Goal: Task Accomplishment & Management: Manage account settings

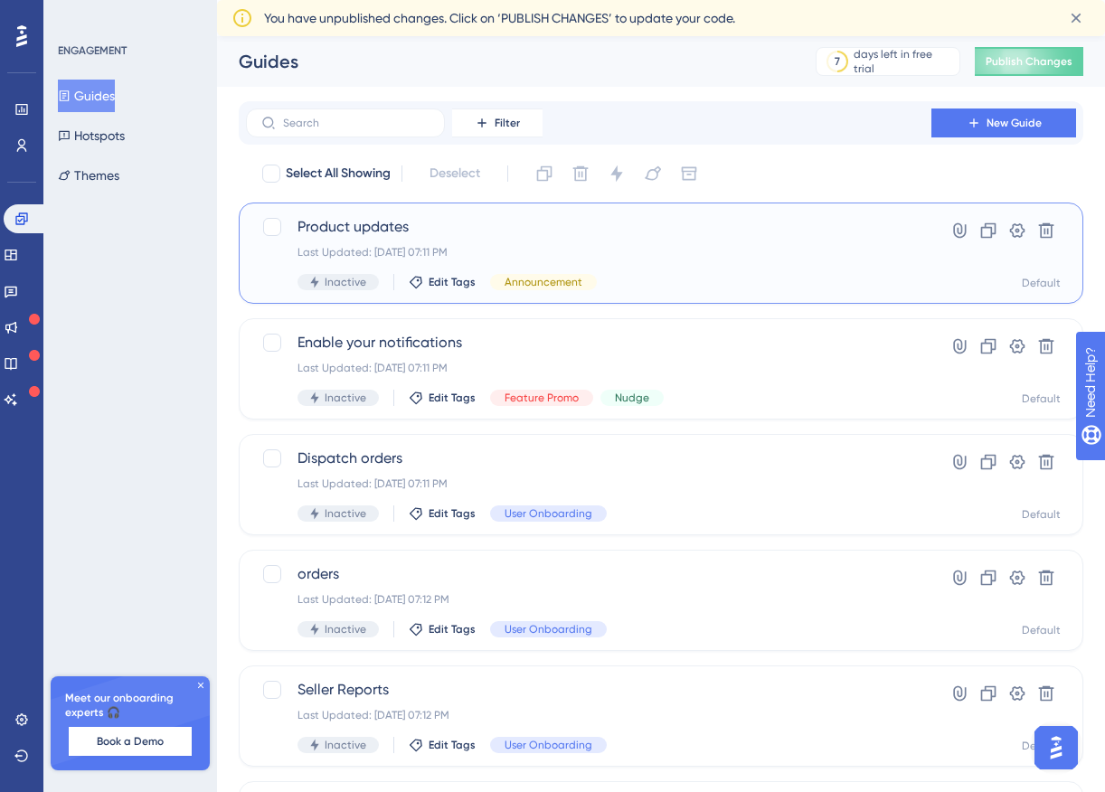
click at [486, 244] on div "Product updates Last Updated: Sep 21 2025, 07:11 PM Inactive Edit Tags Announce…" at bounding box center [588, 253] width 582 height 74
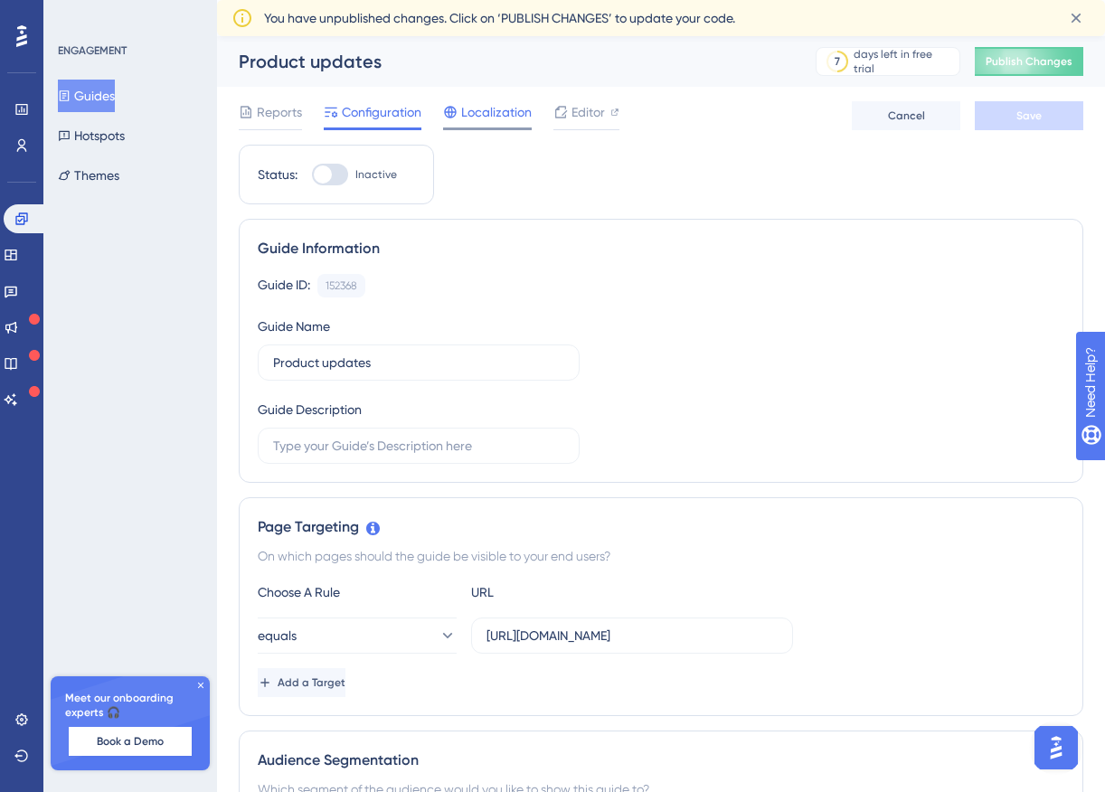
click at [489, 113] on span "Localization" at bounding box center [496, 112] width 71 height 22
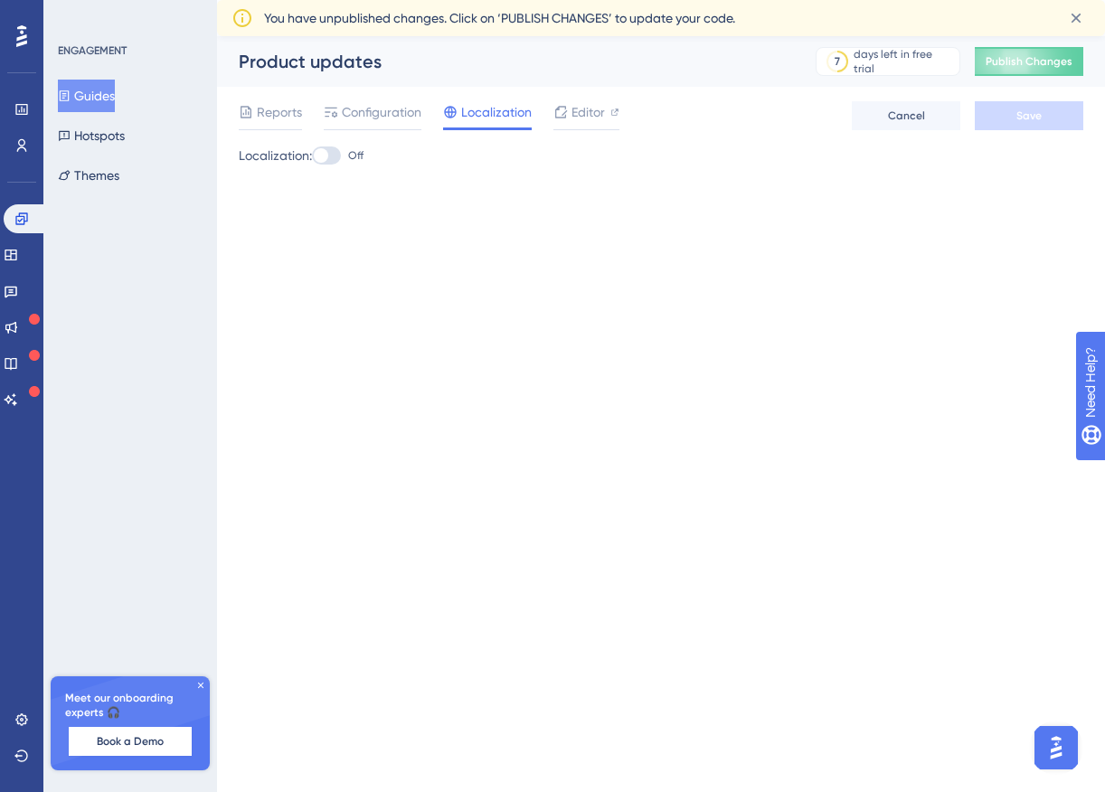
click at [324, 155] on div at bounding box center [321, 155] width 14 height 14
click at [312, 155] on input "Off" at bounding box center [311, 155] width 1 height 1
checkbox input "true"
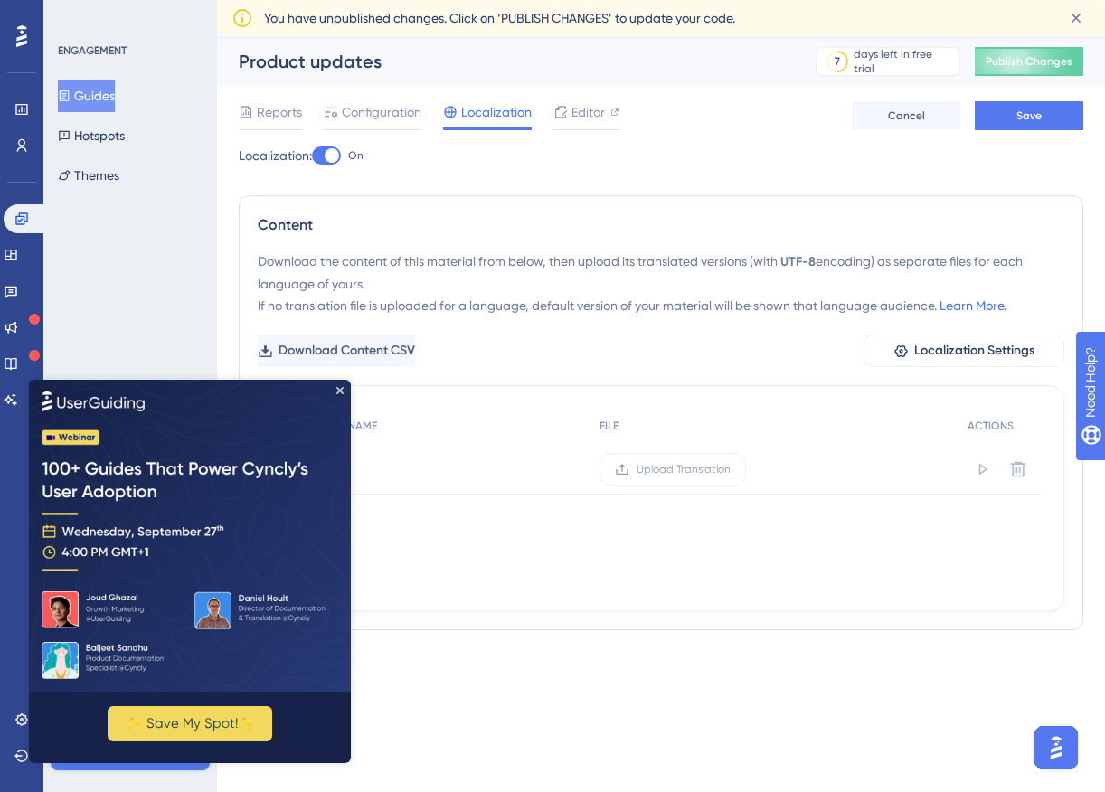
click at [692, 552] on div "LANGUAGE NAME FILE ACTIONS Arabic Arabic Upload Translation" at bounding box center [660, 498] width 761 height 181
click at [340, 389] on icon "Close Preview" at bounding box center [339, 389] width 7 height 7
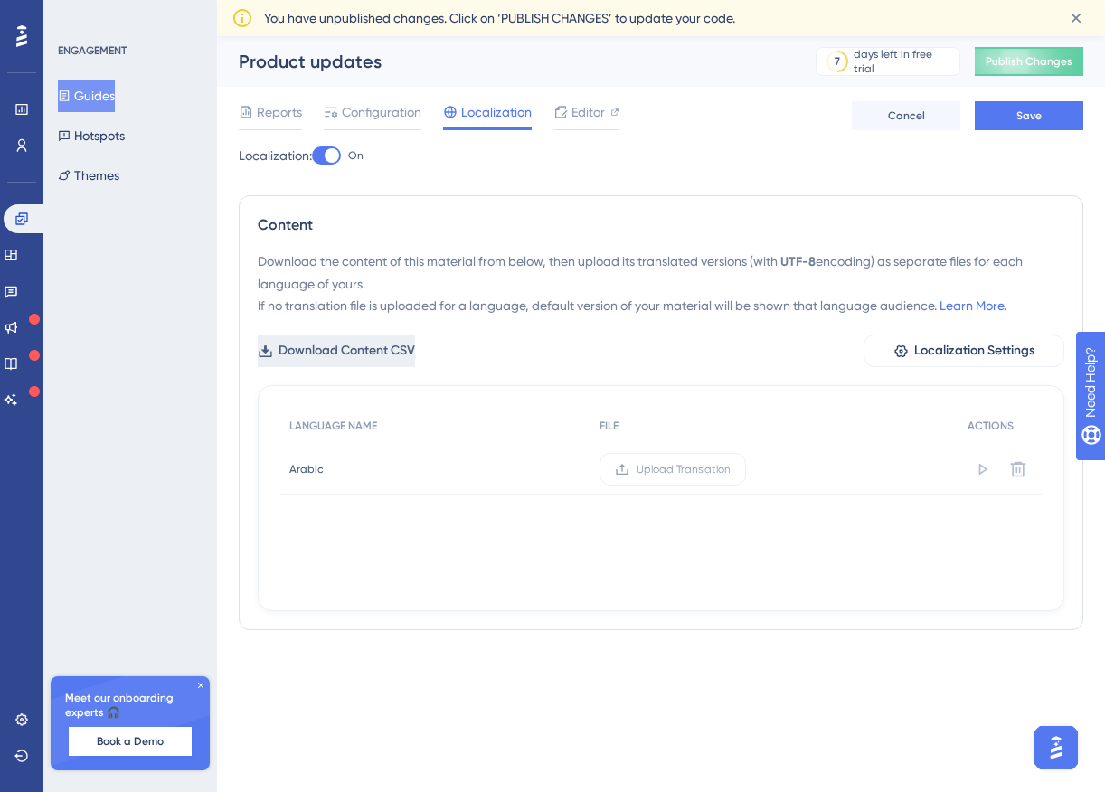
click at [376, 349] on span "Download Content CSV" at bounding box center [346, 351] width 137 height 22
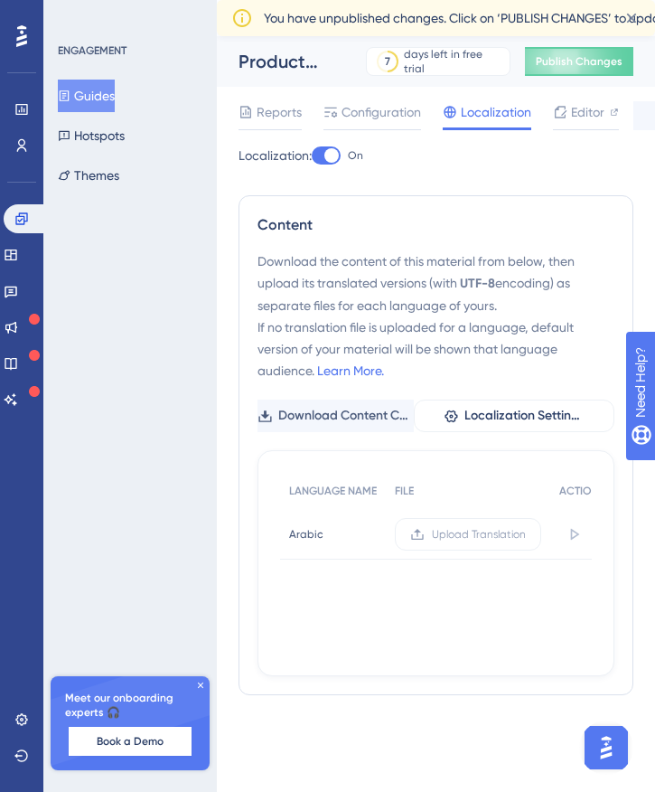
click at [108, 97] on button "Guides" at bounding box center [86, 96] width 57 height 33
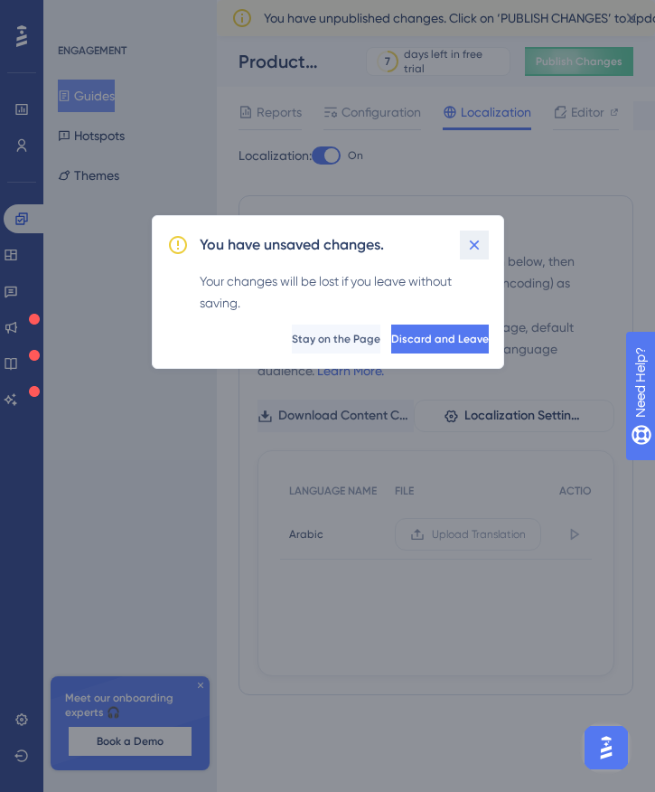
click at [476, 243] on icon at bounding box center [475, 245] width 18 height 18
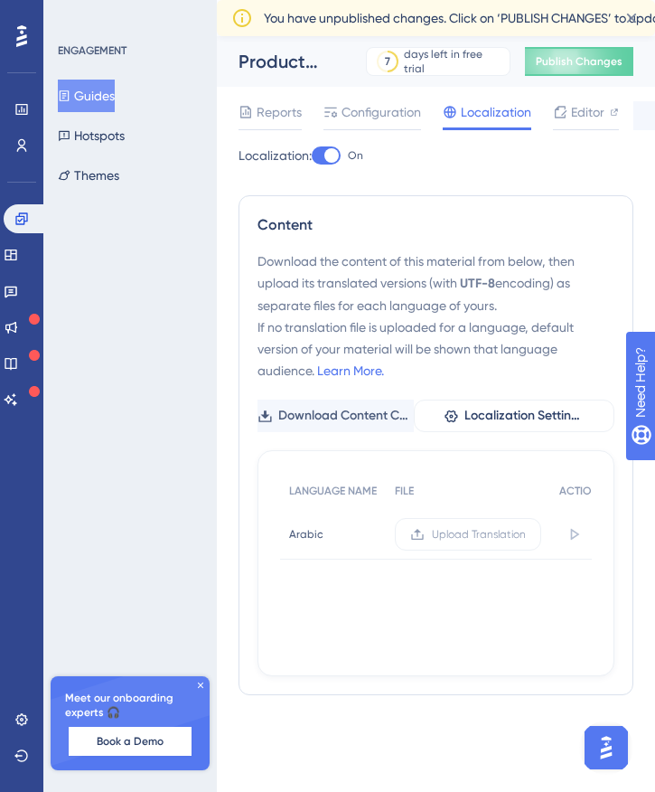
click at [114, 100] on button "Guides" at bounding box center [86, 96] width 57 height 33
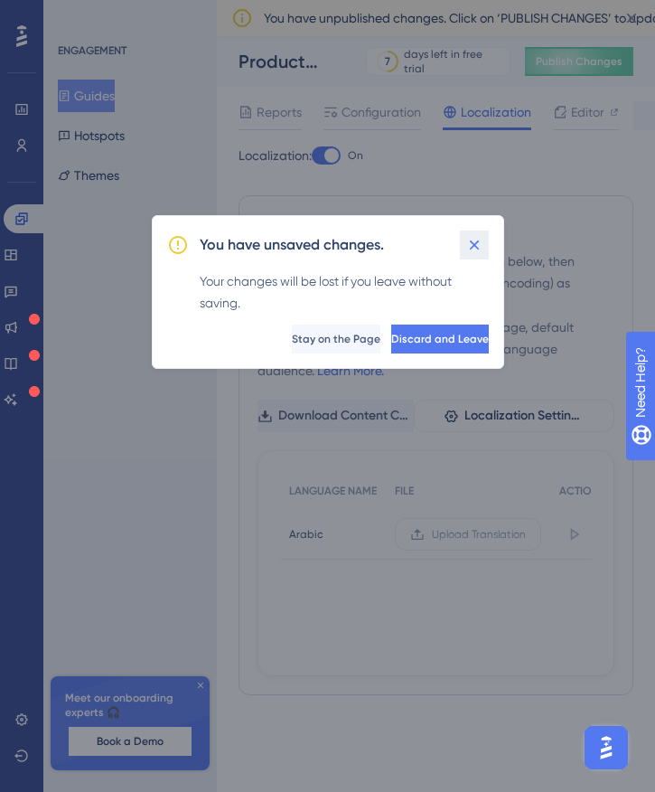
click at [479, 239] on icon at bounding box center [475, 245] width 18 height 18
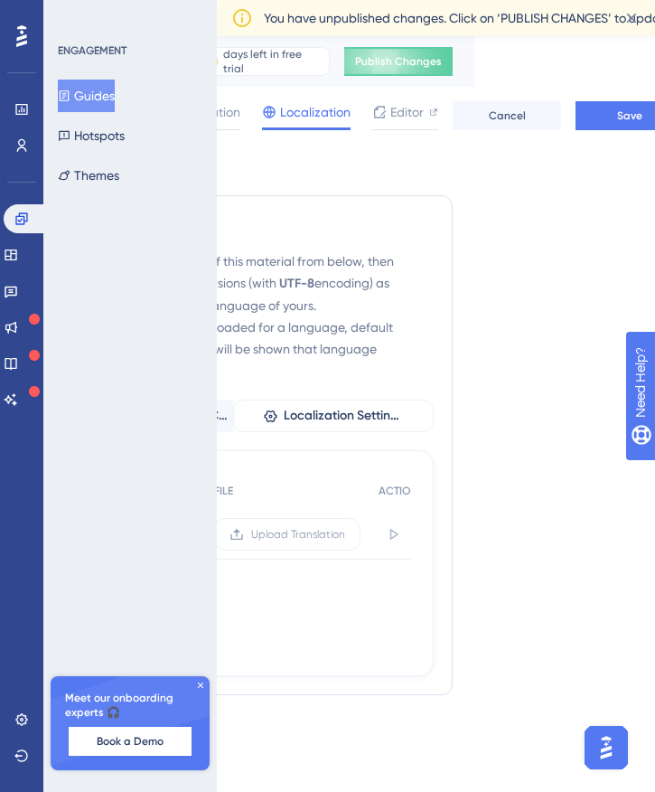
scroll to position [0, 209]
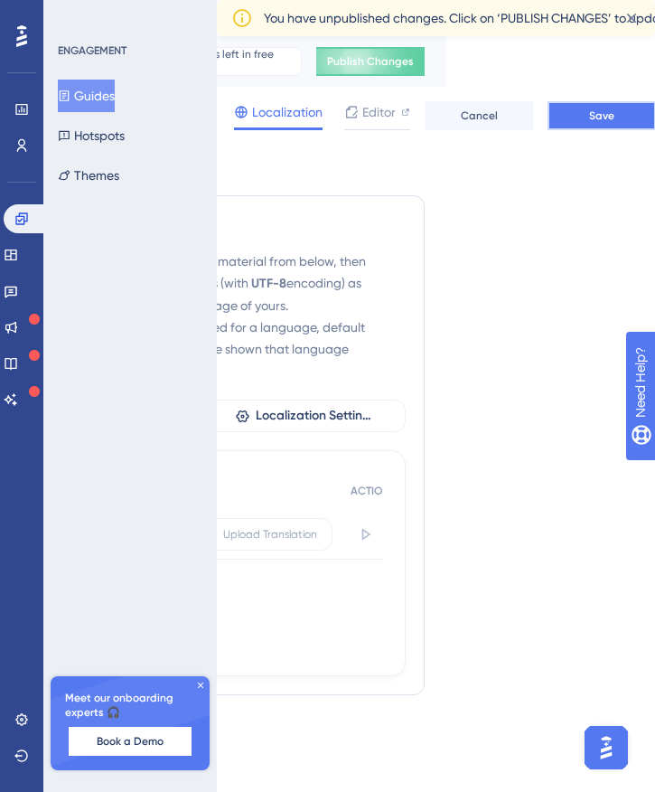
click at [577, 128] on button "Save" at bounding box center [602, 115] width 108 height 29
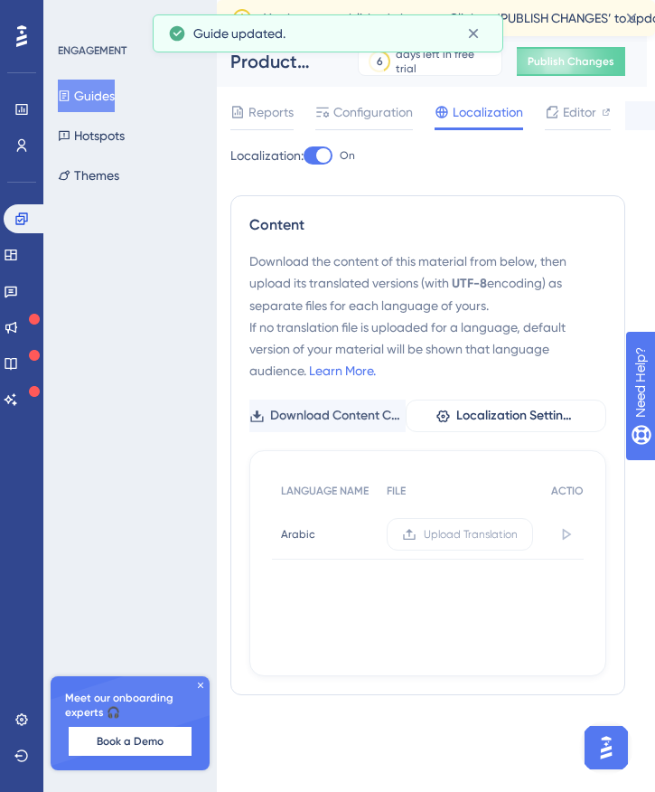
scroll to position [0, 0]
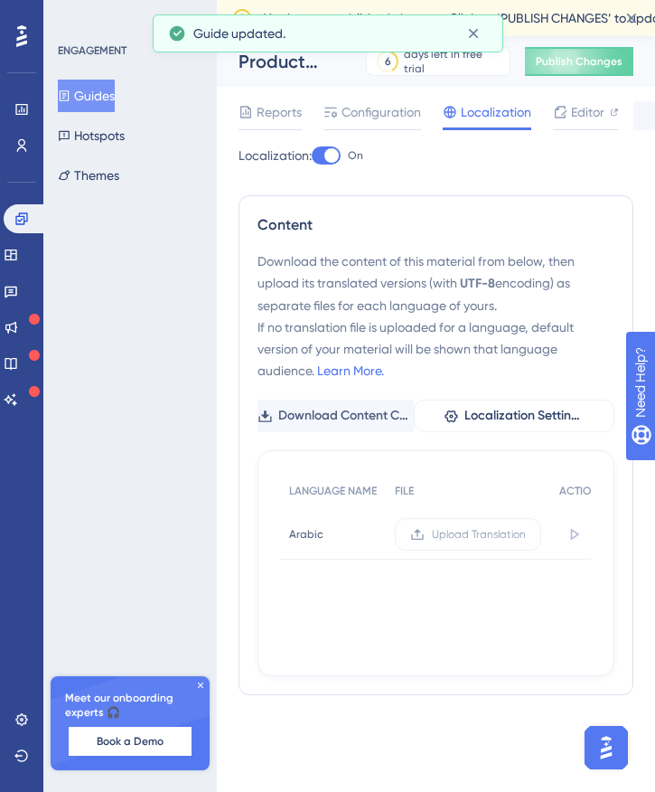
click at [115, 96] on button "Guides" at bounding box center [86, 96] width 57 height 33
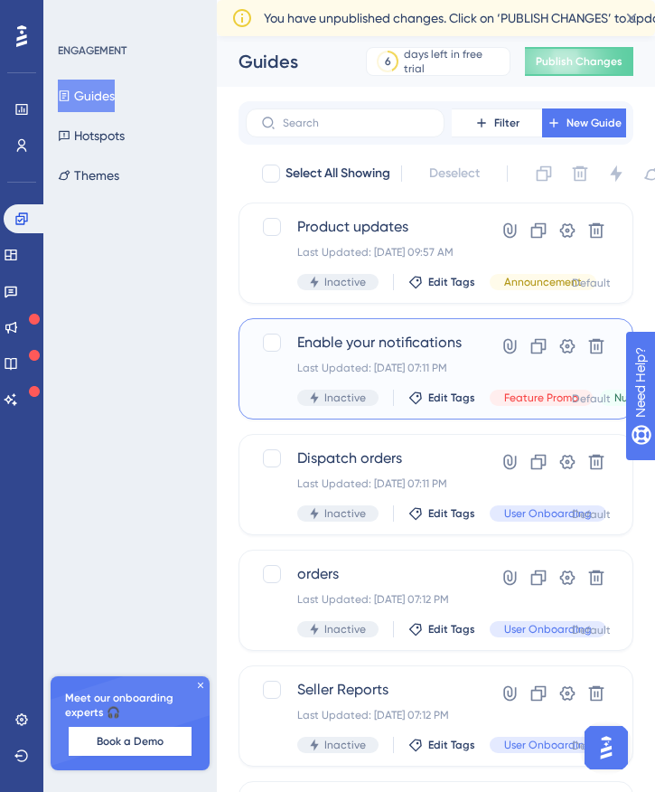
click at [403, 354] on div "Enable your notifications Last Updated: Sep 21 2025, 07:11 PM Inactive Edit Tag…" at bounding box center [381, 369] width 169 height 74
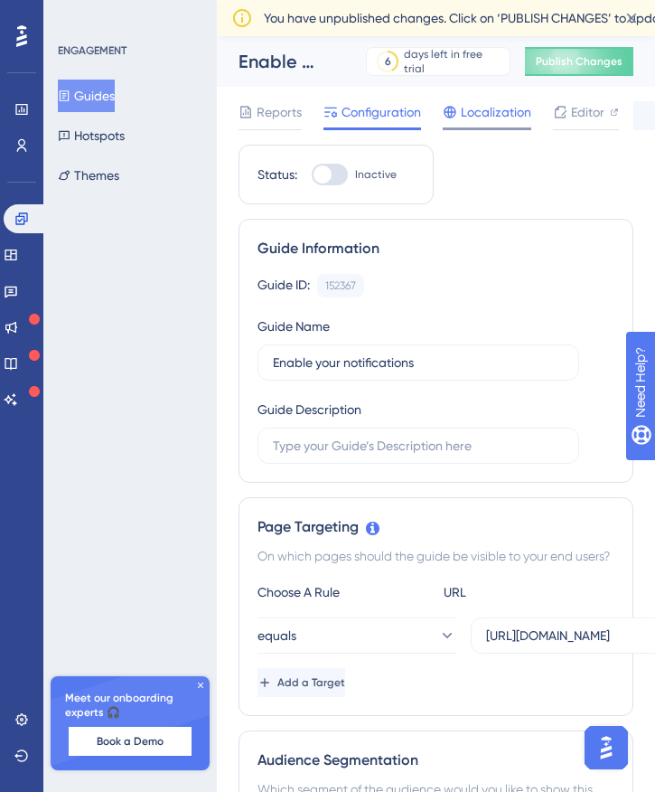
click at [475, 120] on span "Localization" at bounding box center [496, 112] width 71 height 22
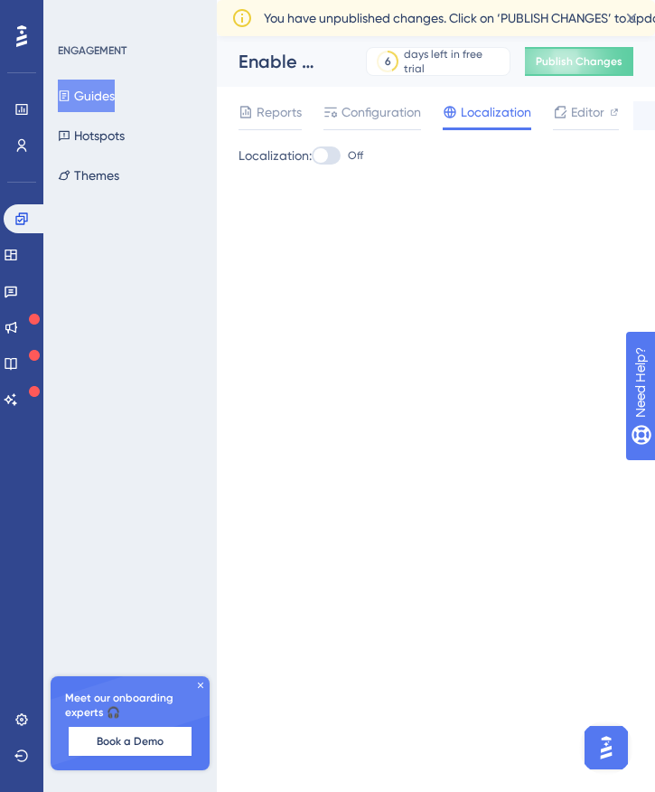
click at [334, 152] on div at bounding box center [326, 155] width 29 height 18
click at [312, 155] on input "Off" at bounding box center [311, 155] width 1 height 1
checkbox input "true"
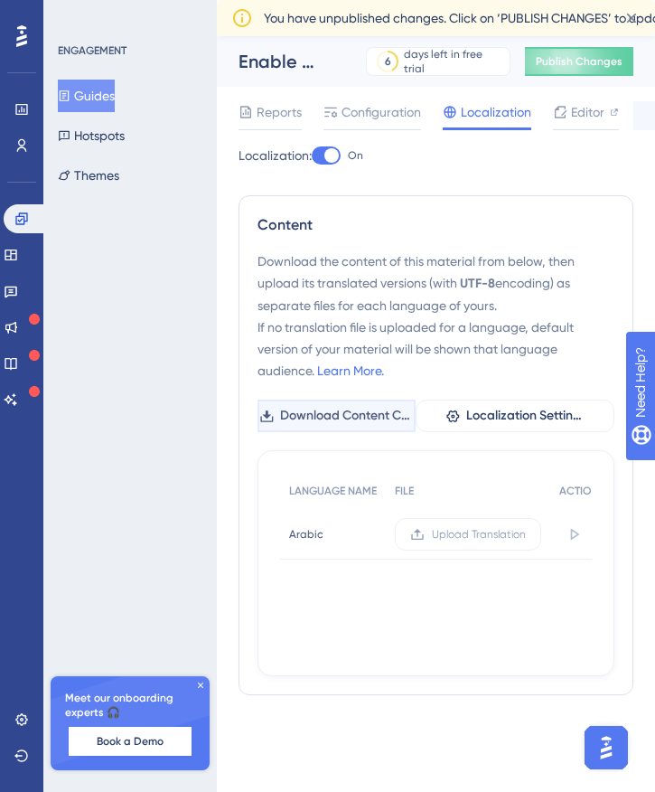
click at [391, 411] on span "Download Content CSV" at bounding box center [347, 416] width 135 height 22
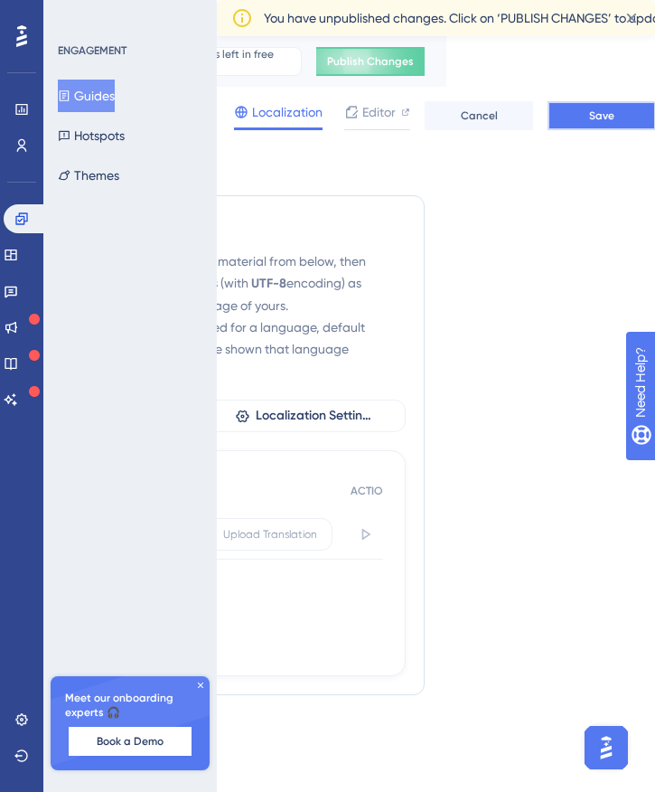
click at [596, 122] on span "Save" at bounding box center [601, 115] width 25 height 14
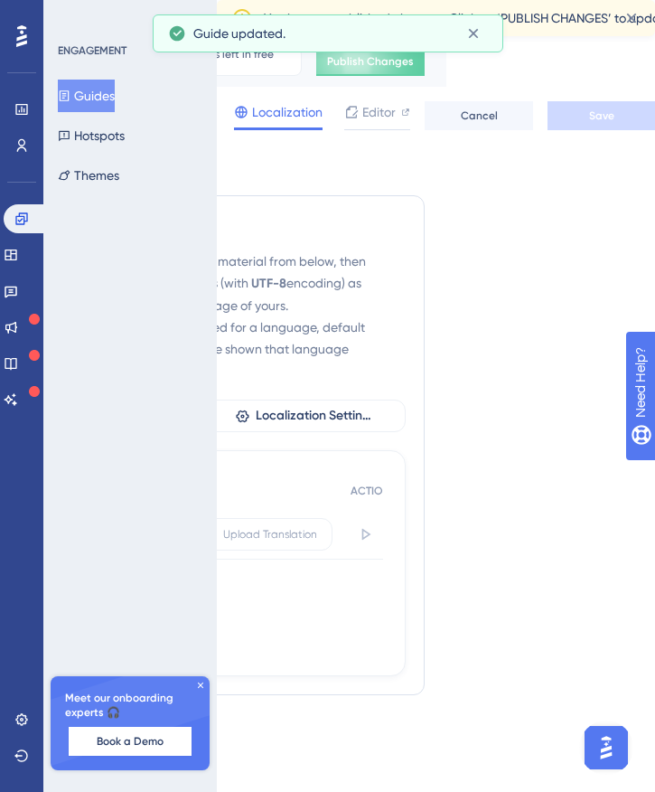
click at [89, 101] on button "Guides" at bounding box center [86, 96] width 57 height 33
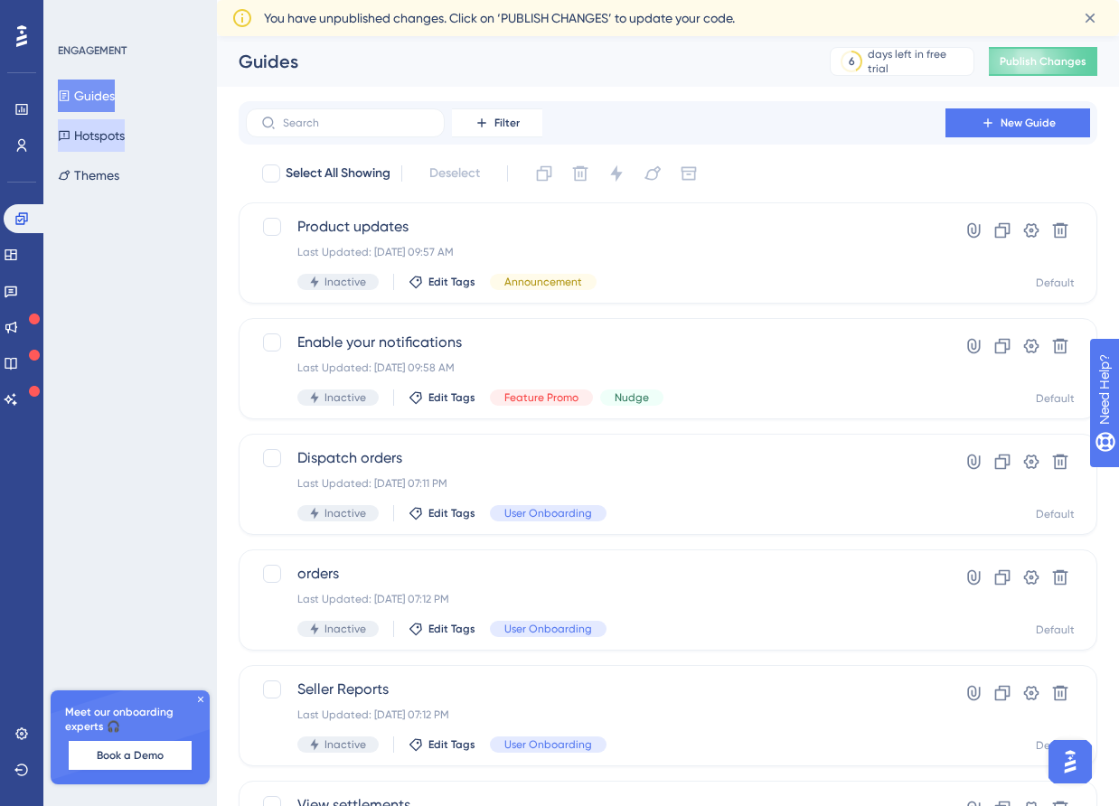
click at [125, 141] on button "Hotspots" at bounding box center [91, 135] width 67 height 33
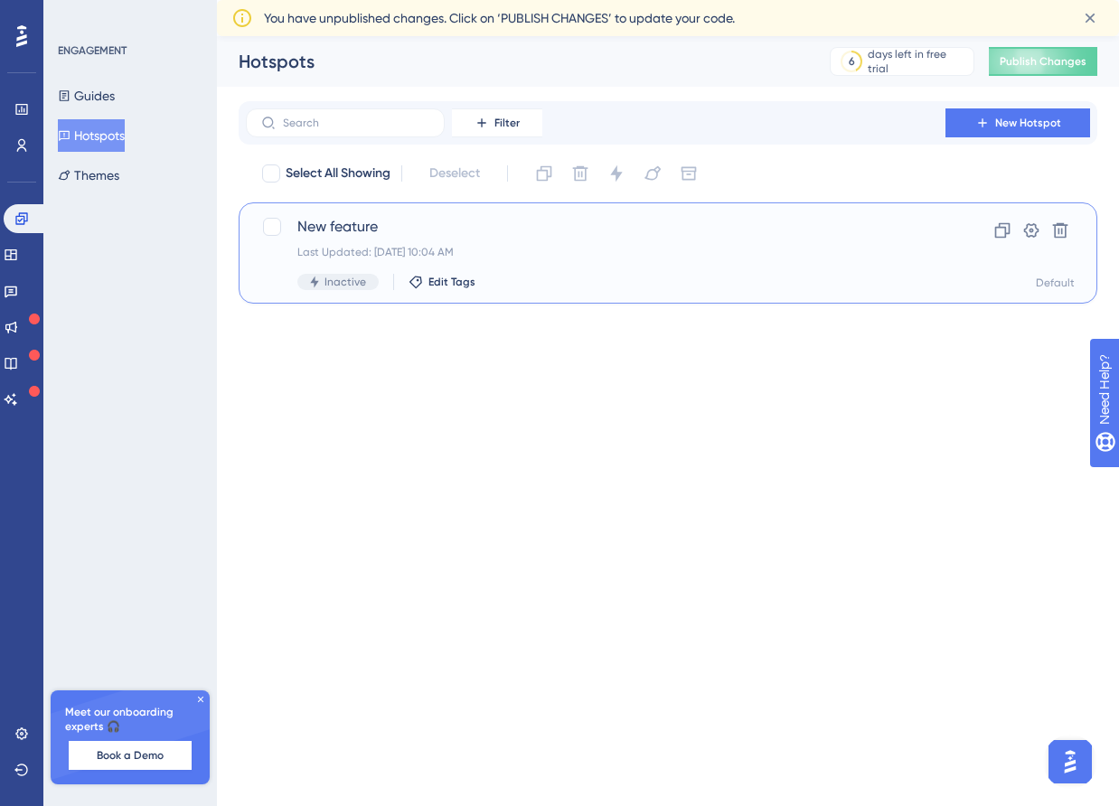
click at [757, 251] on div "Last Updated: Sep 22 2025, 10:04 AM" at bounding box center [595, 252] width 597 height 14
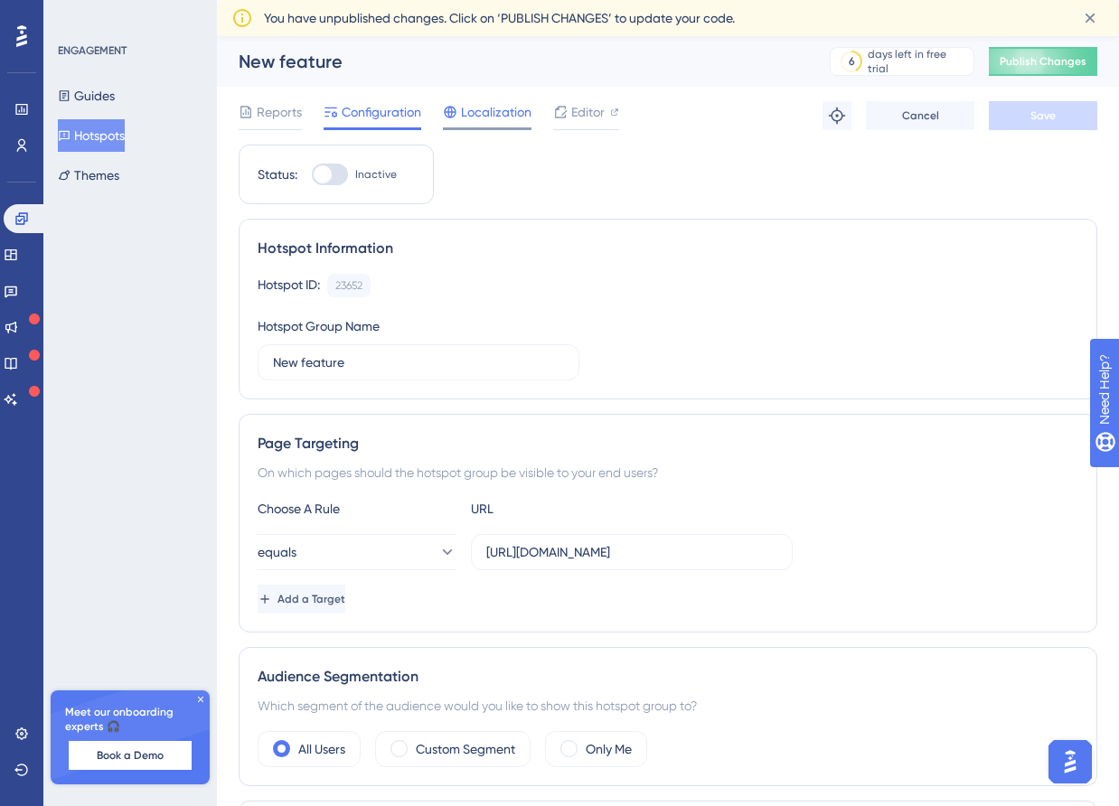
click at [509, 122] on span "Localization" at bounding box center [496, 112] width 71 height 22
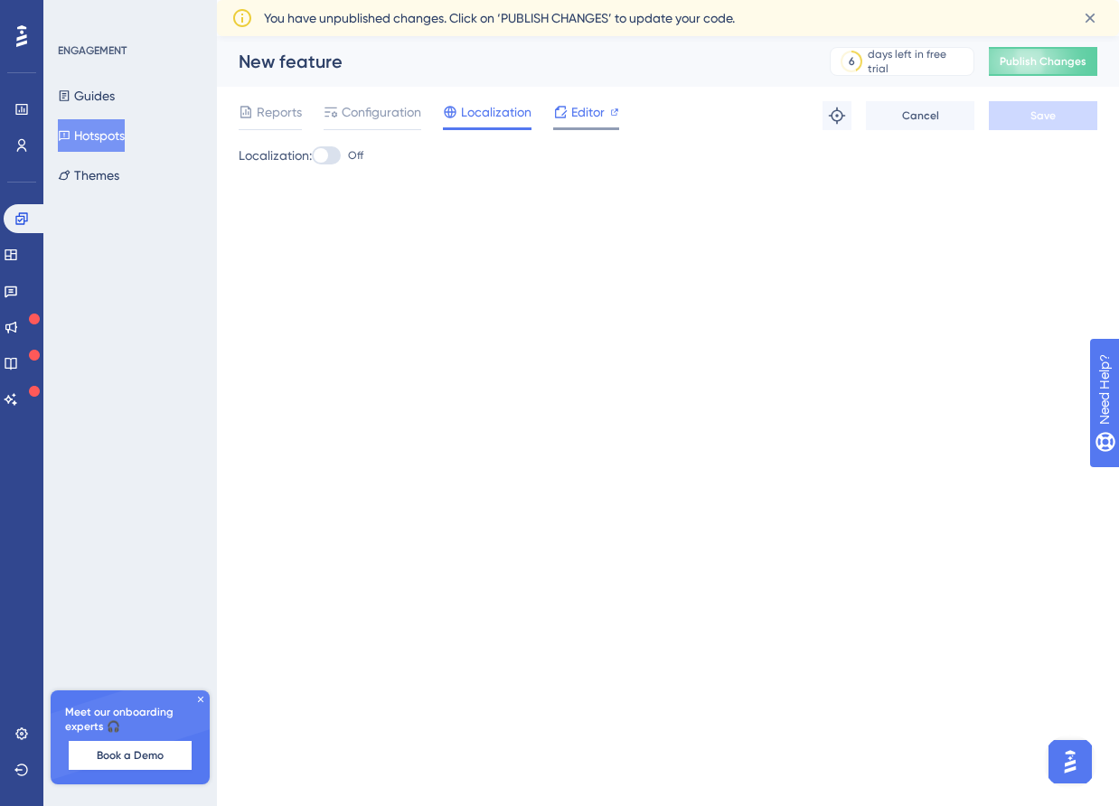
click at [574, 116] on span "Editor" at bounding box center [587, 112] width 33 height 22
click at [271, 112] on span "Reports" at bounding box center [279, 112] width 45 height 22
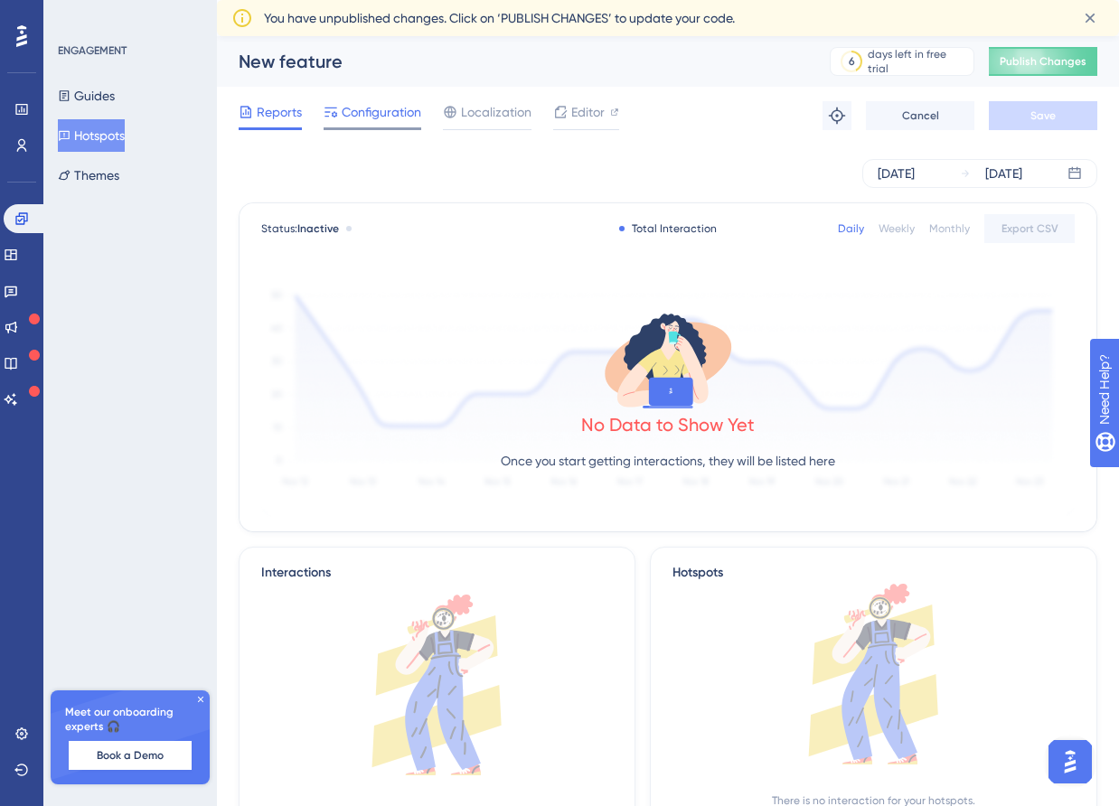
click at [377, 118] on span "Configuration" at bounding box center [382, 112] width 80 height 22
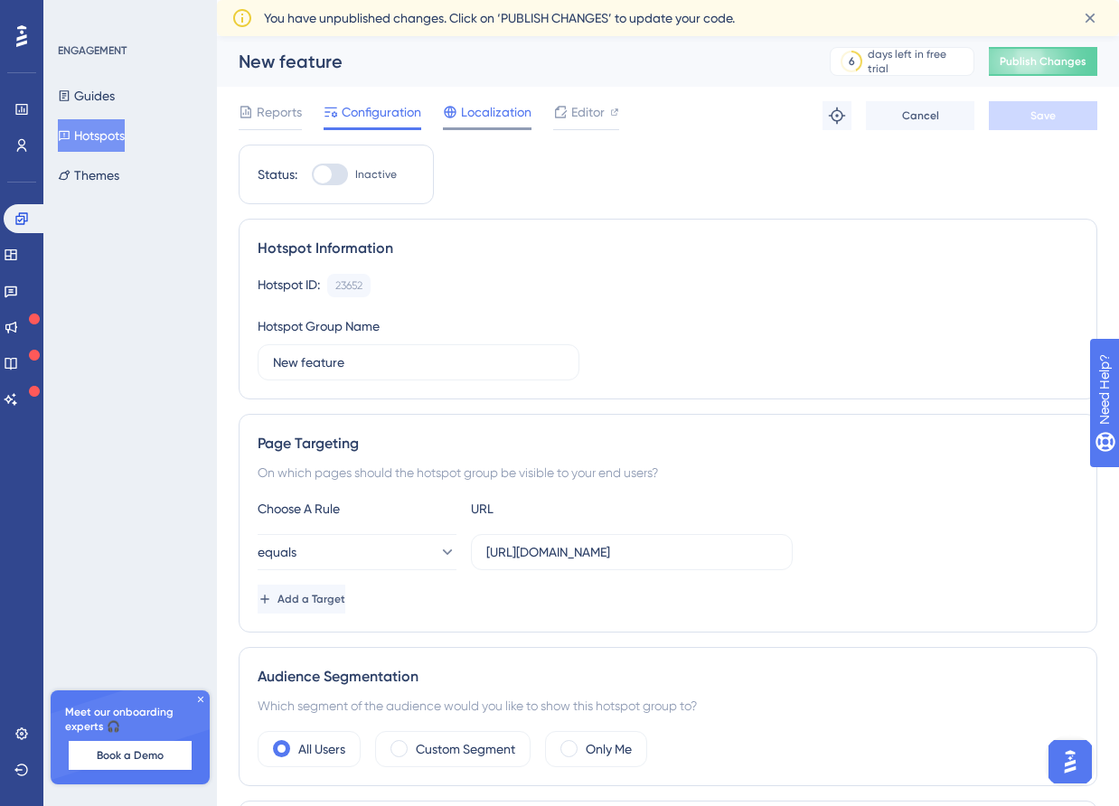
click at [494, 118] on span "Localization" at bounding box center [496, 112] width 71 height 22
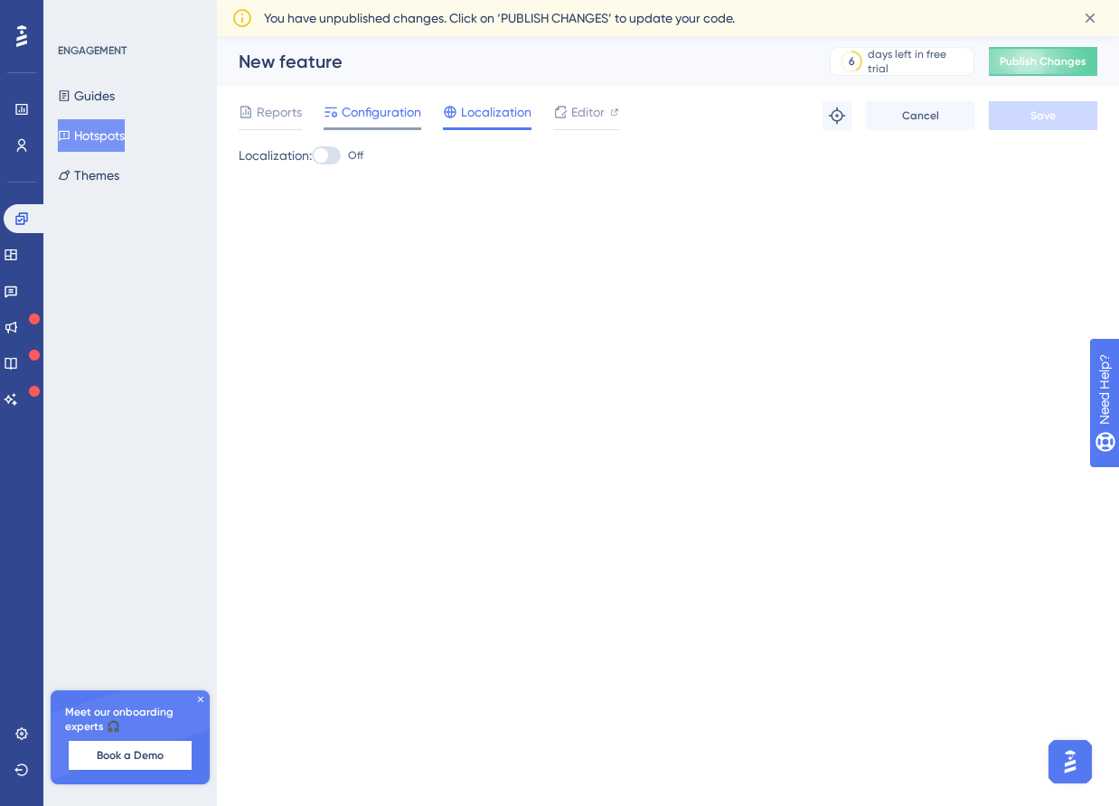
click at [391, 113] on span "Configuration" at bounding box center [382, 112] width 80 height 22
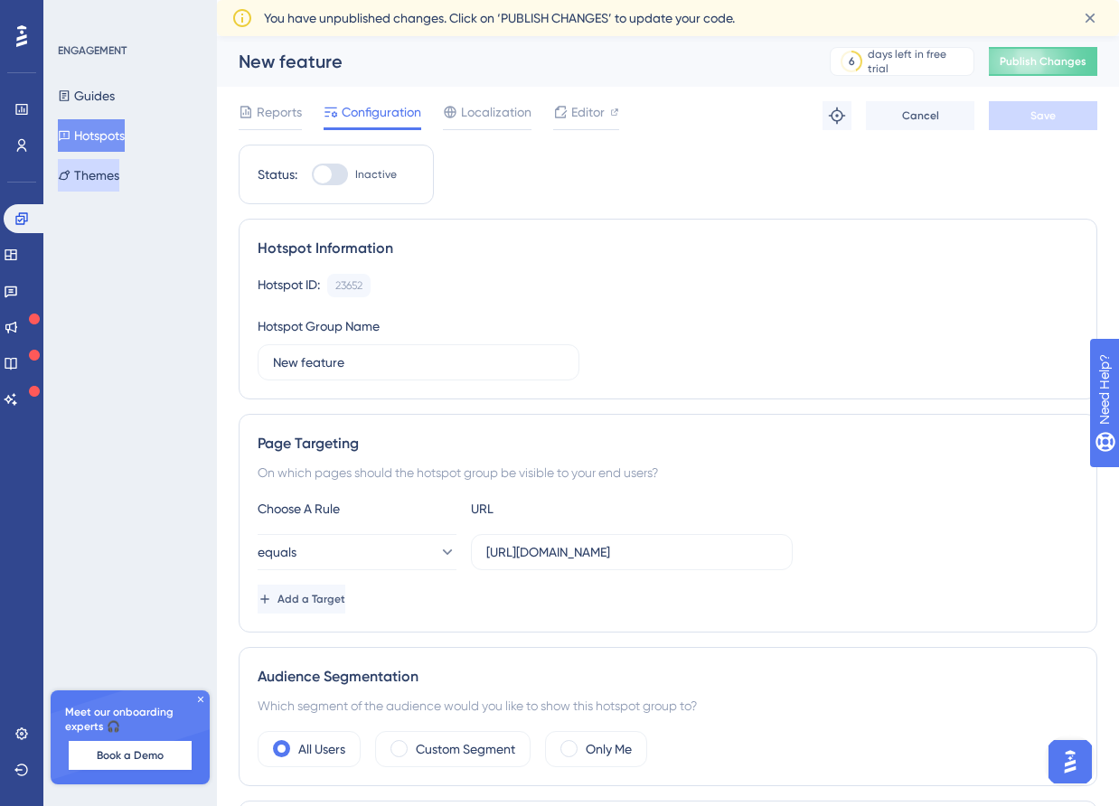
click at [103, 188] on button "Themes" at bounding box center [88, 175] width 61 height 33
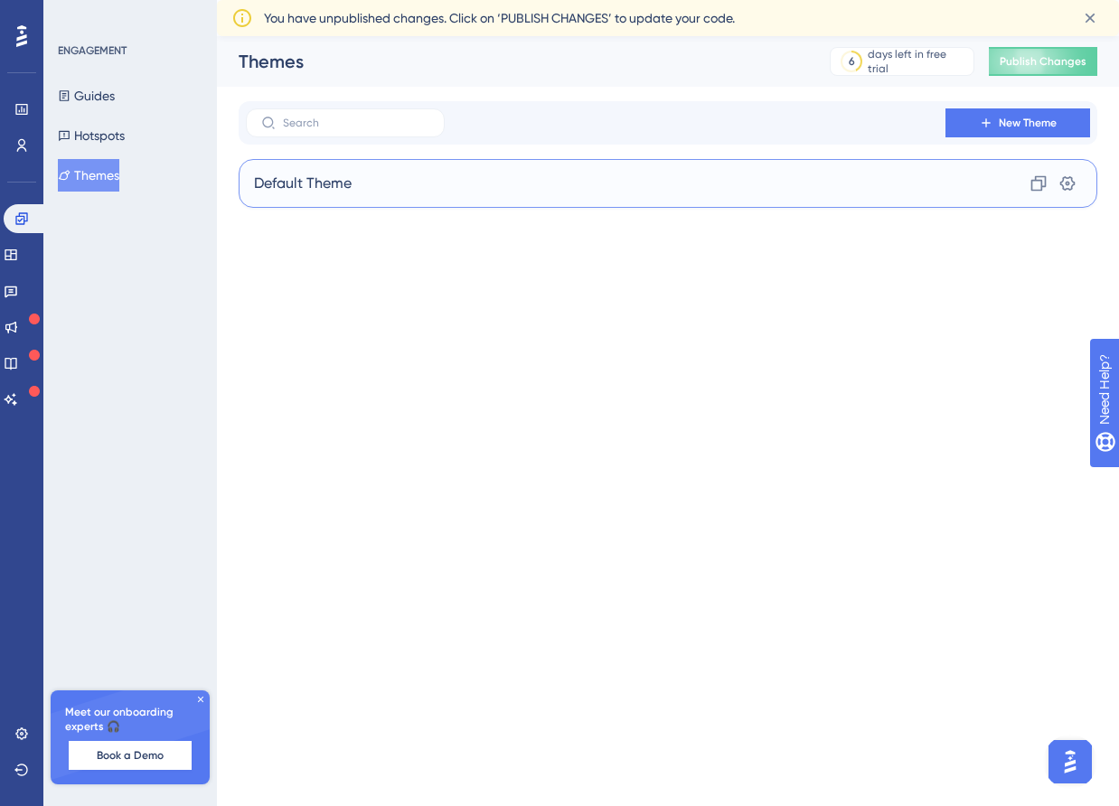
click at [435, 181] on div "Default Theme Clone Settings" at bounding box center [668, 183] width 859 height 49
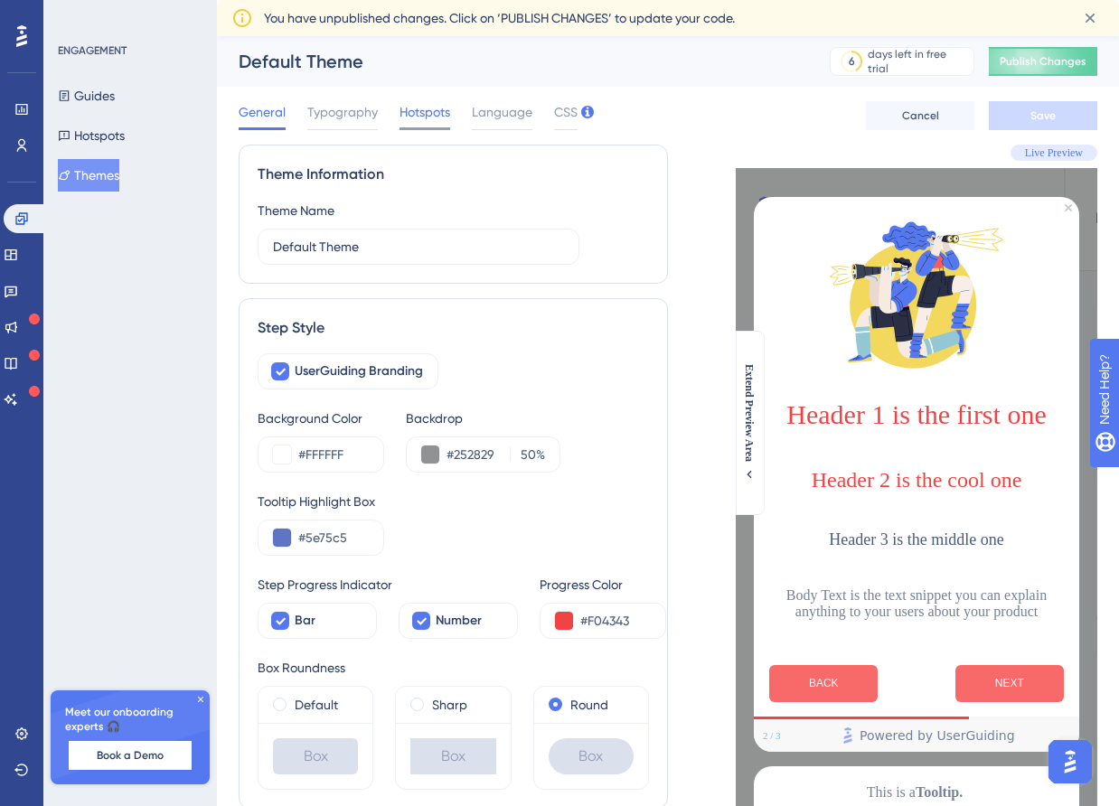
click at [414, 109] on span "Hotspots" at bounding box center [425, 112] width 51 height 22
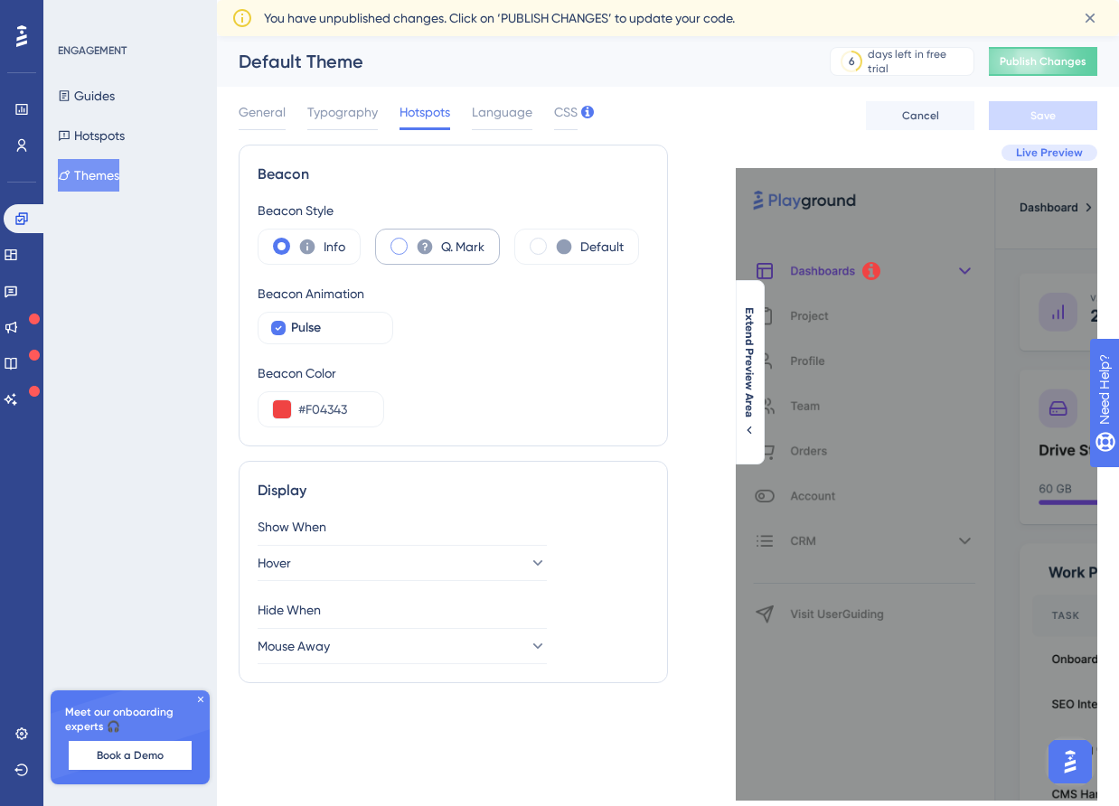
click at [449, 241] on label "Q. Mark" at bounding box center [462, 247] width 43 height 22
click at [570, 252] on icon at bounding box center [564, 247] width 18 height 18
click at [315, 254] on icon at bounding box center [307, 247] width 18 height 18
click at [352, 411] on input "#F04343" at bounding box center [333, 410] width 71 height 22
click at [284, 412] on button at bounding box center [282, 409] width 18 height 18
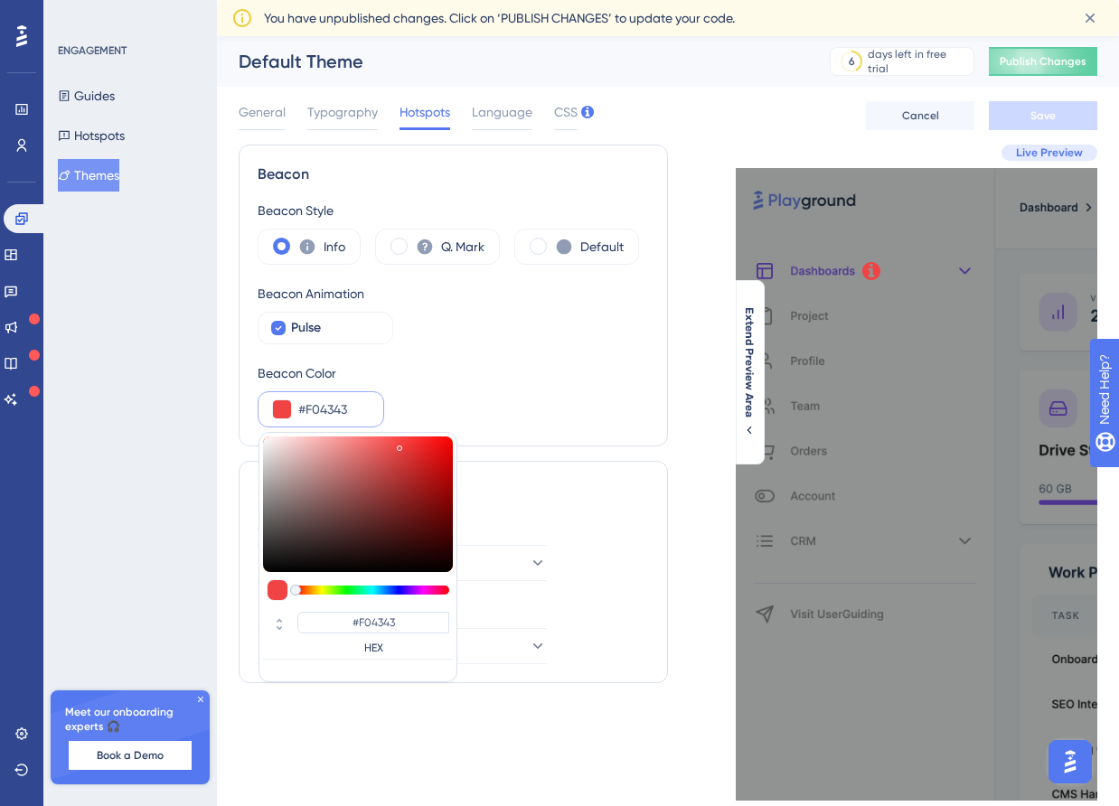
click at [475, 381] on div "Beacon Color" at bounding box center [453, 373] width 391 height 22
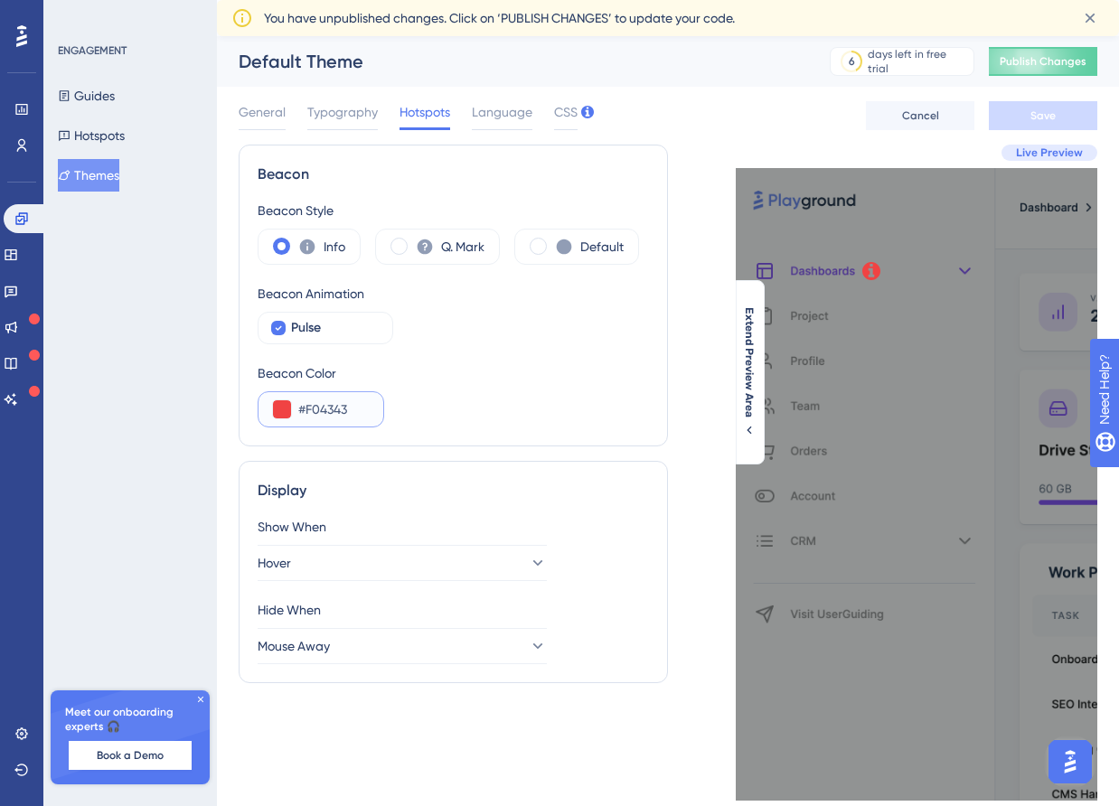
click at [285, 412] on button at bounding box center [282, 409] width 18 height 18
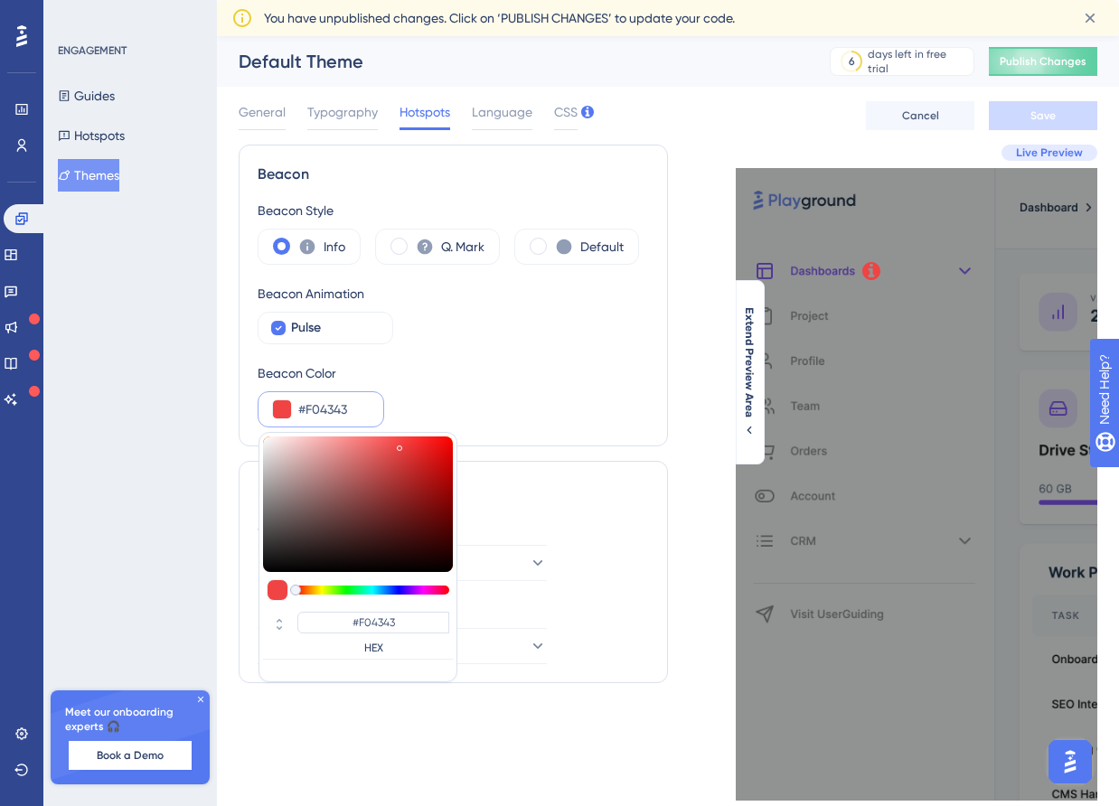
type input "#f05f5f"
type input "#F05F5F"
click at [378, 445] on div at bounding box center [358, 505] width 190 height 136
type input "#f86868"
type input "#F86868"
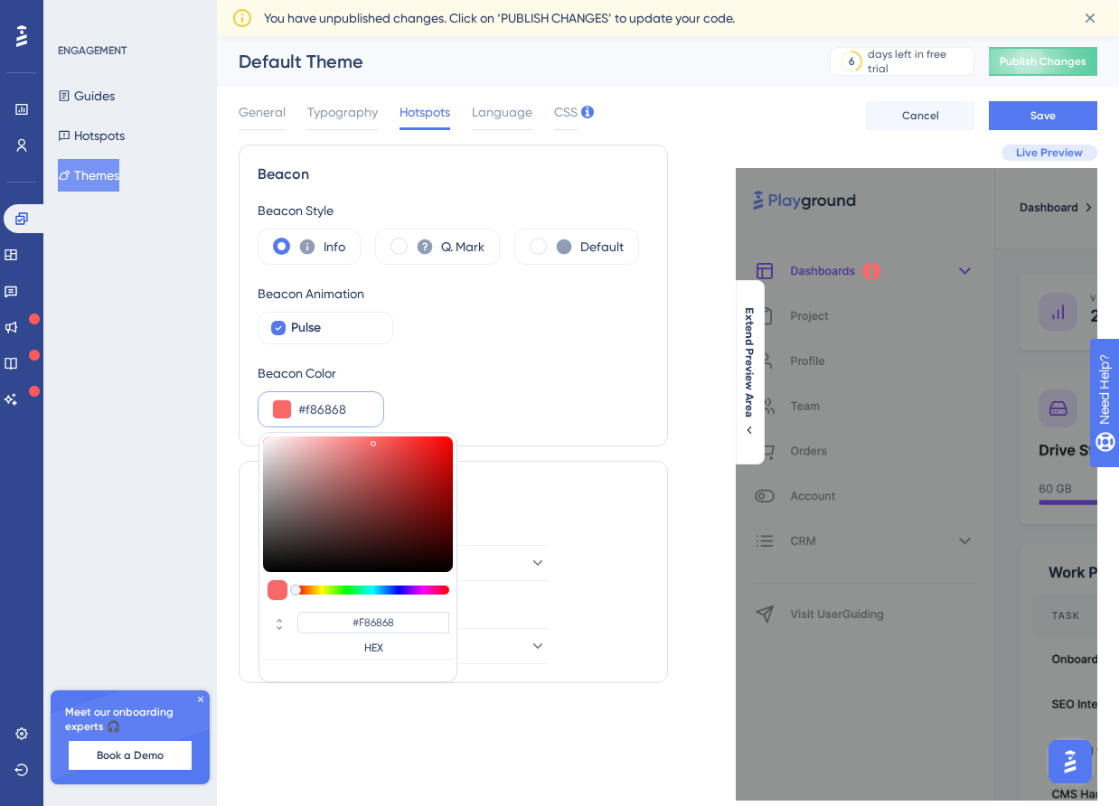
type input "#fc6b6b"
type input "#FC6B6B"
type input "#fd6b6b"
type input "#FD6B6B"
type input "#fd6868"
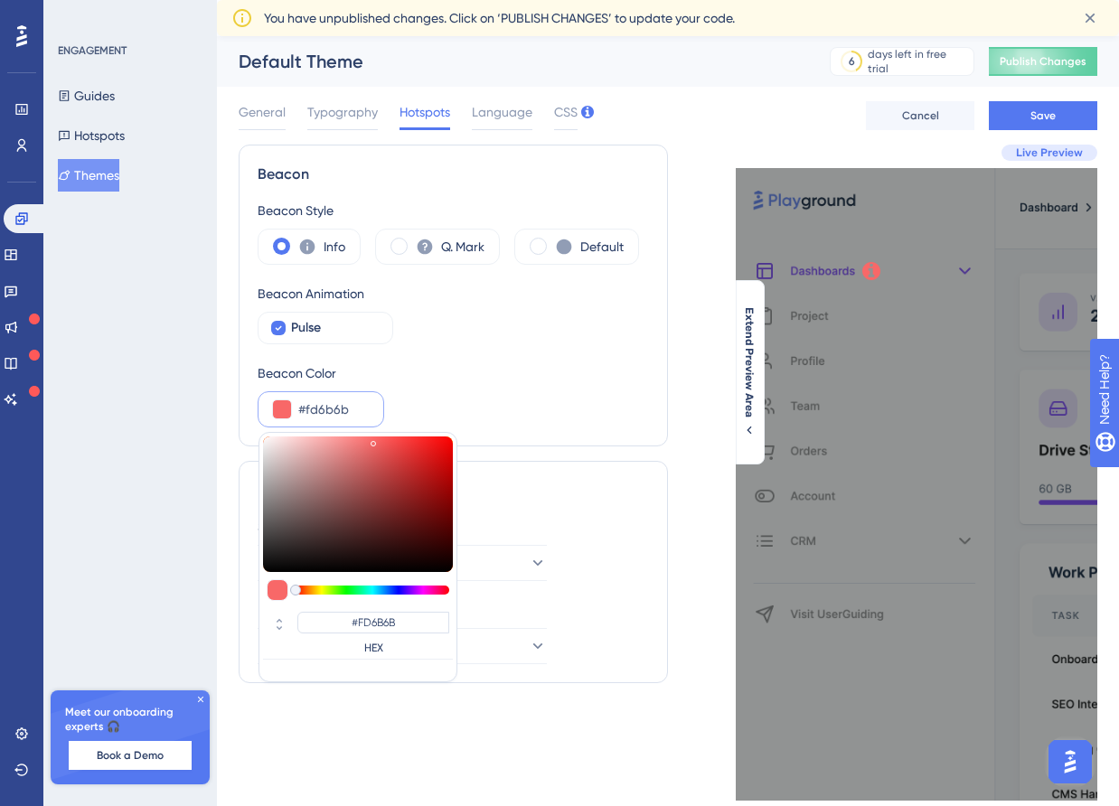
type input "#FD6868"
type input "#fd6161"
type input "#FD6161"
type input "#fd5f5f"
type input "#FD5F5F"
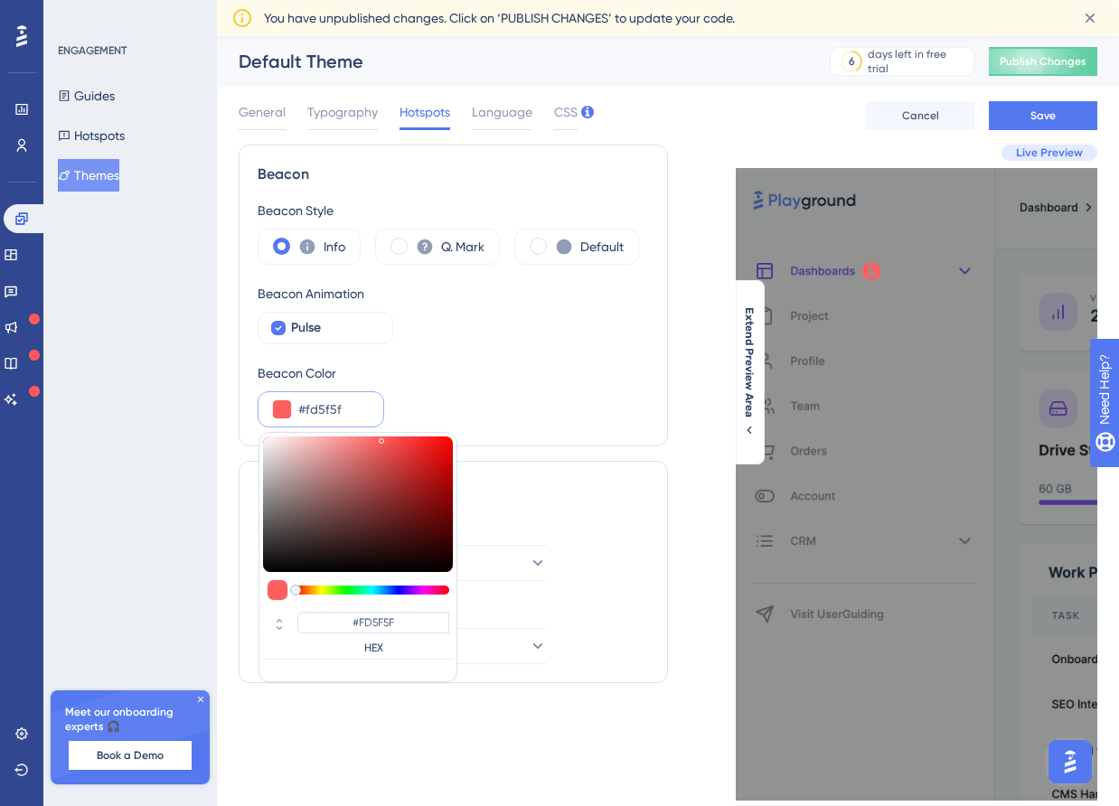
click at [381, 438] on div at bounding box center [381, 440] width 5 height 5
click at [607, 391] on div "Beacon Color #fd5f5f #FD5F5F HEX" at bounding box center [453, 394] width 391 height 65
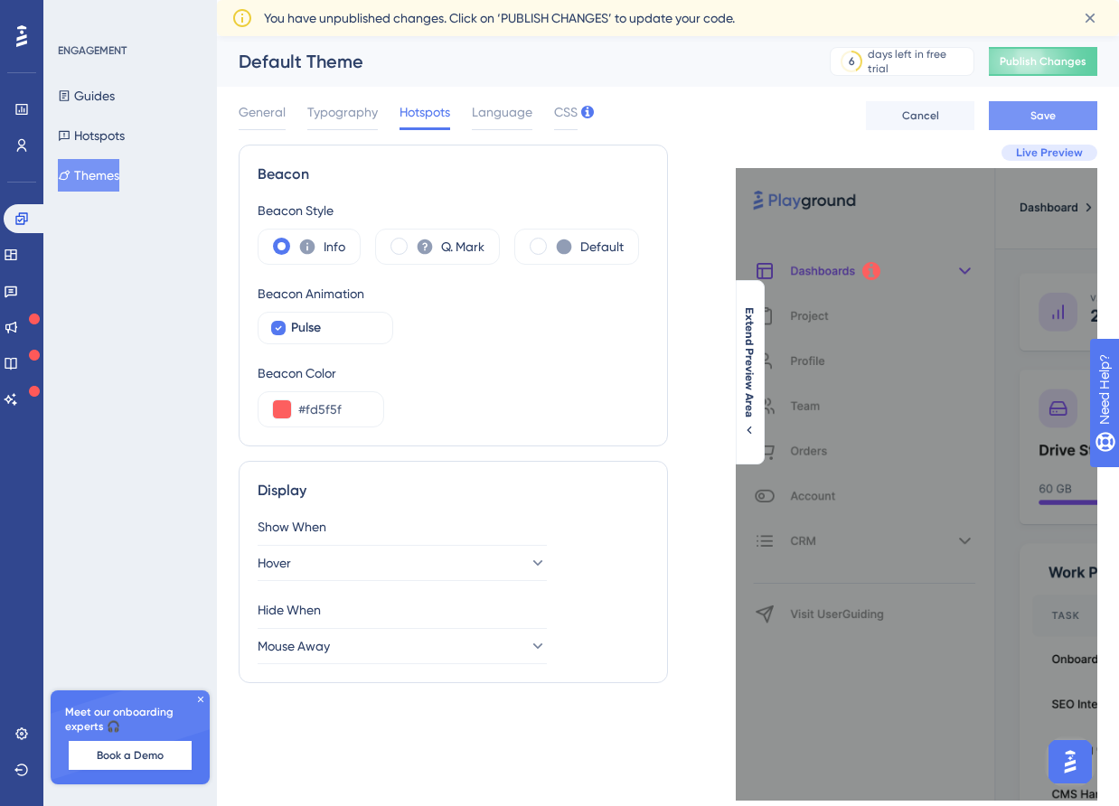
click at [1041, 109] on span "Save" at bounding box center [1043, 115] width 25 height 14
click at [349, 115] on span "Typography" at bounding box center [342, 112] width 71 height 22
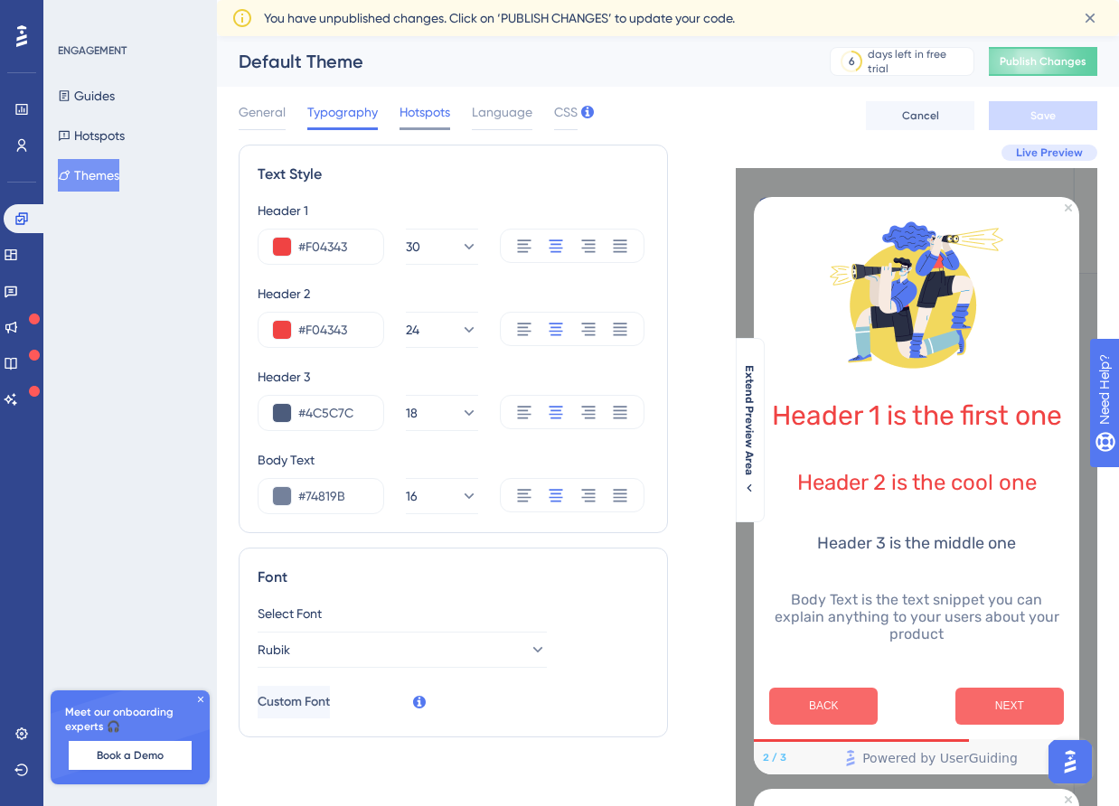
click at [419, 121] on span "Hotspots" at bounding box center [425, 112] width 51 height 22
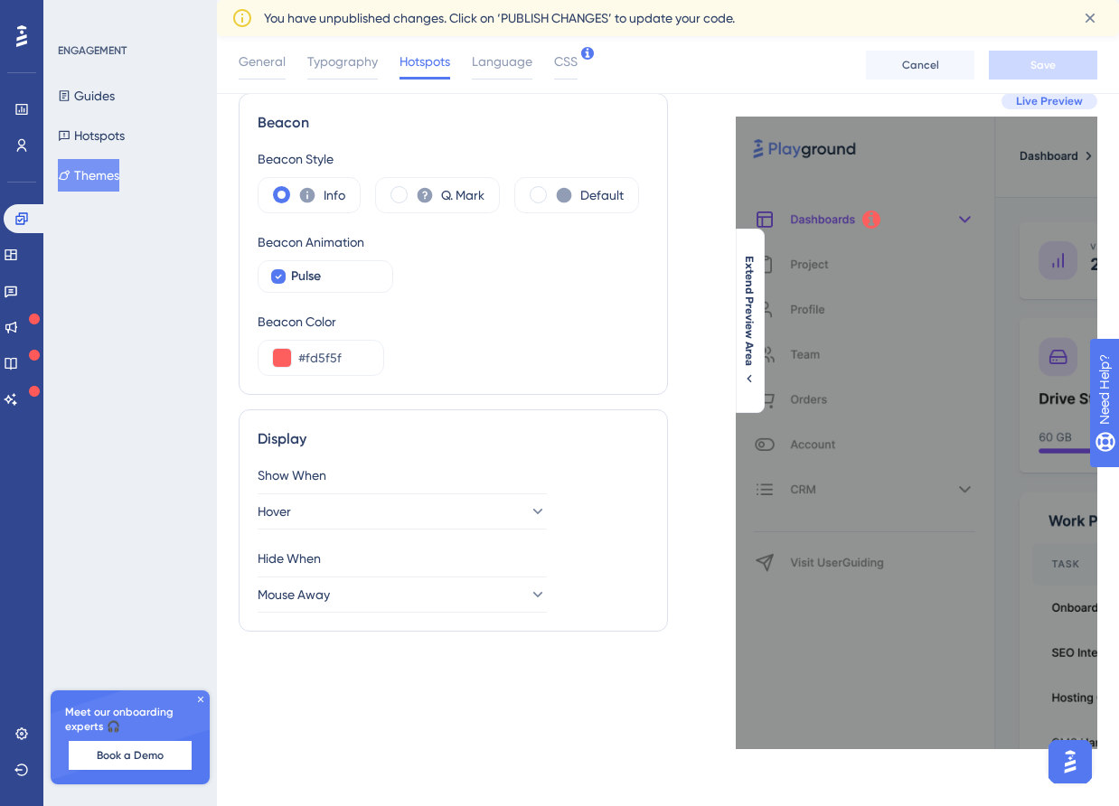
scroll to position [60, 0]
click at [357, 62] on span "Typography" at bounding box center [342, 62] width 71 height 22
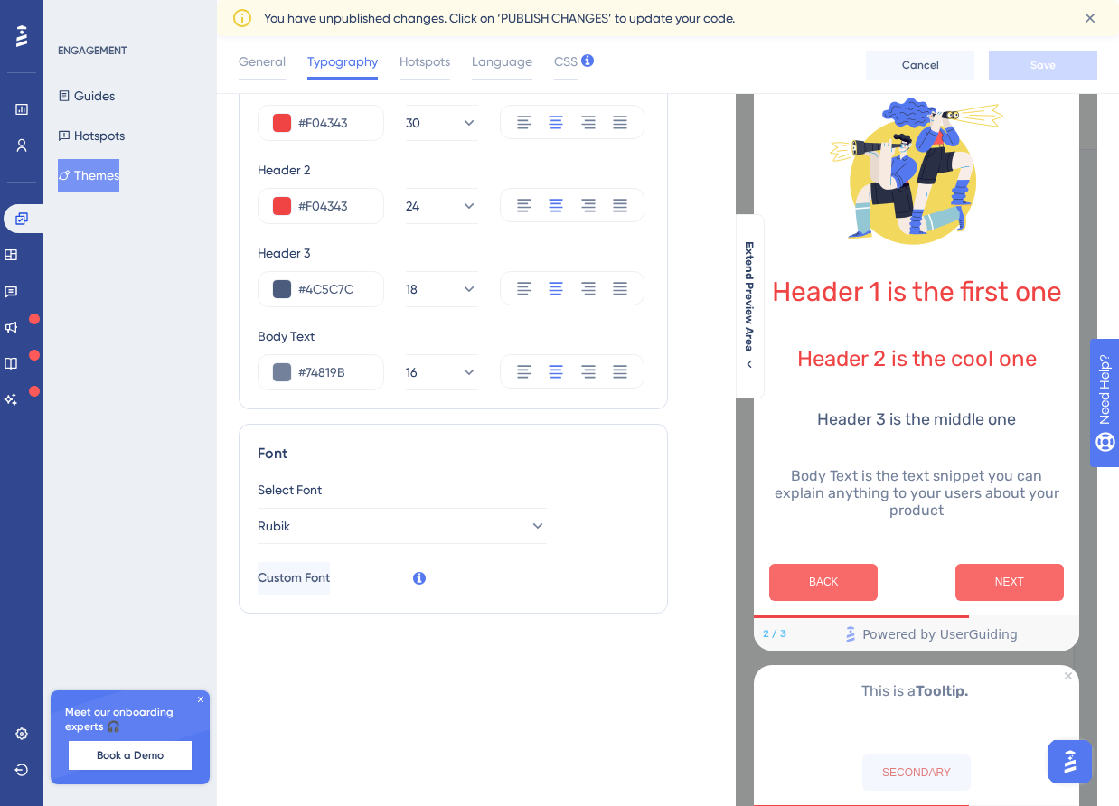
scroll to position [0, 0]
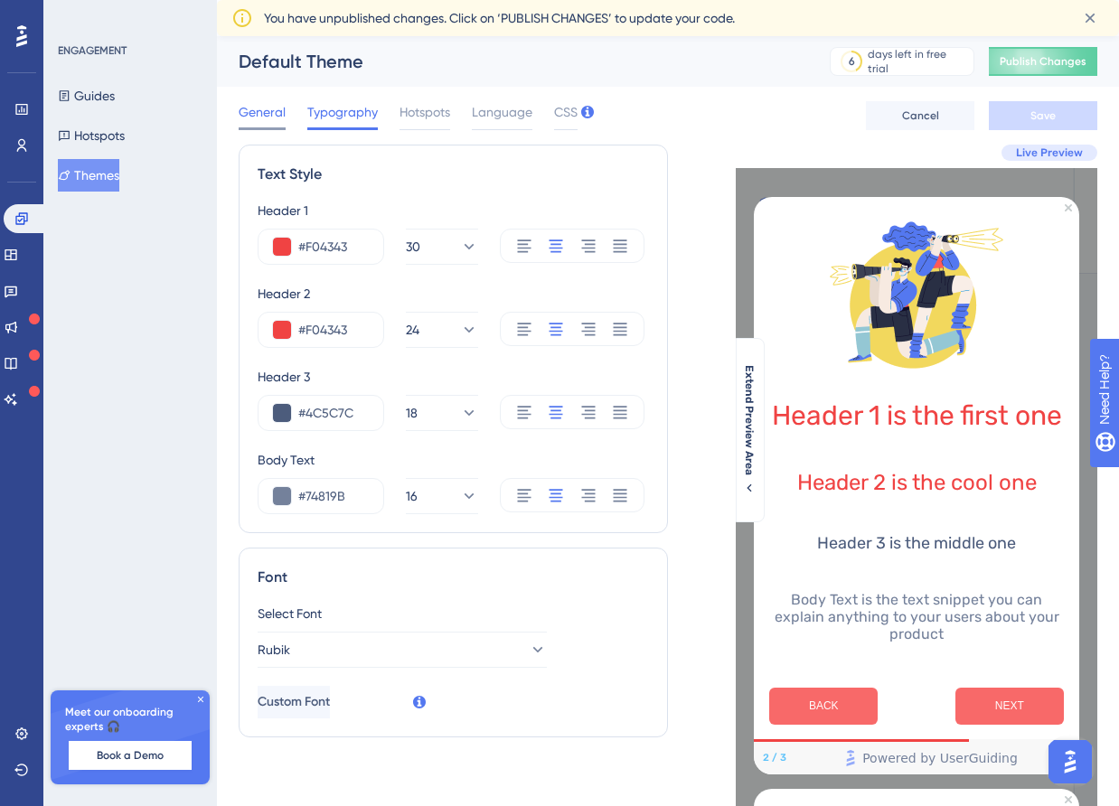
click at [273, 114] on span "General" at bounding box center [262, 112] width 47 height 22
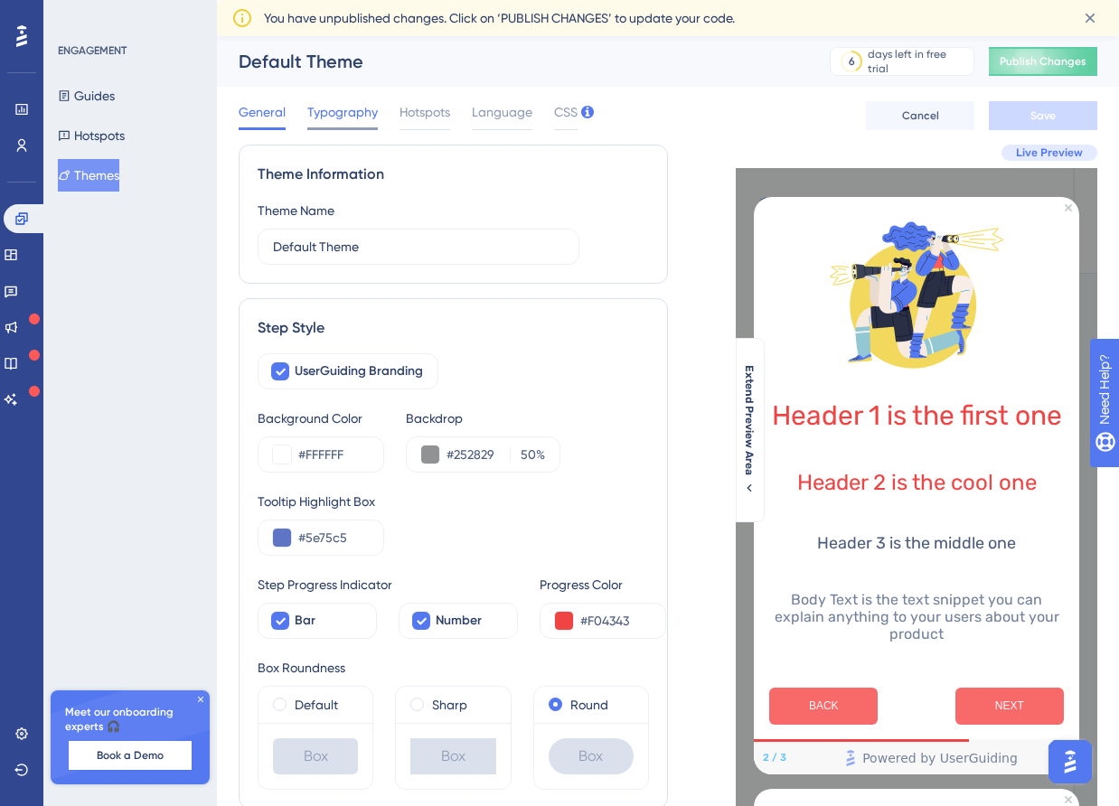
click at [324, 118] on span "Typography" at bounding box center [342, 112] width 71 height 22
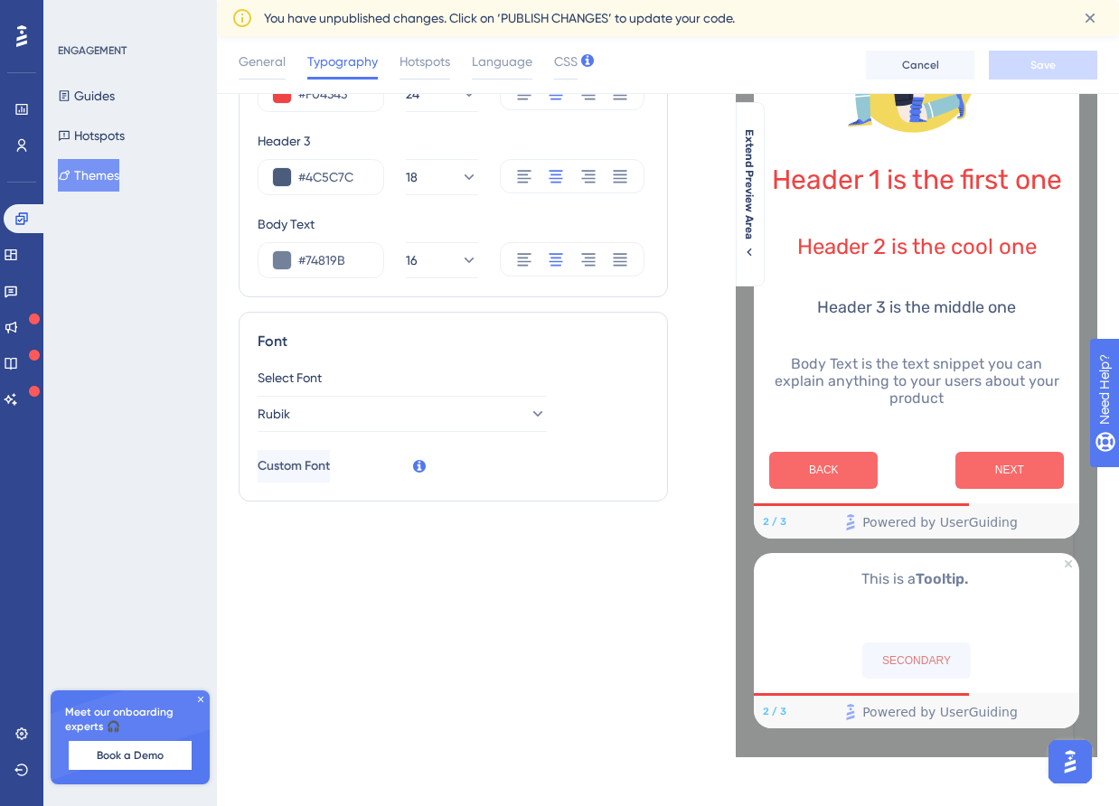
scroll to position [252, 0]
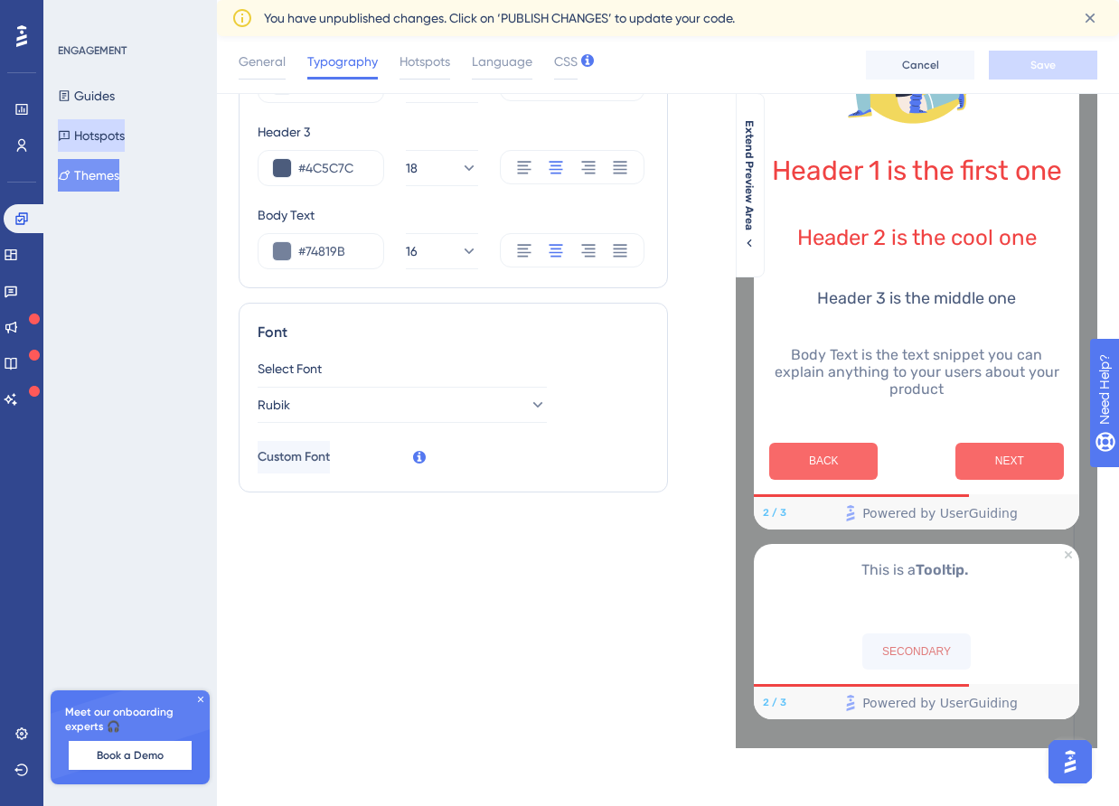
click at [125, 136] on button "Hotspots" at bounding box center [91, 135] width 67 height 33
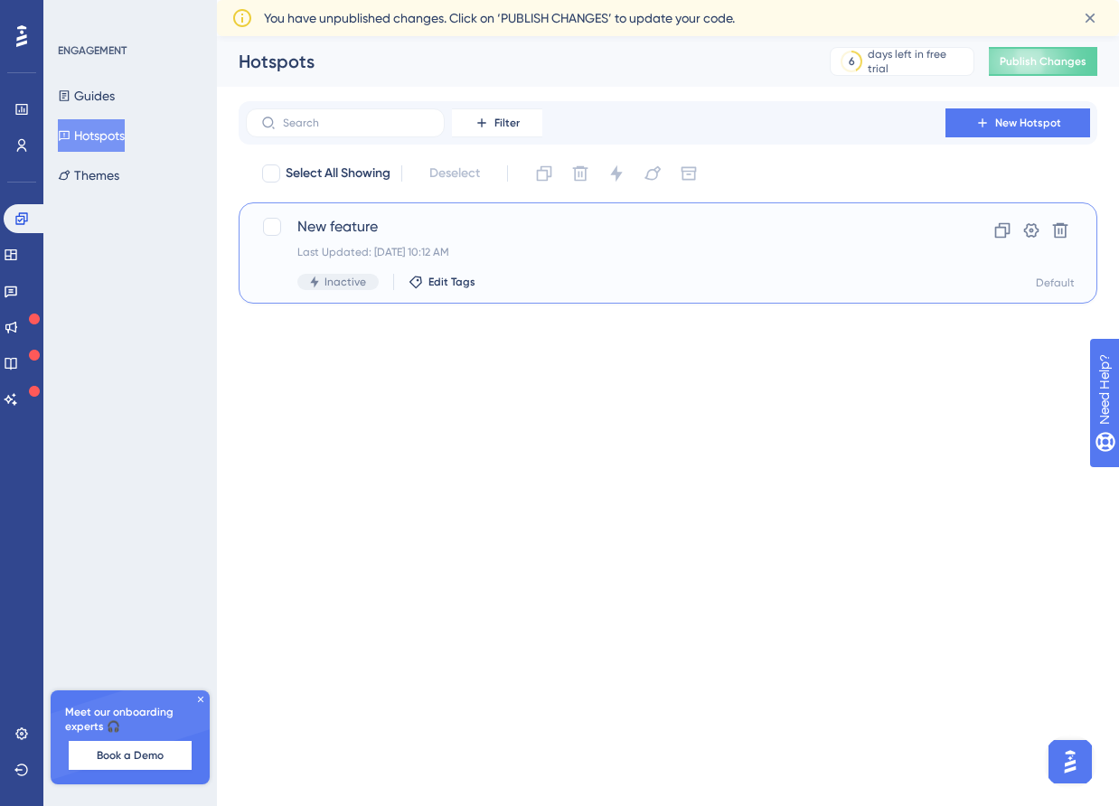
click at [580, 239] on div "New feature Last Updated: Sep 22 2025, 10:12 AM Inactive Edit Tags" at bounding box center [595, 253] width 597 height 74
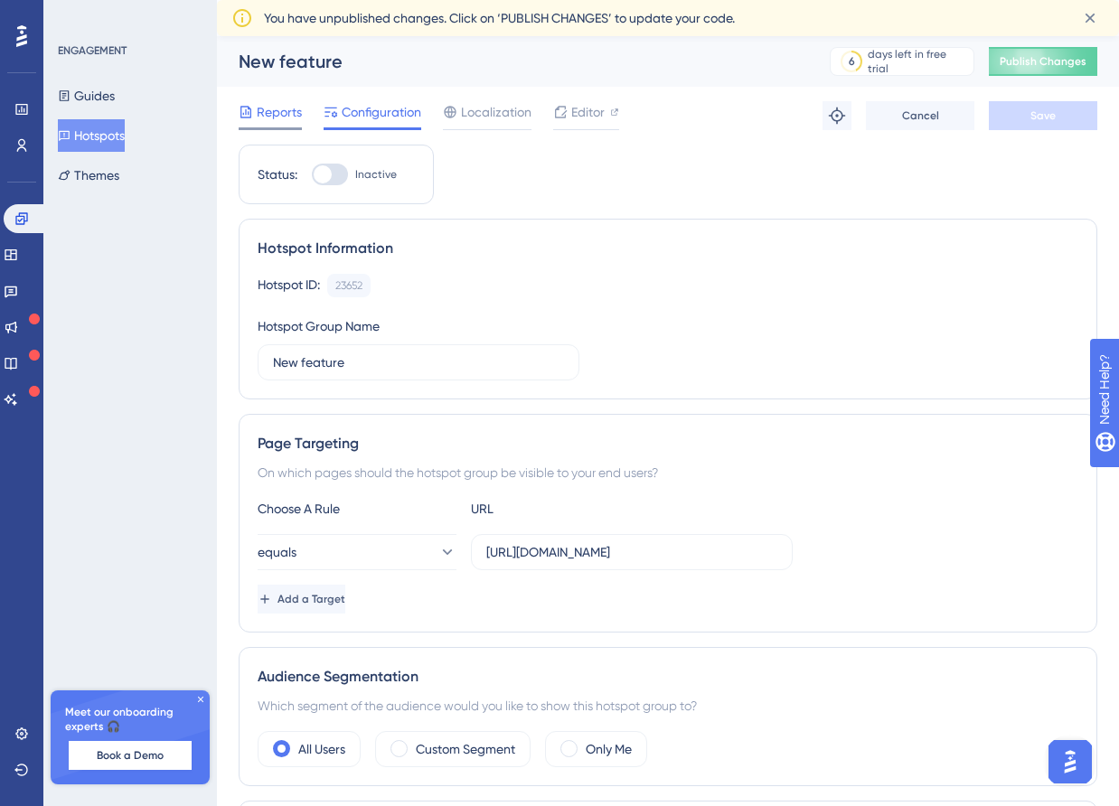
click at [286, 109] on span "Reports" at bounding box center [279, 112] width 45 height 22
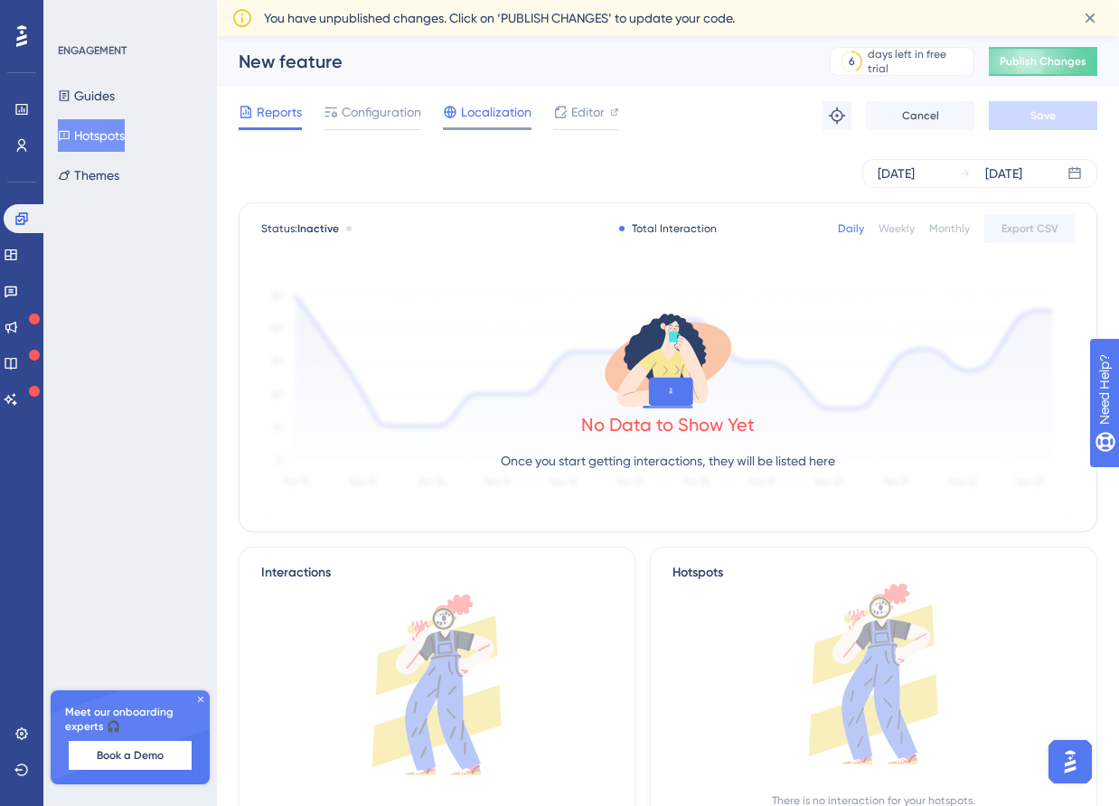
click at [515, 124] on div "Localization" at bounding box center [487, 115] width 89 height 29
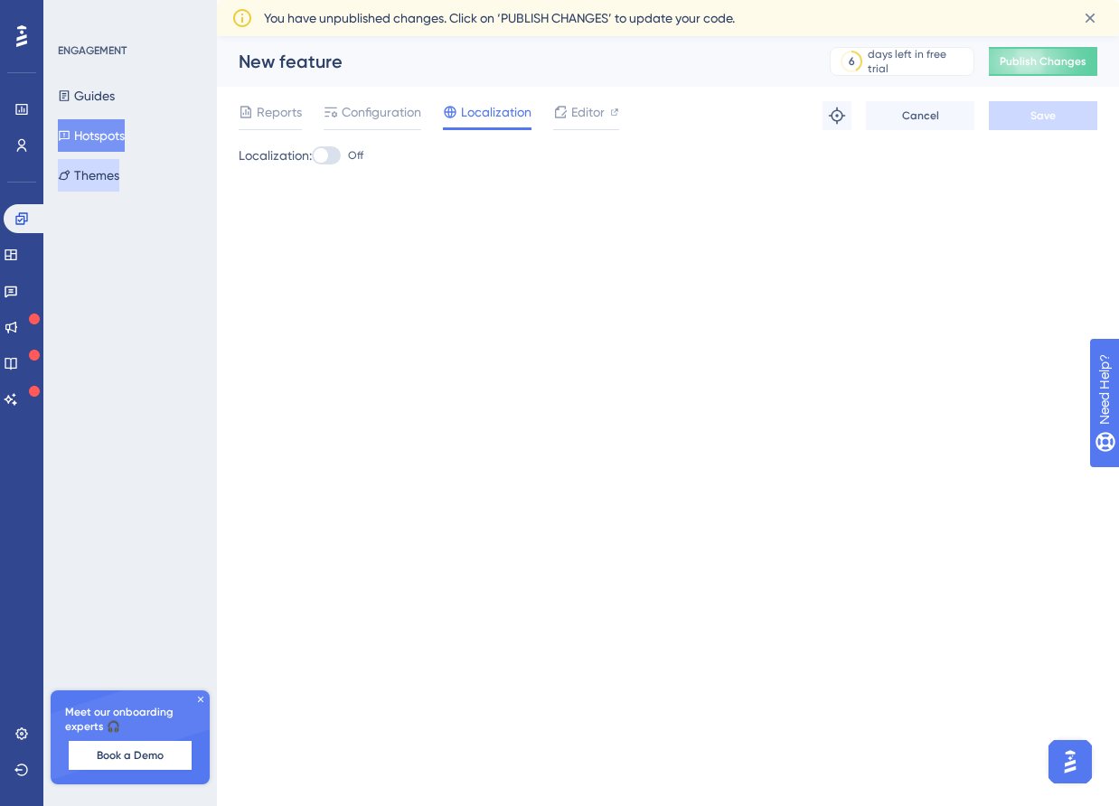
click at [83, 183] on button "Themes" at bounding box center [88, 175] width 61 height 33
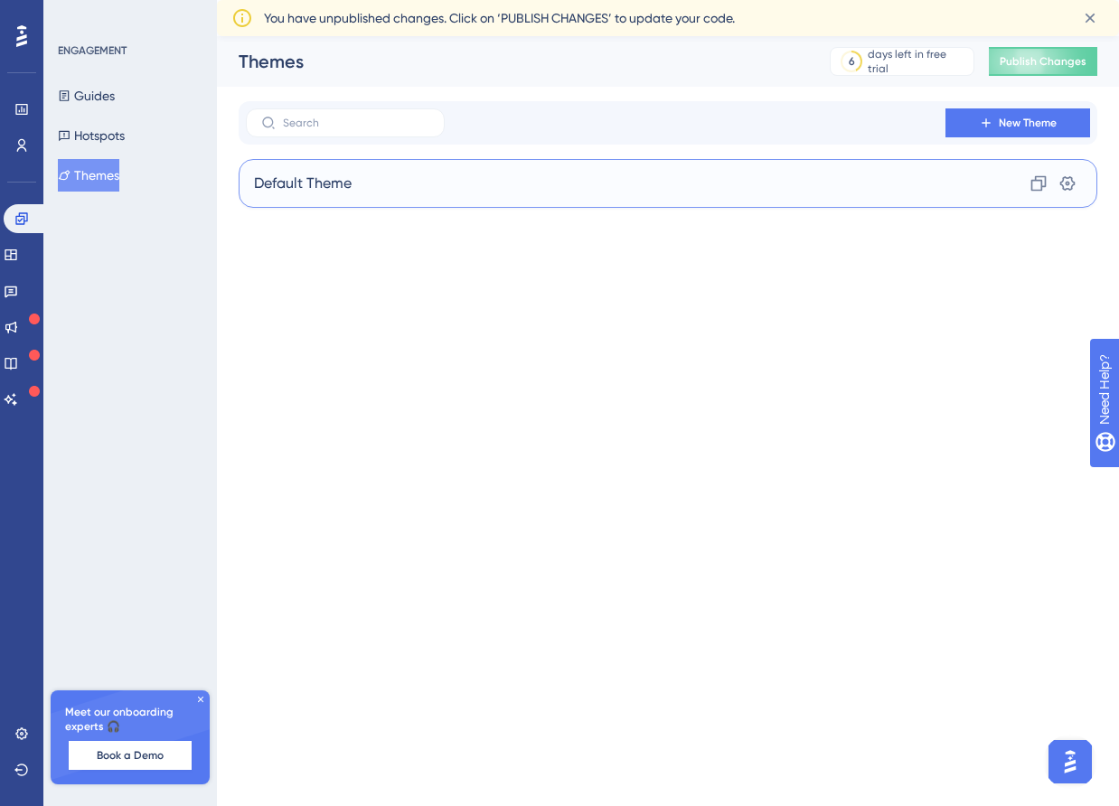
click at [502, 173] on div "Default Theme Clone Settings" at bounding box center [668, 183] width 859 height 49
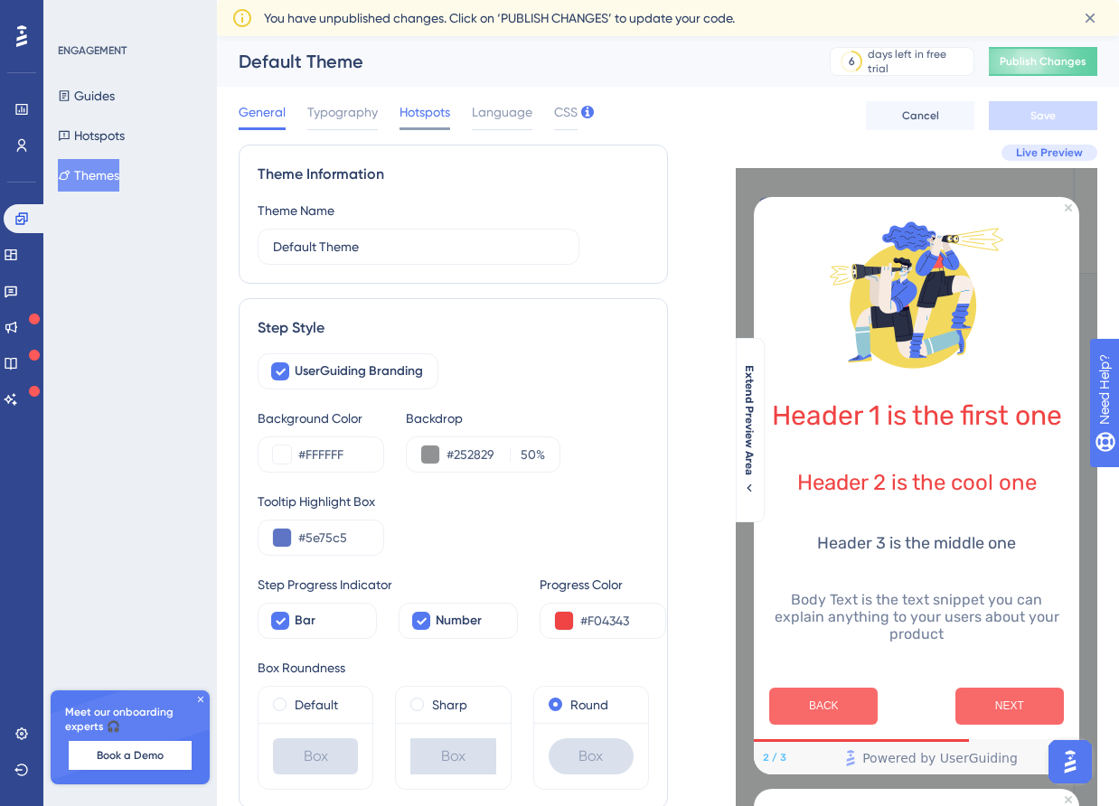
click at [431, 111] on span "Hotspots" at bounding box center [425, 112] width 51 height 22
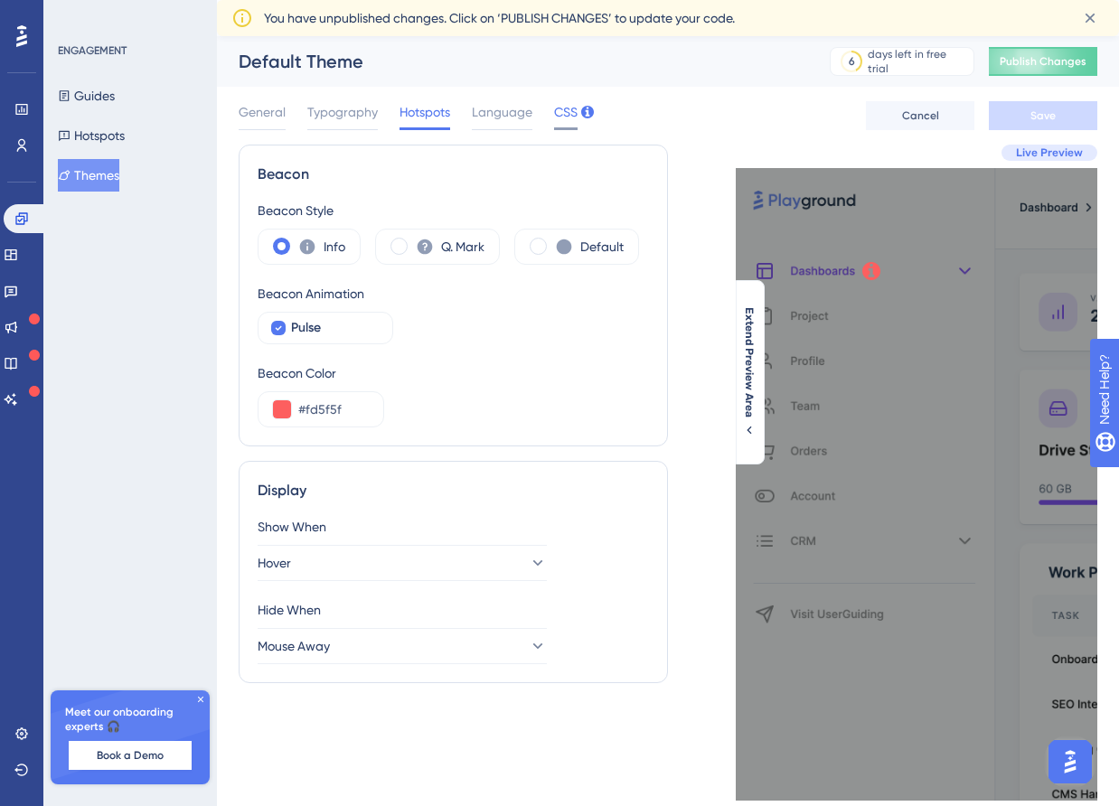
click at [554, 118] on span "CSS" at bounding box center [566, 112] width 24 height 22
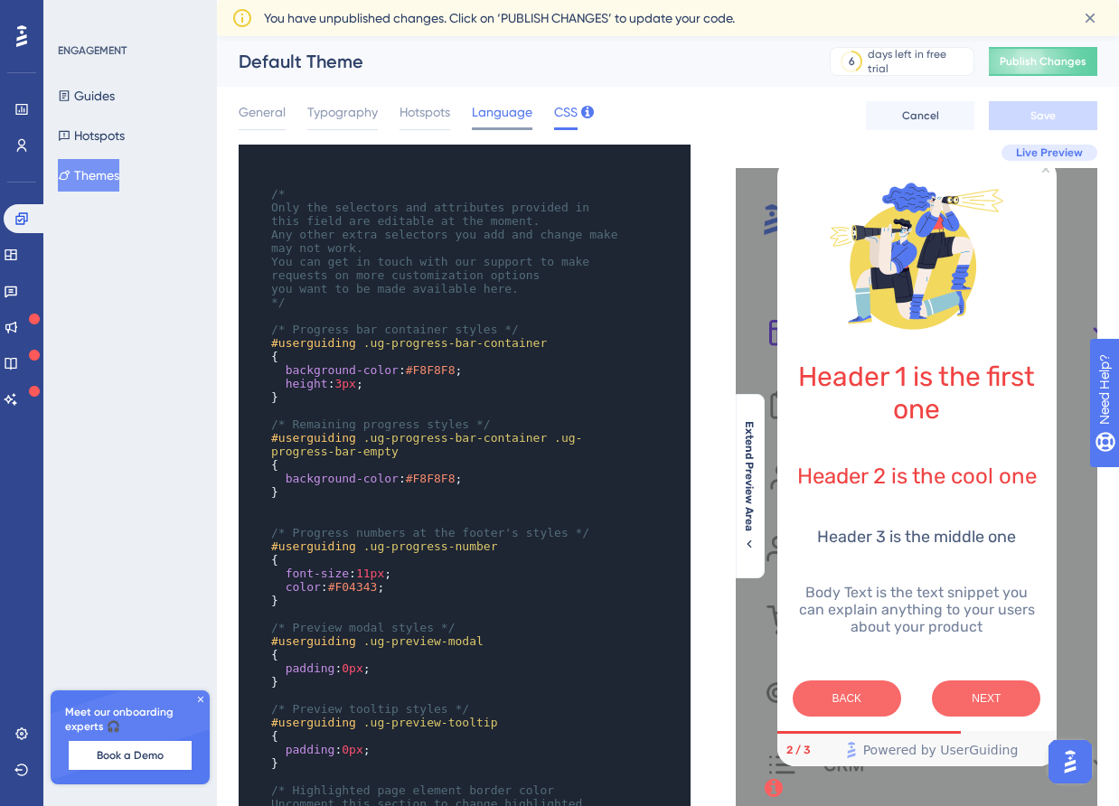
click at [513, 118] on span "Language" at bounding box center [502, 112] width 61 height 22
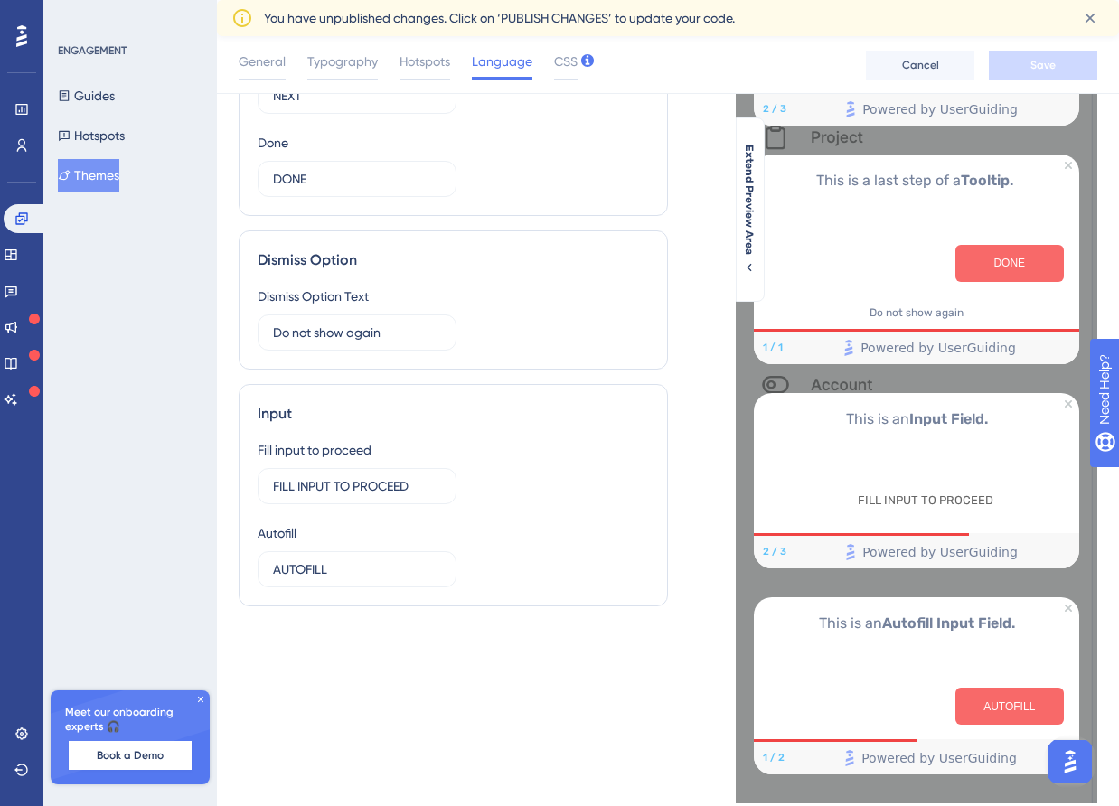
scroll to position [297, 0]
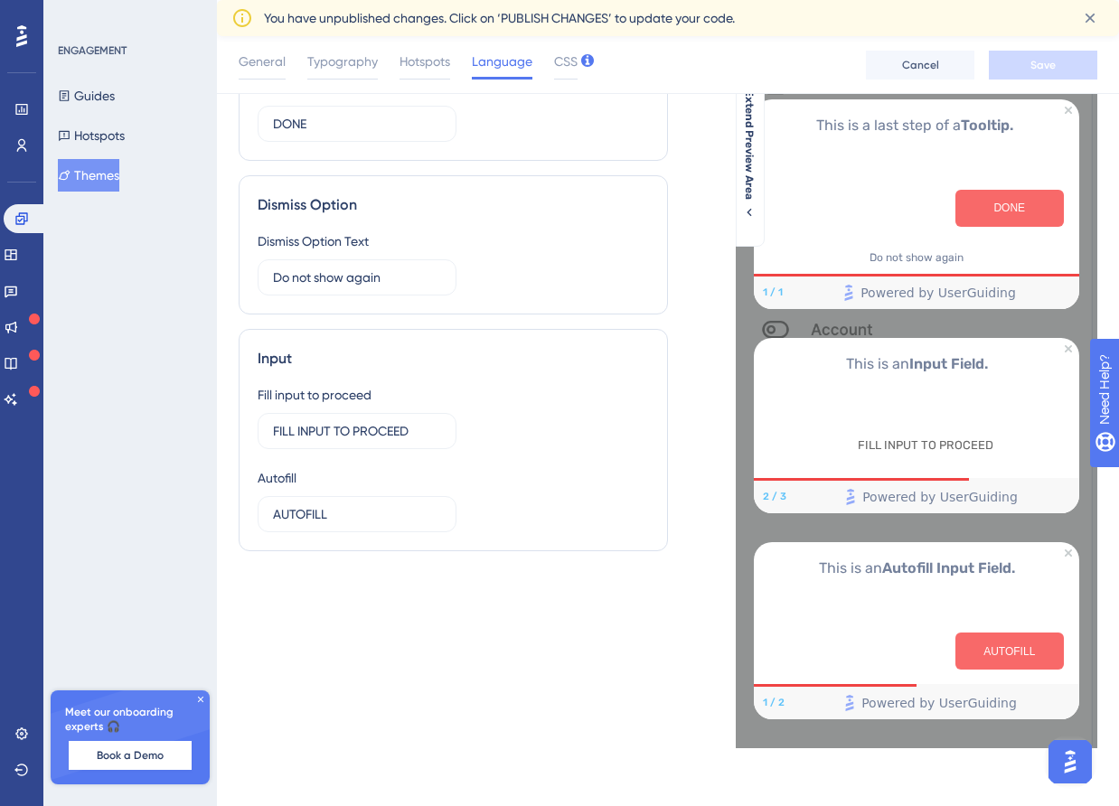
click at [100, 193] on div "ENGAGEMENT Guides Hotspots Themes Meet our onboarding experts 🎧 Book a Demo Upg…" at bounding box center [130, 403] width 174 height 806
click at [109, 178] on button "Themes" at bounding box center [88, 175] width 61 height 33
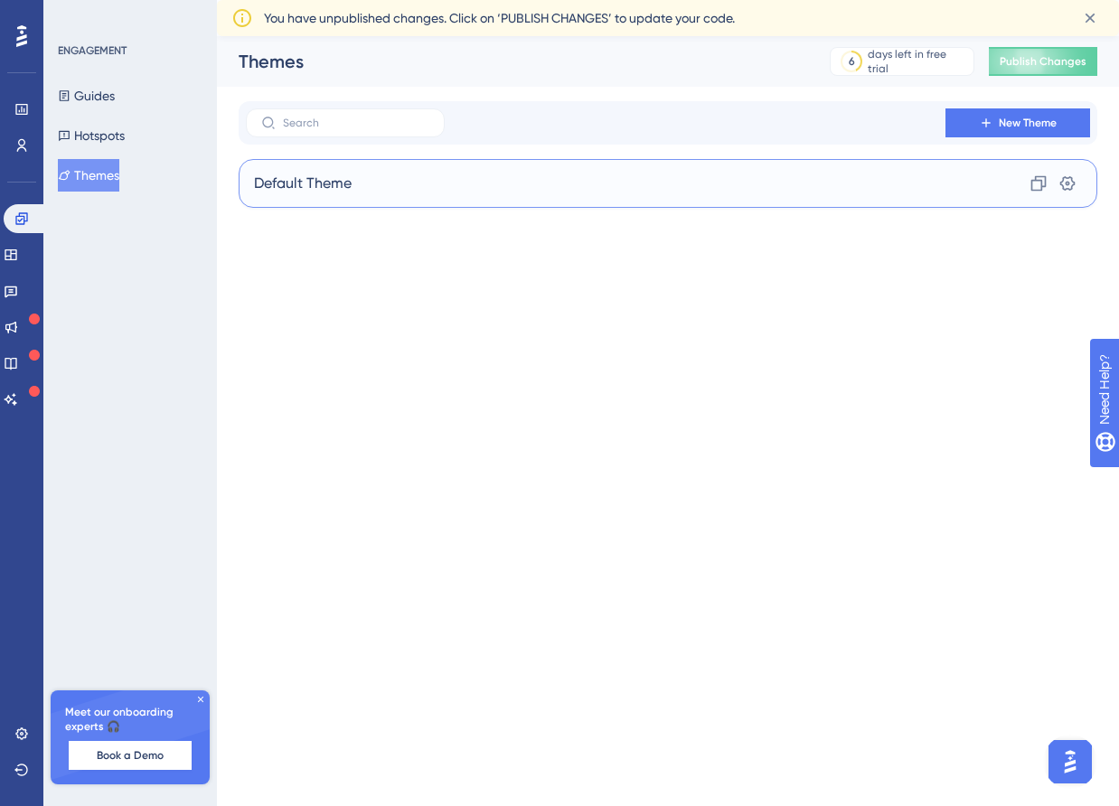
click at [324, 191] on span "Default Theme" at bounding box center [303, 184] width 98 height 22
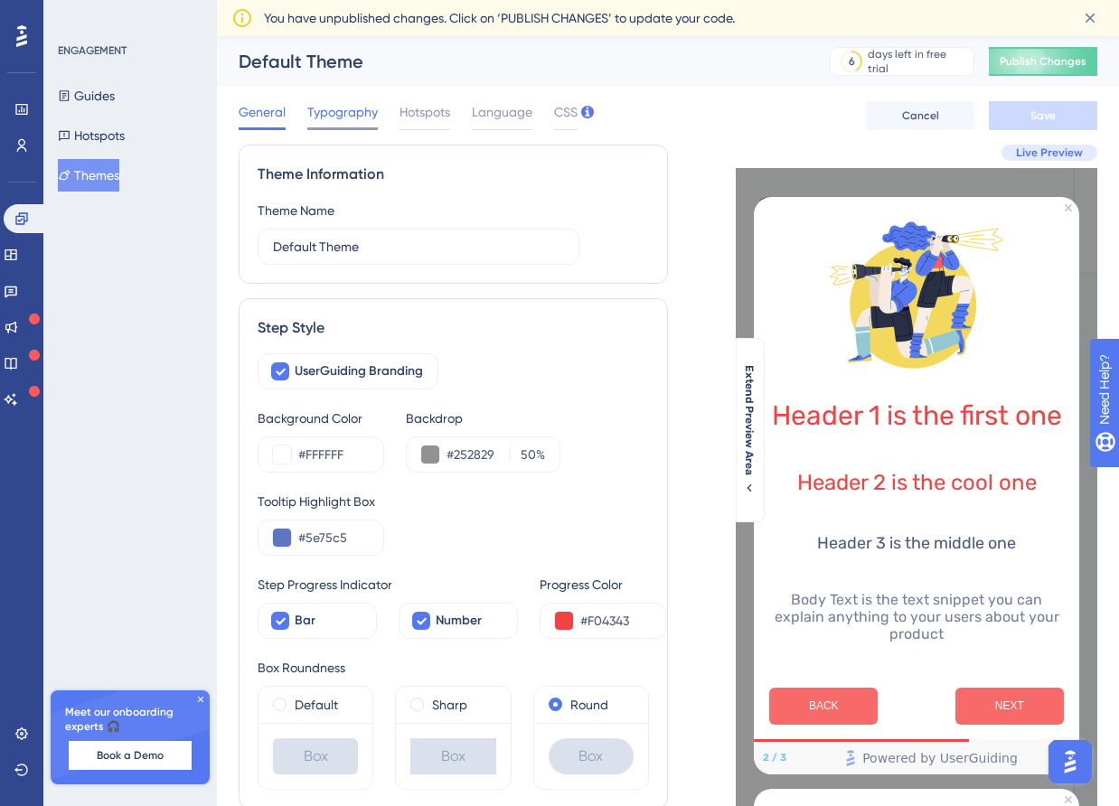
click at [353, 113] on span "Typography" at bounding box center [342, 112] width 71 height 22
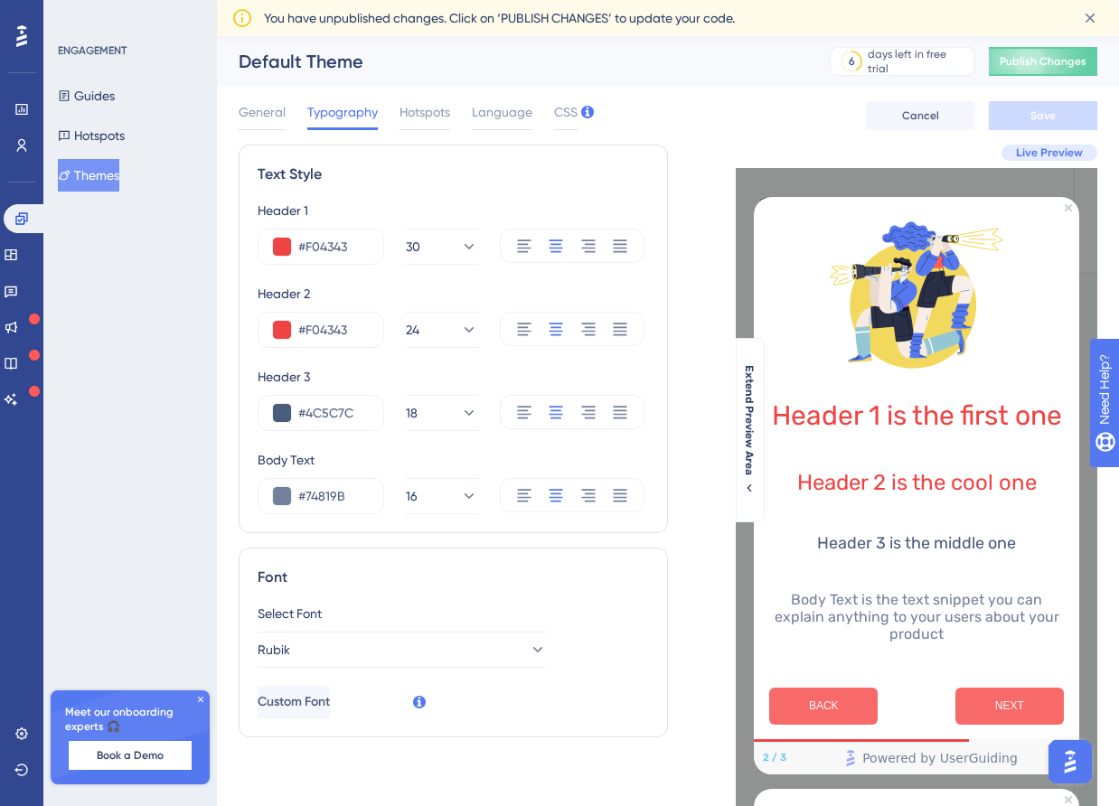
click at [416, 94] on div "General Typography Hotspots Language CSS Cancel Save" at bounding box center [668, 116] width 859 height 58
click at [420, 108] on span "Hotspots" at bounding box center [425, 112] width 51 height 22
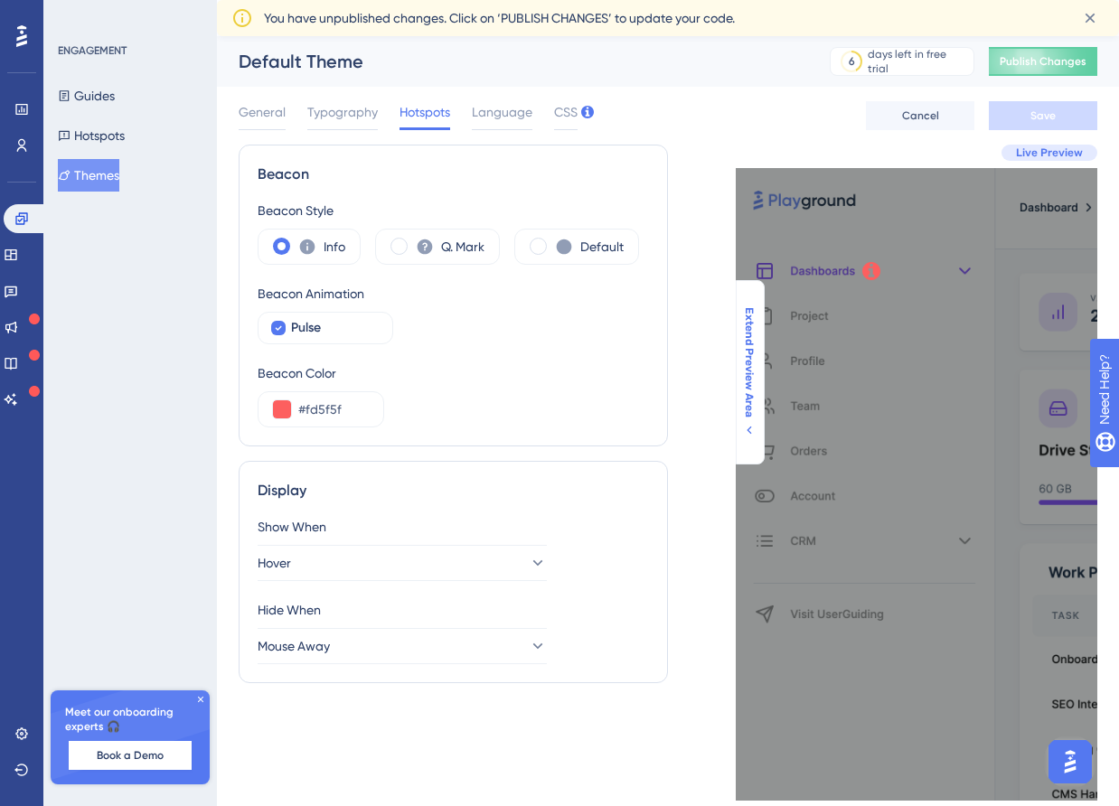
click at [751, 401] on span "Extend Preview Area" at bounding box center [749, 362] width 14 height 110
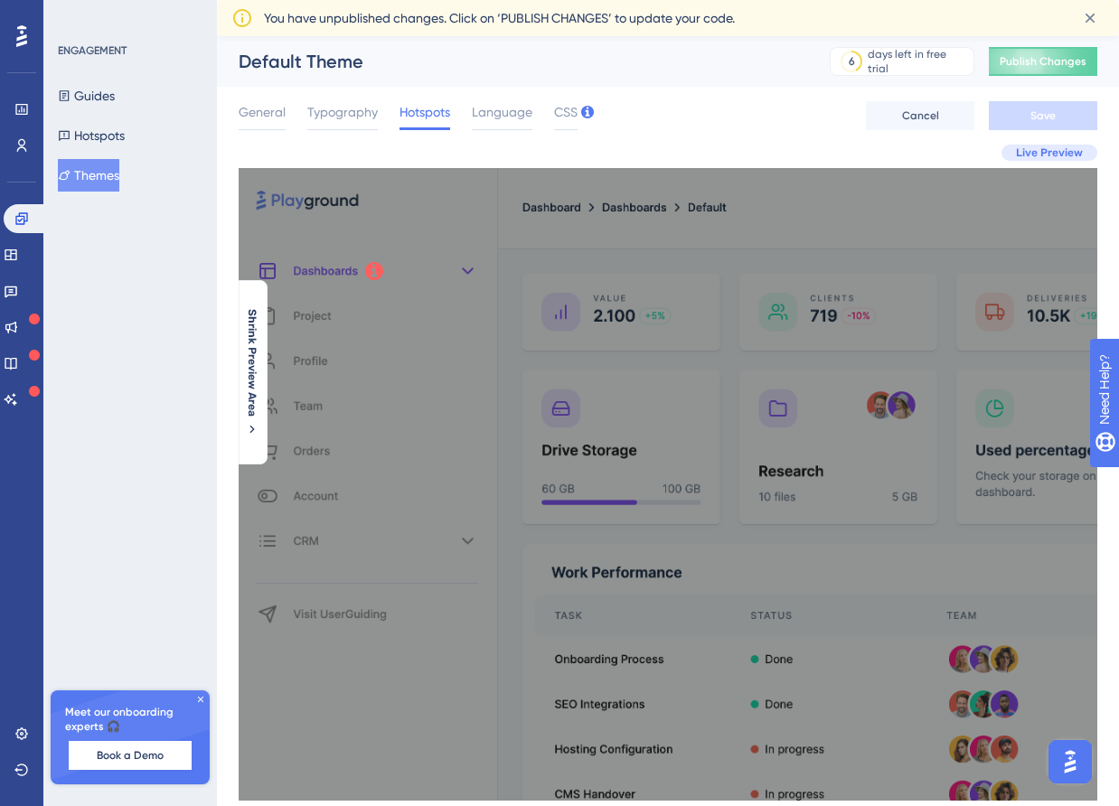
click at [470, 447] on div "This is where and how your Hotspot's content will be displayed. Do not show aga…" at bounding box center [668, 484] width 859 height 633
click at [256, 363] on span "Shrink Preview Area" at bounding box center [252, 363] width 14 height 108
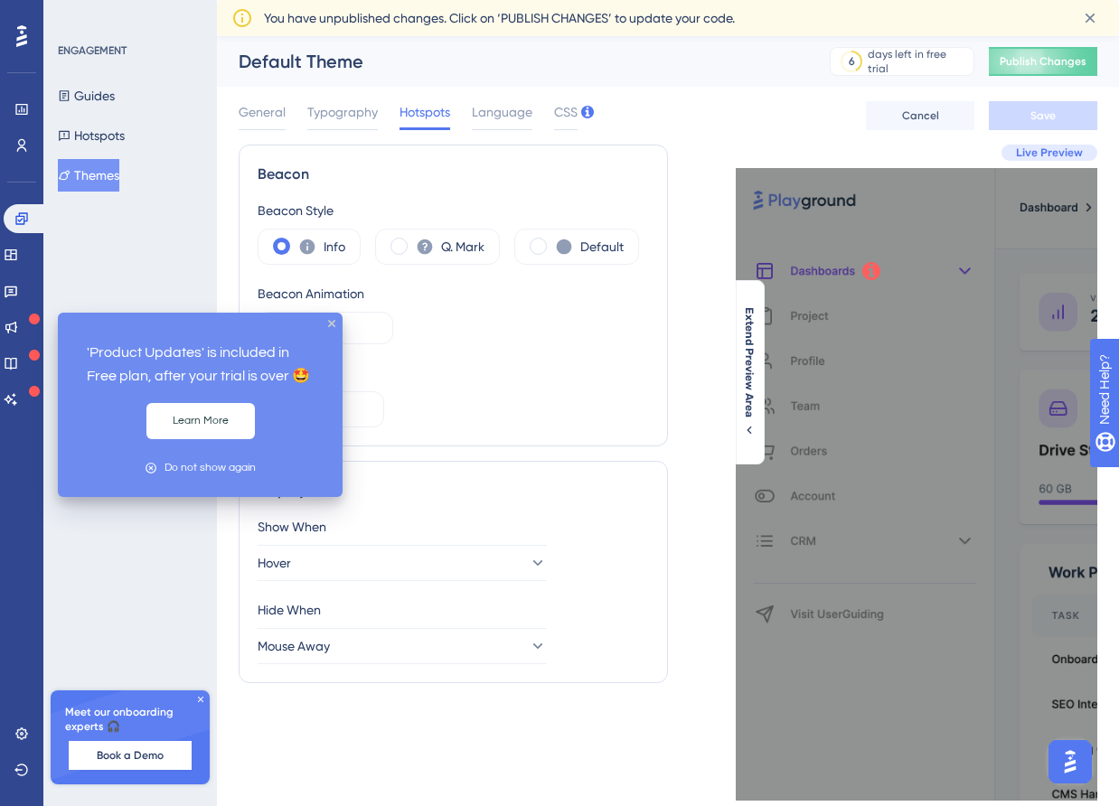
click at [35, 322] on icon at bounding box center [34, 319] width 11 height 11
click at [197, 419] on button "Learn More" at bounding box center [200, 421] width 108 height 36
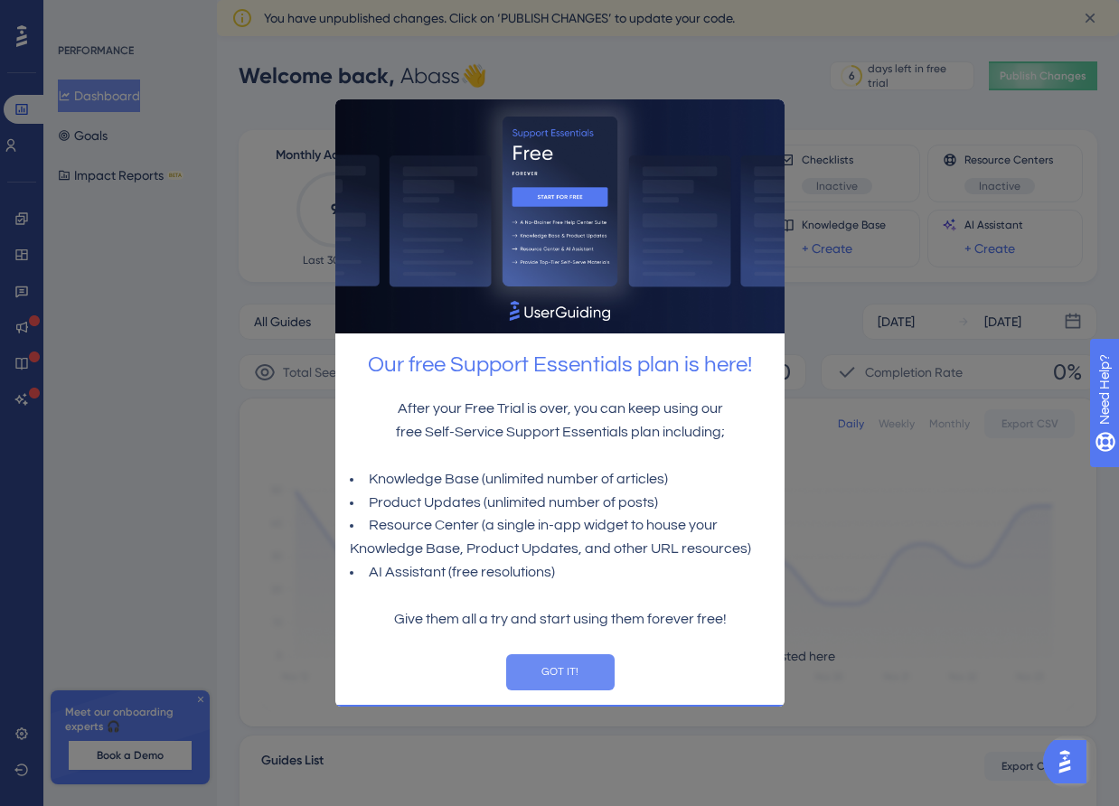
click at [557, 660] on button "GOT IT!" at bounding box center [559, 672] width 108 height 36
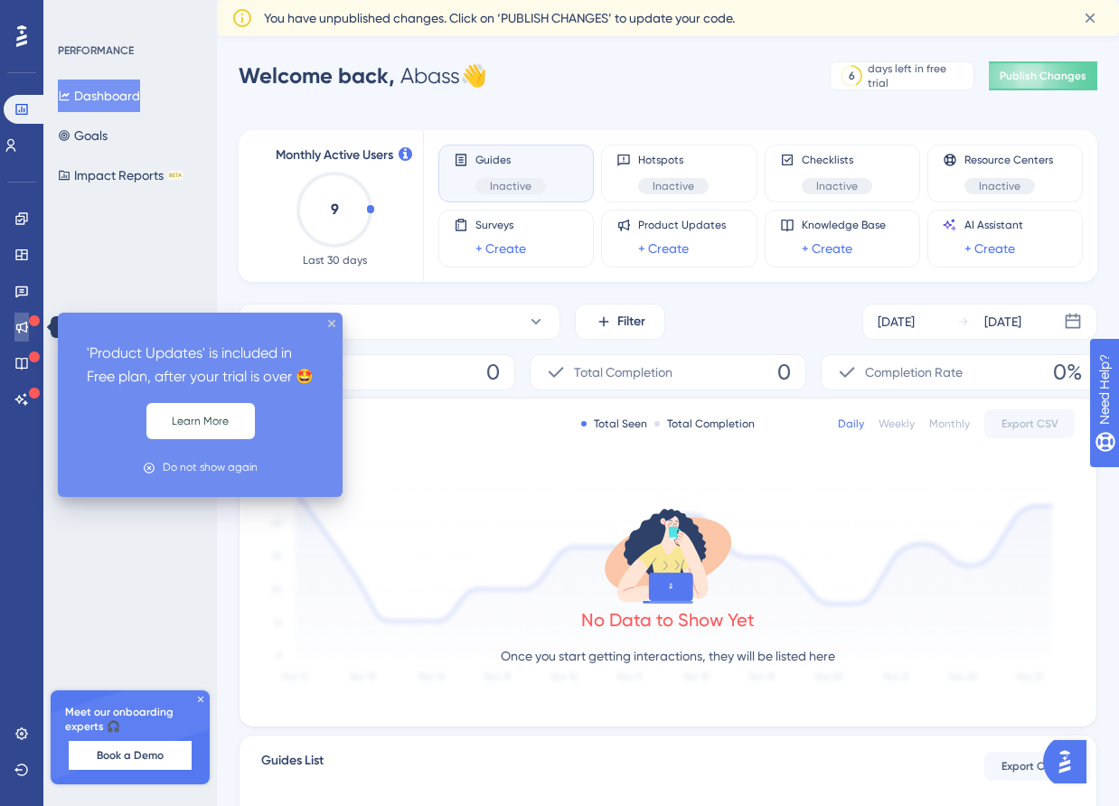
click at [24, 325] on icon at bounding box center [21, 327] width 14 height 14
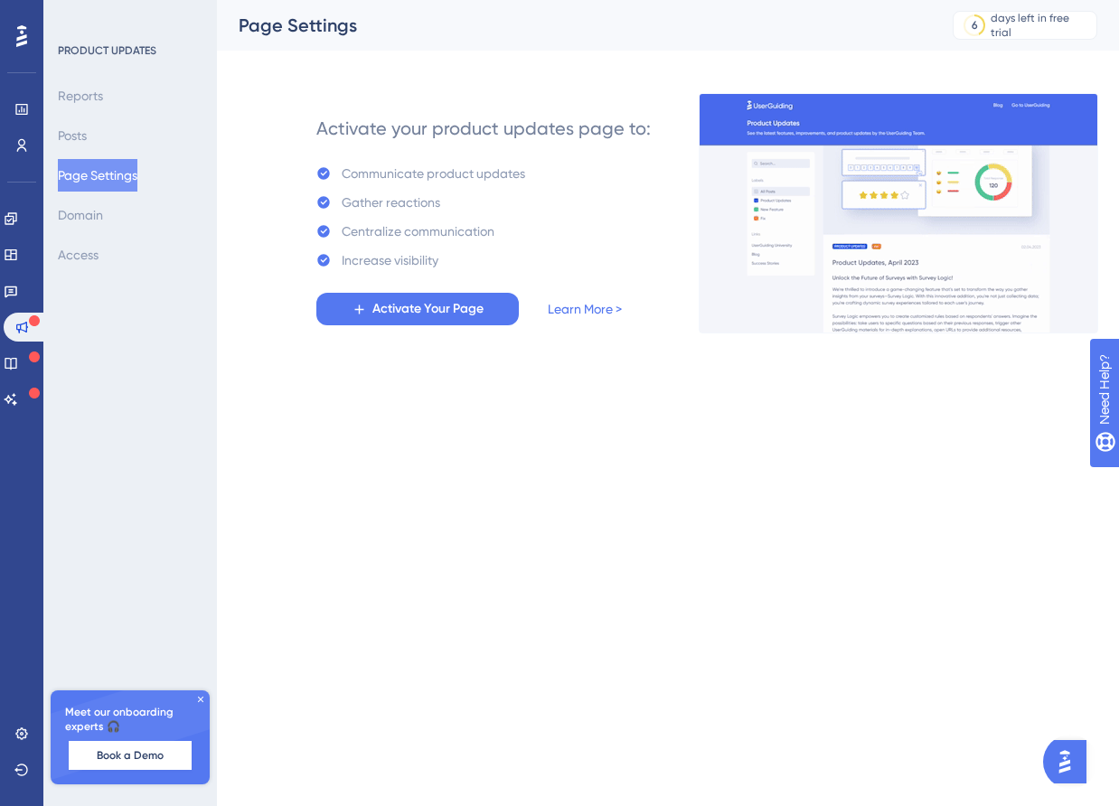
click at [99, 274] on div "PRODUCT UPDATES Reports Posts Page Settings Domain Access Meet our onboarding e…" at bounding box center [130, 403] width 174 height 806
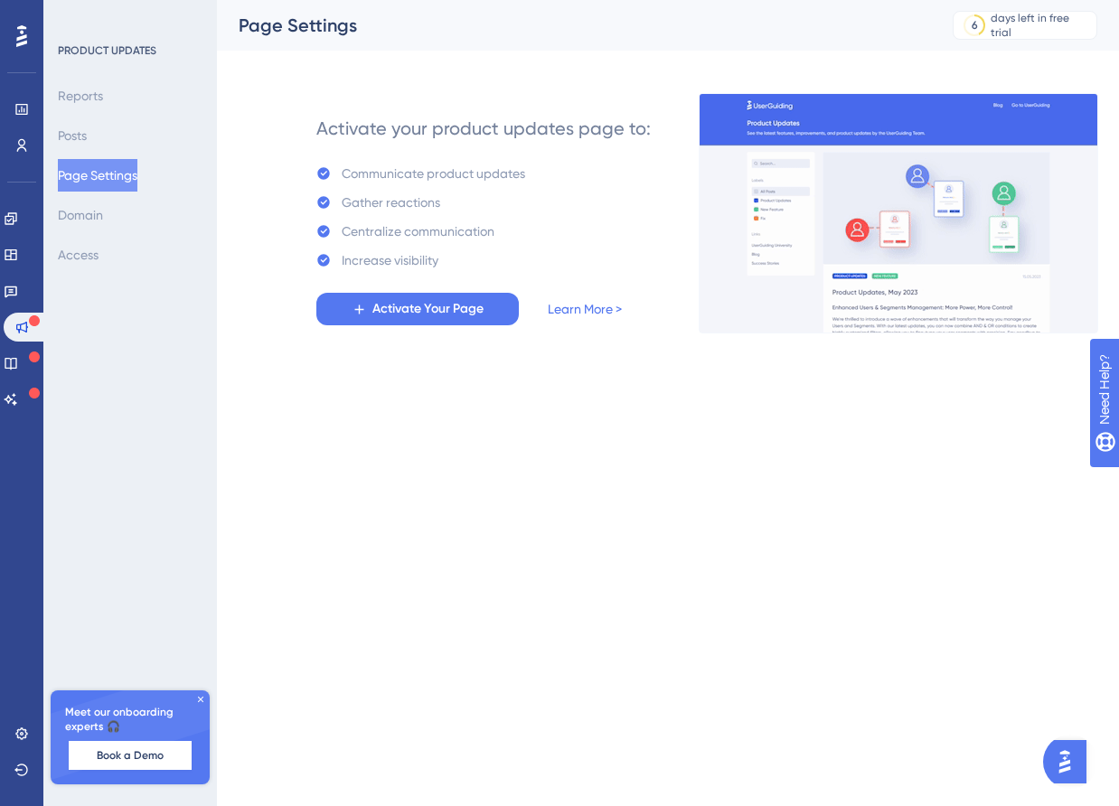
click at [111, 170] on button "Page Settings" at bounding box center [98, 175] width 80 height 33
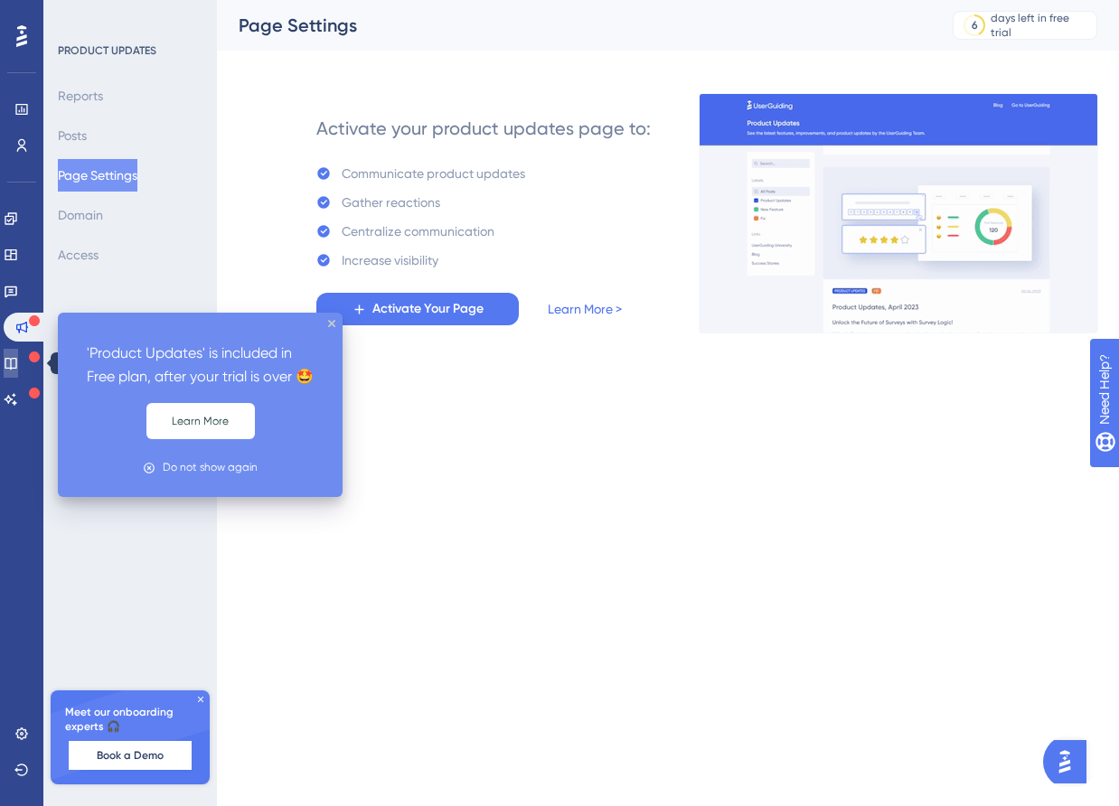
click at [16, 360] on icon at bounding box center [11, 364] width 12 height 12
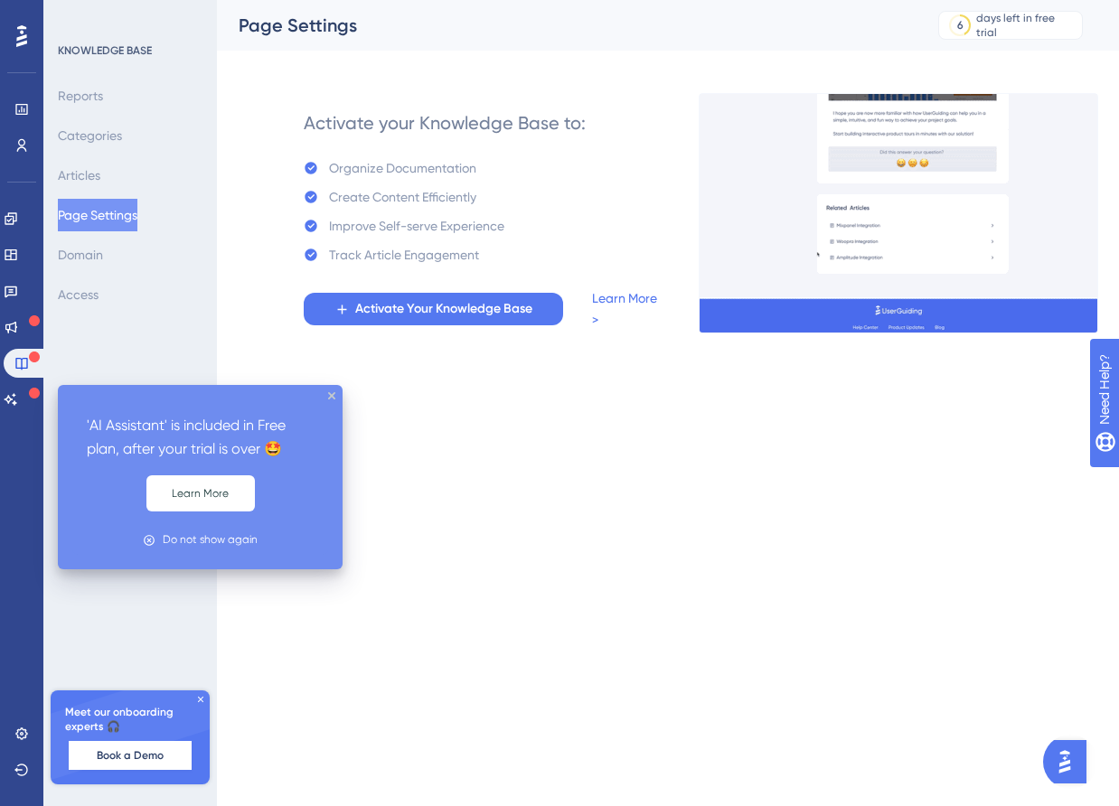
click at [31, 395] on icon at bounding box center [34, 393] width 11 height 11
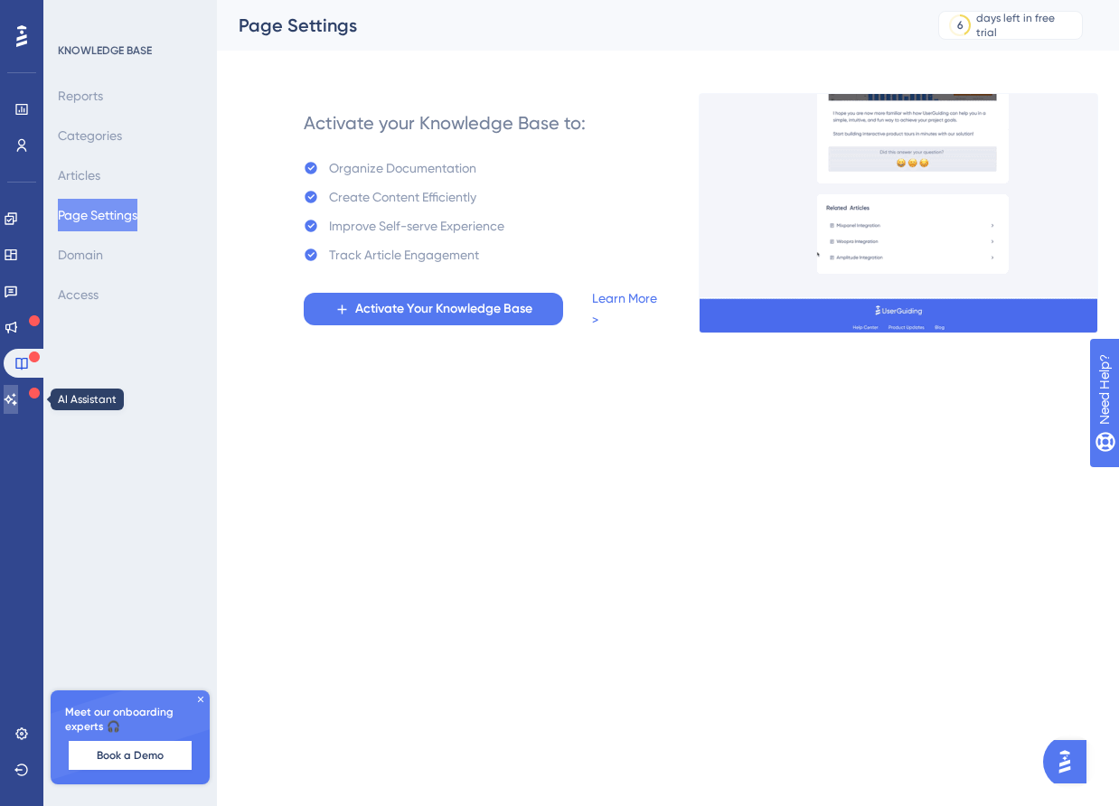
click at [18, 398] on icon at bounding box center [11, 399] width 14 height 14
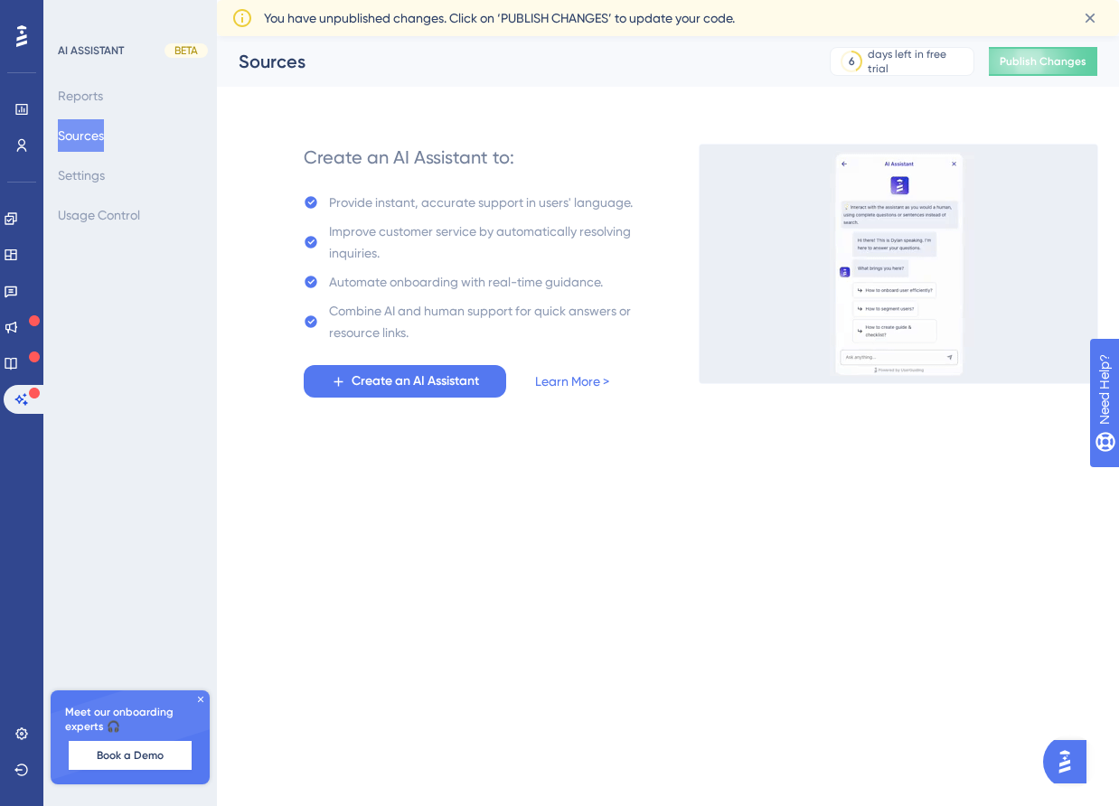
click at [439, 0] on html "Performance Users Engagement Widgets Feedback Product Updates Knowledge Base AI…" at bounding box center [559, 0] width 1119 height 0
click at [493, 395] on button "Create an AI Assistant" at bounding box center [405, 381] width 202 height 33
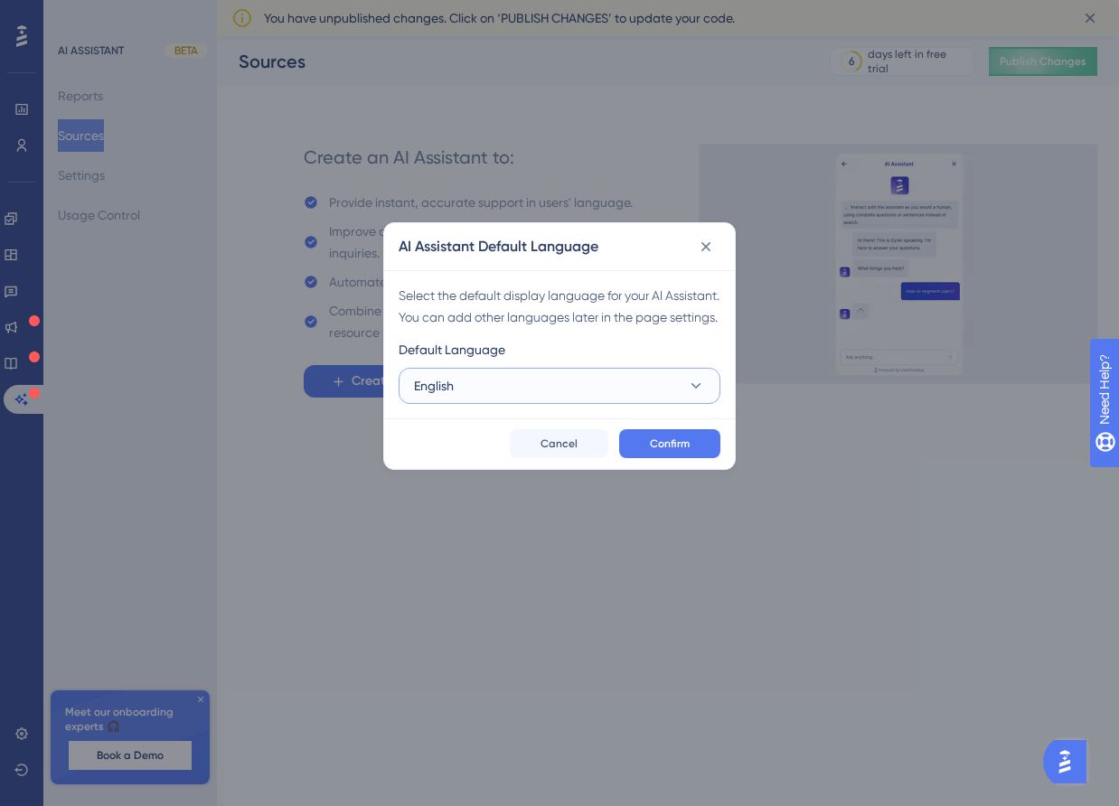
click at [573, 404] on button "English" at bounding box center [560, 386] width 322 height 36
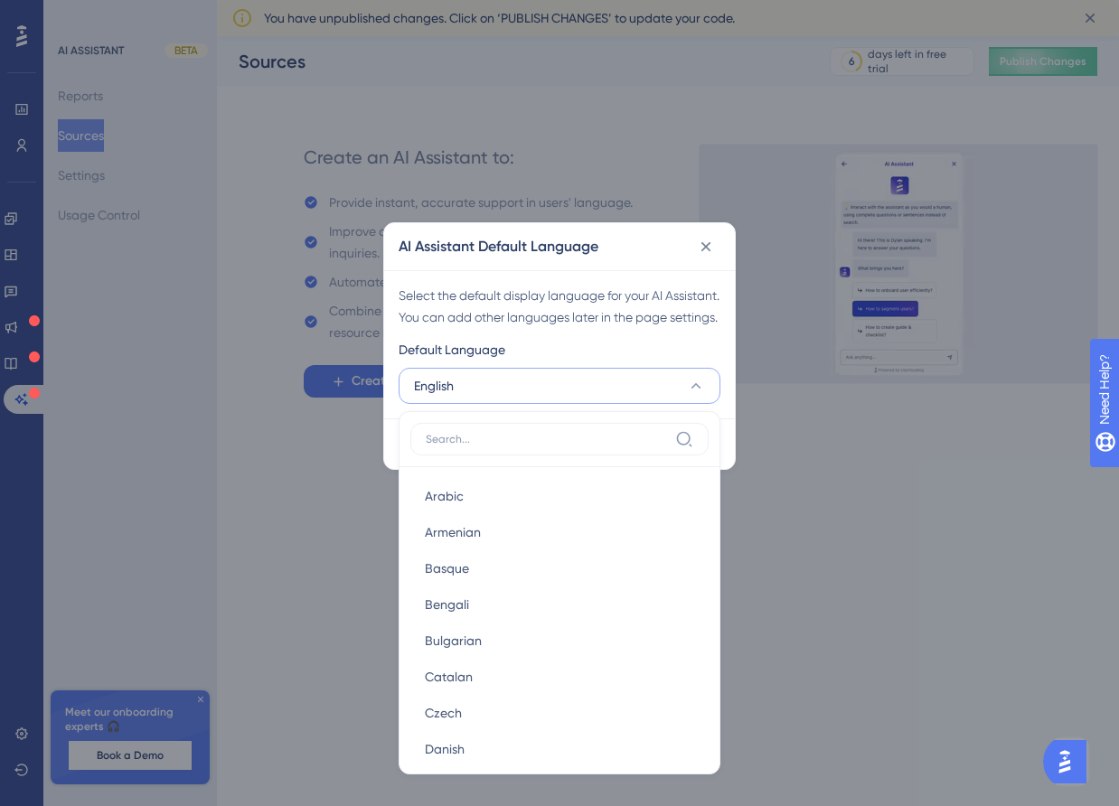
click at [588, 368] on div "Default Language" at bounding box center [560, 353] width 322 height 29
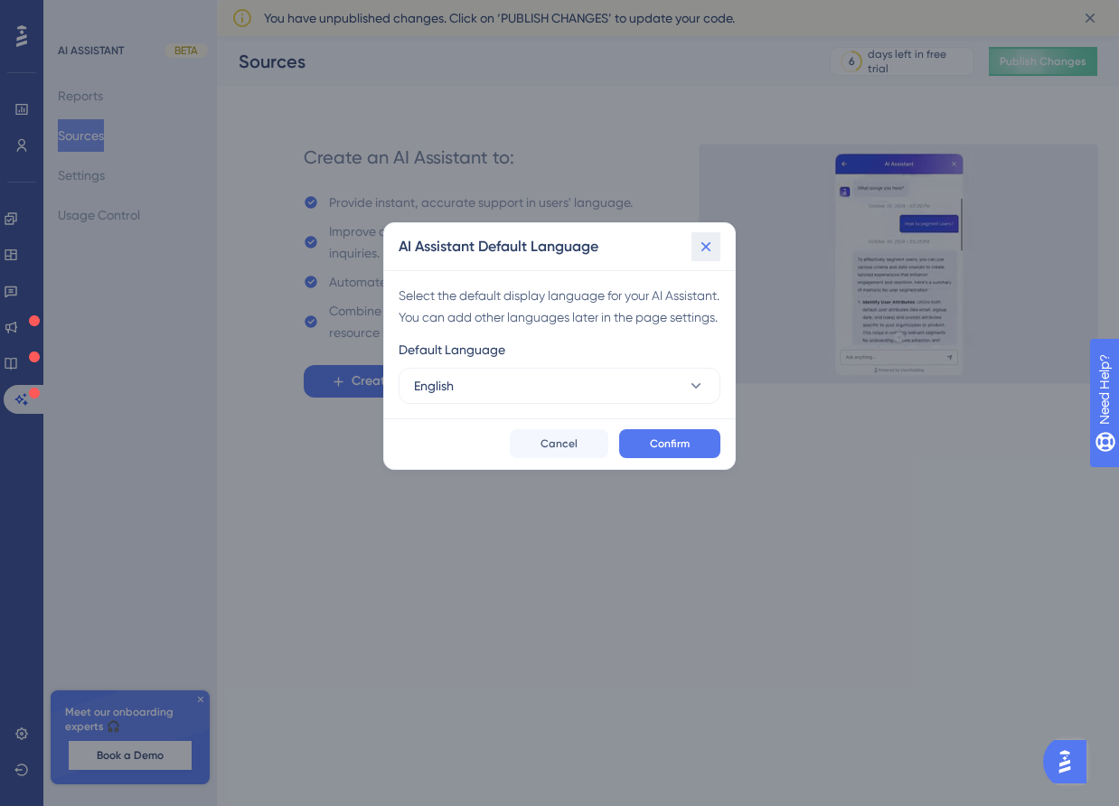
click at [715, 245] on button at bounding box center [706, 246] width 29 height 29
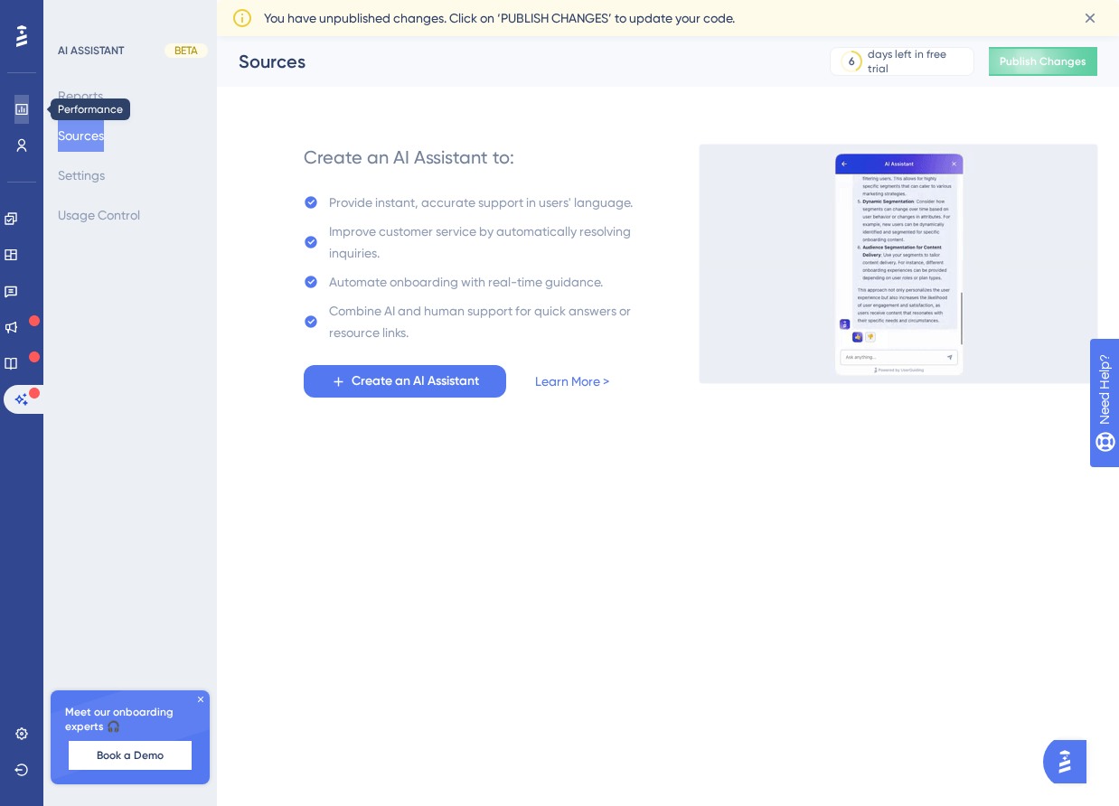
click at [28, 99] on link at bounding box center [21, 109] width 14 height 29
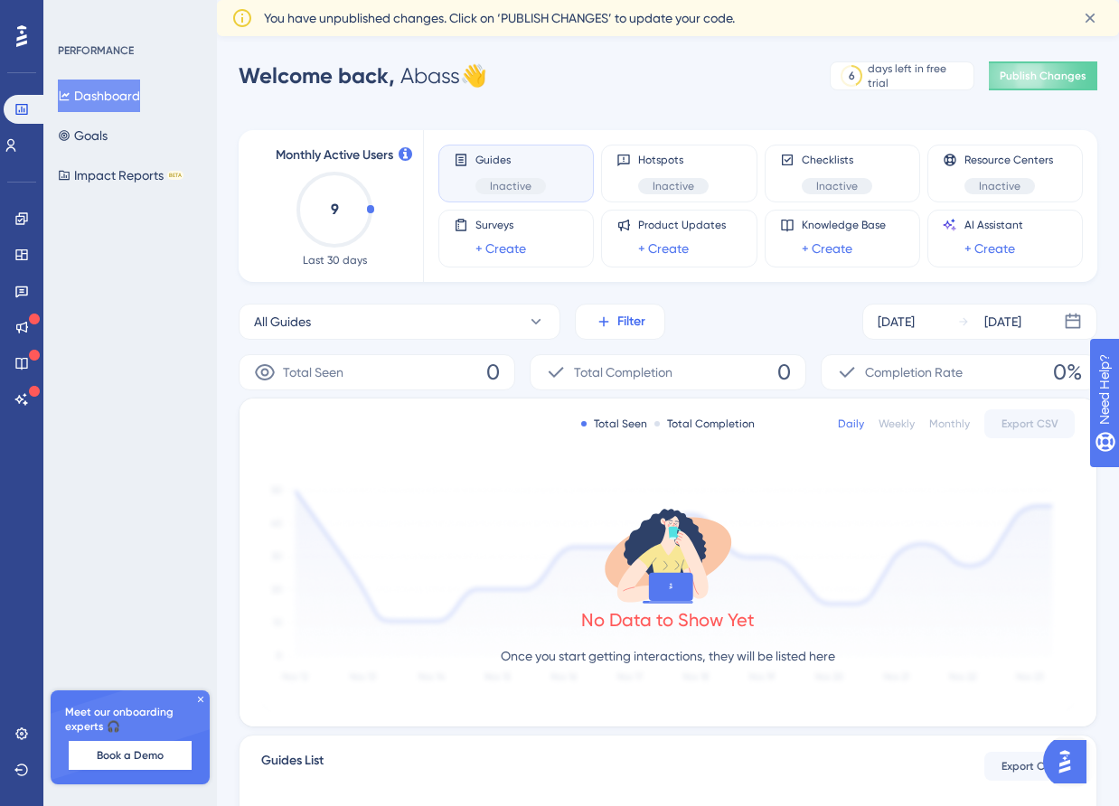
click at [633, 325] on span "Filter" at bounding box center [631, 322] width 28 height 22
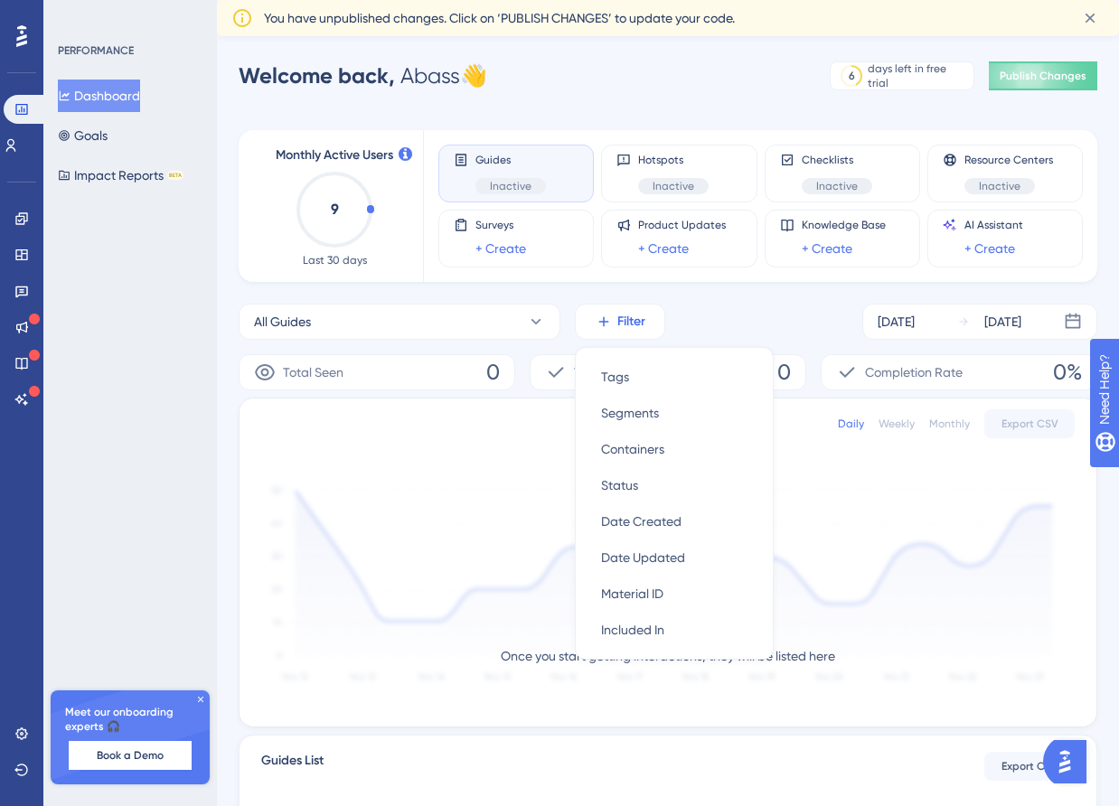
scroll to position [100, 0]
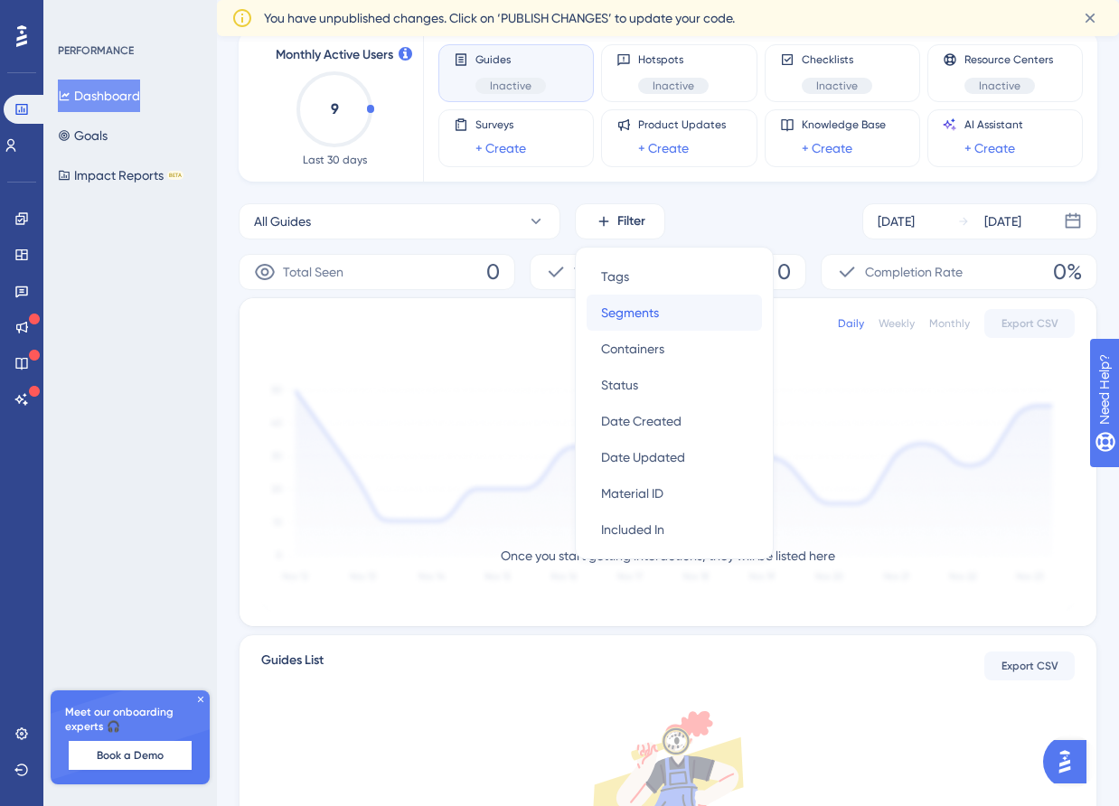
click at [689, 323] on div "Segments Segments" at bounding box center [674, 313] width 146 height 36
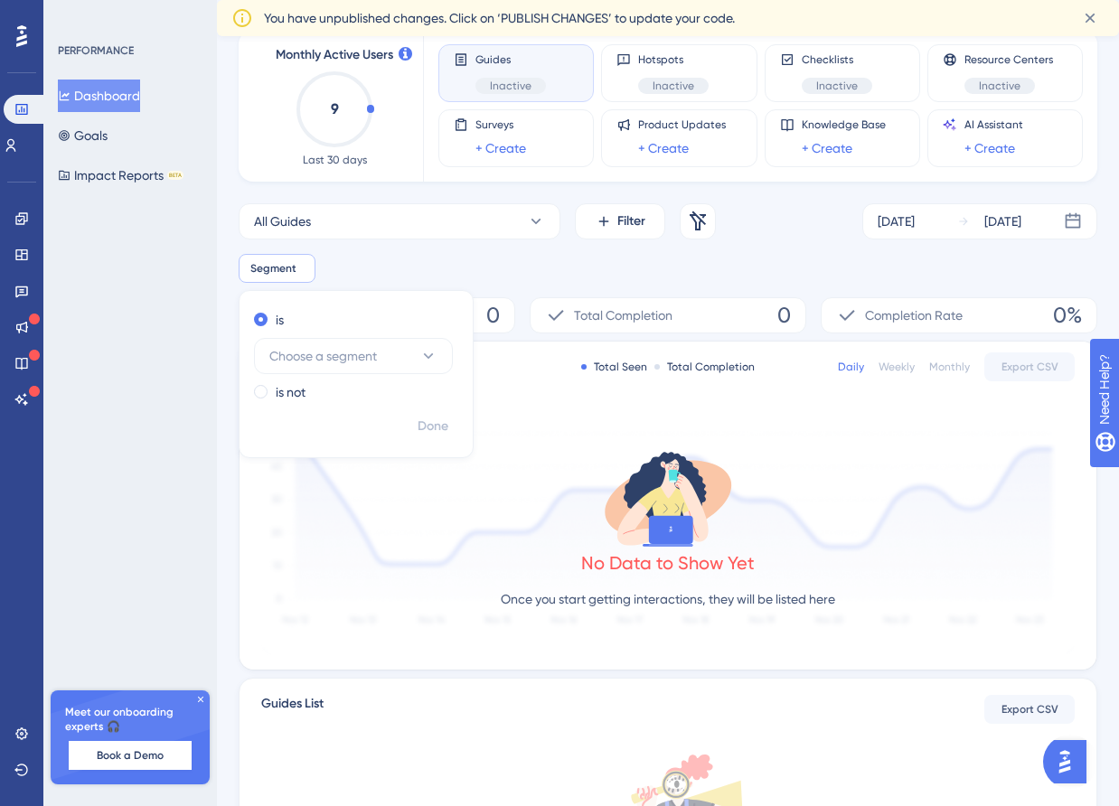
click at [648, 264] on div "Segment Remove is Choose a segment is not Done" at bounding box center [668, 268] width 859 height 29
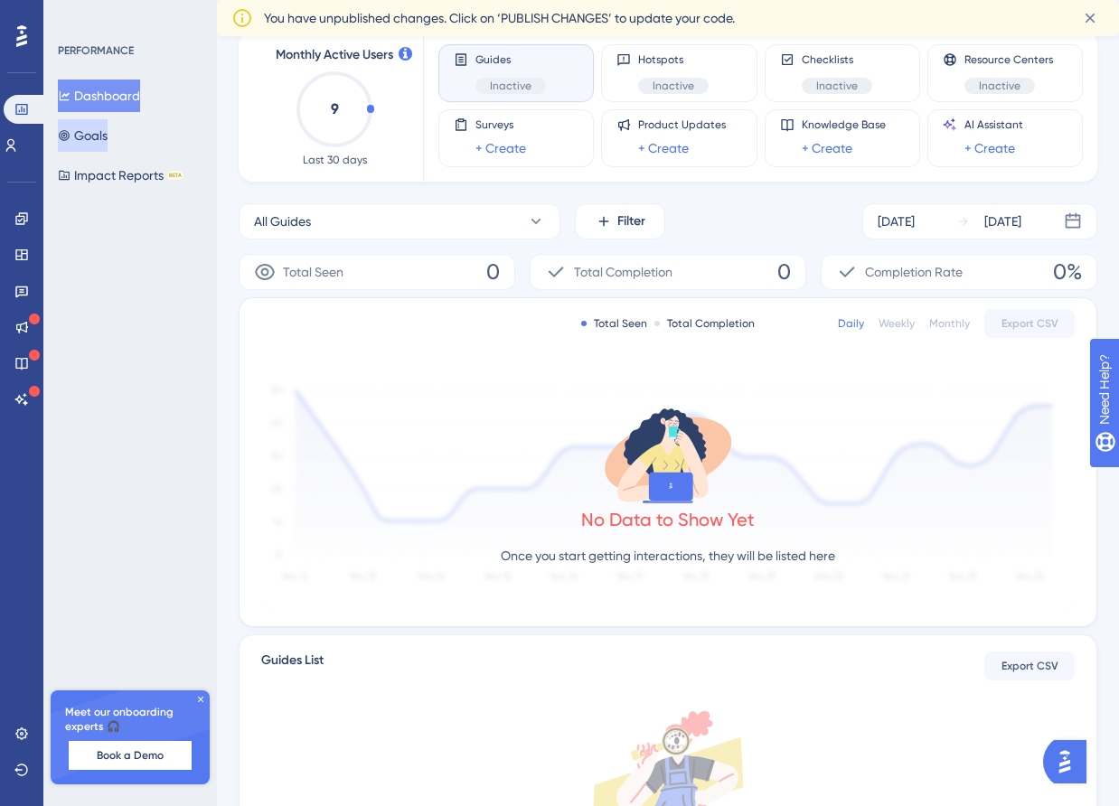
click at [108, 136] on button "Goals" at bounding box center [83, 135] width 50 height 33
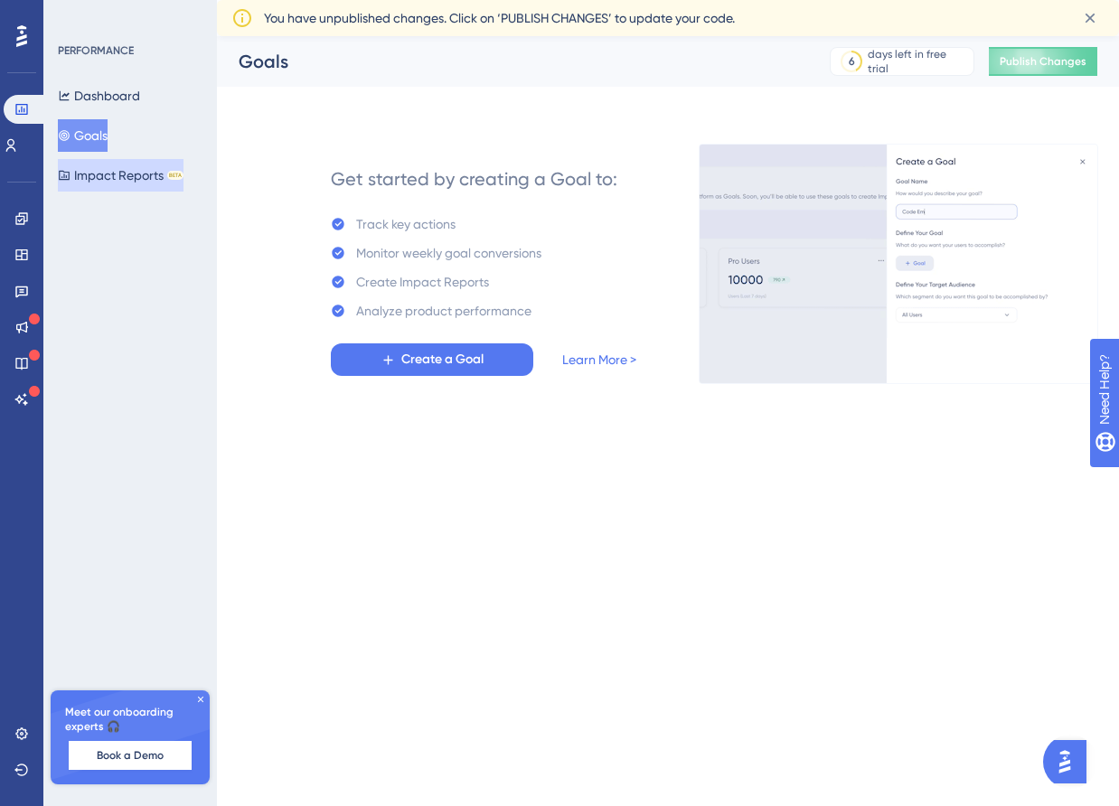
click at [95, 178] on button "Impact Reports BETA" at bounding box center [121, 175] width 126 height 33
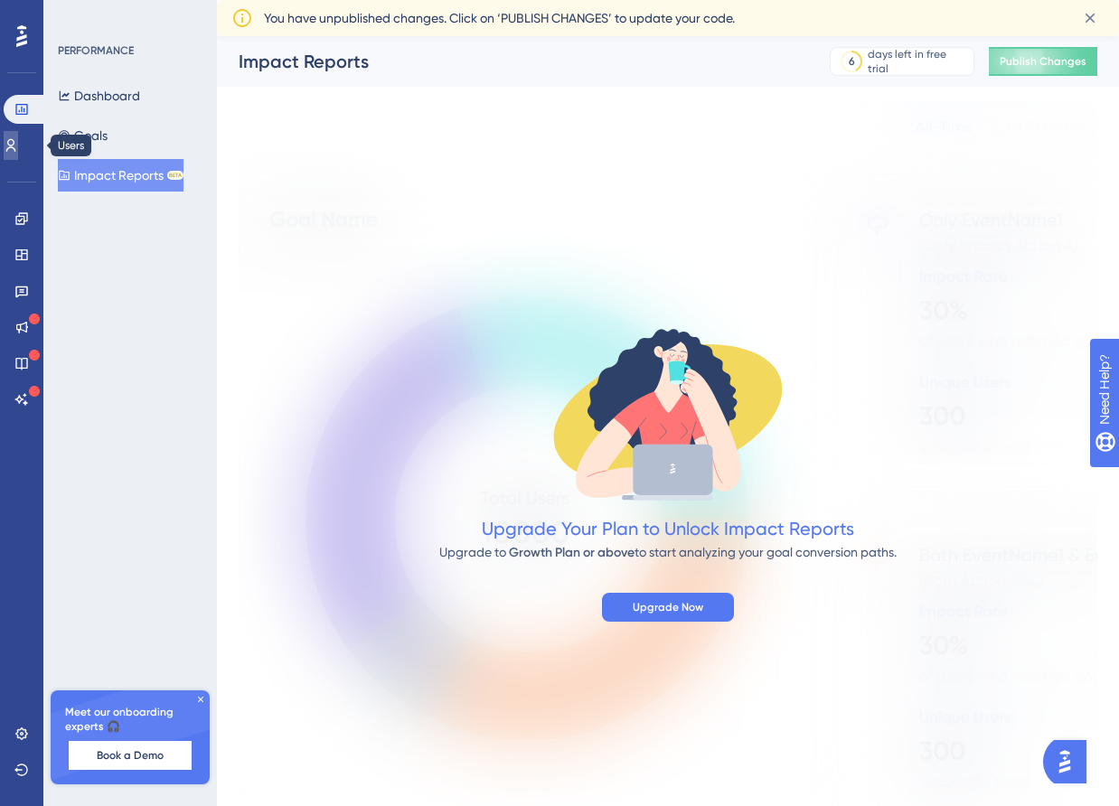
click at [18, 135] on link at bounding box center [11, 145] width 14 height 29
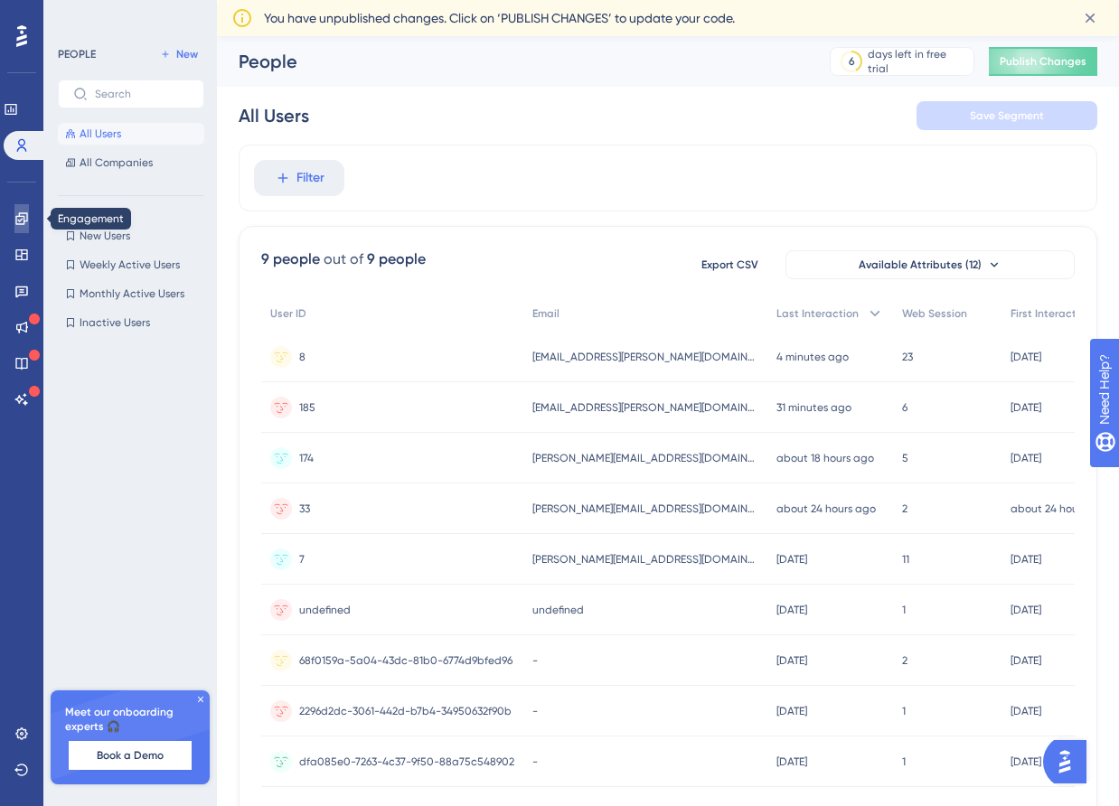
click at [24, 220] on icon at bounding box center [21, 218] width 12 height 12
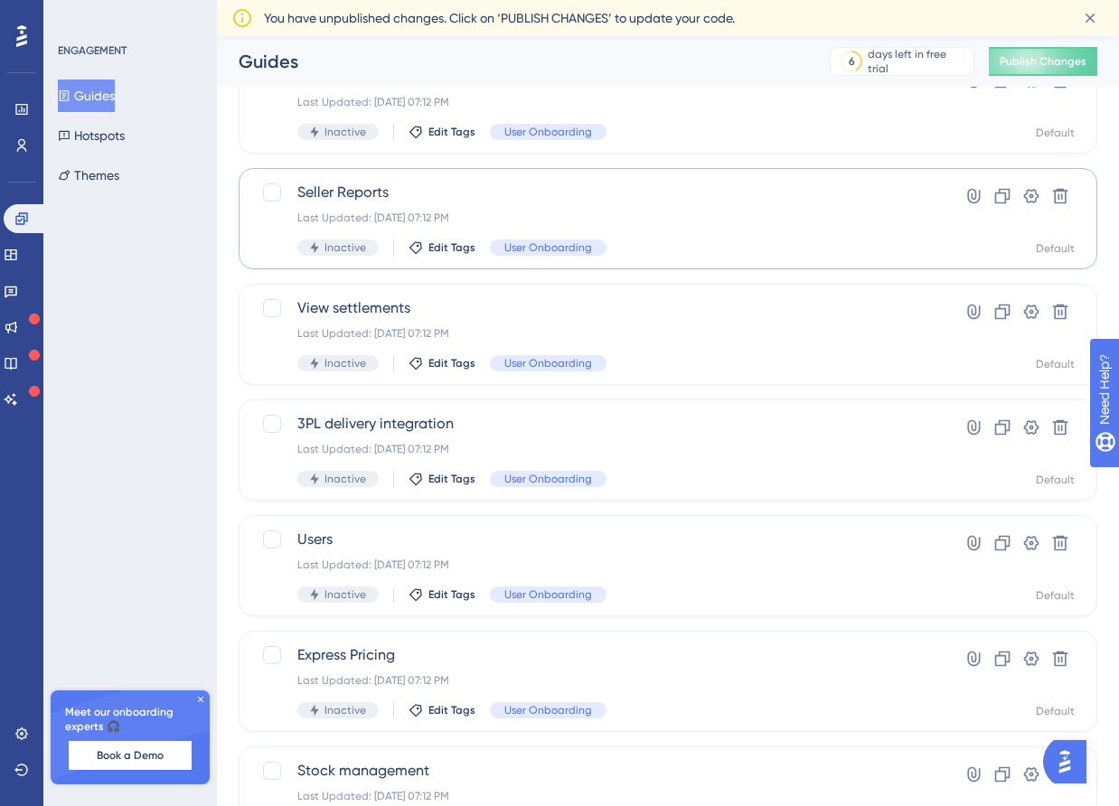
scroll to position [597, 0]
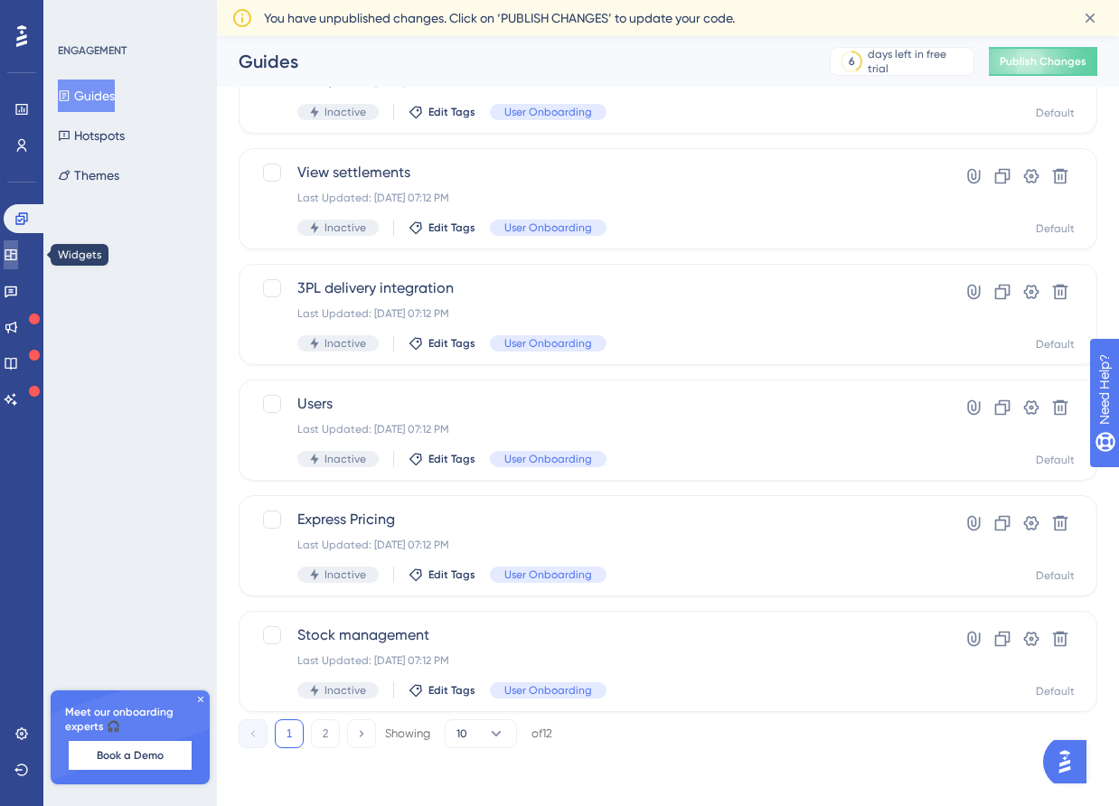
click at [18, 246] on link at bounding box center [11, 254] width 14 height 29
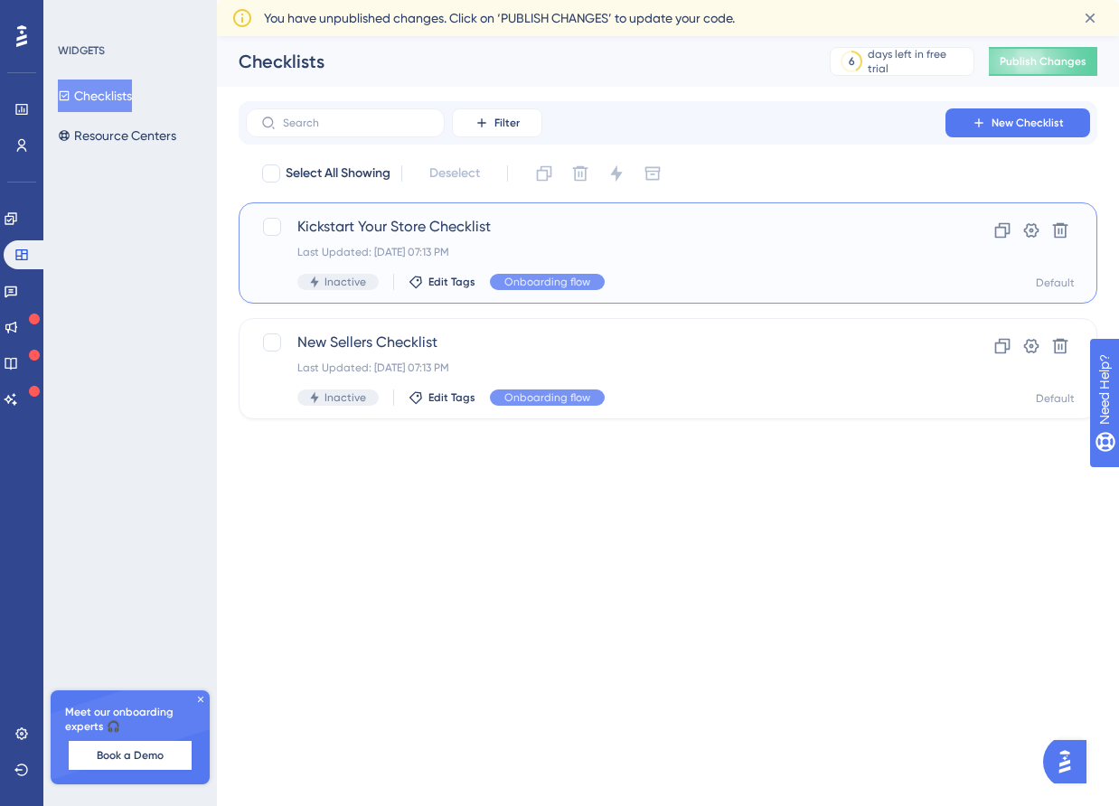
click at [668, 224] on span "Kickstart Your Store Checklist" at bounding box center [595, 227] width 597 height 22
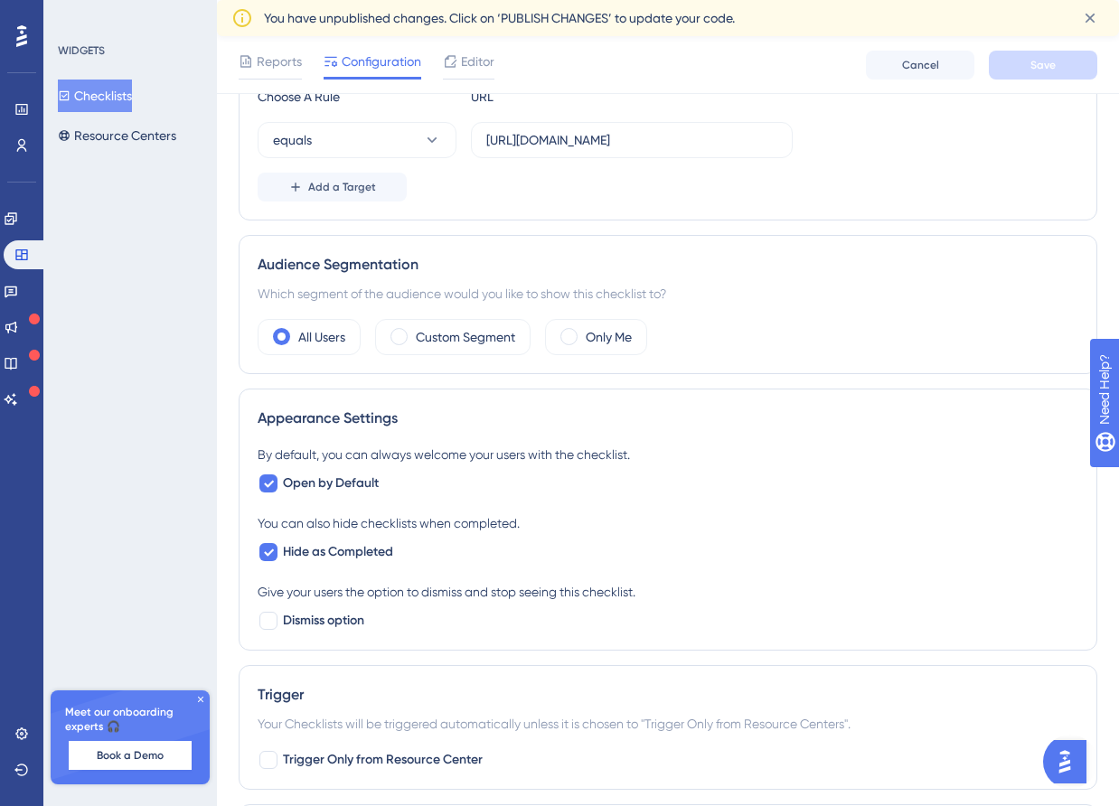
scroll to position [397, 0]
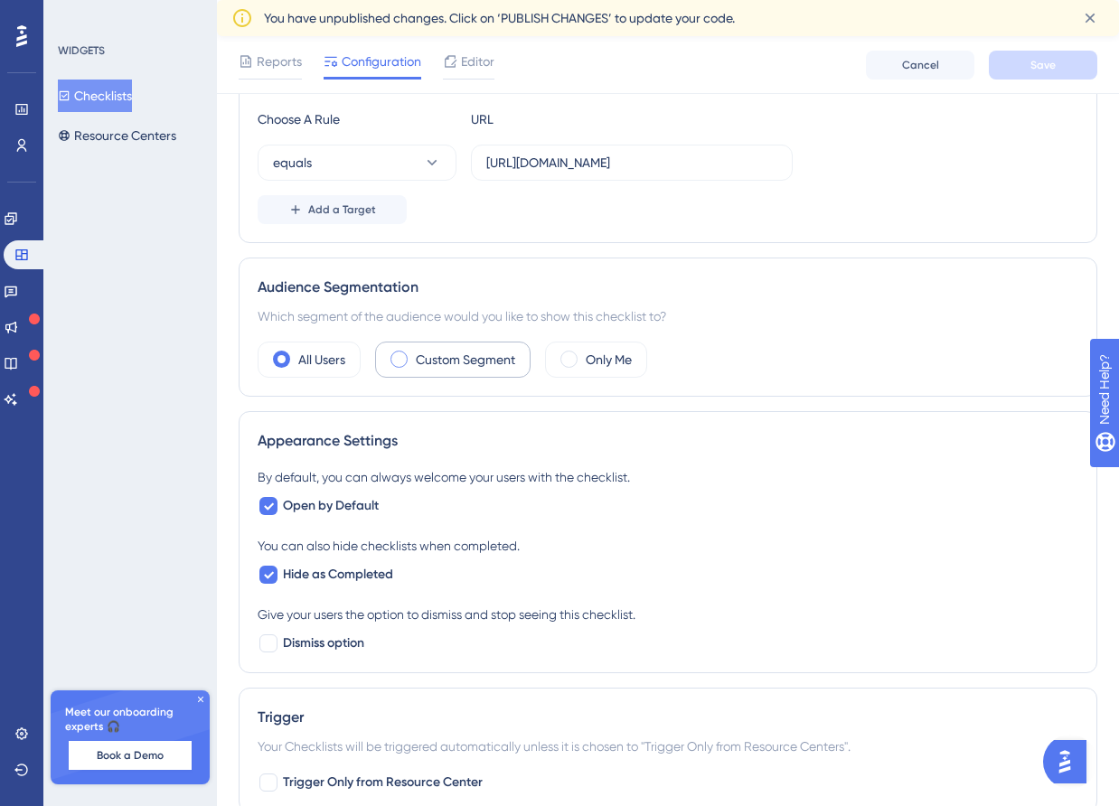
click at [501, 350] on label "Custom Segment" at bounding box center [465, 360] width 99 height 22
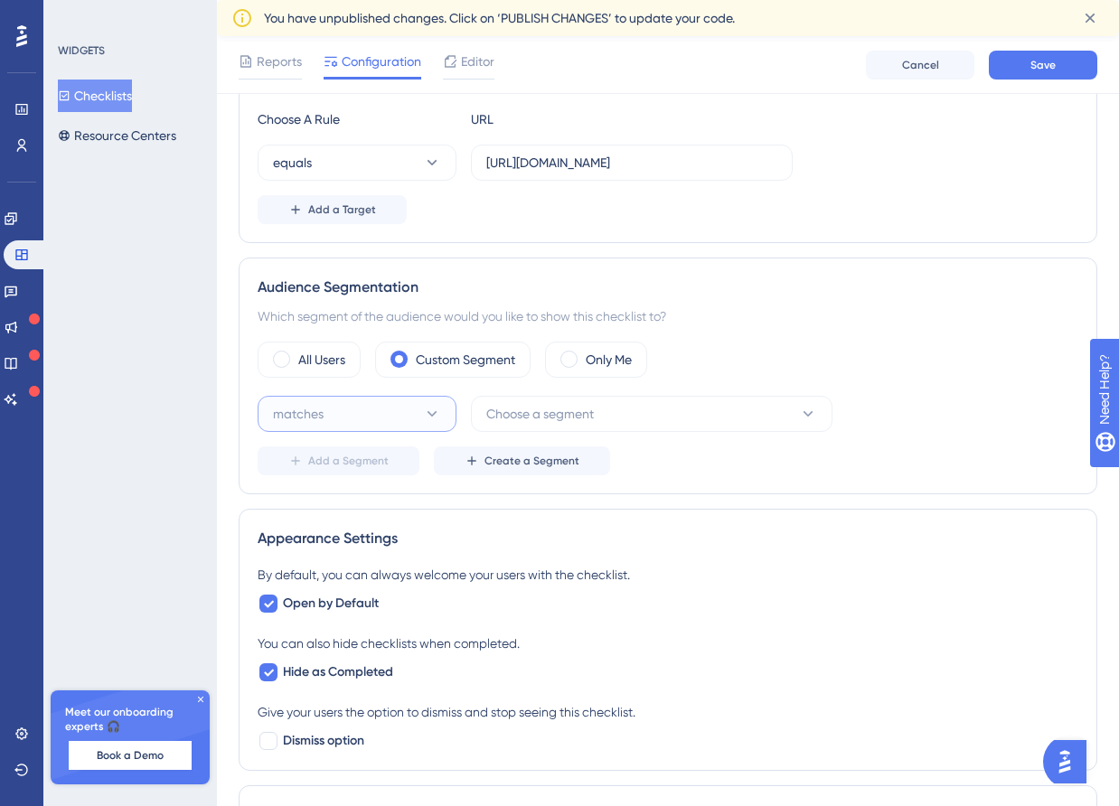
click at [420, 402] on button "matches" at bounding box center [357, 414] width 199 height 36
click at [422, 420] on button "matches" at bounding box center [357, 414] width 199 height 36
click at [501, 421] on span "Choose a segment" at bounding box center [540, 414] width 108 height 22
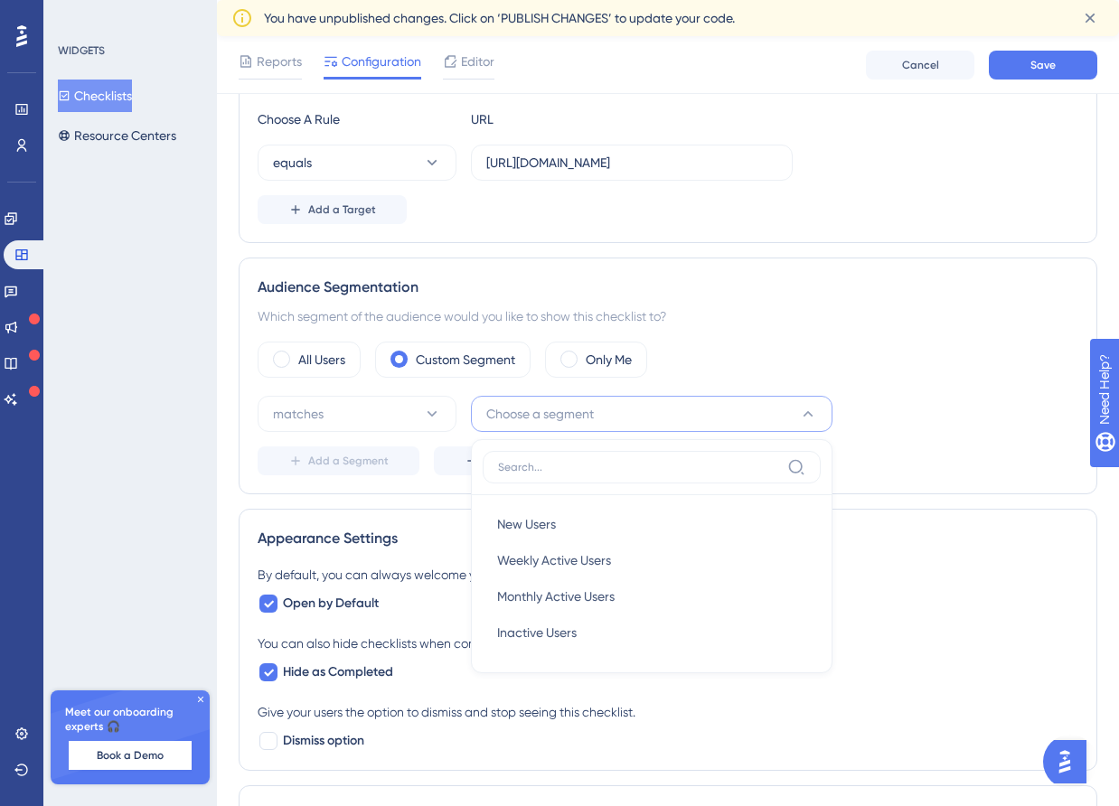
scroll to position [550, 0]
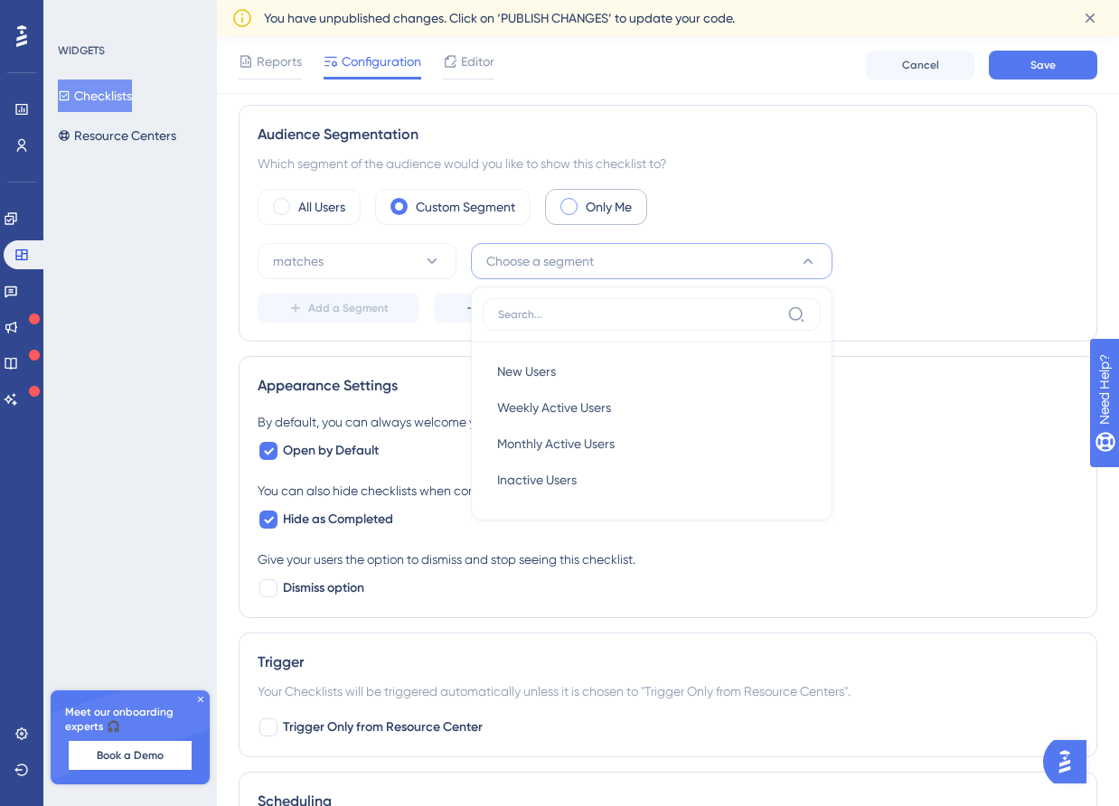
click at [605, 200] on label "Only Me" at bounding box center [609, 207] width 46 height 22
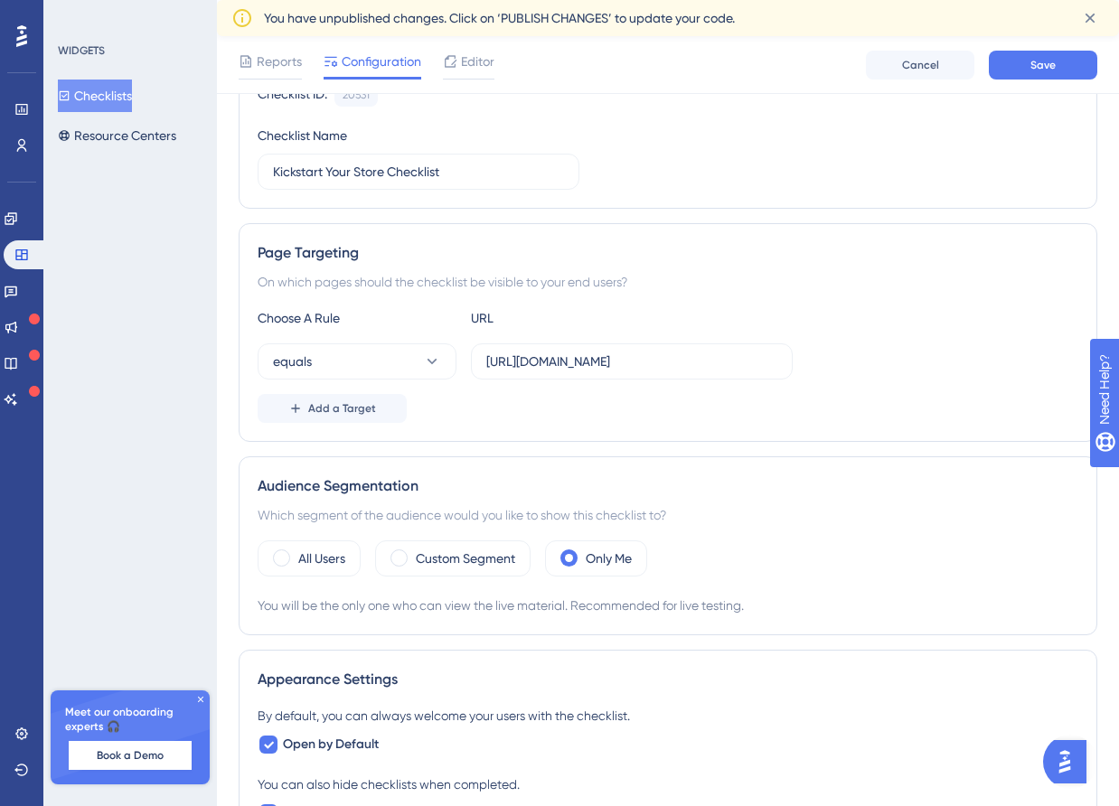
scroll to position [0, 0]
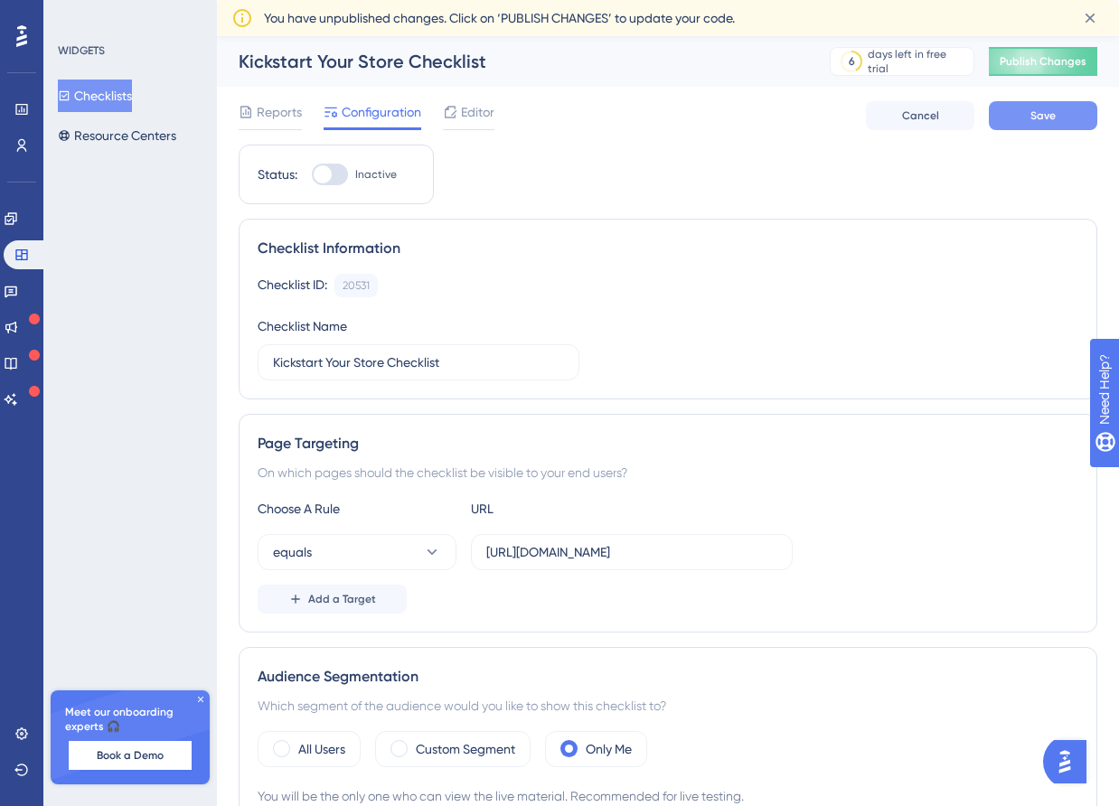
click at [1043, 118] on span "Save" at bounding box center [1043, 115] width 25 height 14
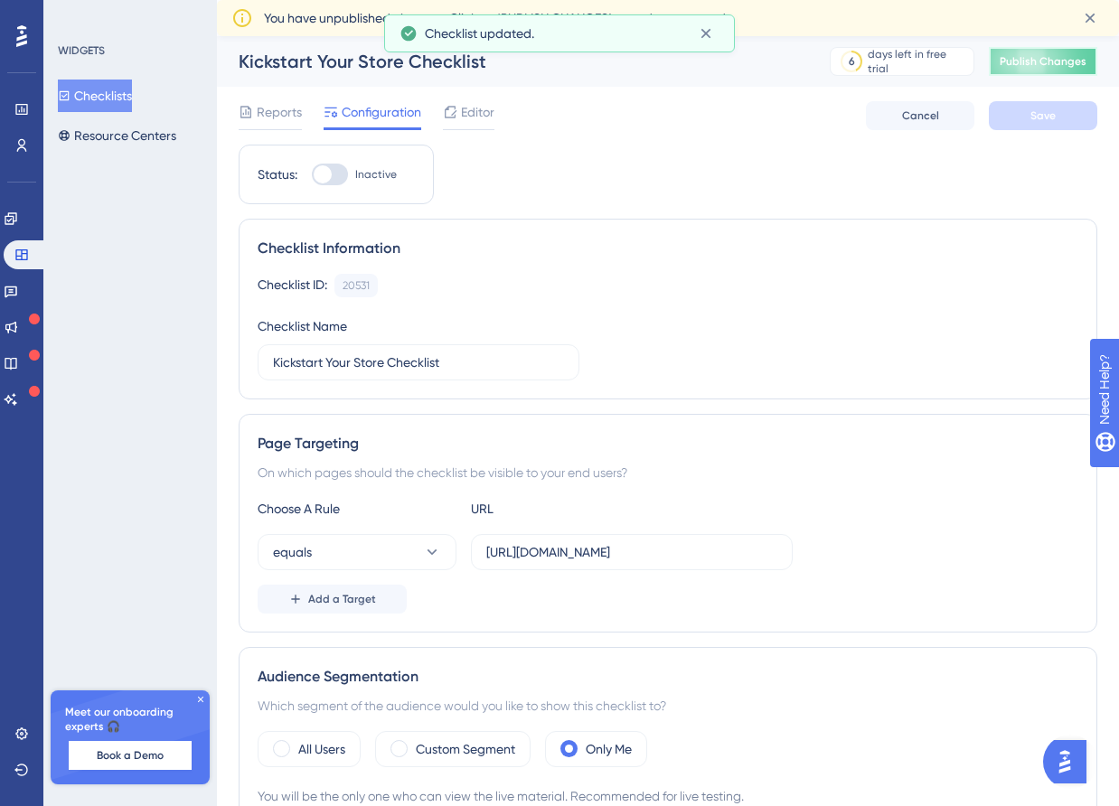
click at [1025, 71] on button "Publish Changes" at bounding box center [1043, 61] width 108 height 29
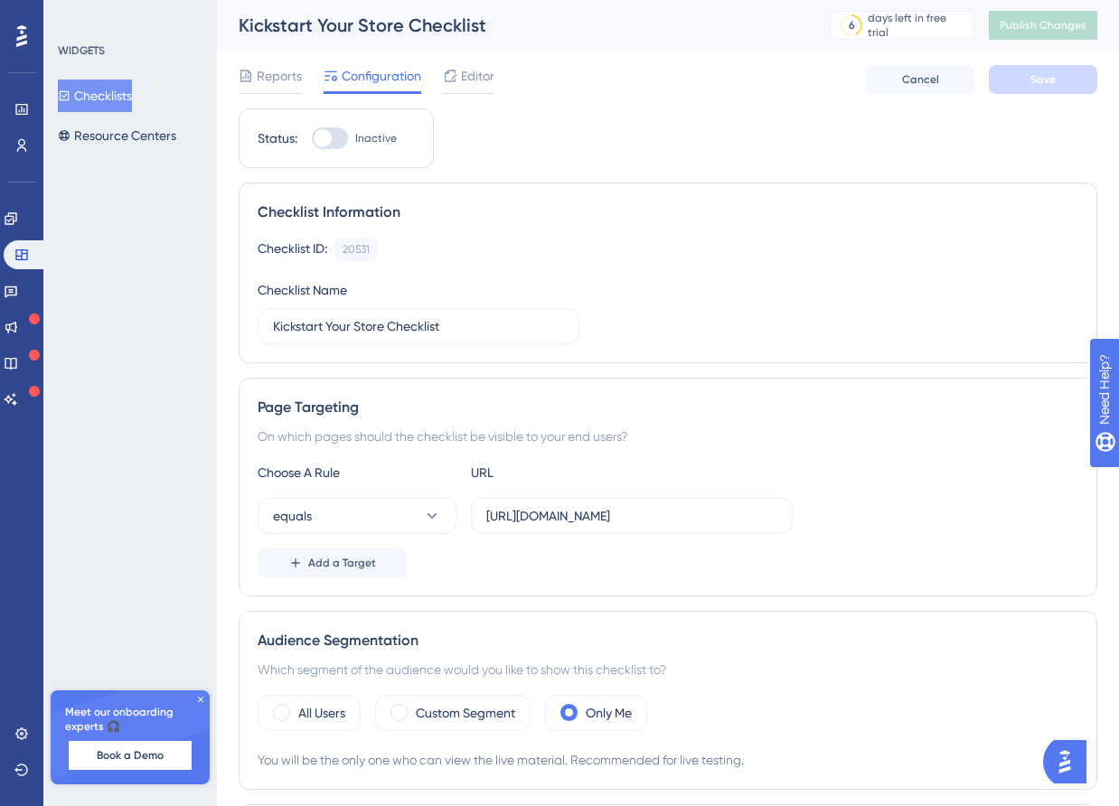
click at [115, 90] on button "Checklists" at bounding box center [95, 96] width 74 height 33
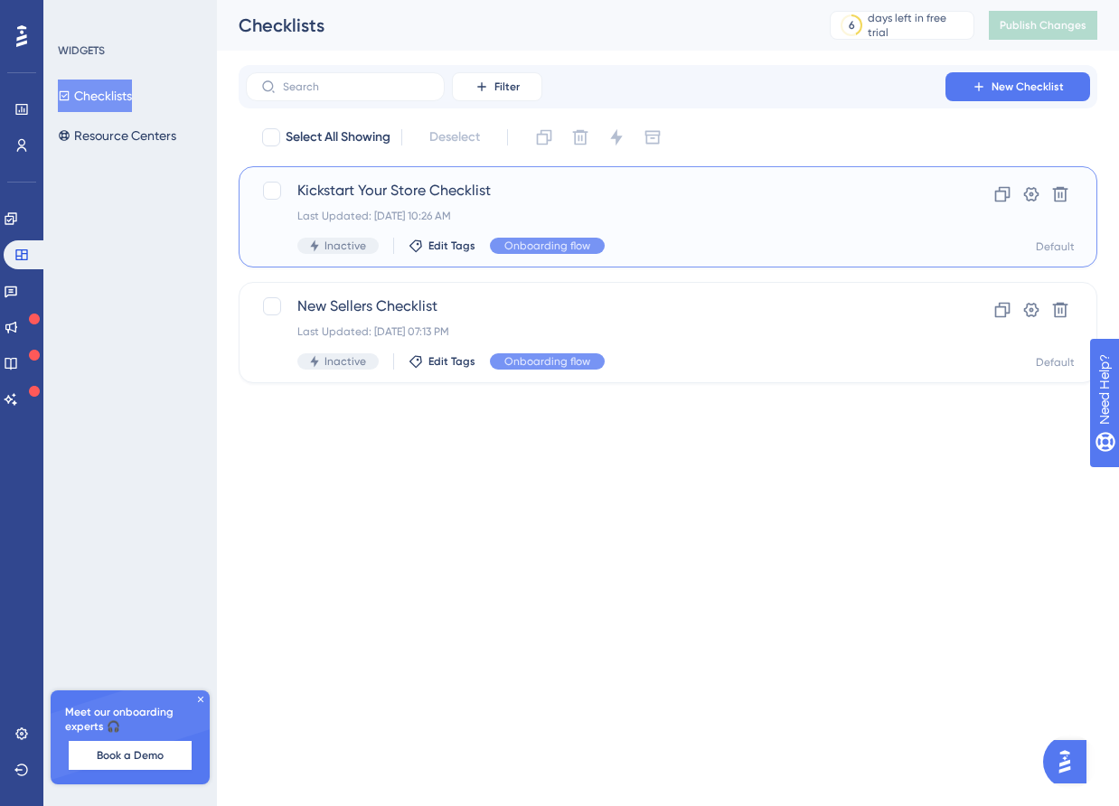
click at [343, 245] on span "Inactive" at bounding box center [346, 246] width 42 height 14
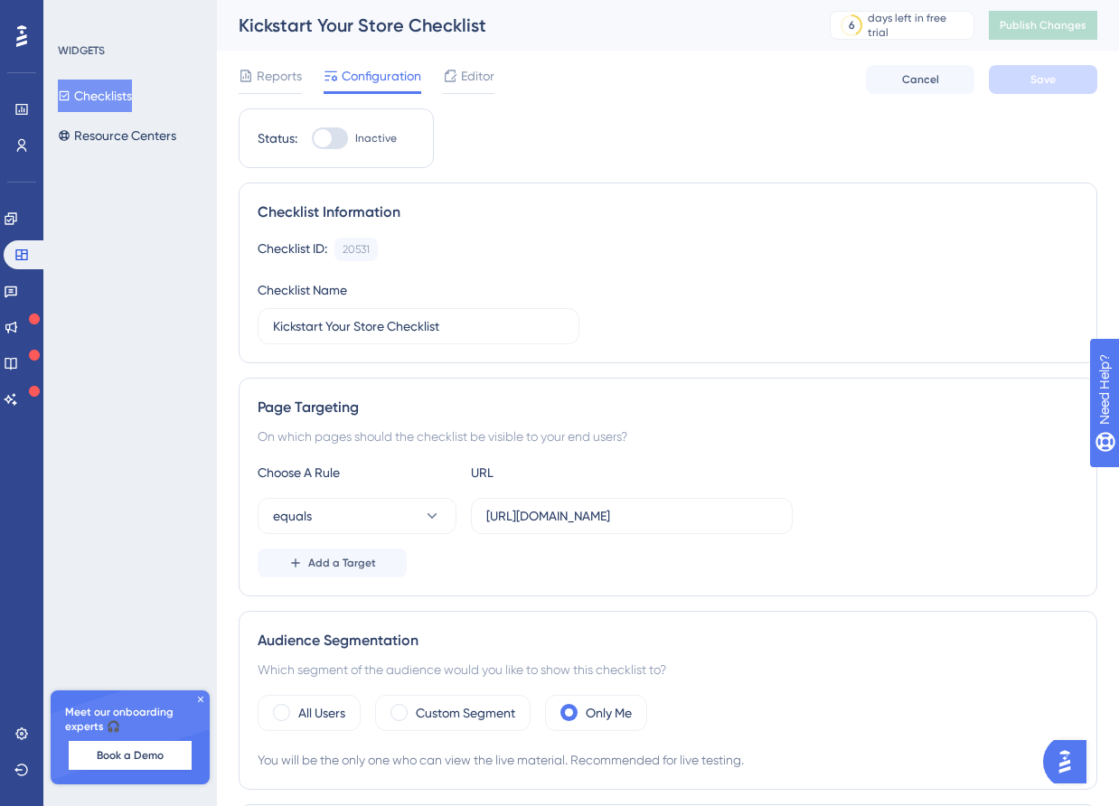
click at [334, 134] on div at bounding box center [330, 138] width 36 height 22
click at [312, 138] on input "Inactive" at bounding box center [311, 138] width 1 height 1
checkbox input "true"
click at [1034, 80] on span "Save" at bounding box center [1043, 79] width 25 height 14
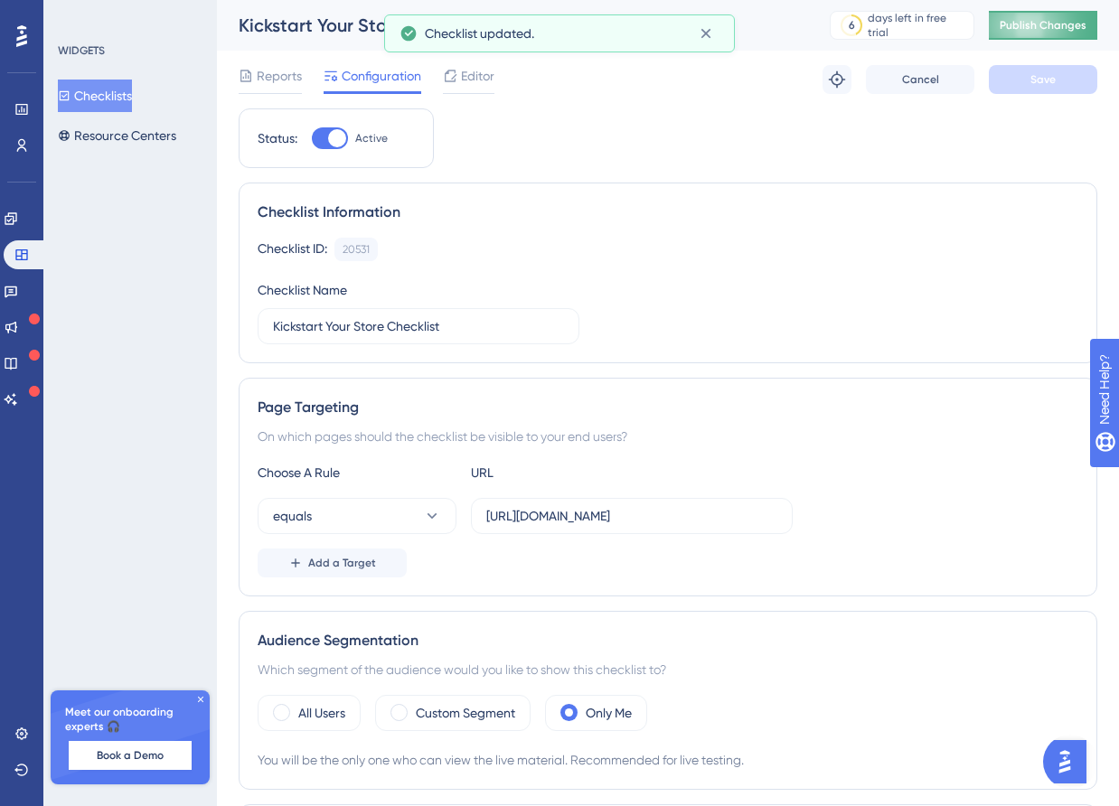
click at [1032, 18] on span "Publish Changes" at bounding box center [1043, 25] width 87 height 14
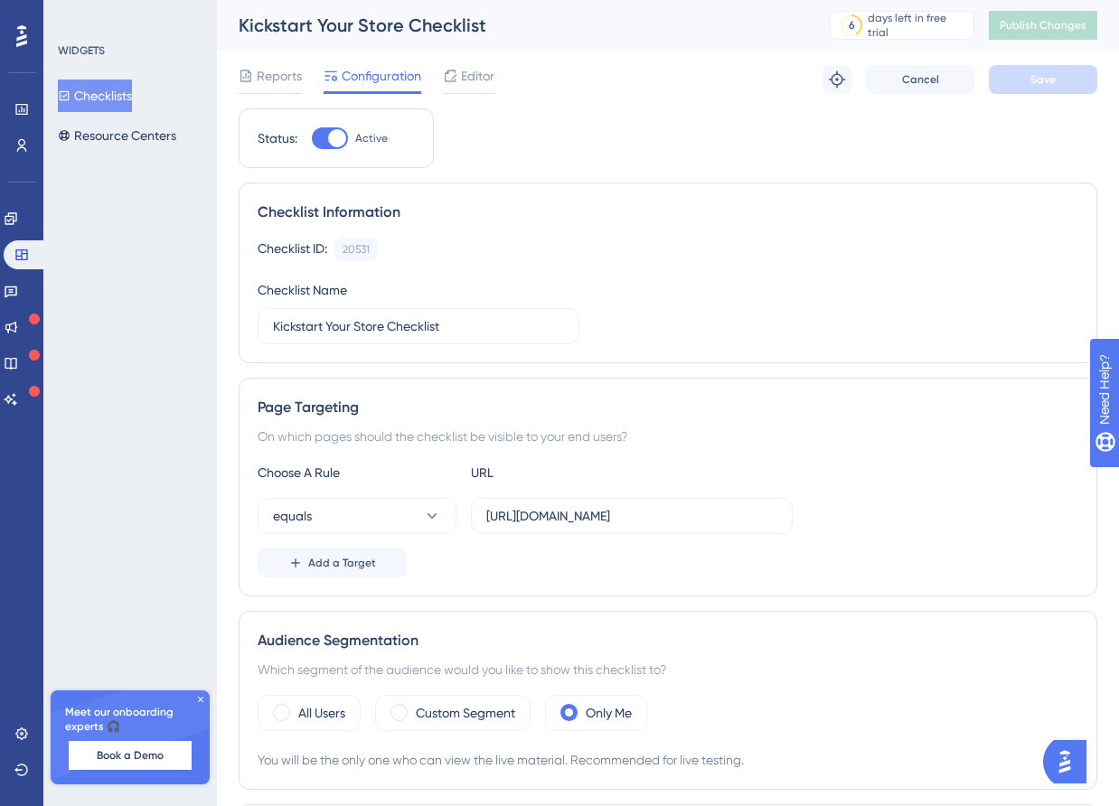
click at [122, 94] on button "Checklists" at bounding box center [95, 96] width 74 height 33
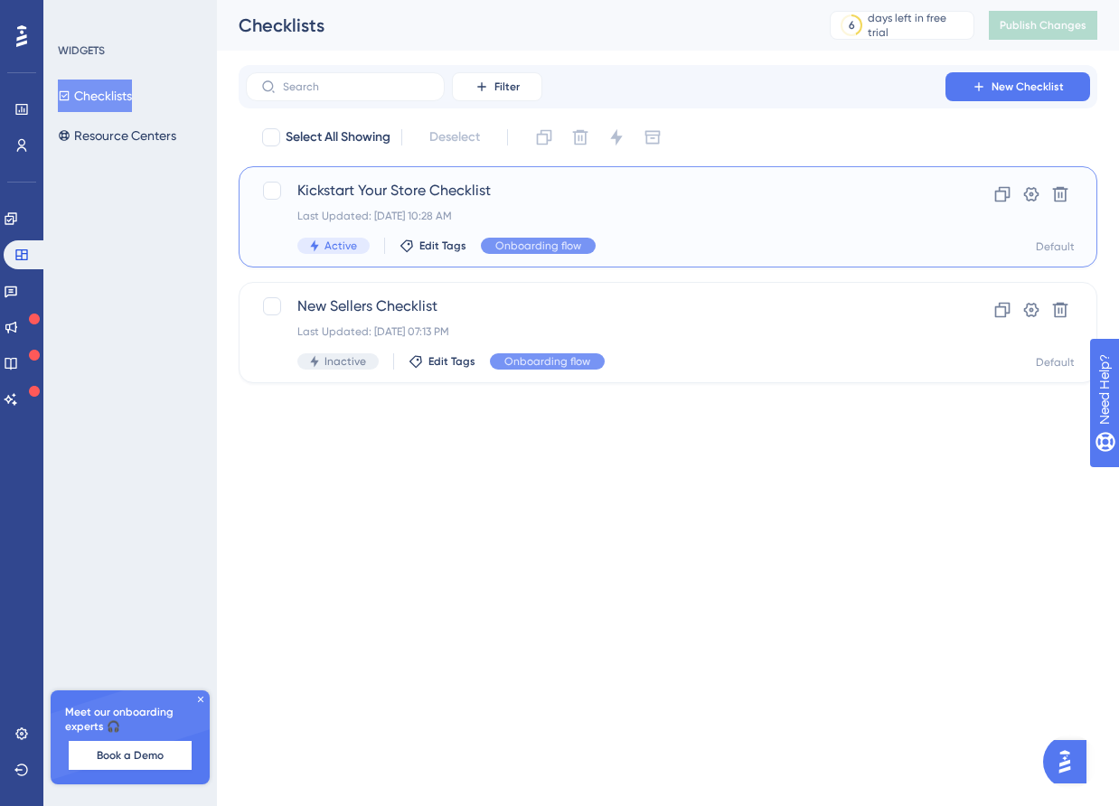
click at [692, 240] on div "Active Edit Tags Onboarding flow" at bounding box center [595, 246] width 597 height 16
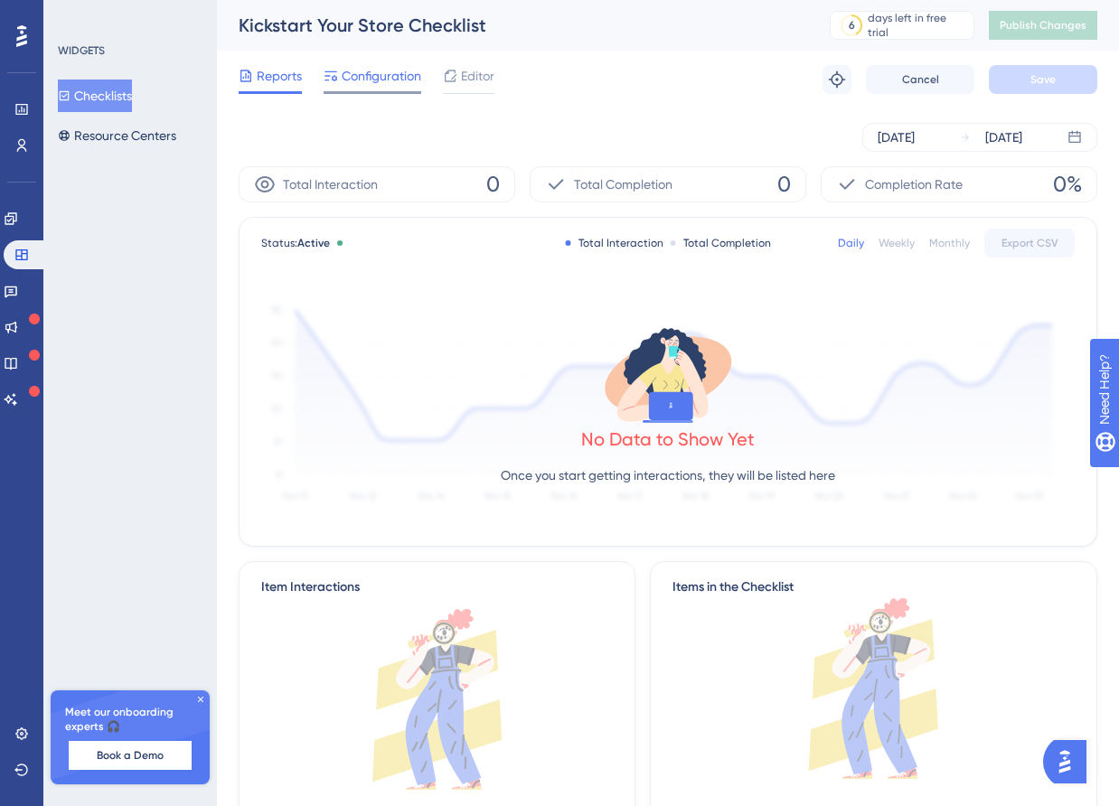
click at [381, 85] on span "Configuration" at bounding box center [382, 76] width 80 height 22
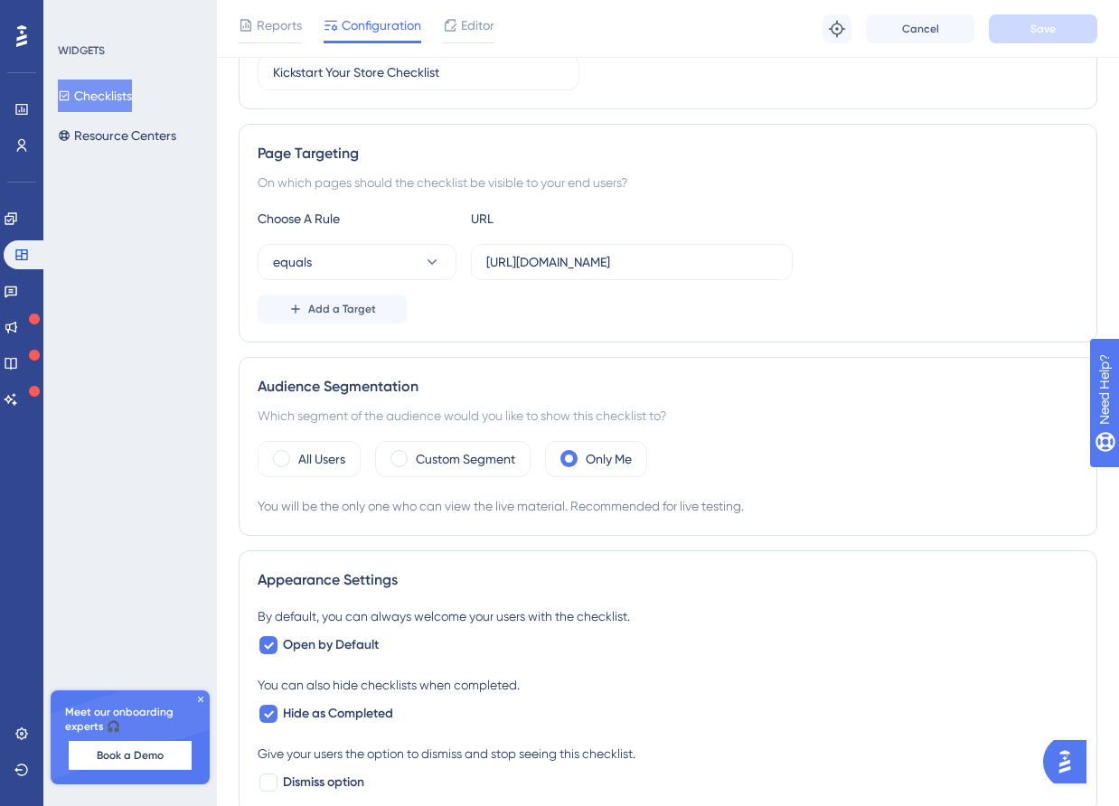
scroll to position [267, 0]
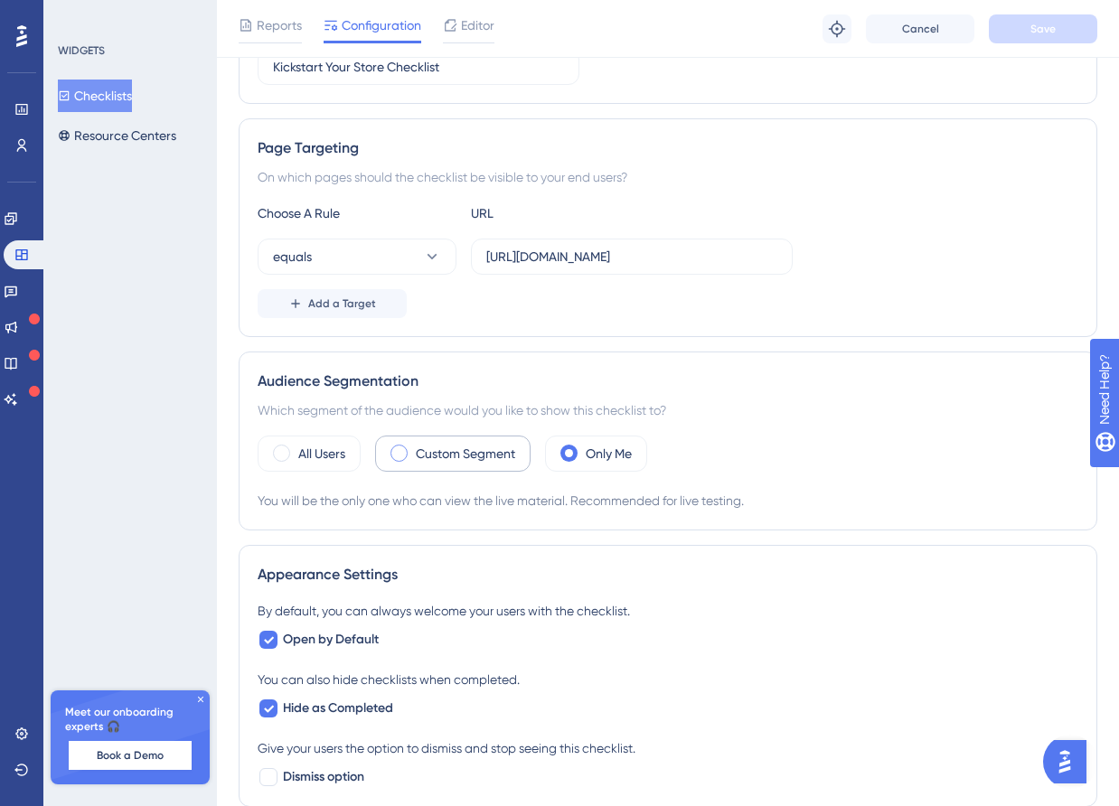
click at [476, 452] on label "Custom Segment" at bounding box center [465, 454] width 99 height 22
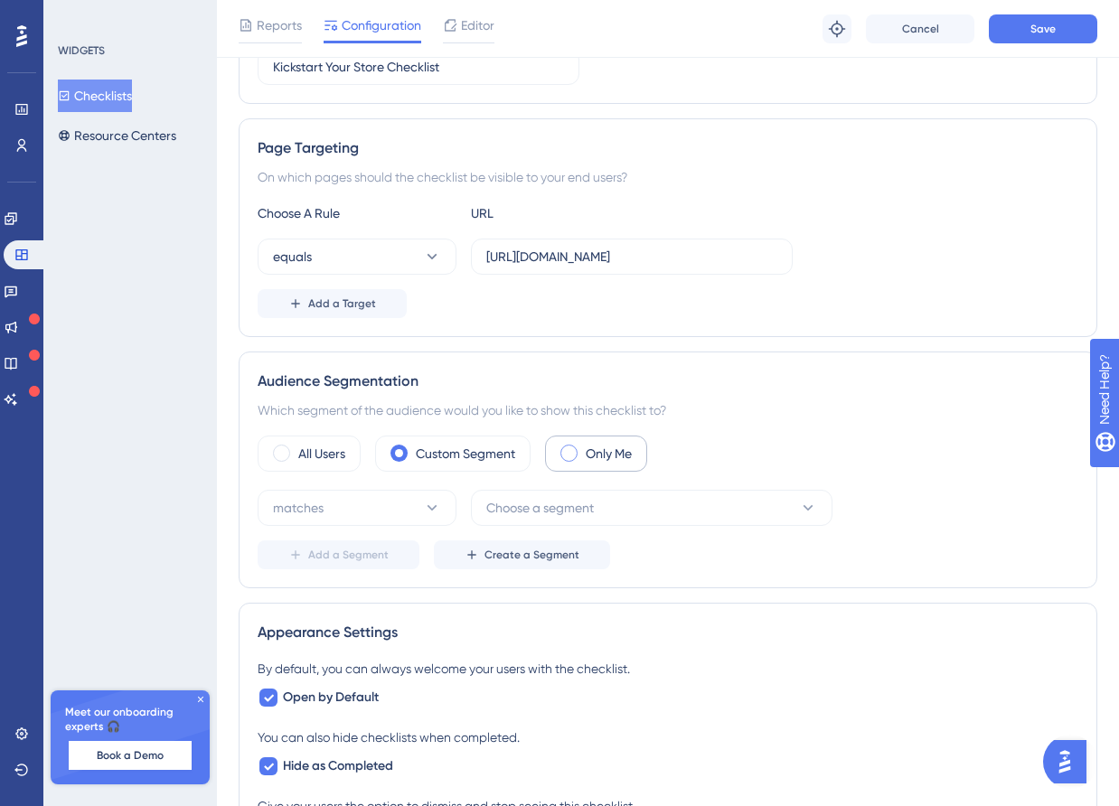
click at [607, 466] on div "Only Me" at bounding box center [596, 454] width 102 height 36
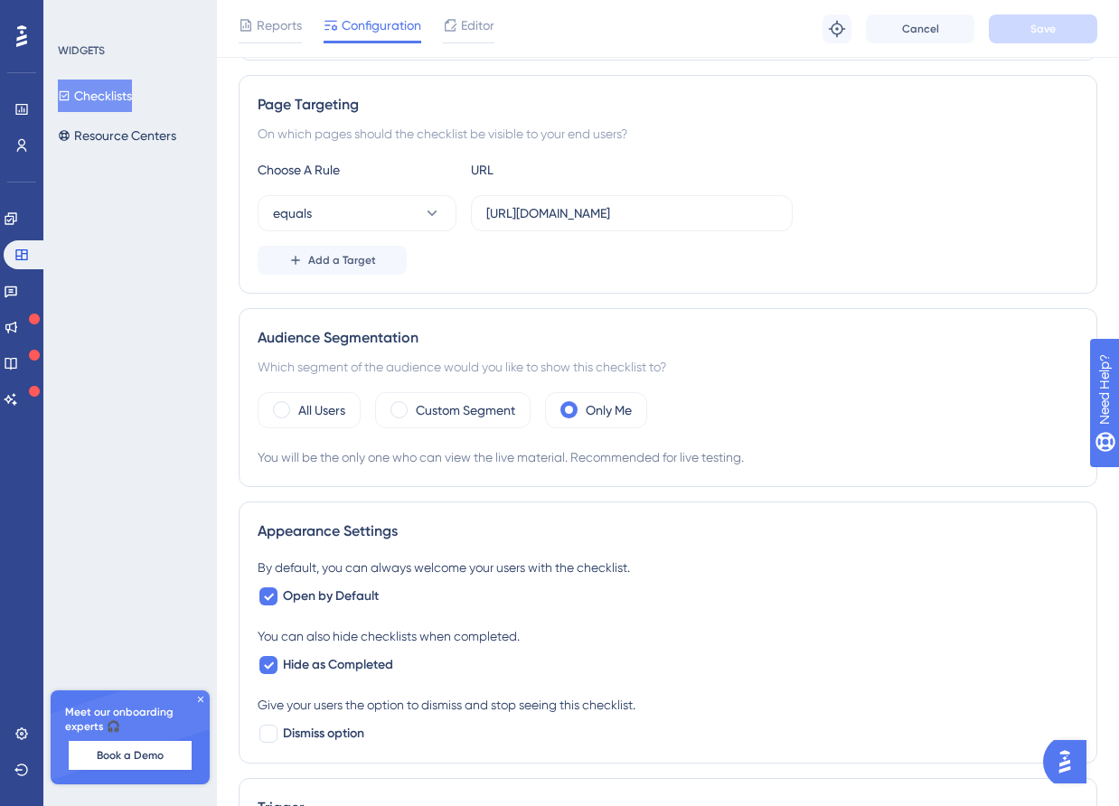
scroll to position [183, 0]
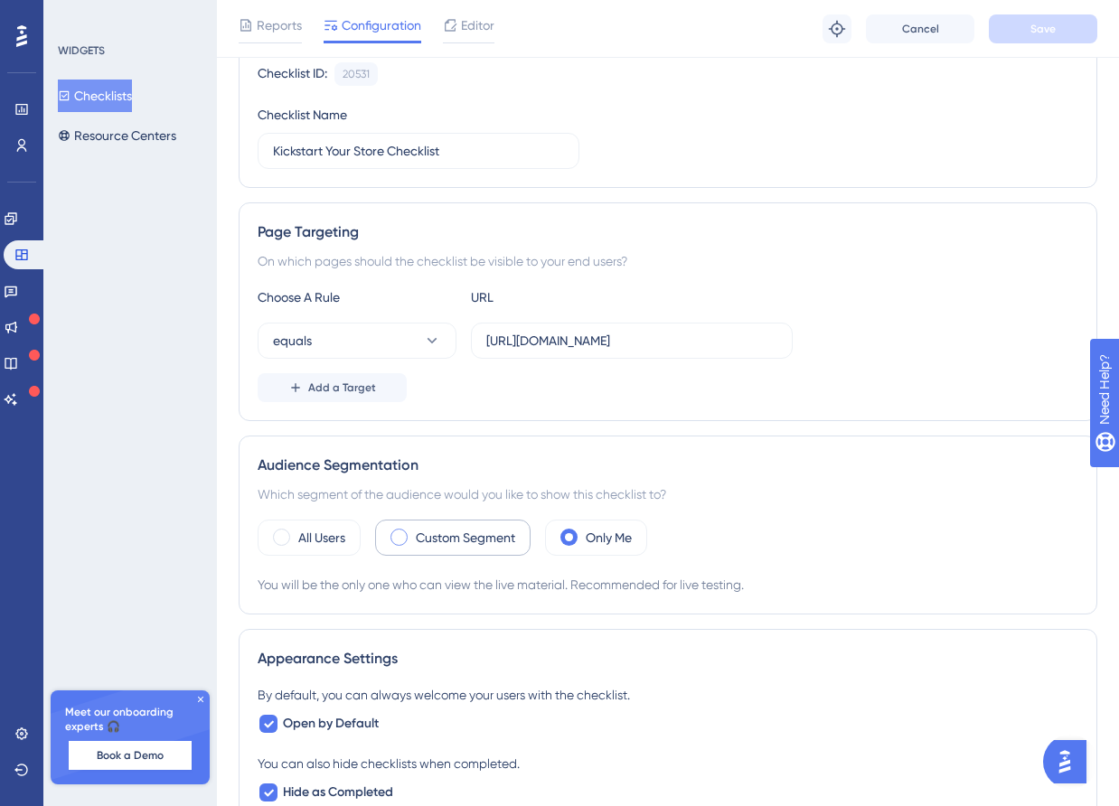
click at [468, 523] on div "Custom Segment" at bounding box center [452, 538] width 155 height 36
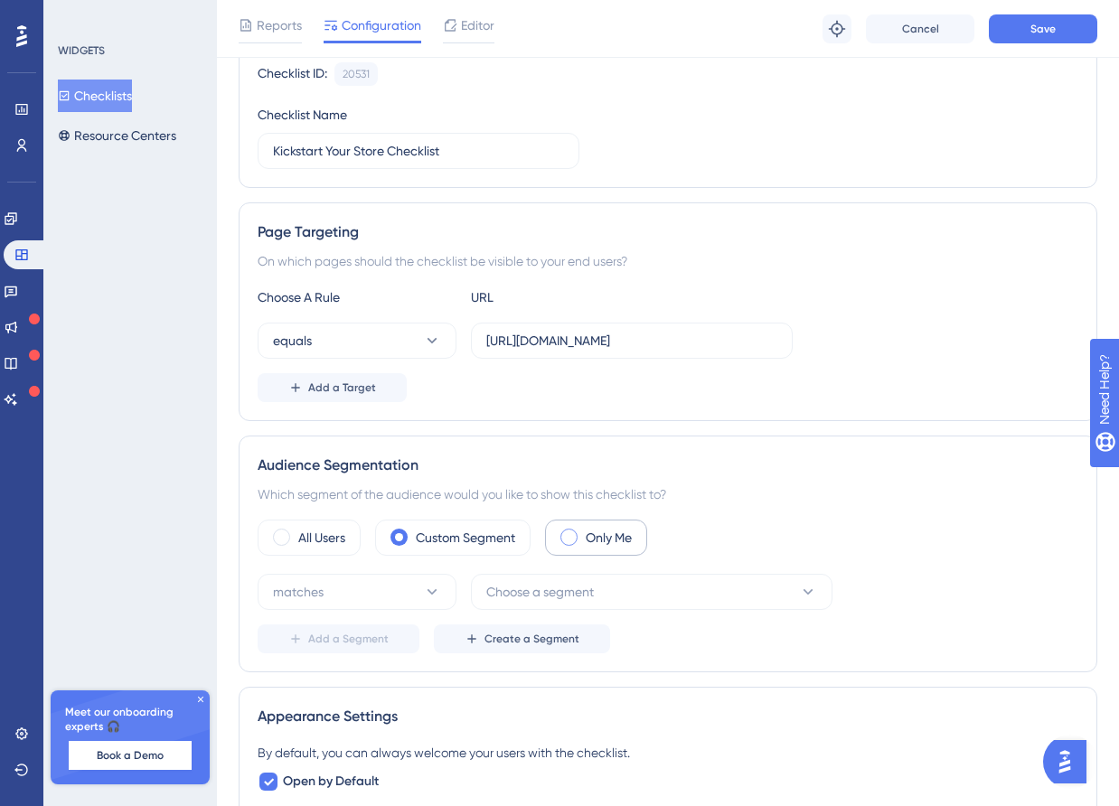
click at [577, 534] on span at bounding box center [568, 537] width 17 height 17
click at [583, 532] on input "radio" at bounding box center [583, 532] width 0 height 0
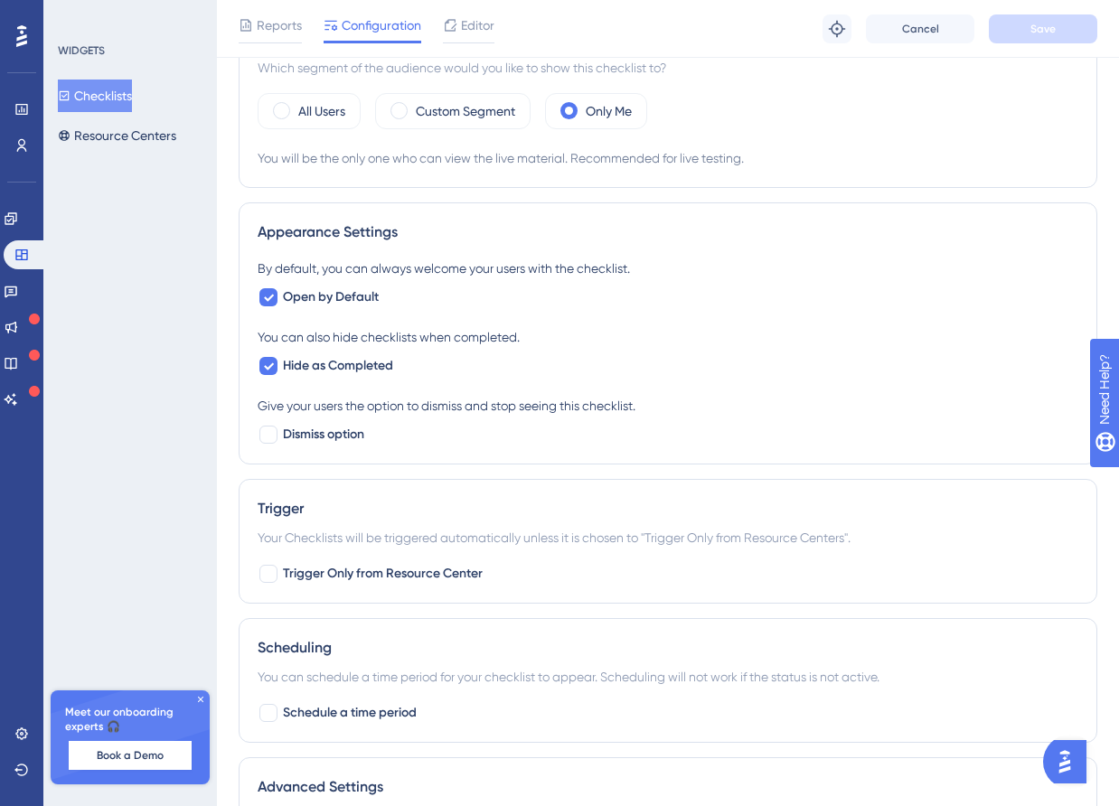
scroll to position [623, 0]
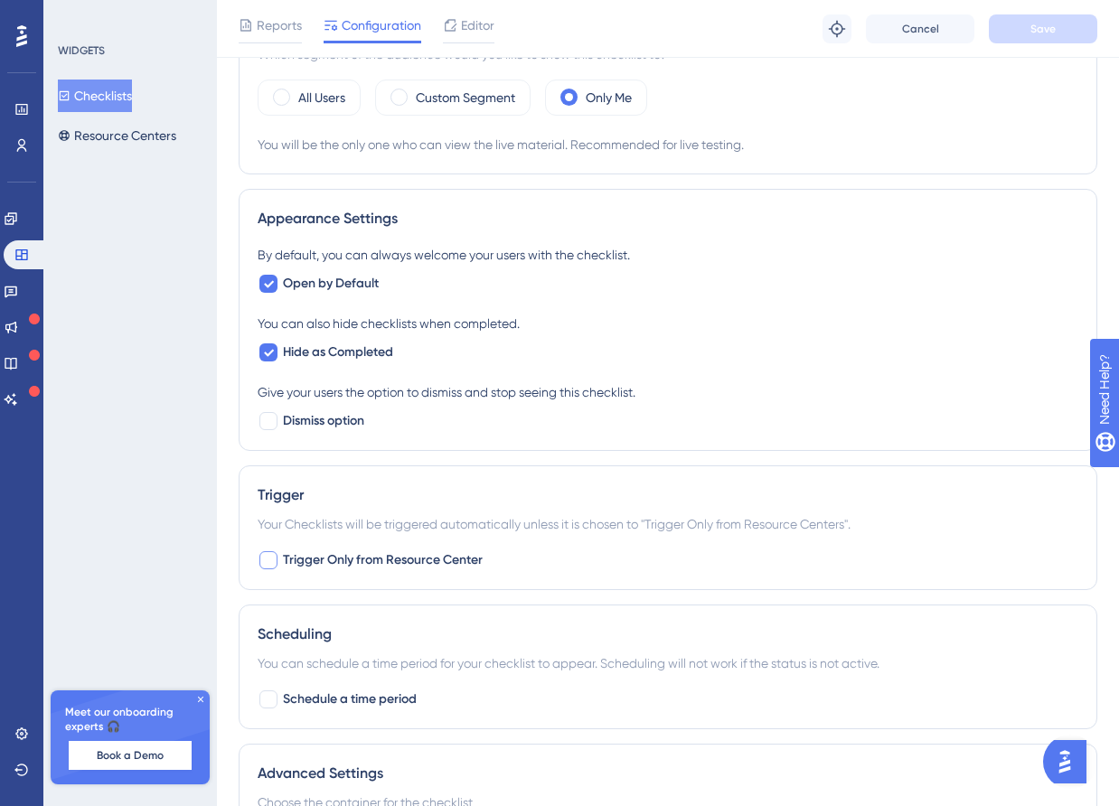
click at [334, 560] on span "Trigger Only from Resource Center" at bounding box center [383, 561] width 200 height 22
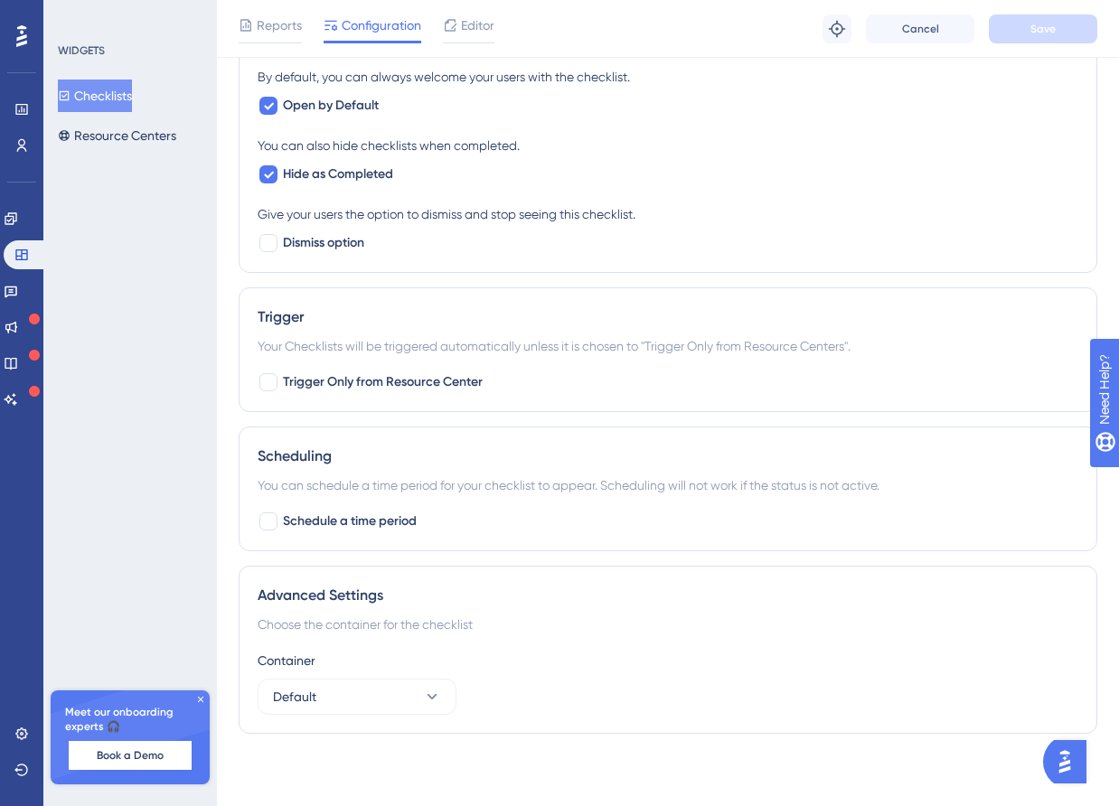
scroll to position [0, 0]
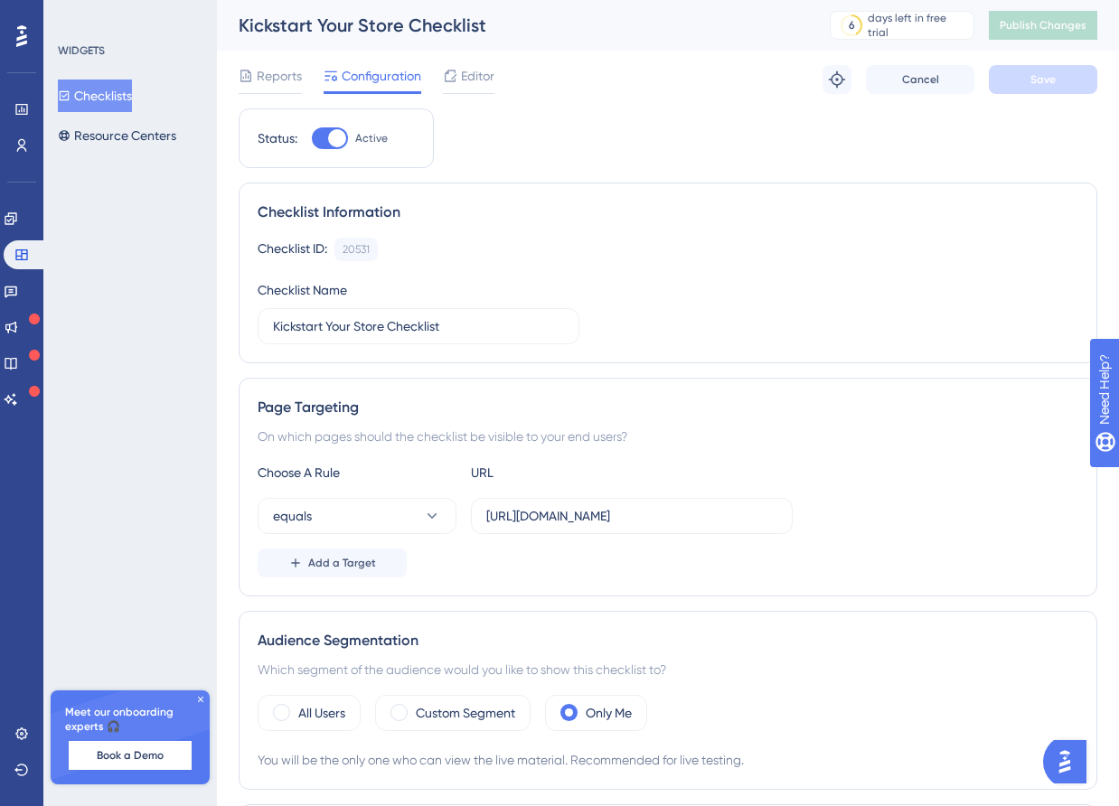
click at [408, 526] on button "equals" at bounding box center [357, 516] width 199 height 36
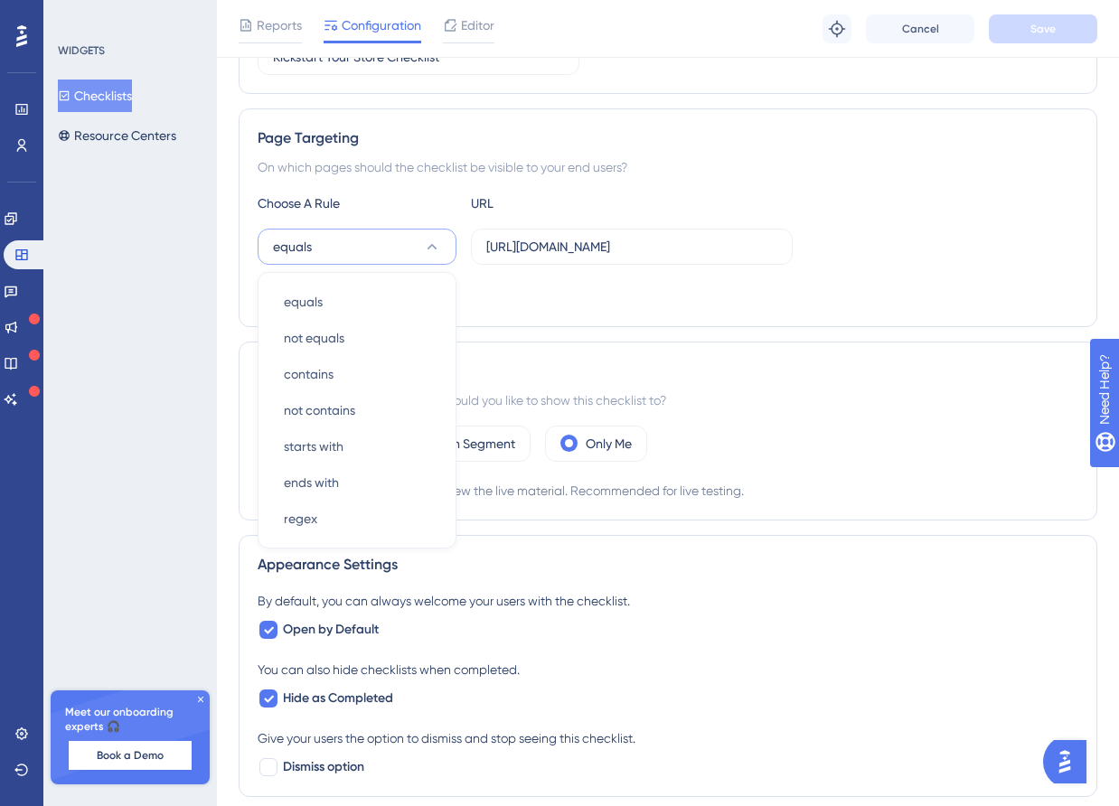
click at [541, 306] on div "Add a Target" at bounding box center [668, 293] width 821 height 29
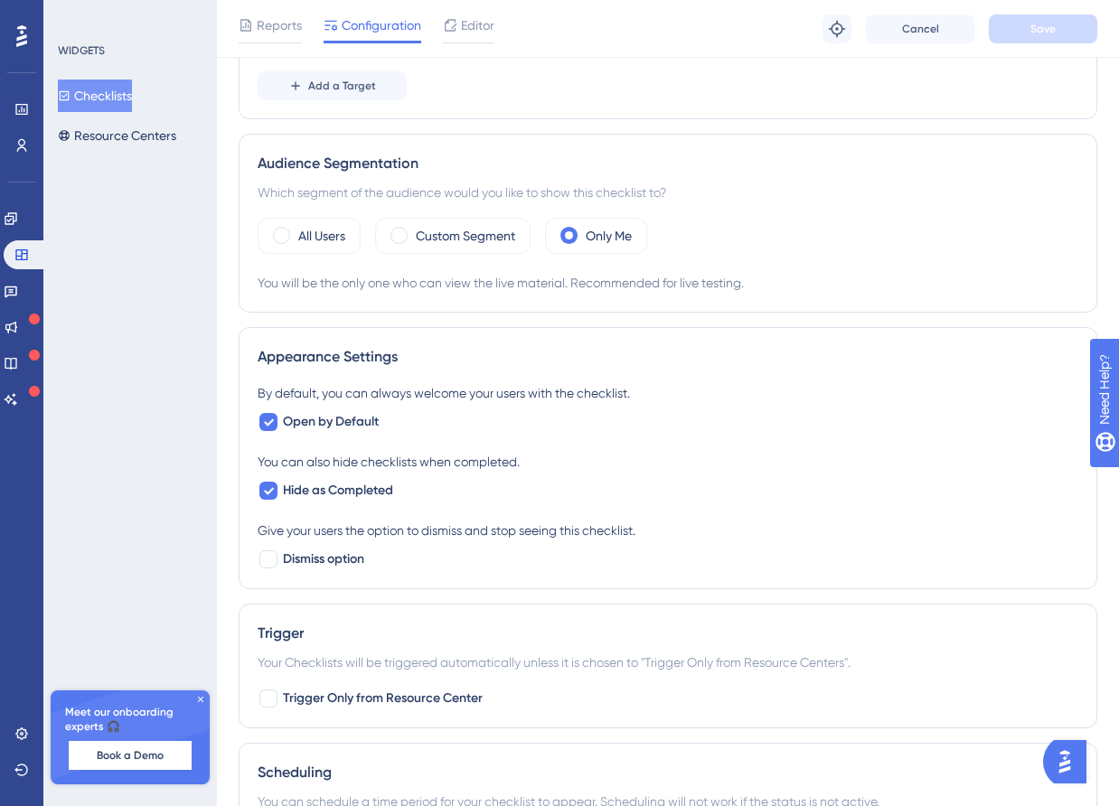
scroll to position [525, 0]
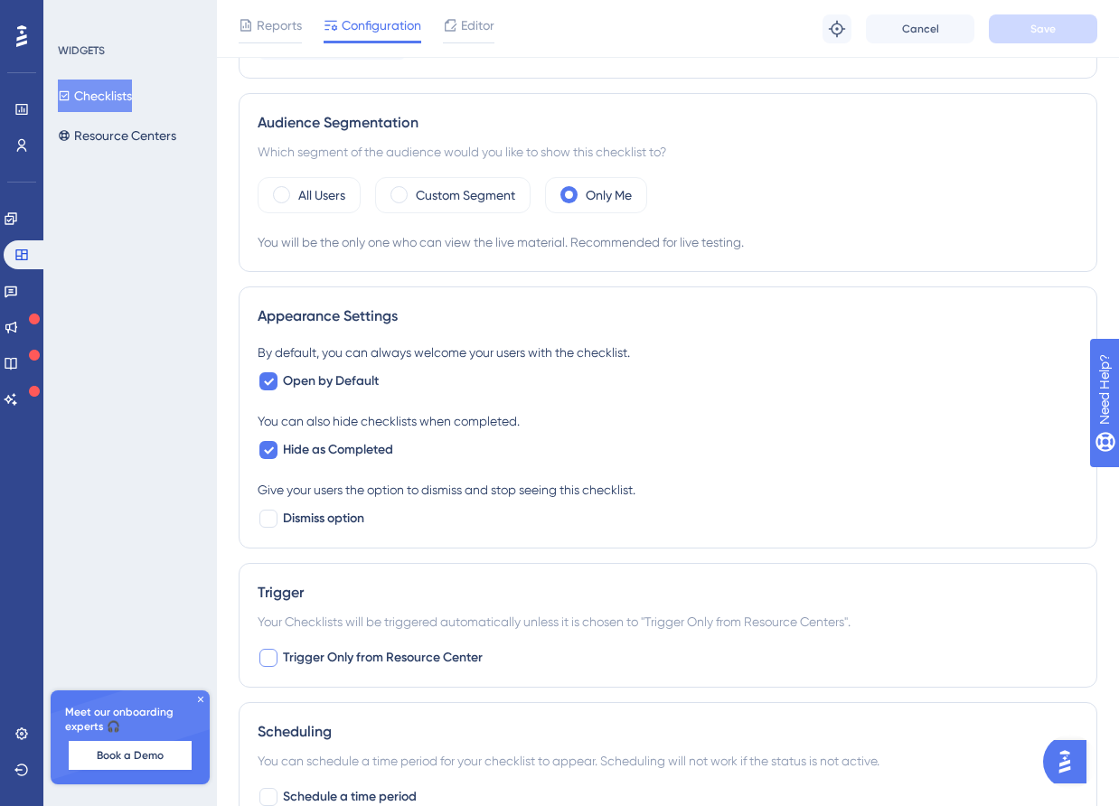
click at [467, 661] on span "Trigger Only from Resource Center" at bounding box center [383, 658] width 200 height 22
checkbox input "true"
click at [1023, 39] on button "Save" at bounding box center [1043, 28] width 108 height 29
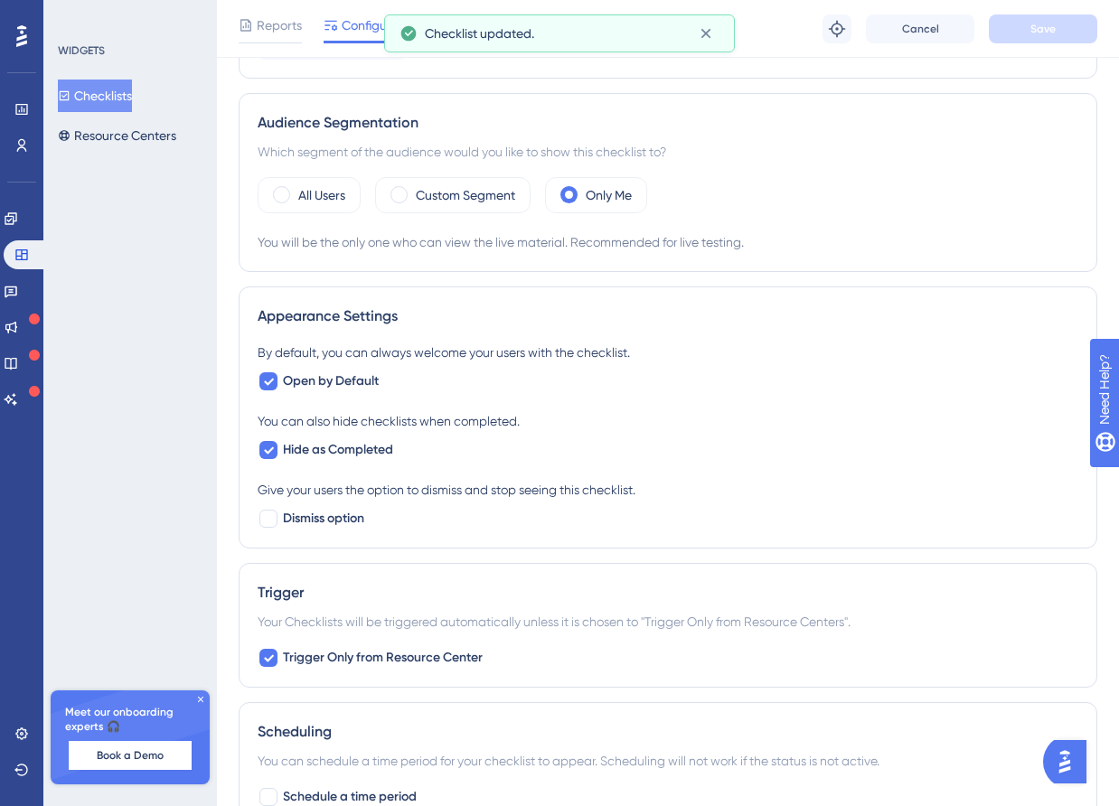
scroll to position [0, 0]
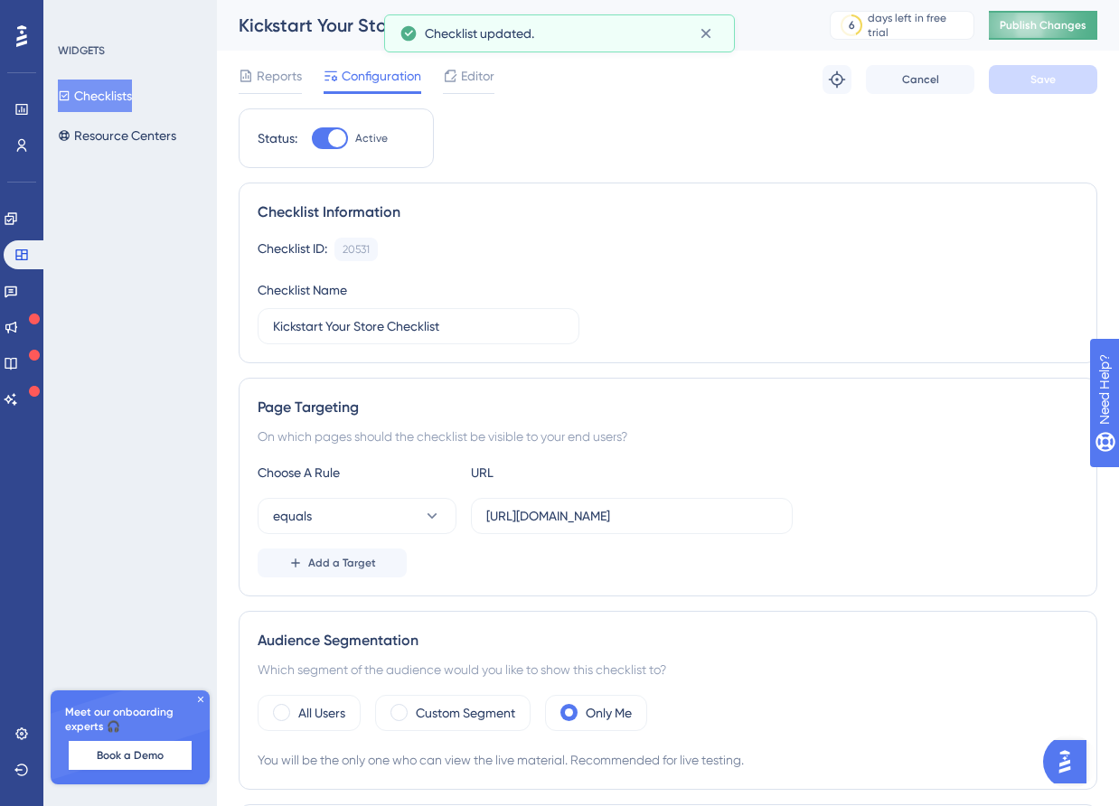
click at [1014, 33] on button "Publish Changes" at bounding box center [1043, 25] width 108 height 29
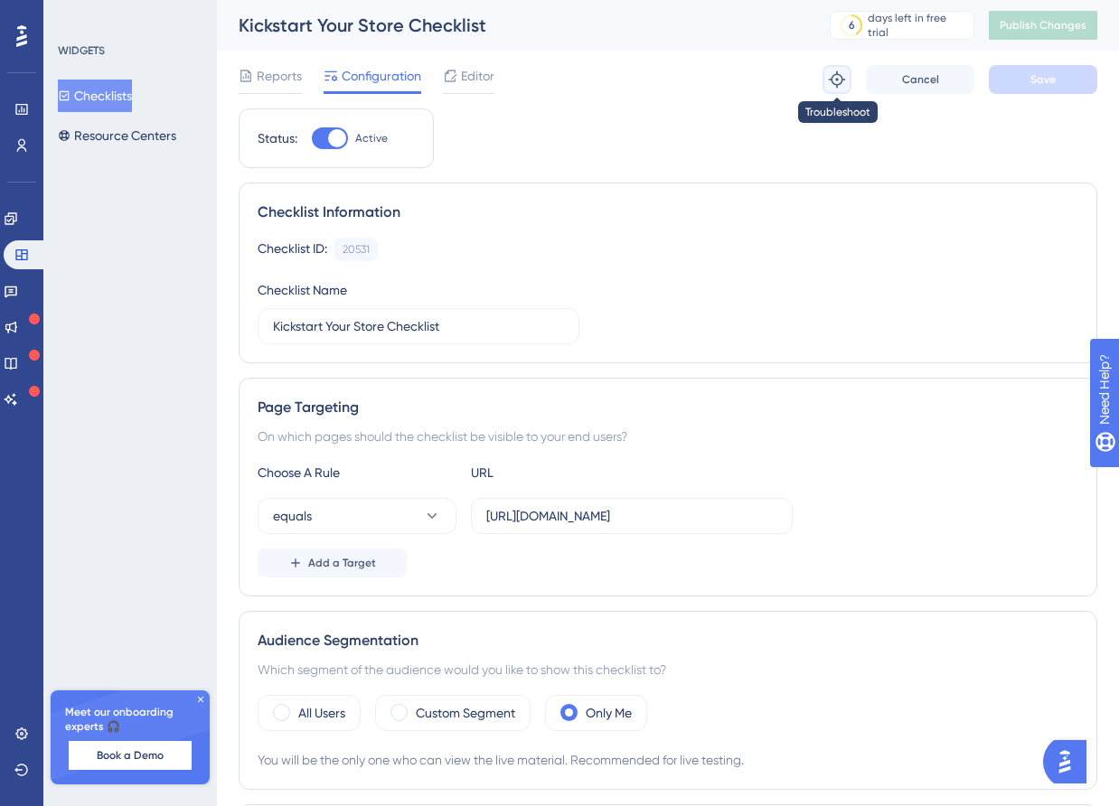
click at [833, 75] on icon at bounding box center [837, 79] width 16 height 16
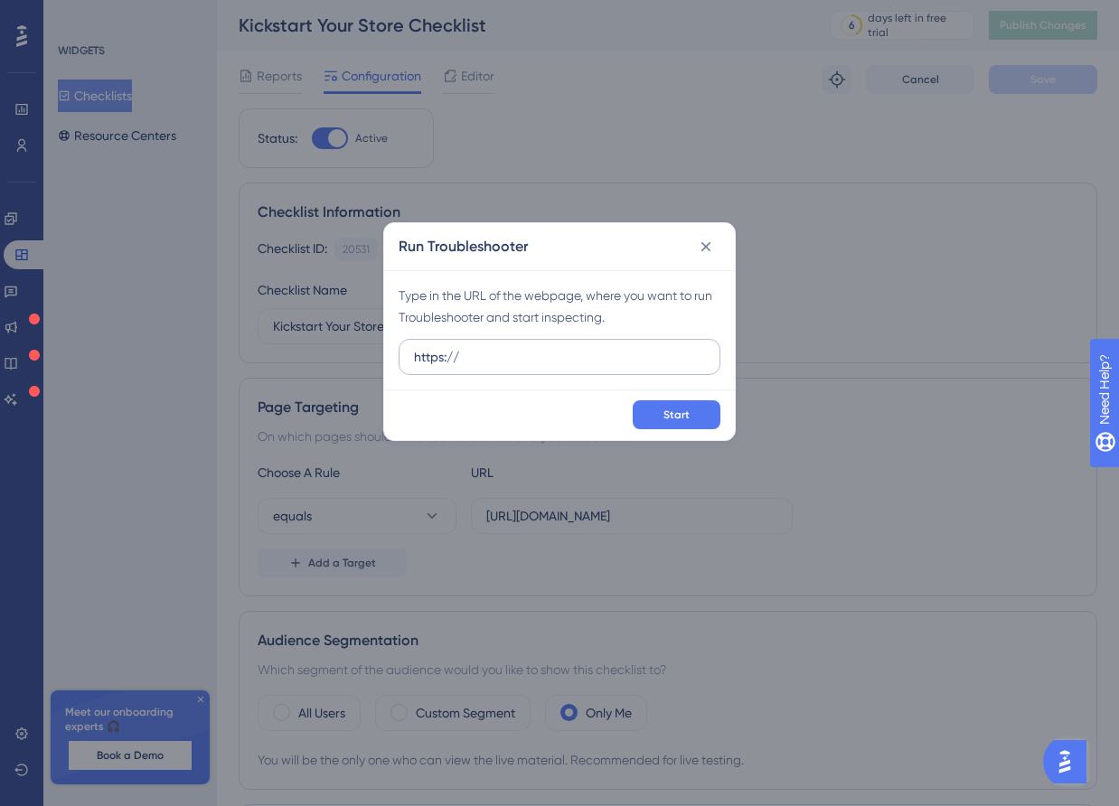
click at [575, 360] on input "https://" at bounding box center [559, 357] width 291 height 20
type input "[URL][DOMAIN_NAME]"
click at [670, 414] on span "Start" at bounding box center [677, 415] width 26 height 14
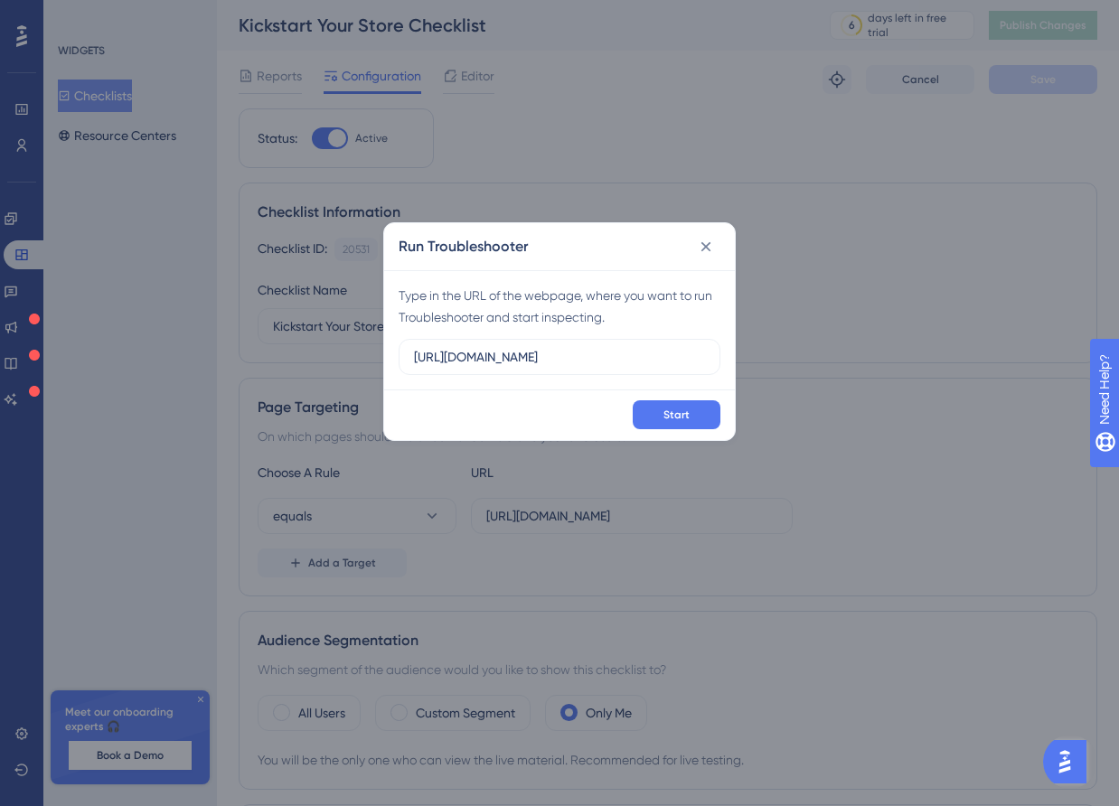
click at [291, 384] on div "Run Troubleshooter Type in the URL of the webpage, where you want to run Troubl…" at bounding box center [559, 403] width 1119 height 806
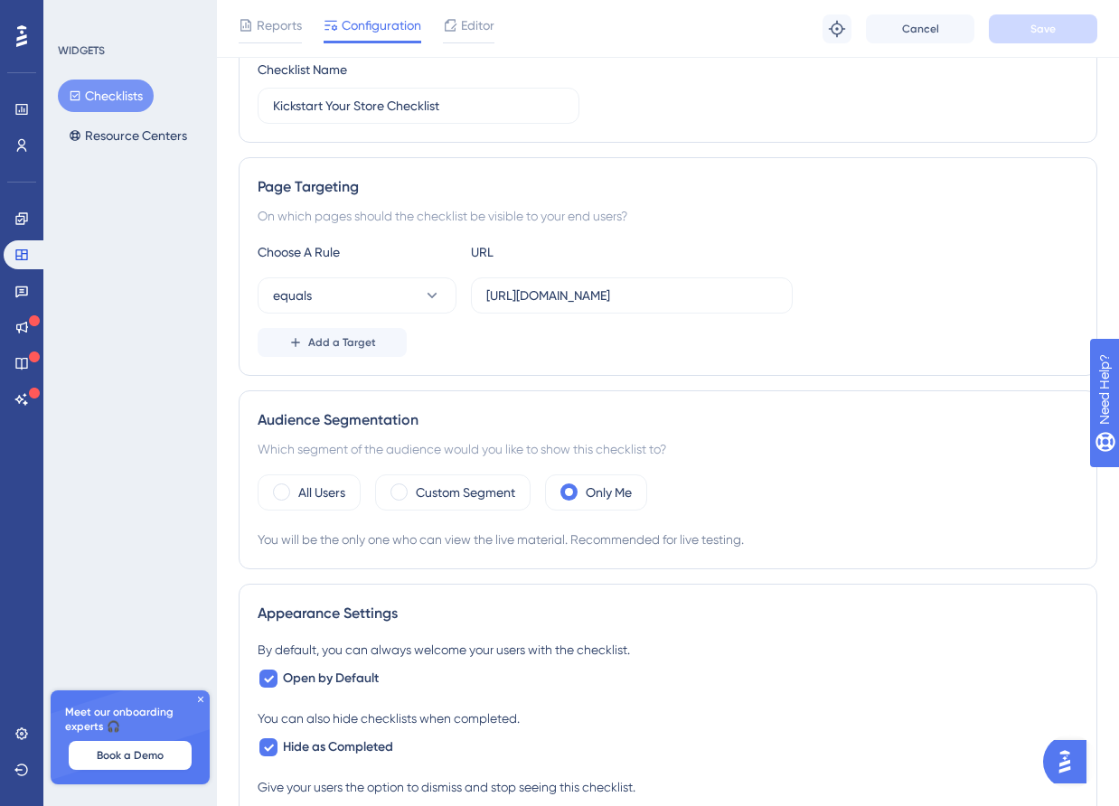
scroll to position [231, 0]
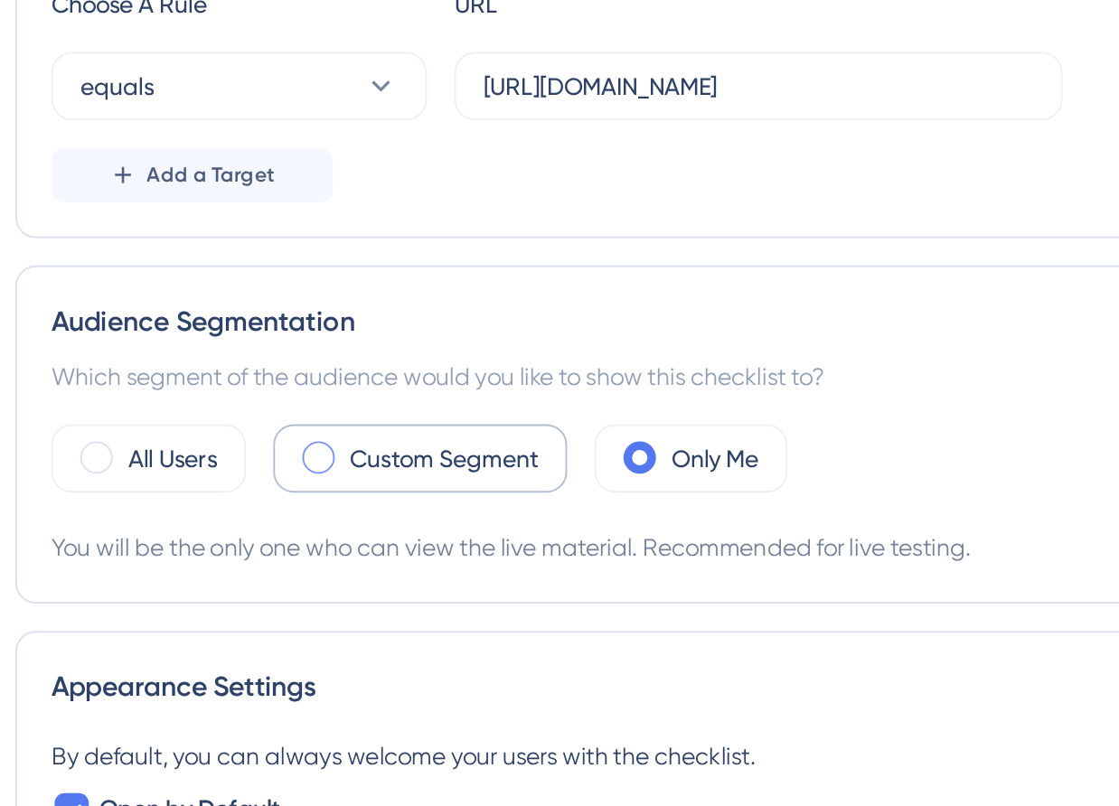
click at [424, 495] on label "Custom Segment" at bounding box center [465, 490] width 99 height 22
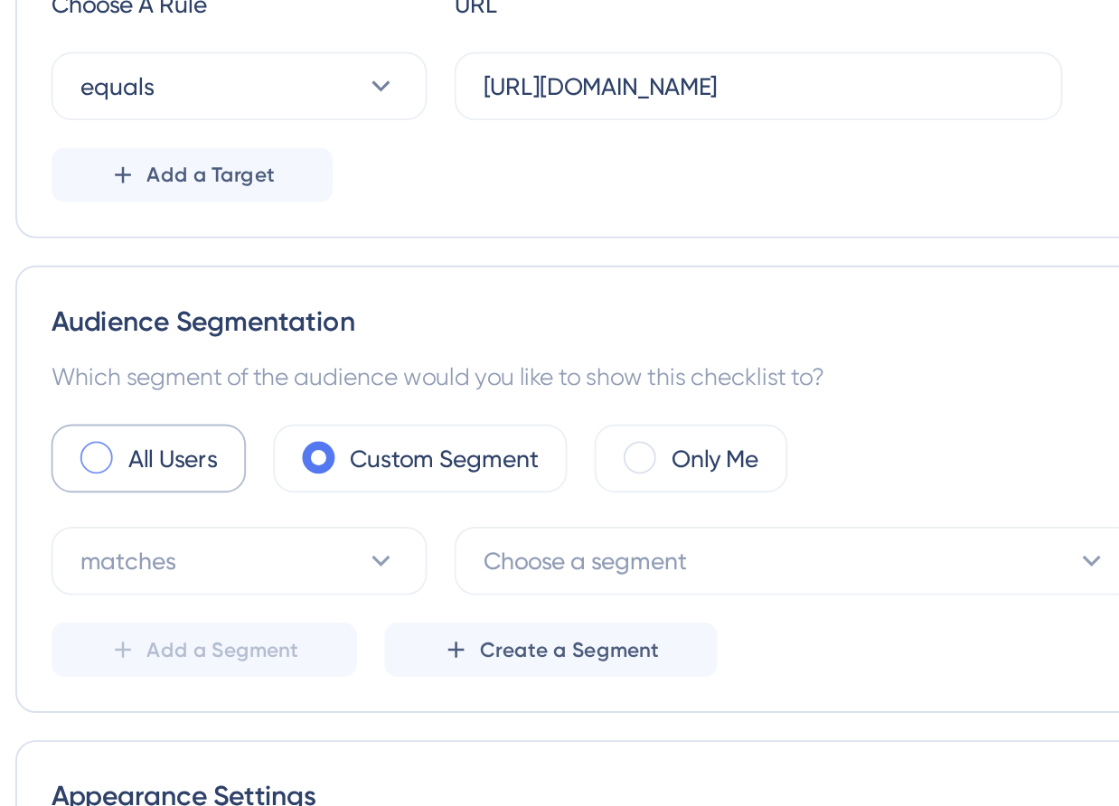
click at [348, 489] on div "All Users" at bounding box center [309, 490] width 103 height 36
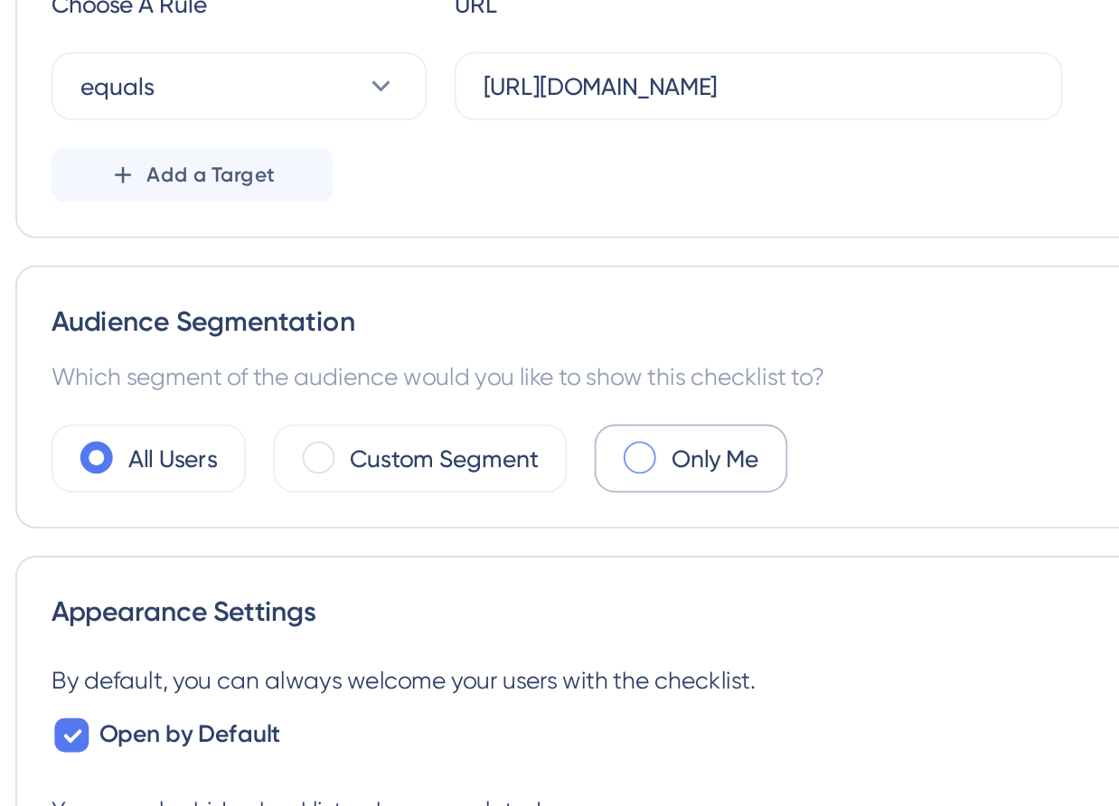
click at [564, 486] on span at bounding box center [568, 489] width 17 height 17
click at [583, 484] on input "radio" at bounding box center [583, 484] width 0 height 0
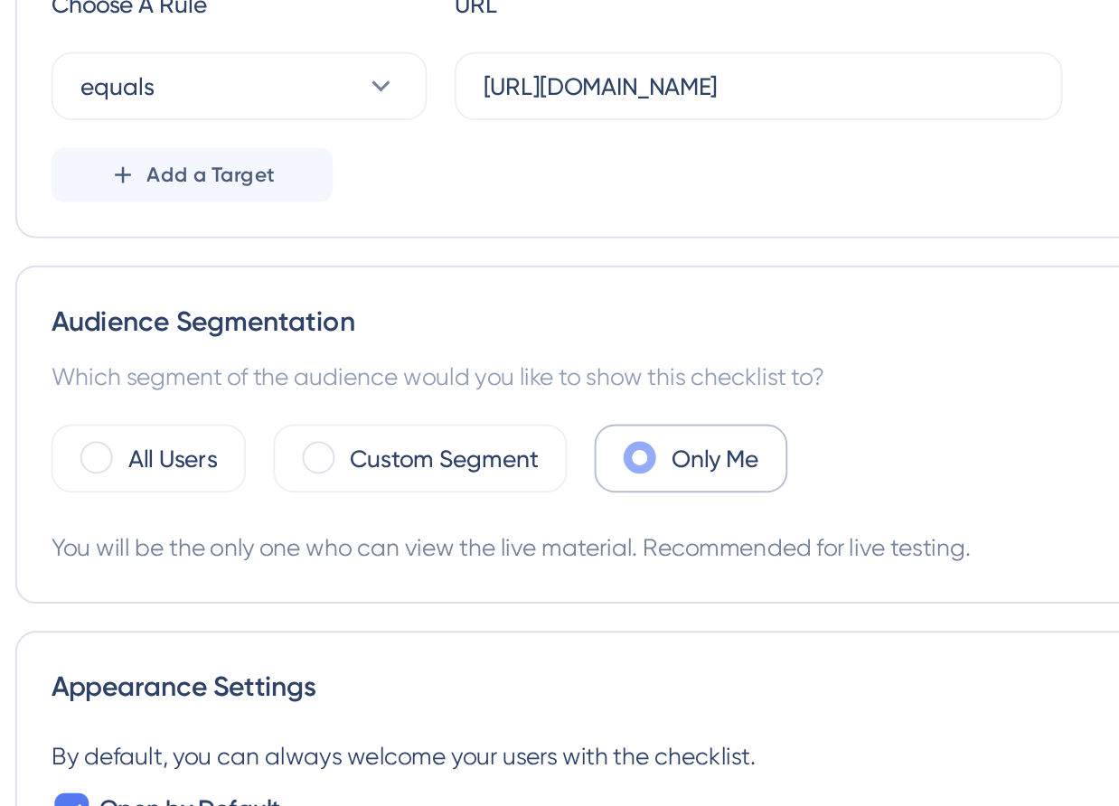
click at [590, 493] on label "Only Me" at bounding box center [609, 490] width 46 height 22
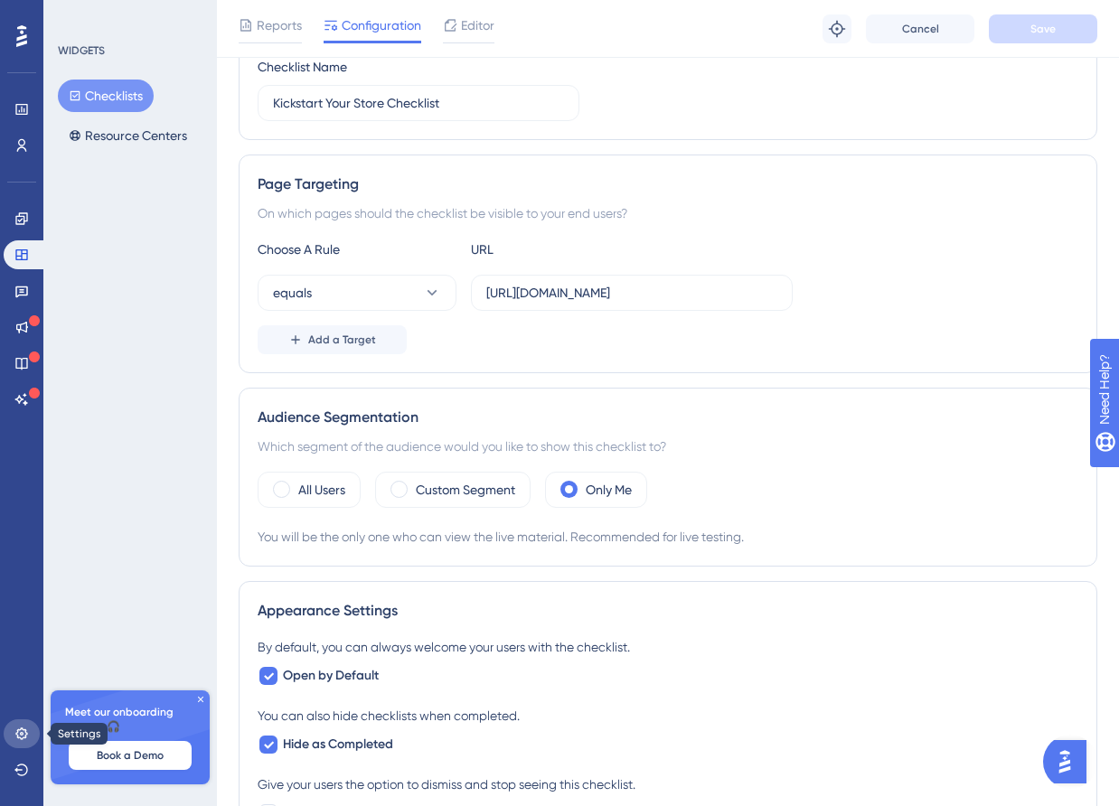
click at [15, 735] on icon at bounding box center [21, 734] width 14 height 14
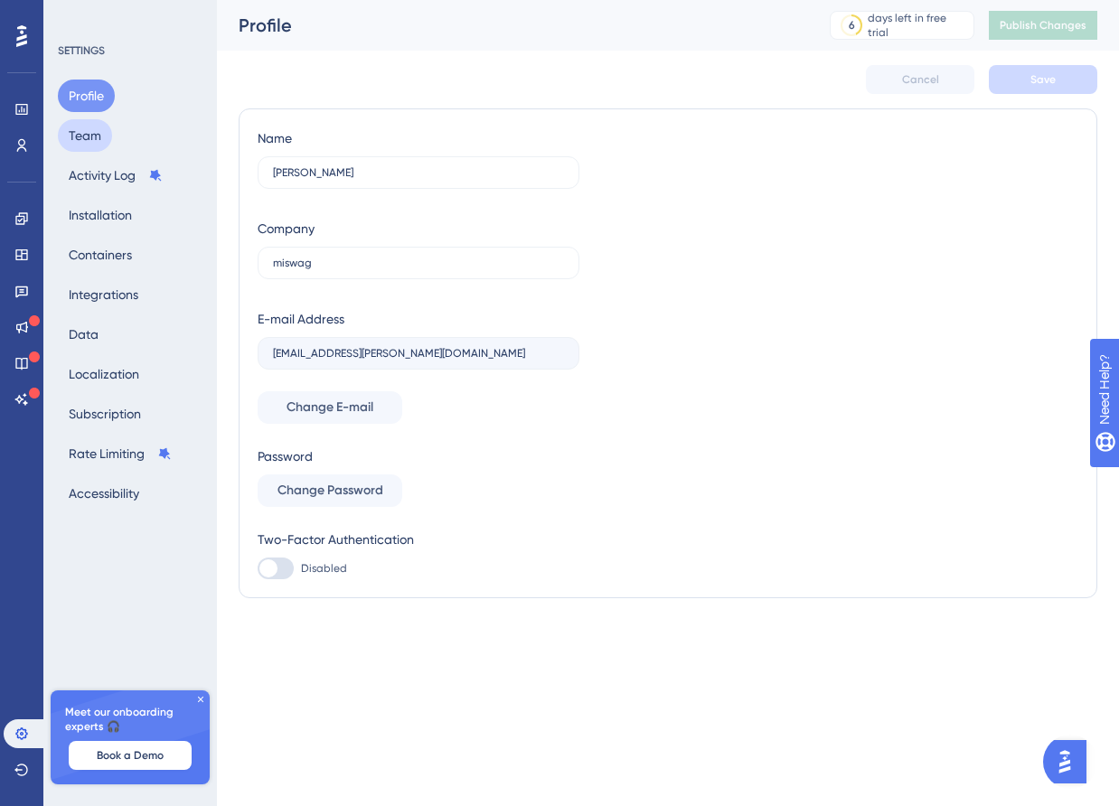
click at [89, 138] on button "Team" at bounding box center [85, 135] width 54 height 33
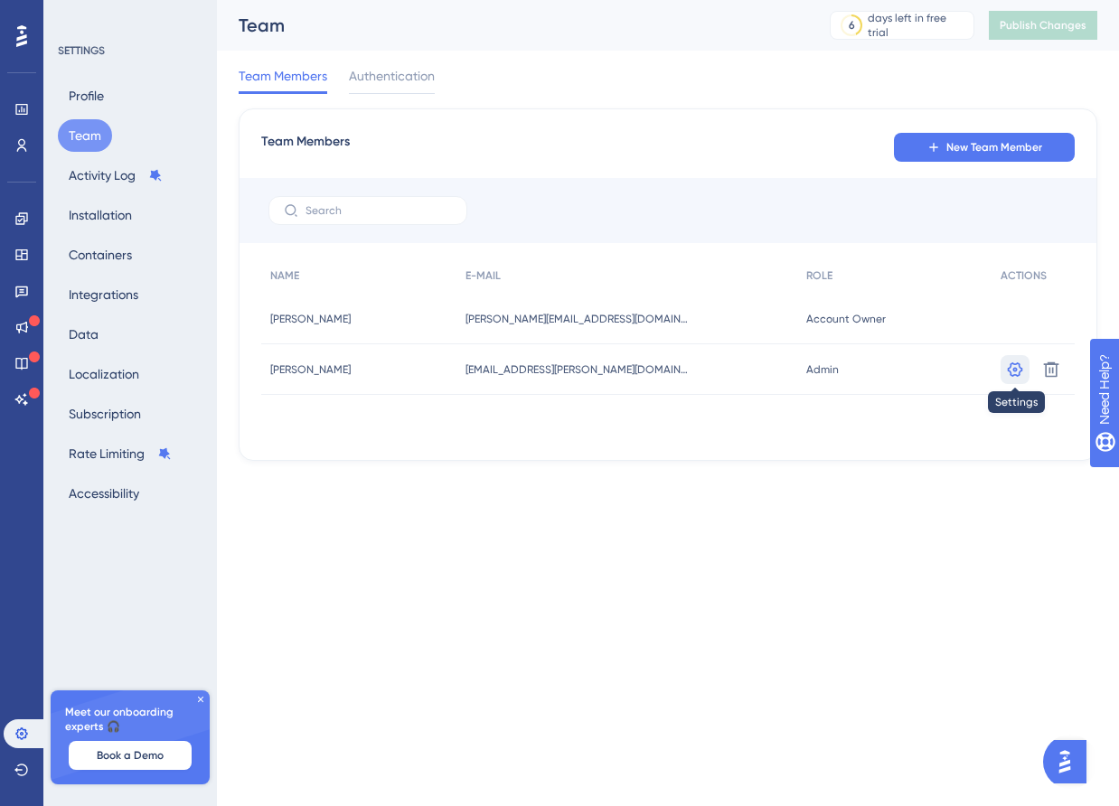
click at [1018, 374] on icon at bounding box center [1015, 369] width 15 height 14
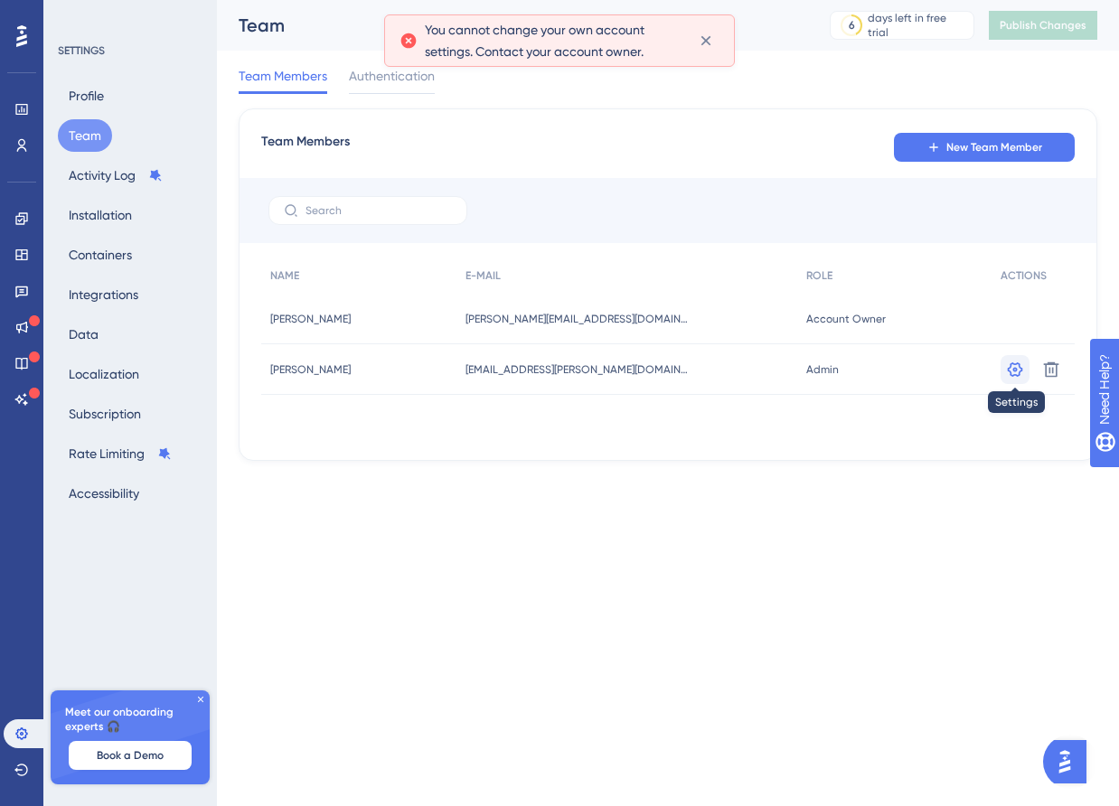
click at [1018, 374] on icon at bounding box center [1015, 369] width 15 height 14
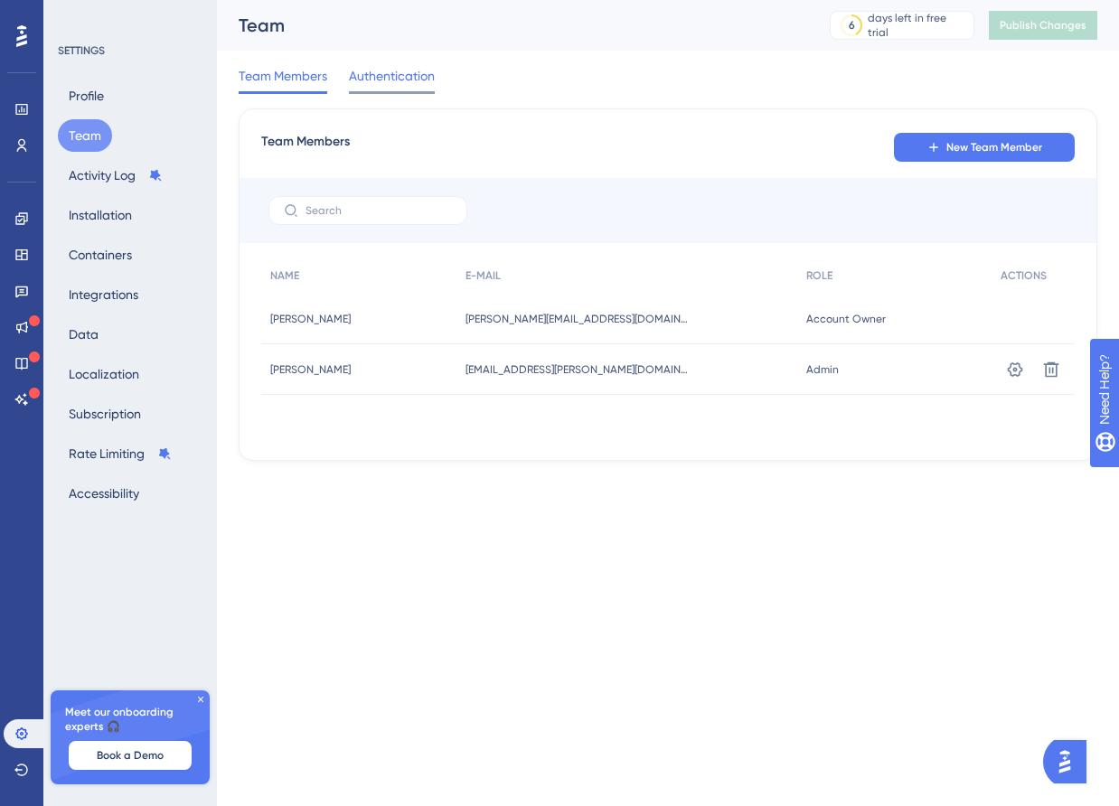
click at [396, 76] on span "Authentication" at bounding box center [392, 76] width 86 height 22
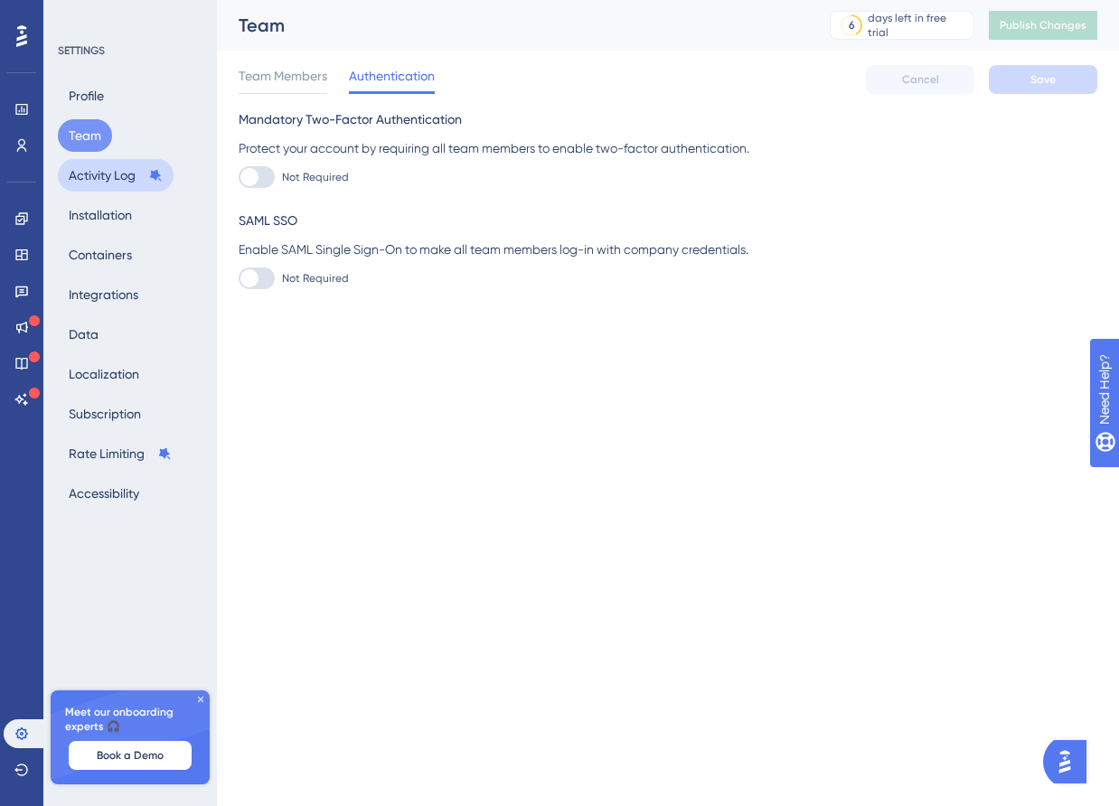
click at [93, 174] on button "Activity Log" at bounding box center [116, 175] width 116 height 33
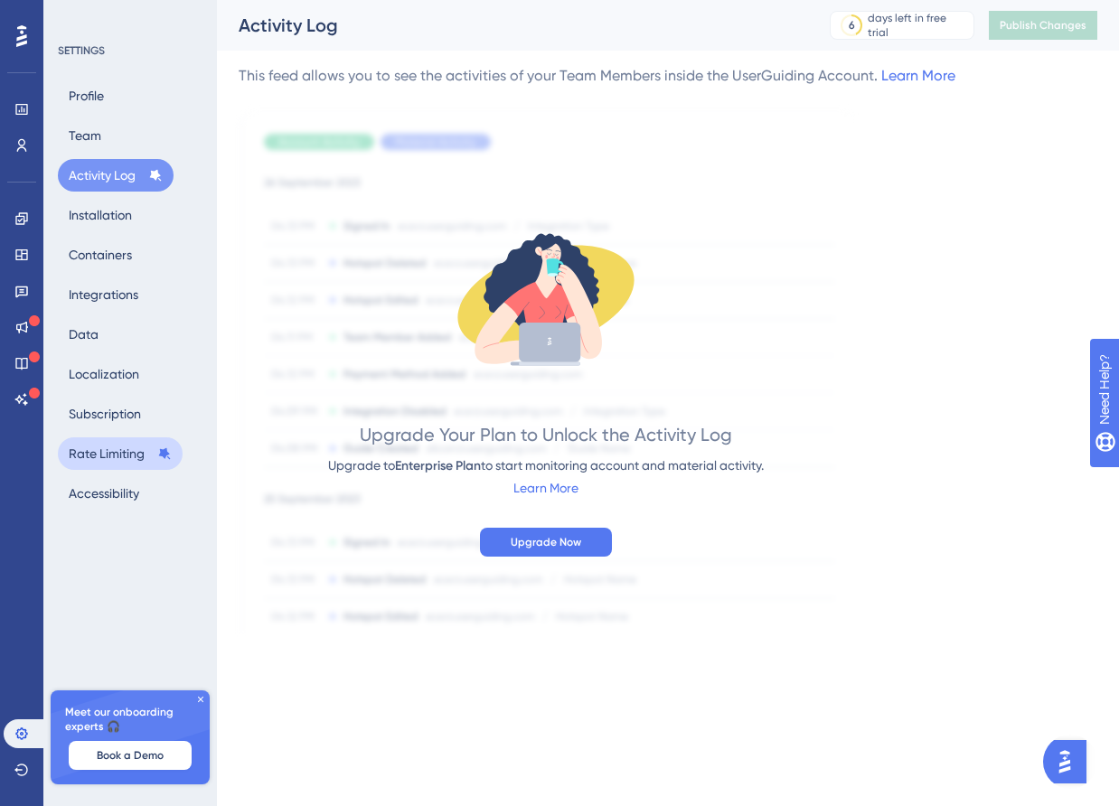
click at [115, 447] on button "Rate Limiting" at bounding box center [120, 454] width 125 height 33
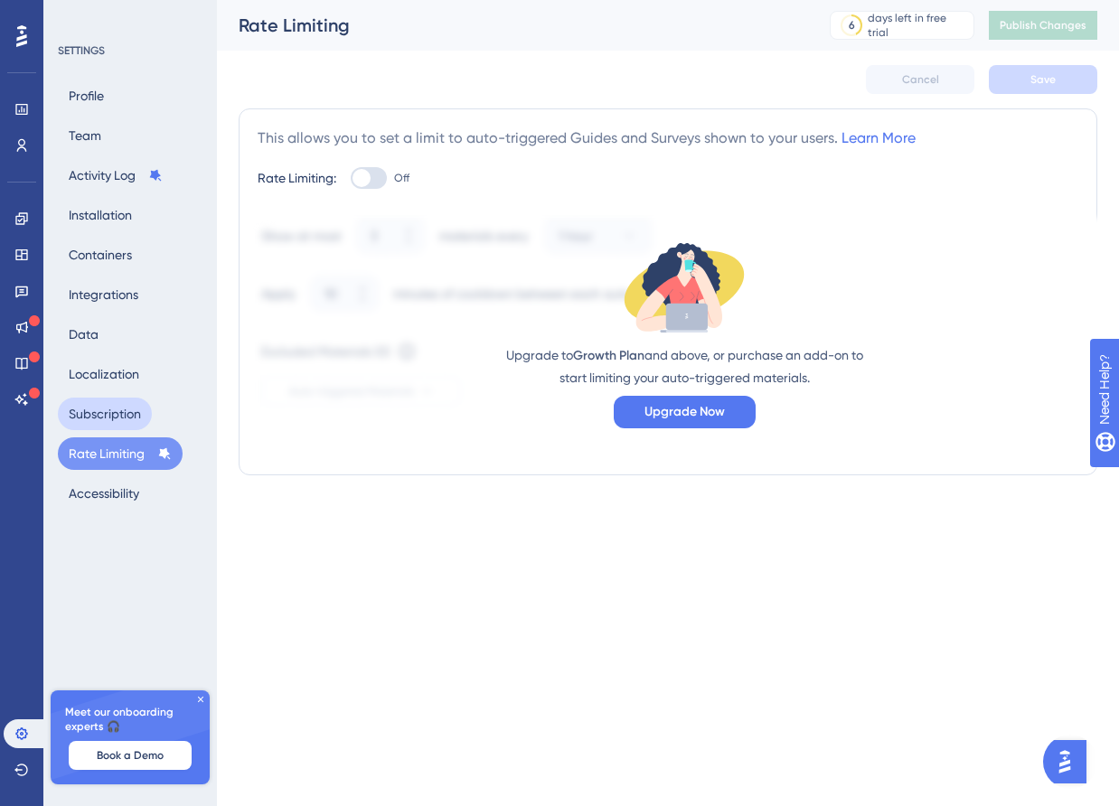
click at [126, 402] on button "Subscription" at bounding box center [105, 414] width 94 height 33
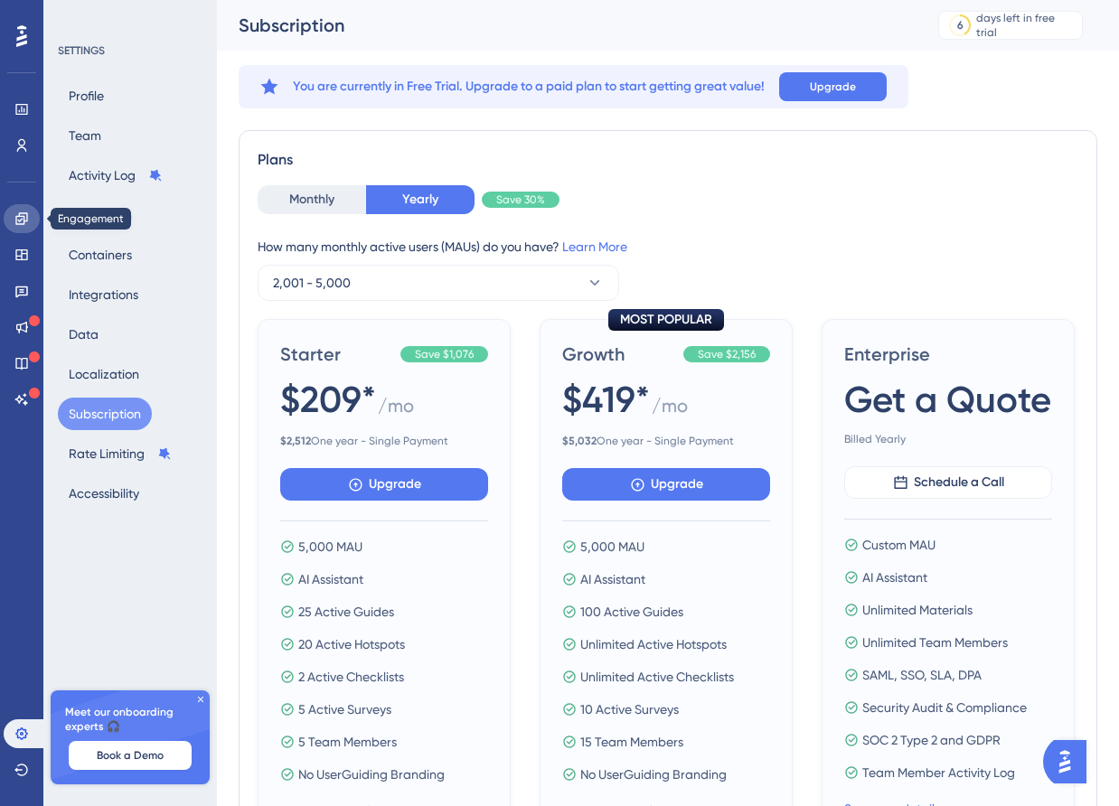
click at [20, 225] on icon at bounding box center [21, 219] width 14 height 14
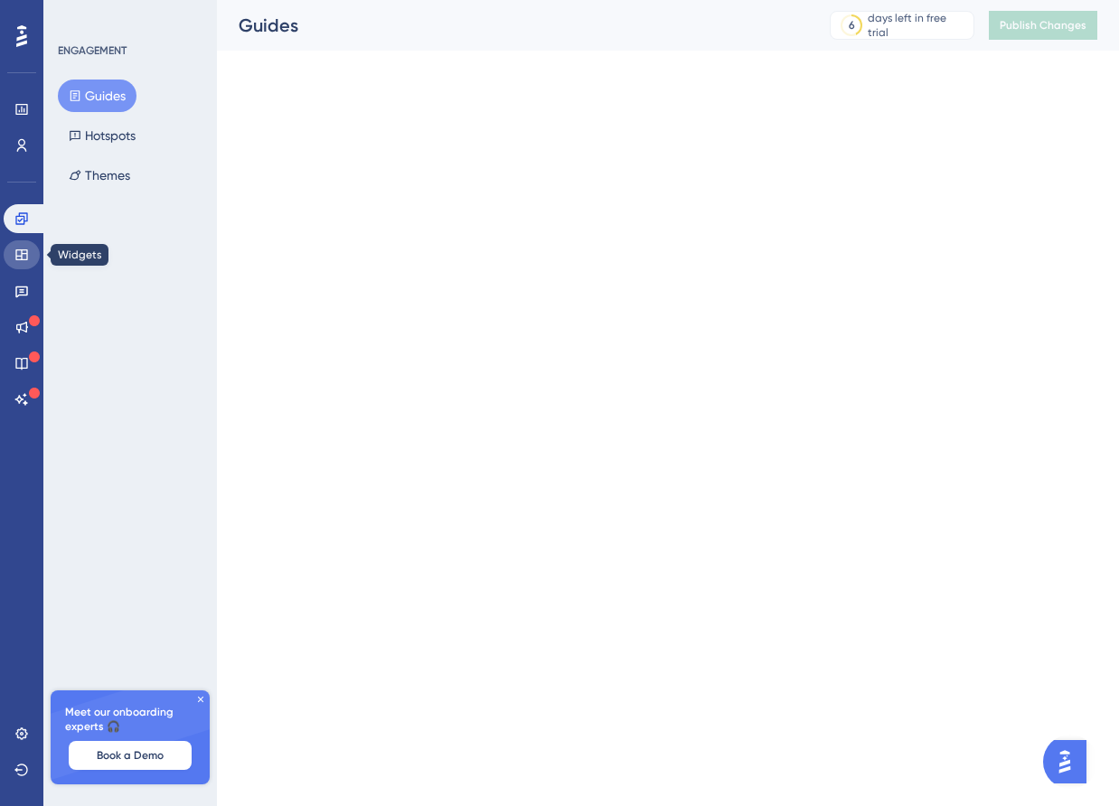
click at [20, 263] on link at bounding box center [22, 254] width 36 height 29
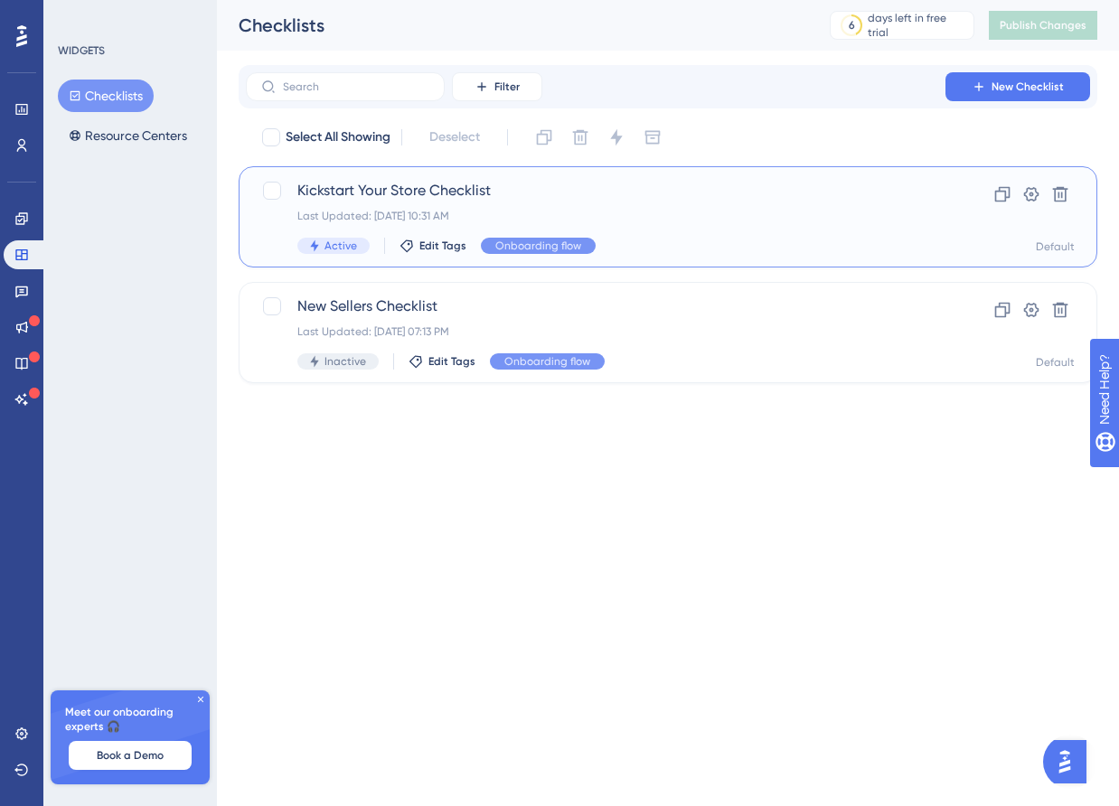
click at [722, 239] on div "Active Edit Tags Onboarding flow" at bounding box center [595, 246] width 597 height 16
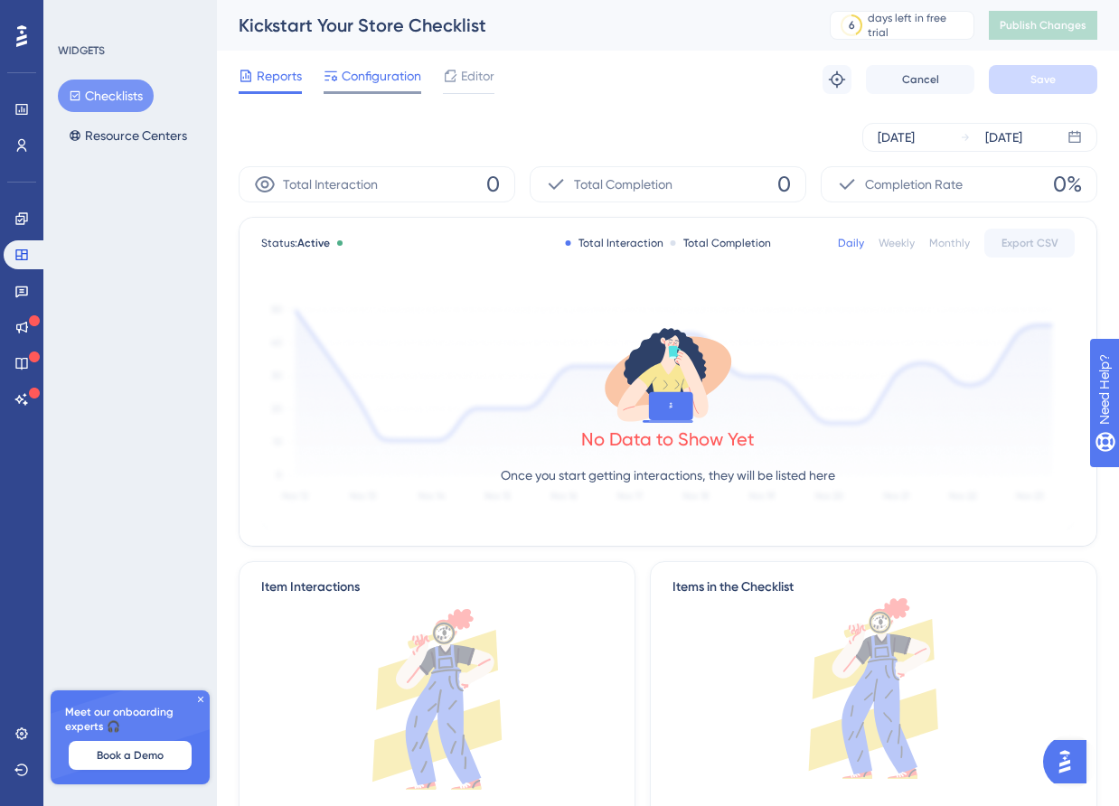
click at [399, 89] on div "Configuration" at bounding box center [373, 79] width 98 height 29
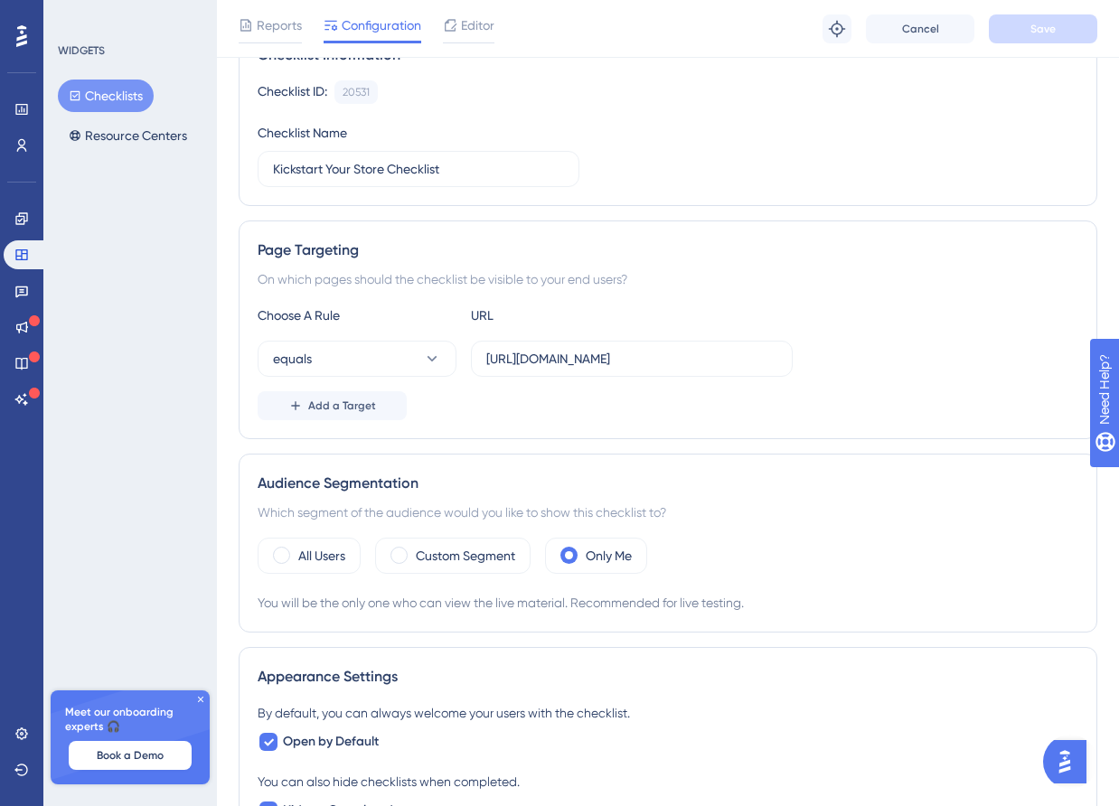
scroll to position [213, 0]
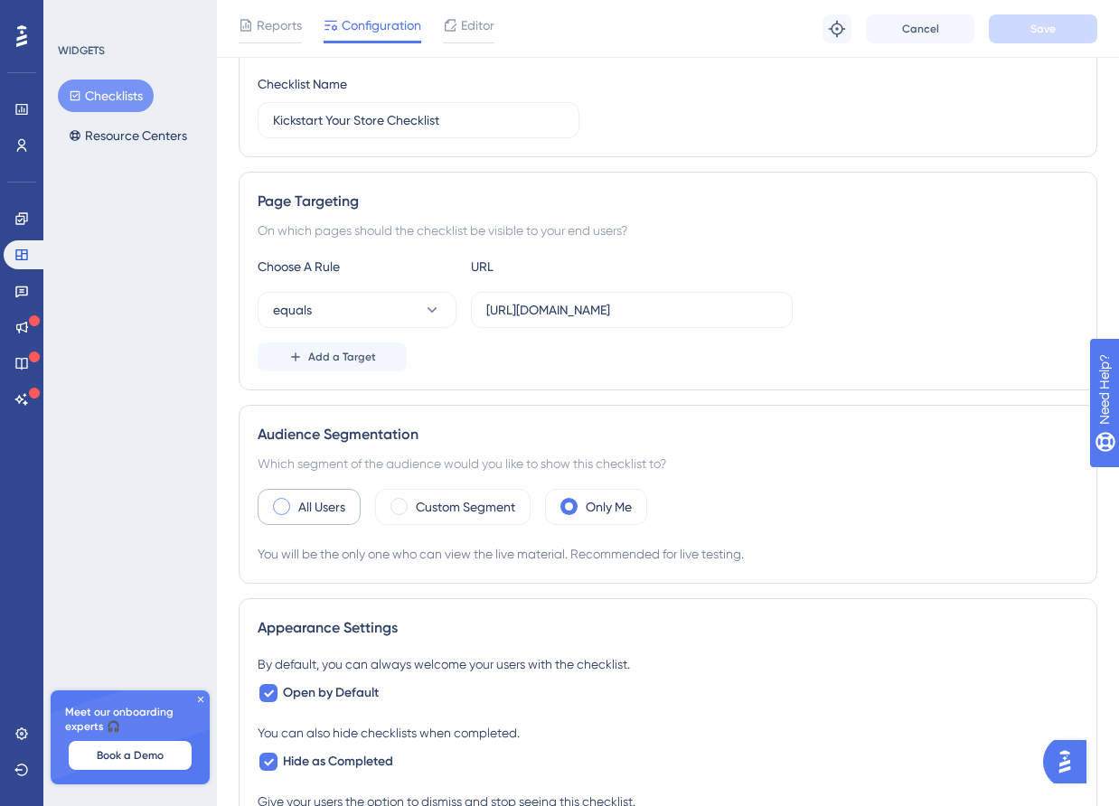
click at [339, 506] on label "All Users" at bounding box center [321, 507] width 47 height 22
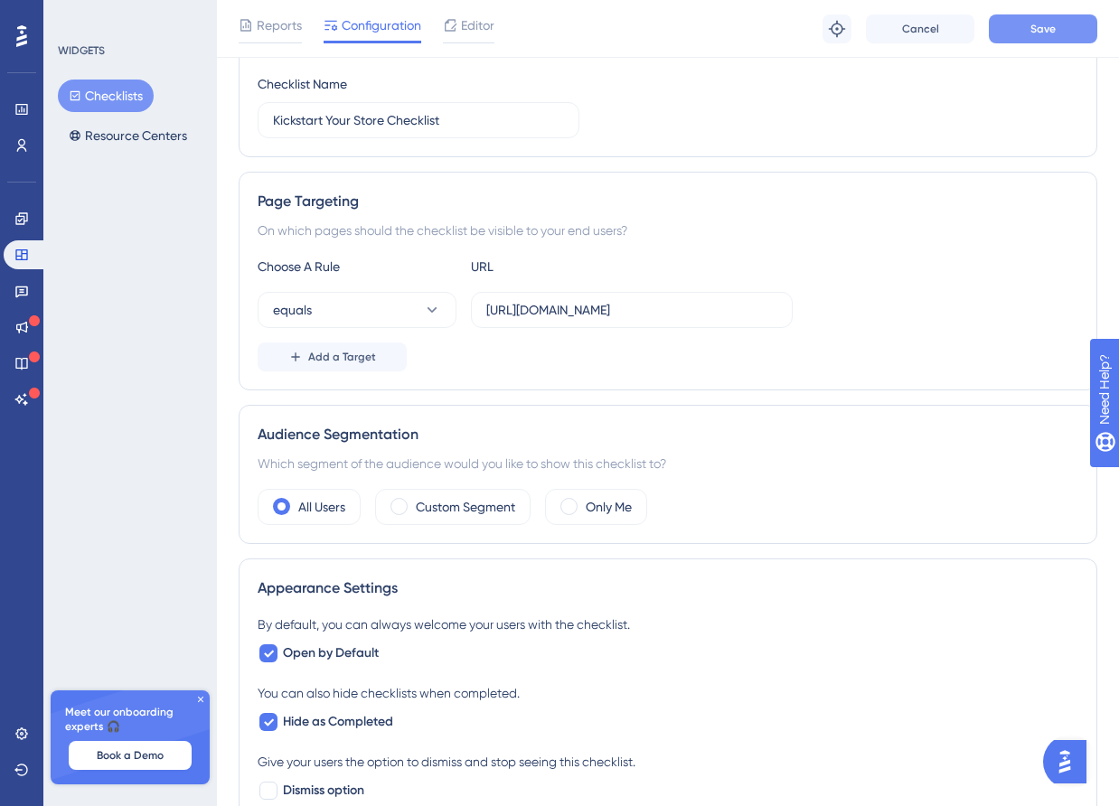
click at [1053, 24] on span "Save" at bounding box center [1043, 29] width 25 height 14
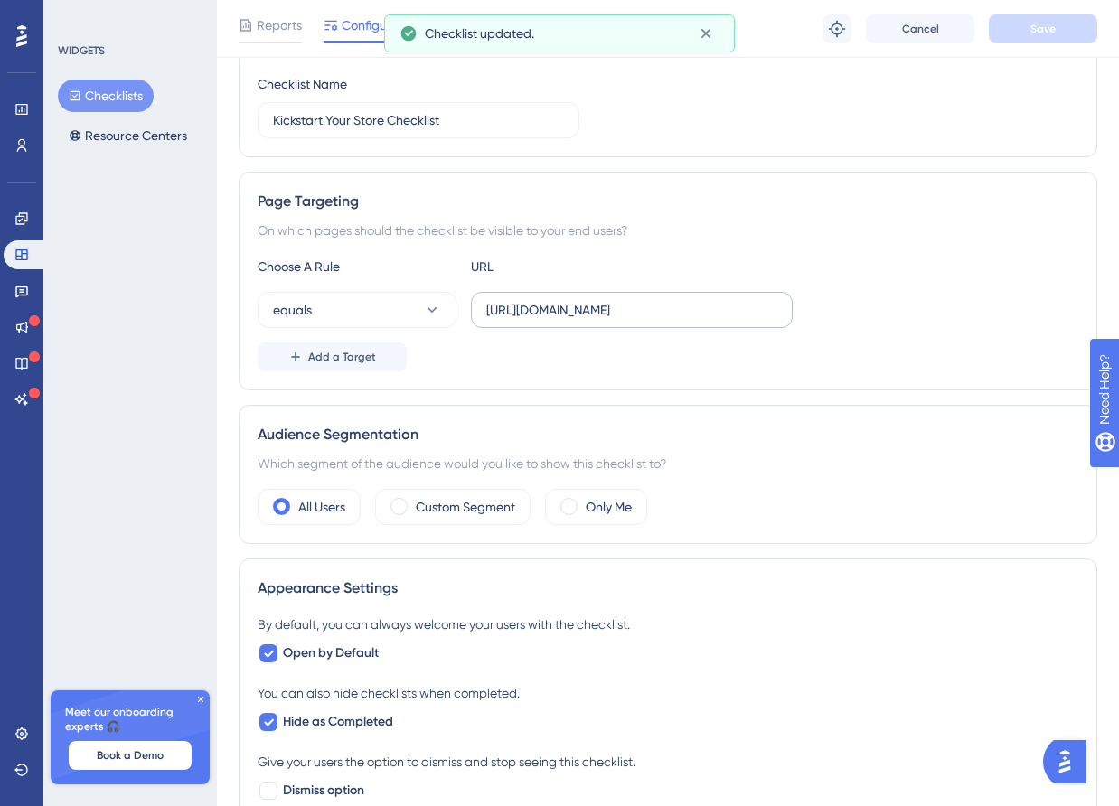
scroll to position [0, 0]
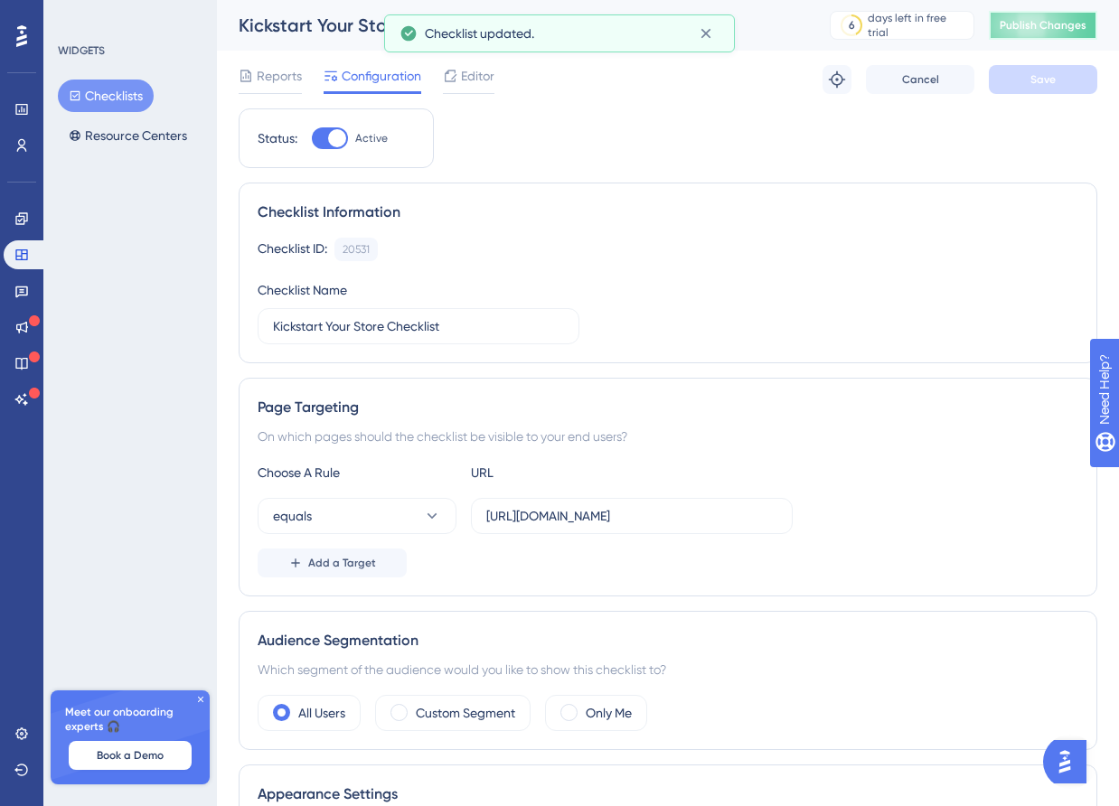
click at [1060, 15] on button "Publish Changes" at bounding box center [1043, 25] width 108 height 29
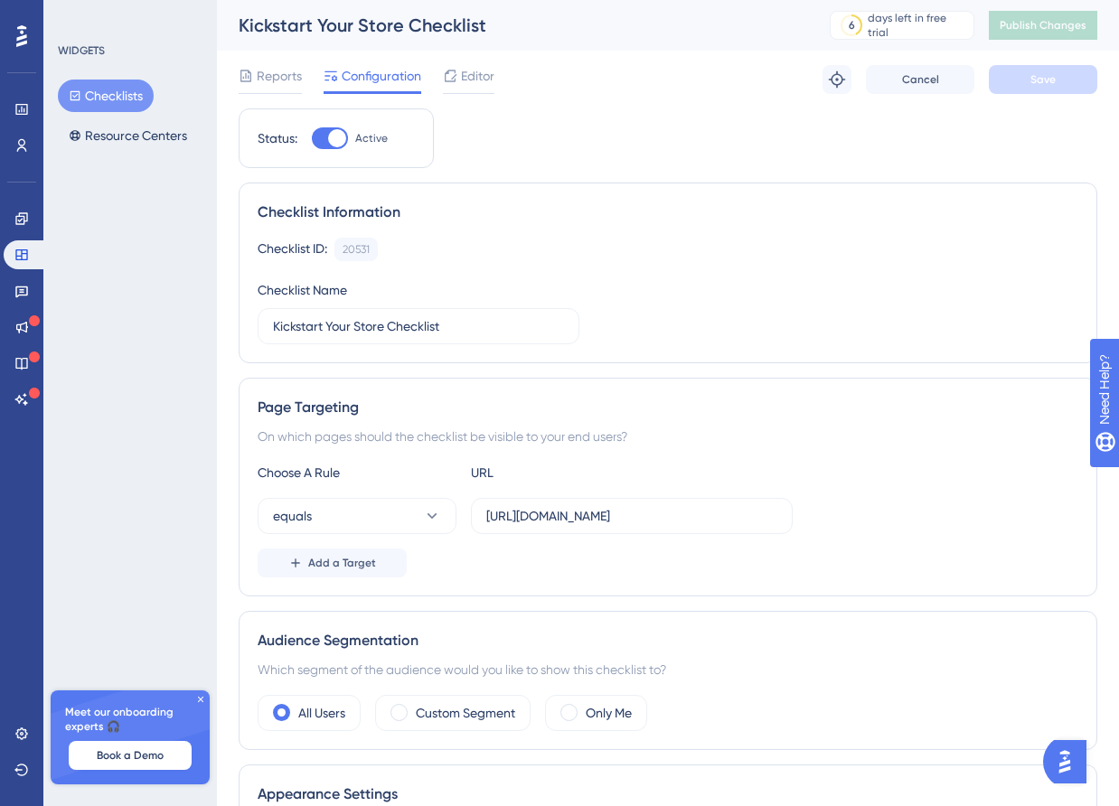
click at [331, 132] on div at bounding box center [337, 138] width 18 height 18
click at [312, 138] on input "Active" at bounding box center [311, 138] width 1 height 1
click at [331, 132] on div at bounding box center [330, 138] width 36 height 22
click at [312, 138] on input "Inactive" at bounding box center [311, 138] width 1 height 1
click at [331, 132] on div at bounding box center [337, 138] width 18 height 18
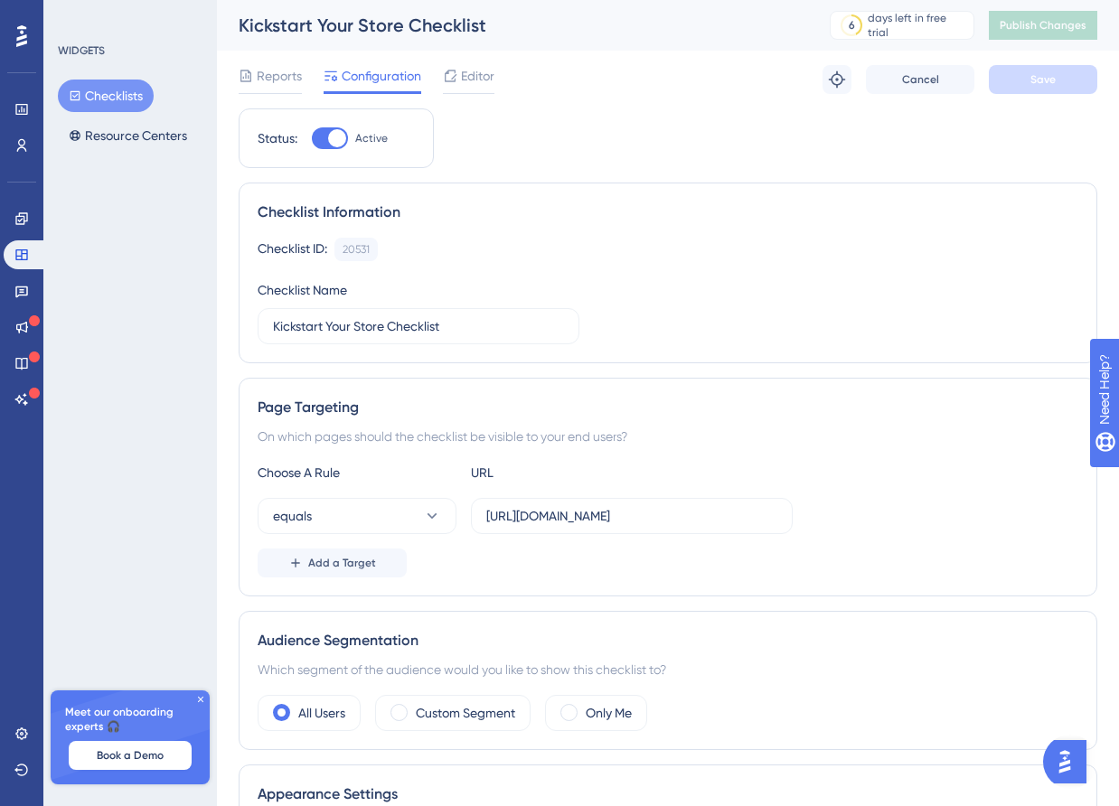
click at [312, 138] on input "Active" at bounding box center [311, 138] width 1 height 1
click at [331, 132] on div at bounding box center [330, 138] width 36 height 22
click at [312, 138] on input "Inactive" at bounding box center [311, 138] width 1 height 1
click at [332, 128] on div at bounding box center [330, 138] width 36 height 22
click at [312, 138] on input "Active" at bounding box center [311, 138] width 1 height 1
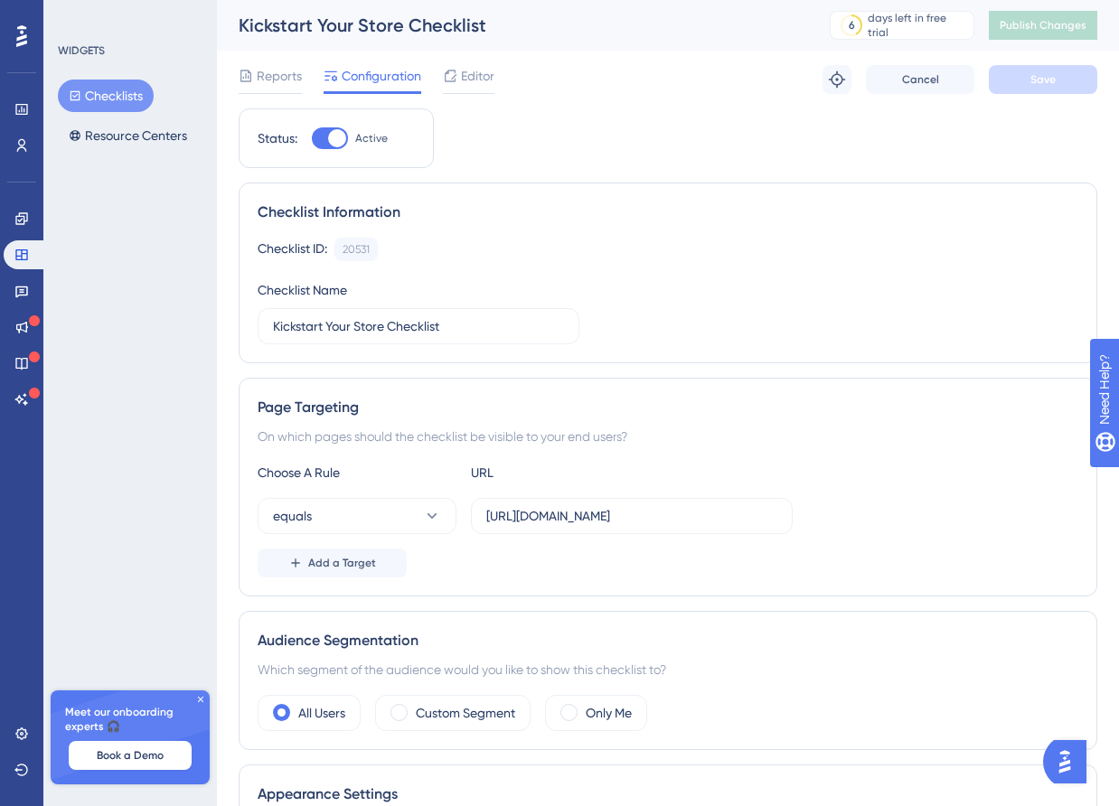
checkbox input "false"
click at [1048, 84] on span "Save" at bounding box center [1043, 79] width 25 height 14
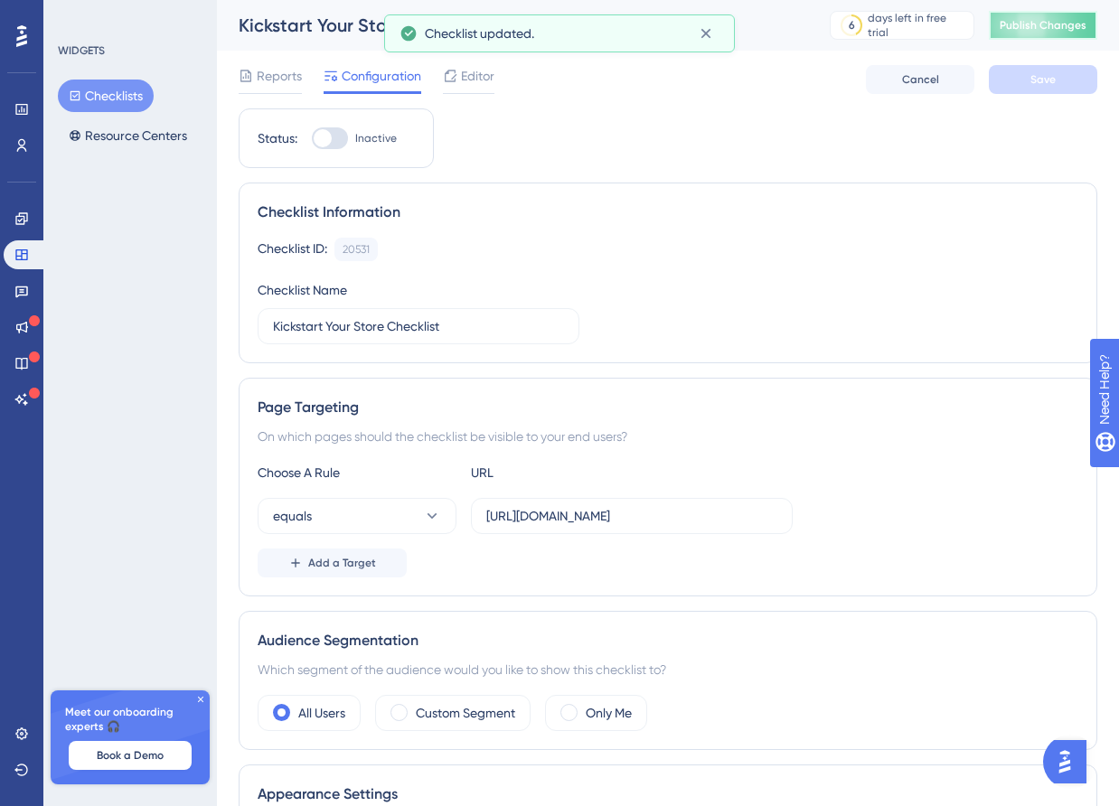
click at [1025, 30] on span "Publish Changes" at bounding box center [1043, 25] width 87 height 14
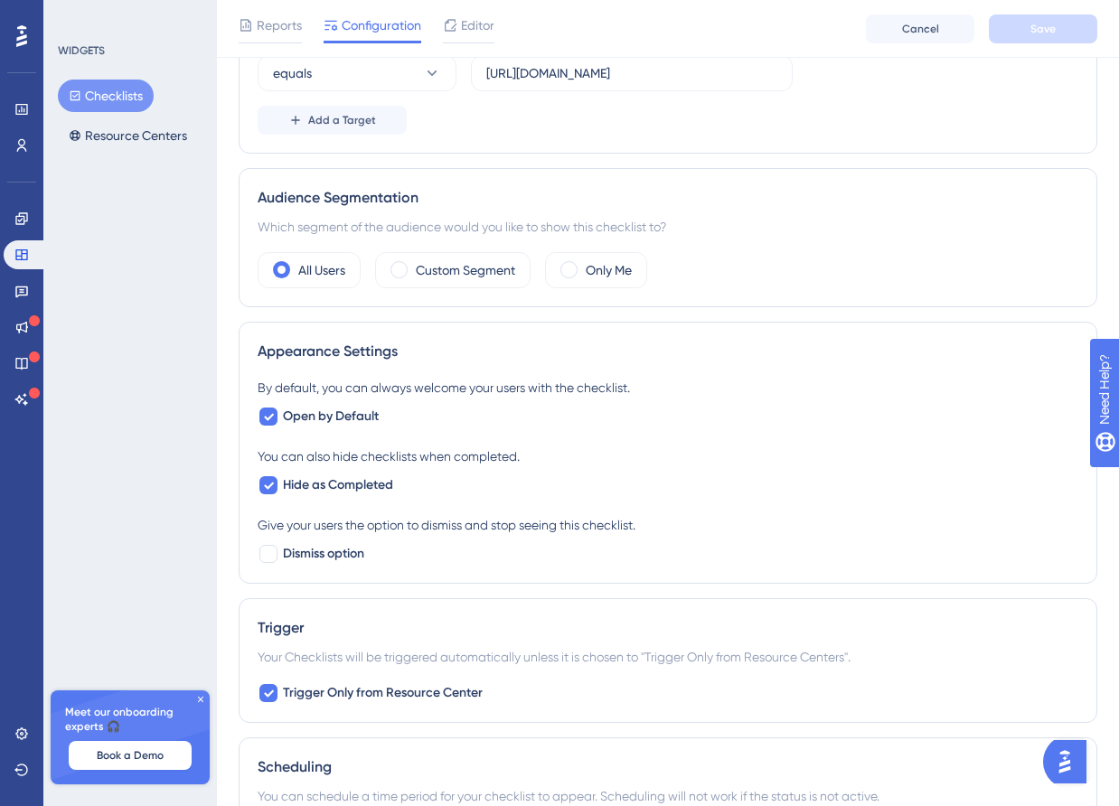
scroll to position [391, 0]
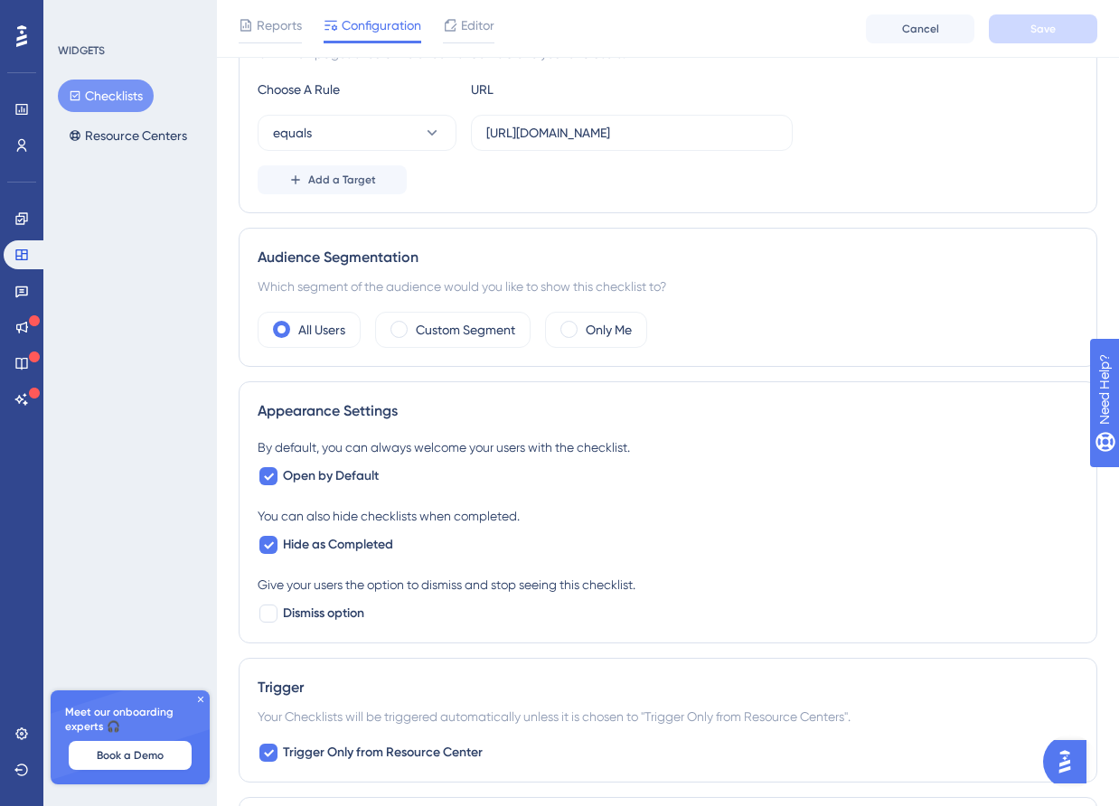
click at [495, 289] on div "Which segment of the audience would you like to show this checklist to?" at bounding box center [668, 287] width 821 height 22
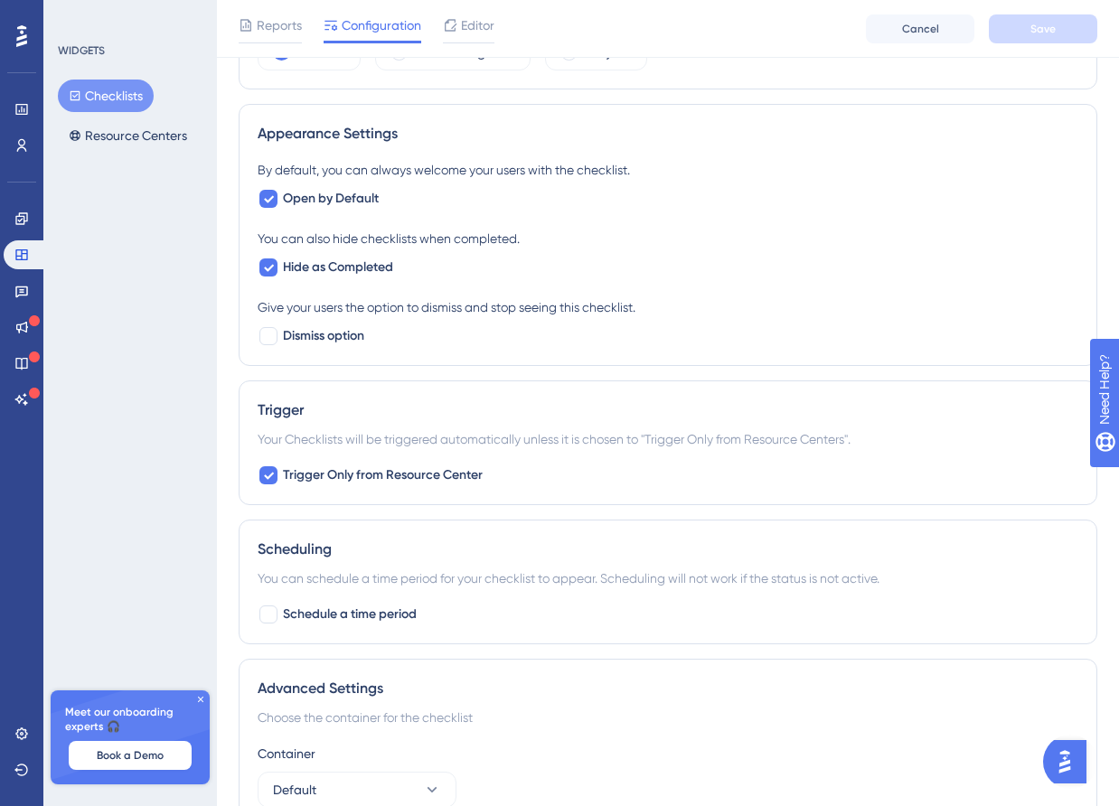
scroll to position [761, 0]
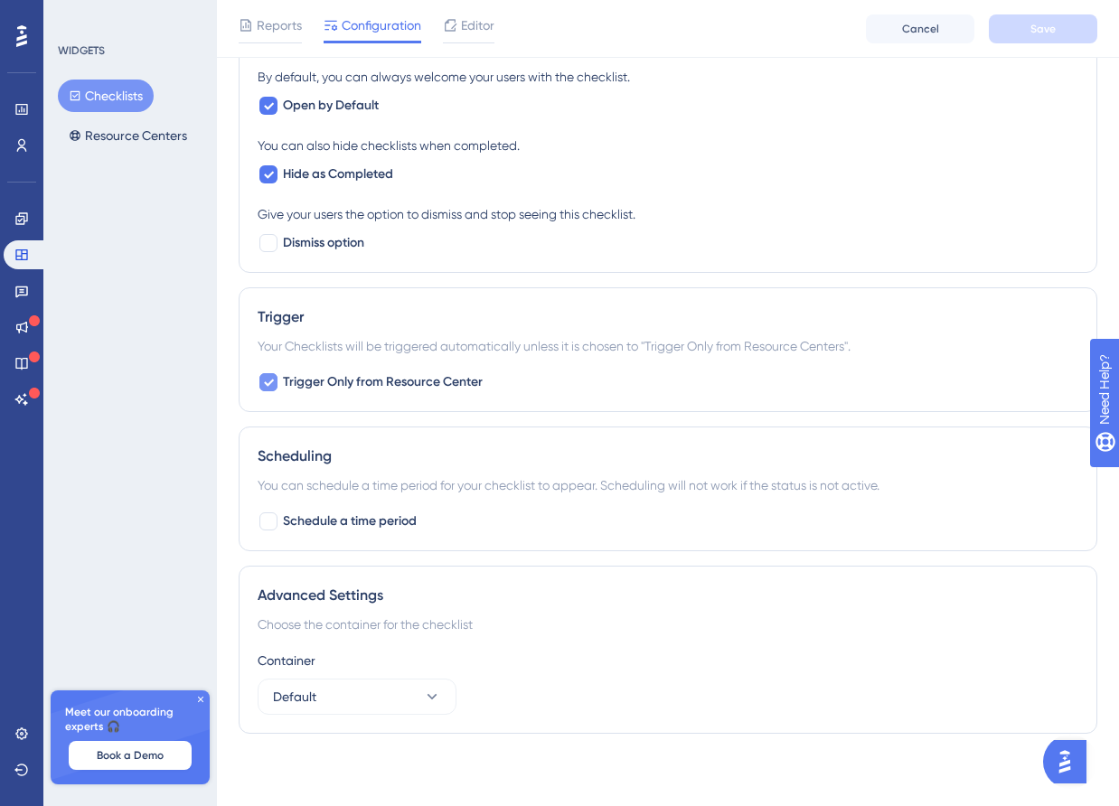
click at [424, 381] on span "Trigger Only from Resource Center" at bounding box center [383, 383] width 200 height 22
checkbox input "false"
click at [1040, 19] on button "Save" at bounding box center [1043, 28] width 108 height 29
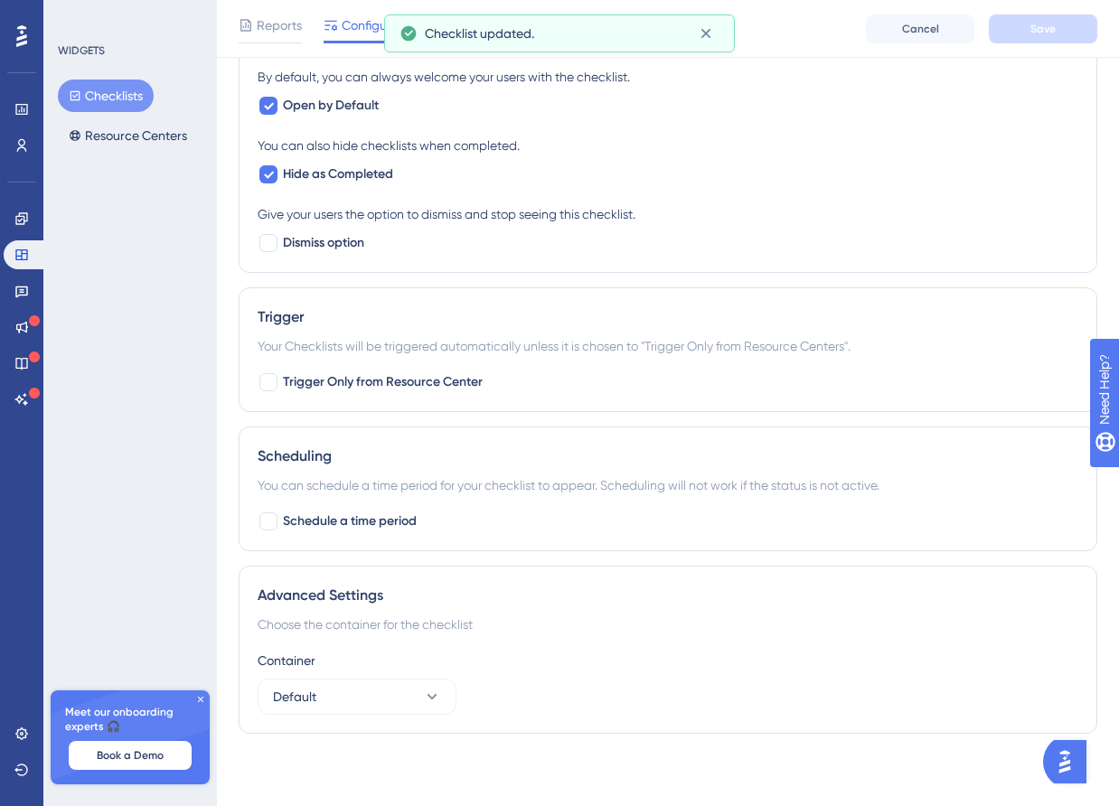
scroll to position [0, 0]
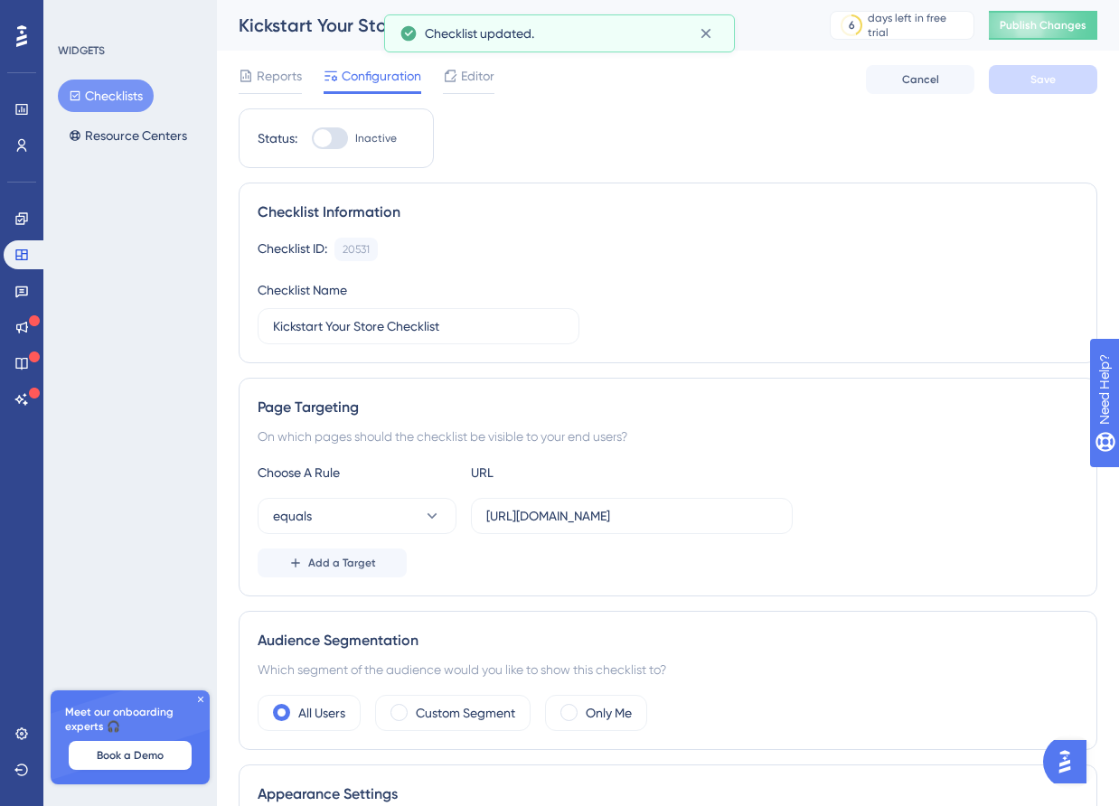
click at [339, 136] on div at bounding box center [330, 138] width 36 height 22
click at [312, 138] on input "Inactive" at bounding box center [311, 138] width 1 height 1
click at [1044, 83] on span "Save" at bounding box center [1043, 79] width 25 height 14
click at [1069, 24] on span "Publish Changes" at bounding box center [1043, 25] width 87 height 14
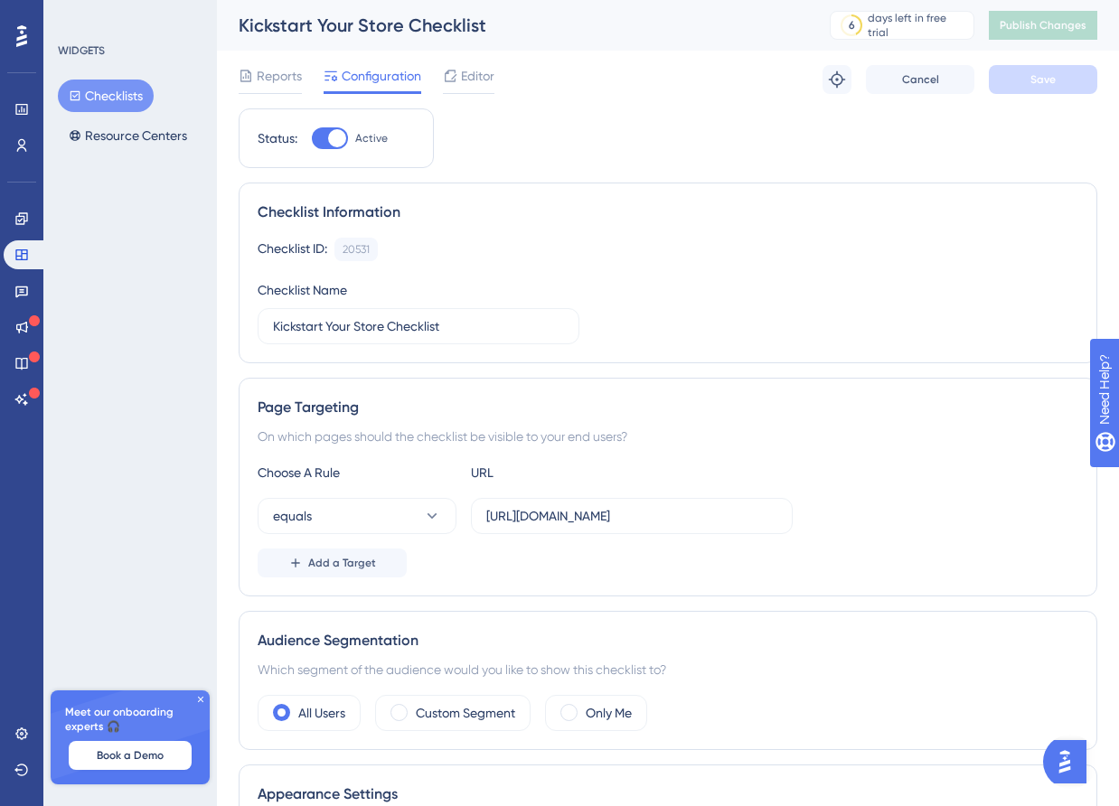
click at [332, 138] on div at bounding box center [337, 138] width 18 height 18
click at [312, 138] on input "Active" at bounding box center [311, 138] width 1 height 1
checkbox input "false"
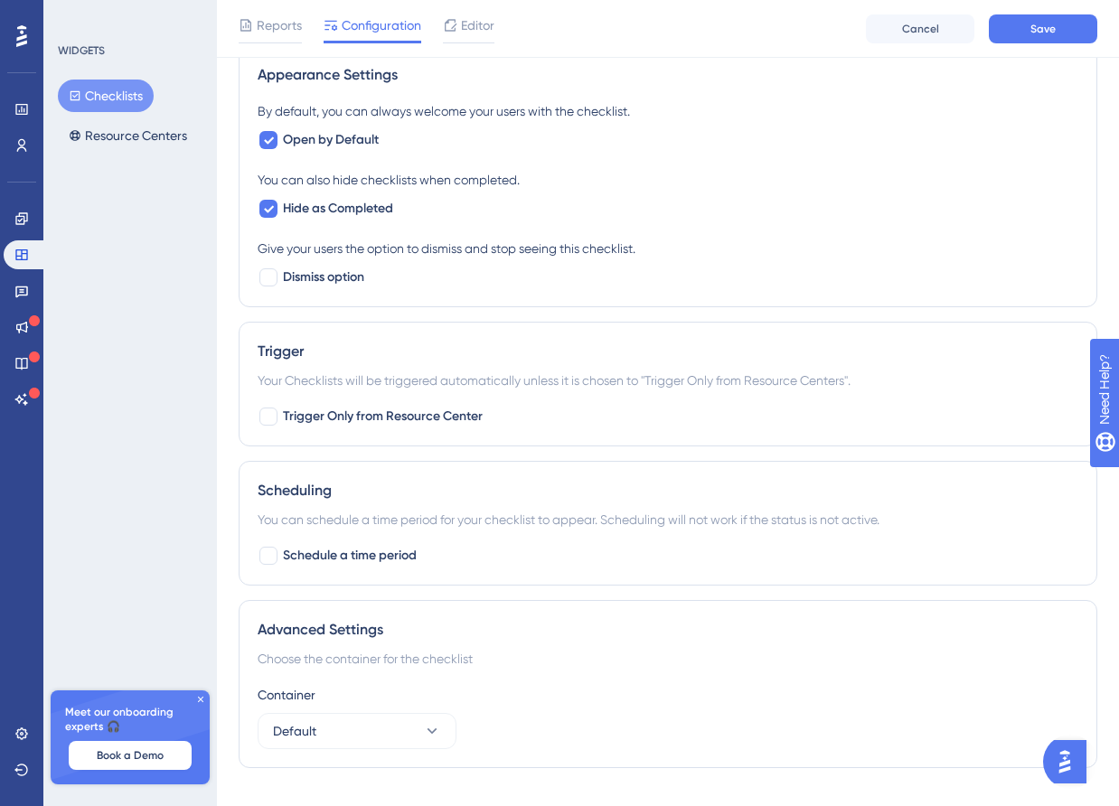
scroll to position [761, 0]
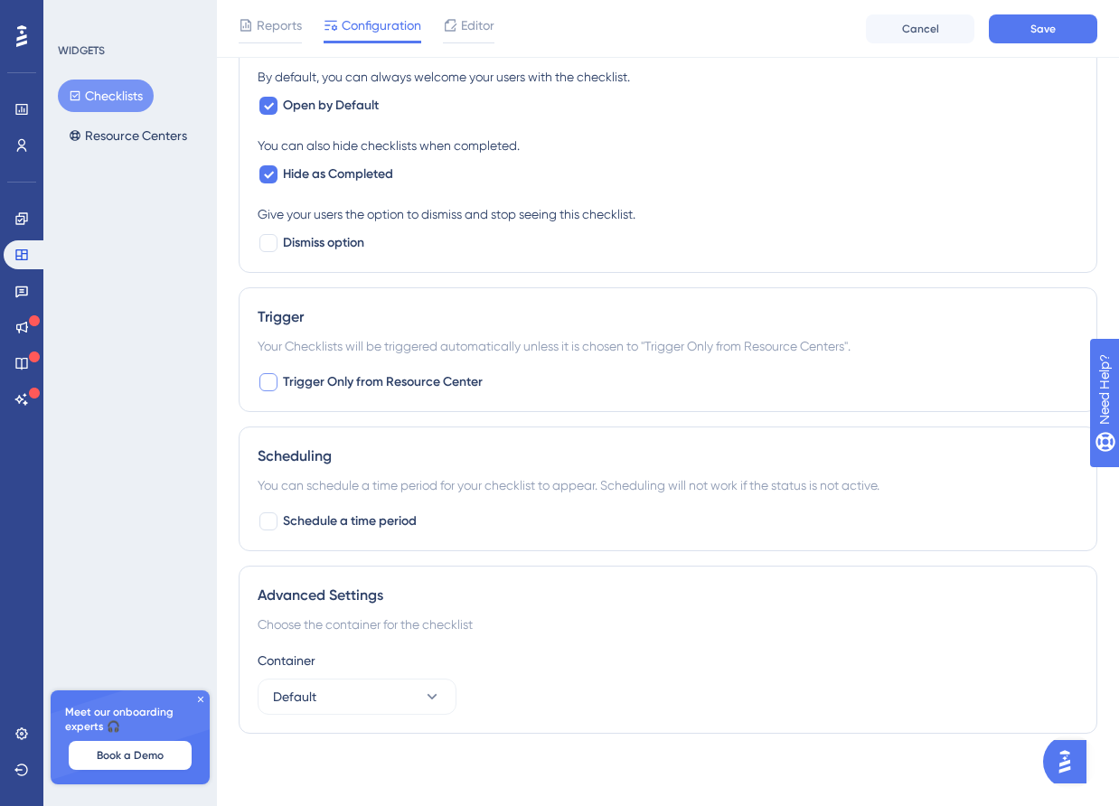
click at [377, 372] on span "Trigger Only from Resource Center" at bounding box center [383, 383] width 200 height 22
checkbox input "true"
click at [1018, 38] on button "Save" at bounding box center [1043, 28] width 108 height 29
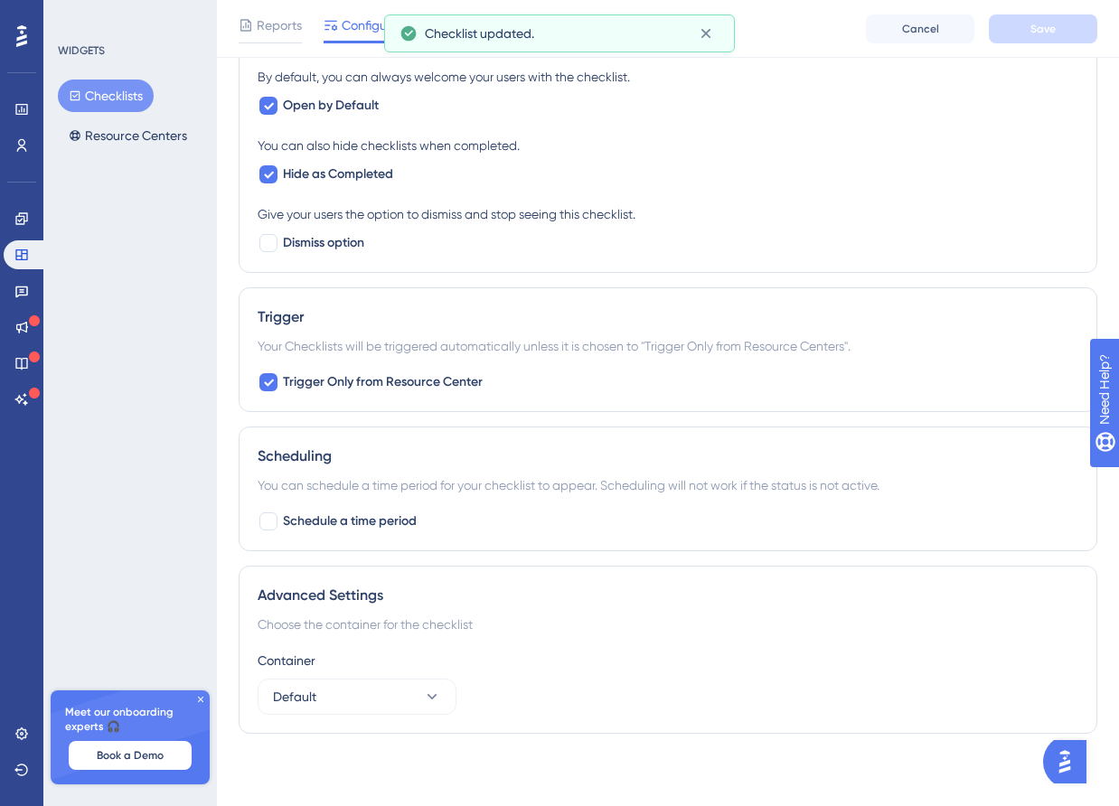
scroll to position [0, 0]
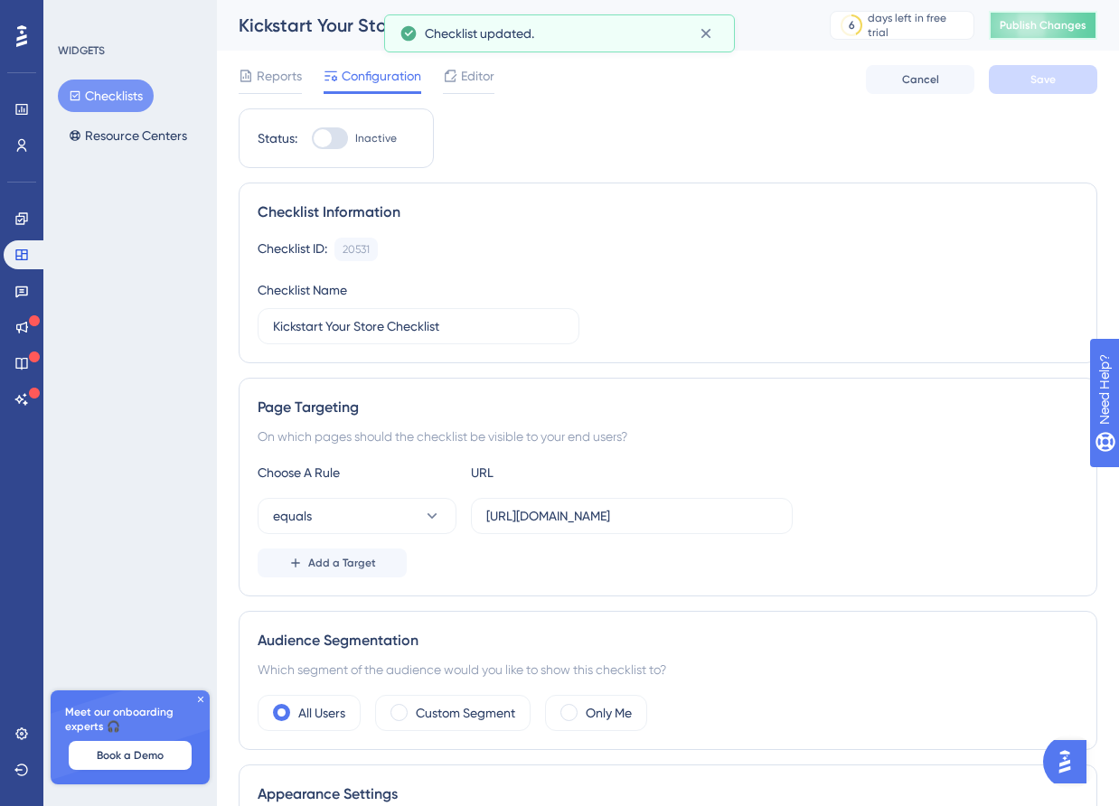
click at [1022, 38] on button "Publish Changes" at bounding box center [1043, 25] width 108 height 29
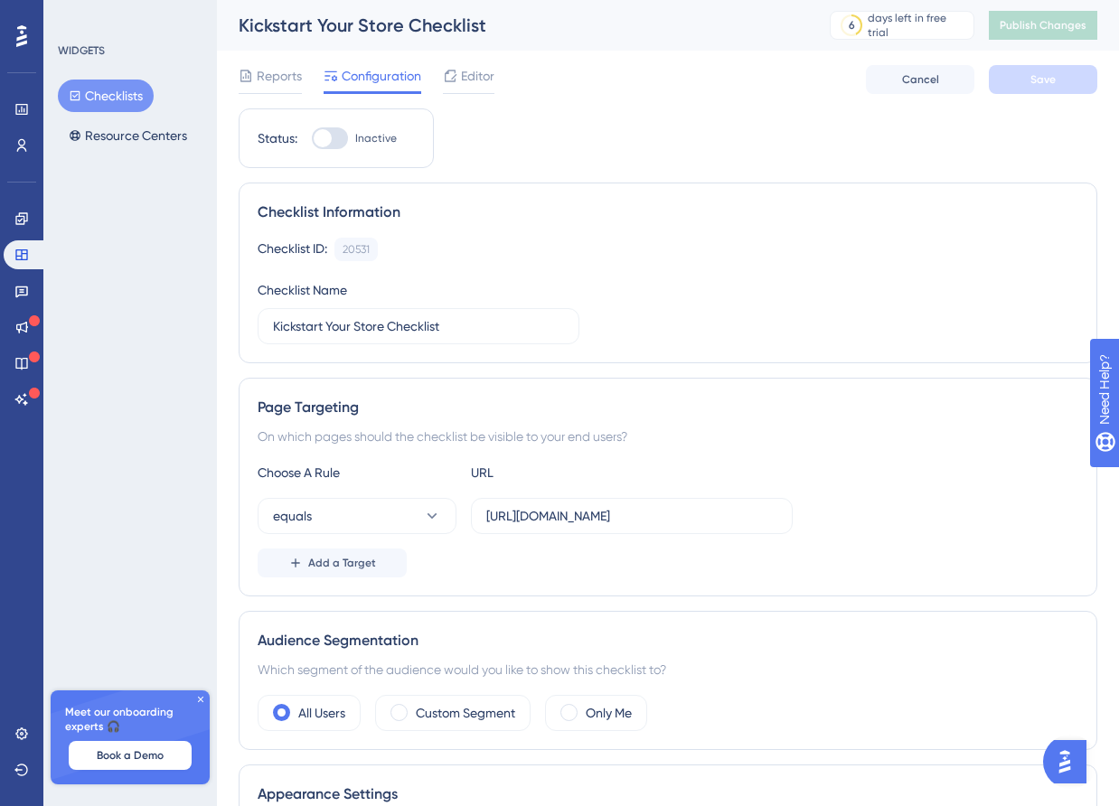
click at [329, 138] on div at bounding box center [323, 138] width 18 height 18
click at [312, 138] on input "Inactive" at bounding box center [311, 138] width 1 height 1
checkbox input "true"
click at [1052, 78] on span "Save" at bounding box center [1043, 79] width 25 height 14
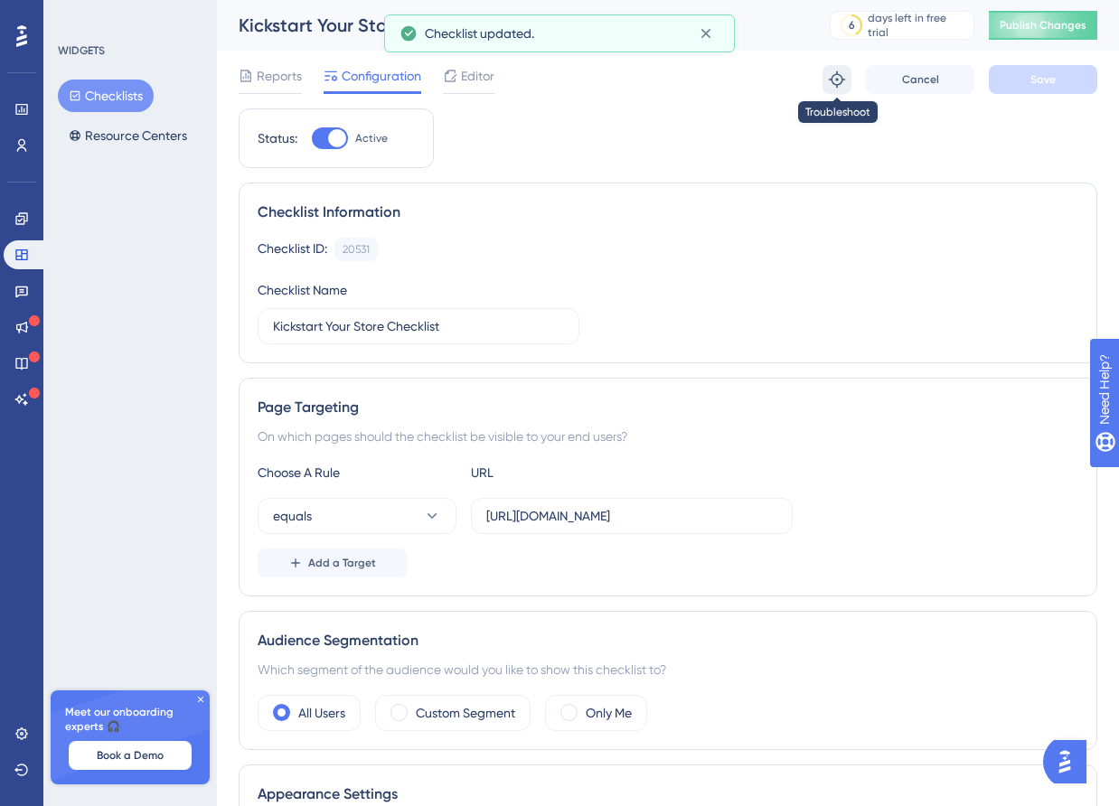
click at [833, 86] on icon at bounding box center [837, 80] width 18 height 18
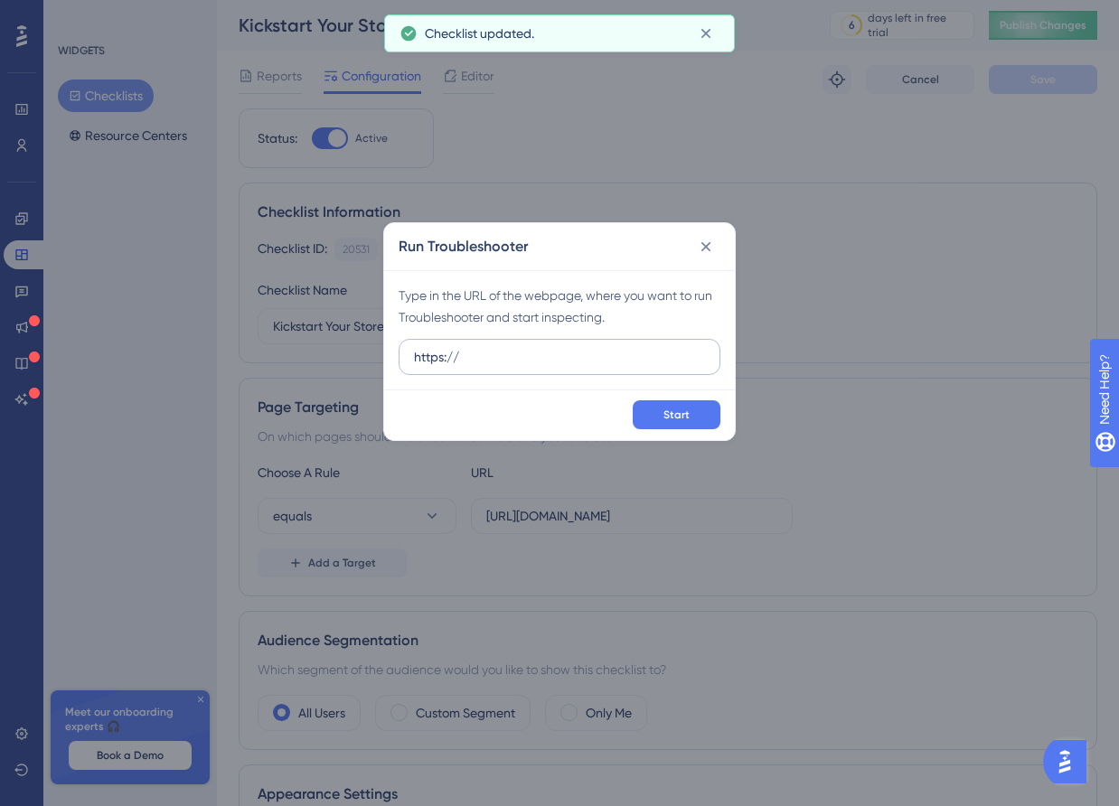
click at [596, 350] on input "https://" at bounding box center [559, 357] width 291 height 20
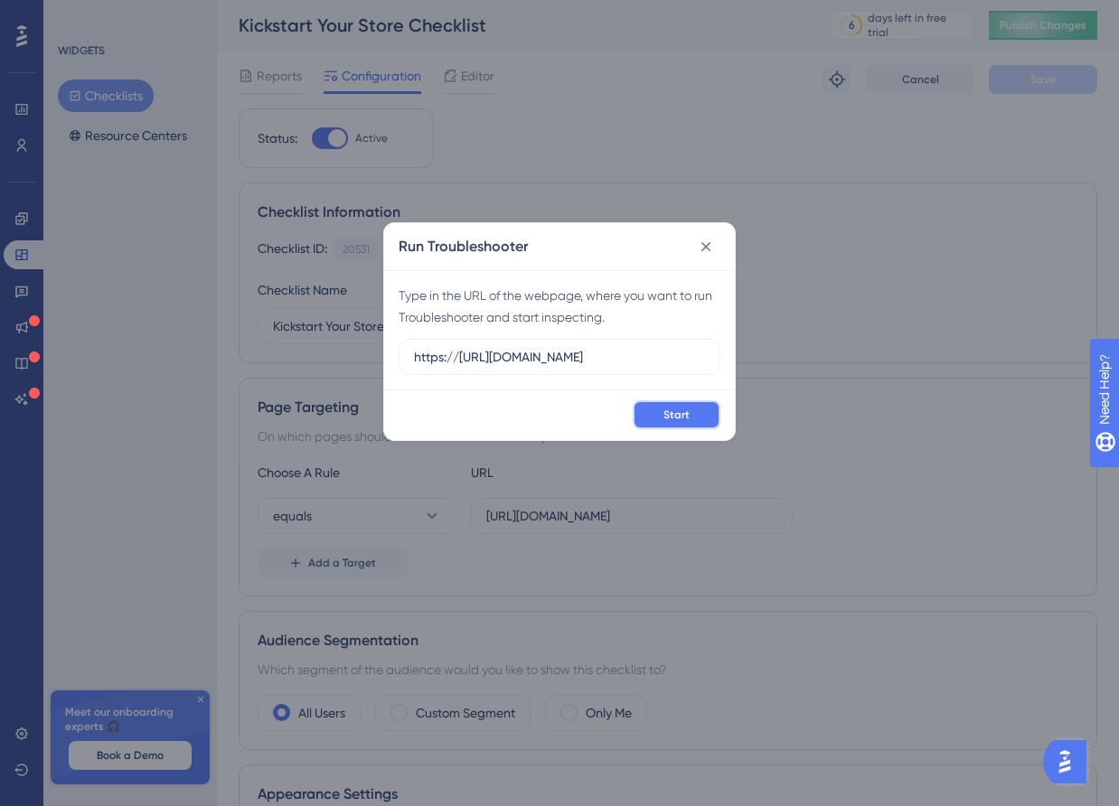
click at [663, 421] on button "Start" at bounding box center [677, 414] width 88 height 29
click at [576, 361] on input "https://https://staging-merchant.miswag.co" at bounding box center [559, 357] width 291 height 20
paste input "text"
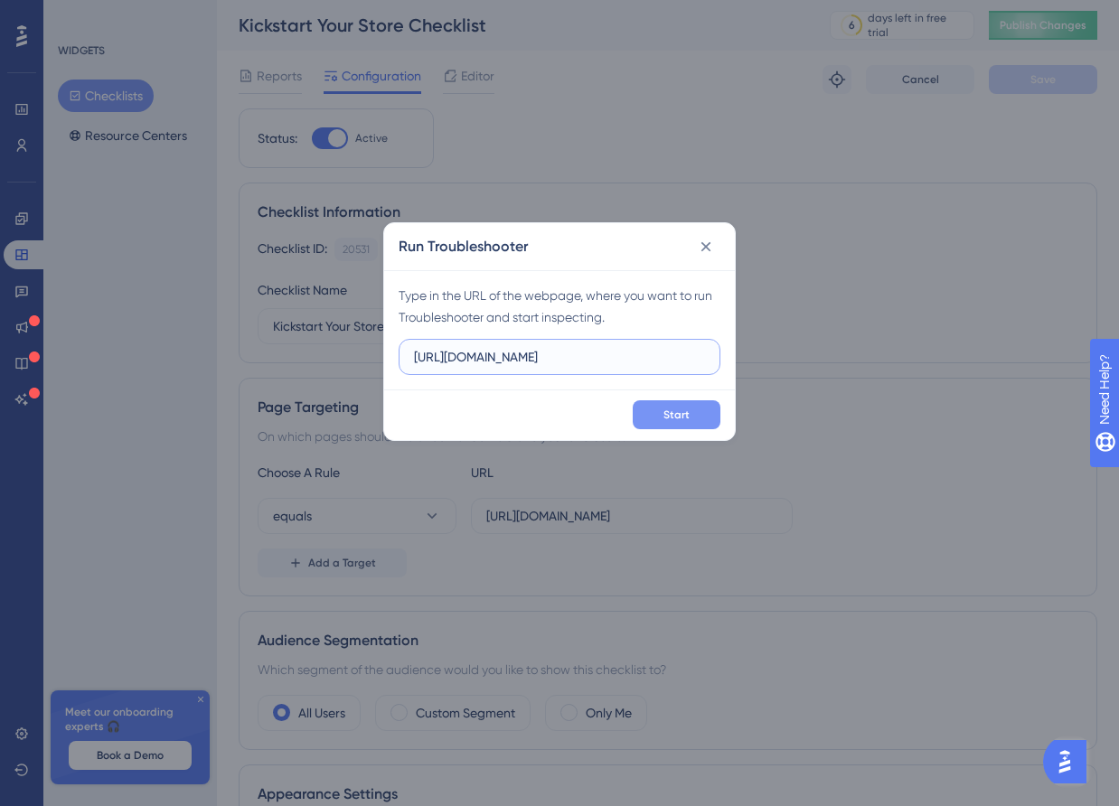
type input "[URL][DOMAIN_NAME]"
click at [700, 415] on button "Start" at bounding box center [677, 414] width 88 height 29
click at [707, 243] on icon at bounding box center [706, 247] width 18 height 18
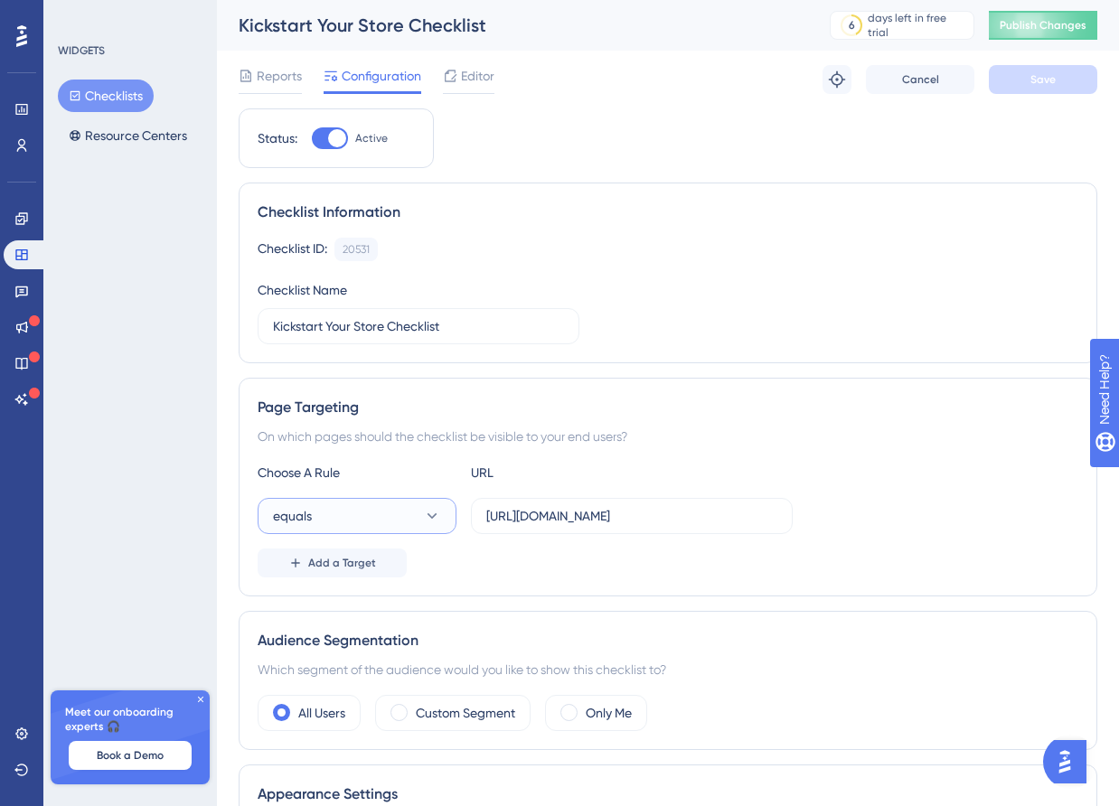
click at [408, 511] on button "equals" at bounding box center [357, 516] width 199 height 36
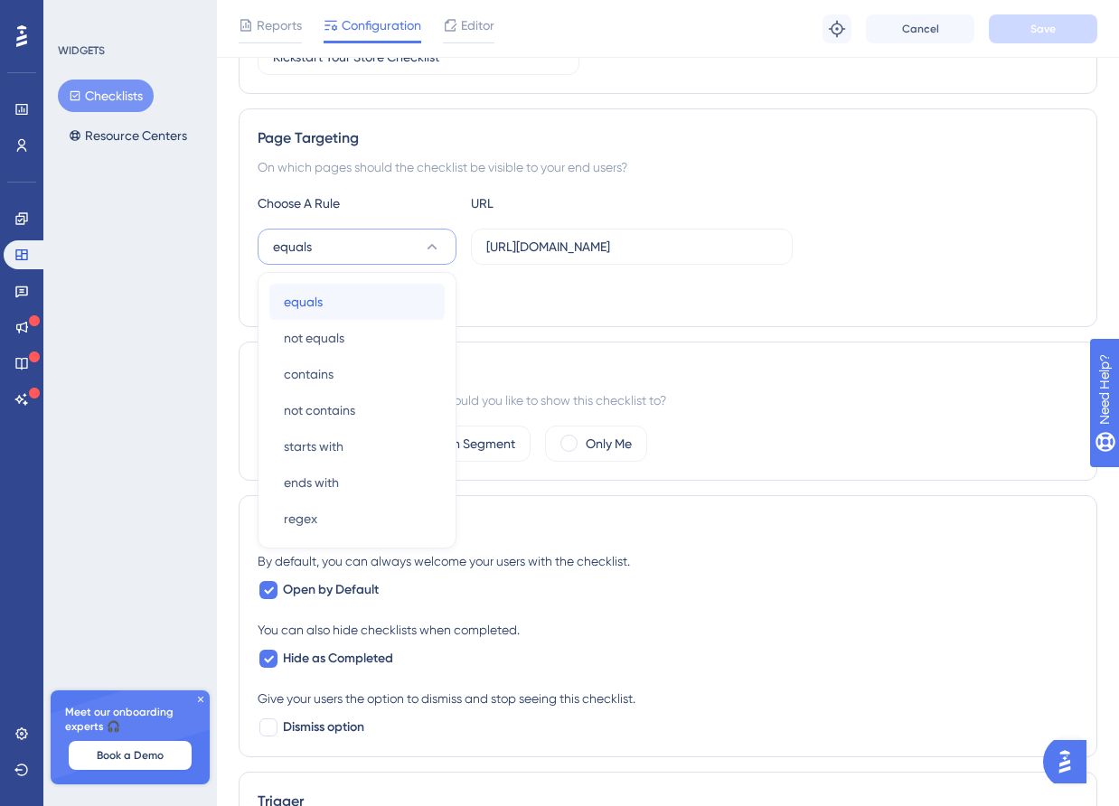
click at [418, 302] on div "equals equals" at bounding box center [357, 302] width 146 height 36
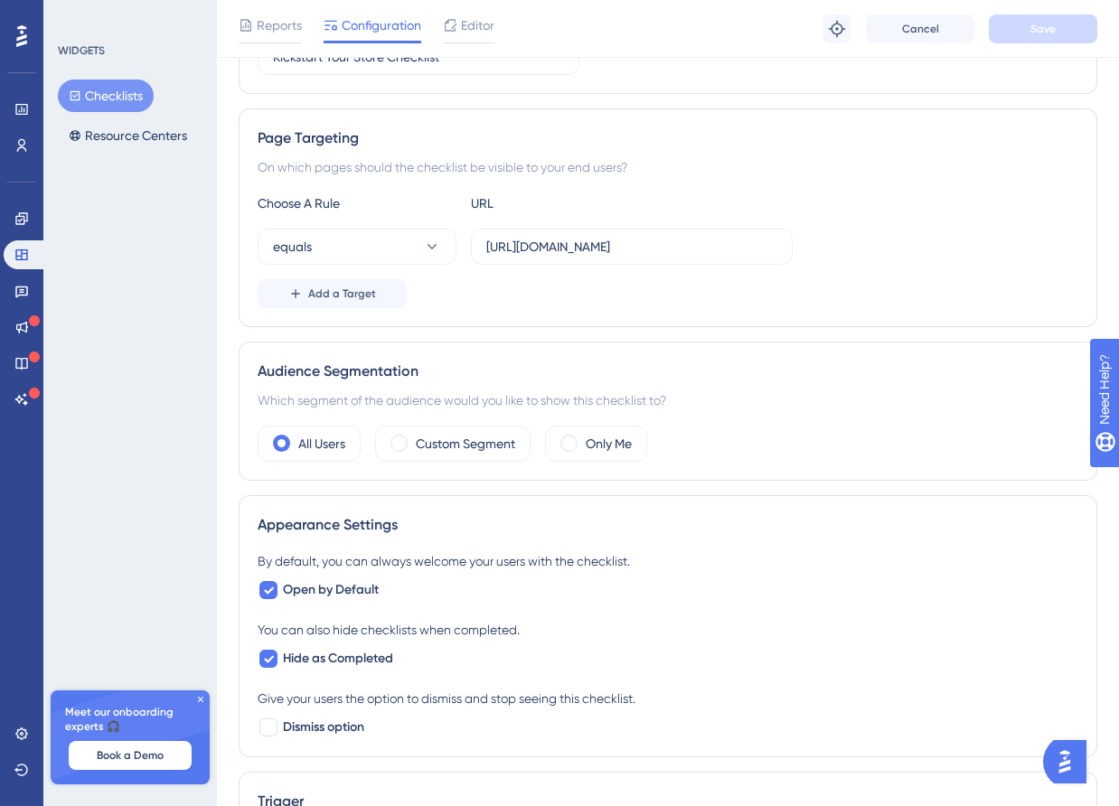
click at [487, 296] on div "Add a Target" at bounding box center [668, 293] width 821 height 29
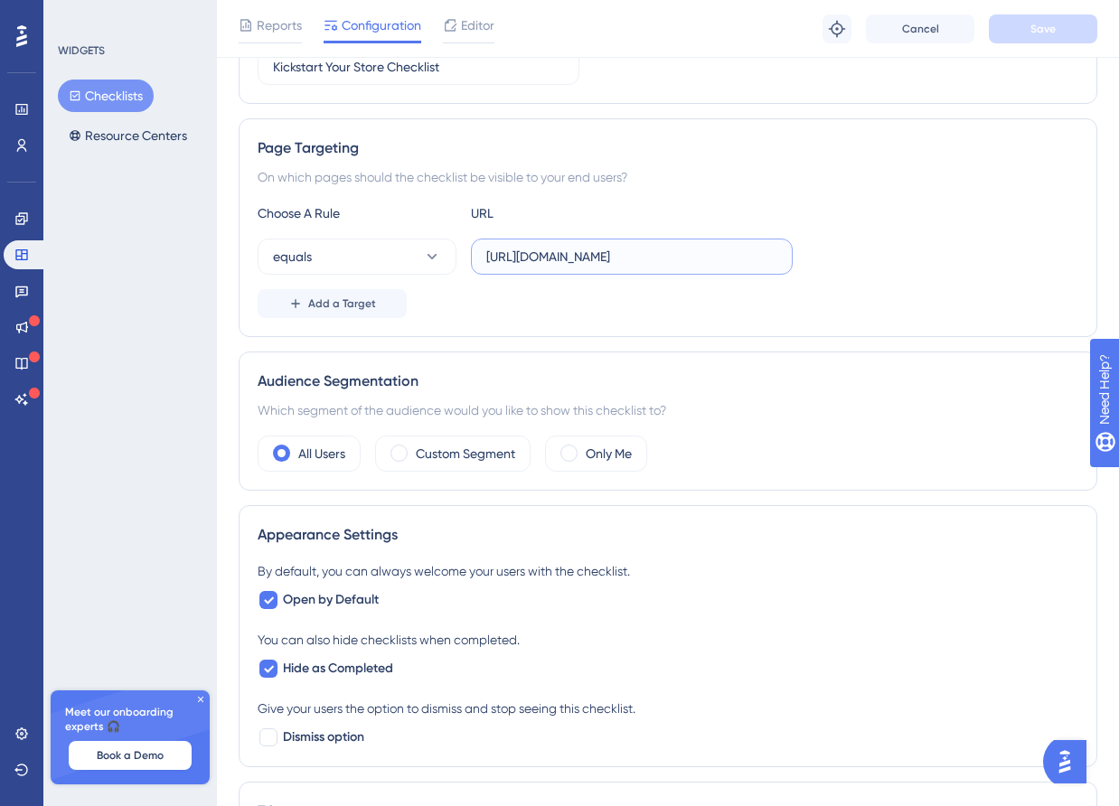
click at [731, 249] on input "[URL][DOMAIN_NAME]" at bounding box center [631, 257] width 291 height 20
click at [719, 369] on div "Audience Segmentation Which segment of the audience would you like to show this…" at bounding box center [668, 421] width 859 height 139
click at [415, 265] on button "equals" at bounding box center [357, 257] width 199 height 36
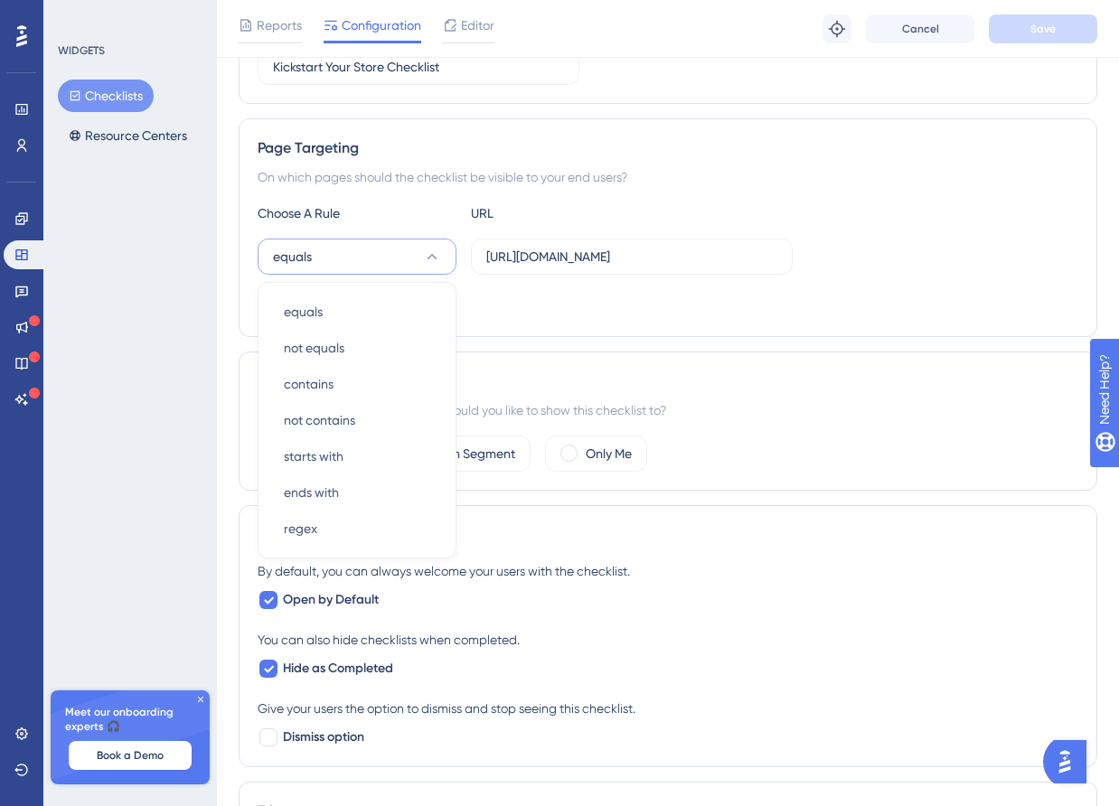
scroll to position [283, 0]
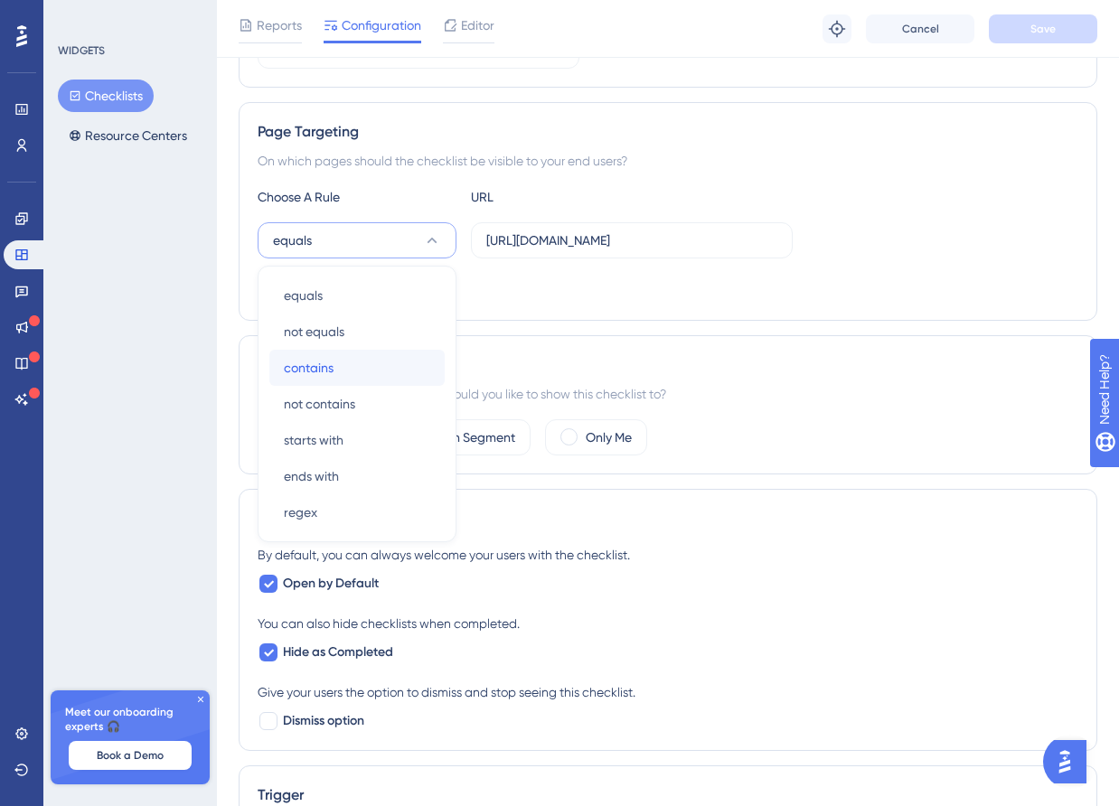
click at [406, 360] on div "contains contains" at bounding box center [357, 368] width 146 height 36
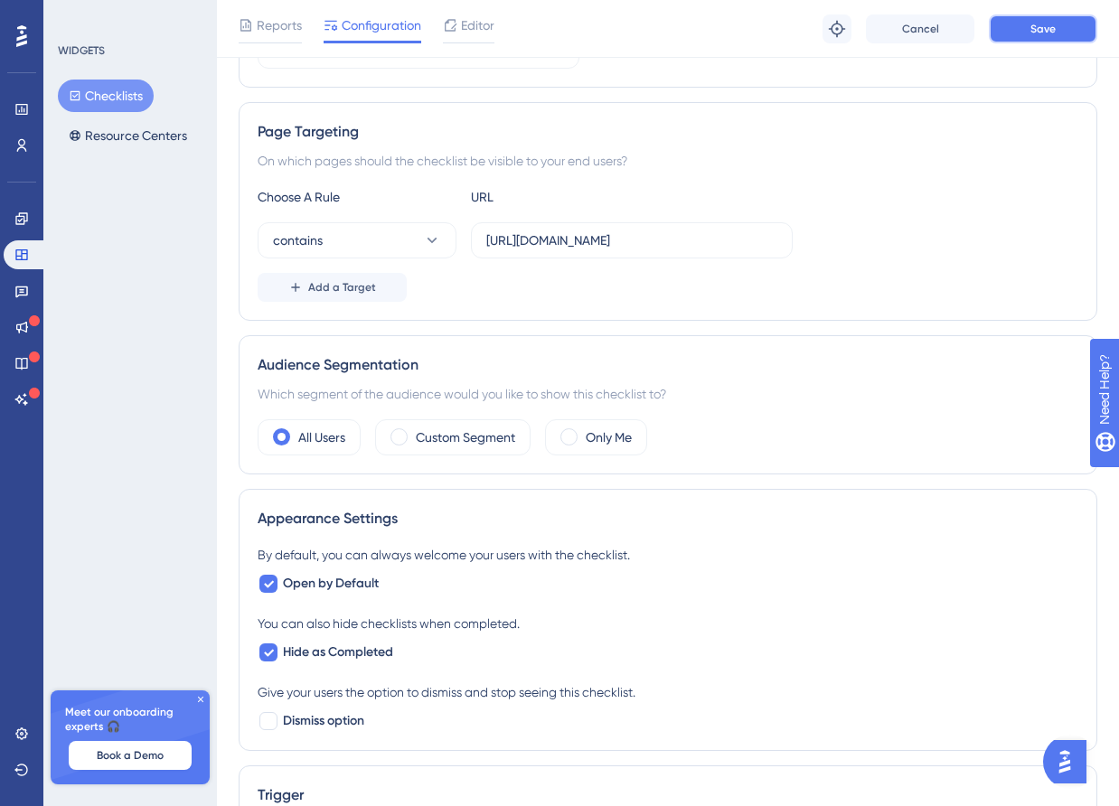
click at [1020, 33] on button "Save" at bounding box center [1043, 28] width 108 height 29
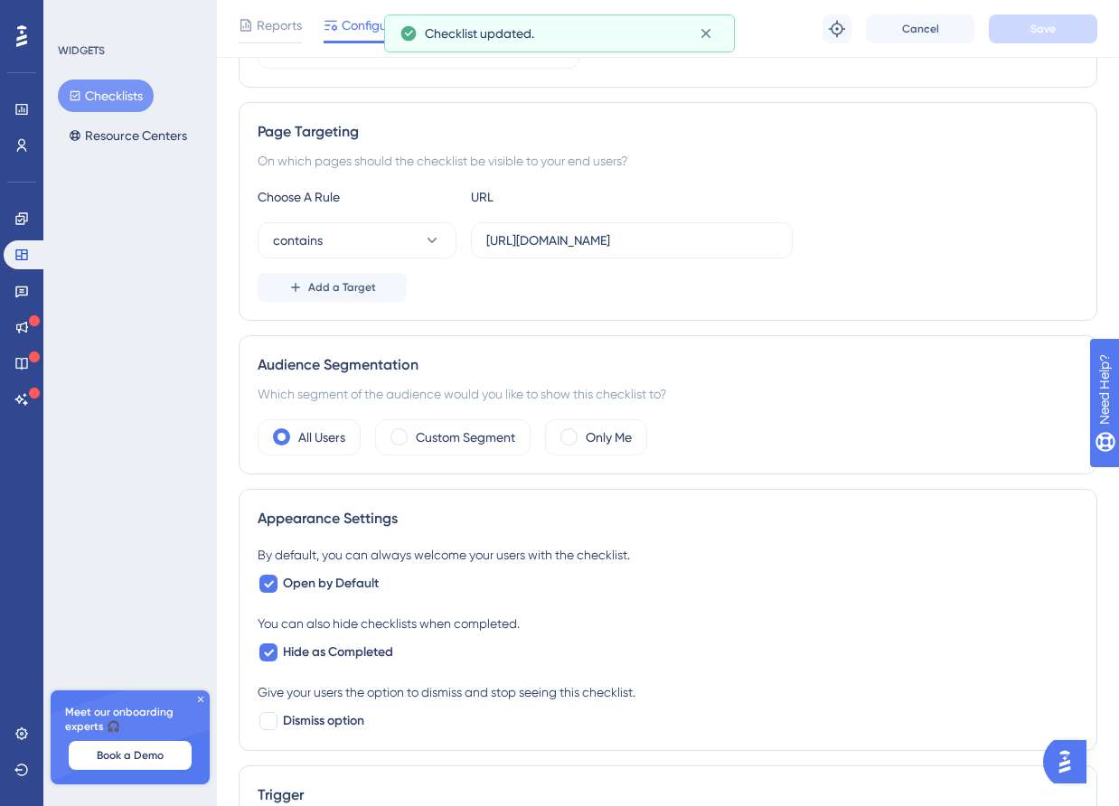
scroll to position [0, 0]
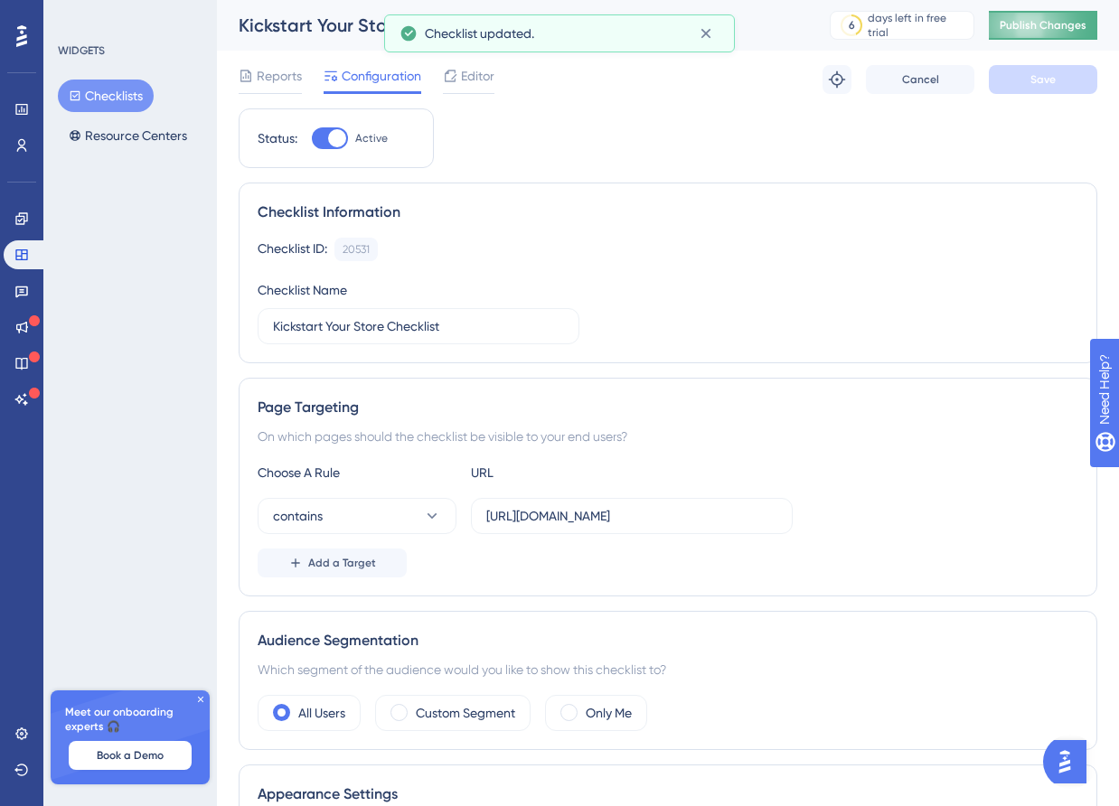
click at [1045, 32] on span "Publish Changes" at bounding box center [1043, 25] width 87 height 14
click at [844, 78] on icon at bounding box center [837, 80] width 18 height 18
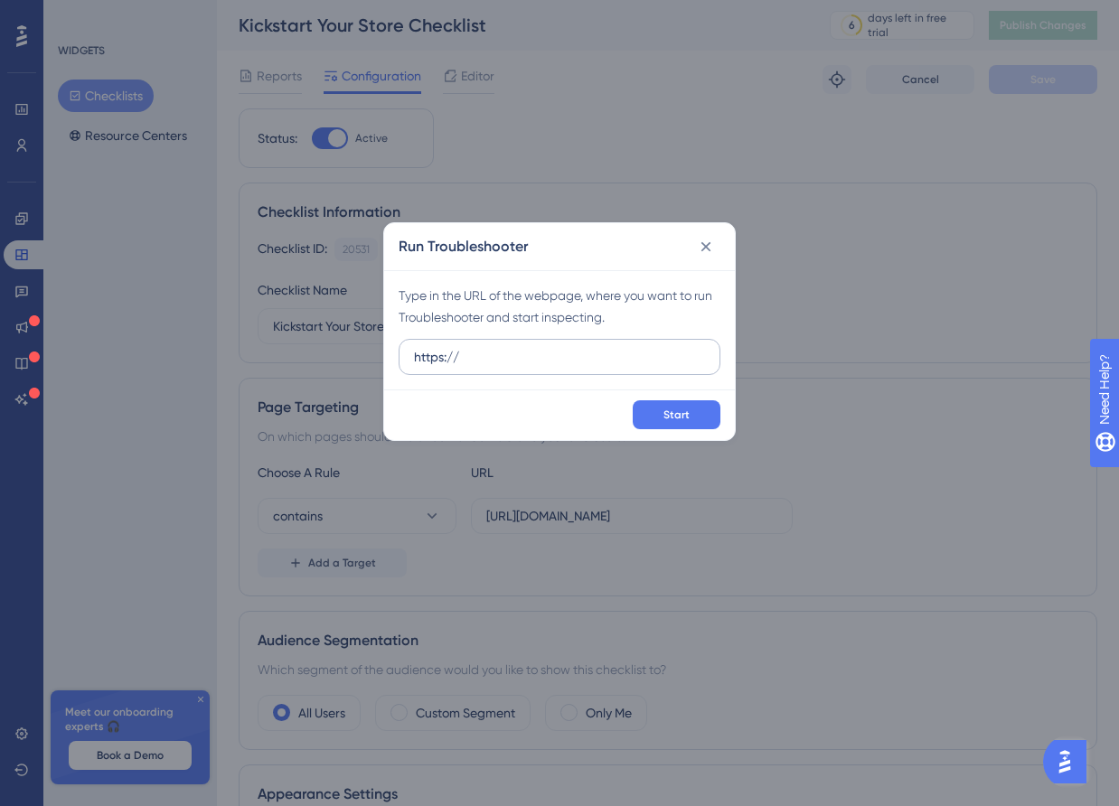
click at [545, 346] on label "https://" at bounding box center [560, 357] width 322 height 36
click at [545, 347] on input "https://" at bounding box center [559, 357] width 291 height 20
click at [545, 346] on label "https://" at bounding box center [560, 357] width 322 height 36
click at [545, 347] on input "https://" at bounding box center [559, 357] width 291 height 20
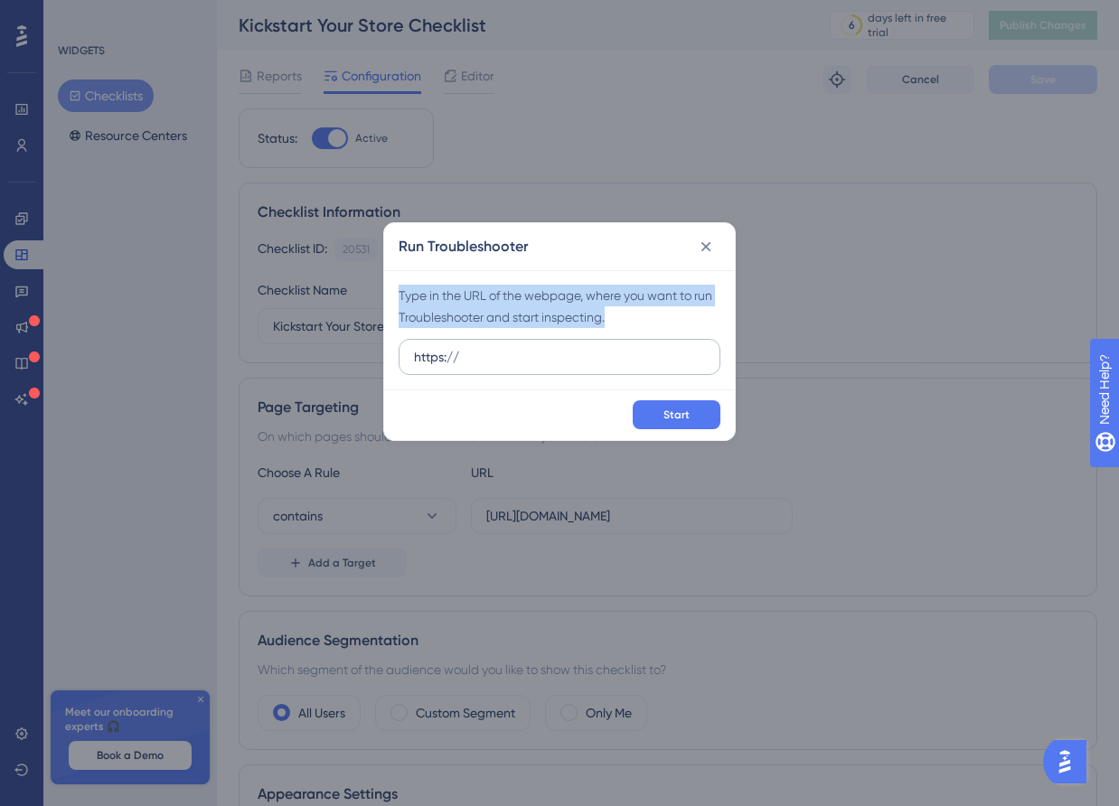
click at [545, 346] on label "https://" at bounding box center [560, 357] width 322 height 36
click at [545, 347] on input "https://" at bounding box center [559, 357] width 291 height 20
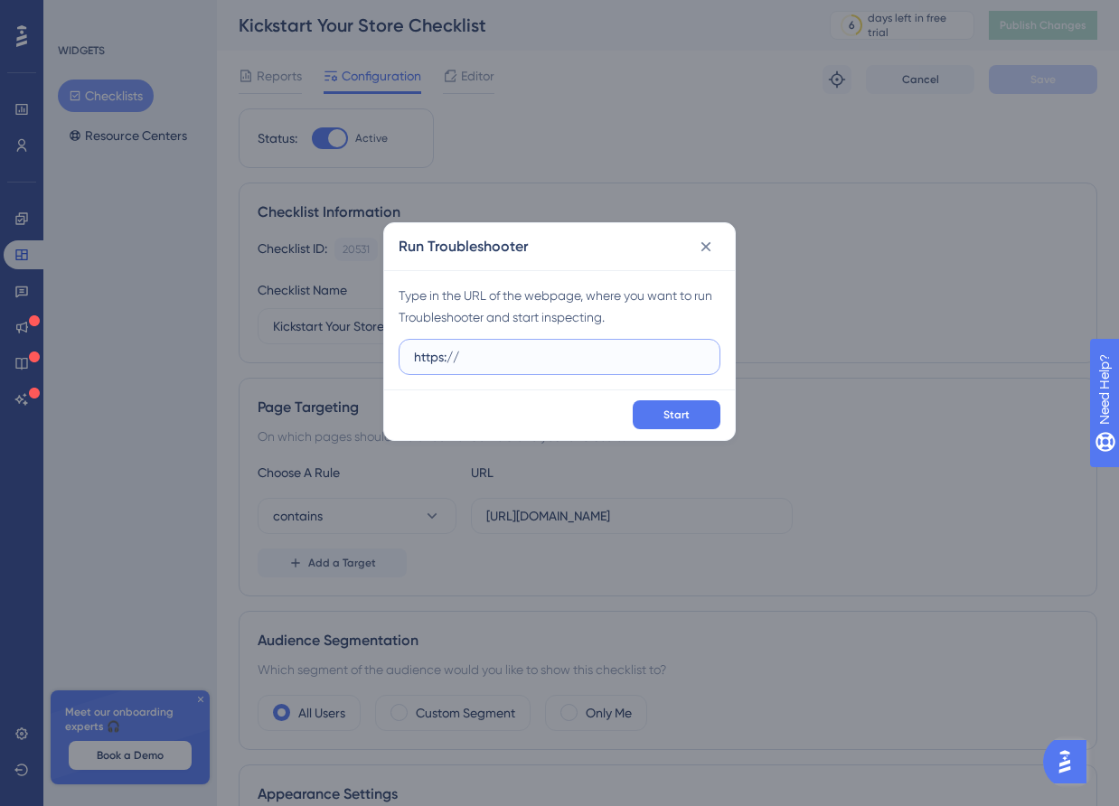
click at [519, 358] on input "https://" at bounding box center [559, 357] width 291 height 20
paste input "staging-merchant.miswag.co"
type input "[URL][DOMAIN_NAME]"
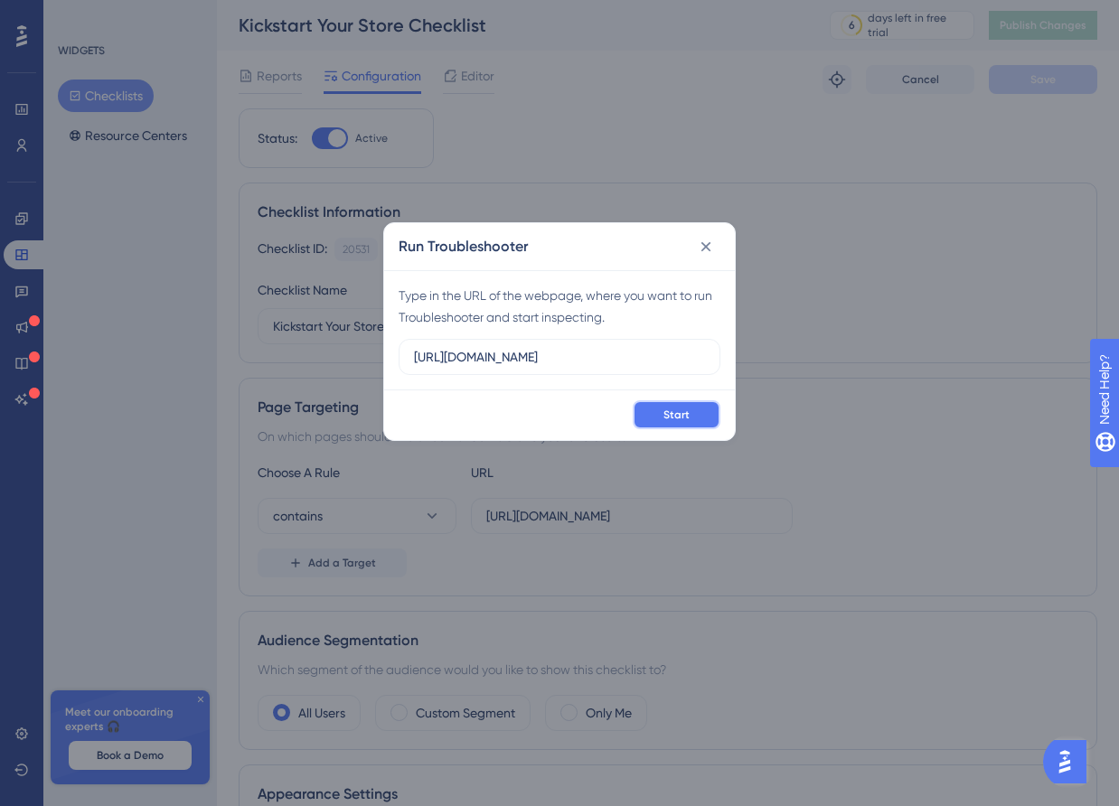
click at [667, 420] on span "Start" at bounding box center [677, 415] width 26 height 14
click at [713, 252] on icon at bounding box center [706, 247] width 18 height 18
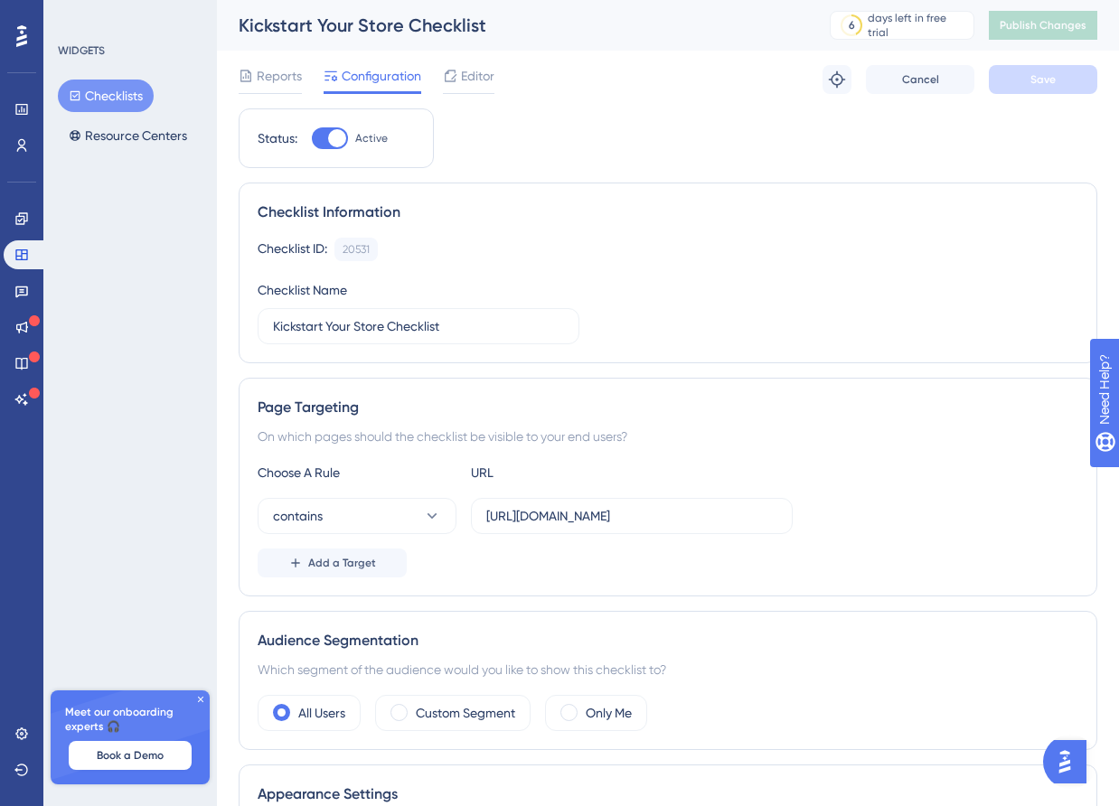
click at [123, 96] on button "Checklists" at bounding box center [106, 96] width 96 height 33
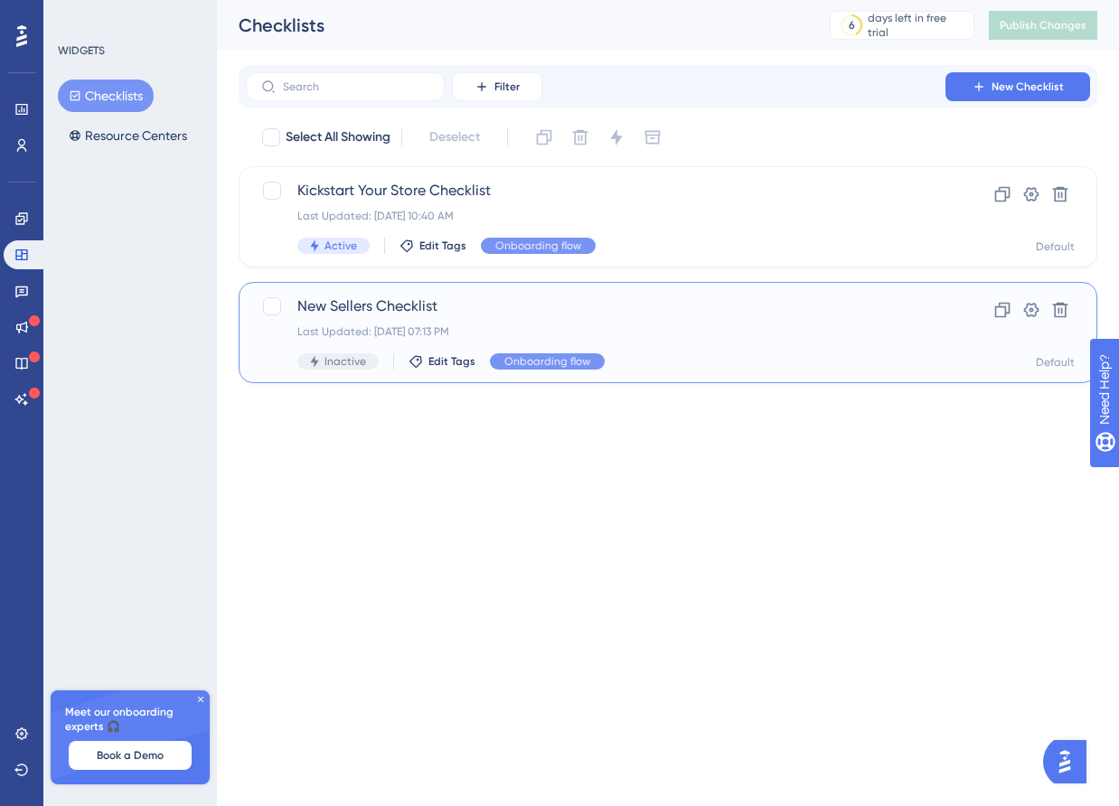
click at [439, 329] on div "Last Updated: [DATE] 07:13 PM" at bounding box center [595, 332] width 597 height 14
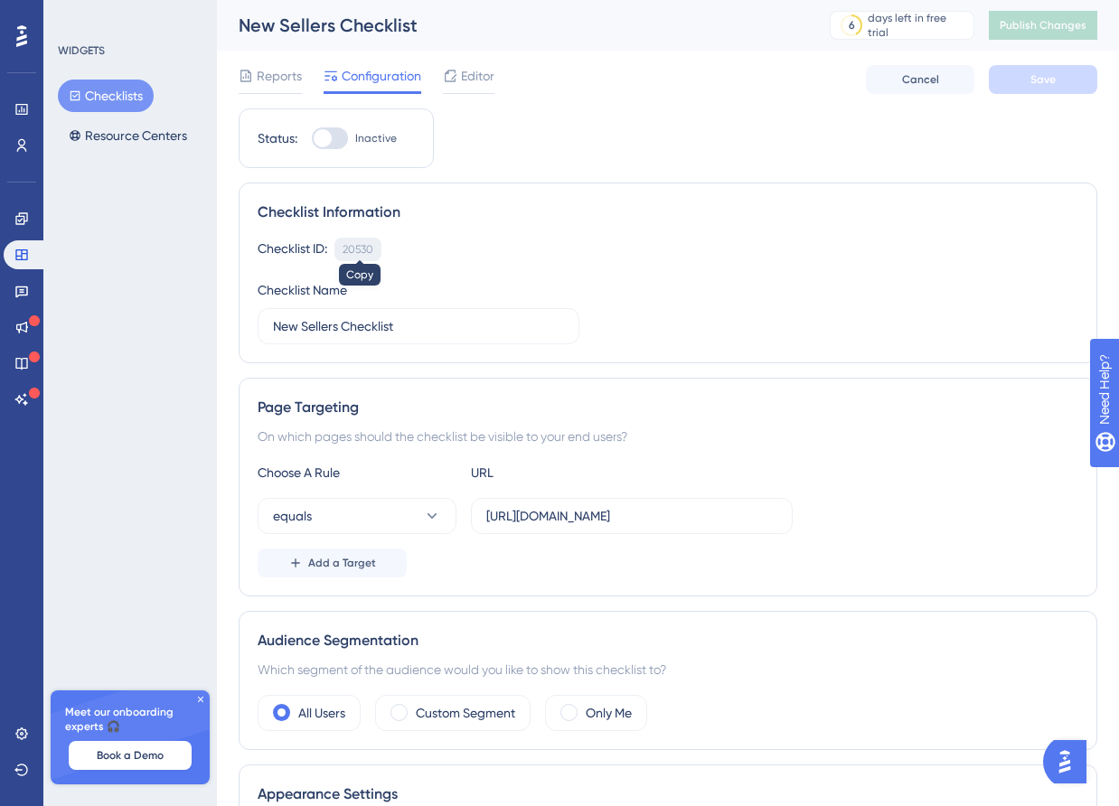
click at [362, 250] on div "20530" at bounding box center [358, 249] width 31 height 14
click at [429, 235] on div "Checklist Information Checklist ID: 20530 Copy Checklist Name New Sellers Check…" at bounding box center [668, 273] width 859 height 181
click at [282, 89] on div "Reports" at bounding box center [270, 79] width 63 height 29
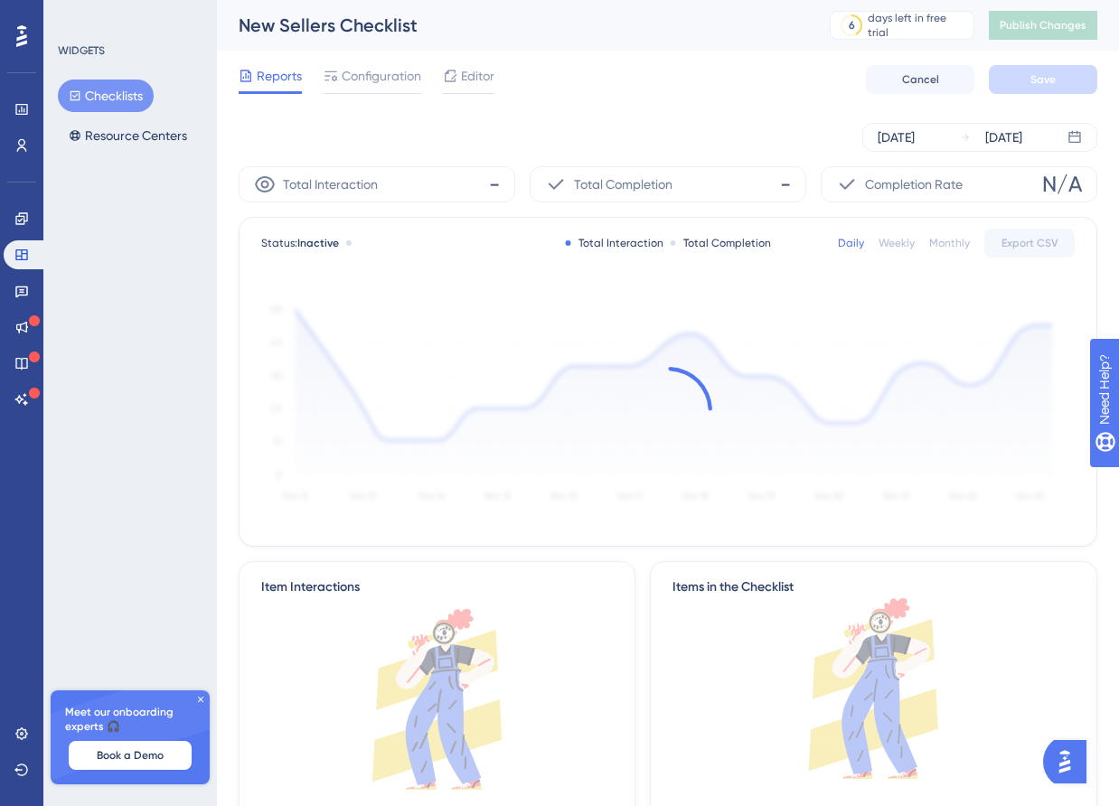
click at [132, 93] on button "Checklists" at bounding box center [106, 96] width 96 height 33
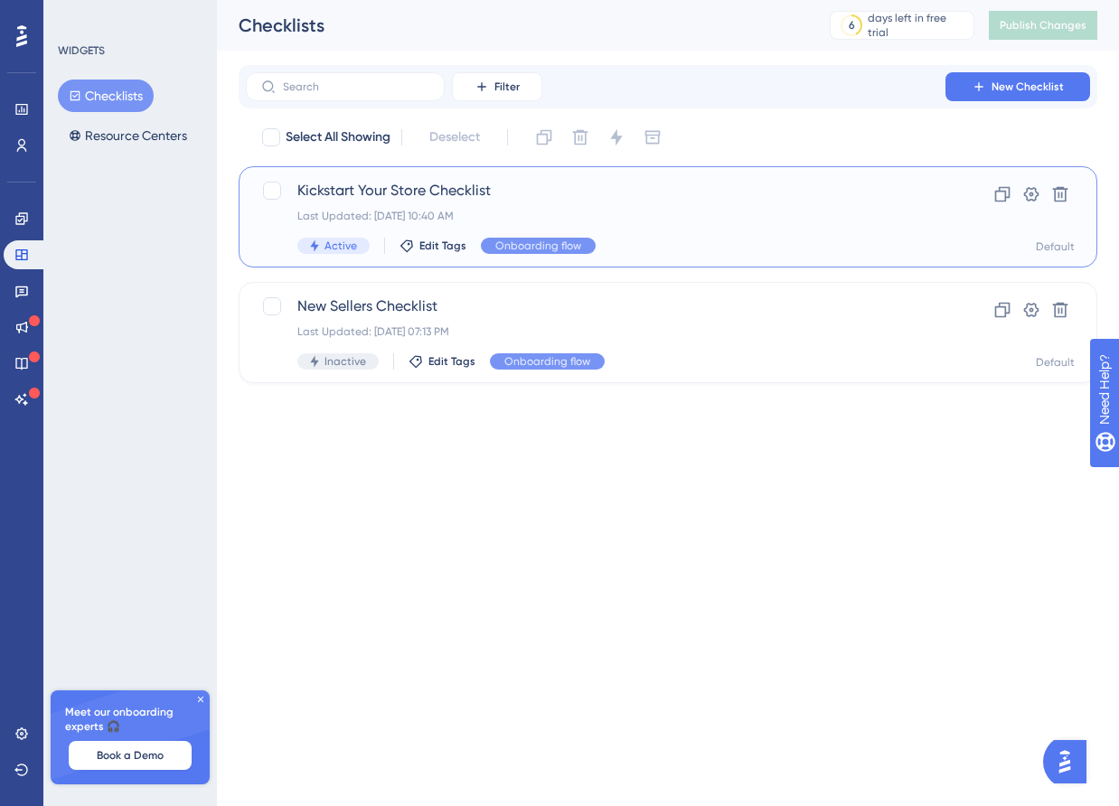
click at [443, 209] on div "Last Updated: Sep 22 2025, 10:40 AM" at bounding box center [595, 216] width 597 height 14
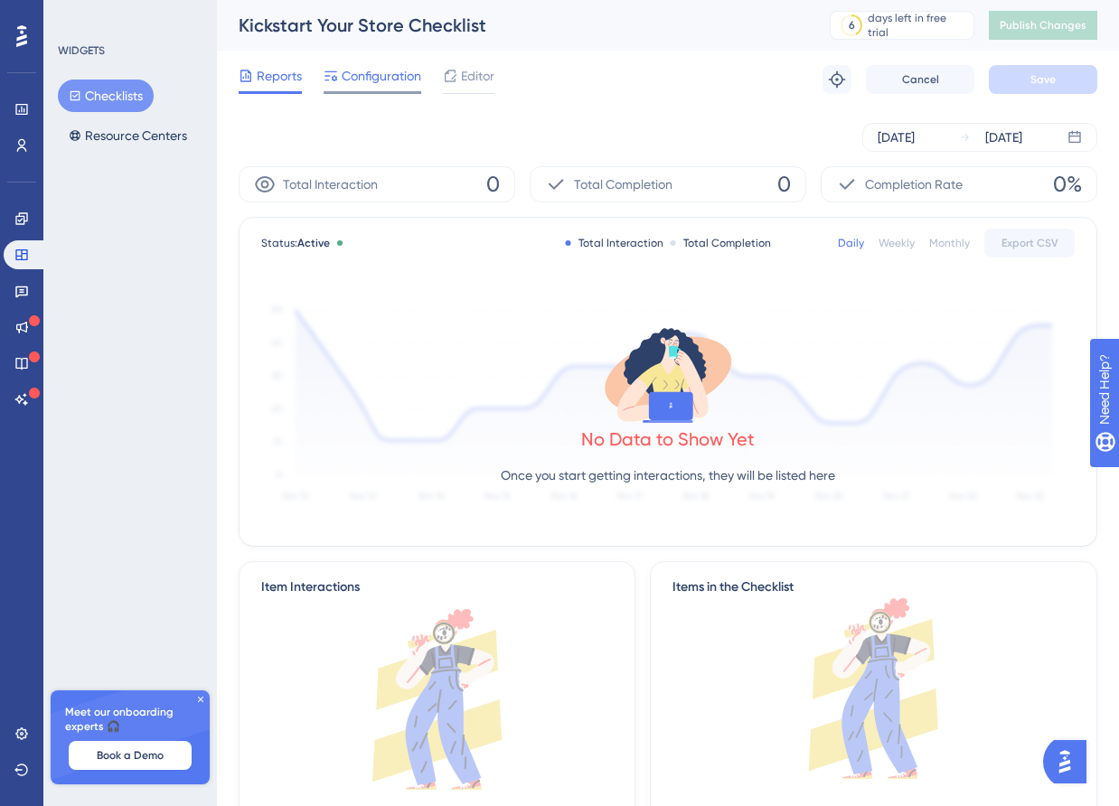
click at [400, 83] on span "Configuration" at bounding box center [382, 76] width 80 height 22
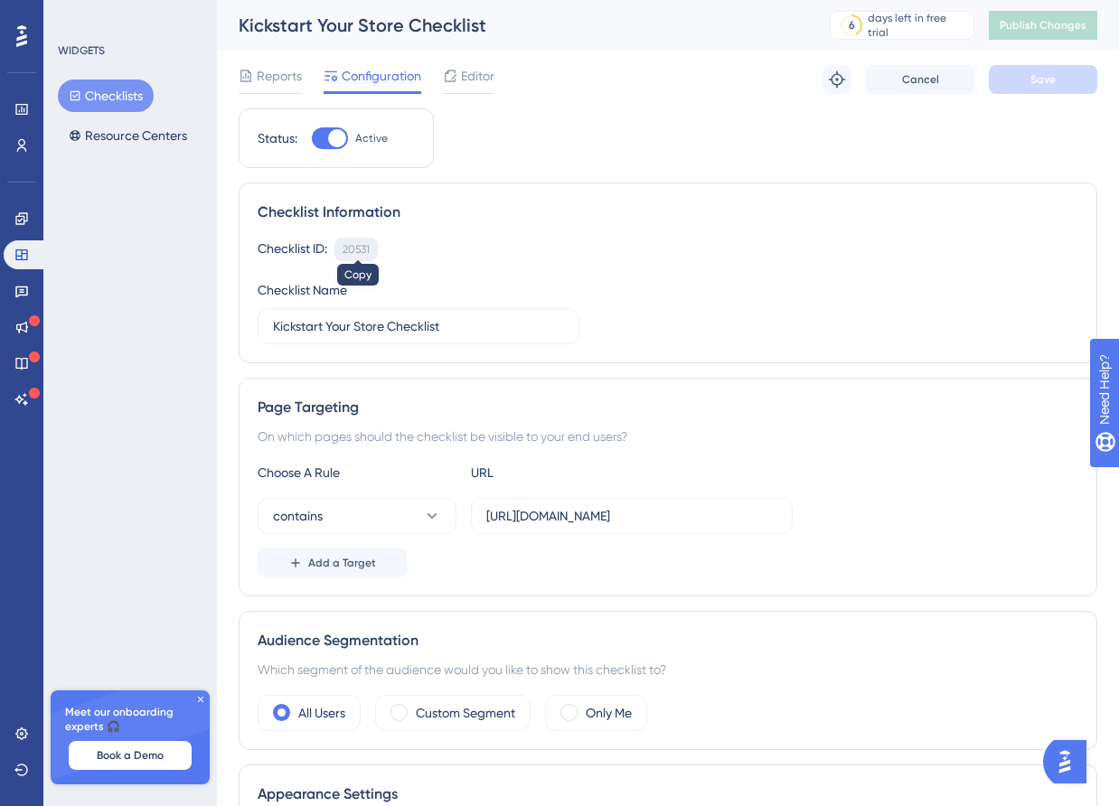
click at [362, 246] on div "20531" at bounding box center [356, 249] width 27 height 14
click at [408, 533] on button "contains" at bounding box center [357, 516] width 199 height 36
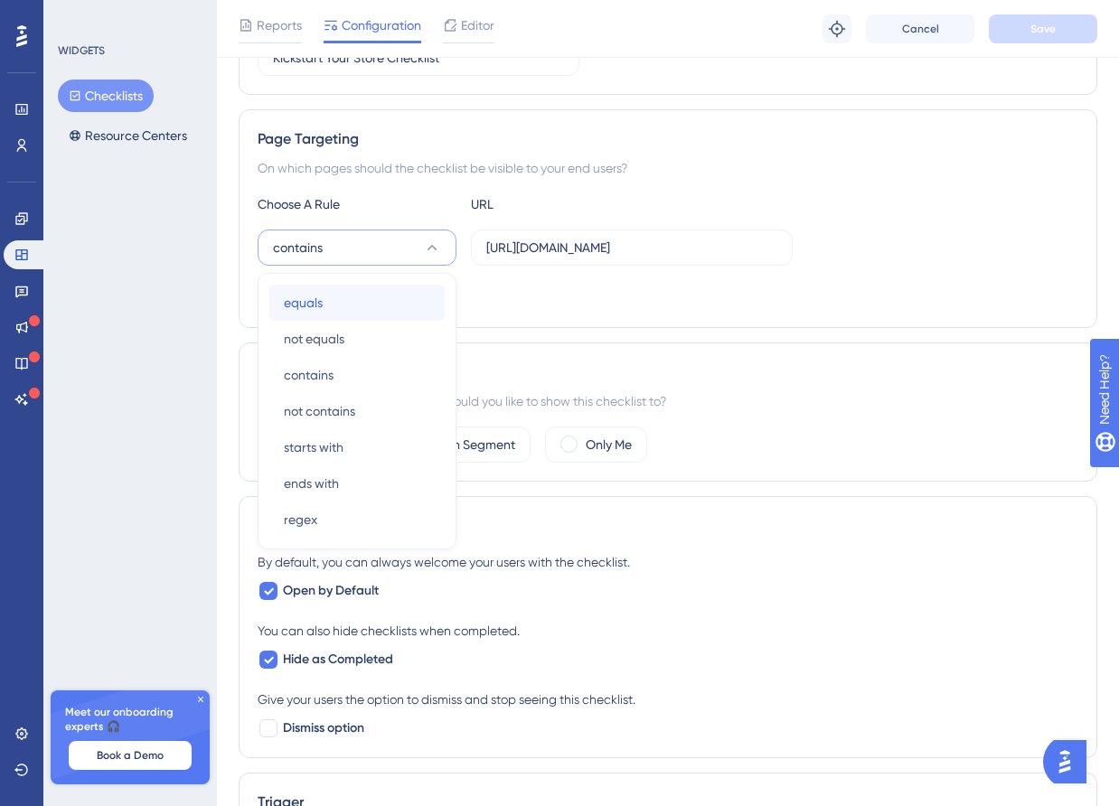
click at [401, 306] on div "equals equals" at bounding box center [357, 303] width 146 height 36
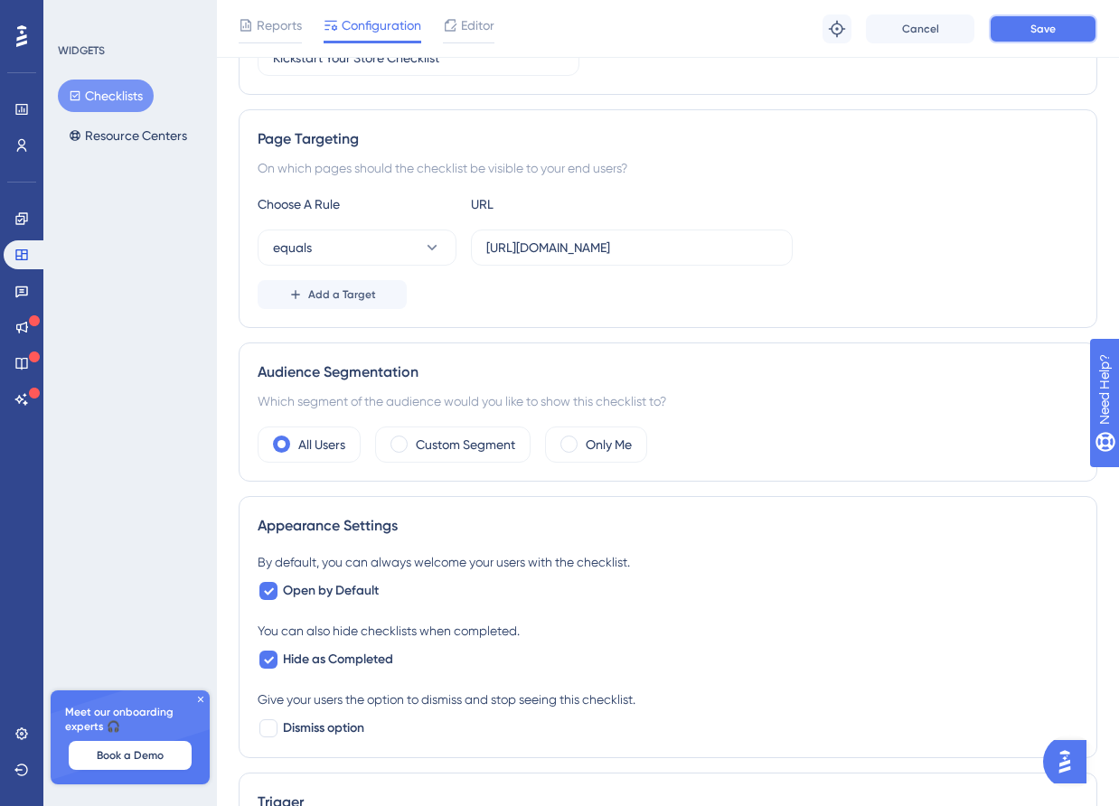
click at [1059, 33] on button "Save" at bounding box center [1043, 28] width 108 height 29
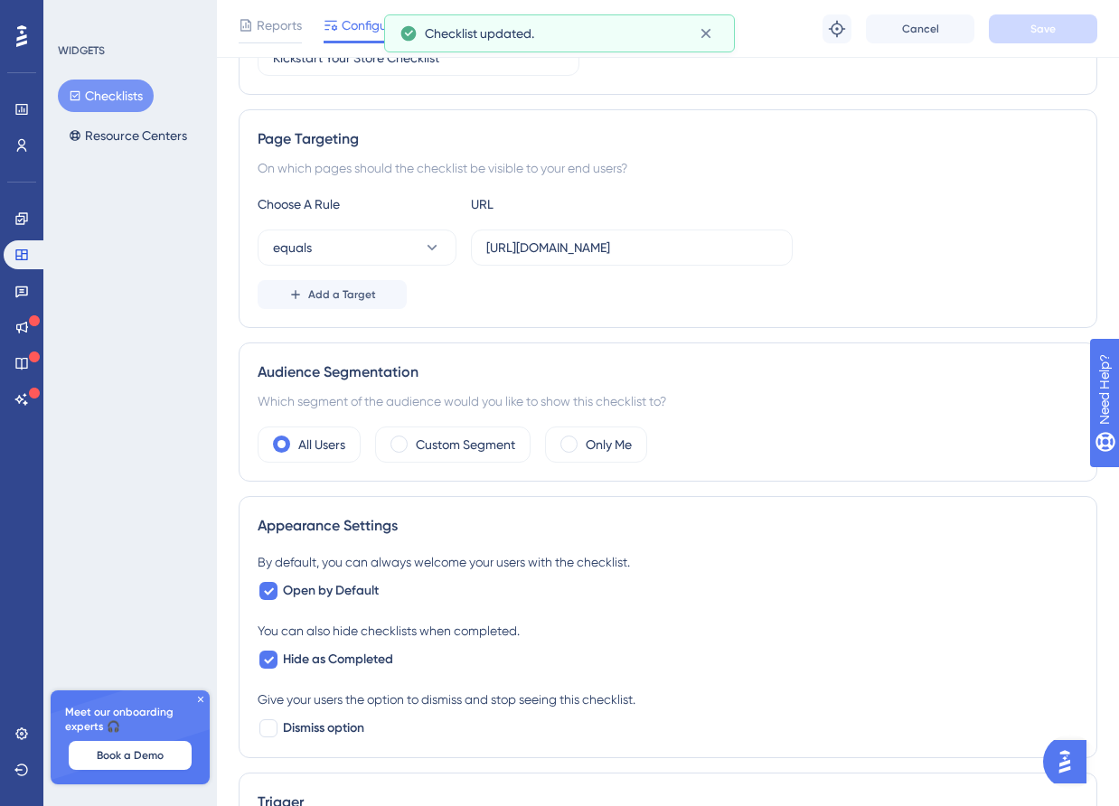
scroll to position [0, 0]
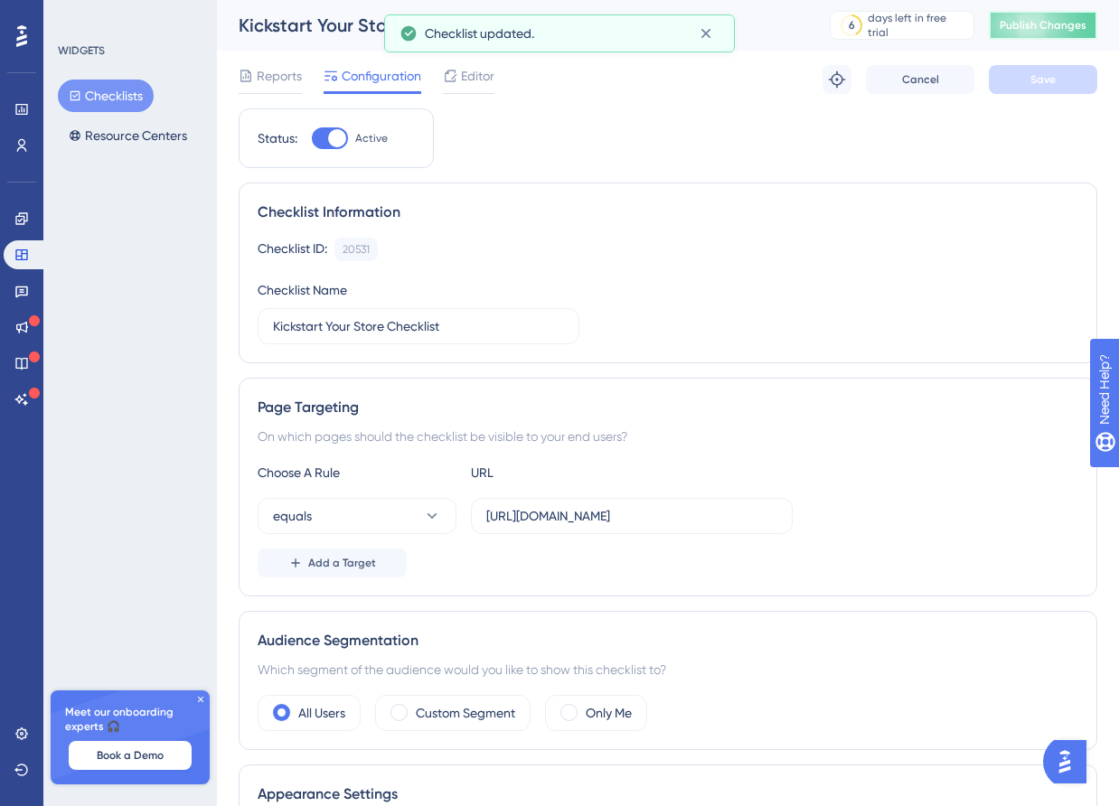
click at [1027, 36] on button "Publish Changes" at bounding box center [1043, 25] width 108 height 29
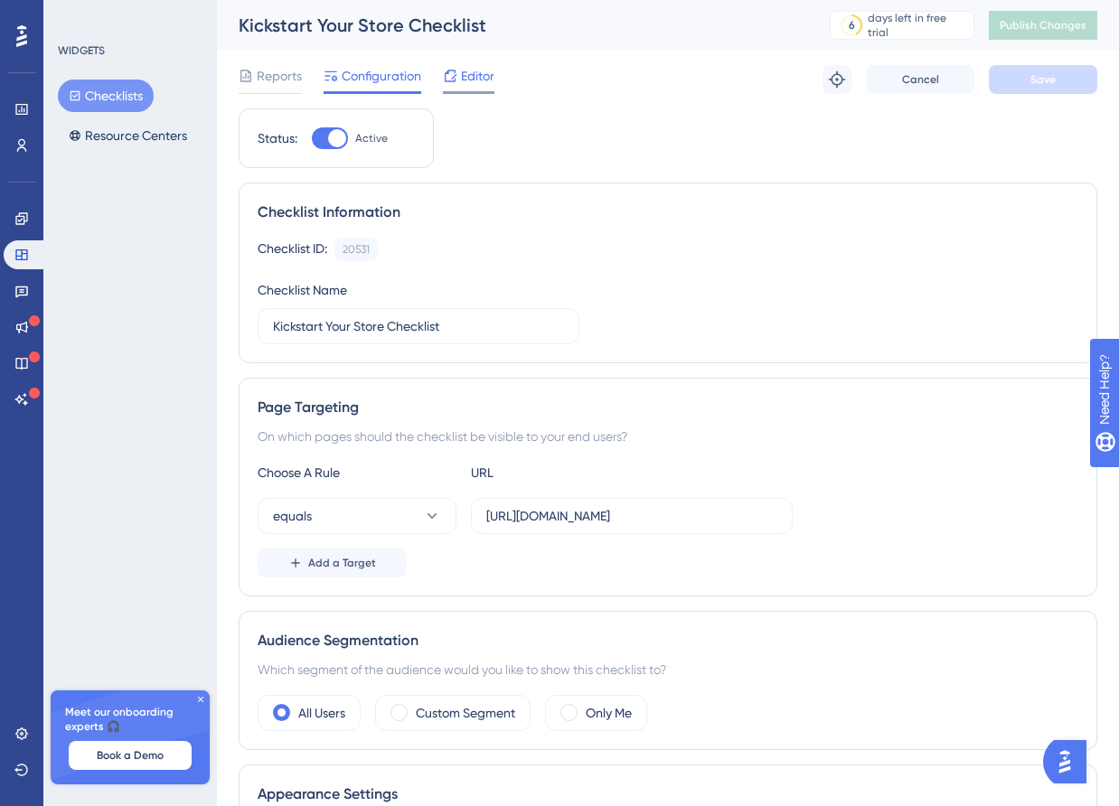
click at [474, 75] on span "Editor" at bounding box center [477, 76] width 33 height 22
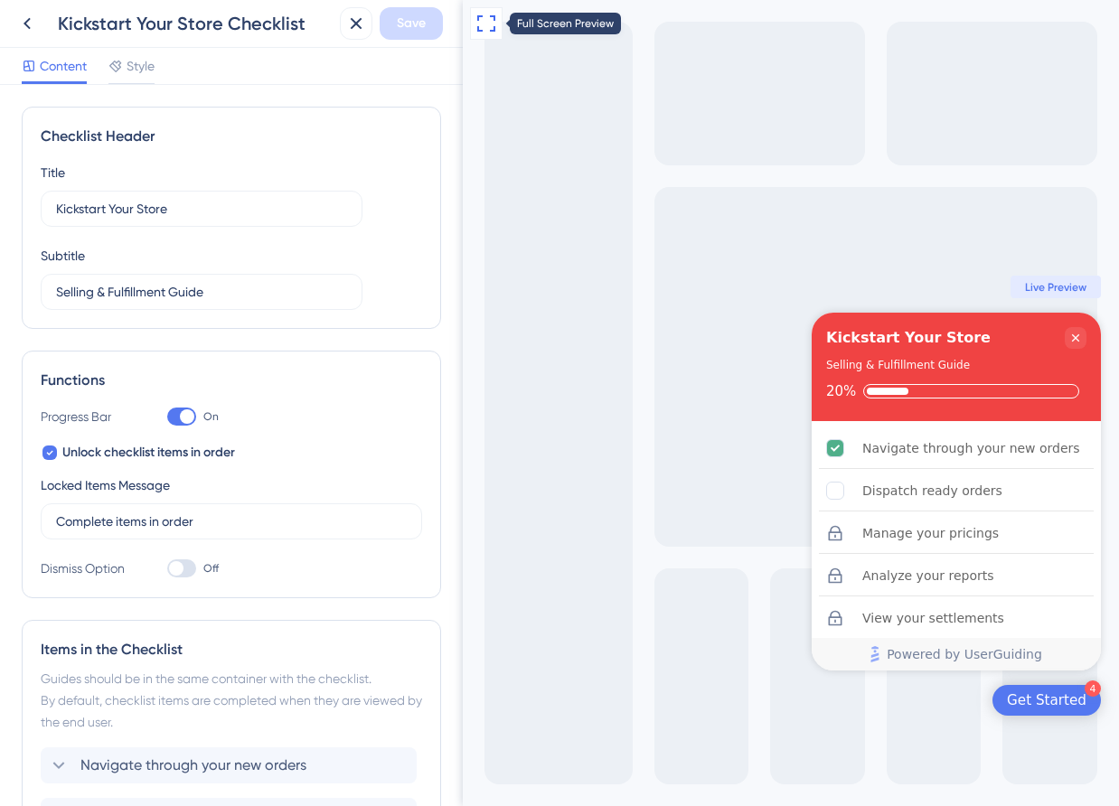
click at [494, 37] on button at bounding box center [486, 23] width 33 height 33
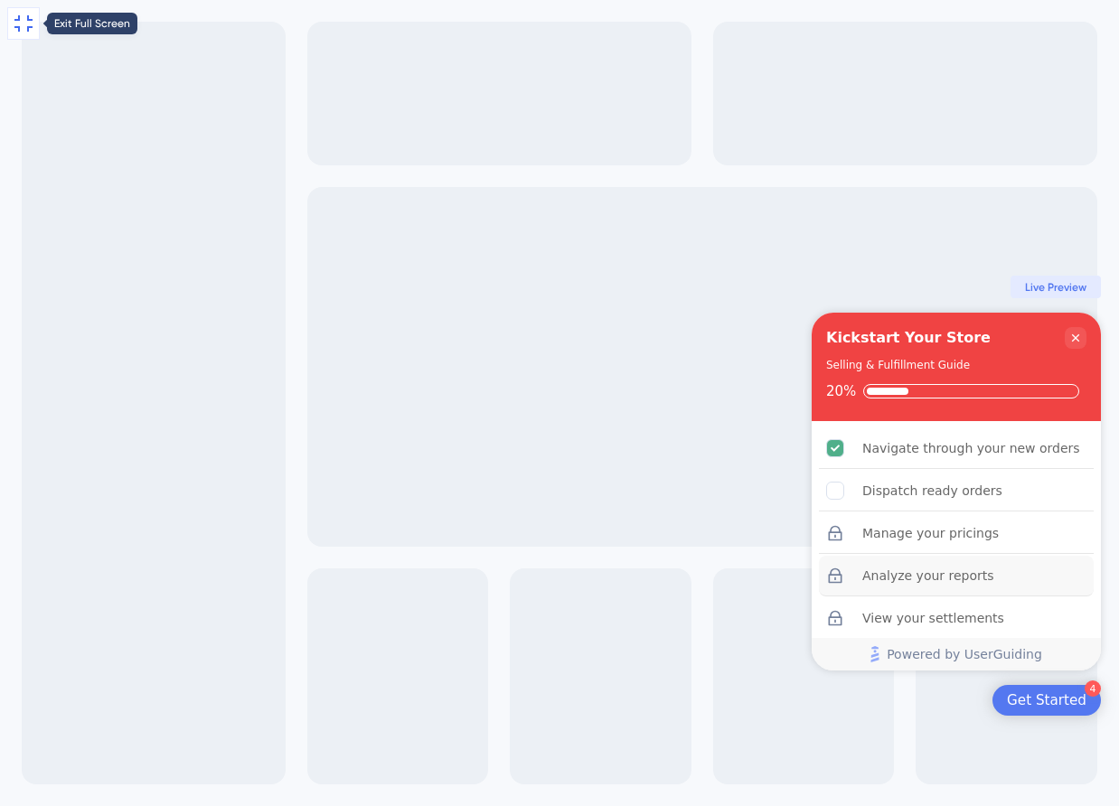
click at [24, 24] on icon at bounding box center [24, 24] width 22 height 22
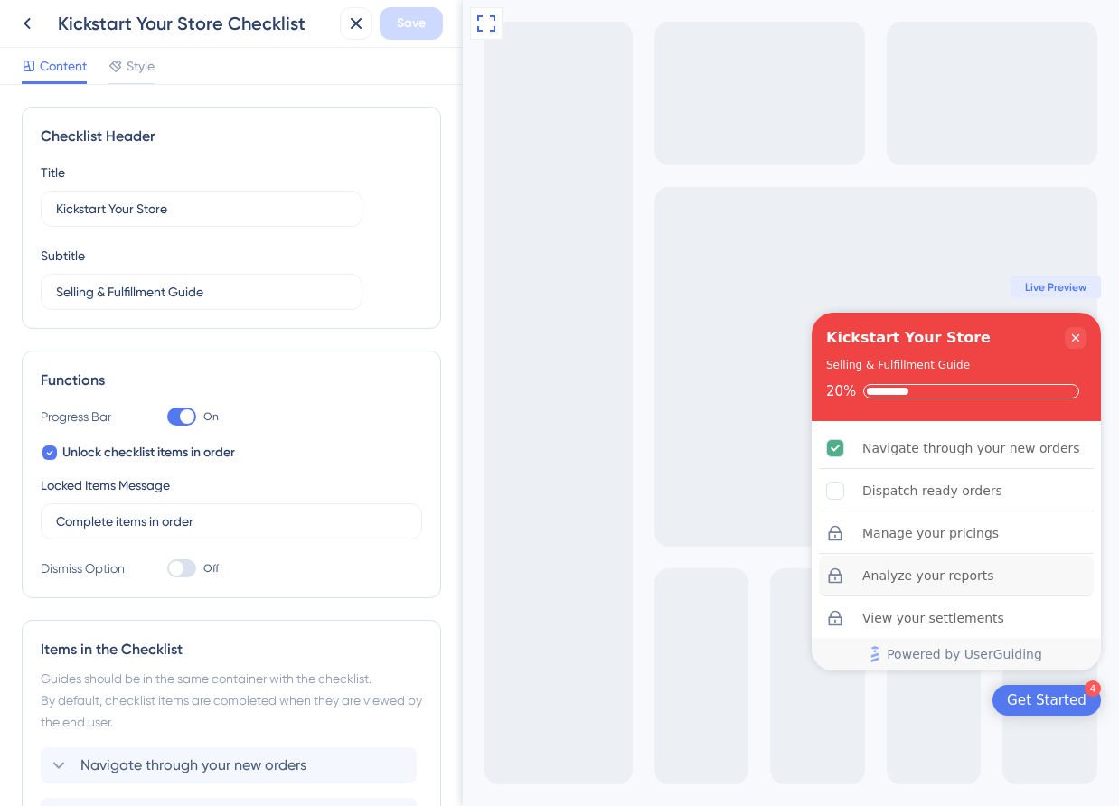
click at [137, 53] on div "Content Style" at bounding box center [231, 66] width 463 height 37
click at [137, 66] on span "Style" at bounding box center [141, 66] width 28 height 22
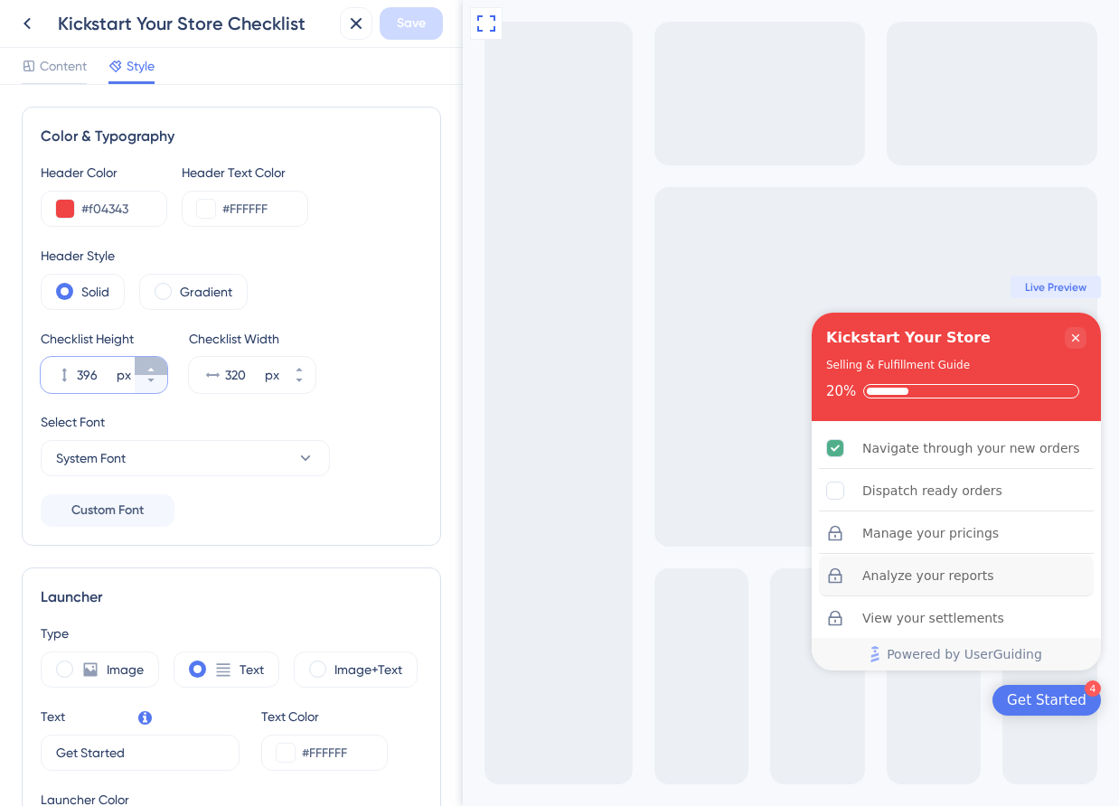
click at [157, 367] on button "396 px" at bounding box center [151, 366] width 33 height 18
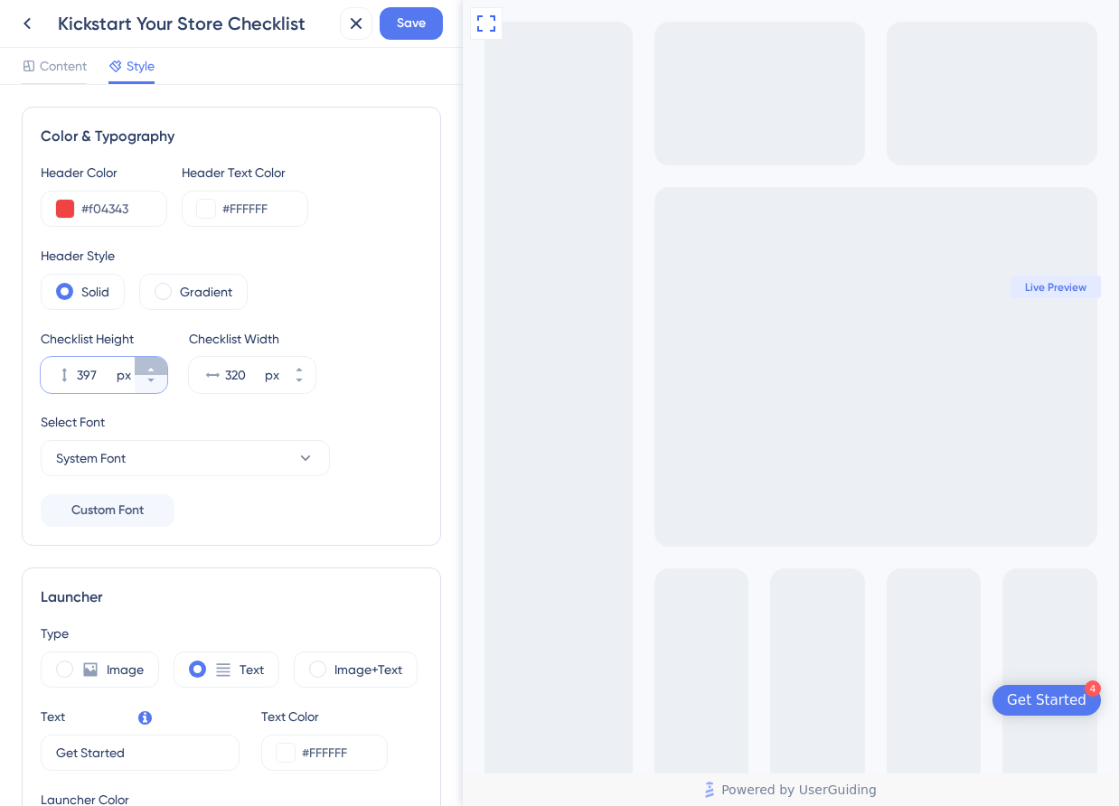
click at [157, 367] on button "397 px" at bounding box center [151, 366] width 33 height 18
click at [157, 367] on button "398 px" at bounding box center [151, 366] width 33 height 18
click at [157, 367] on button "401 px" at bounding box center [151, 366] width 33 height 18
click at [157, 367] on button "403 px" at bounding box center [151, 366] width 33 height 18
click at [157, 367] on button "404 px" at bounding box center [151, 366] width 33 height 18
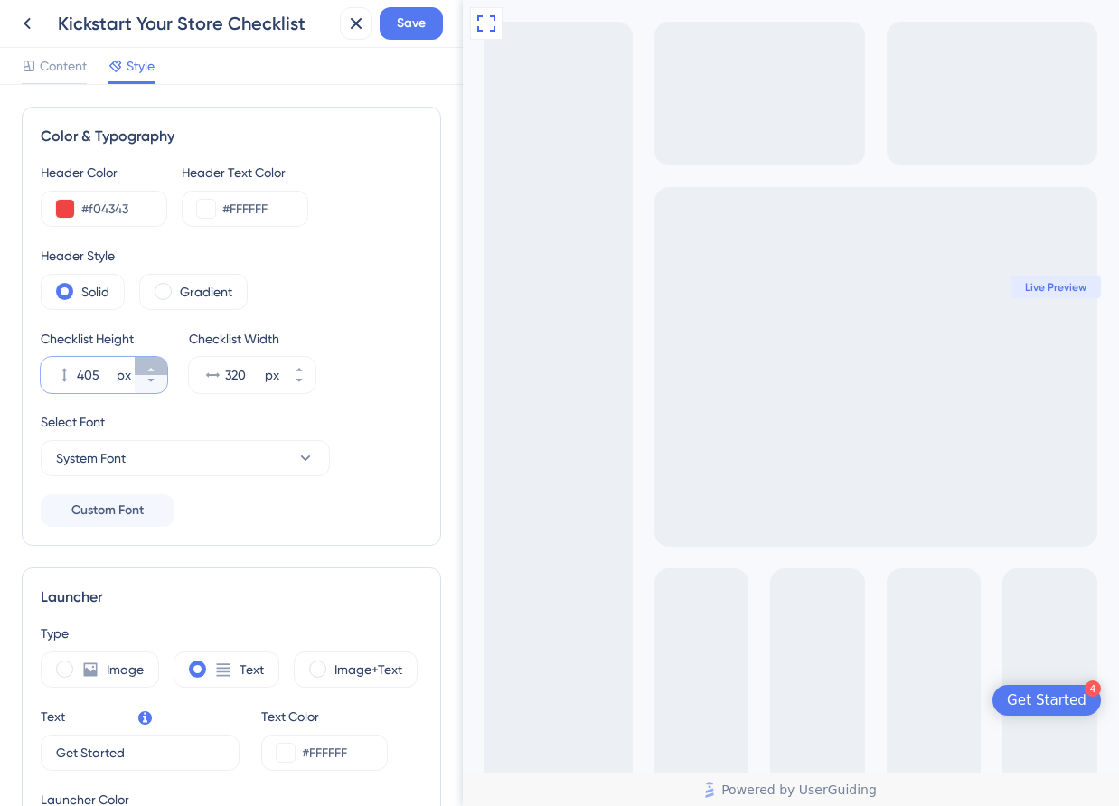
click at [157, 367] on button "405 px" at bounding box center [151, 366] width 33 height 18
click at [157, 367] on button "406 px" at bounding box center [151, 366] width 33 height 18
click at [157, 367] on button "407 px" at bounding box center [151, 366] width 33 height 18
click at [157, 367] on button "408 px" at bounding box center [151, 366] width 33 height 18
type input "409"
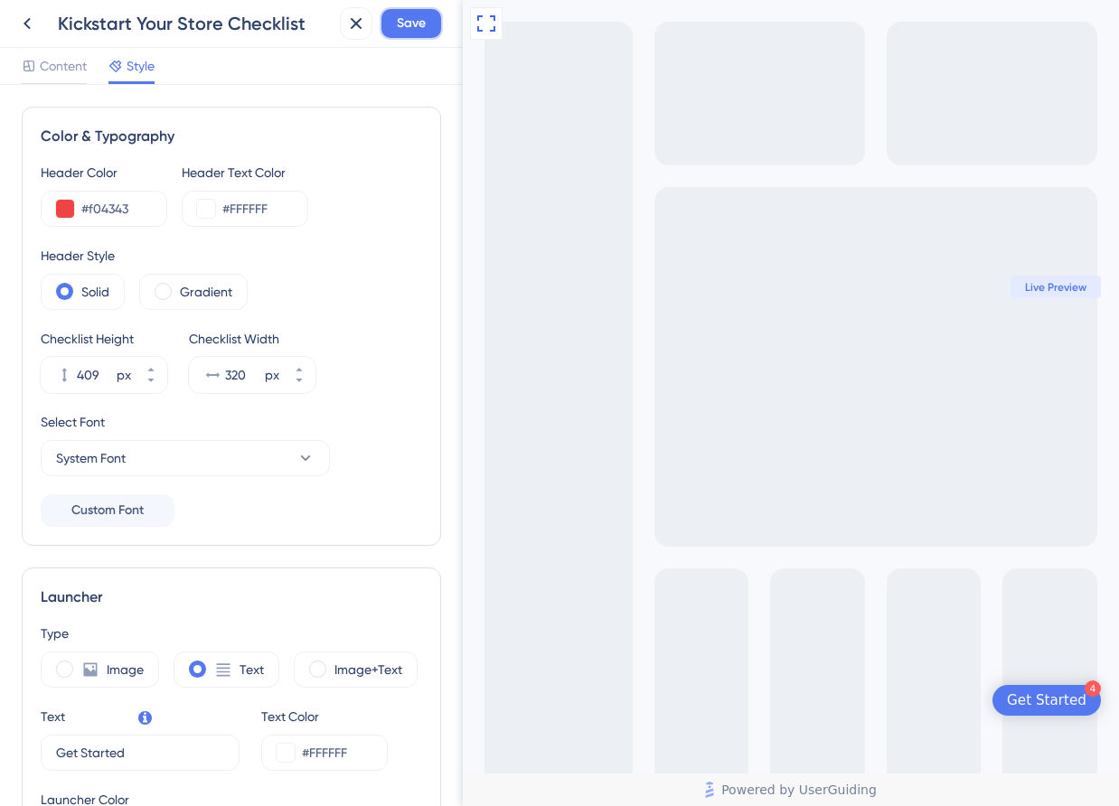
click at [408, 32] on span "Save" at bounding box center [411, 24] width 29 height 22
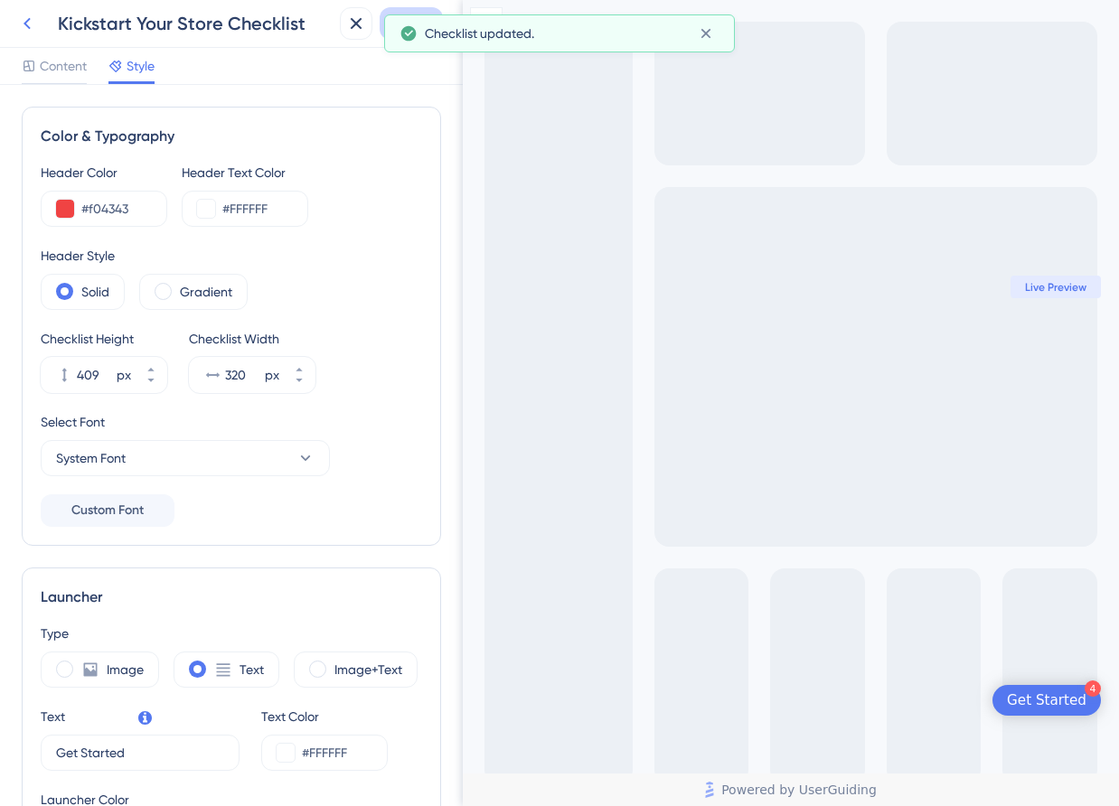
click at [24, 29] on icon at bounding box center [27, 24] width 22 height 22
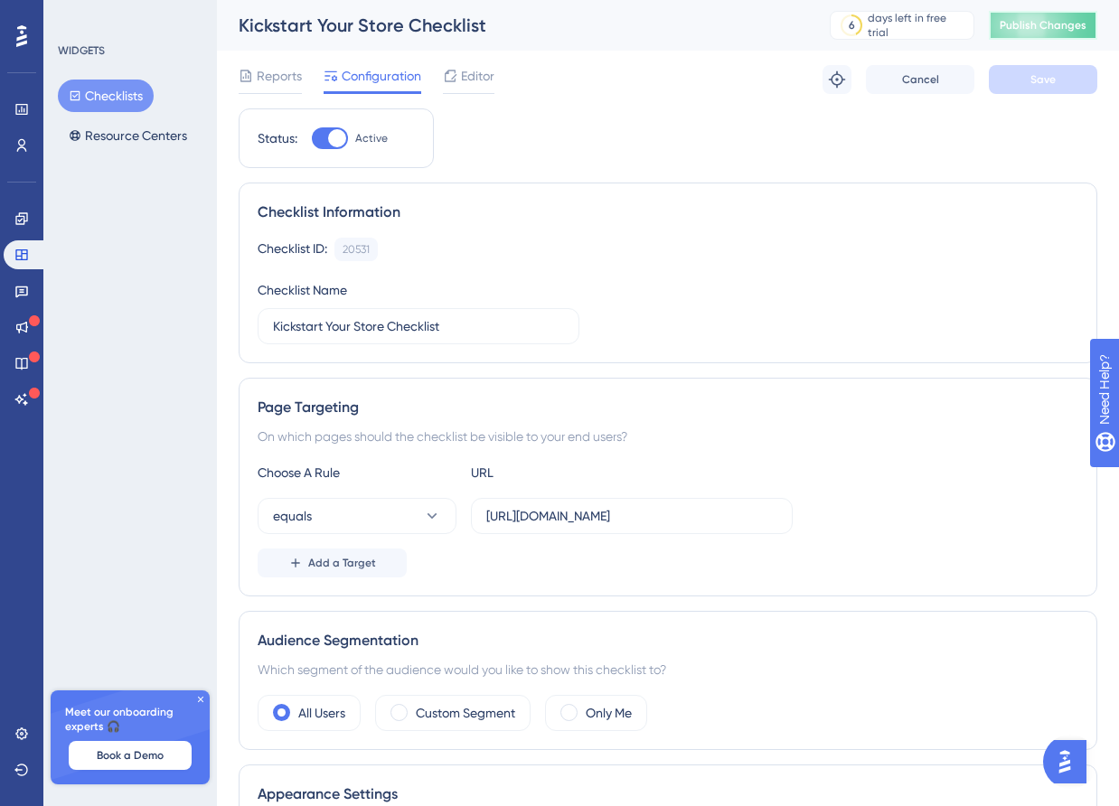
click at [1038, 33] on button "Publish Changes" at bounding box center [1043, 25] width 108 height 29
click at [557, 508] on input "[URL][DOMAIN_NAME]" at bounding box center [631, 516] width 291 height 20
paste input "text"
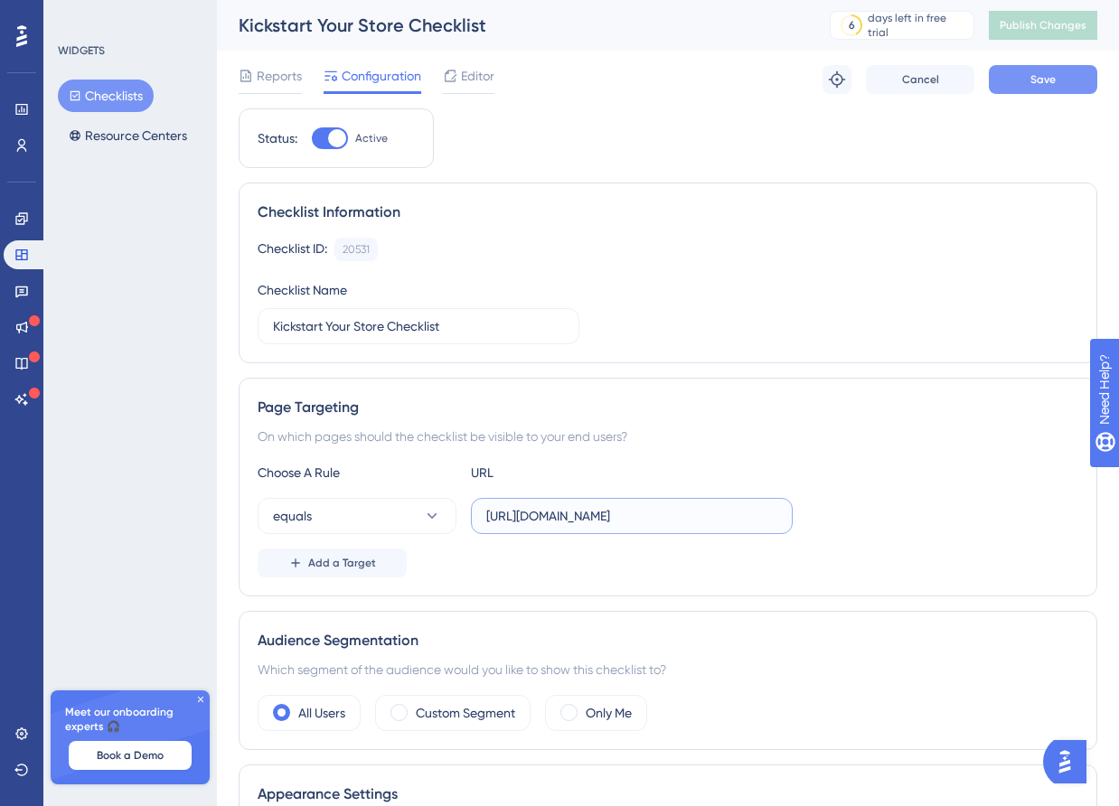
type input "[URL][DOMAIN_NAME]"
click at [1037, 89] on button "Save" at bounding box center [1043, 79] width 108 height 29
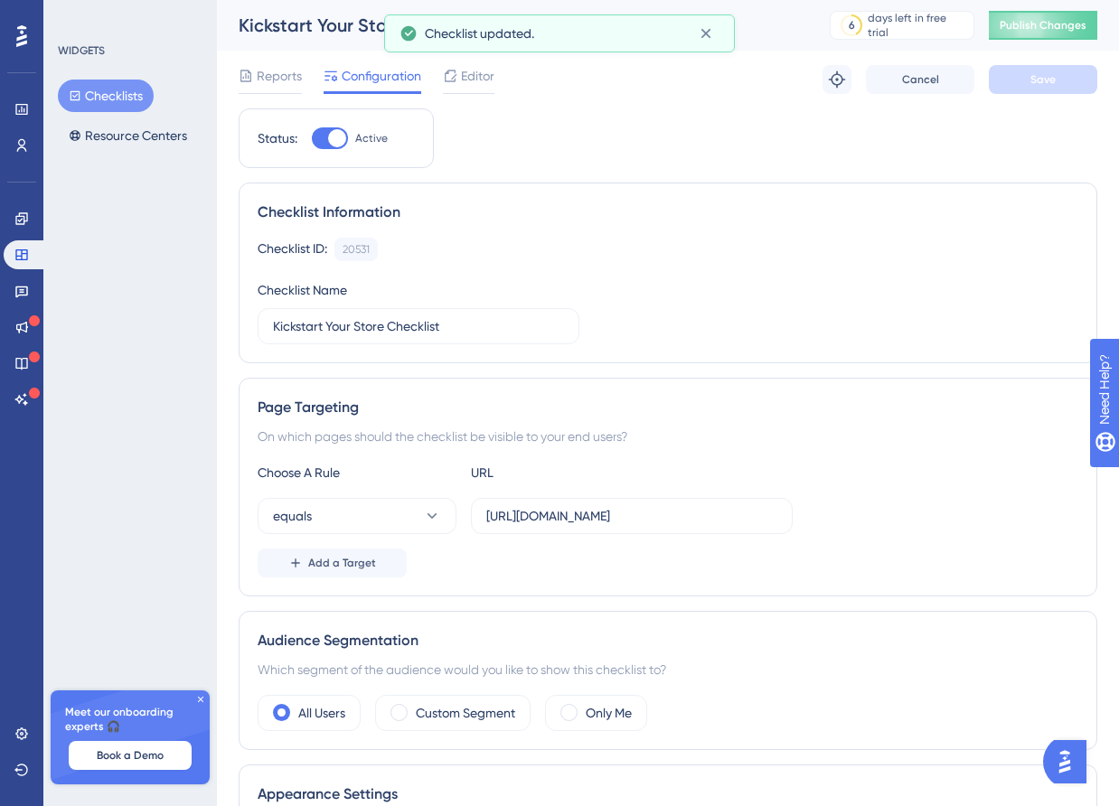
click at [1061, 25] on span "Publish Changes" at bounding box center [1043, 25] width 87 height 14
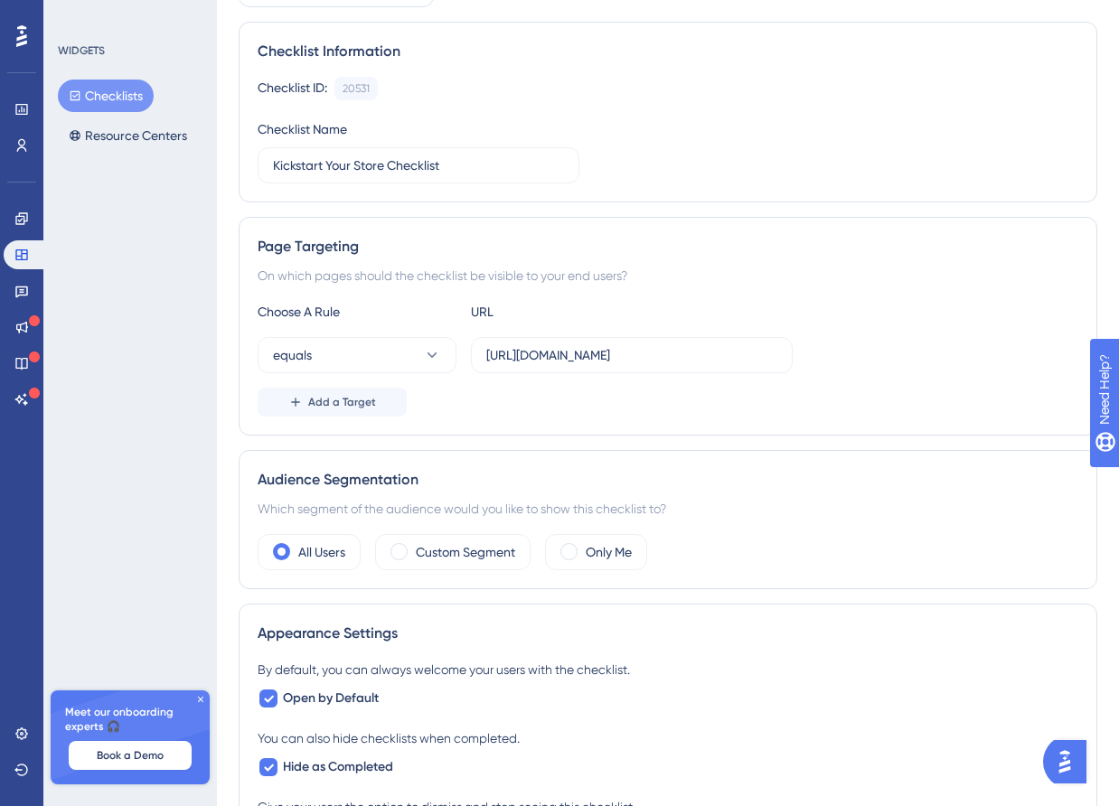
scroll to position [171, 0]
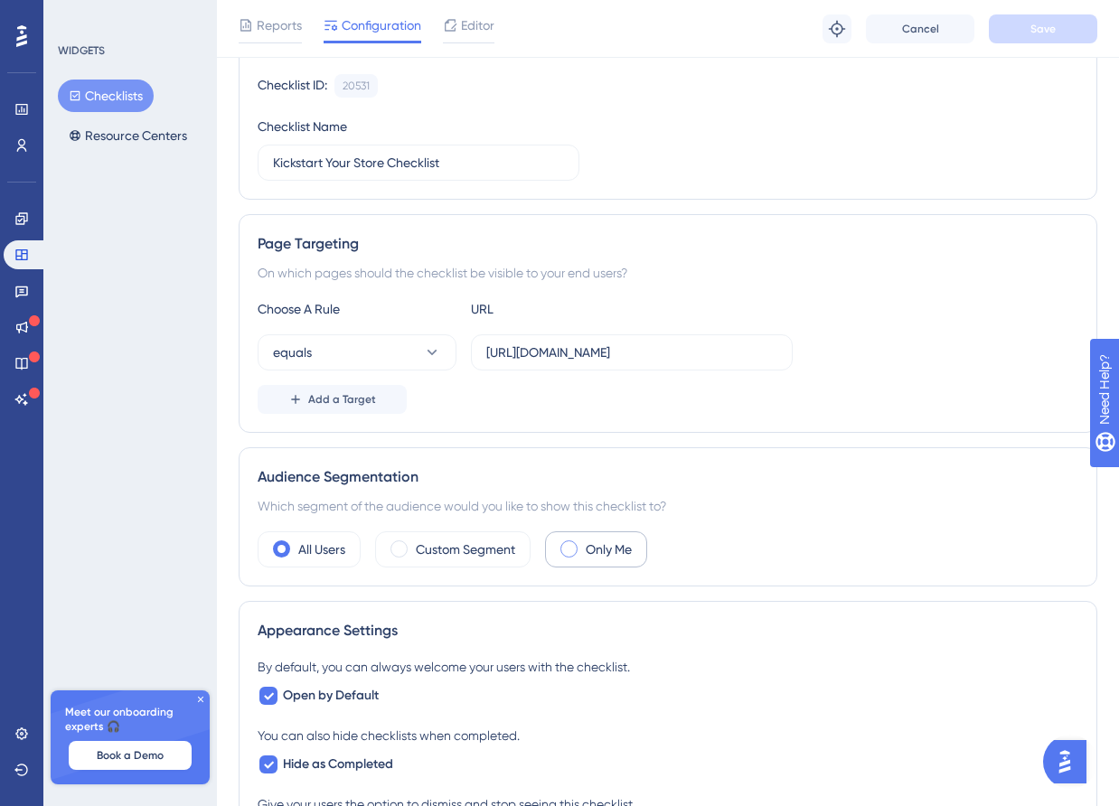
click at [588, 556] on label "Only Me" at bounding box center [609, 550] width 46 height 22
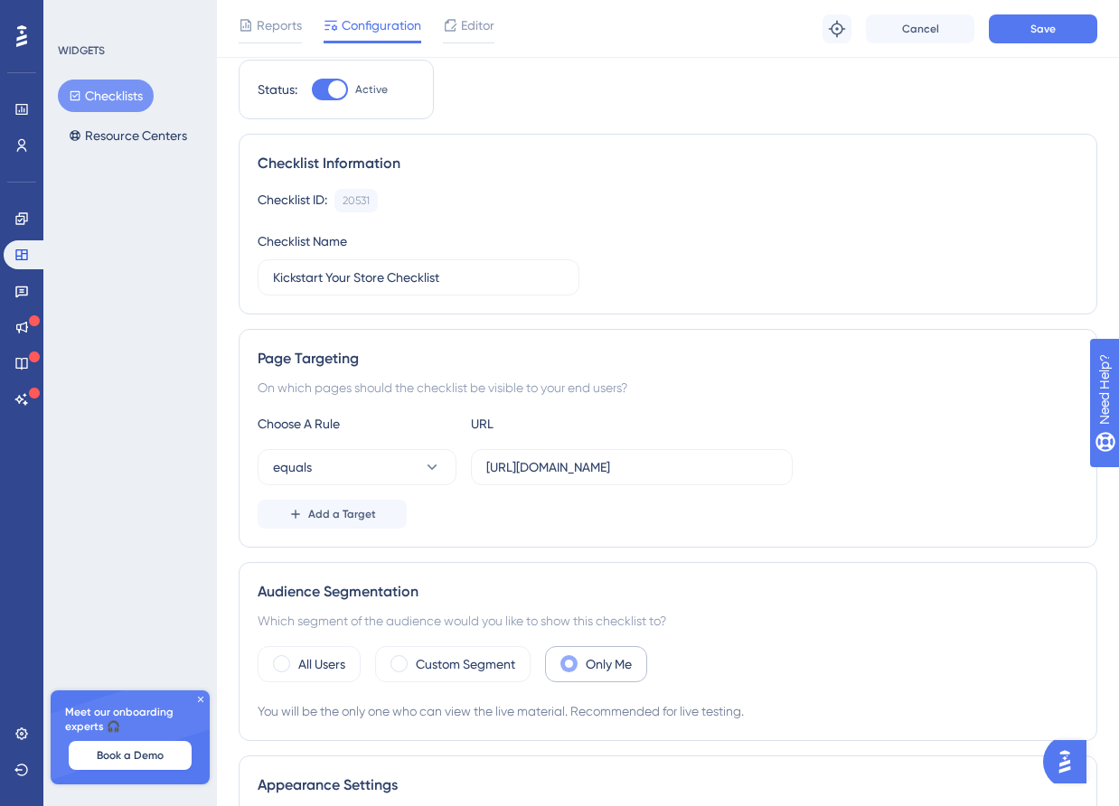
scroll to position [0, 0]
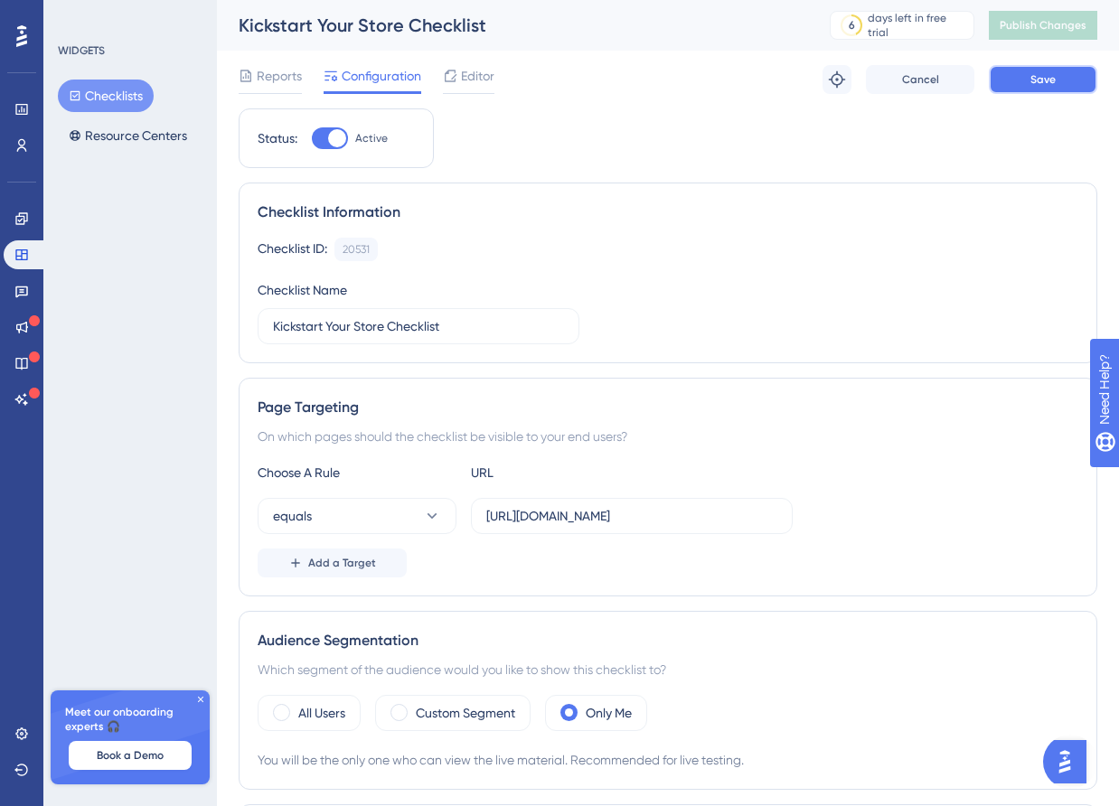
click at [1022, 91] on button "Save" at bounding box center [1043, 79] width 108 height 29
click at [1040, 11] on button "Publish Changes" at bounding box center [1043, 25] width 108 height 29
click at [328, 132] on div at bounding box center [330, 138] width 36 height 22
click at [312, 138] on input "Active" at bounding box center [311, 138] width 1 height 1
click at [1027, 74] on button "Save" at bounding box center [1043, 79] width 108 height 29
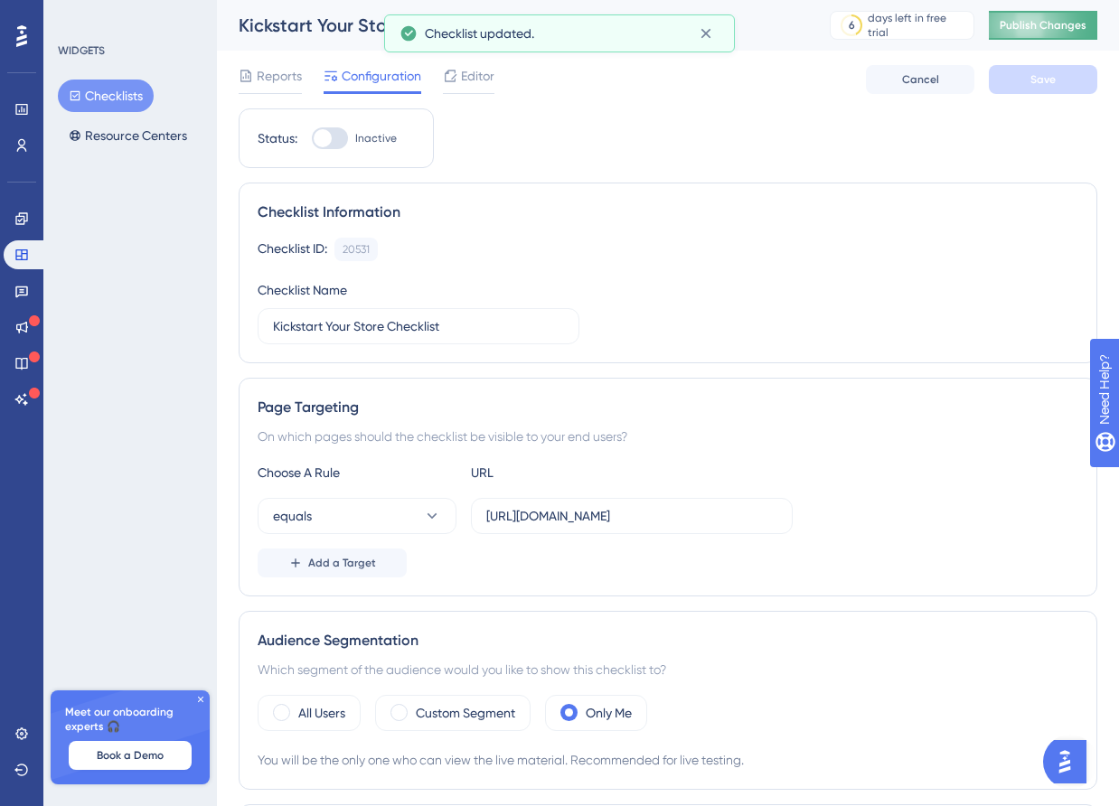
click at [1010, 33] on button "Publish Changes" at bounding box center [1043, 25] width 108 height 29
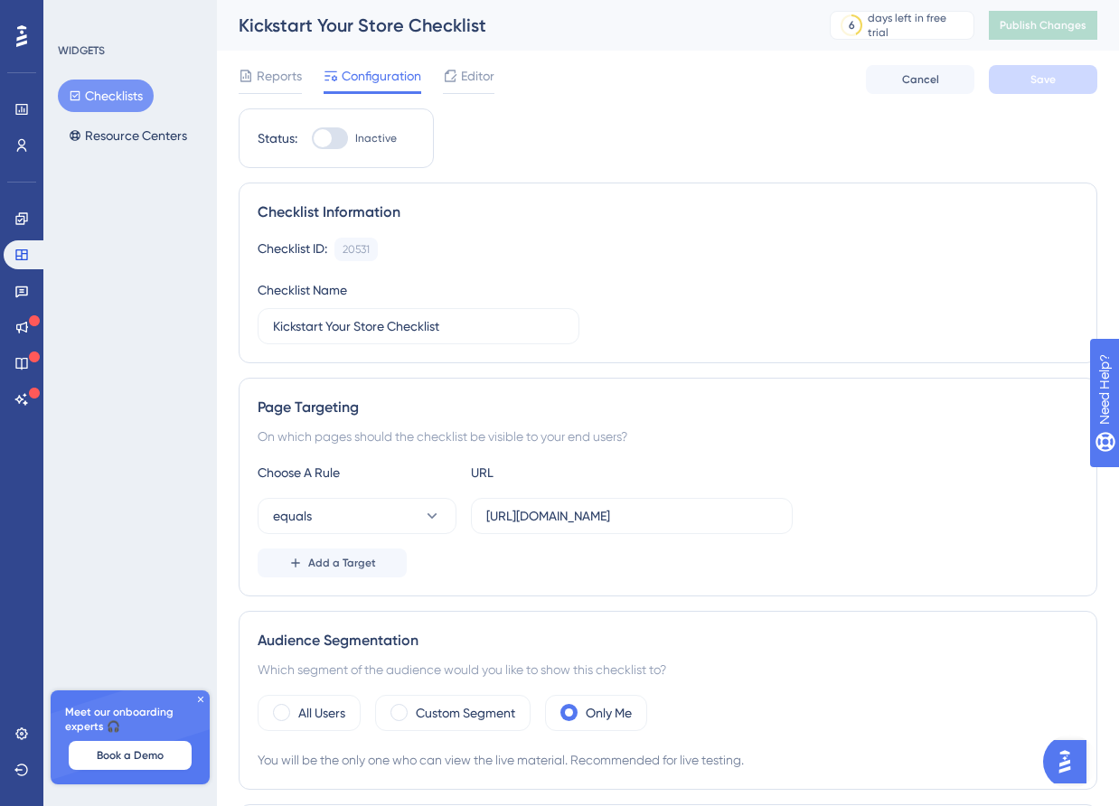
click at [1078, 773] on img "Open AI Assistant Launcher" at bounding box center [1065, 762] width 33 height 33
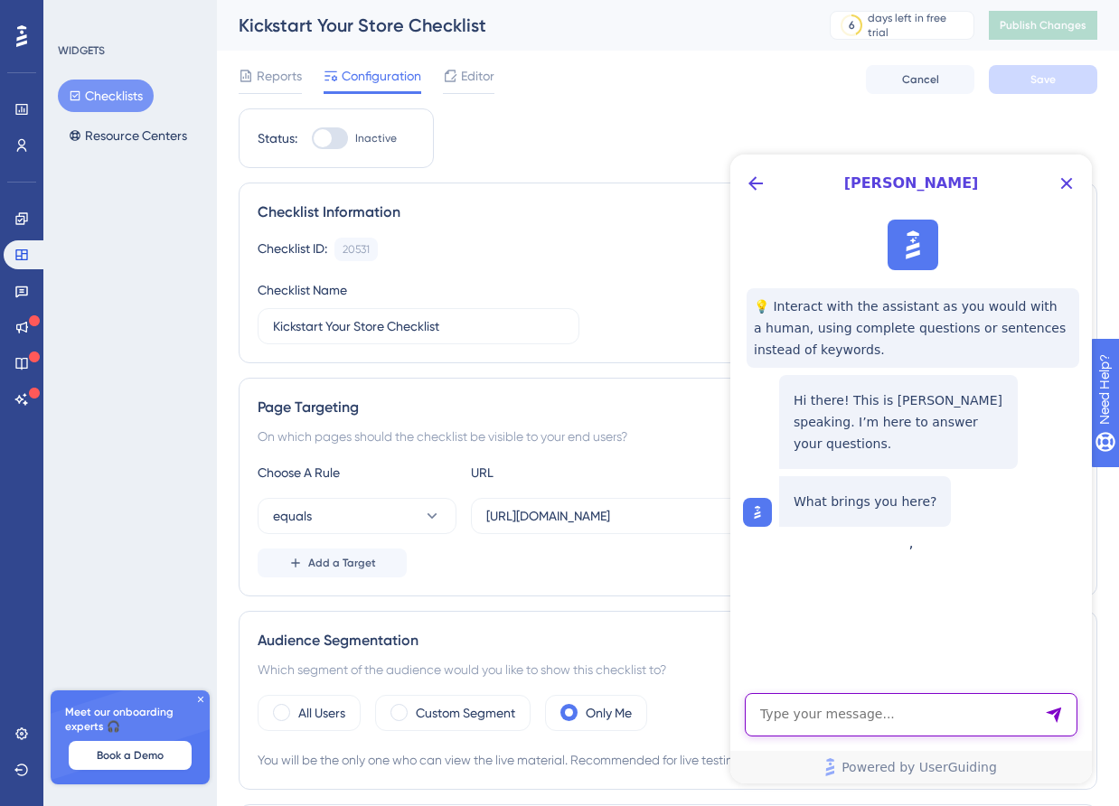
click at [918, 709] on textarea "AI Assistant Text Input" at bounding box center [911, 714] width 333 height 43
click at [576, 249] on div "Checklist ID: 20531 Copy" at bounding box center [668, 250] width 821 height 24
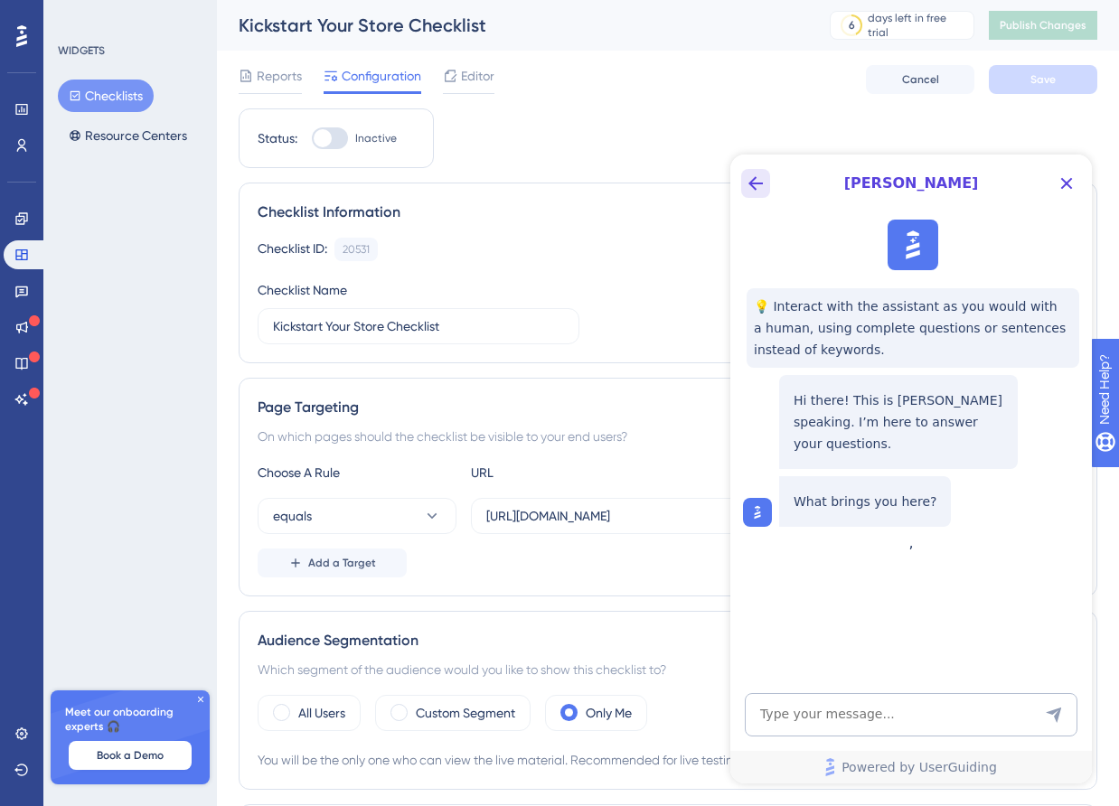
click at [751, 186] on icon "Back Button" at bounding box center [756, 184] width 22 height 22
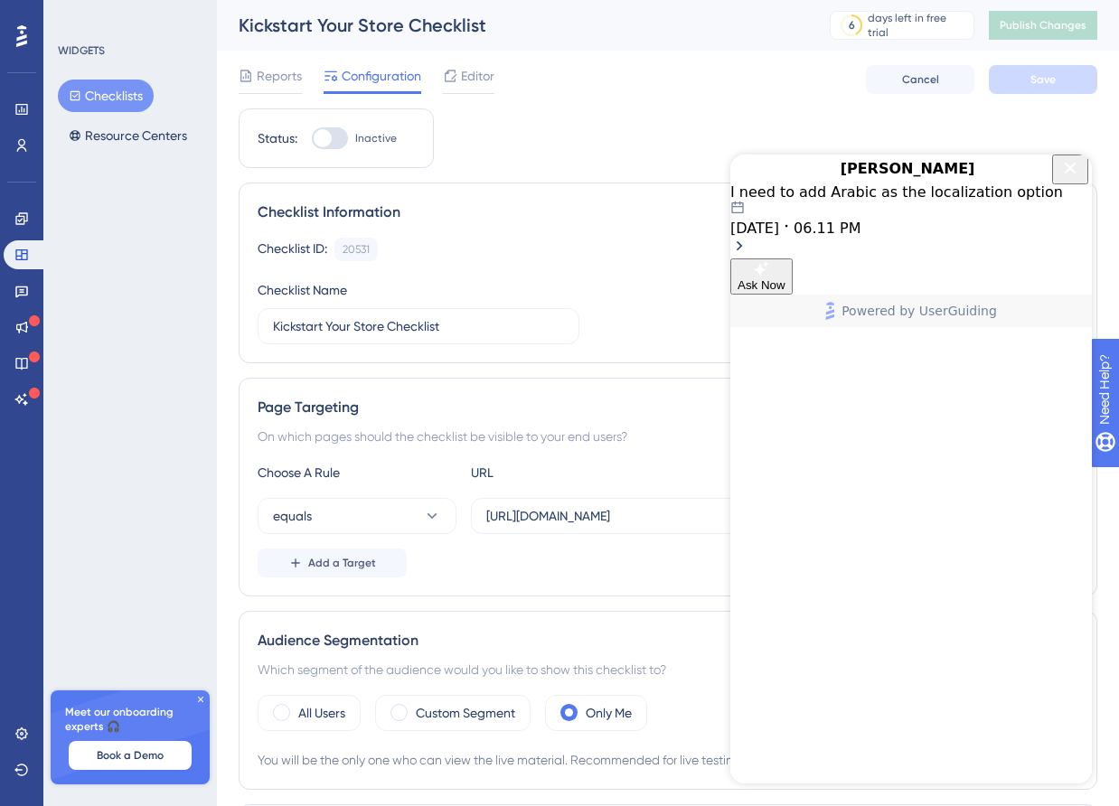
click at [1069, 178] on icon "Close Button" at bounding box center [1070, 168] width 22 height 22
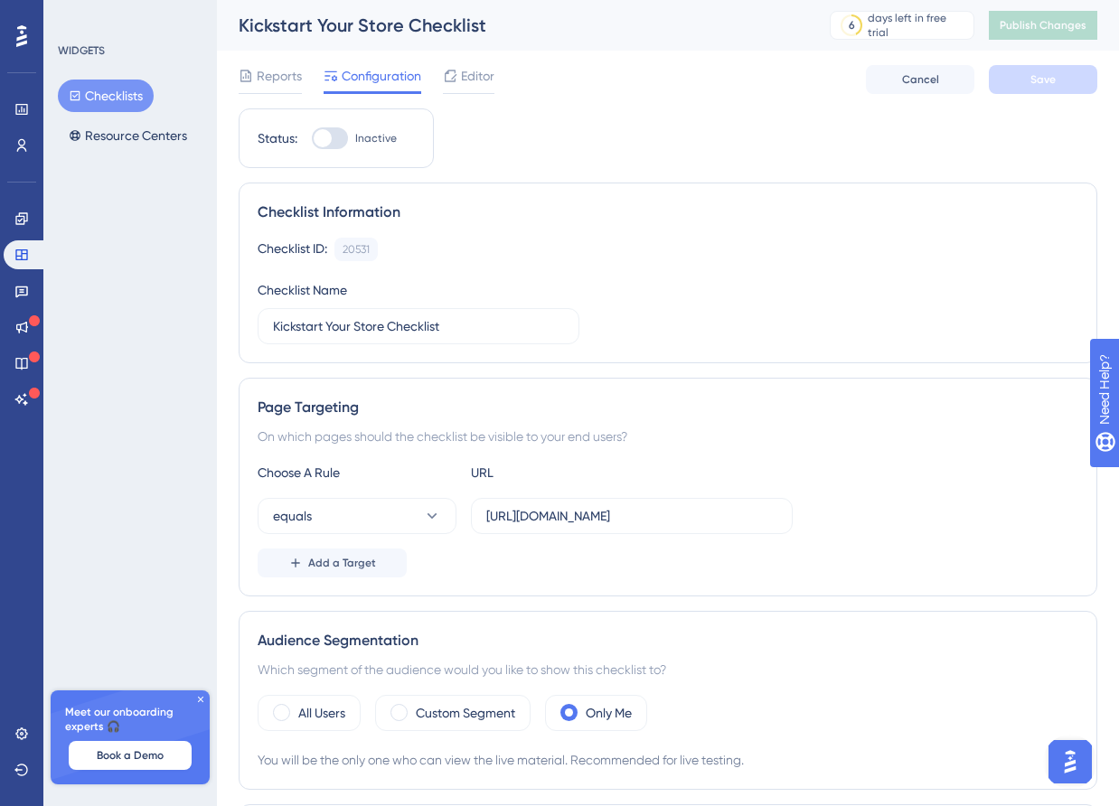
click at [343, 137] on div at bounding box center [330, 138] width 36 height 22
click at [312, 138] on input "Inactive" at bounding box center [311, 138] width 1 height 1
checkbox input "true"
click at [1025, 89] on button "Save" at bounding box center [1043, 79] width 108 height 29
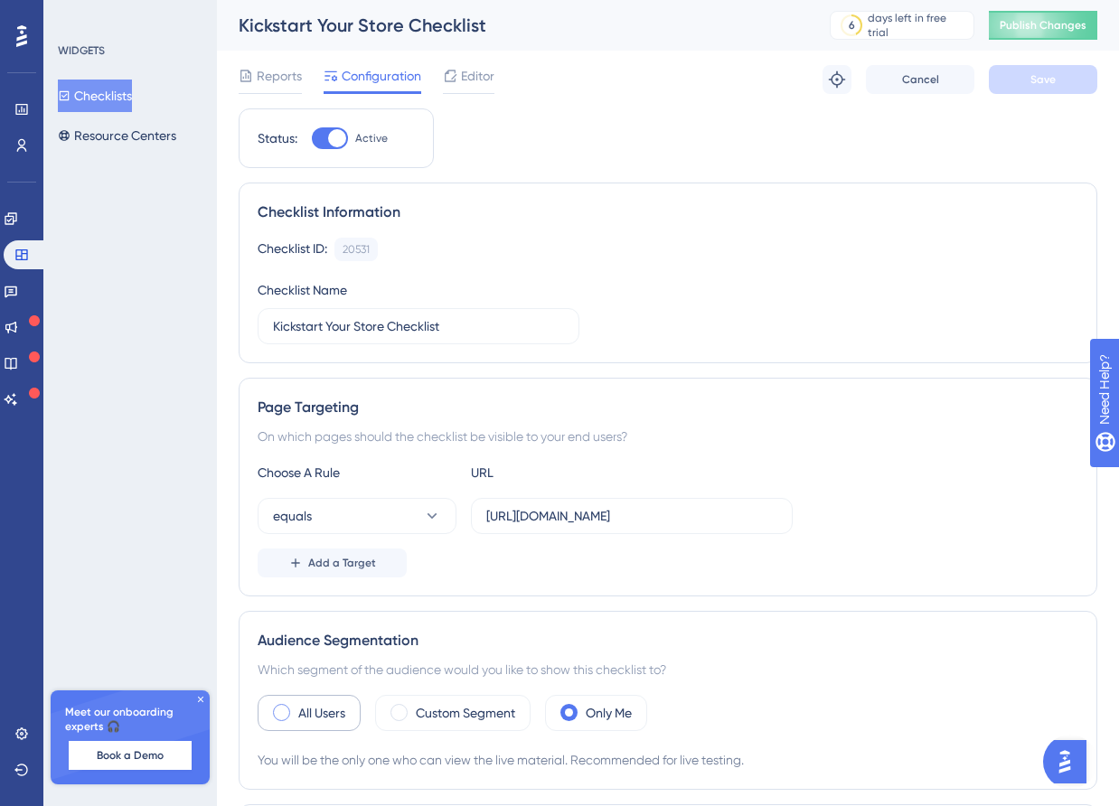
click at [313, 709] on label "All Users" at bounding box center [321, 713] width 47 height 22
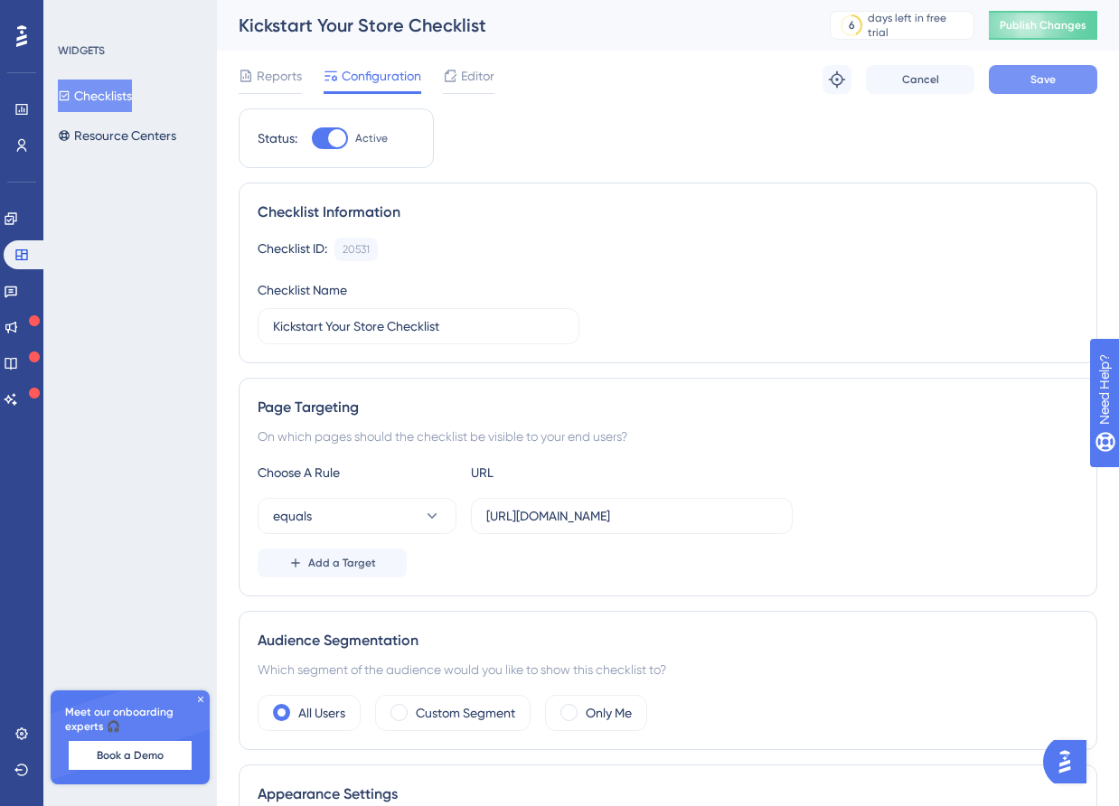
click at [1025, 90] on button "Save" at bounding box center [1043, 79] width 108 height 29
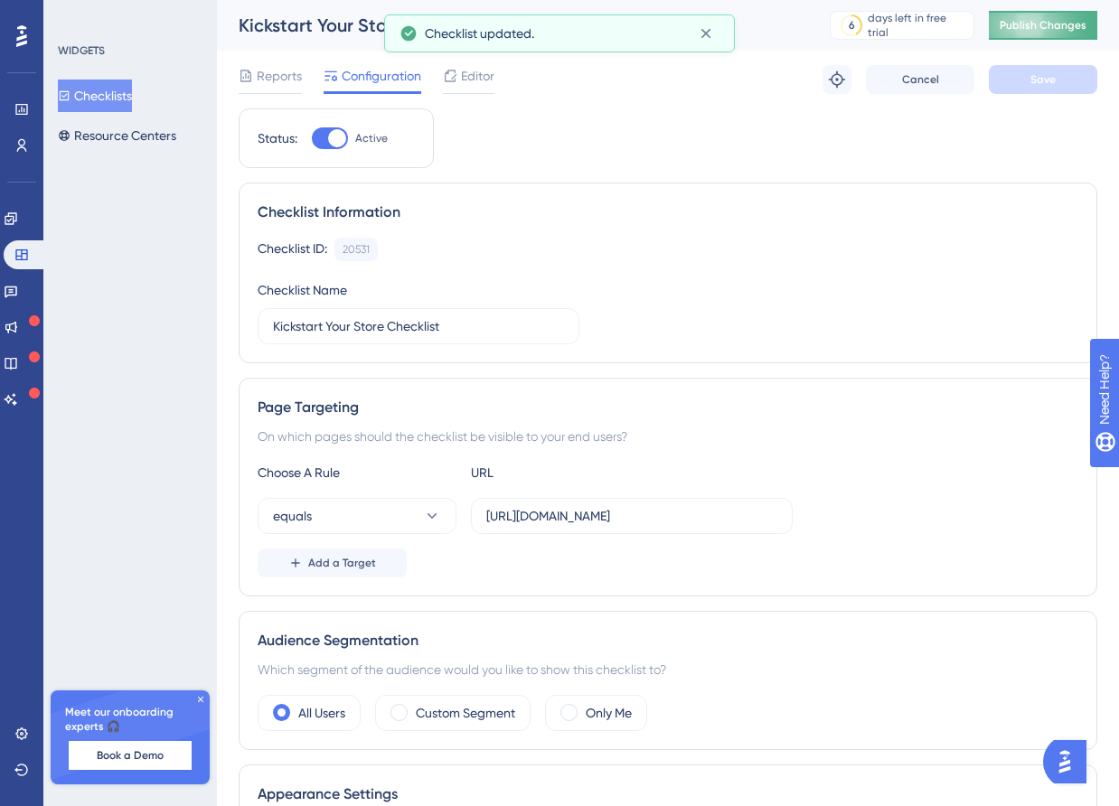
click at [1026, 23] on span "Publish Changes" at bounding box center [1043, 25] width 87 height 14
click at [1076, 763] on img "Open AI Assistant Launcher" at bounding box center [1065, 762] width 33 height 33
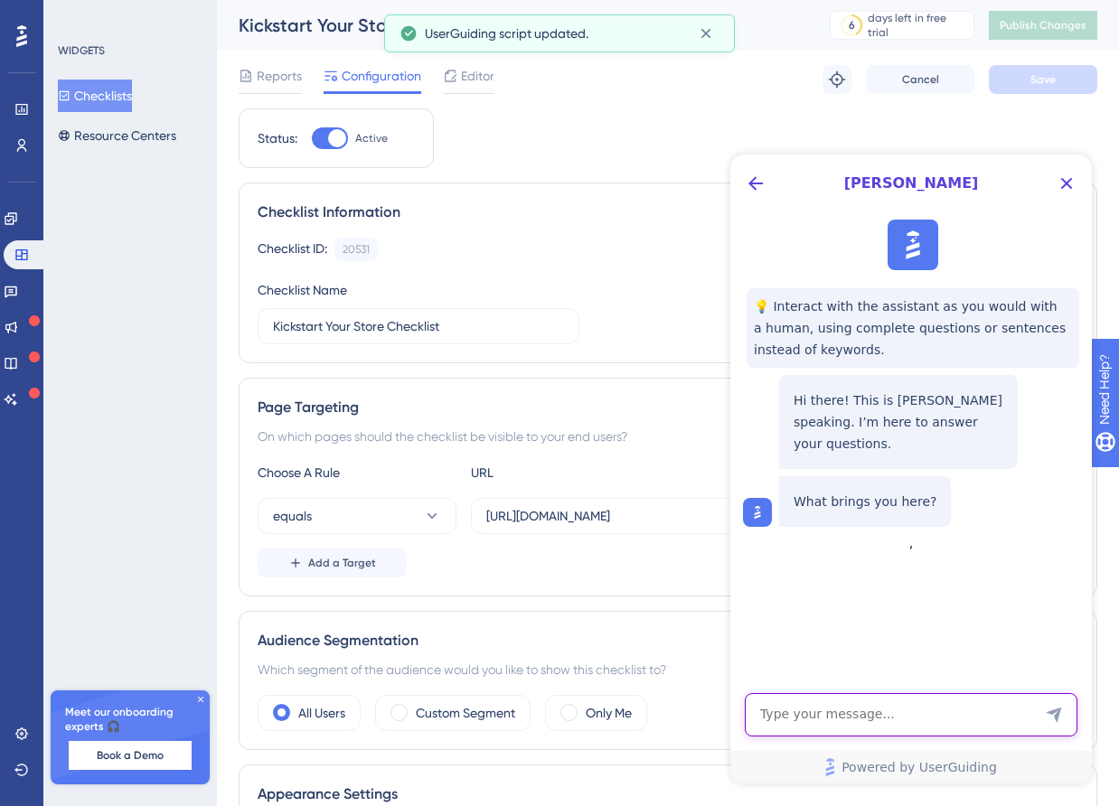
click at [902, 726] on textarea "AI Assistant Text Input" at bounding box center [911, 714] width 333 height 43
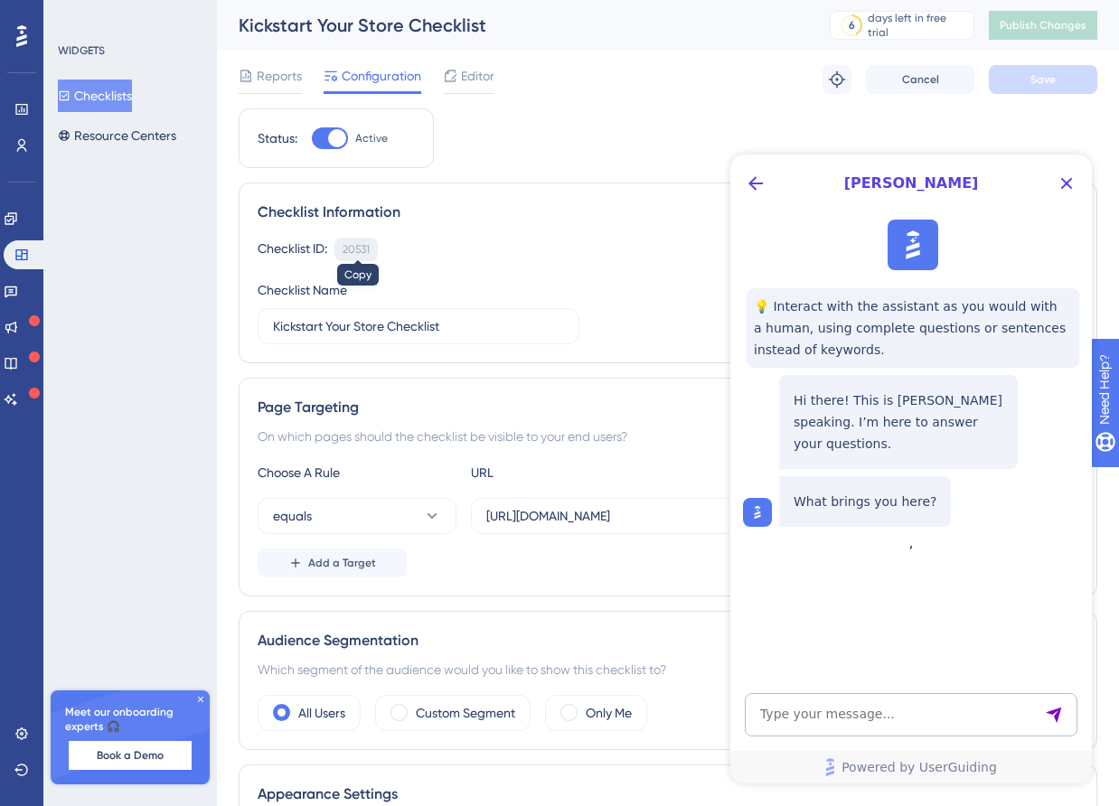
click at [358, 255] on div "20531" at bounding box center [356, 249] width 27 height 14
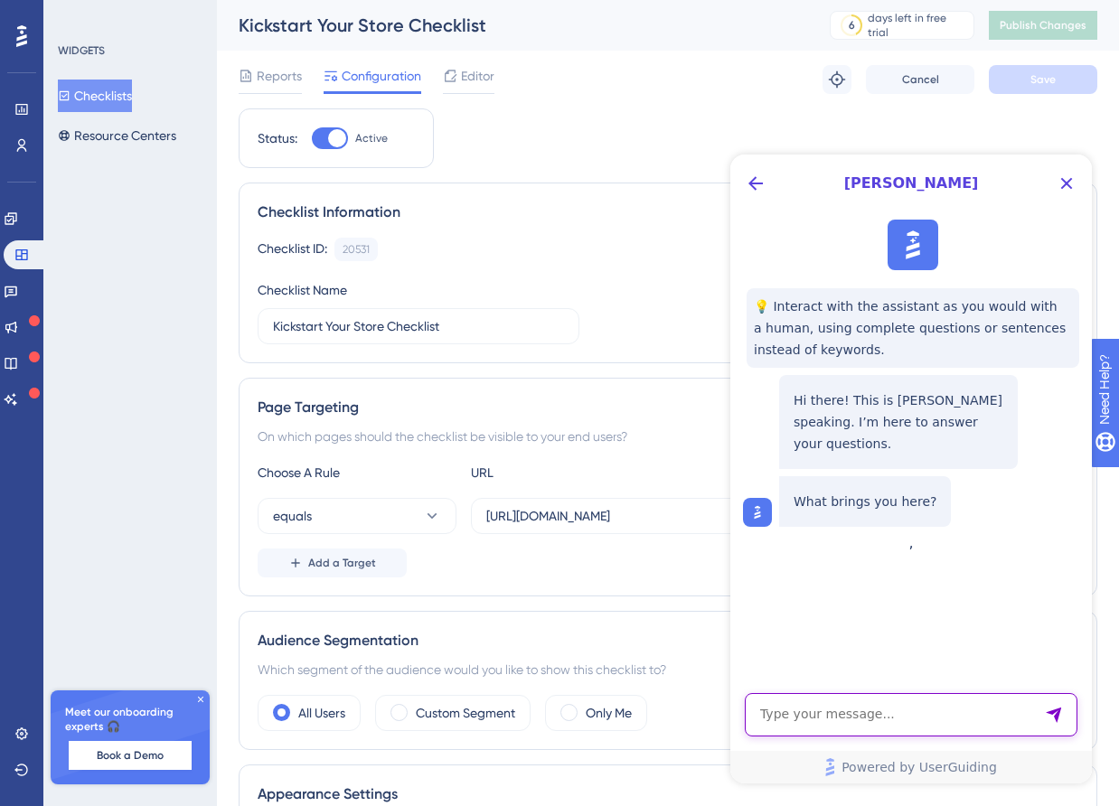
click at [814, 718] on textarea "AI Assistant Text Input" at bounding box center [911, 714] width 333 height 43
type textarea "آ"
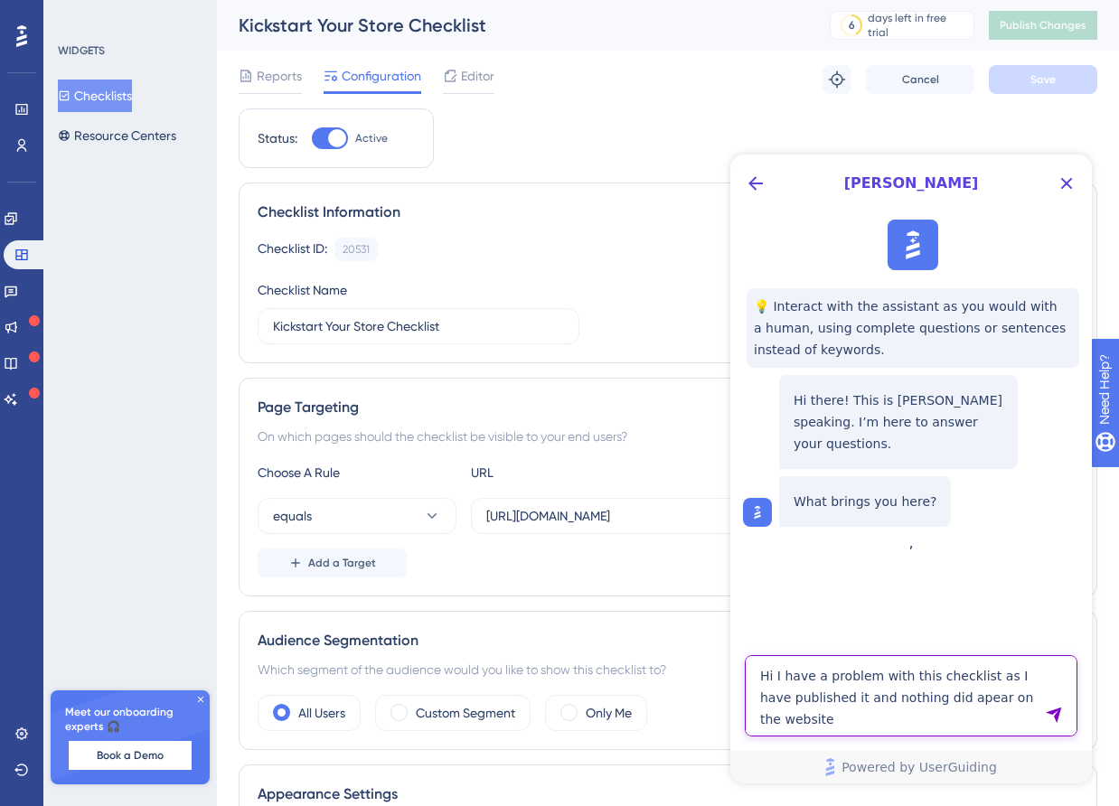
click at [940, 698] on textarea "Hi I have a problem with this checklist as I have published it and nothing did …" at bounding box center [911, 695] width 333 height 81
click at [892, 720] on textarea "Hi I have a problem with this checklist as I have published it and nothing did …" at bounding box center [911, 695] width 333 height 81
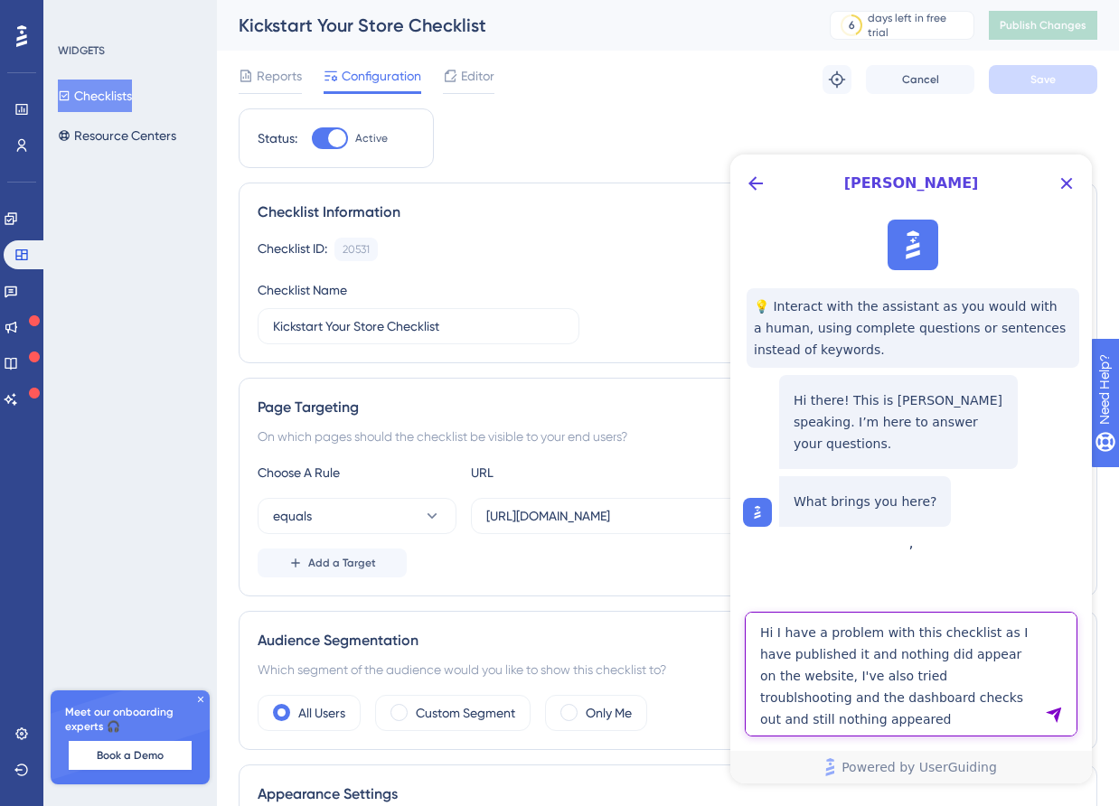
type textarea "Hi I have a problem with this checklist as I have published it and nothing did …"
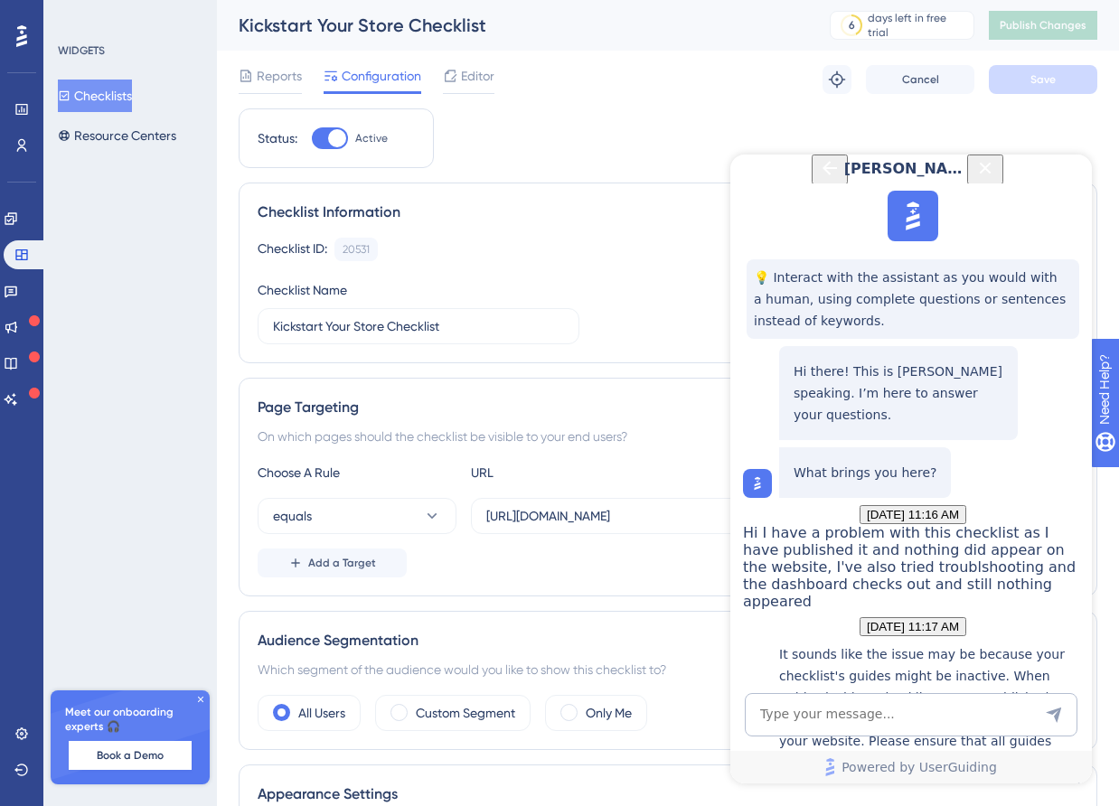
scroll to position [414, 0]
click at [996, 179] on icon "Close Button" at bounding box center [985, 168] width 22 height 22
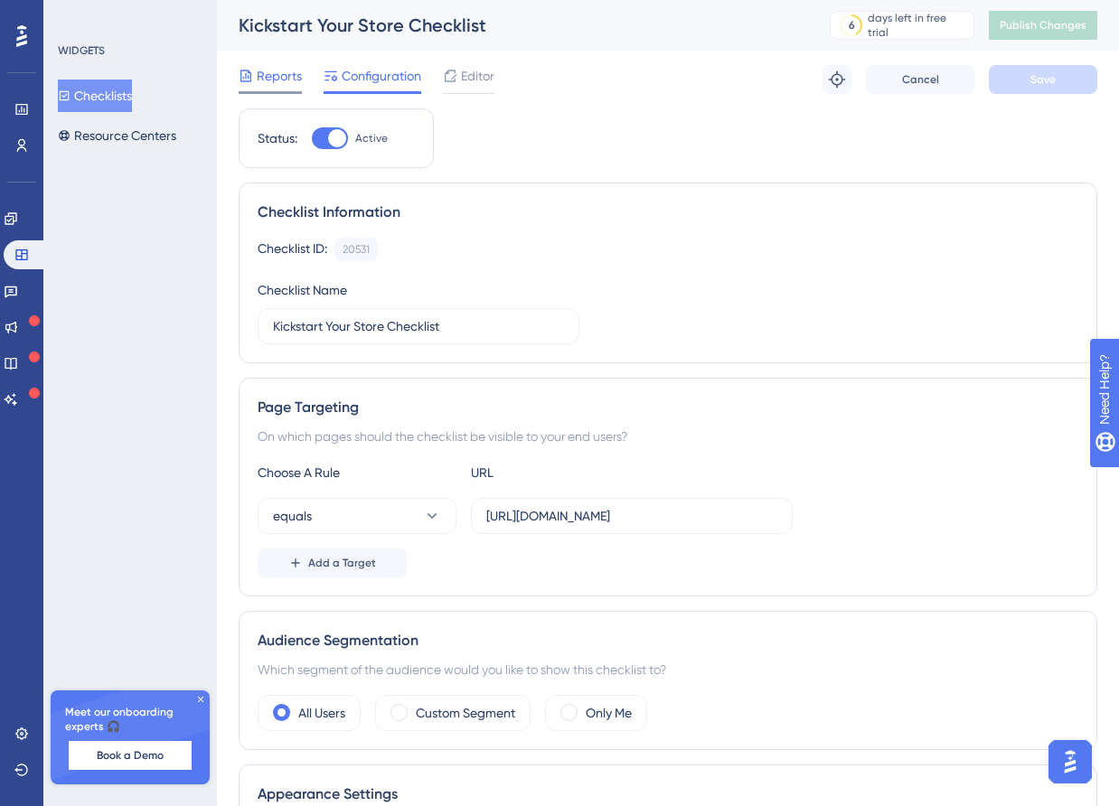
scroll to position [0, 0]
click at [921, 73] on span "Cancel" at bounding box center [920, 79] width 37 height 14
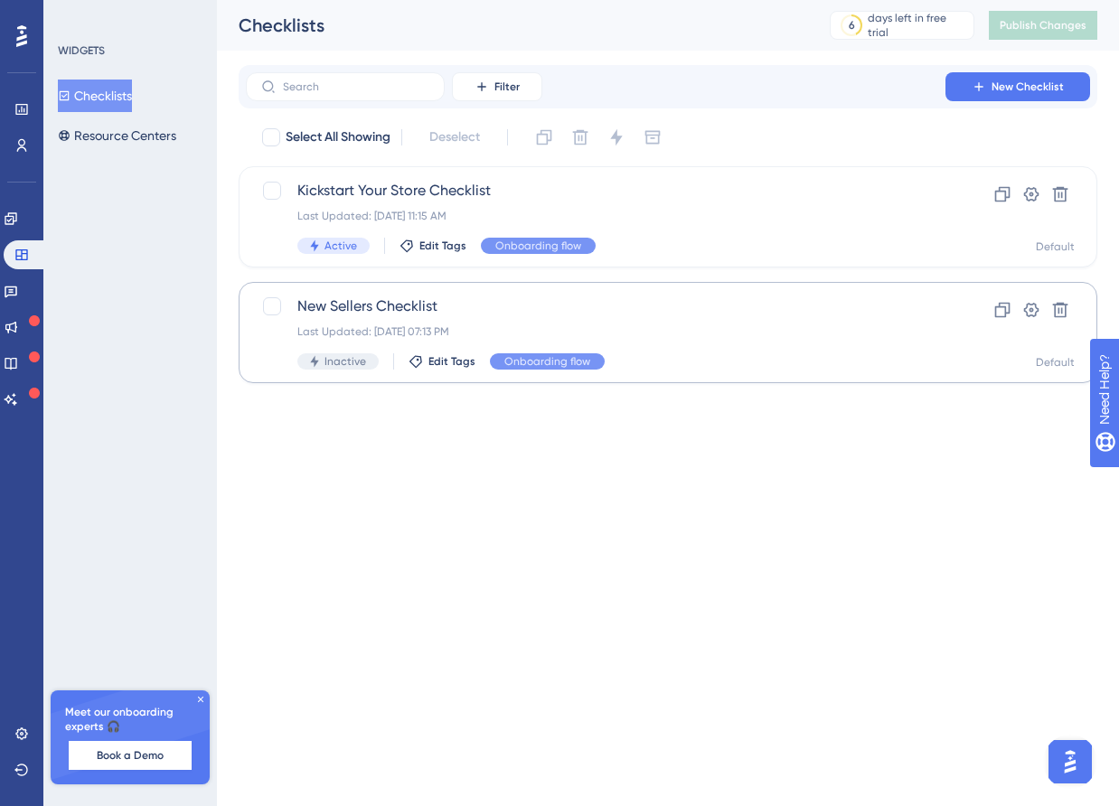
click at [514, 301] on span "New Sellers Checklist" at bounding box center [595, 307] width 597 height 22
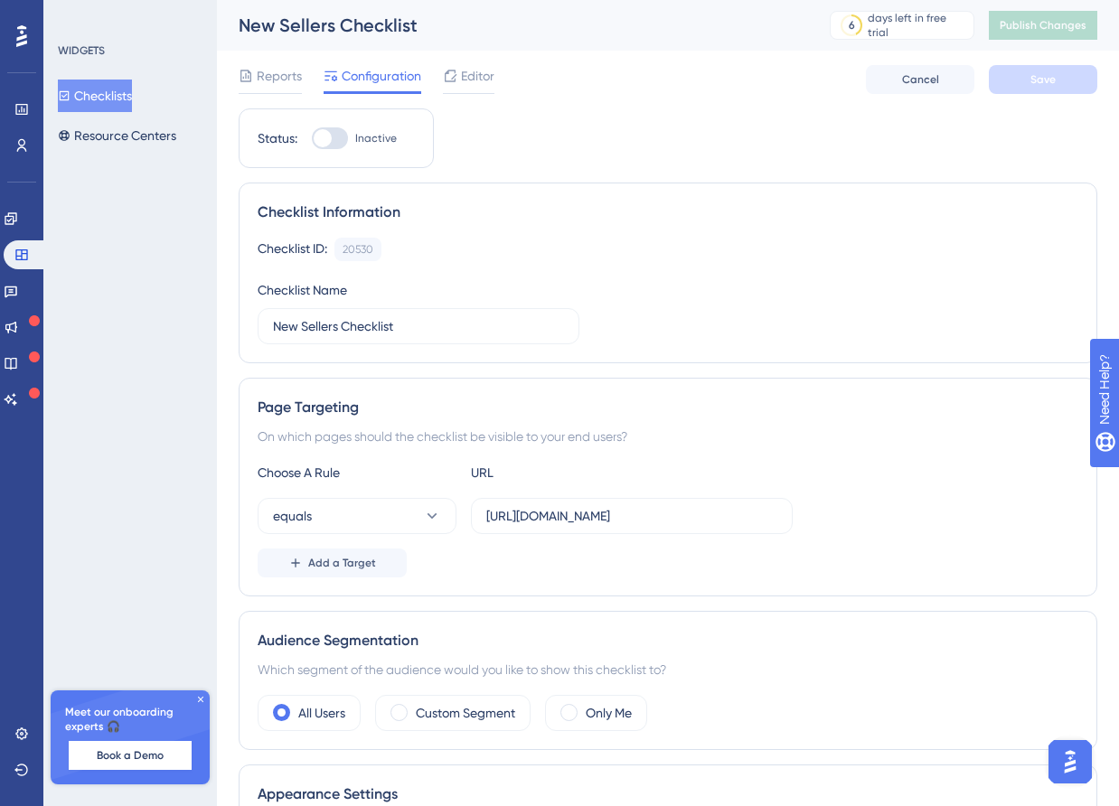
click at [338, 143] on div at bounding box center [330, 138] width 36 height 22
click at [312, 139] on input "Inactive" at bounding box center [311, 138] width 1 height 1
checkbox input "true"
click at [627, 718] on label "Only Me" at bounding box center [609, 713] width 46 height 22
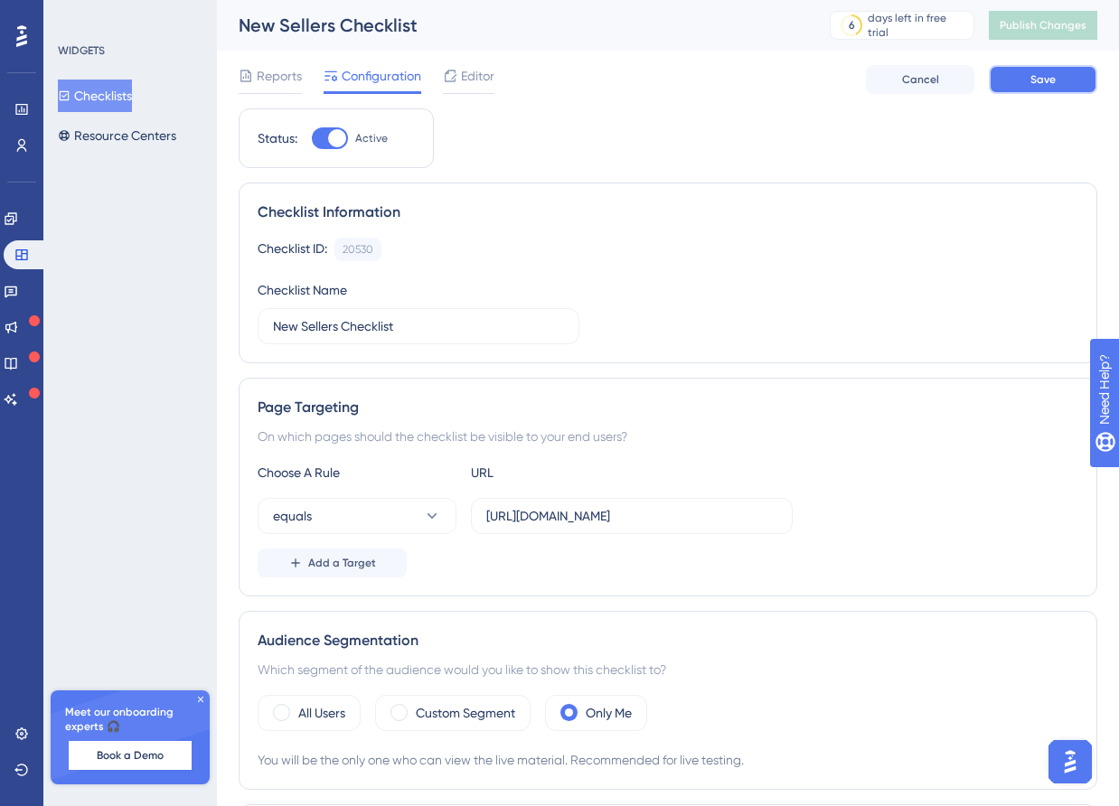
click at [1024, 83] on button "Save" at bounding box center [1043, 79] width 108 height 29
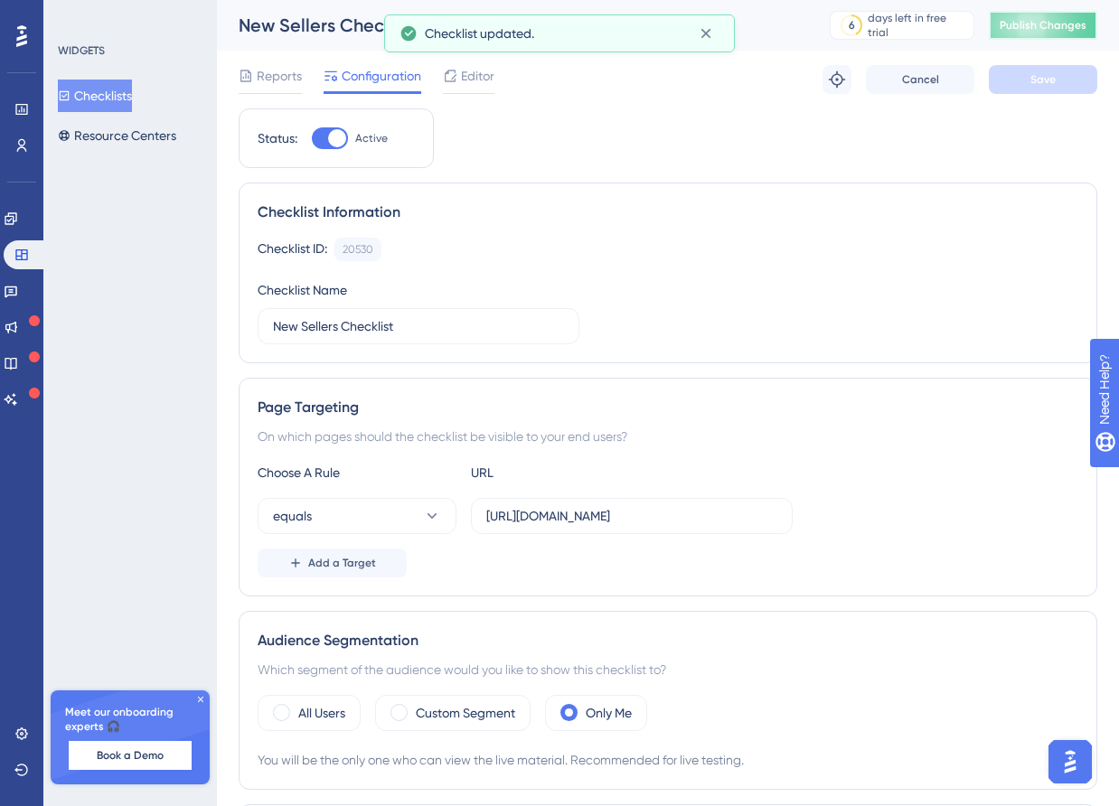
click at [1009, 31] on span "Publish Changes" at bounding box center [1043, 25] width 87 height 14
click at [19, 203] on div "Engagement Widgets Feedback Product Updates Knowledge Base AI Assistant" at bounding box center [22, 287] width 36 height 254
click at [16, 214] on icon at bounding box center [11, 218] width 12 height 12
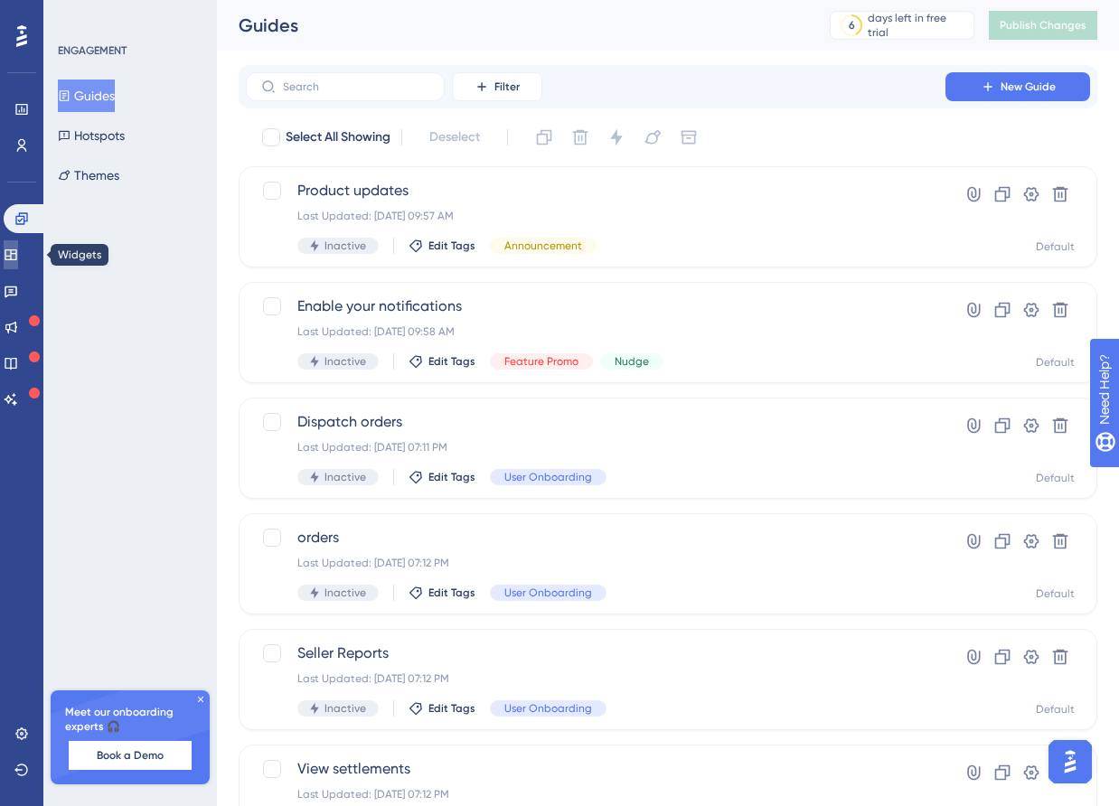
click at [18, 258] on icon at bounding box center [11, 255] width 14 height 14
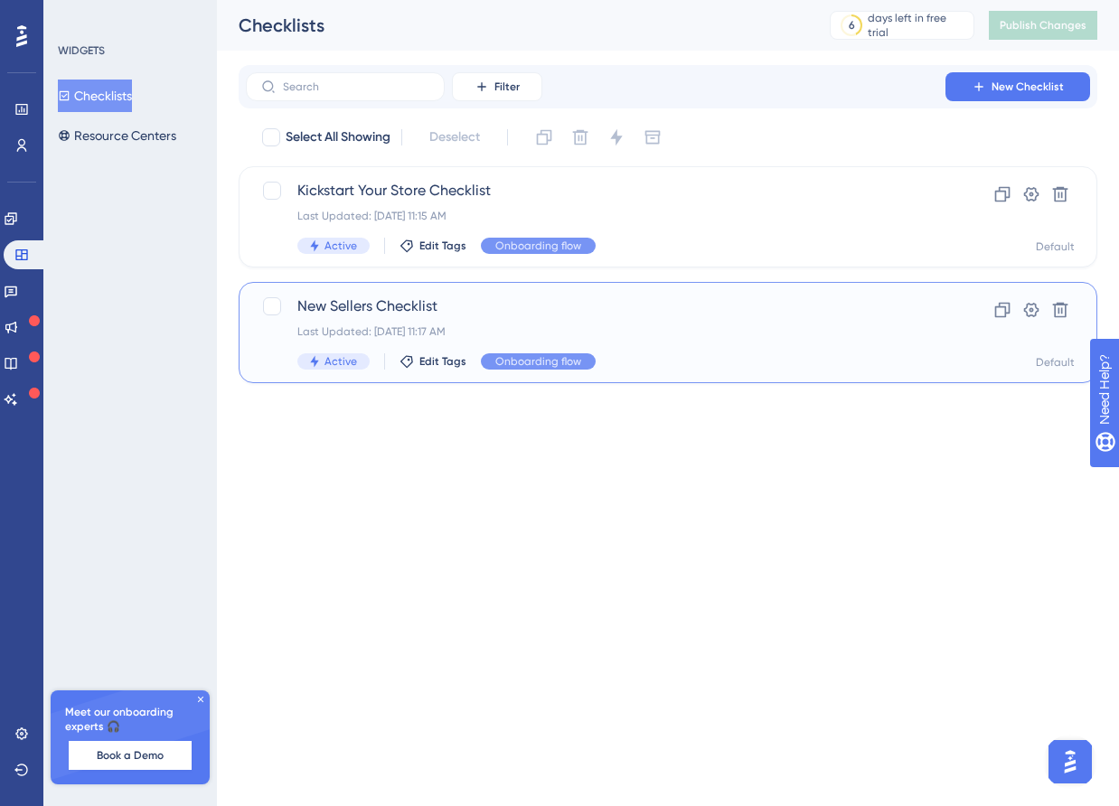
click at [500, 307] on span "New Sellers Checklist" at bounding box center [595, 307] width 597 height 22
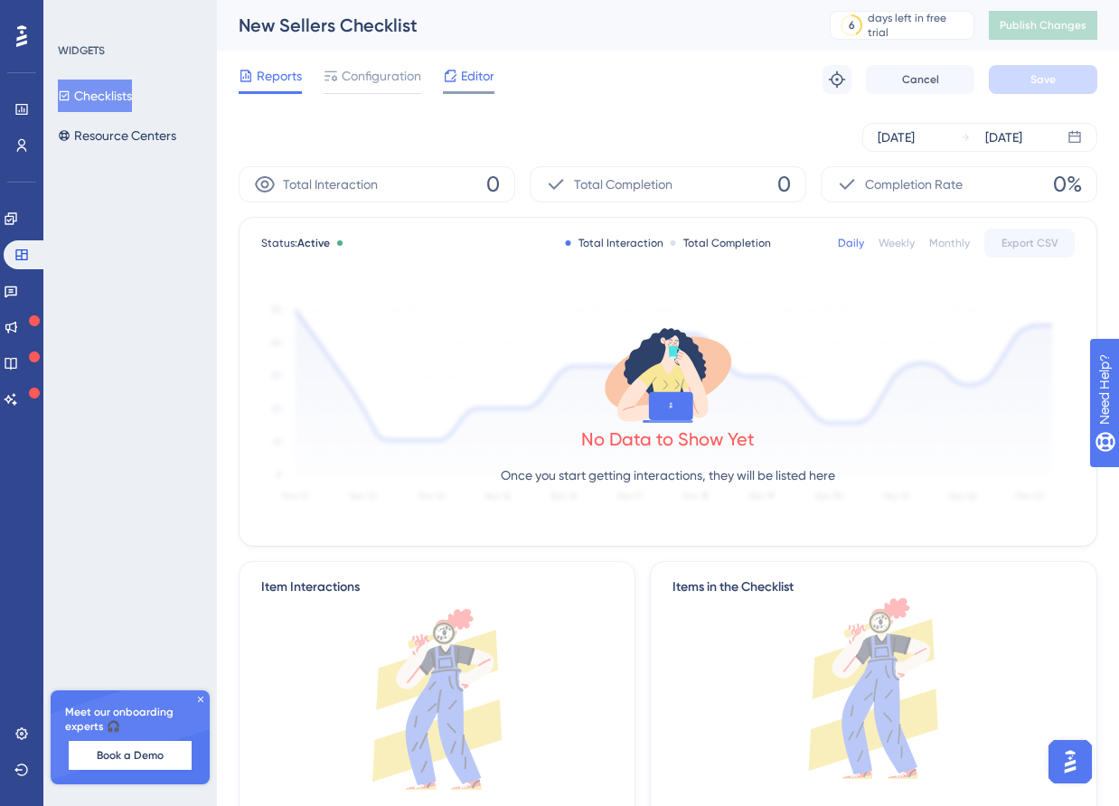
click at [479, 80] on span "Editor" at bounding box center [477, 76] width 33 height 22
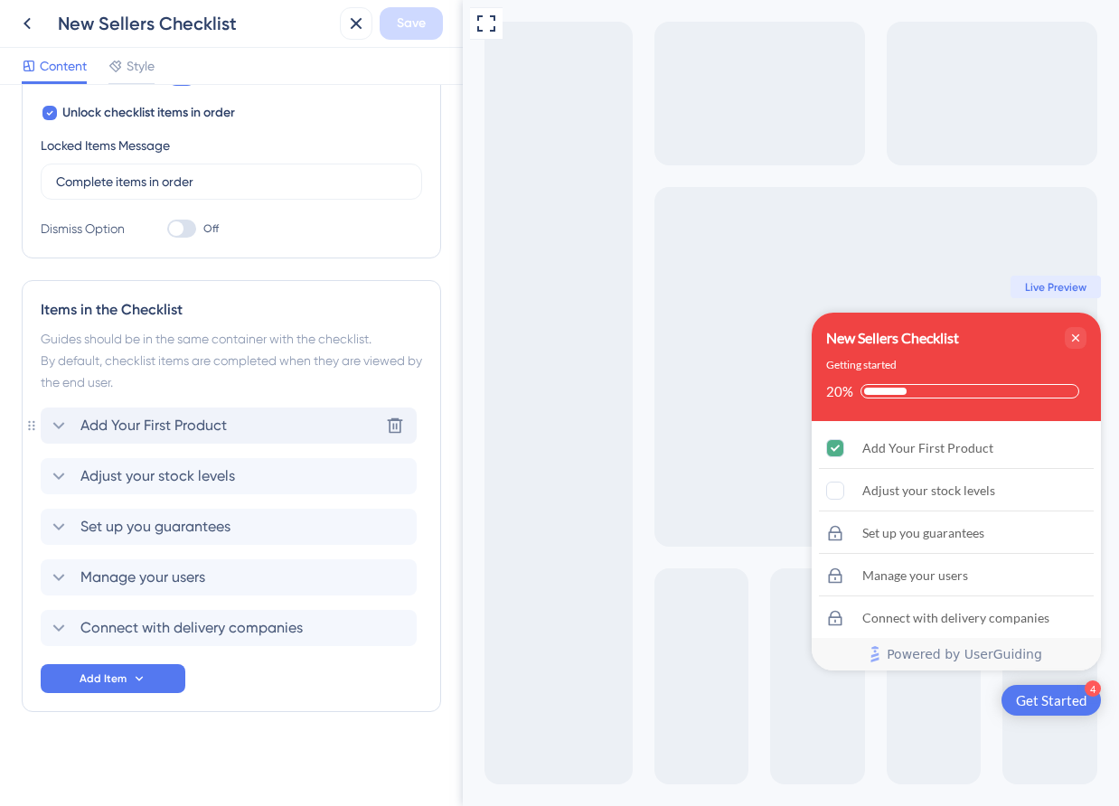
click at [194, 426] on span "Add Your First Product" at bounding box center [153, 426] width 146 height 22
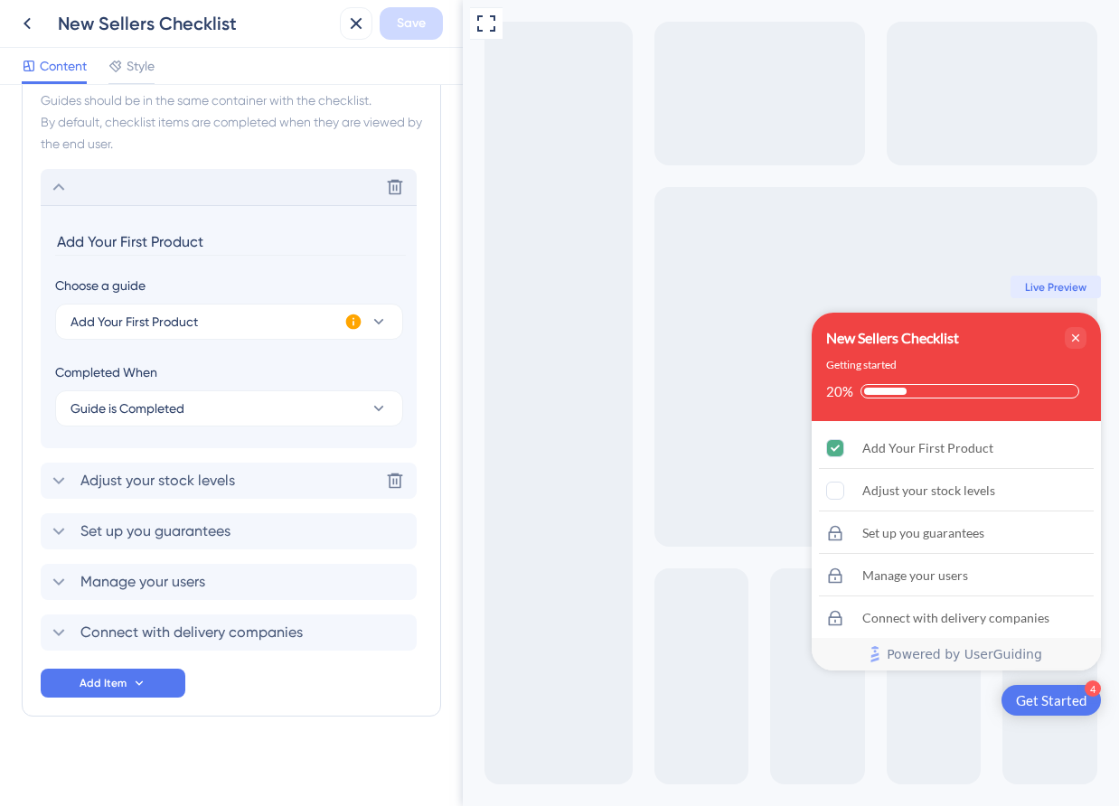
scroll to position [583, 0]
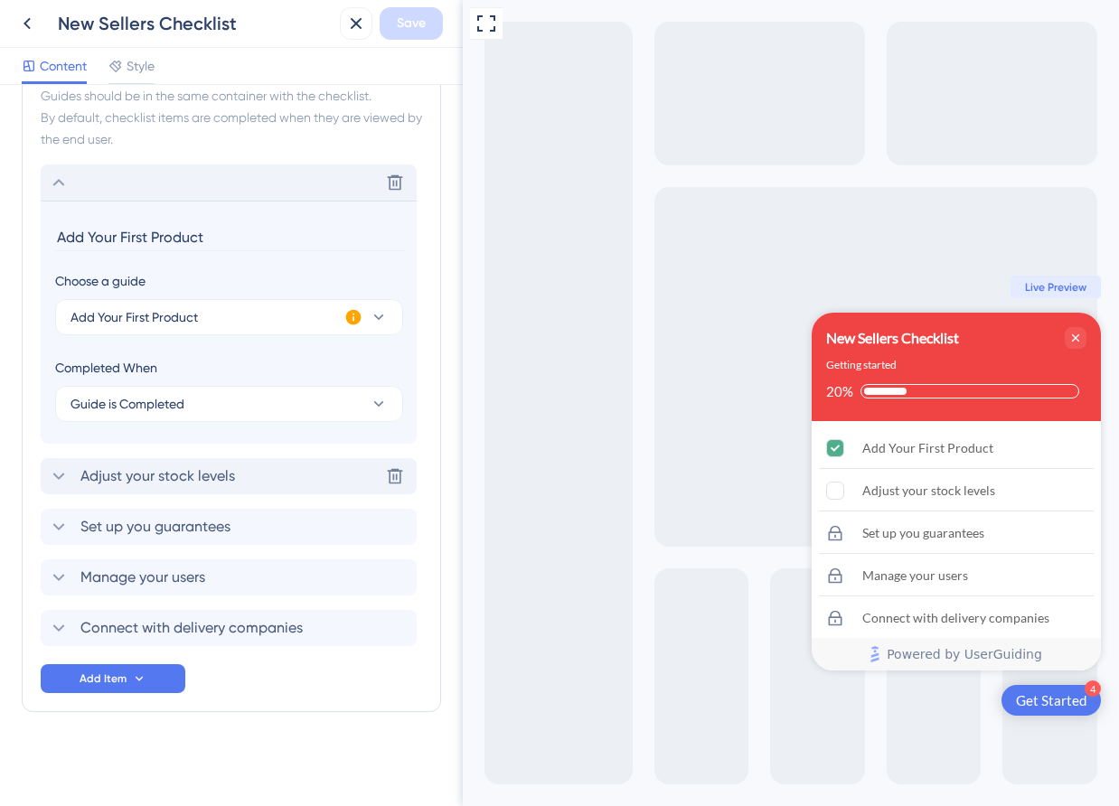
click at [192, 481] on span "Adjust your stock levels" at bounding box center [157, 477] width 155 height 22
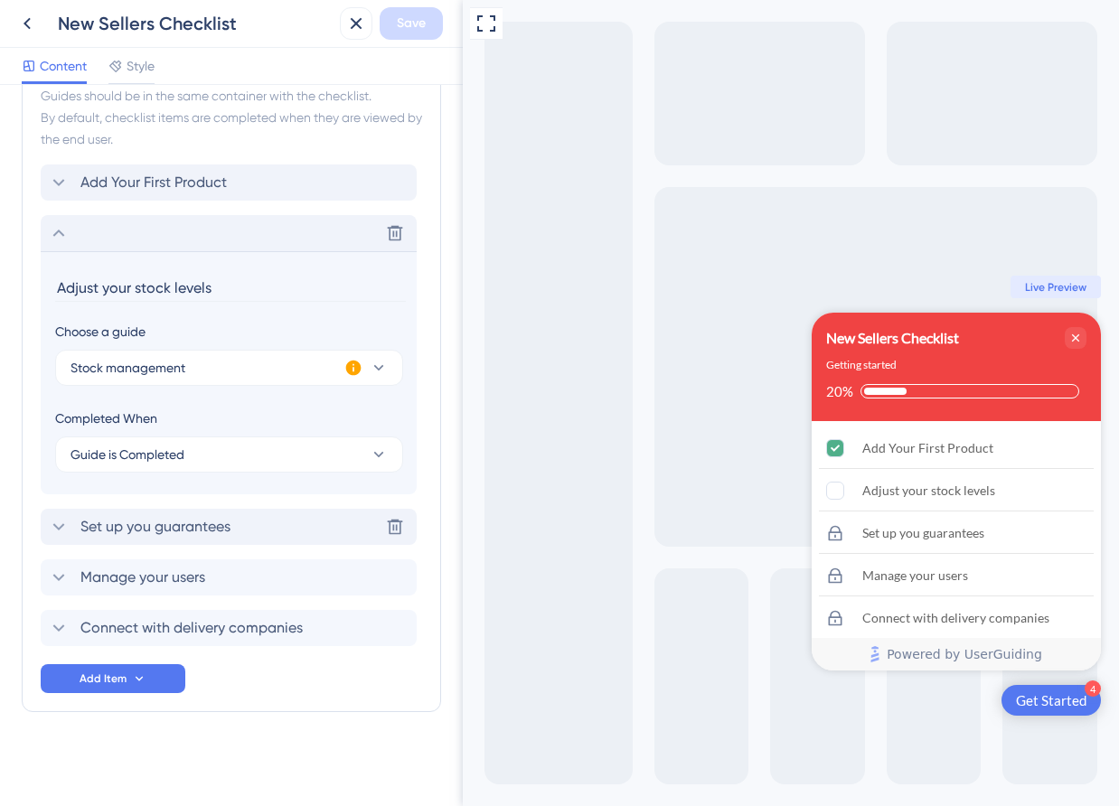
click at [219, 530] on span "Set up you guarantees" at bounding box center [155, 527] width 150 height 22
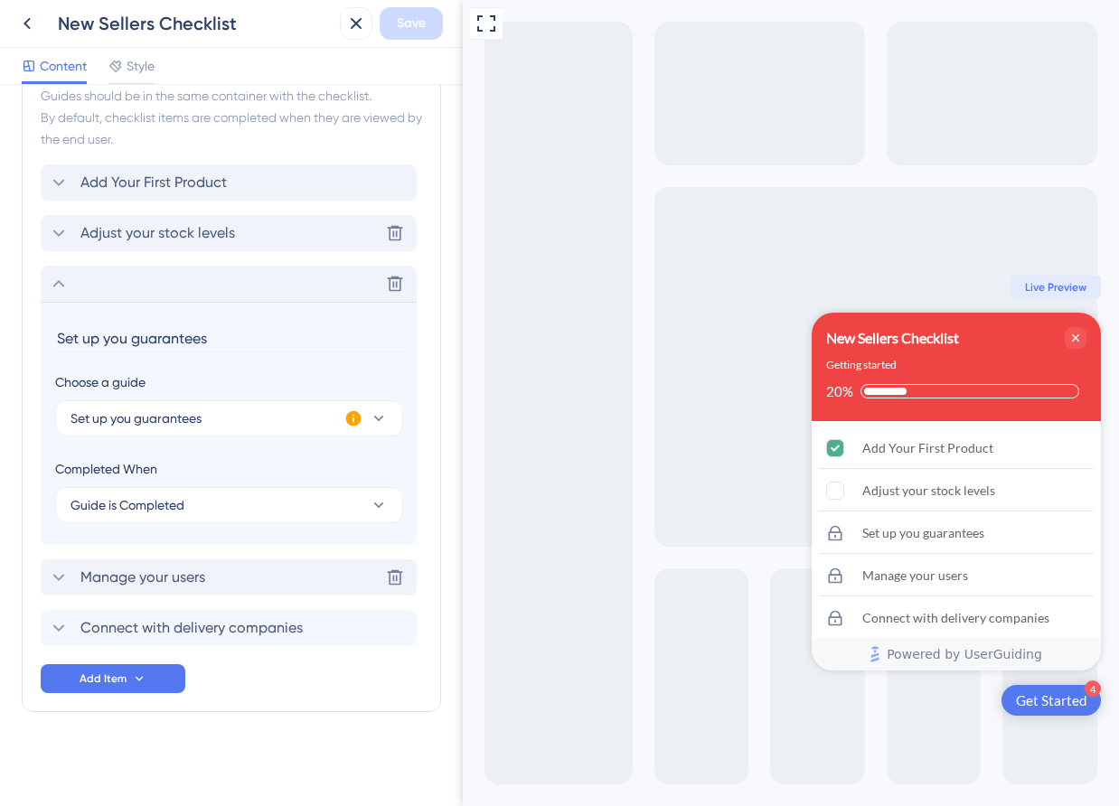
click at [221, 586] on div "Manage your users Delete" at bounding box center [229, 578] width 376 height 36
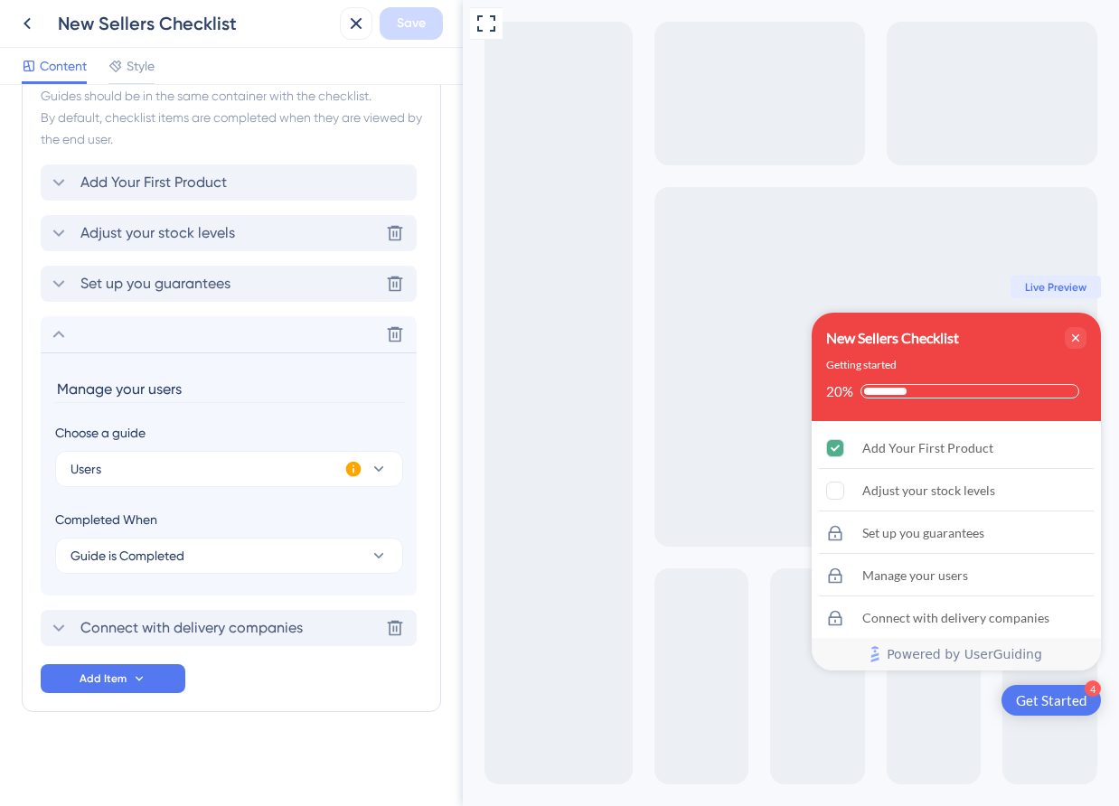
click at [195, 622] on span "Connect with delivery companies" at bounding box center [191, 628] width 222 height 22
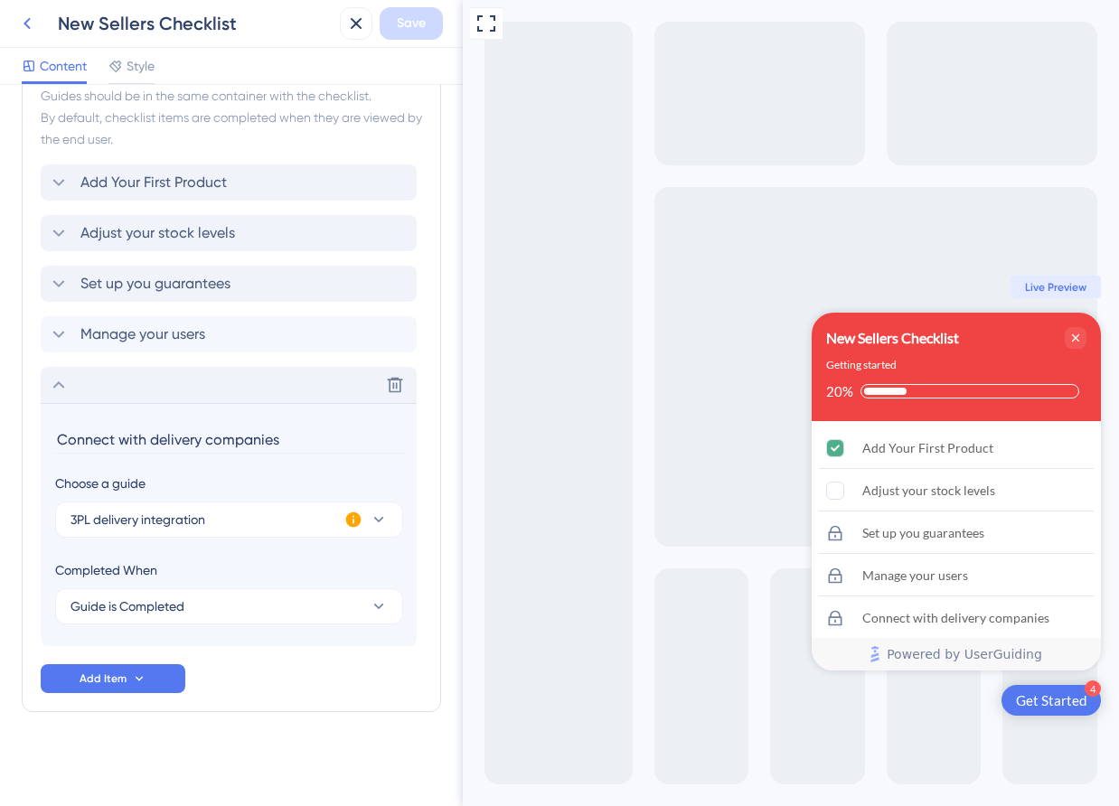
click at [21, 16] on icon at bounding box center [27, 24] width 22 height 22
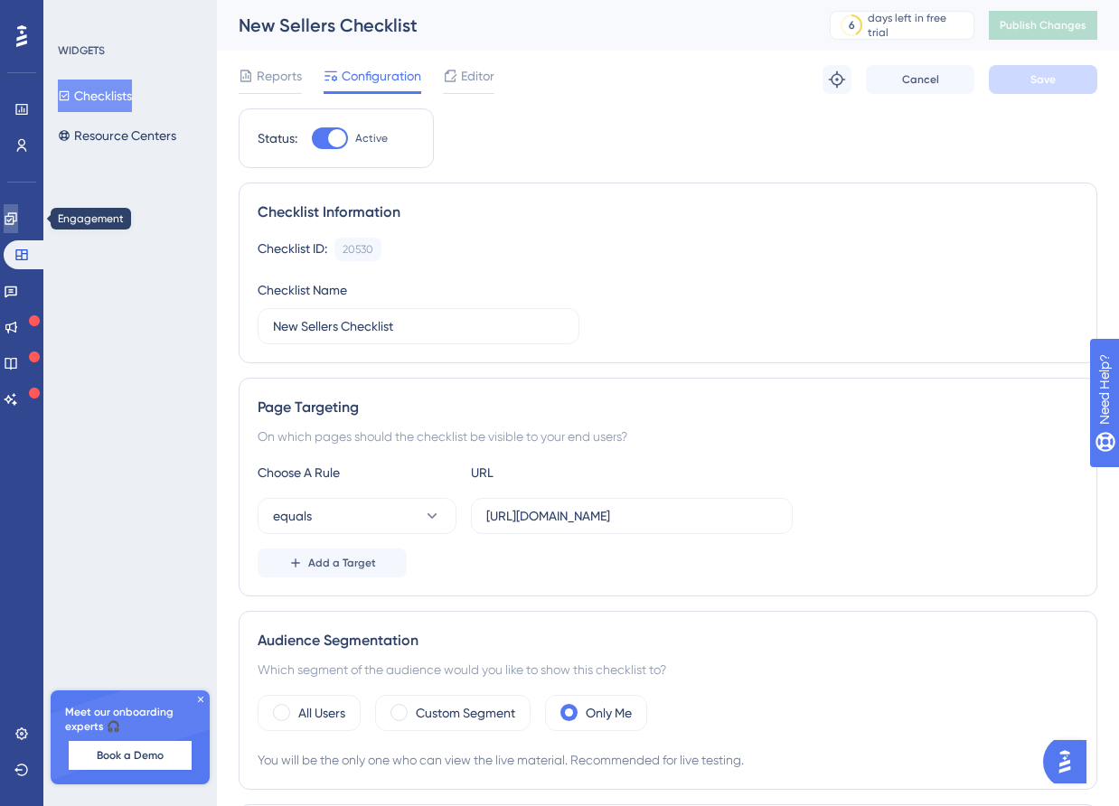
click at [18, 222] on icon at bounding box center [11, 219] width 14 height 14
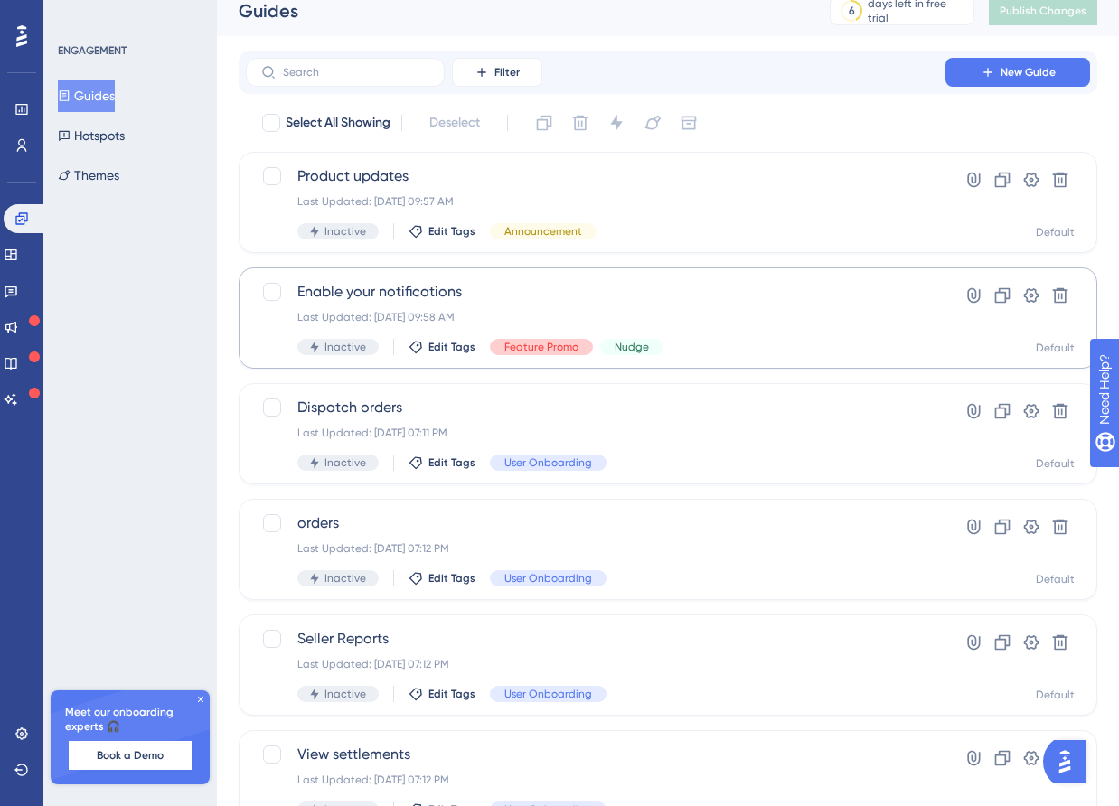
scroll to position [597, 0]
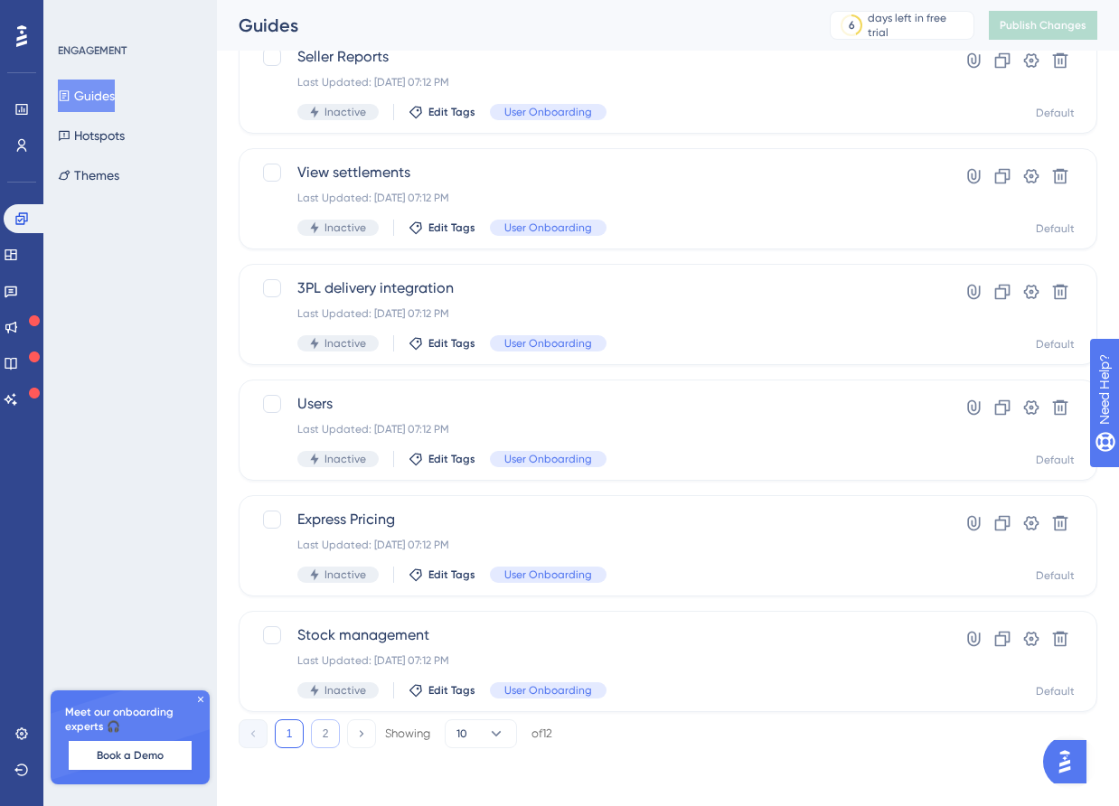
click at [323, 731] on button "2" at bounding box center [325, 734] width 29 height 29
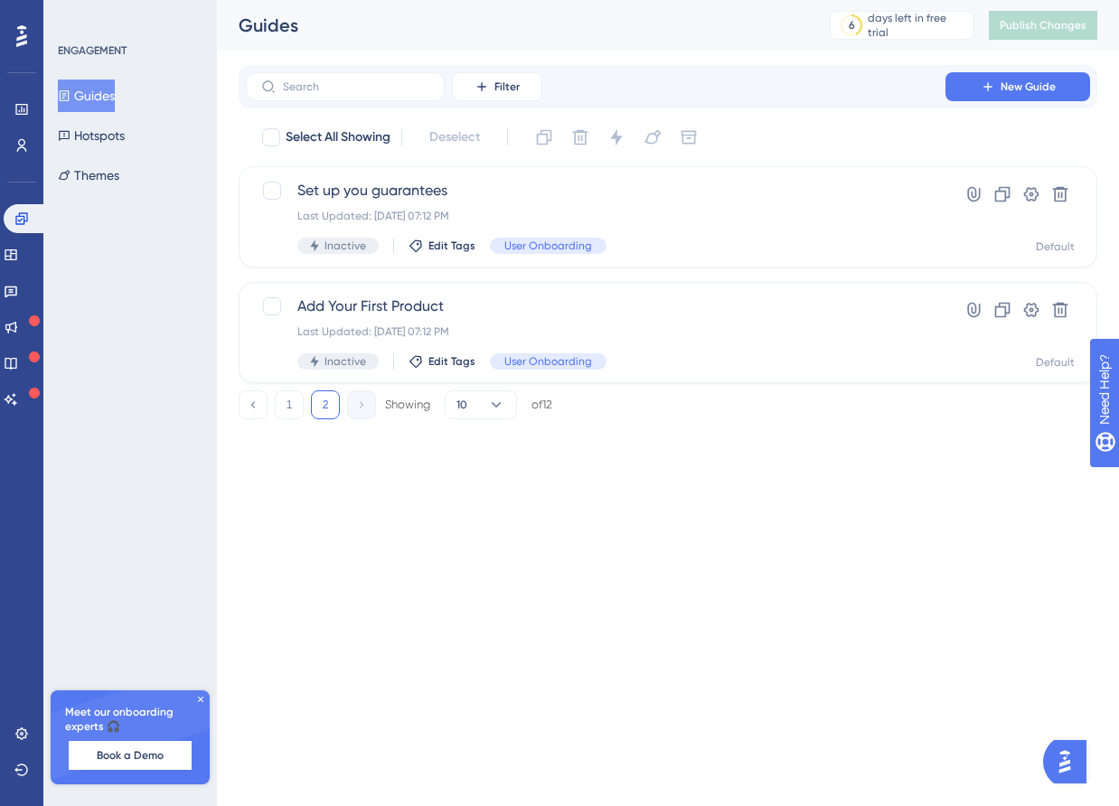
scroll to position [0, 0]
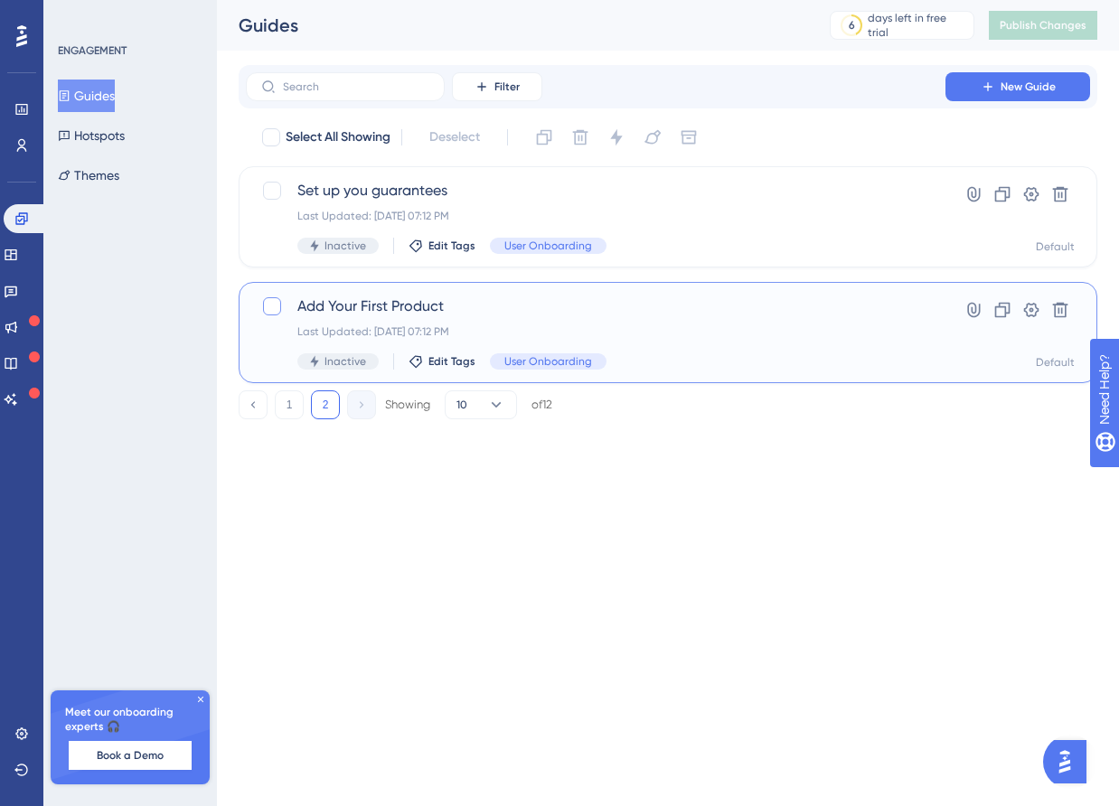
click at [269, 309] on div at bounding box center [272, 306] width 18 height 18
click at [475, 410] on button "10" at bounding box center [481, 405] width 72 height 29
click at [481, 482] on div "20 20" at bounding box center [481, 493] width 34 height 36
checkbox input "false"
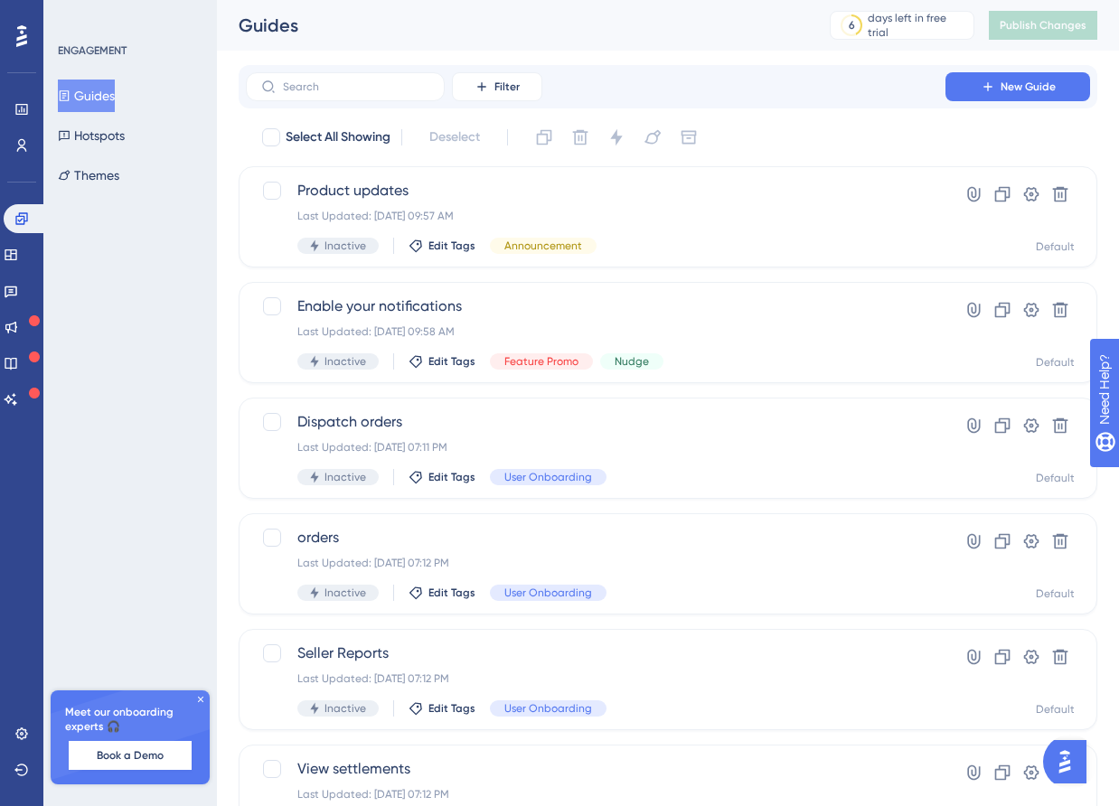
scroll to position [828, 0]
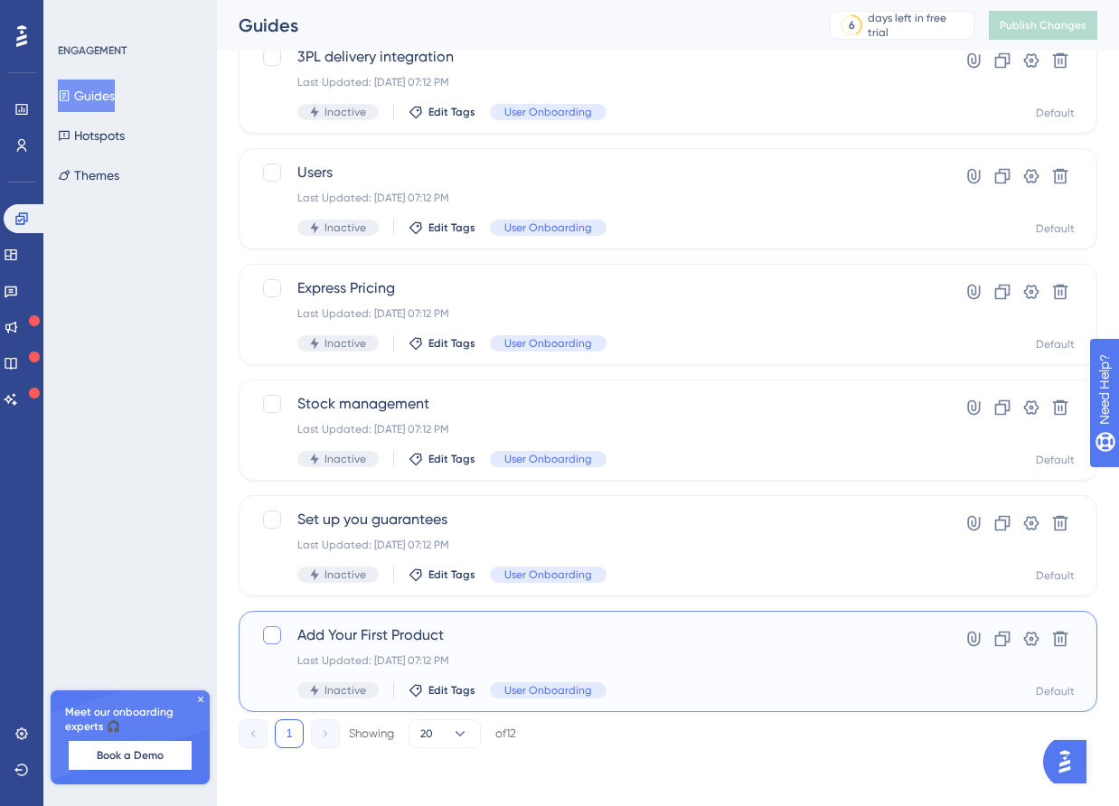
click at [274, 641] on div at bounding box center [272, 635] width 18 height 18
checkbox input "true"
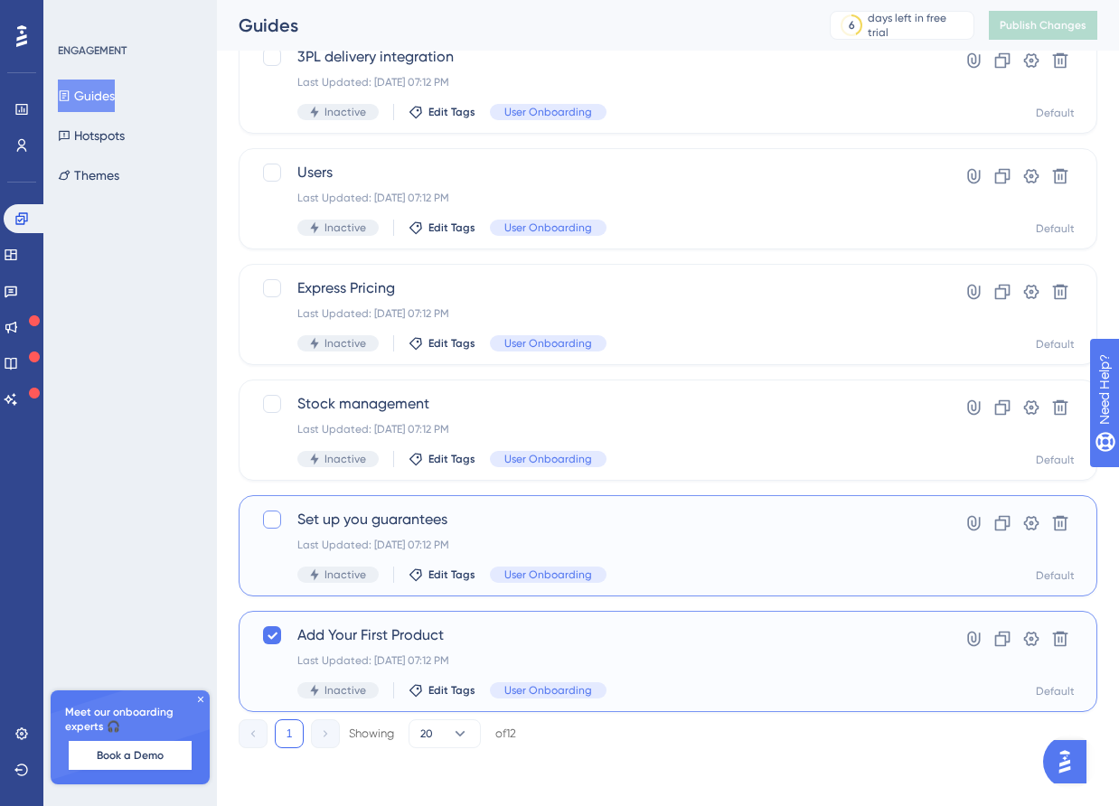
click at [273, 524] on div at bounding box center [272, 520] width 18 height 18
checkbox input "true"
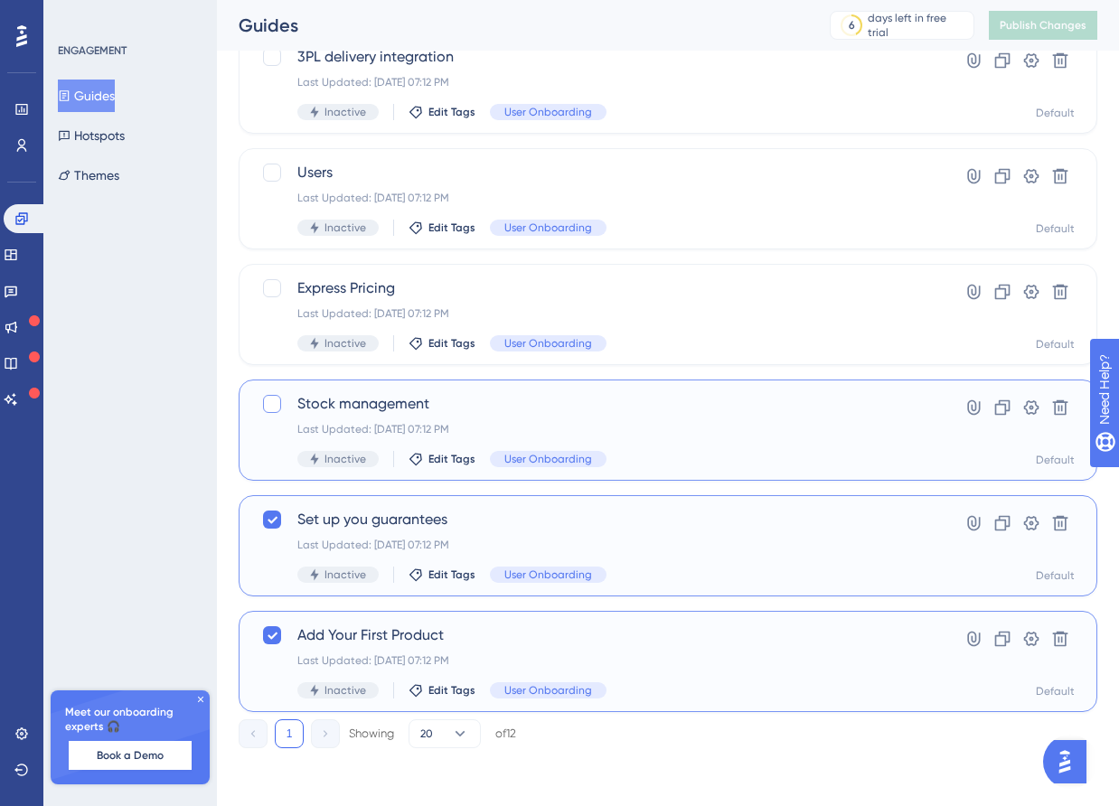
click at [270, 404] on div at bounding box center [272, 404] width 18 height 18
checkbox input "true"
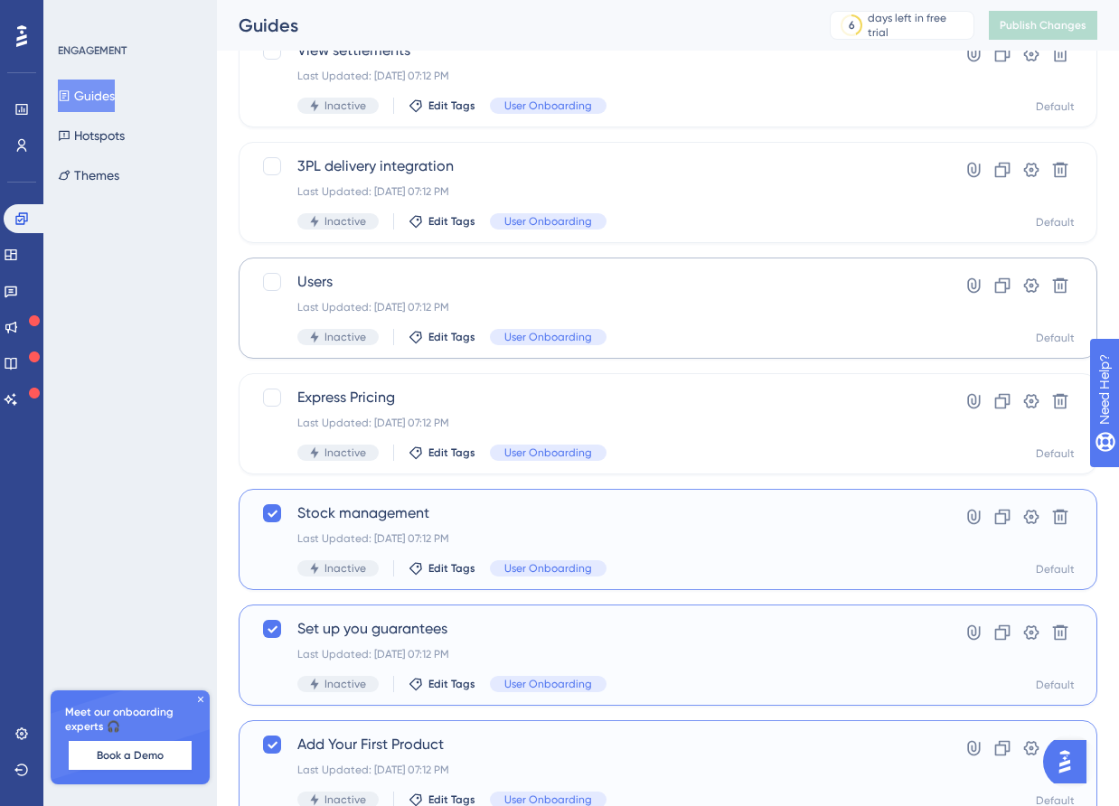
scroll to position [711, 0]
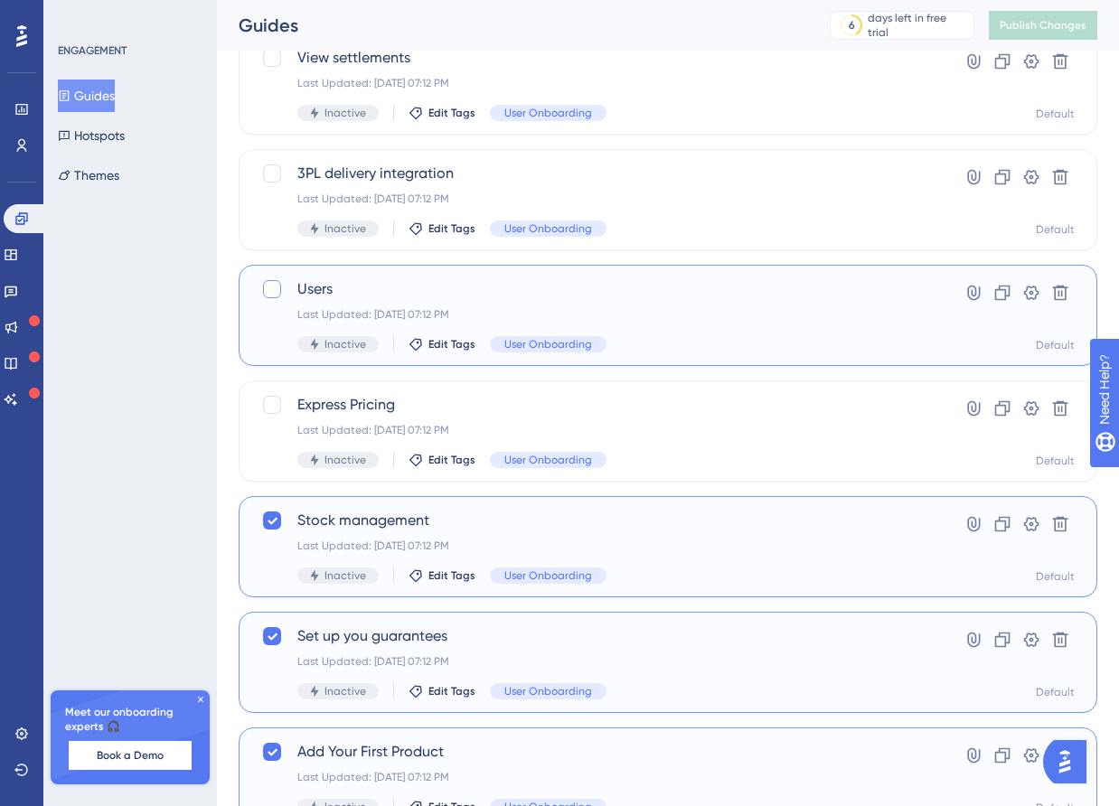
click at [272, 290] on div at bounding box center [272, 289] width 18 height 18
checkbox input "true"
click at [272, 177] on div at bounding box center [272, 174] width 18 height 18
checkbox input "true"
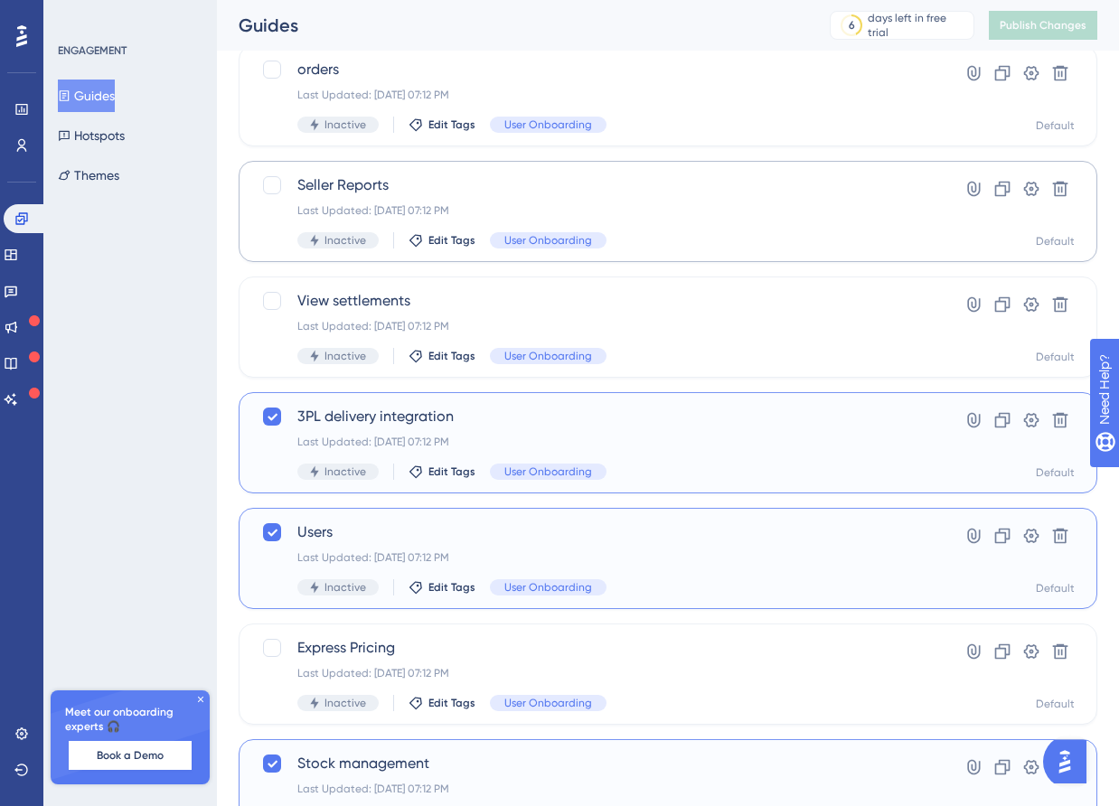
scroll to position [0, 0]
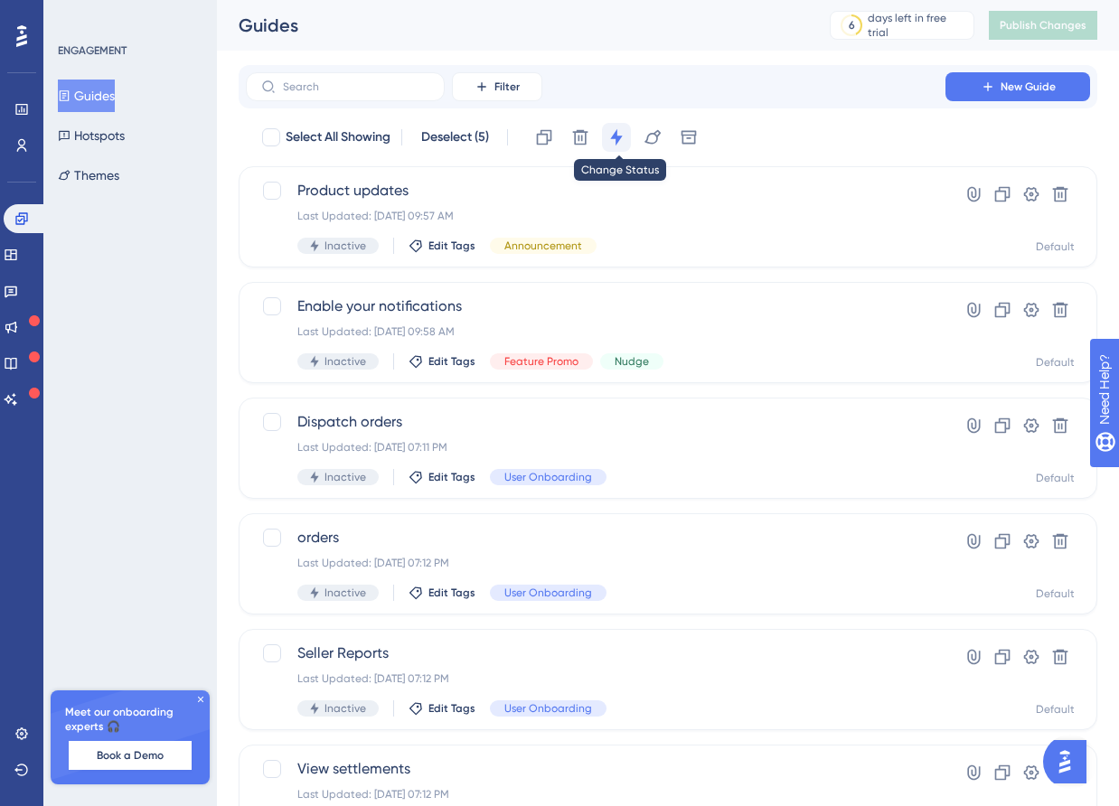
click at [612, 136] on icon at bounding box center [616, 137] width 18 height 18
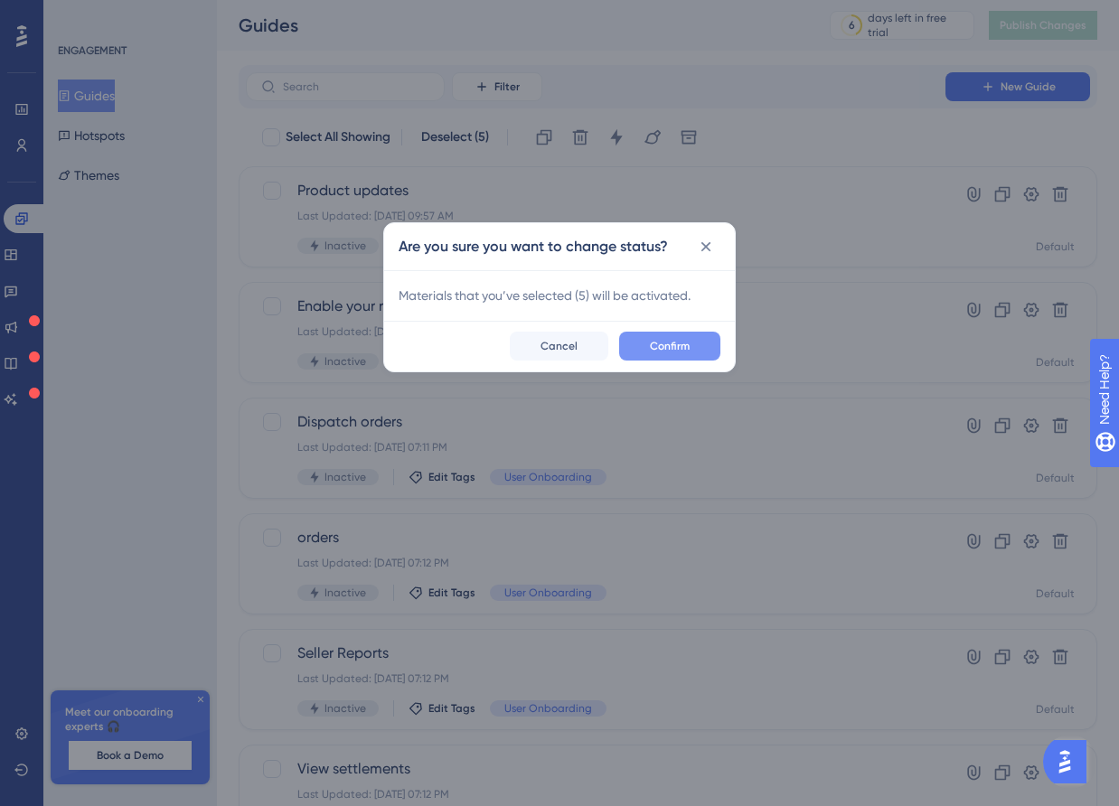
click at [651, 344] on span "Confirm" at bounding box center [670, 346] width 40 height 14
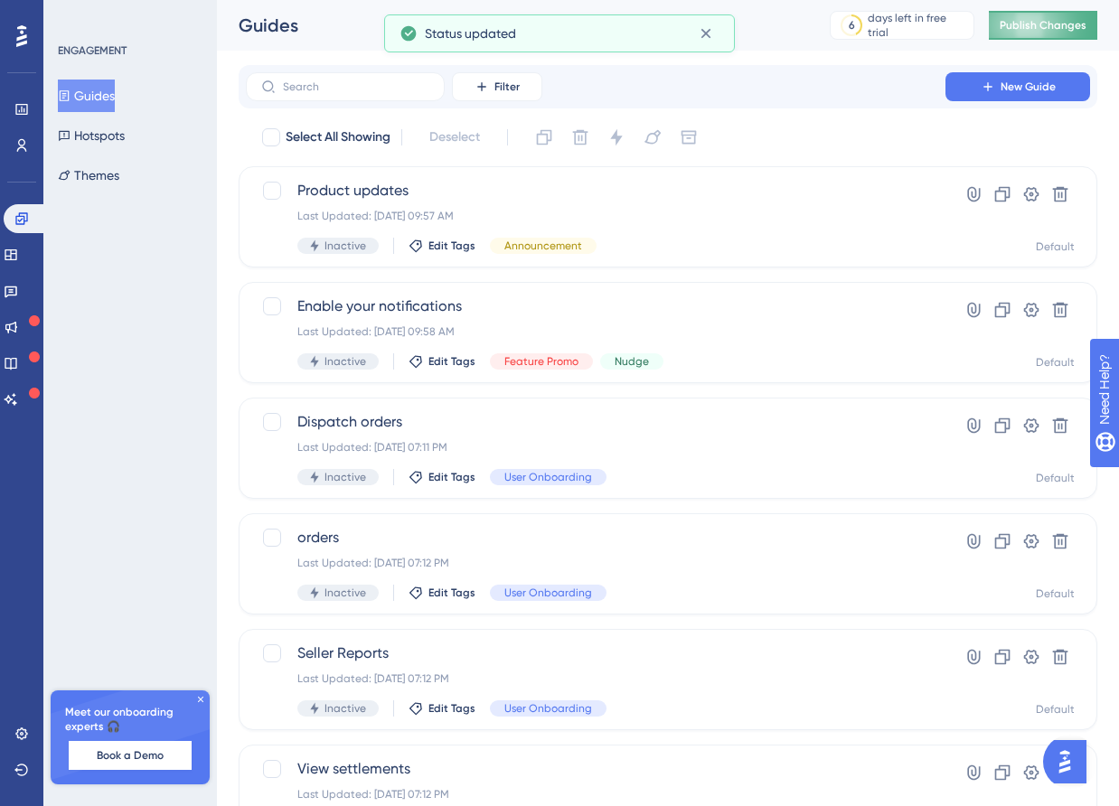
click at [1022, 32] on button "Publish Changes" at bounding box center [1043, 25] width 108 height 29
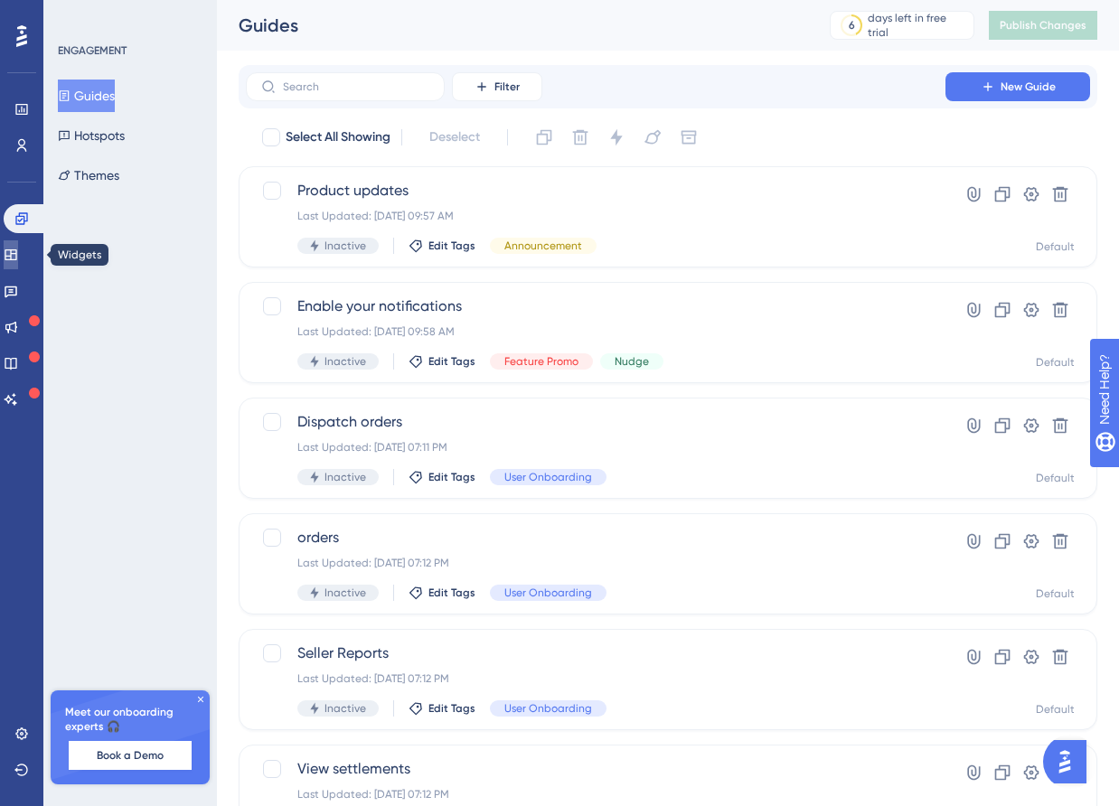
click at [16, 256] on icon at bounding box center [11, 254] width 12 height 11
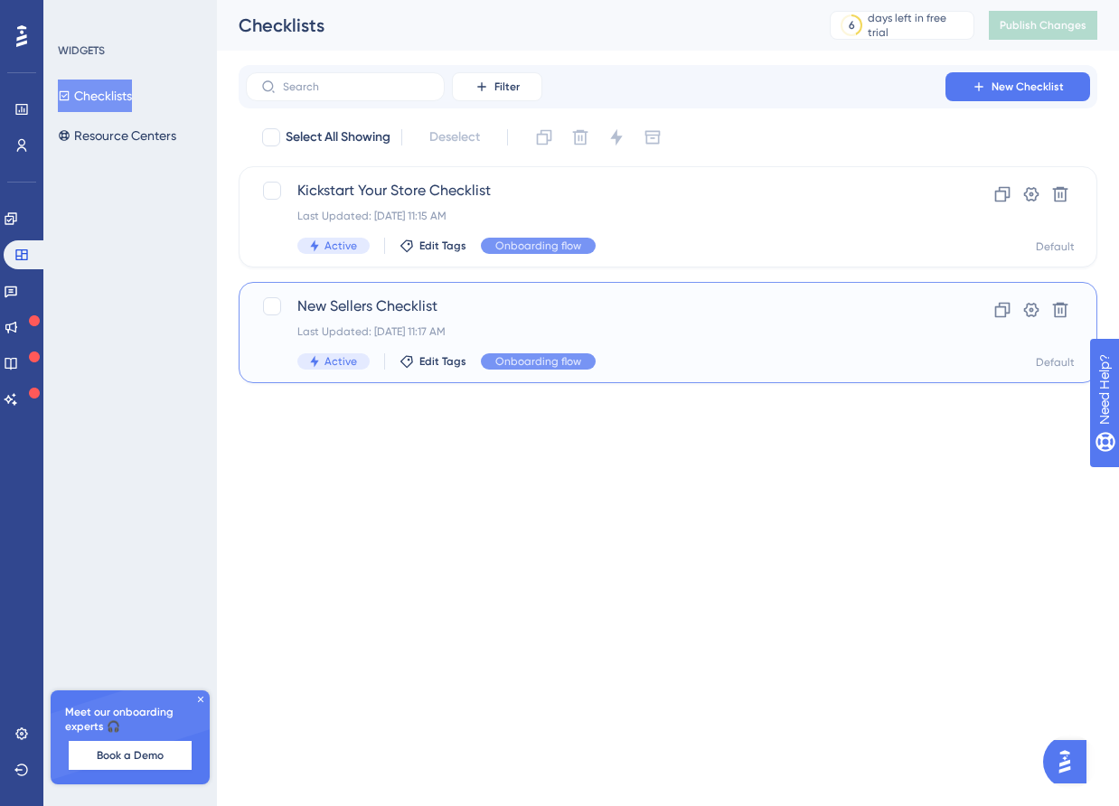
click at [372, 304] on span "New Sellers Checklist" at bounding box center [595, 307] width 597 height 22
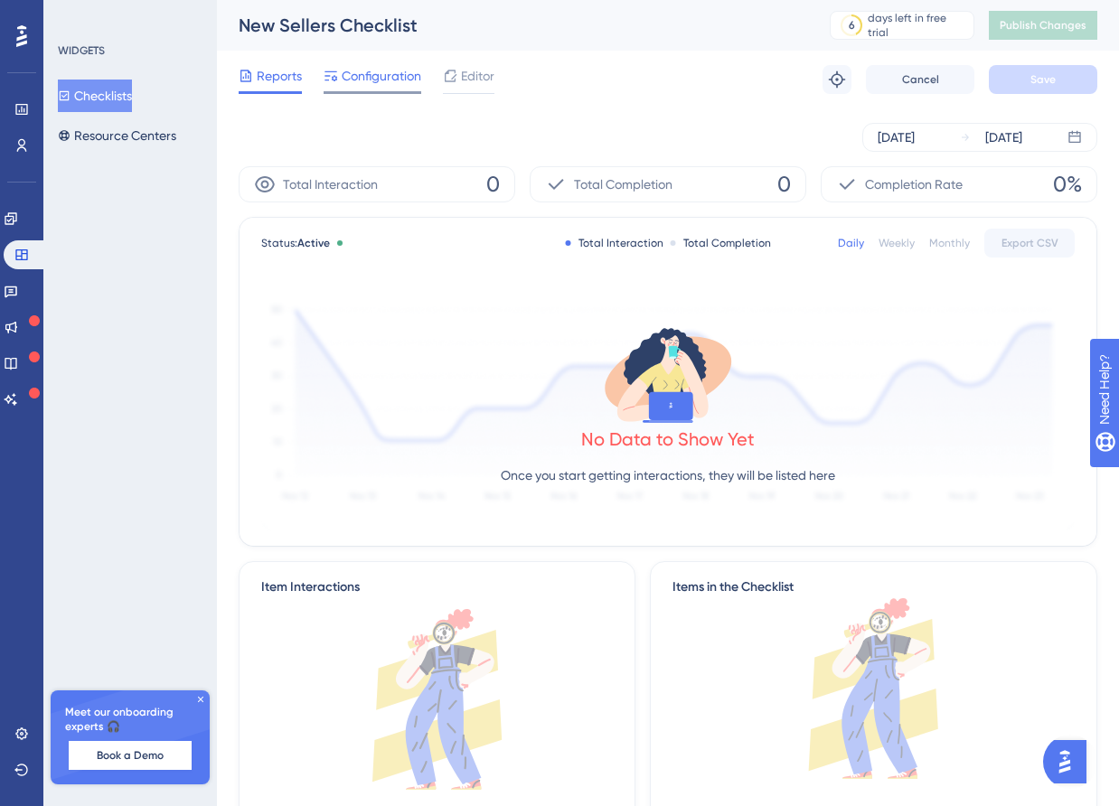
click at [366, 85] on span "Configuration" at bounding box center [382, 76] width 80 height 22
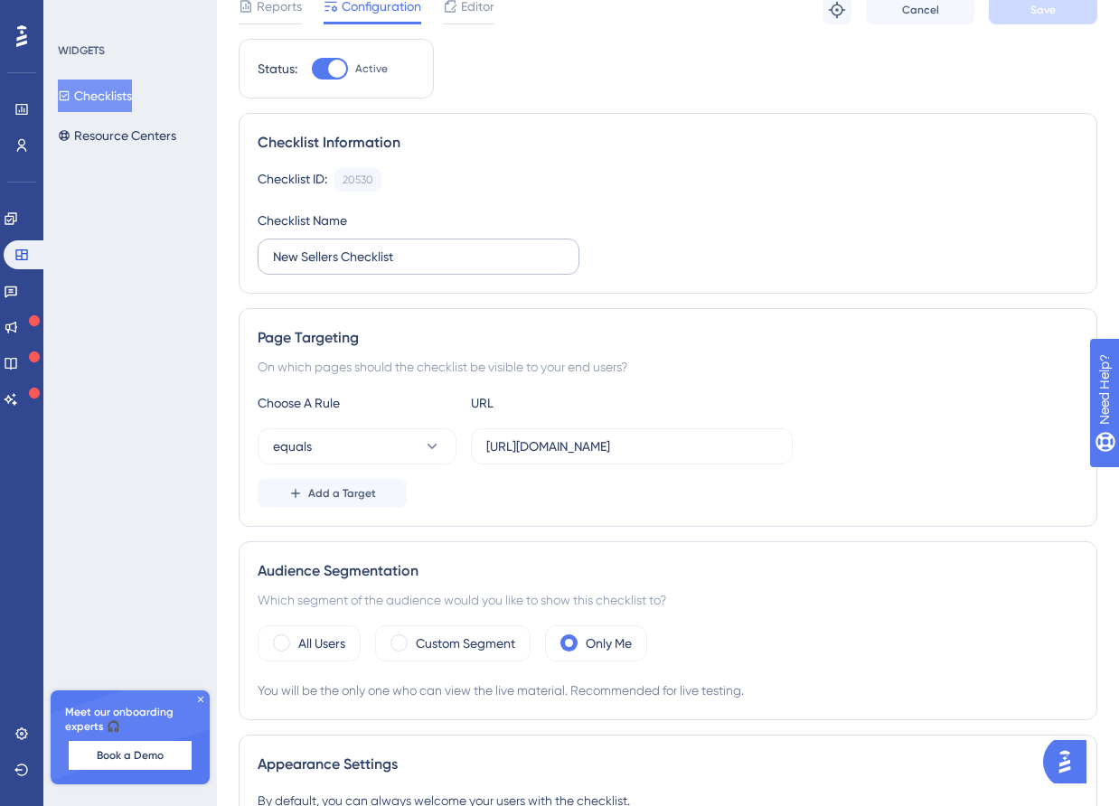
scroll to position [80, 0]
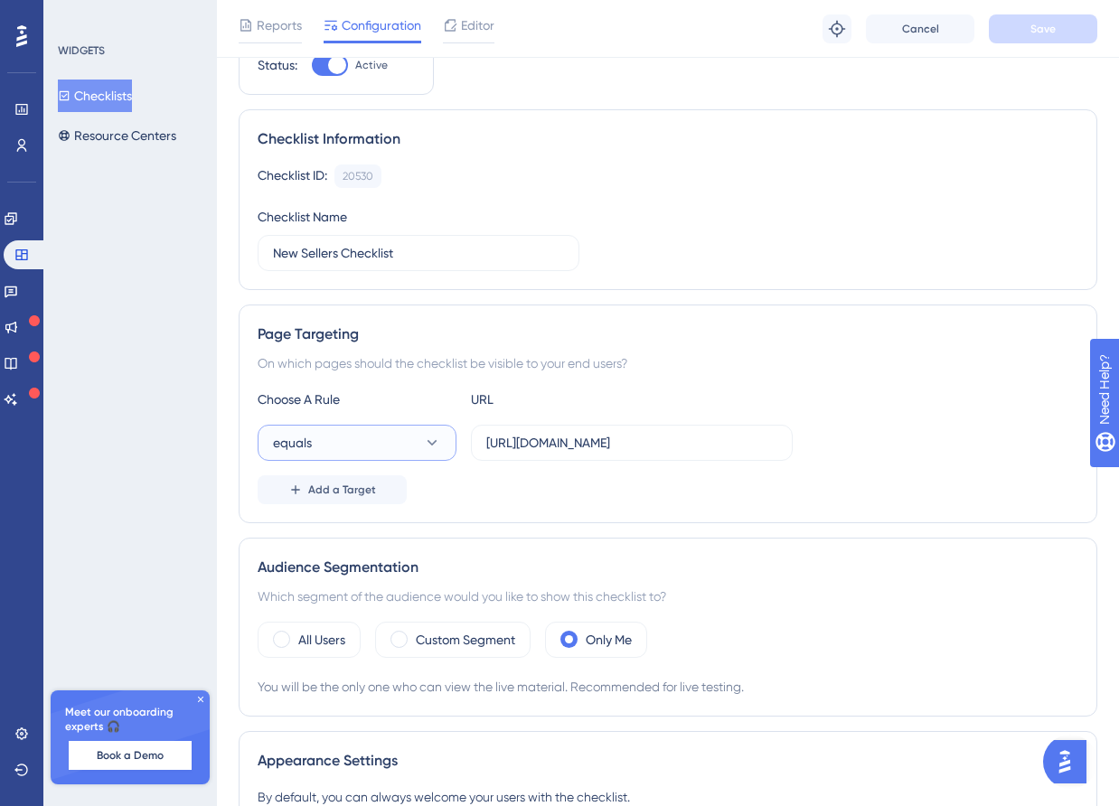
click at [400, 447] on button "equals" at bounding box center [357, 443] width 199 height 36
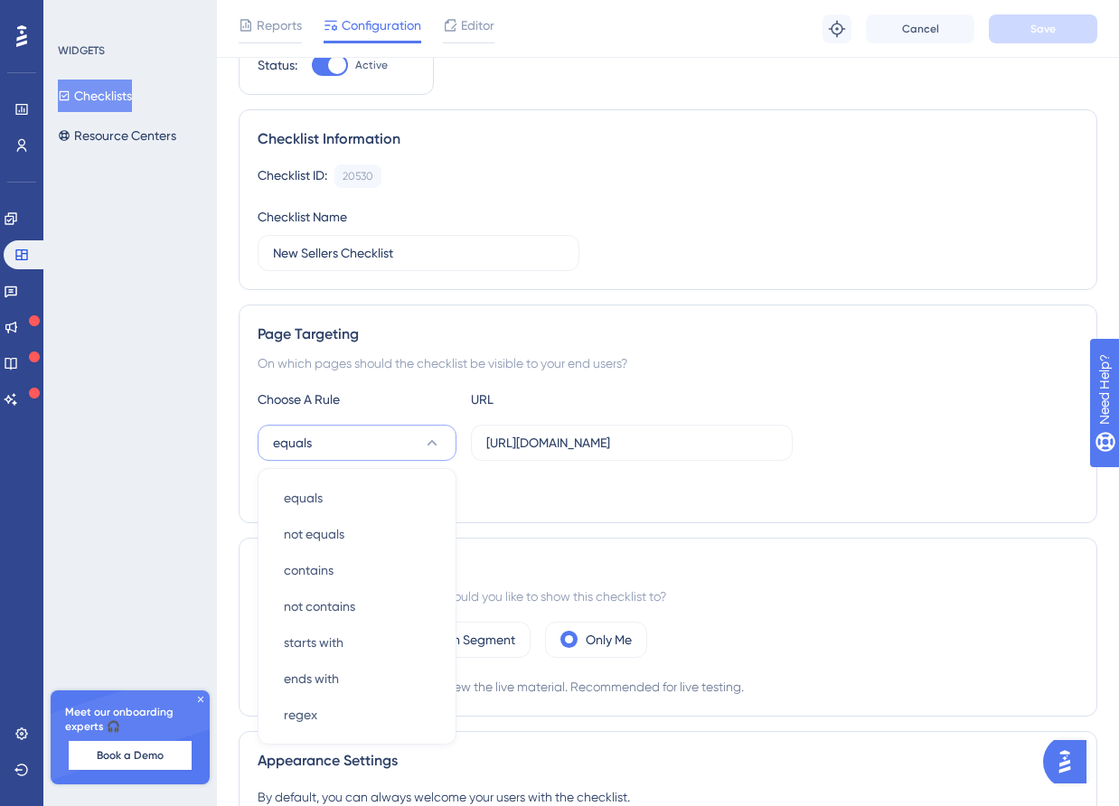
scroll to position [284, 0]
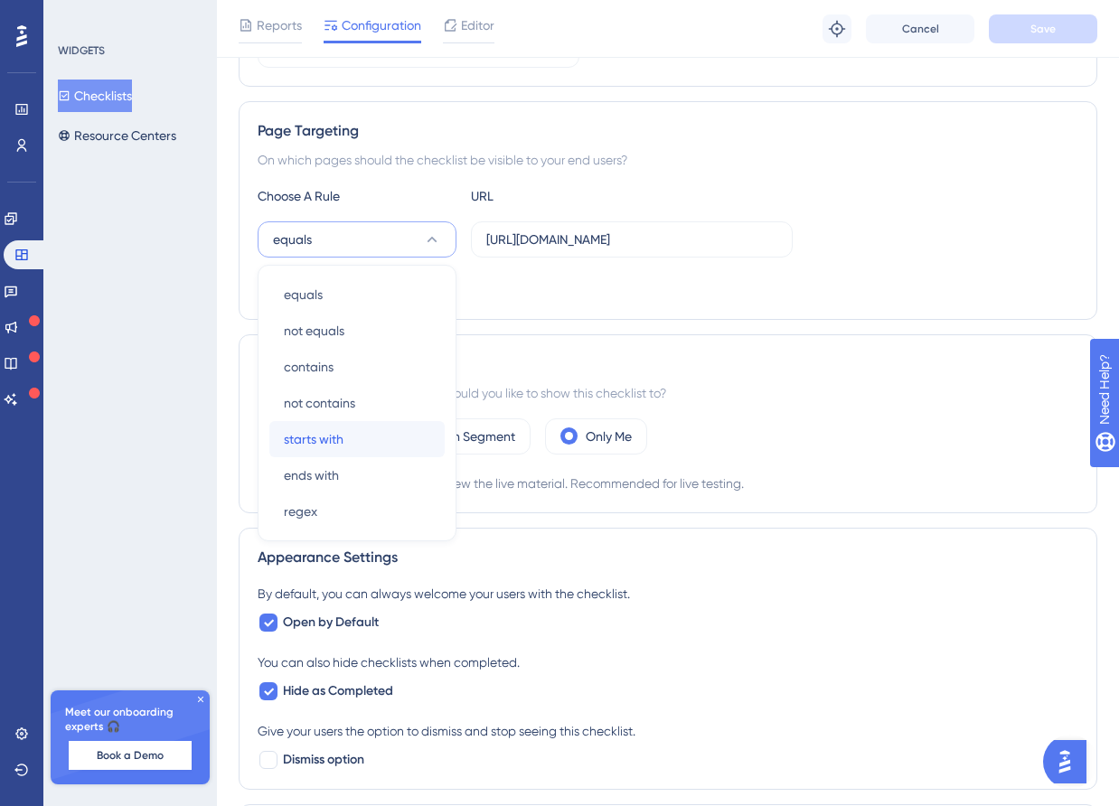
click at [384, 443] on div "starts with starts with" at bounding box center [357, 439] width 146 height 36
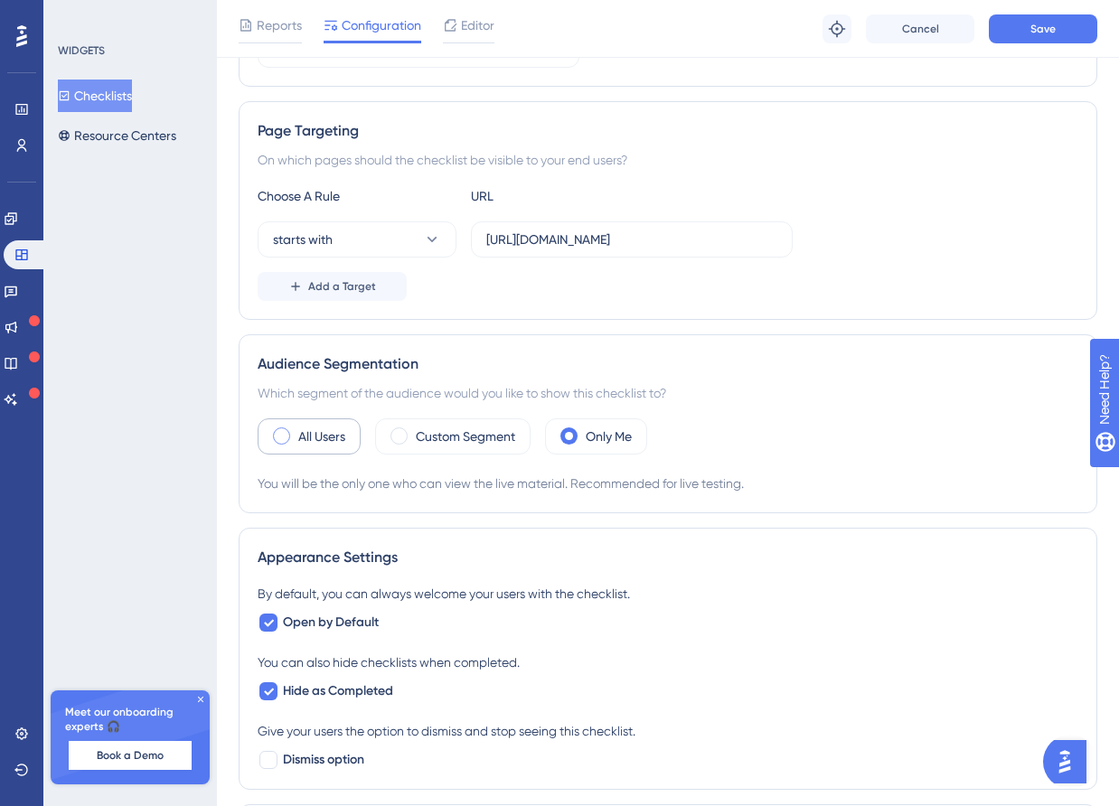
click at [292, 444] on div "All Users" at bounding box center [309, 437] width 103 height 36
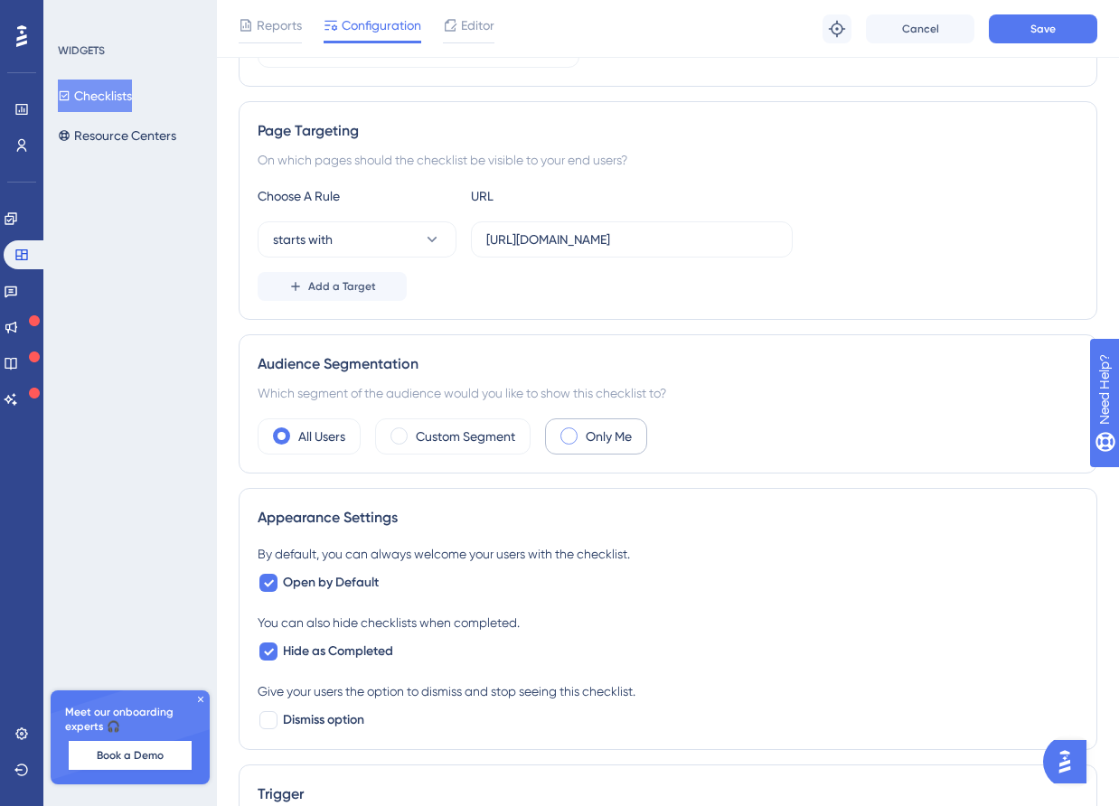
click at [588, 428] on label "Only Me" at bounding box center [609, 437] width 46 height 22
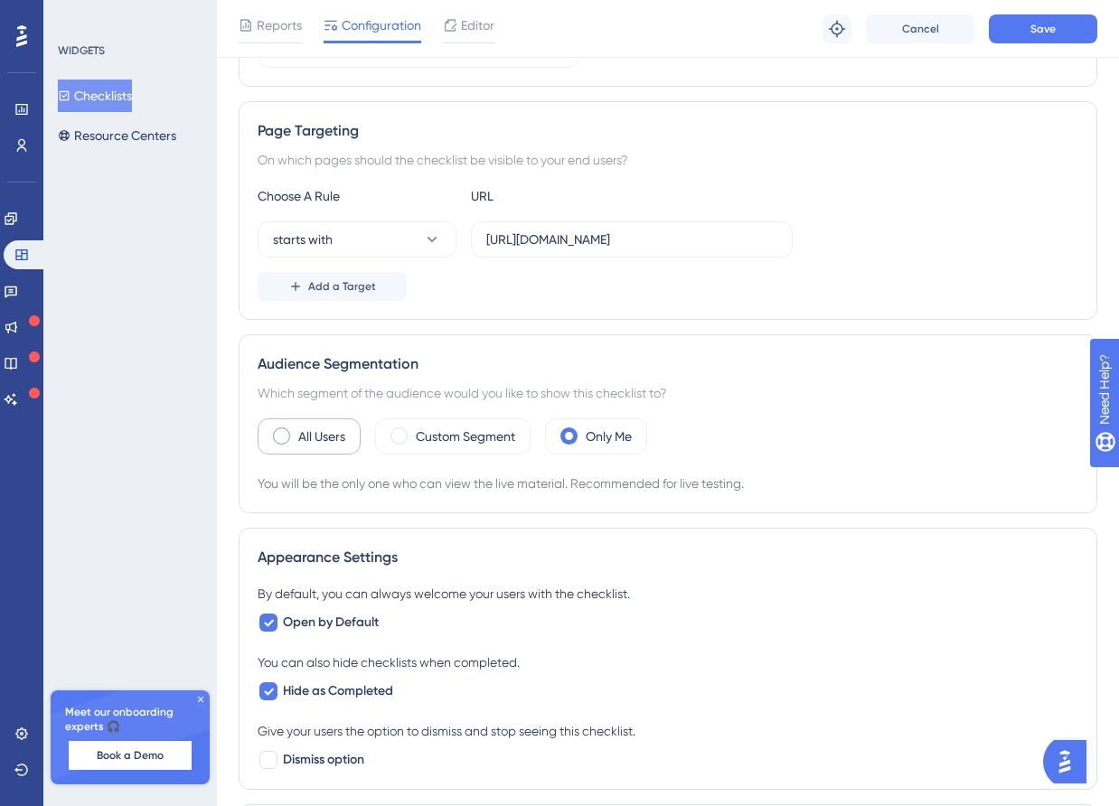
click at [338, 436] on label "All Users" at bounding box center [321, 437] width 47 height 22
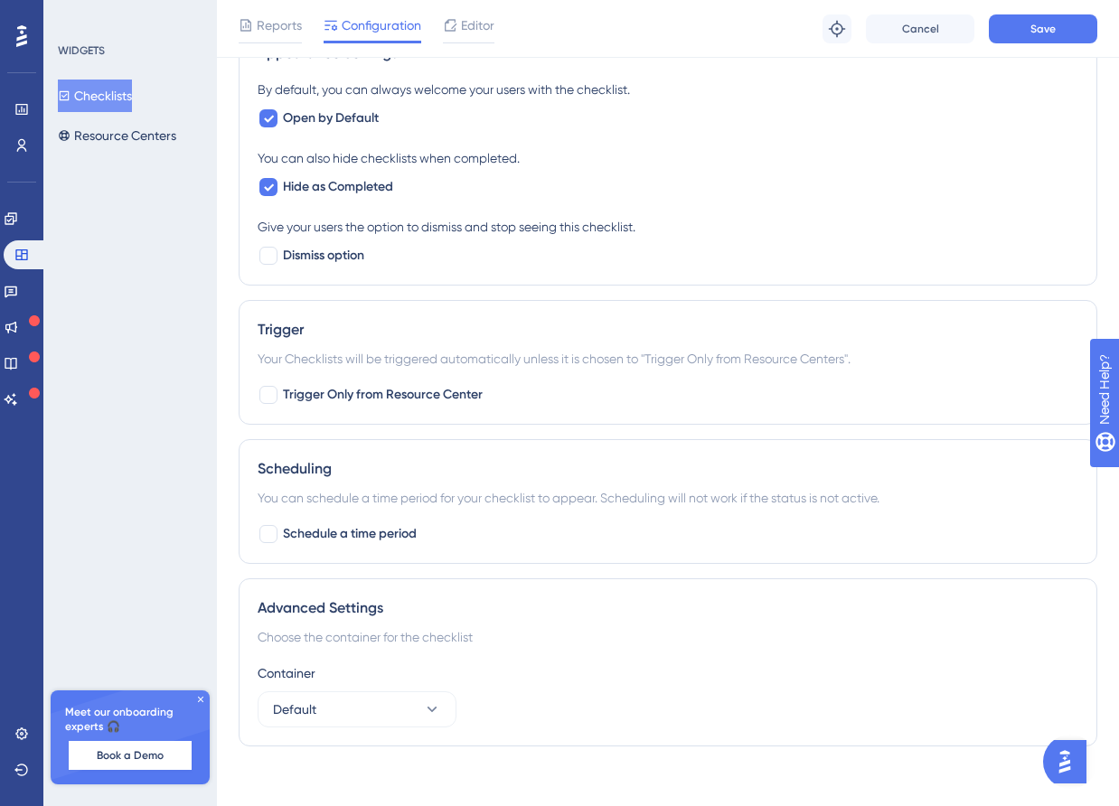
scroll to position [739, 0]
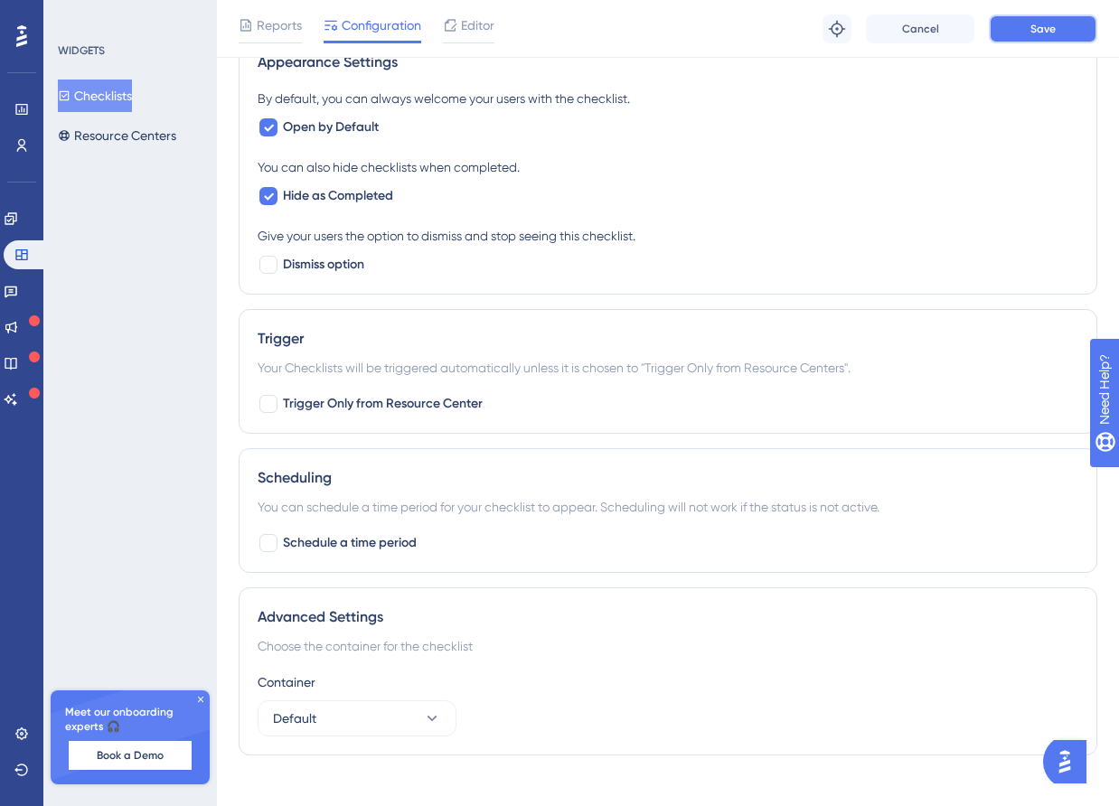
click at [1045, 31] on span "Save" at bounding box center [1043, 29] width 25 height 14
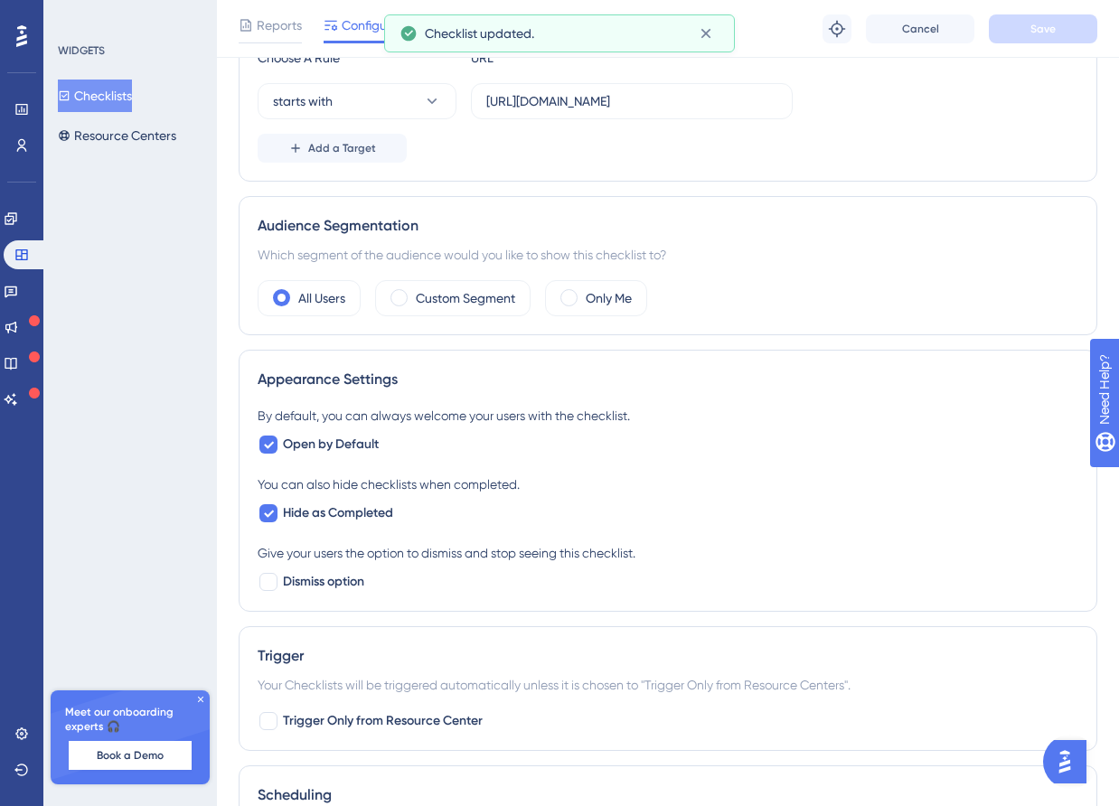
scroll to position [0, 0]
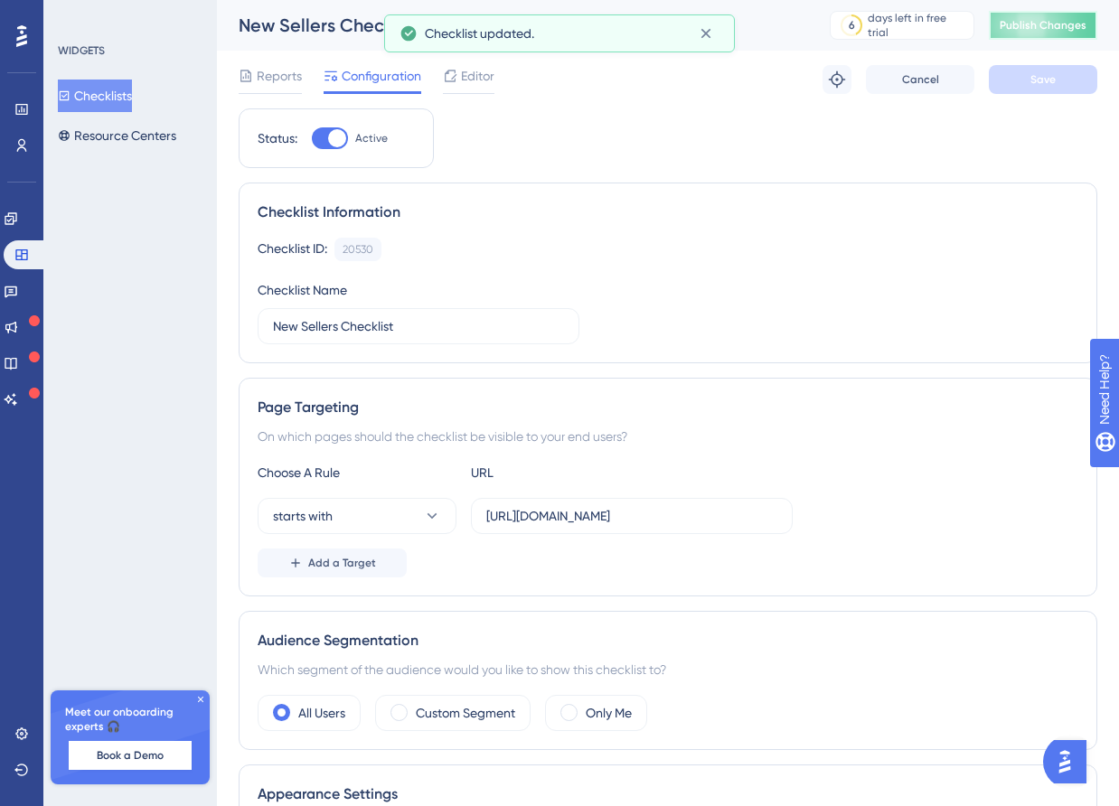
click at [1025, 29] on span "Publish Changes" at bounding box center [1043, 25] width 87 height 14
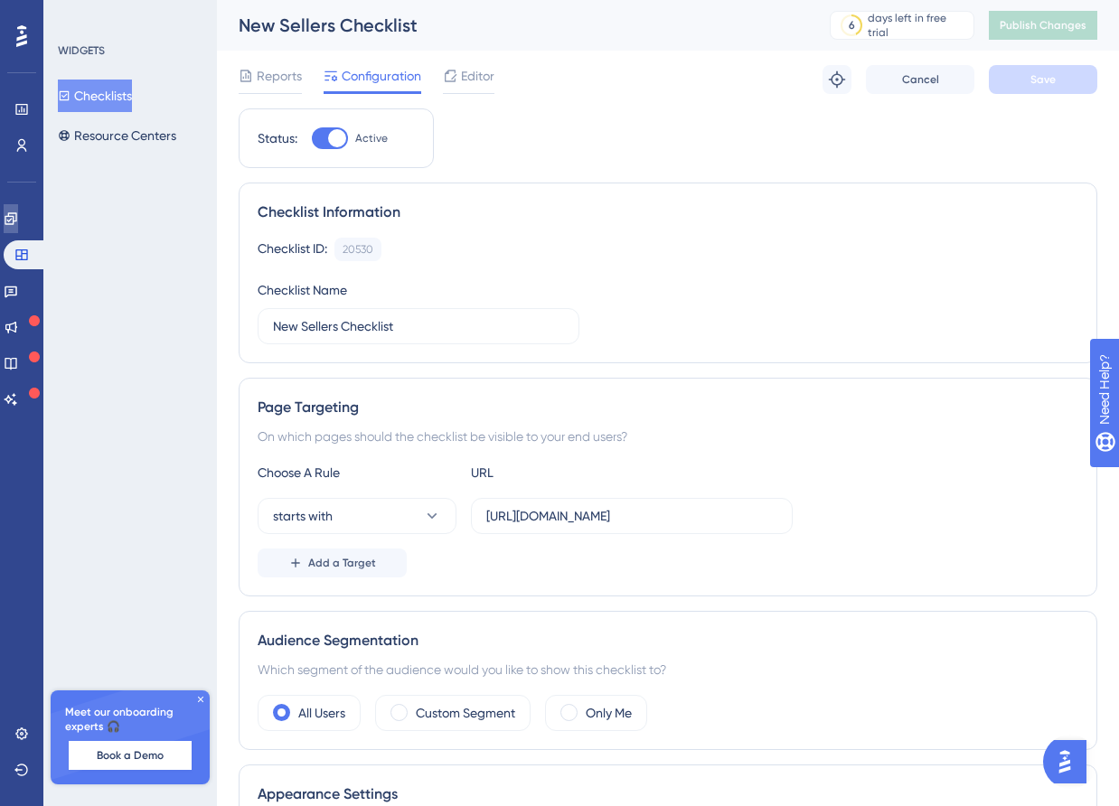
click at [18, 225] on icon at bounding box center [11, 219] width 14 height 14
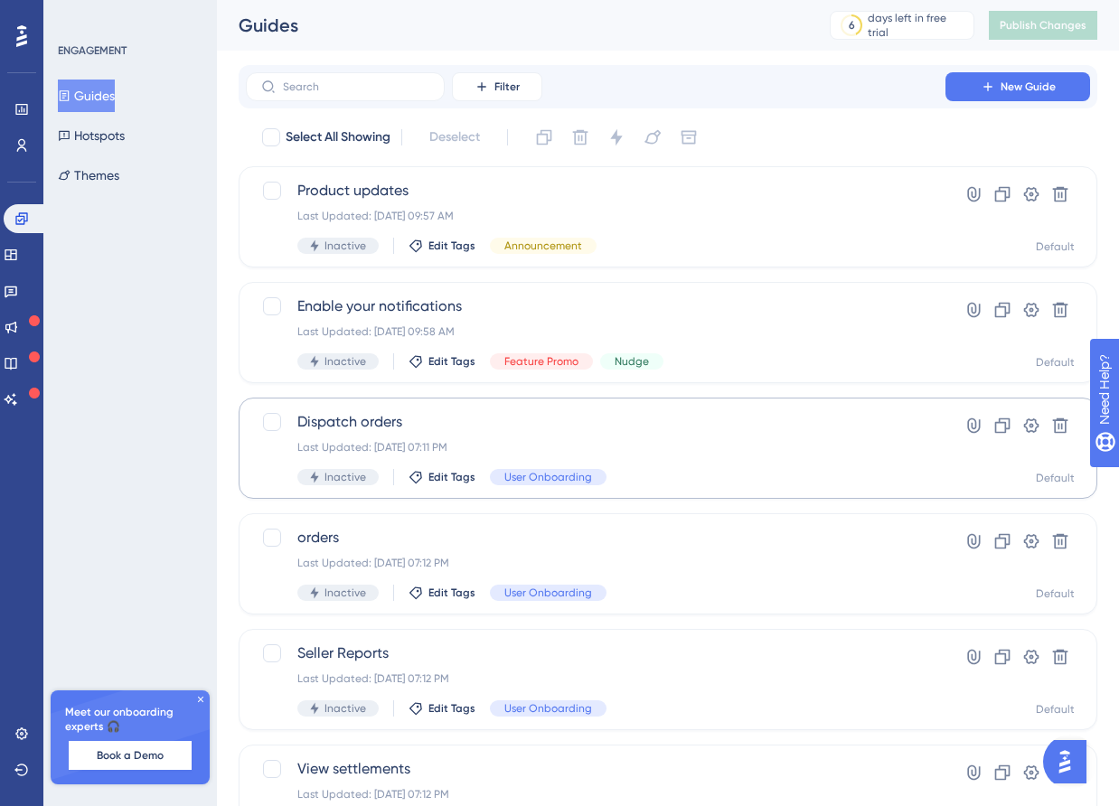
scroll to position [597, 0]
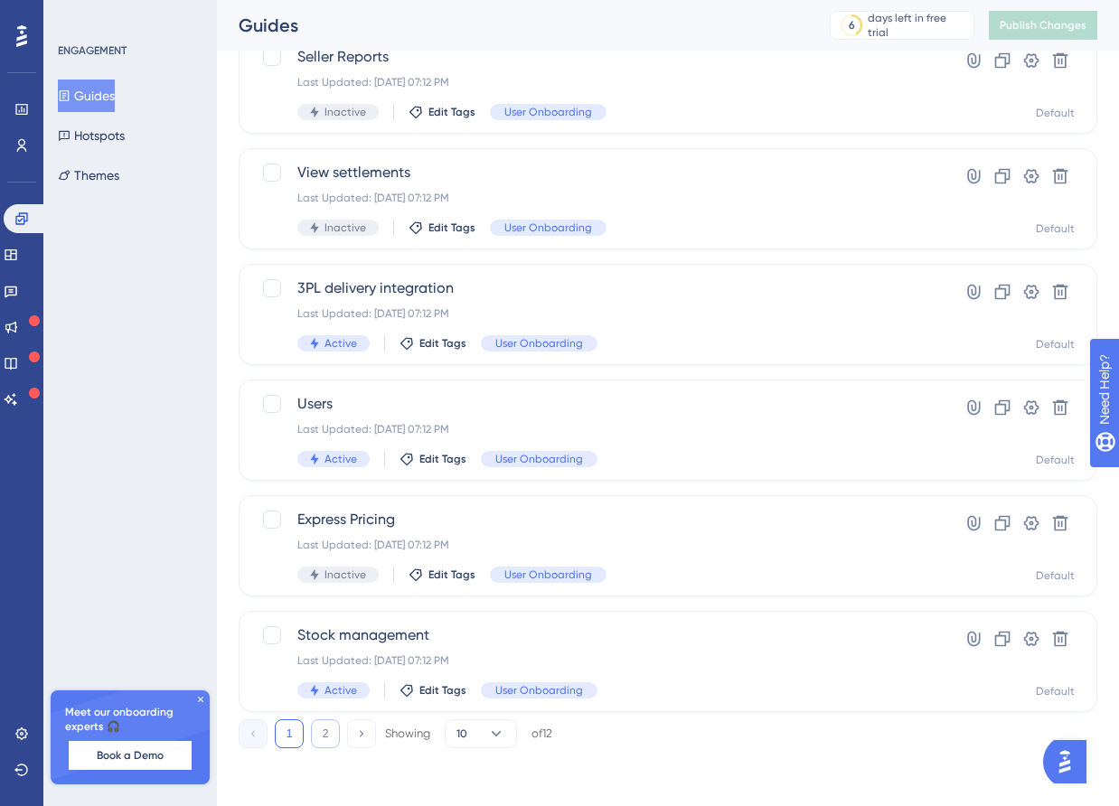
click at [318, 735] on button "2" at bounding box center [325, 734] width 29 height 29
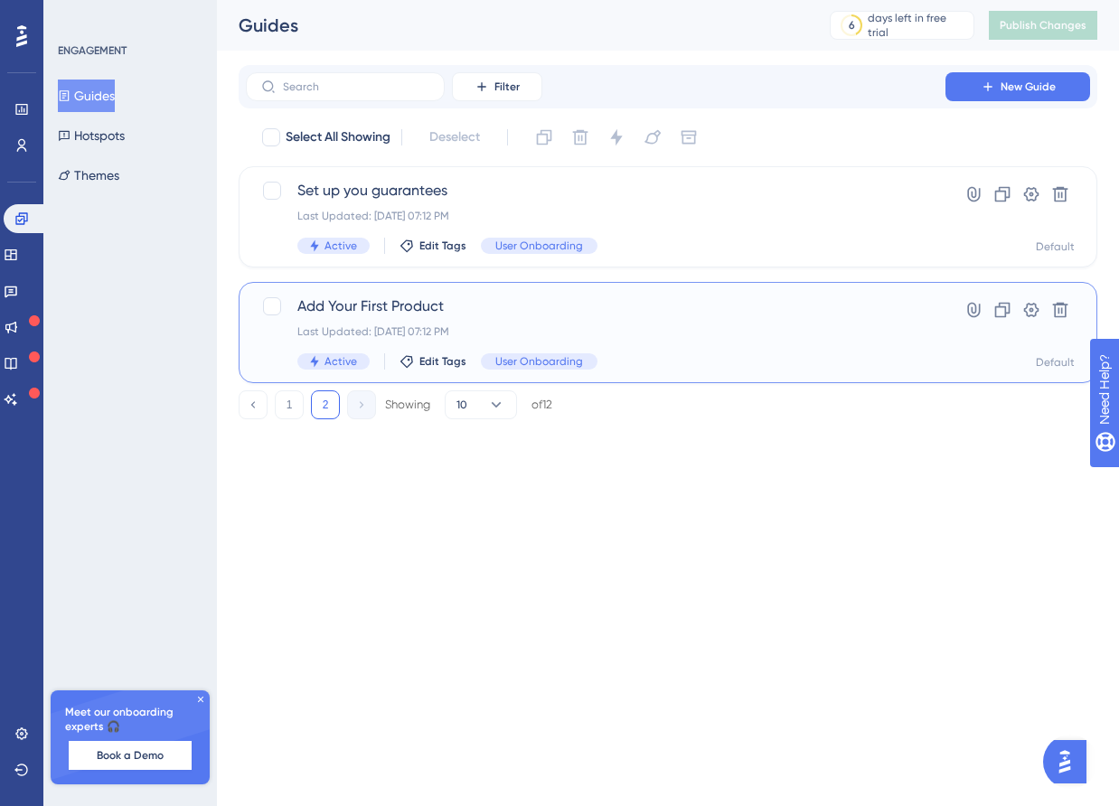
click at [400, 325] on div "Last Updated: [DATE] 07:12 PM" at bounding box center [595, 332] width 597 height 14
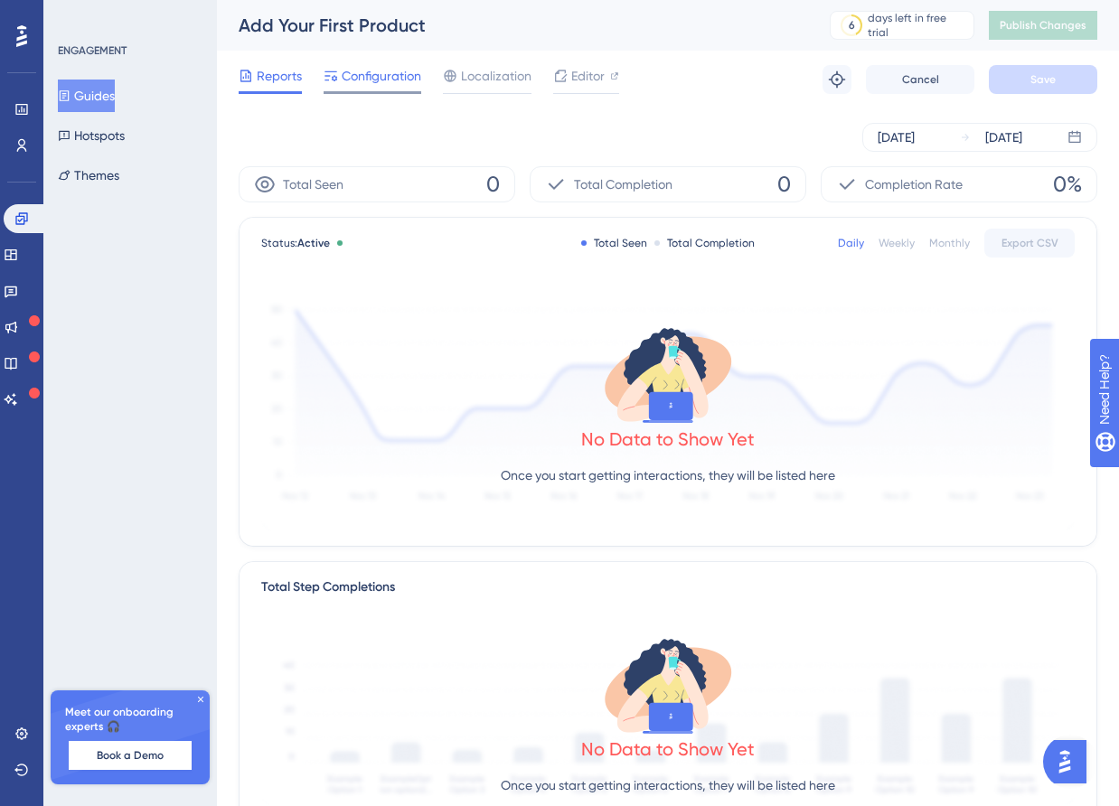
click at [369, 80] on span "Configuration" at bounding box center [382, 76] width 80 height 22
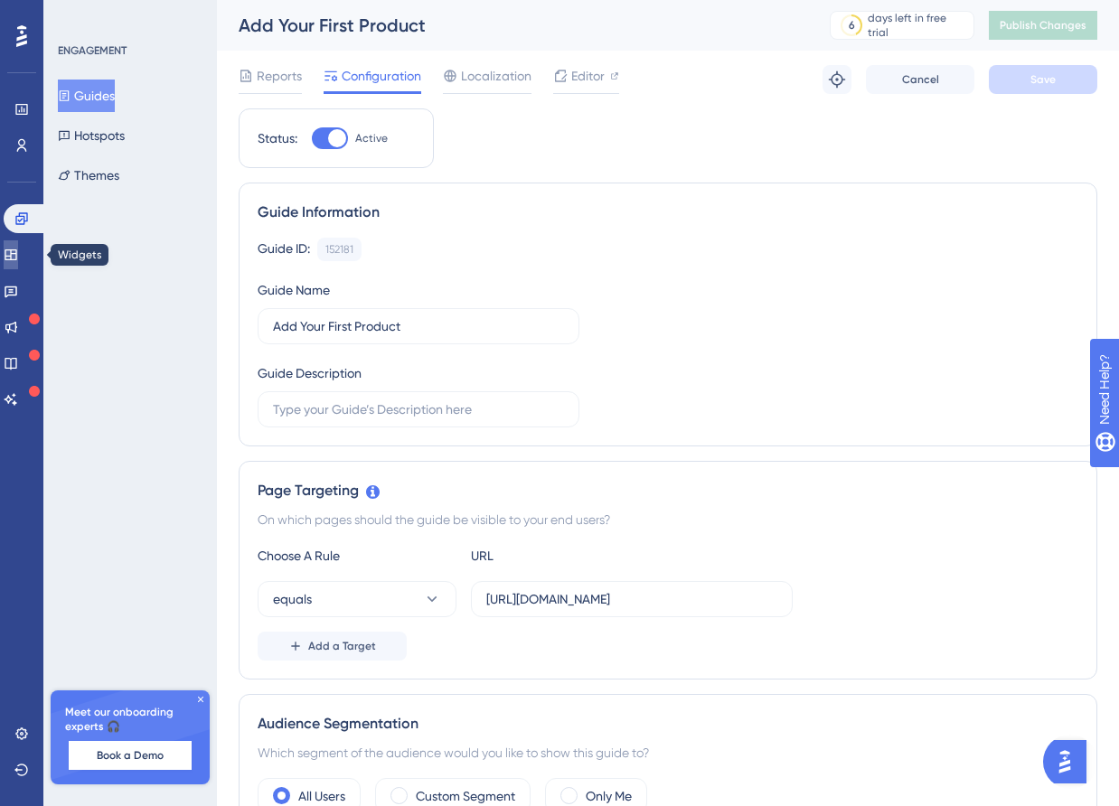
click at [16, 253] on icon at bounding box center [11, 254] width 12 height 11
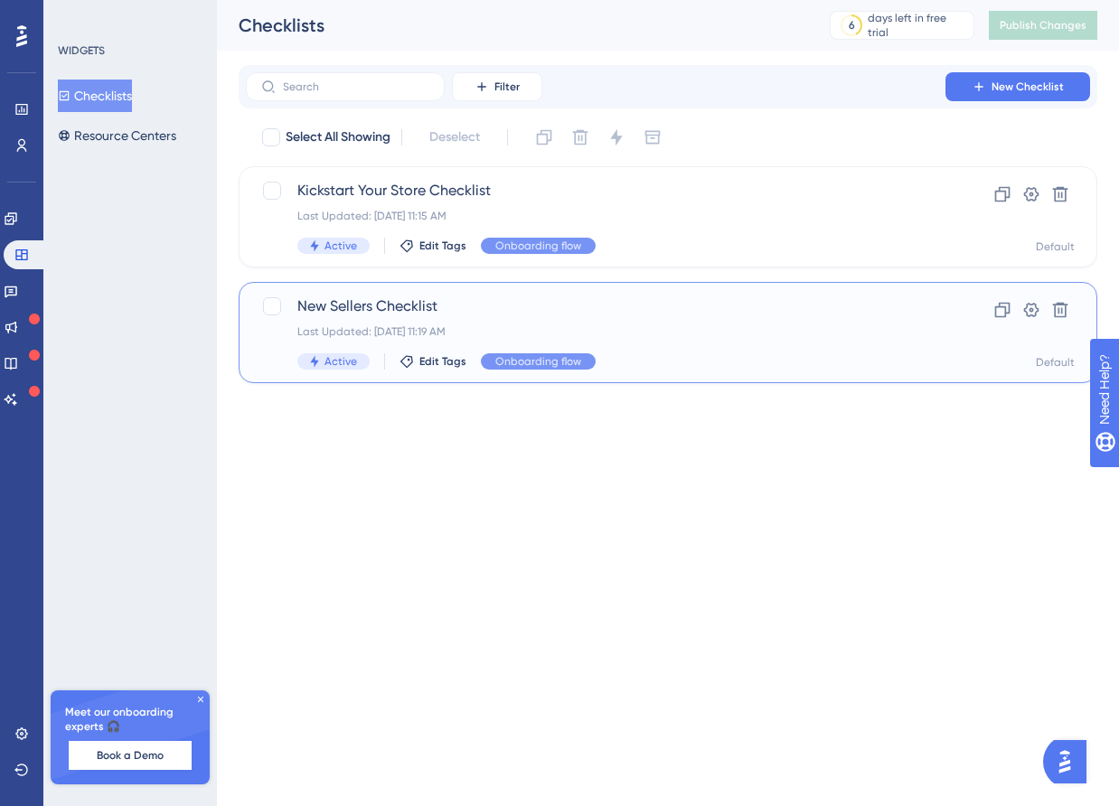
click at [466, 307] on span "New Sellers Checklist" at bounding box center [595, 307] width 597 height 22
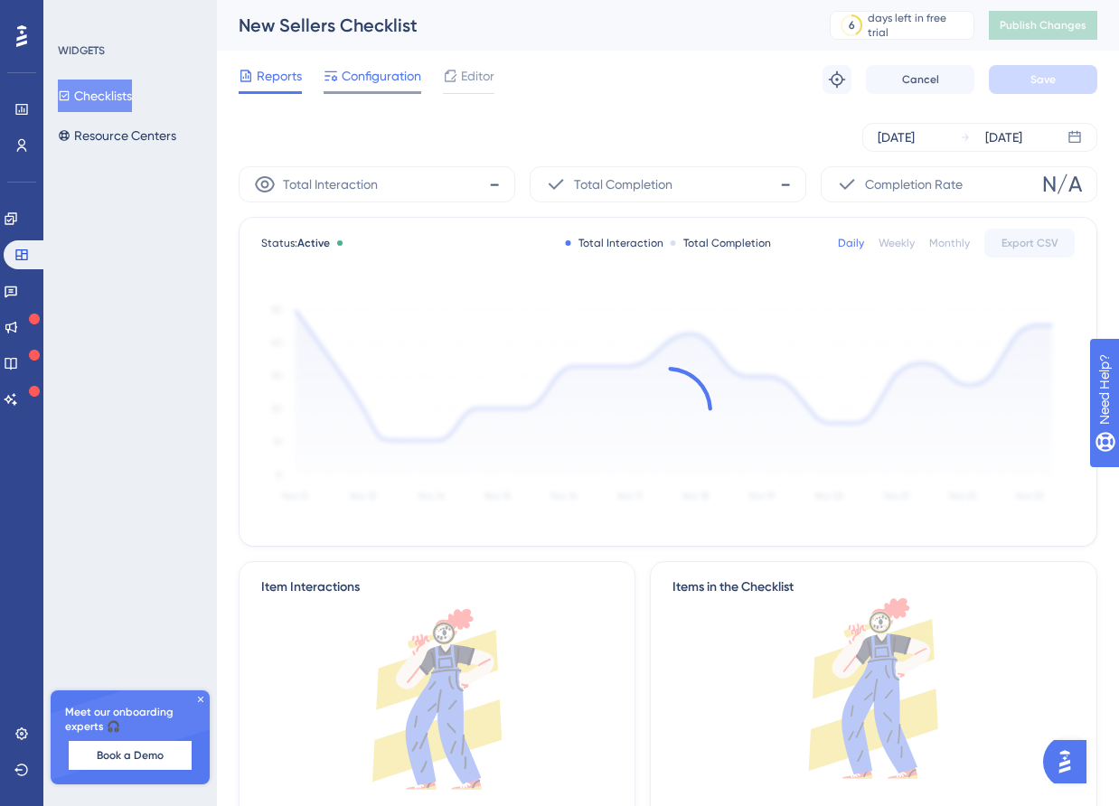
click at [379, 77] on span "Configuration" at bounding box center [382, 76] width 80 height 22
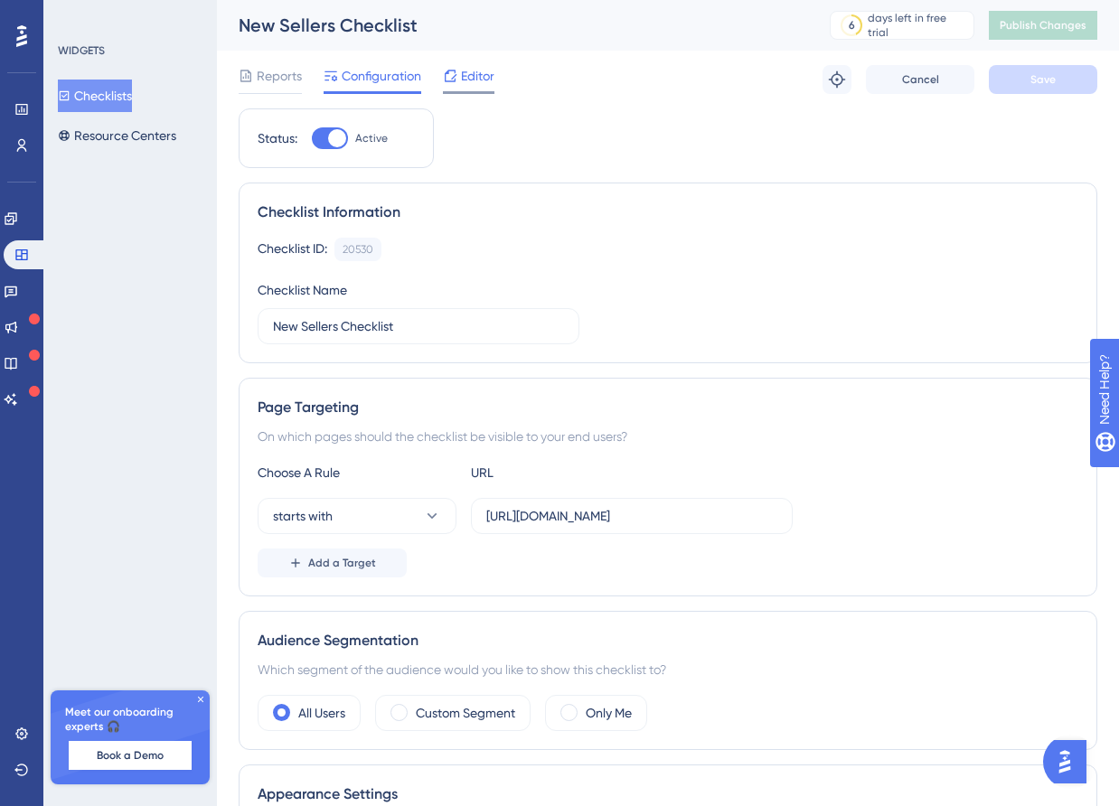
click at [472, 87] on div "Editor" at bounding box center [469, 79] width 52 height 29
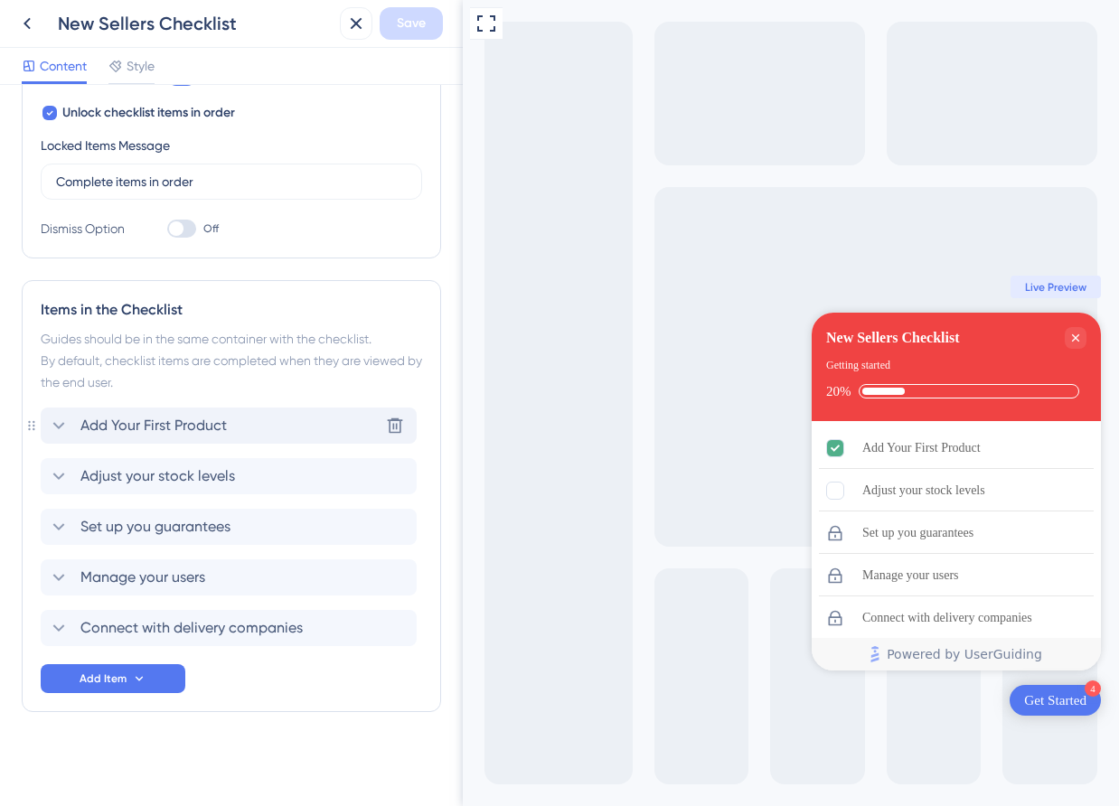
click at [253, 433] on div "Add Your First Product Delete" at bounding box center [229, 426] width 376 height 36
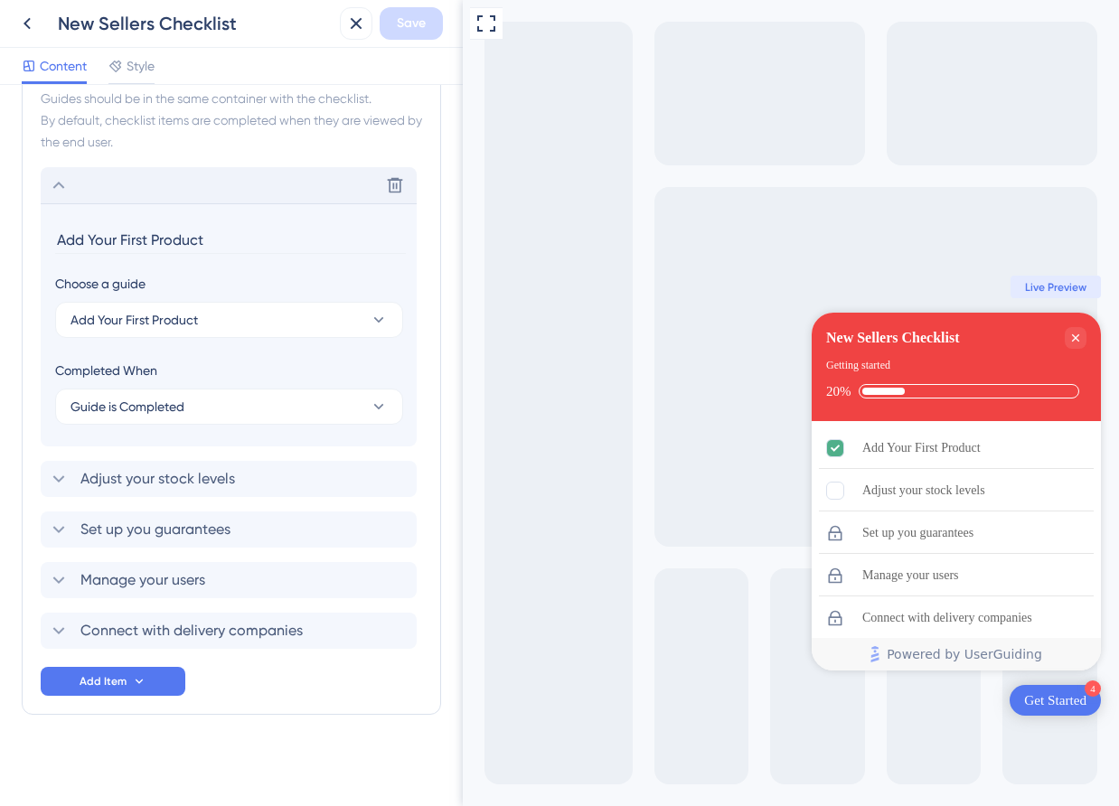
scroll to position [583, 0]
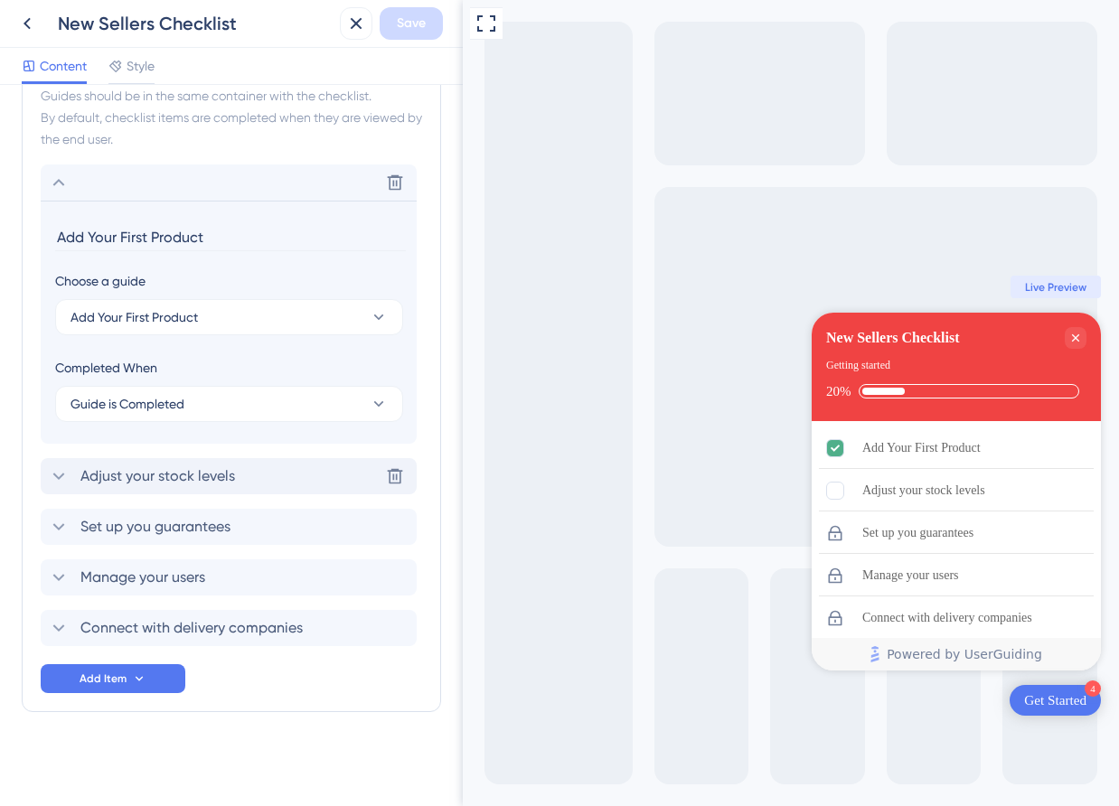
click at [217, 463] on div "Adjust your stock levels Delete" at bounding box center [229, 476] width 376 height 36
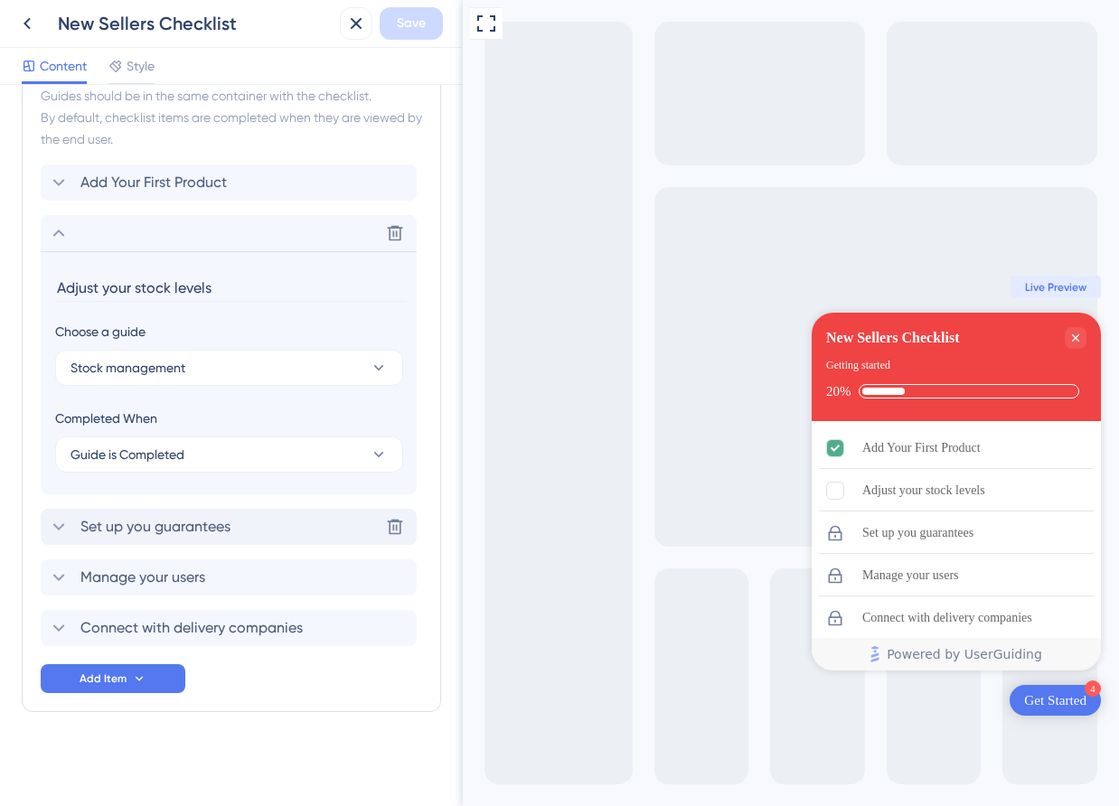
click at [203, 510] on div "Set up you guarantees Delete" at bounding box center [229, 527] width 376 height 36
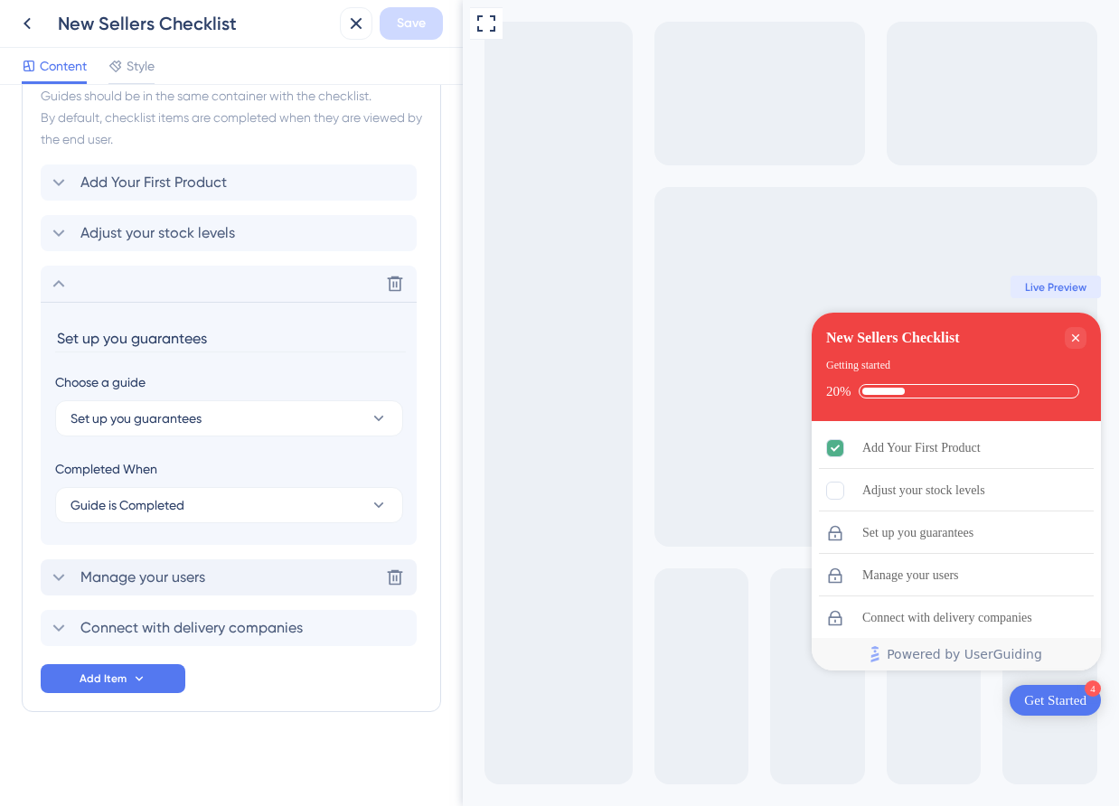
click at [193, 569] on span "Manage your users" at bounding box center [142, 578] width 125 height 22
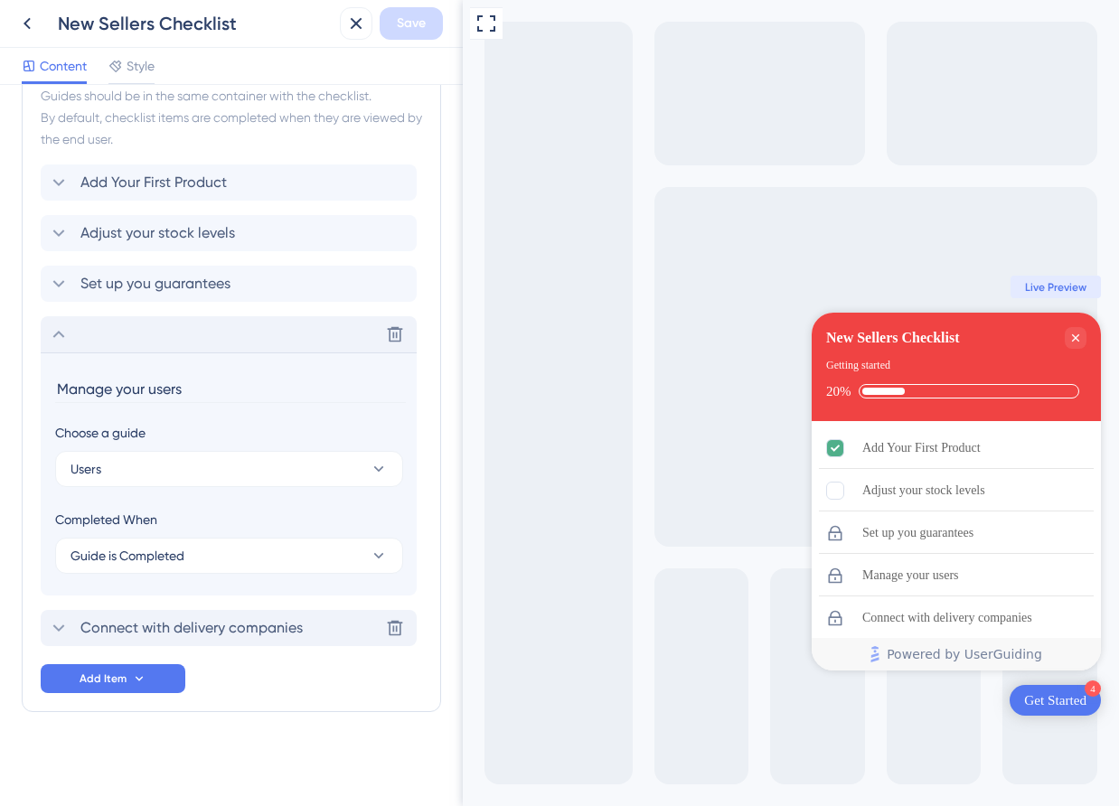
click at [186, 617] on span "Connect with delivery companies" at bounding box center [191, 628] width 222 height 22
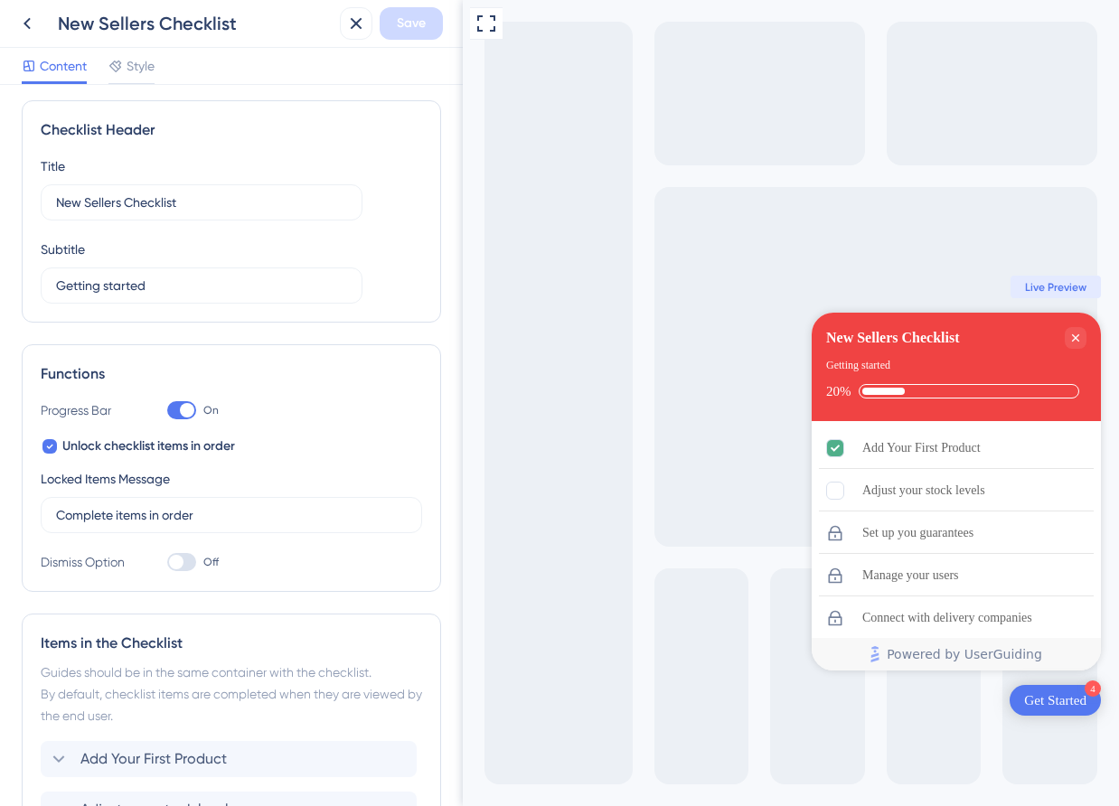
scroll to position [0, 0]
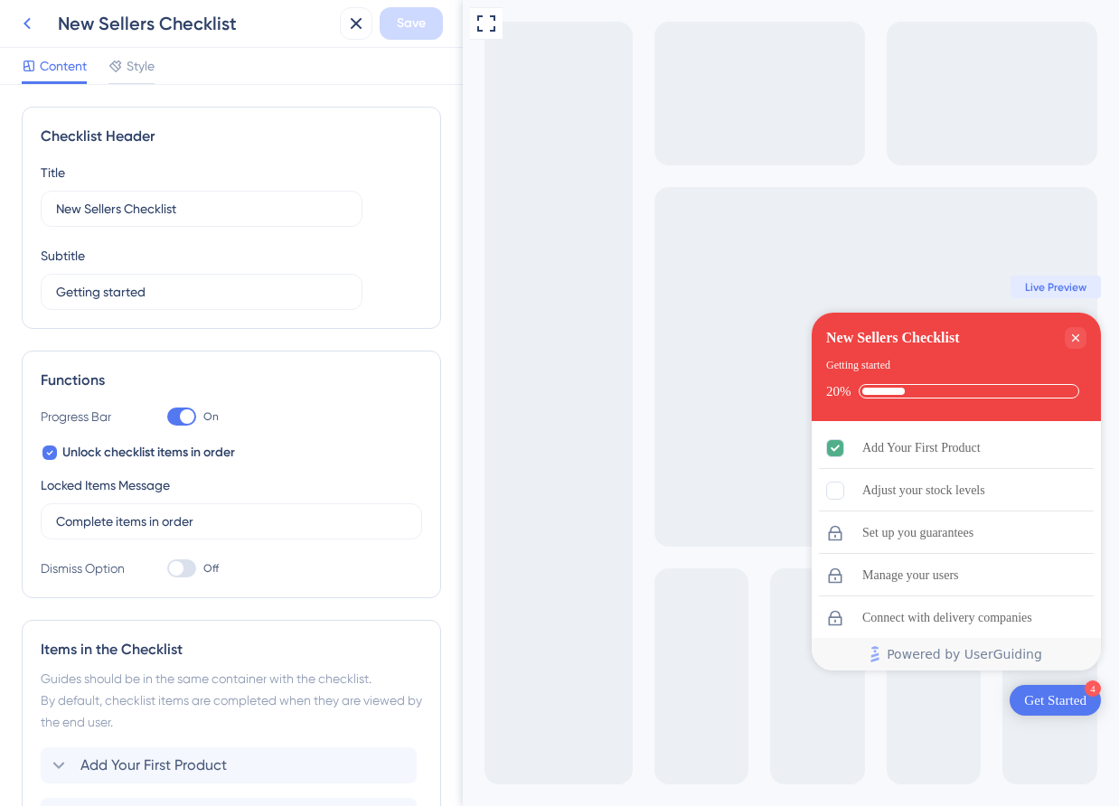
click at [38, 27] on button at bounding box center [27, 23] width 33 height 33
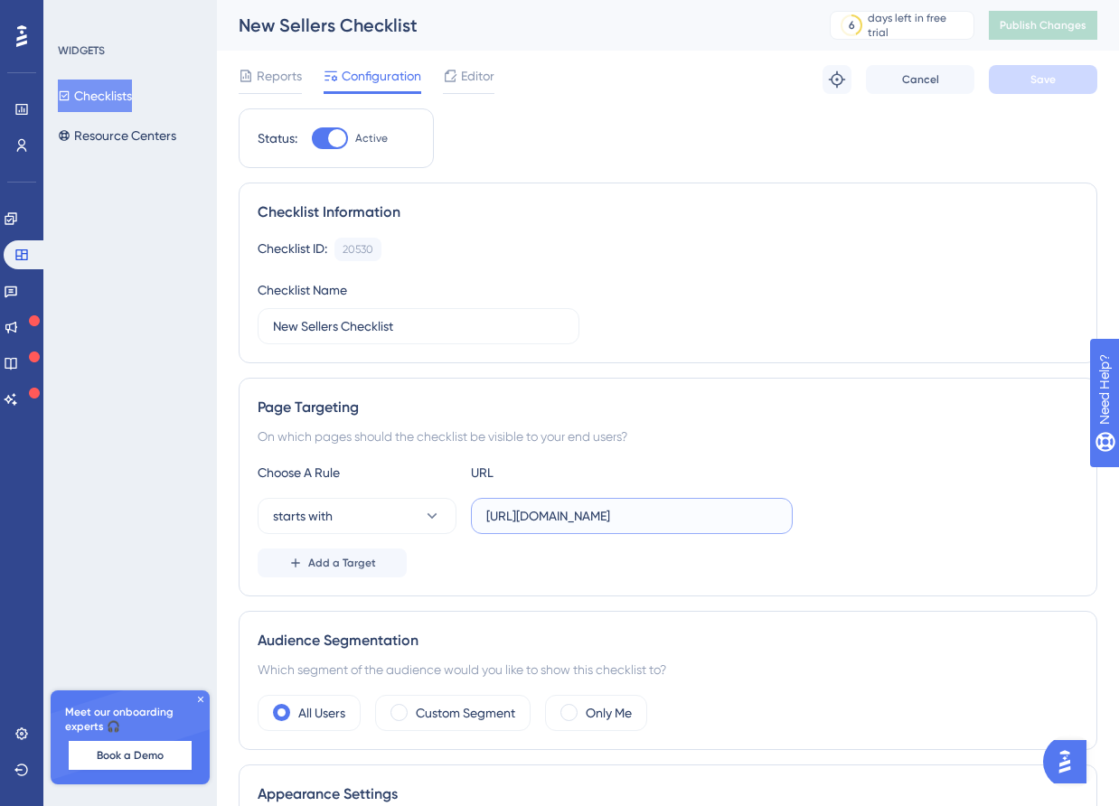
click at [722, 518] on input "https://staging-merchant.miswag.co" at bounding box center [631, 516] width 291 height 20
click at [710, 559] on div "Add a Target" at bounding box center [668, 563] width 821 height 29
click at [428, 512] on icon at bounding box center [432, 516] width 18 height 18
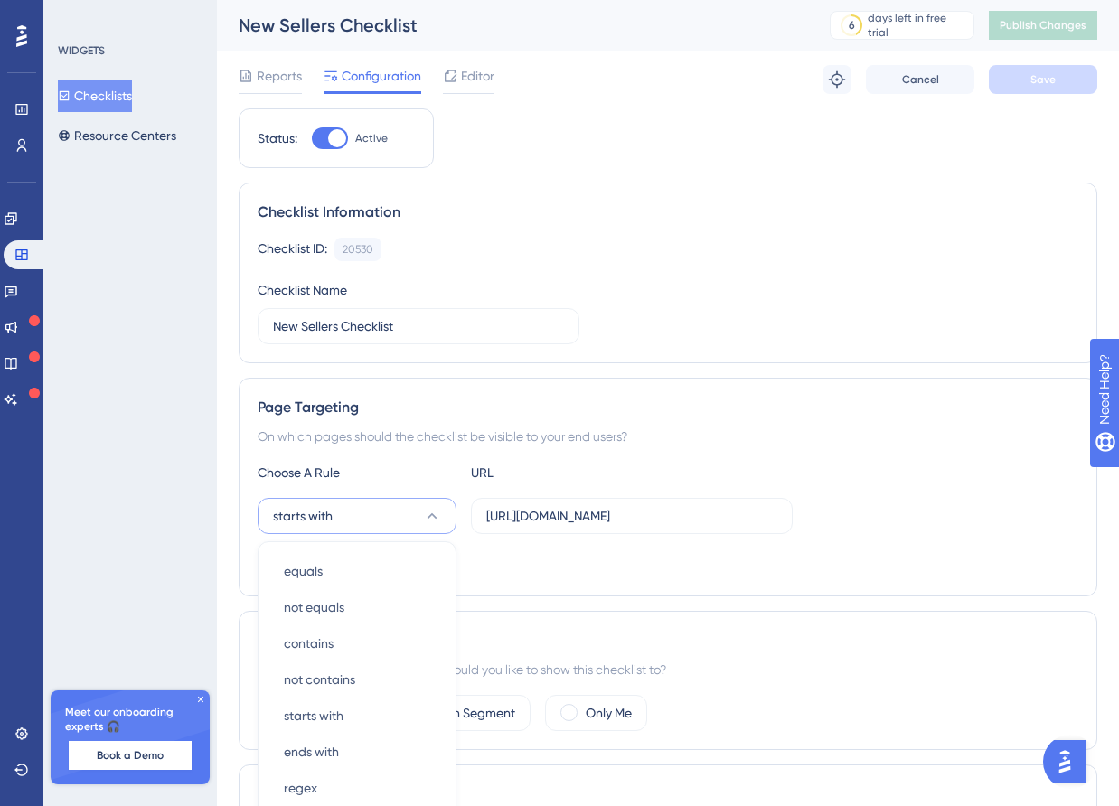
scroll to position [277, 0]
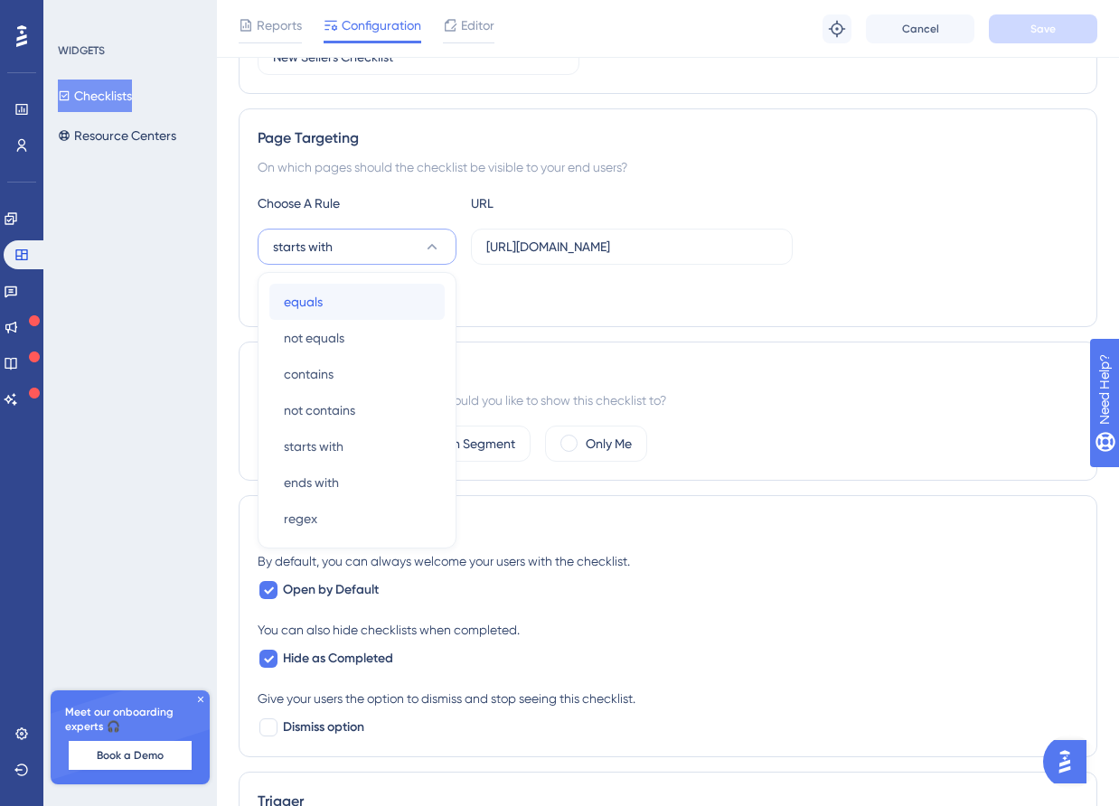
click at [394, 313] on div "equals equals" at bounding box center [357, 302] width 146 height 36
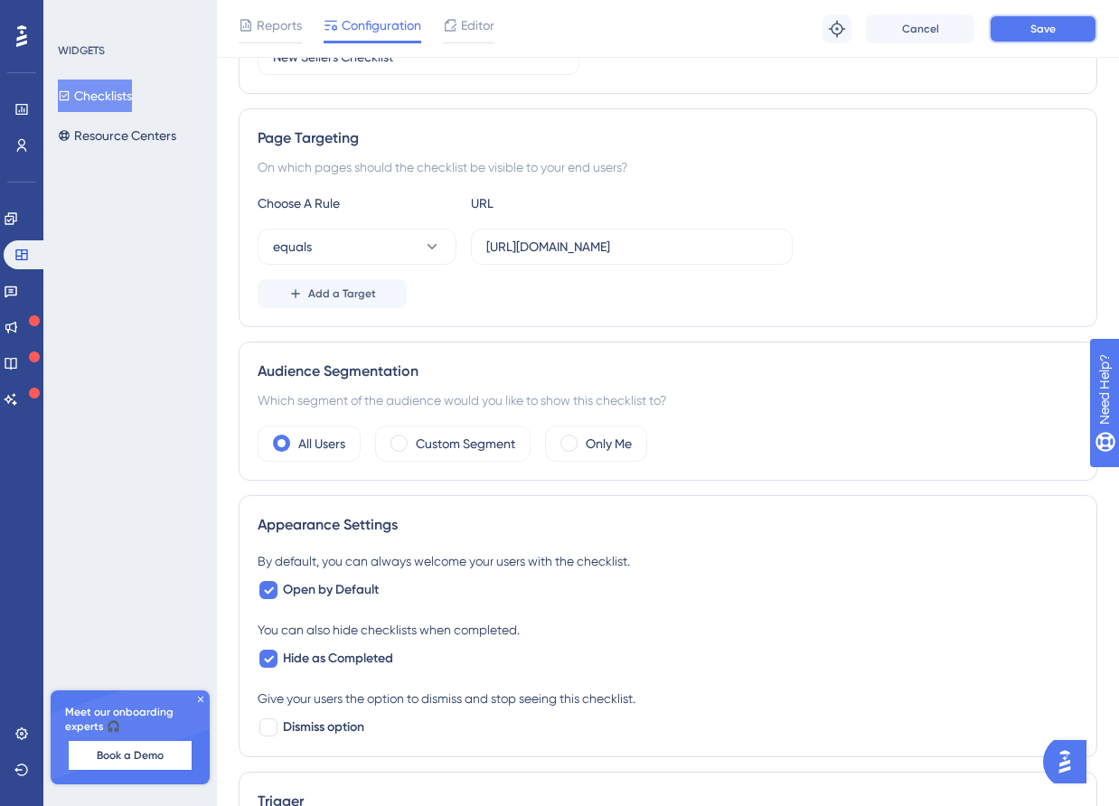
click at [1057, 24] on button "Save" at bounding box center [1043, 28] width 108 height 29
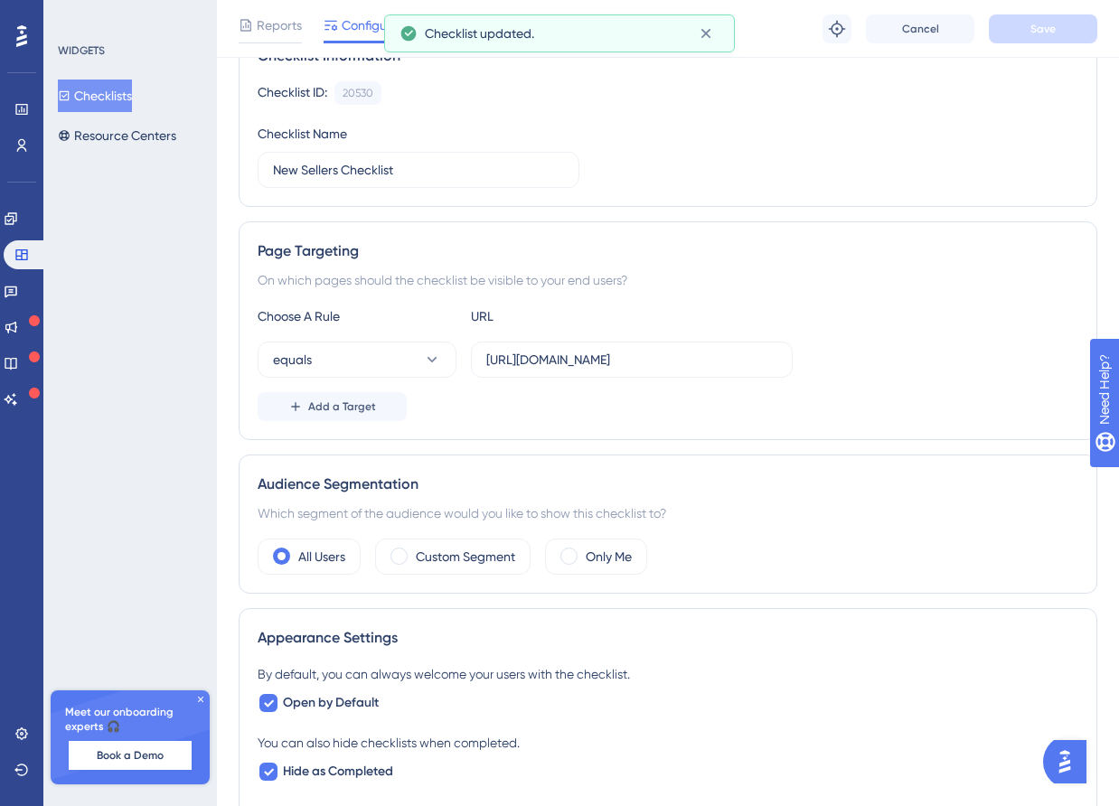
scroll to position [0, 0]
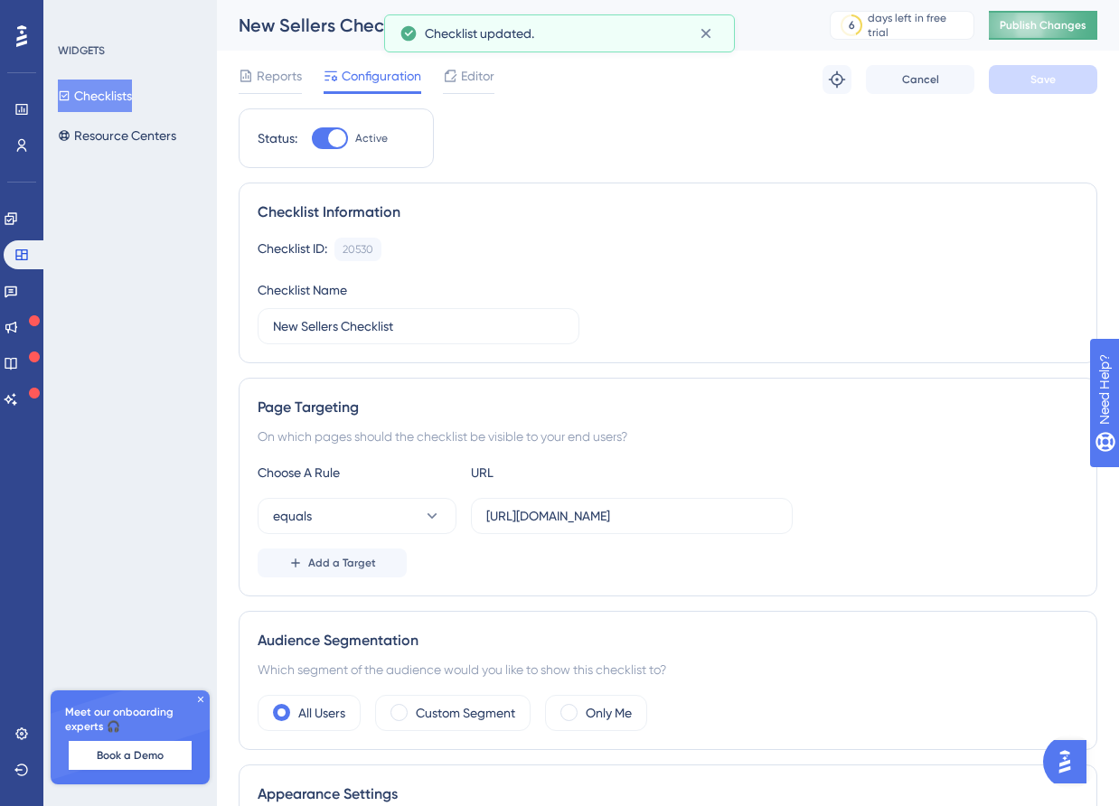
click at [1038, 29] on span "Publish Changes" at bounding box center [1043, 25] width 87 height 14
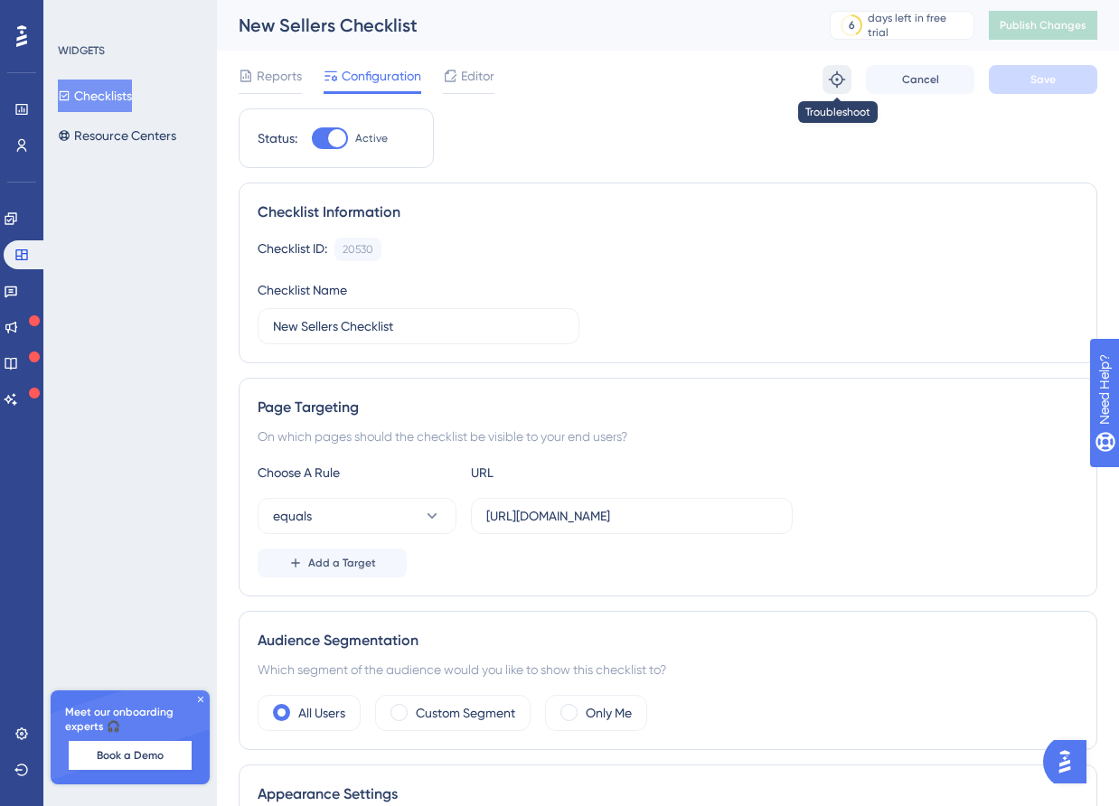
click at [832, 71] on icon at bounding box center [837, 80] width 18 height 18
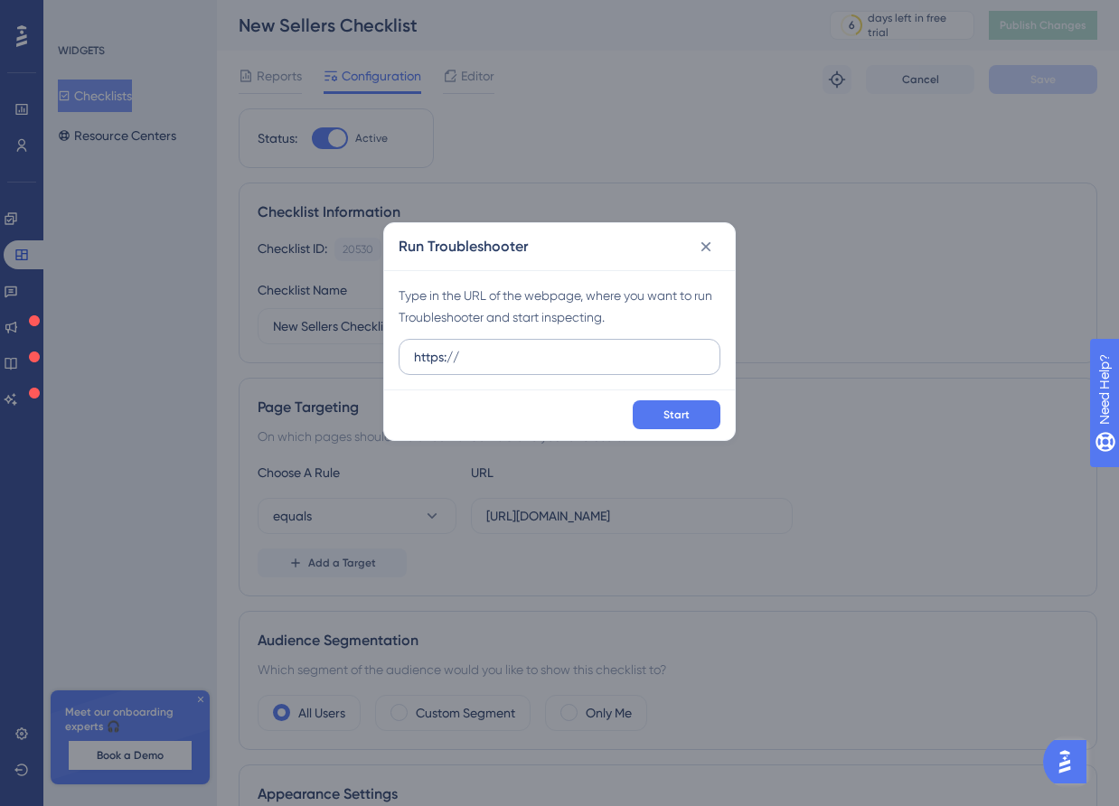
click at [562, 345] on label "https://" at bounding box center [560, 357] width 322 height 36
click at [562, 347] on input "https://" at bounding box center [559, 357] width 291 height 20
click at [562, 345] on label "https://" at bounding box center [560, 357] width 322 height 36
click at [562, 347] on input "https://" at bounding box center [559, 357] width 291 height 20
click at [562, 345] on label "https://" at bounding box center [560, 357] width 322 height 36
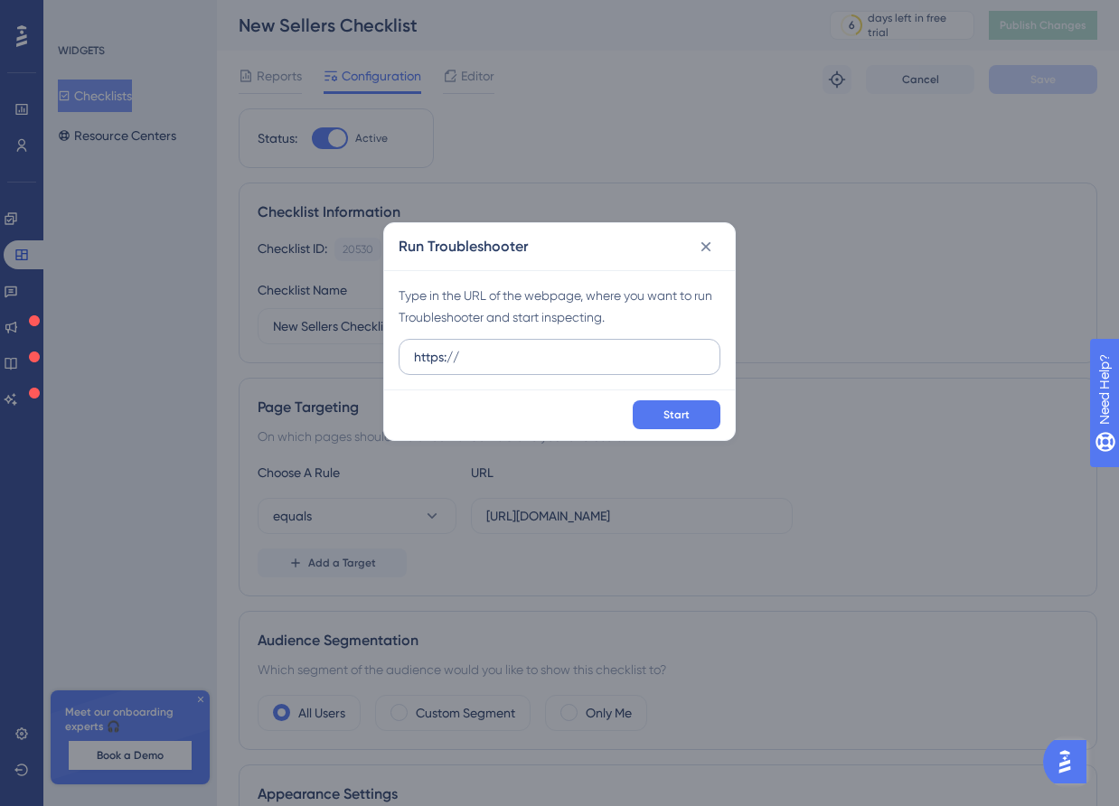
click at [562, 347] on input "https://" at bounding box center [559, 357] width 291 height 20
click at [532, 359] on input "https://" at bounding box center [559, 357] width 291 height 20
paste input "20531"
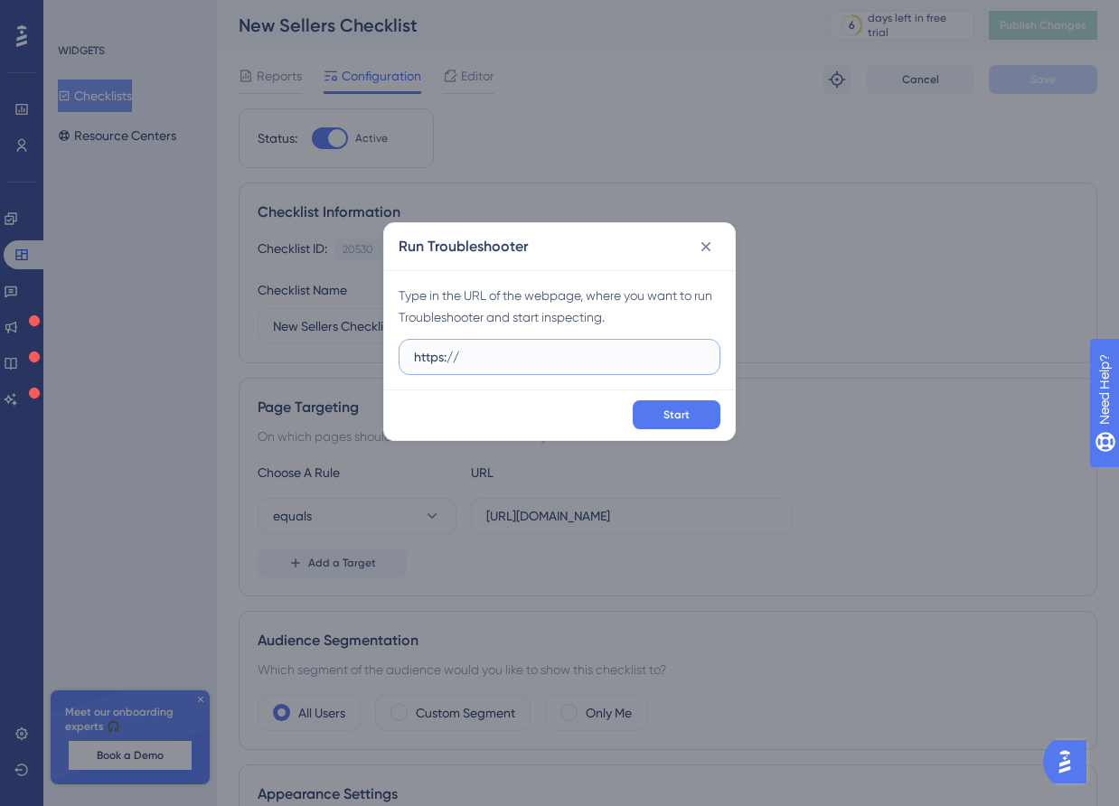
click at [532, 360] on input "https://" at bounding box center [559, 357] width 291 height 20
click at [523, 353] on input "https://" at bounding box center [559, 357] width 291 height 20
paste input "staging-merchant.miswag.co/"
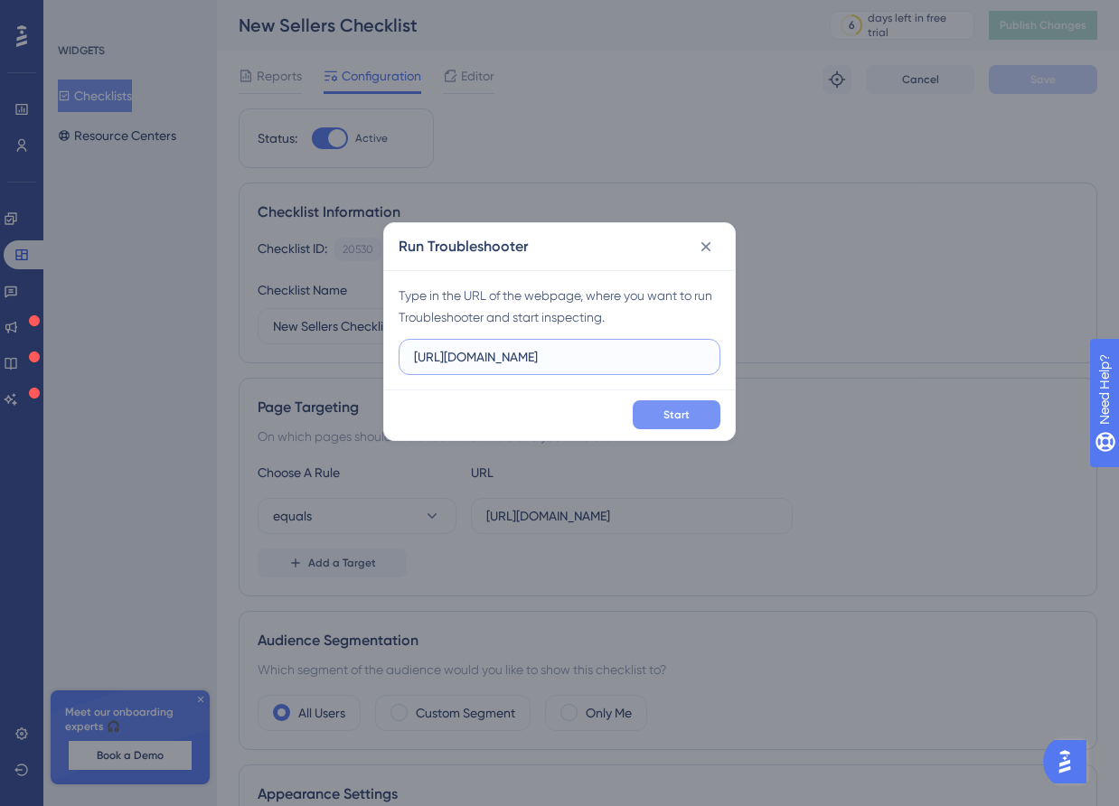
type input "[URL][DOMAIN_NAME]"
click at [645, 418] on button "Start" at bounding box center [677, 414] width 88 height 29
click at [703, 249] on icon at bounding box center [706, 247] width 18 height 18
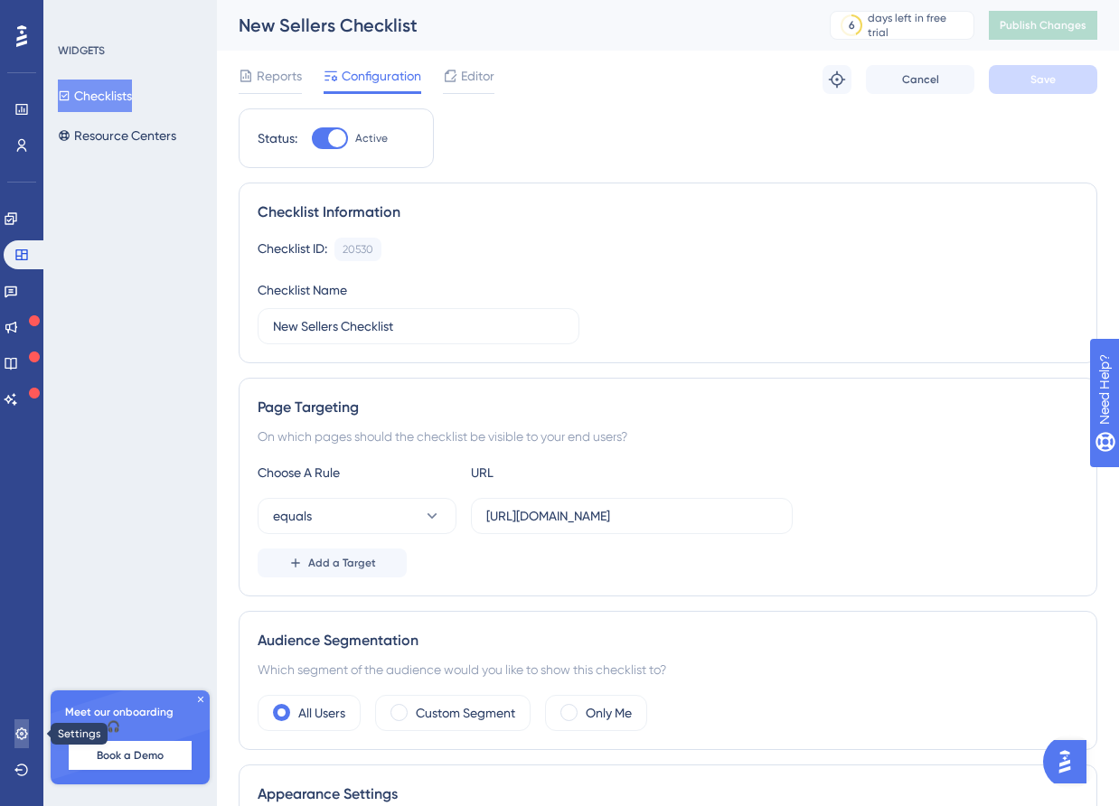
click at [14, 735] on link at bounding box center [21, 734] width 14 height 29
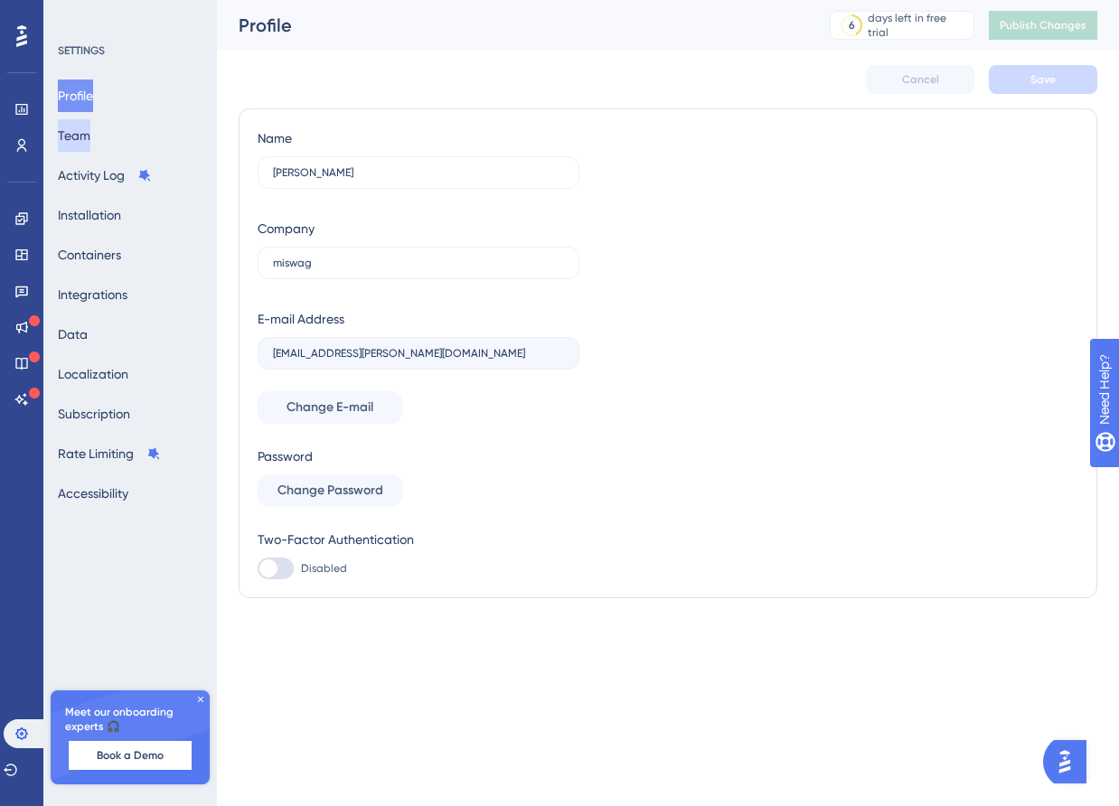
click at [90, 142] on button "Team" at bounding box center [74, 135] width 33 height 33
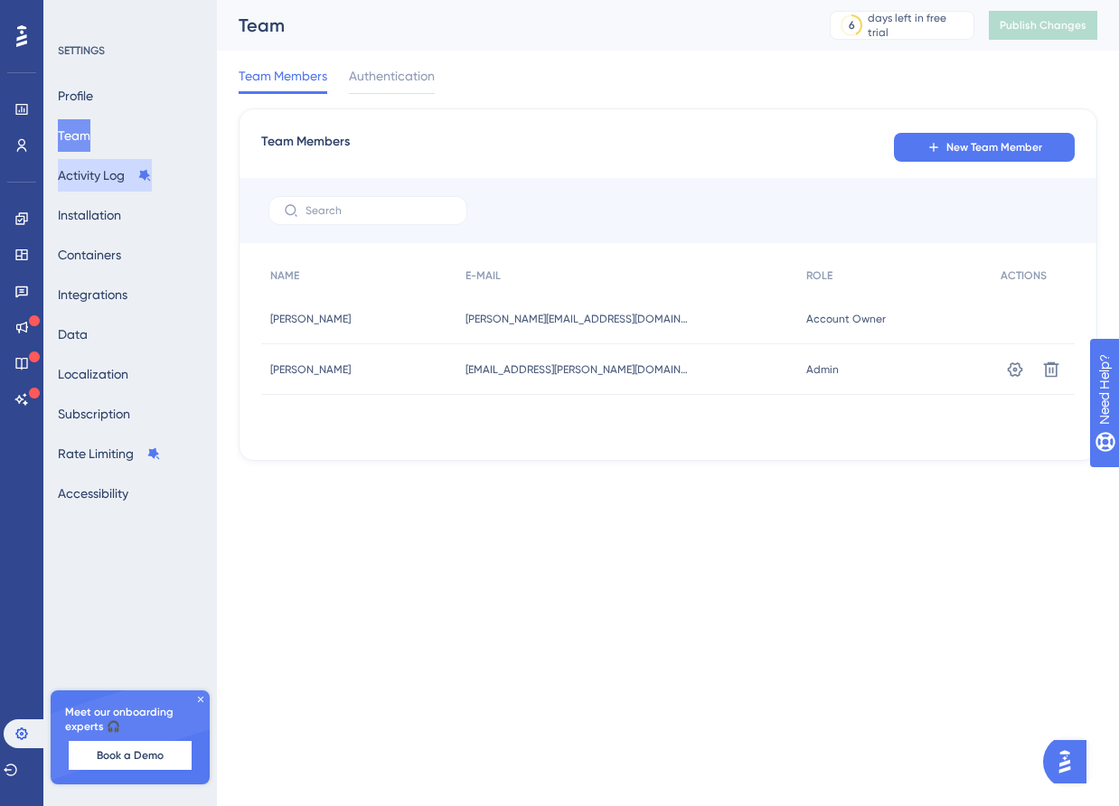
click at [108, 182] on button "Activity Log" at bounding box center [105, 175] width 94 height 33
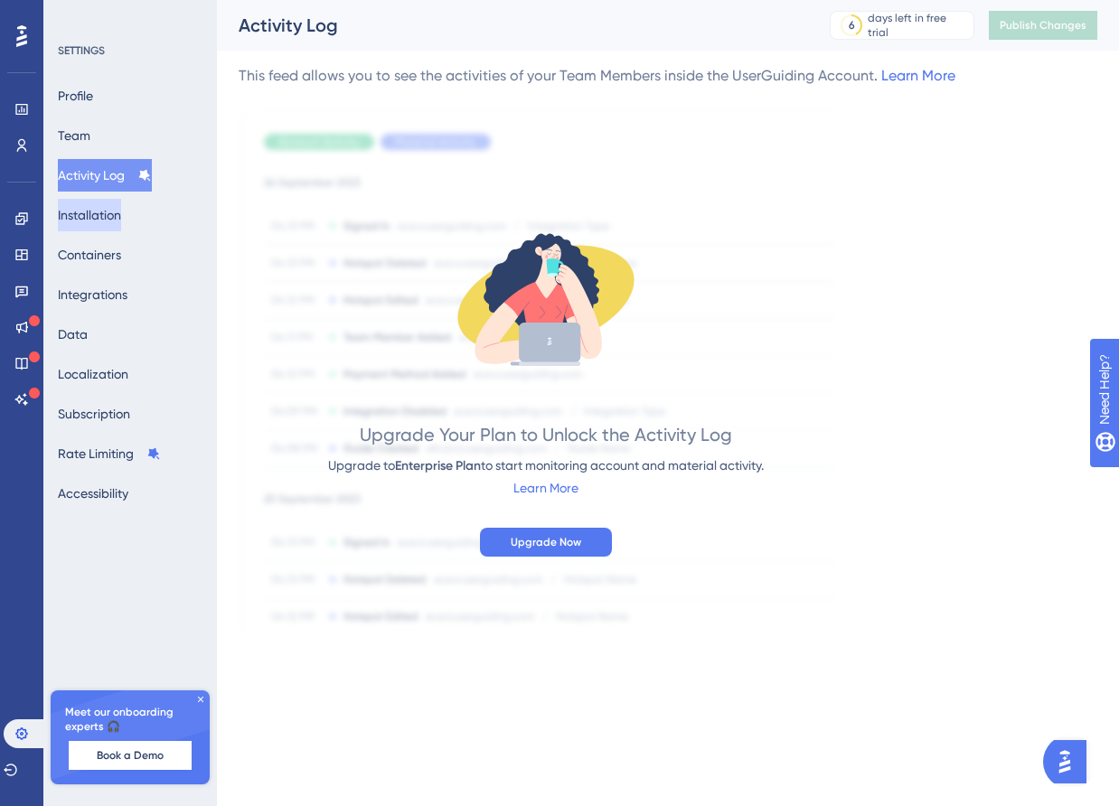
click at [107, 212] on button "Installation" at bounding box center [89, 215] width 63 height 33
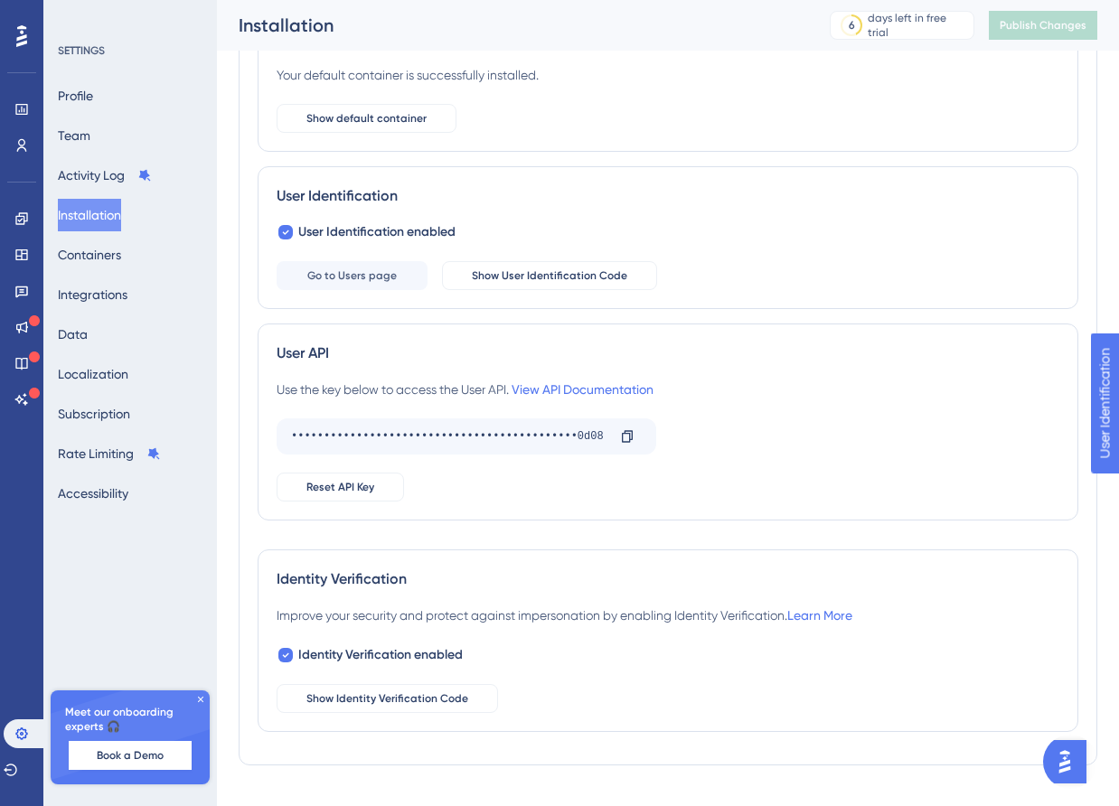
scroll to position [186, 0]
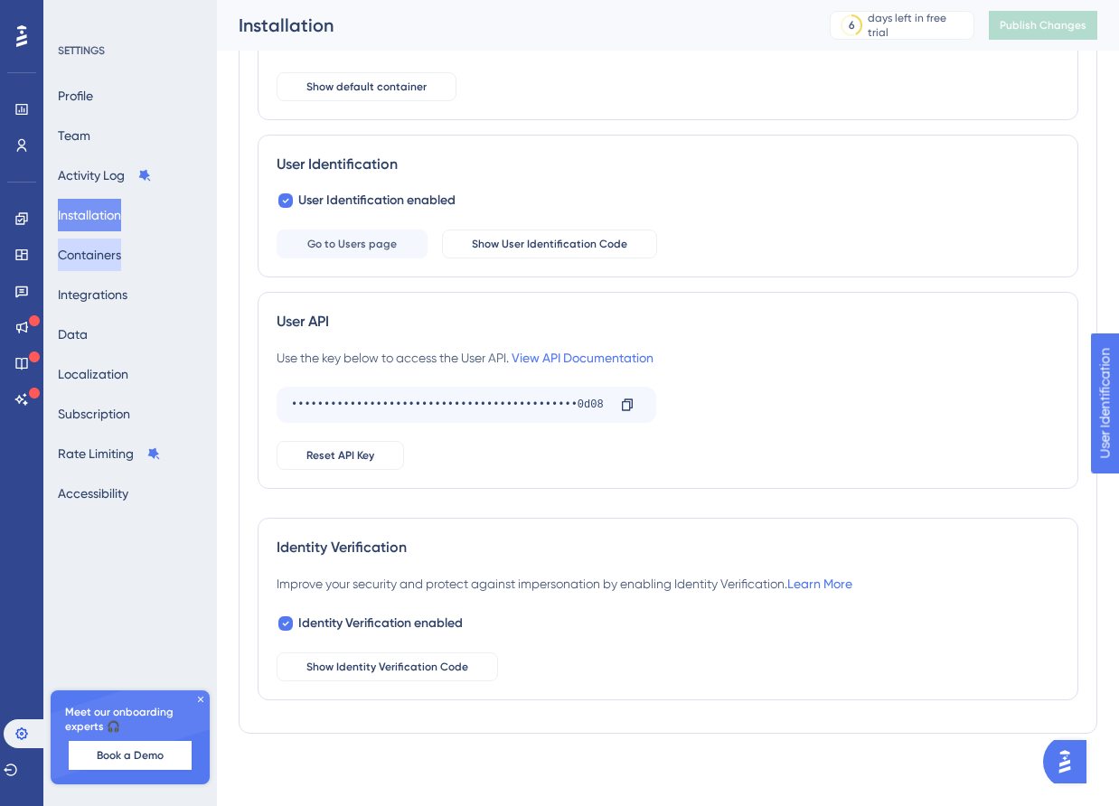
click at [95, 262] on button "Containers" at bounding box center [89, 255] width 63 height 33
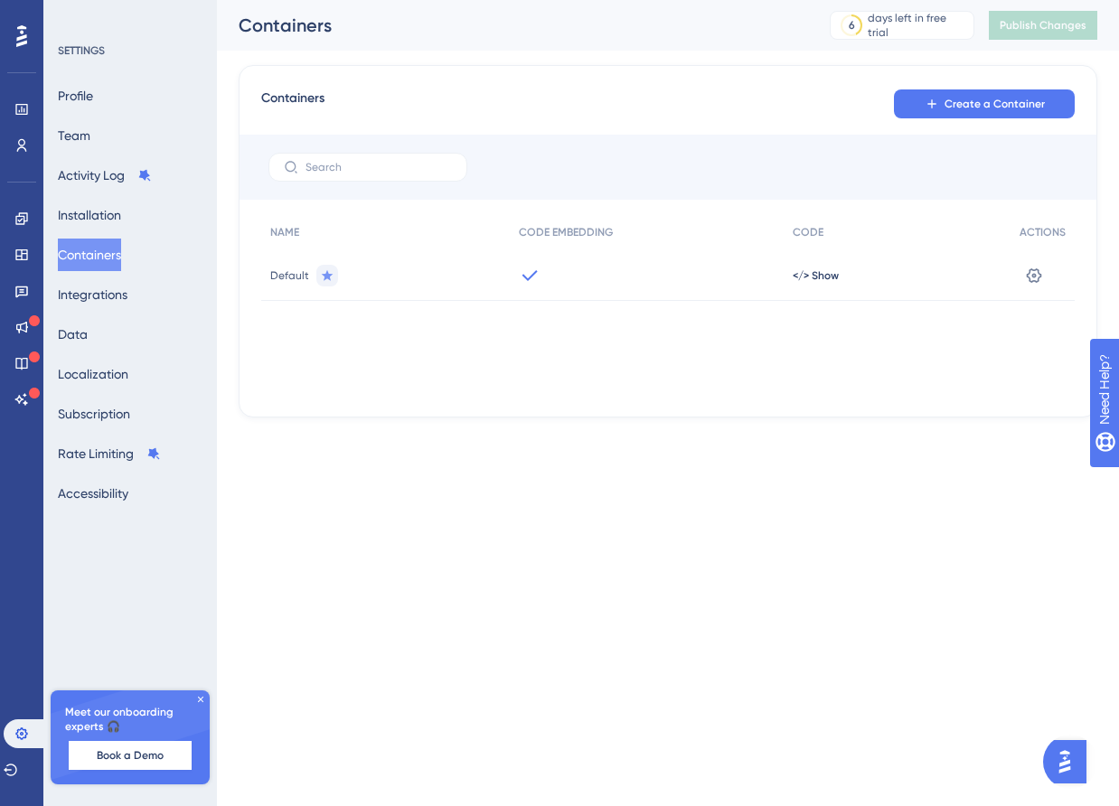
click at [127, 314] on div "Profile Team Activity Log Installation Containers Integrations Data Localizatio…" at bounding box center [131, 295] width 146 height 430
click at [116, 298] on button "Integrations" at bounding box center [93, 294] width 70 height 33
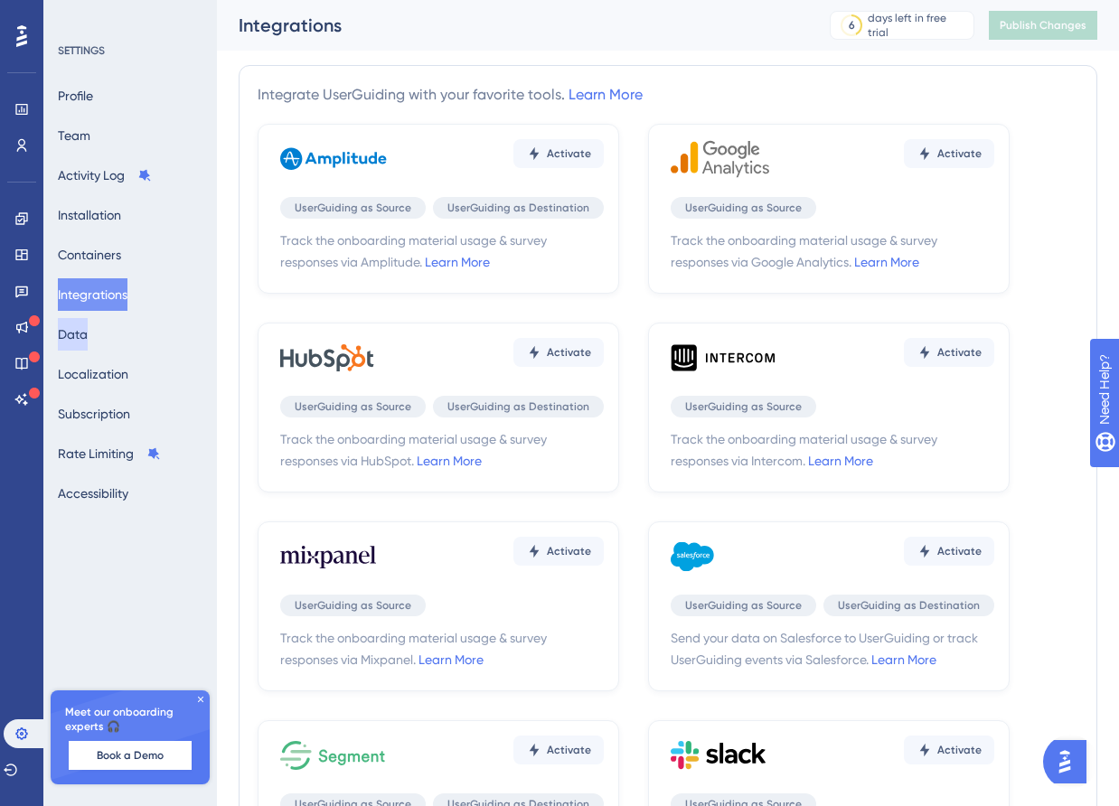
click at [88, 333] on button "Data" at bounding box center [73, 334] width 30 height 33
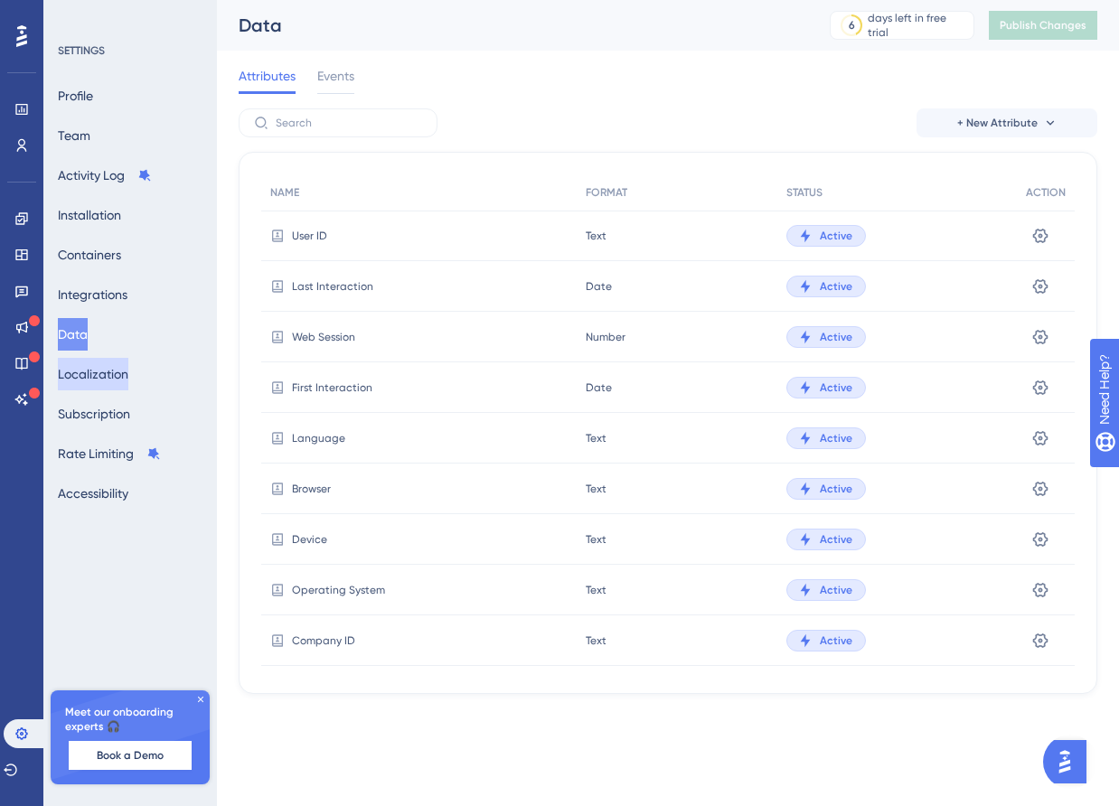
click at [115, 368] on button "Localization" at bounding box center [93, 374] width 71 height 33
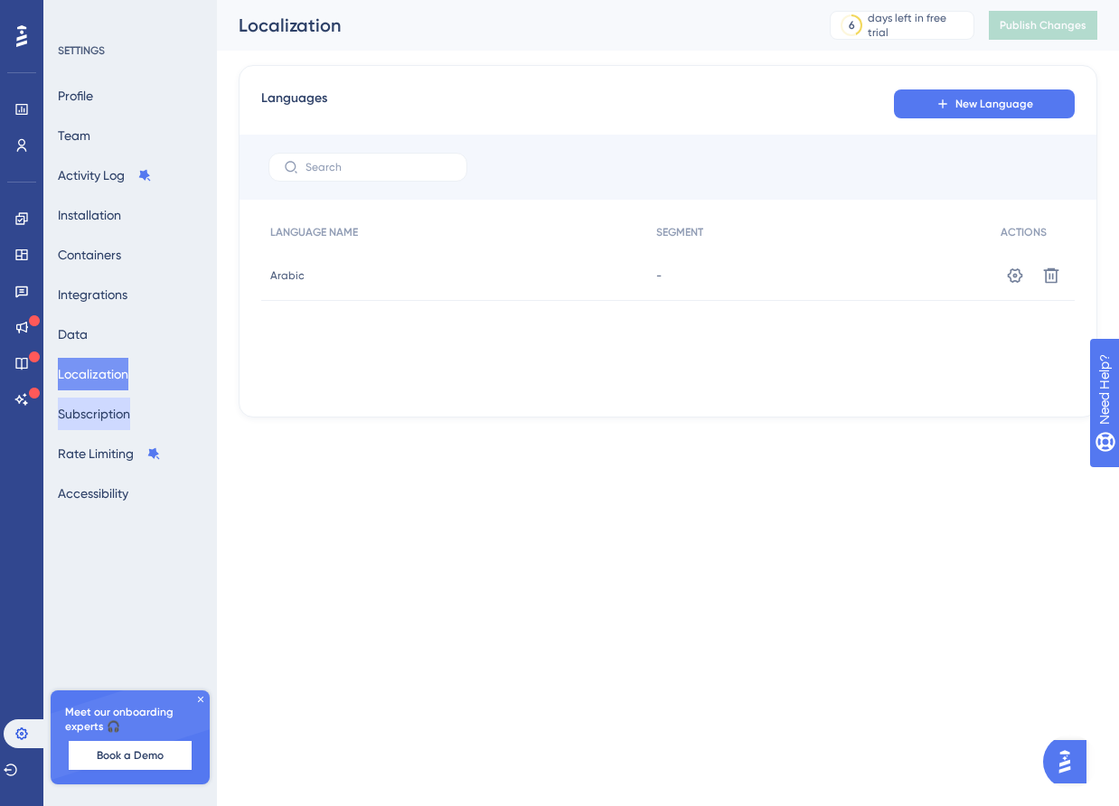
click at [126, 398] on button "Subscription" at bounding box center [94, 414] width 72 height 33
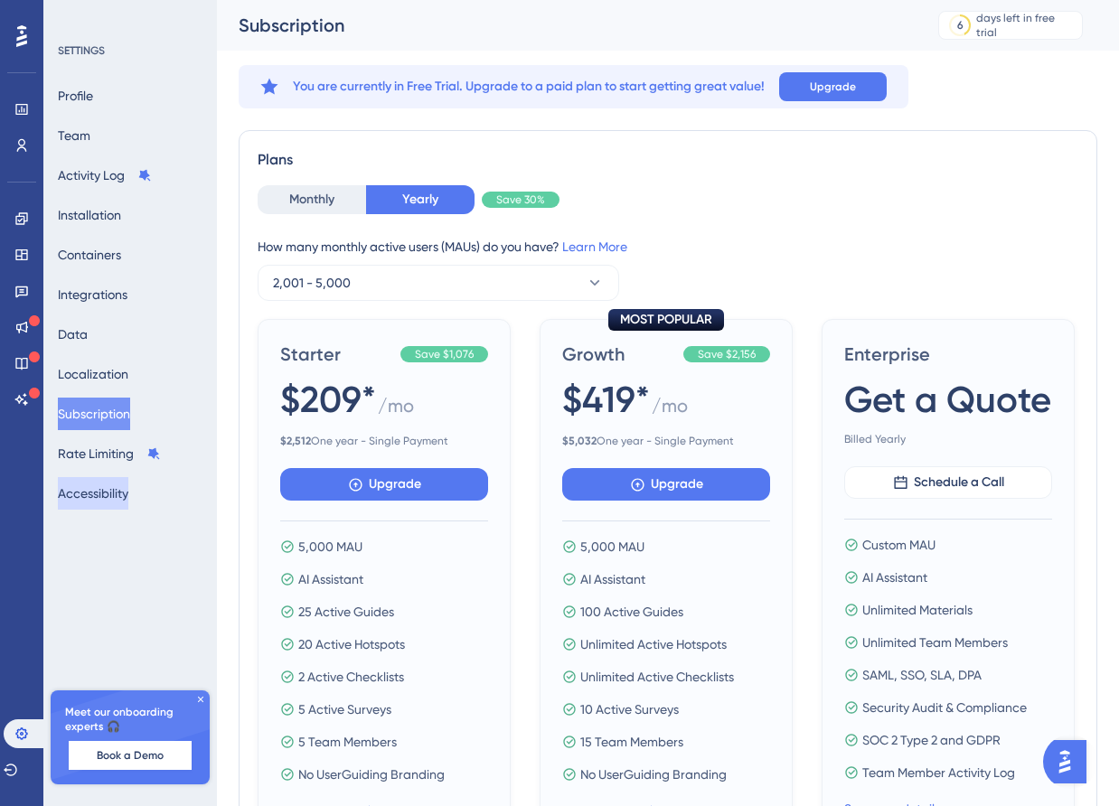
click at [118, 489] on button "Accessibility" at bounding box center [93, 493] width 71 height 33
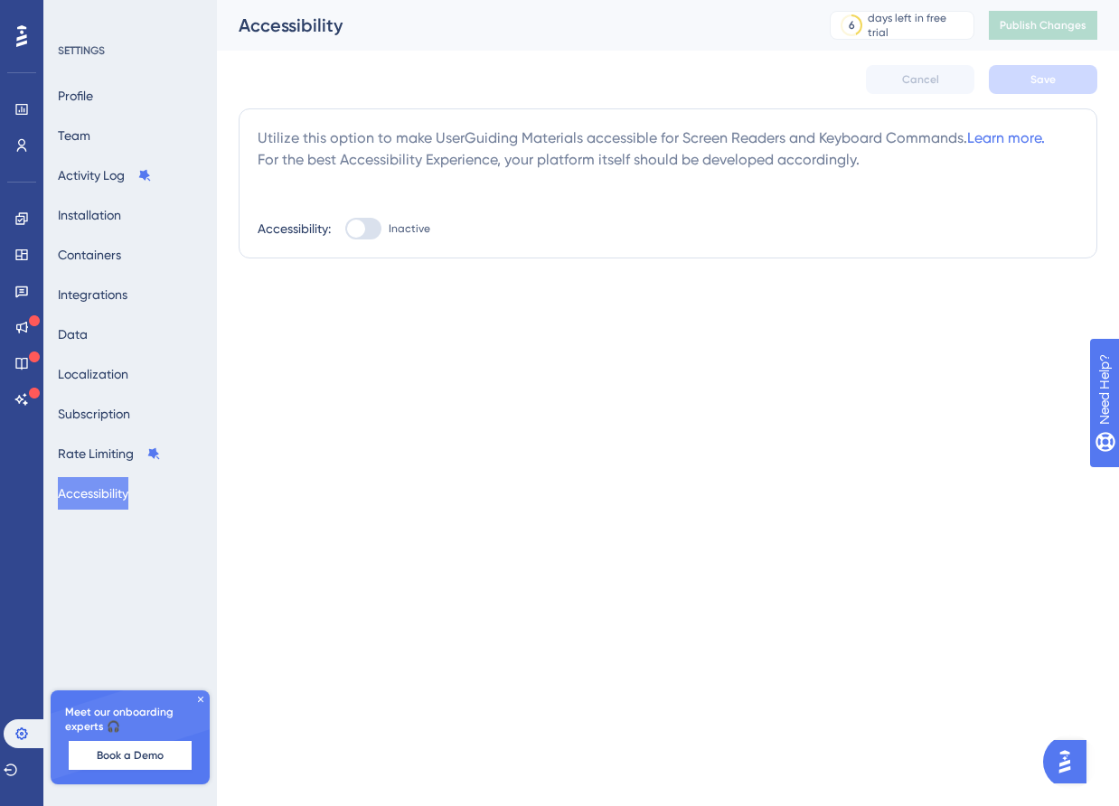
click at [376, 227] on div at bounding box center [363, 229] width 36 height 22
click at [345, 229] on input "Inactive" at bounding box center [344, 229] width 1 height 1
checkbox input "true"
click at [1051, 89] on button "Save" at bounding box center [1043, 79] width 108 height 29
click at [26, 117] on link at bounding box center [21, 109] width 14 height 29
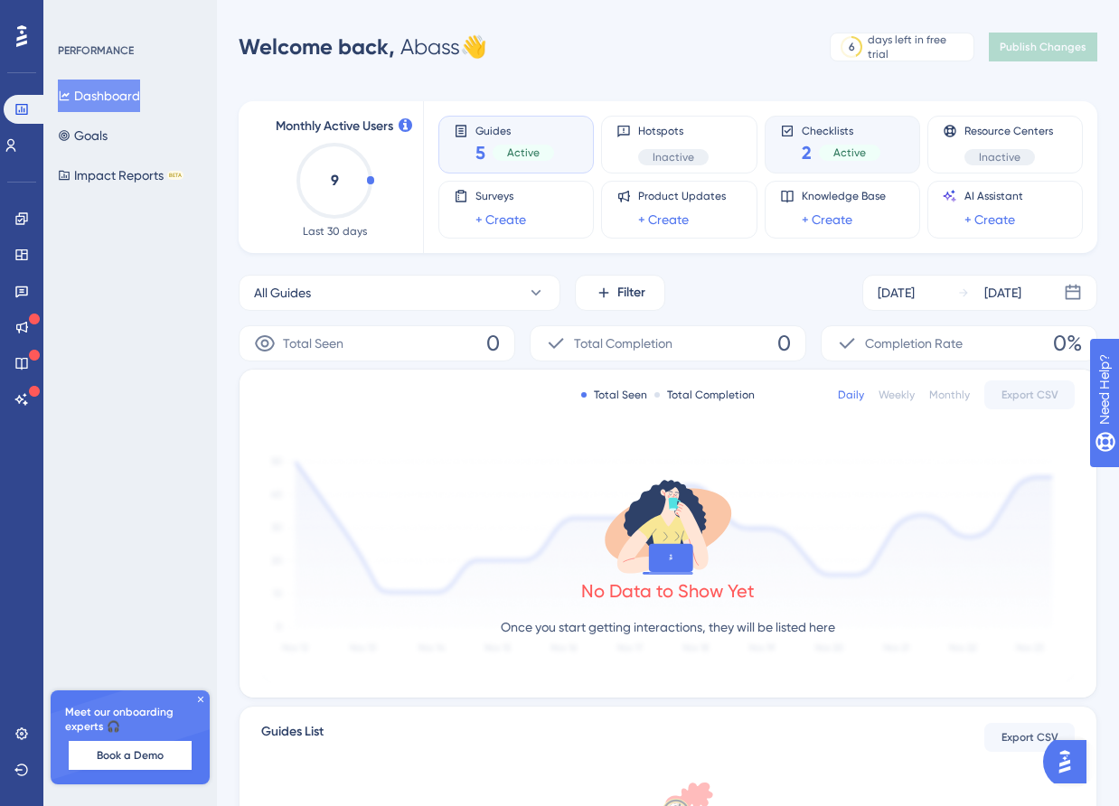
click at [802, 161] on span "2" at bounding box center [807, 152] width 10 height 25
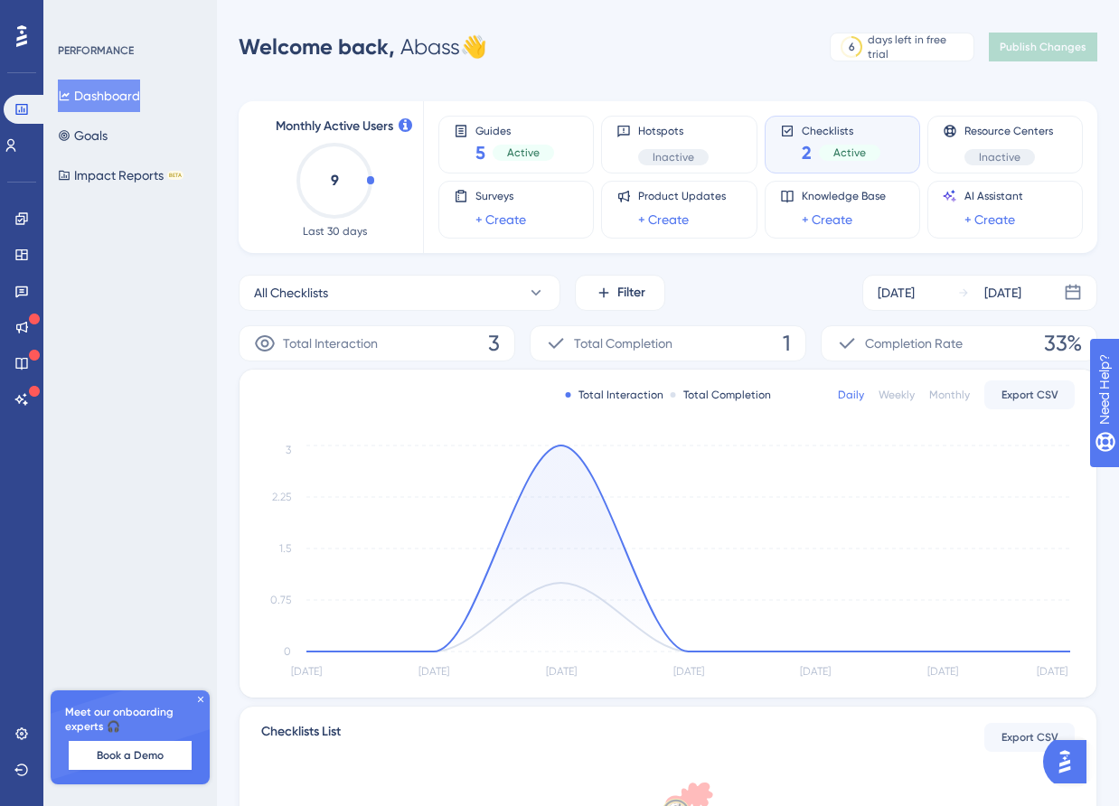
click at [694, 349] on div "Total Completion 1" at bounding box center [668, 343] width 277 height 36
click at [618, 345] on span "Total Completion" at bounding box center [623, 344] width 99 height 22
click at [457, 344] on div "Total Interaction 3" at bounding box center [377, 343] width 277 height 36
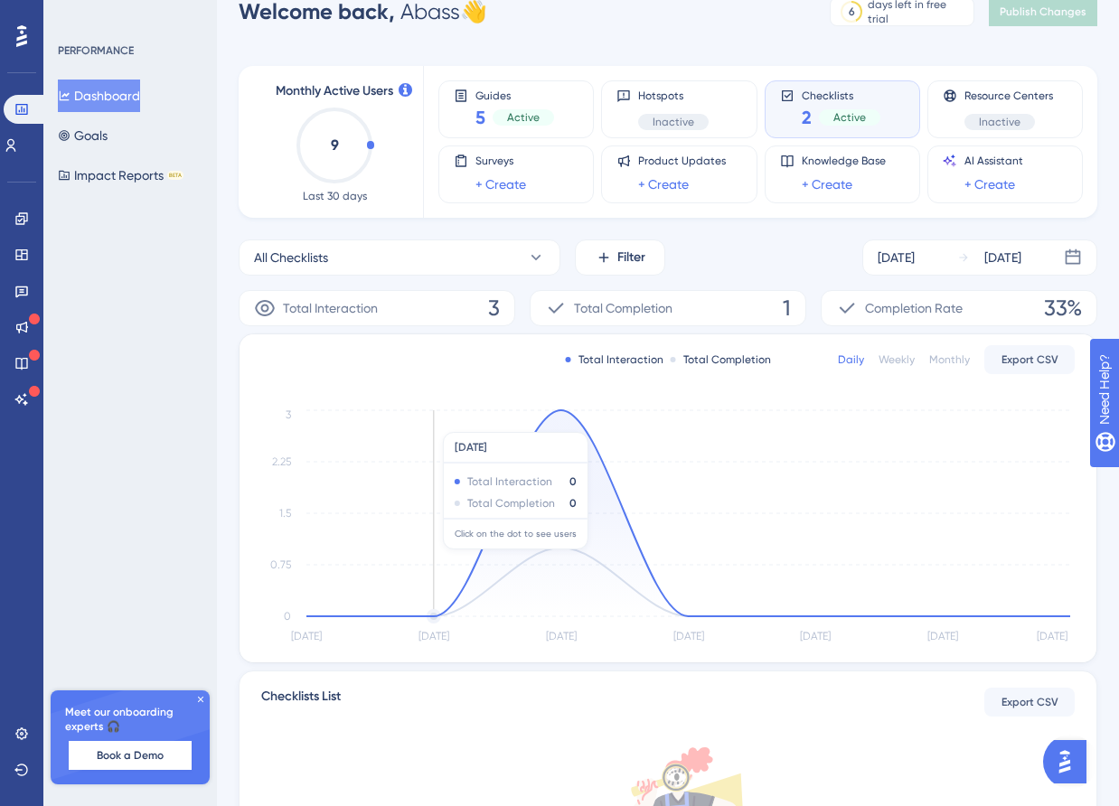
scroll to position [66, 0]
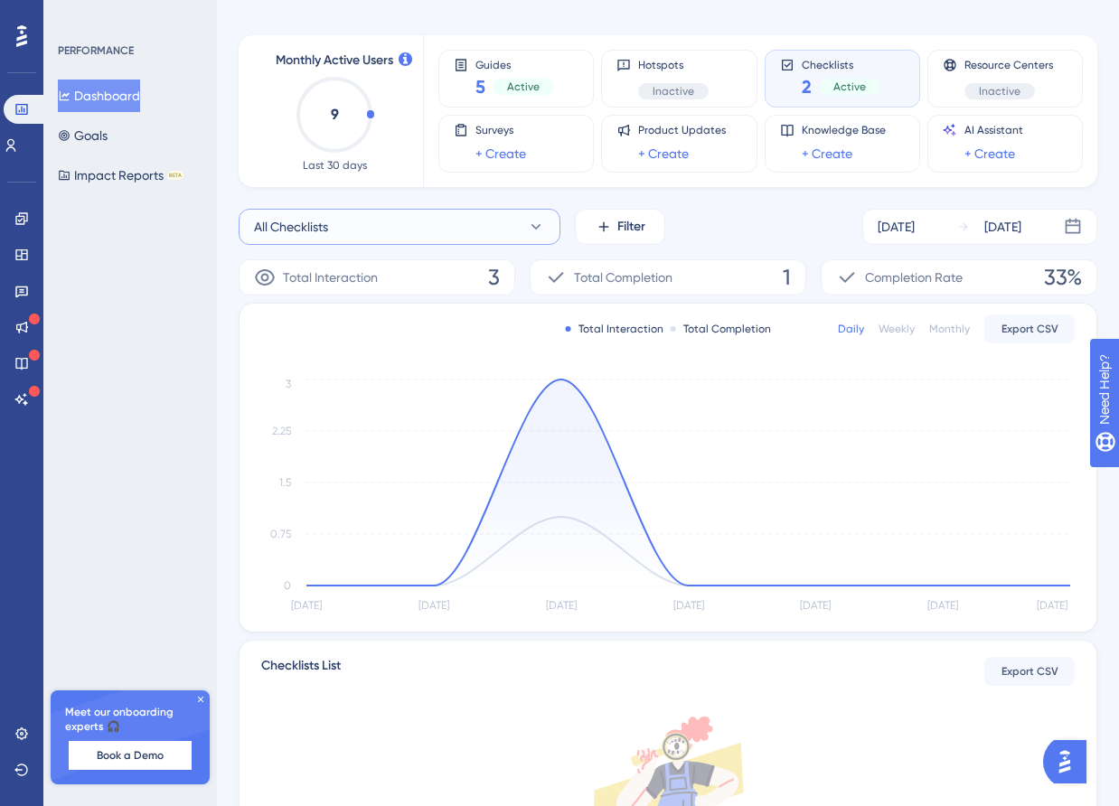
click at [496, 230] on button "All Checklists" at bounding box center [400, 227] width 322 height 36
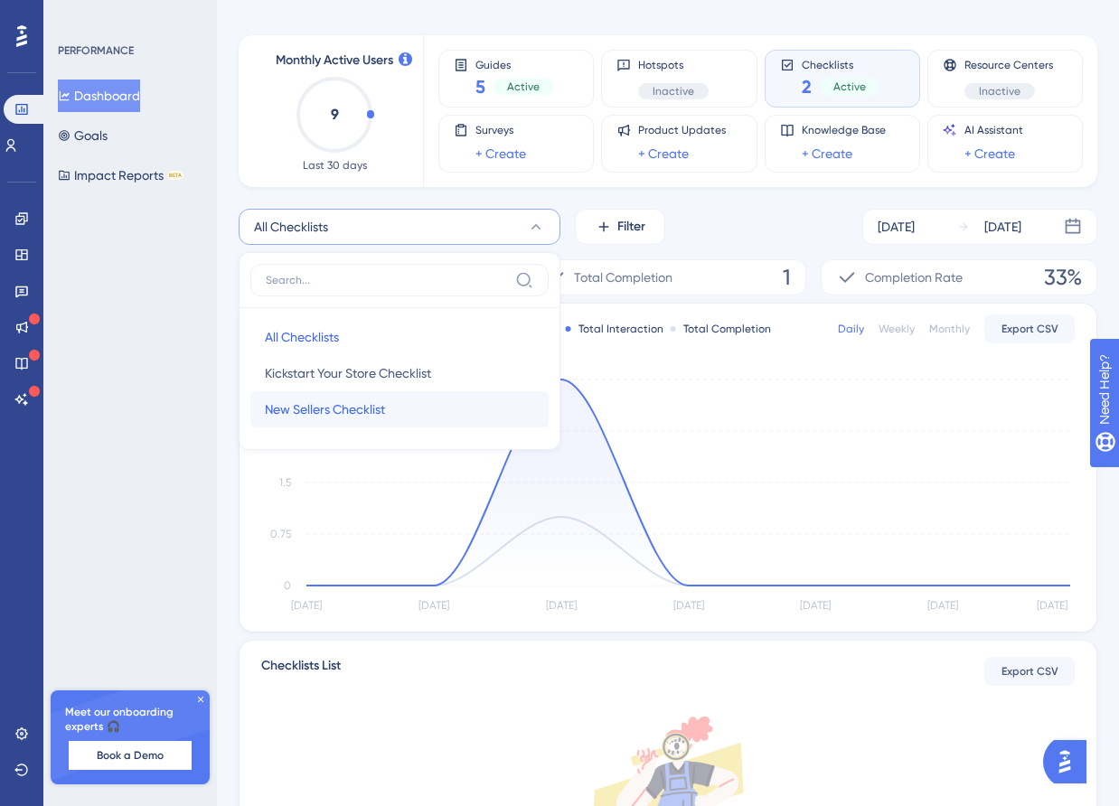
click at [372, 403] on span "New Sellers Checklist" at bounding box center [325, 410] width 120 height 22
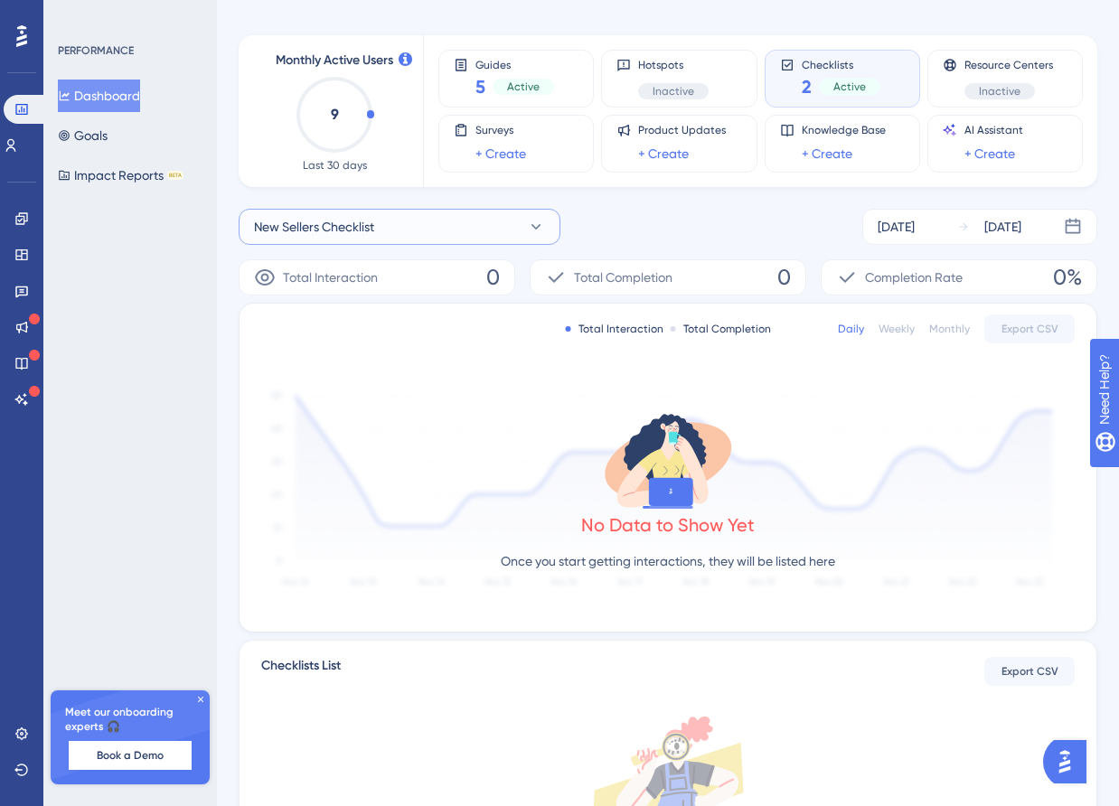
click at [469, 234] on button "New Sellers Checklist" at bounding box center [400, 227] width 322 height 36
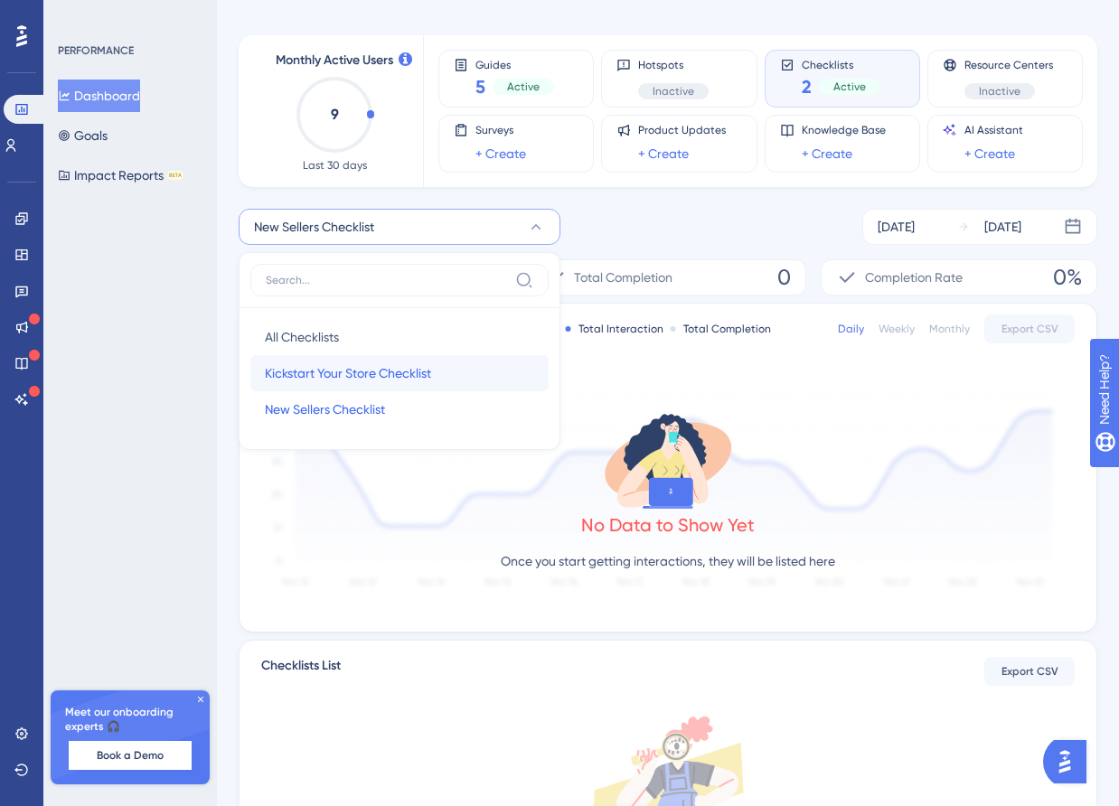
click at [416, 363] on span "Kickstart Your Store Checklist" at bounding box center [348, 373] width 166 height 22
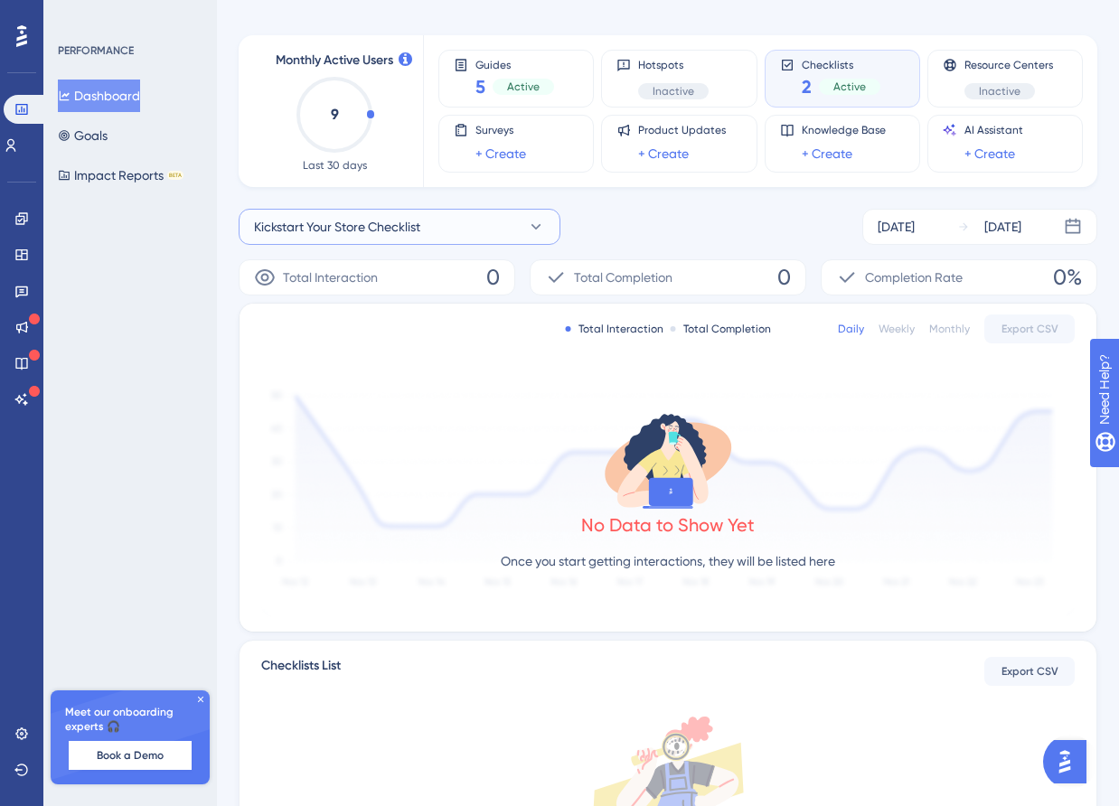
click at [483, 214] on button "Kickstart Your Store Checklist" at bounding box center [400, 227] width 322 height 36
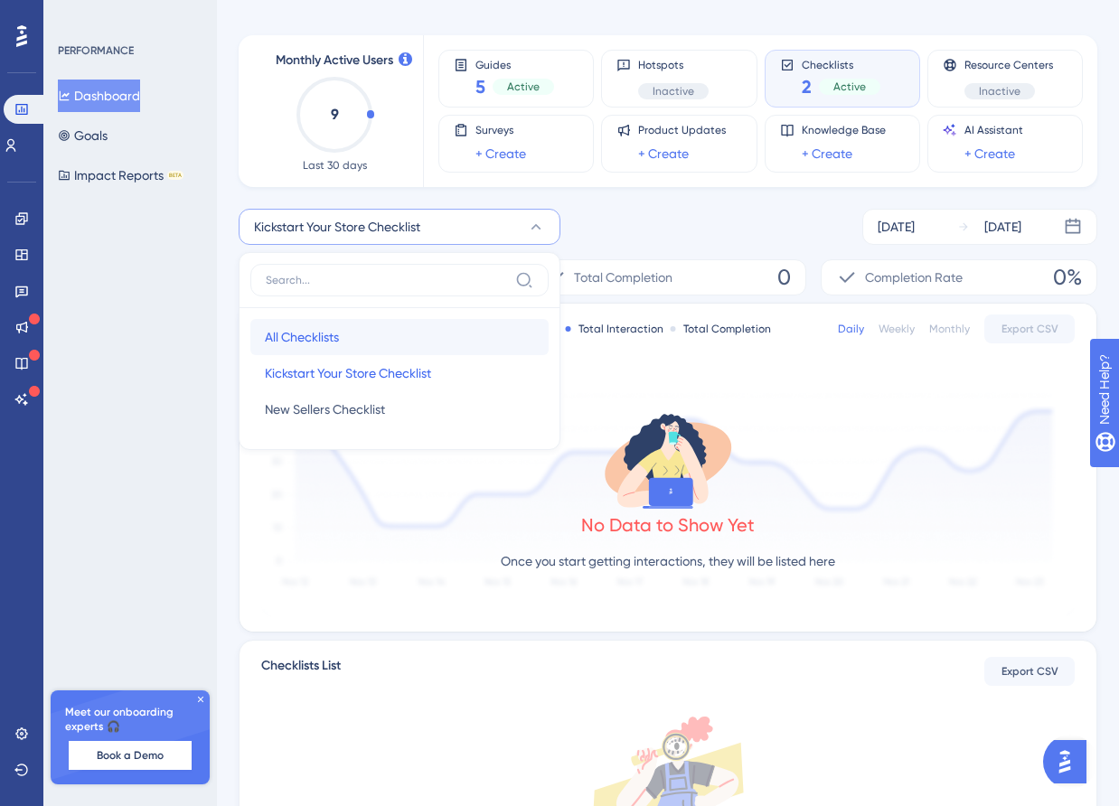
click at [390, 344] on button "All Checklists All Checklists" at bounding box center [399, 337] width 298 height 36
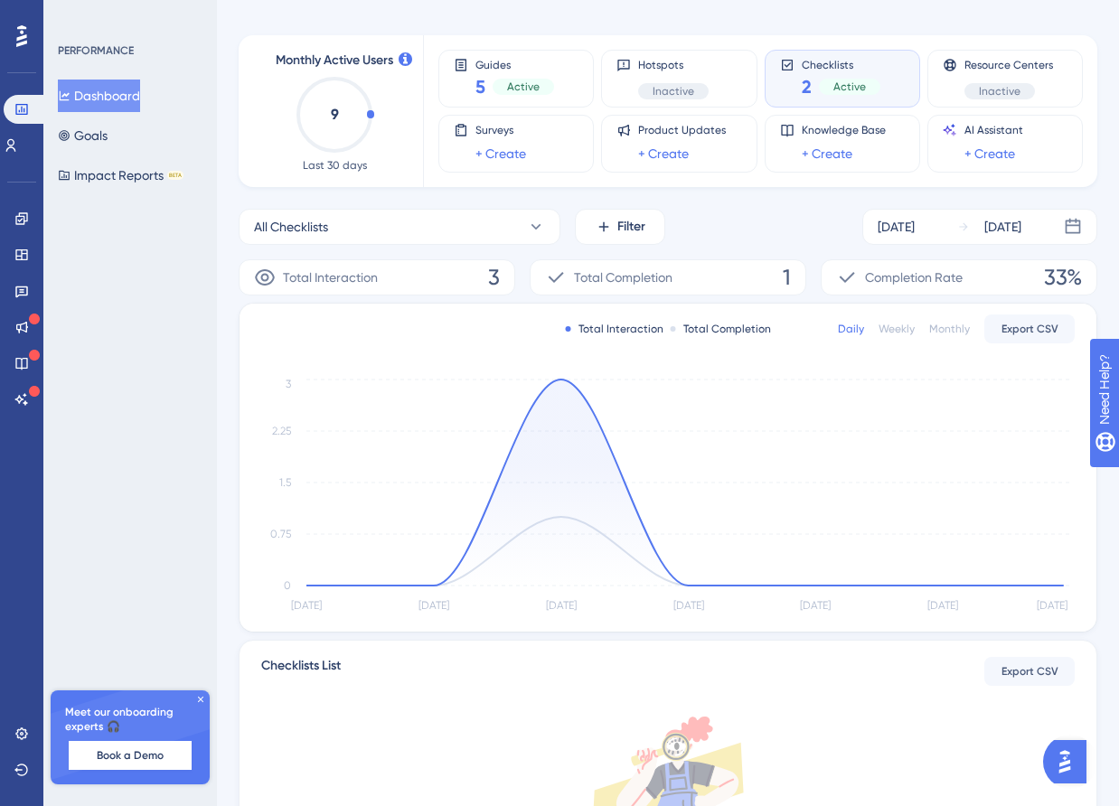
click at [395, 285] on div "Total Interaction 3" at bounding box center [377, 277] width 277 height 36
click at [265, 283] on icon at bounding box center [265, 278] width 22 height 22
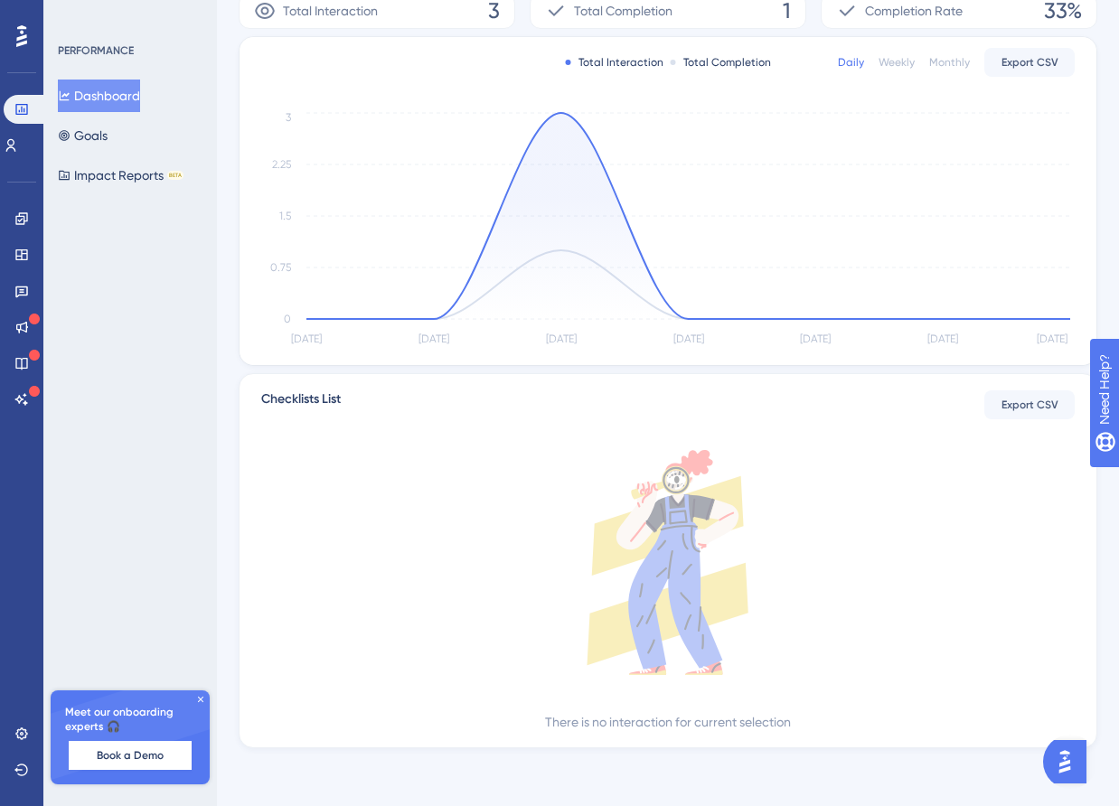
scroll to position [0, 0]
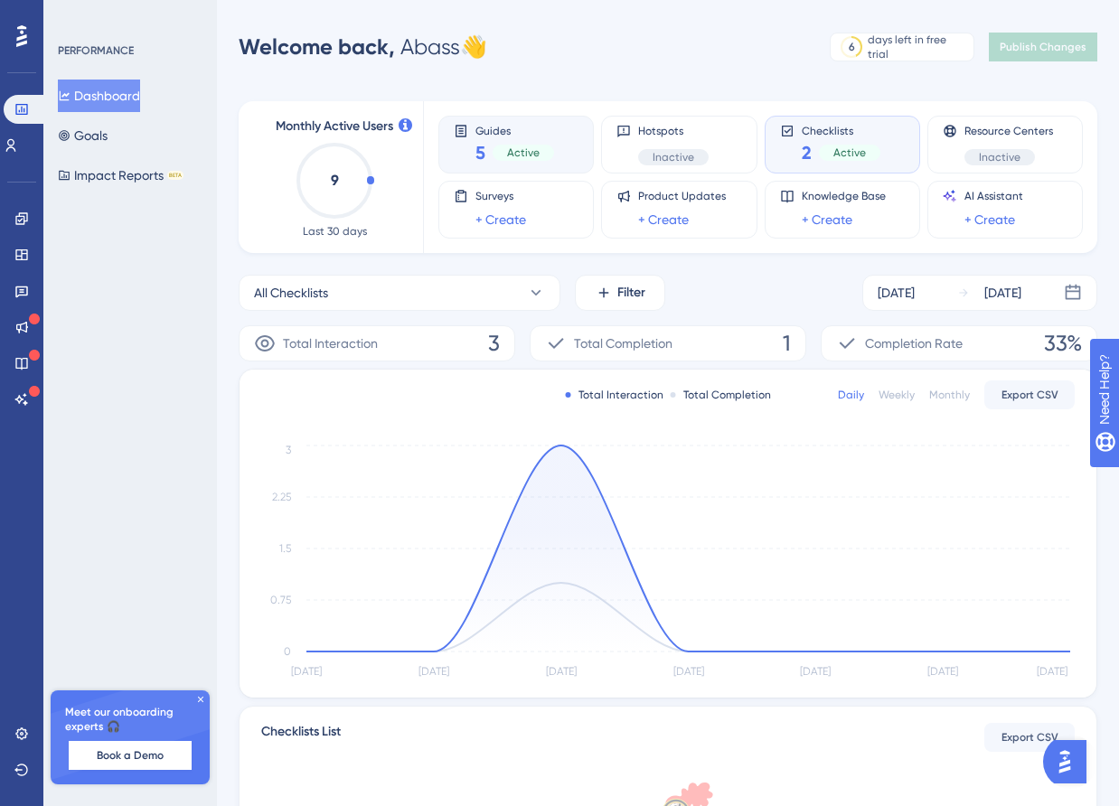
click at [548, 151] on div "Active" at bounding box center [523, 153] width 61 height 16
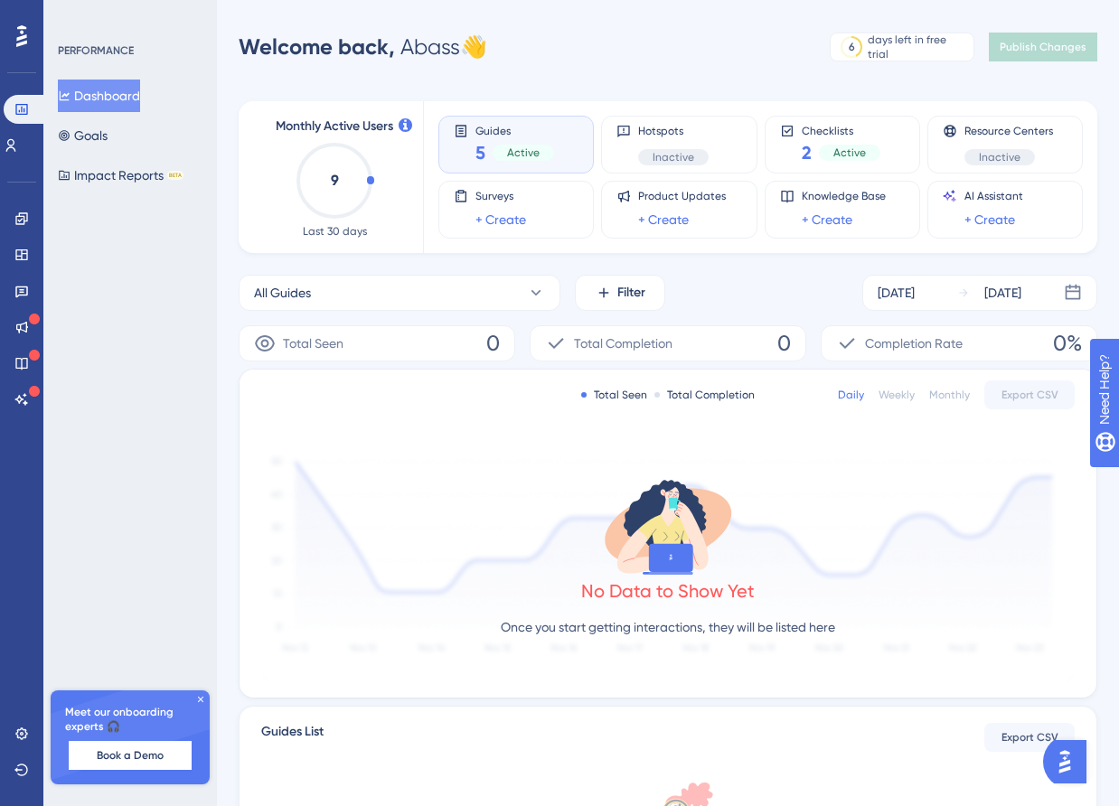
click at [513, 161] on div "5 Active" at bounding box center [514, 152] width 79 height 25
click at [511, 304] on button "All Guides" at bounding box center [400, 293] width 322 height 36
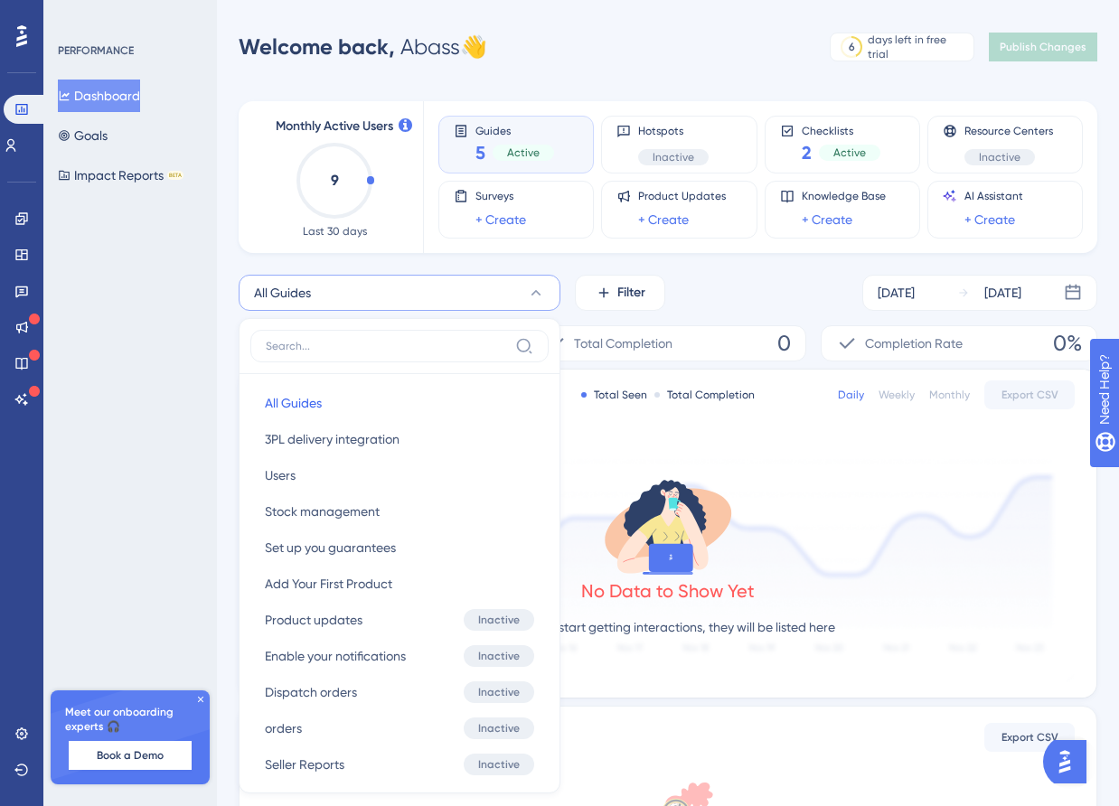
scroll to position [152, 0]
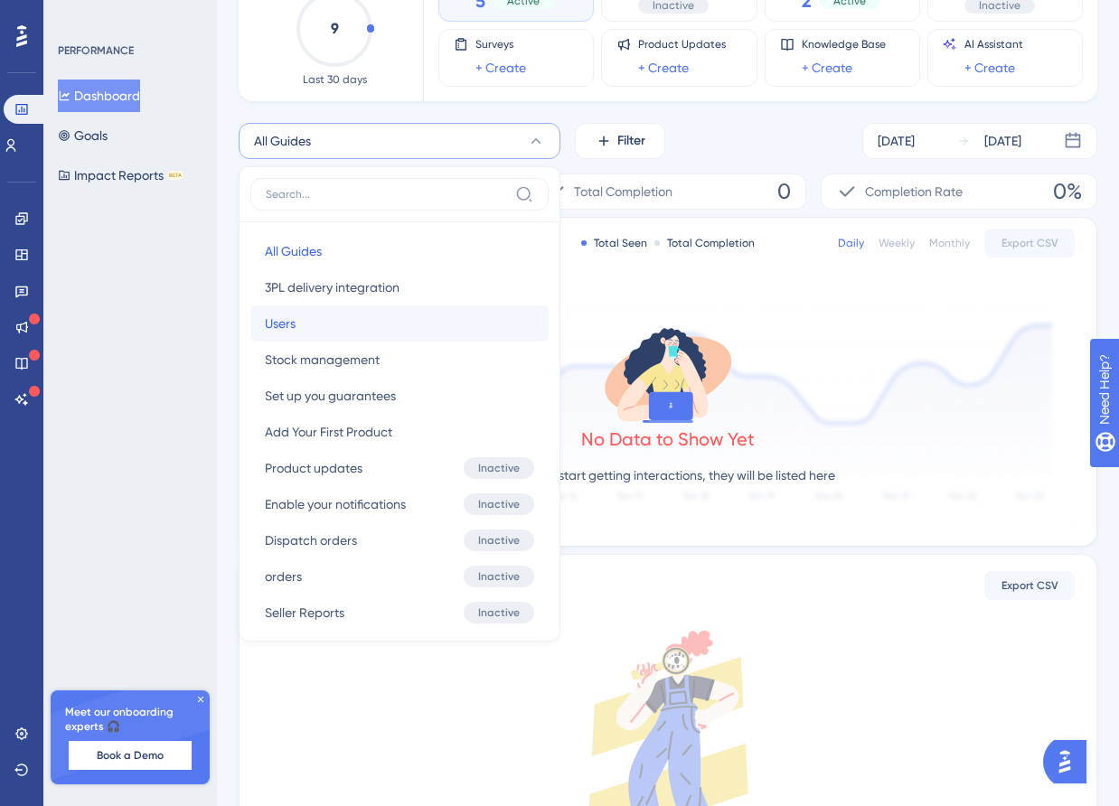
click at [363, 324] on button "Users Users" at bounding box center [399, 324] width 298 height 36
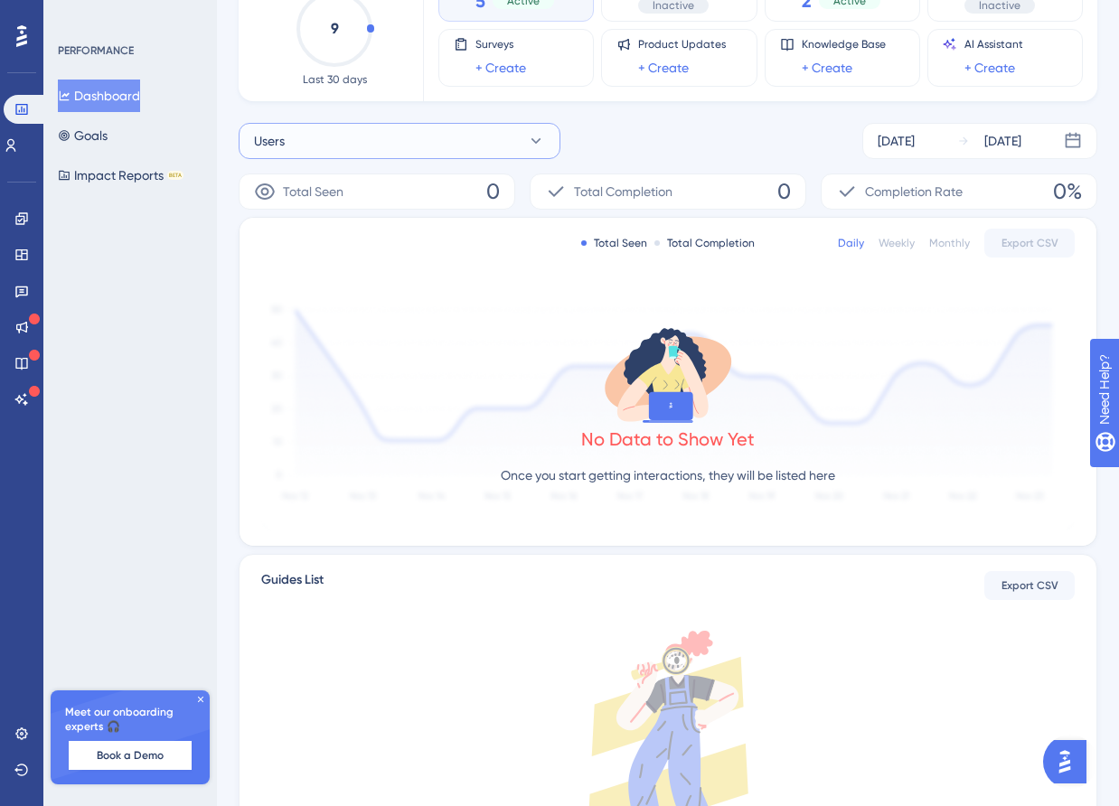
click at [400, 154] on button "Users" at bounding box center [400, 141] width 322 height 36
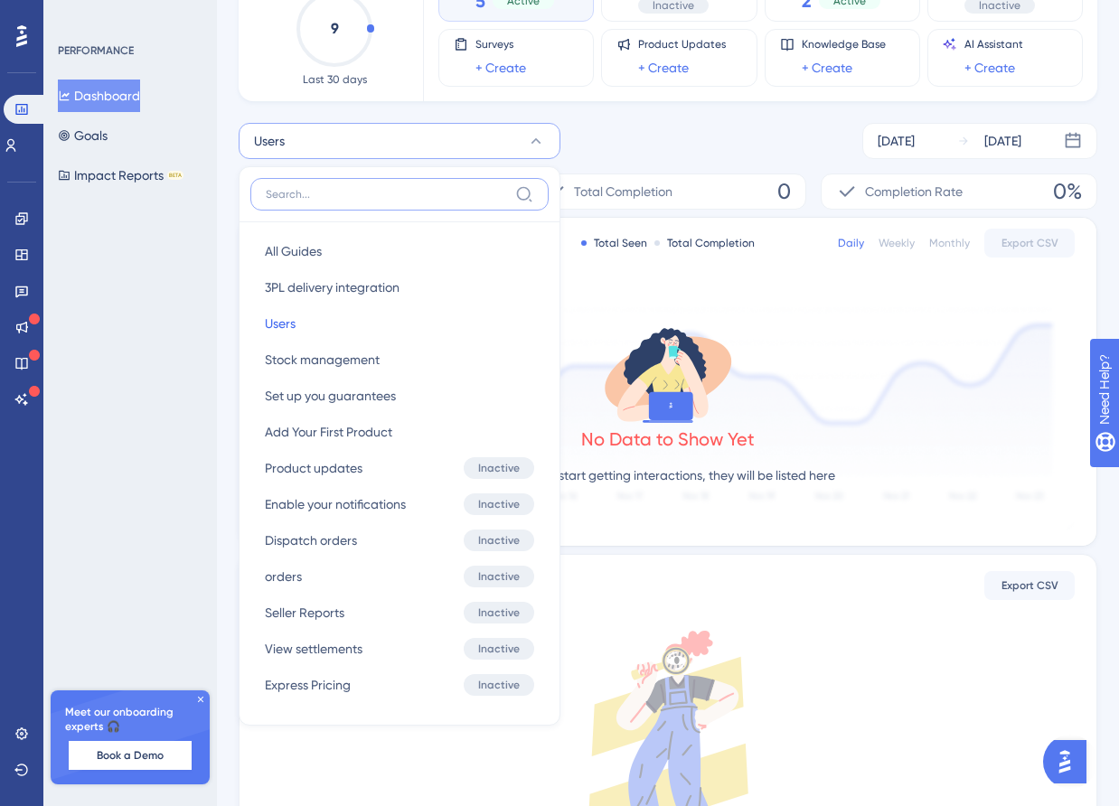
scroll to position [193, 0]
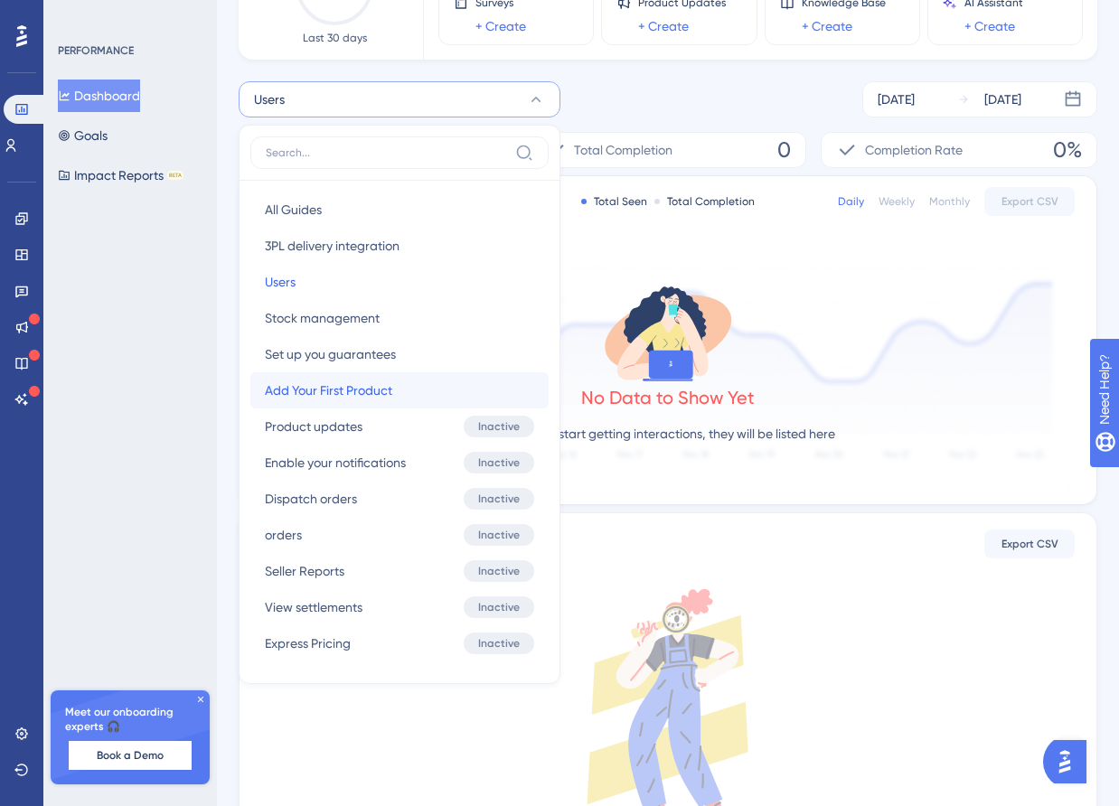
click at [392, 386] on button "Add Your First Product Add Your First Product" at bounding box center [399, 390] width 298 height 36
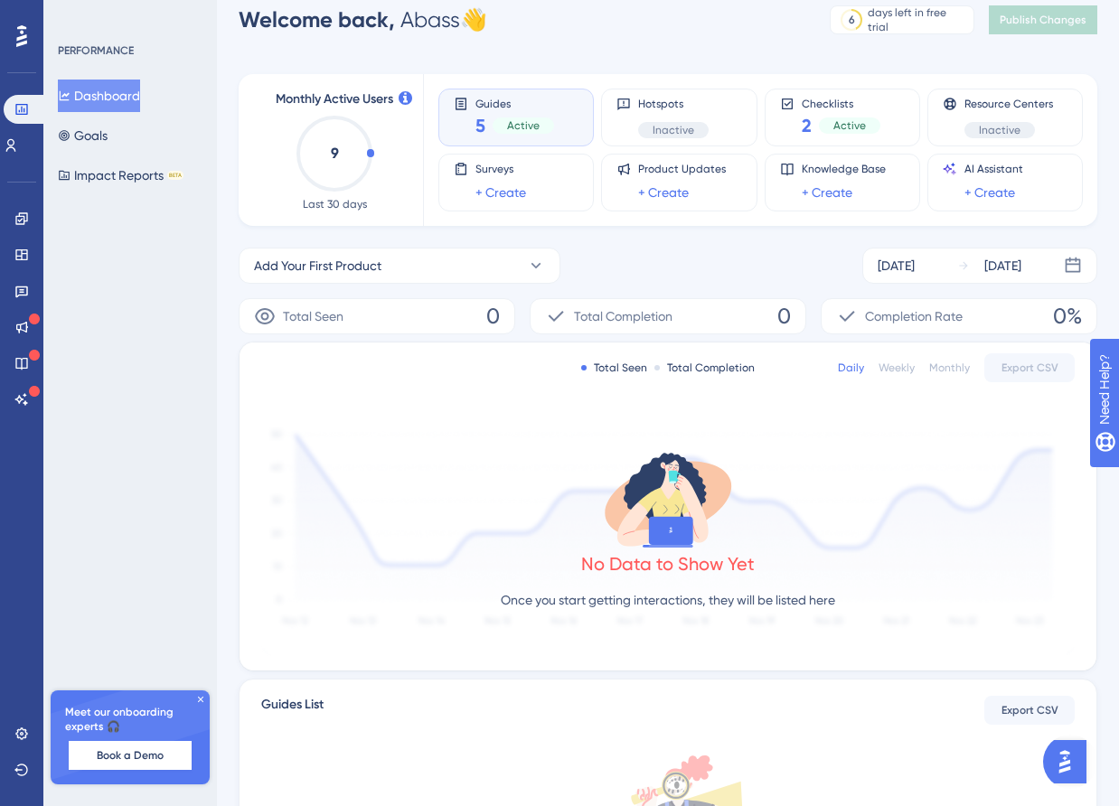
scroll to position [0, 0]
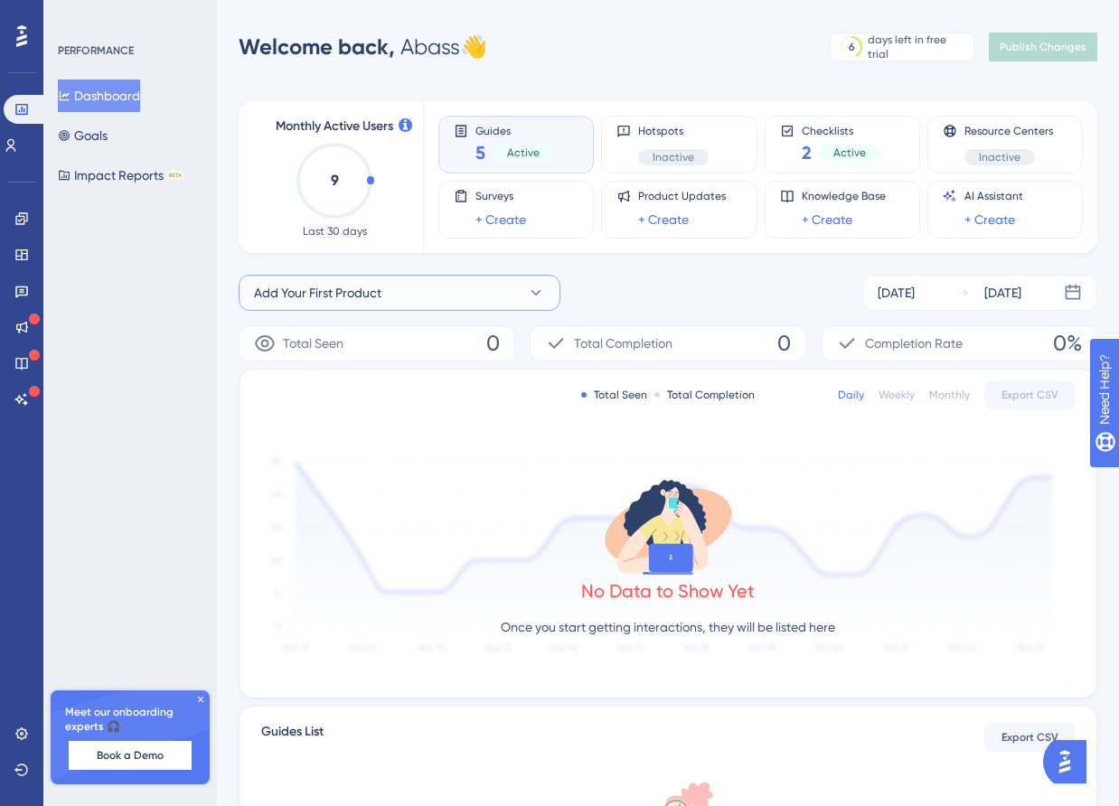
click at [378, 288] on span "Add Your First Product" at bounding box center [317, 293] width 127 height 22
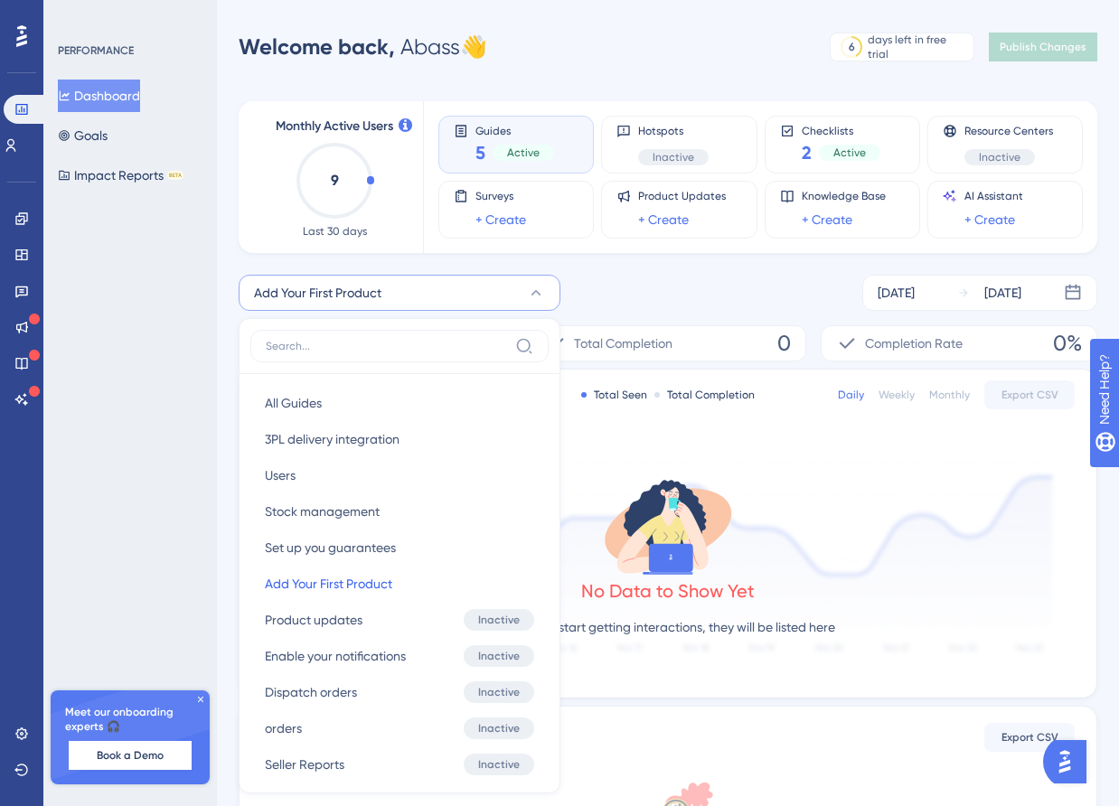
scroll to position [153, 0]
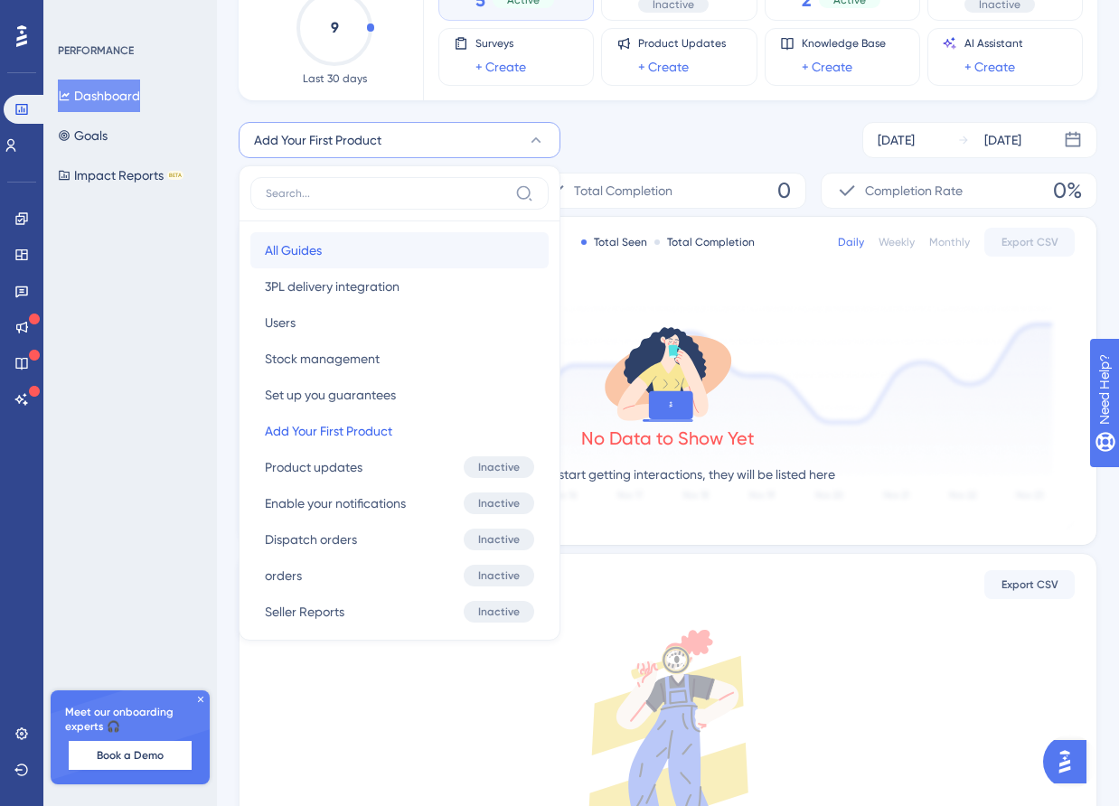
click at [334, 239] on button "All Guides All Guides" at bounding box center [399, 250] width 298 height 36
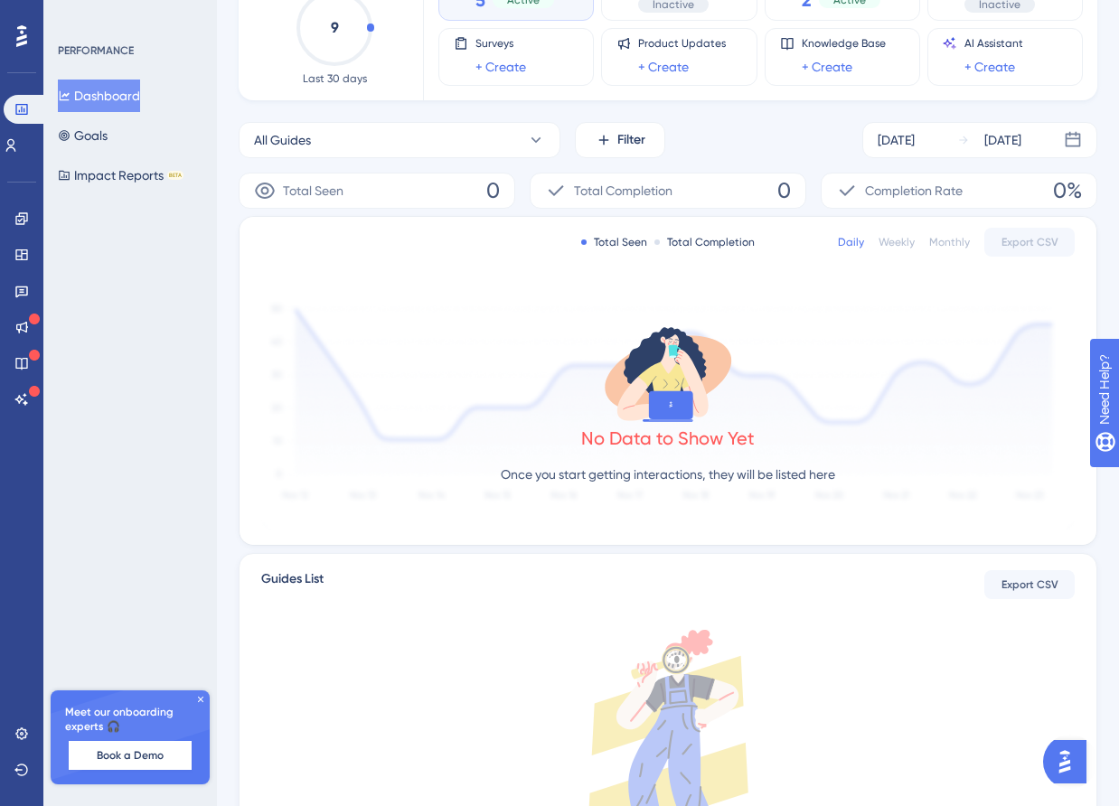
scroll to position [0, 0]
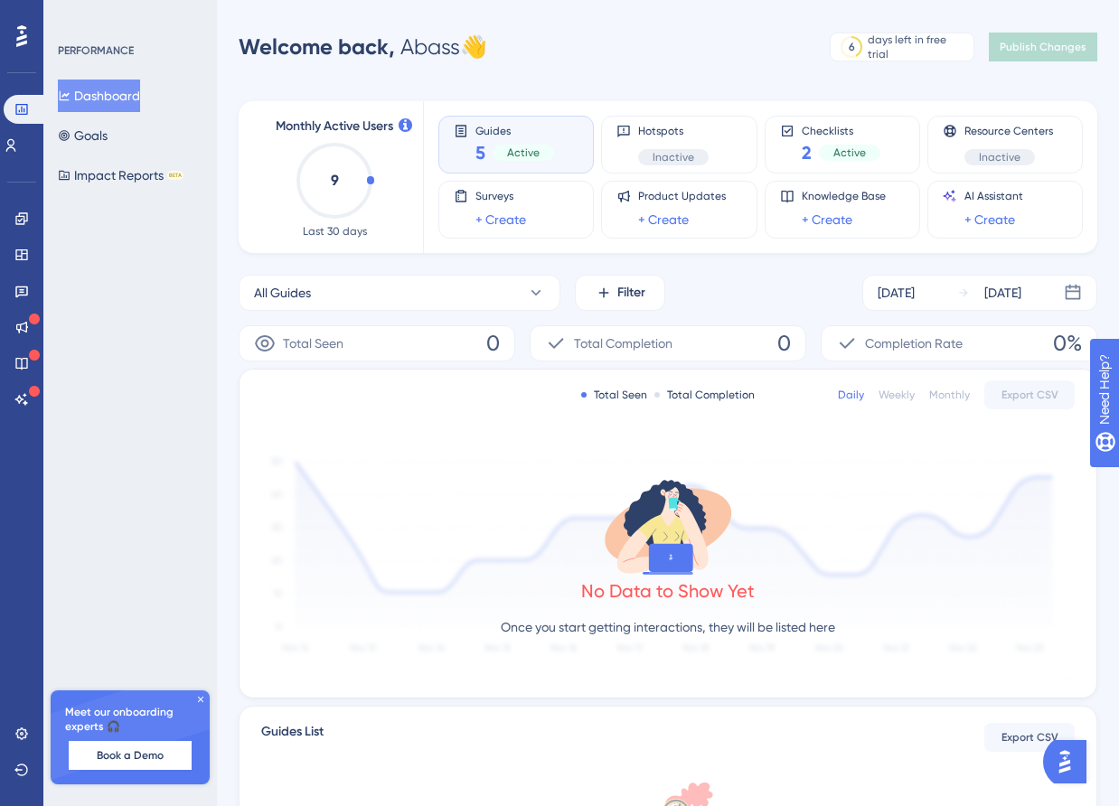
click at [128, 142] on div "Dashboard Goals Impact Reports BETA" at bounding box center [131, 136] width 146 height 112
click at [19, 223] on icon at bounding box center [21, 218] width 12 height 12
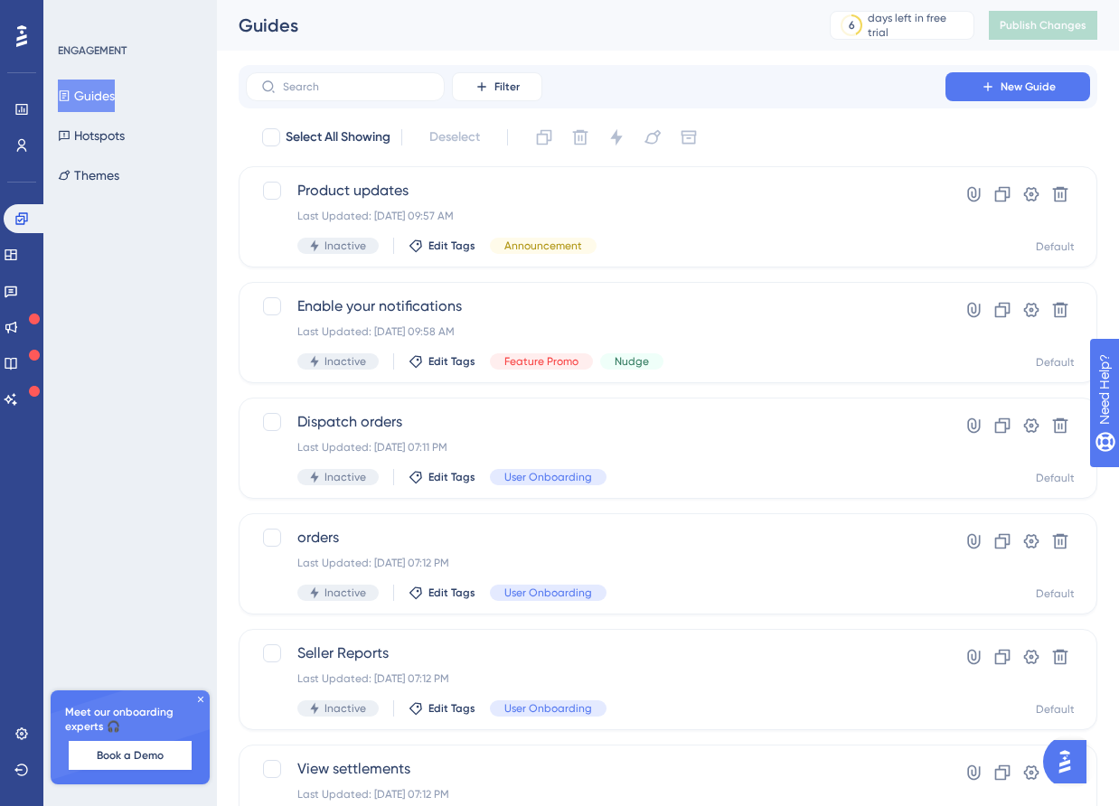
click at [99, 102] on button "Guides" at bounding box center [86, 96] width 57 height 33
click at [108, 142] on button "Hotspots" at bounding box center [91, 135] width 67 height 33
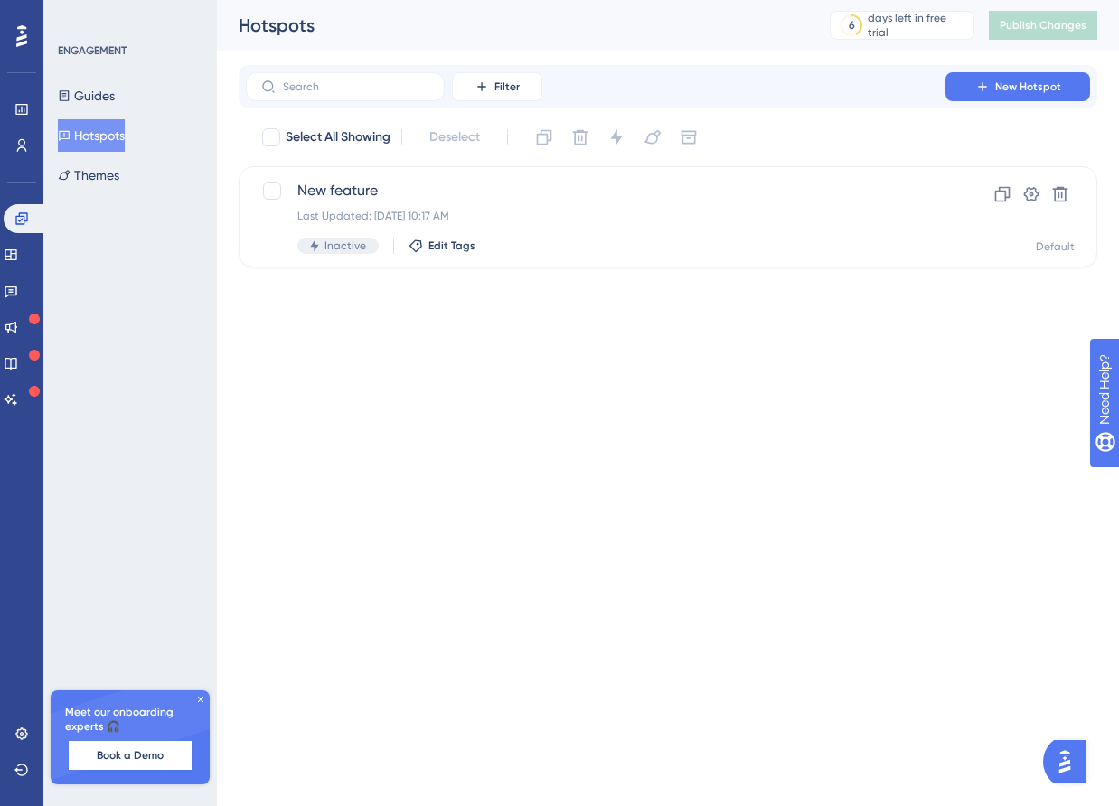
click at [36, 242] on div "Widgets" at bounding box center [22, 254] width 36 height 29
click at [89, 103] on button "Guides" at bounding box center [86, 96] width 57 height 33
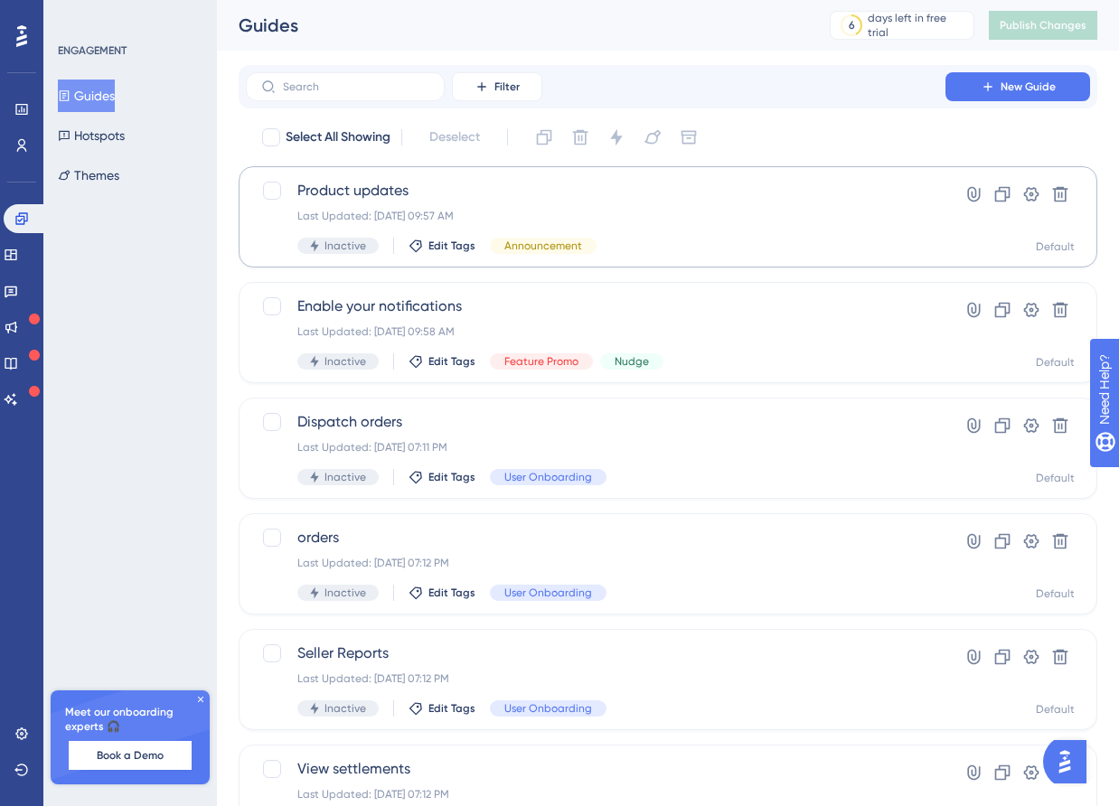
scroll to position [597, 0]
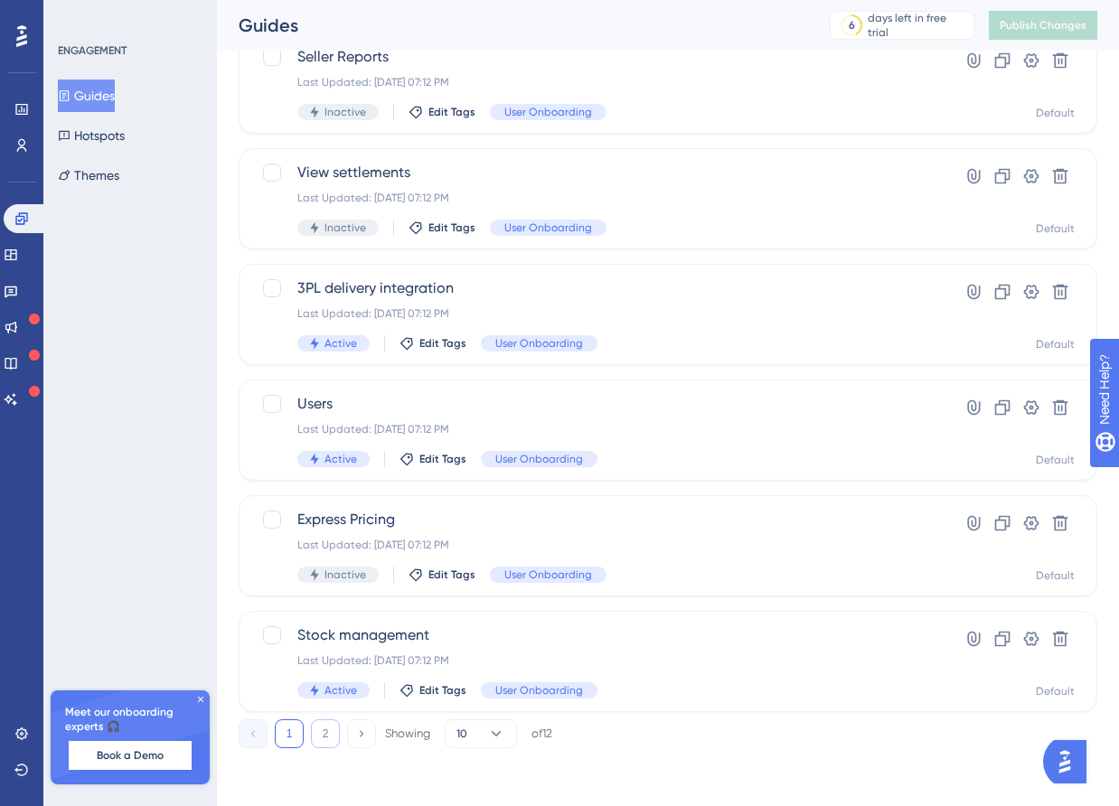
click at [313, 738] on button "2" at bounding box center [325, 734] width 29 height 29
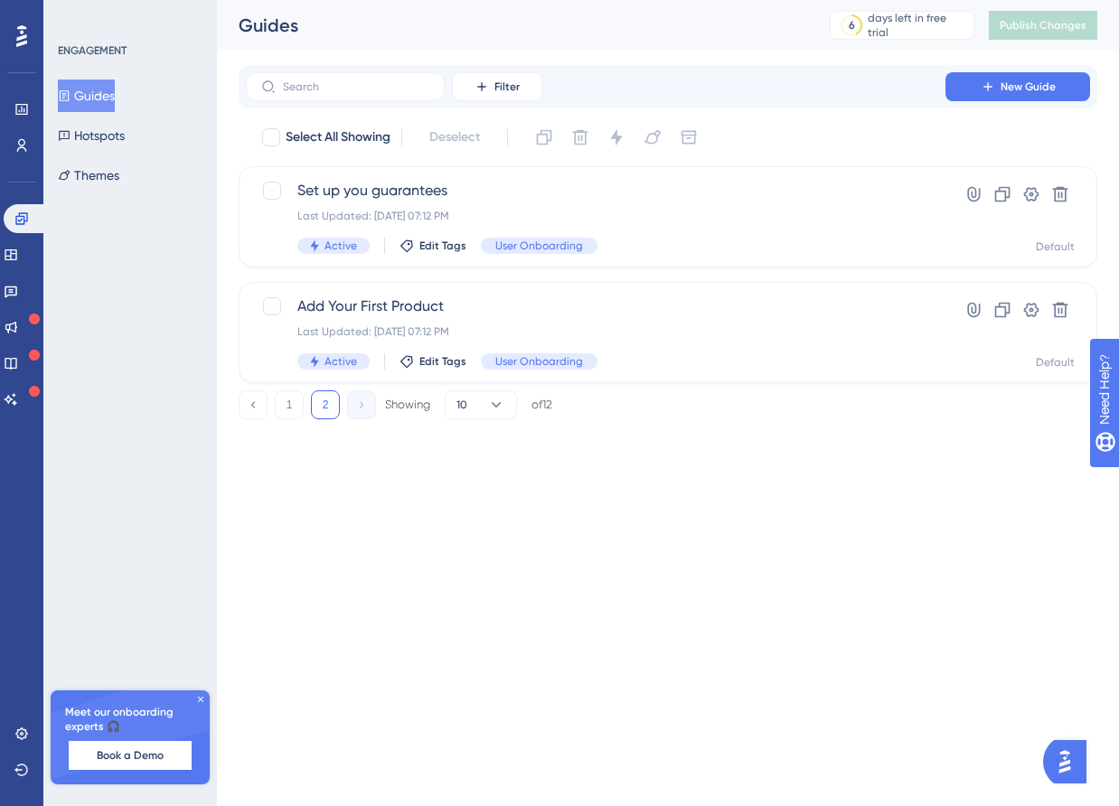
scroll to position [0, 0]
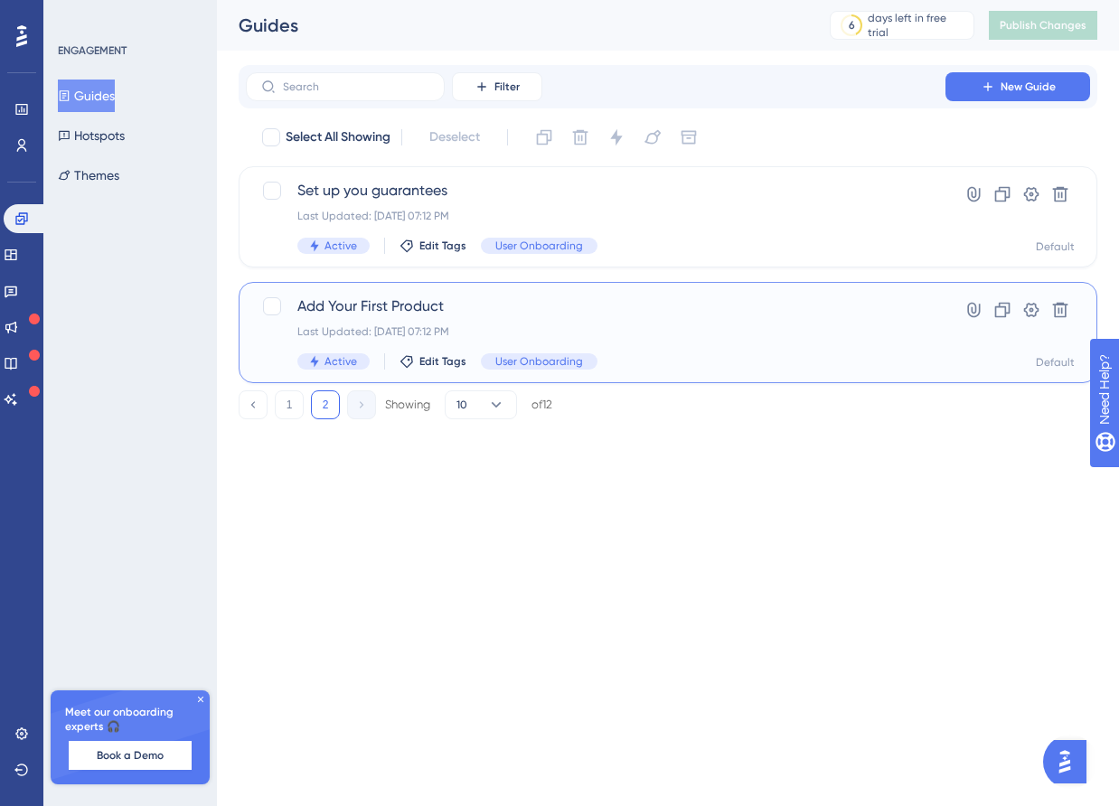
click at [475, 332] on div "Last Updated: [DATE] 07:12 PM" at bounding box center [595, 332] width 597 height 14
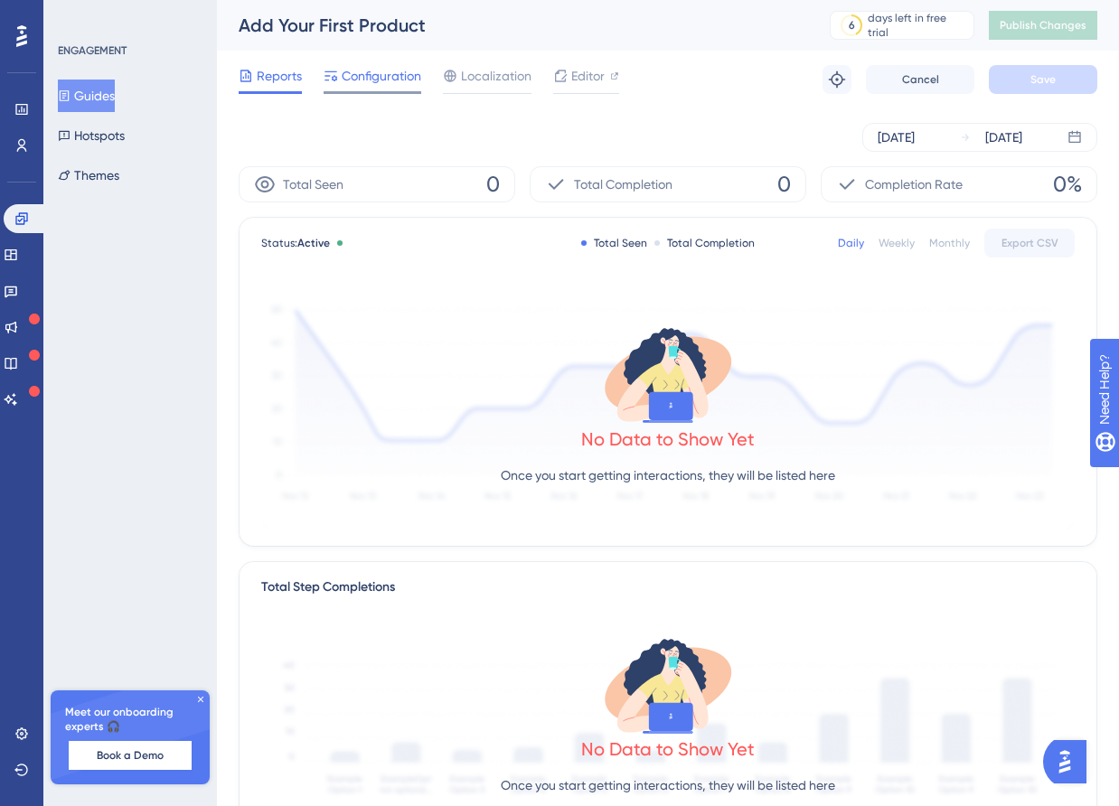
click at [372, 80] on span "Configuration" at bounding box center [382, 76] width 80 height 22
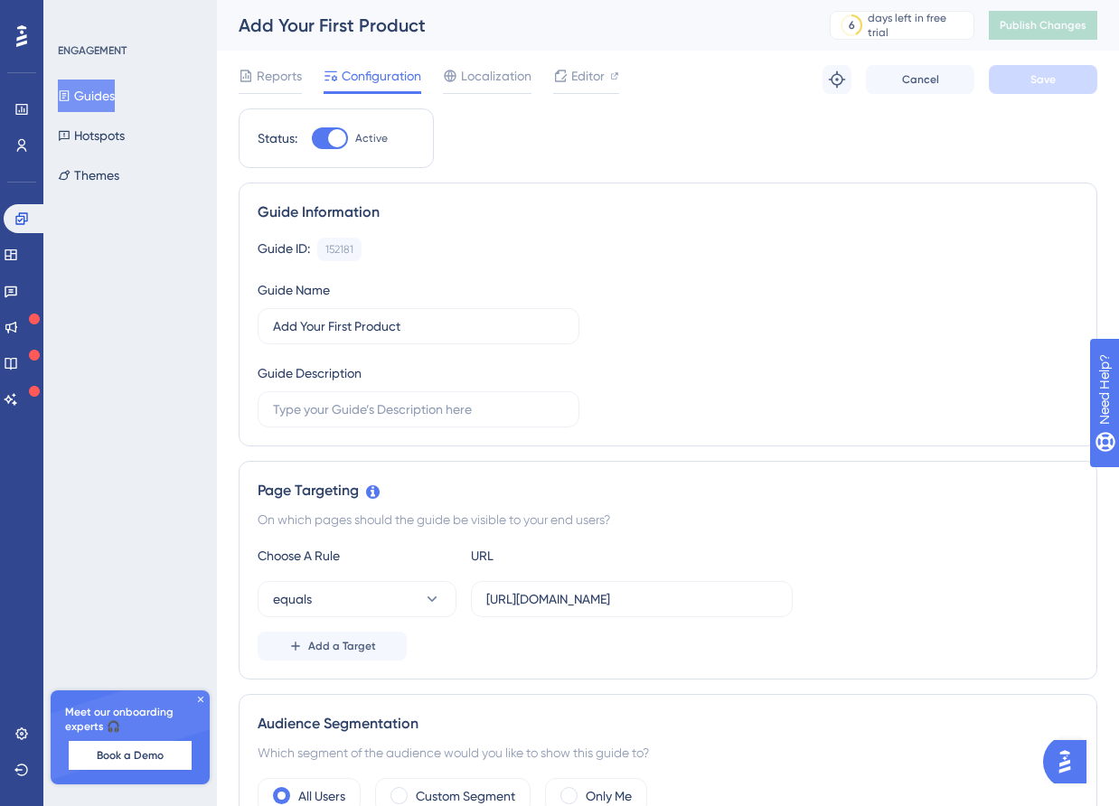
click at [17, 239] on div "Engagement Widgets Feedback Product Updates Knowledge Base AI Assistant" at bounding box center [22, 309] width 36 height 210
click at [18, 254] on icon at bounding box center [11, 255] width 14 height 14
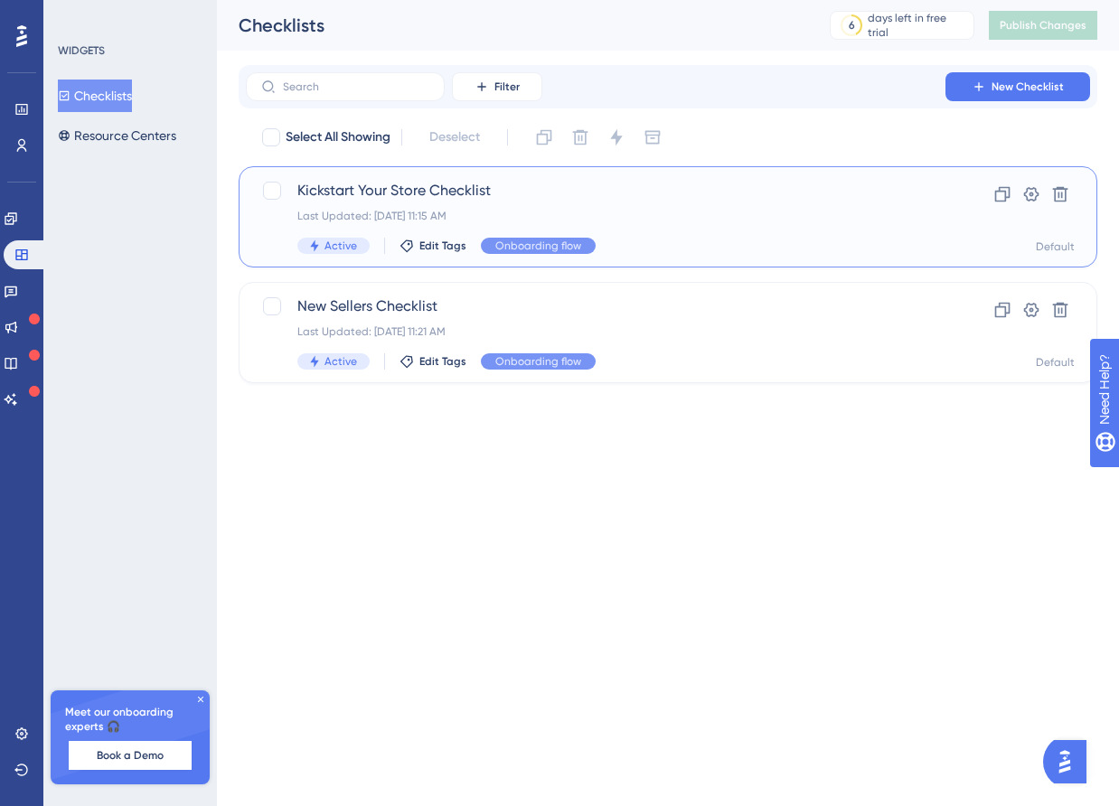
click at [493, 193] on span "Kickstart Your Store Checklist" at bounding box center [595, 191] width 597 height 22
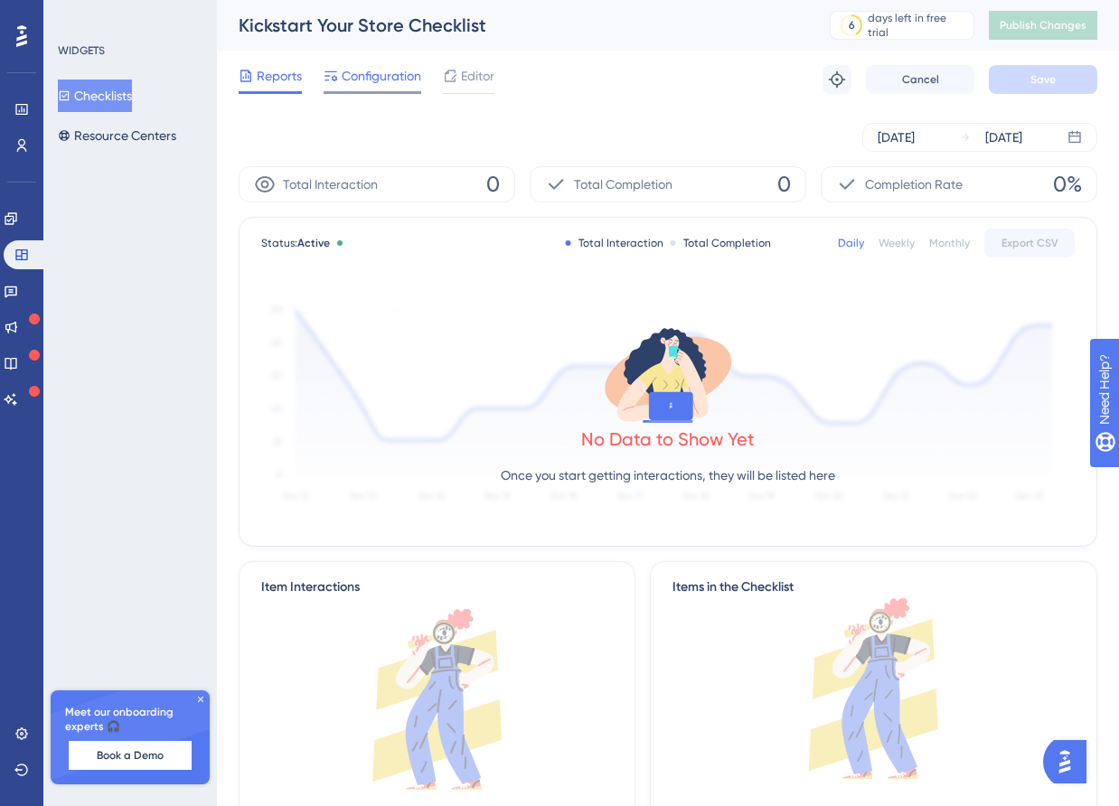
click at [384, 81] on span "Configuration" at bounding box center [382, 76] width 80 height 22
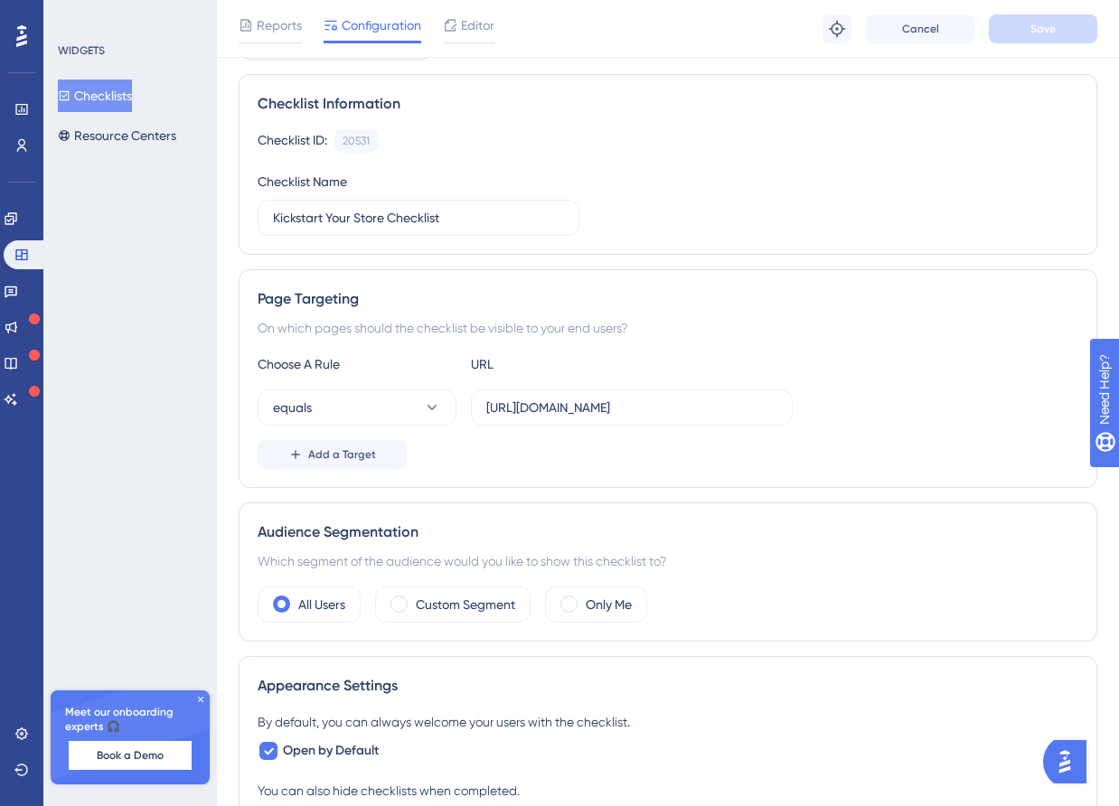
scroll to position [122, 0]
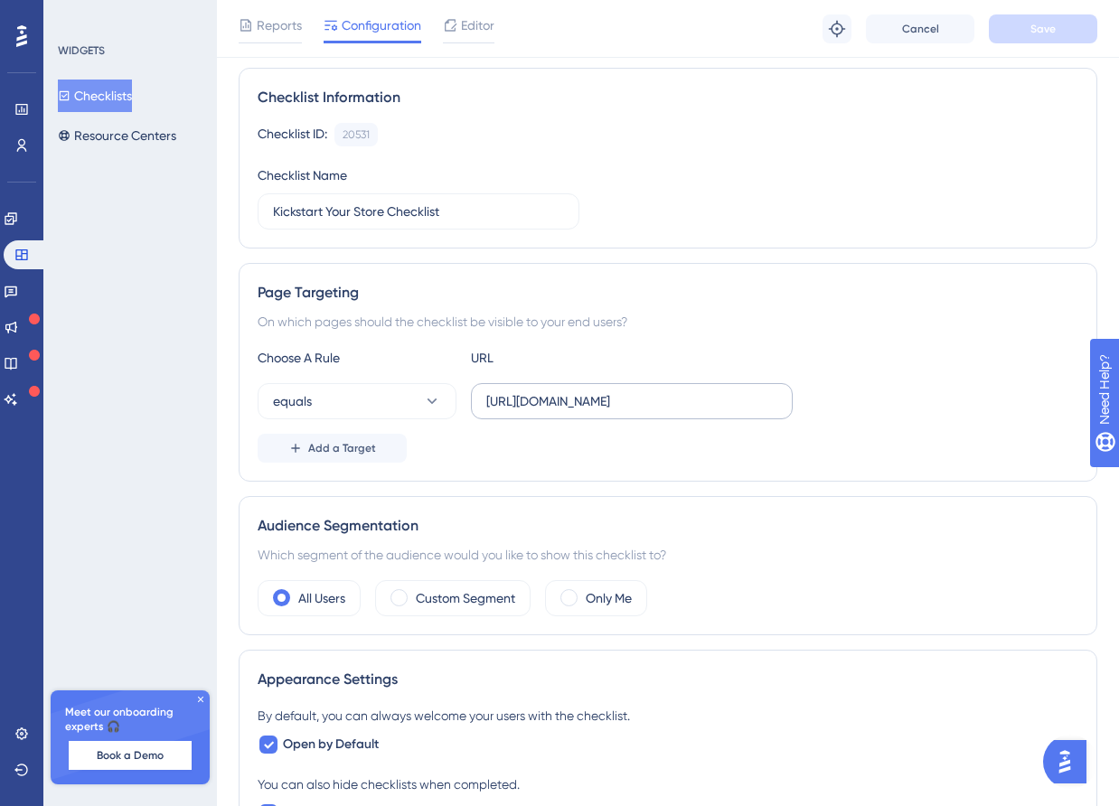
click at [624, 413] on label "[URL][DOMAIN_NAME]" at bounding box center [632, 401] width 322 height 36
click at [624, 411] on input "[URL][DOMAIN_NAME]" at bounding box center [631, 401] width 291 height 20
click at [671, 407] on input "[URL][DOMAIN_NAME]" at bounding box center [631, 401] width 291 height 20
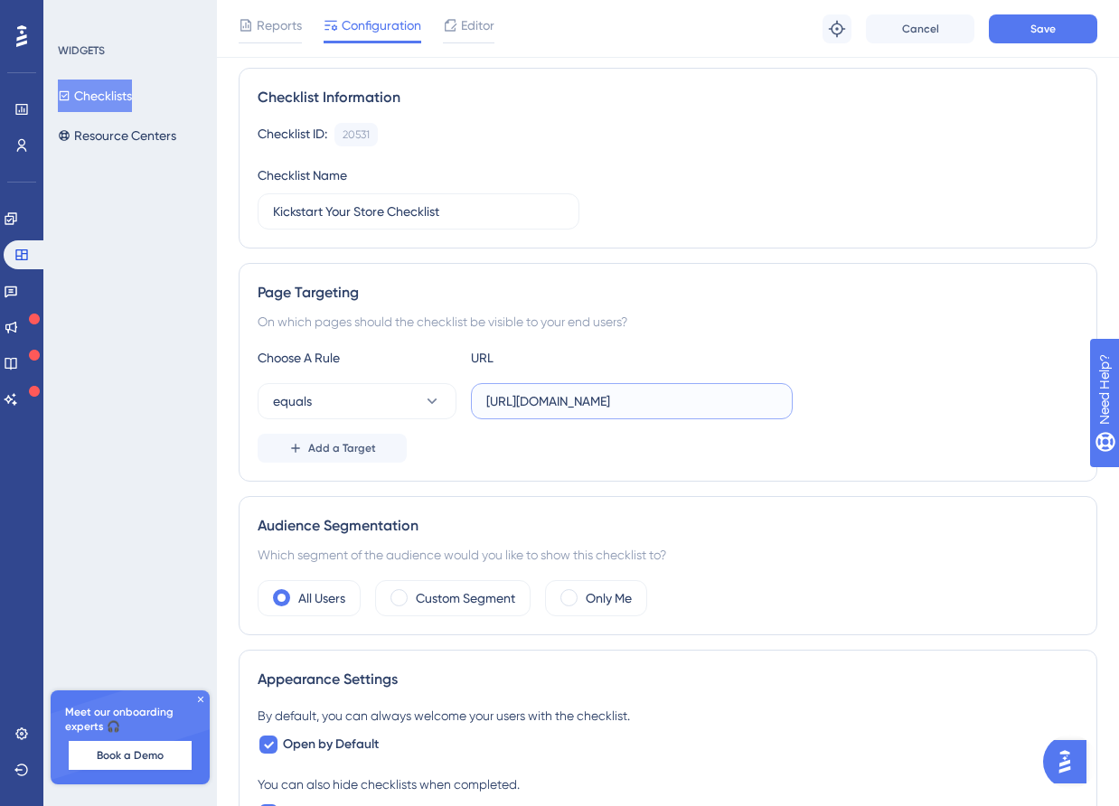
paste input "text"
type input "[URL][DOMAIN_NAME]"
click at [1013, 37] on button "Save" at bounding box center [1043, 28] width 108 height 29
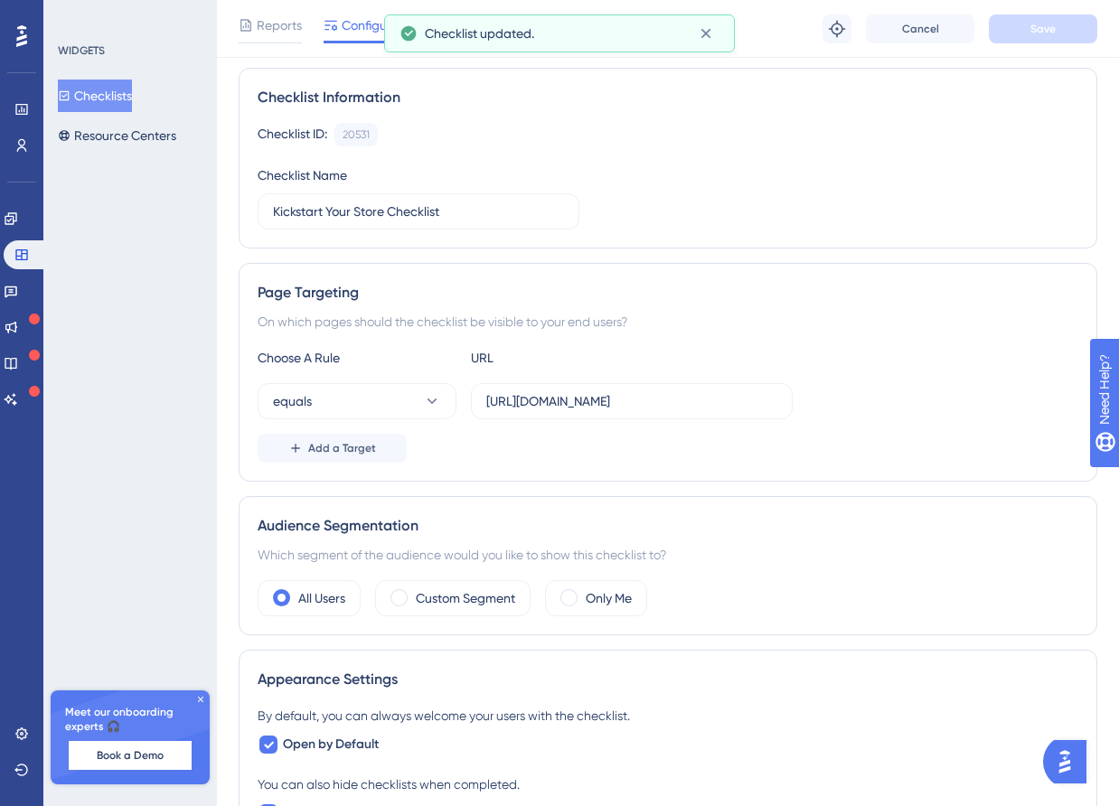
scroll to position [0, 0]
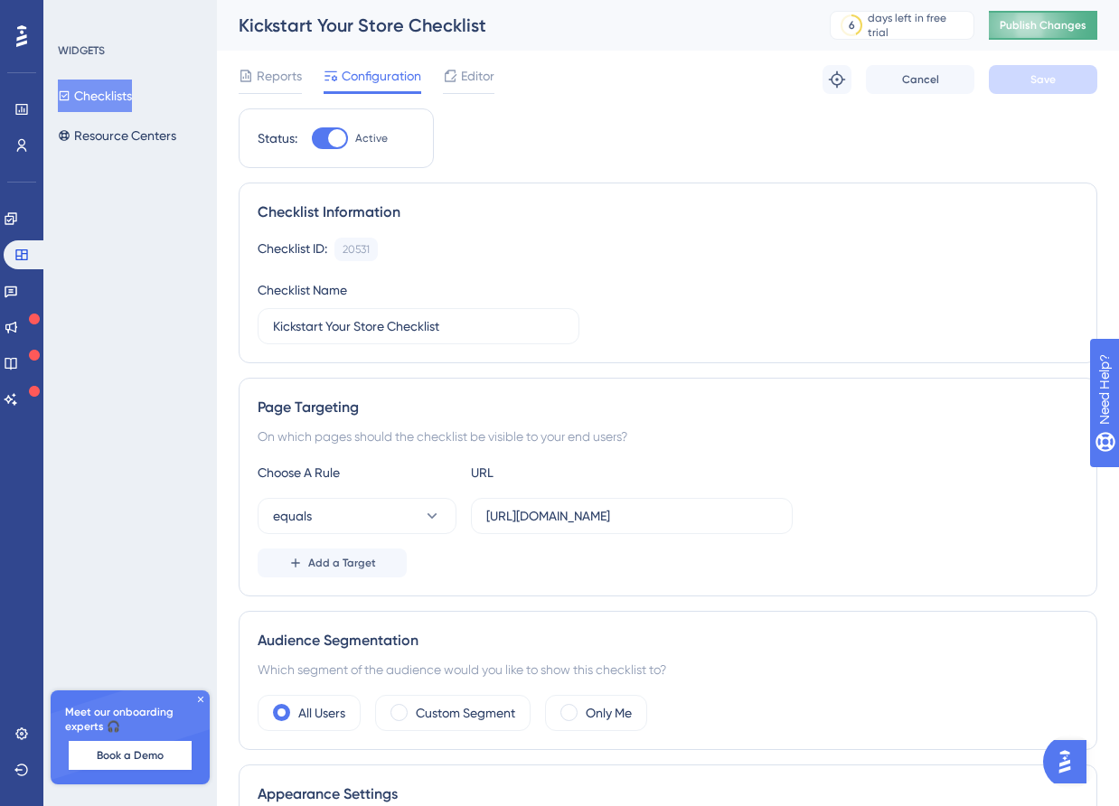
click at [1027, 23] on button "Publish Changes" at bounding box center [1043, 25] width 108 height 29
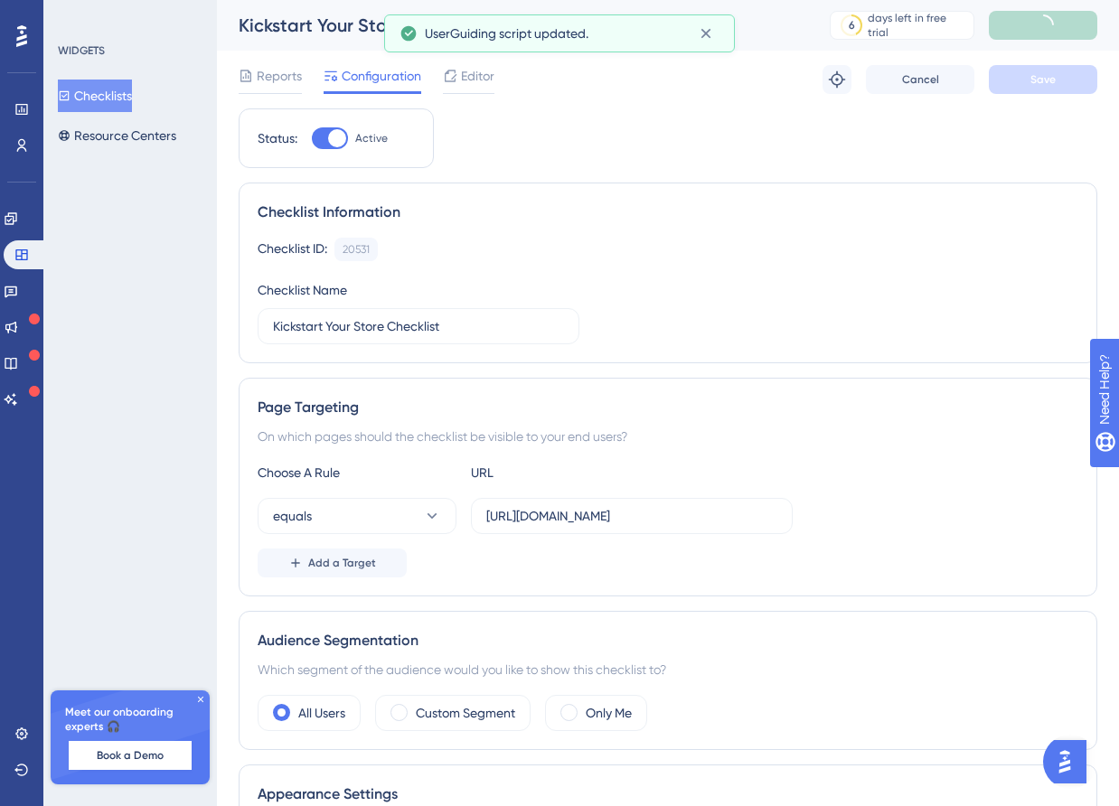
click at [100, 95] on button "Checklists" at bounding box center [95, 96] width 74 height 33
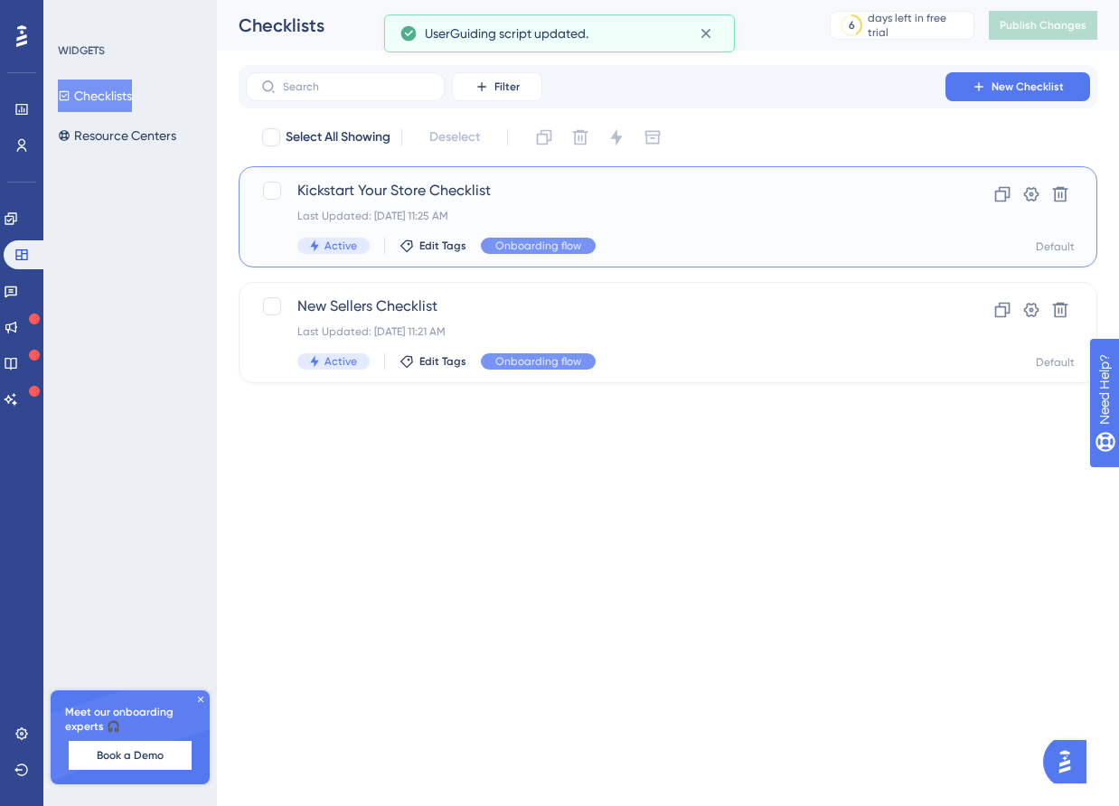
click at [475, 200] on span "Kickstart Your Store Checklist" at bounding box center [595, 191] width 597 height 22
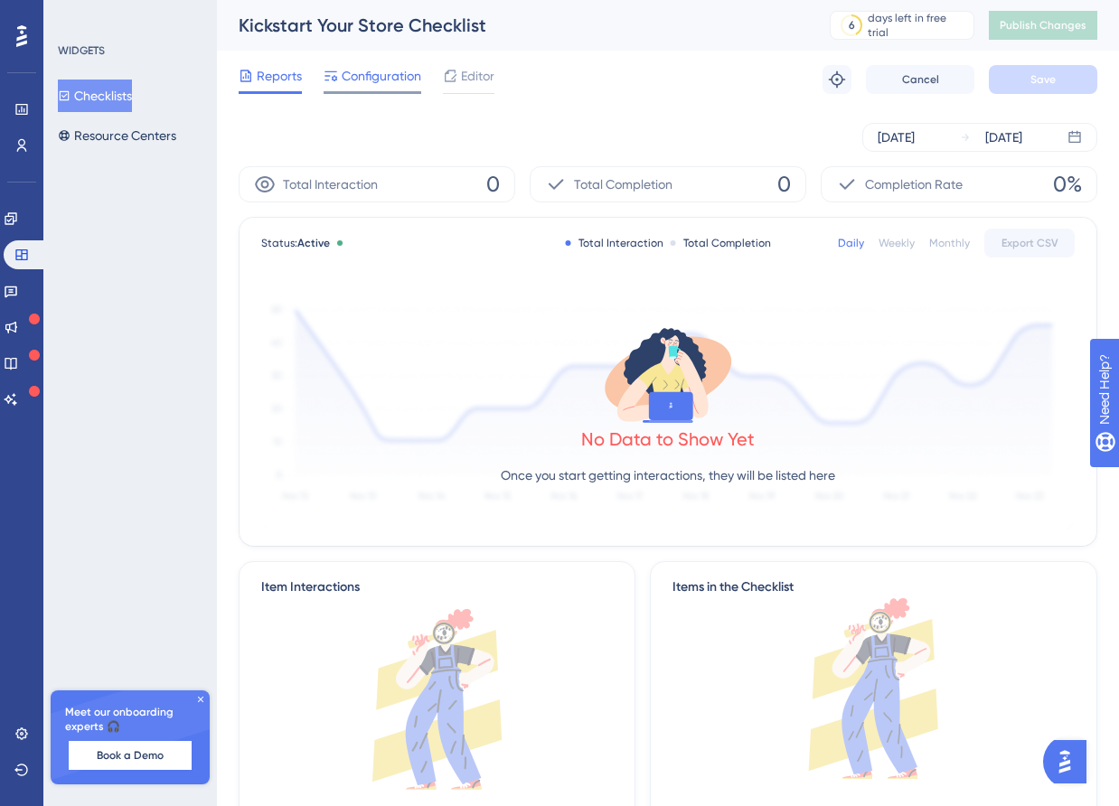
click at [381, 83] on span "Configuration" at bounding box center [382, 76] width 80 height 22
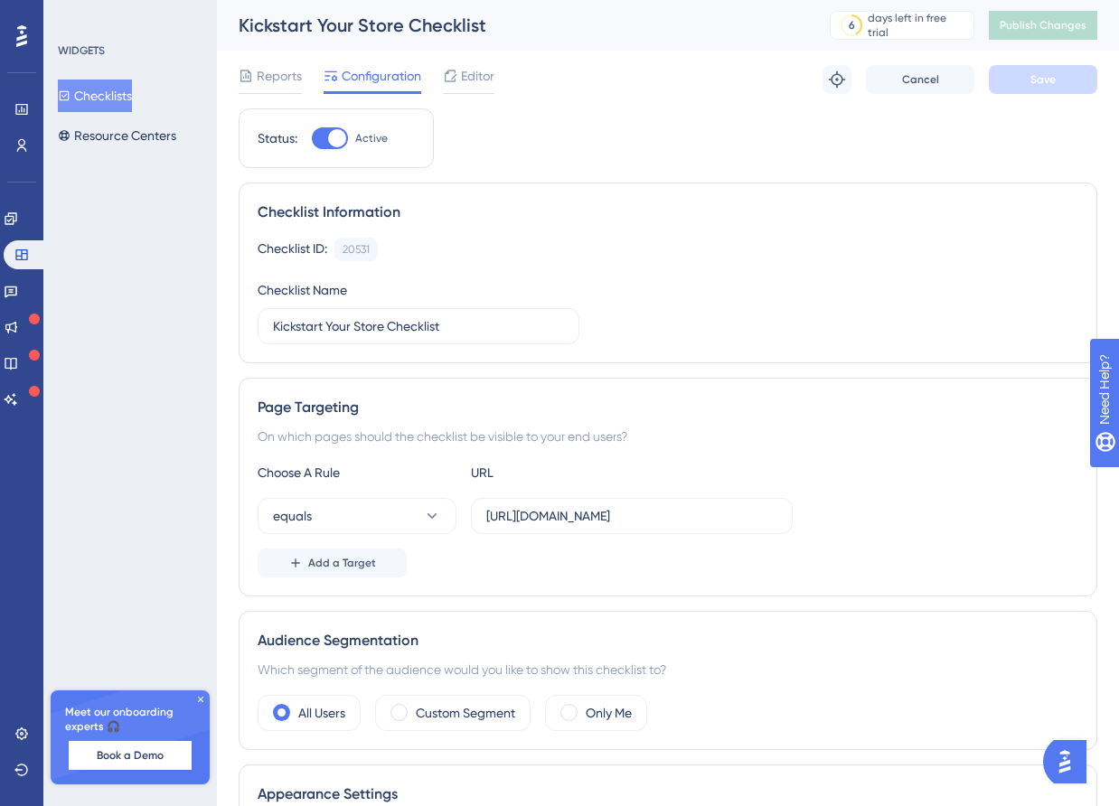
click at [328, 137] on div at bounding box center [337, 138] width 18 height 18
click at [312, 138] on input "Active" at bounding box center [311, 138] width 1 height 1
checkbox input "false"
click at [1031, 74] on span "Save" at bounding box center [1043, 79] width 25 height 14
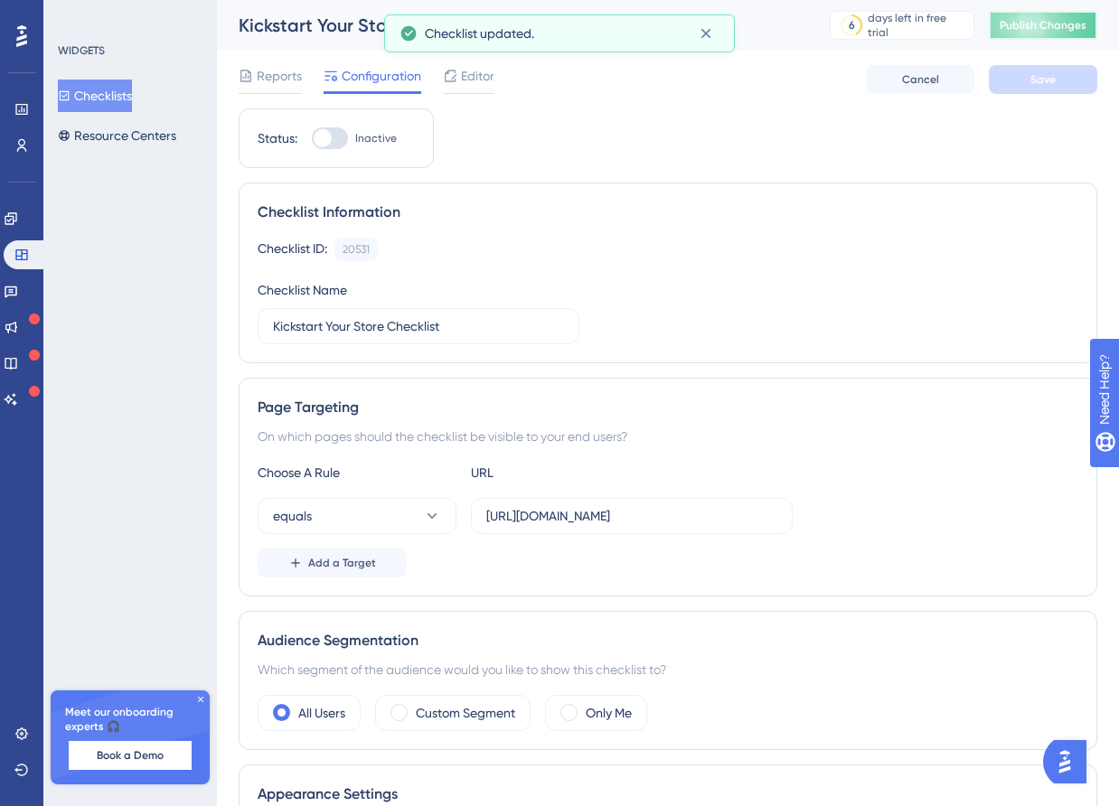
click at [1044, 34] on button "Publish Changes" at bounding box center [1043, 25] width 108 height 29
click at [111, 100] on button "Checklists" at bounding box center [95, 96] width 74 height 33
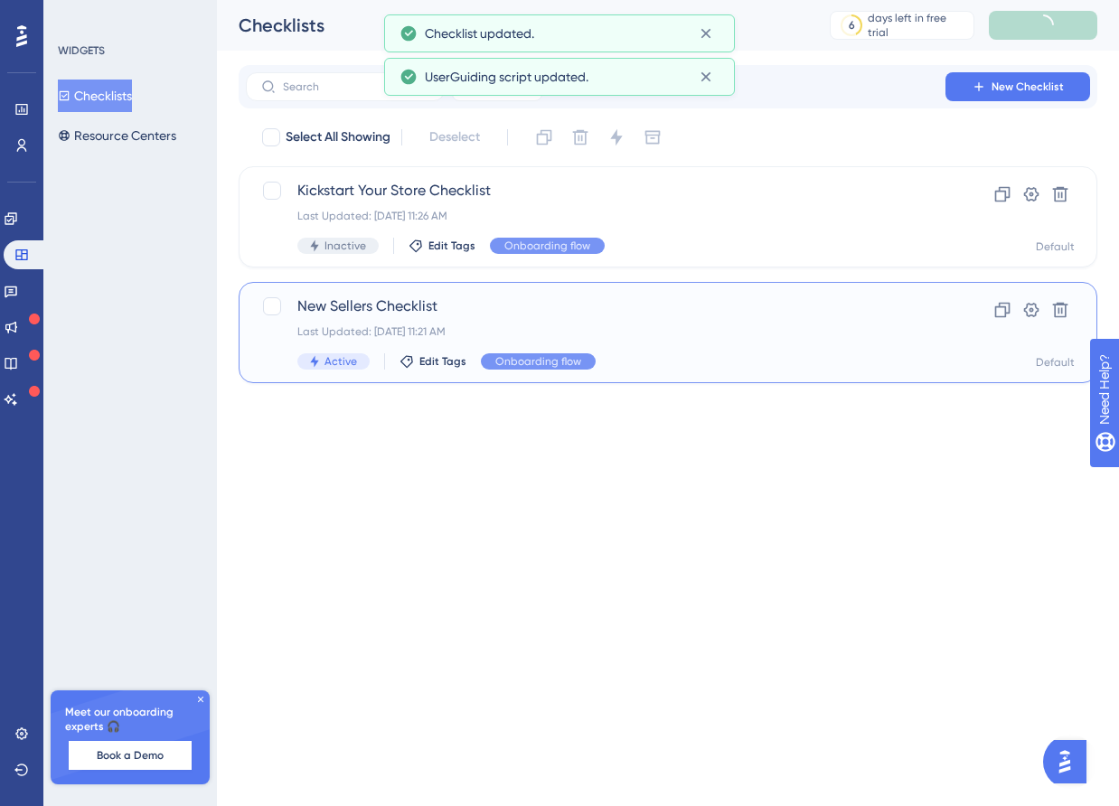
click at [443, 322] on div "New Sellers Checklist Last Updated: Sep 22 2025, 11:21 AM Active Edit Tags Onbo…" at bounding box center [595, 333] width 597 height 74
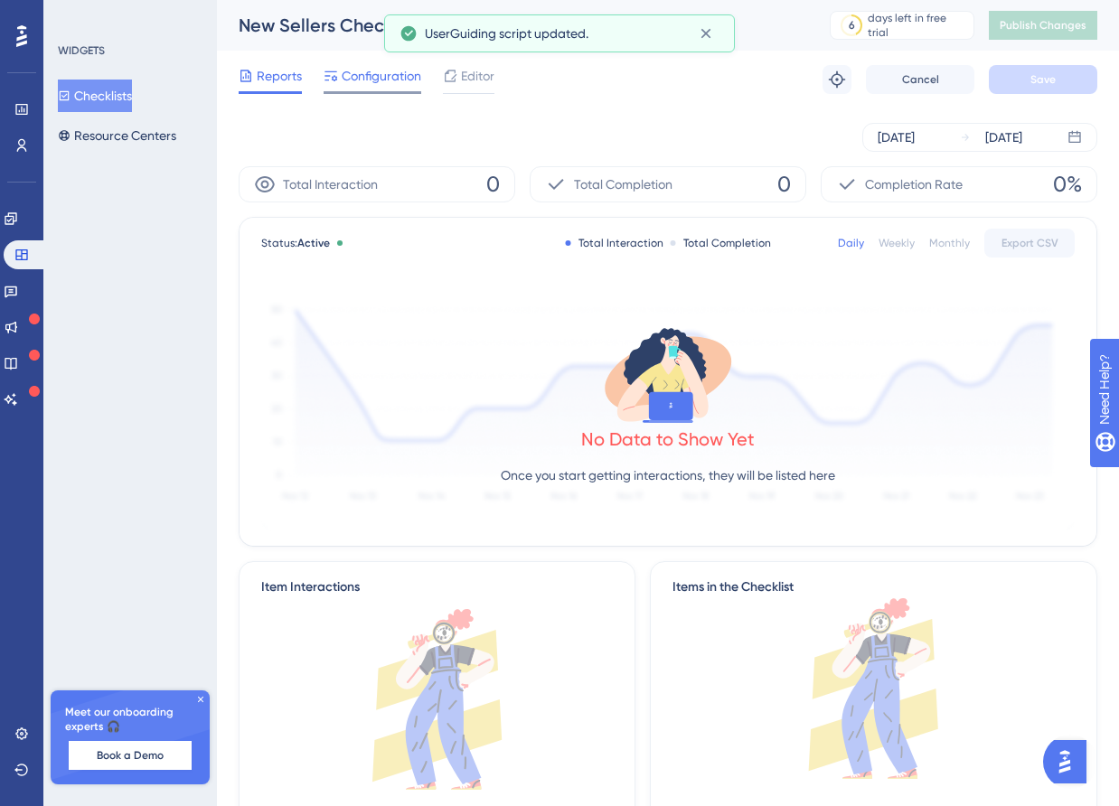
click at [385, 80] on span "Configuration" at bounding box center [382, 76] width 80 height 22
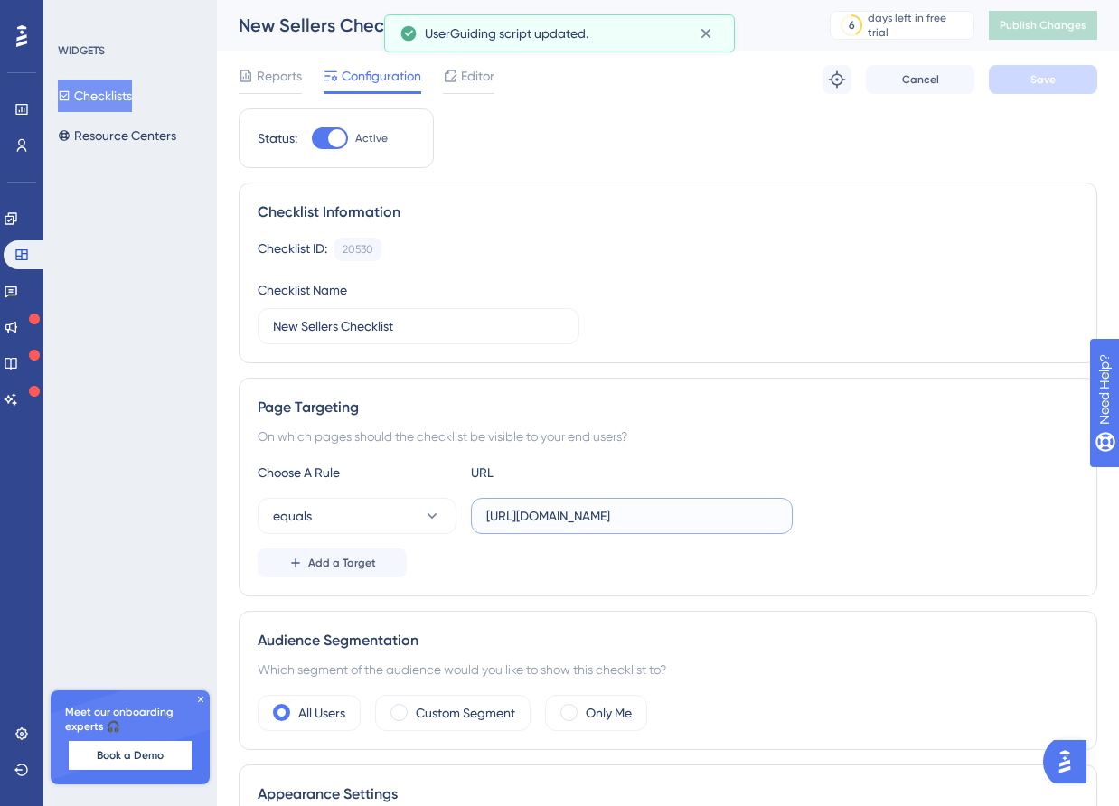
click at [701, 515] on input "[URL][DOMAIN_NAME]" at bounding box center [631, 516] width 291 height 20
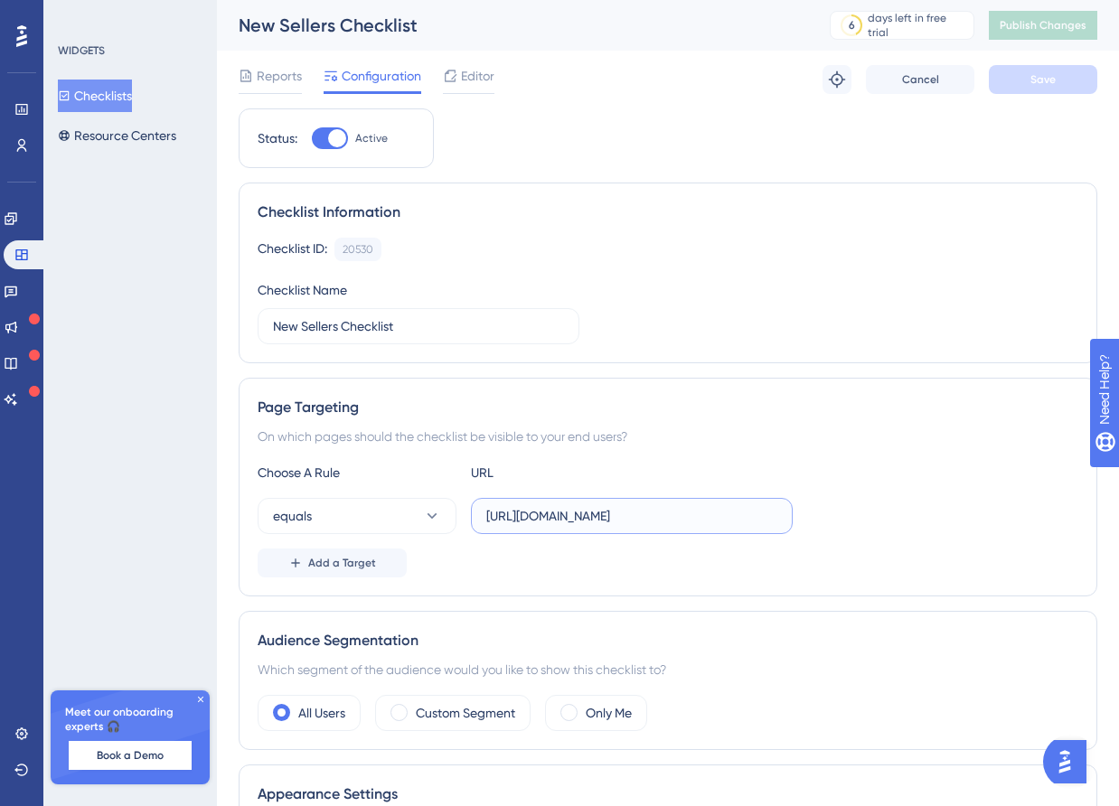
paste input "/"
type input "[URL][DOMAIN_NAME]"
click at [1020, 91] on button "Save" at bounding box center [1043, 79] width 108 height 29
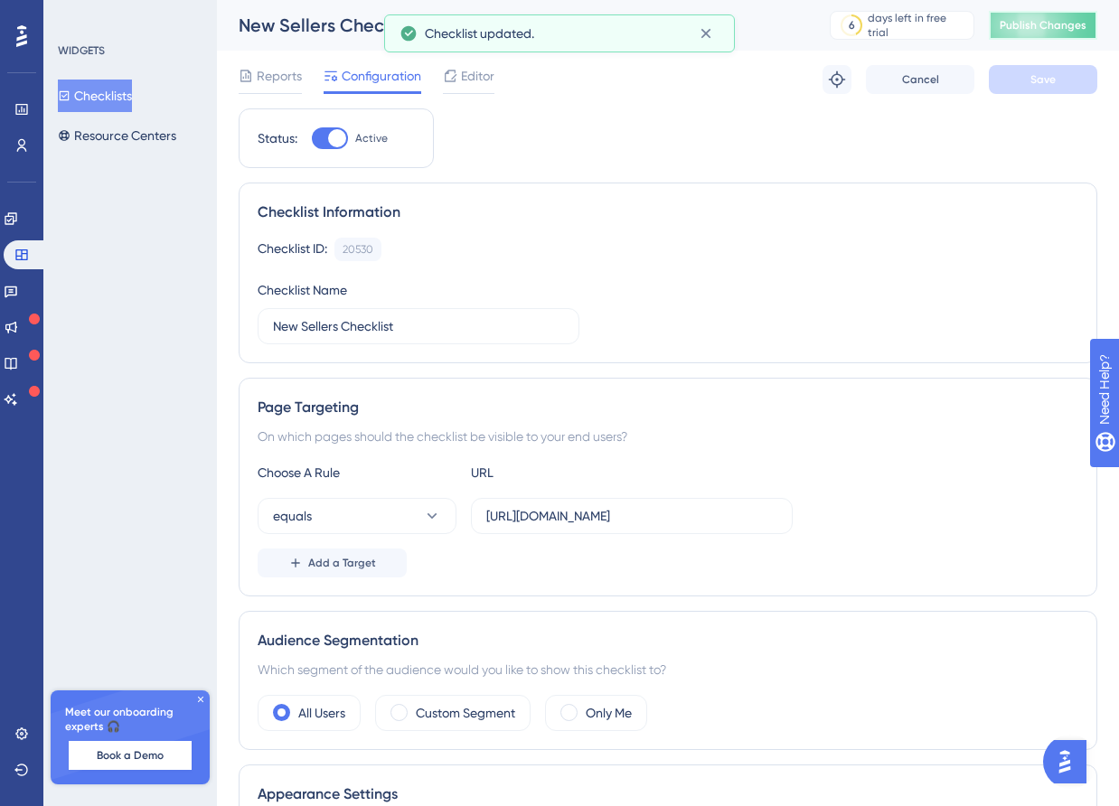
click at [1038, 13] on button "Publish Changes" at bounding box center [1043, 25] width 108 height 29
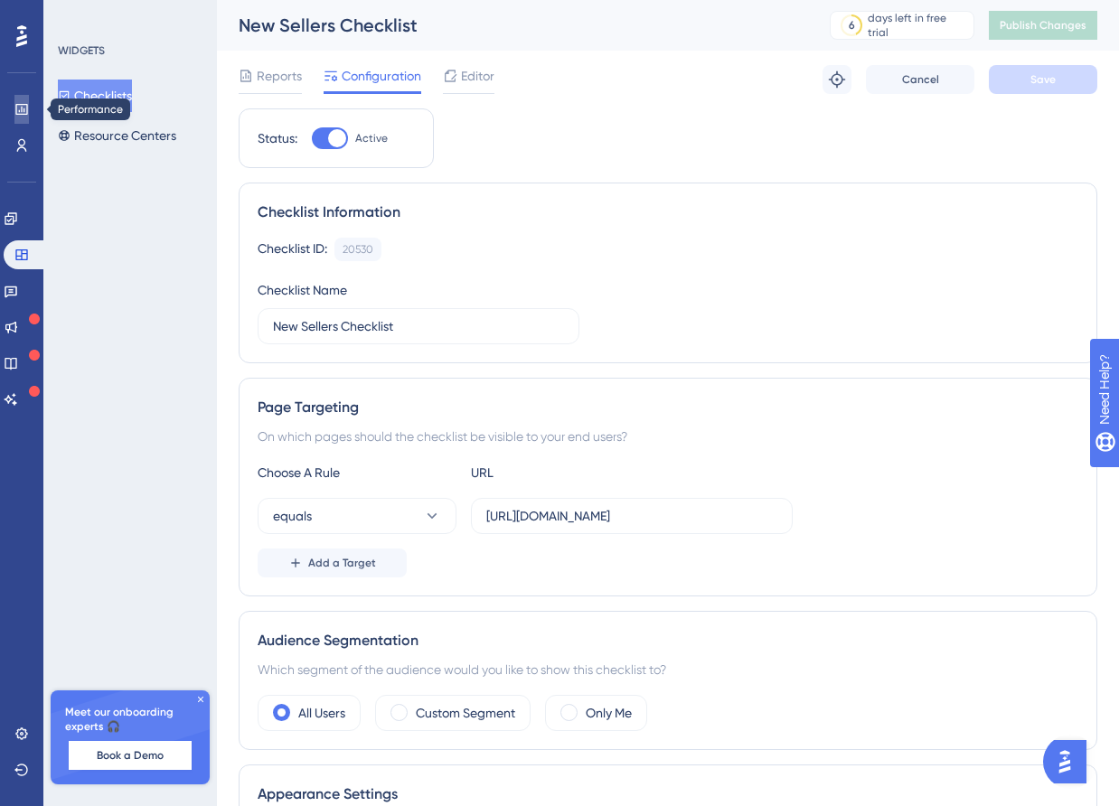
click at [17, 104] on icon at bounding box center [21, 109] width 12 height 11
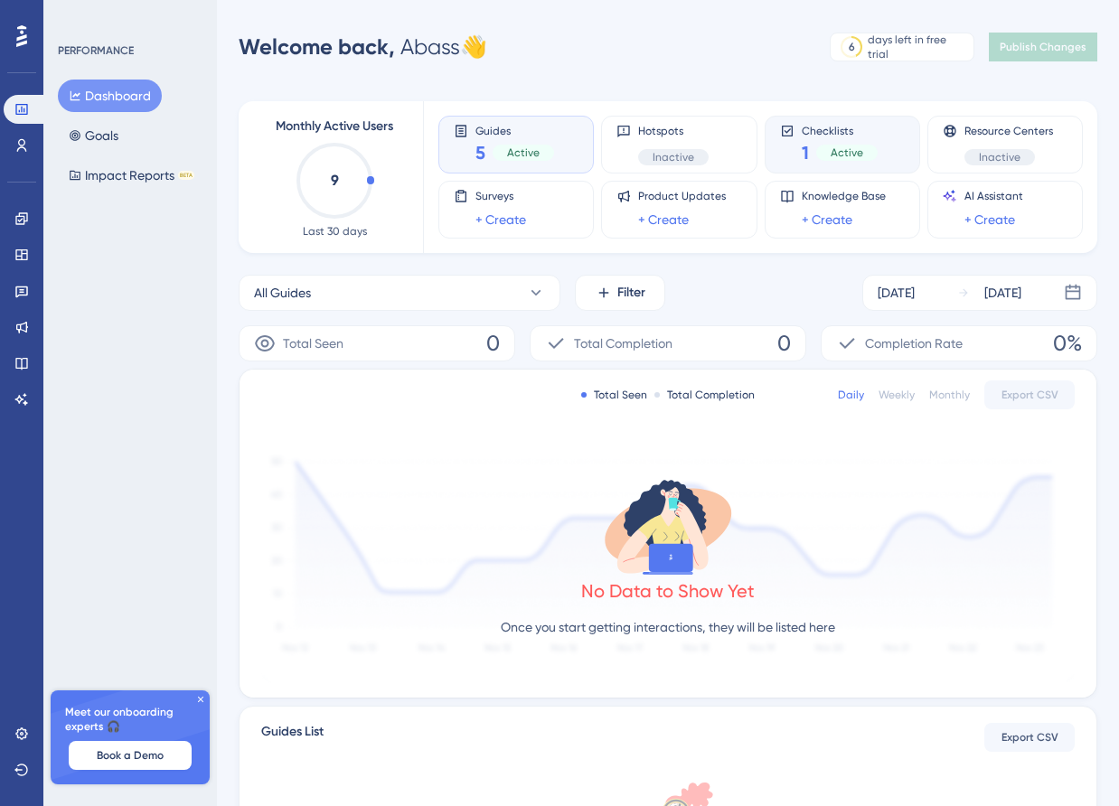
click at [833, 147] on span "Active" at bounding box center [847, 153] width 33 height 14
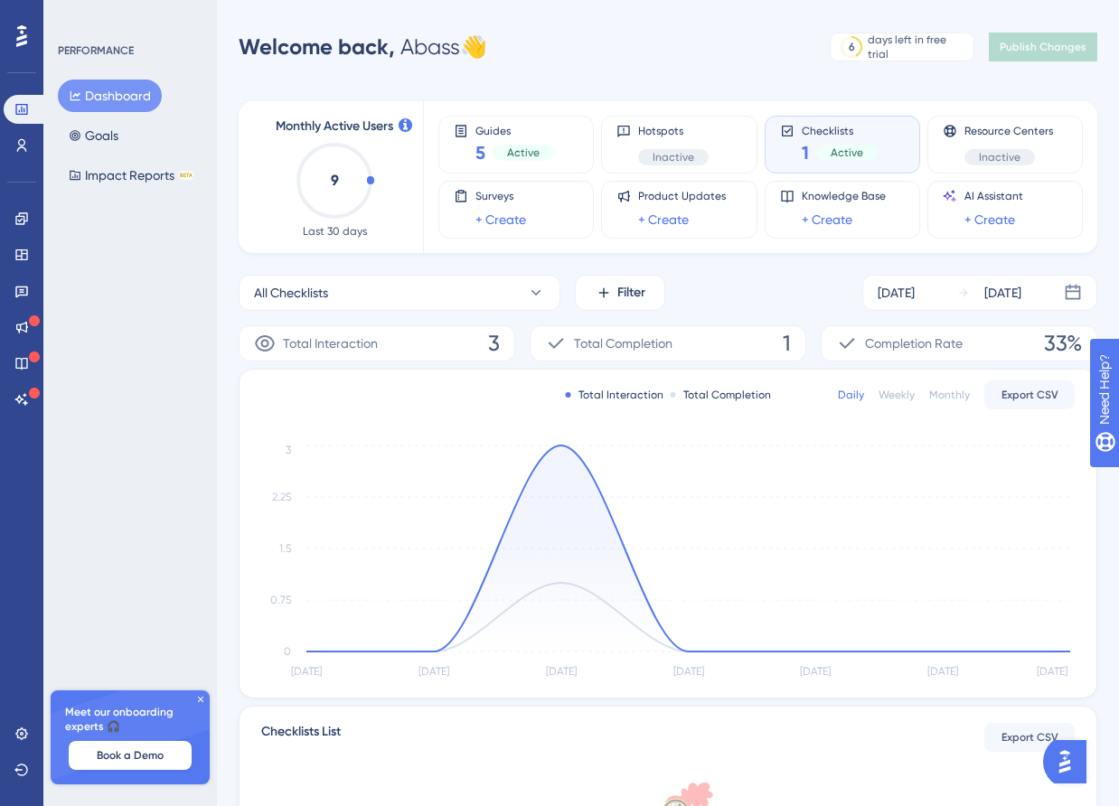
click at [410, 339] on div "Total Interaction 3" at bounding box center [377, 343] width 277 height 36
click at [260, 344] on icon at bounding box center [265, 343] width 20 height 16
click at [493, 345] on span "3" at bounding box center [494, 343] width 12 height 29
click at [893, 341] on span "Completion Rate" at bounding box center [914, 344] width 98 height 22
click at [860, 349] on div "Completion Rate" at bounding box center [899, 344] width 127 height 22
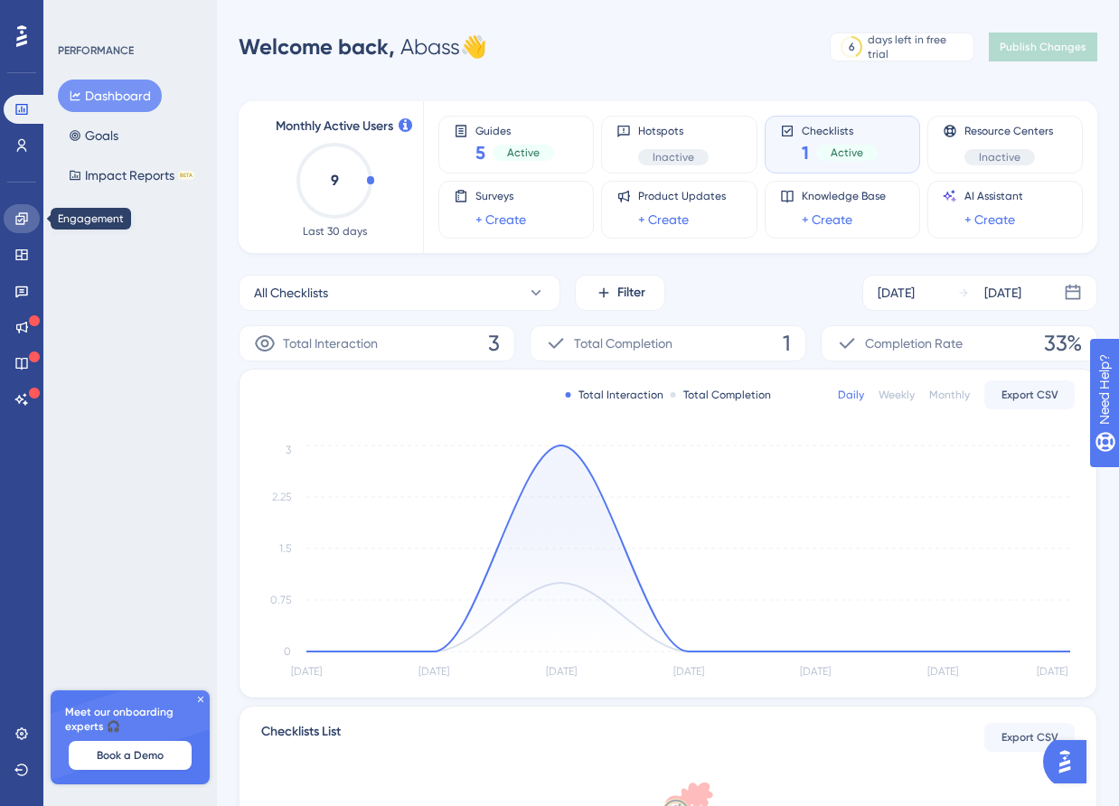
click at [21, 228] on link at bounding box center [22, 218] width 36 height 29
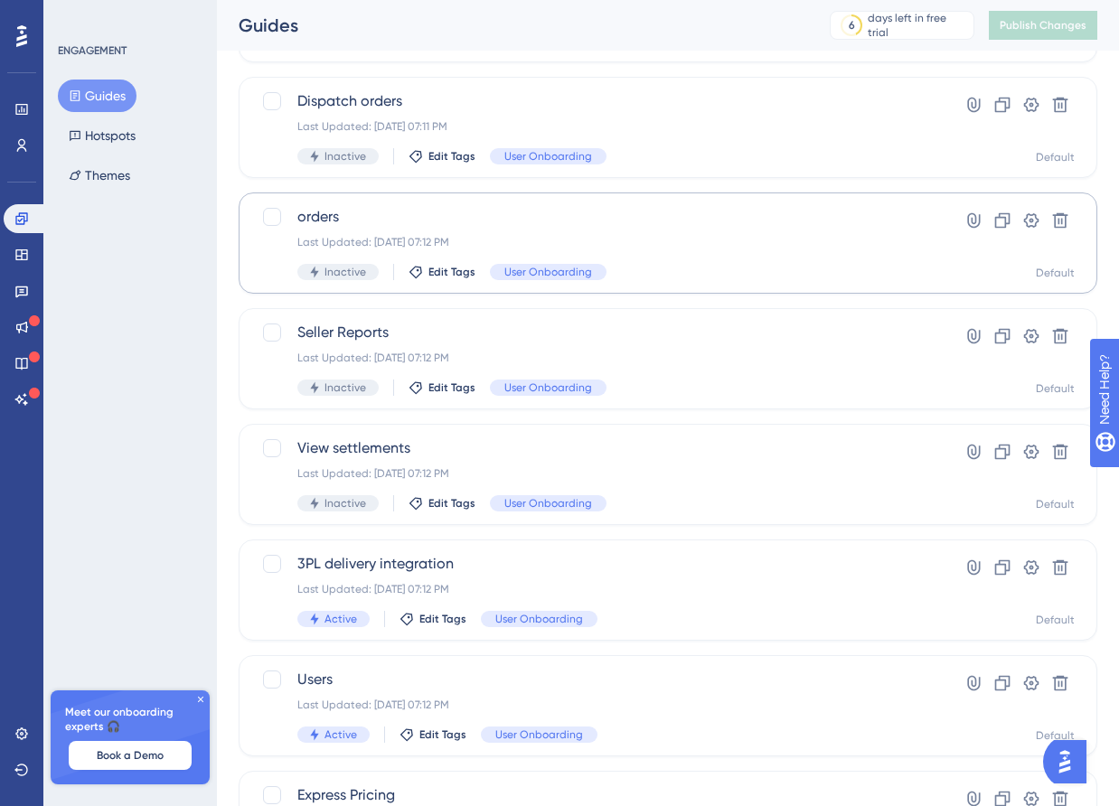
scroll to position [597, 0]
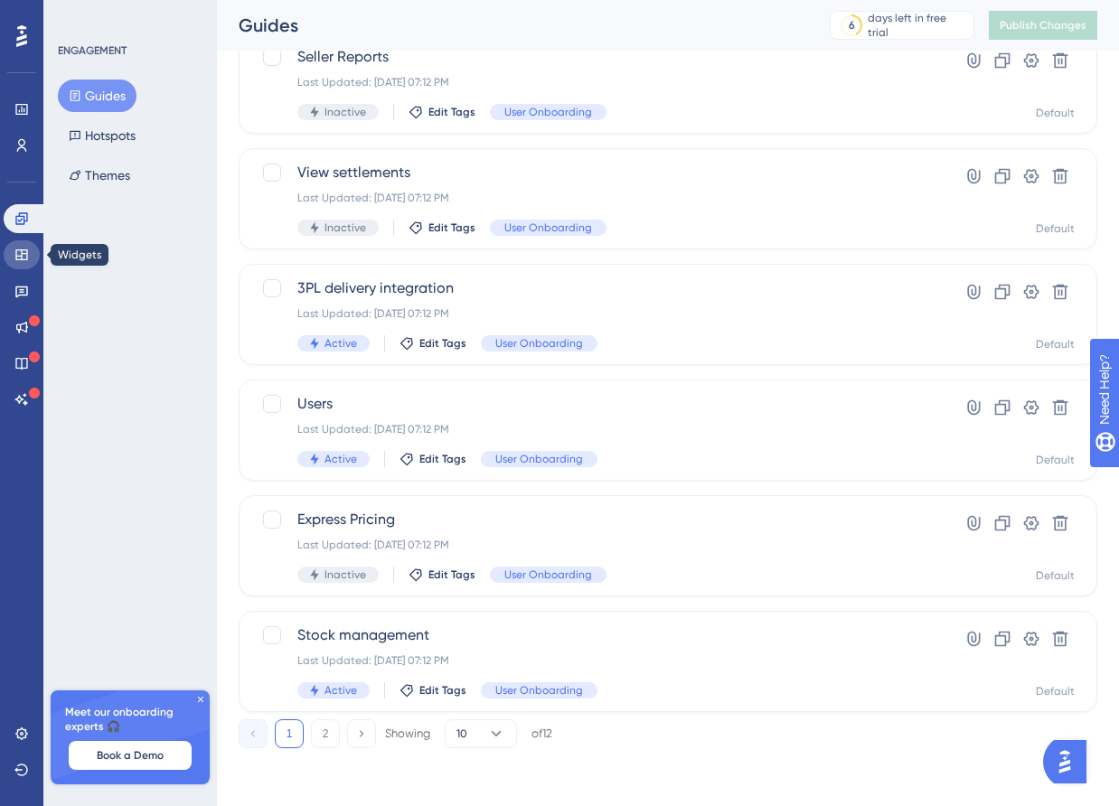
click at [21, 253] on icon at bounding box center [21, 255] width 14 height 14
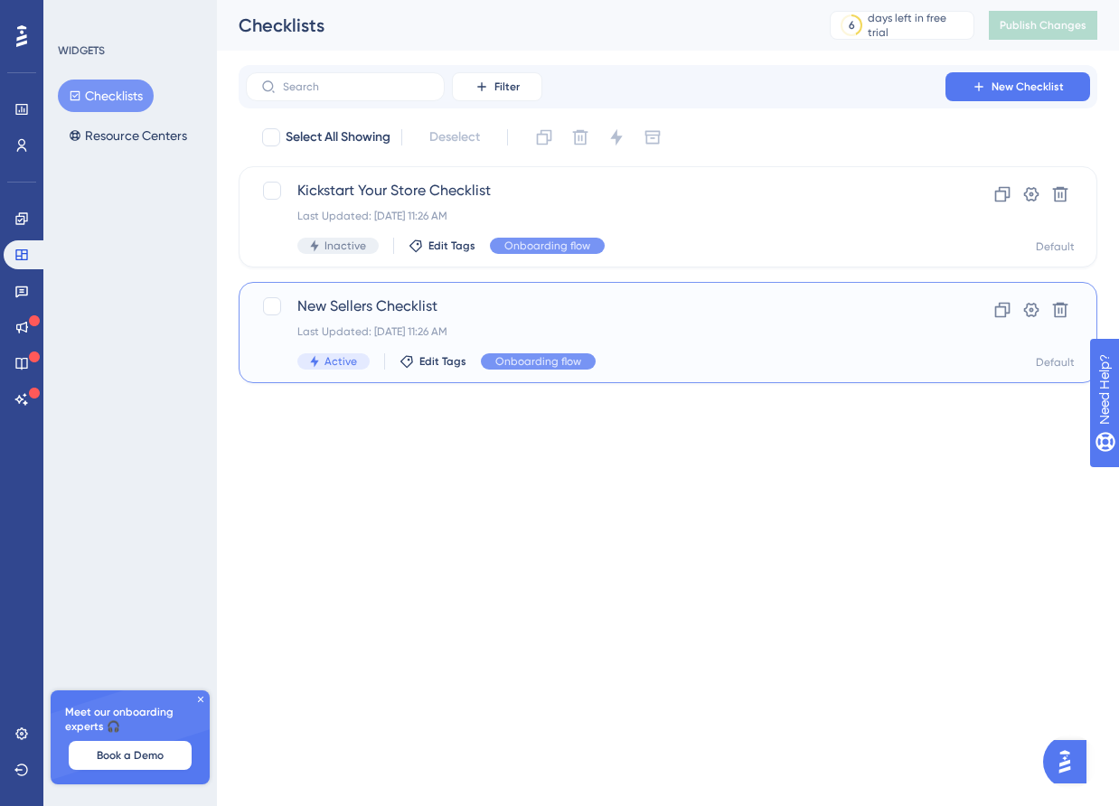
click at [379, 300] on span "New Sellers Checklist" at bounding box center [595, 307] width 597 height 22
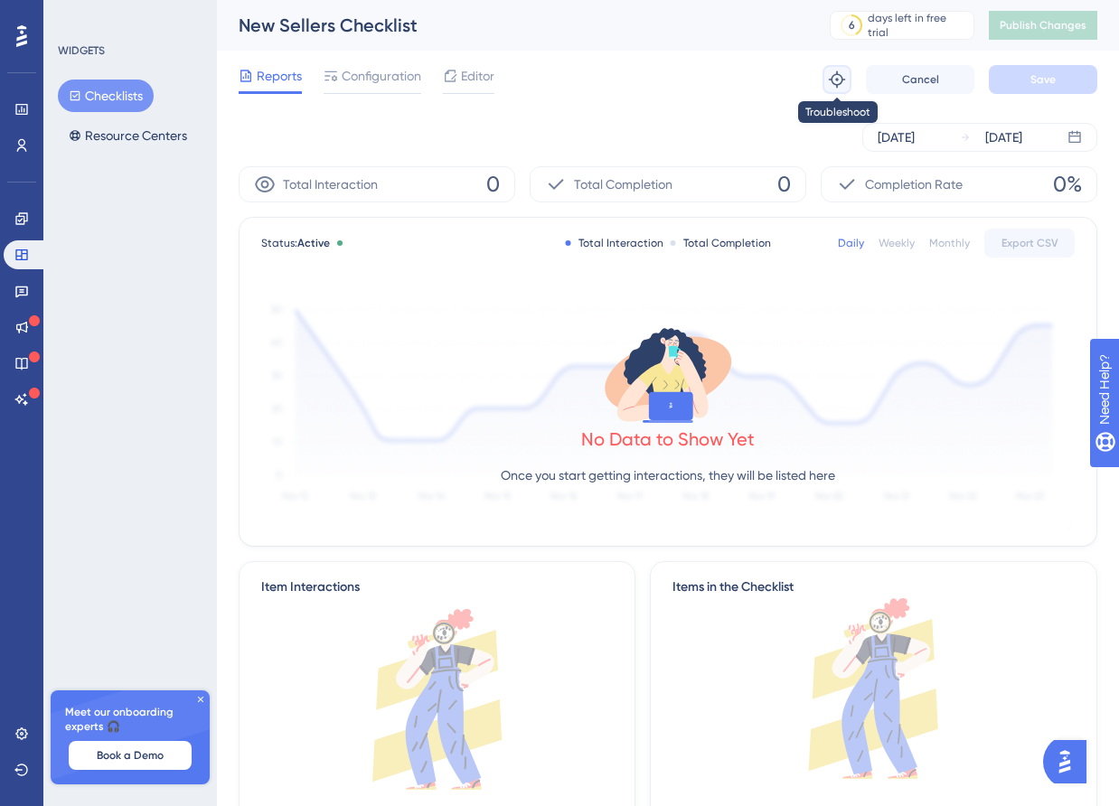
click at [841, 78] on icon at bounding box center [837, 79] width 16 height 16
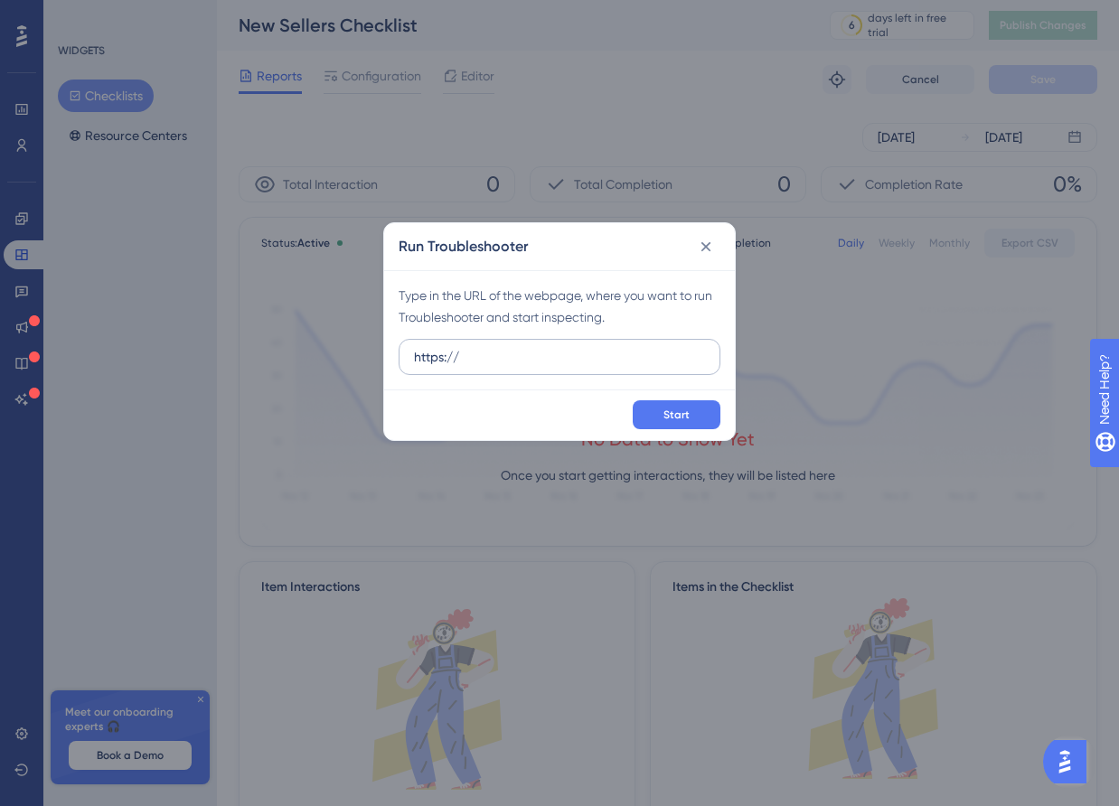
click at [562, 343] on label "https://" at bounding box center [560, 357] width 322 height 36
click at [562, 347] on input "https://" at bounding box center [559, 357] width 291 height 20
click at [562, 343] on label "https://" at bounding box center [560, 357] width 322 height 36
click at [562, 347] on input "https://" at bounding box center [559, 357] width 291 height 20
click at [557, 348] on input "https://" at bounding box center [559, 357] width 291 height 20
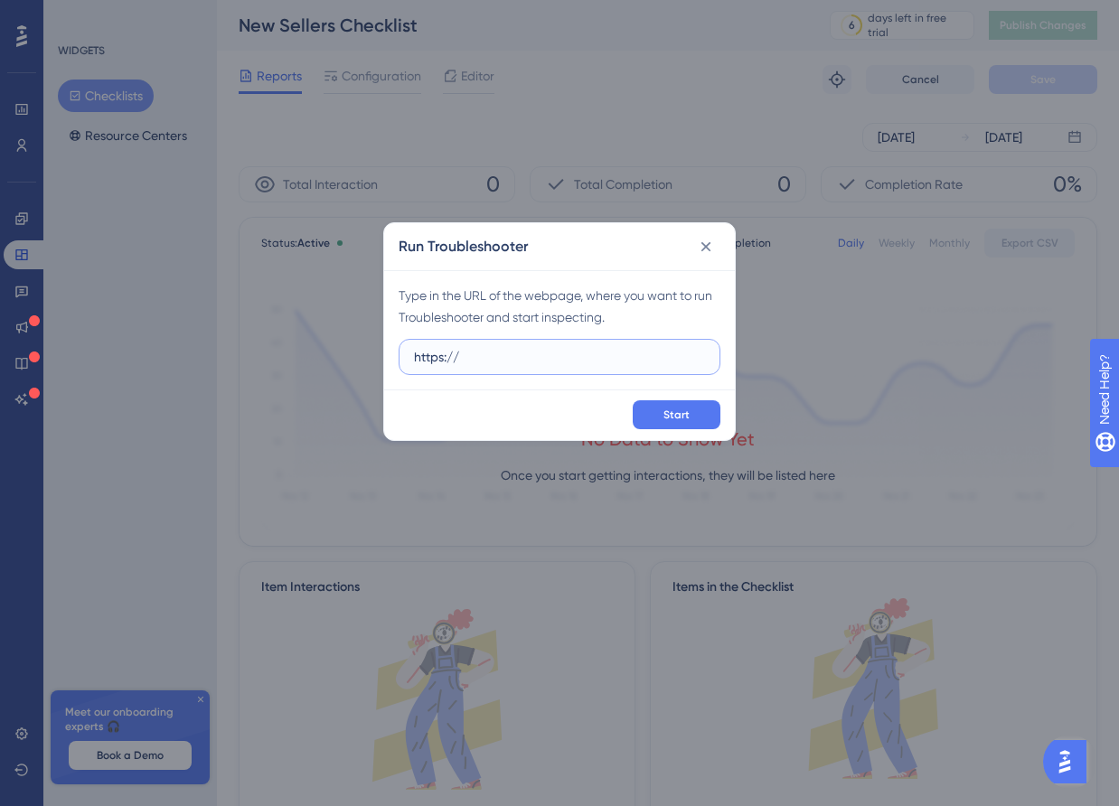
click at [557, 348] on input "https://" at bounding box center [559, 357] width 291 height 20
paste input "staging-merchant.miswag.co/"
type input "[URL][DOMAIN_NAME]"
click at [684, 410] on span "Start" at bounding box center [677, 415] width 26 height 14
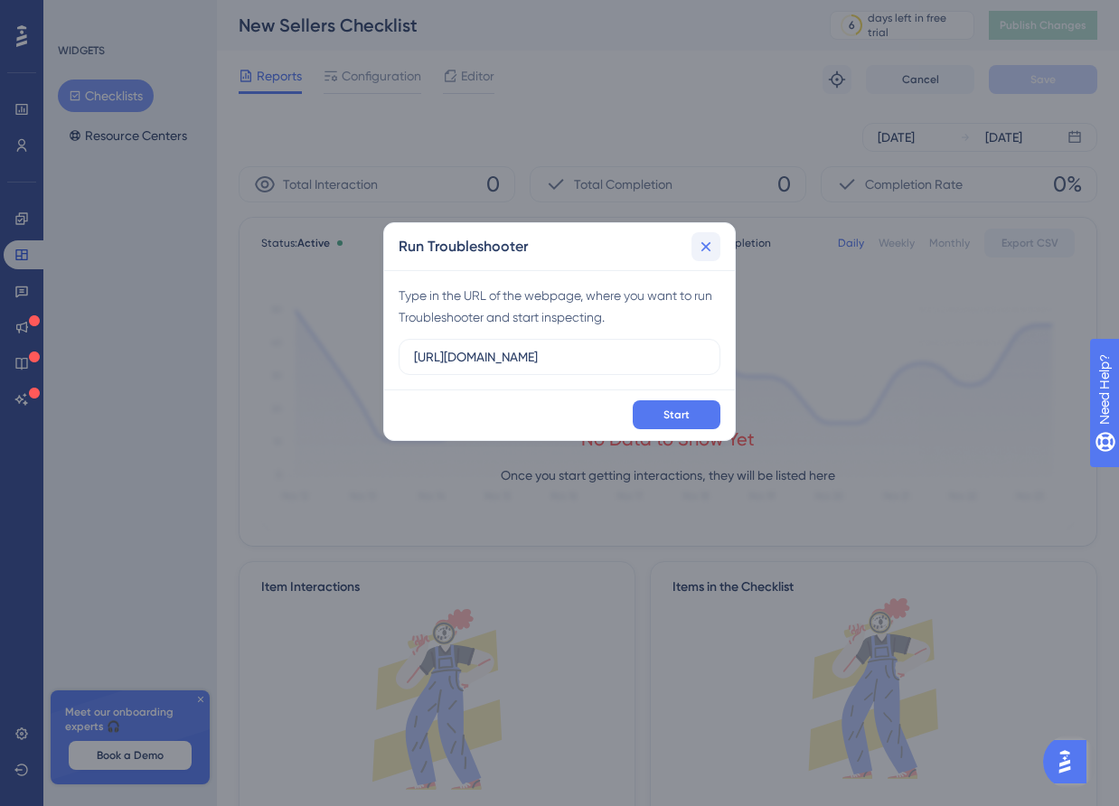
click at [702, 244] on icon at bounding box center [706, 247] width 10 height 10
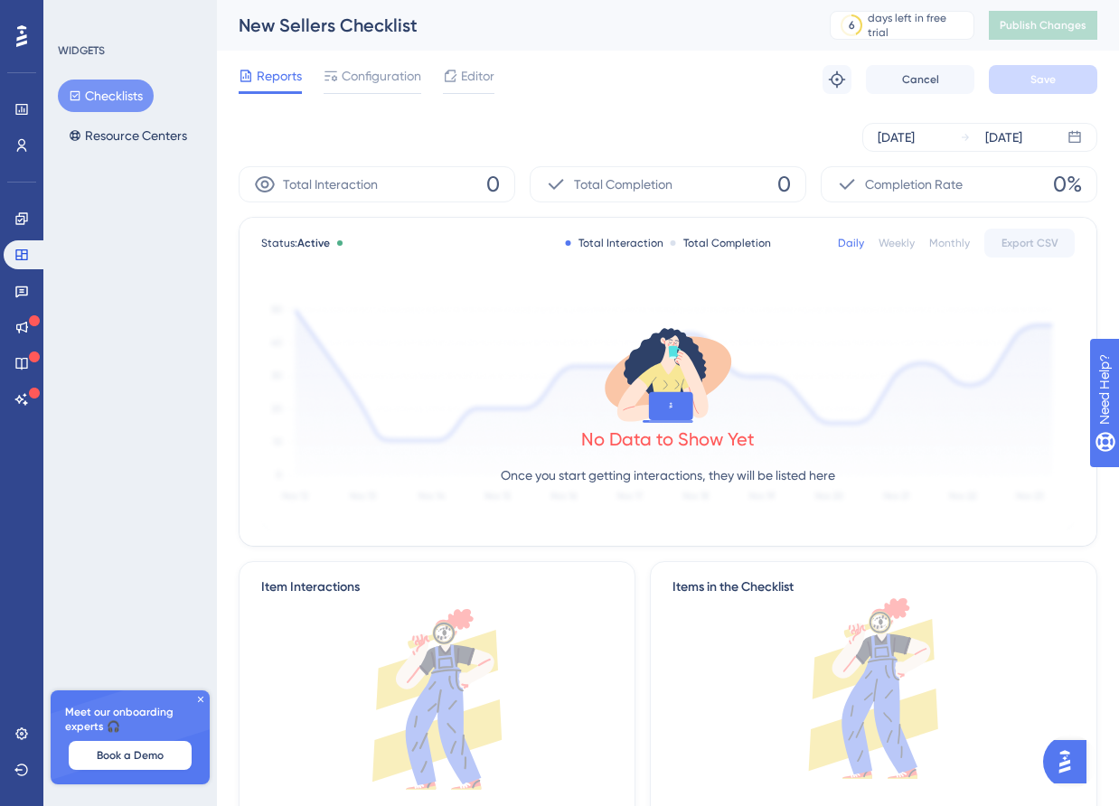
click at [436, 78] on div "Reports Configuration Editor" at bounding box center [367, 79] width 256 height 29
click at [466, 78] on span "Editor" at bounding box center [477, 76] width 33 height 22
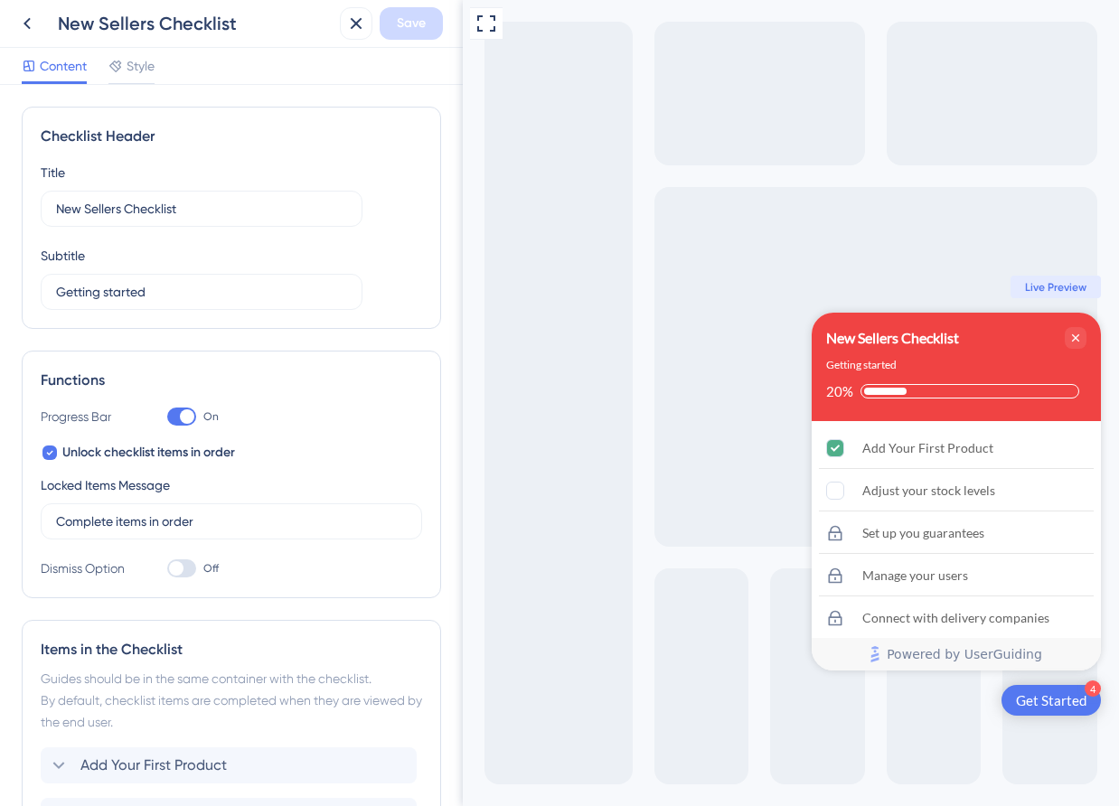
click at [957, 342] on div "New Sellers Checklist" at bounding box center [892, 338] width 133 height 22
click at [1060, 704] on div "Get Started" at bounding box center [1051, 701] width 71 height 18
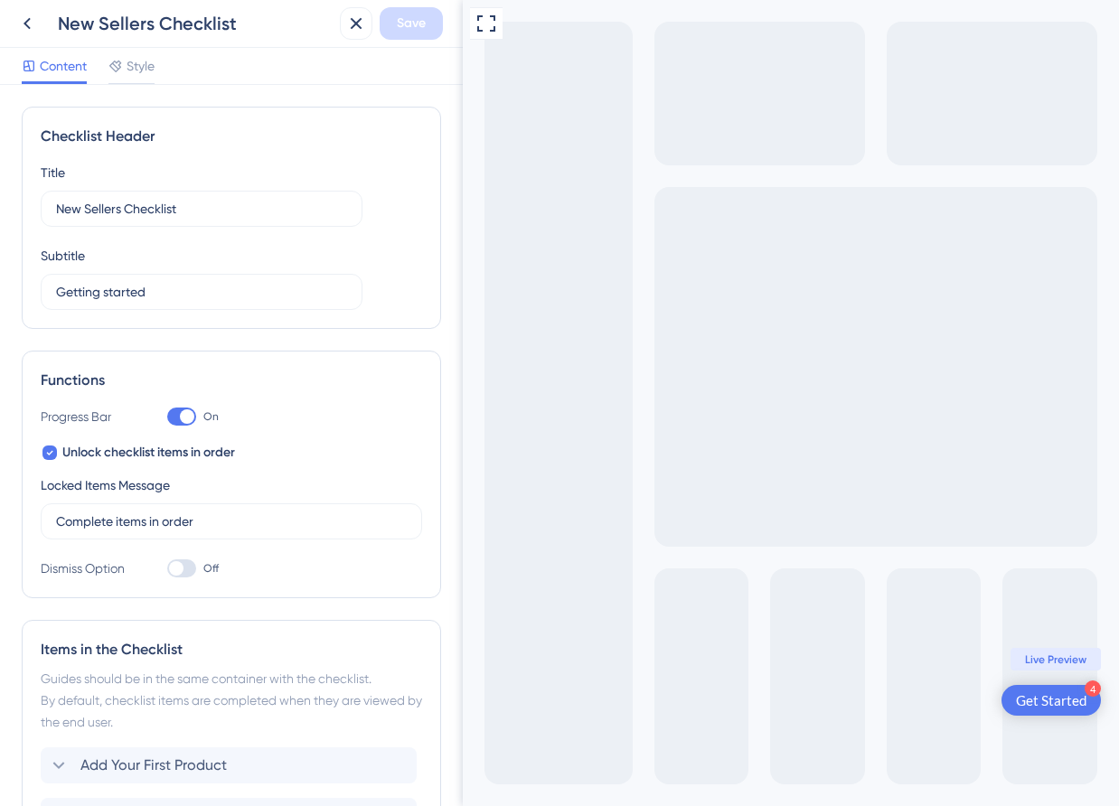
click at [1060, 704] on div "Get Started" at bounding box center [1051, 701] width 71 height 18
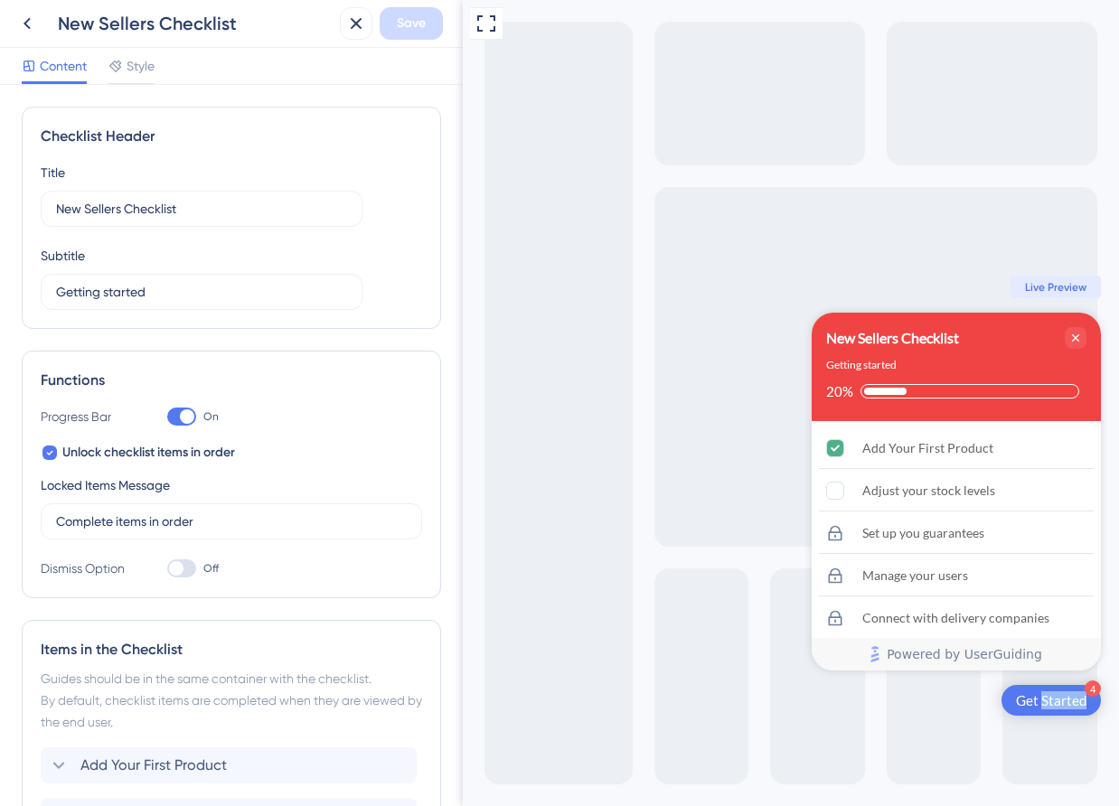
click at [1060, 704] on div "Get Started" at bounding box center [1051, 701] width 71 height 18
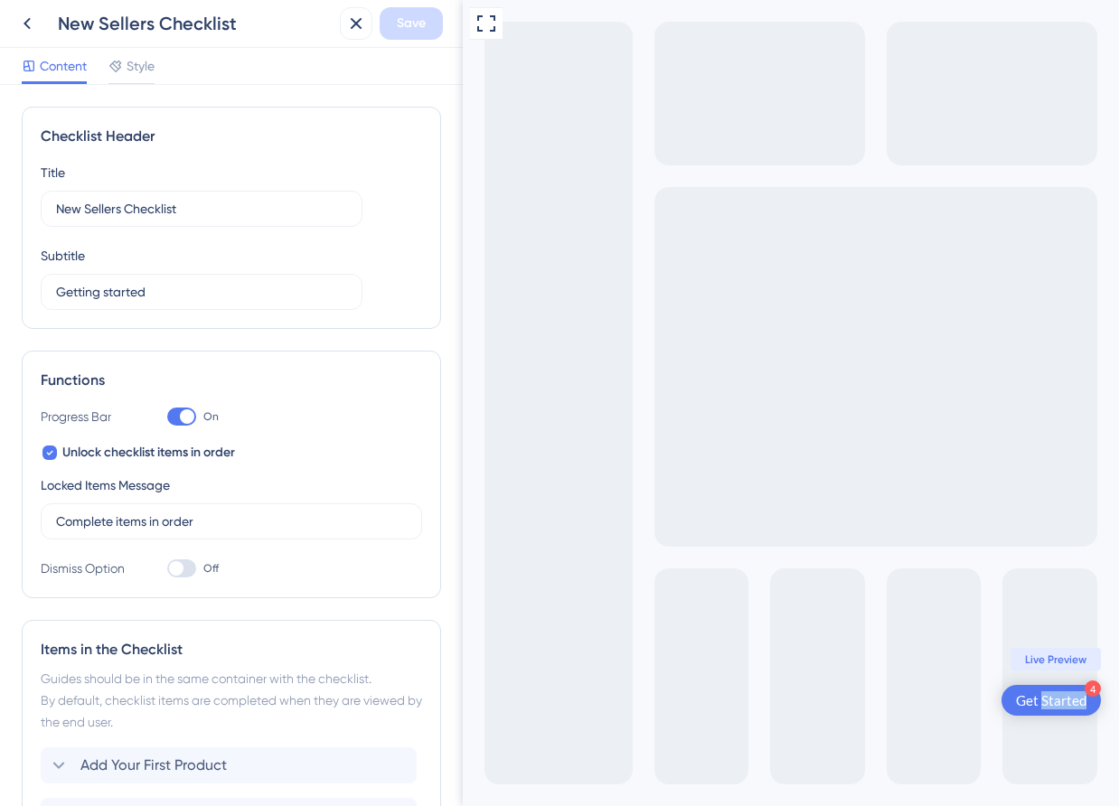
click at [1060, 704] on div "Get Started" at bounding box center [1051, 701] width 71 height 18
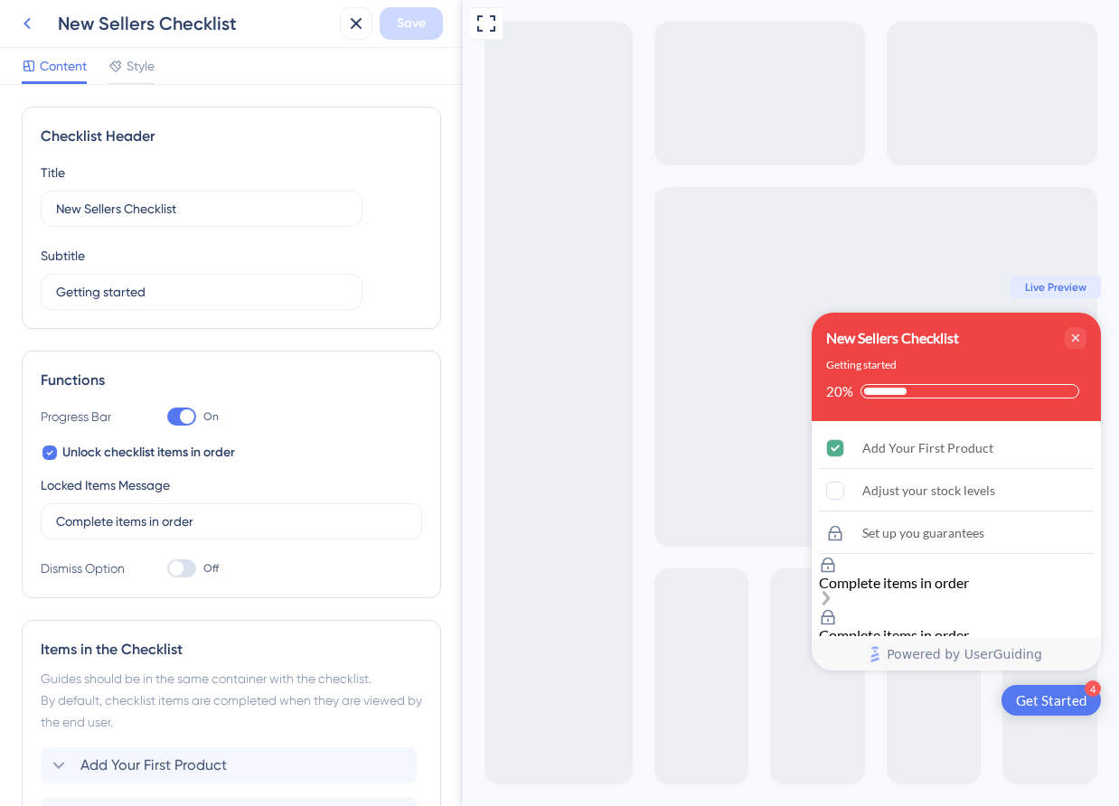
click at [32, 33] on icon at bounding box center [27, 24] width 22 height 22
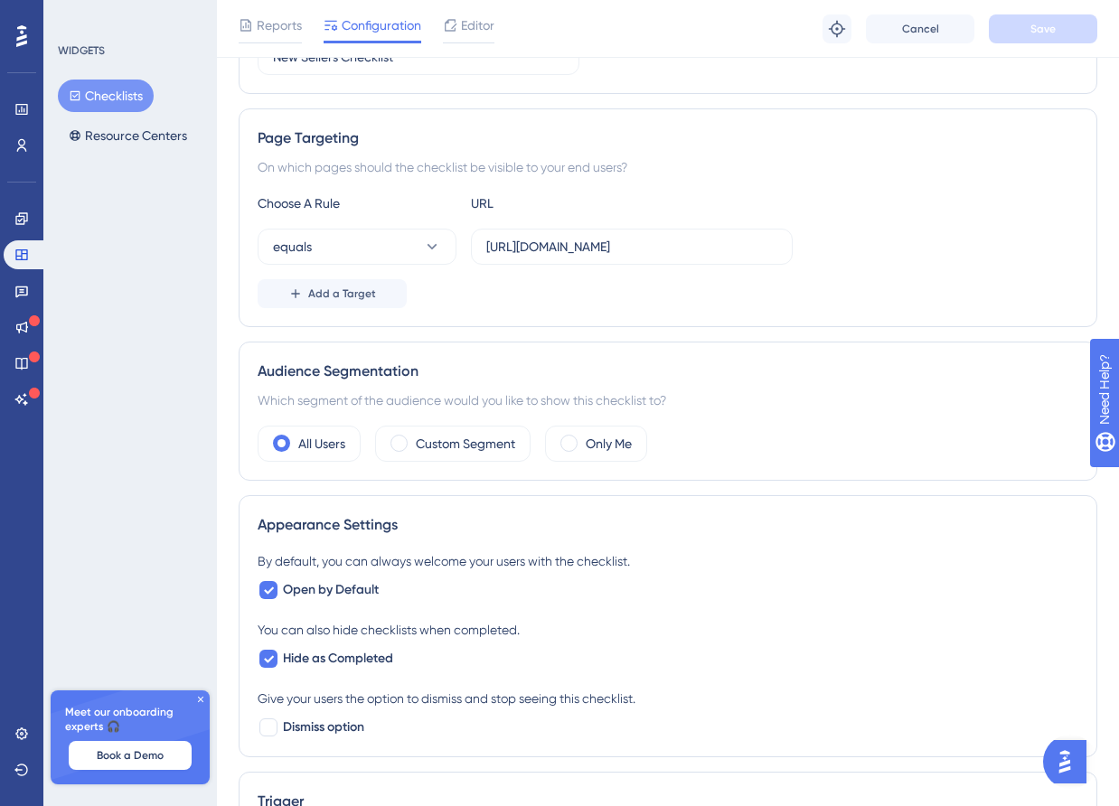
scroll to position [278, 0]
click at [739, 236] on input "[URL][DOMAIN_NAME]" at bounding box center [631, 246] width 291 height 20
click at [730, 247] on input "[URL][DOMAIN_NAME]" at bounding box center [631, 246] width 291 height 20
type input "https://staging-merchant.miswag.co"
click at [1031, 35] on span "Save" at bounding box center [1043, 29] width 25 height 14
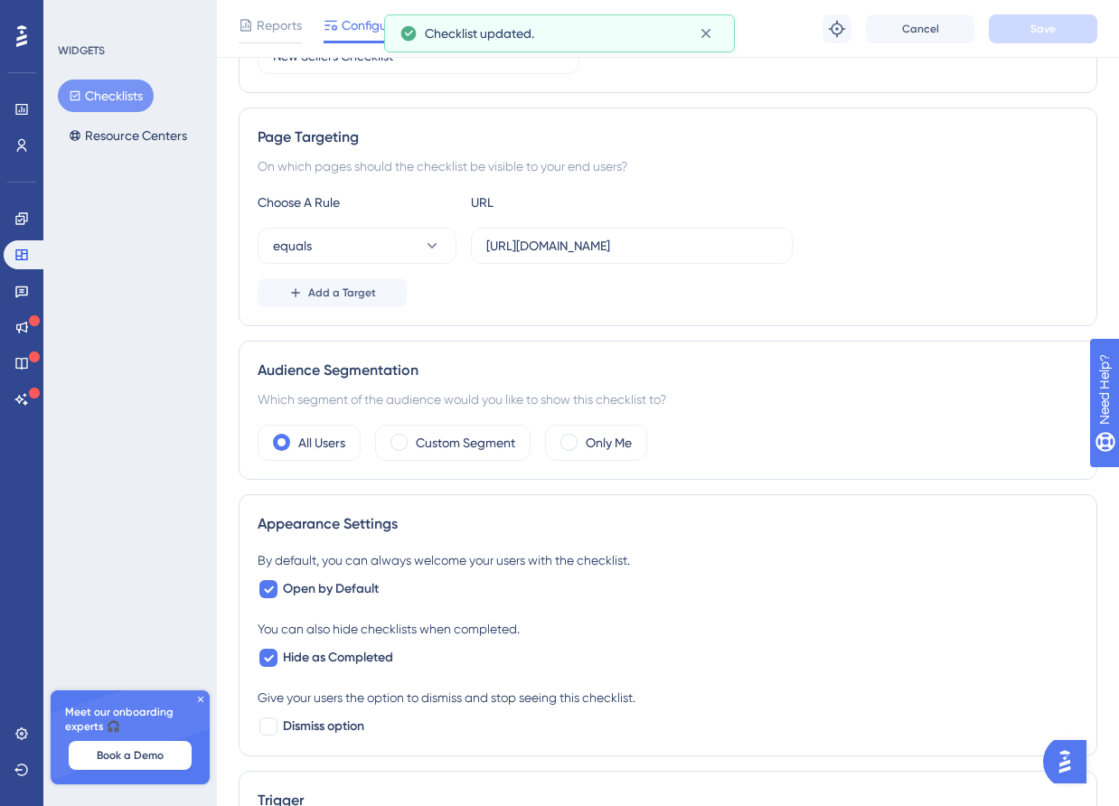
scroll to position [0, 0]
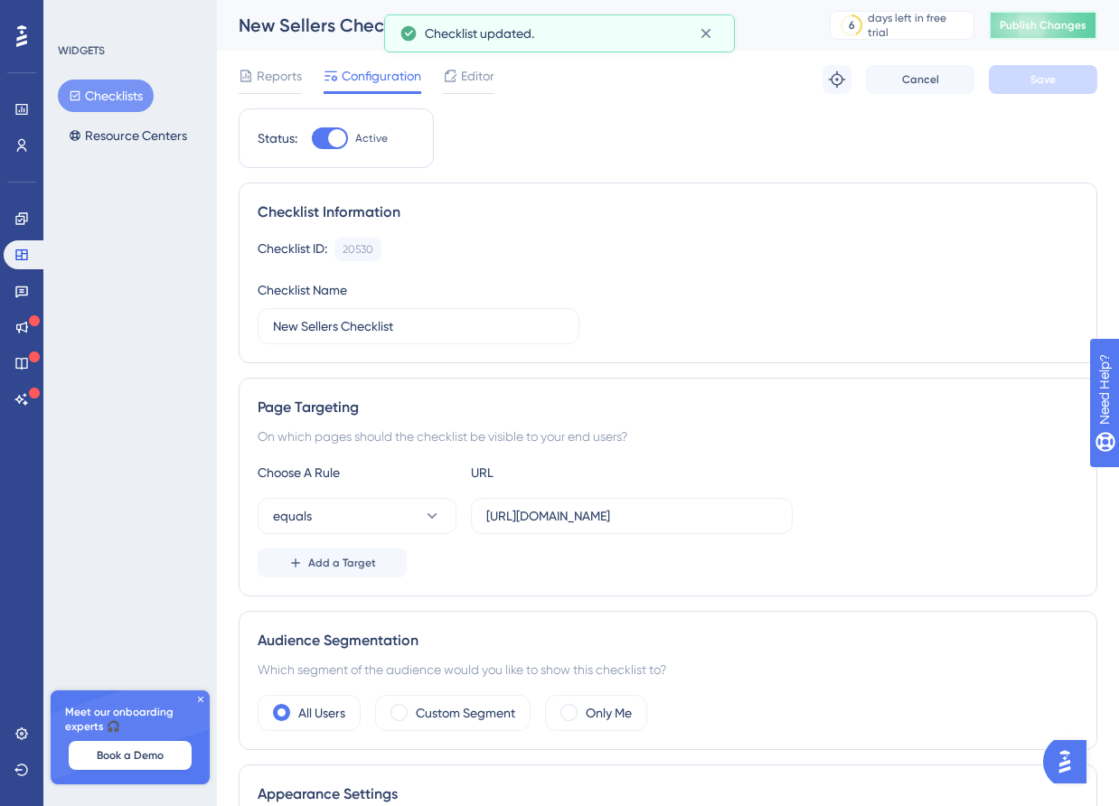
click at [1008, 30] on button "Publish Changes" at bounding box center [1043, 25] width 108 height 29
click at [825, 83] on button at bounding box center [837, 79] width 29 height 29
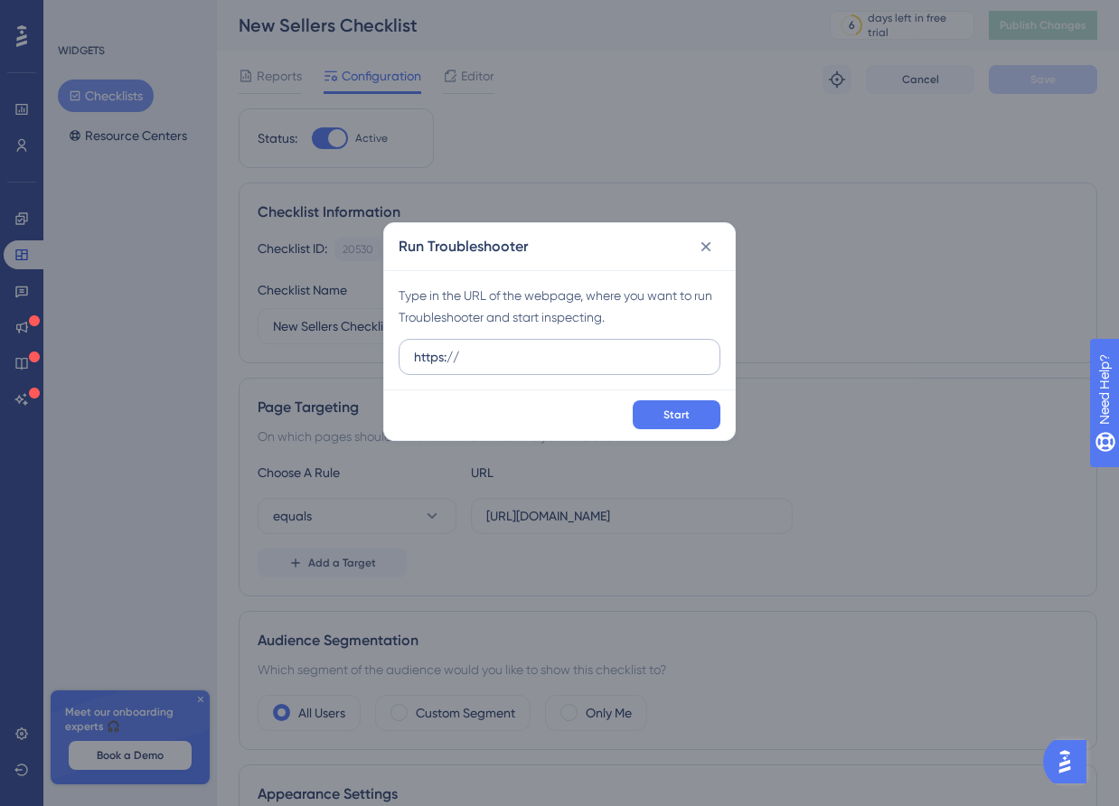
click at [580, 362] on input "https://" at bounding box center [559, 357] width 291 height 20
type input "https://staging-merchant.miswag.co"
click at [693, 413] on button "Start" at bounding box center [677, 414] width 88 height 29
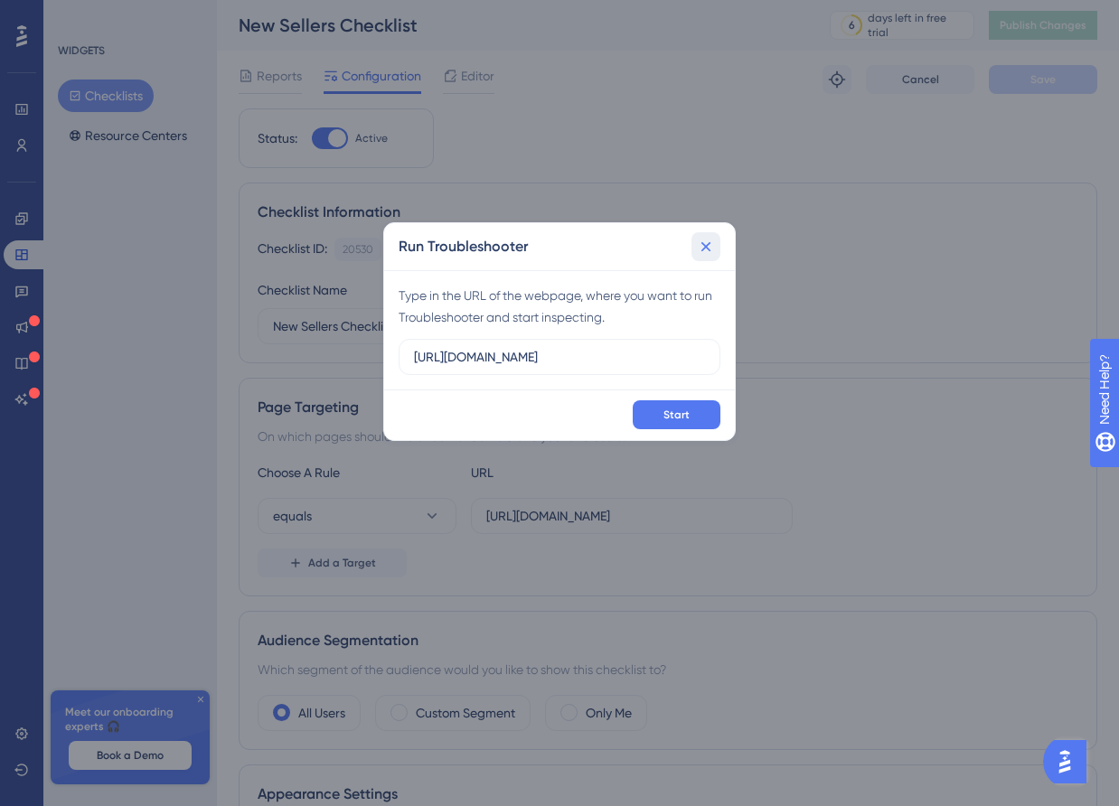
click at [699, 246] on icon at bounding box center [706, 247] width 18 height 18
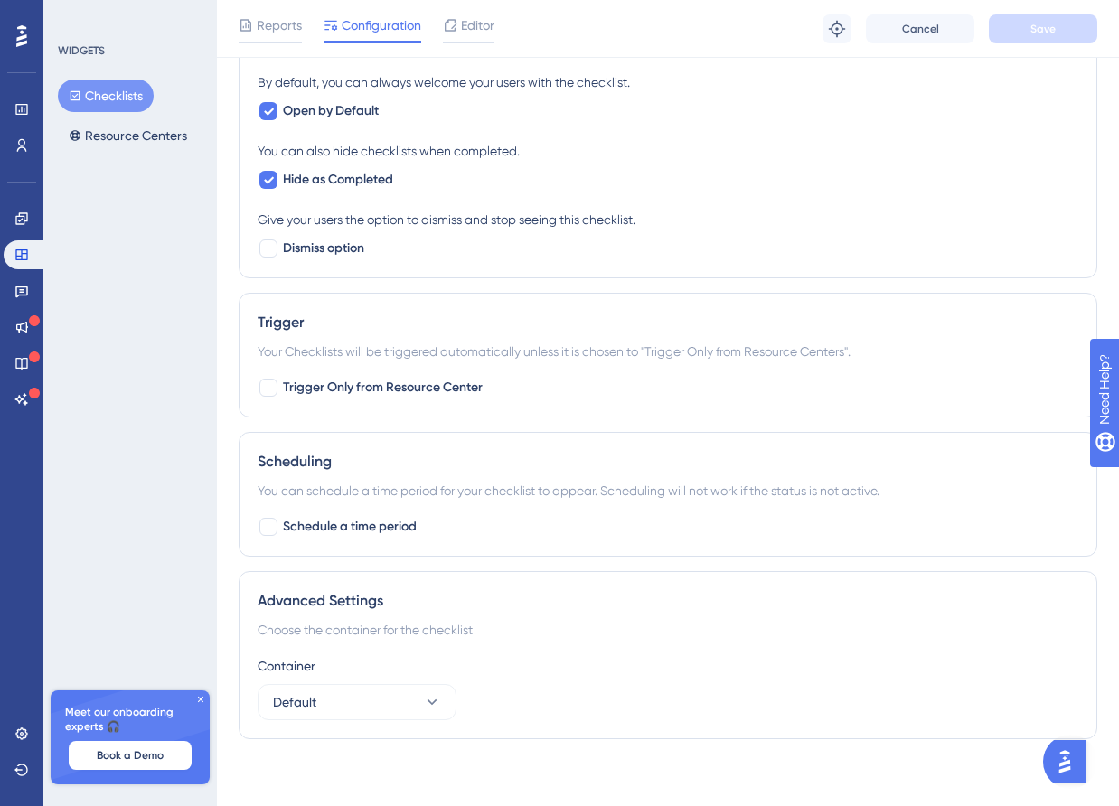
scroll to position [734, 0]
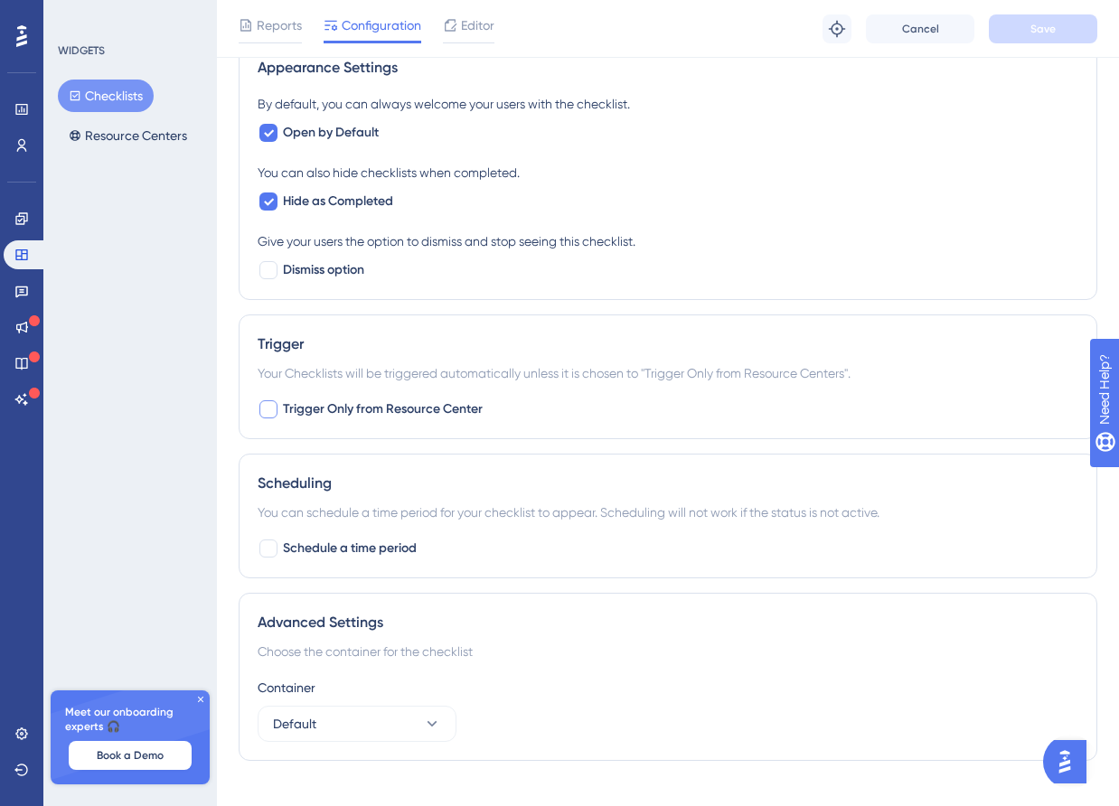
click at [356, 406] on span "Trigger Only from Resource Center" at bounding box center [383, 410] width 200 height 22
checkbox input "false"
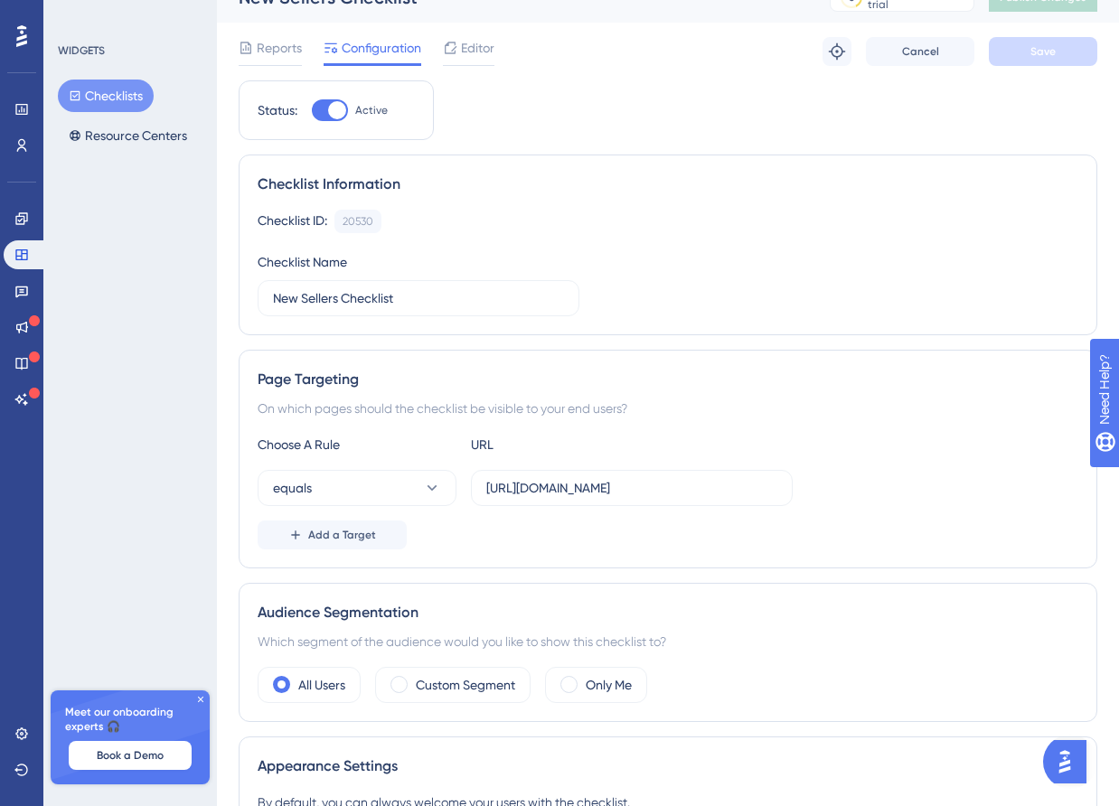
scroll to position [0, 0]
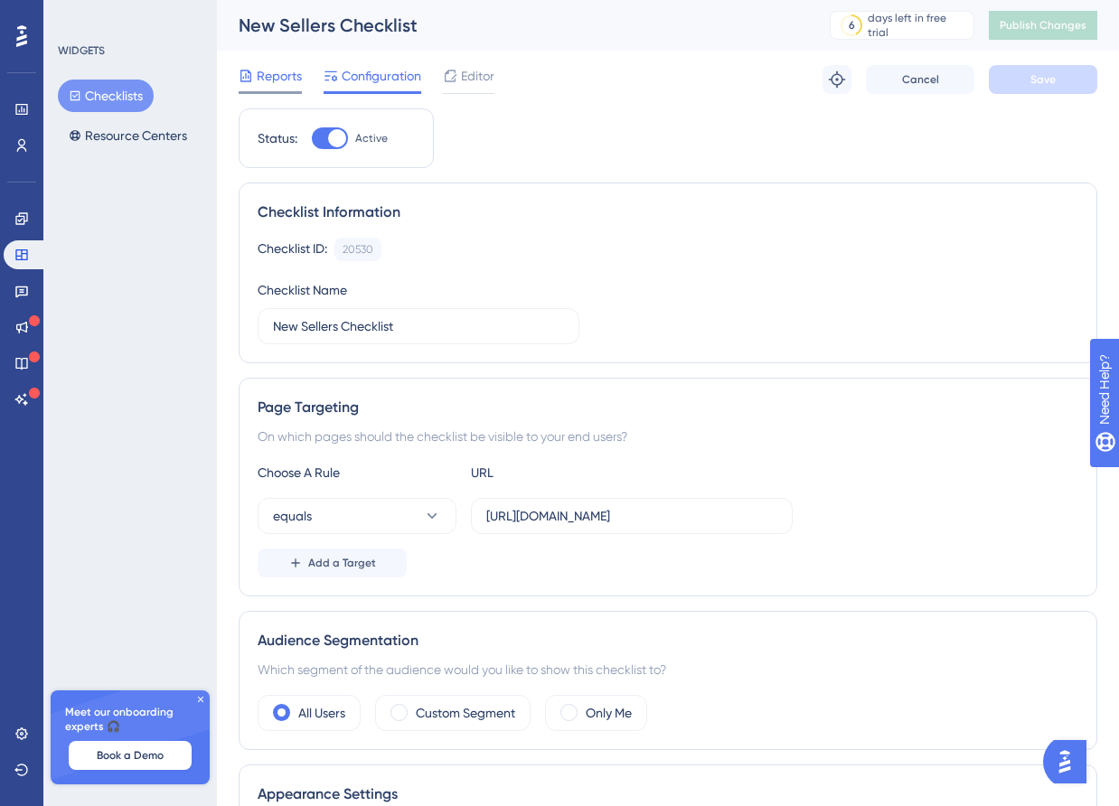
click at [293, 71] on span "Reports" at bounding box center [279, 76] width 45 height 22
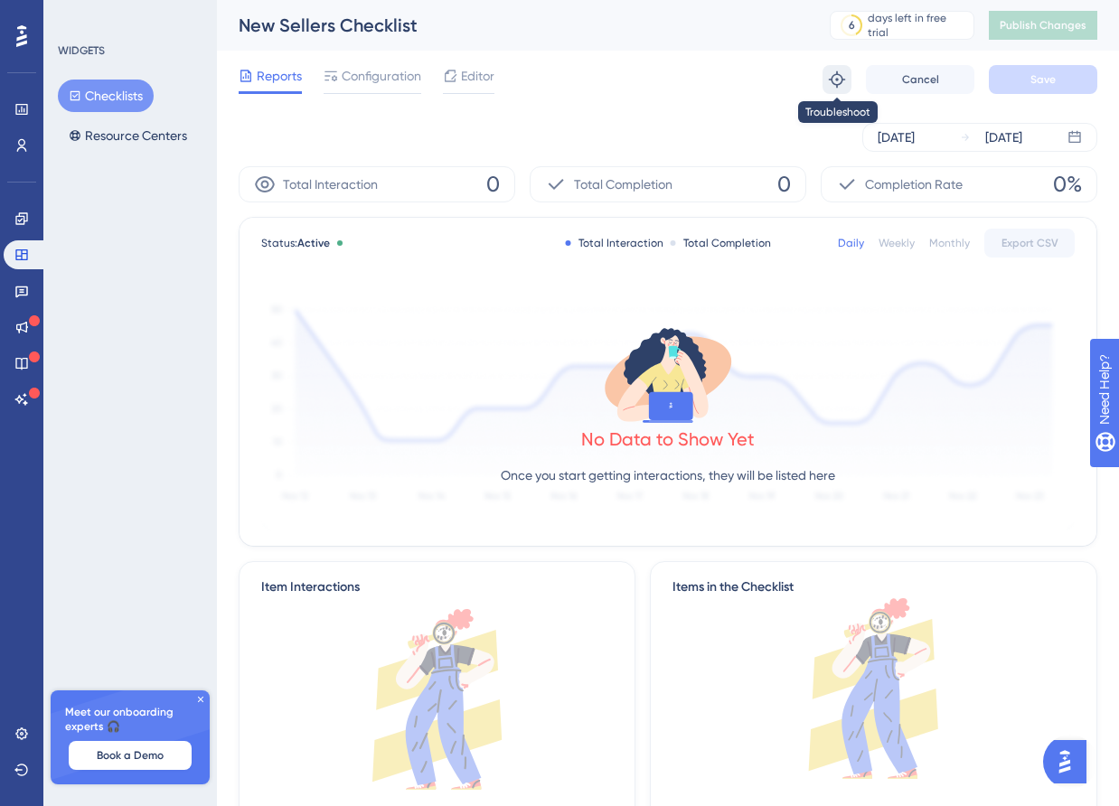
click at [836, 80] on icon at bounding box center [837, 79] width 16 height 16
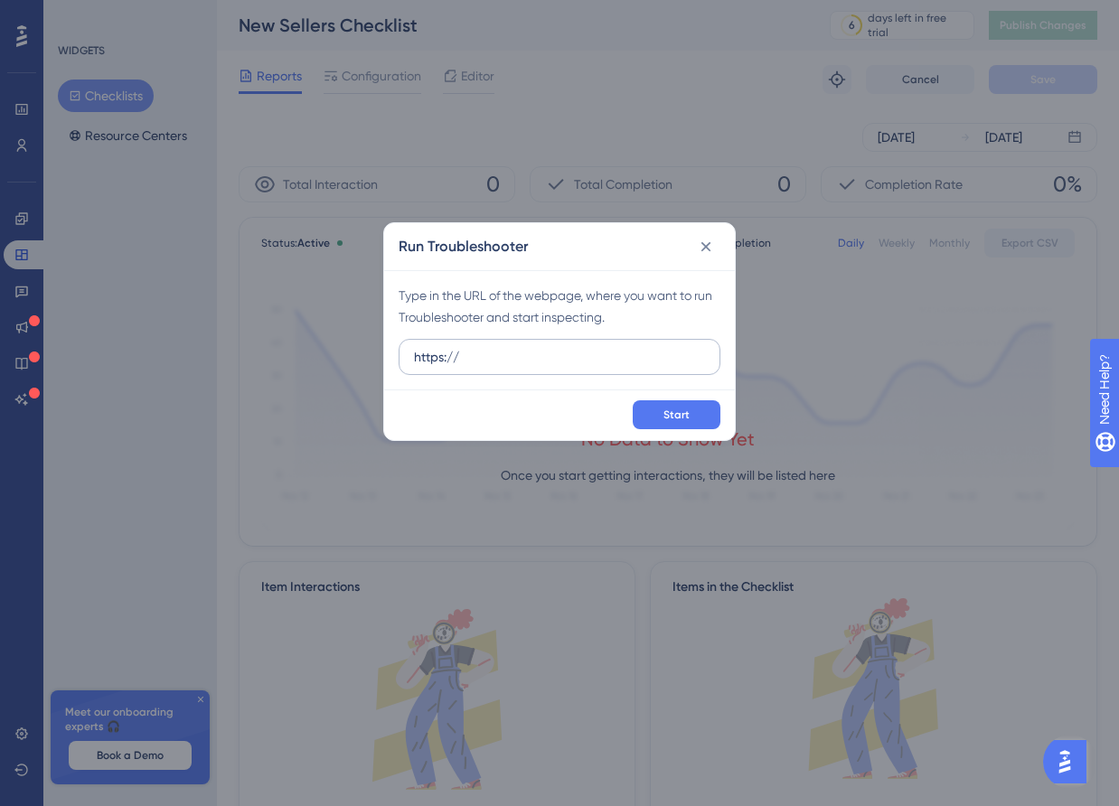
click at [630, 351] on input "https://" at bounding box center [559, 357] width 291 height 20
type input "https://staging-merchant.miswag.co"
click at [685, 412] on span "Start" at bounding box center [677, 415] width 26 height 14
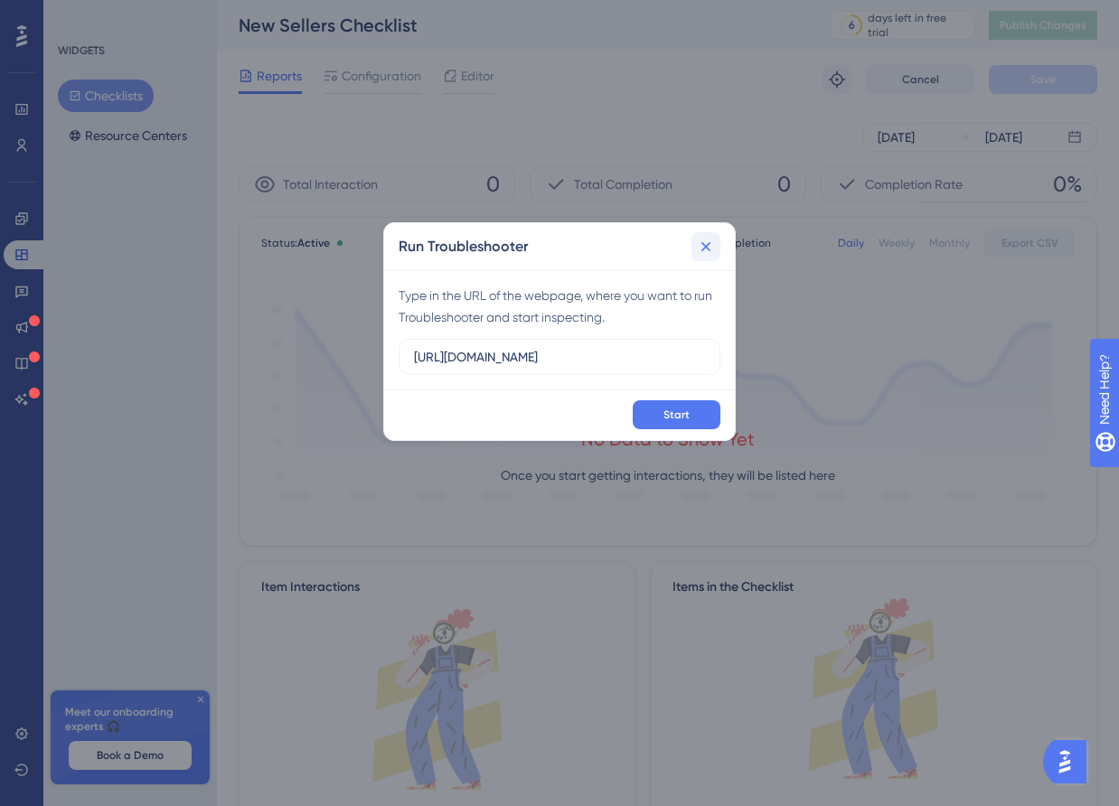
click at [703, 251] on icon at bounding box center [706, 247] width 18 height 18
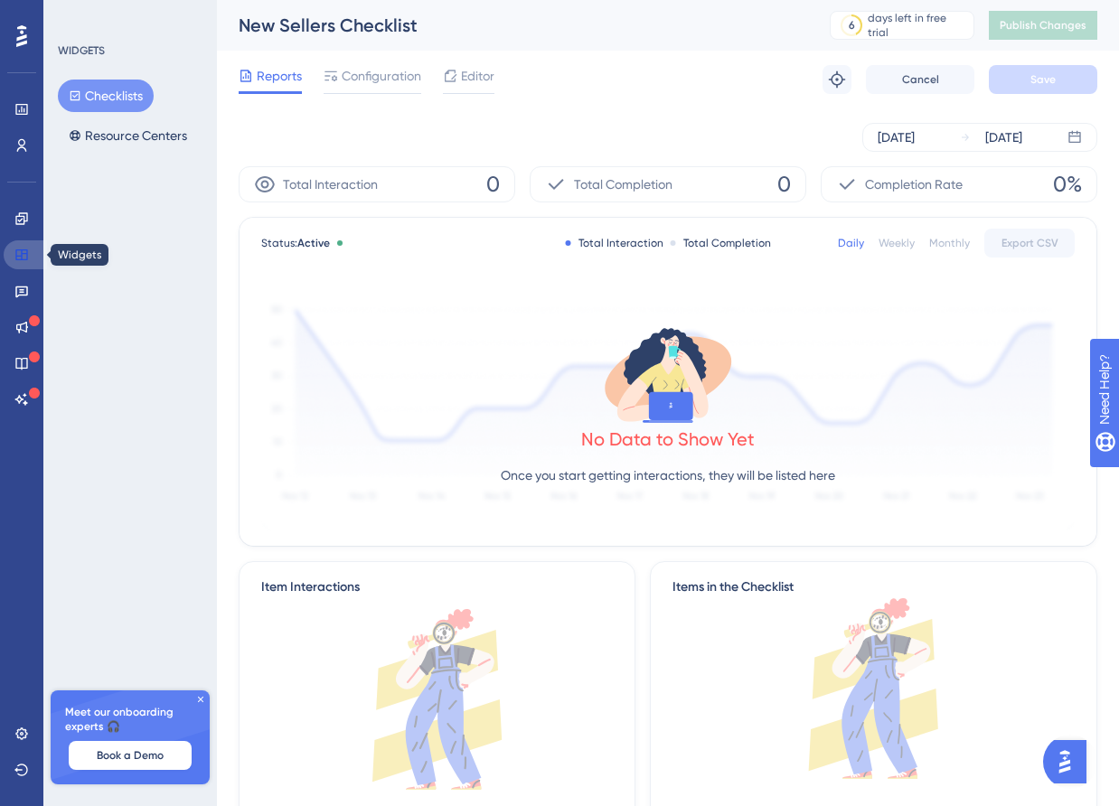
click at [32, 260] on link at bounding box center [25, 254] width 43 height 29
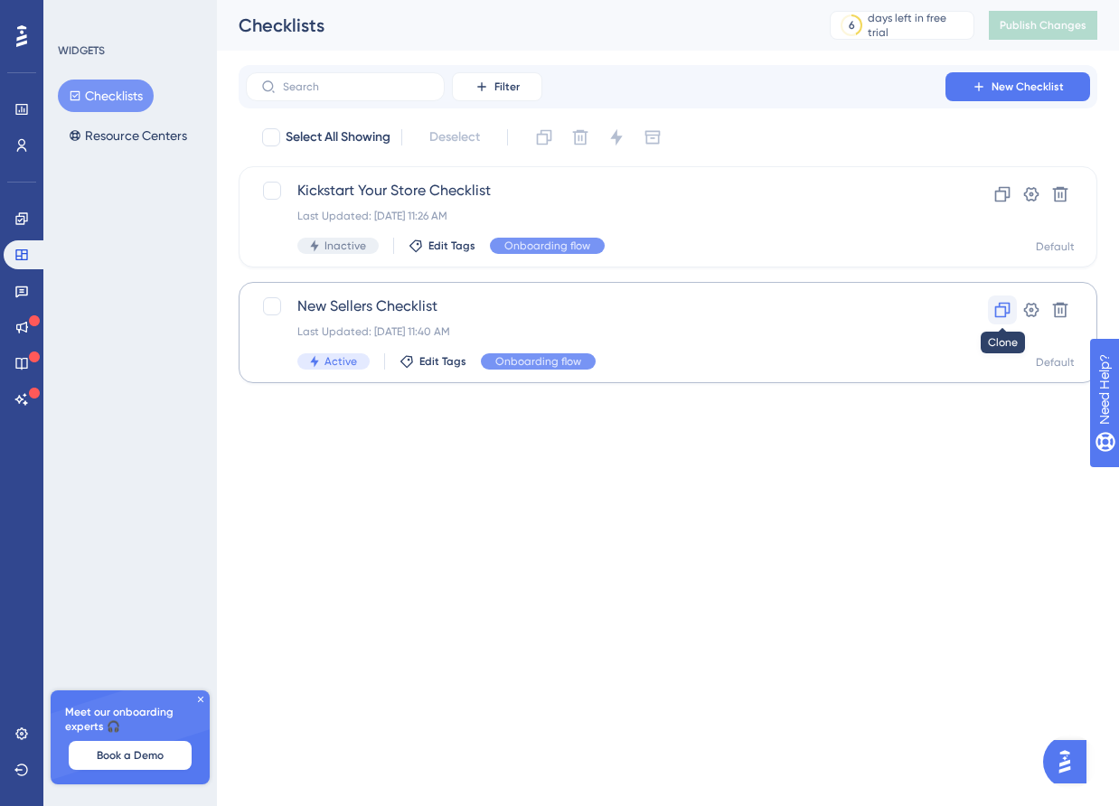
click at [1000, 306] on icon at bounding box center [1002, 310] width 15 height 15
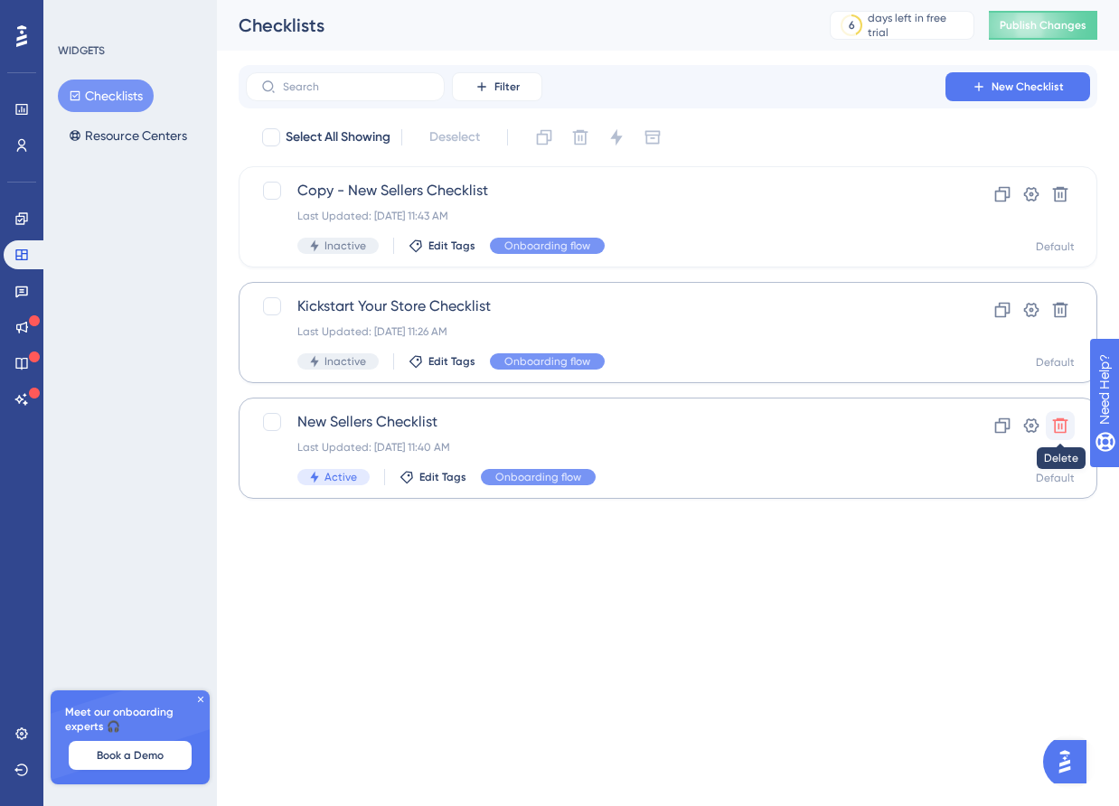
click at [1059, 429] on icon at bounding box center [1060, 426] width 18 height 18
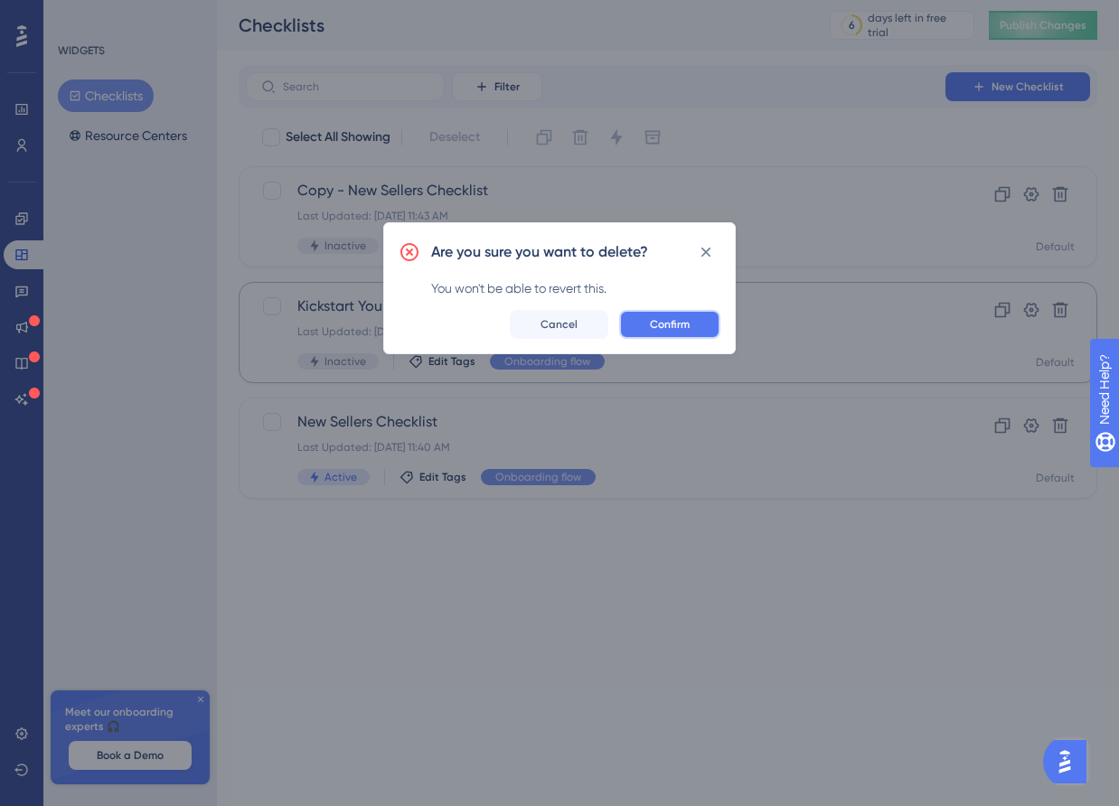
click at [701, 334] on button "Confirm" at bounding box center [669, 324] width 101 height 29
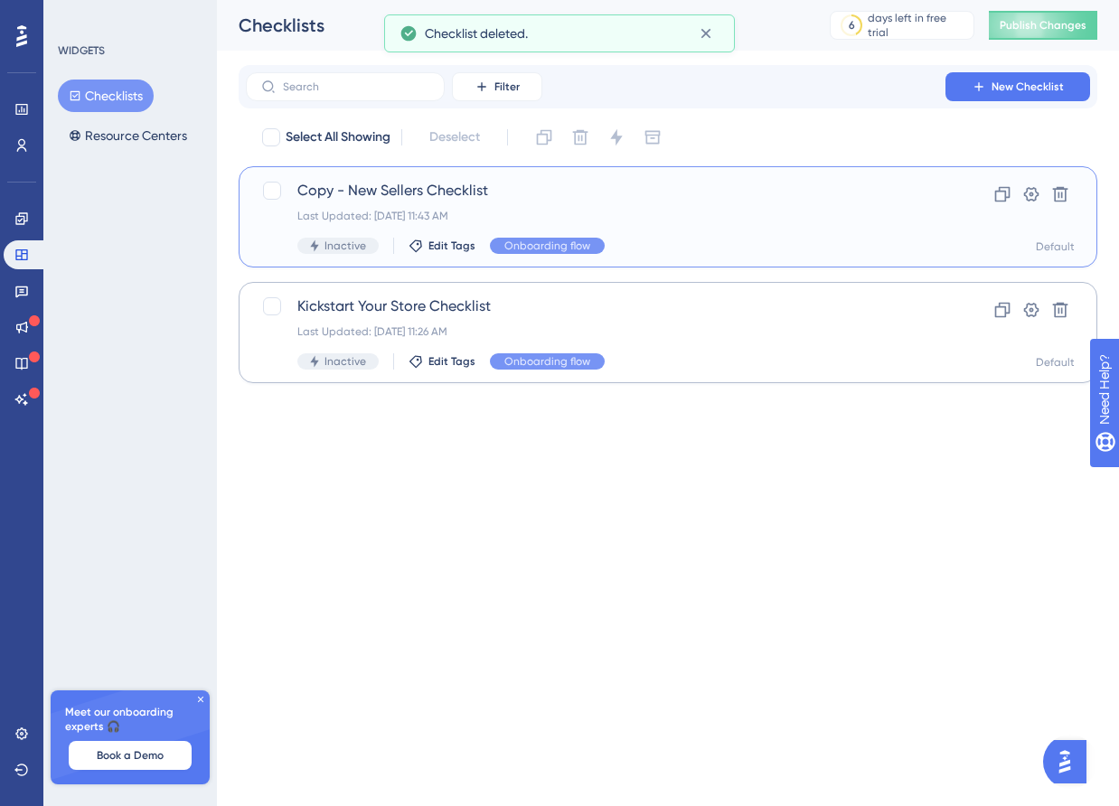
click at [656, 207] on div "Copy - New Sellers Checklist Last Updated: Sep 22 2025, 11:43 AM Inactive Edit …" at bounding box center [595, 217] width 597 height 74
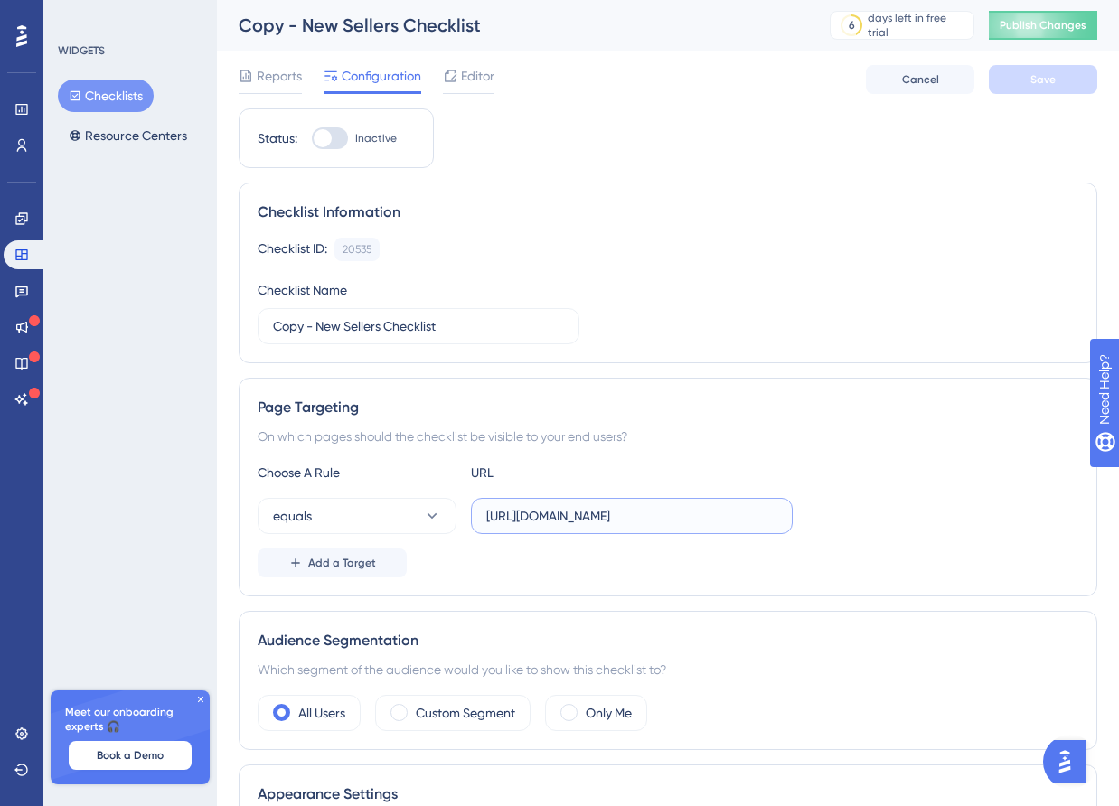
click at [749, 518] on input "https://staging-merchant.miswag.co" at bounding box center [631, 516] width 291 height 20
click at [341, 133] on div at bounding box center [330, 138] width 36 height 22
click at [312, 138] on input "Inactive" at bounding box center [311, 138] width 1 height 1
checkbox input "true"
click at [1034, 76] on span "Save" at bounding box center [1043, 79] width 25 height 14
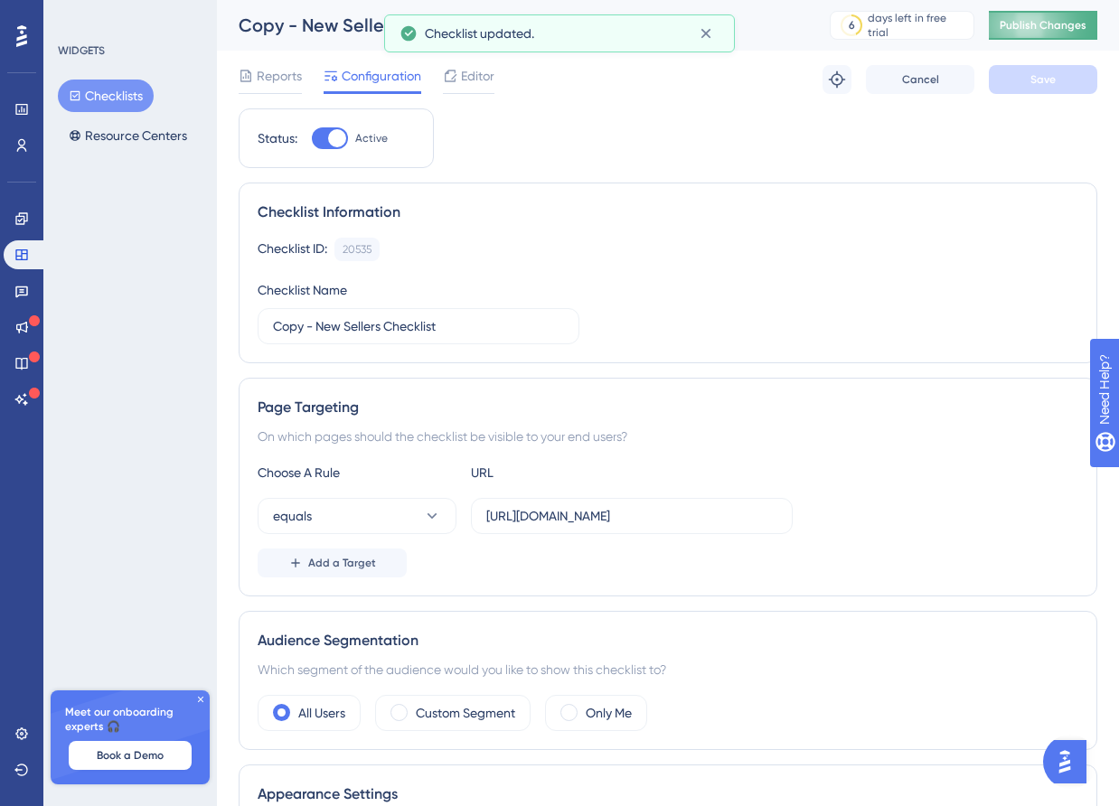
click at [1027, 20] on span "Publish Changes" at bounding box center [1043, 25] width 87 height 14
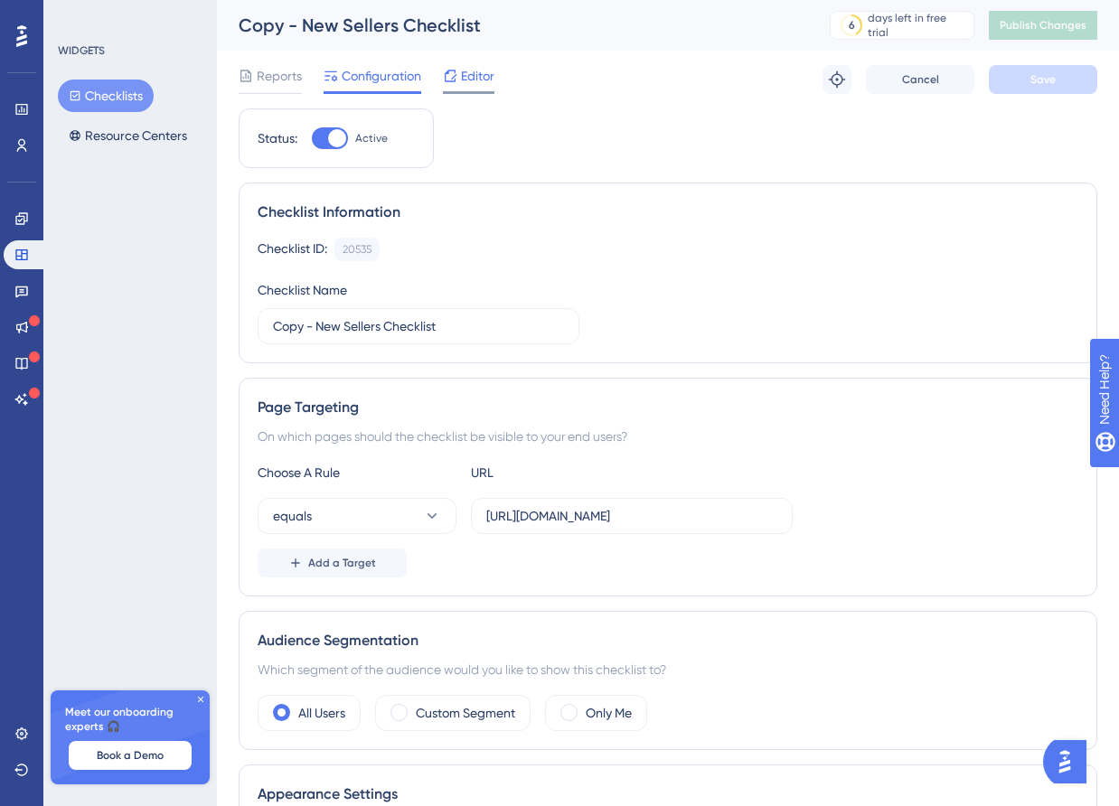
click at [475, 73] on span "Editor" at bounding box center [477, 76] width 33 height 22
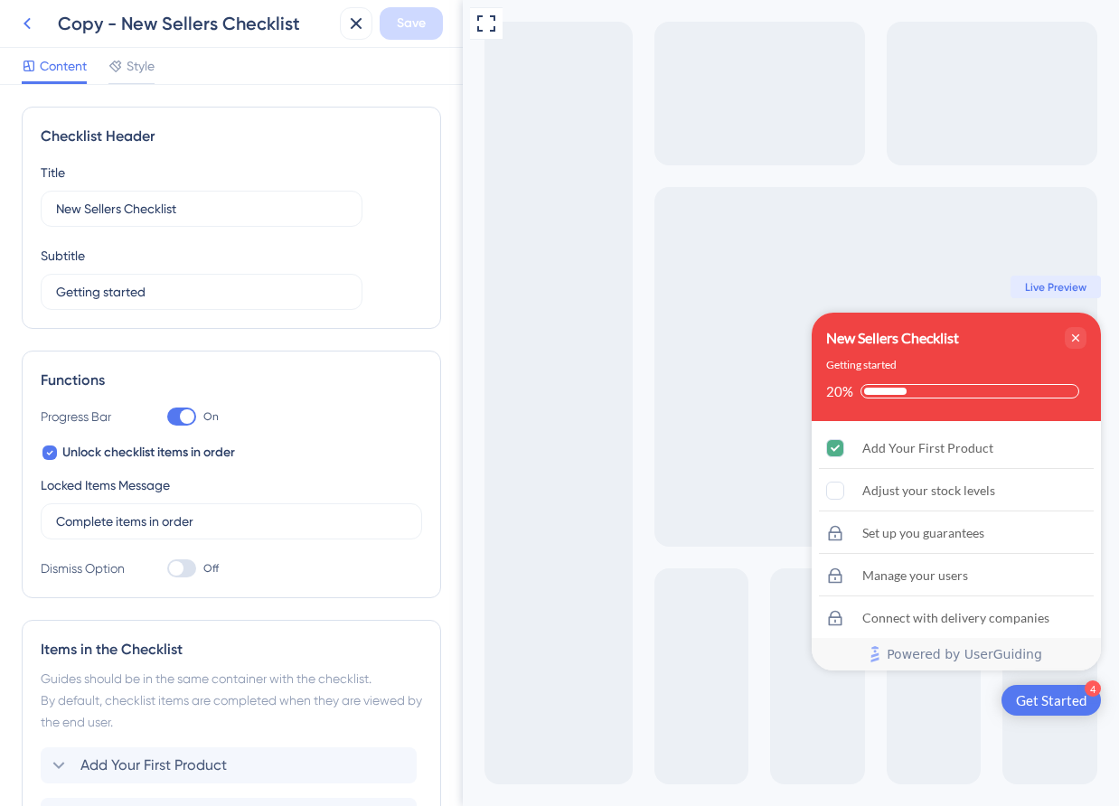
click at [20, 35] on button at bounding box center [27, 23] width 33 height 33
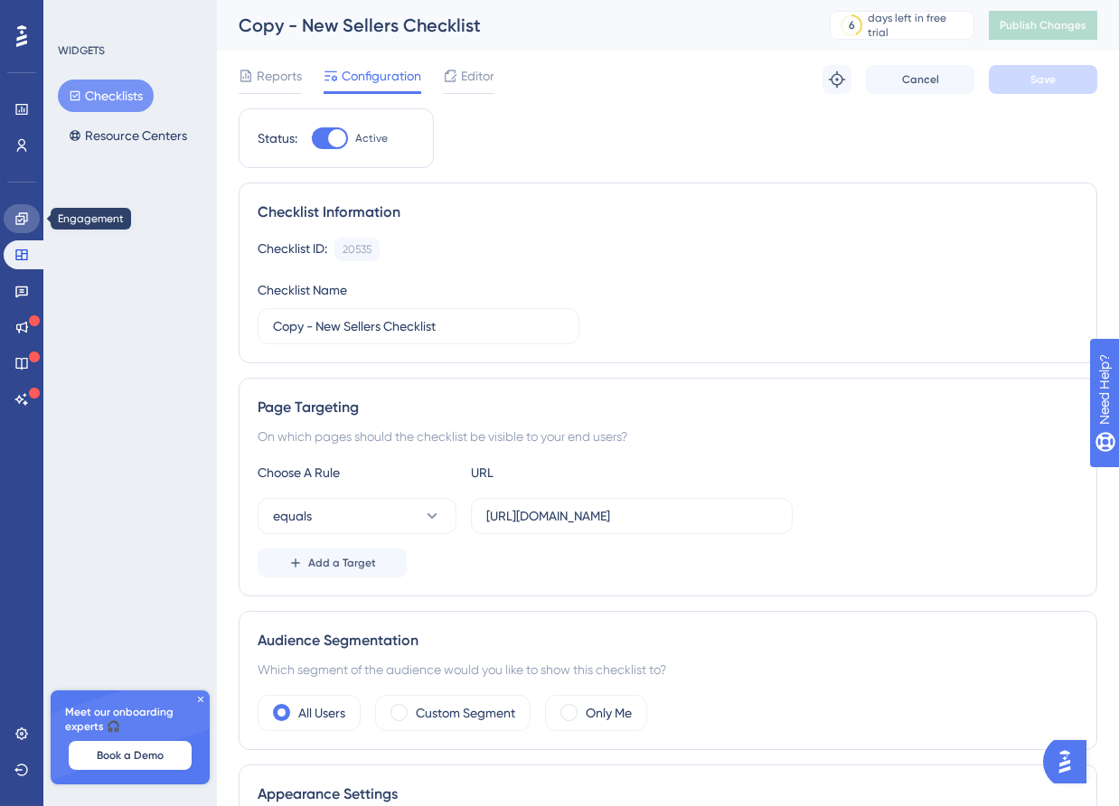
click at [17, 226] on link at bounding box center [22, 218] width 36 height 29
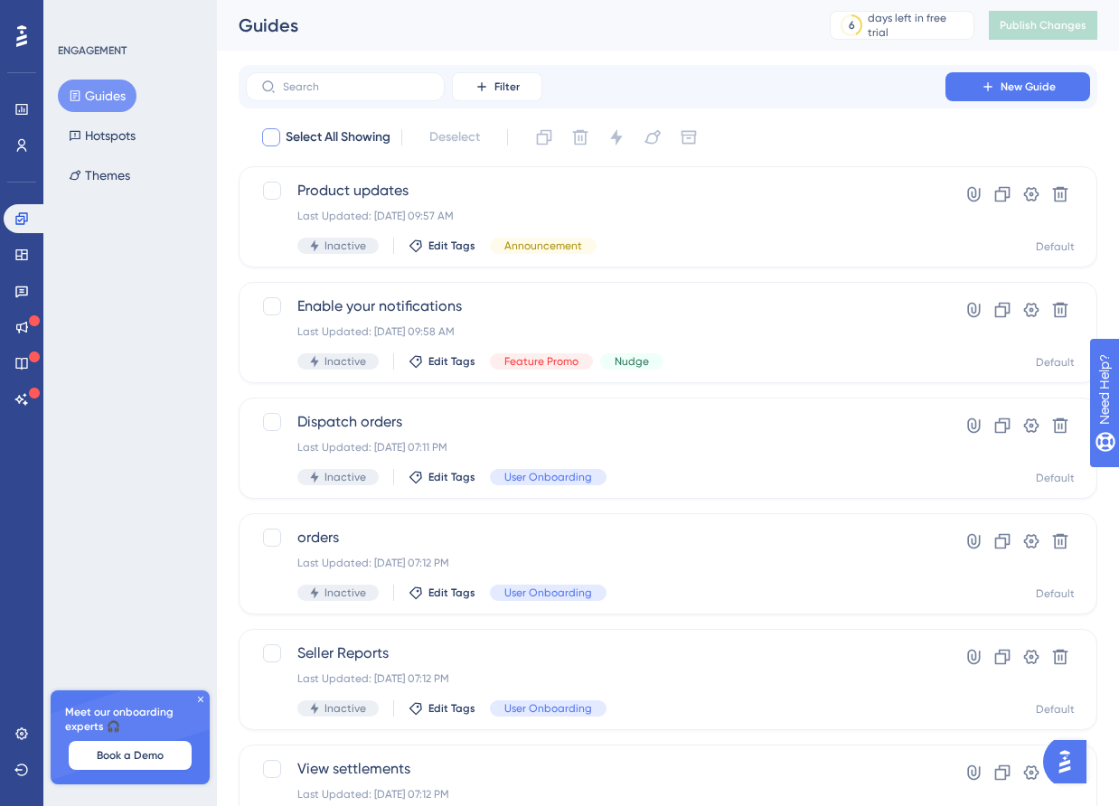
click at [276, 131] on div at bounding box center [271, 137] width 18 height 18
checkbox input "true"
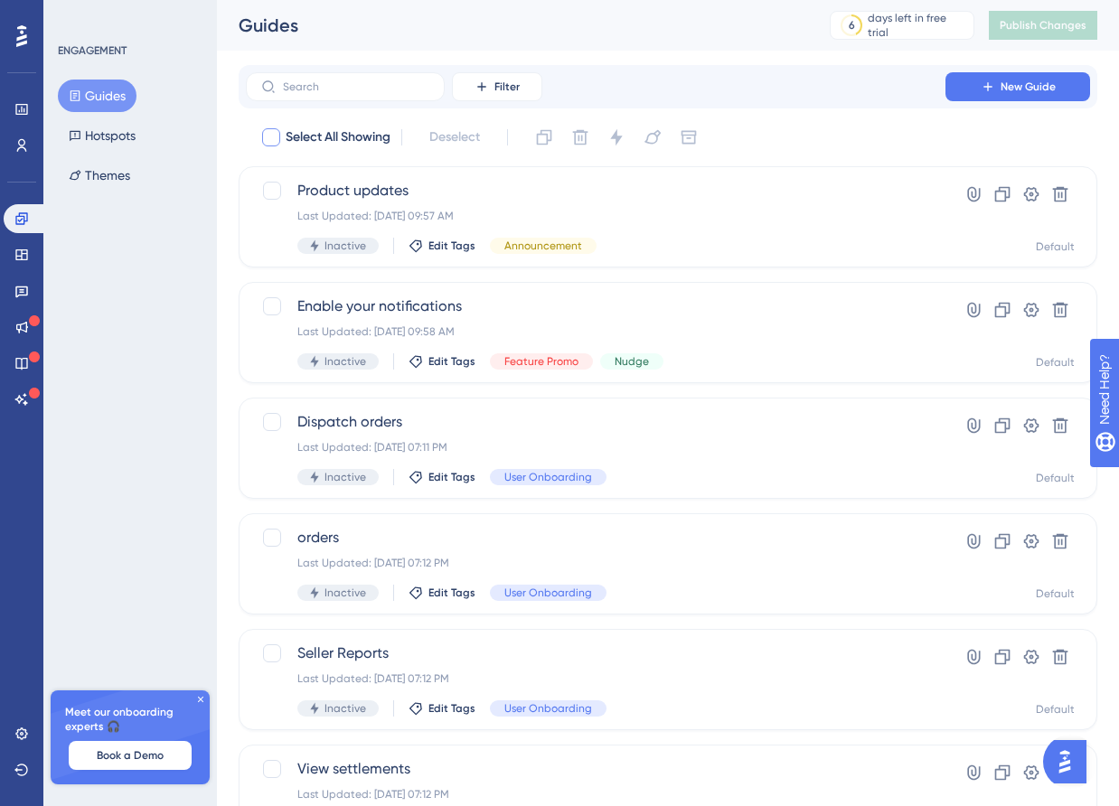
checkbox input "true"
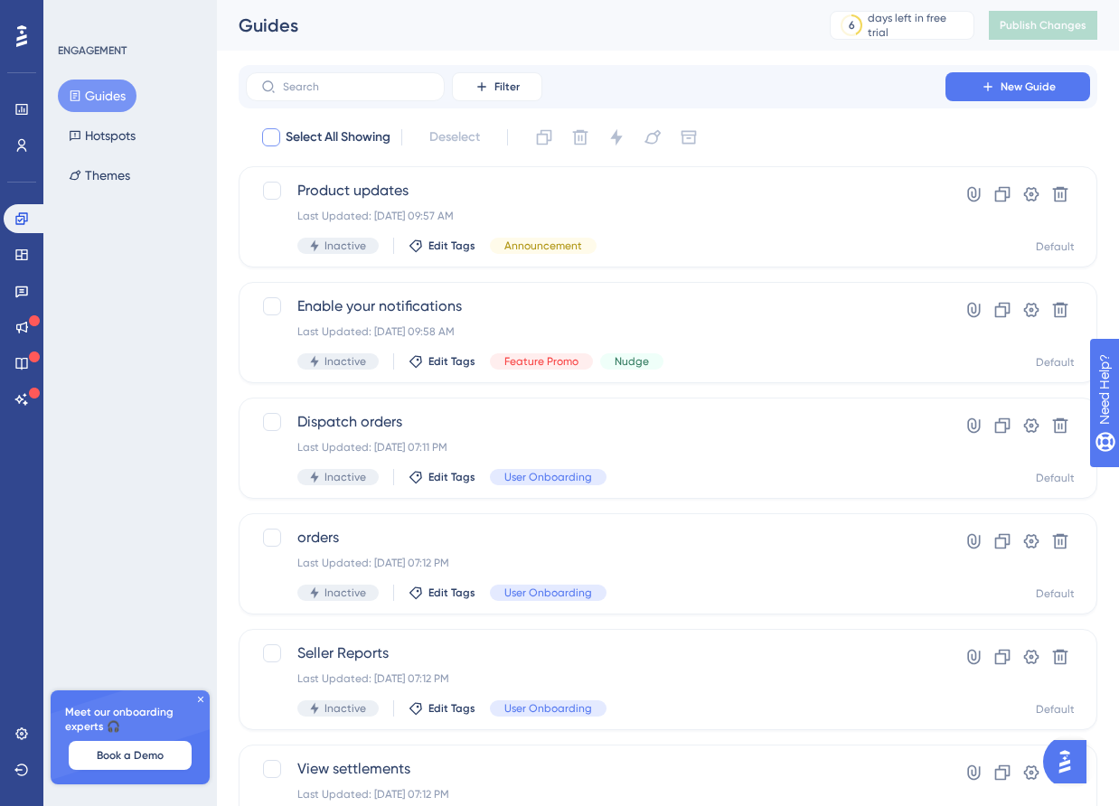
checkbox input "true"
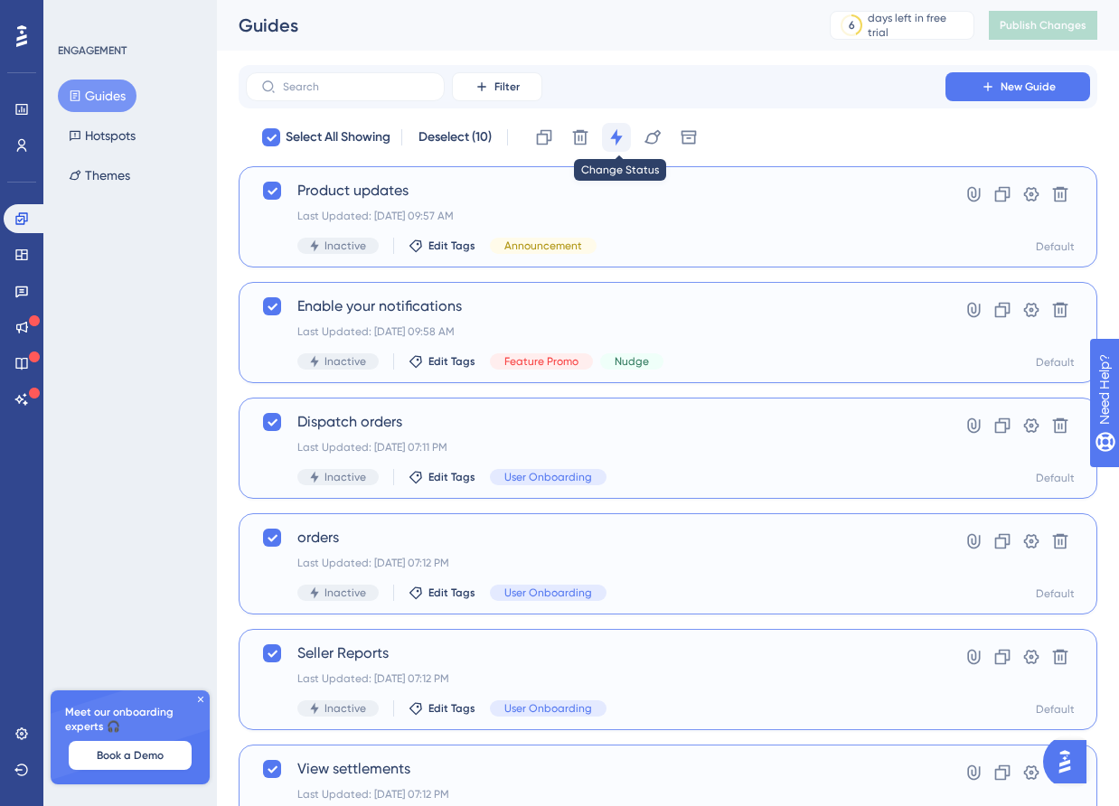
click at [622, 130] on icon at bounding box center [616, 137] width 18 height 18
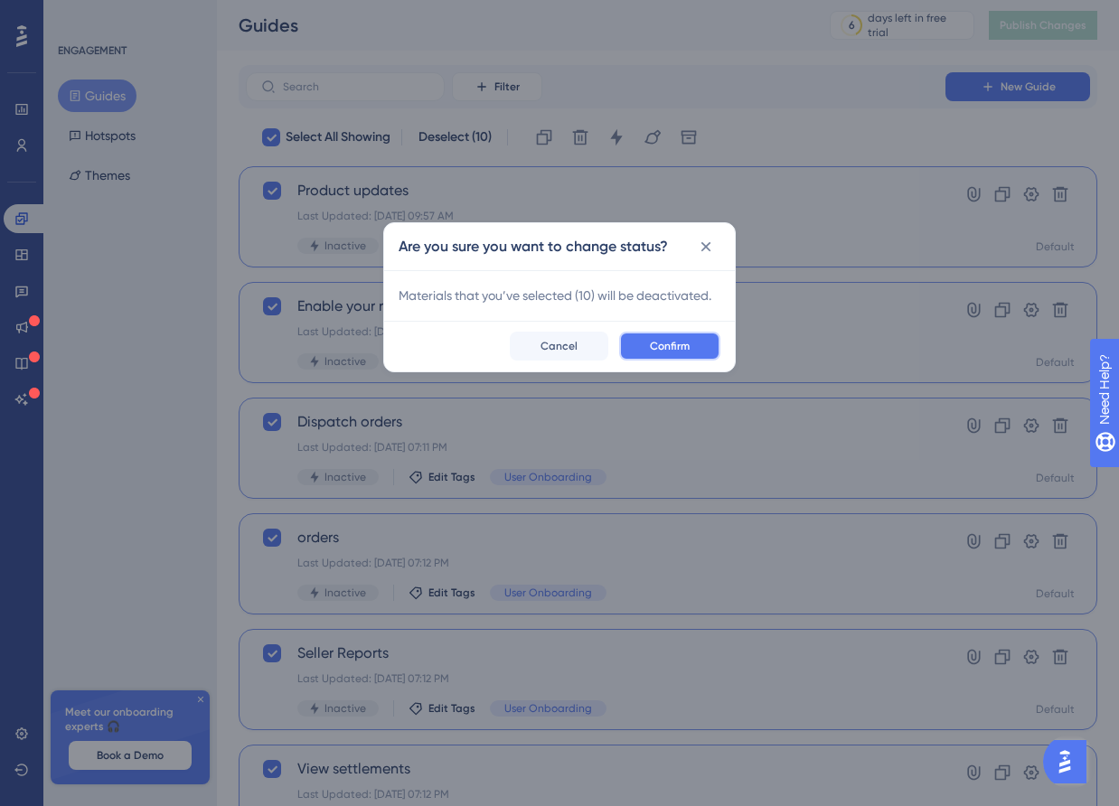
click at [659, 332] on button "Confirm" at bounding box center [669, 346] width 101 height 29
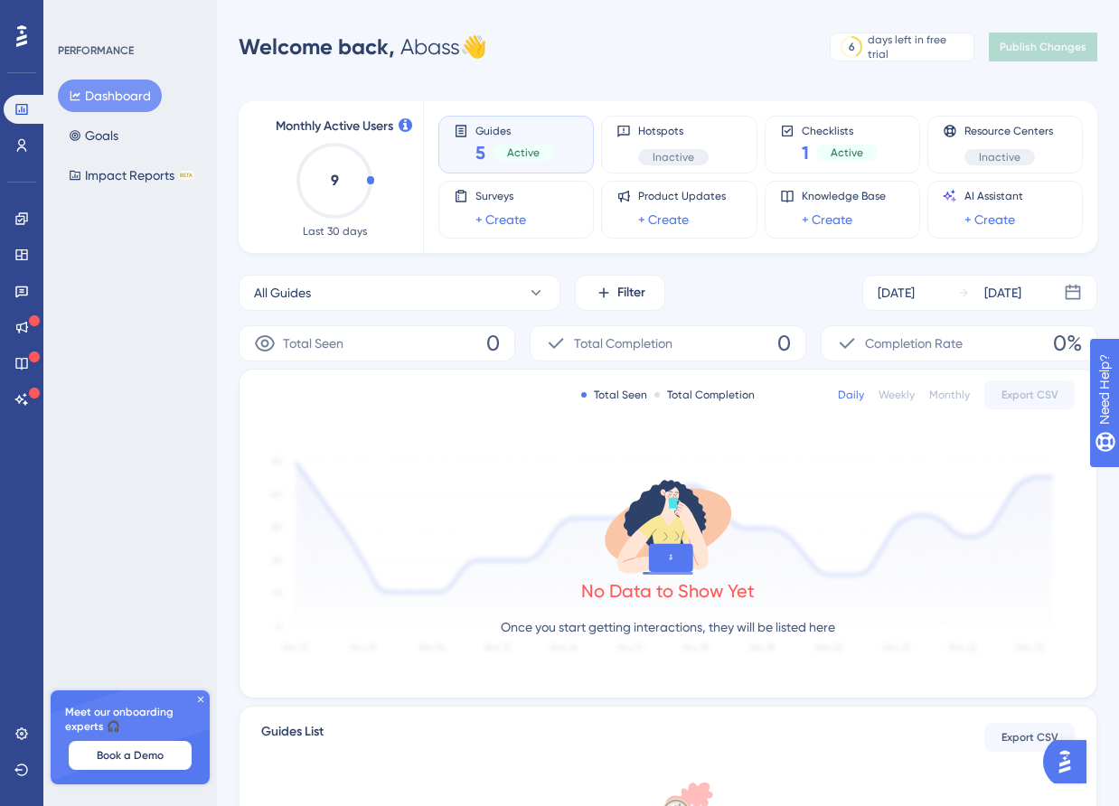
click at [28, 233] on div "Engagement Widgets Feedback Product Updates Knowledge Base AI Assistant" at bounding box center [22, 309] width 36 height 210
click at [22, 253] on icon at bounding box center [21, 255] width 14 height 14
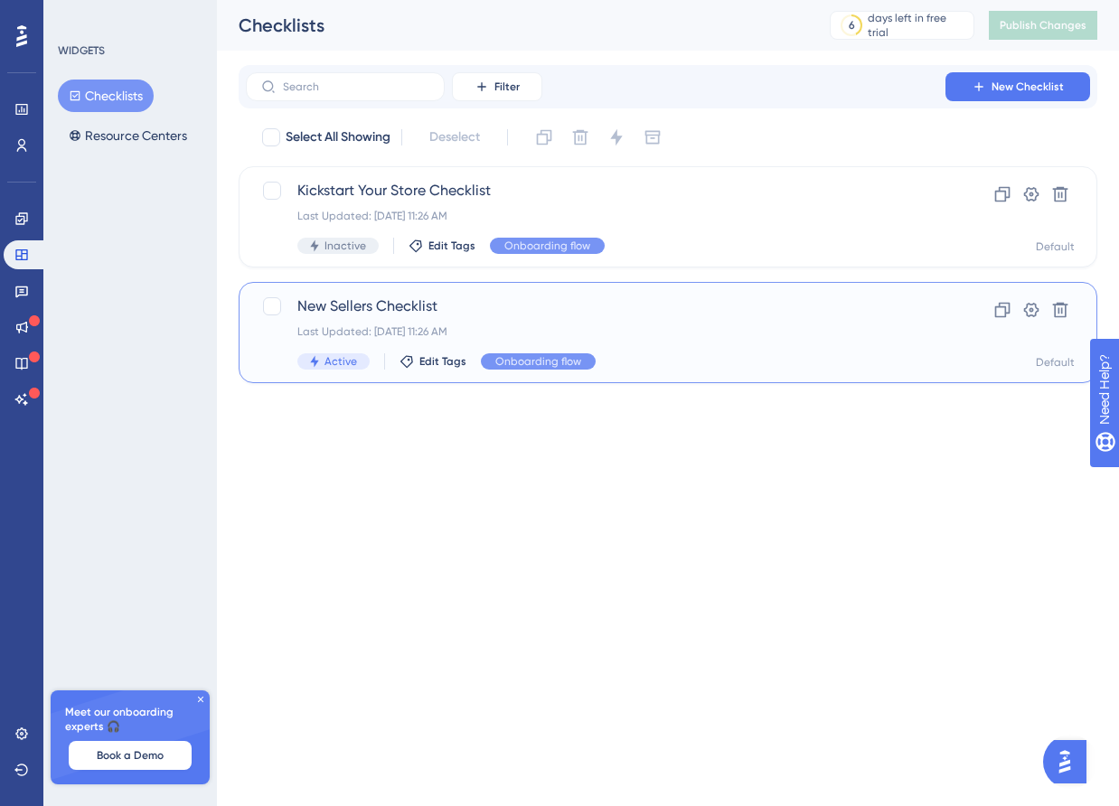
click at [457, 310] on span "New Sellers Checklist" at bounding box center [595, 307] width 597 height 22
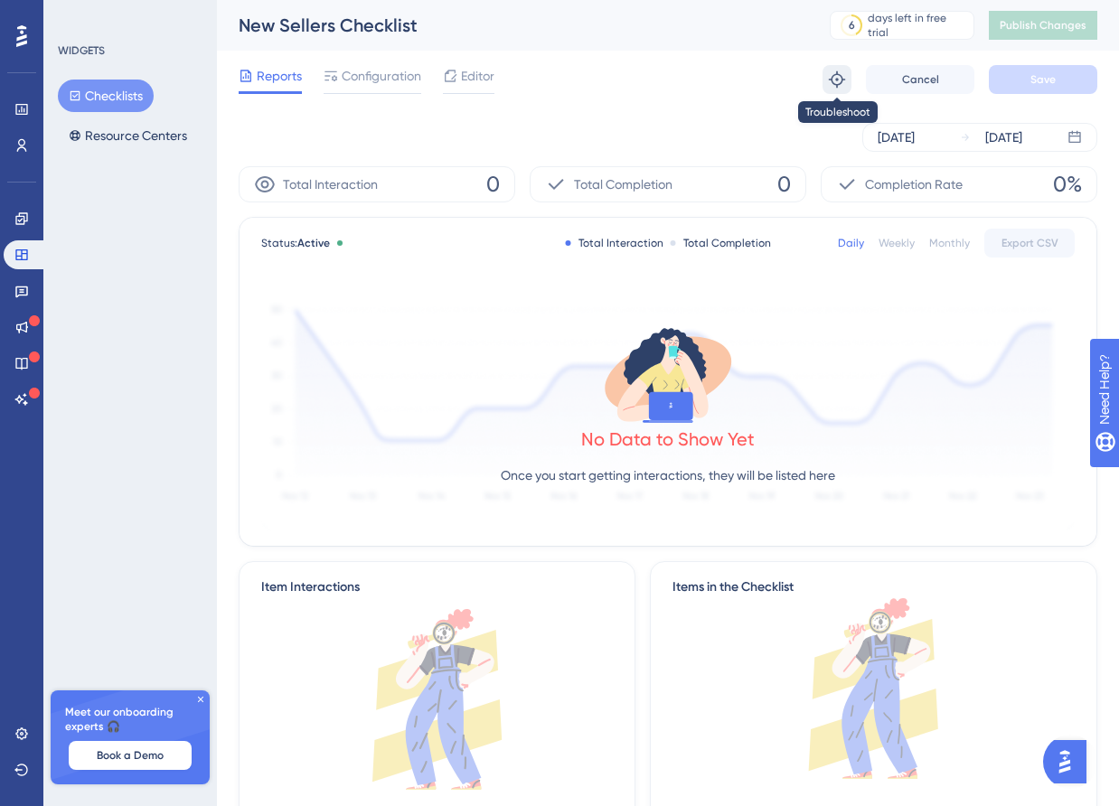
click at [838, 76] on icon at bounding box center [837, 80] width 18 height 18
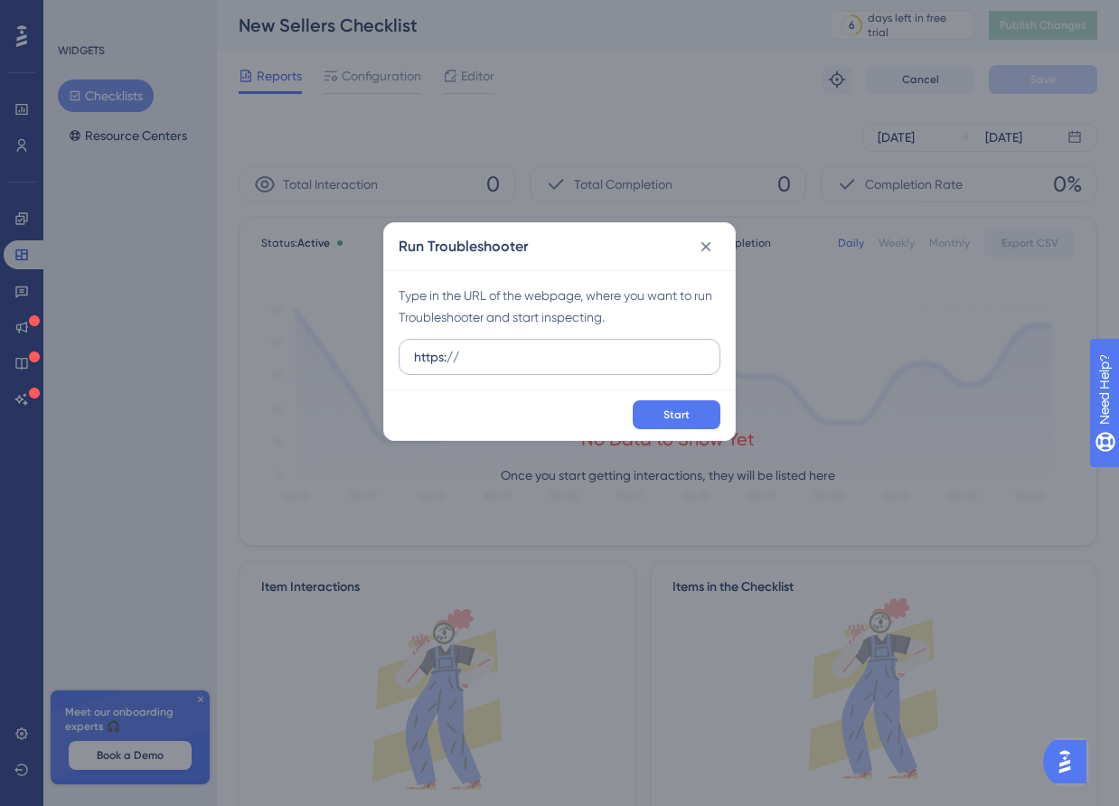
click at [644, 352] on input "https://" at bounding box center [559, 357] width 291 height 20
type input "[URL][DOMAIN_NAME]"
click at [690, 408] on button "Start" at bounding box center [677, 414] width 88 height 29
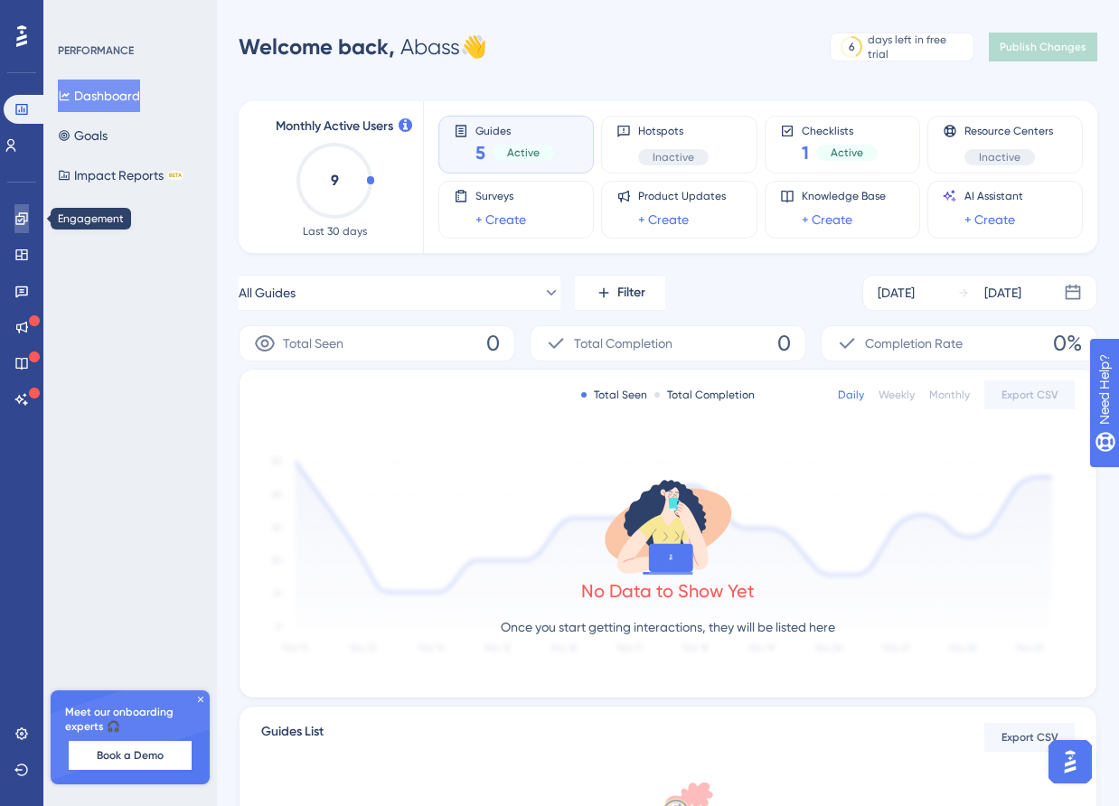
click at [19, 230] on link at bounding box center [21, 218] width 14 height 29
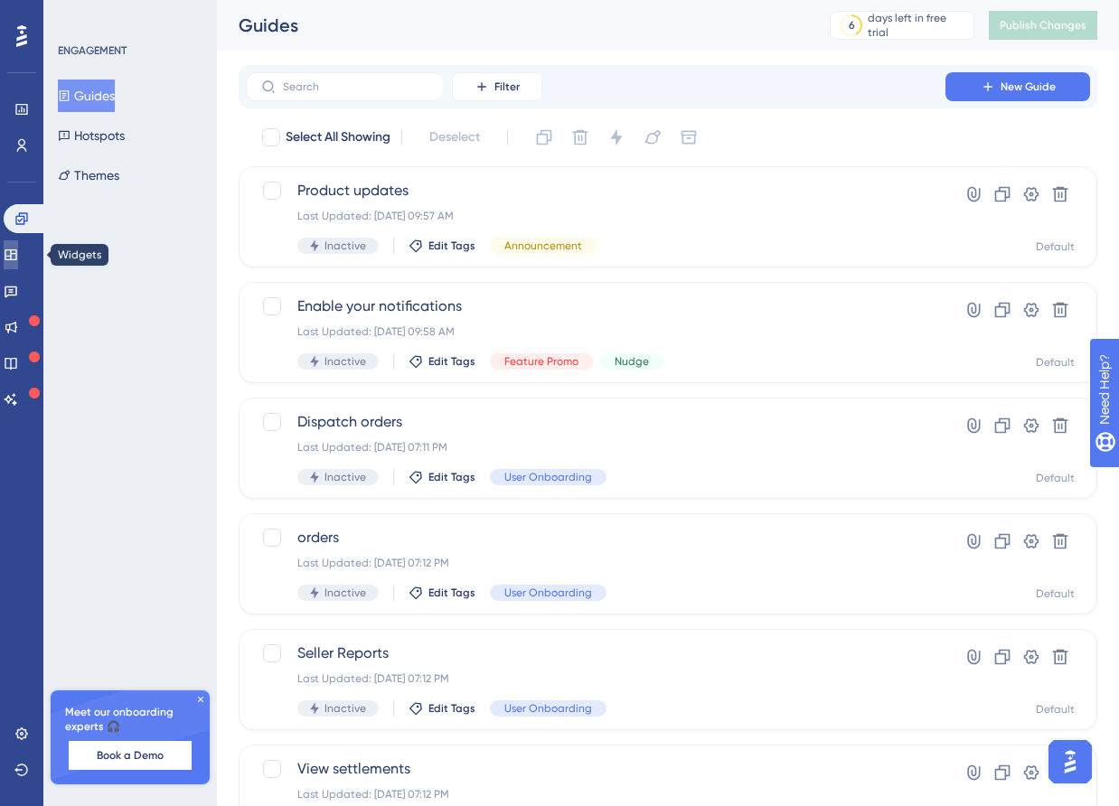
click at [18, 254] on icon at bounding box center [11, 255] width 14 height 14
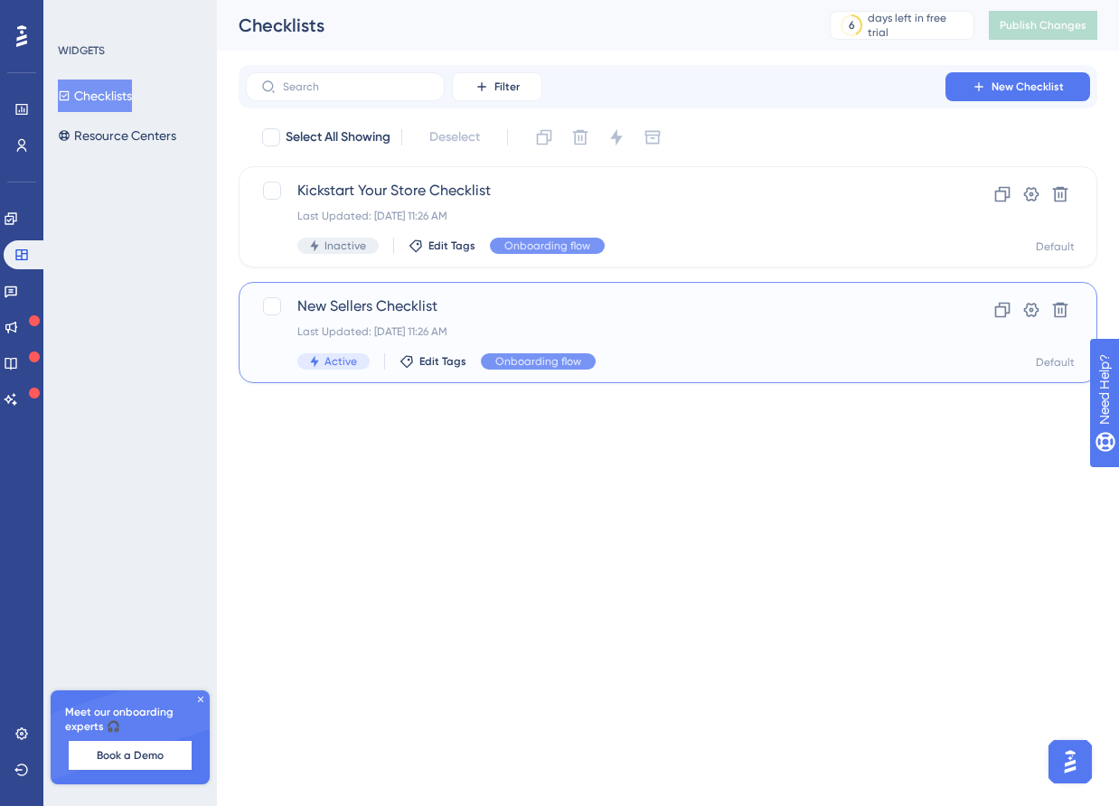
click at [457, 315] on span "New Sellers Checklist" at bounding box center [595, 307] width 597 height 22
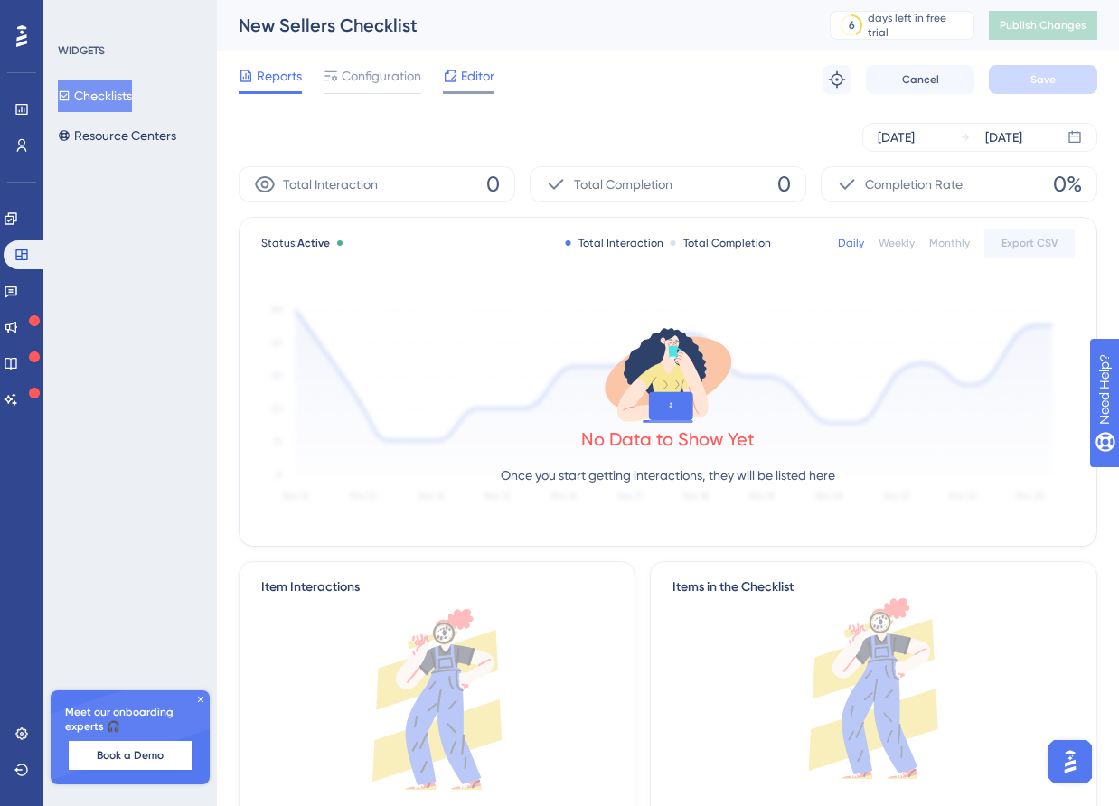
click at [475, 74] on span "Editor" at bounding box center [477, 76] width 33 height 22
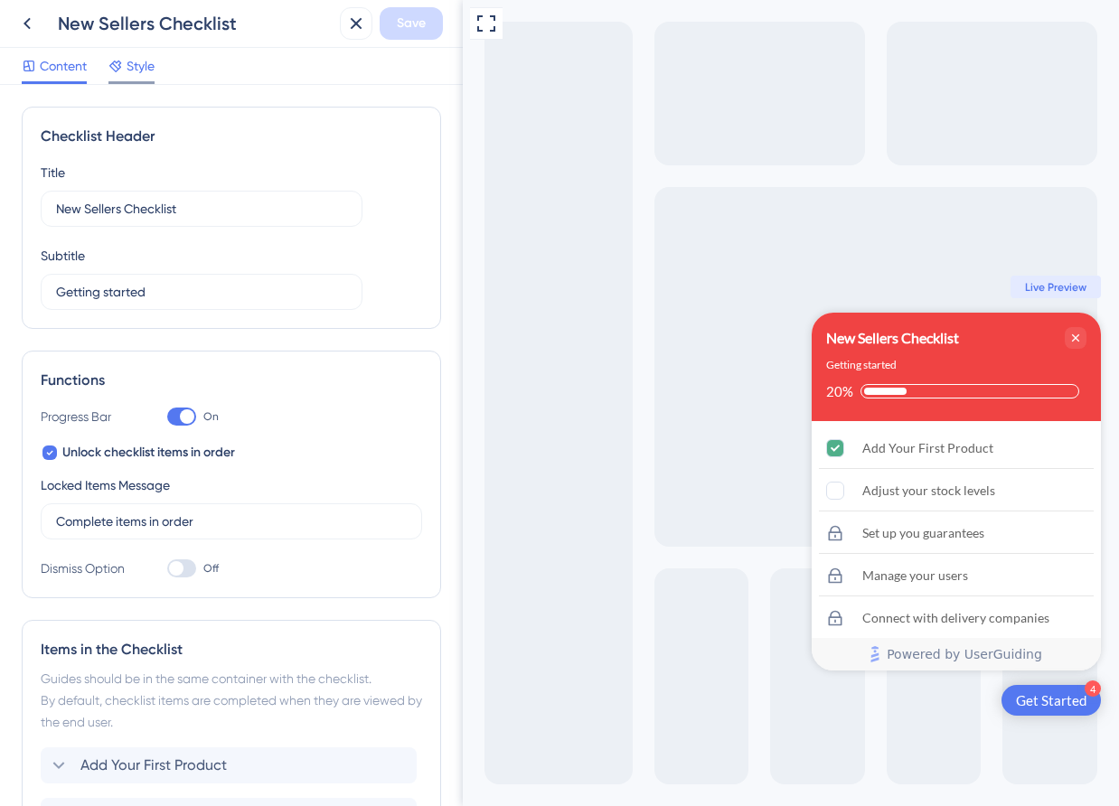
click at [133, 59] on span "Style" at bounding box center [141, 66] width 28 height 22
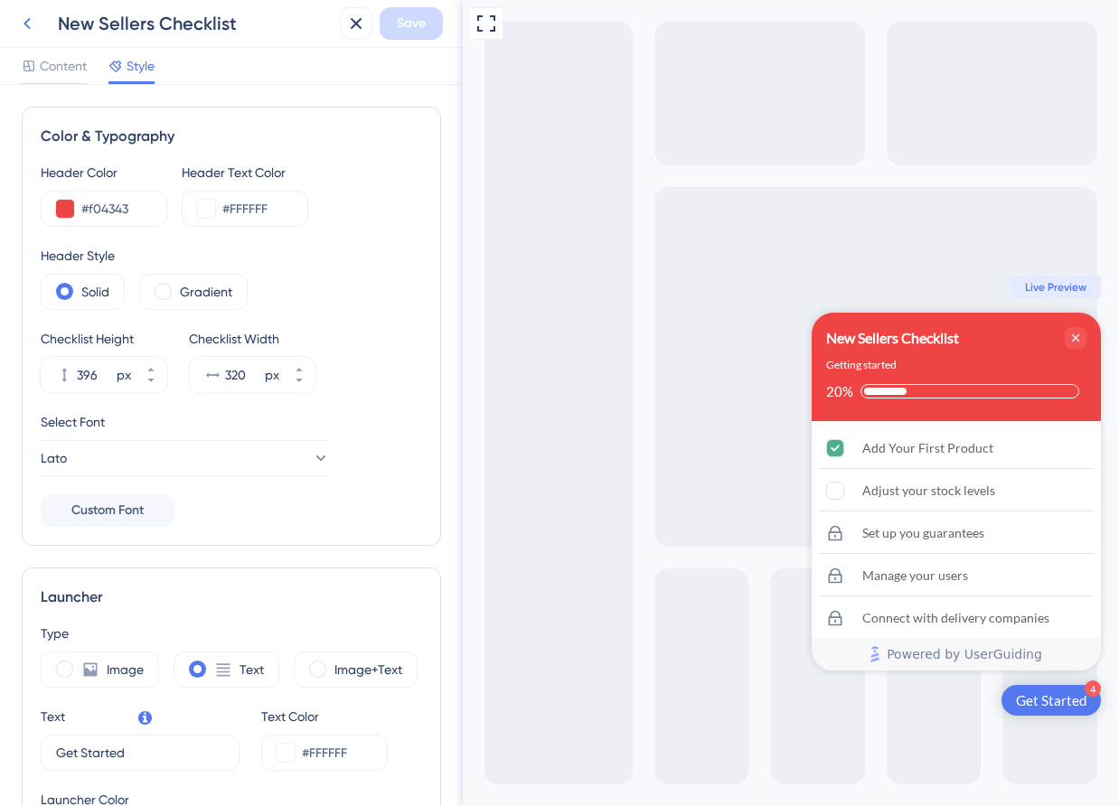
click at [32, 24] on icon at bounding box center [27, 24] width 22 height 22
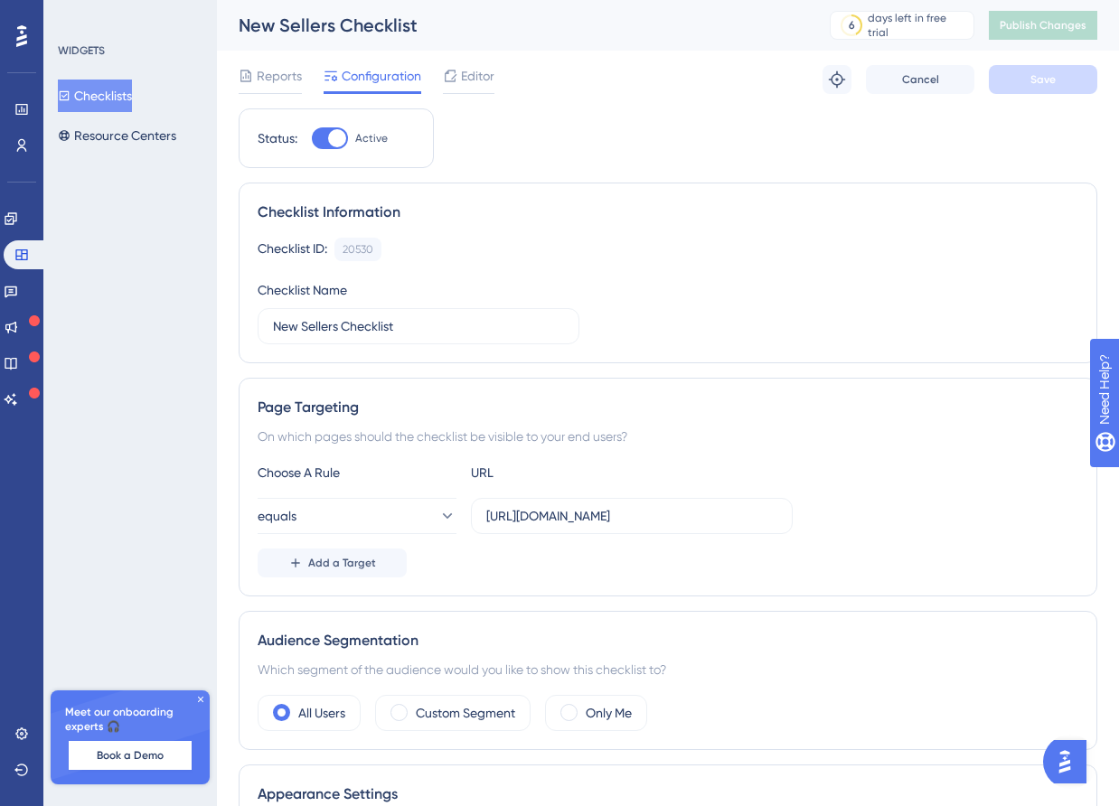
scroll to position [63, 0]
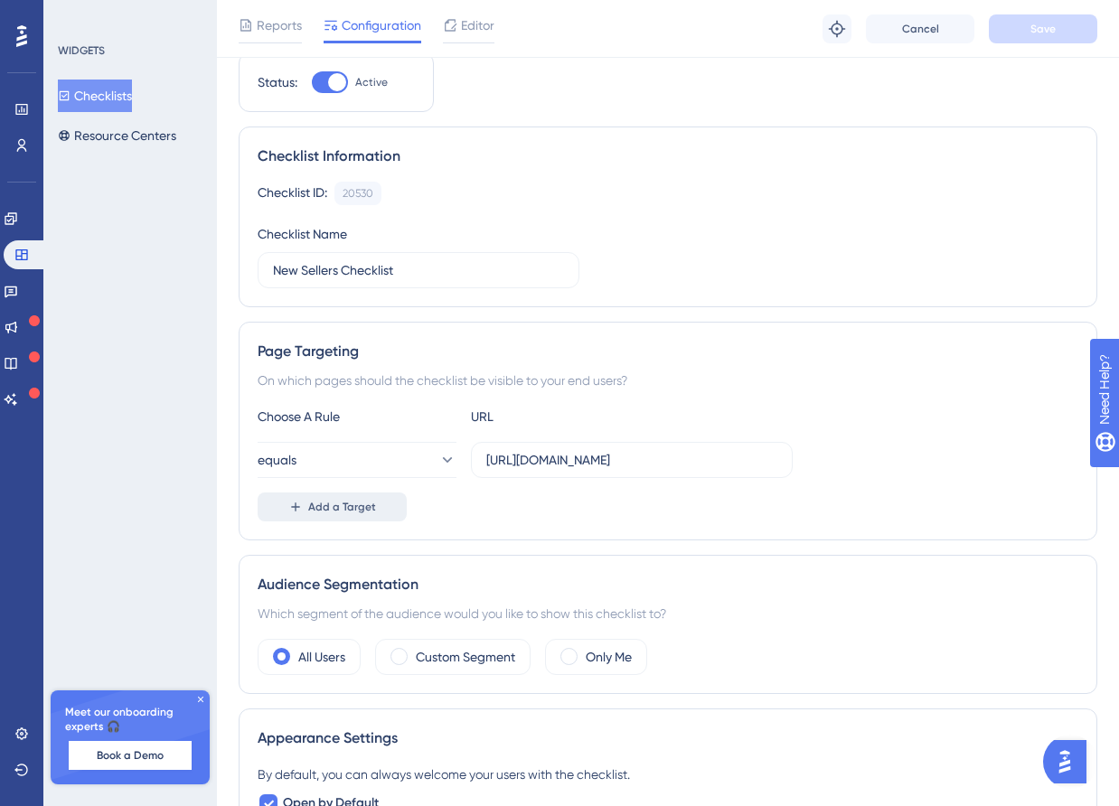
click at [380, 494] on button "Add a Target" at bounding box center [332, 507] width 149 height 29
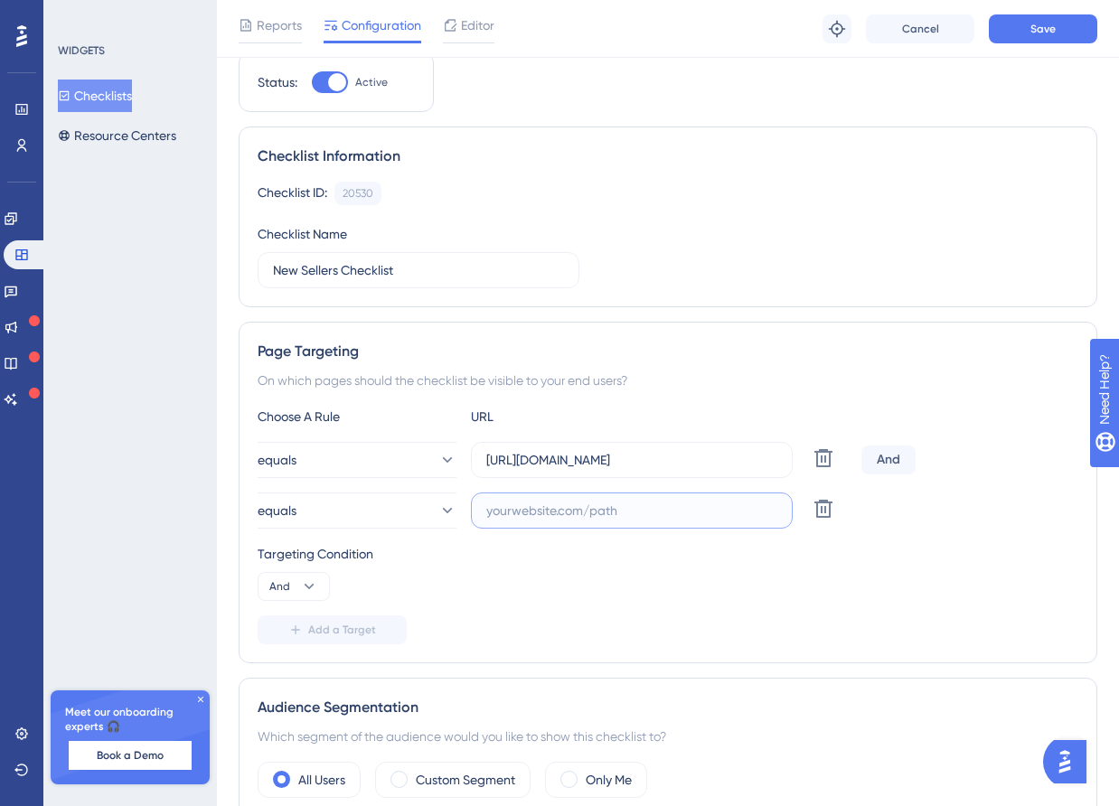
click at [508, 511] on input "text" at bounding box center [631, 511] width 291 height 20
click at [827, 450] on icon at bounding box center [823, 458] width 18 height 18
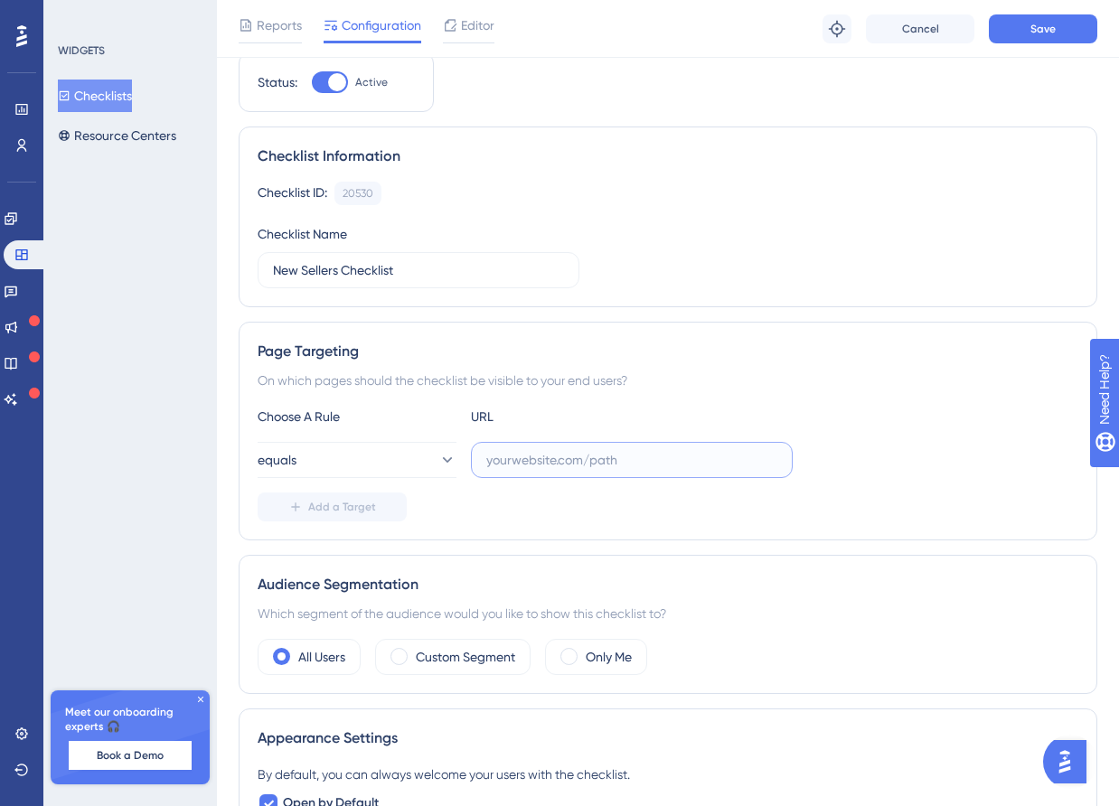
click at [637, 459] on input "text" at bounding box center [631, 460] width 291 height 20
paste input "[URL][DOMAIN_NAME]"
type input "[URL][DOMAIN_NAME]"
click at [493, 507] on div "Add a Target" at bounding box center [668, 507] width 821 height 29
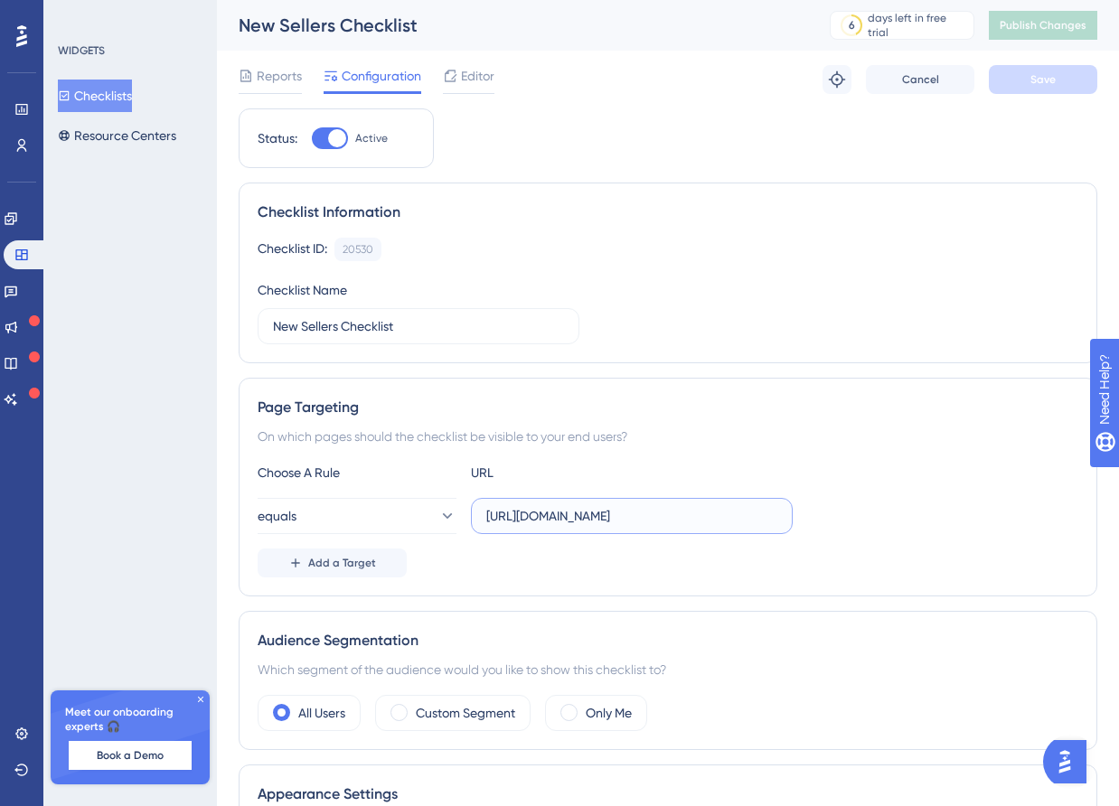
click at [567, 508] on input "[URL][DOMAIN_NAME]" at bounding box center [631, 516] width 291 height 20
click at [692, 563] on div "Add a Target" at bounding box center [668, 563] width 821 height 29
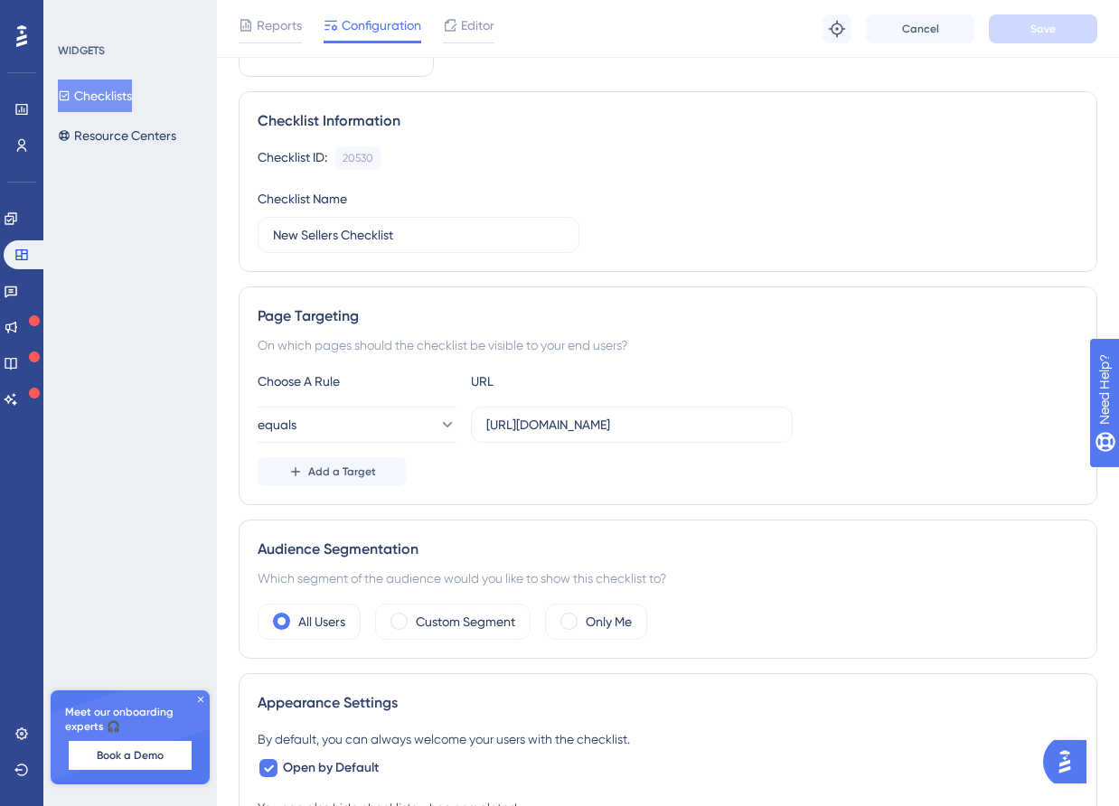
scroll to position [158, 0]
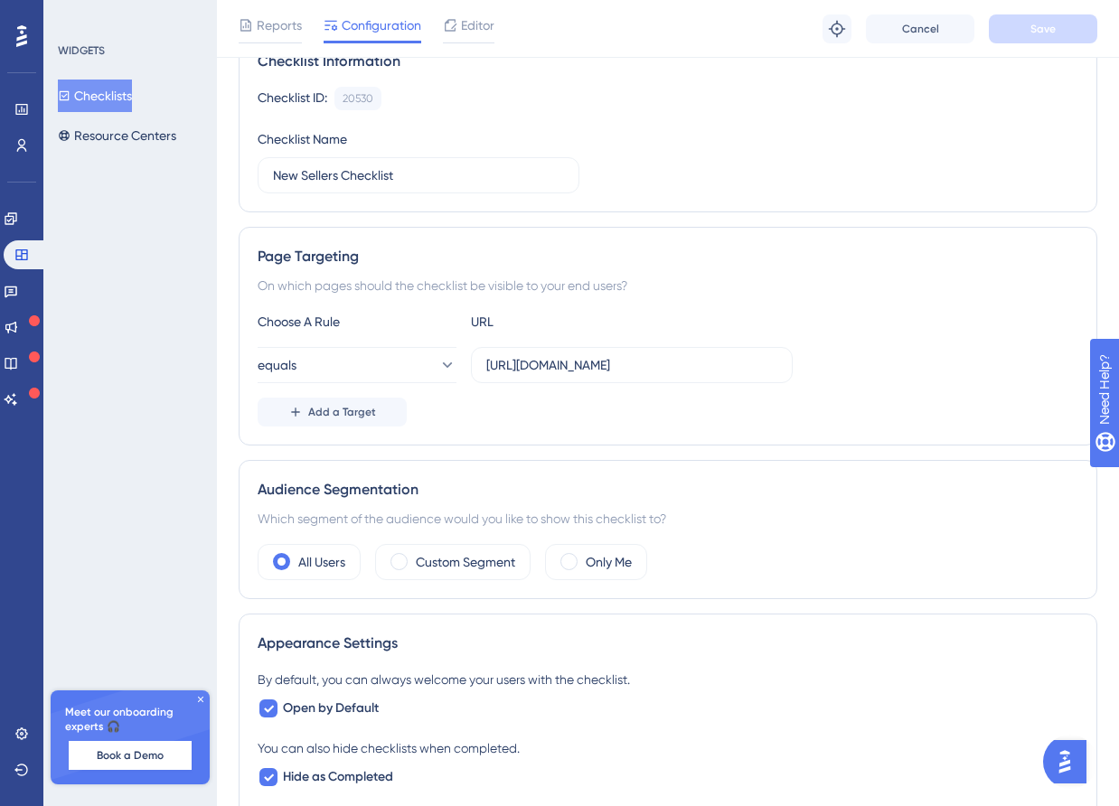
click at [369, 283] on div "On which pages should the checklist be visible to your end users?" at bounding box center [668, 286] width 821 height 22
click at [444, 284] on div "On which pages should the checklist be visible to your end users?" at bounding box center [668, 286] width 821 height 22
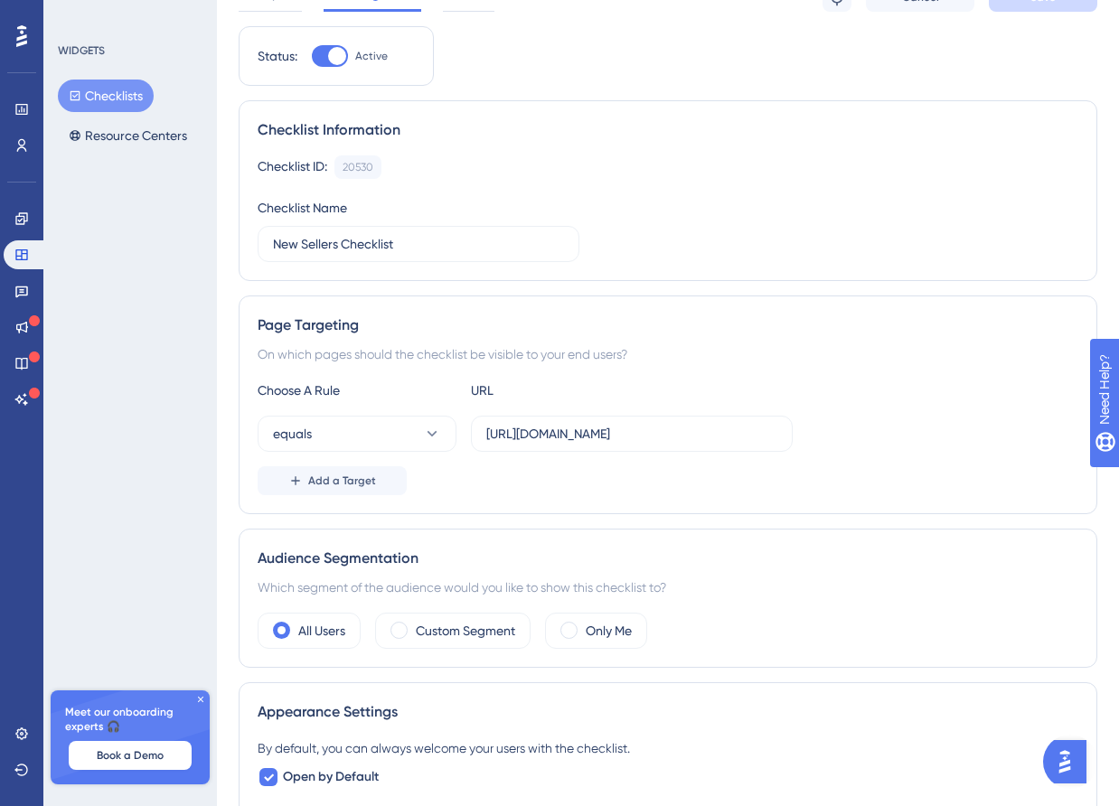
scroll to position [128, 0]
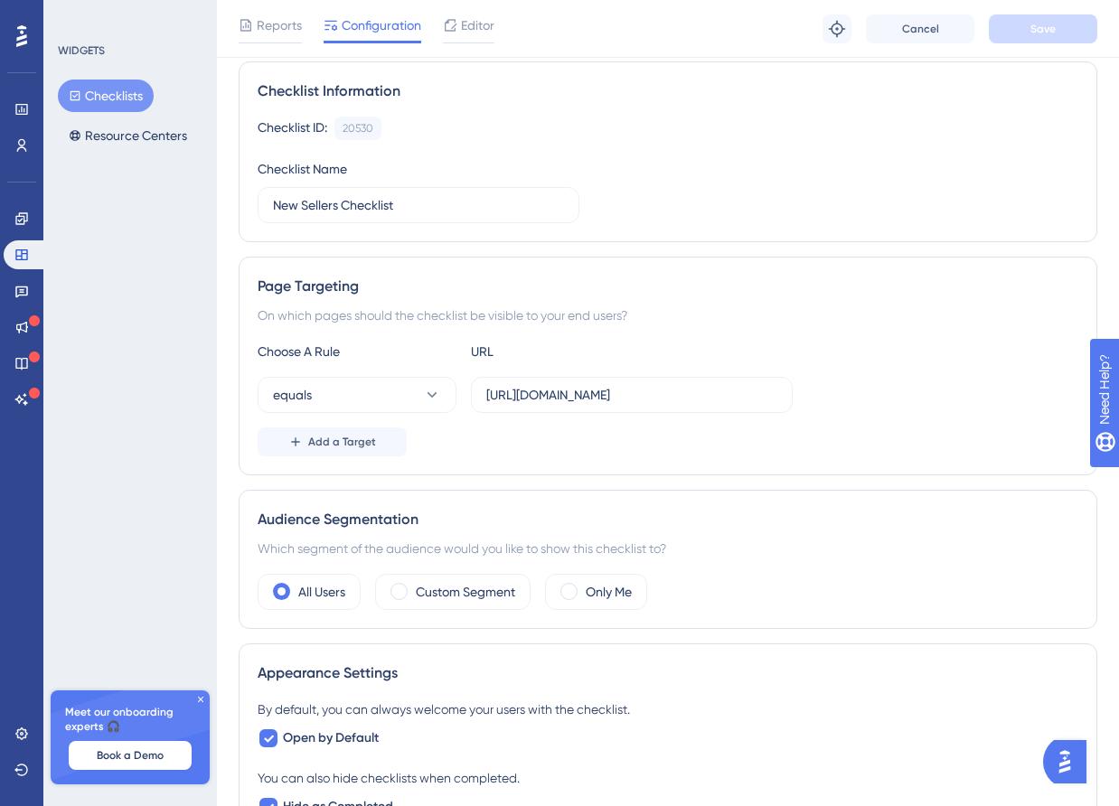
click at [1072, 750] on img "Open AI Assistant Launcher" at bounding box center [1065, 762] width 33 height 33
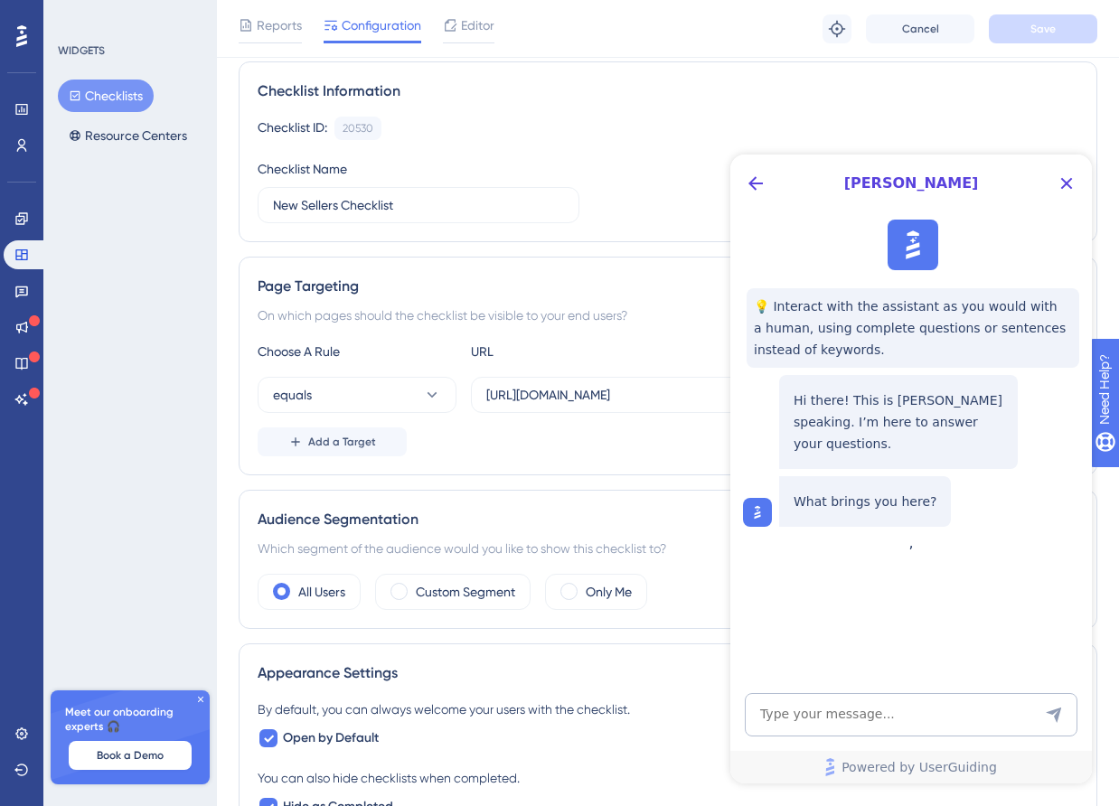
scroll to position [0, 0]
click at [758, 187] on icon "Back Button" at bounding box center [756, 184] width 22 height 22
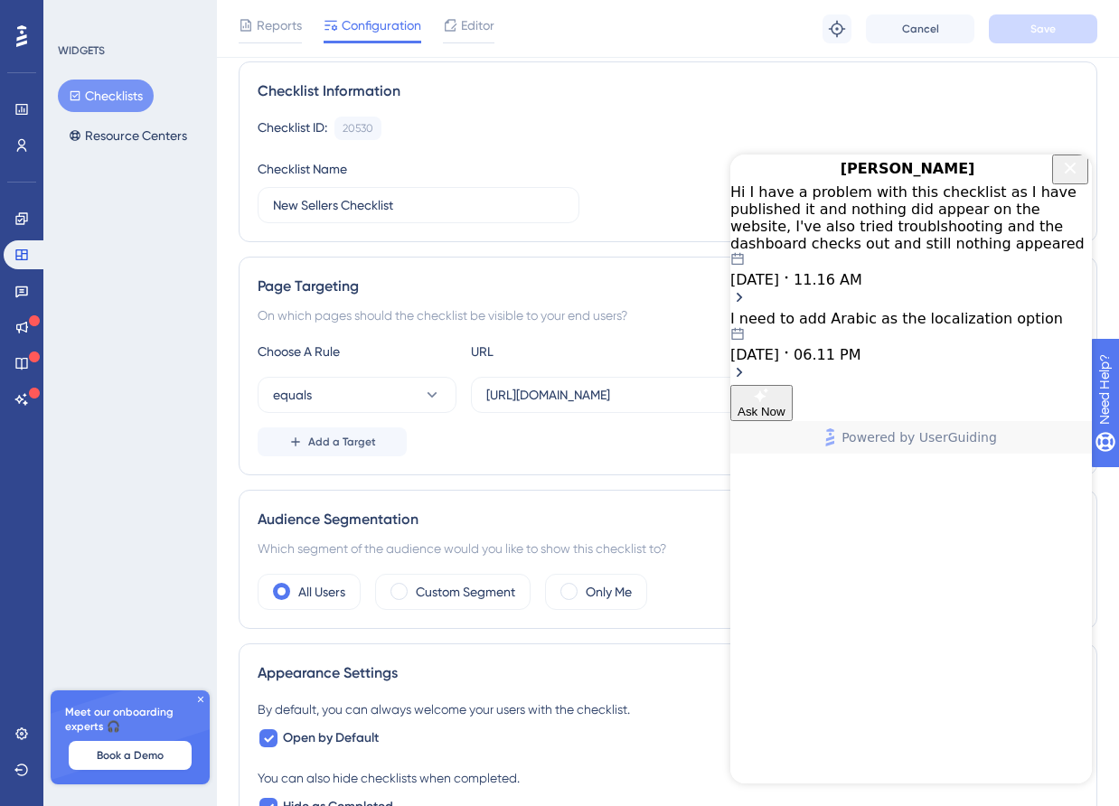
click at [862, 271] on span "11.16 AM" at bounding box center [828, 279] width 69 height 17
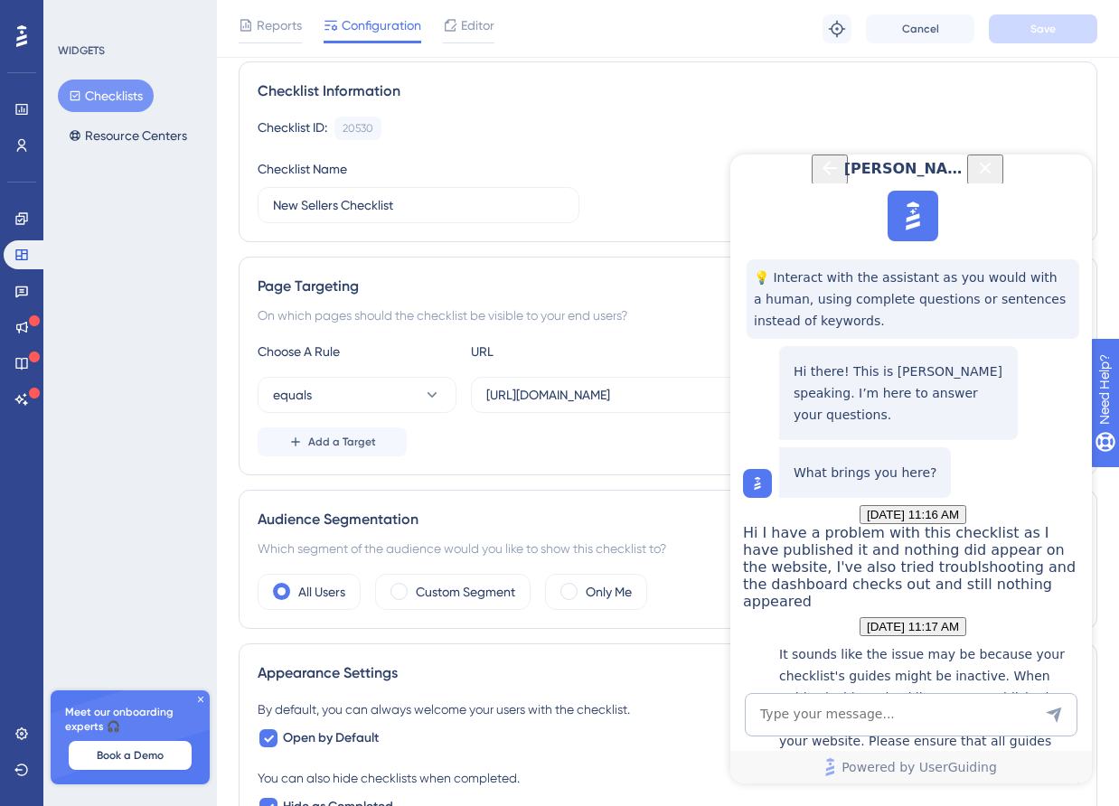
scroll to position [414, 0]
click at [819, 179] on icon "Back Button" at bounding box center [830, 168] width 22 height 22
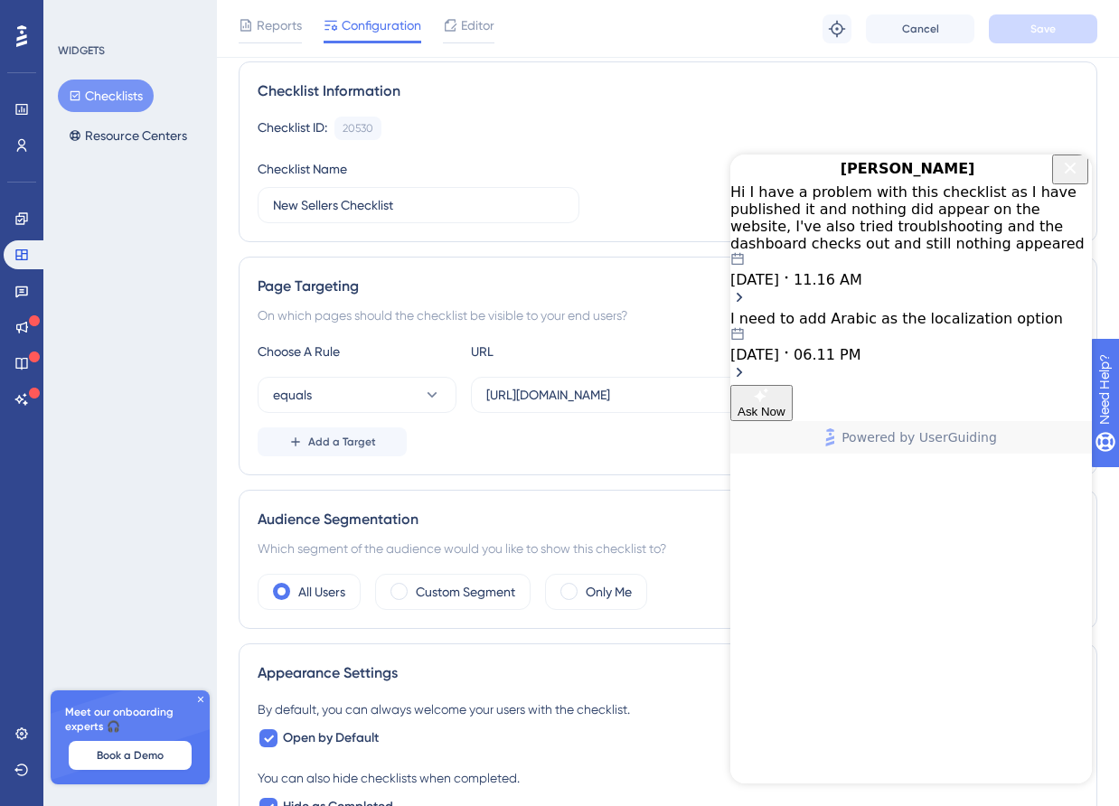
click at [1069, 179] on icon "Close Button" at bounding box center [1070, 168] width 22 height 22
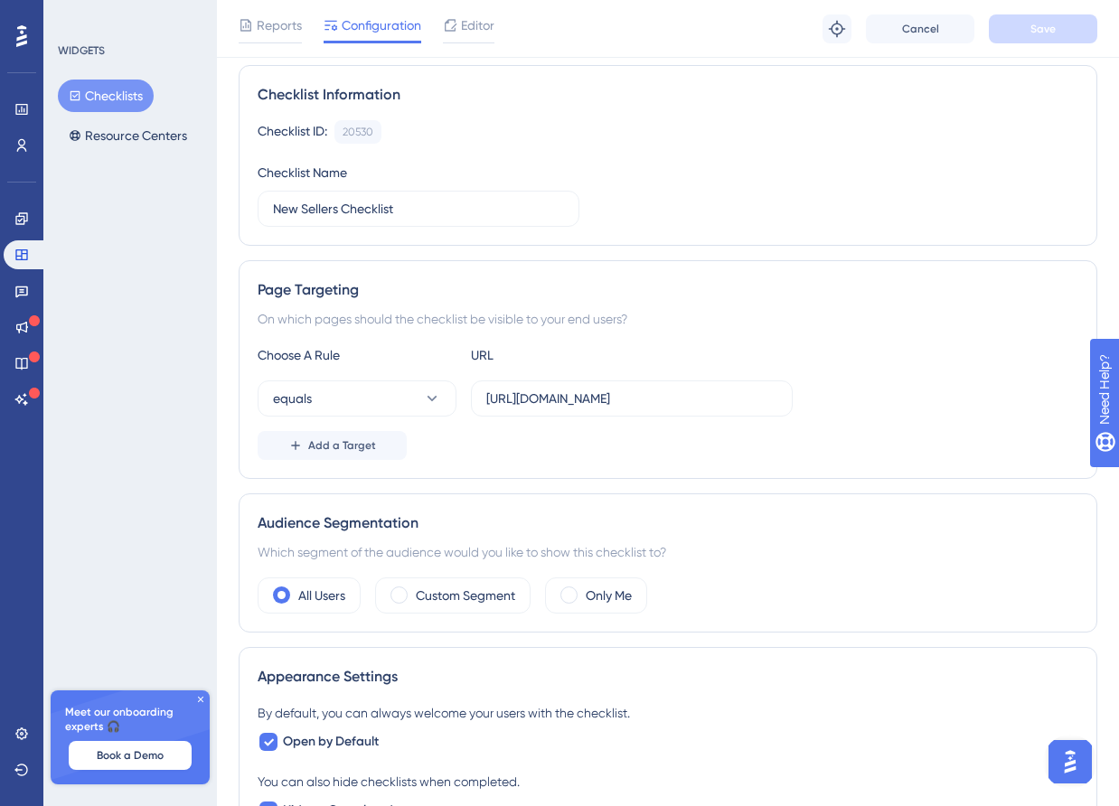
scroll to position [0, 0]
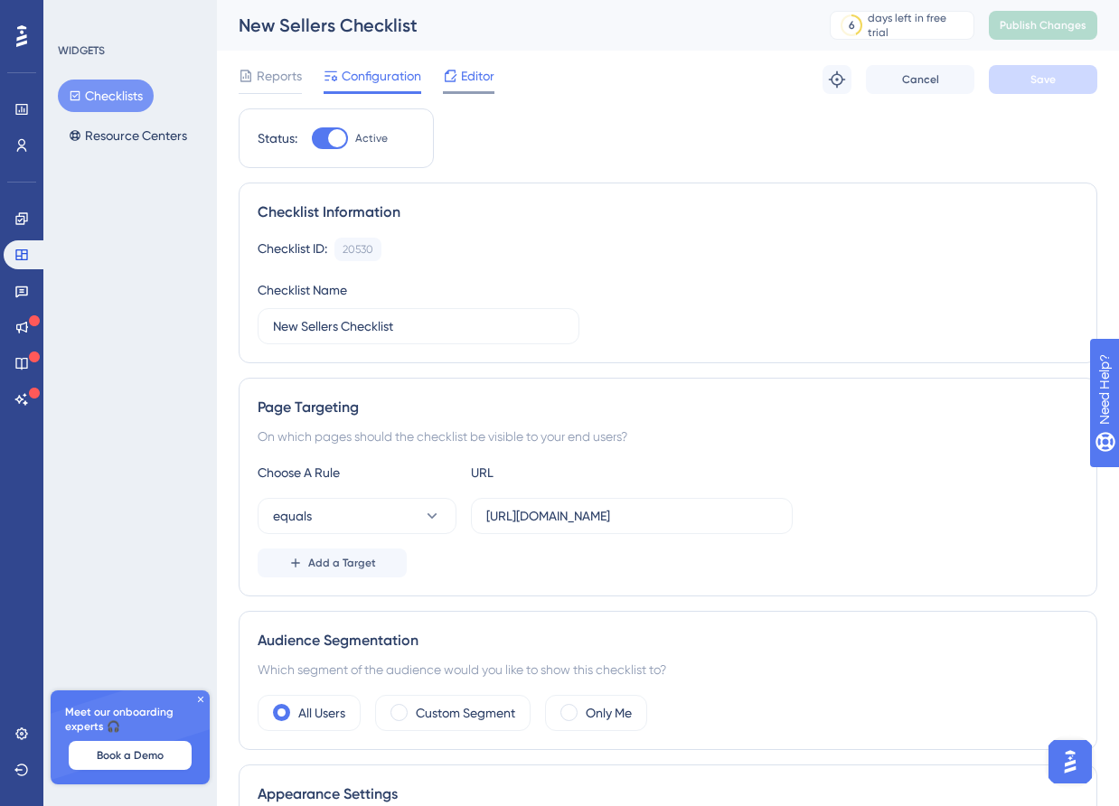
click at [458, 75] on div "Editor" at bounding box center [469, 76] width 52 height 22
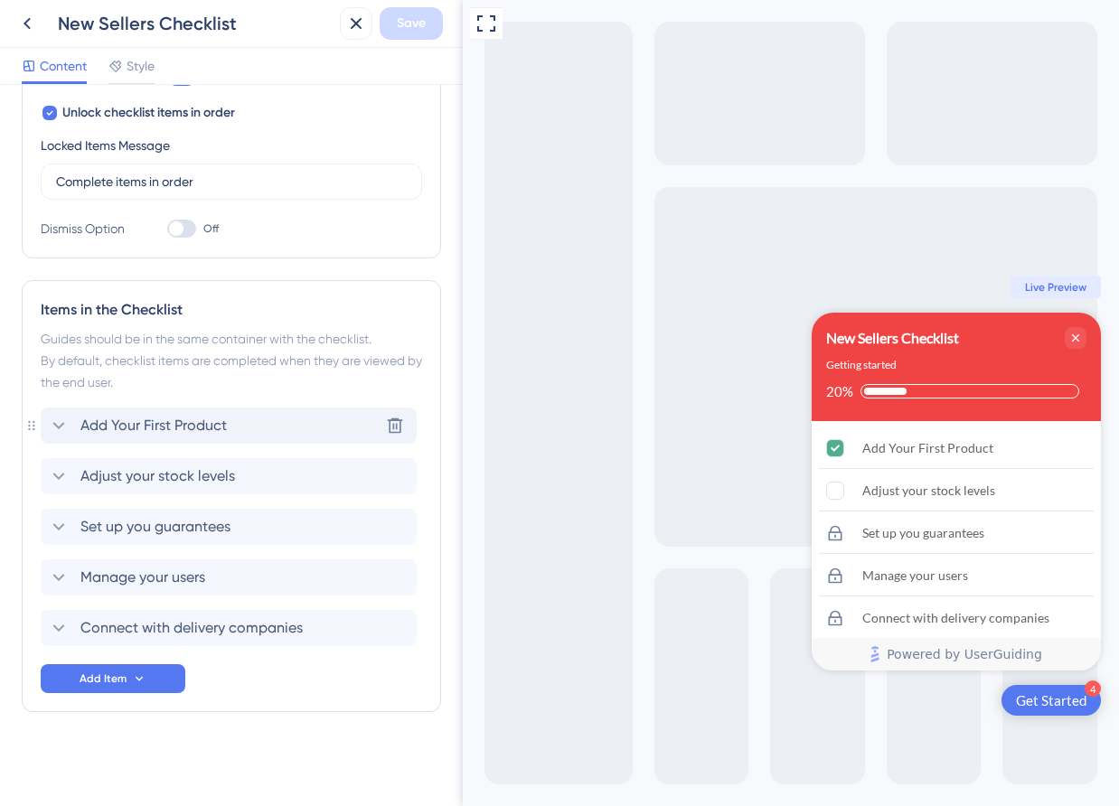
click at [249, 442] on div "Add Your First Product Delete" at bounding box center [229, 426] width 376 height 36
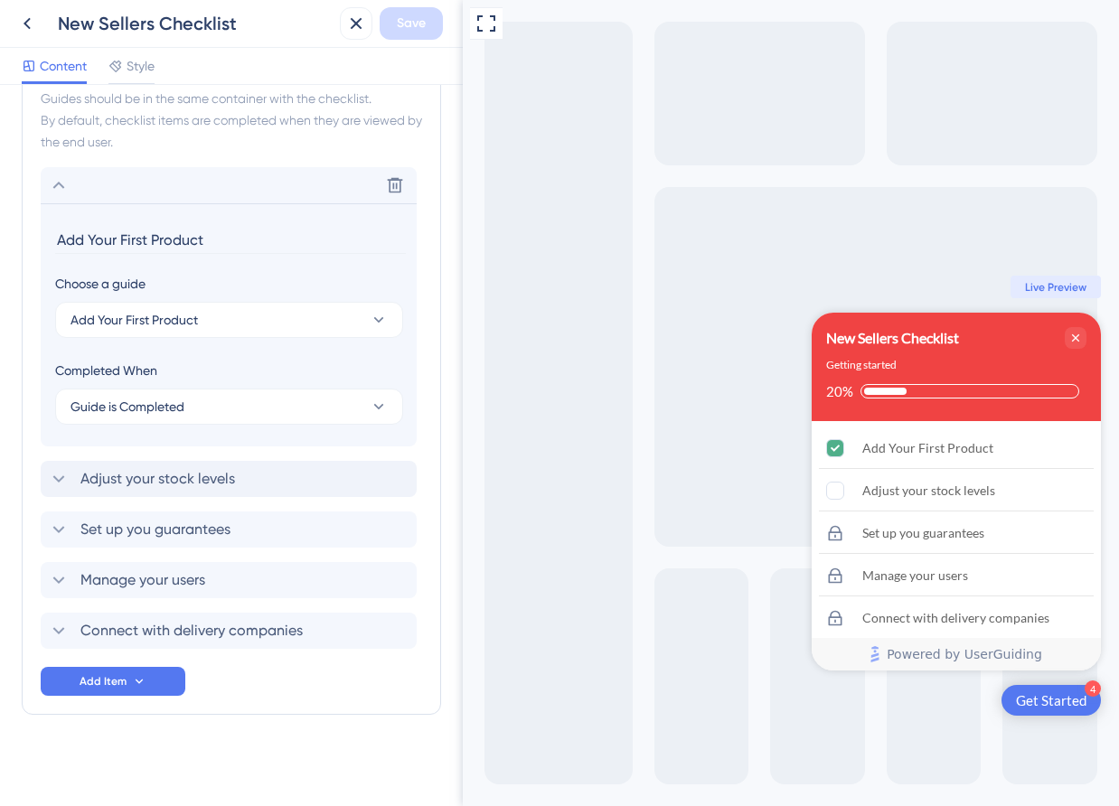
scroll to position [583, 0]
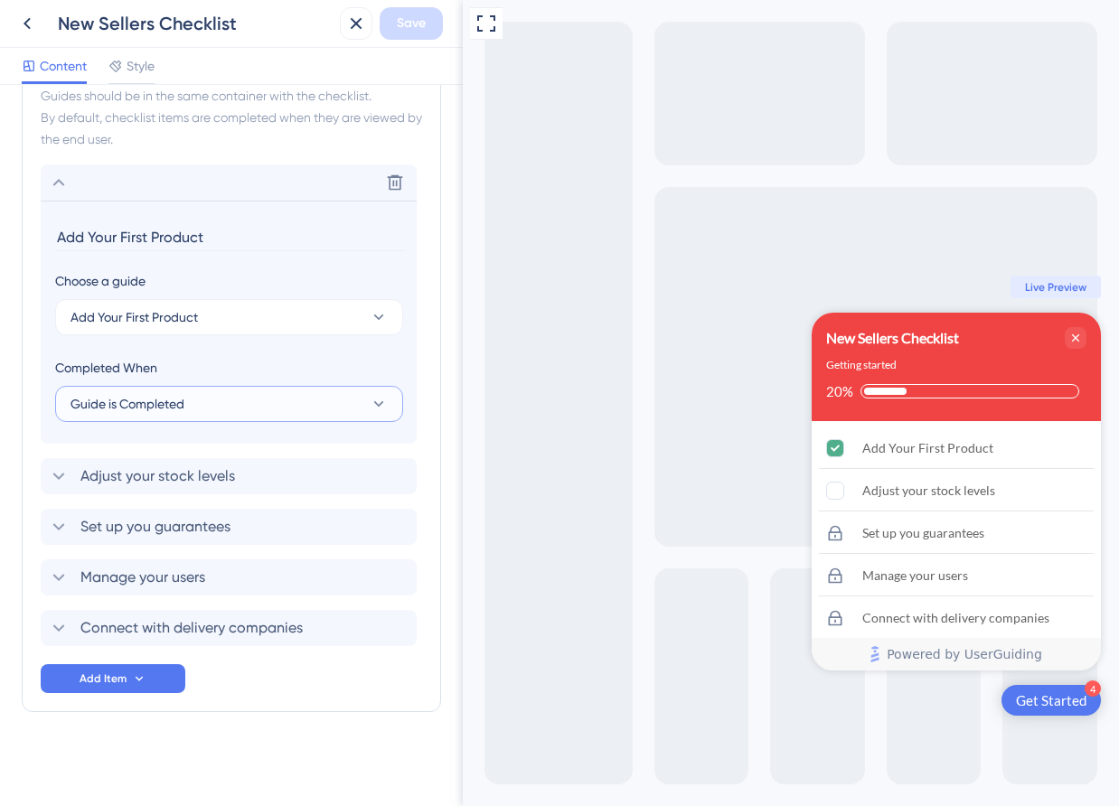
click at [216, 403] on button "Guide is Completed" at bounding box center [229, 404] width 348 height 36
click at [242, 358] on div "Completed When" at bounding box center [229, 368] width 348 height 22
click at [186, 183] on div "Delete" at bounding box center [229, 183] width 376 height 36
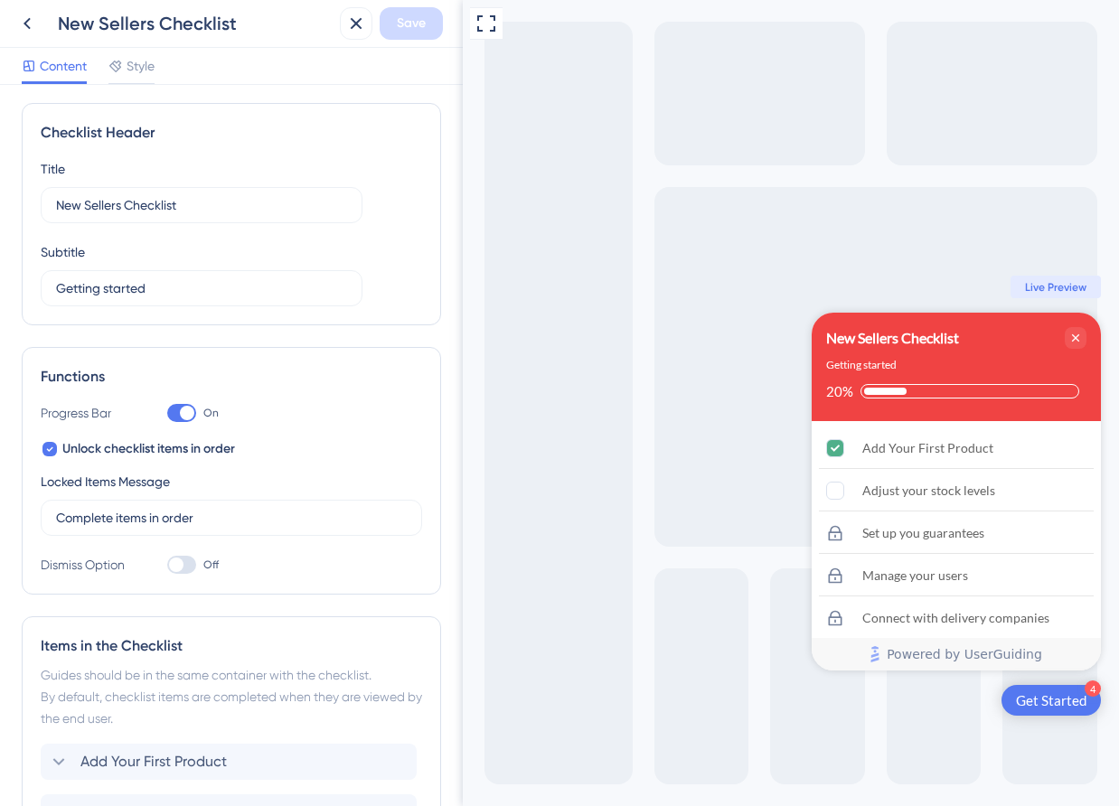
scroll to position [0, 0]
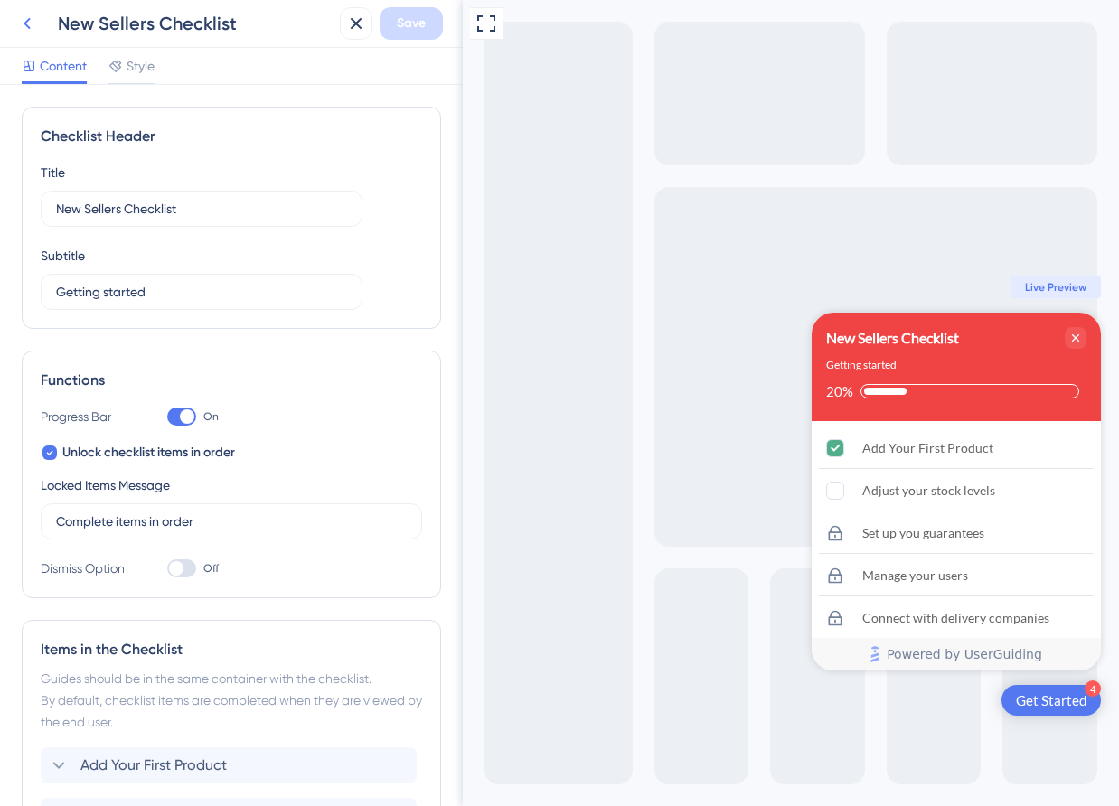
click at [30, 24] on icon at bounding box center [27, 24] width 22 height 22
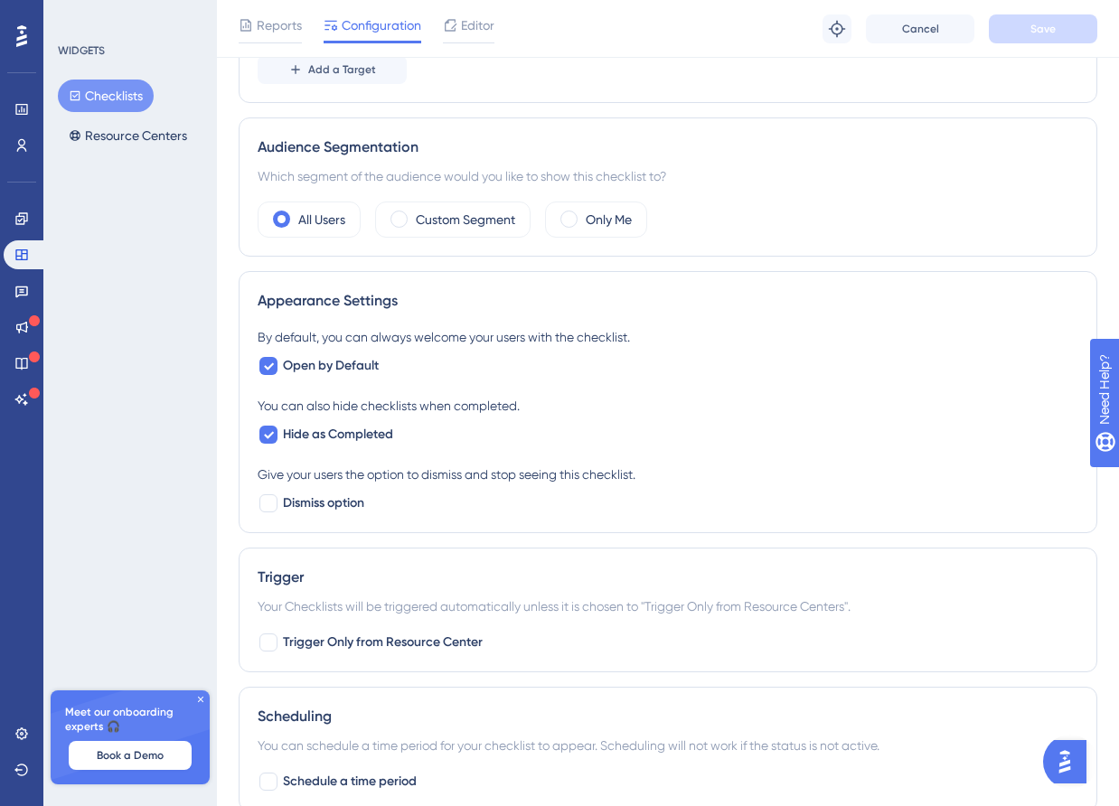
scroll to position [504, 0]
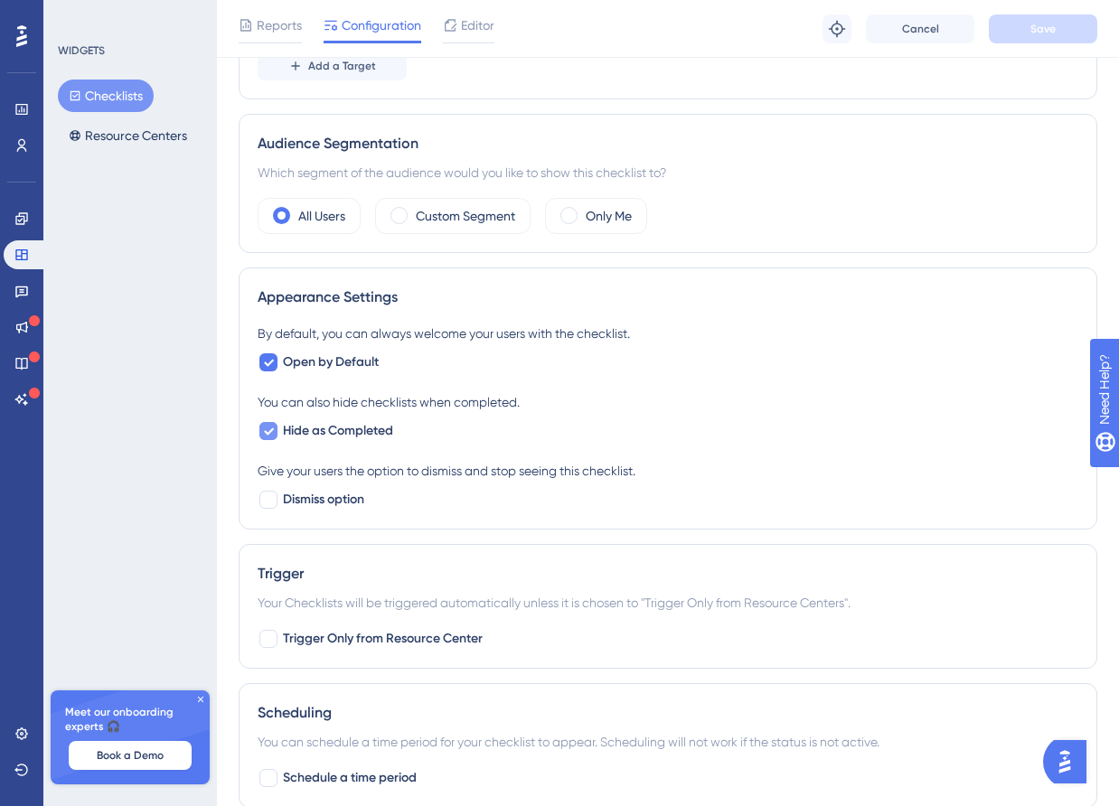
click at [363, 433] on span "Hide as Completed" at bounding box center [338, 431] width 110 height 22
checkbox input "false"
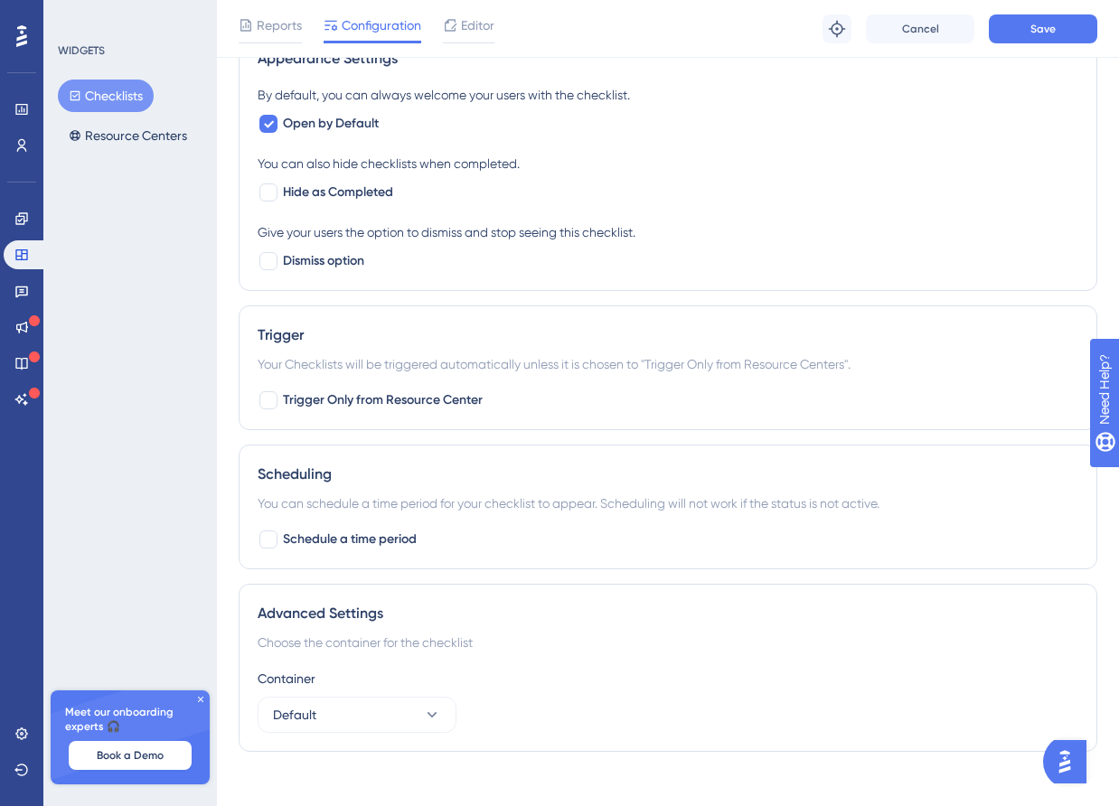
scroll to position [761, 0]
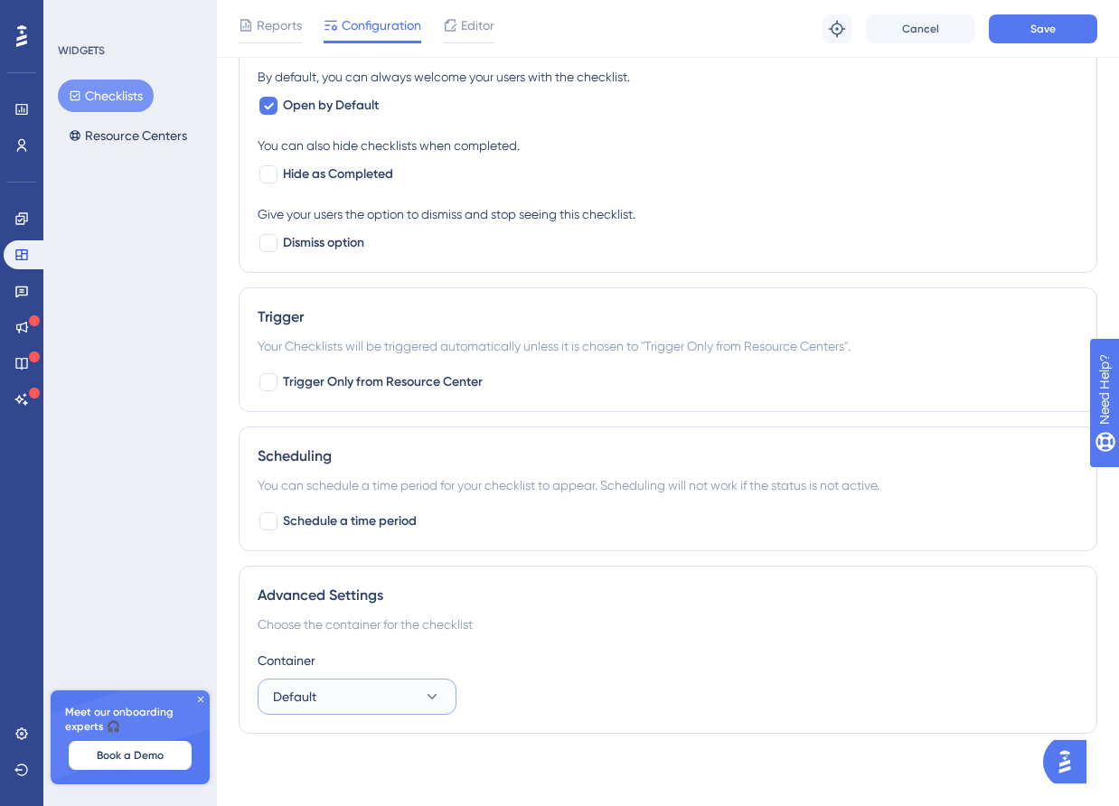
click at [420, 690] on button "Default" at bounding box center [357, 697] width 199 height 36
click at [489, 673] on div "Container Default Default Default" at bounding box center [668, 682] width 821 height 65
click at [1034, 33] on span "Save" at bounding box center [1043, 29] width 25 height 14
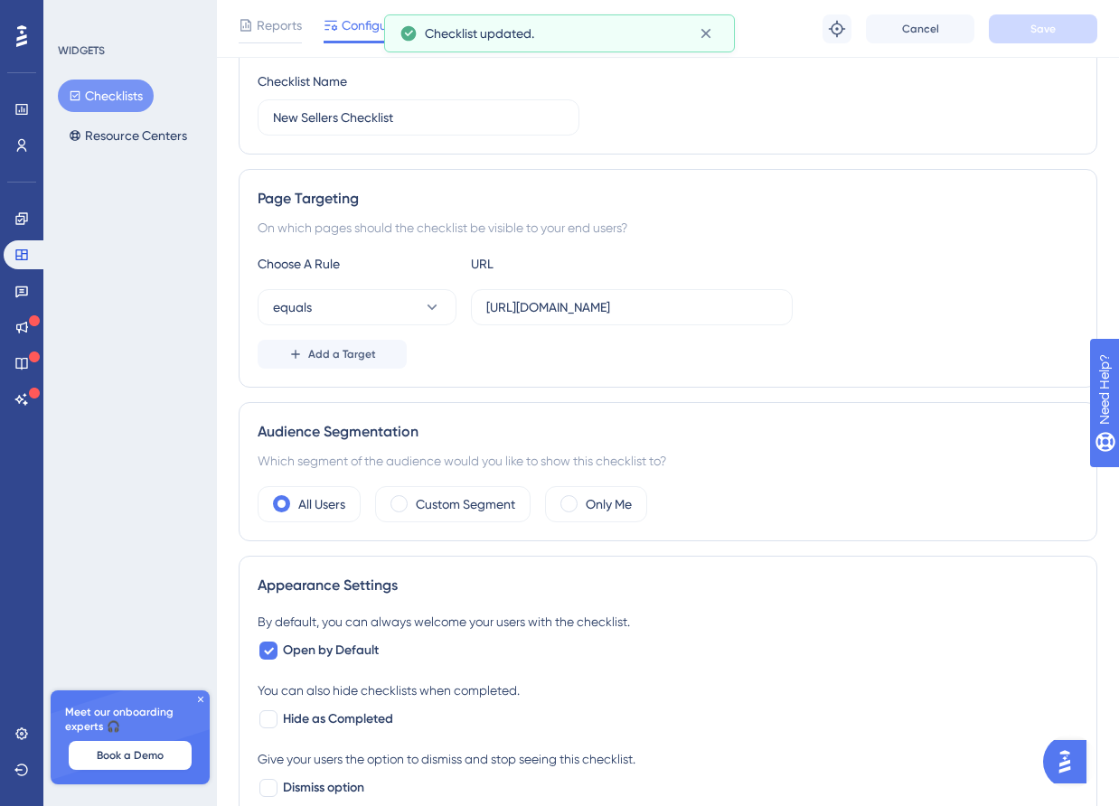
scroll to position [0, 0]
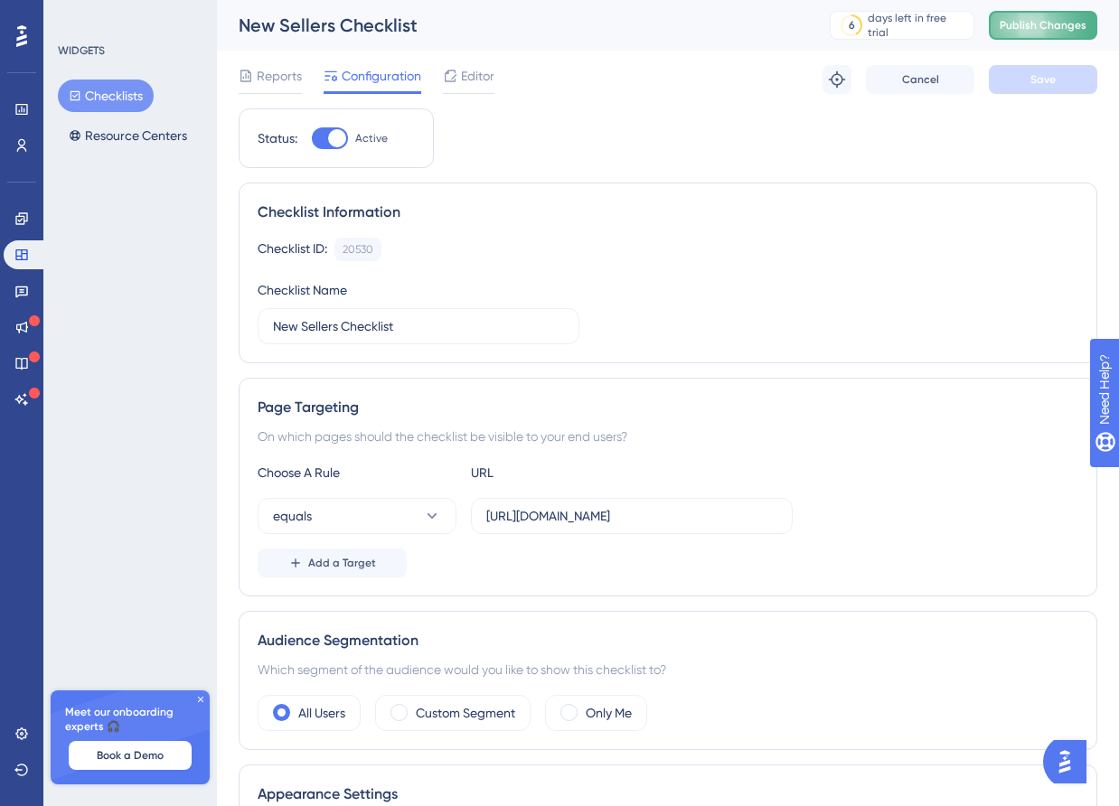
click at [1037, 30] on span "Publish Changes" at bounding box center [1043, 25] width 87 height 14
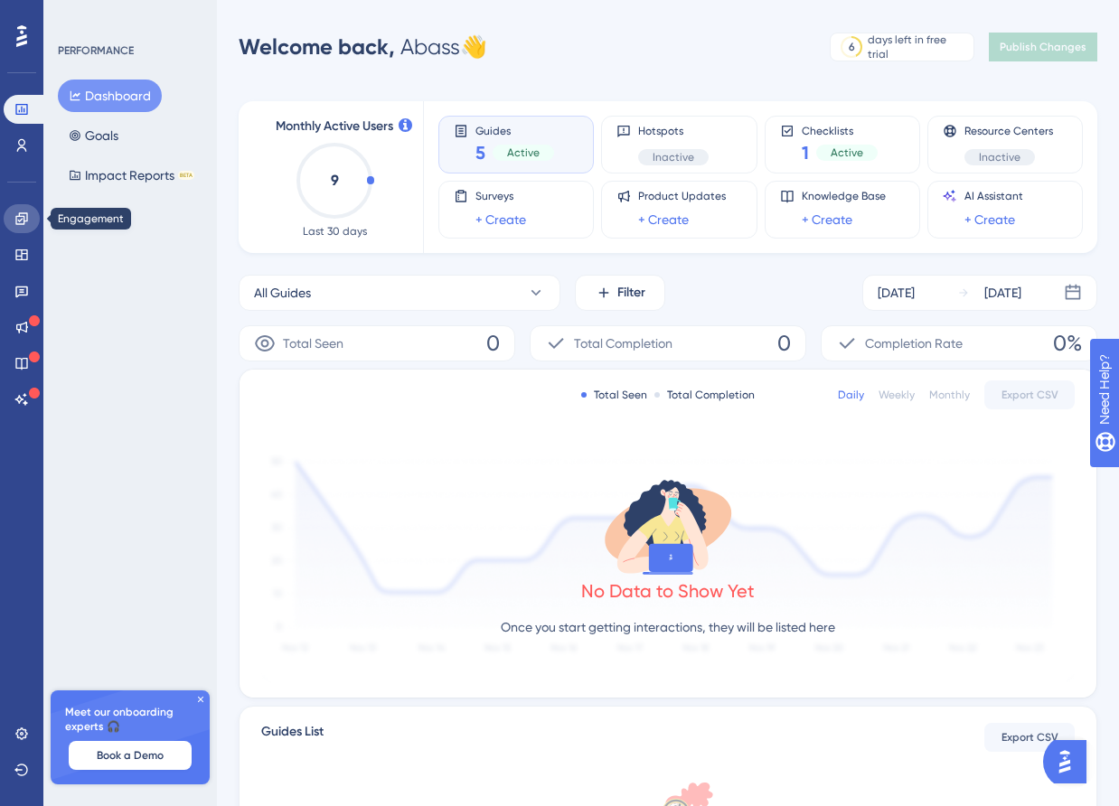
click at [34, 226] on link at bounding box center [22, 218] width 36 height 29
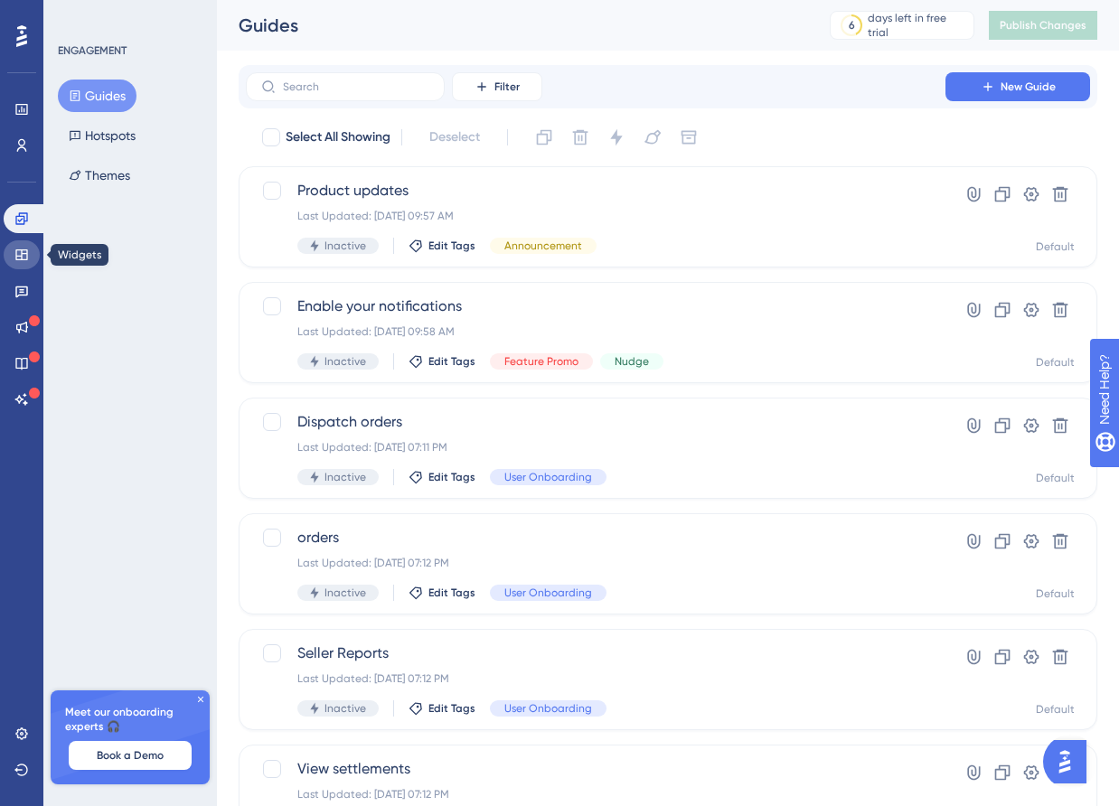
click at [31, 254] on link at bounding box center [22, 254] width 36 height 29
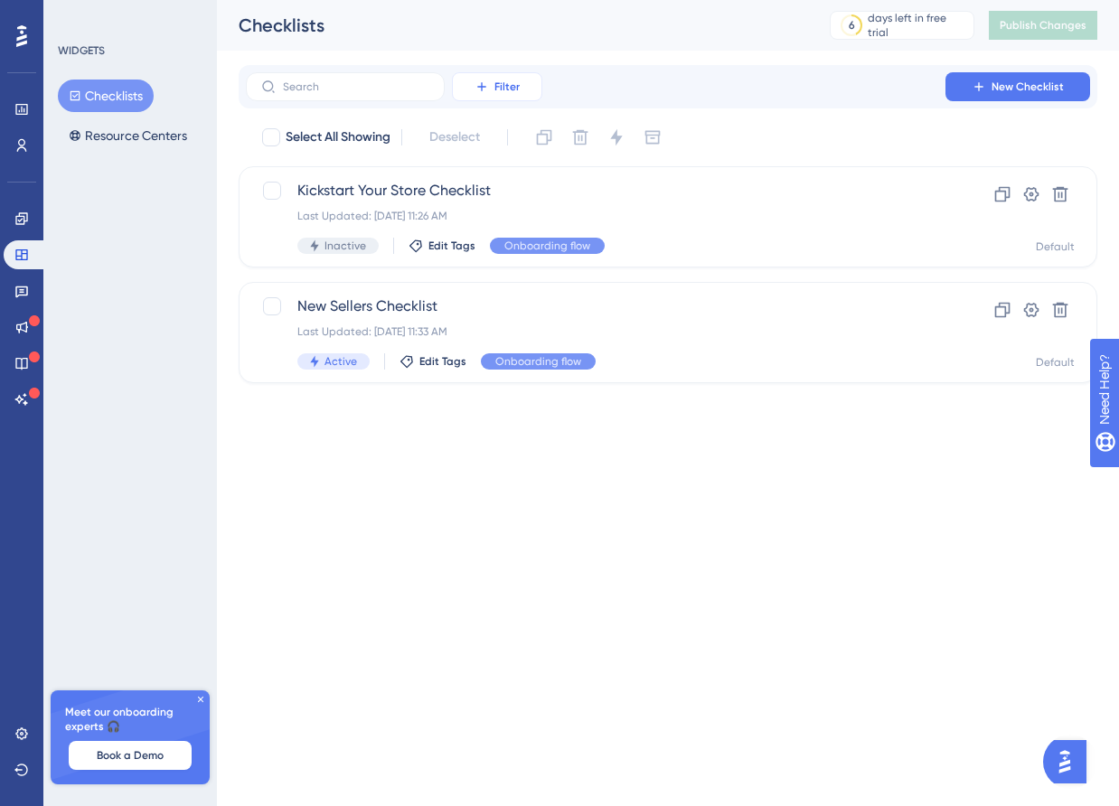
click at [493, 88] on button "Filter" at bounding box center [497, 86] width 90 height 29
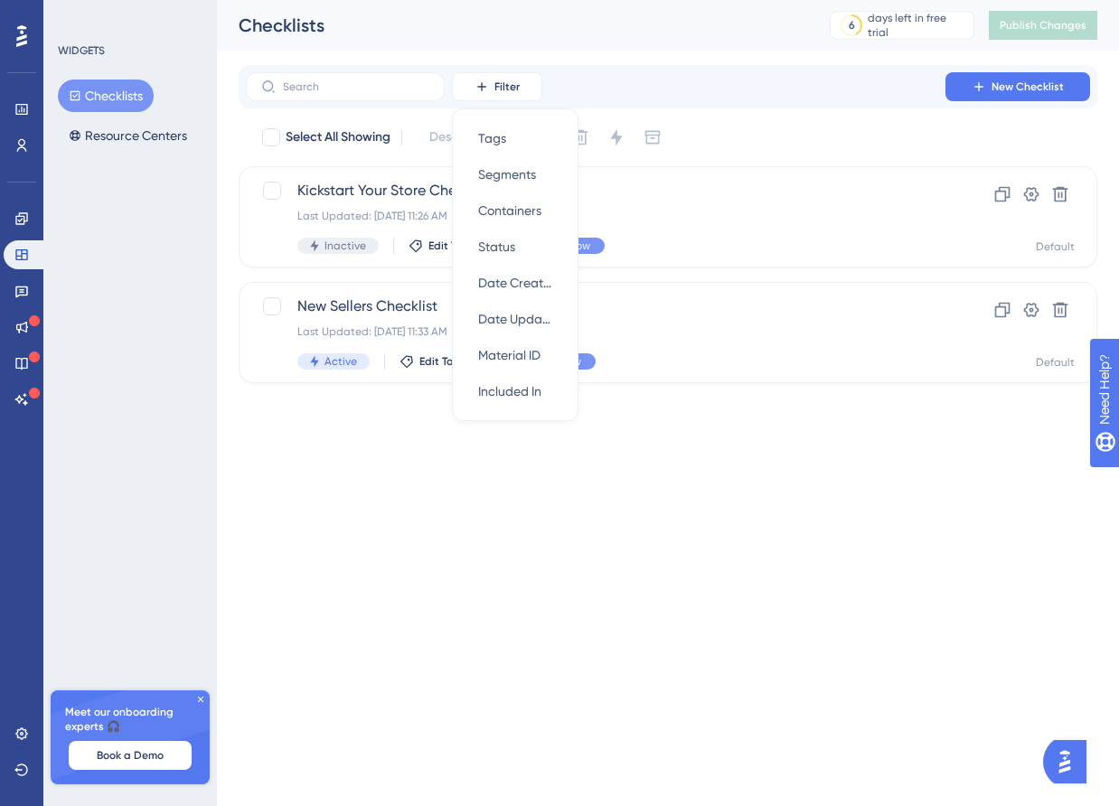
click at [741, 0] on html "Performance Users Engagement Widgets Feedback Product Updates Knowledge Base AI…" at bounding box center [559, 0] width 1119 height 0
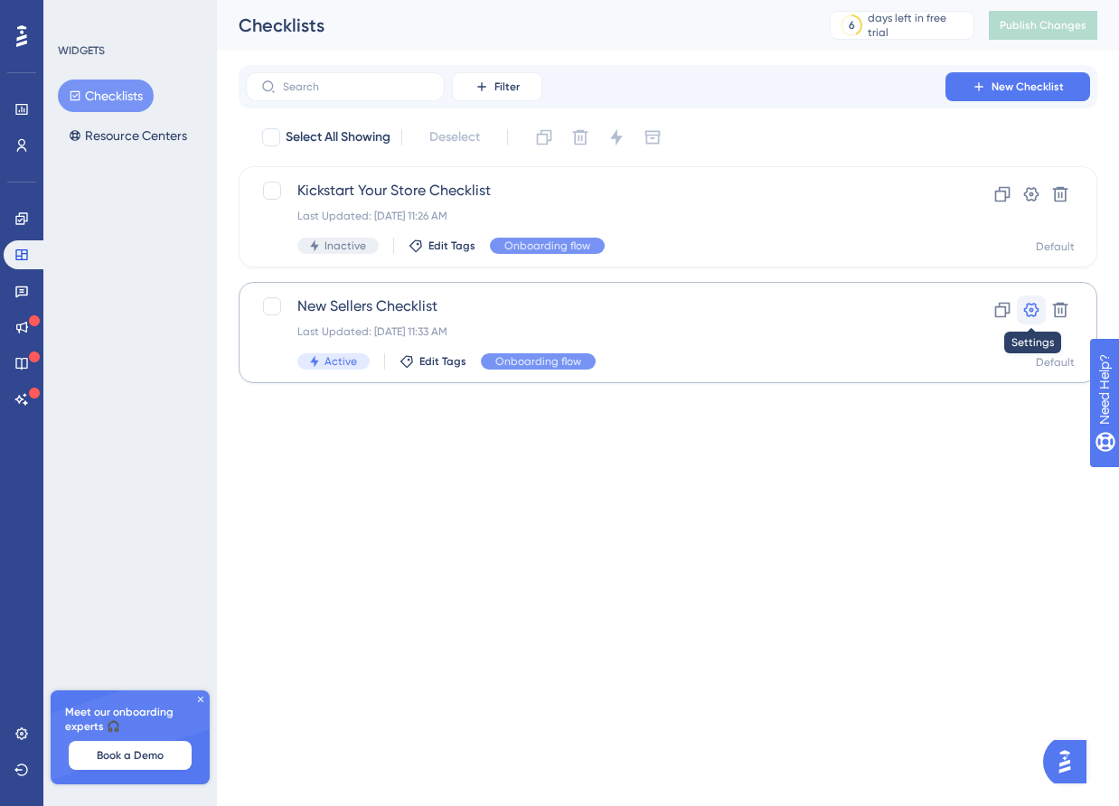
click at [1027, 307] on icon at bounding box center [1031, 310] width 15 height 14
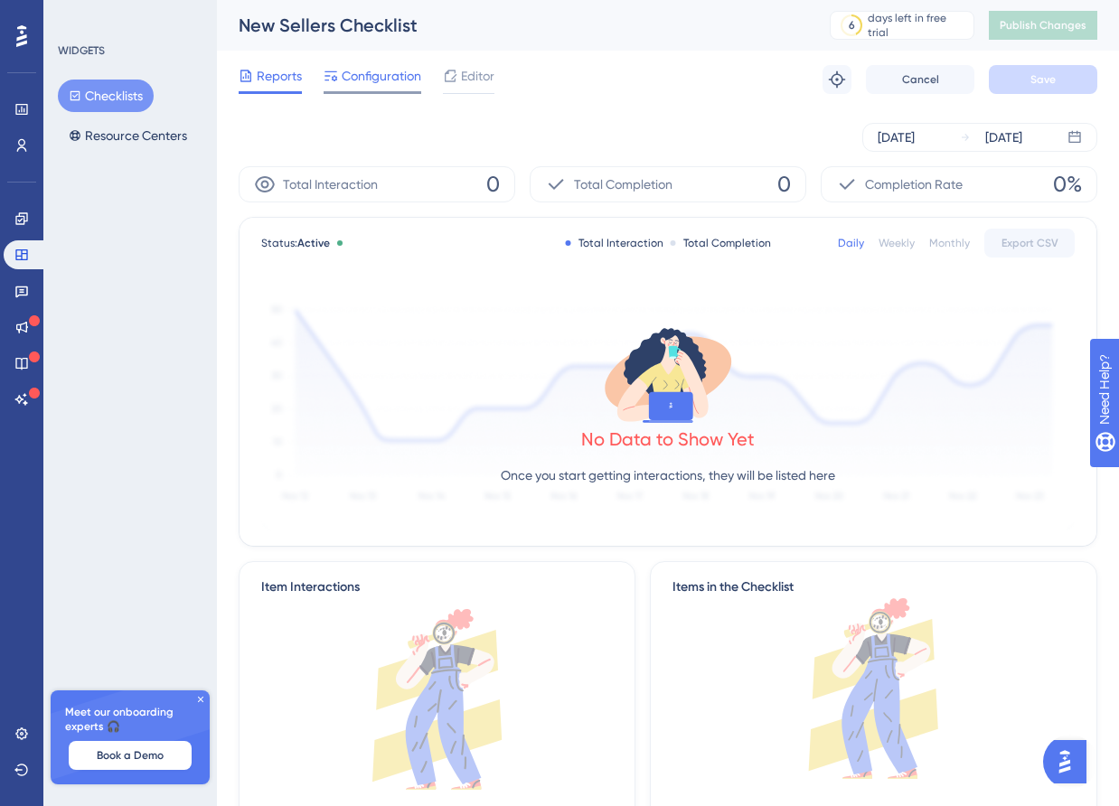
click at [386, 78] on span "Configuration" at bounding box center [382, 76] width 80 height 22
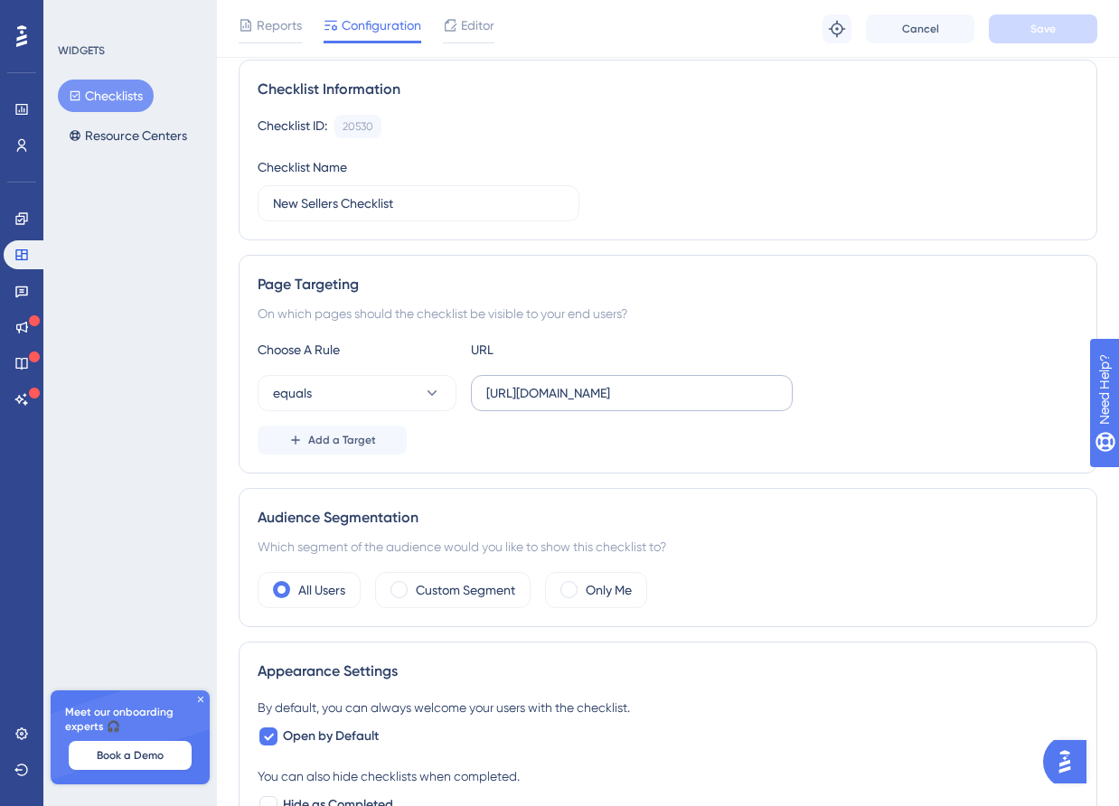
scroll to position [64, 0]
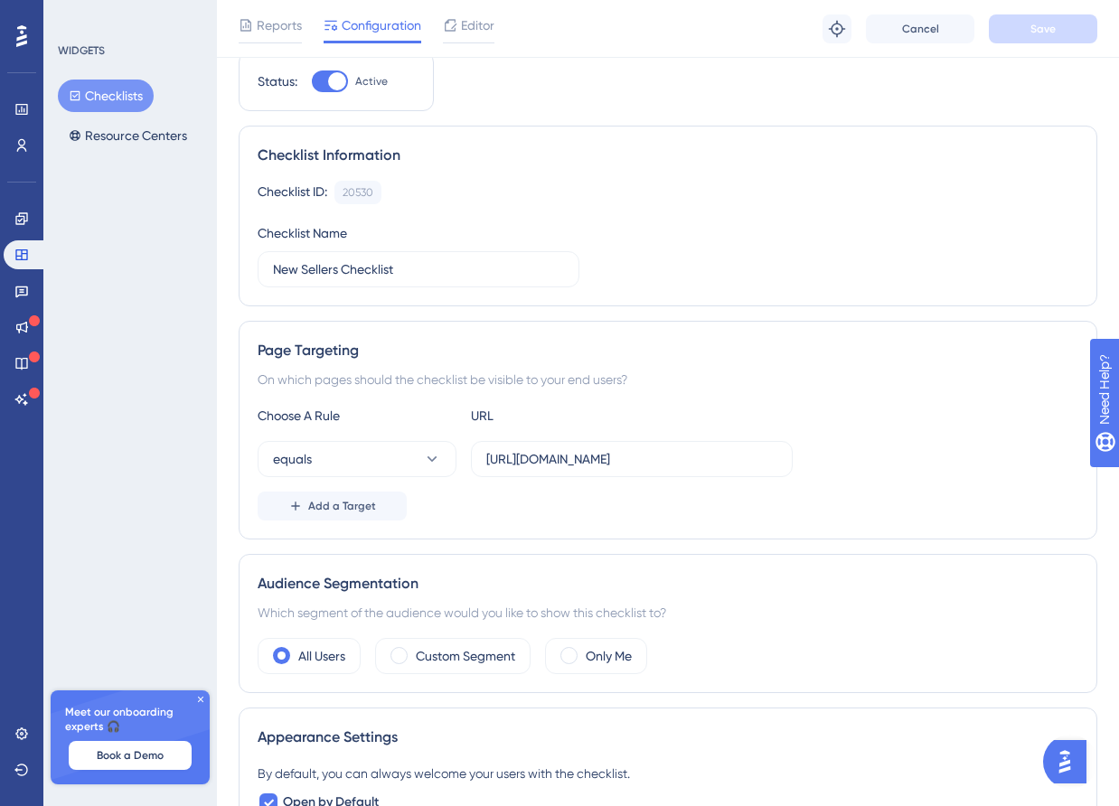
click at [1061, 760] on img "Open AI Assistant Launcher" at bounding box center [1065, 762] width 33 height 33
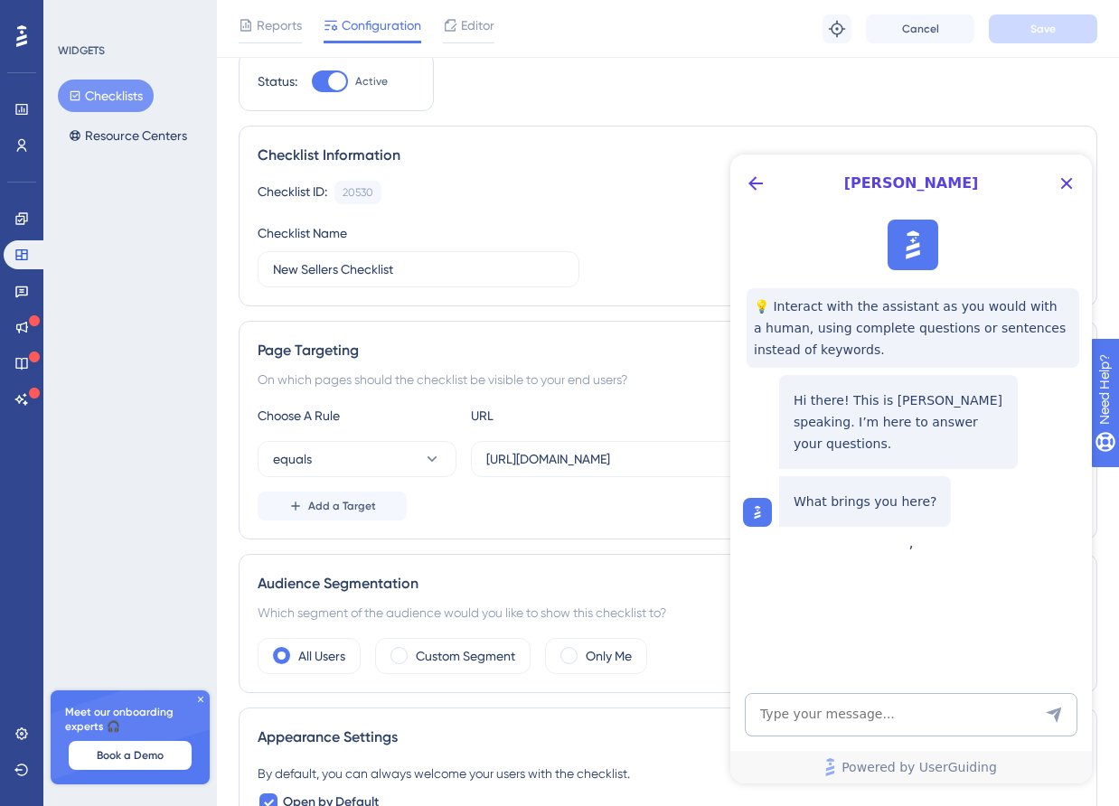
scroll to position [0, 0]
click at [755, 180] on icon "Back Button" at bounding box center [756, 184] width 22 height 22
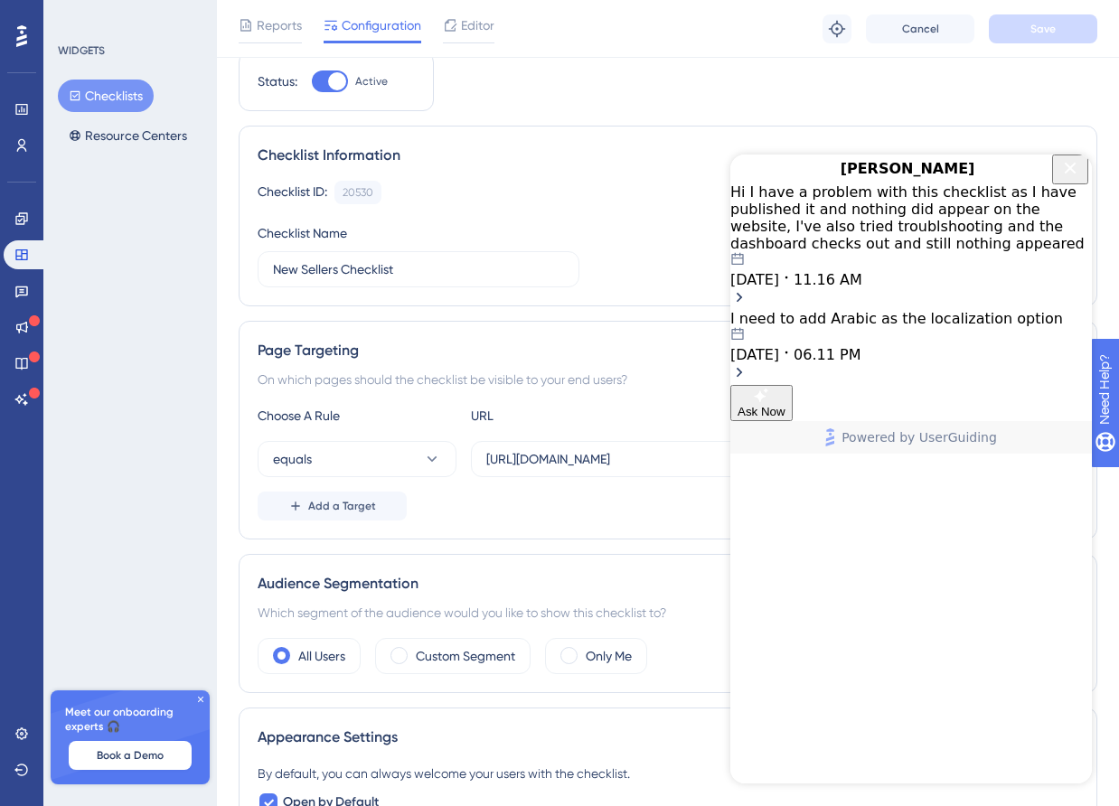
click at [862, 271] on span "11.16 AM" at bounding box center [828, 279] width 69 height 17
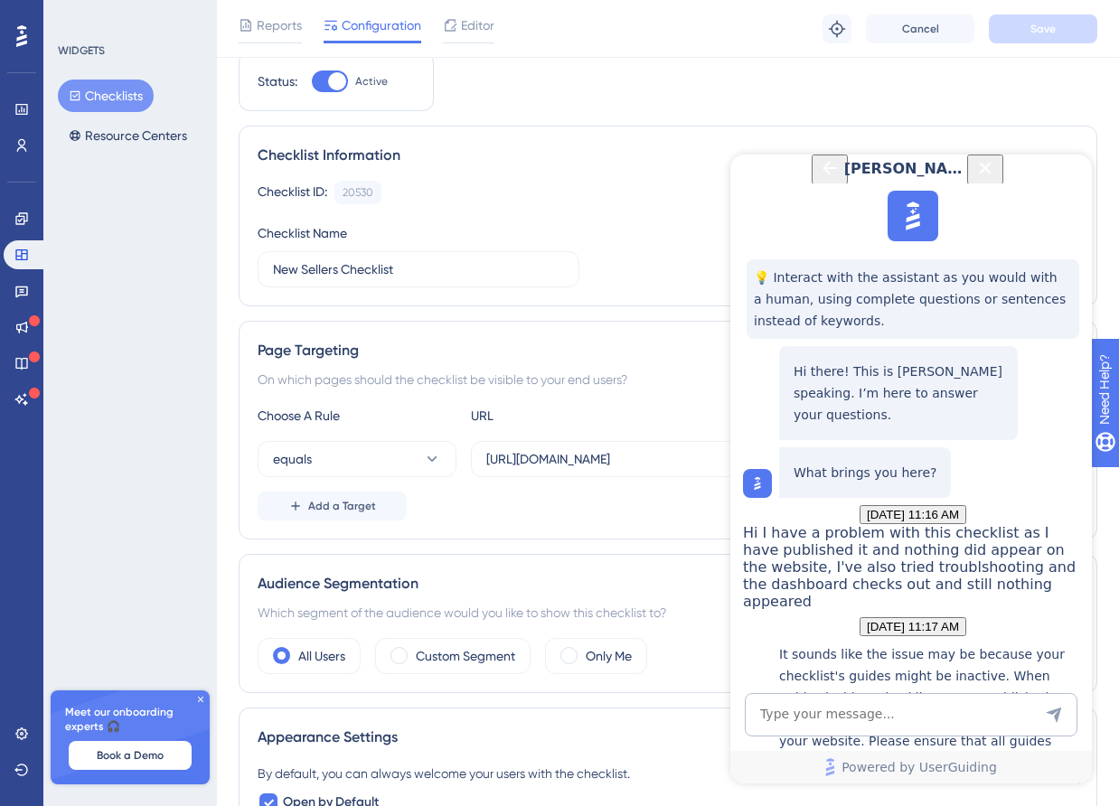
scroll to position [414, 0]
click at [845, 721] on textarea "AI Assistant Text Input" at bounding box center [911, 714] width 333 height 43
click at [823, 719] on textarea "AI Assistant Text Input" at bounding box center [911, 714] width 333 height 43
type textarea "ّ"
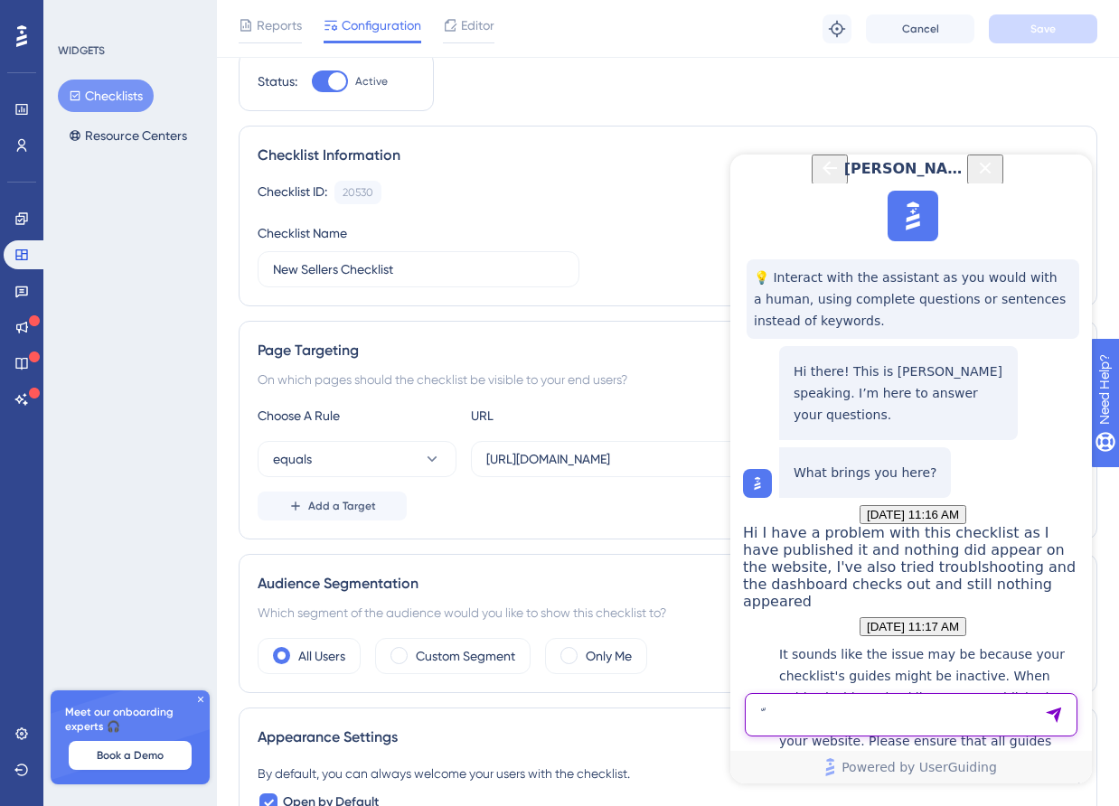
type textarea "ّ"
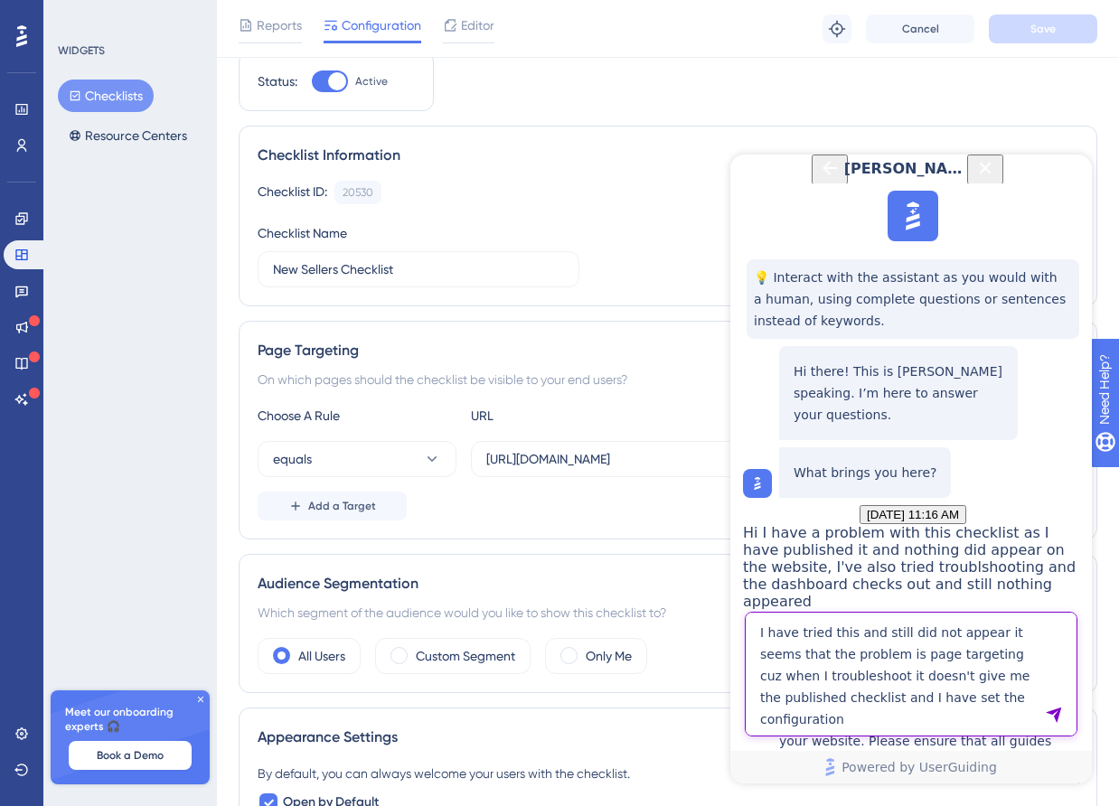
click at [865, 721] on textarea "I have tried this and still did not appear it seems that the problem is page ta…" at bounding box center [911, 674] width 333 height 125
click at [884, 720] on textarea "I have tried this and still did not appear it seems that the problem is page ta…" at bounding box center [911, 674] width 333 height 125
click at [847, 722] on textarea "I have tried this and still did not appear it seems that the problem is page ta…" at bounding box center [911, 674] width 333 height 125
click at [1014, 720] on textarea "I have tried this and still did not appear it seems that the problem is page ta…" at bounding box center [911, 674] width 333 height 125
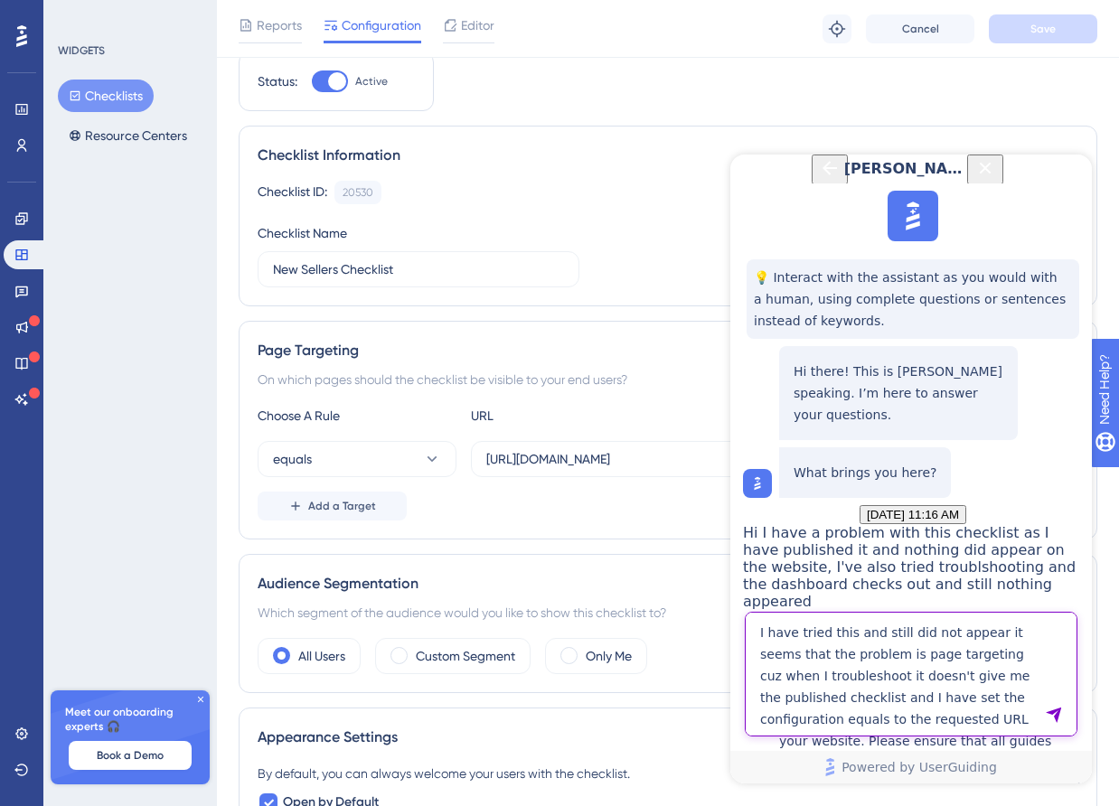
type textarea "I have tried this and still did not appear it seems that the problem is page ta…"
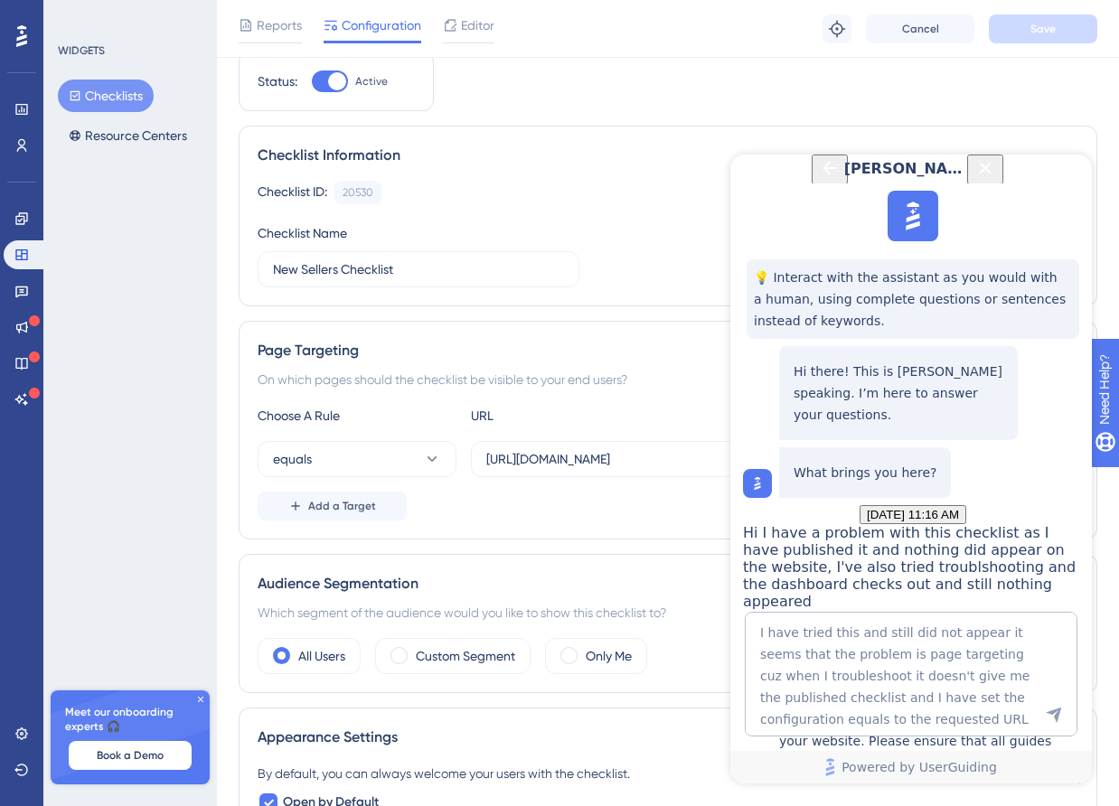
click at [1059, 720] on icon "Send Message" at bounding box center [1054, 715] width 18 height 18
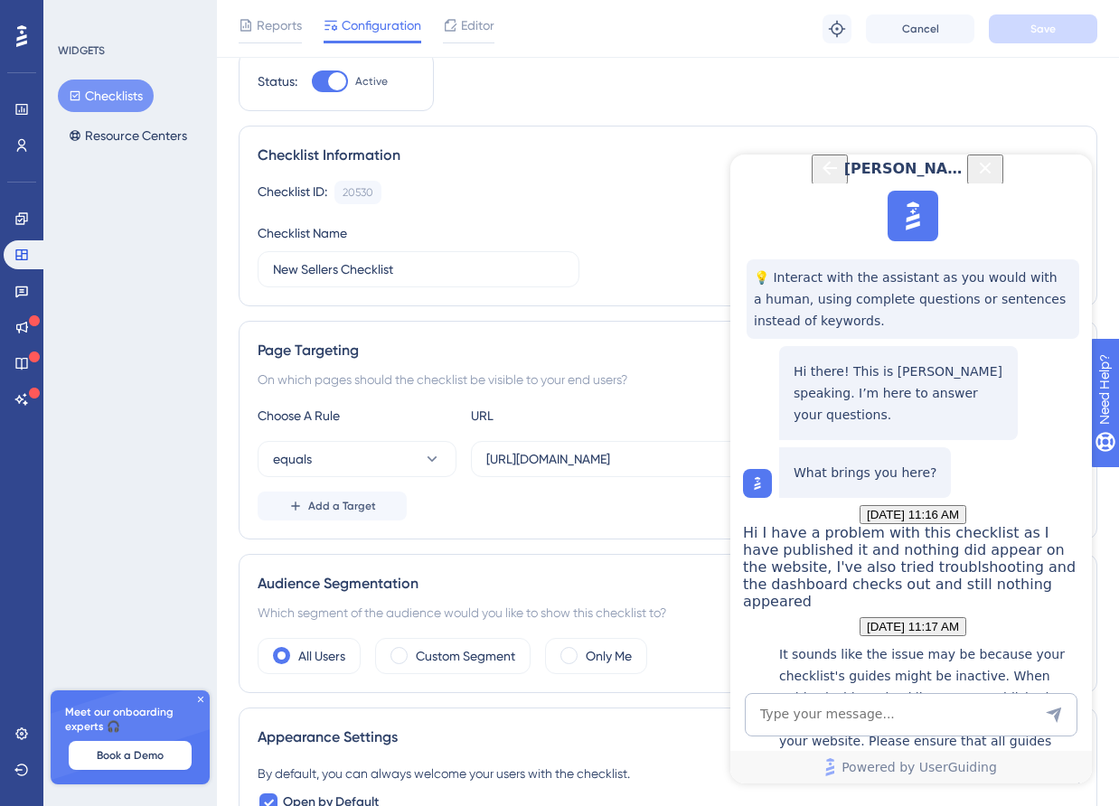
scroll to position [877, 0]
click at [673, 459] on input "[URL][DOMAIN_NAME]" at bounding box center [631, 459] width 291 height 20
click at [335, 502] on span "Add a Target" at bounding box center [342, 506] width 68 height 14
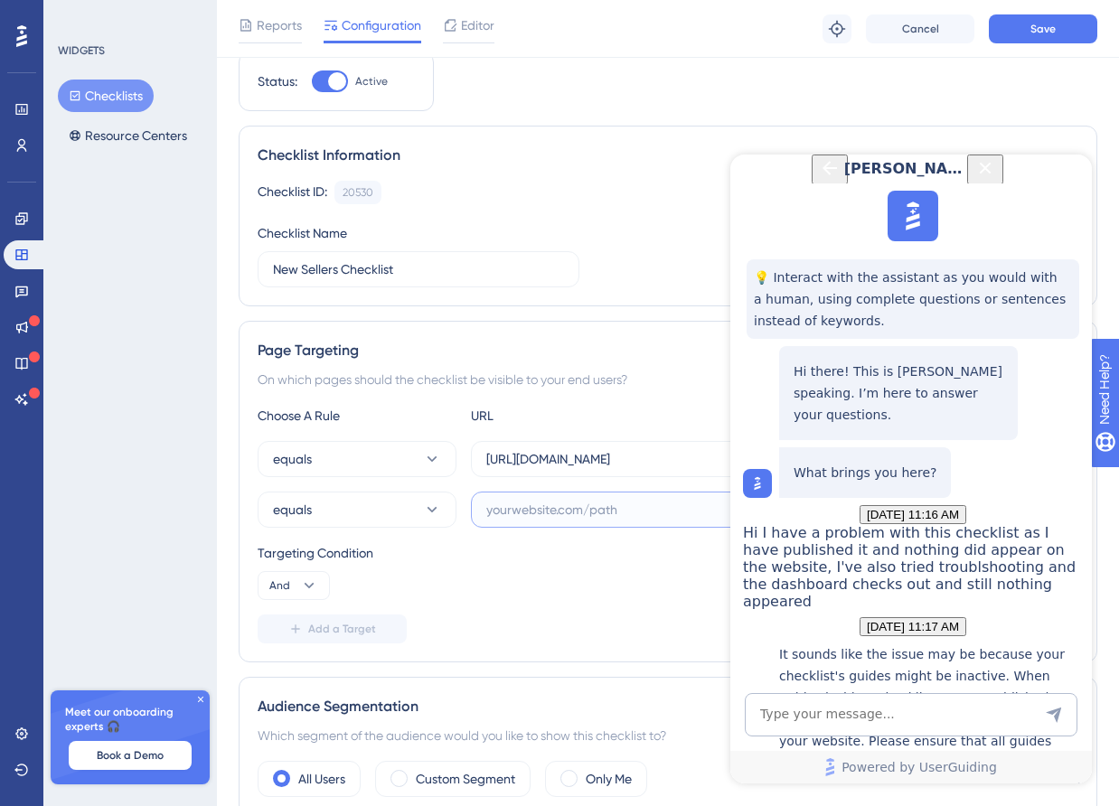
click at [546, 501] on input "text" at bounding box center [631, 510] width 291 height 20
click at [518, 514] on input "text" at bounding box center [631, 510] width 291 height 20
click at [563, 511] on input "text" at bounding box center [631, 510] width 291 height 20
paste input "[URL][DOMAIN_NAME]"
type input "[URL][DOMAIN_NAME]"
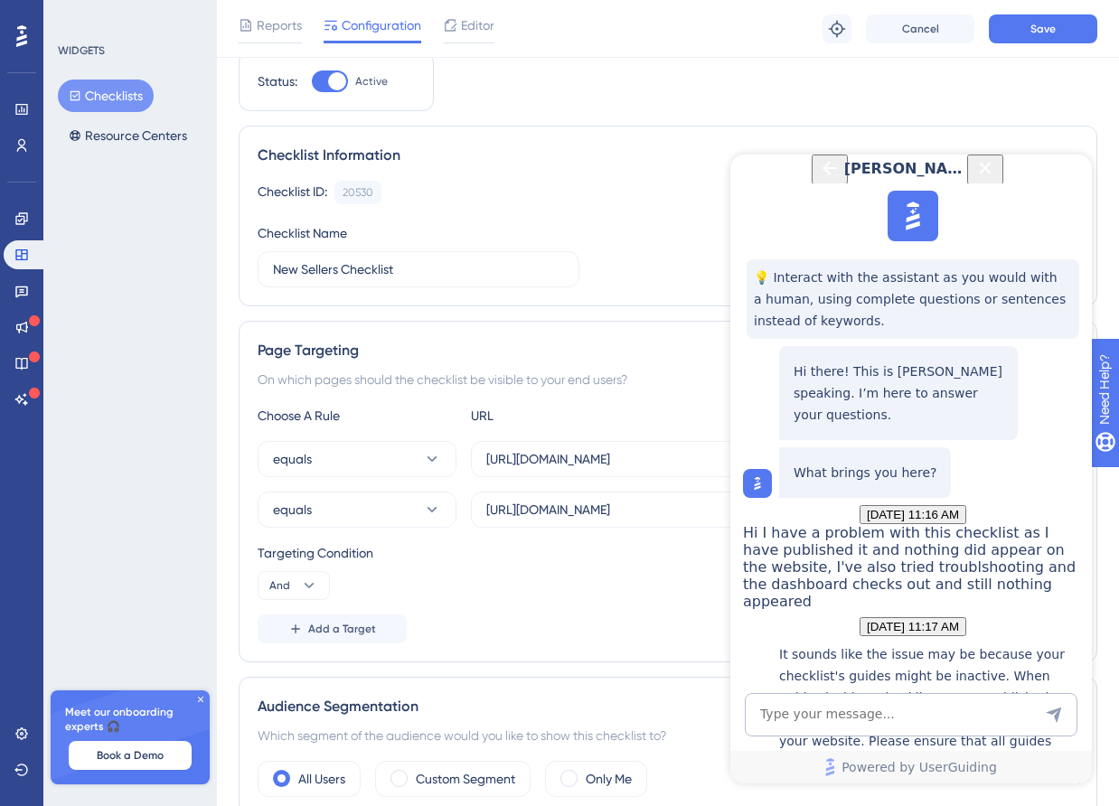
click at [881, 180] on span "[PERSON_NAME]" at bounding box center [907, 169] width 127 height 22
click at [1017, 33] on button "Save" at bounding box center [1043, 28] width 108 height 29
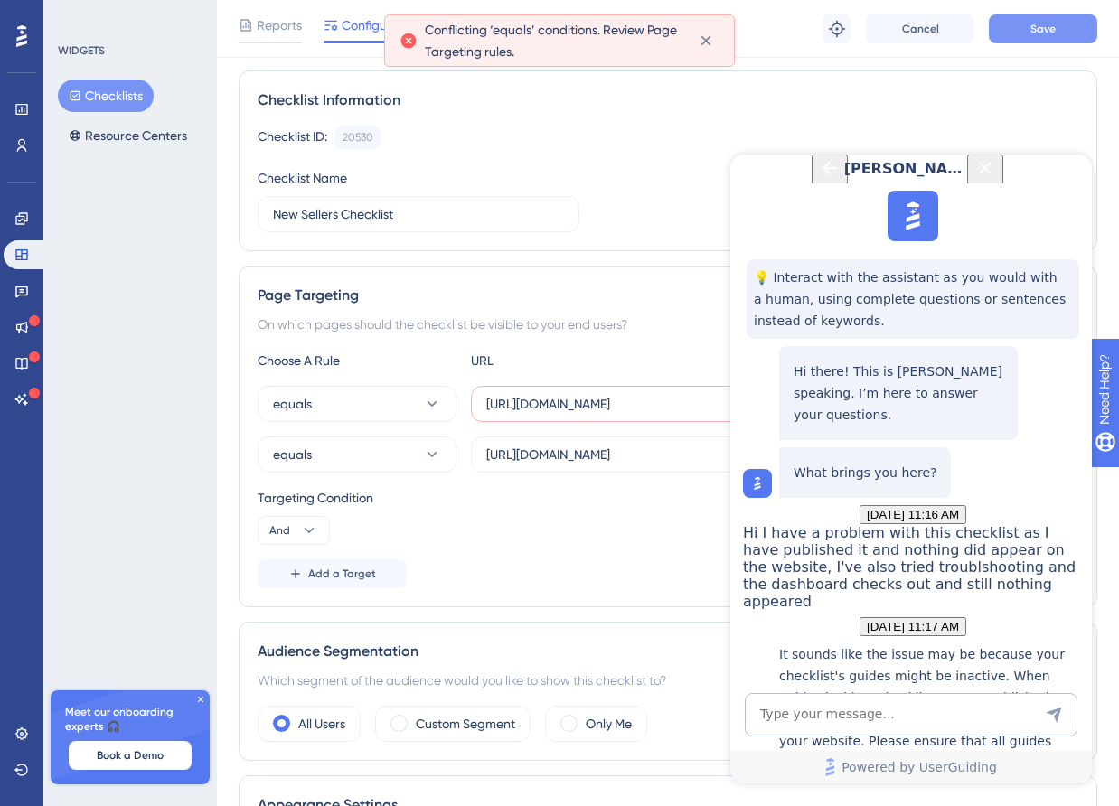
scroll to position [120, 0]
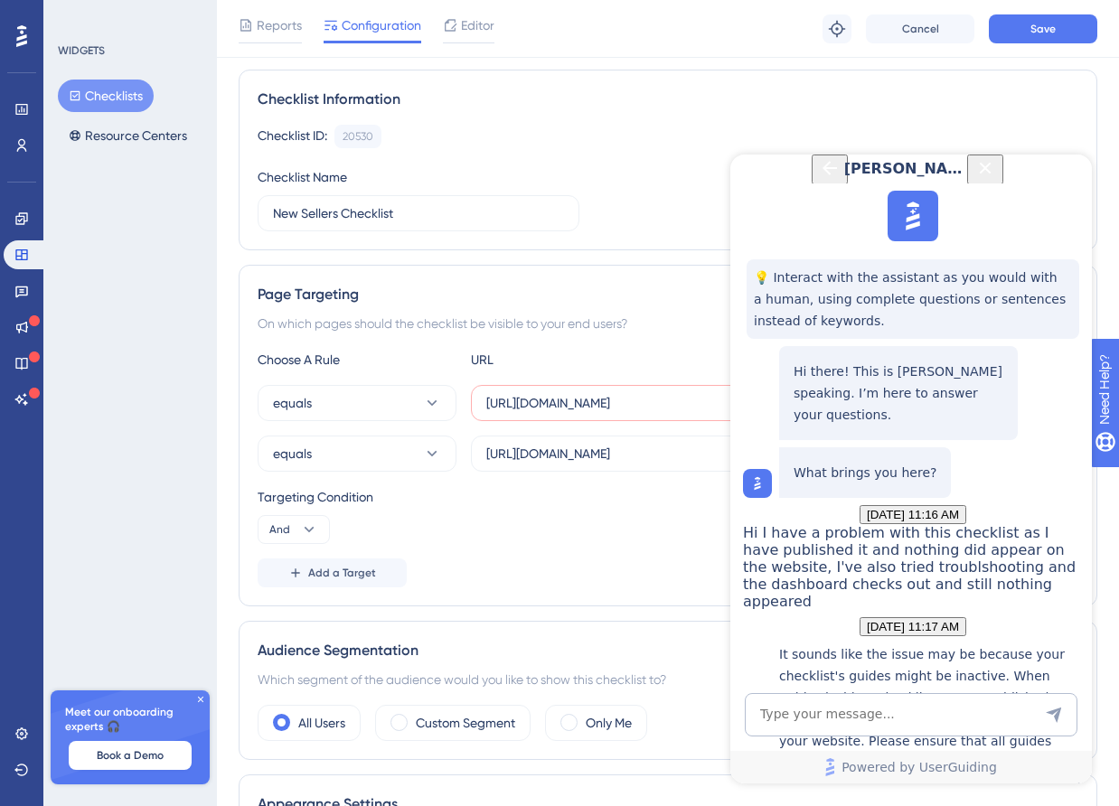
click at [996, 179] on icon "Close Button" at bounding box center [985, 168] width 22 height 22
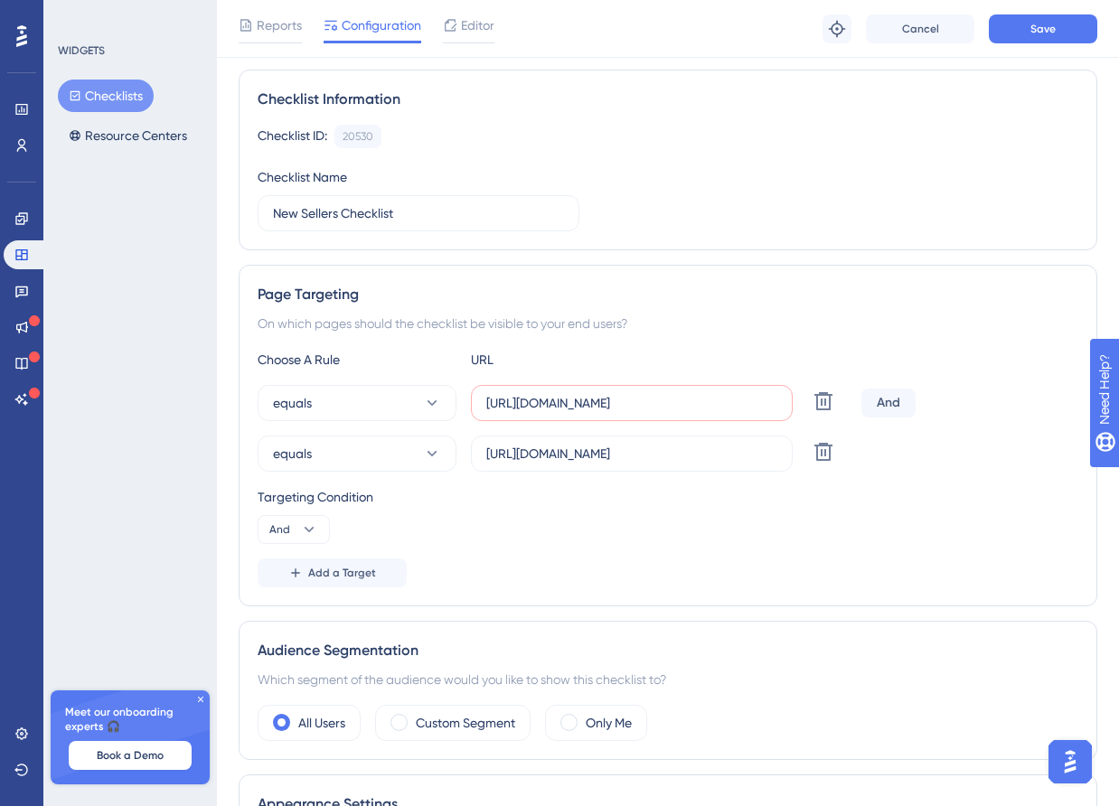
scroll to position [0, 0]
click at [814, 402] on icon at bounding box center [824, 402] width 22 height 22
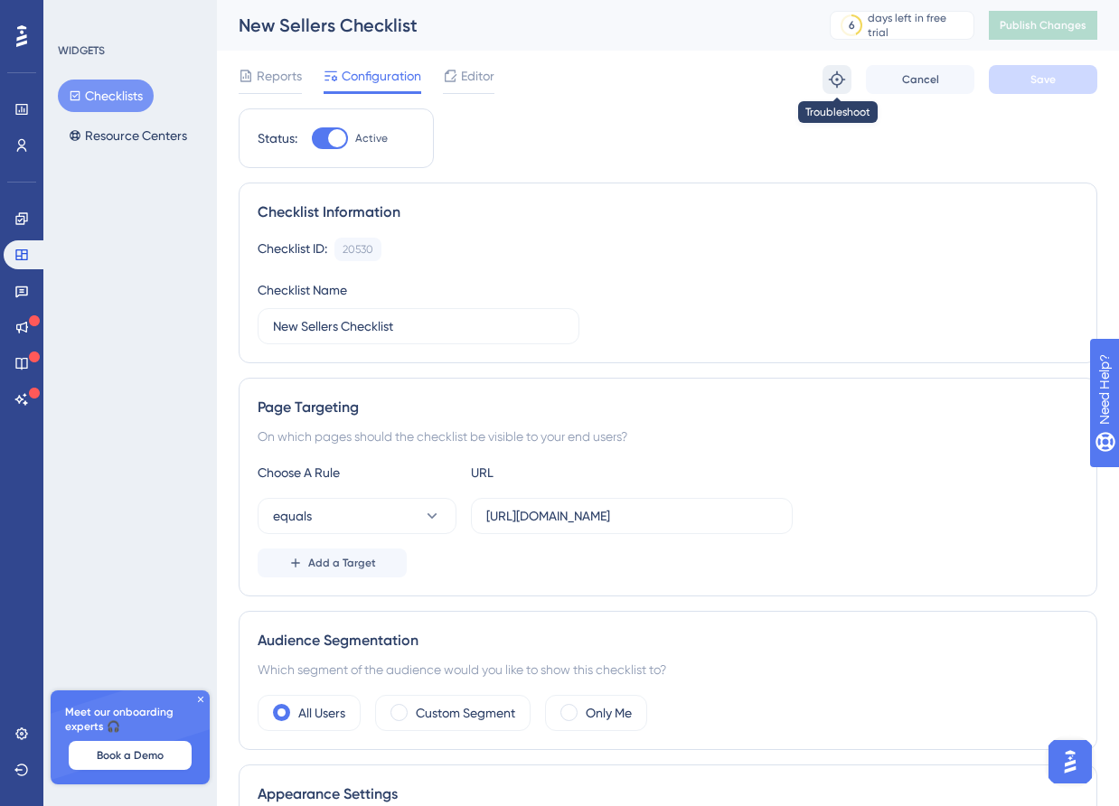
click at [840, 80] on icon at bounding box center [837, 80] width 18 height 18
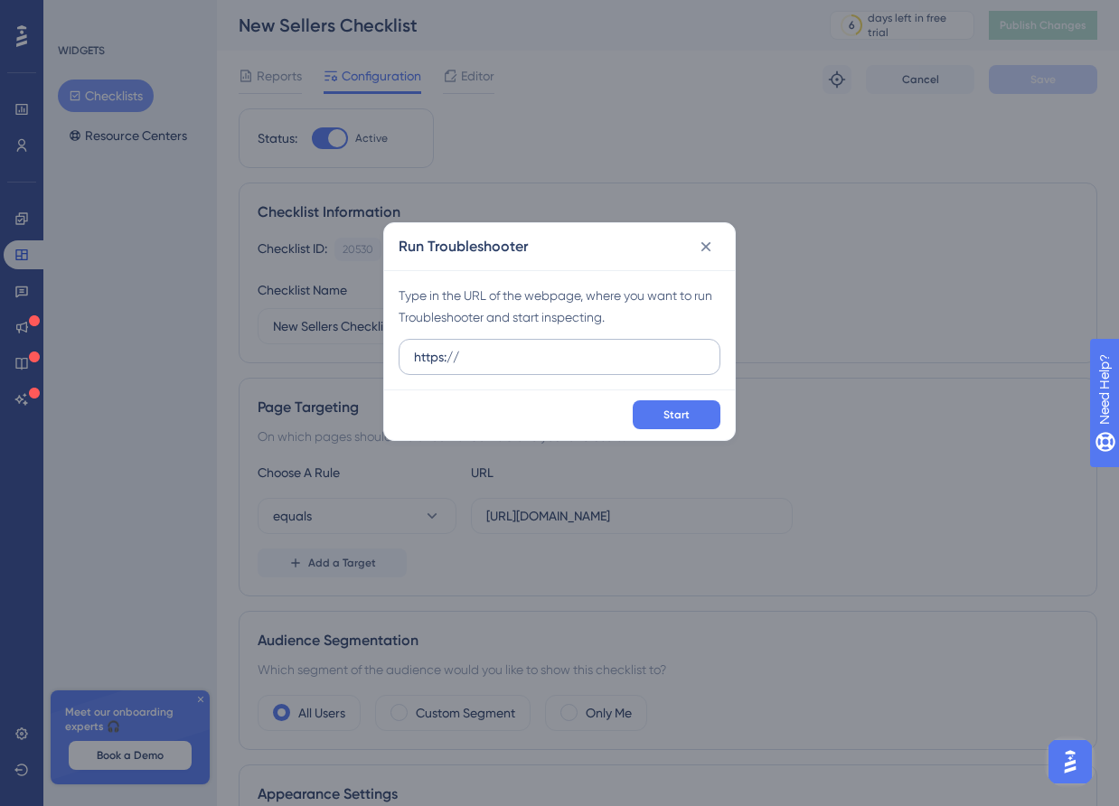
click at [605, 353] on input "https://" at bounding box center [559, 357] width 291 height 20
click at [605, 352] on input "https://" at bounding box center [559, 357] width 291 height 20
drag, startPoint x: 505, startPoint y: 358, endPoint x: 461, endPoint y: 358, distance: 44.3
click at [461, 358] on input "https://[URL][DOMAIN_NAME]" at bounding box center [559, 357] width 291 height 20
type input "[URL][DOMAIN_NAME]"
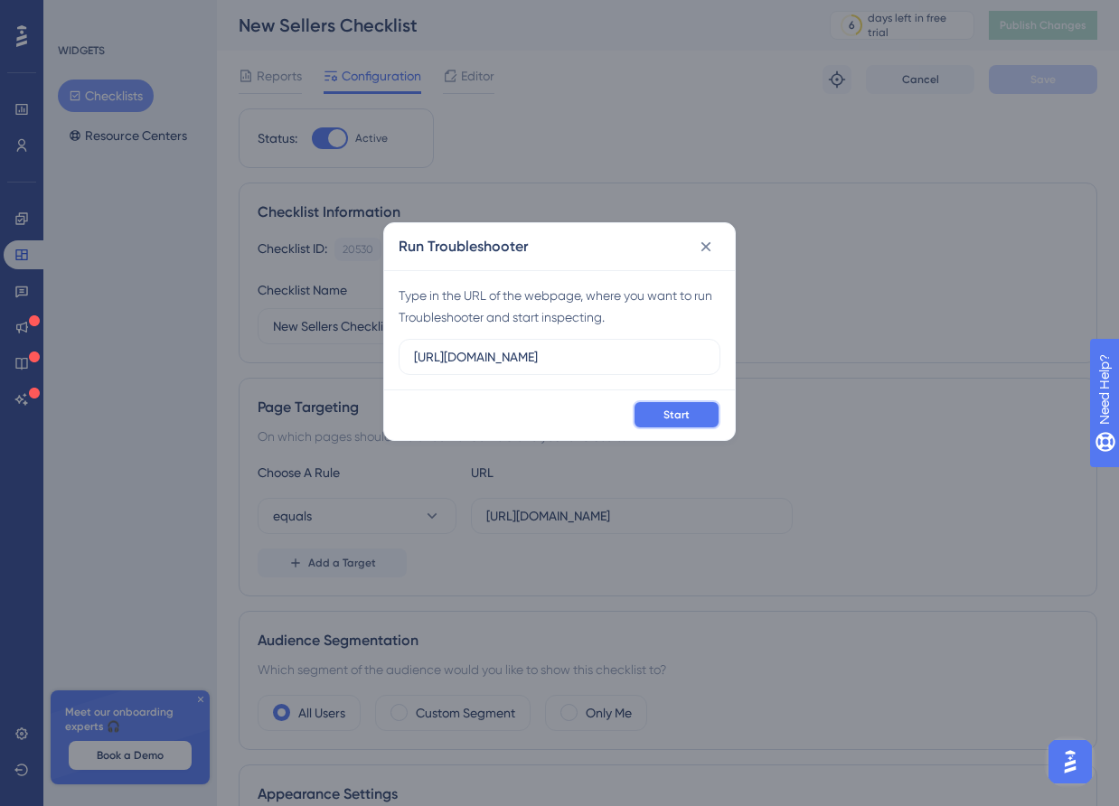
click at [664, 402] on button "Start" at bounding box center [677, 414] width 88 height 29
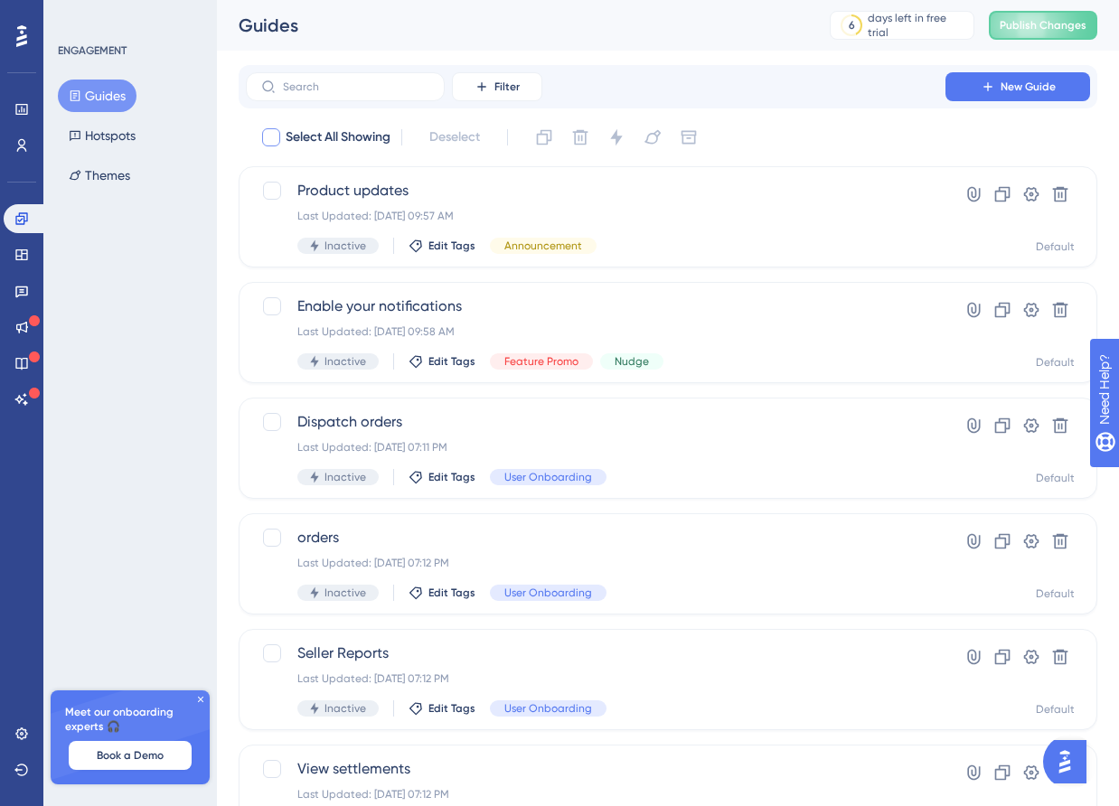
click at [278, 134] on div at bounding box center [271, 137] width 18 height 18
checkbox input "true"
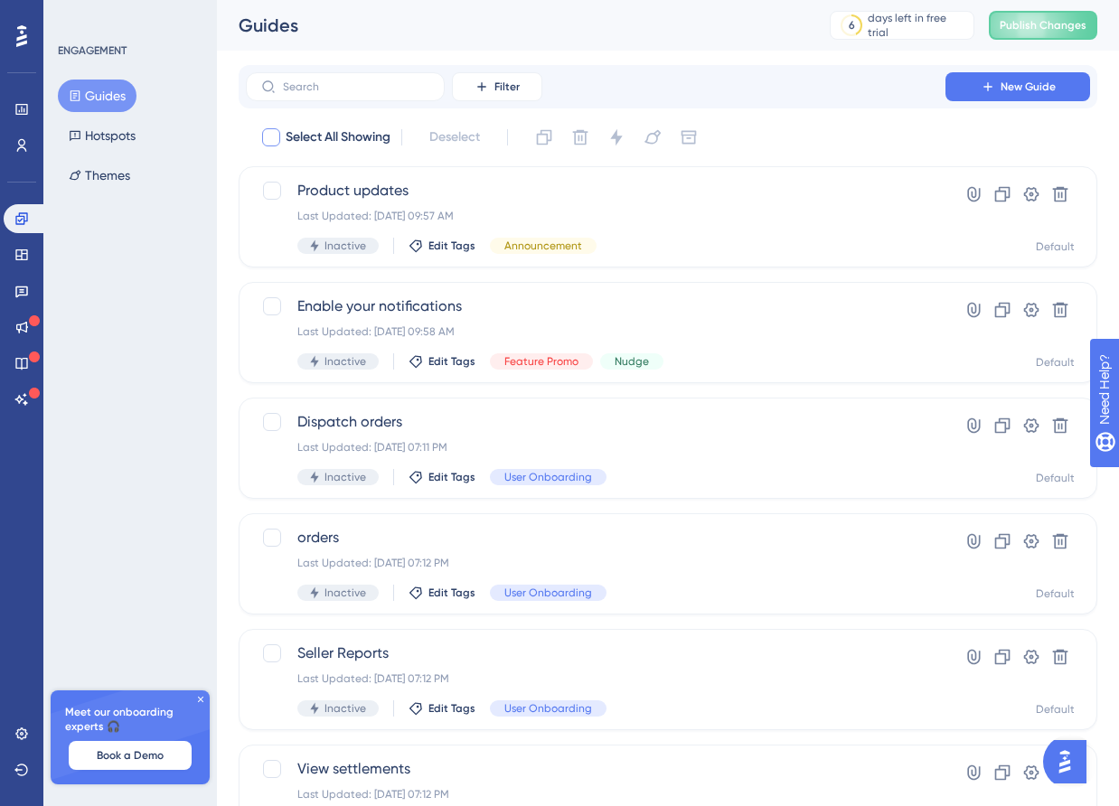
checkbox input "true"
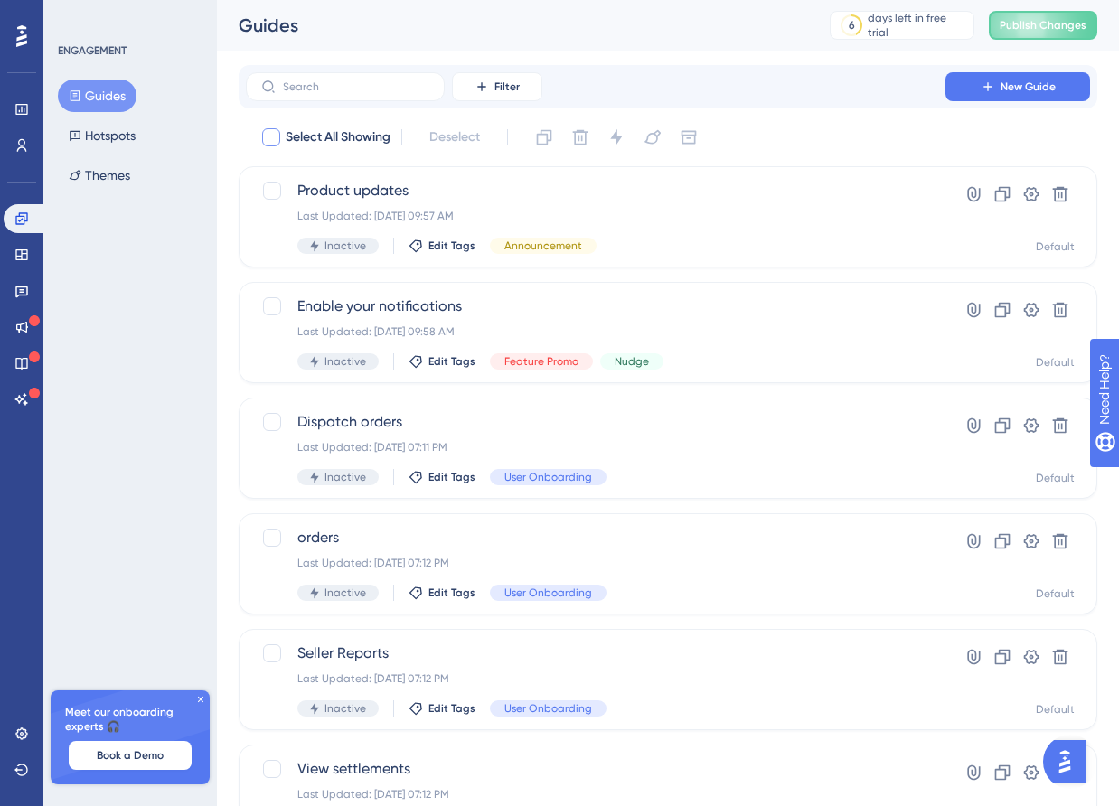
checkbox input "true"
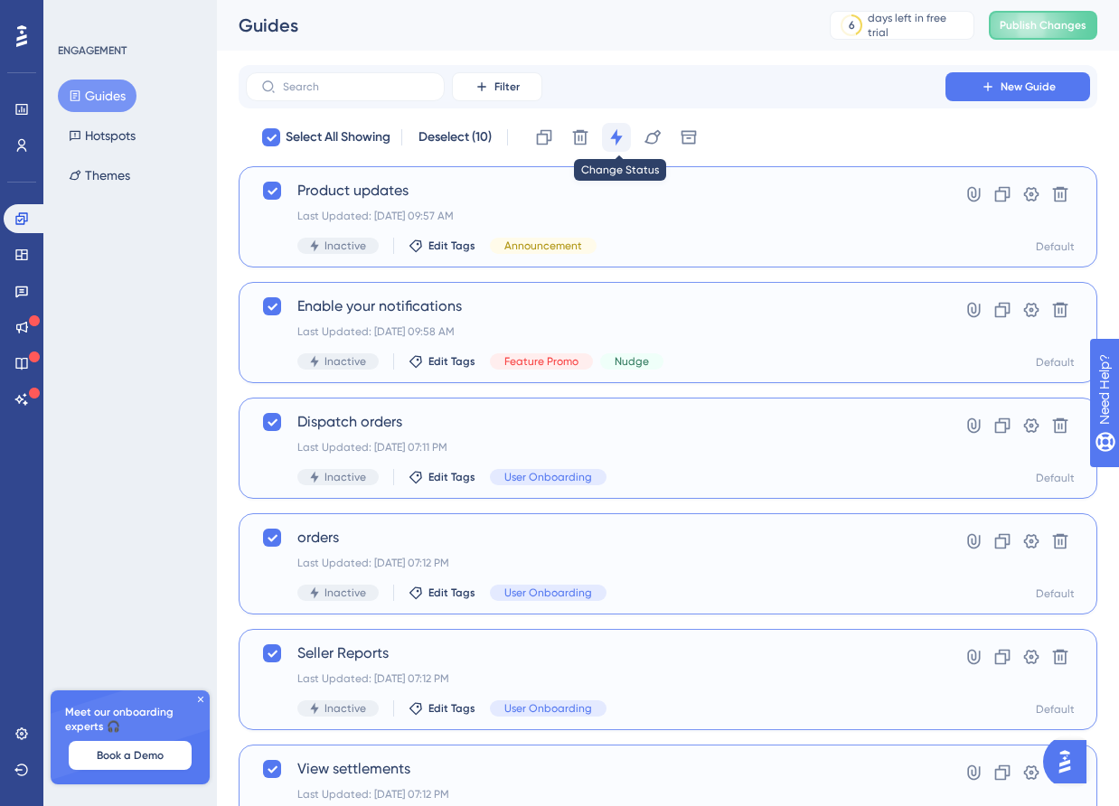
click at [615, 139] on icon at bounding box center [616, 137] width 18 height 18
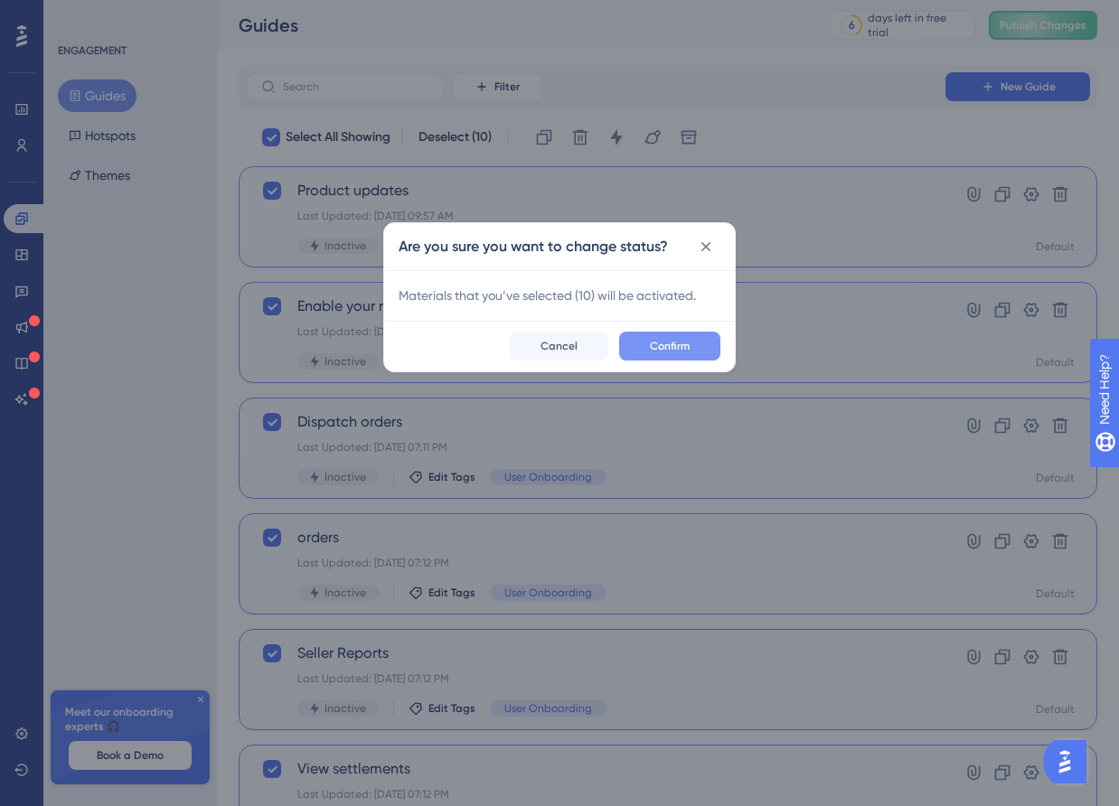
click at [671, 349] on span "Confirm" at bounding box center [670, 346] width 40 height 14
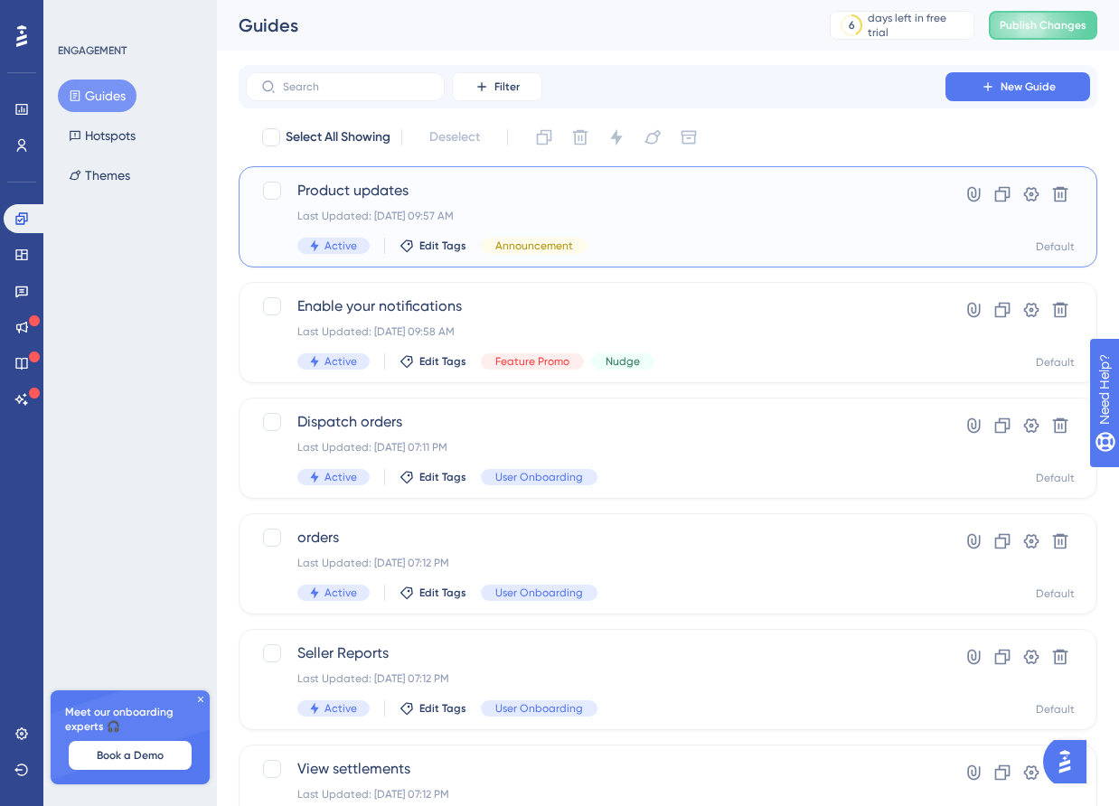
click at [674, 209] on div "Last Updated: [DATE] 09:57 AM" at bounding box center [595, 216] width 597 height 14
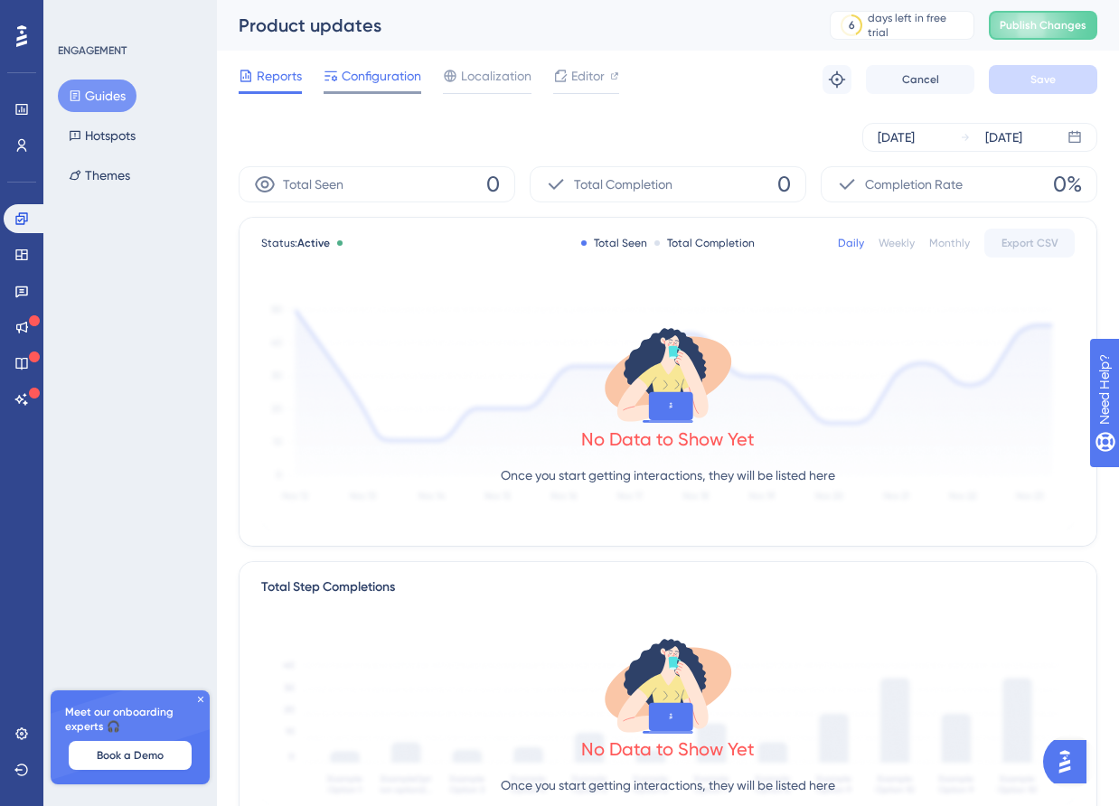
click at [392, 86] on span "Configuration" at bounding box center [382, 76] width 80 height 22
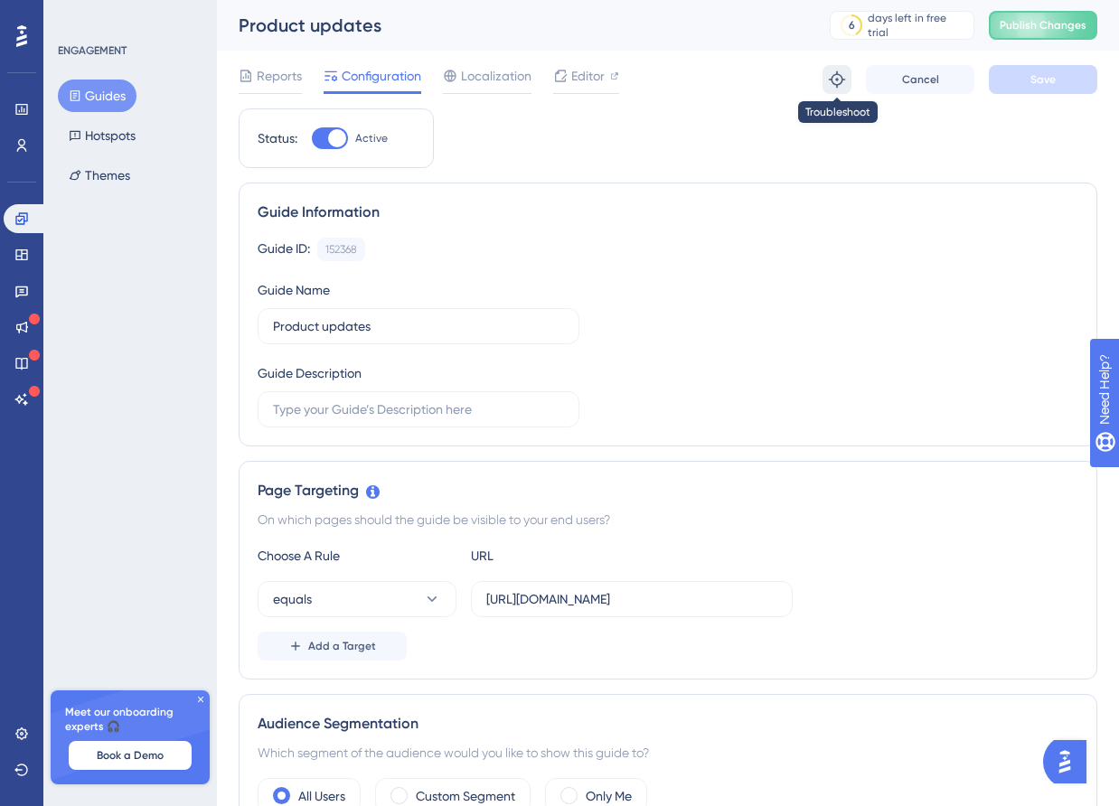
click at [830, 89] on button at bounding box center [837, 79] width 29 height 29
click at [563, 84] on div at bounding box center [560, 76] width 14 height 22
click at [13, 257] on link at bounding box center [22, 254] width 36 height 29
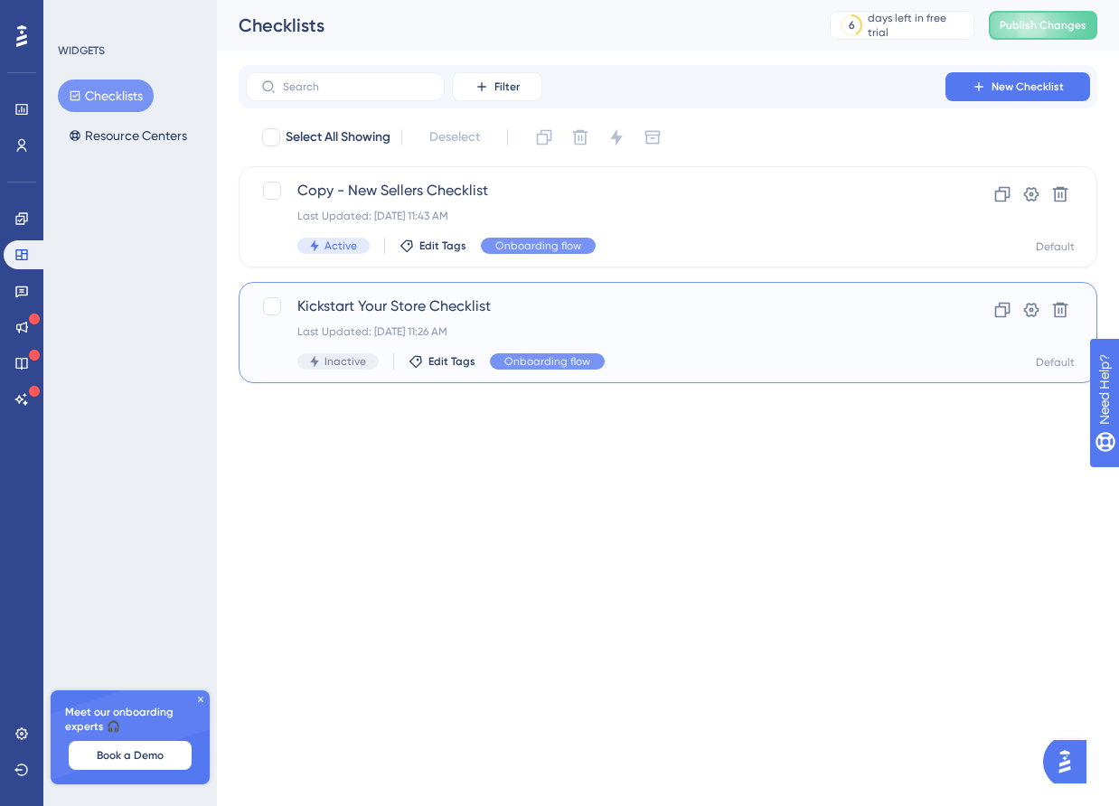
click at [498, 319] on div "Kickstart Your Store Checklist Last Updated: Sep 22 2025, 11:26 AM Inactive Edi…" at bounding box center [595, 333] width 597 height 74
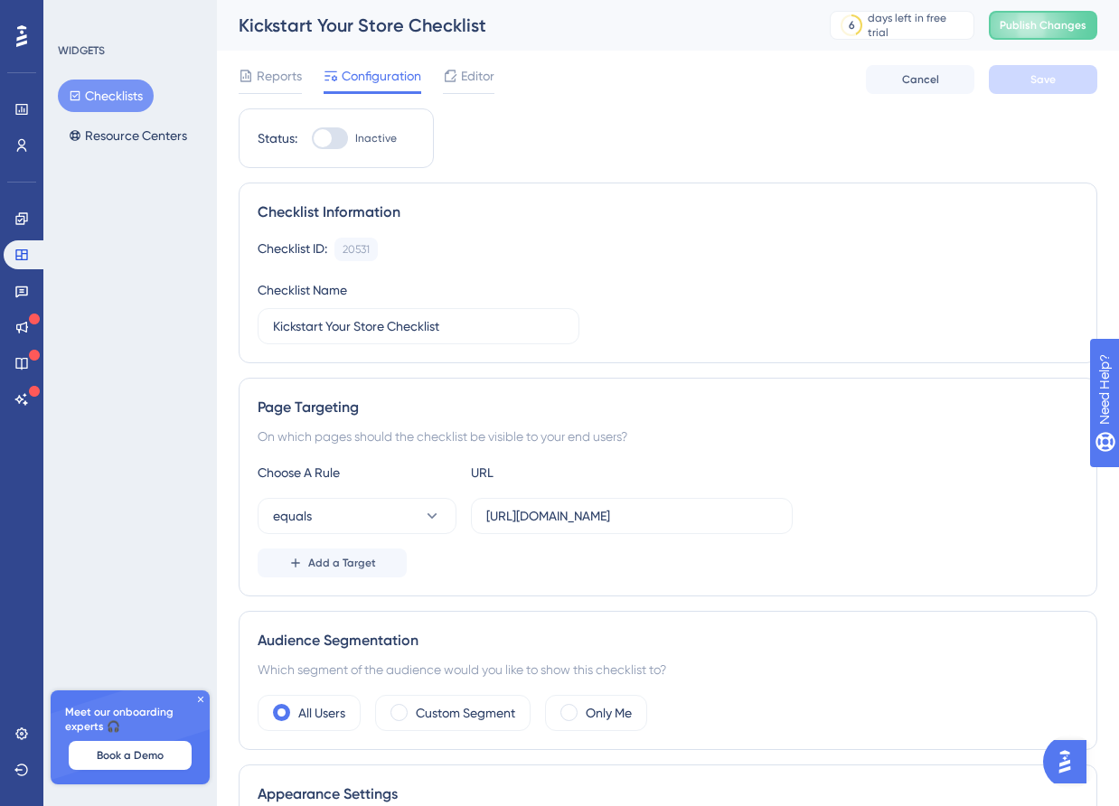
click at [336, 136] on div at bounding box center [330, 138] width 36 height 22
click at [312, 138] on input "Inactive" at bounding box center [311, 138] width 1 height 1
checkbox input "true"
click at [1050, 79] on span "Save" at bounding box center [1043, 79] width 25 height 14
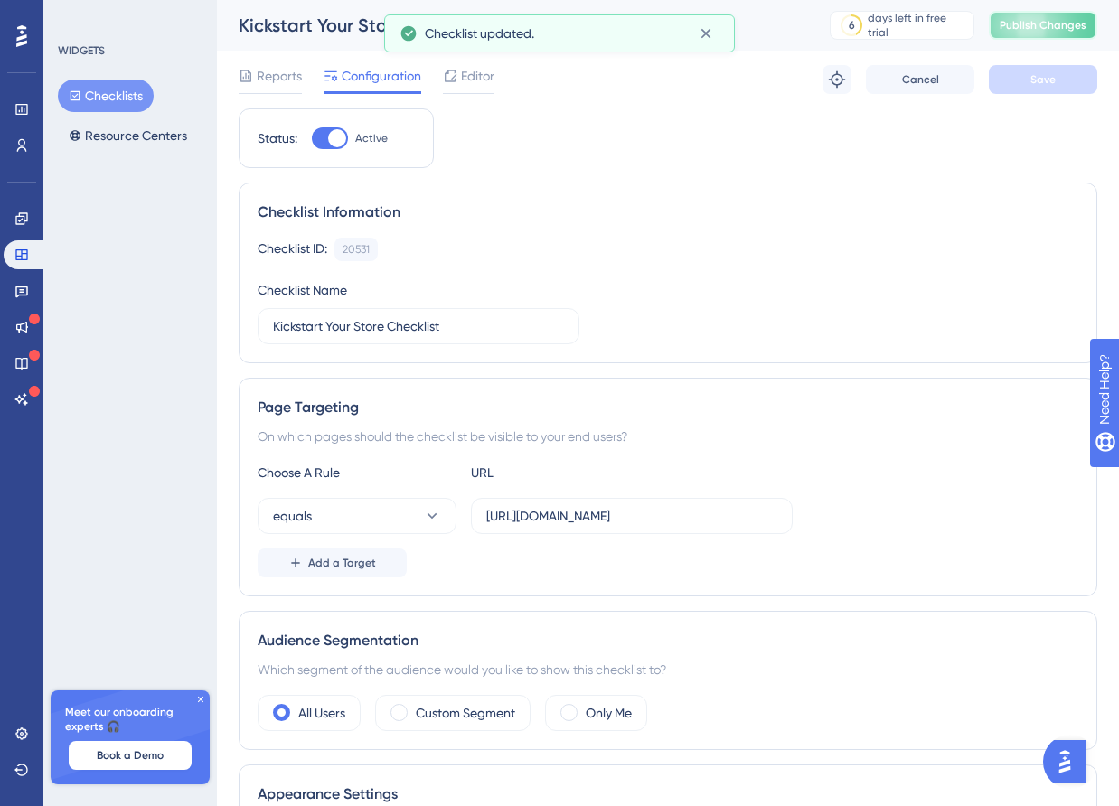
click at [1044, 18] on span "Publish Changes" at bounding box center [1043, 25] width 87 height 14
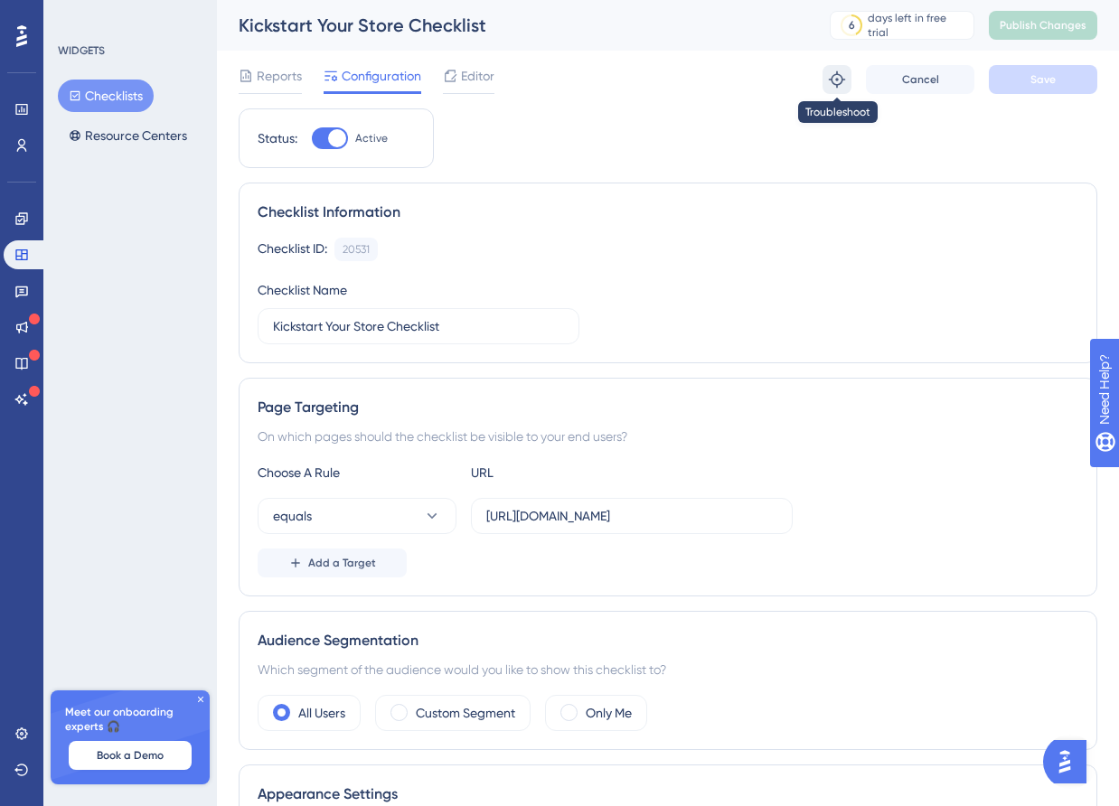
click at [836, 80] on icon at bounding box center [837, 79] width 16 height 16
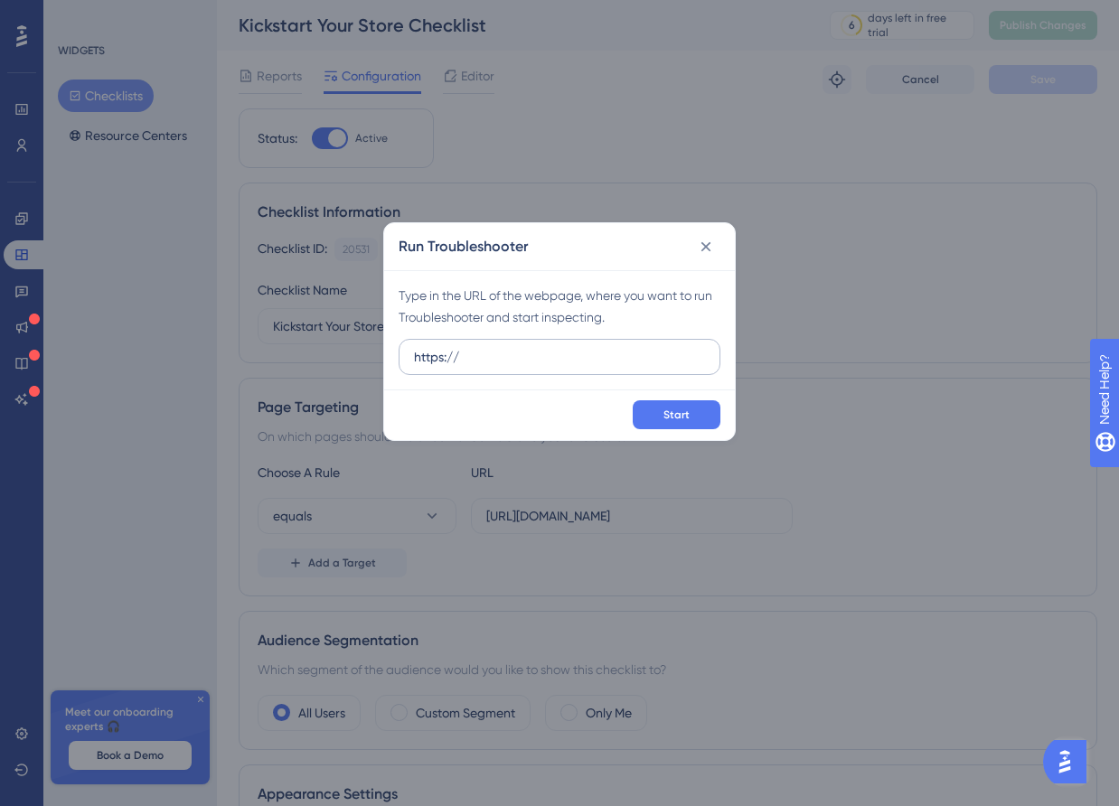
click at [586, 354] on input "https://" at bounding box center [559, 357] width 291 height 20
type input "[URL][DOMAIN_NAME]"
click at [697, 247] on icon at bounding box center [706, 247] width 18 height 18
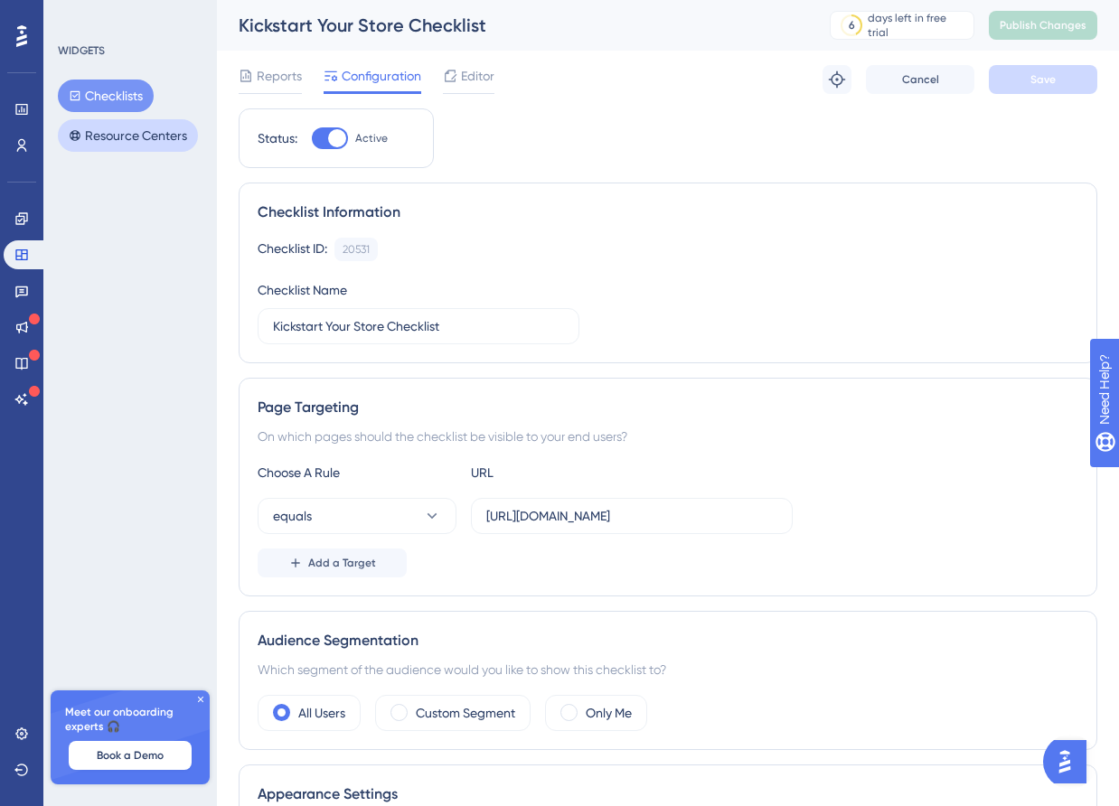
click at [137, 133] on button "Resource Centers" at bounding box center [128, 135] width 140 height 33
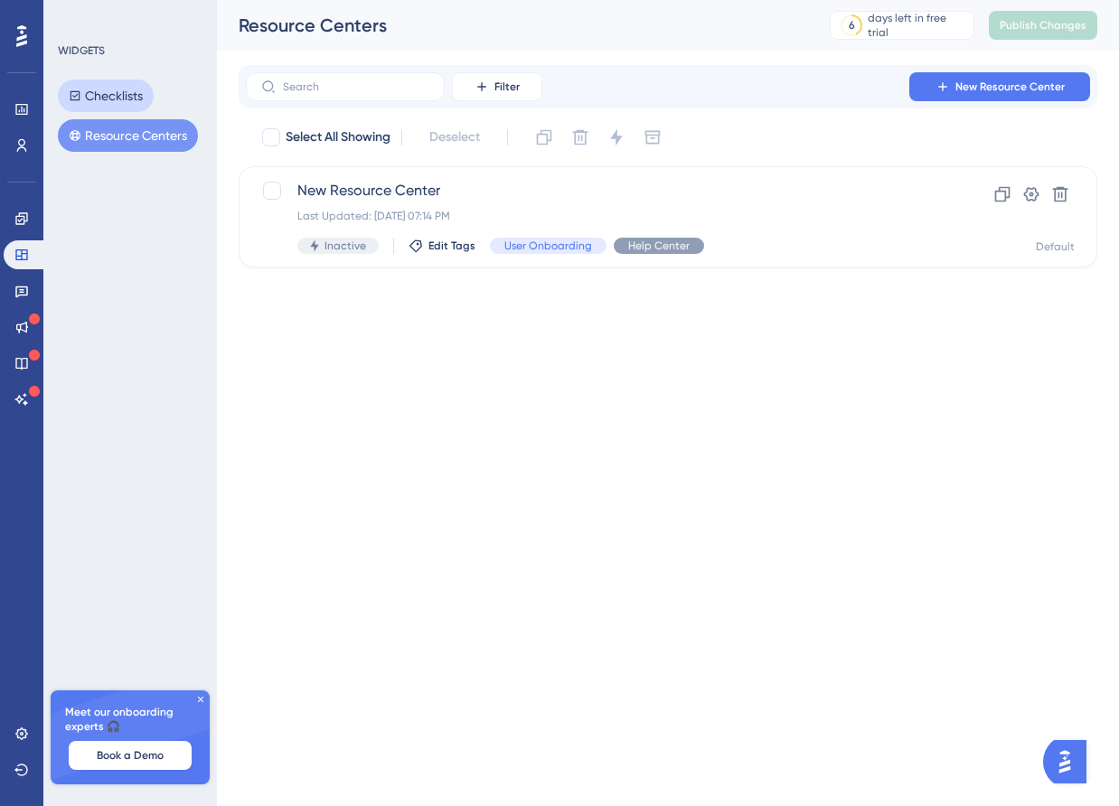
click at [117, 92] on button "Checklists" at bounding box center [106, 96] width 96 height 33
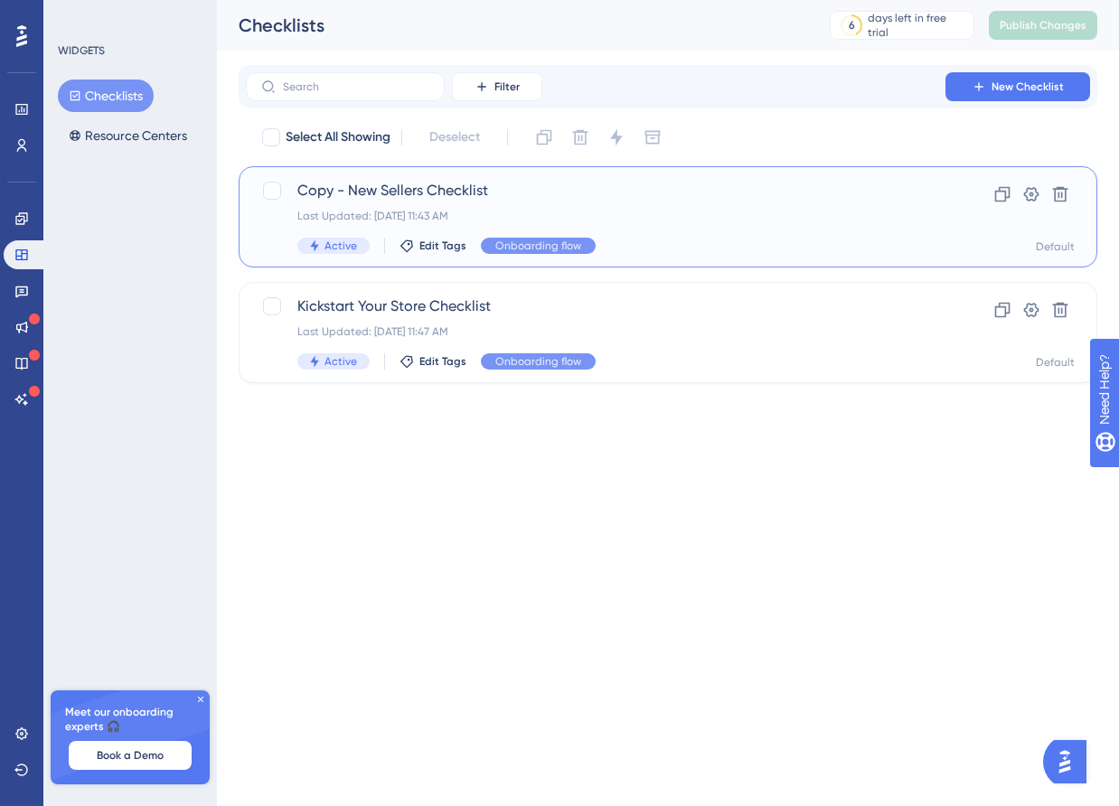
click at [667, 225] on div "Copy - New Sellers Checklist Last Updated: Sep 22 2025, 11:43 AM Active Edit Ta…" at bounding box center [595, 217] width 597 height 74
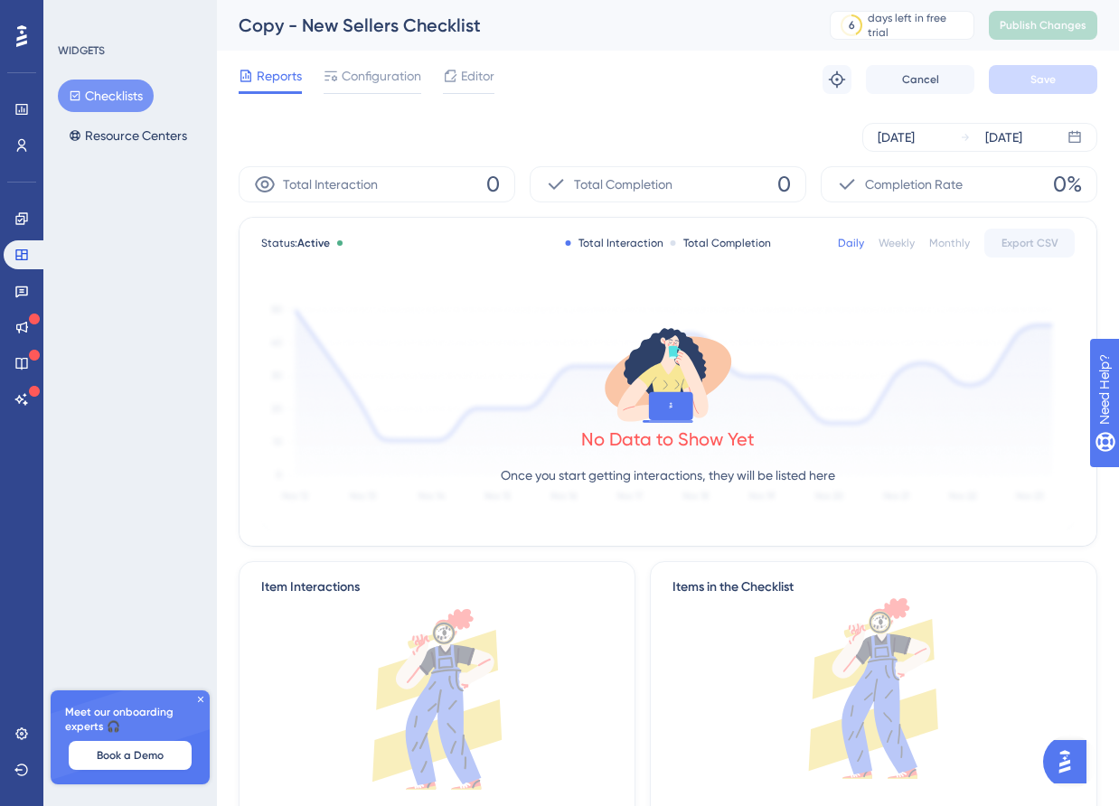
click at [26, 90] on div "Performance Users" at bounding box center [22, 105] width 36 height 109
click at [21, 113] on icon at bounding box center [21, 109] width 14 height 14
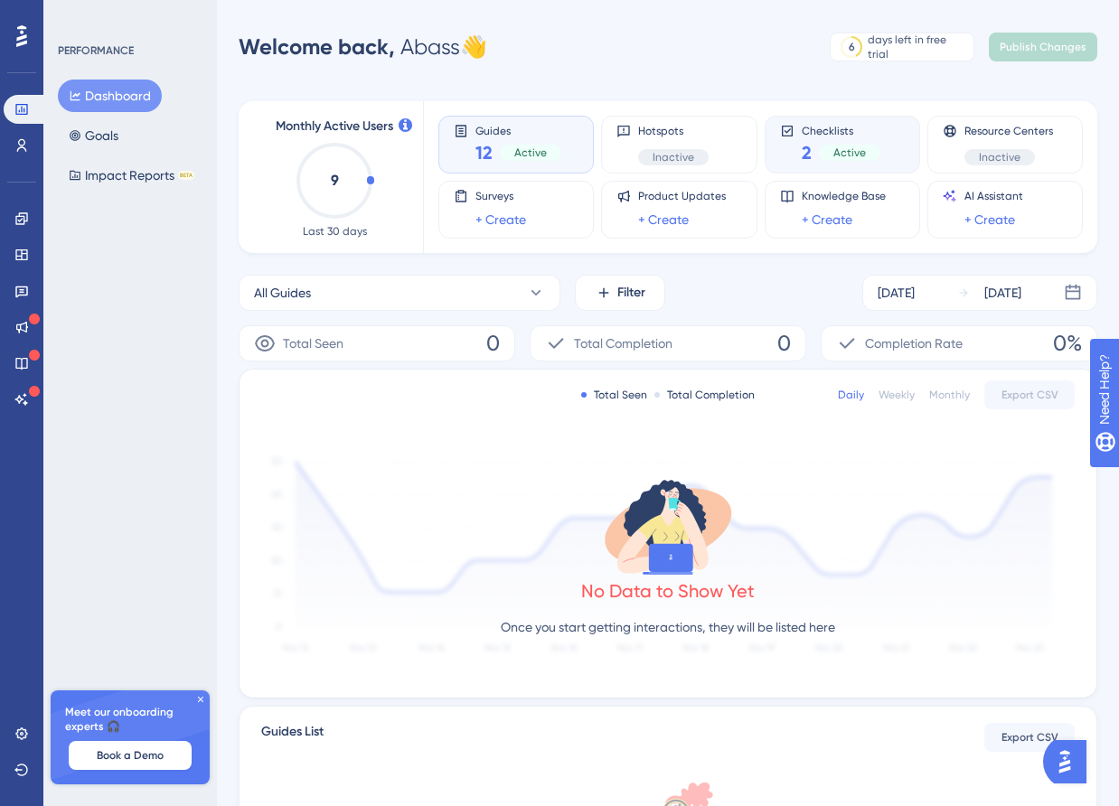
click at [870, 152] on div "Active" at bounding box center [849, 153] width 61 height 16
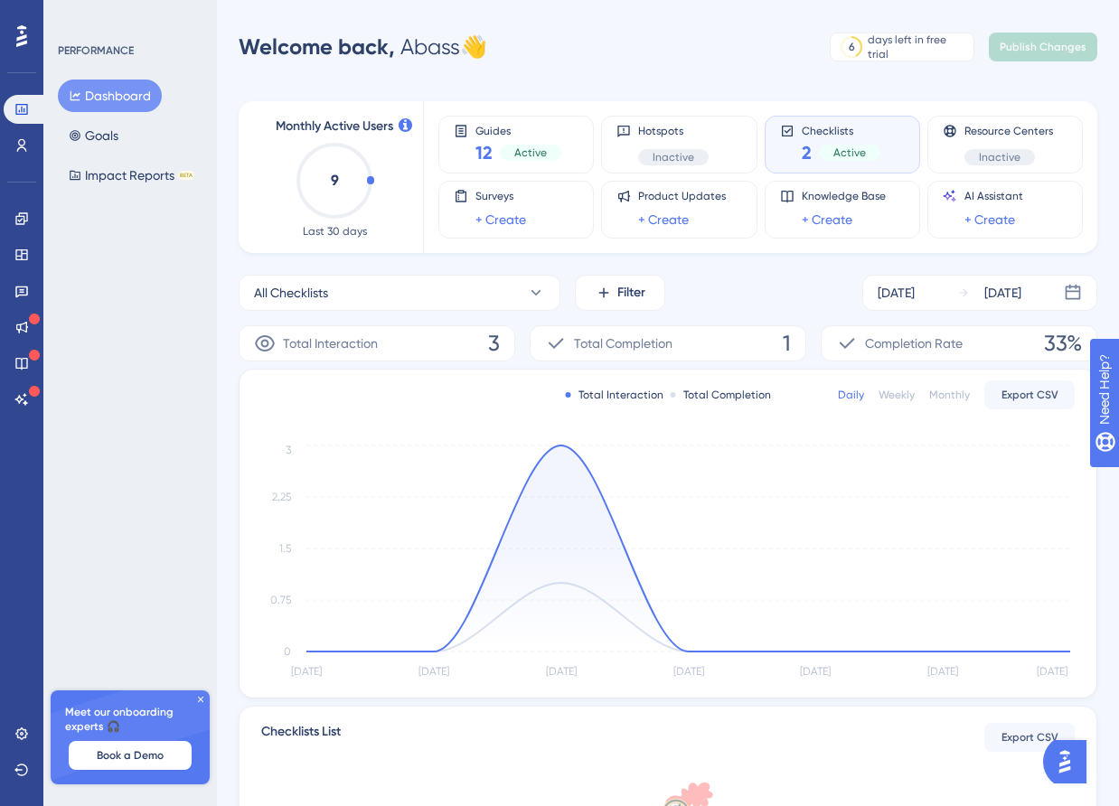
click at [569, 444] on icon "Sep 16 Sep 17 Sep 18 Sep 19 Sep 20 Sep 21 Sep 22 0 0.75 1.5 2.25 3" at bounding box center [668, 562] width 814 height 242
click at [20, 137] on link at bounding box center [22, 145] width 36 height 29
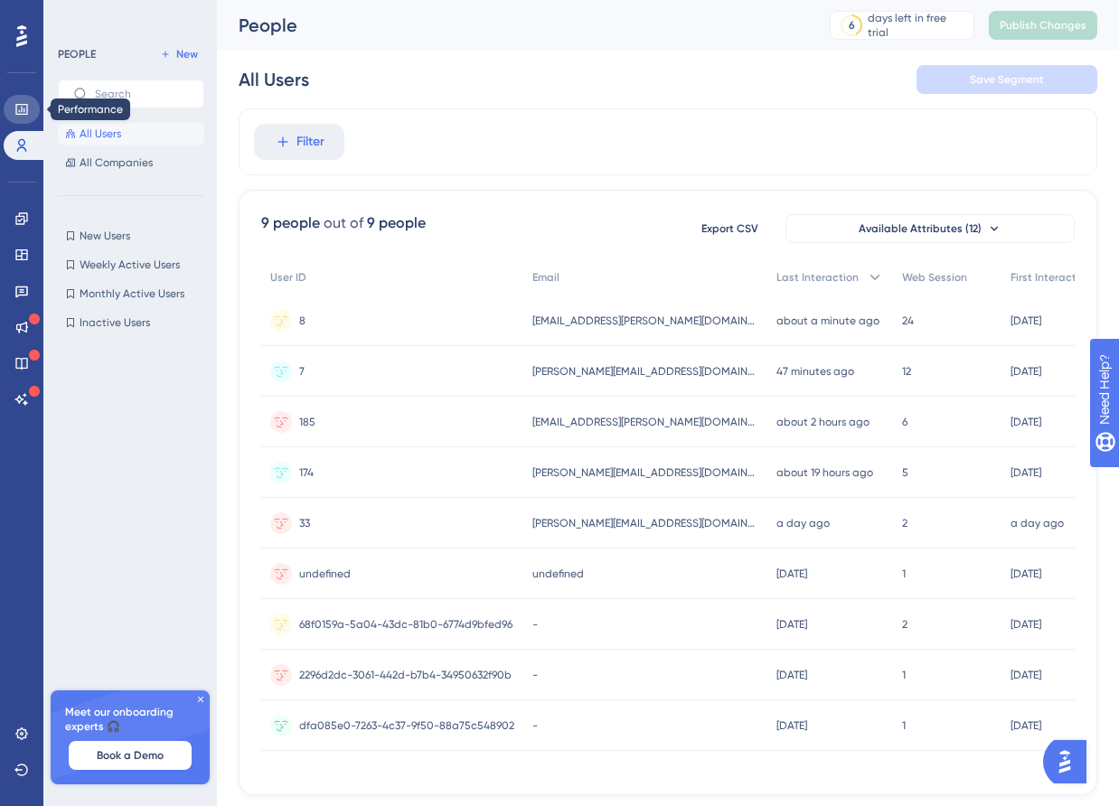
click at [18, 97] on link at bounding box center [22, 109] width 36 height 29
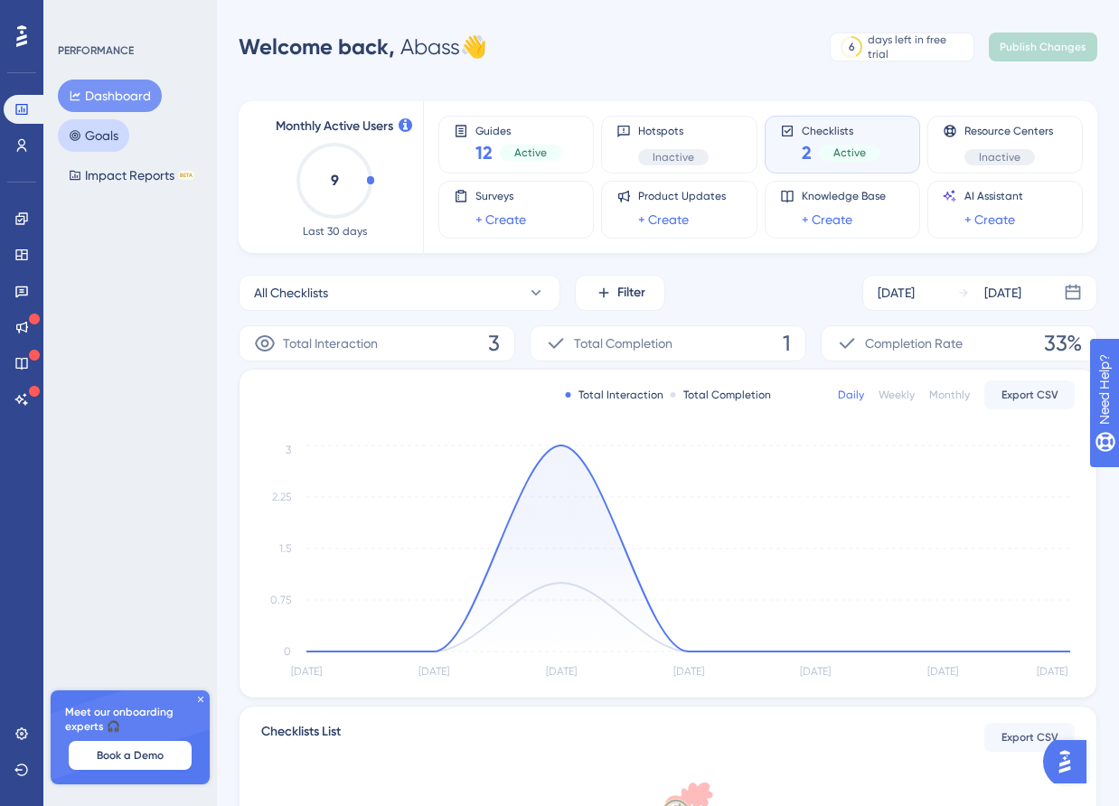
click at [122, 144] on button "Goals" at bounding box center [93, 135] width 71 height 33
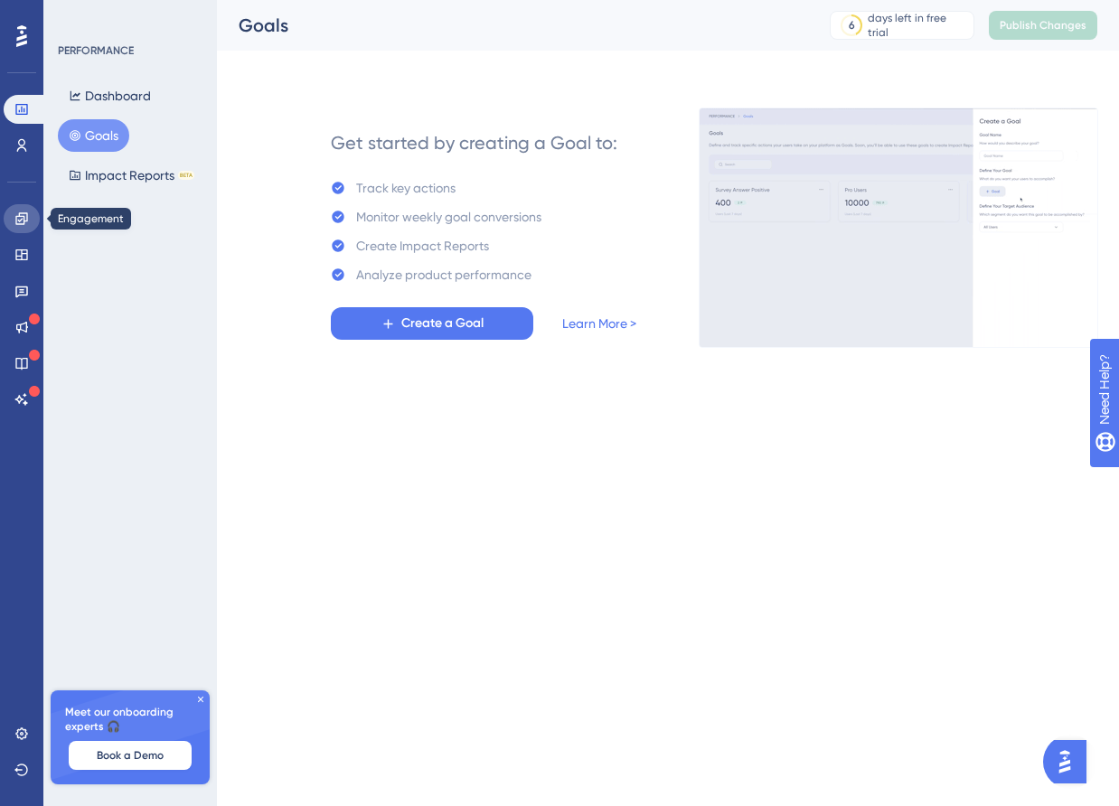
click at [21, 217] on icon at bounding box center [21, 219] width 14 height 14
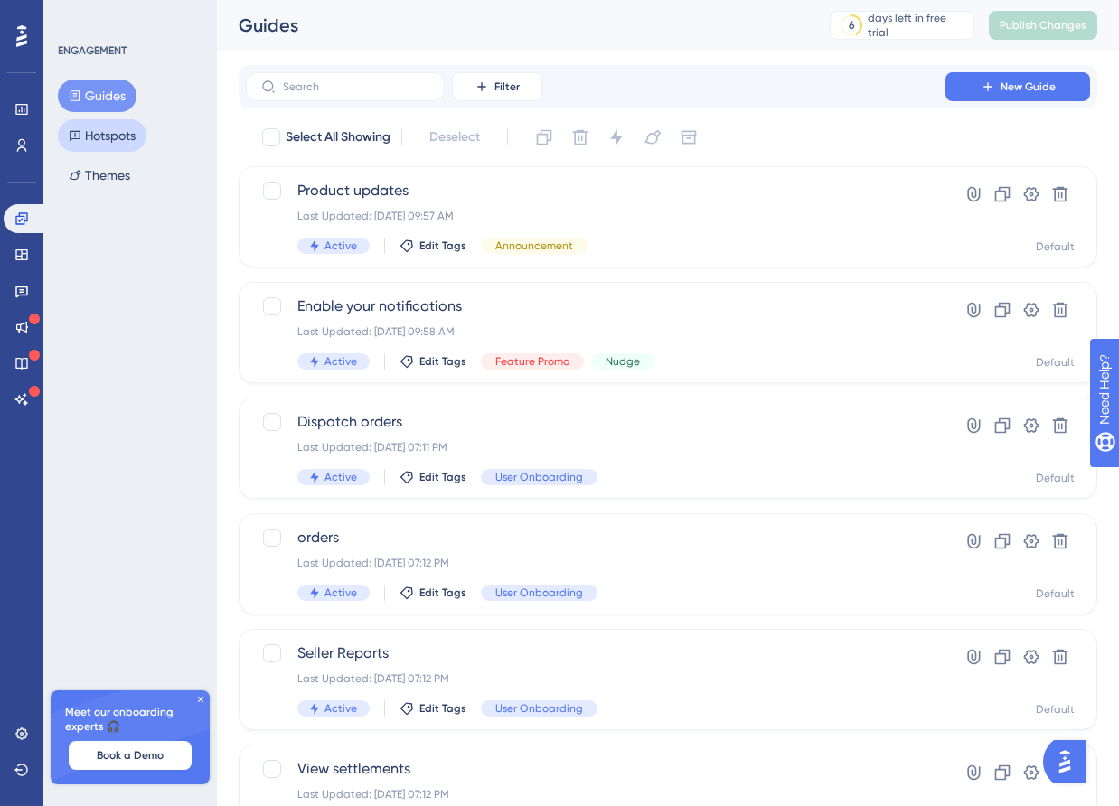
click at [123, 137] on button "Hotspots" at bounding box center [102, 135] width 89 height 33
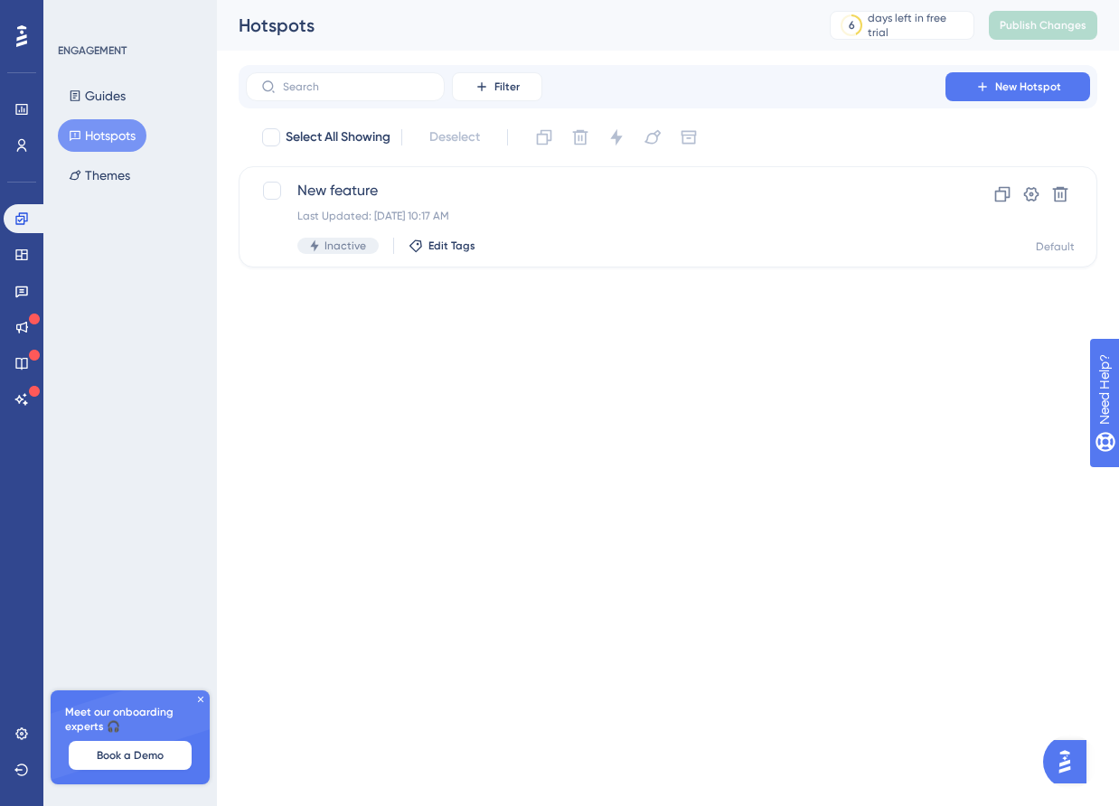
click at [98, 157] on div "Guides Hotspots Themes" at bounding box center [131, 136] width 146 height 112
click at [95, 90] on button "Guides" at bounding box center [97, 96] width 79 height 33
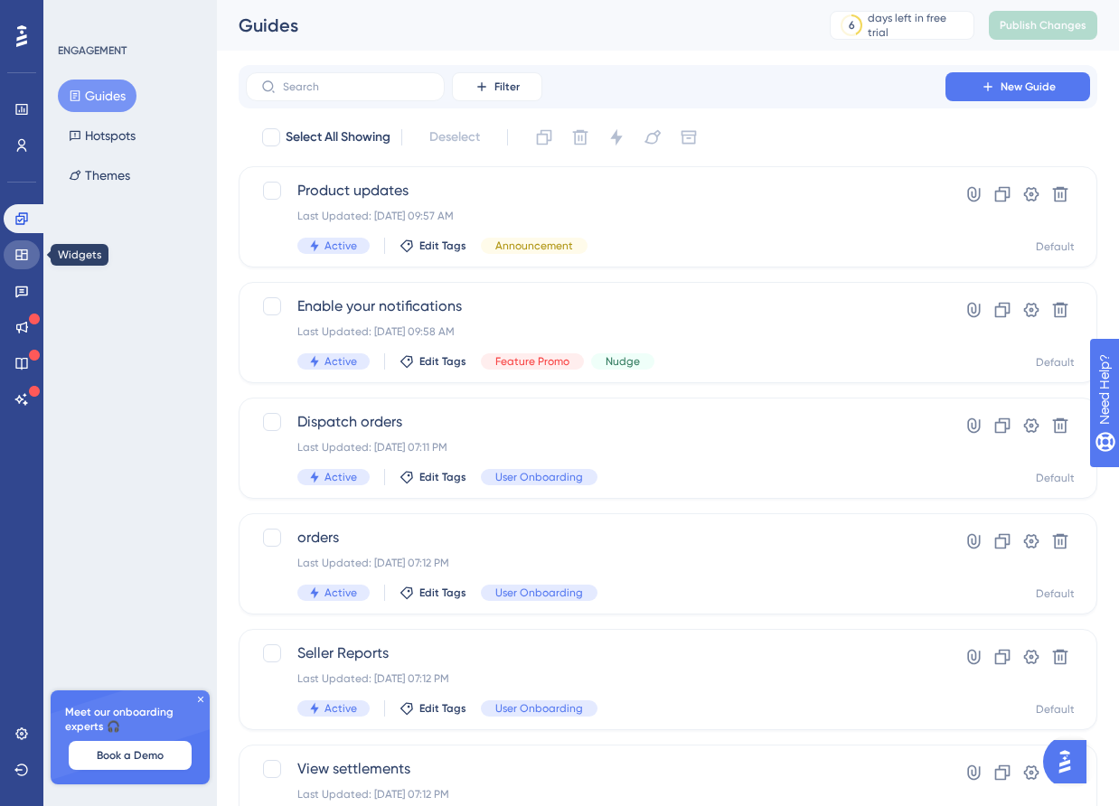
click at [25, 264] on link at bounding box center [22, 254] width 36 height 29
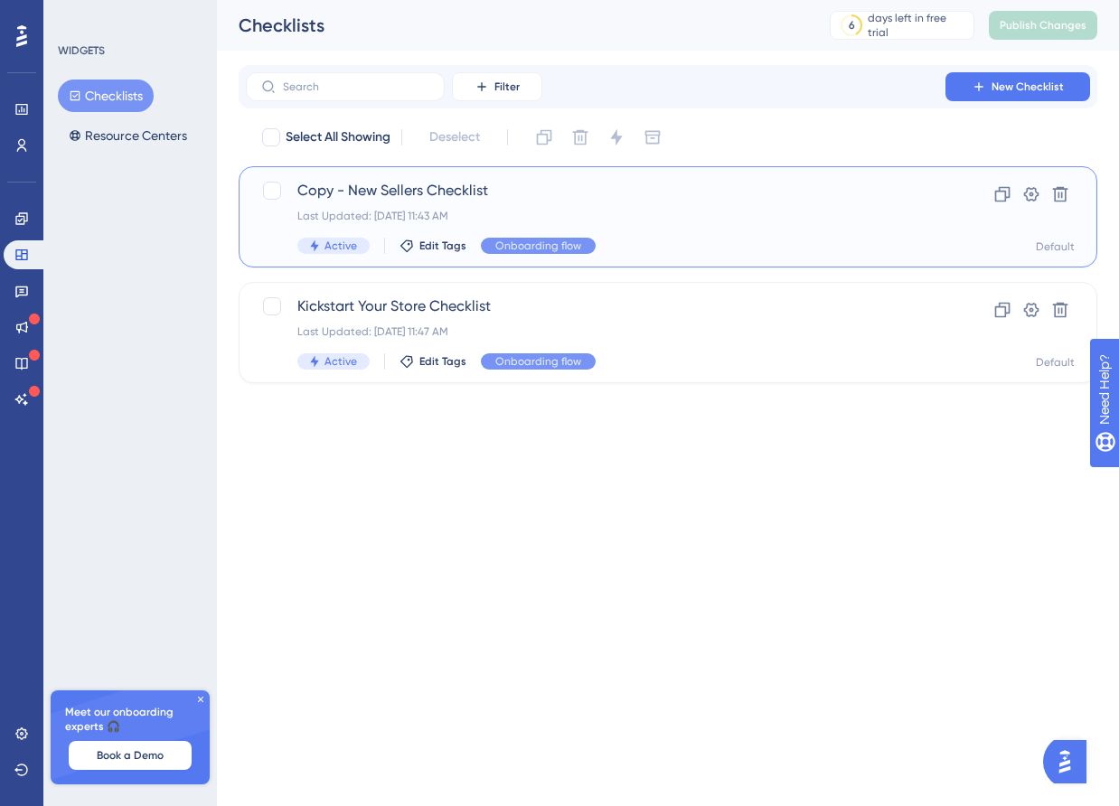
click at [537, 214] on div "Last Updated: Sep 22 2025, 11:43 AM" at bounding box center [595, 216] width 597 height 14
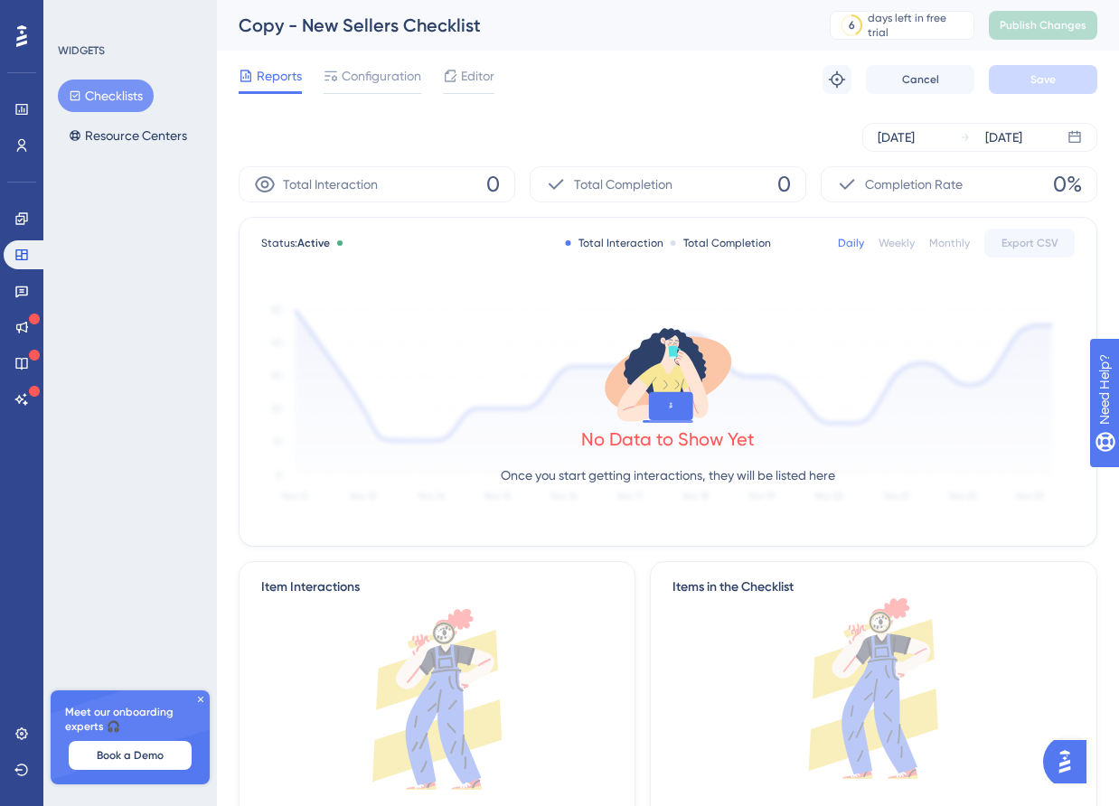
click at [276, 76] on span "Reports" at bounding box center [279, 76] width 45 height 22
click at [371, 84] on span "Configuration" at bounding box center [382, 76] width 80 height 22
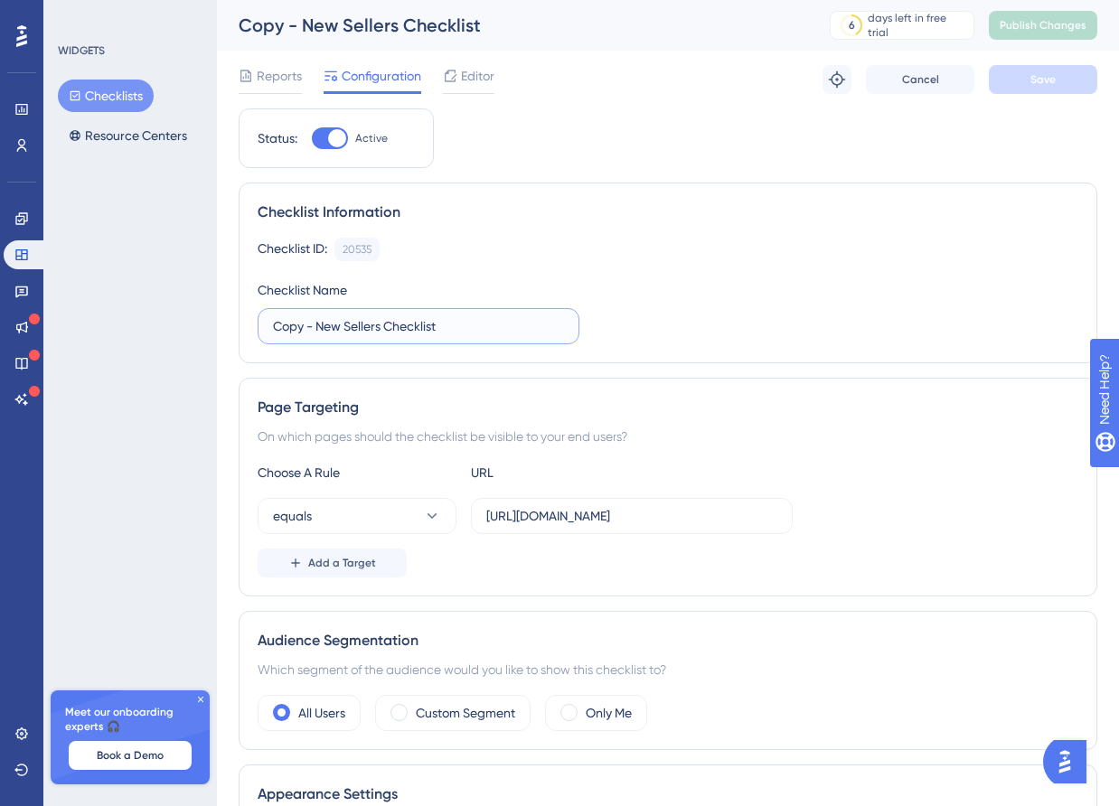
click at [495, 334] on input "Copy - New Sellers Checklist" at bounding box center [418, 326] width 291 height 20
click at [696, 527] on label "[URL][DOMAIN_NAME]" at bounding box center [632, 516] width 322 height 36
click at [696, 526] on input "[URL][DOMAIN_NAME]" at bounding box center [631, 516] width 291 height 20
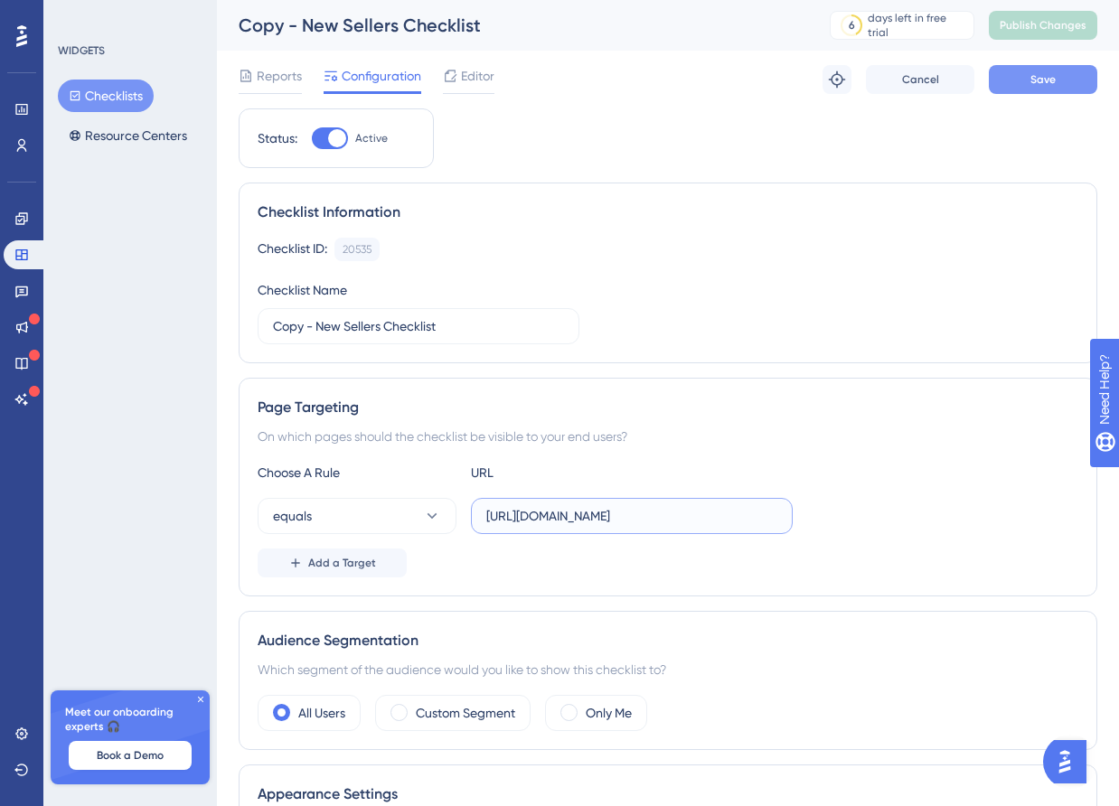
type input "[URL][DOMAIN_NAME]"
click at [1041, 72] on span "Save" at bounding box center [1043, 79] width 25 height 14
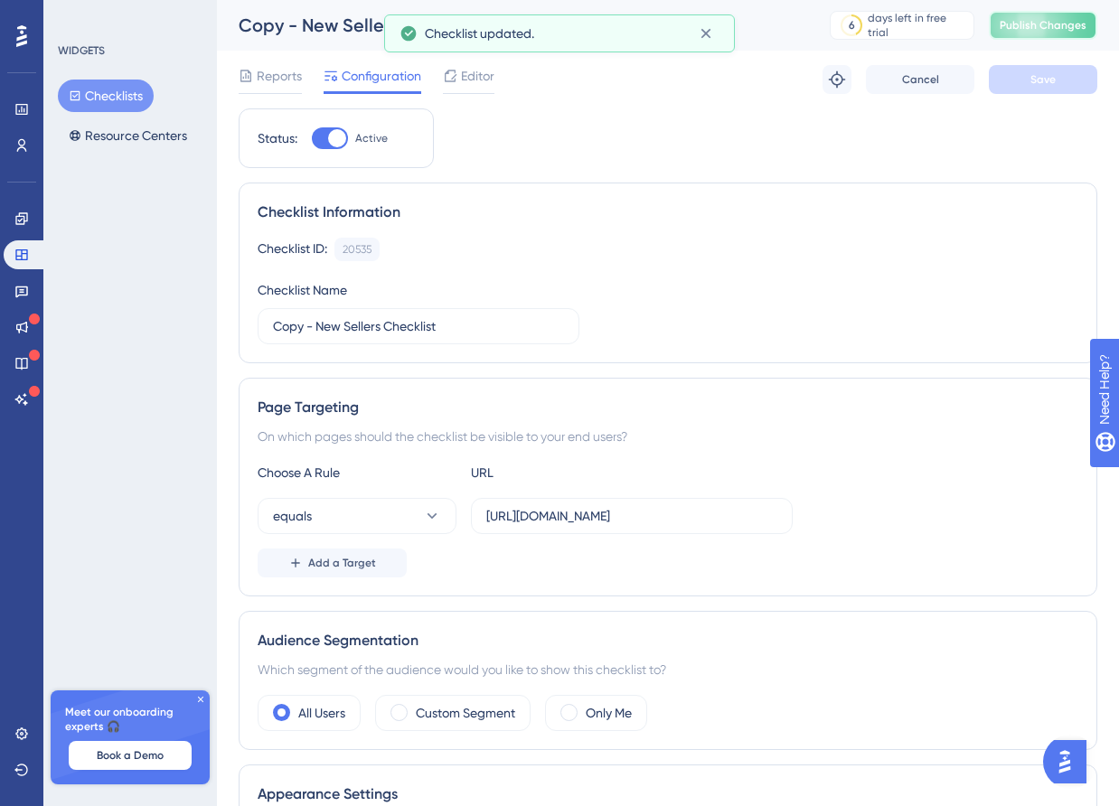
click at [1038, 26] on span "Publish Changes" at bounding box center [1043, 25] width 87 height 14
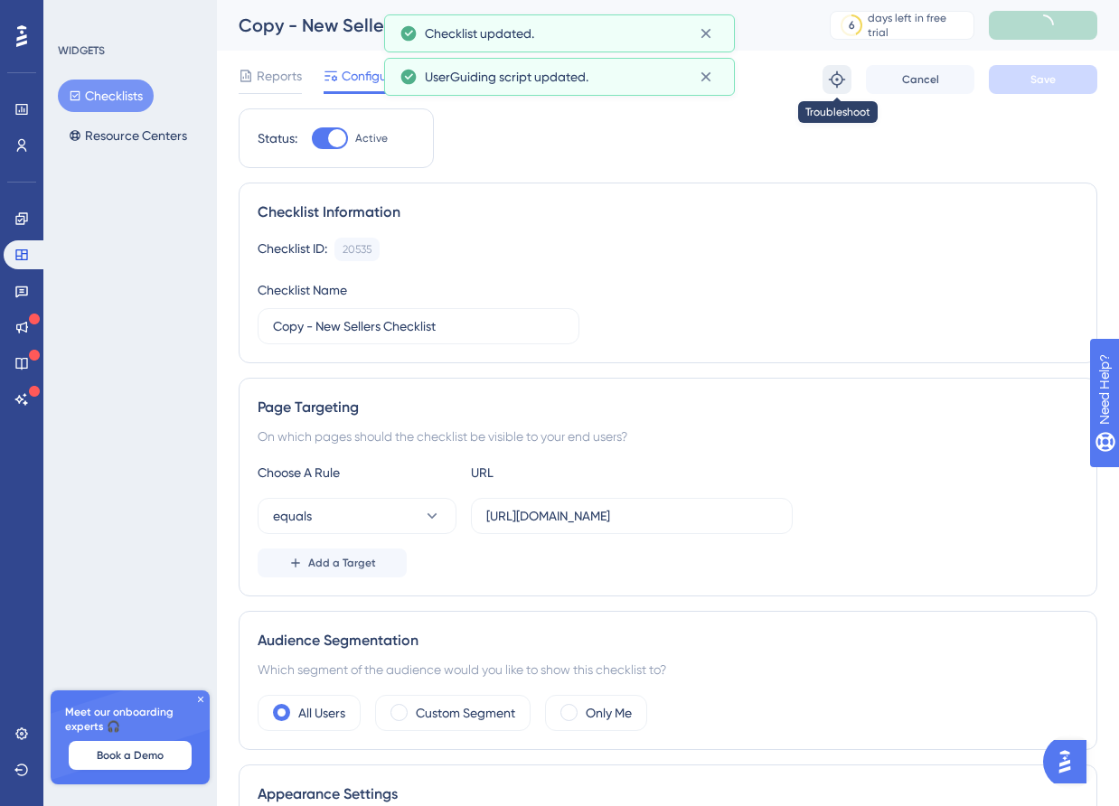
click at [833, 78] on icon at bounding box center [837, 80] width 18 height 18
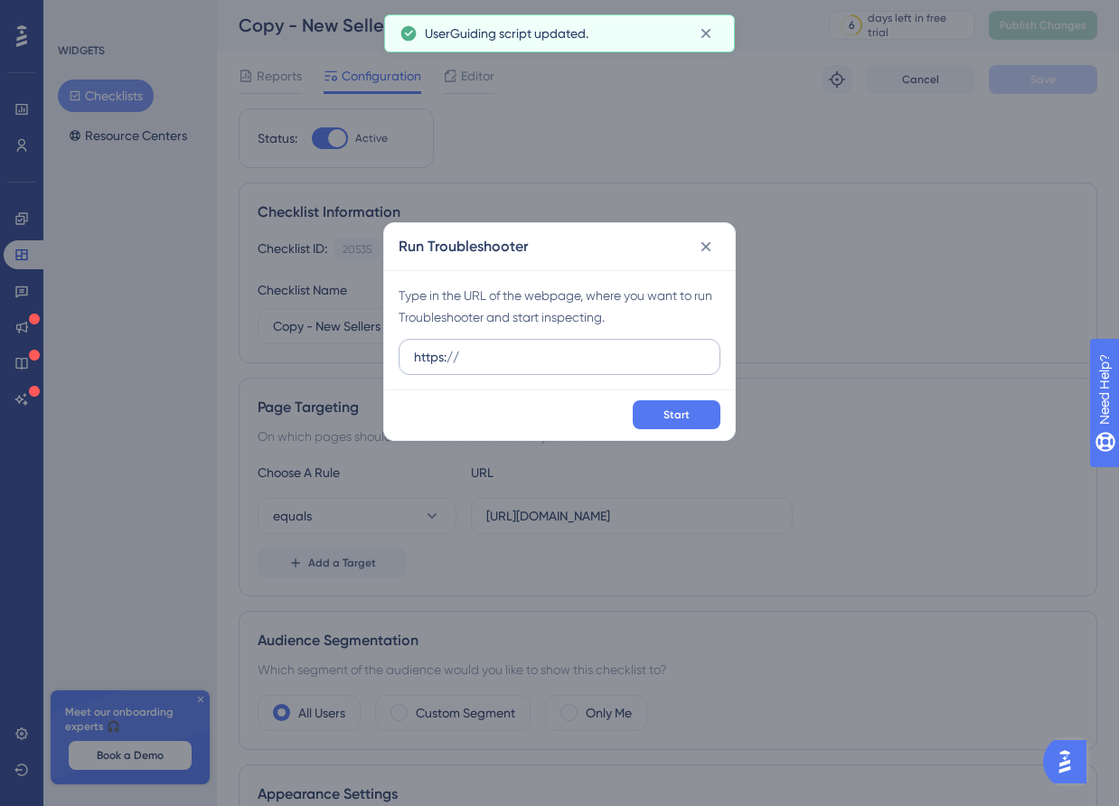
click at [600, 356] on input "https://" at bounding box center [559, 357] width 291 height 20
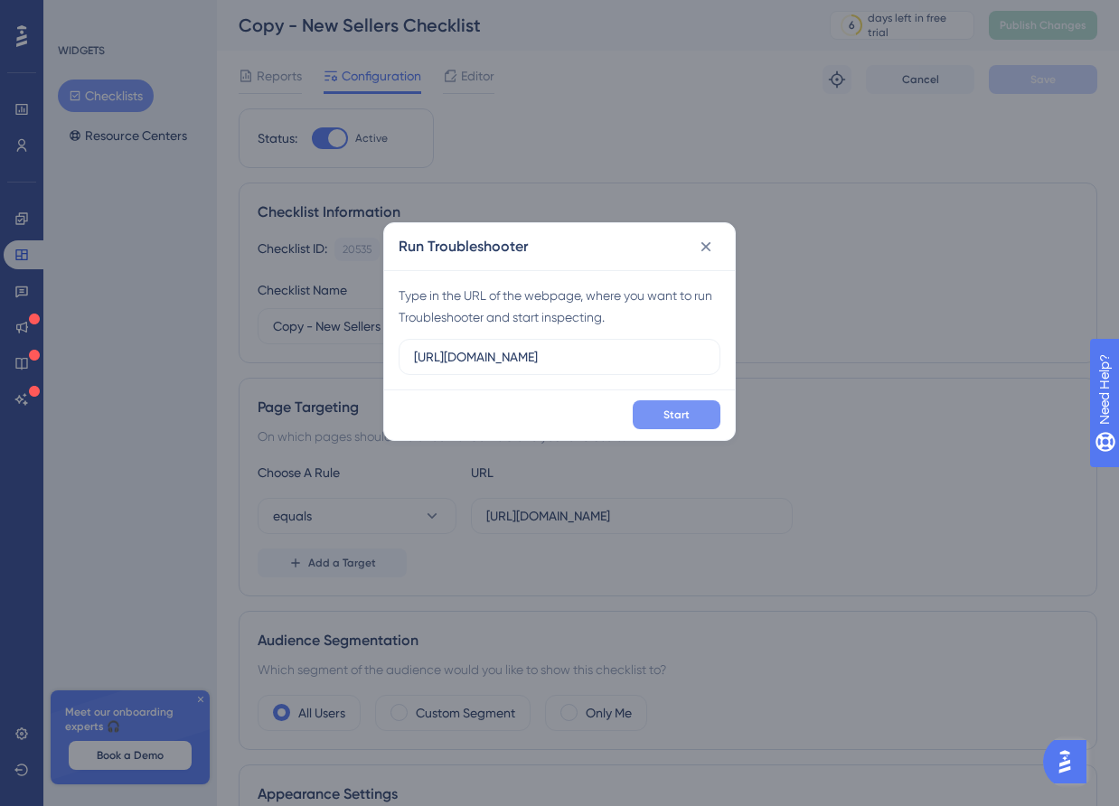
type input "[URL][DOMAIN_NAME]"
click at [673, 407] on button "Start" at bounding box center [677, 414] width 88 height 29
click at [704, 253] on icon at bounding box center [706, 247] width 18 height 18
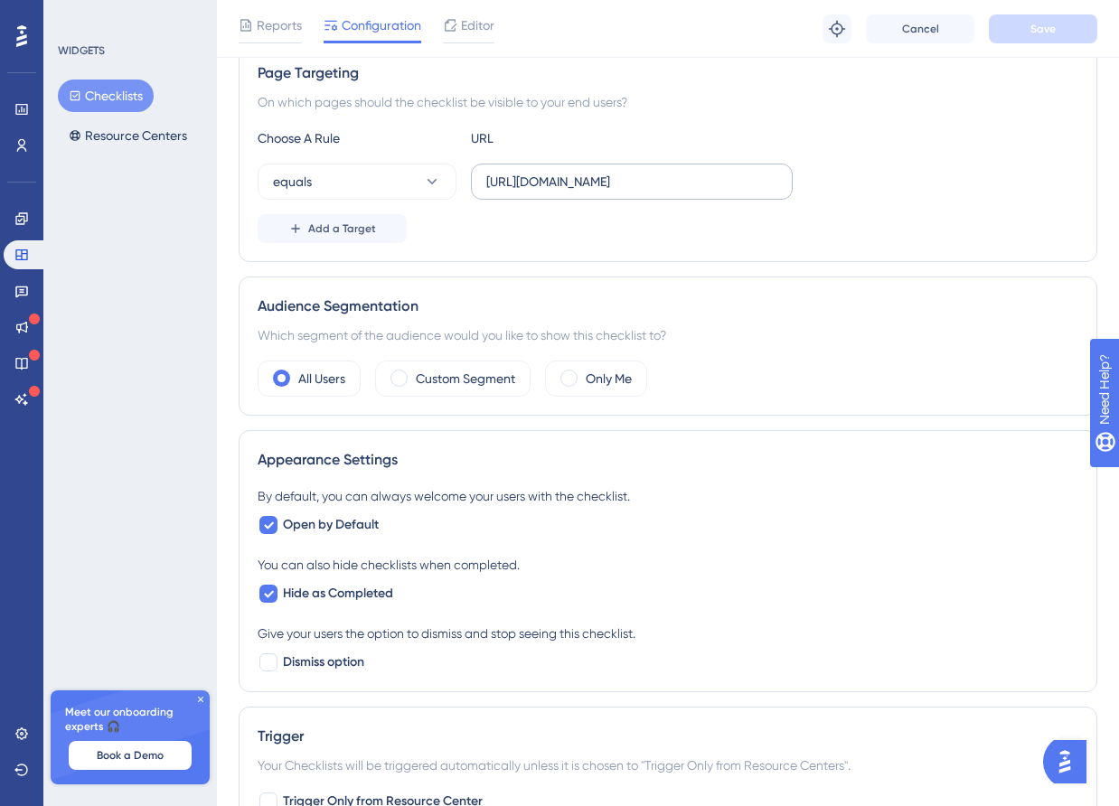
scroll to position [518, 0]
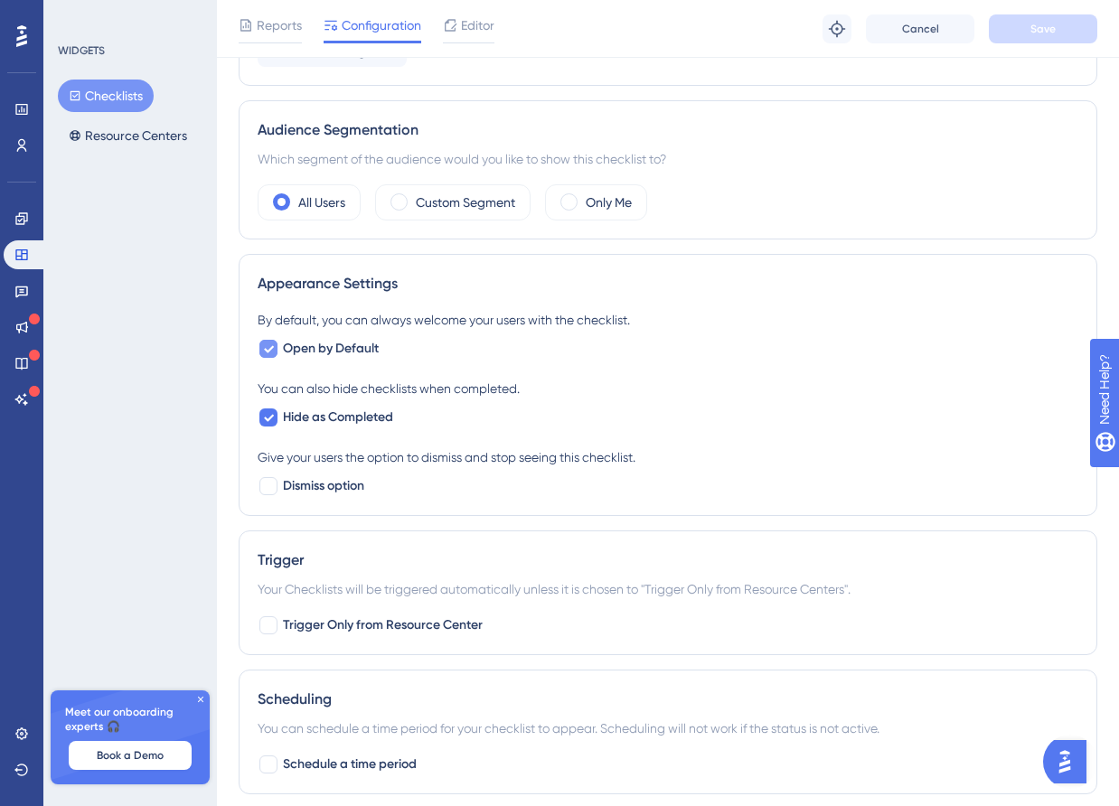
click at [356, 351] on span "Open by Default" at bounding box center [331, 349] width 96 height 22
checkbox input "false"
click at [375, 415] on span "Hide as Completed" at bounding box center [338, 418] width 110 height 22
checkbox input "false"
click at [1039, 43] on div "Reports Configuration Editor Troubleshoot Cancel Save" at bounding box center [668, 29] width 902 height 58
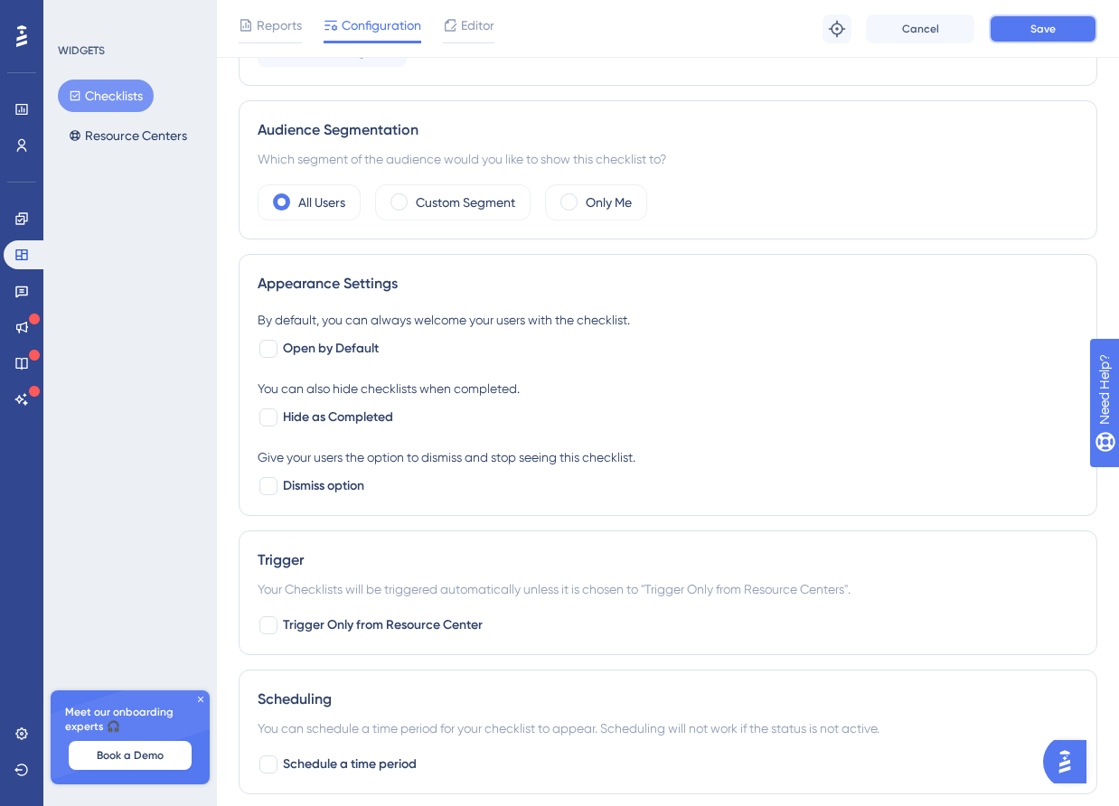
click at [1036, 36] on button "Save" at bounding box center [1043, 28] width 108 height 29
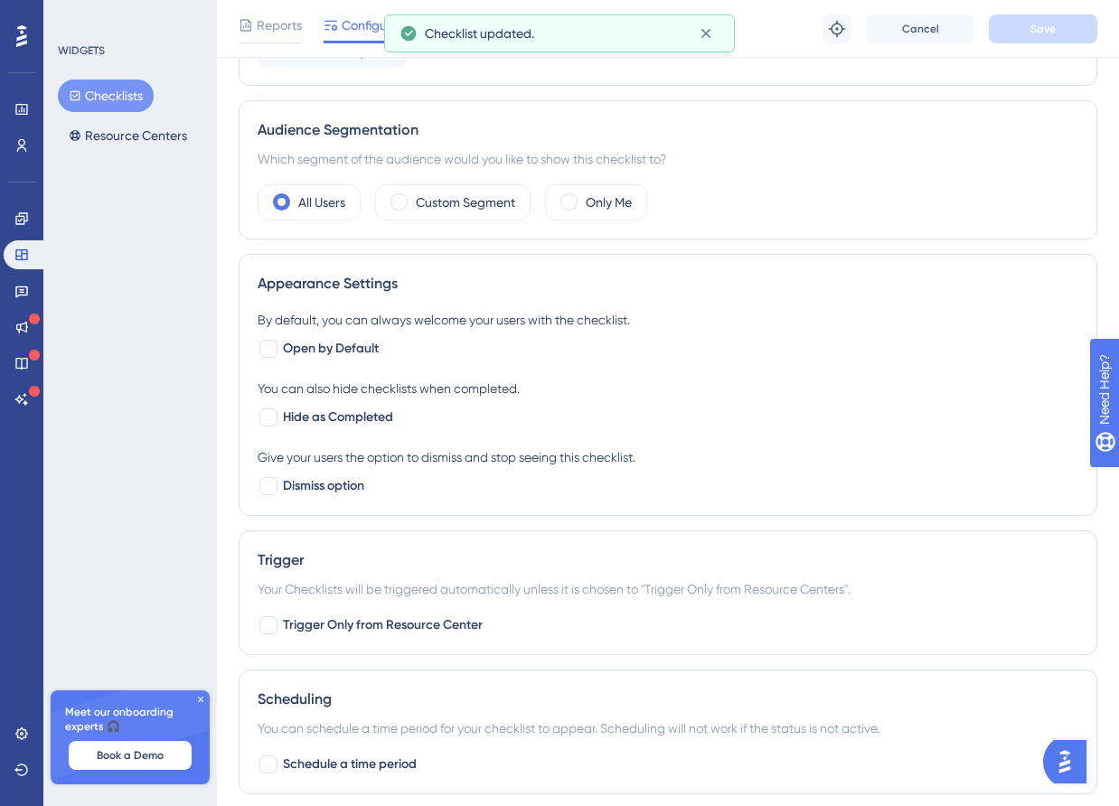
scroll to position [0, 0]
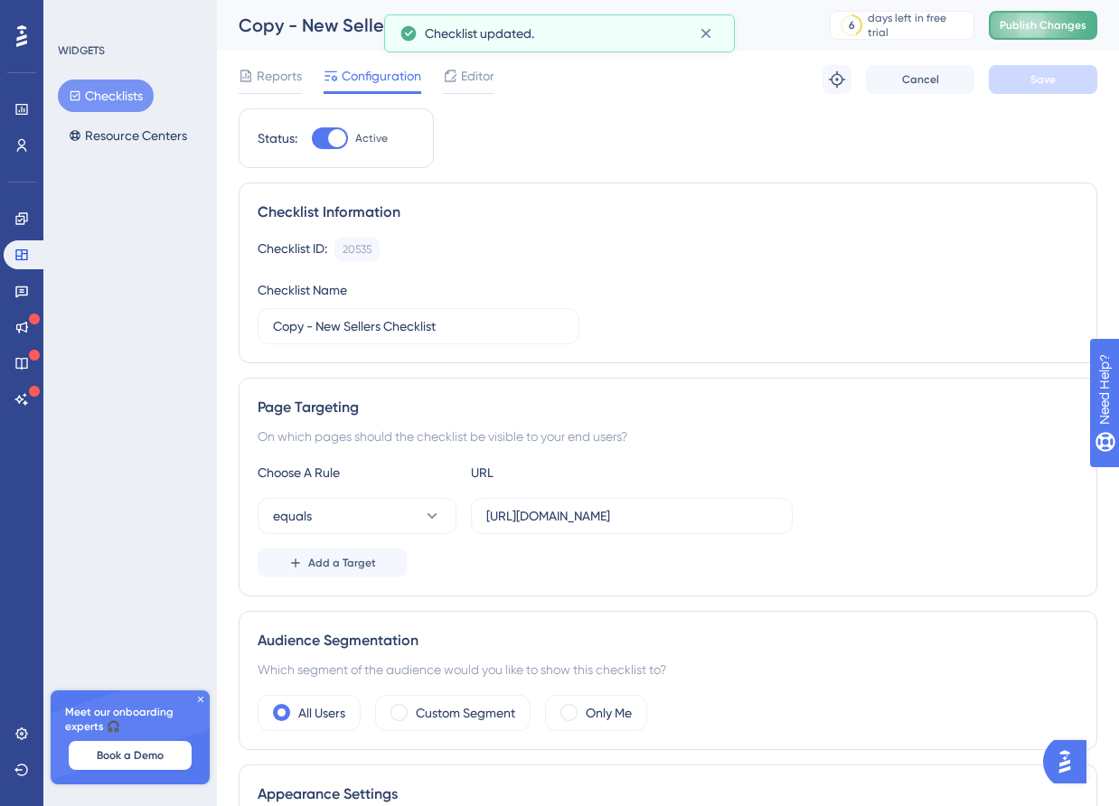
click at [1017, 18] on button "Publish Changes" at bounding box center [1043, 25] width 108 height 29
click at [834, 85] on icon at bounding box center [837, 80] width 18 height 18
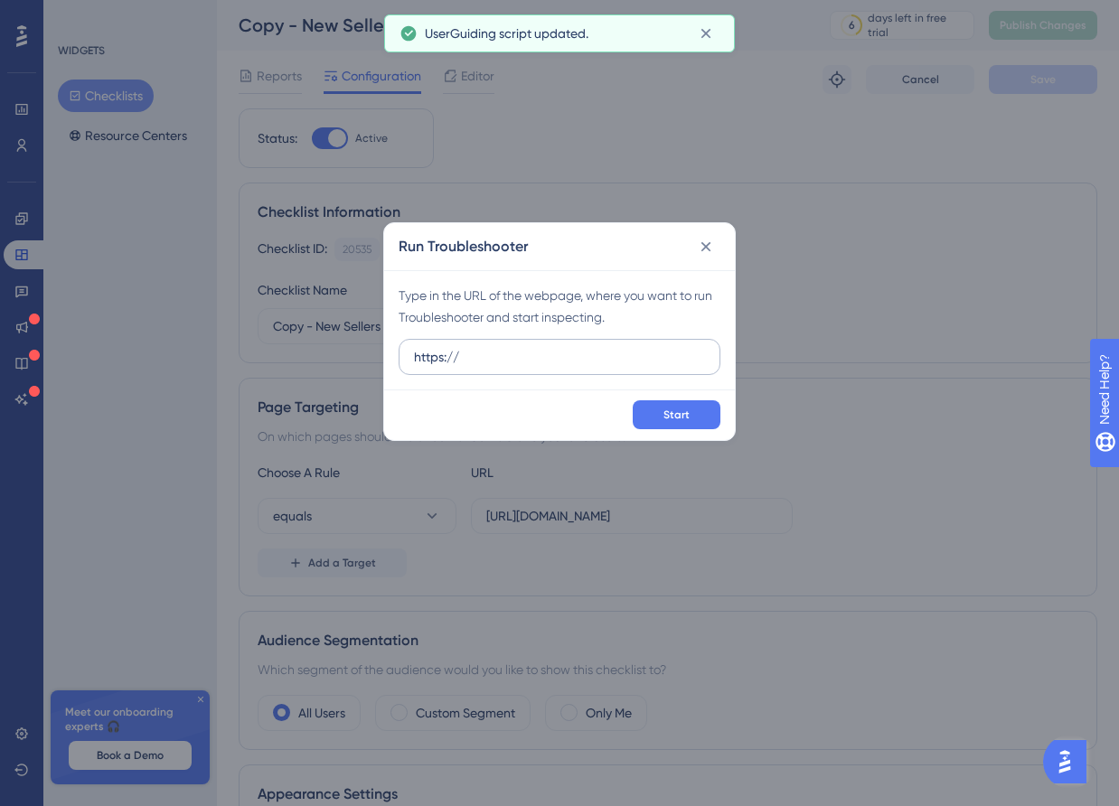
click at [556, 358] on input "https://" at bounding box center [559, 357] width 291 height 20
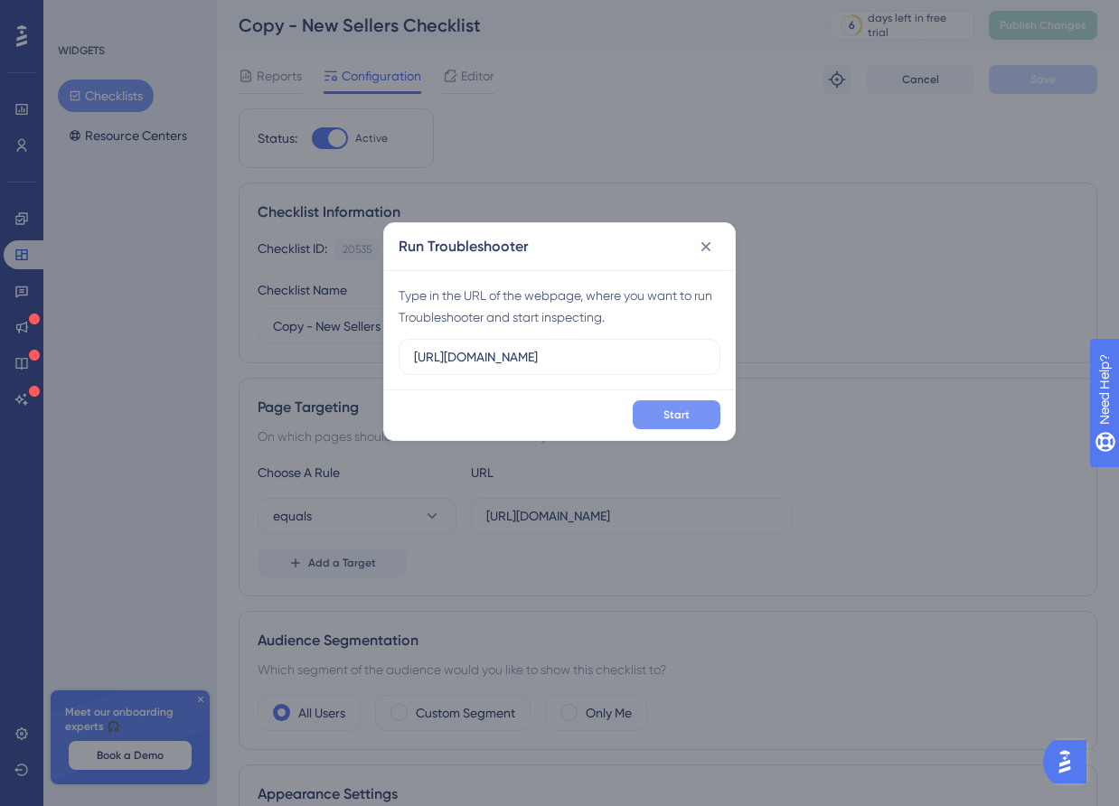
type input "[URL][DOMAIN_NAME]"
click at [666, 403] on button "Start" at bounding box center [677, 414] width 88 height 29
click at [715, 251] on button at bounding box center [706, 246] width 29 height 29
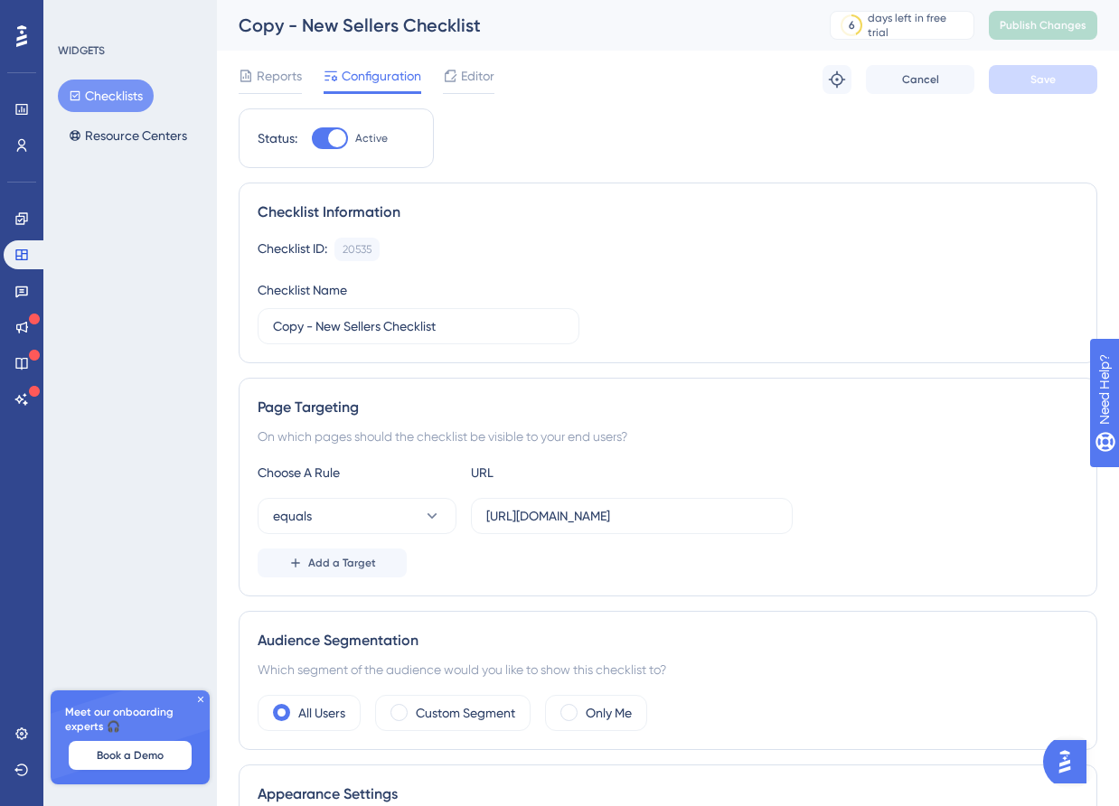
click at [1066, 757] on img "Open AI Assistant Launcher" at bounding box center [1065, 762] width 33 height 33
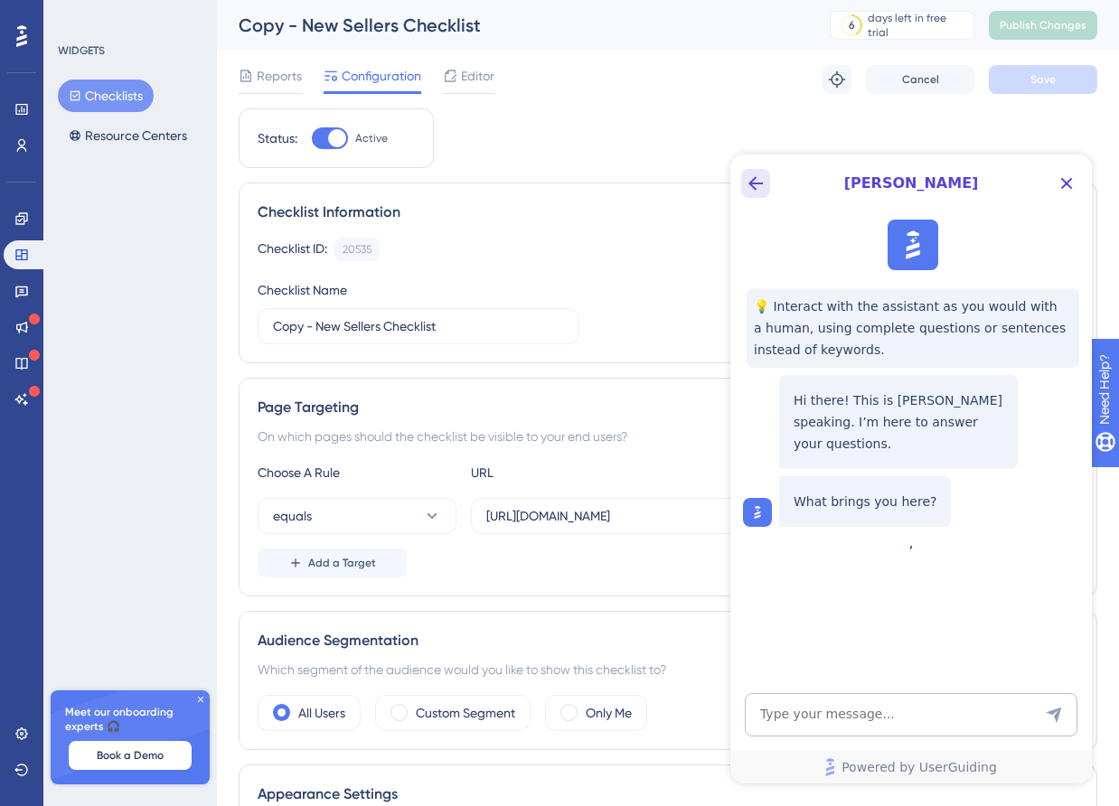
click at [764, 186] on icon "Back Button" at bounding box center [756, 184] width 22 height 22
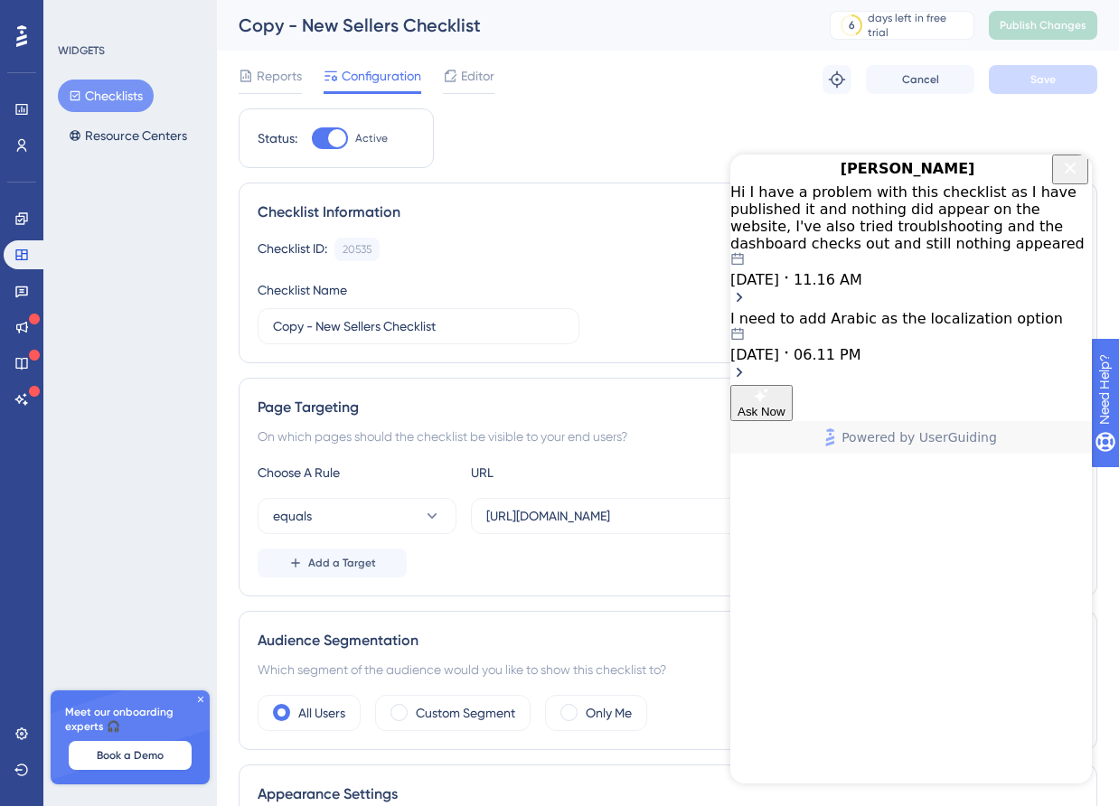
click at [938, 239] on div "Hi I have a problem with this checklist as I have published it and nothing did …" at bounding box center [911, 218] width 362 height 69
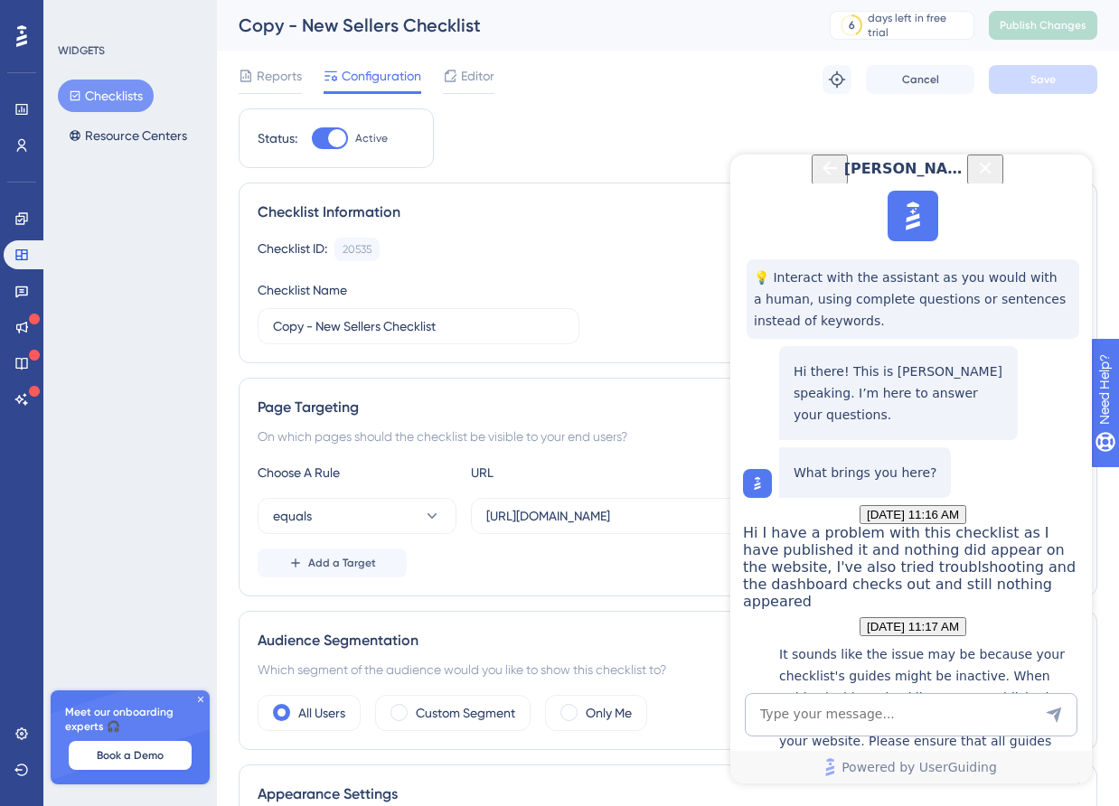
scroll to position [877, 0]
click at [831, 716] on textarea "AI Assistant Text Input" at bounding box center [911, 714] width 333 height 43
click at [108, 92] on button "Checklists" at bounding box center [106, 96] width 96 height 33
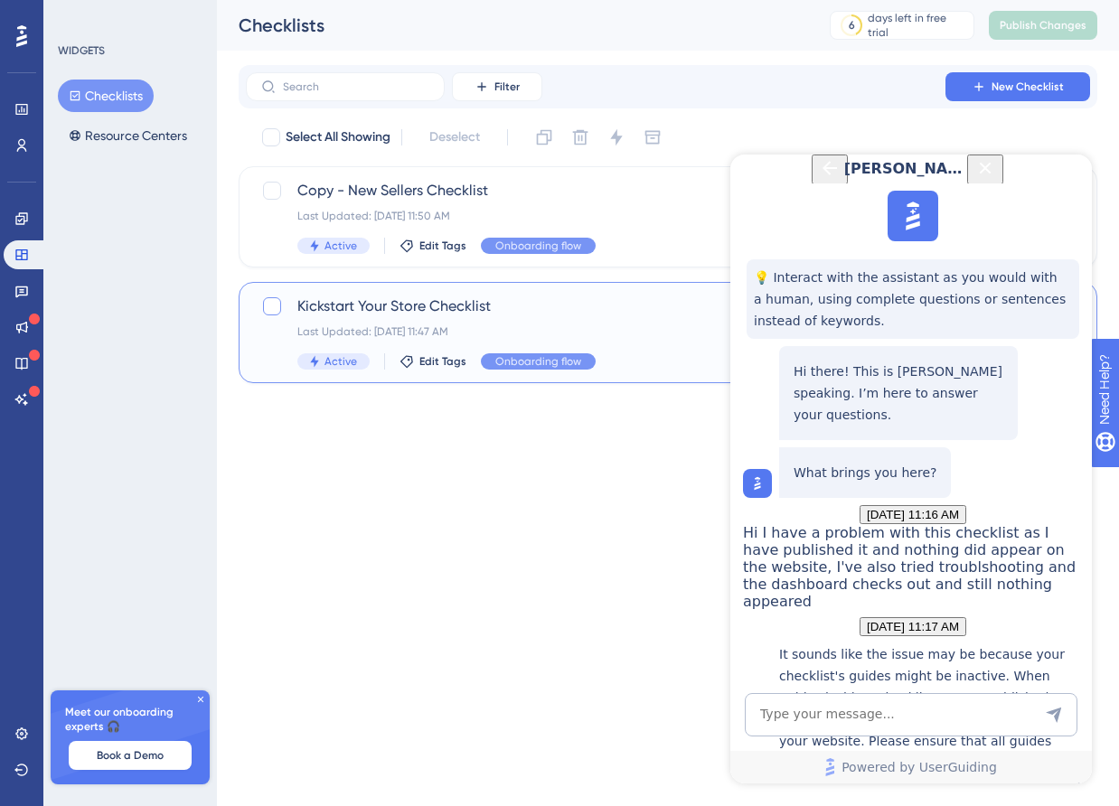
click at [276, 307] on div at bounding box center [272, 306] width 18 height 18
checkbox input "true"
click at [620, 134] on icon at bounding box center [616, 137] width 18 height 18
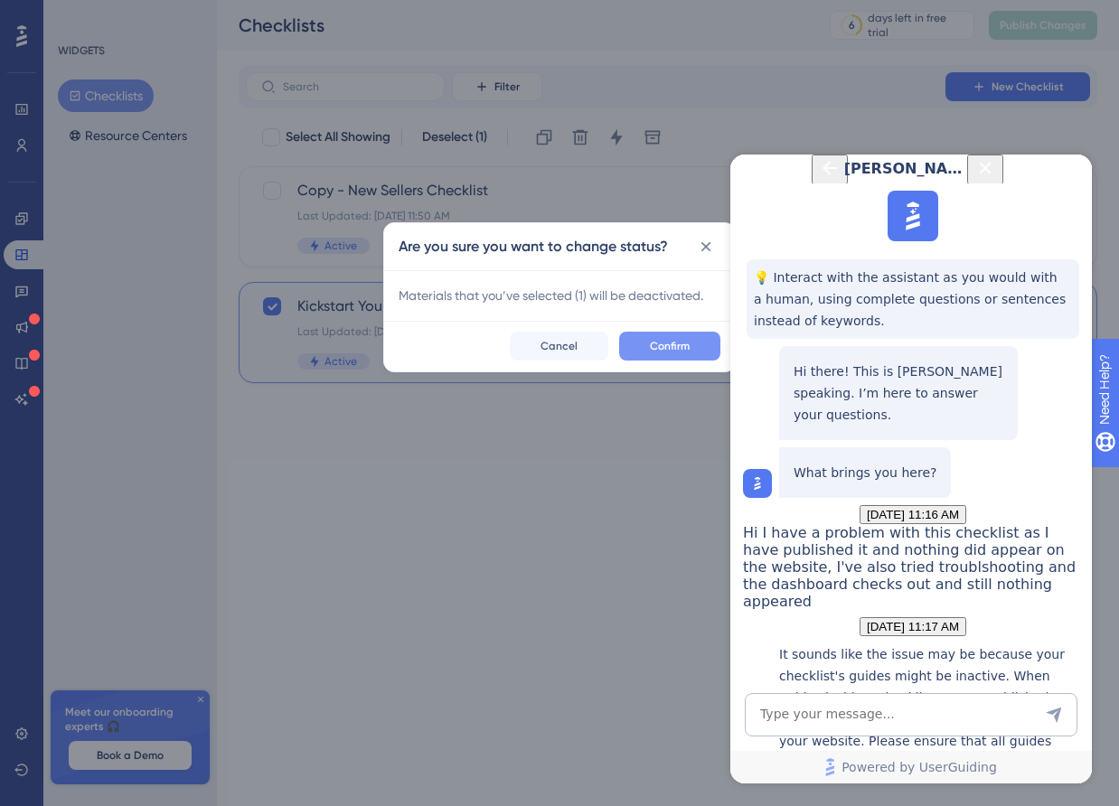
click at [658, 339] on span "Confirm" at bounding box center [670, 346] width 40 height 14
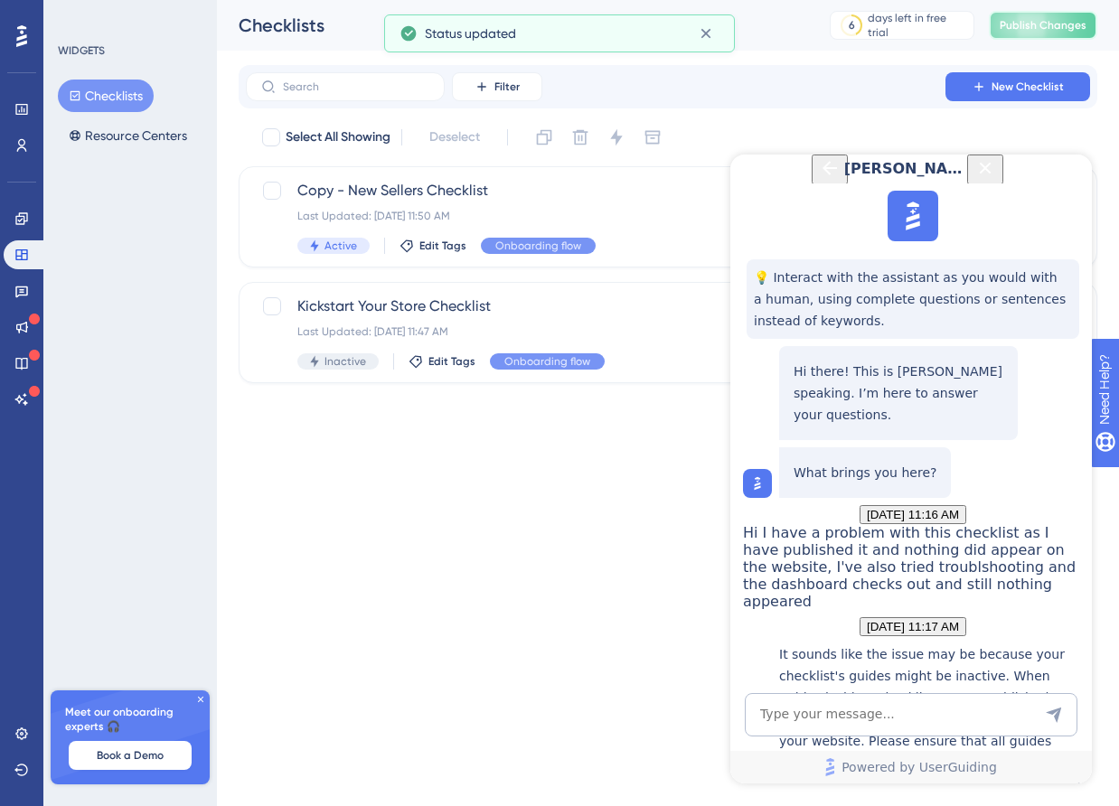
click at [1025, 31] on span "Publish Changes" at bounding box center [1043, 25] width 87 height 14
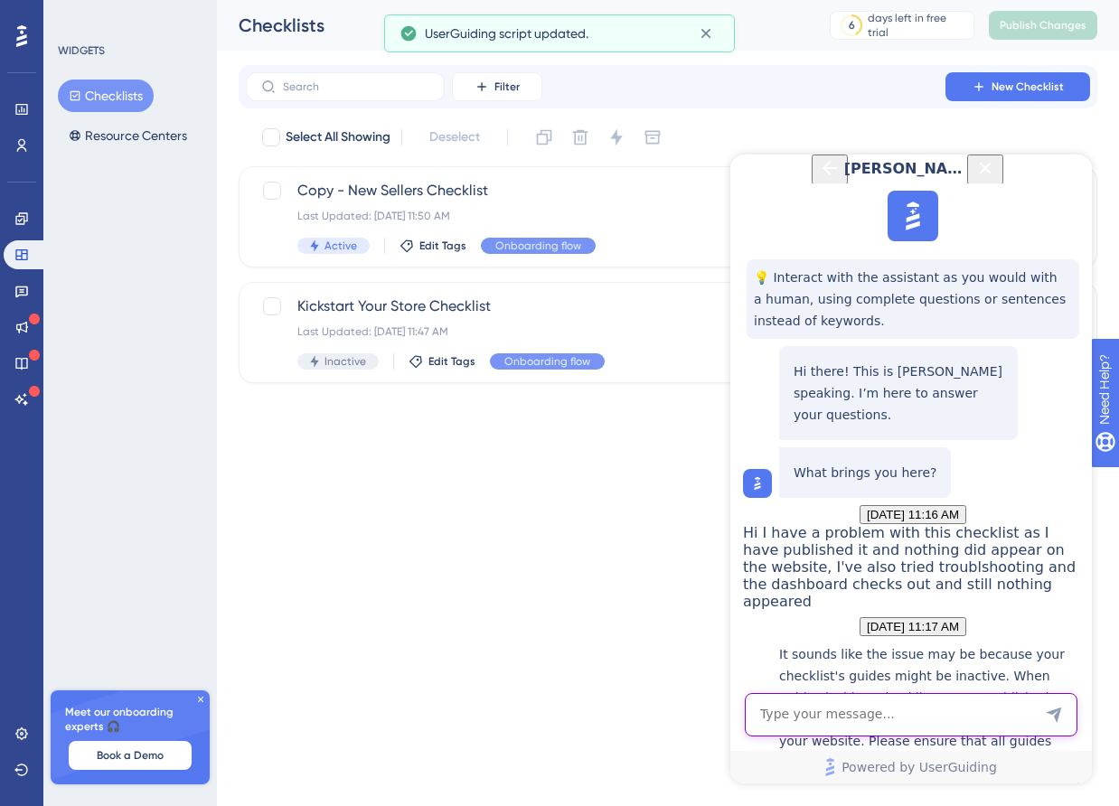
click at [833, 720] on textarea "AI Assistant Text Input" at bounding box center [911, 714] width 333 height 43
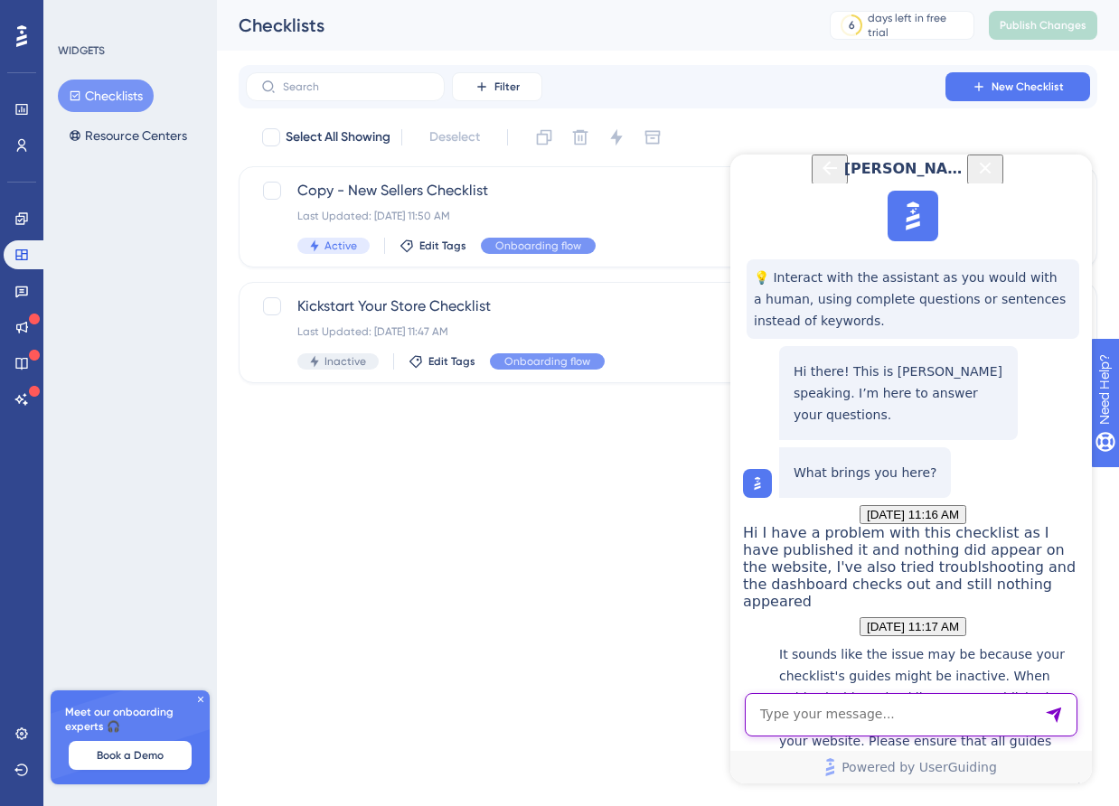
click at [823, 720] on textarea "AI Assistant Text Input" at bounding box center [911, 714] width 333 height 43
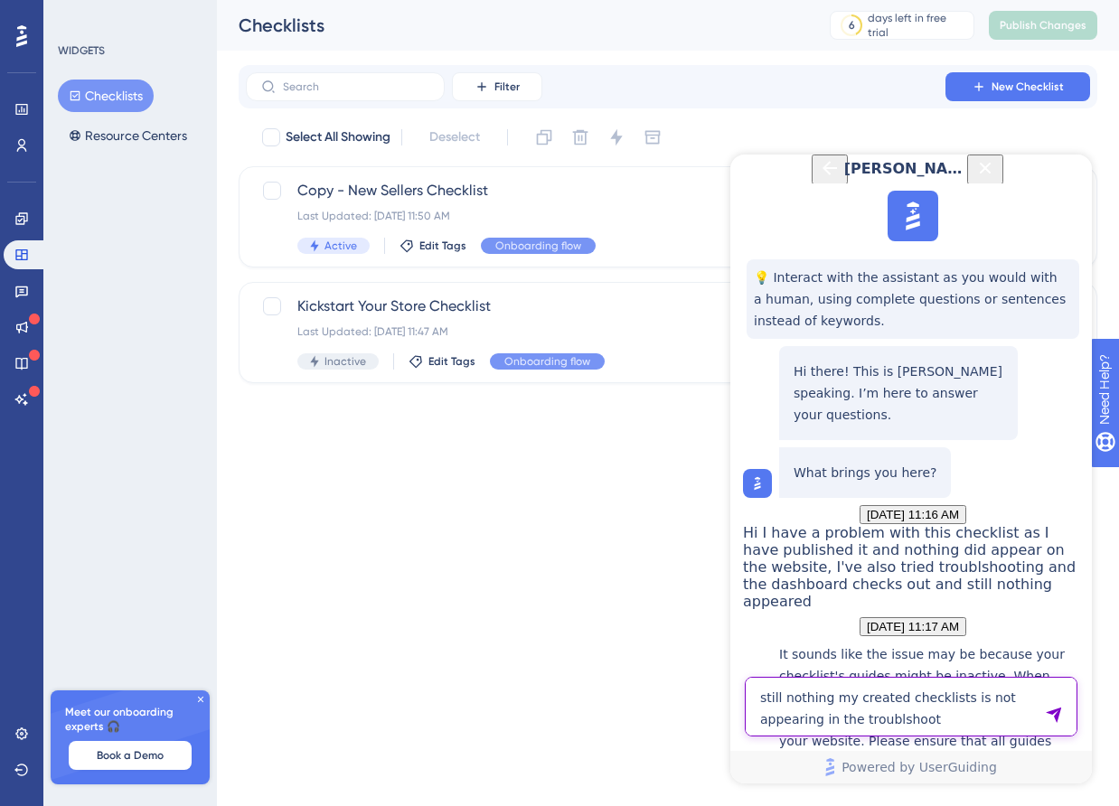
type textarea "still nothing my created checklists is not appearing in the troublshoot"
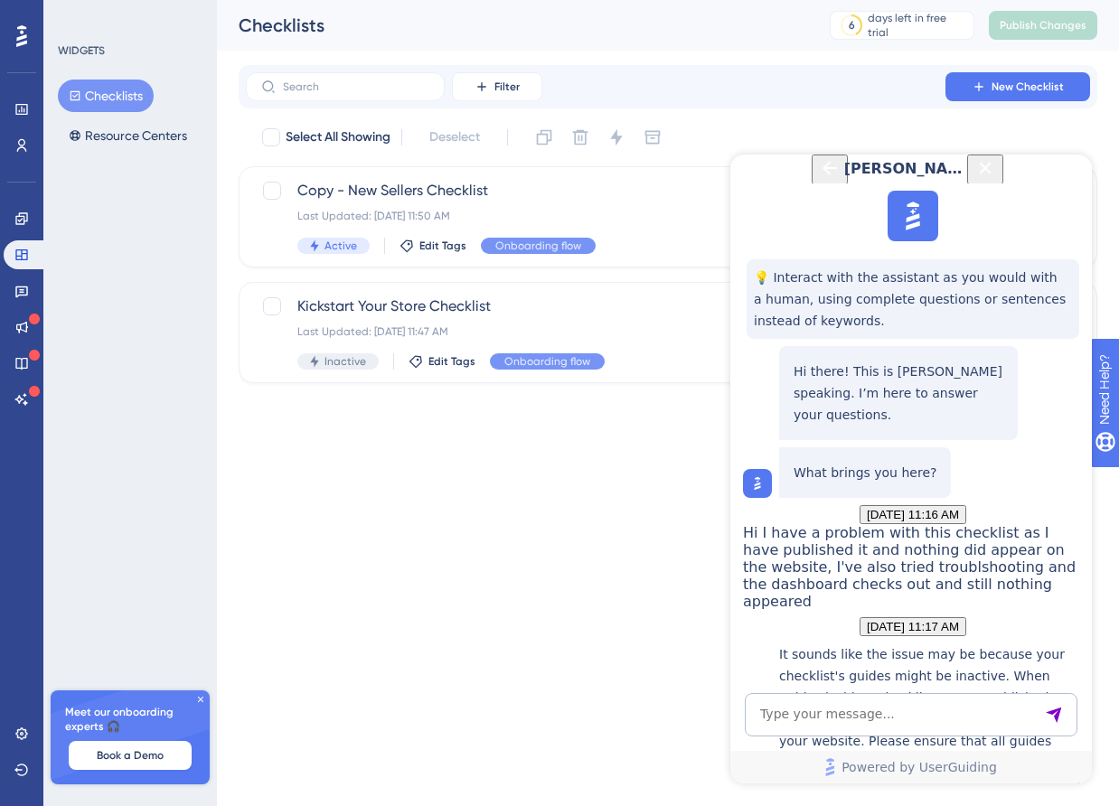
scroll to position [1340, 0]
click at [816, 712] on textarea "AI Assistant Text Input" at bounding box center [911, 714] width 333 height 43
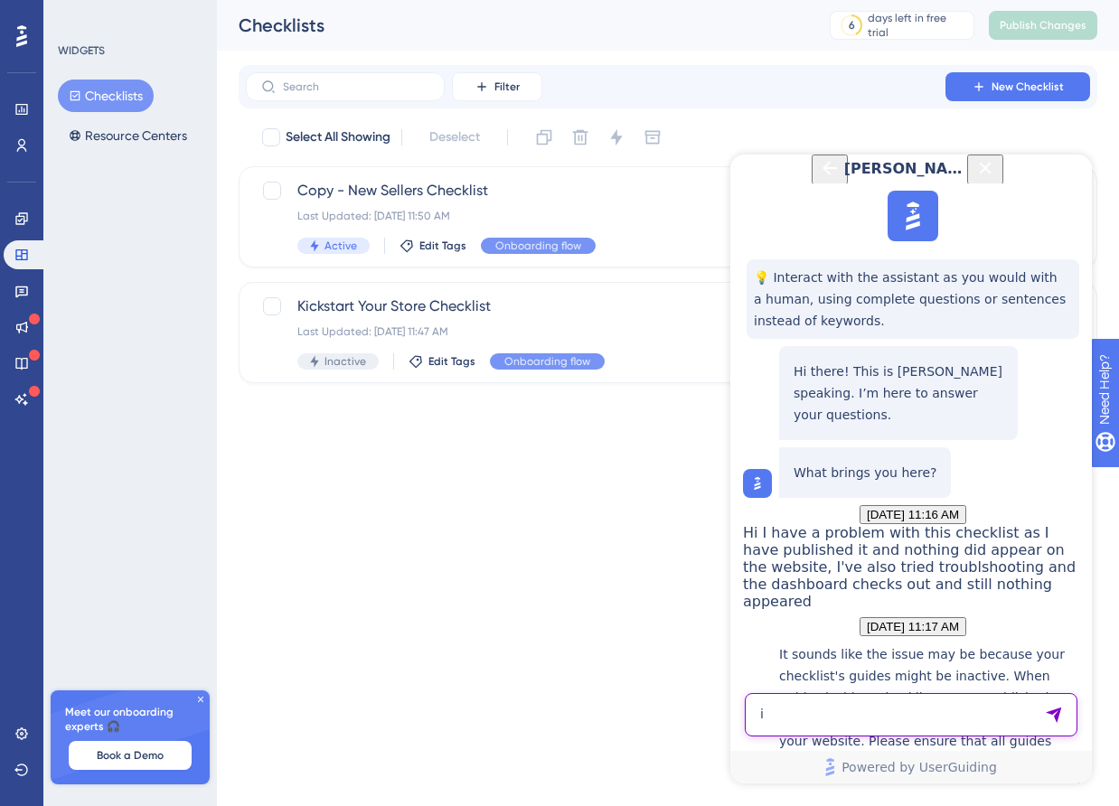
type textarea "i"
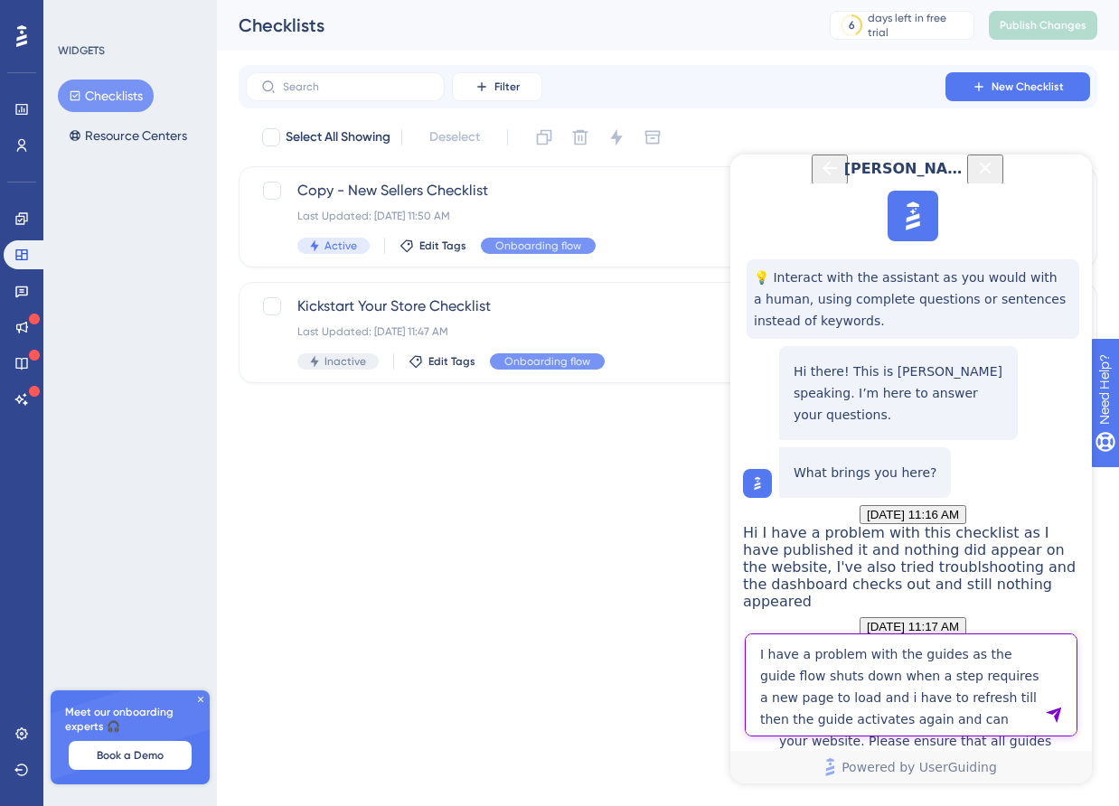
type textarea "I have a problem with the guides as the guide flow shuts down when a step requi…"
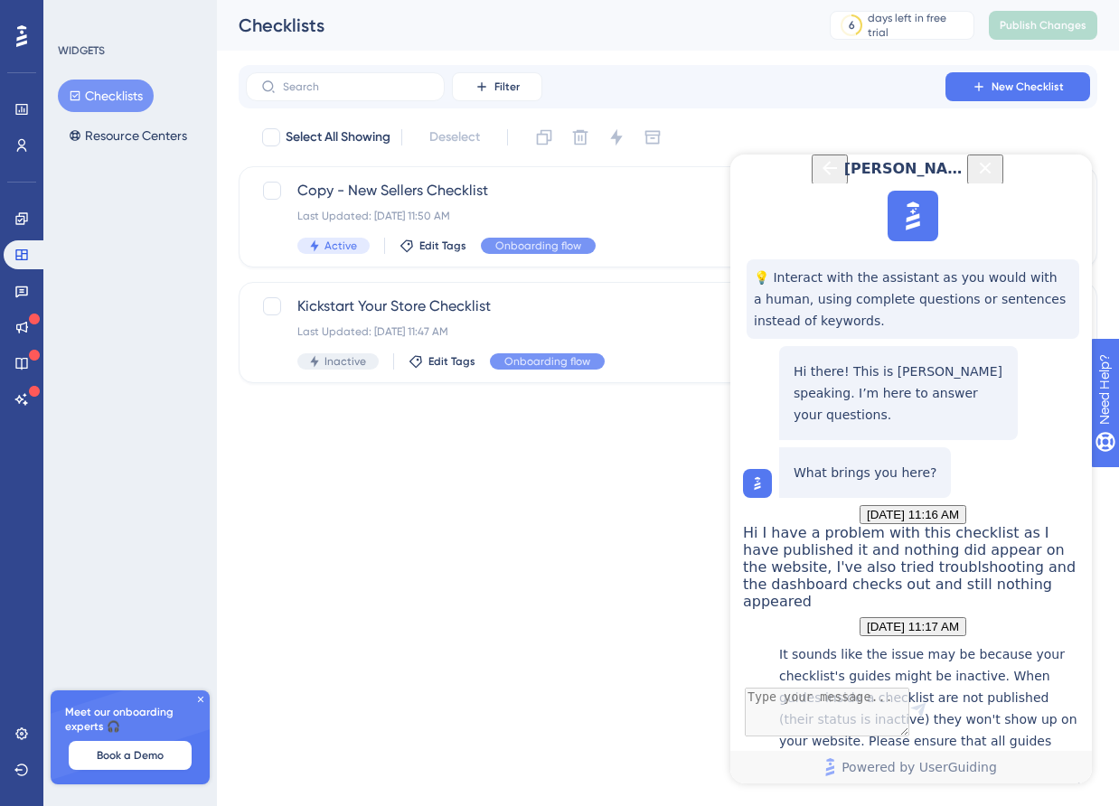
scroll to position [1568, 0]
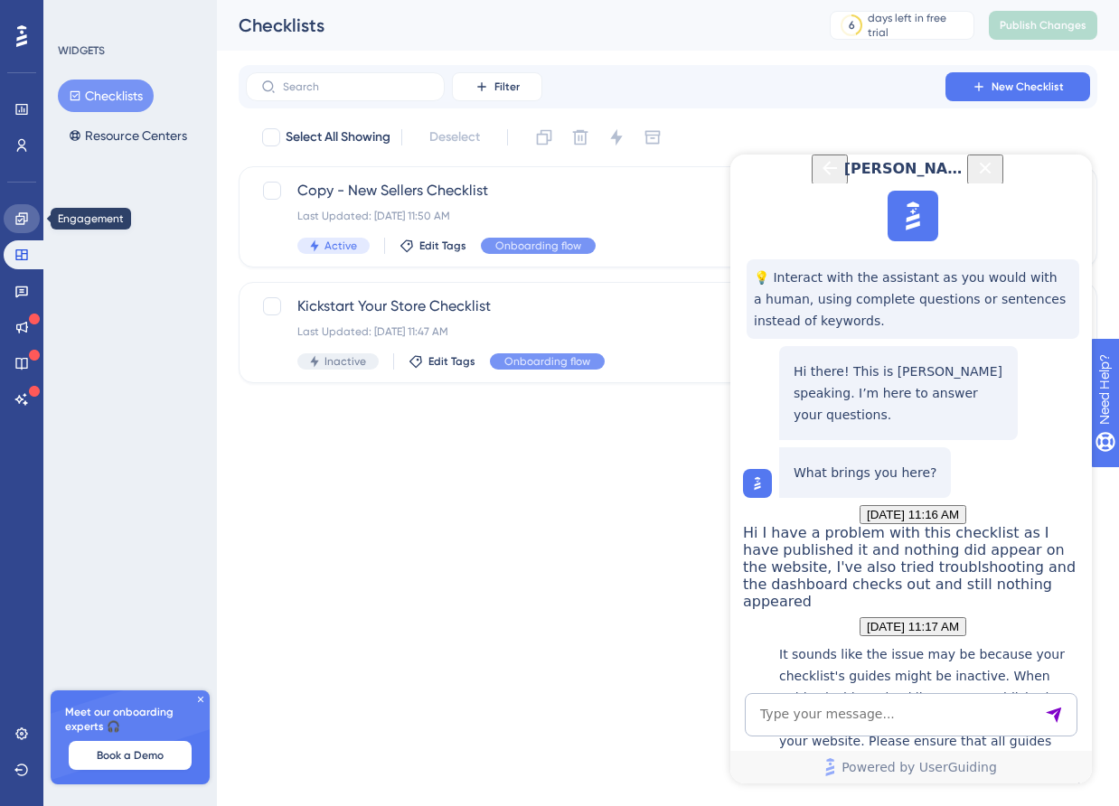
click at [16, 218] on icon at bounding box center [21, 219] width 14 height 14
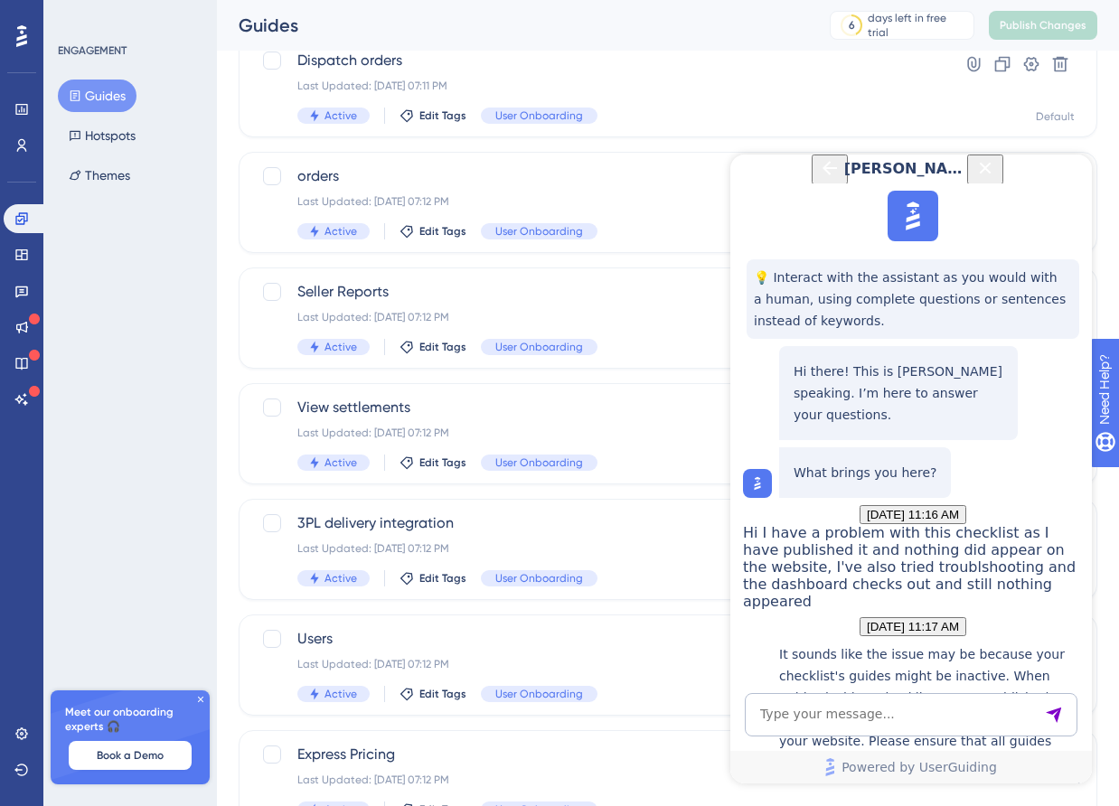
scroll to position [597, 0]
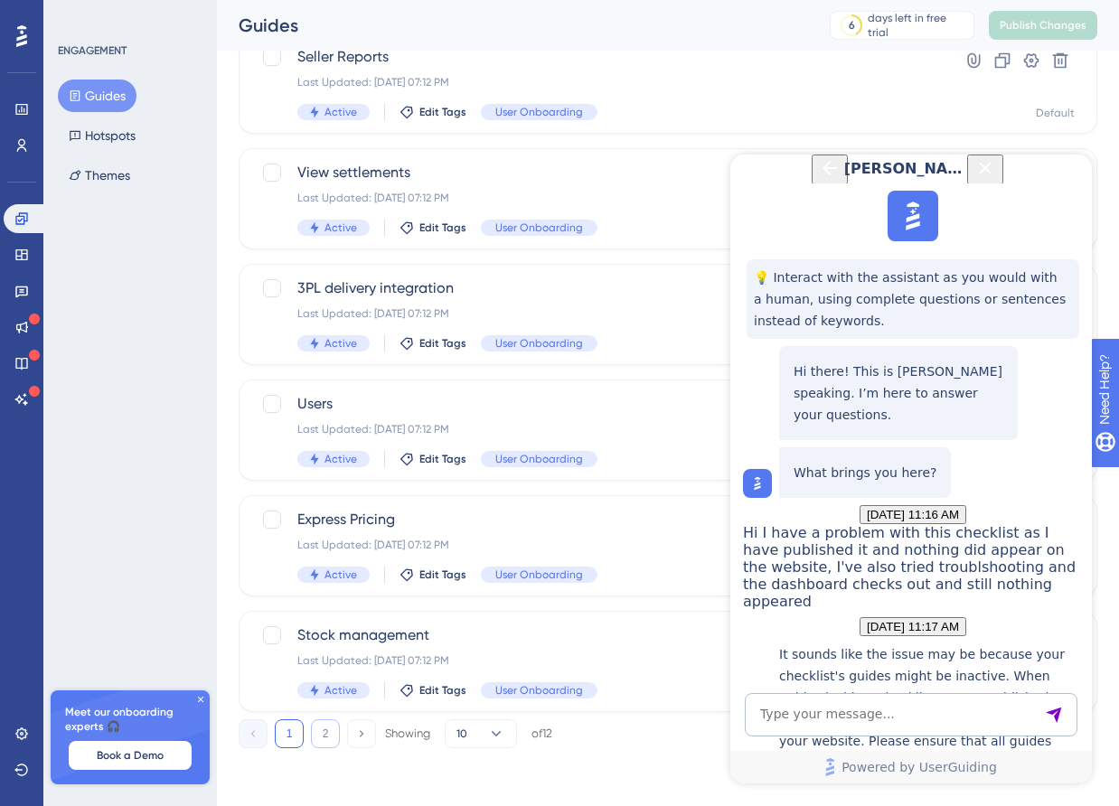
click at [332, 724] on button "2" at bounding box center [325, 734] width 29 height 29
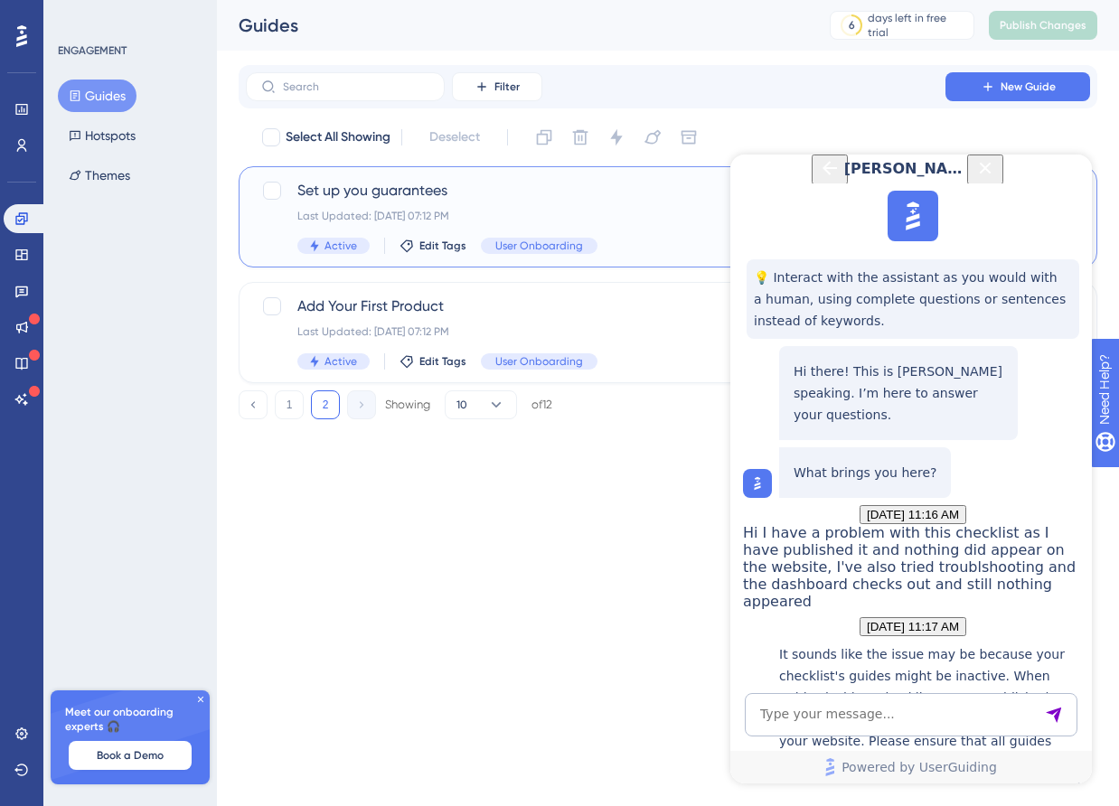
click at [464, 219] on div "Last Updated: [DATE] 07:12 PM" at bounding box center [595, 216] width 597 height 14
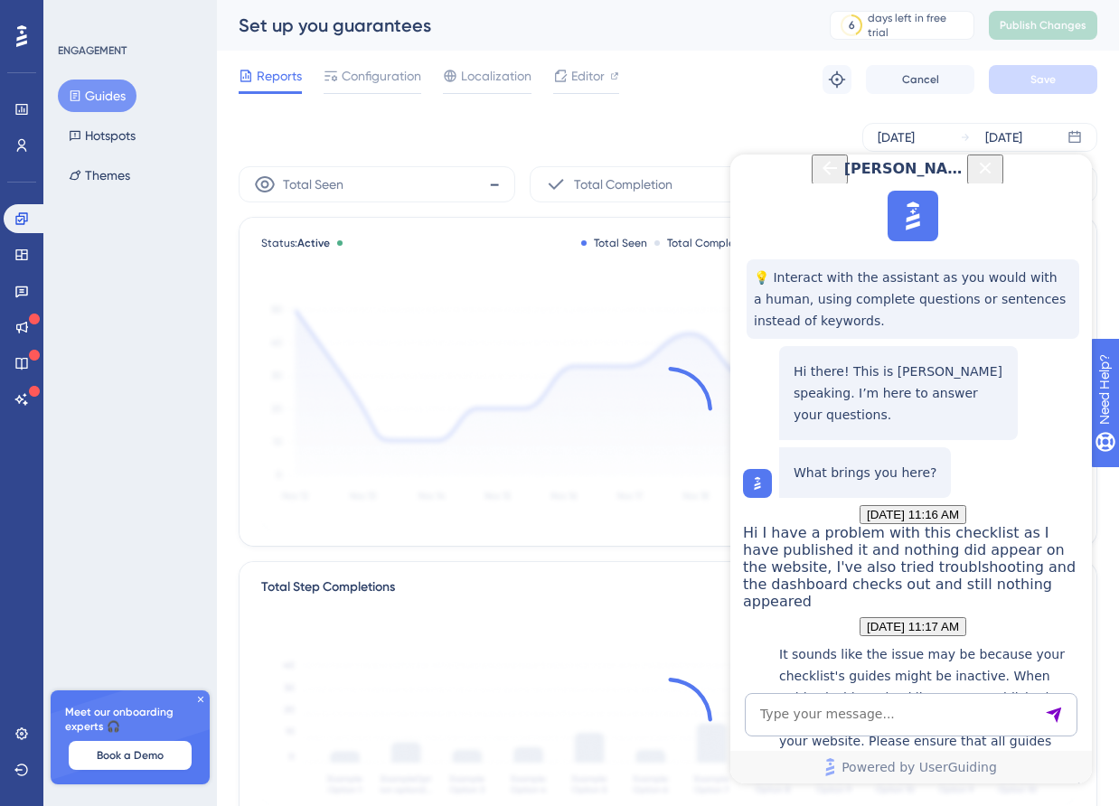
drag, startPoint x: 1062, startPoint y: 193, endPoint x: 1793, endPoint y: 347, distance: 746.6
click at [996, 179] on icon "Close Button" at bounding box center [985, 168] width 22 height 22
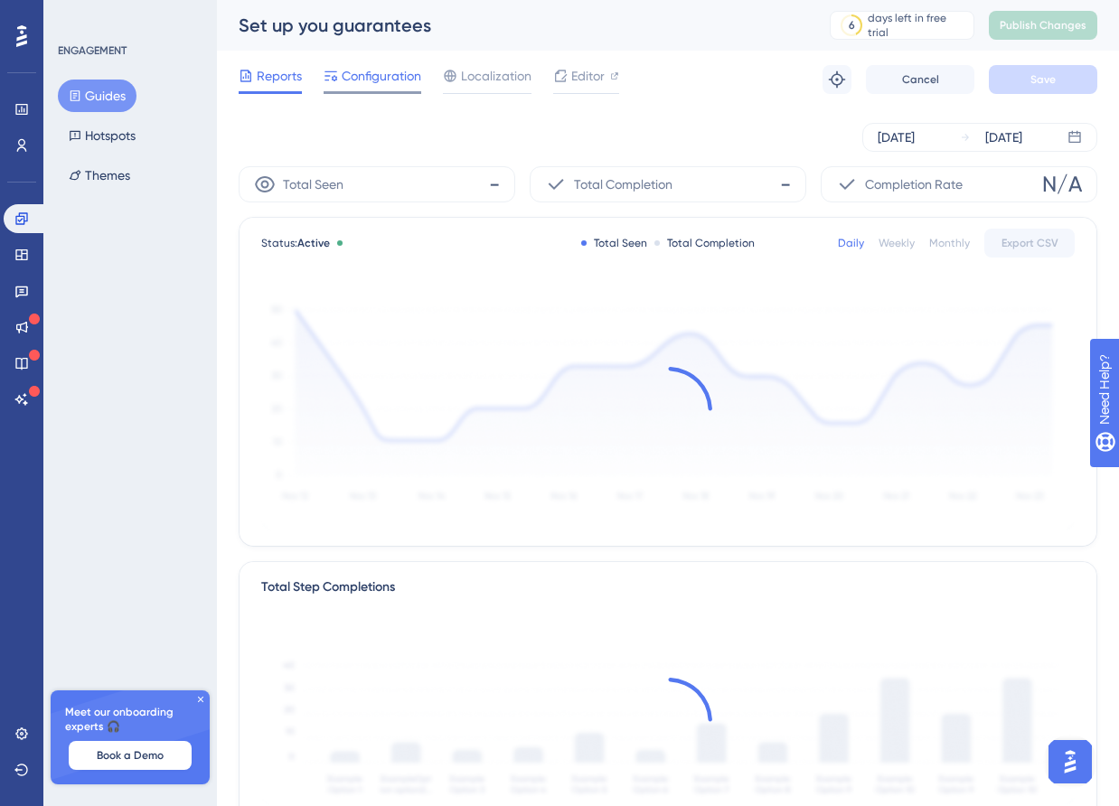
click at [391, 88] on div "Configuration" at bounding box center [373, 79] width 98 height 29
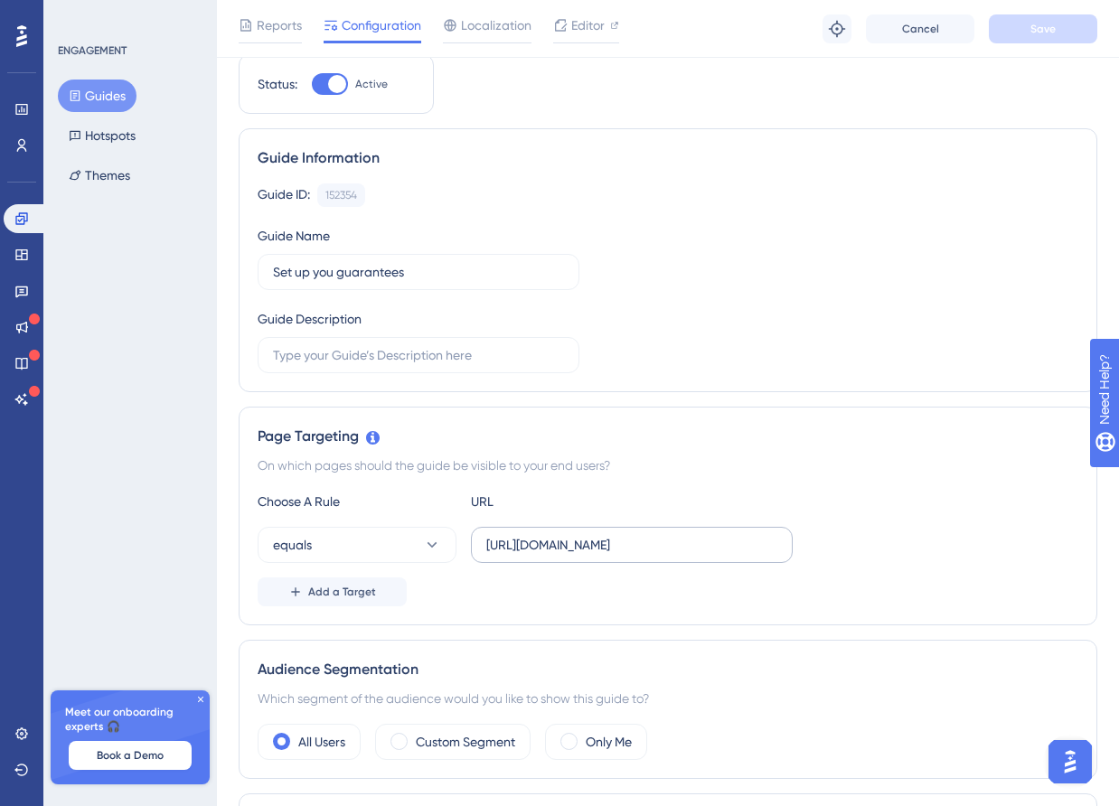
scroll to position [0, 61]
click at [379, 587] on button "Add a Target" at bounding box center [332, 592] width 149 height 29
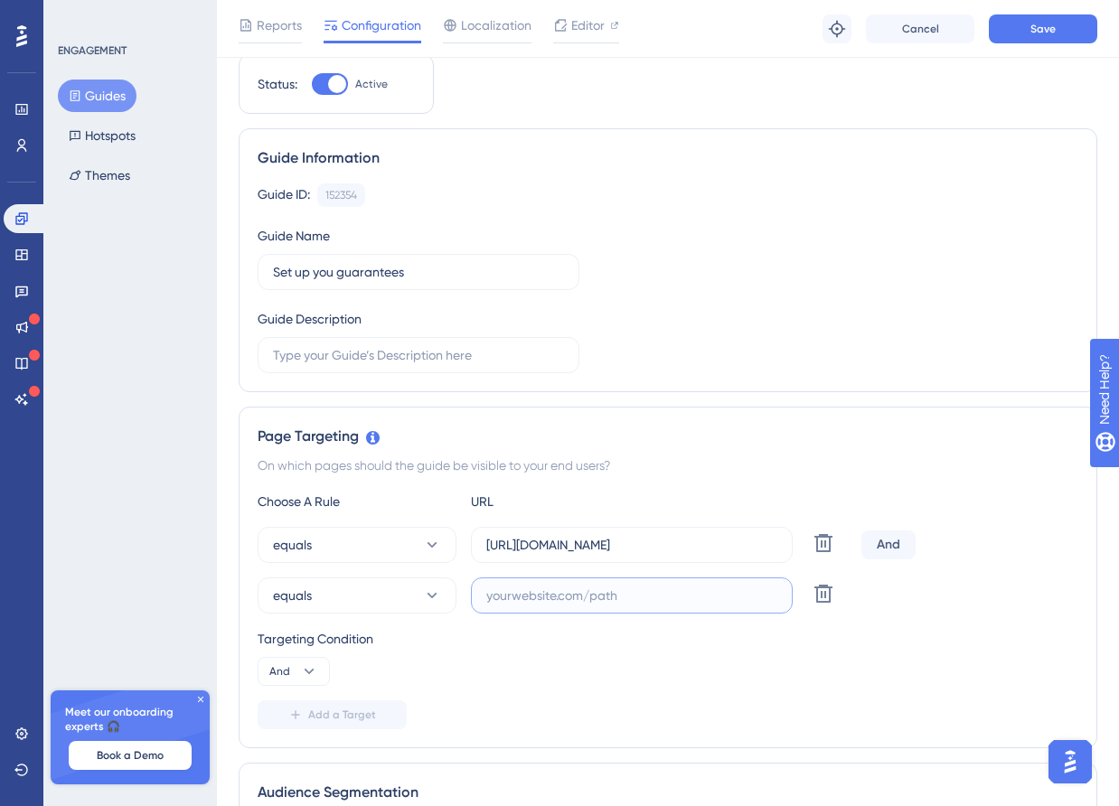
click at [581, 588] on input "text" at bounding box center [631, 596] width 291 height 20
paste input "https://staging-merchant.miswag.co/merchant-guarantees/create"
type input "https://staging-merchant.miswag.co/merchant-guarantees/create"
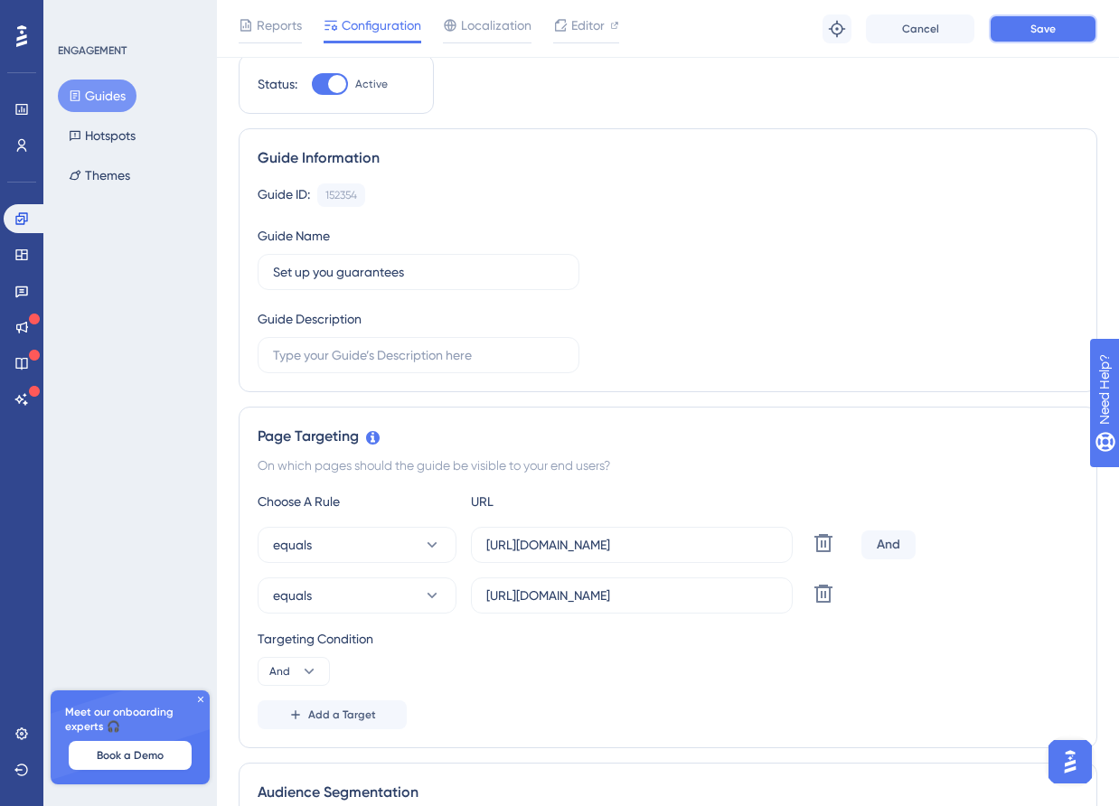
click at [1065, 38] on button "Save" at bounding box center [1043, 28] width 108 height 29
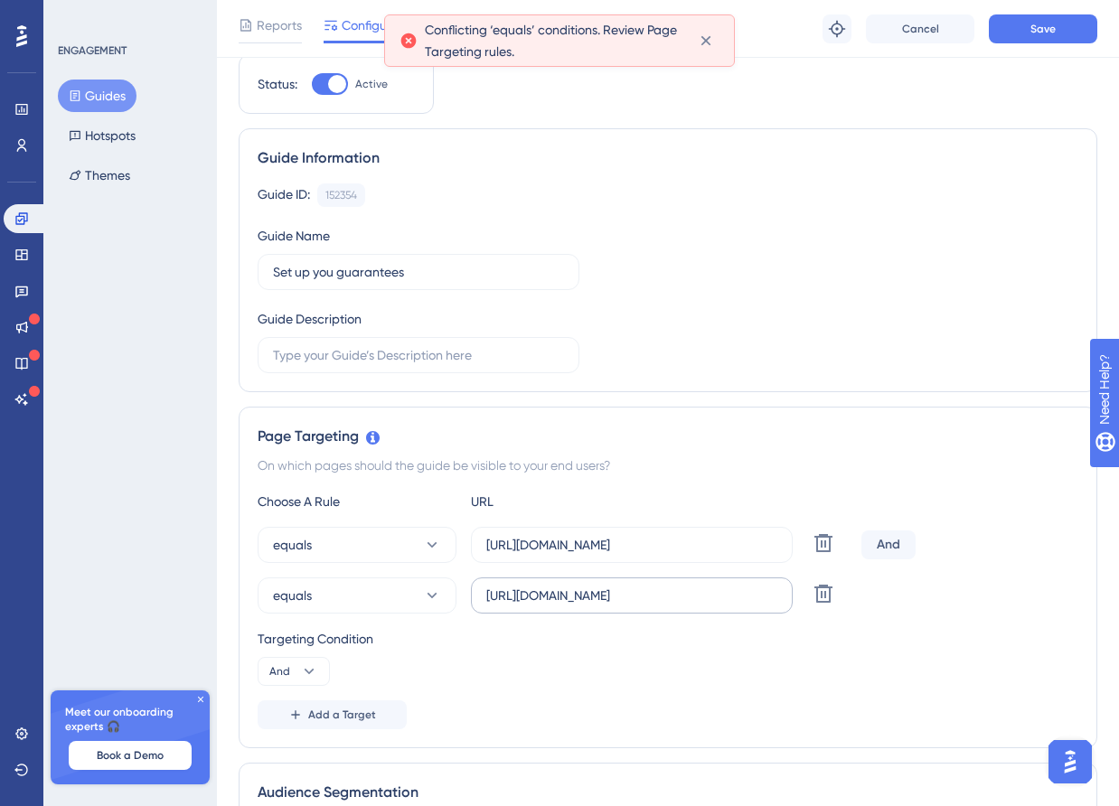
scroll to position [0, 107]
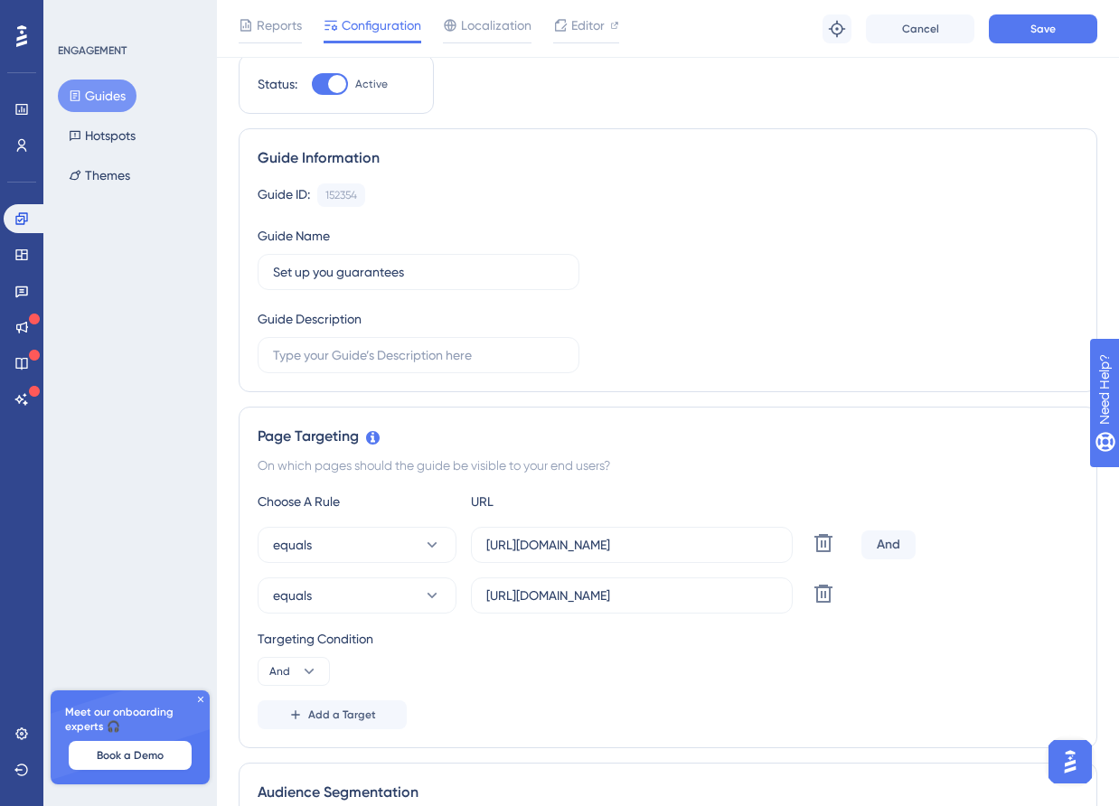
click at [787, 645] on div "Targeting Condition" at bounding box center [668, 639] width 821 height 22
click at [1016, 38] on button "Save" at bounding box center [1043, 28] width 108 height 29
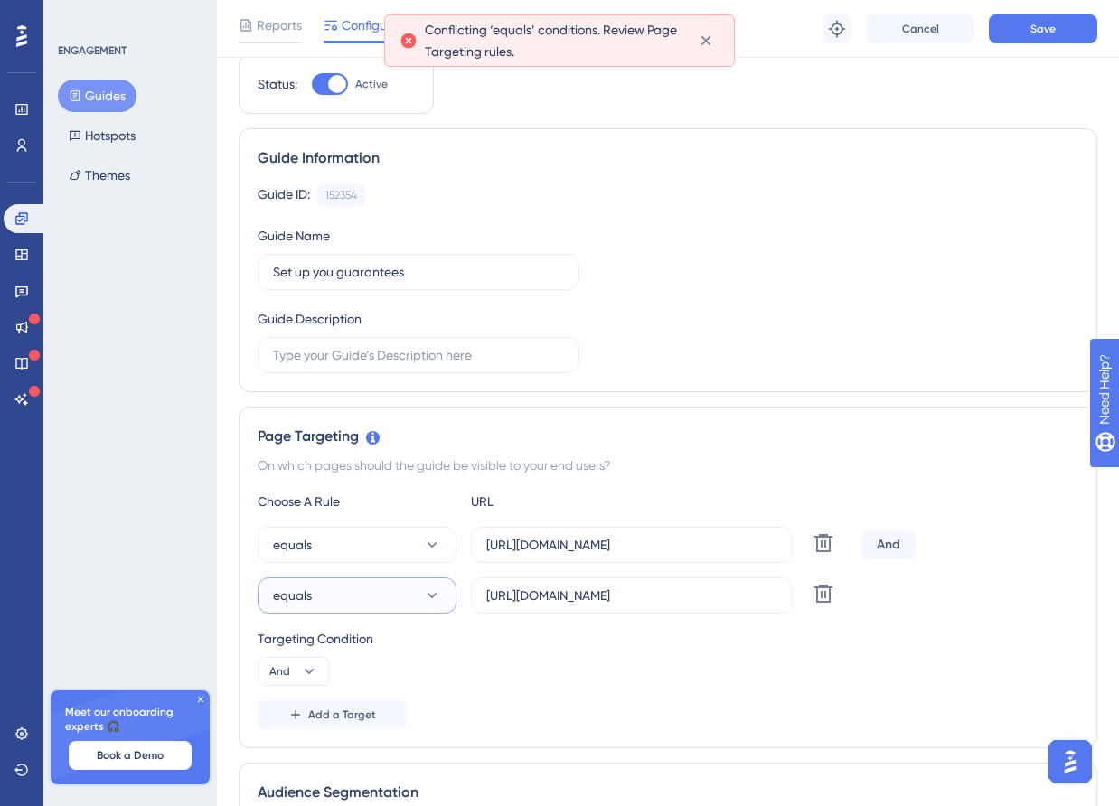
click at [347, 602] on button "equals" at bounding box center [357, 596] width 199 height 36
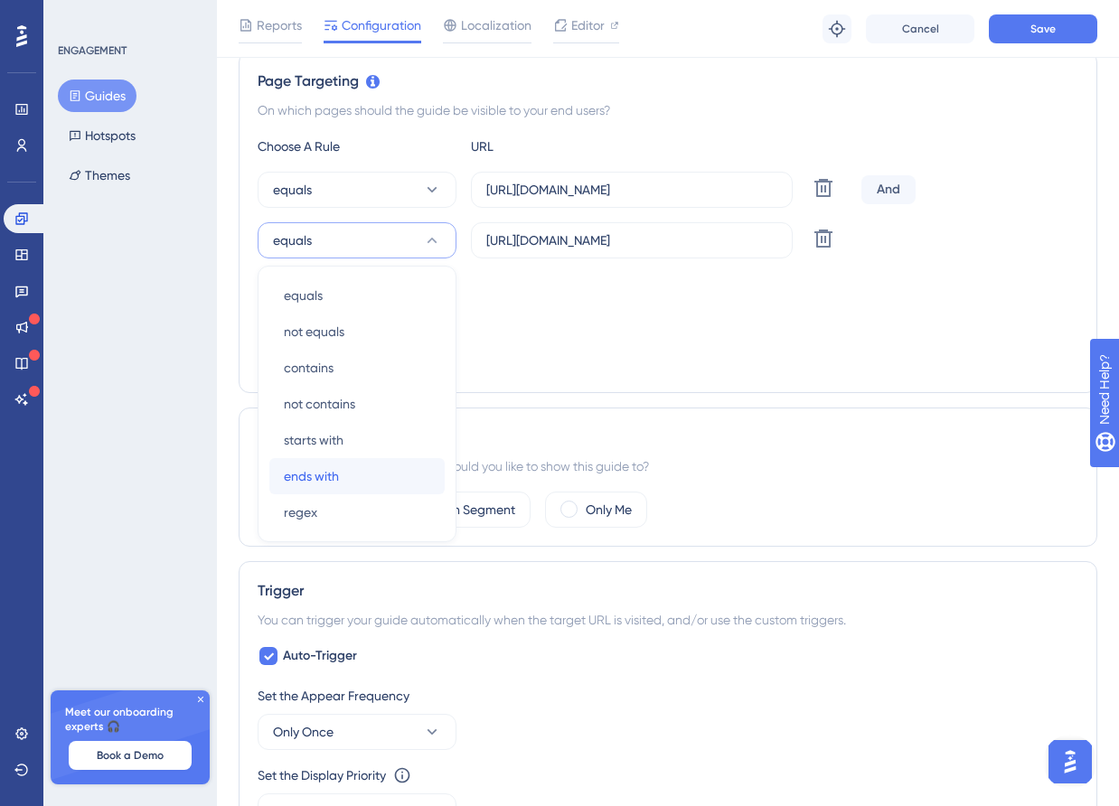
click at [372, 466] on div "ends with ends with" at bounding box center [357, 476] width 146 height 36
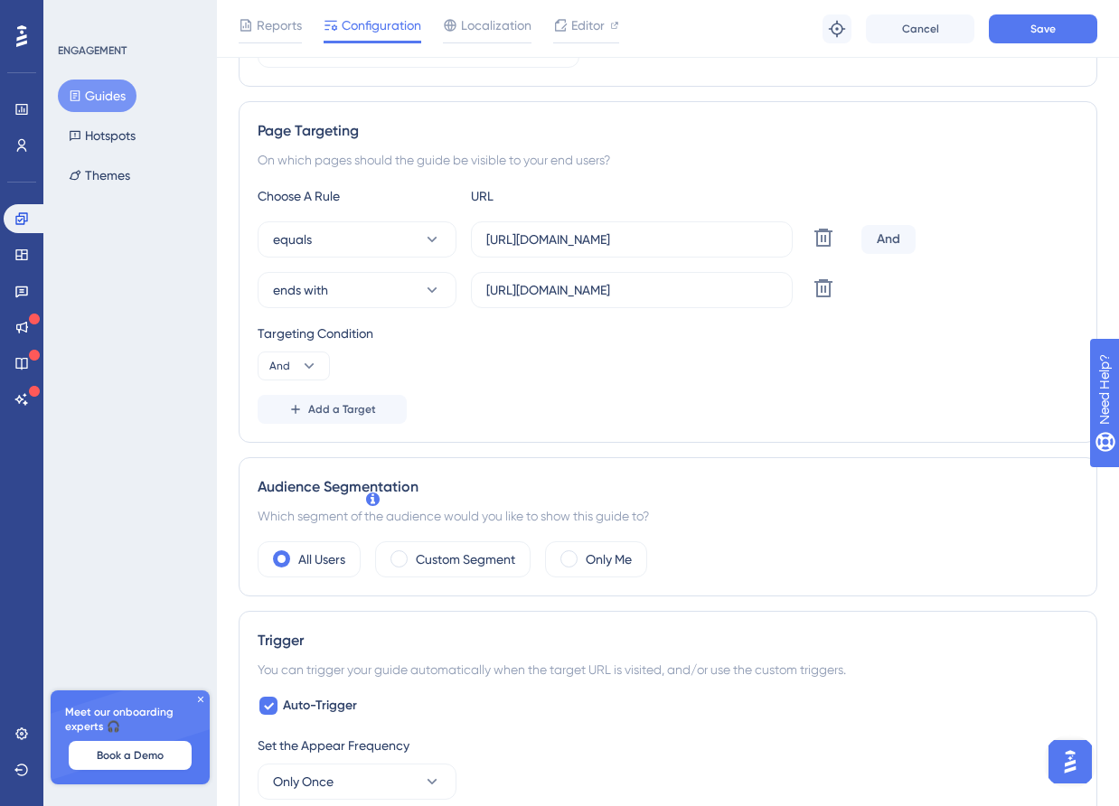
scroll to position [322, 0]
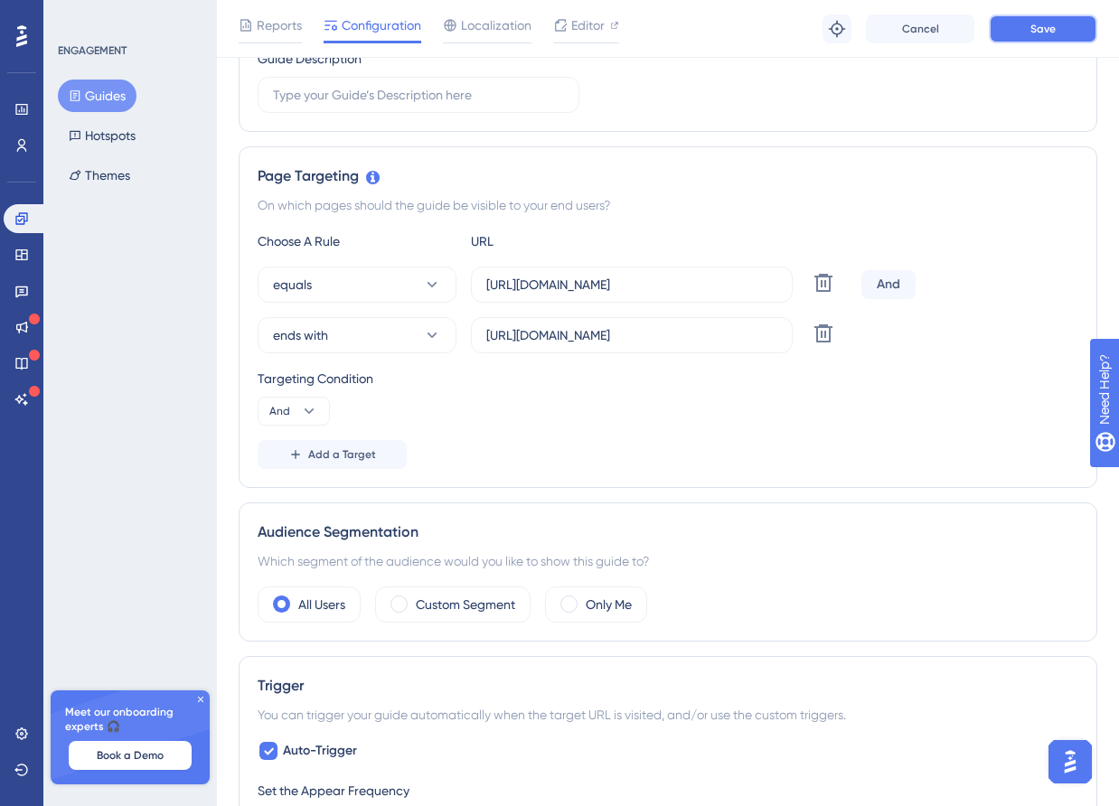
click at [1026, 32] on button "Save" at bounding box center [1043, 28] width 108 height 29
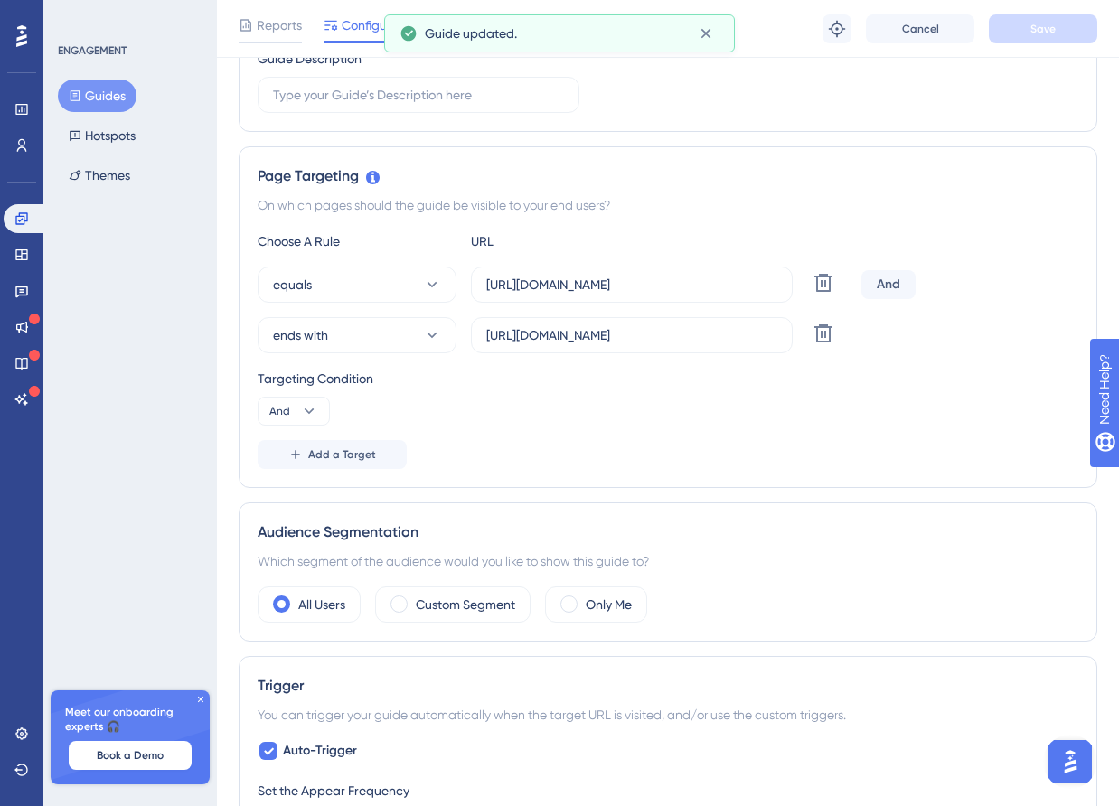
scroll to position [0, 0]
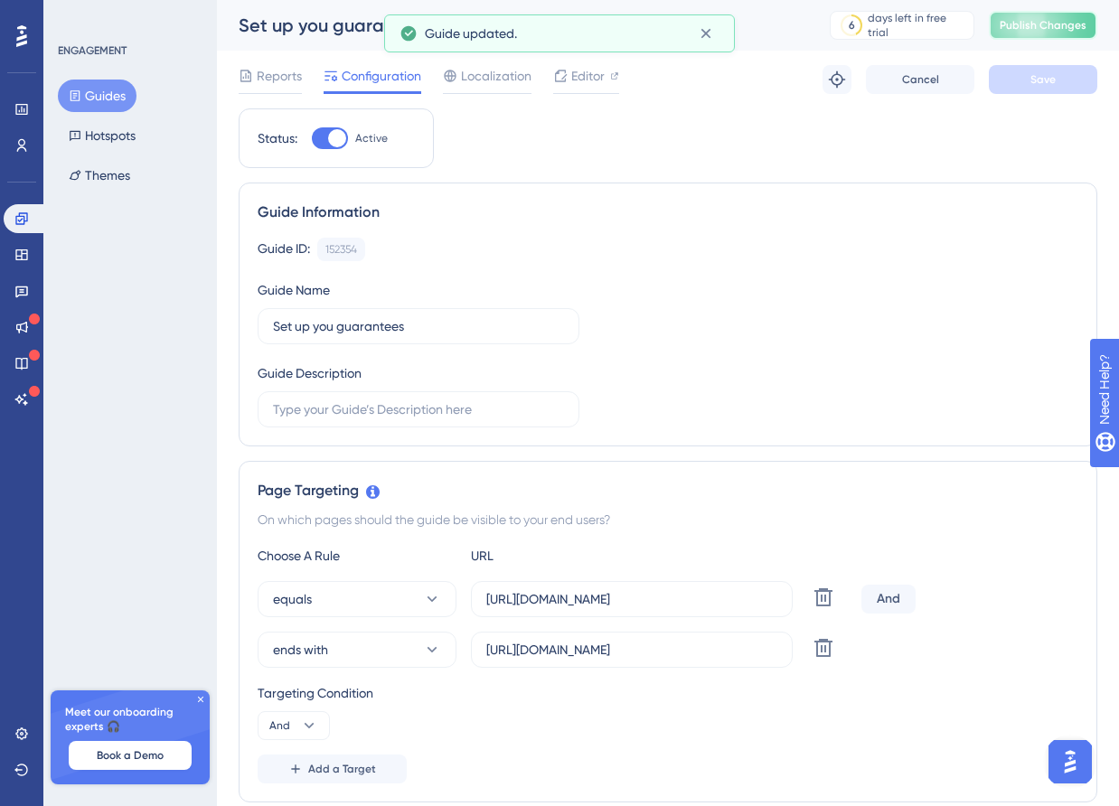
click at [1023, 25] on span "Publish Changes" at bounding box center [1043, 25] width 87 height 14
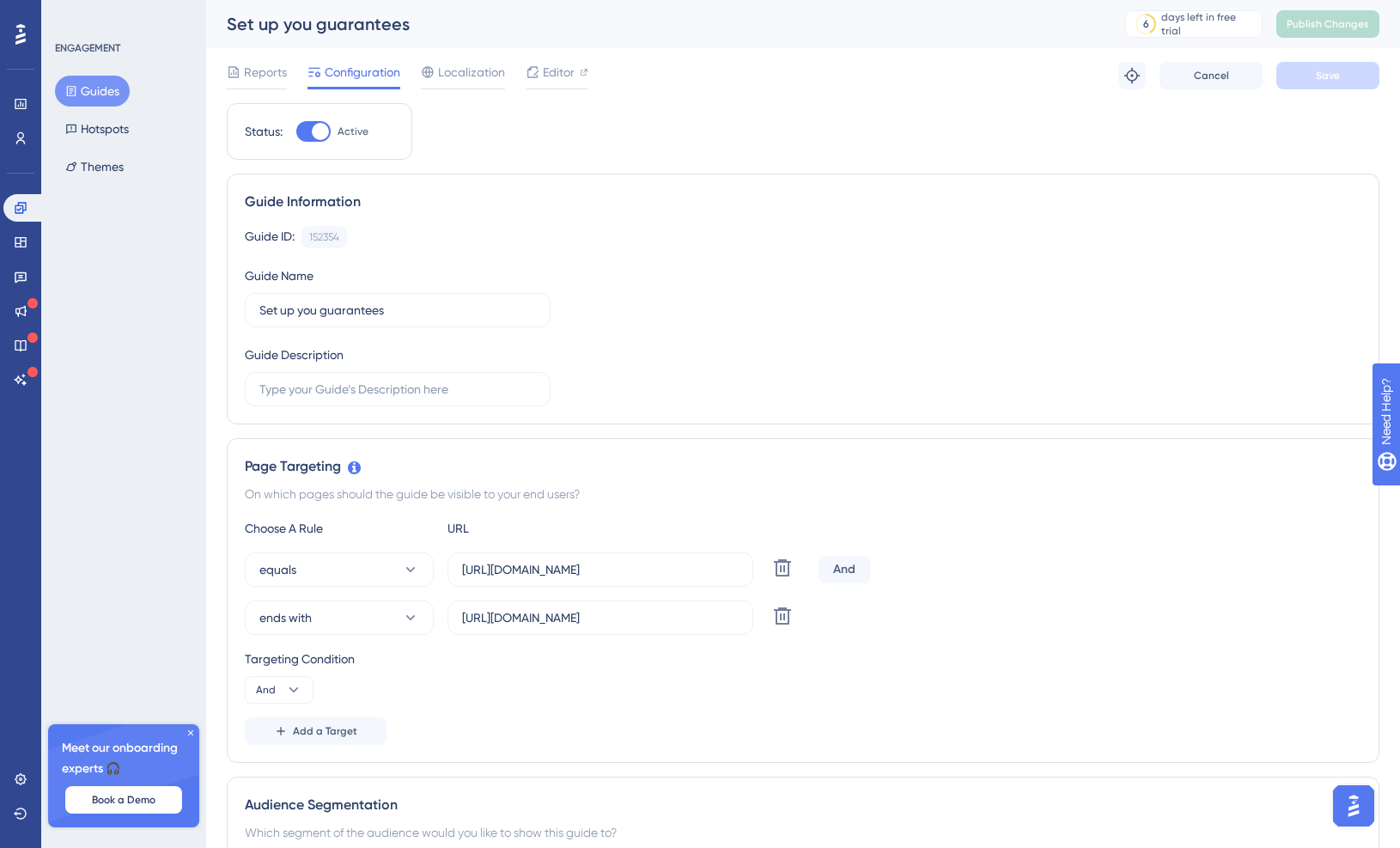
click at [362, 76] on span "Configuration" at bounding box center [363, 72] width 76 height 21
click at [1063, 85] on button at bounding box center [1132, 75] width 28 height 28
click at [1063, 76] on icon at bounding box center [1132, 76] width 17 height 17
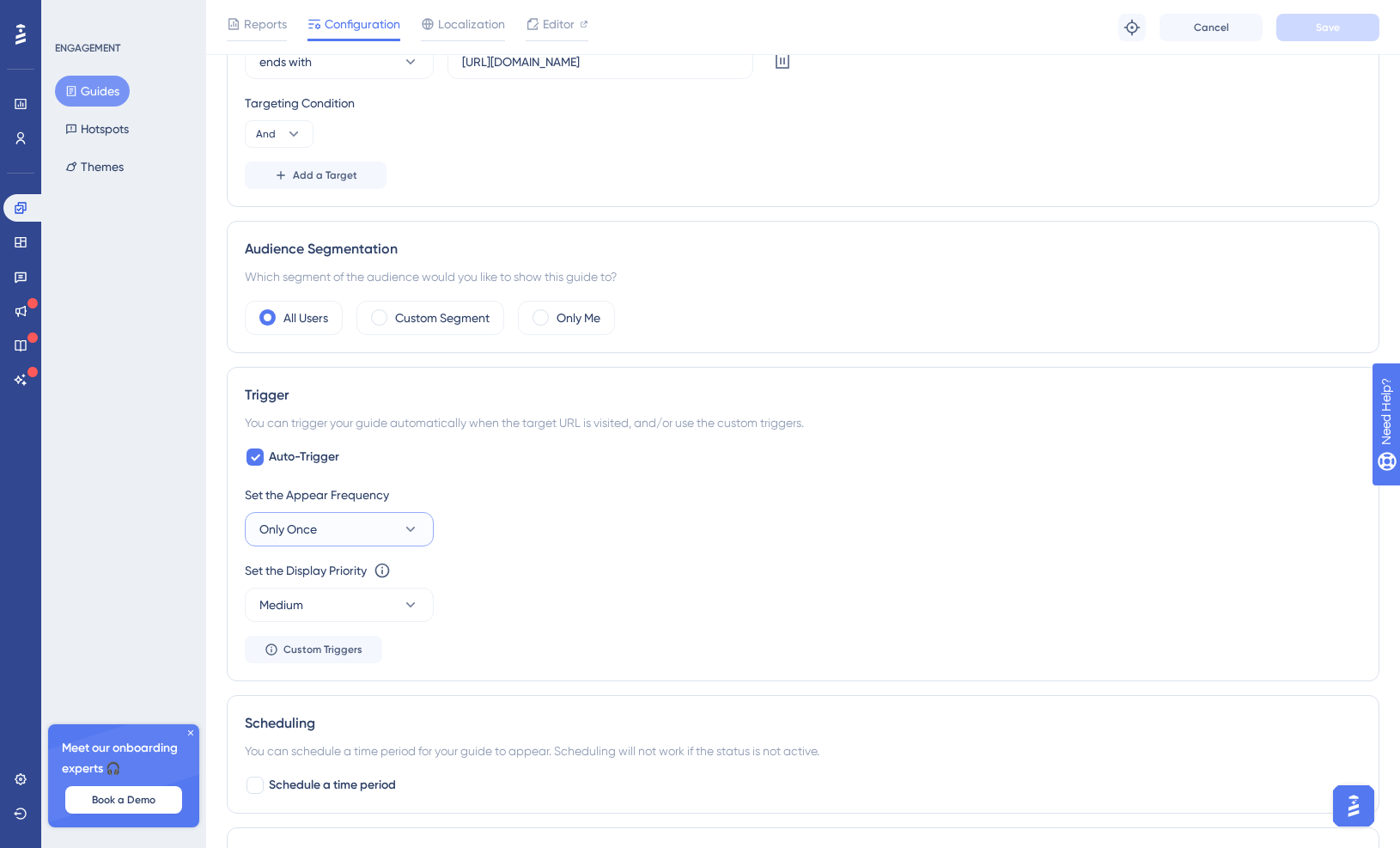
click at [381, 531] on button "Only Once" at bounding box center [339, 530] width 189 height 34
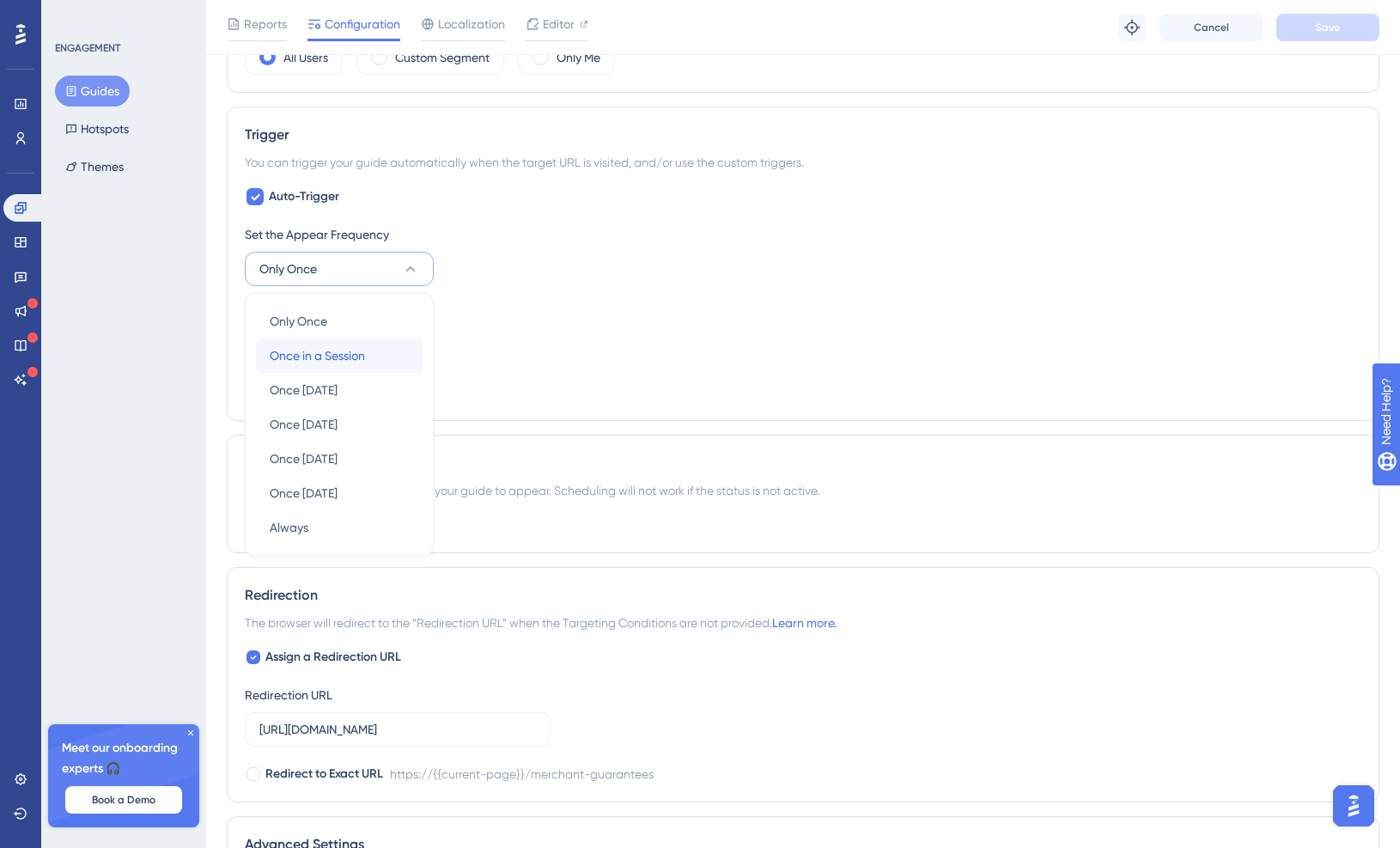
click at [393, 357] on div "Once in a Session Once in a Session" at bounding box center [339, 356] width 139 height 34
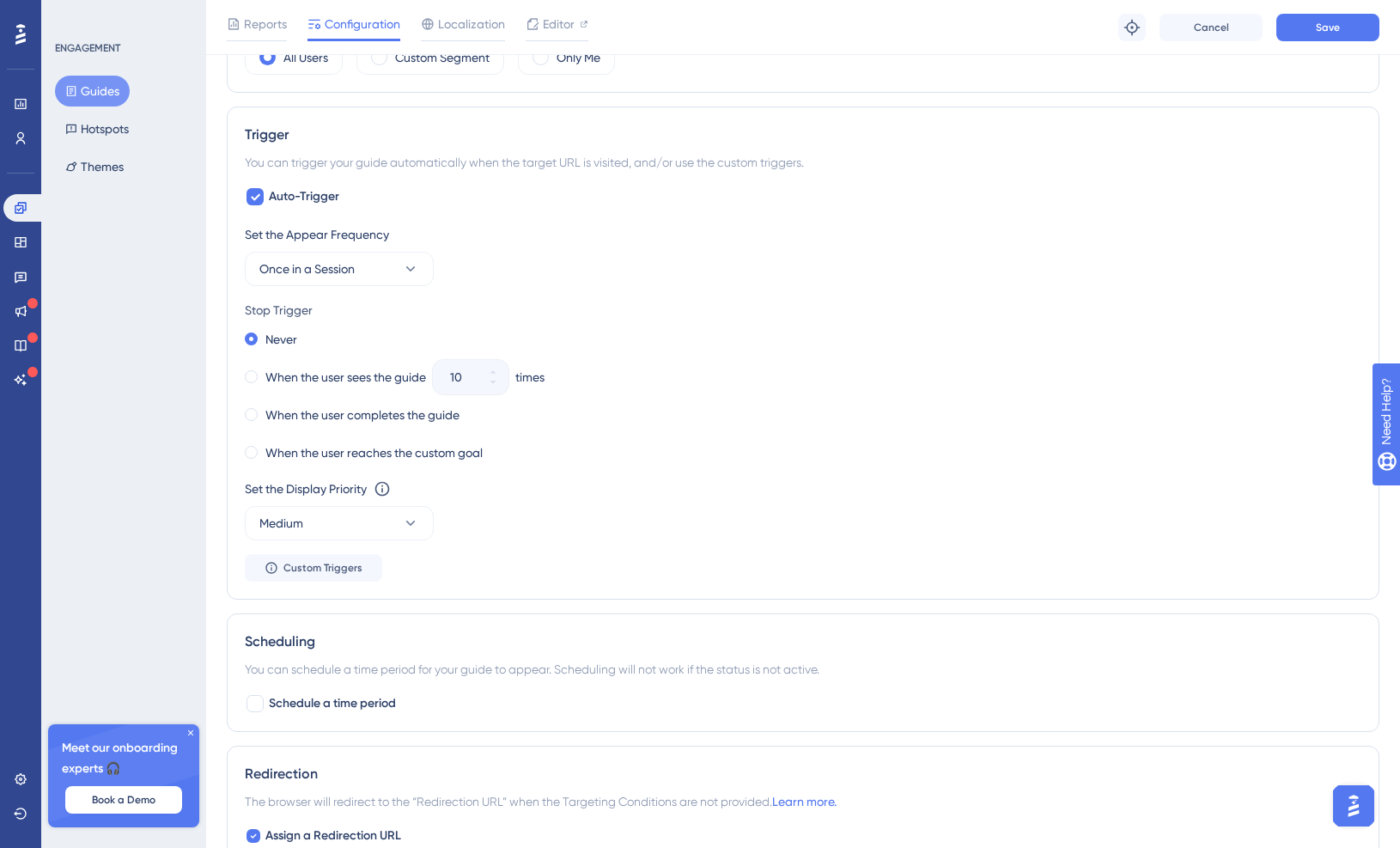
click at [530, 379] on div "times" at bounding box center [529, 377] width 29 height 21
click at [257, 378] on span at bounding box center [252, 377] width 13 height 13
click at [263, 373] on input "radio" at bounding box center [263, 373] width 0 height 0
click at [501, 394] on button "10" at bounding box center [493, 386] width 31 height 17
click at [501, 393] on button "9" at bounding box center [493, 386] width 31 height 17
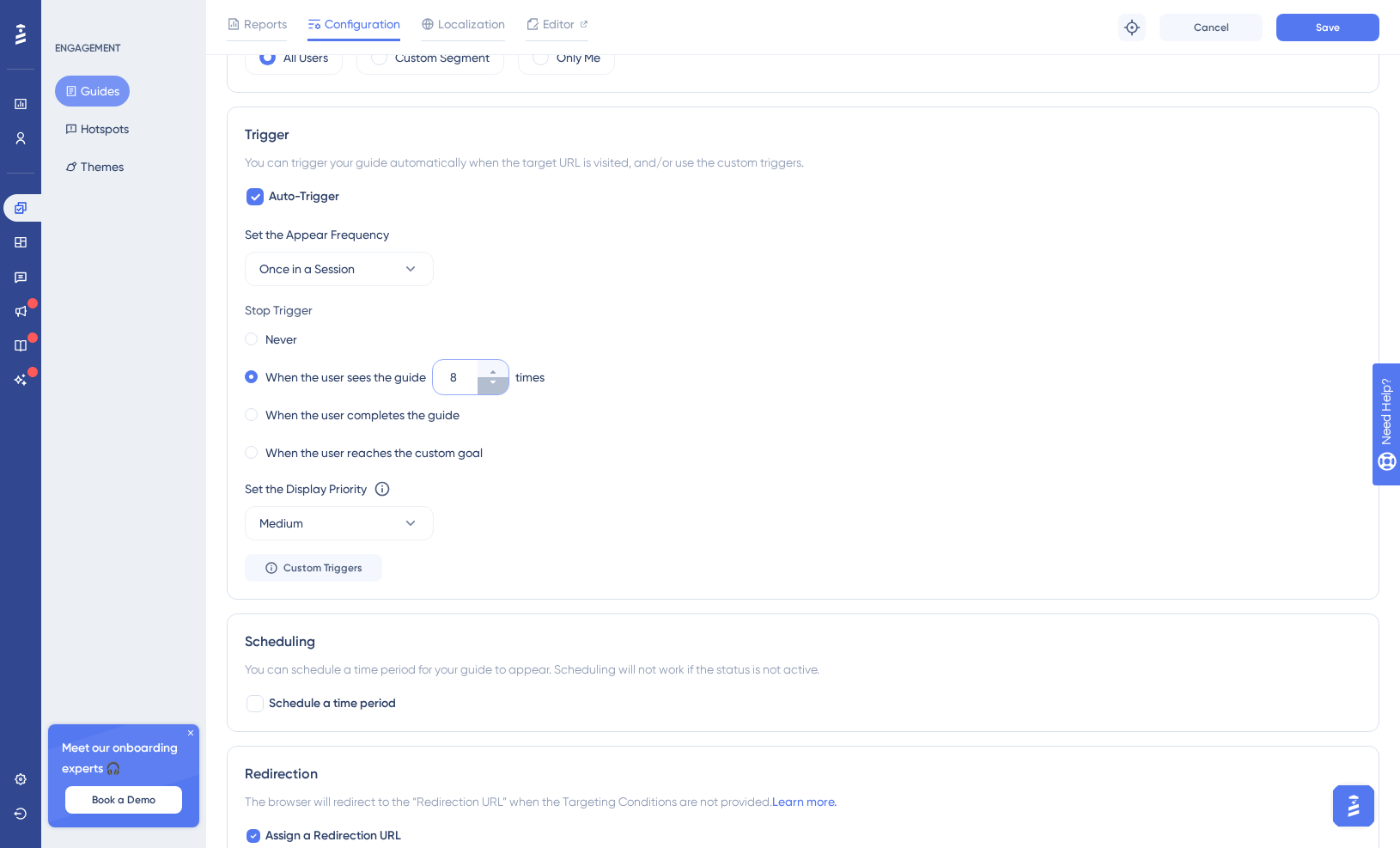
click at [501, 393] on button "8" at bounding box center [493, 386] width 31 height 17
click at [501, 393] on button "7" at bounding box center [493, 386] width 31 height 17
click at [501, 393] on button "6" at bounding box center [493, 386] width 31 height 17
click at [501, 393] on button "5" at bounding box center [493, 386] width 31 height 17
type input "4"
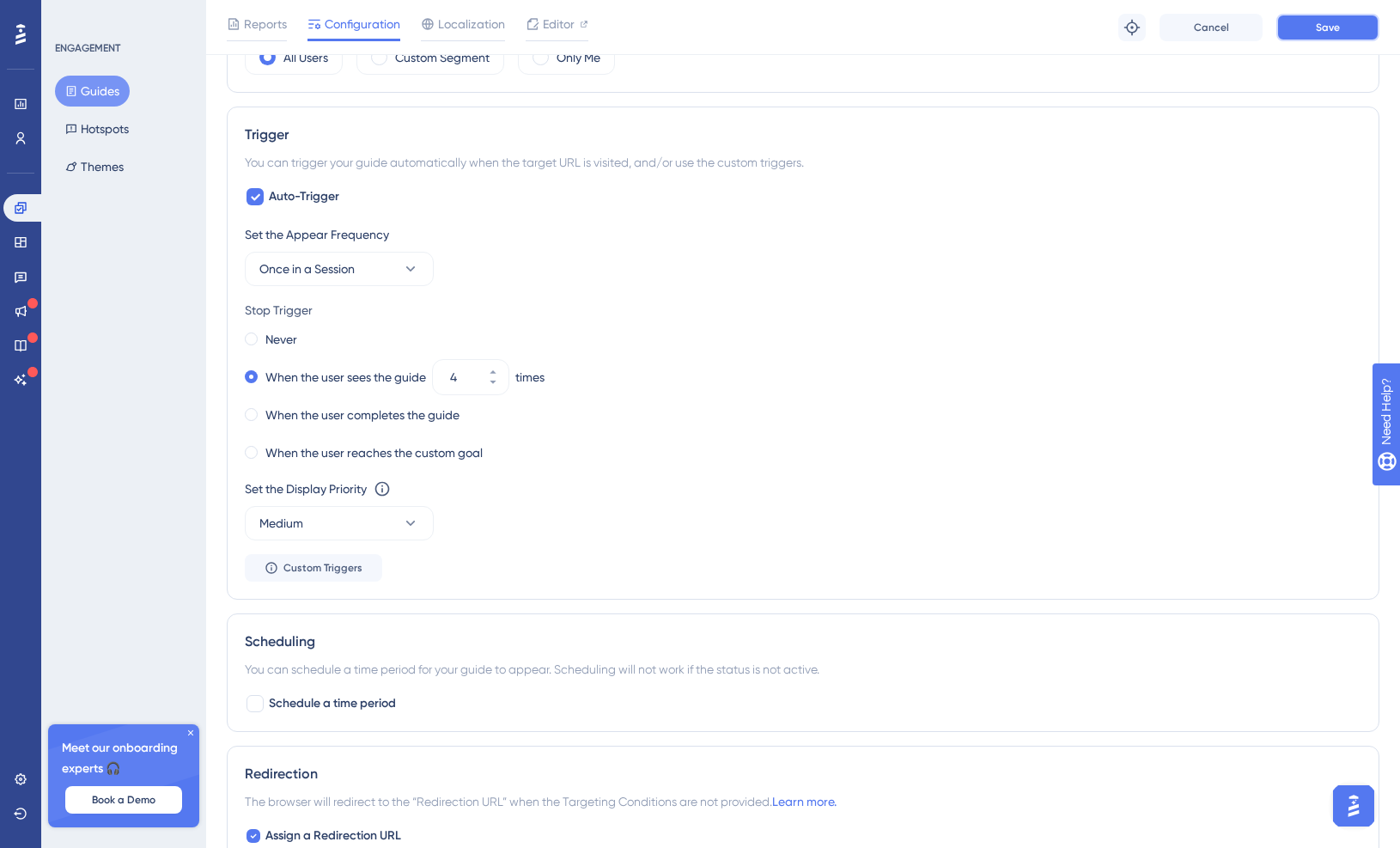
click at [1063, 27] on span "Save" at bounding box center [1328, 28] width 24 height 13
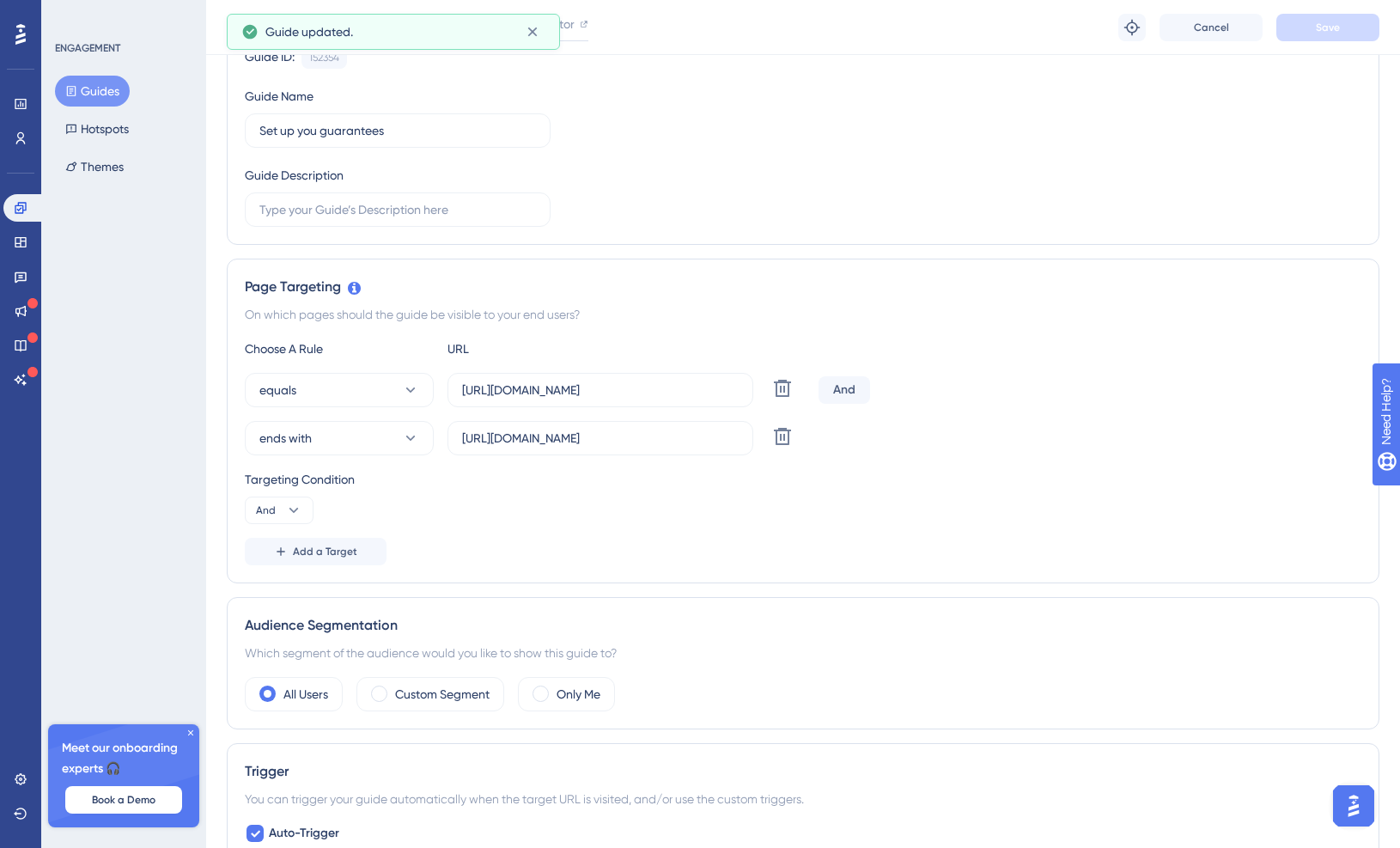
scroll to position [0, 0]
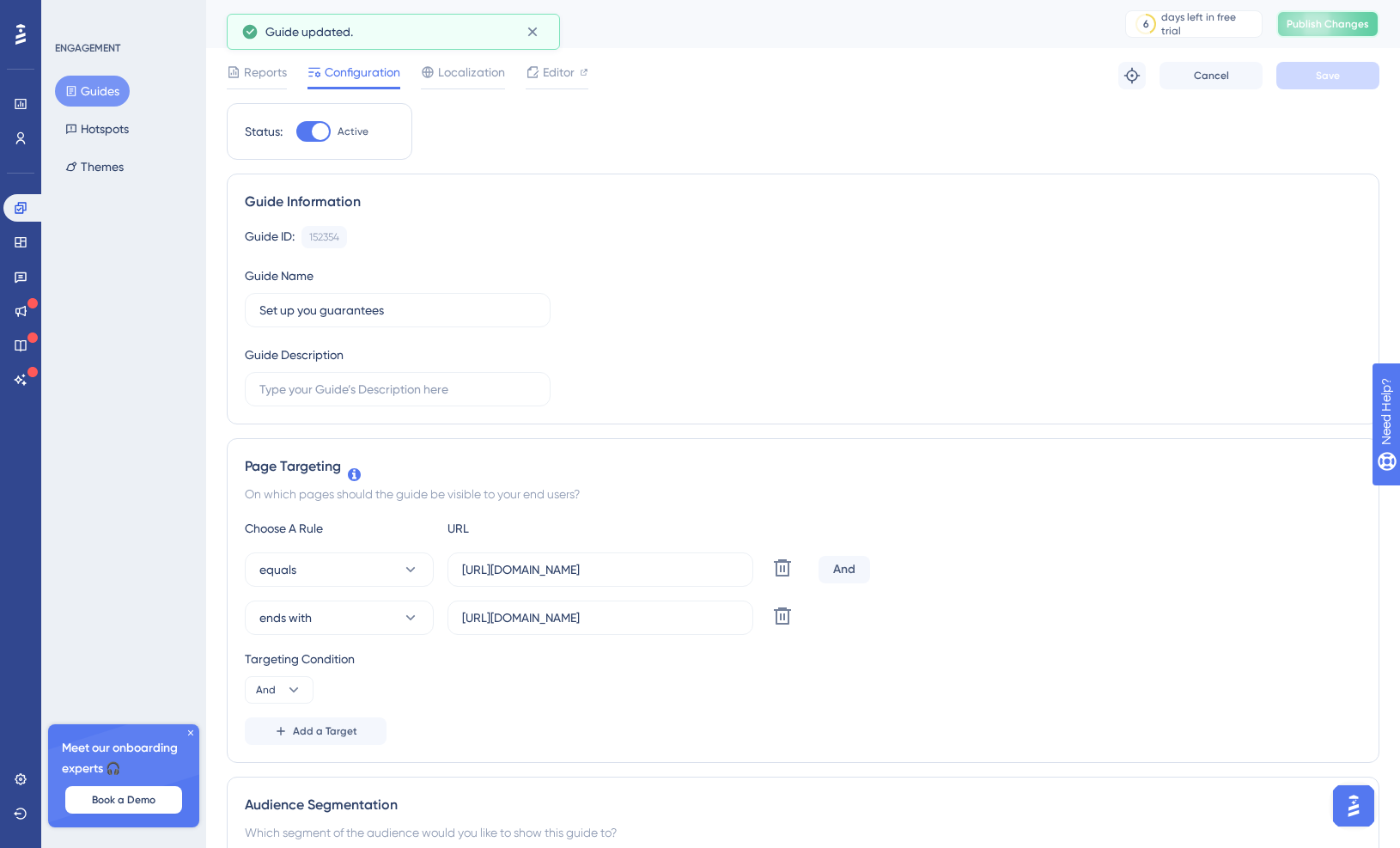
click at [1063, 30] on span "Publish Changes" at bounding box center [1328, 24] width 83 height 13
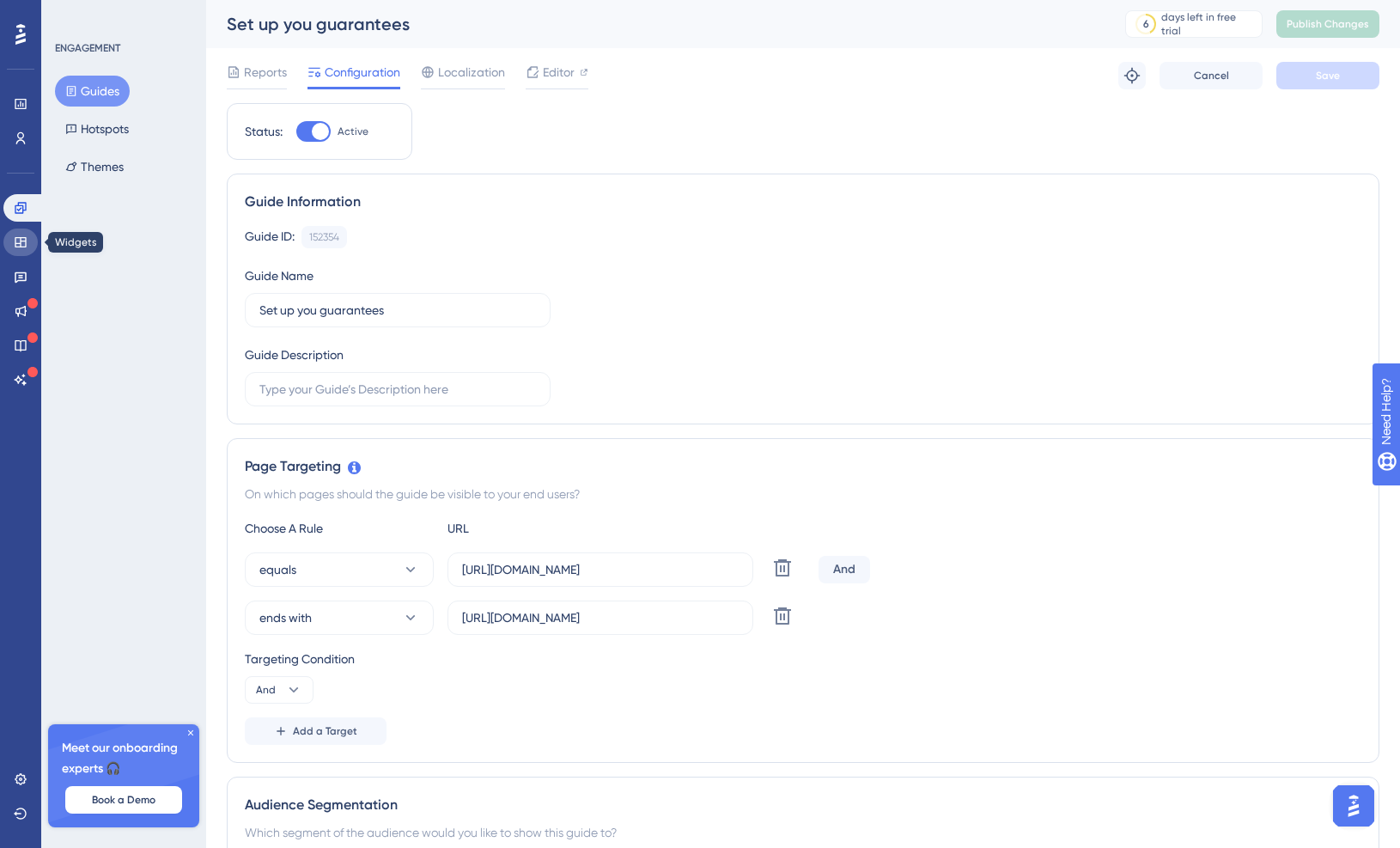
click at [24, 236] on icon at bounding box center [20, 242] width 13 height 13
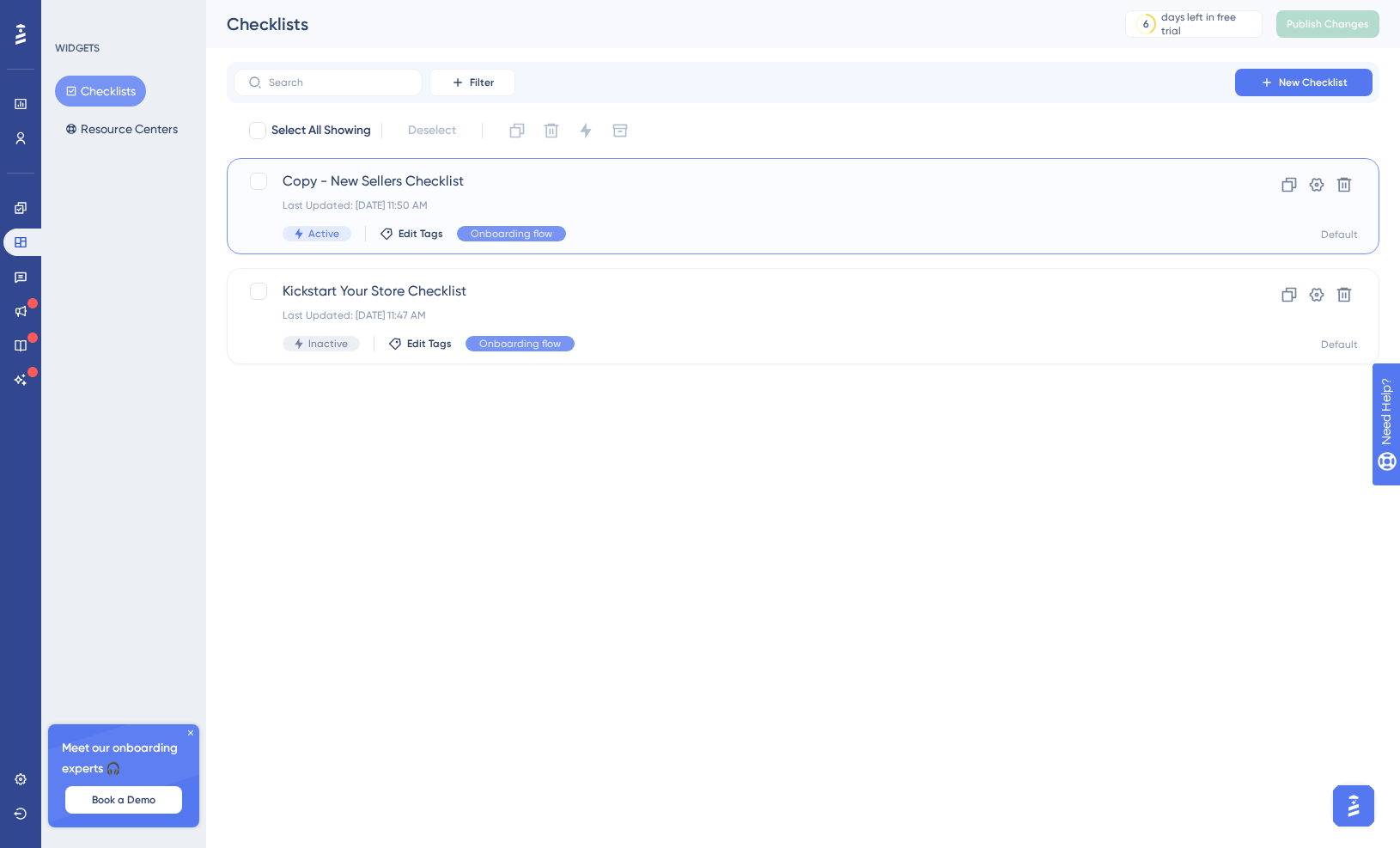
click at [563, 197] on div "Copy - New Sellers Checklist Last Updated: Sep 22 2025, 11:50 AM Active Edit Ta…" at bounding box center [734, 206] width 904 height 70
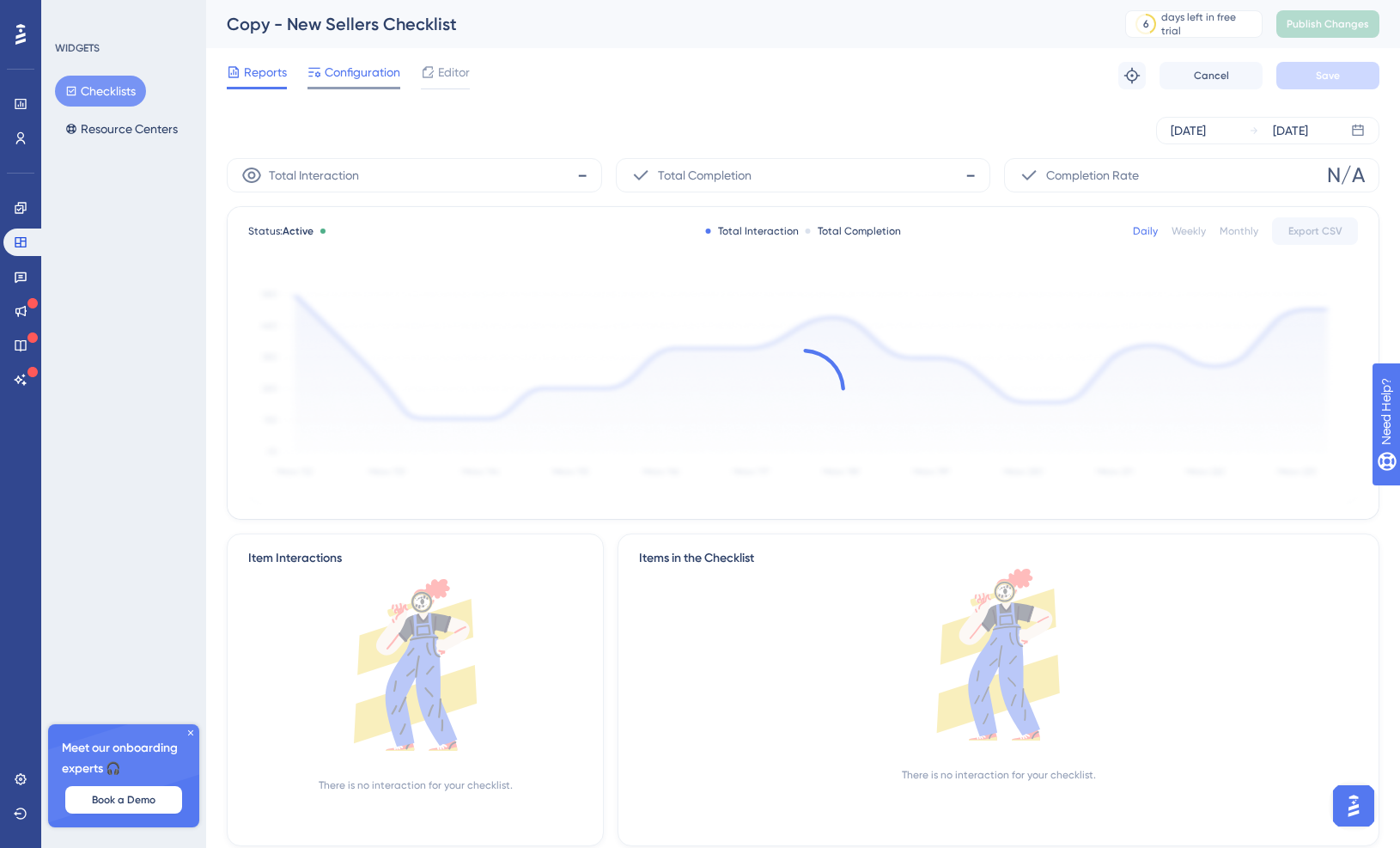
click at [344, 76] on span "Configuration" at bounding box center [363, 72] width 76 height 21
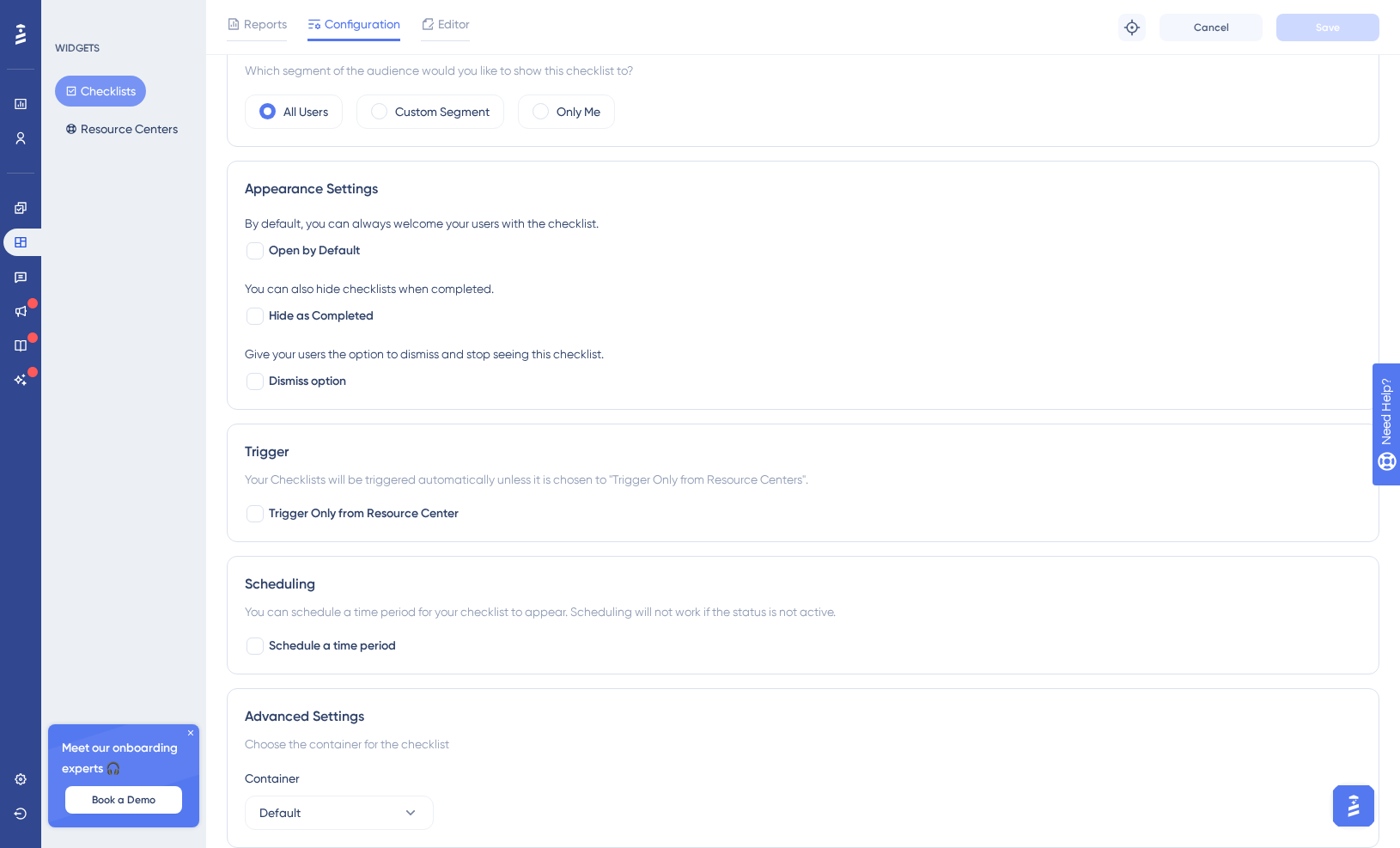
scroll to position [576, 0]
click at [313, 252] on span "Open by Default" at bounding box center [315, 248] width 91 height 21
checkbox input "true"
click at [358, 318] on span "Hide as Completed" at bounding box center [321, 314] width 105 height 21
checkbox input "true"
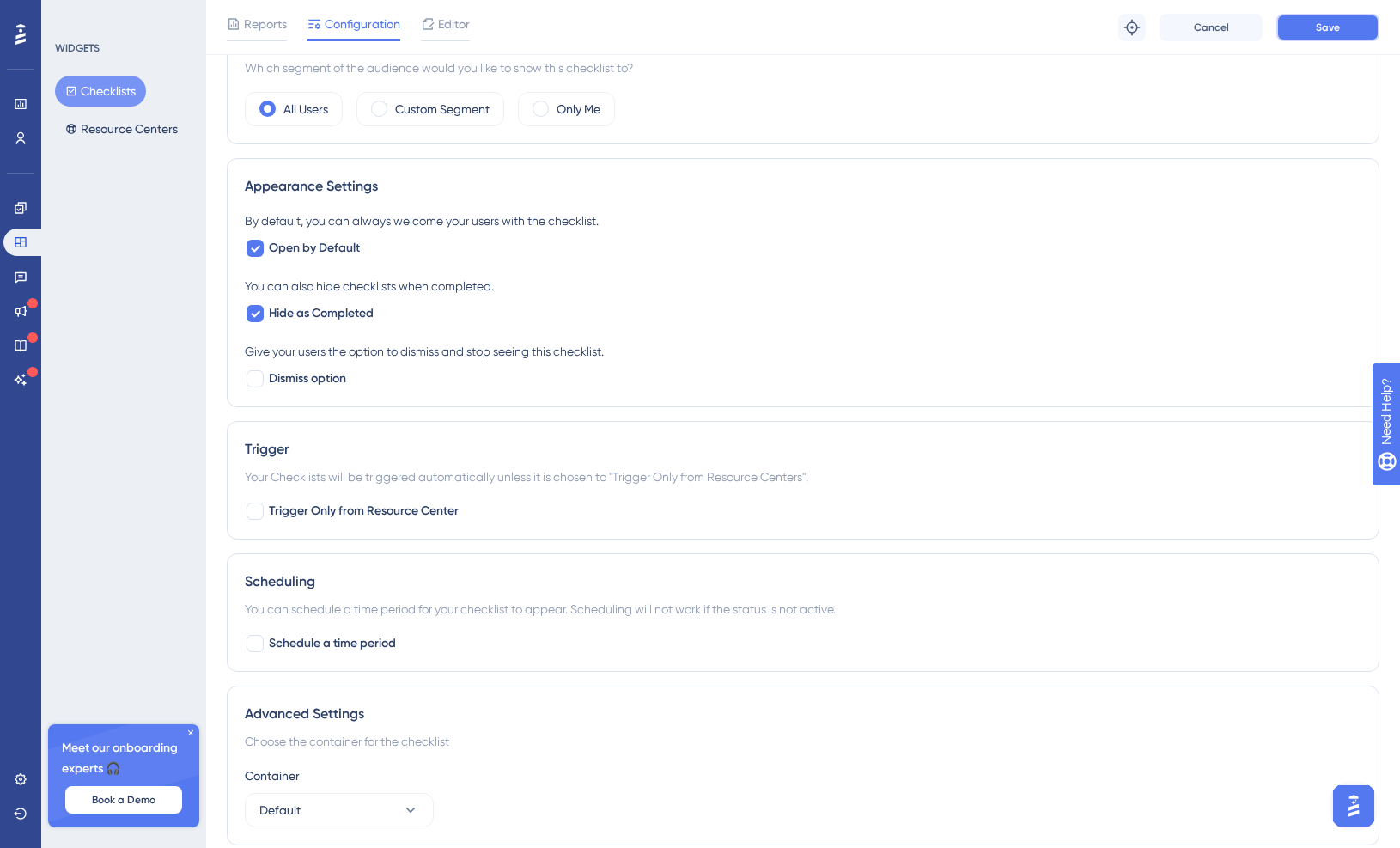
click at [1063, 33] on span "Save" at bounding box center [1328, 28] width 24 height 13
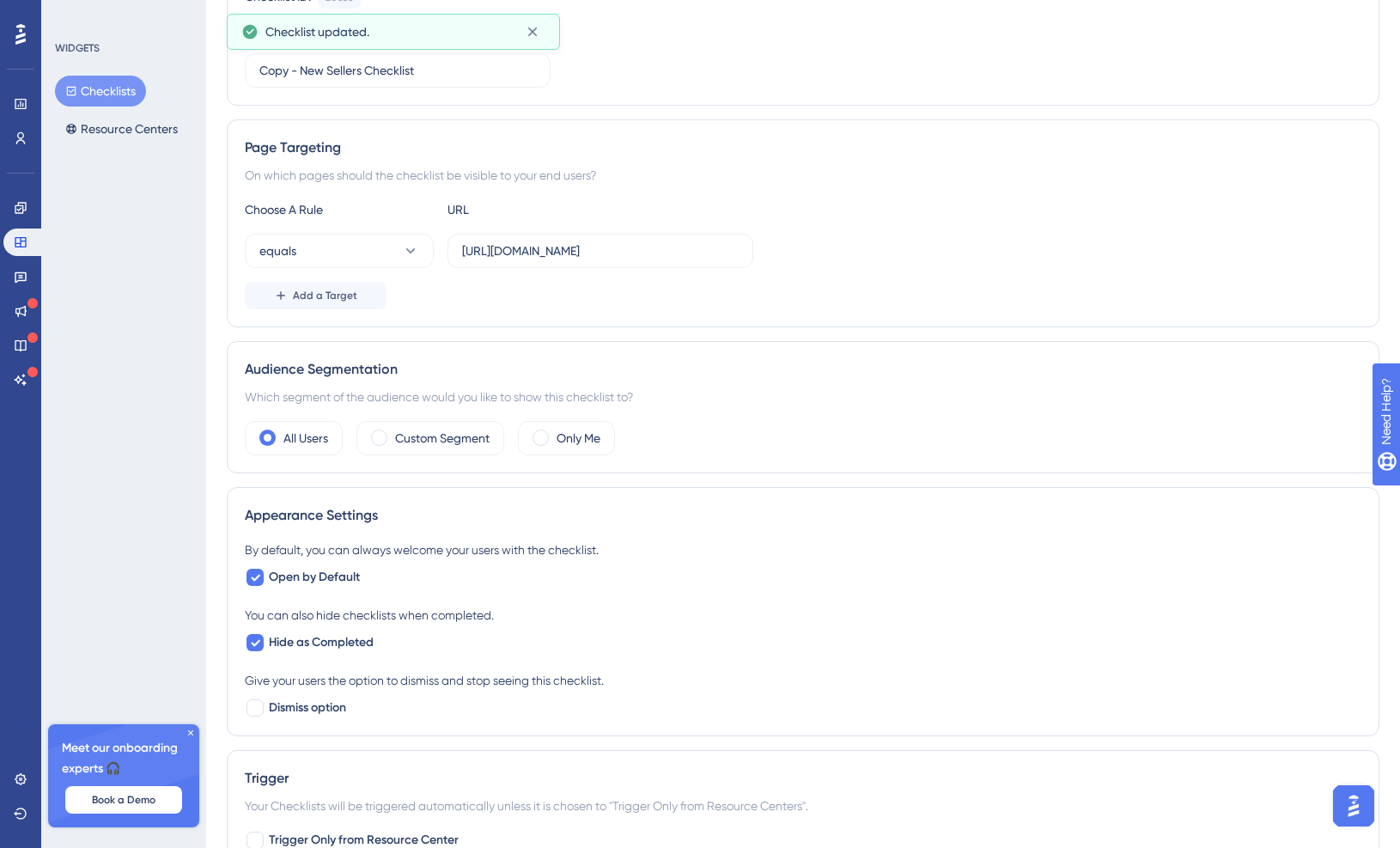
scroll to position [0, 0]
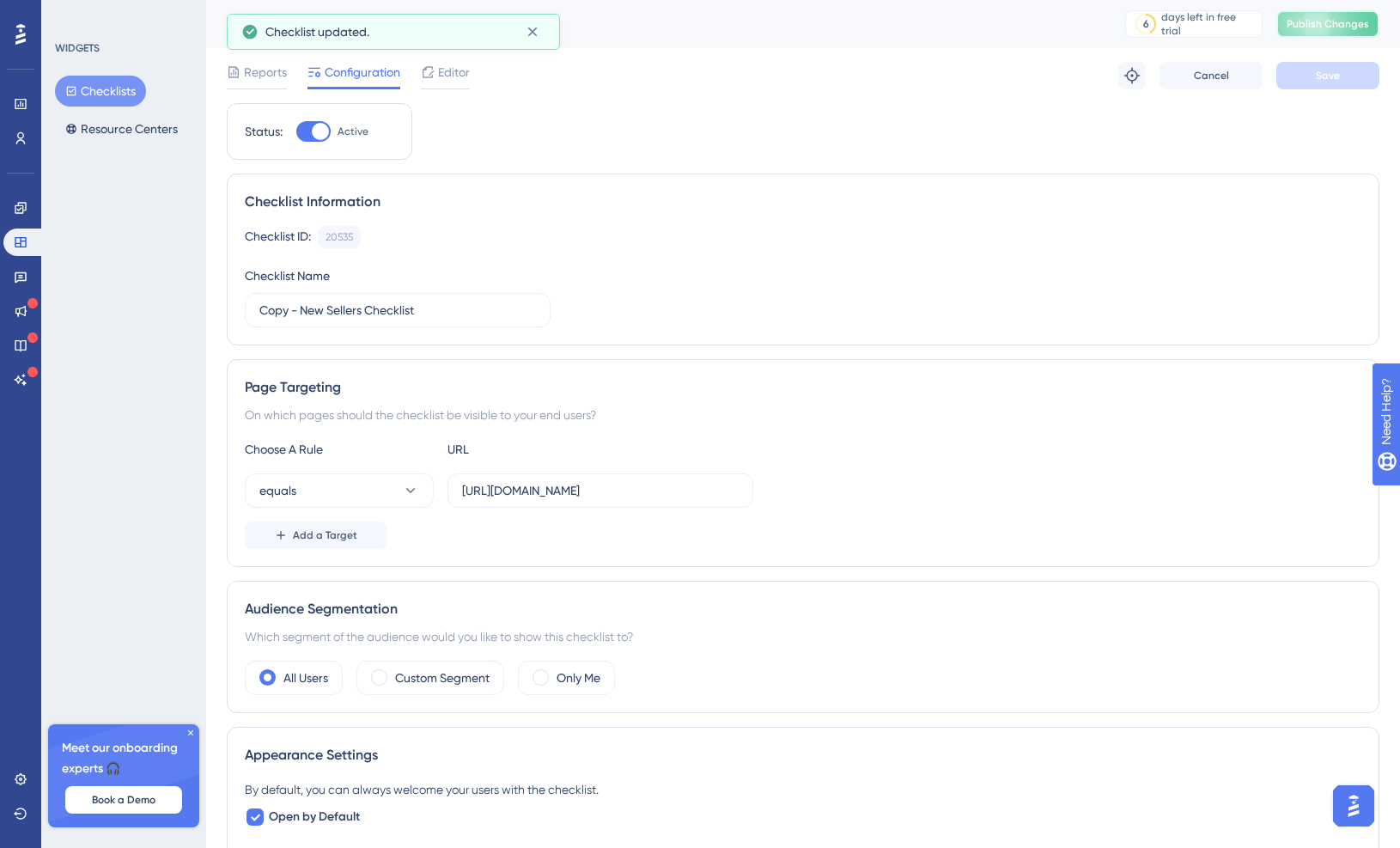
click at [1063, 29] on span "Publish Changes" at bounding box center [1328, 24] width 83 height 13
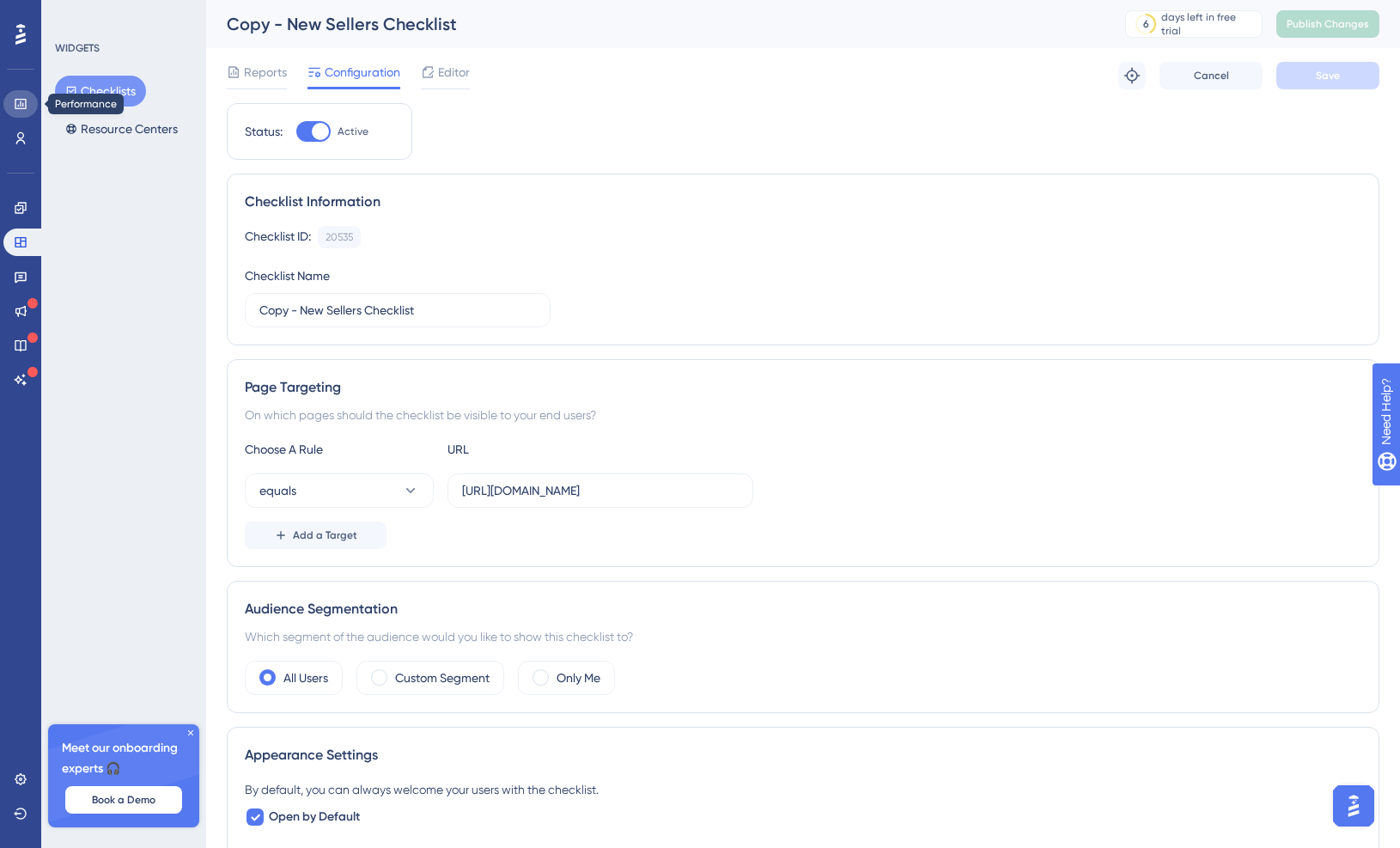
click at [18, 97] on icon at bounding box center [20, 104] width 13 height 13
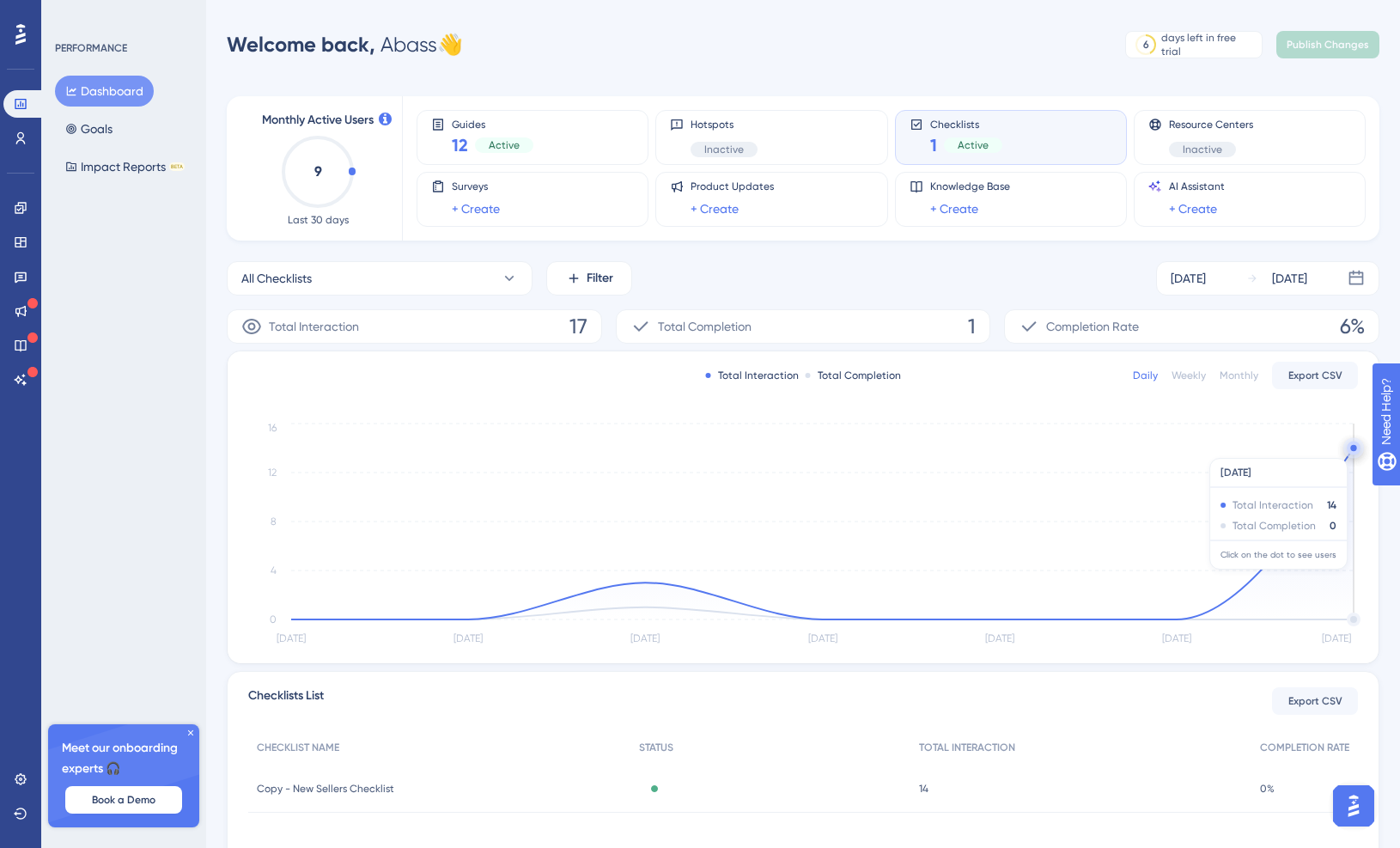
click at [1063, 450] on circle at bounding box center [1353, 449] width 13 height 13
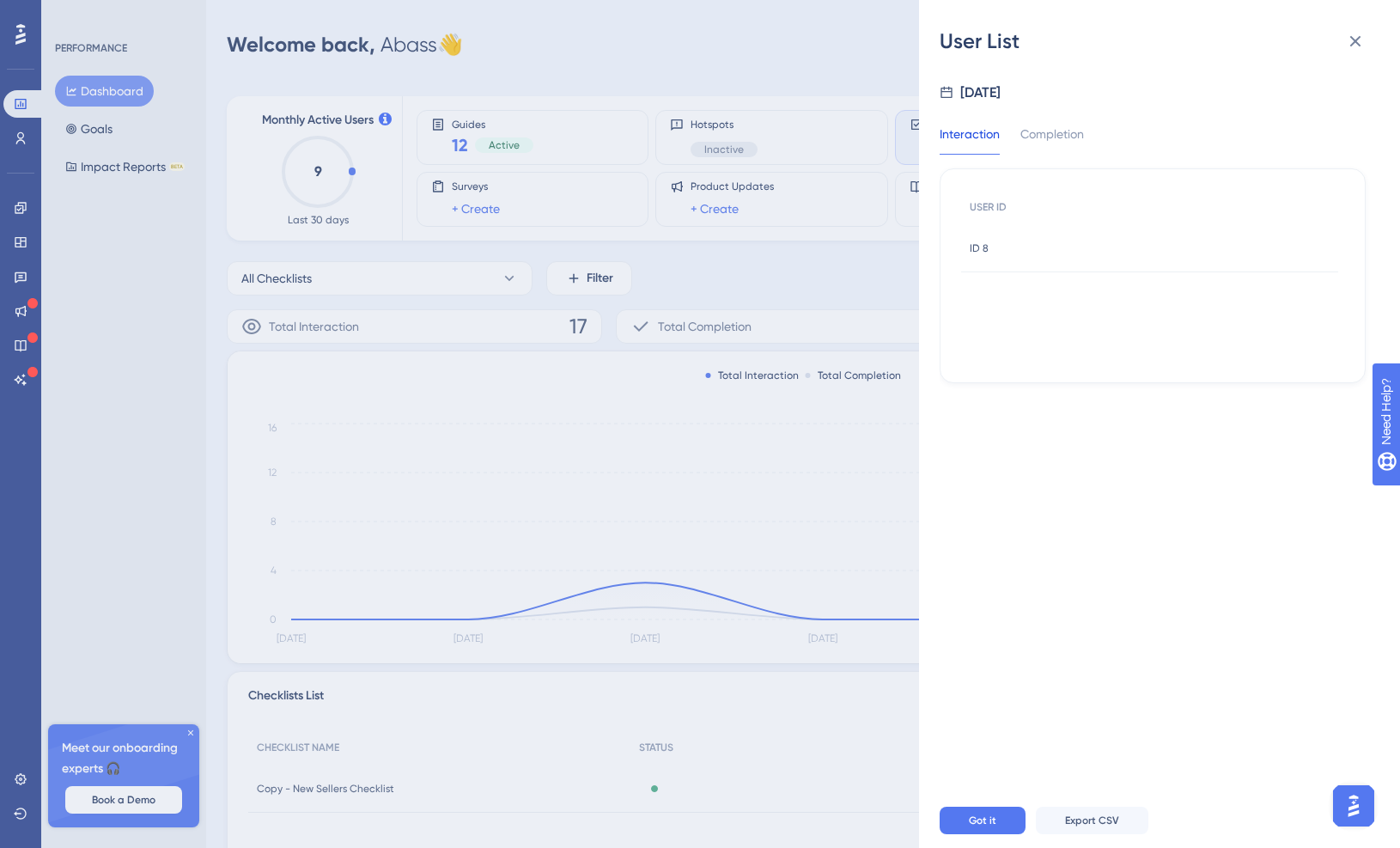
click at [866, 478] on div "User List Sep 22, 2025 Interaction Completion USER ID ID 8 ID 8 Got it Export C…" at bounding box center [700, 424] width 1400 height 848
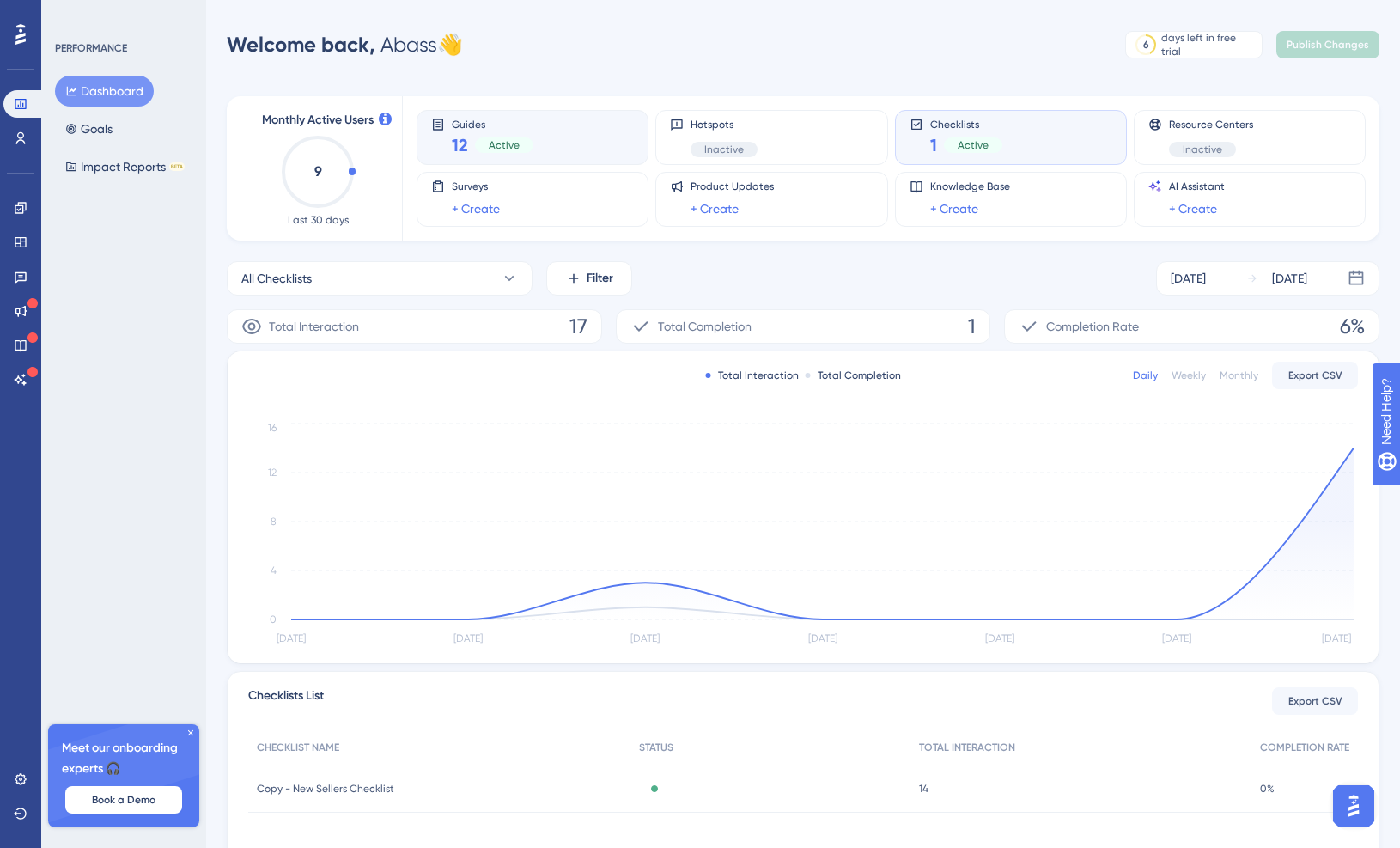
click at [537, 143] on div "Guides 12 Active" at bounding box center [532, 138] width 202 height 40
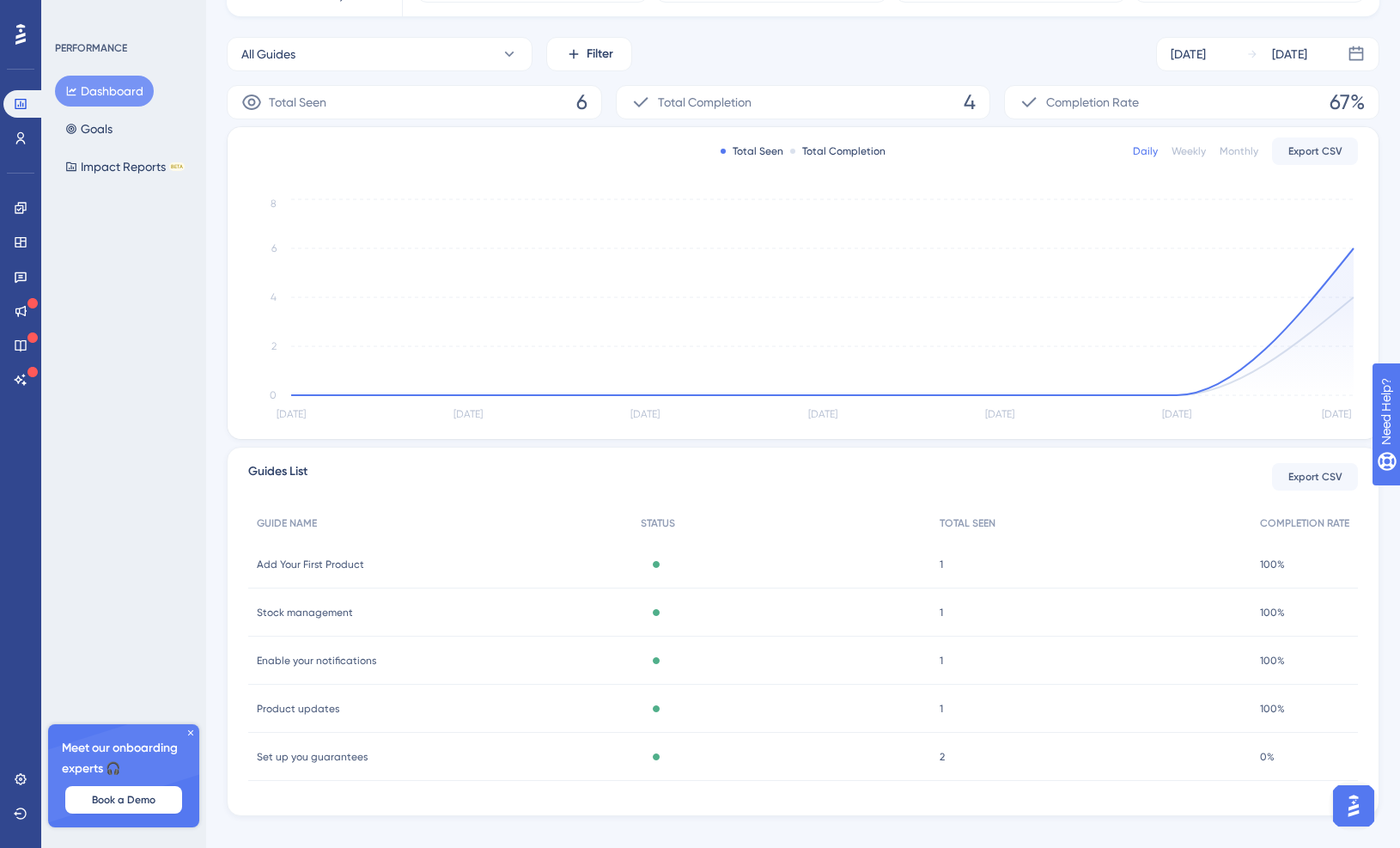
scroll to position [247, 0]
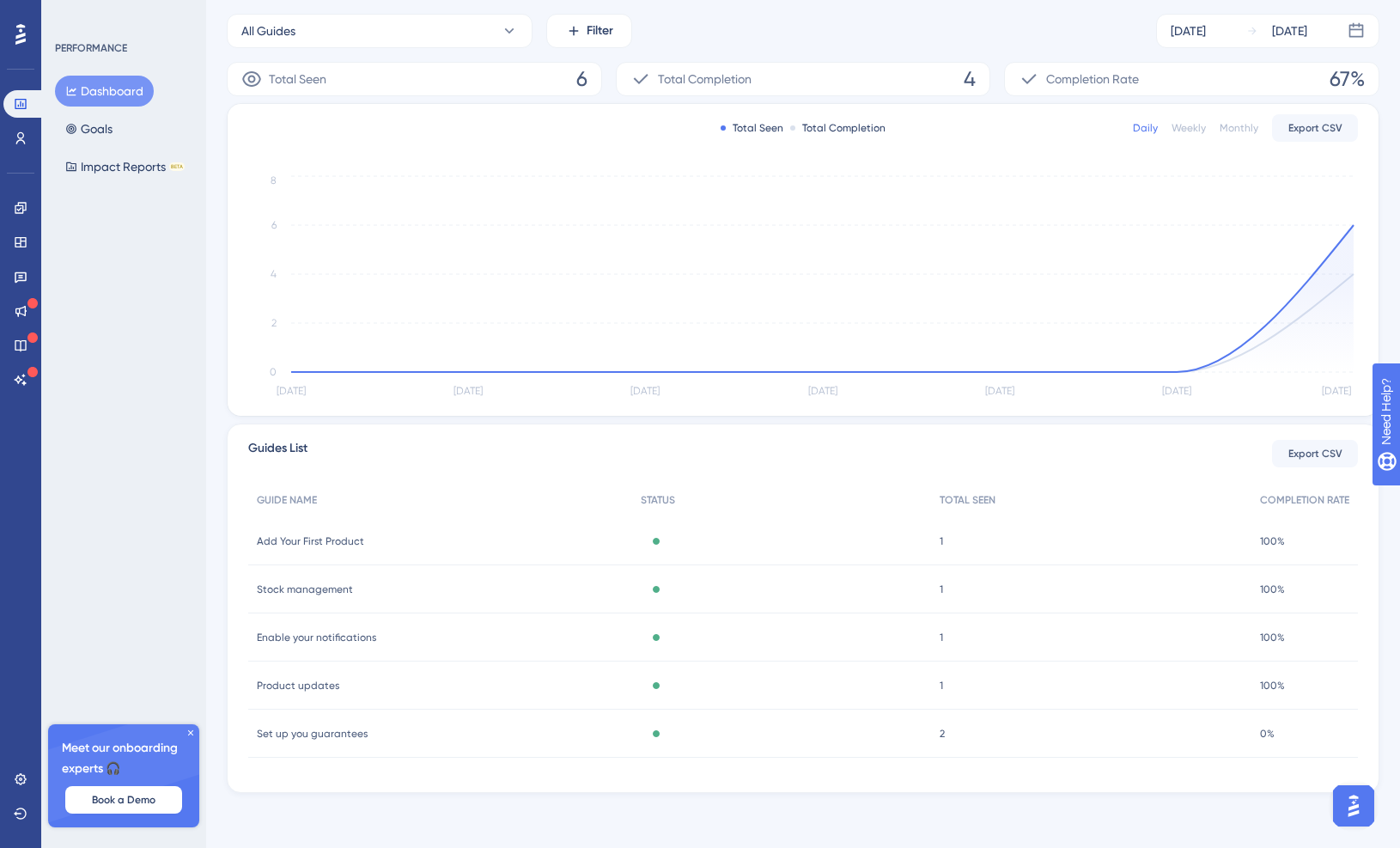
click at [988, 729] on div "2 2" at bounding box center [1091, 734] width 320 height 48
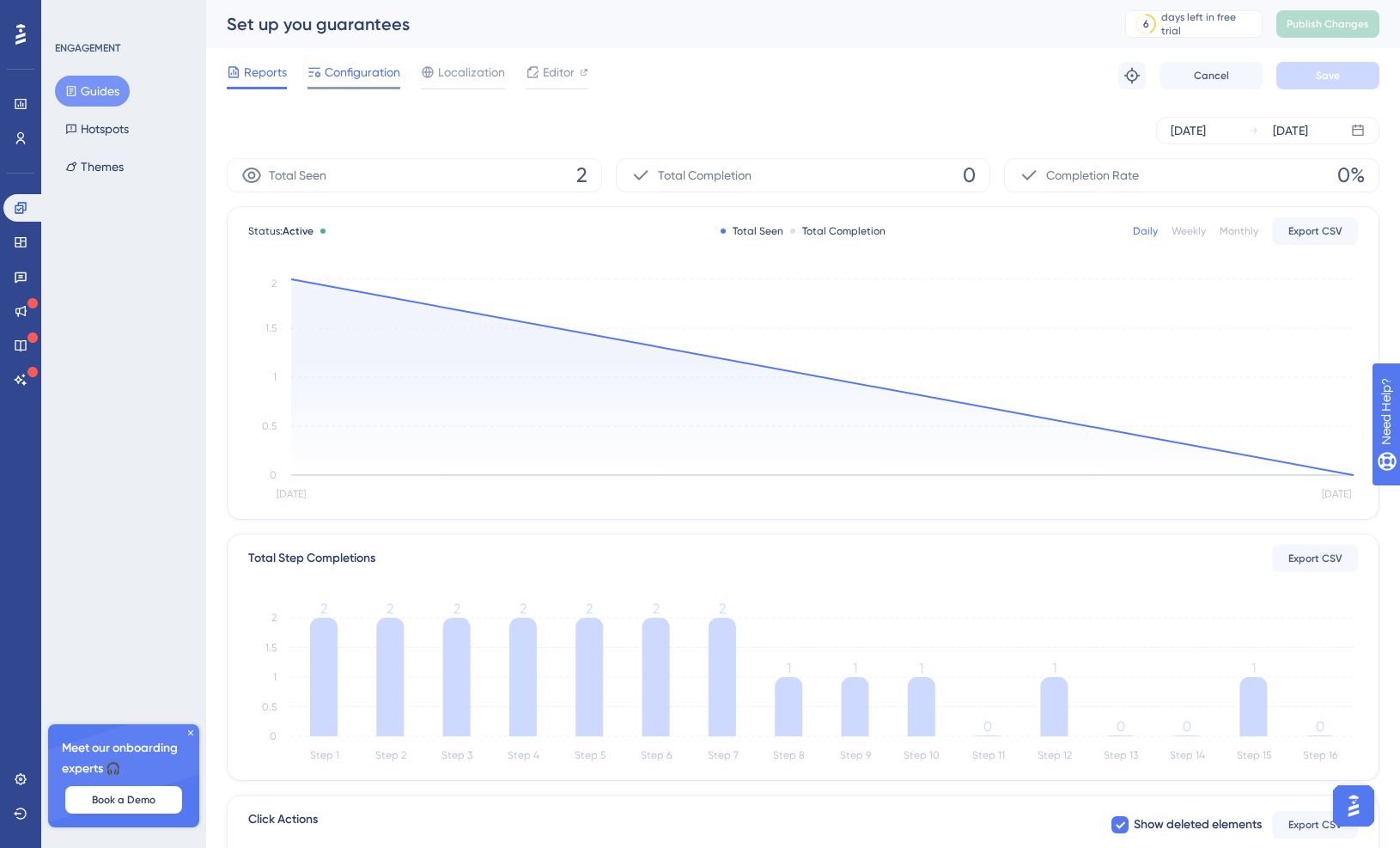
click at [349, 81] on span "Configuration" at bounding box center [363, 72] width 76 height 21
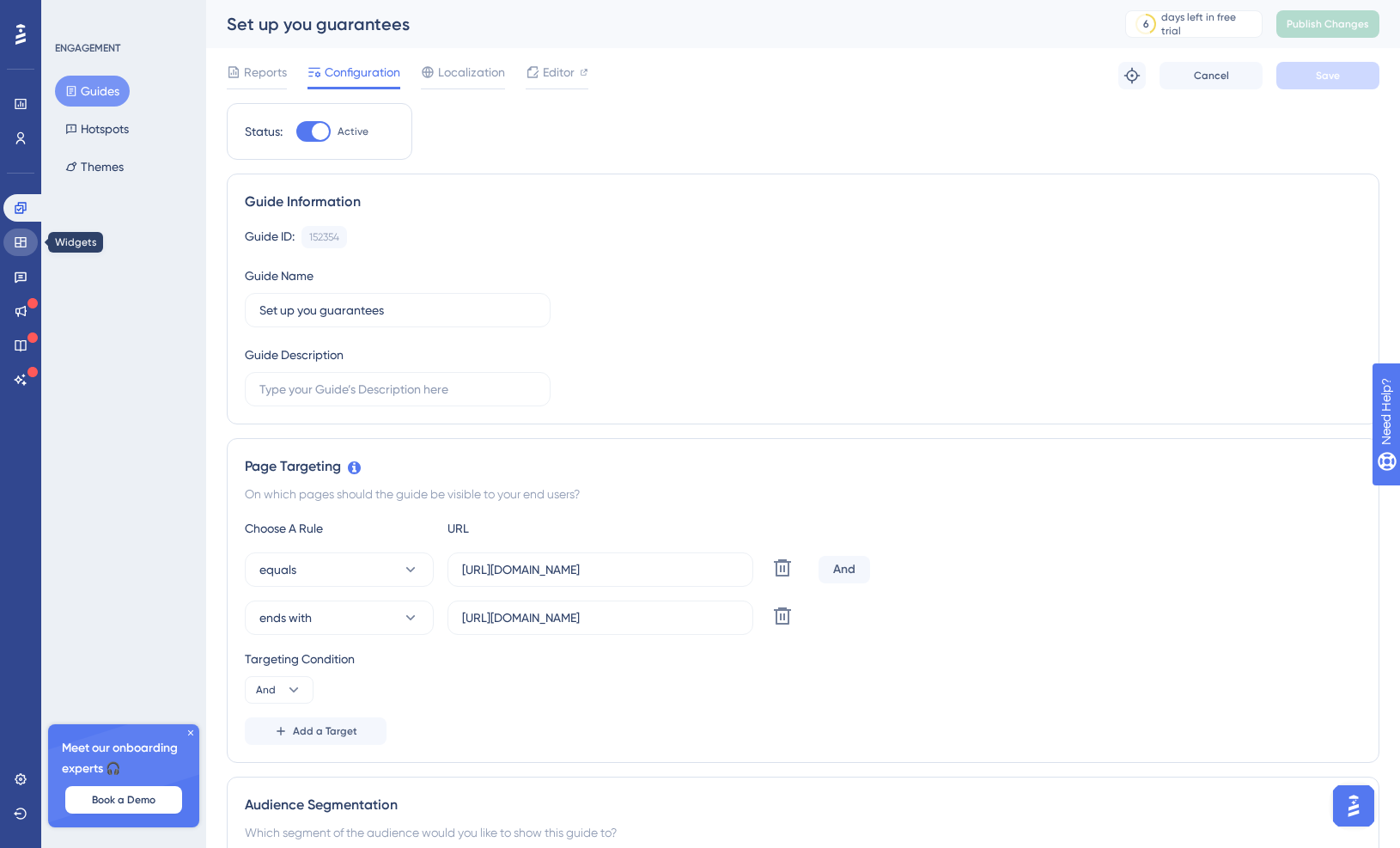
click at [29, 239] on link at bounding box center [21, 241] width 34 height 28
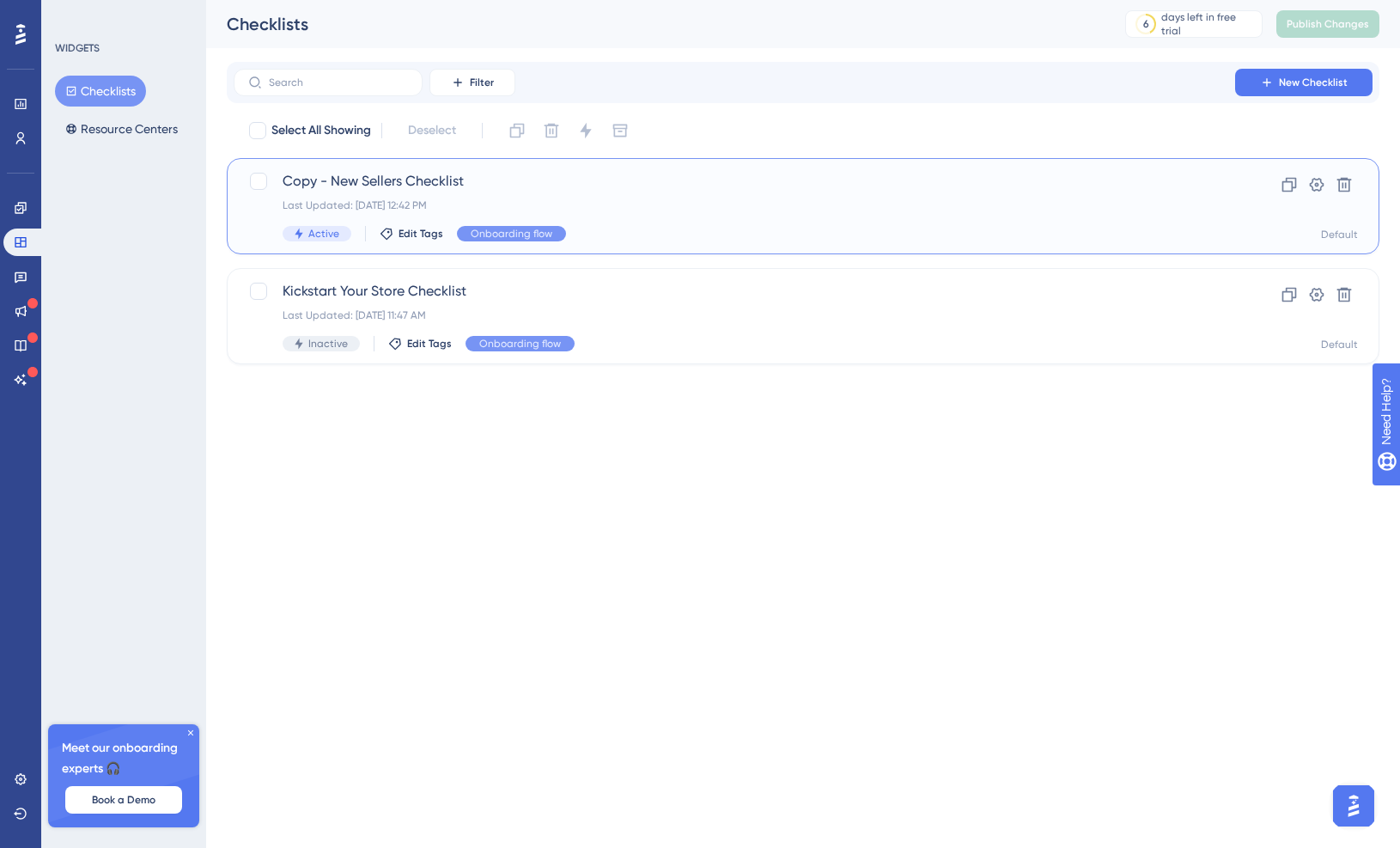
click at [417, 185] on span "Copy - New Sellers Checklist" at bounding box center [734, 182] width 904 height 21
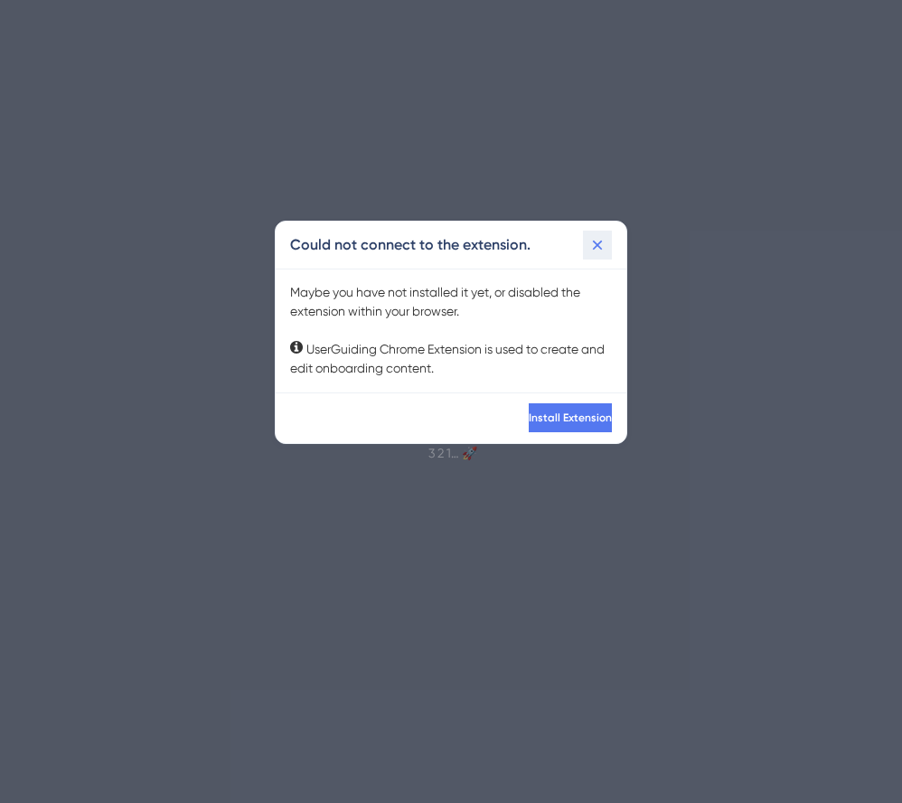
click at [593, 236] on icon at bounding box center [597, 245] width 18 height 18
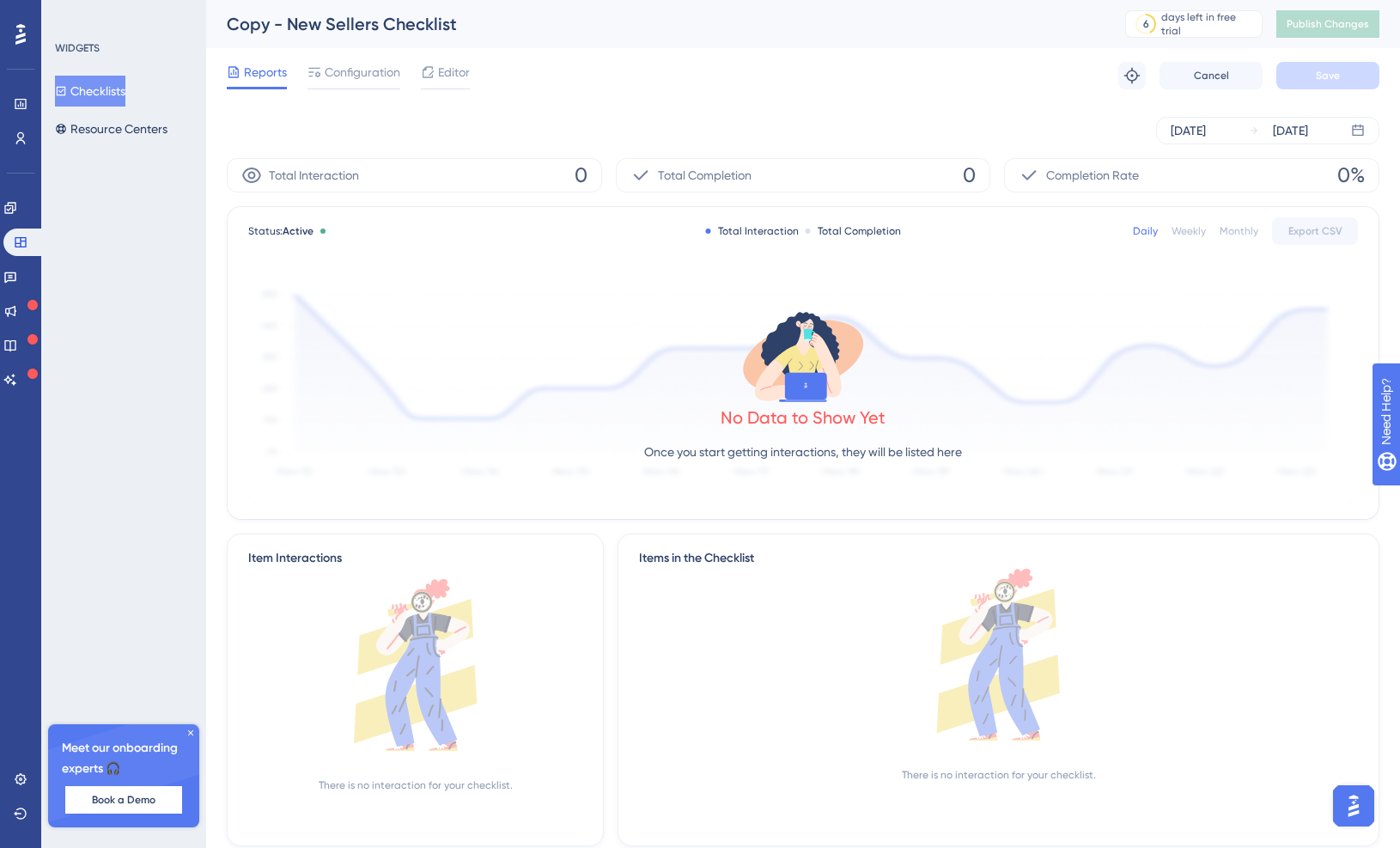
click at [107, 93] on button "Checklists" at bounding box center [90, 91] width 70 height 31
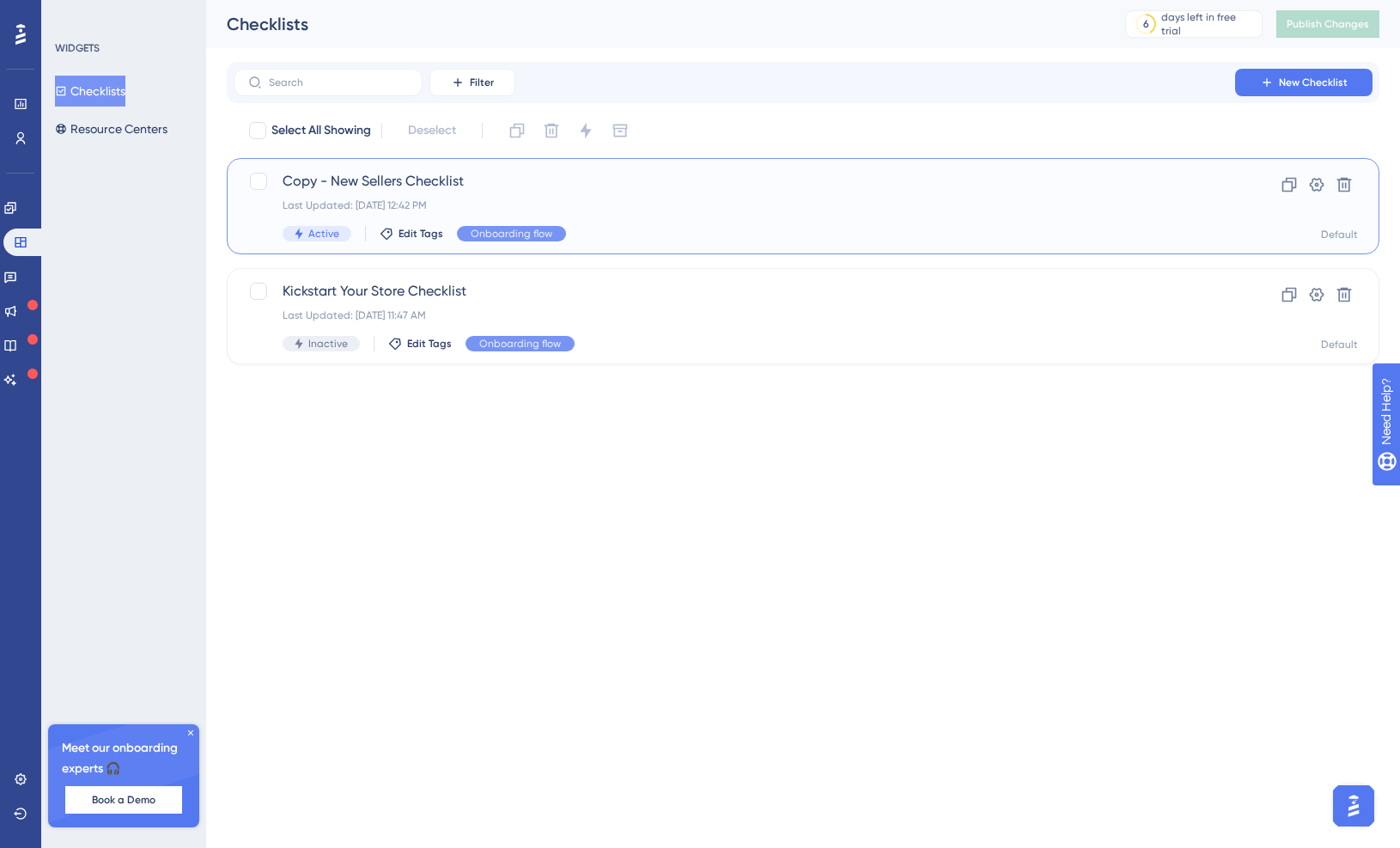
click at [847, 222] on div "Copy - New Sellers Checklist Last Updated: [DATE] 12:42 PM Active Edit Tags Onb…" at bounding box center [734, 206] width 904 height 70
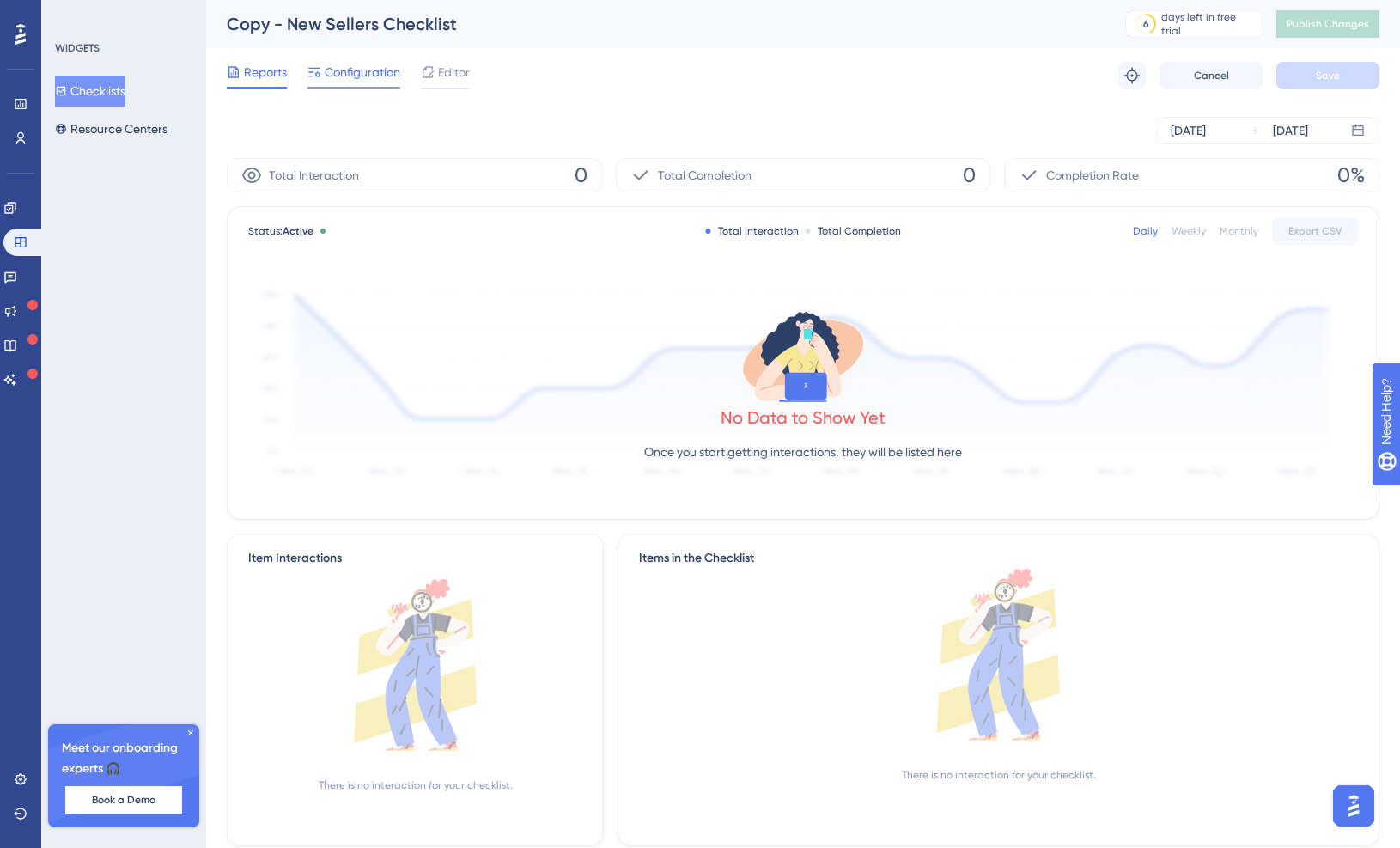
click at [363, 83] on div "Configuration" at bounding box center [355, 75] width 93 height 28
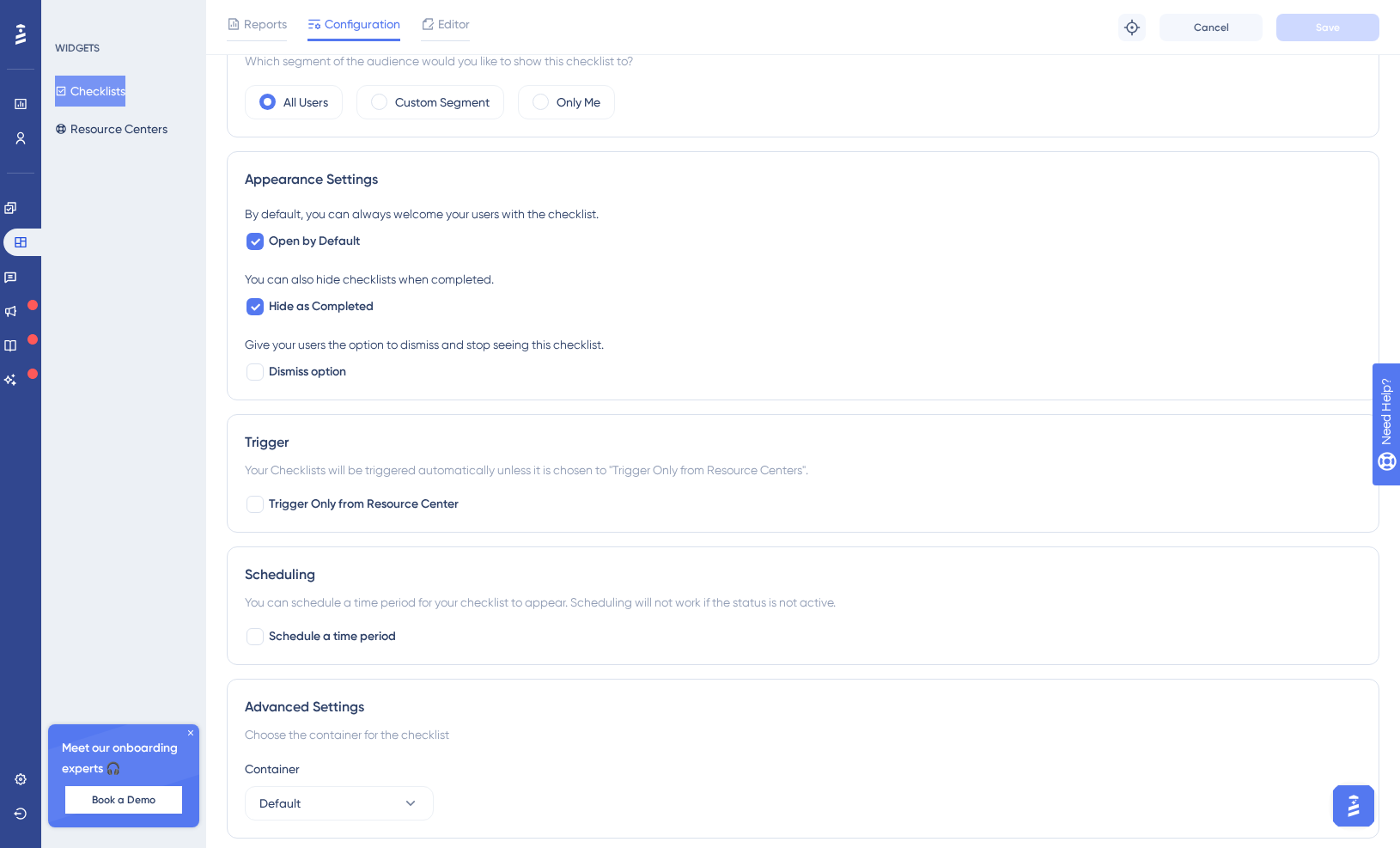
scroll to position [587, 0]
click at [397, 502] on span "Trigger Only from Resource Center" at bounding box center [364, 501] width 190 height 21
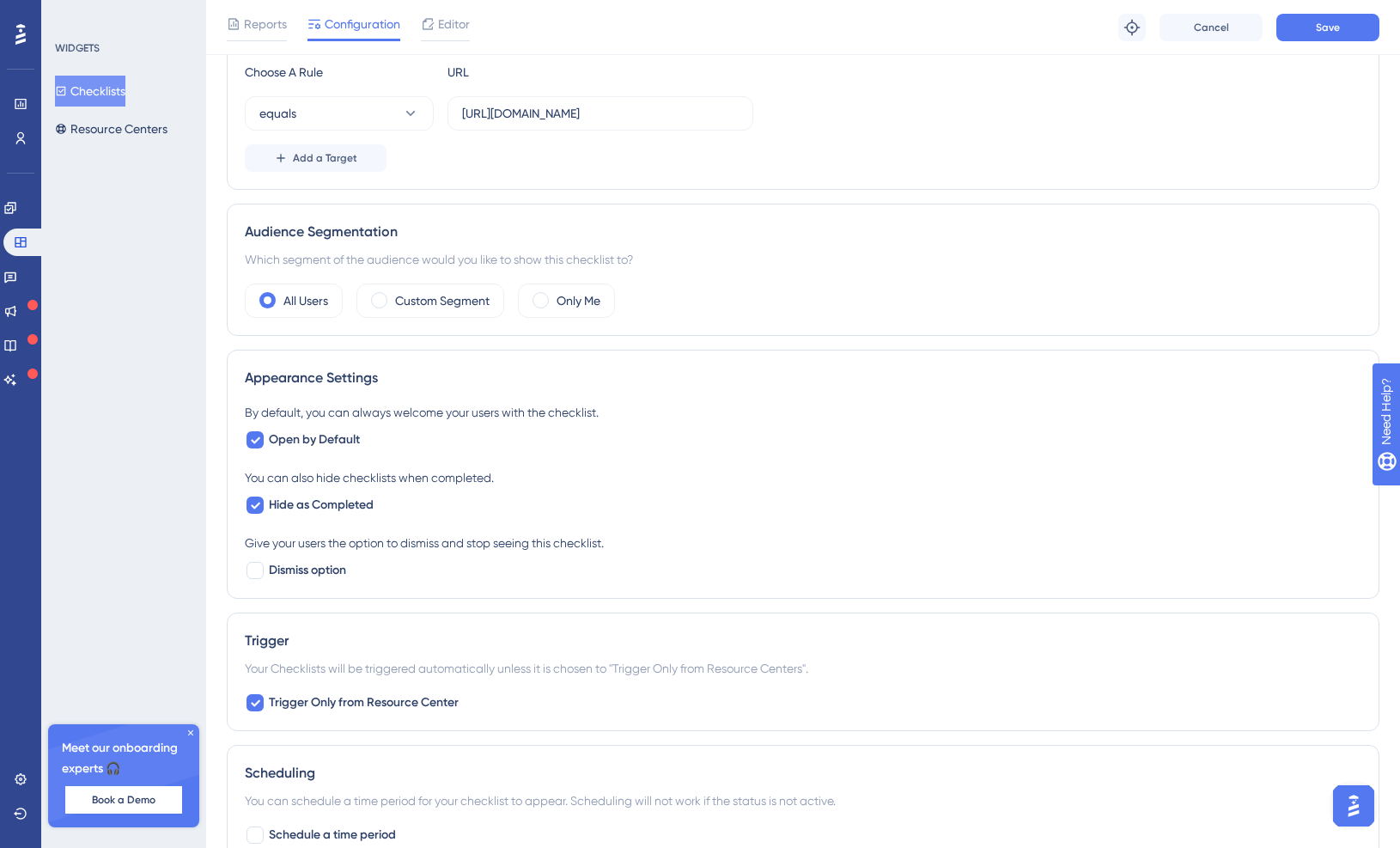
scroll to position [0, 0]
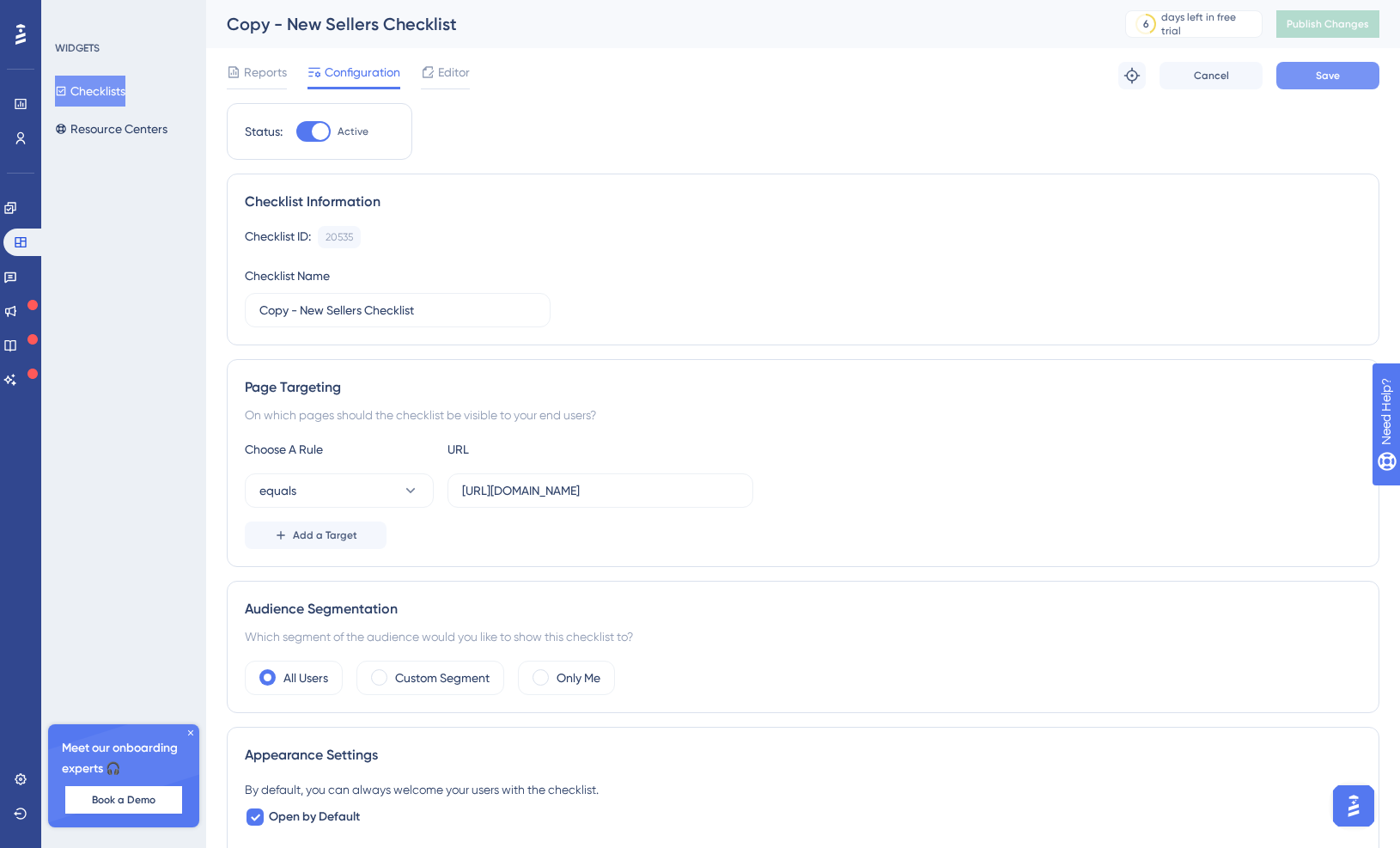
click at [1311, 70] on button "Save" at bounding box center [1328, 75] width 103 height 28
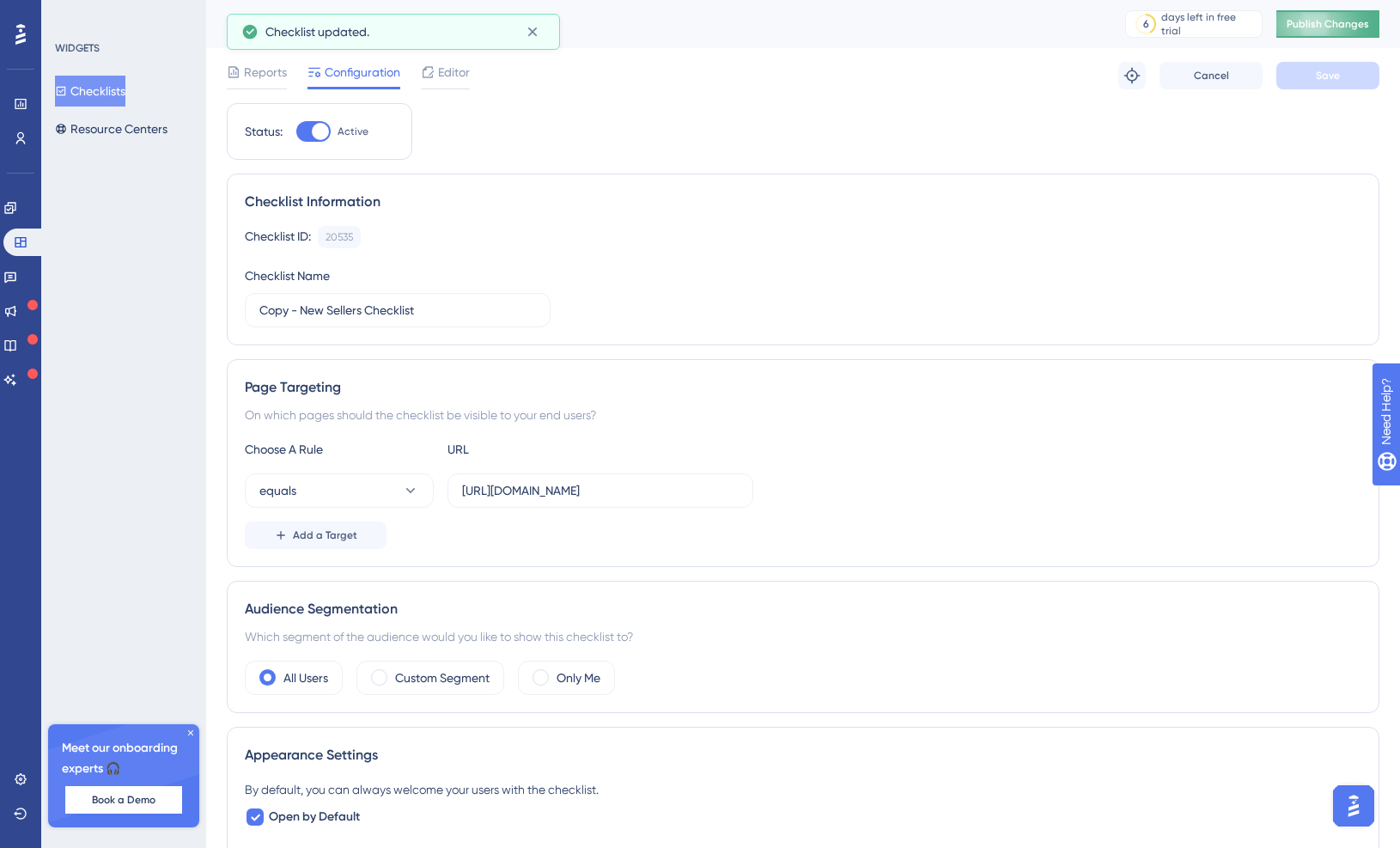
click at [1328, 30] on span "Publish Changes" at bounding box center [1328, 24] width 83 height 13
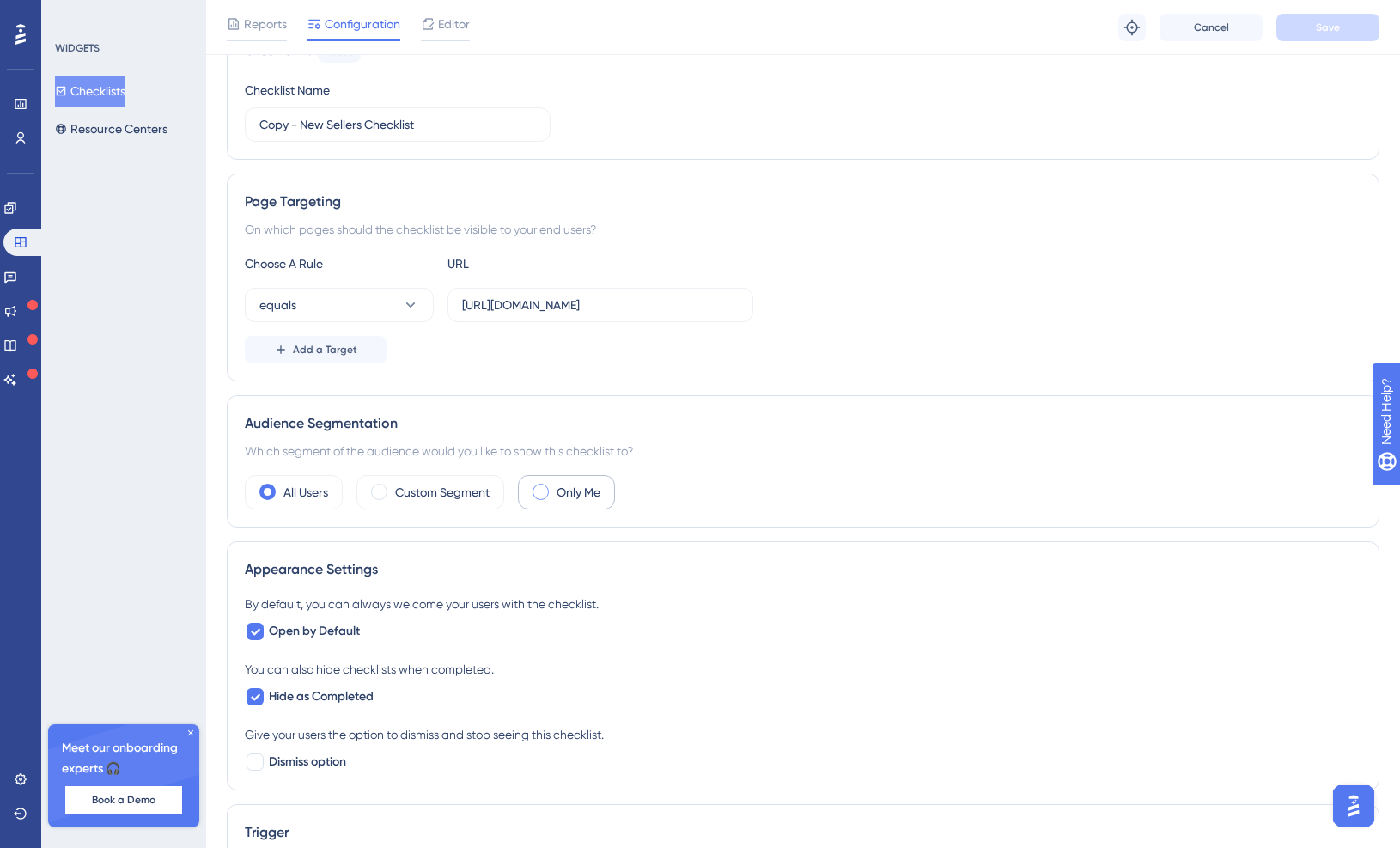
scroll to position [398, 0]
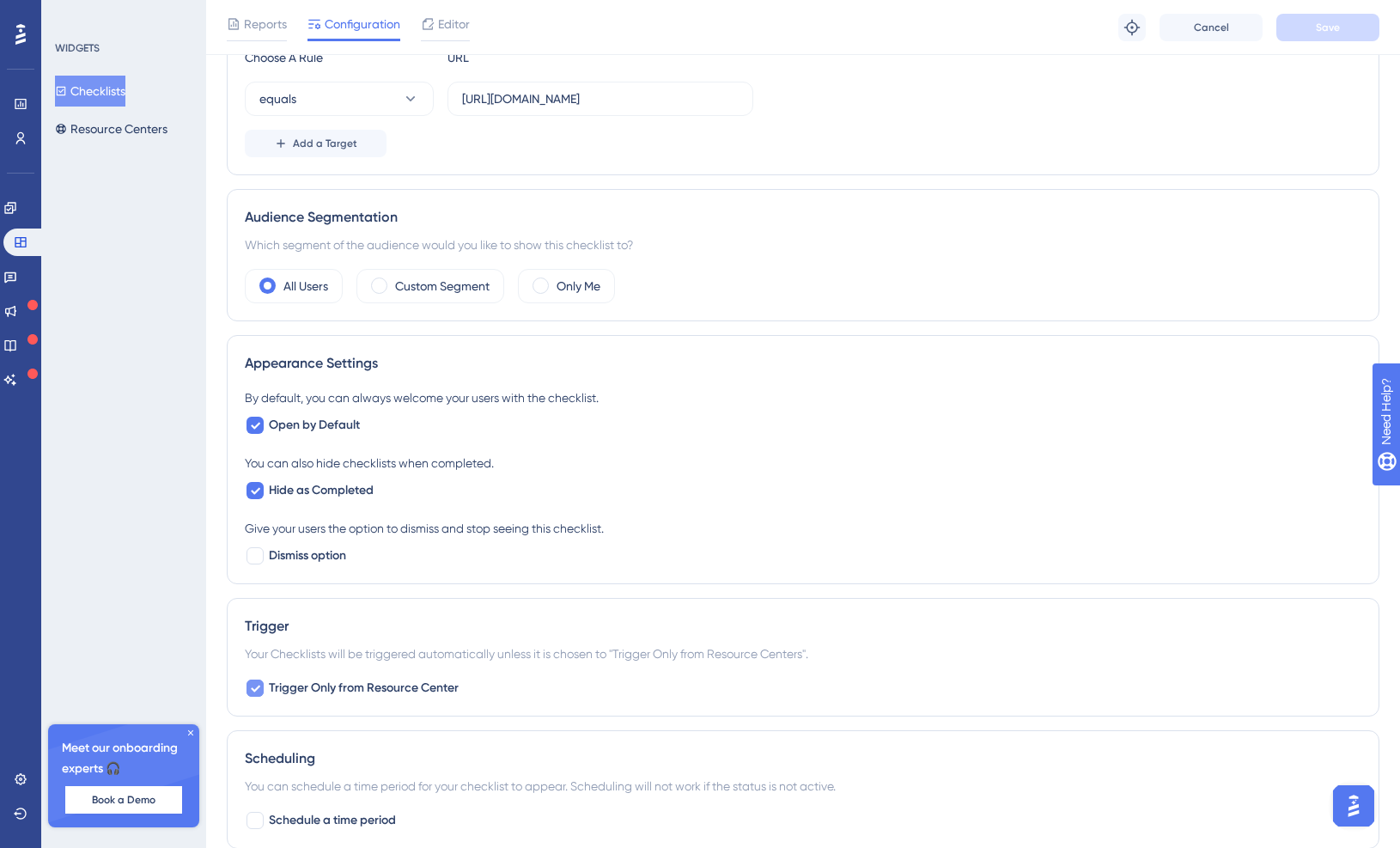
click at [329, 681] on span "Trigger Only from Resource Center" at bounding box center [364, 688] width 190 height 21
checkbox input "false"
click at [1331, 27] on span "Save" at bounding box center [1328, 28] width 24 height 13
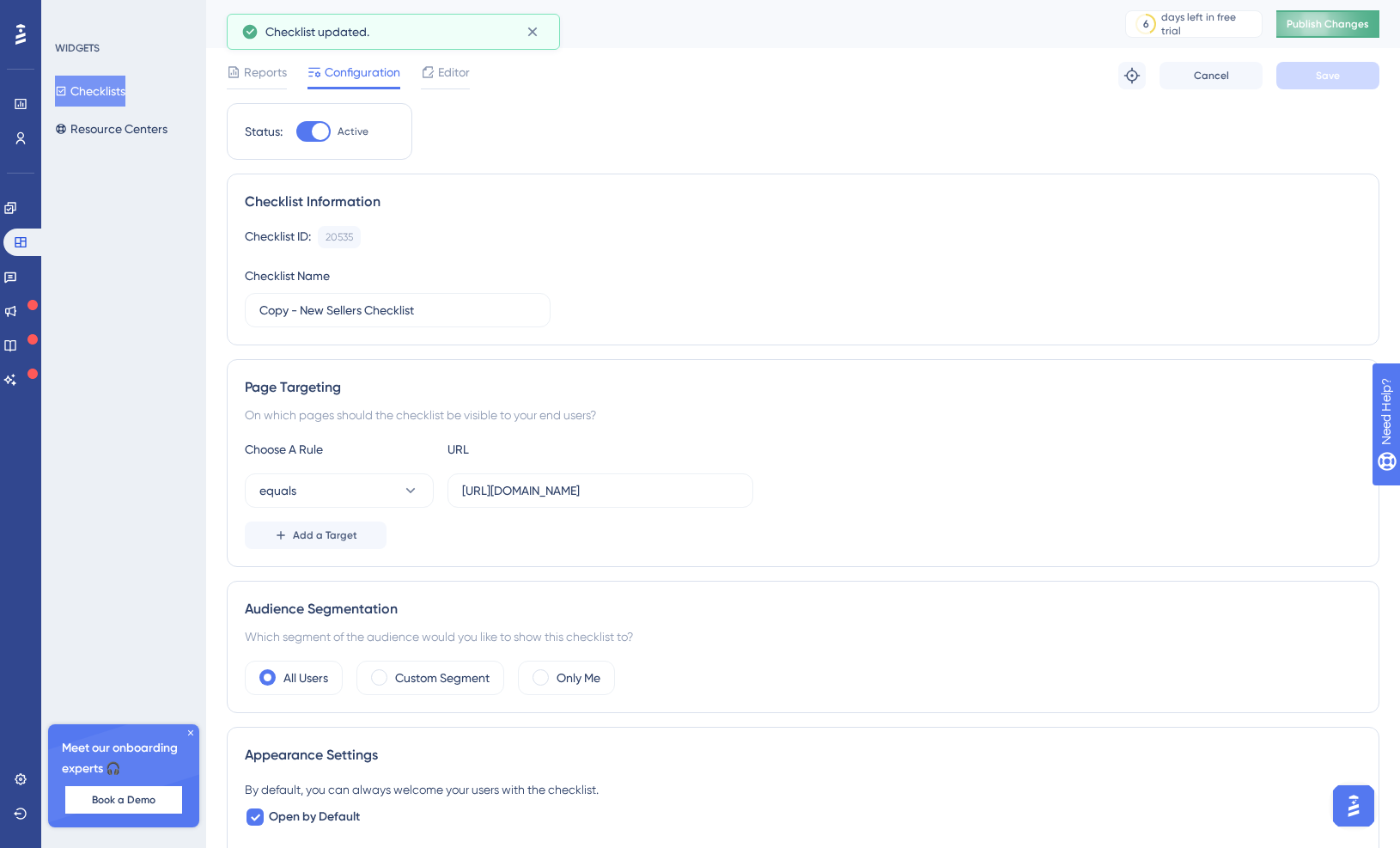
click at [1333, 29] on span "Publish Changes" at bounding box center [1328, 24] width 83 height 13
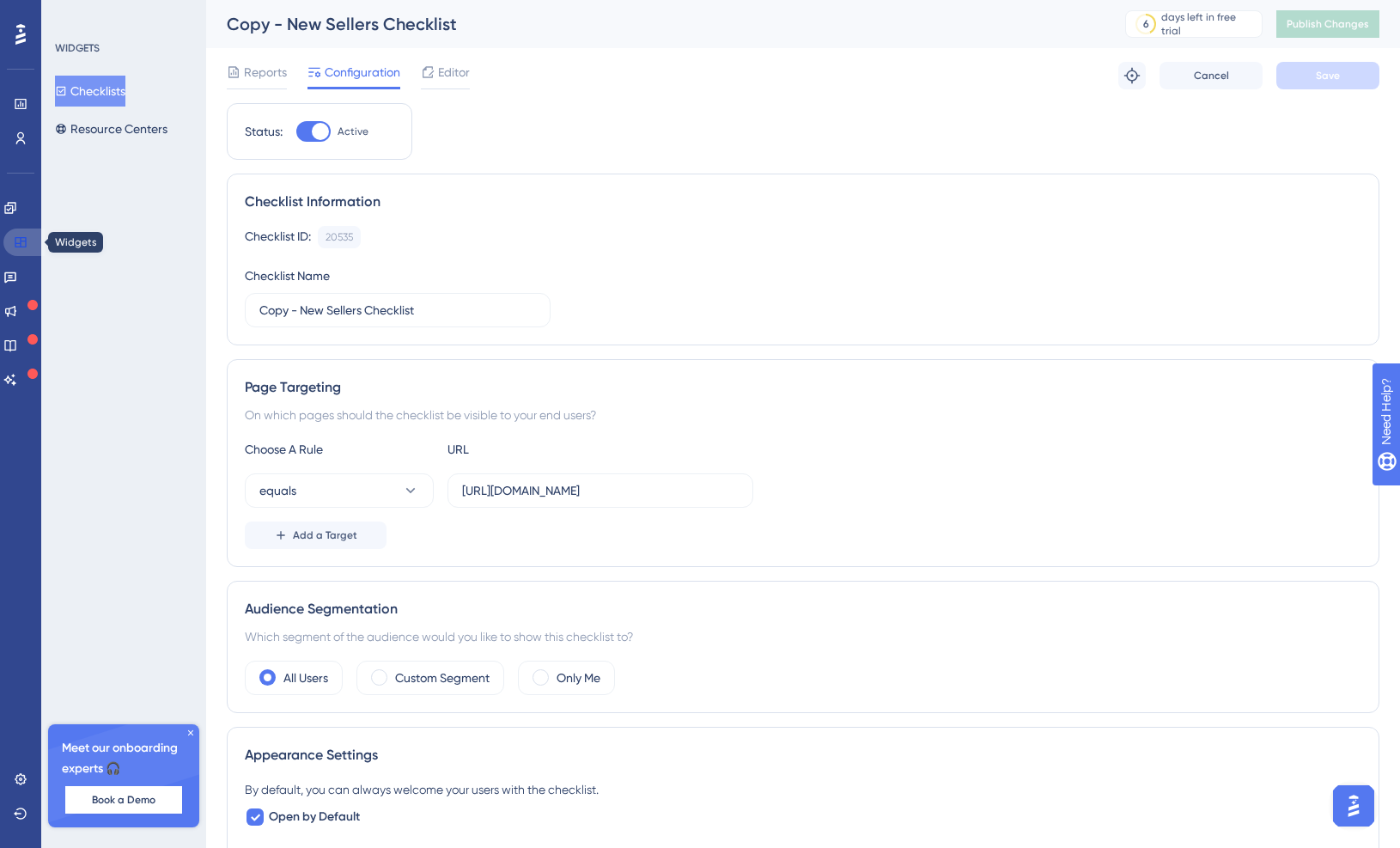
click at [26, 240] on icon at bounding box center [20, 241] width 11 height 10
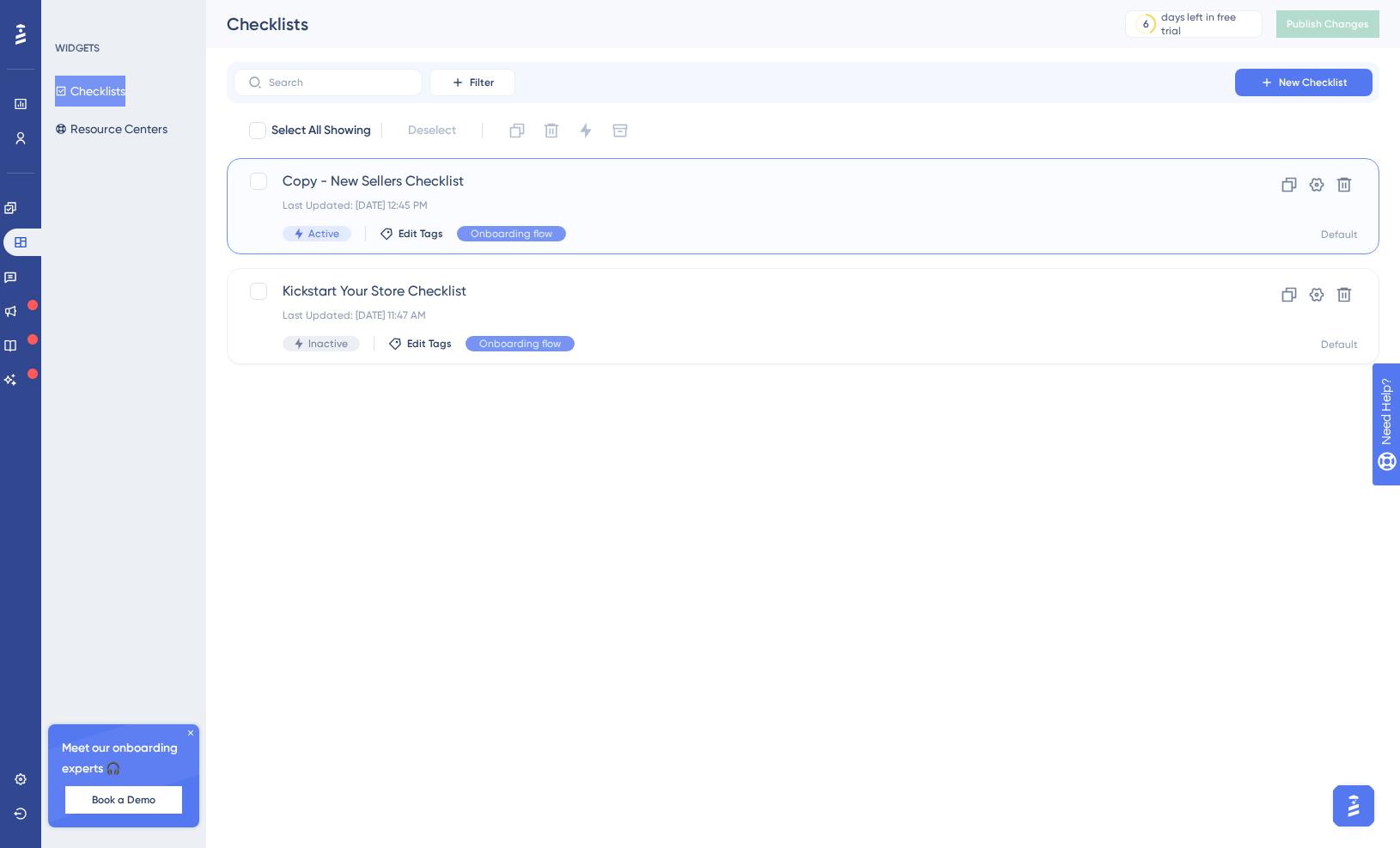
click at [518, 183] on span "Copy - New Sellers Checklist" at bounding box center [734, 182] width 904 height 21
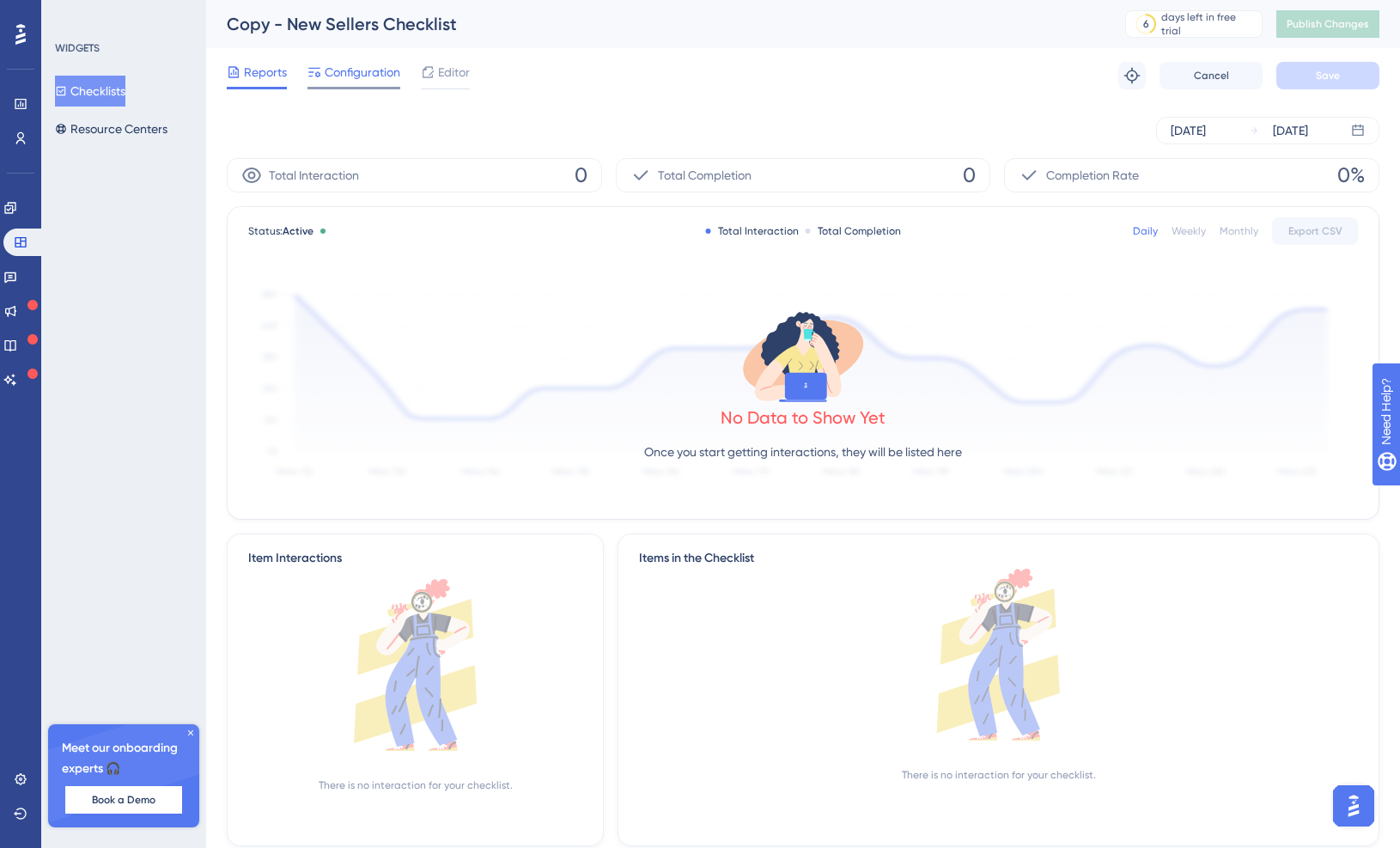
click at [355, 85] on div "Configuration" at bounding box center [355, 75] width 93 height 28
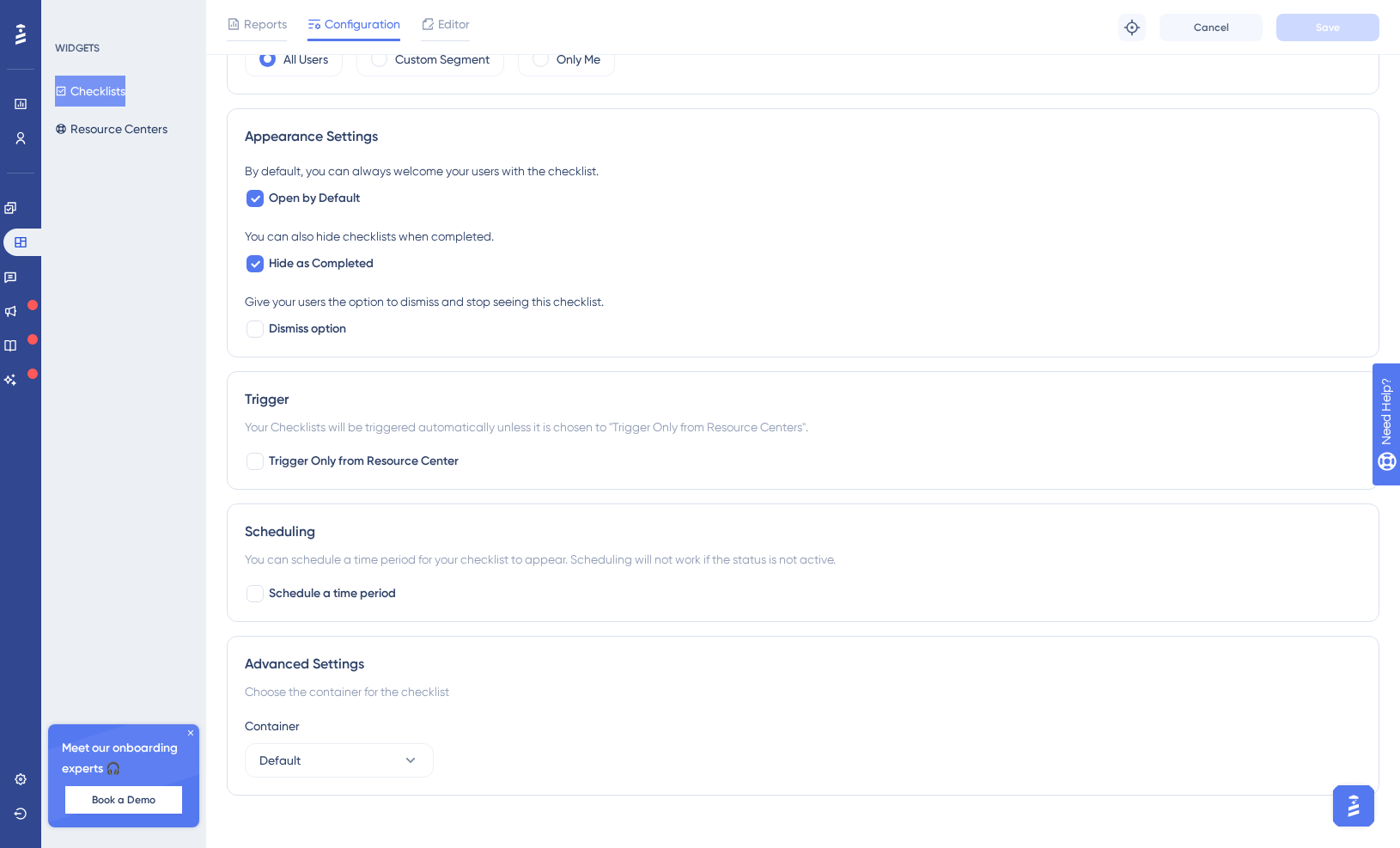
scroll to position [642, 0]
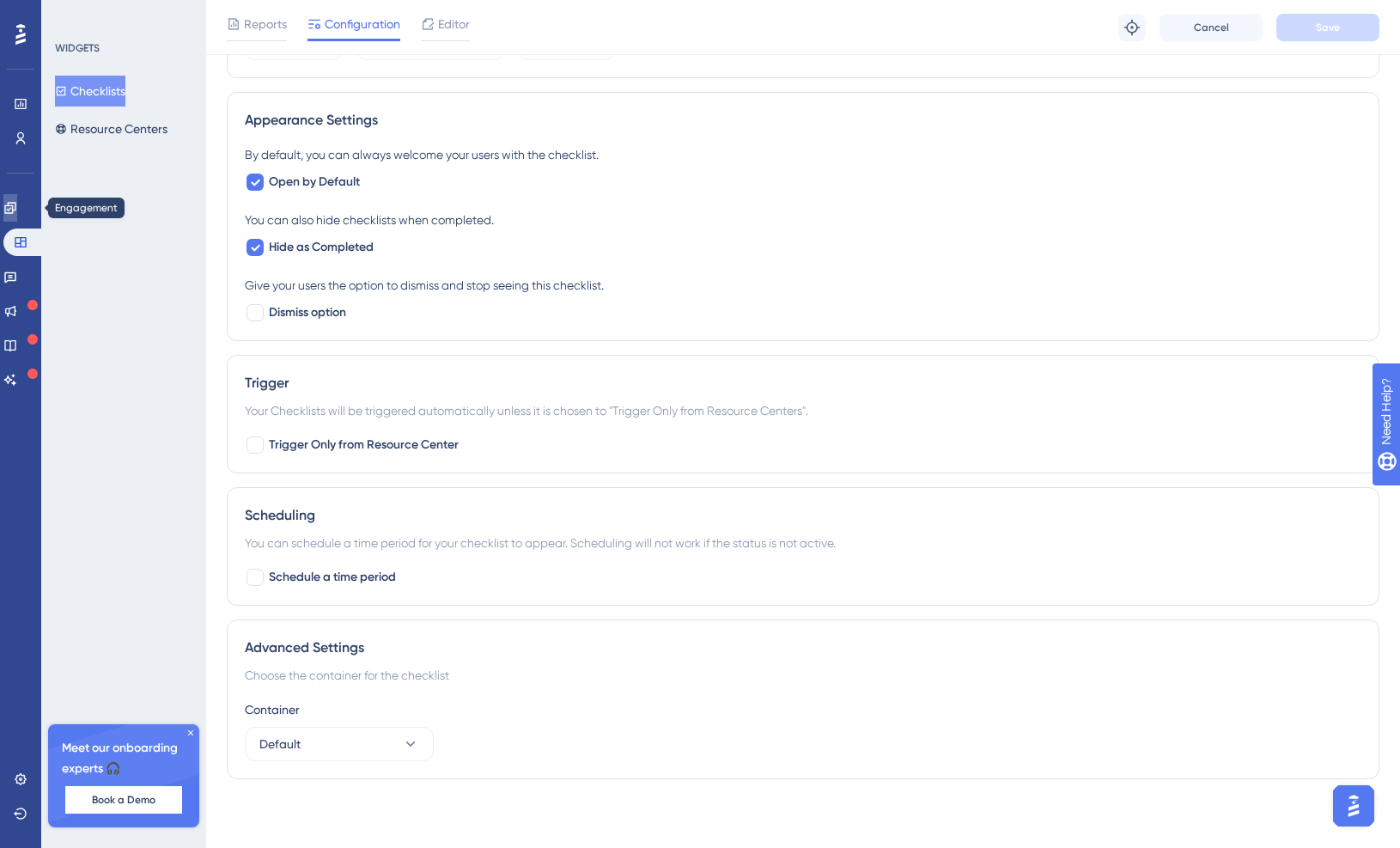
click at [17, 206] on icon at bounding box center [10, 208] width 13 height 13
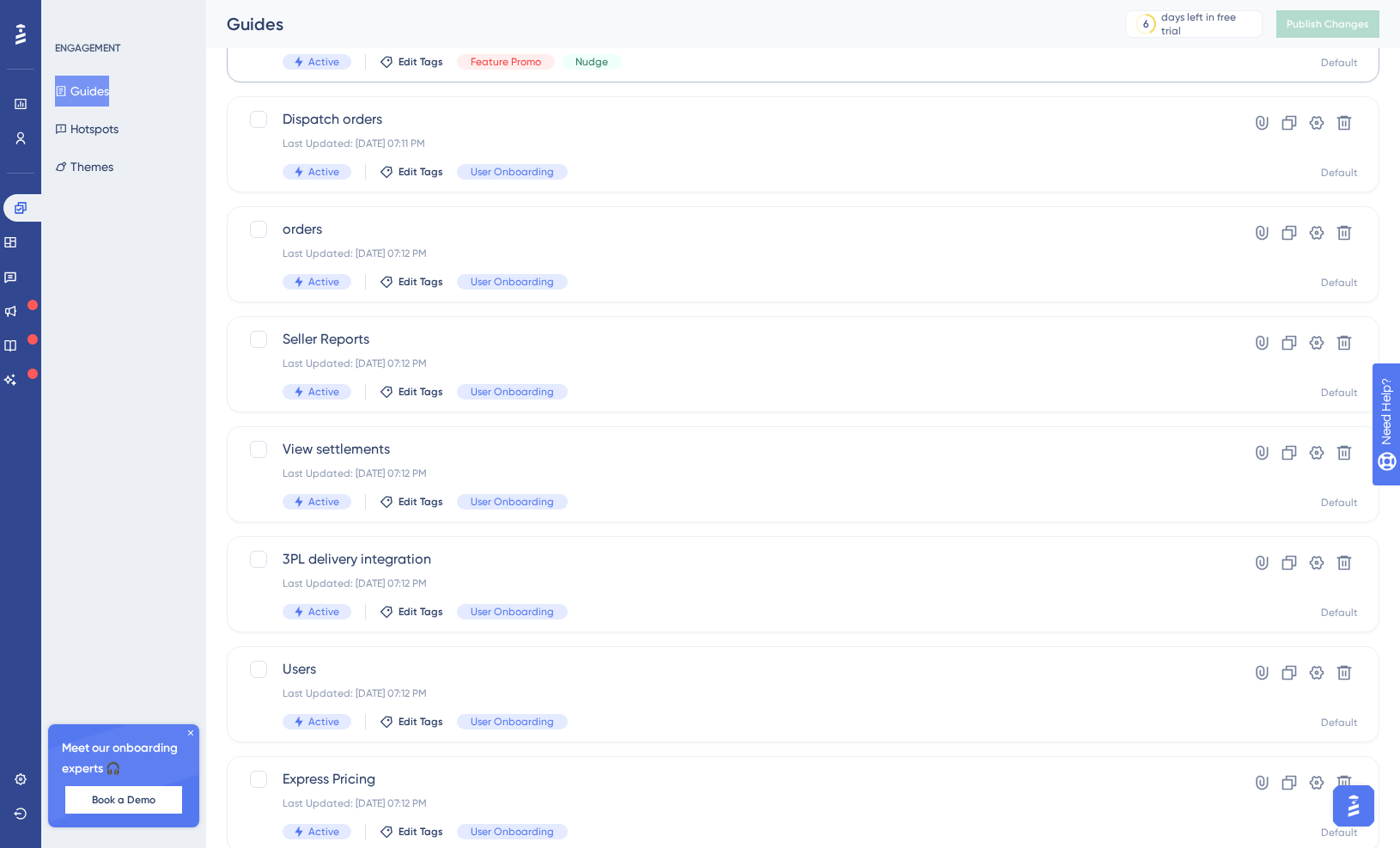
scroll to position [486, 0]
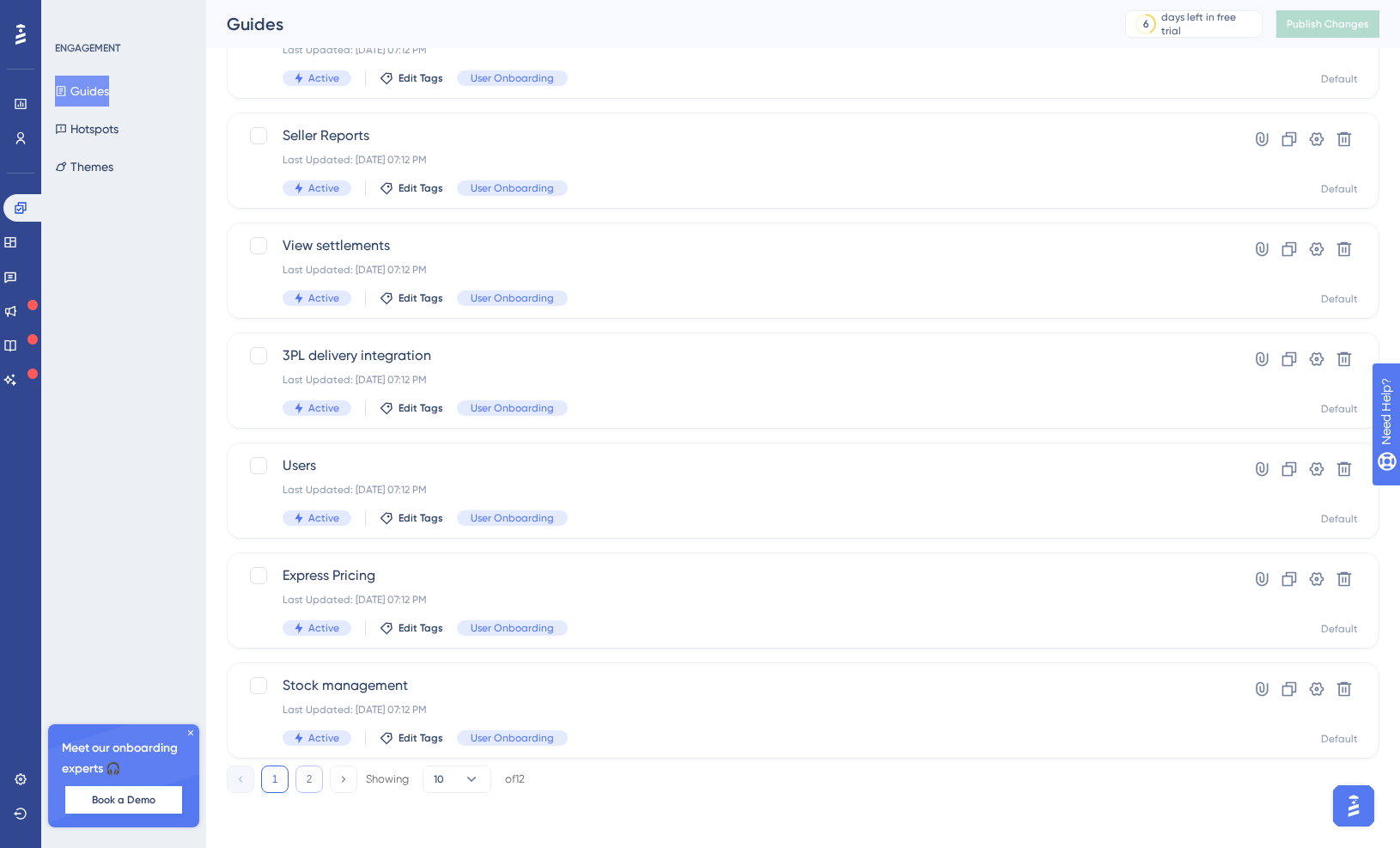
click at [314, 767] on button "2" at bounding box center [309, 779] width 28 height 28
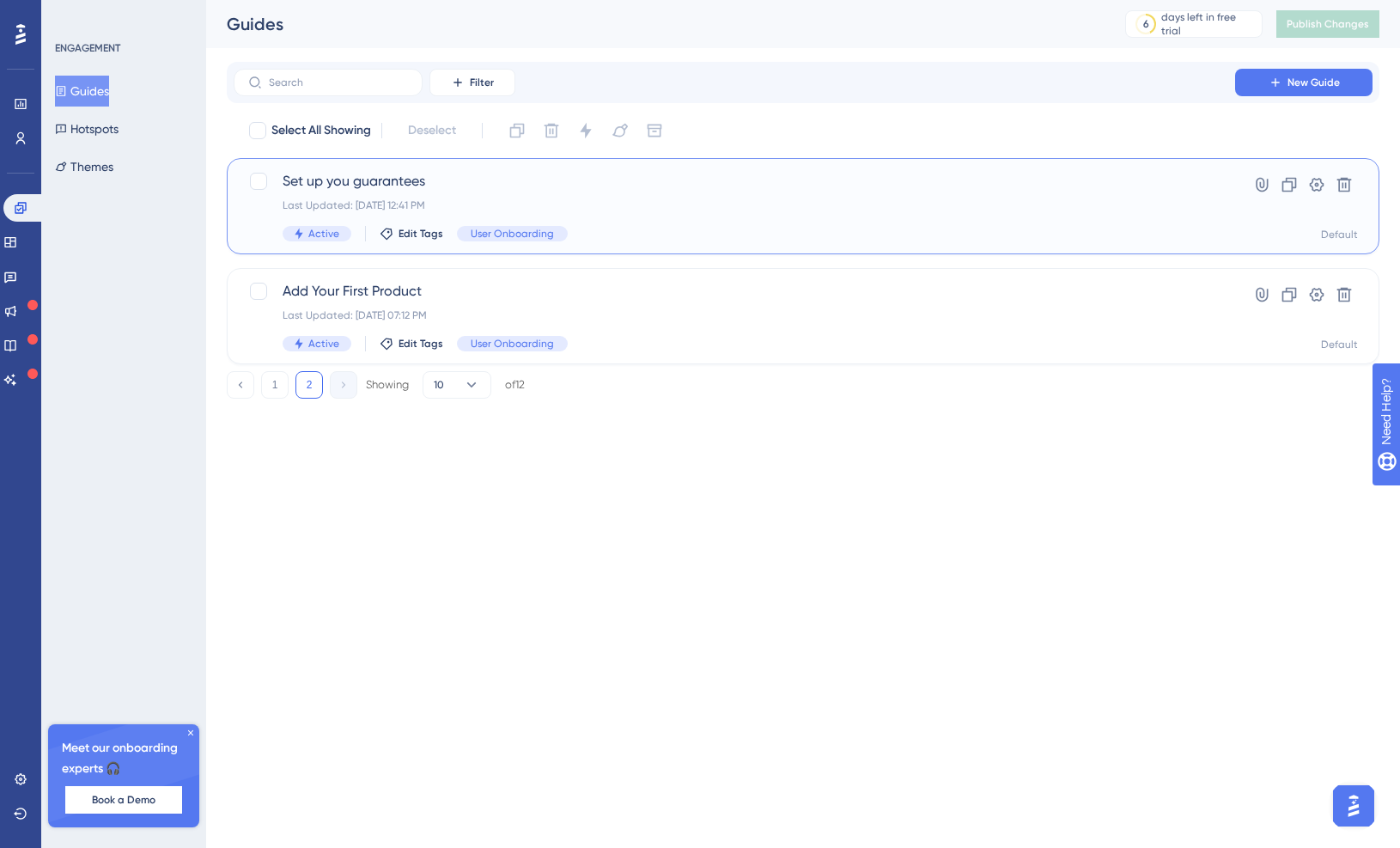
click at [450, 199] on div "Last Updated: [DATE] 12:41 PM" at bounding box center [734, 205] width 904 height 13
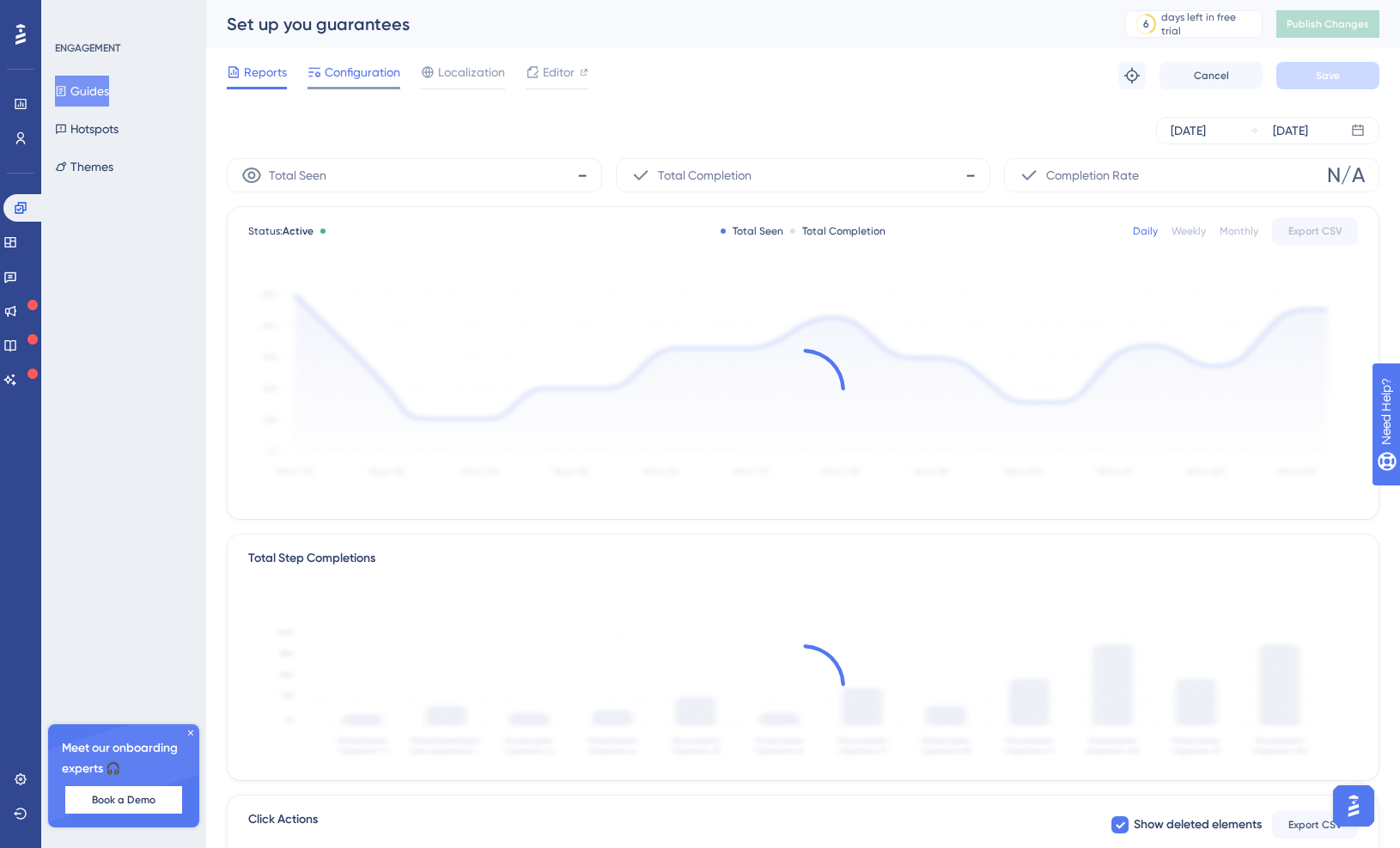
click at [350, 77] on span "Configuration" at bounding box center [363, 72] width 76 height 21
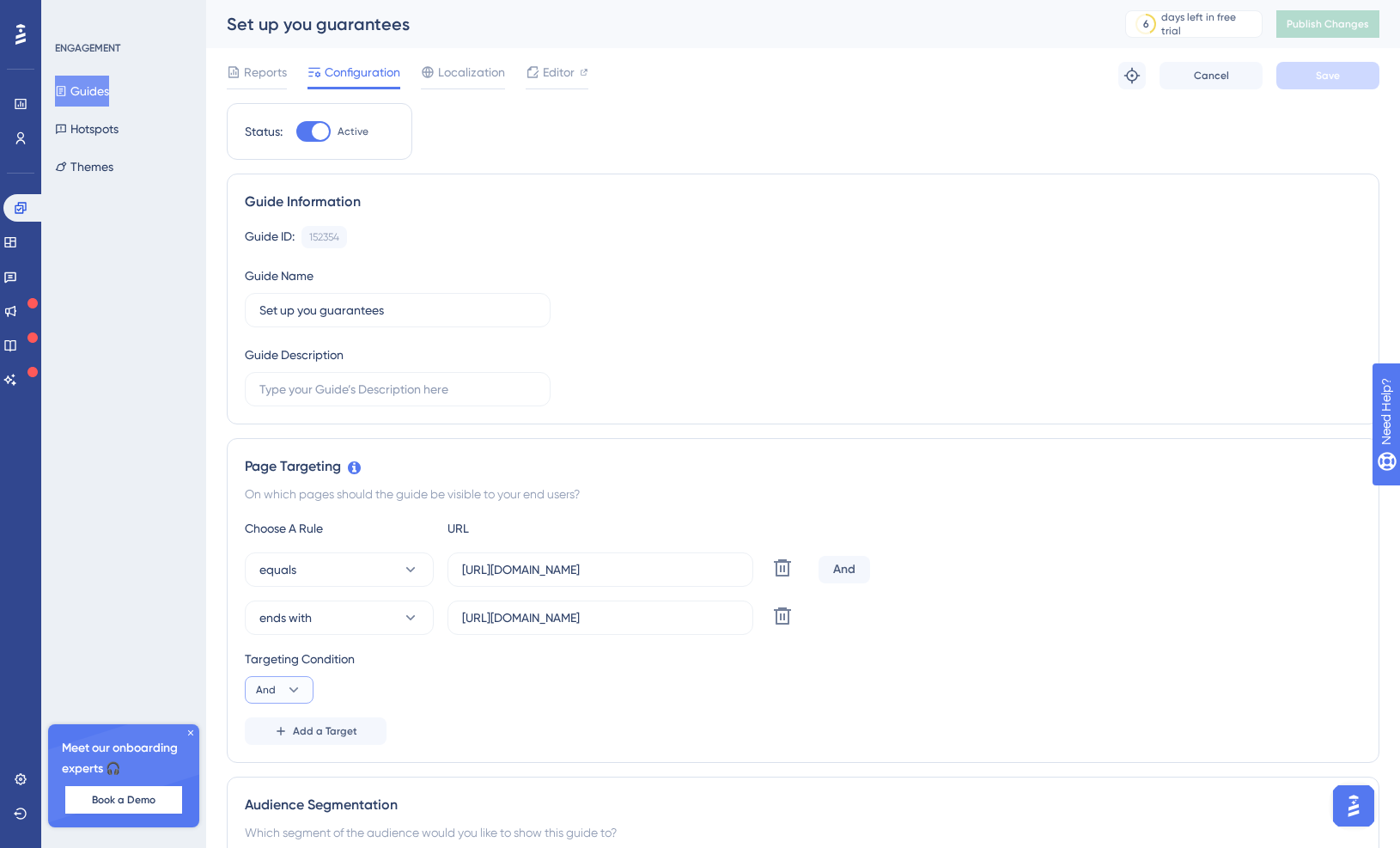
click at [293, 694] on icon at bounding box center [294, 690] width 17 height 17
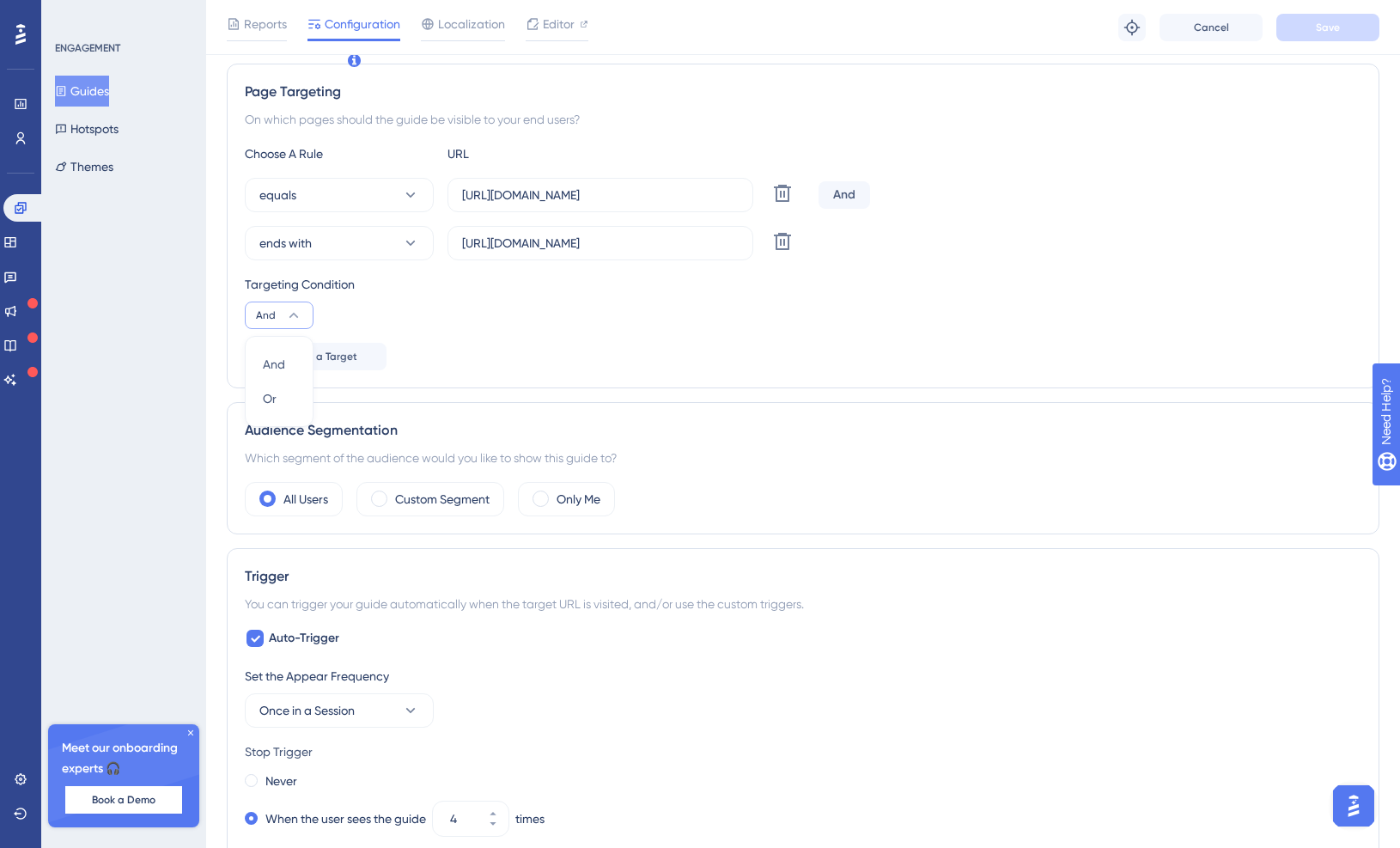
scroll to position [377, 0]
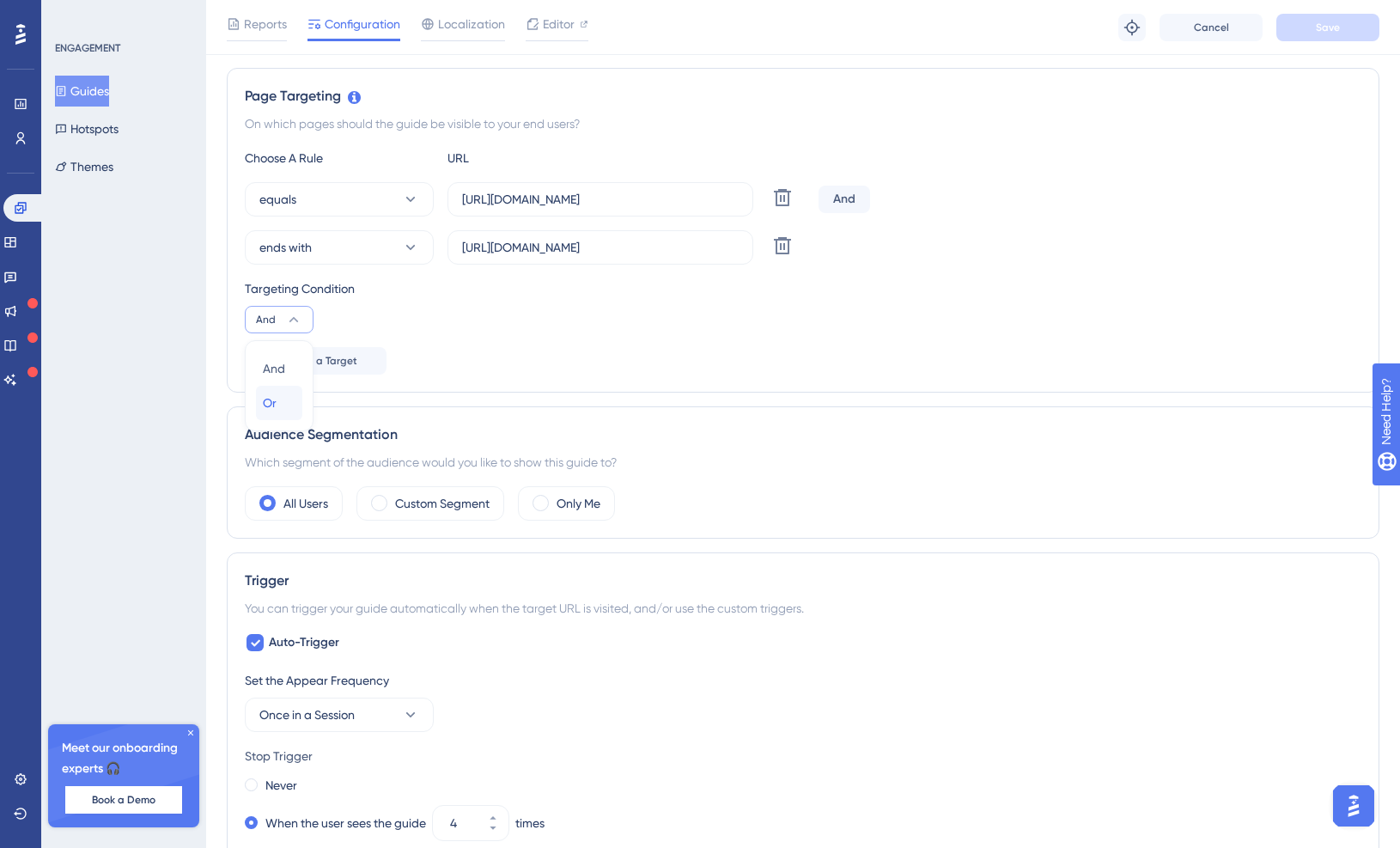
click at [276, 409] on span "Or" at bounding box center [270, 403] width 13 height 21
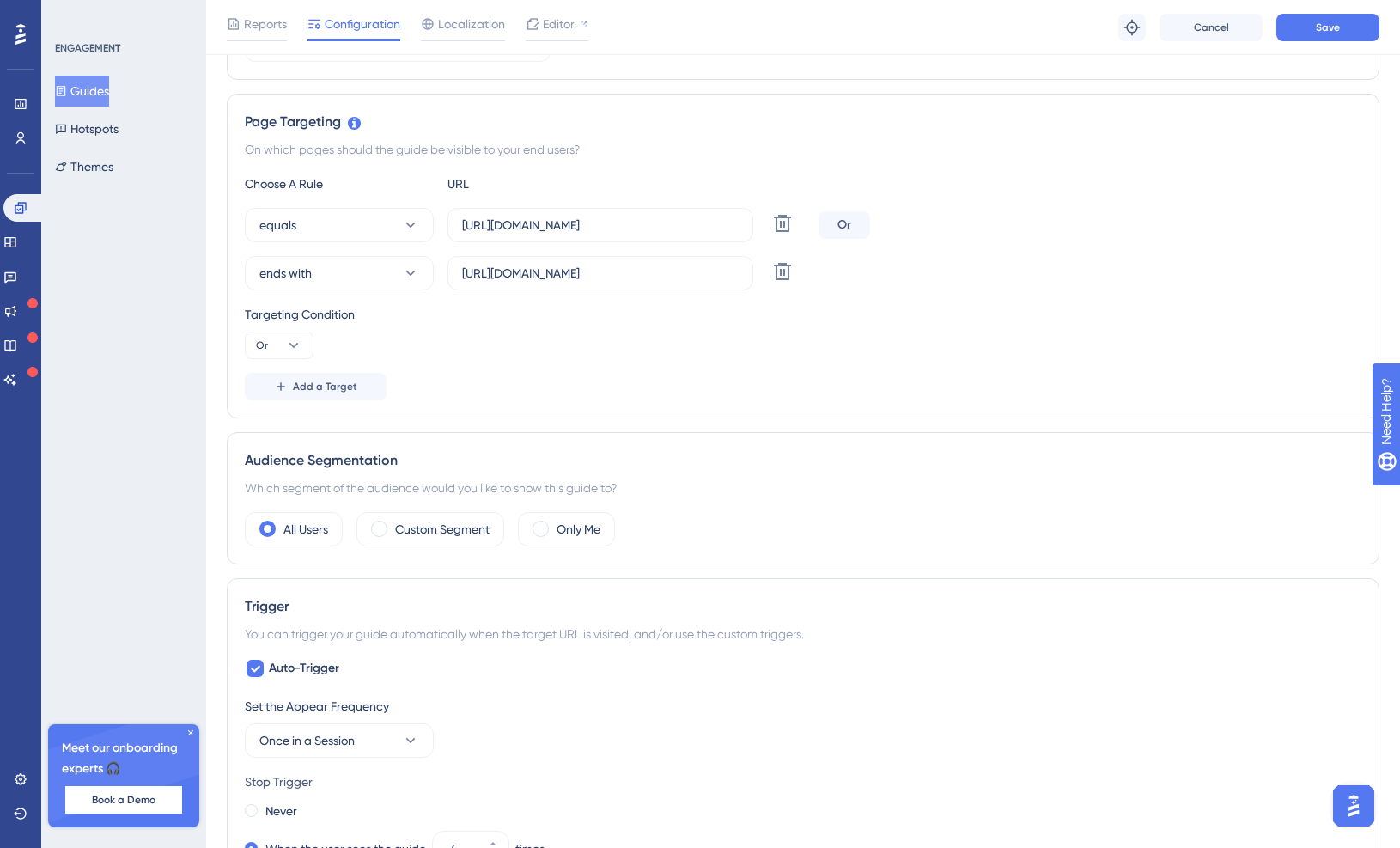
scroll to position [351, 0]
click at [1311, 40] on button "Save" at bounding box center [1328, 27] width 103 height 28
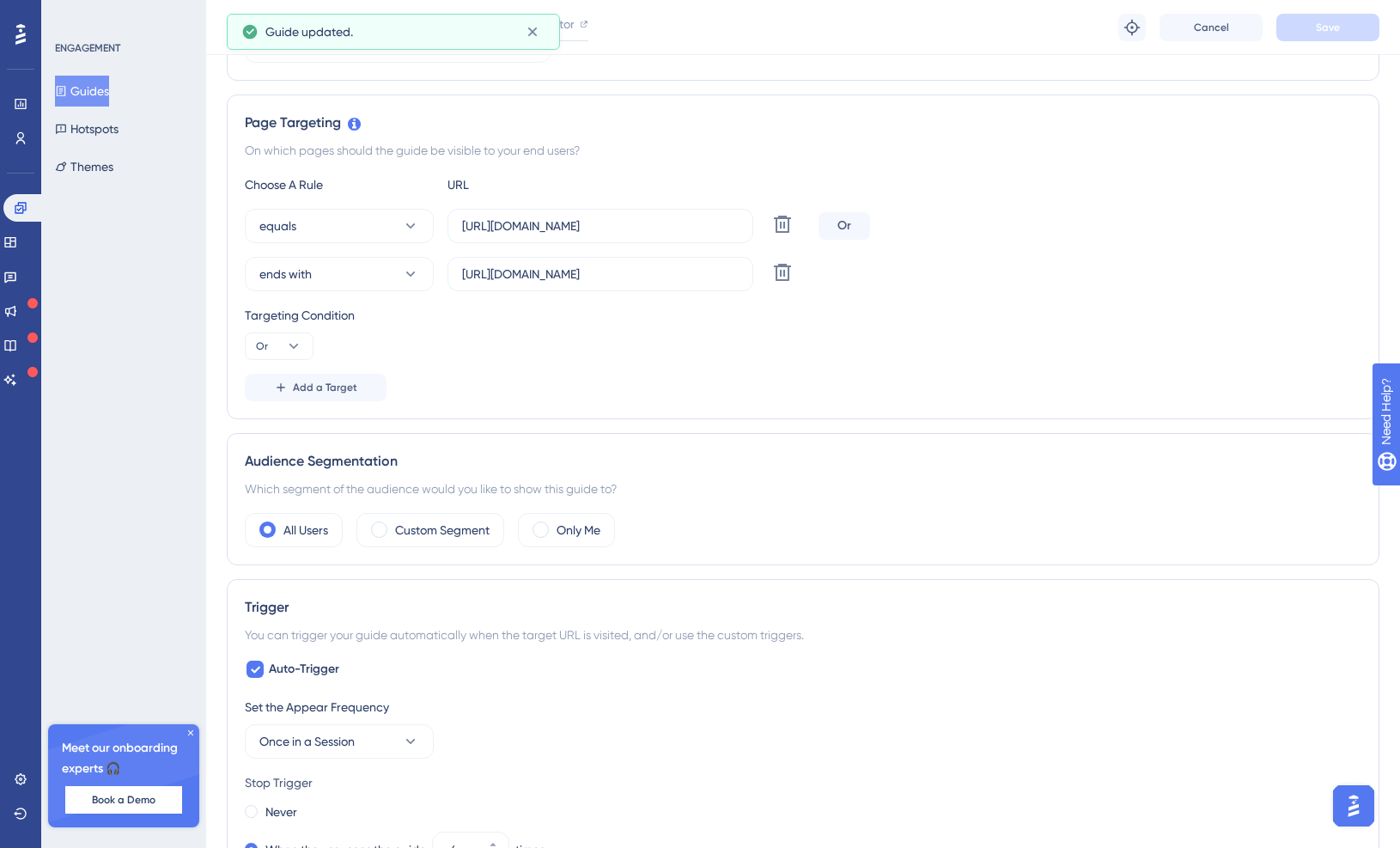
scroll to position [0, 0]
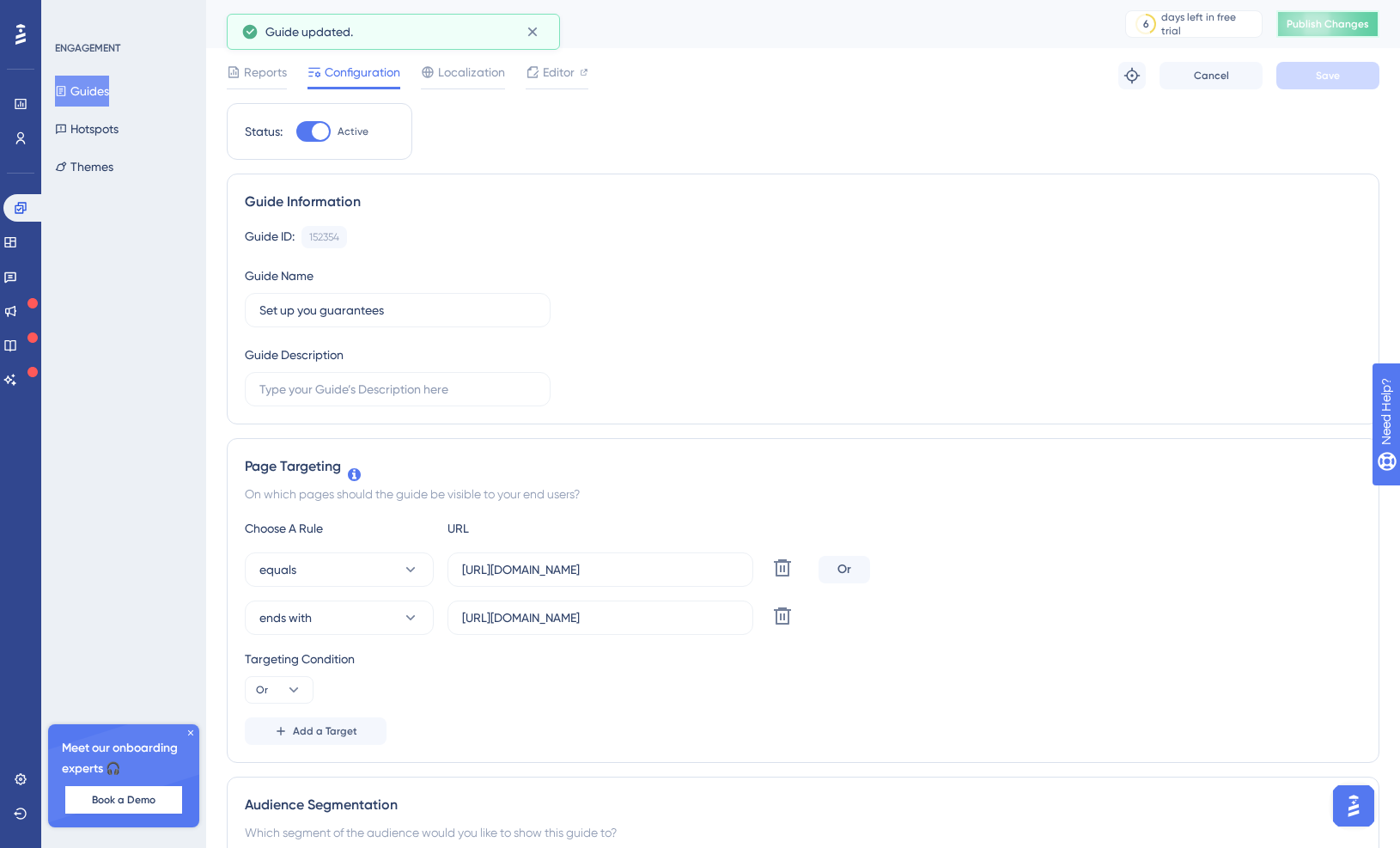
click at [1323, 27] on span "Publish Changes" at bounding box center [1328, 24] width 83 height 13
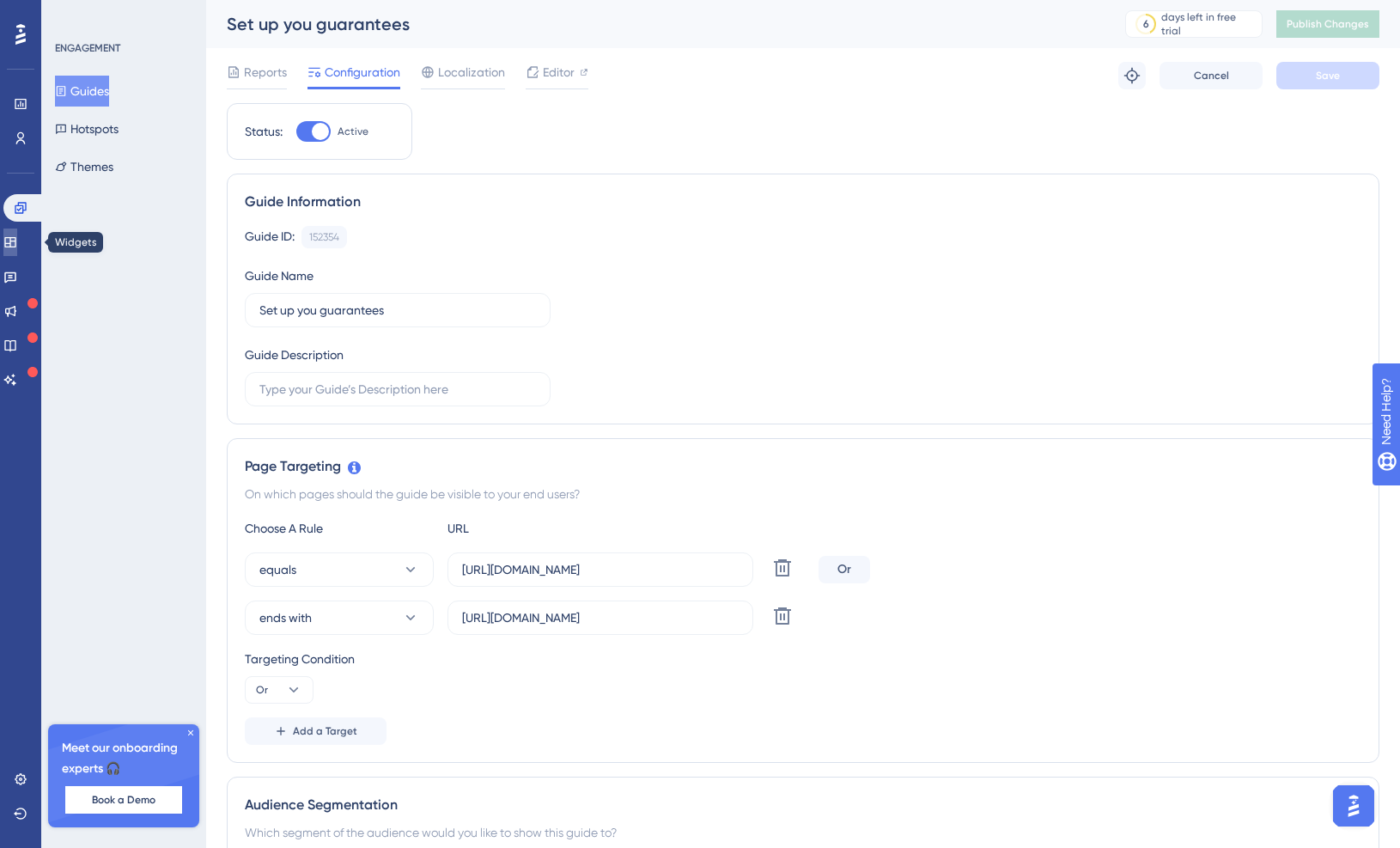
click at [8, 248] on link at bounding box center [10, 241] width 13 height 28
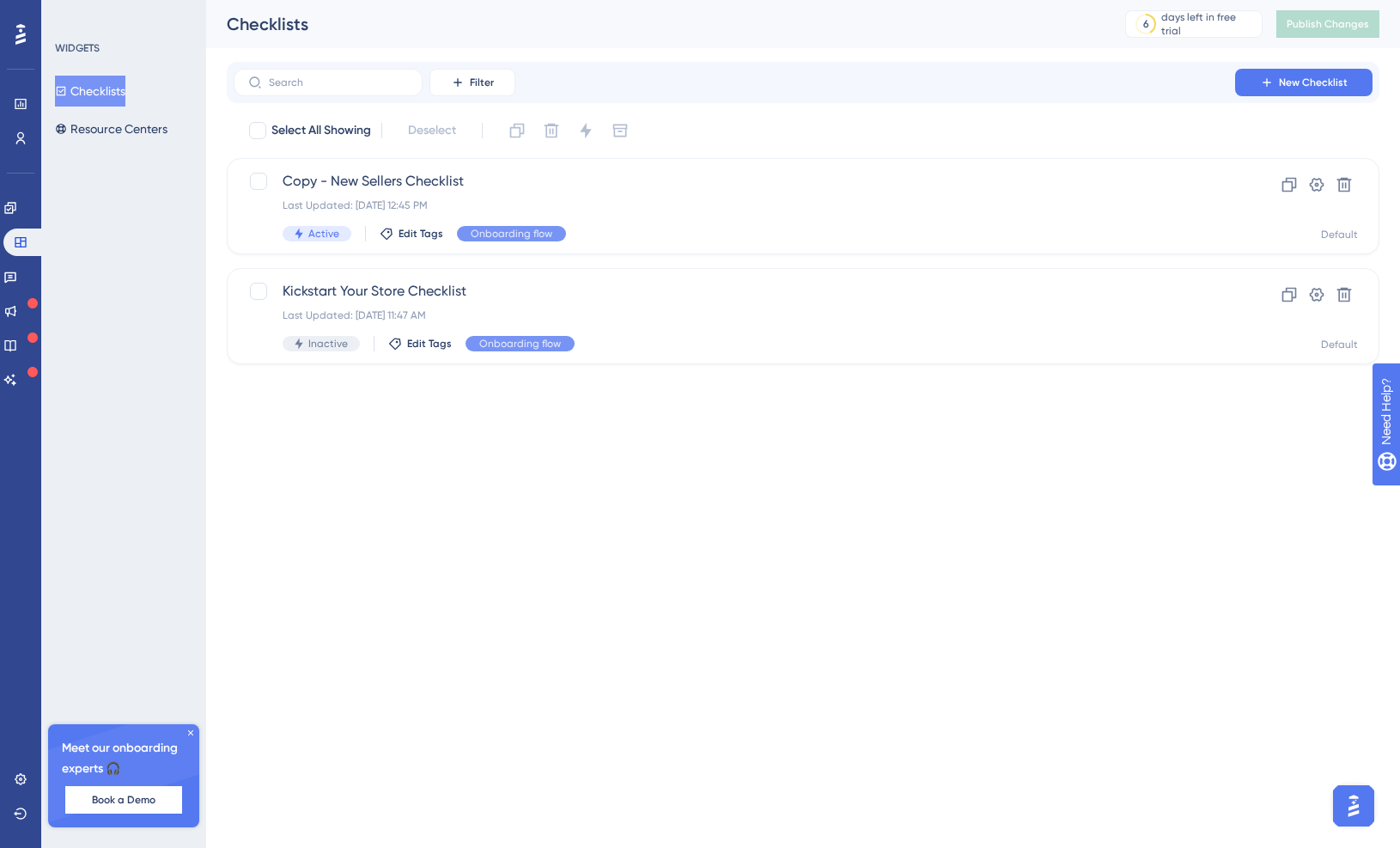
click at [115, 102] on button "Checklists" at bounding box center [90, 91] width 70 height 31
click at [115, 114] on button "Resource Centers" at bounding box center [111, 128] width 112 height 31
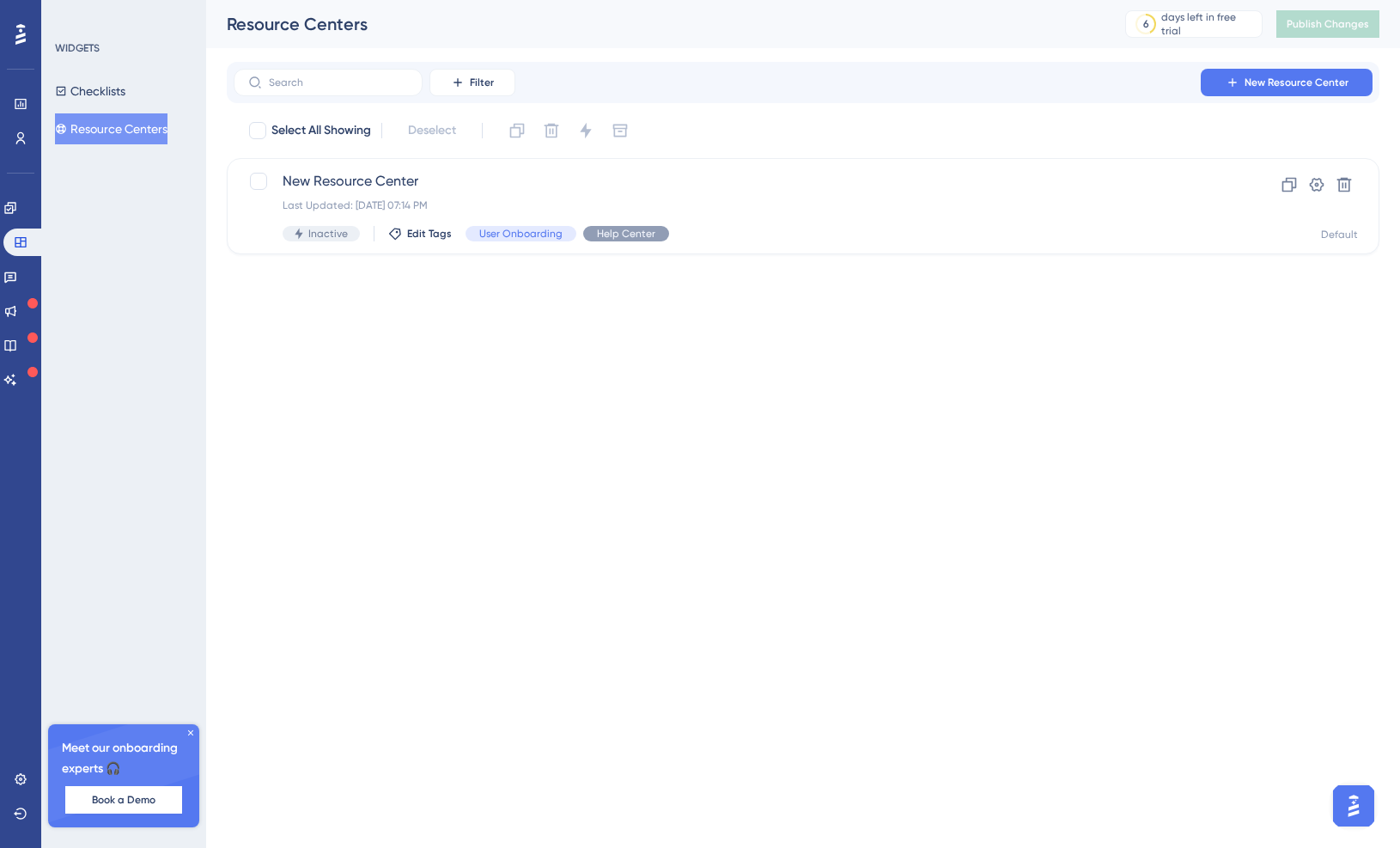
click at [796, 202] on div "Last Updated: [DATE] 07:14 PM" at bounding box center [734, 205] width 904 height 13
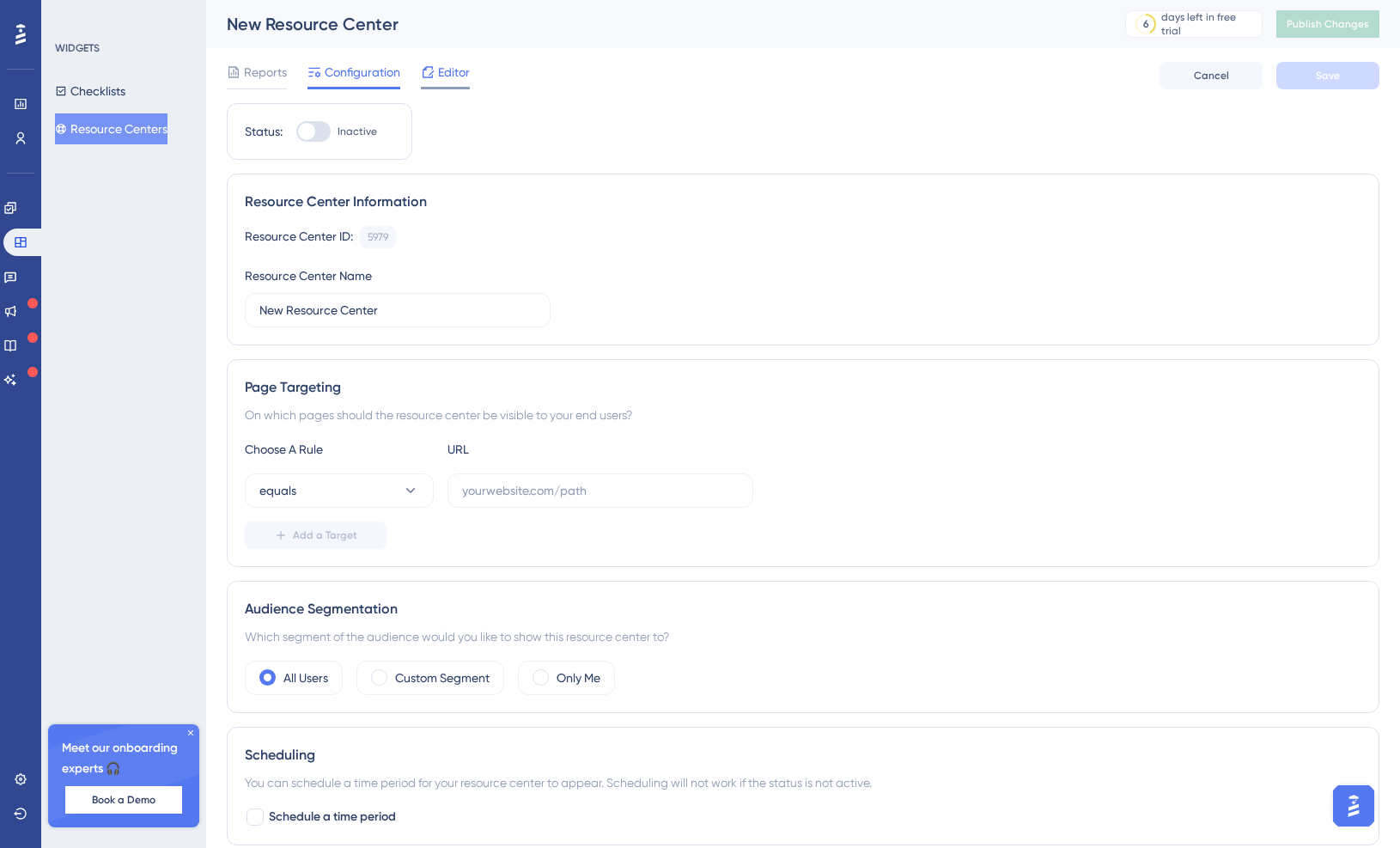
click at [435, 75] on div "Editor" at bounding box center [446, 72] width 49 height 21
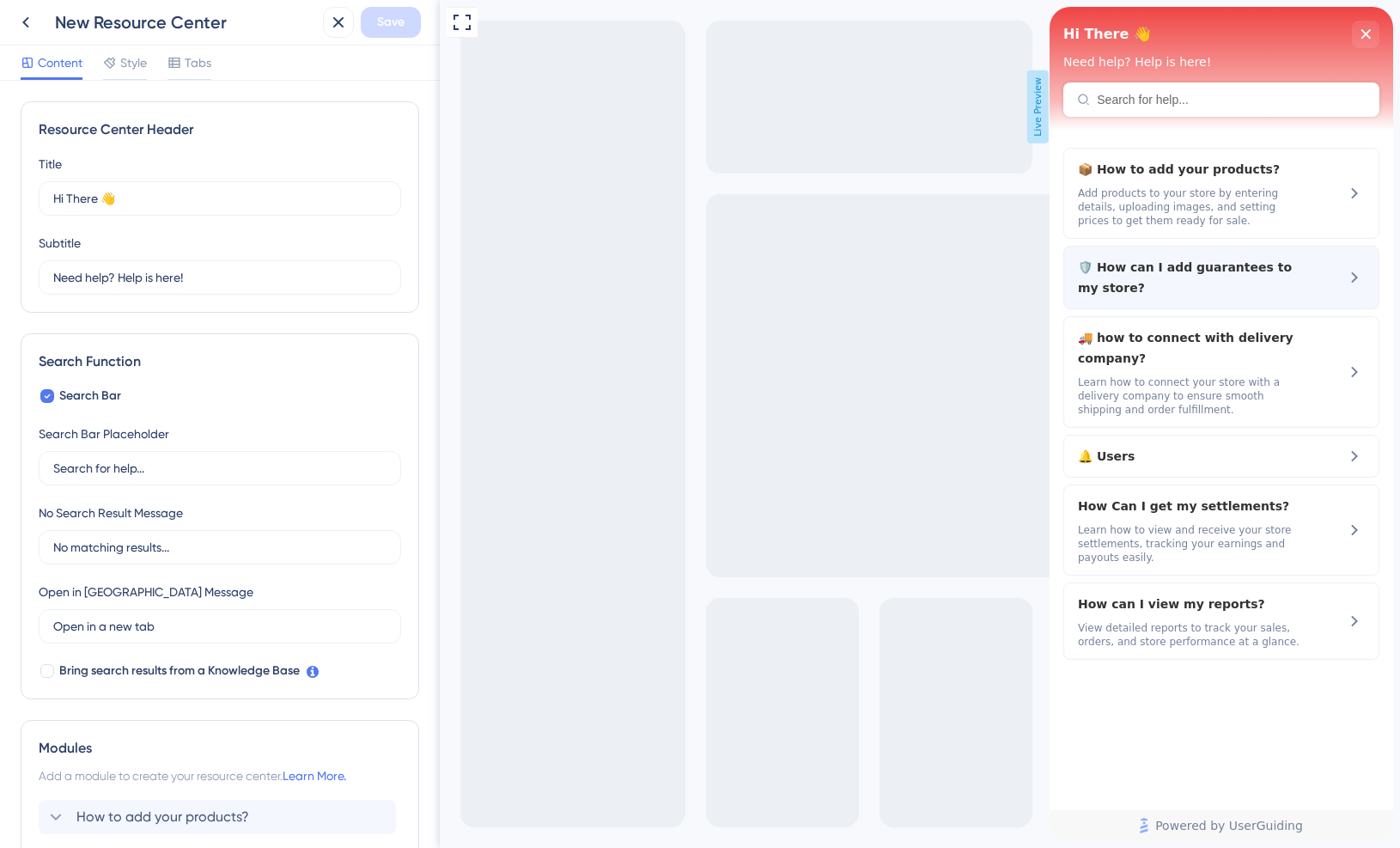
click at [1275, 268] on span "🛡️ How can I add guarantees to my store?" at bounding box center [1193, 277] width 229 height 41
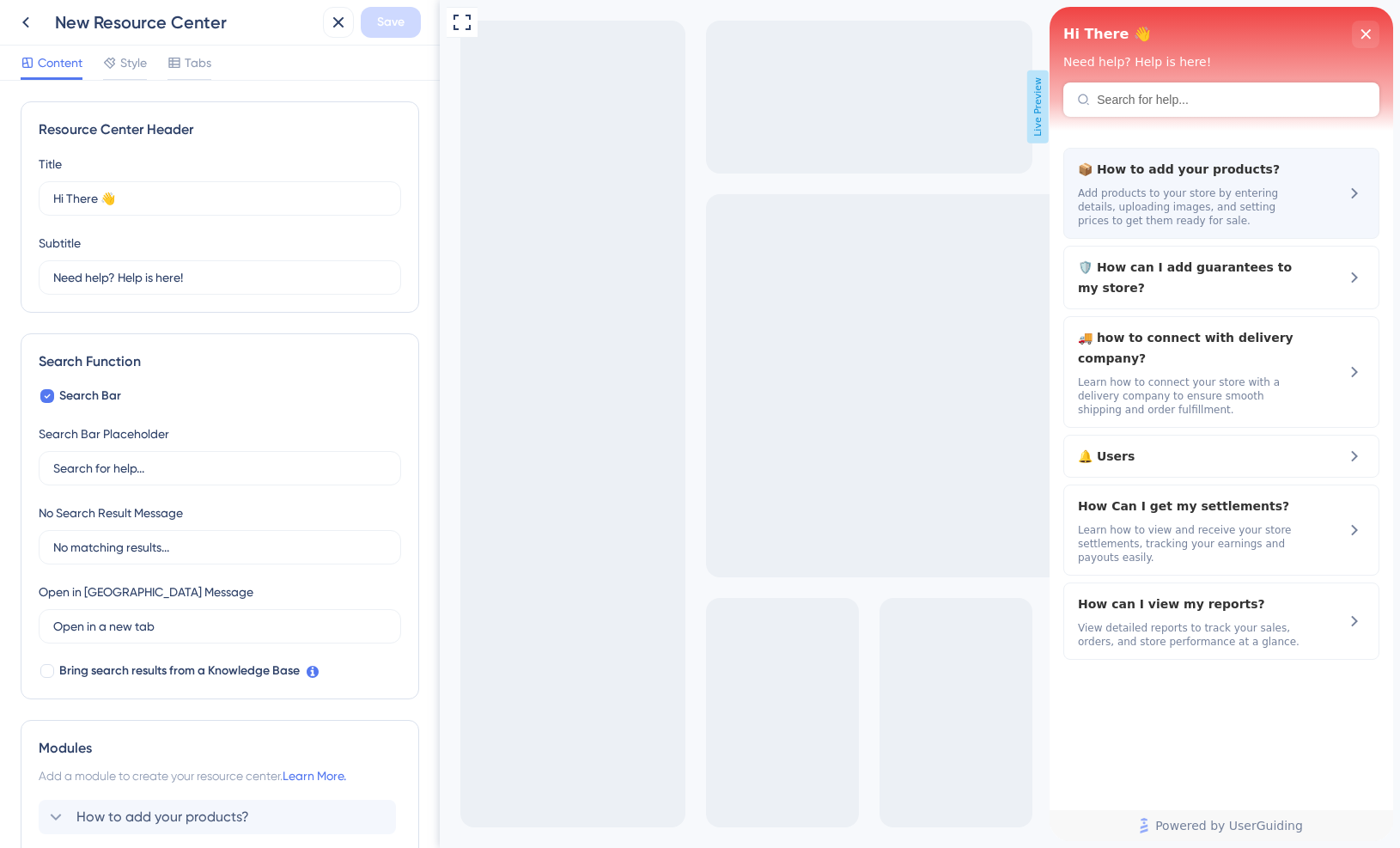
click at [1298, 183] on div "📦 How to add your products? Add products to your store by entering details, upl…" at bounding box center [1193, 193] width 229 height 68
click at [1173, 206] on span "Add products to your store by entering details, uploading images, and setting p…" at bounding box center [1193, 206] width 229 height 41
click at [1252, 192] on span "Add products to your store by entering details, uploading images, and setting p…" at bounding box center [1193, 206] width 229 height 41
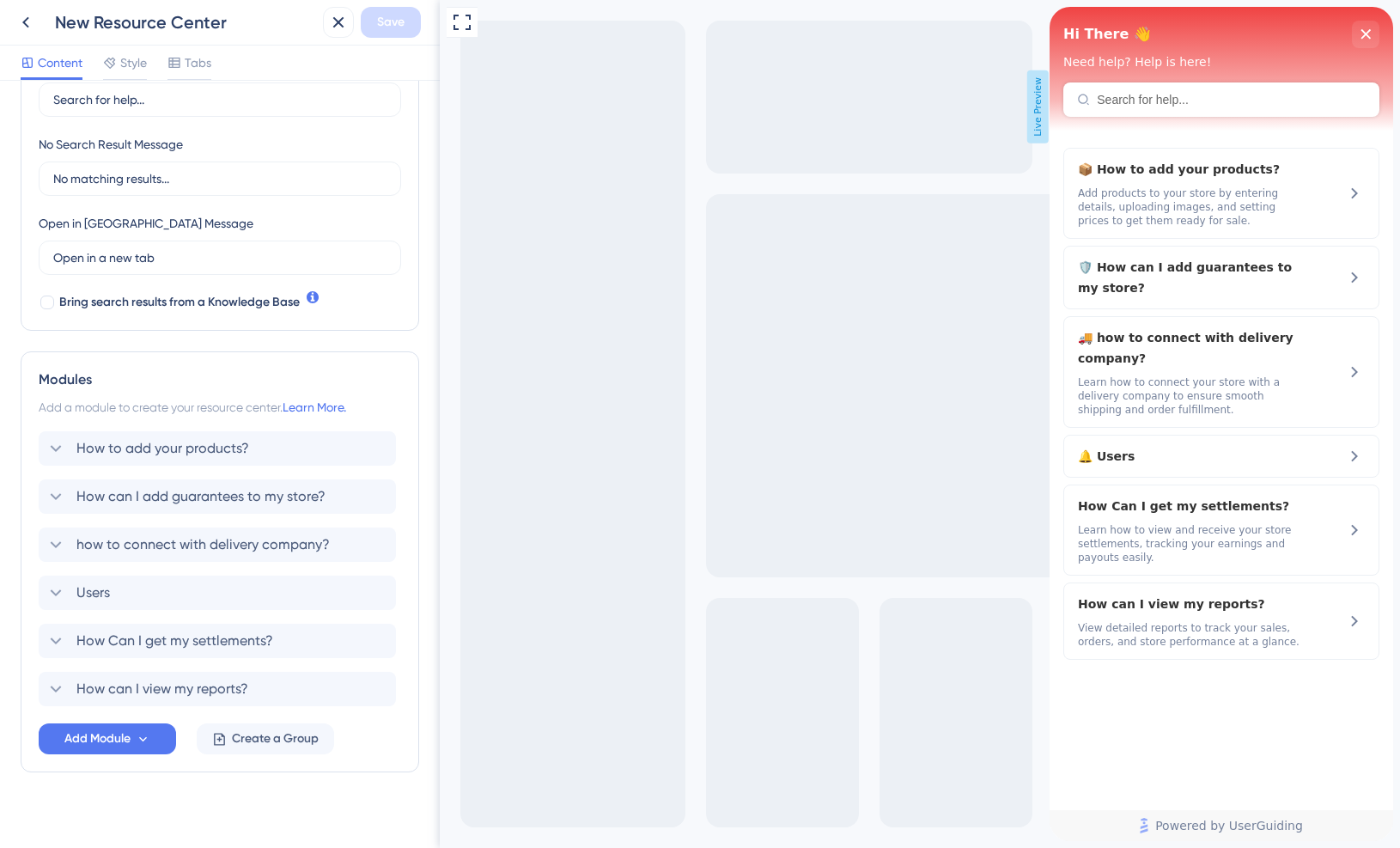
scroll to position [382, 0]
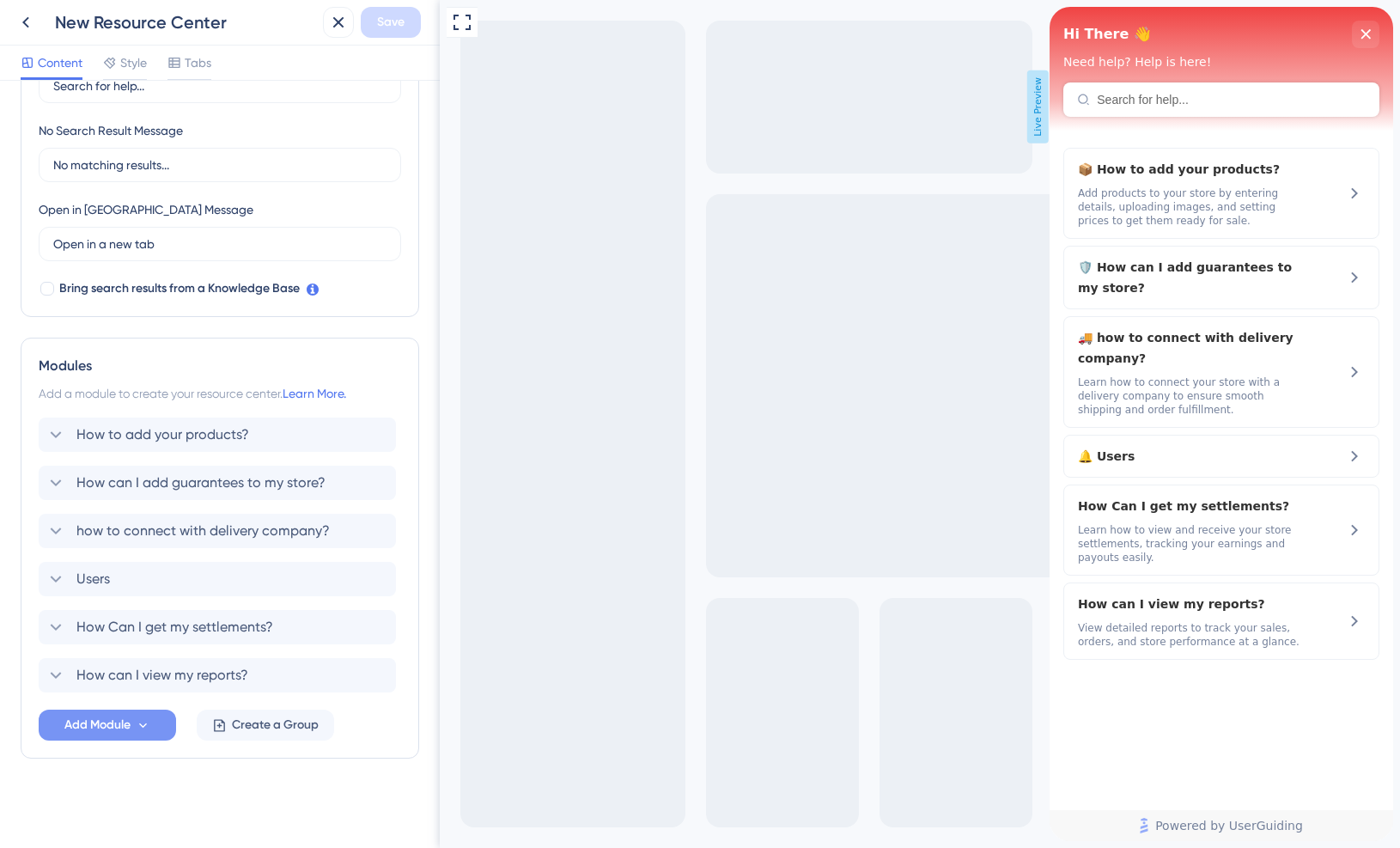
click at [121, 719] on span "Add Module" at bounding box center [98, 725] width 67 height 21
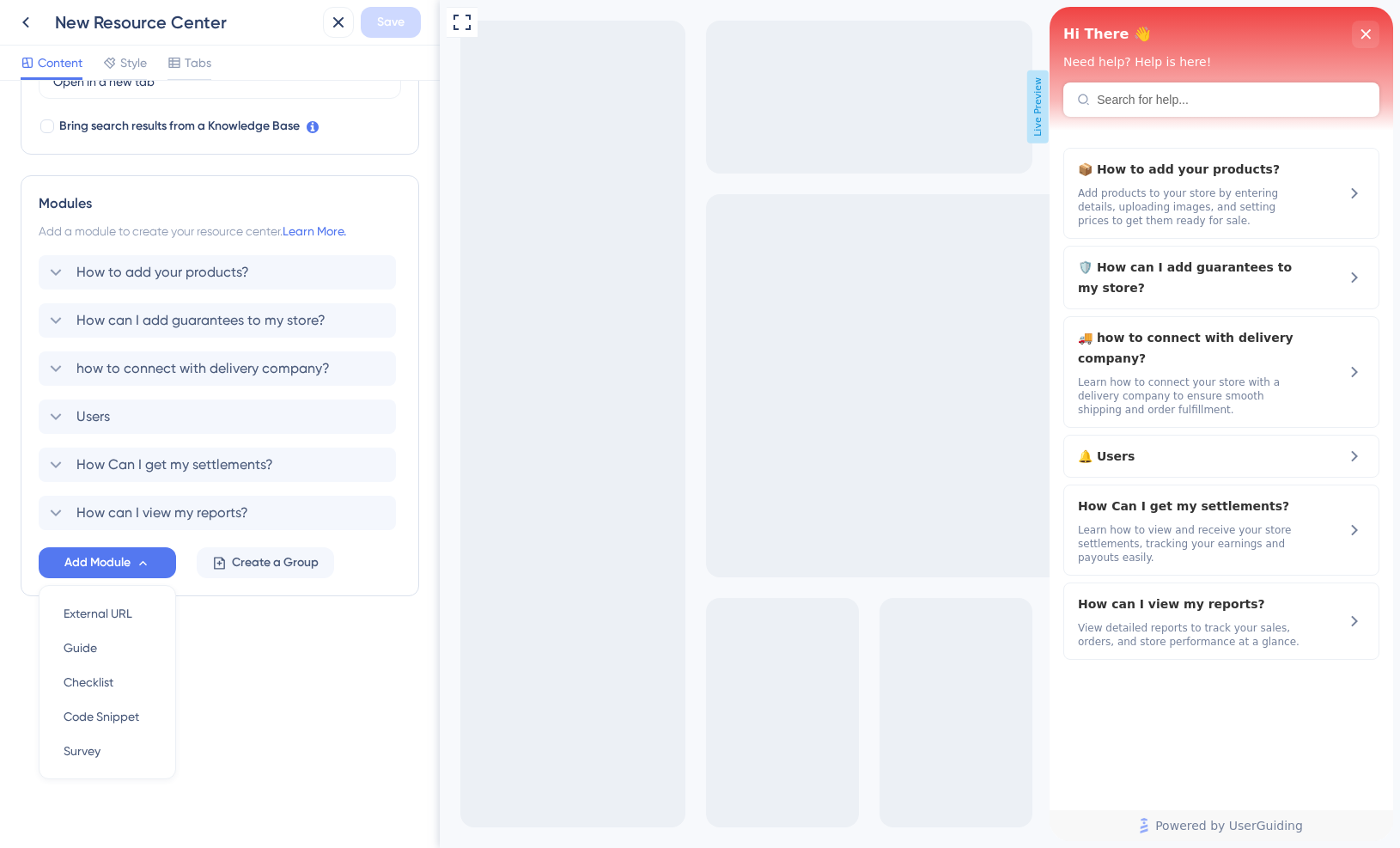
click at [256, 694] on div "Resource Center Header Title Hi There 👋 17 Hi There 👋 Subtitle Need help? Help …" at bounding box center [220, 464] width 440 height 767
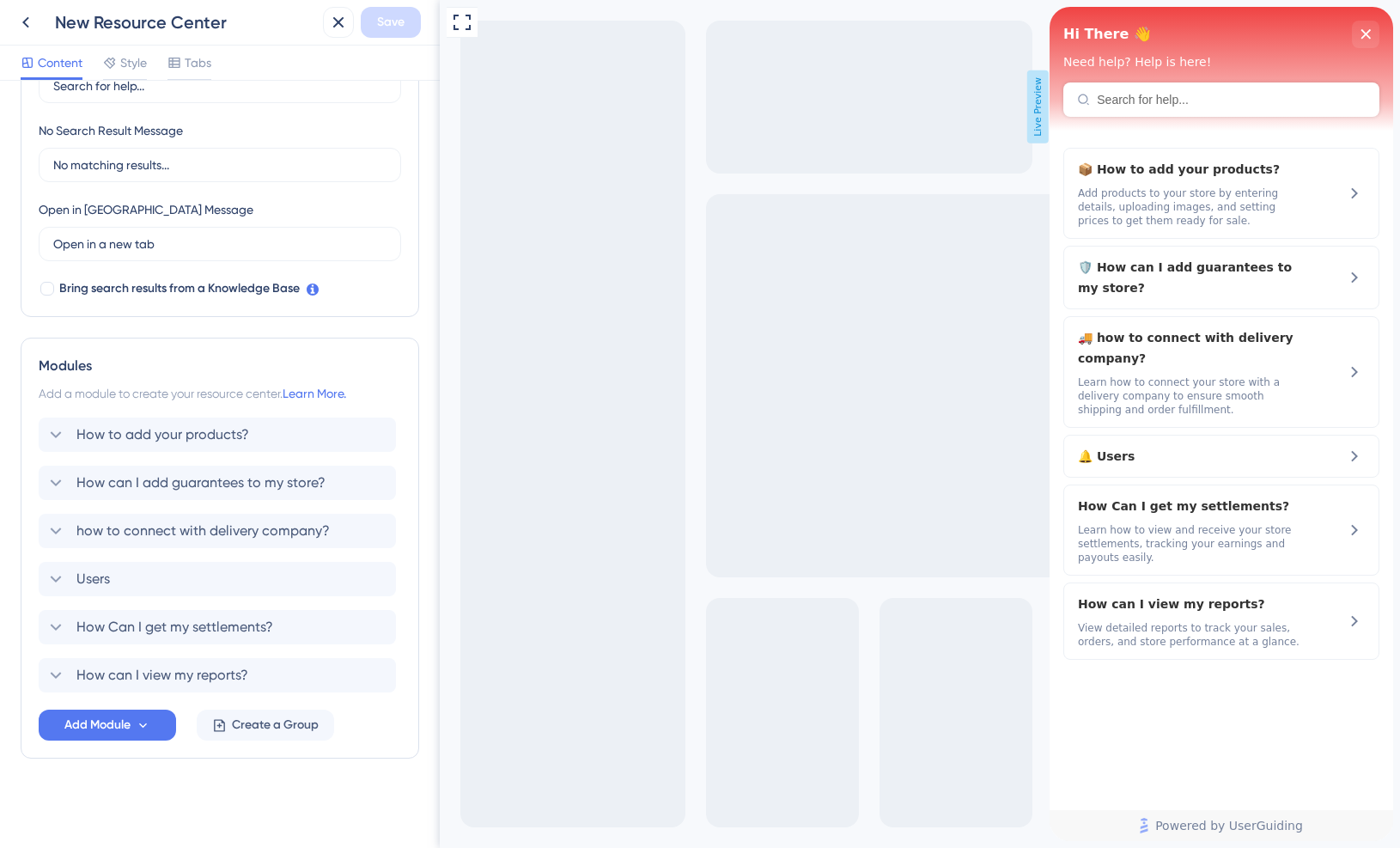
scroll to position [0, 0]
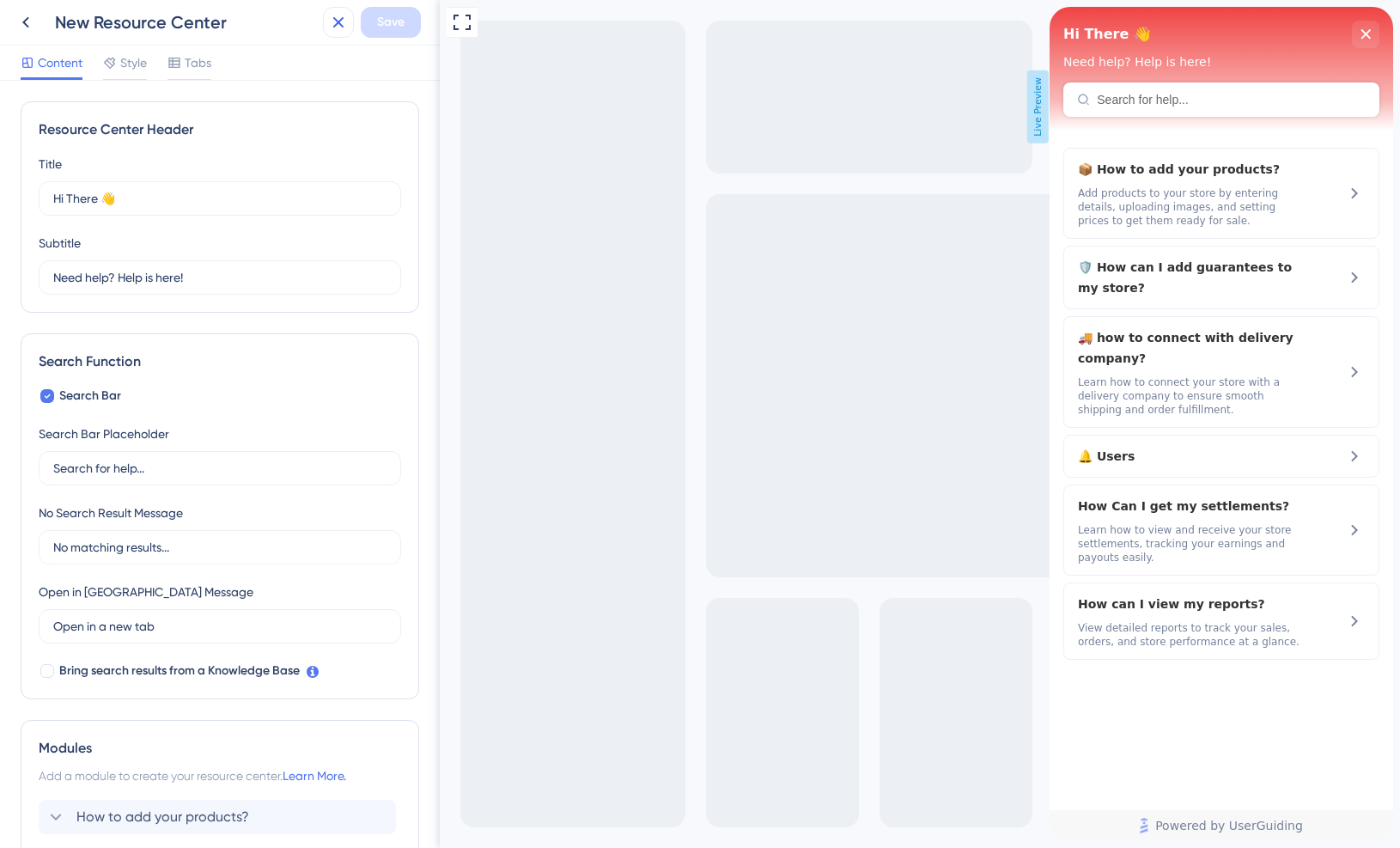
click at [335, 29] on icon at bounding box center [338, 23] width 21 height 21
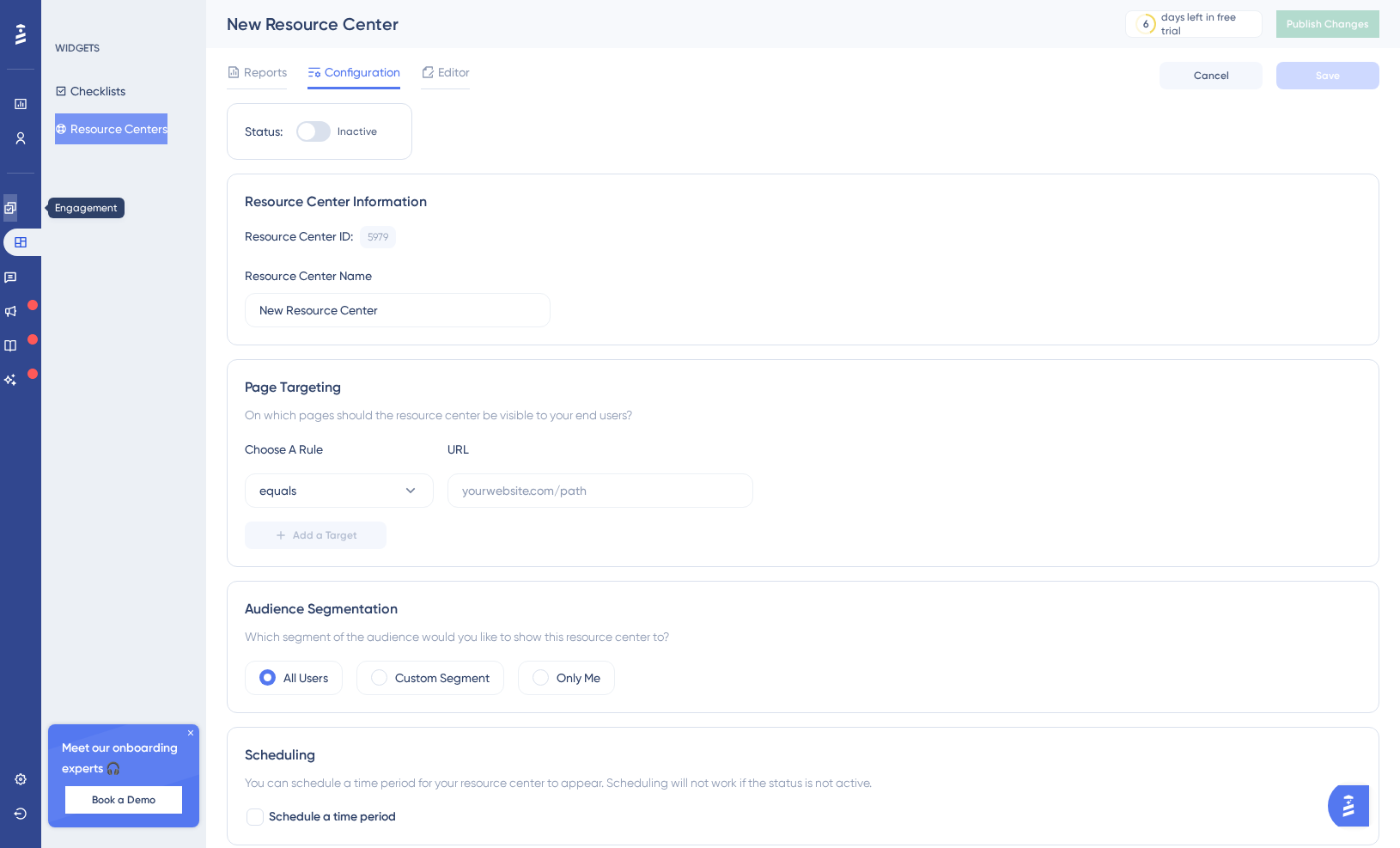
click at [17, 215] on link at bounding box center [10, 207] width 13 height 28
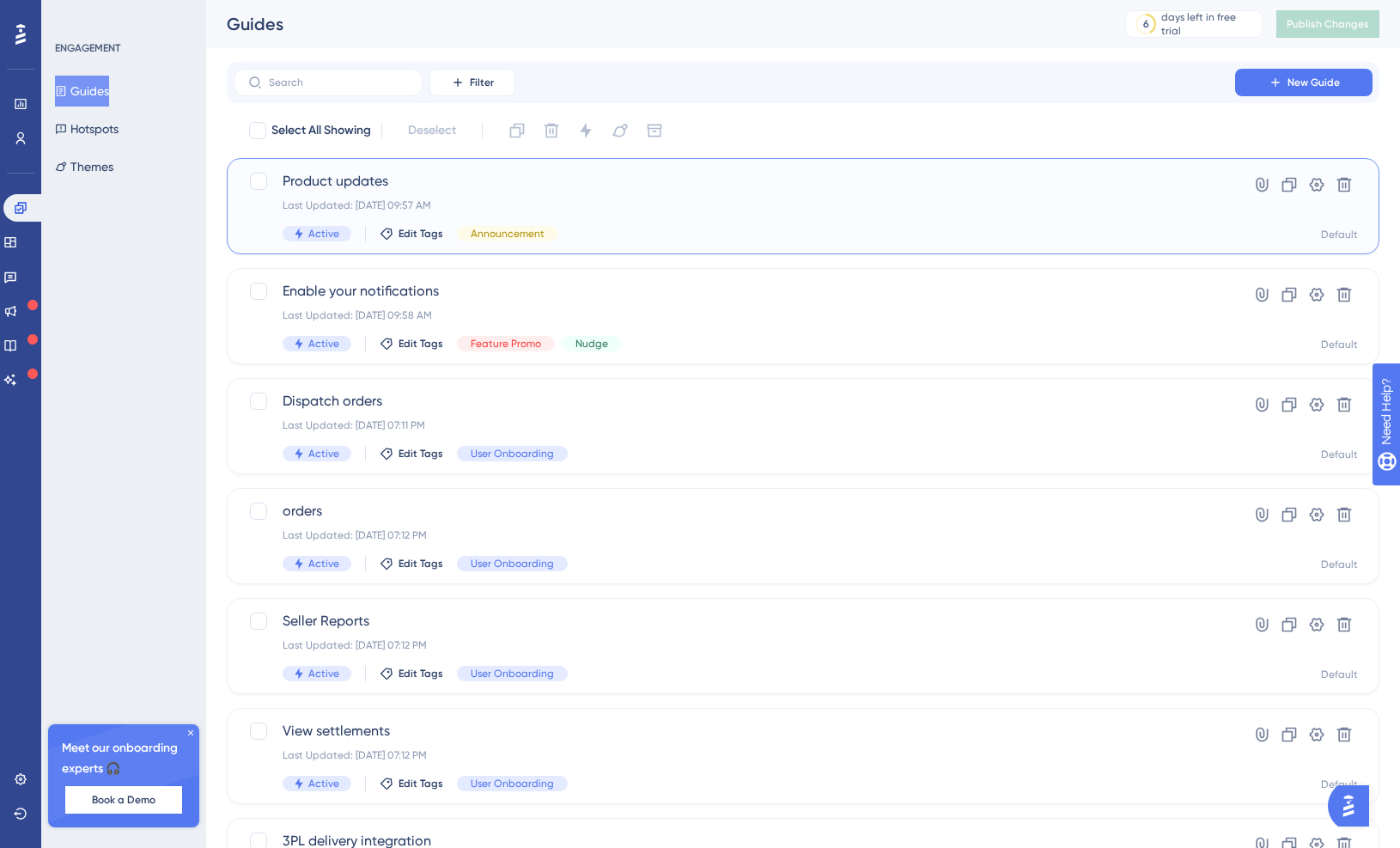
click at [495, 189] on span "Product updates" at bounding box center [734, 182] width 904 height 21
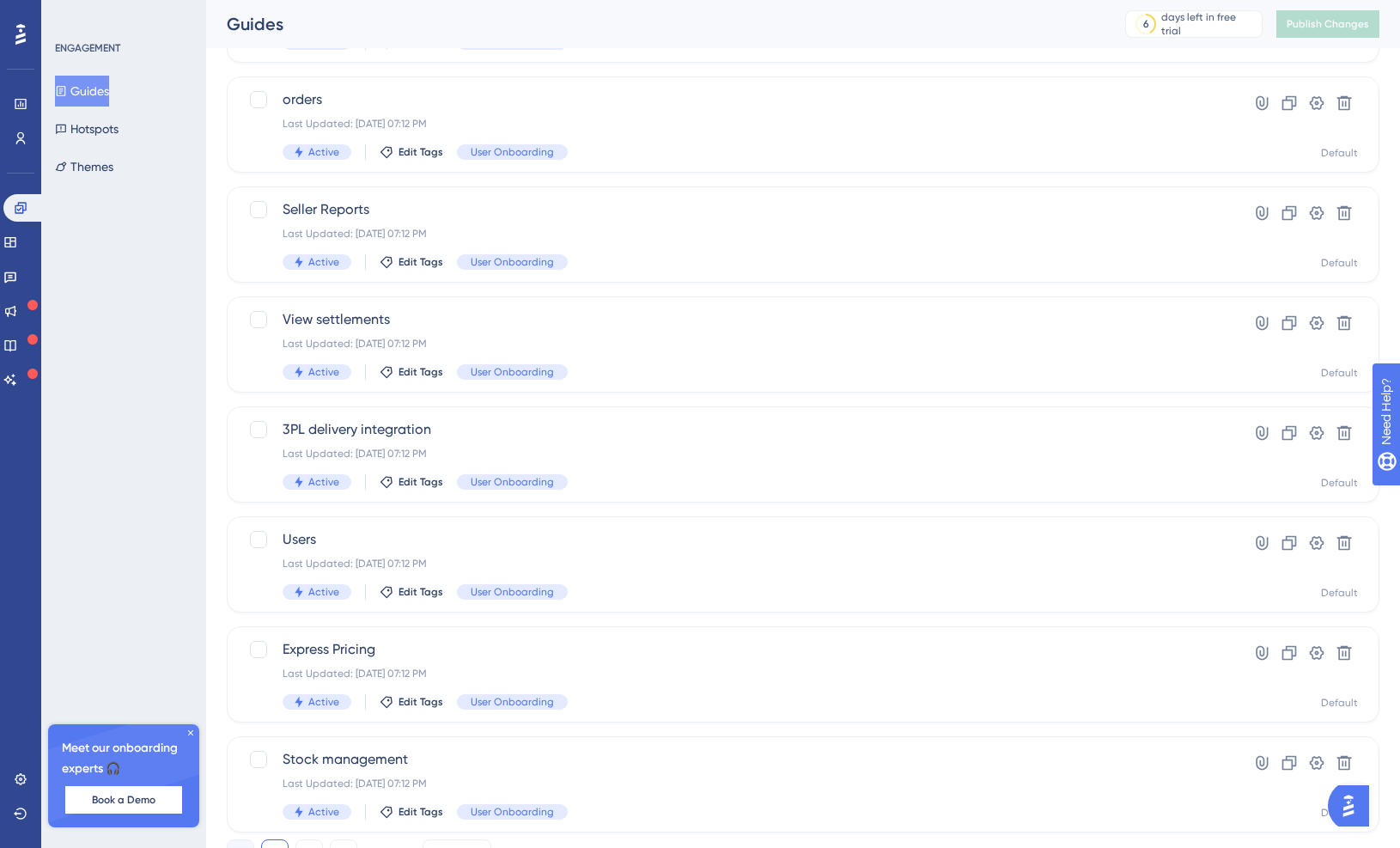
scroll to position [486, 0]
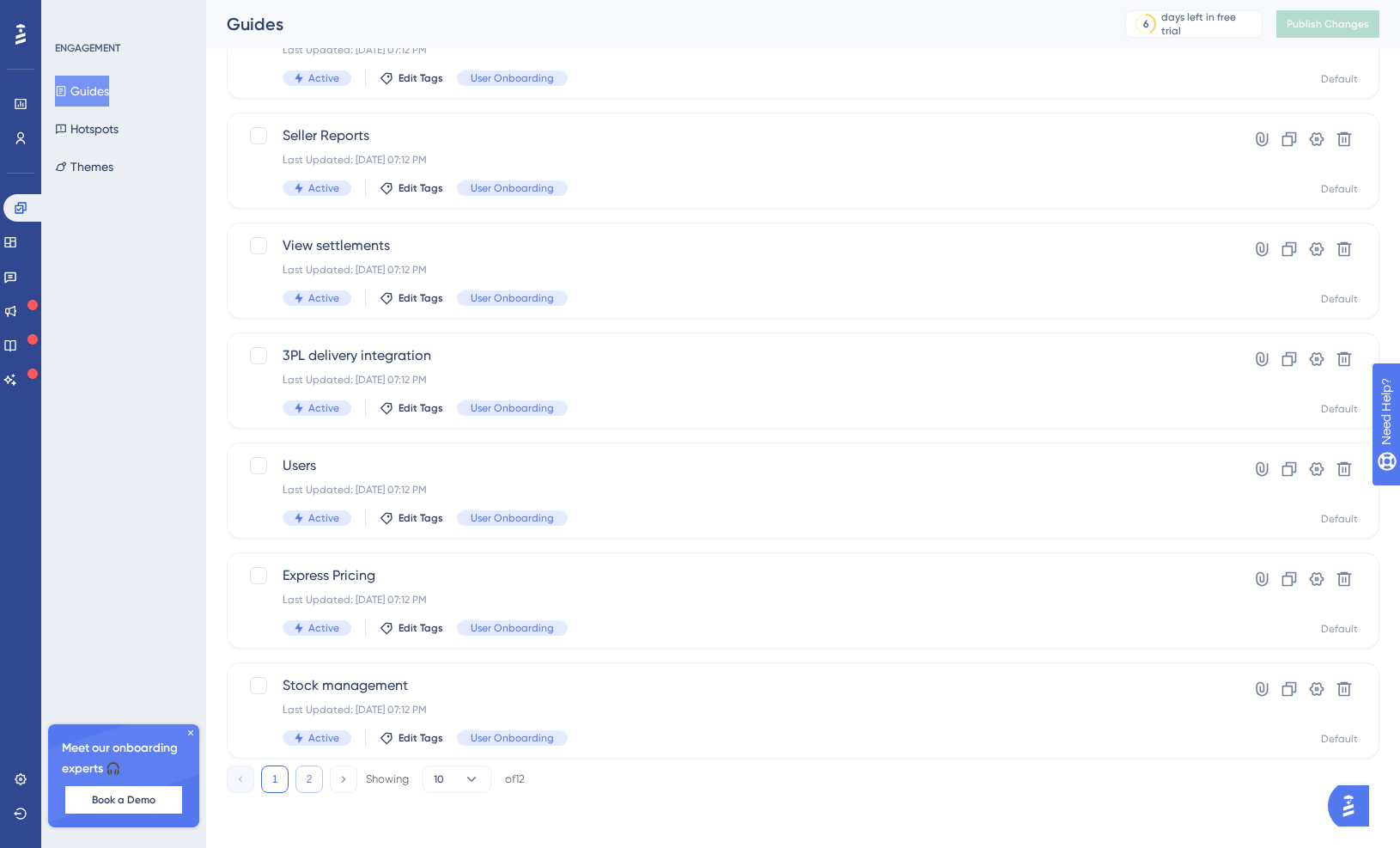
click at [308, 788] on button "2" at bounding box center [309, 779] width 28 height 28
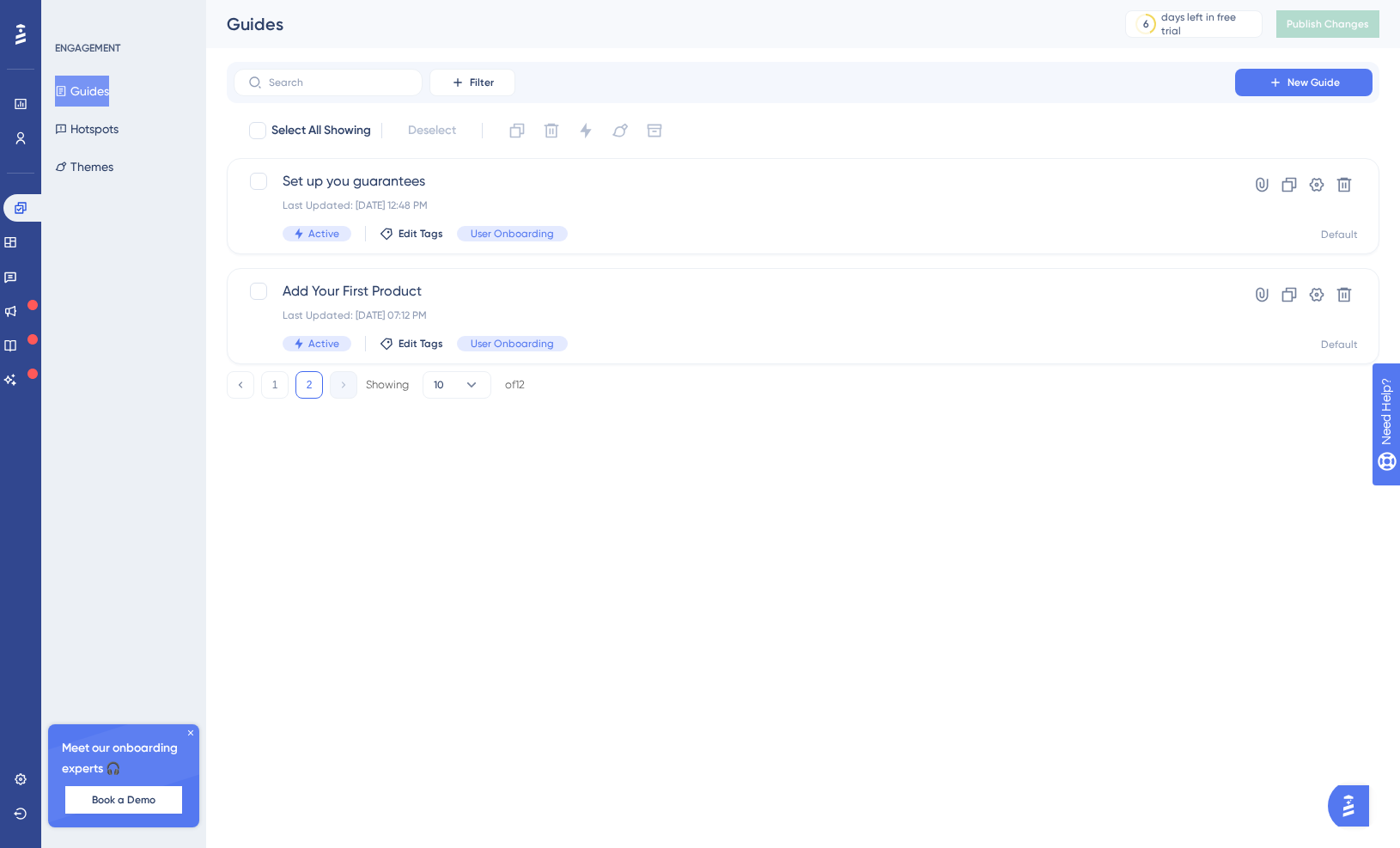
scroll to position [0, 0]
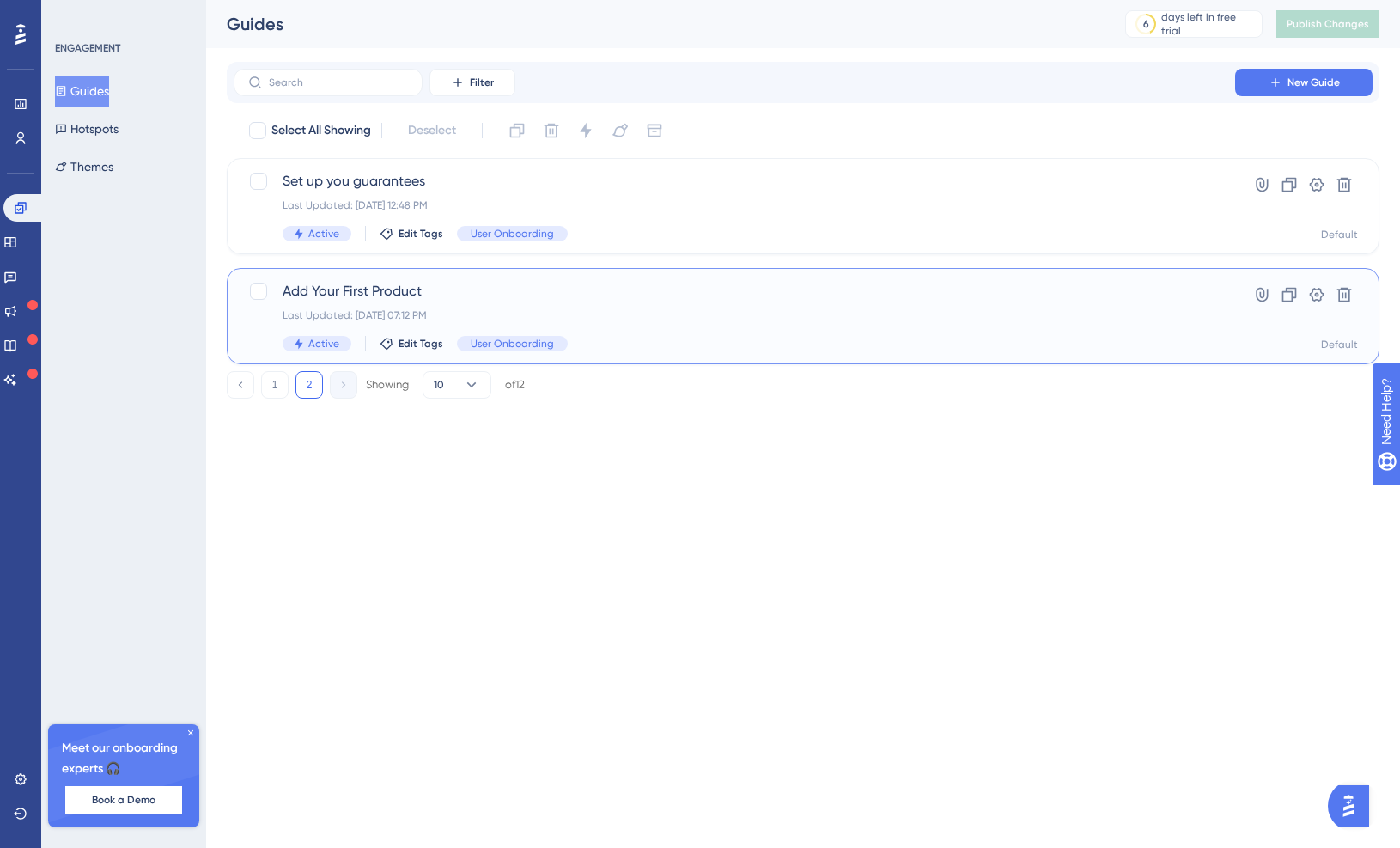
click at [454, 302] on div "Add Your First Product Last Updated: [DATE] 07:12 PM Active Edit Tags User Onbo…" at bounding box center [734, 317] width 904 height 70
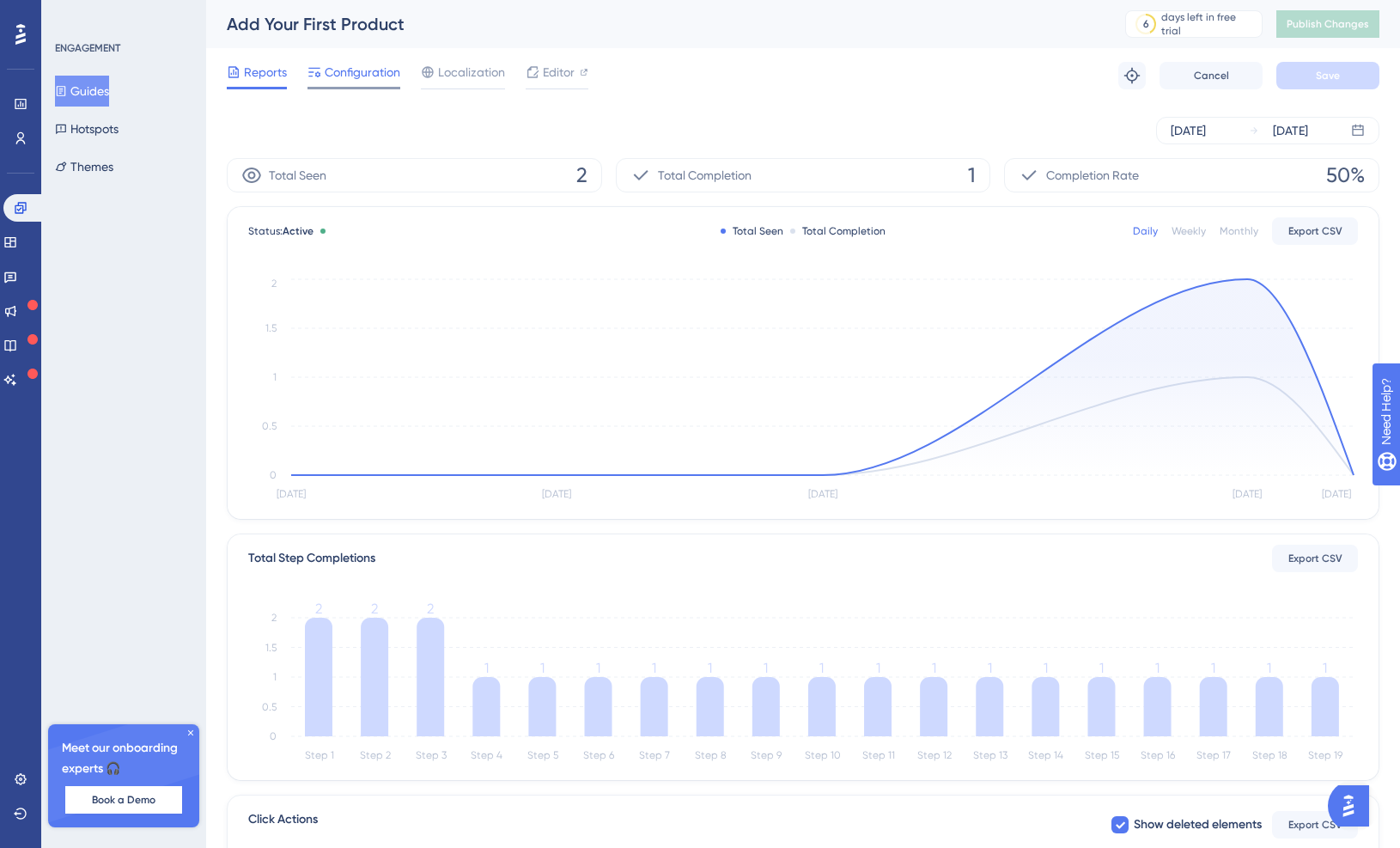
click at [379, 73] on span "Configuration" at bounding box center [363, 72] width 76 height 21
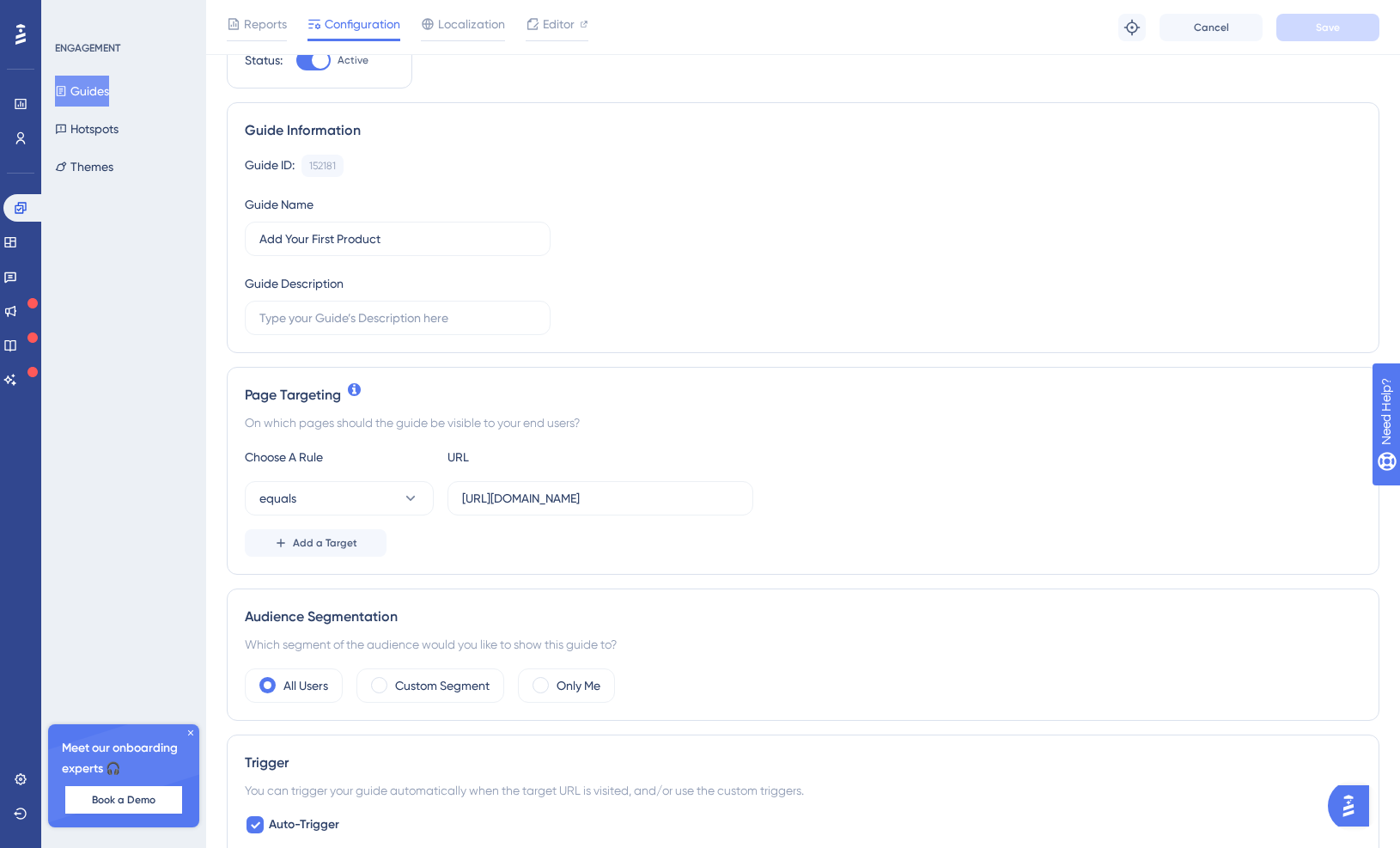
scroll to position [134, 0]
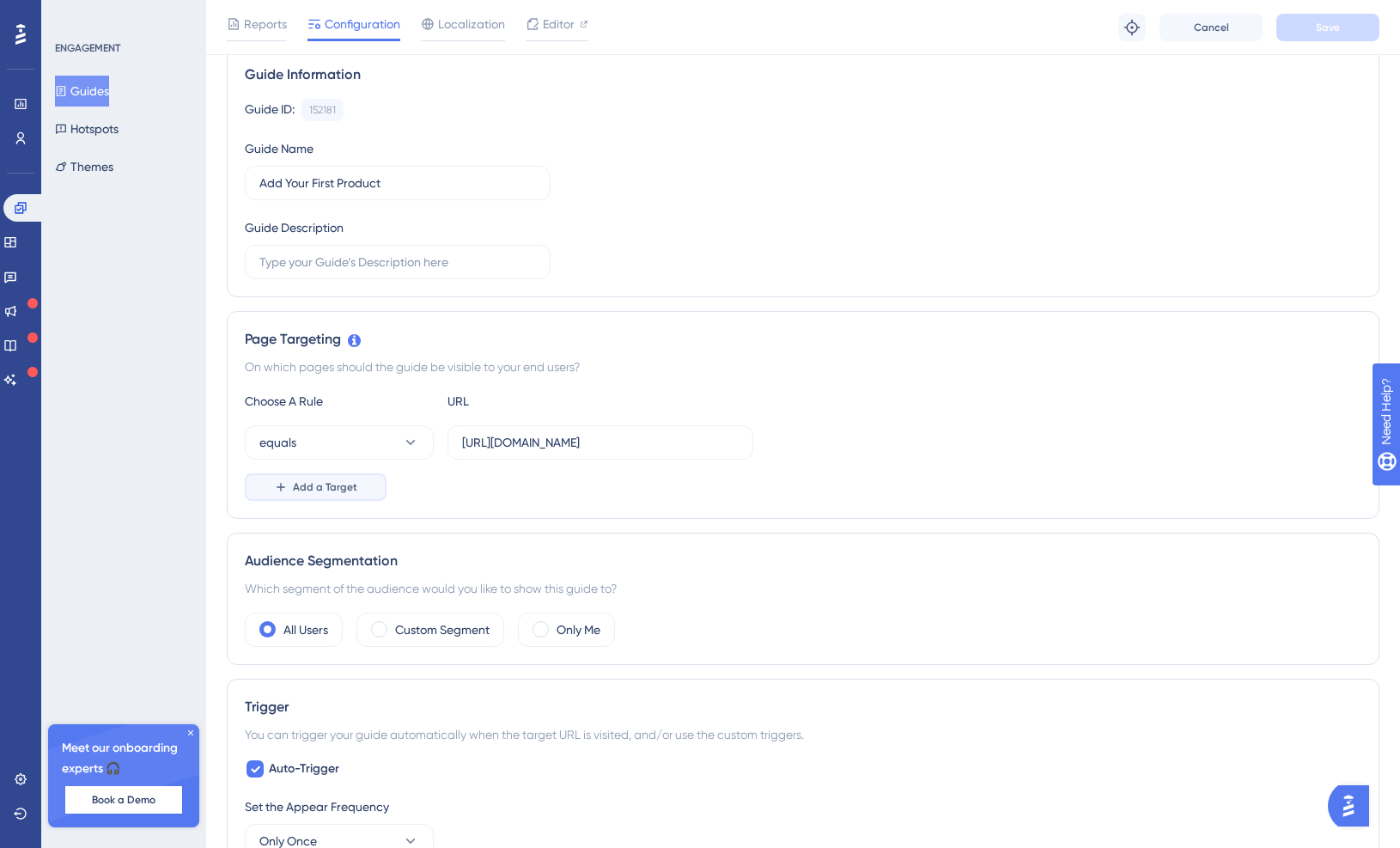
click at [353, 478] on button "Add a Target" at bounding box center [316, 487] width 142 height 28
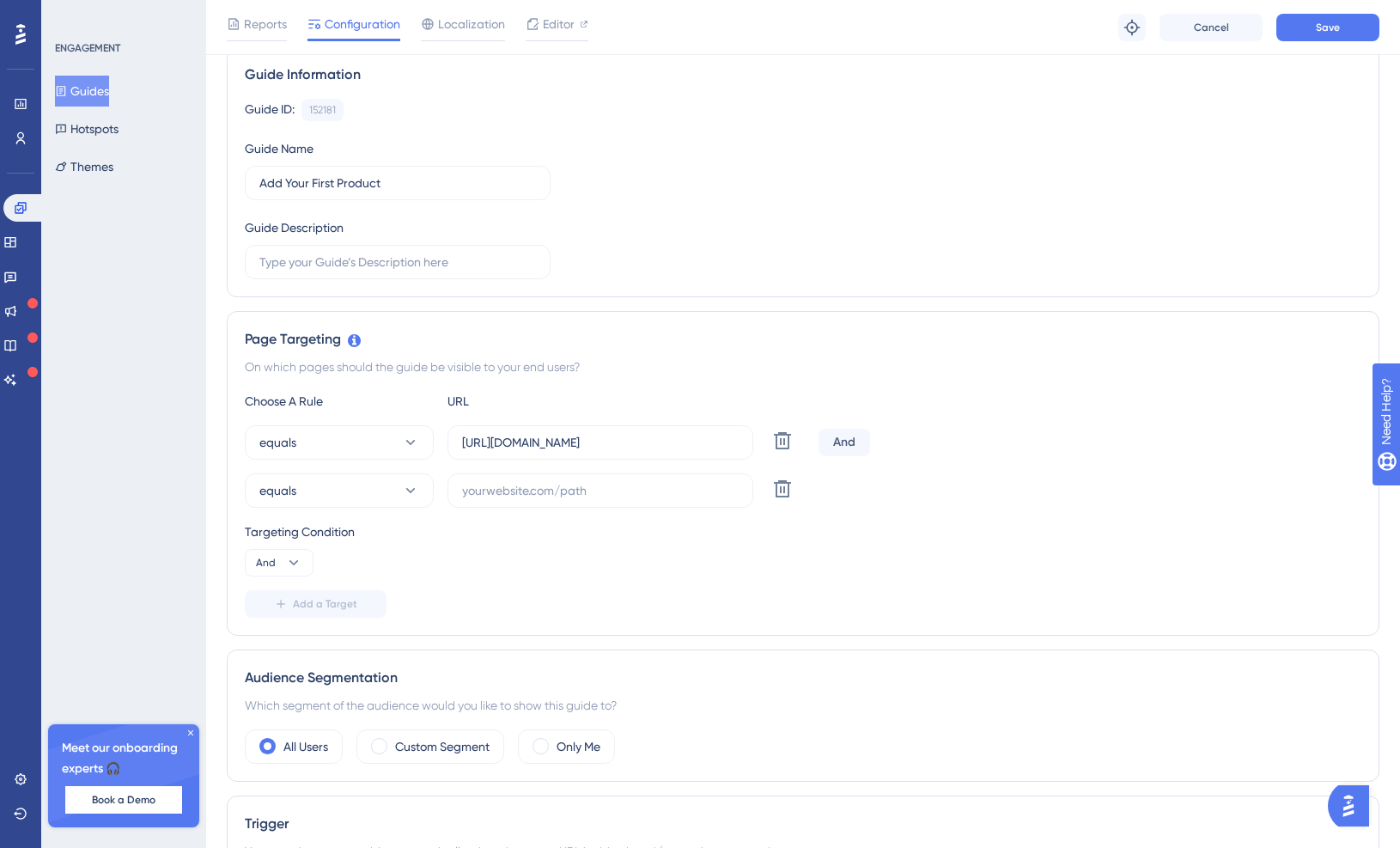
click at [846, 441] on div "And" at bounding box center [844, 442] width 51 height 28
click at [286, 564] on icon at bounding box center [294, 563] width 17 height 17
click at [264, 651] on span "Or" at bounding box center [270, 646] width 13 height 21
click at [529, 487] on input "text" at bounding box center [600, 491] width 277 height 19
paste input "[URL][DOMAIN_NAME]"
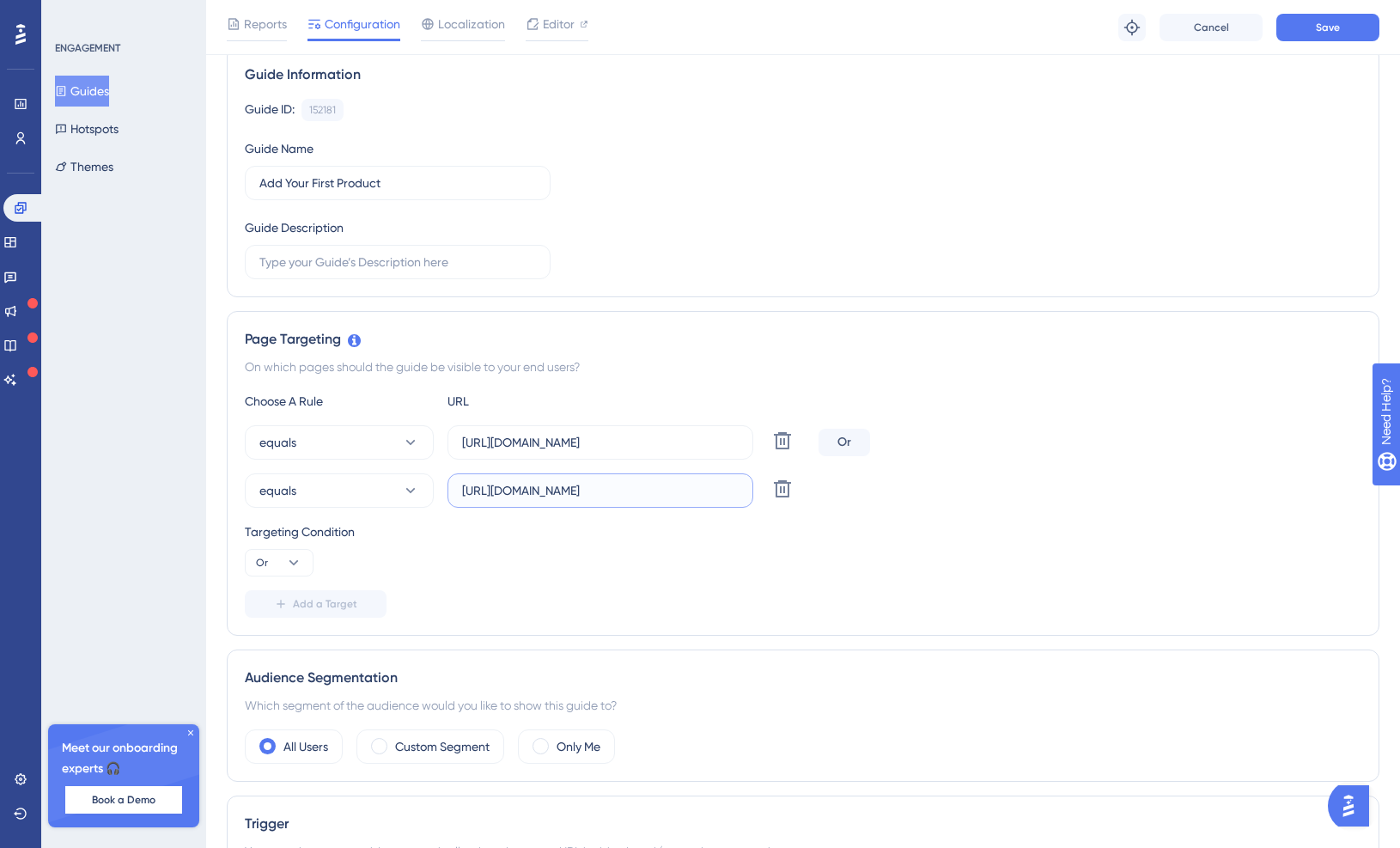
scroll to position [0, 49]
type input "[URL][DOMAIN_NAME]"
click at [846, 560] on div "Targeting Condition Or" at bounding box center [803, 549] width 1117 height 55
click at [1279, 32] on button "Save" at bounding box center [1328, 27] width 103 height 28
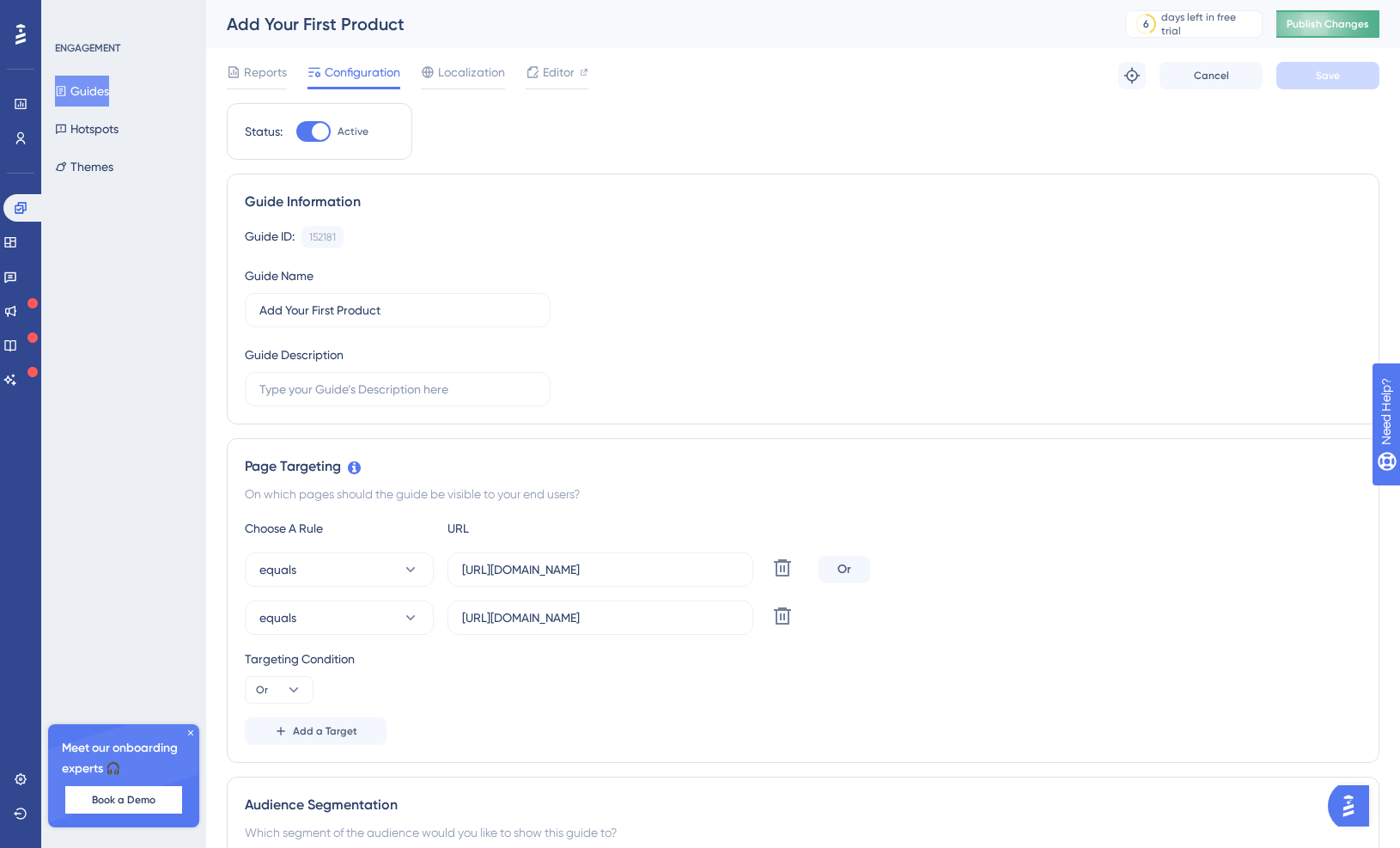
click at [1293, 21] on button "Publish Changes" at bounding box center [1328, 24] width 103 height 28
click at [1347, 802] on img "Open AI Assistant Launcher" at bounding box center [1349, 806] width 31 height 31
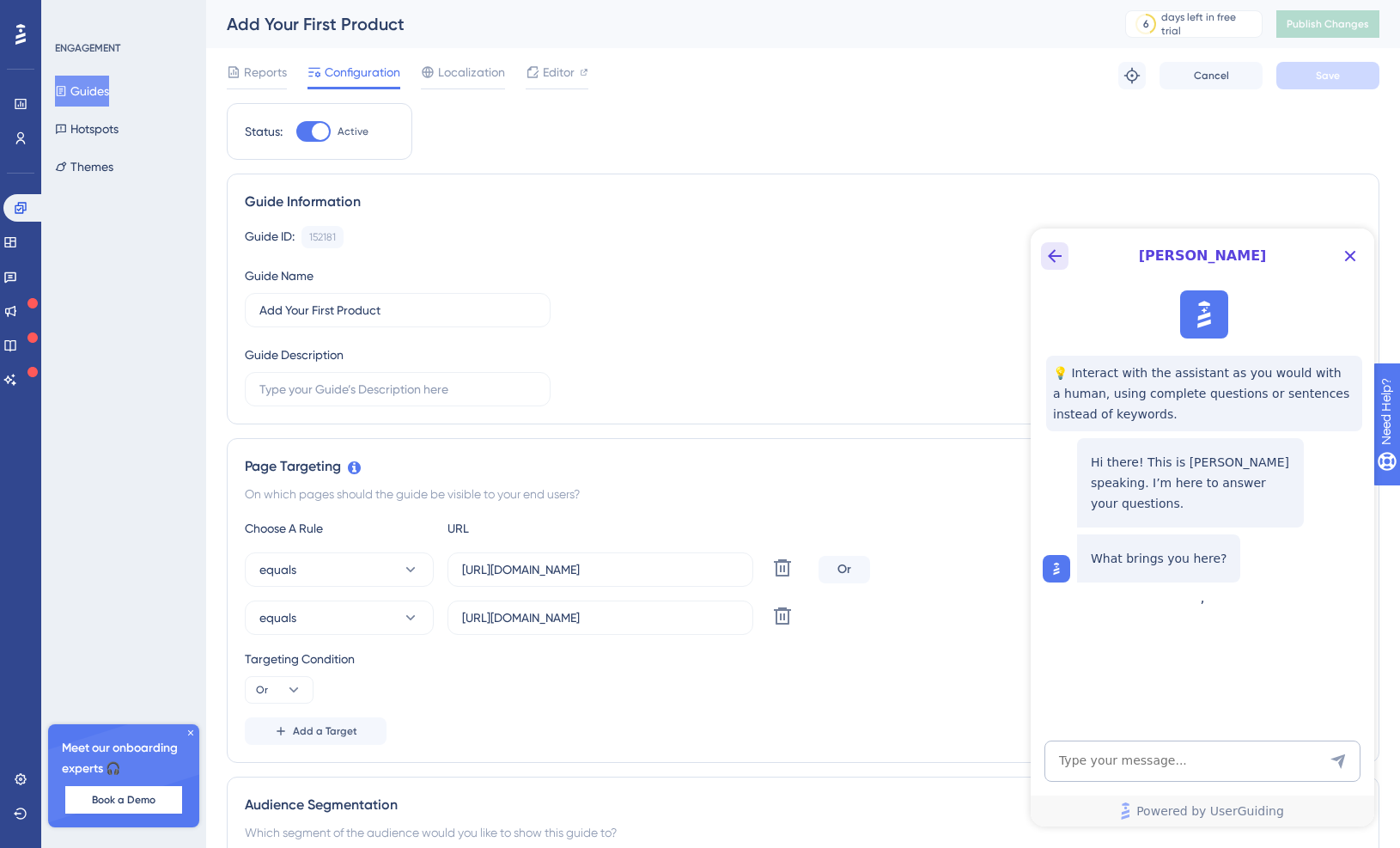
click at [1061, 255] on icon "Back Button" at bounding box center [1055, 256] width 13 height 13
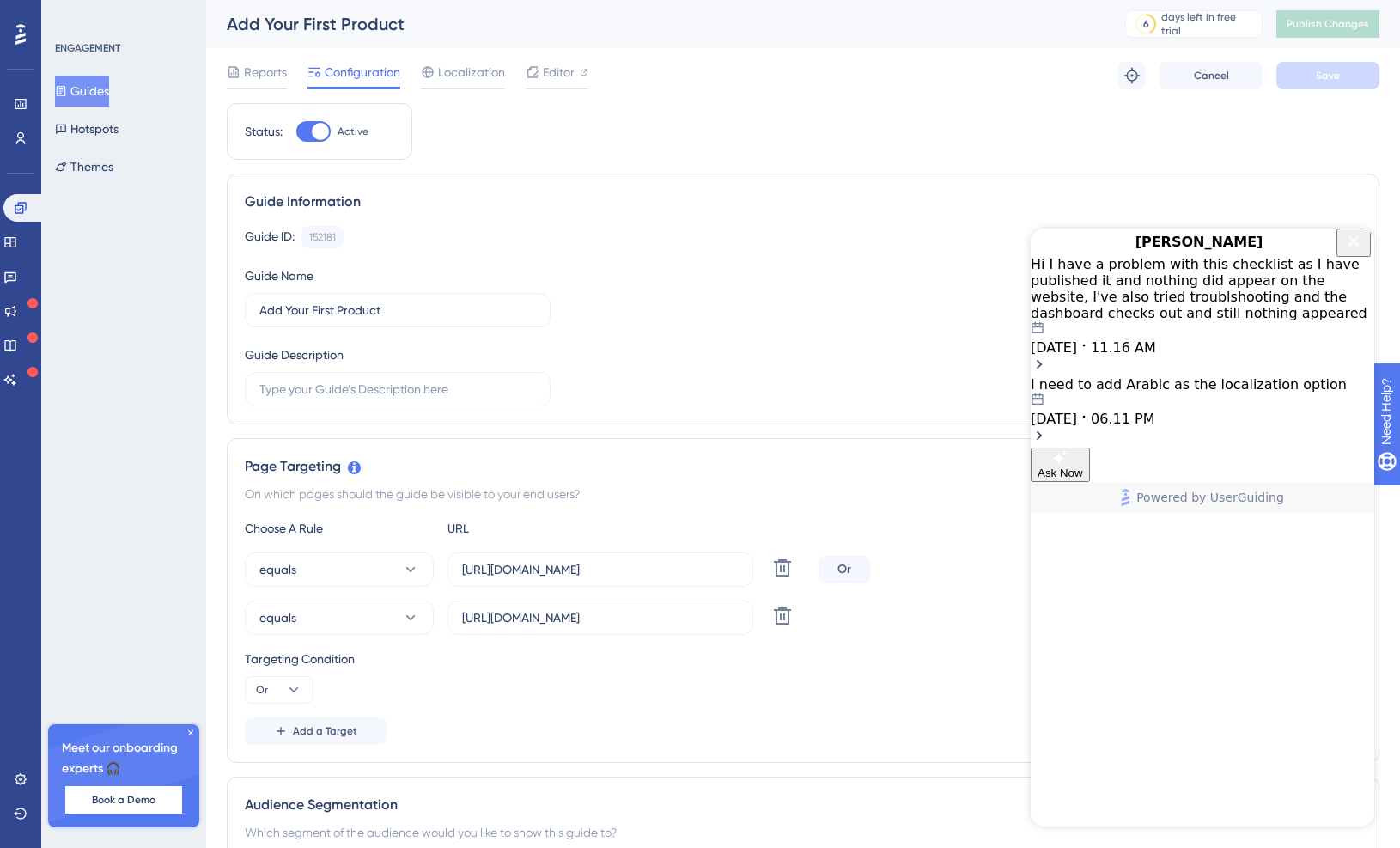
click at [1275, 321] on div "[DATE] 11.16 AM" at bounding box center [1203, 338] width 344 height 34
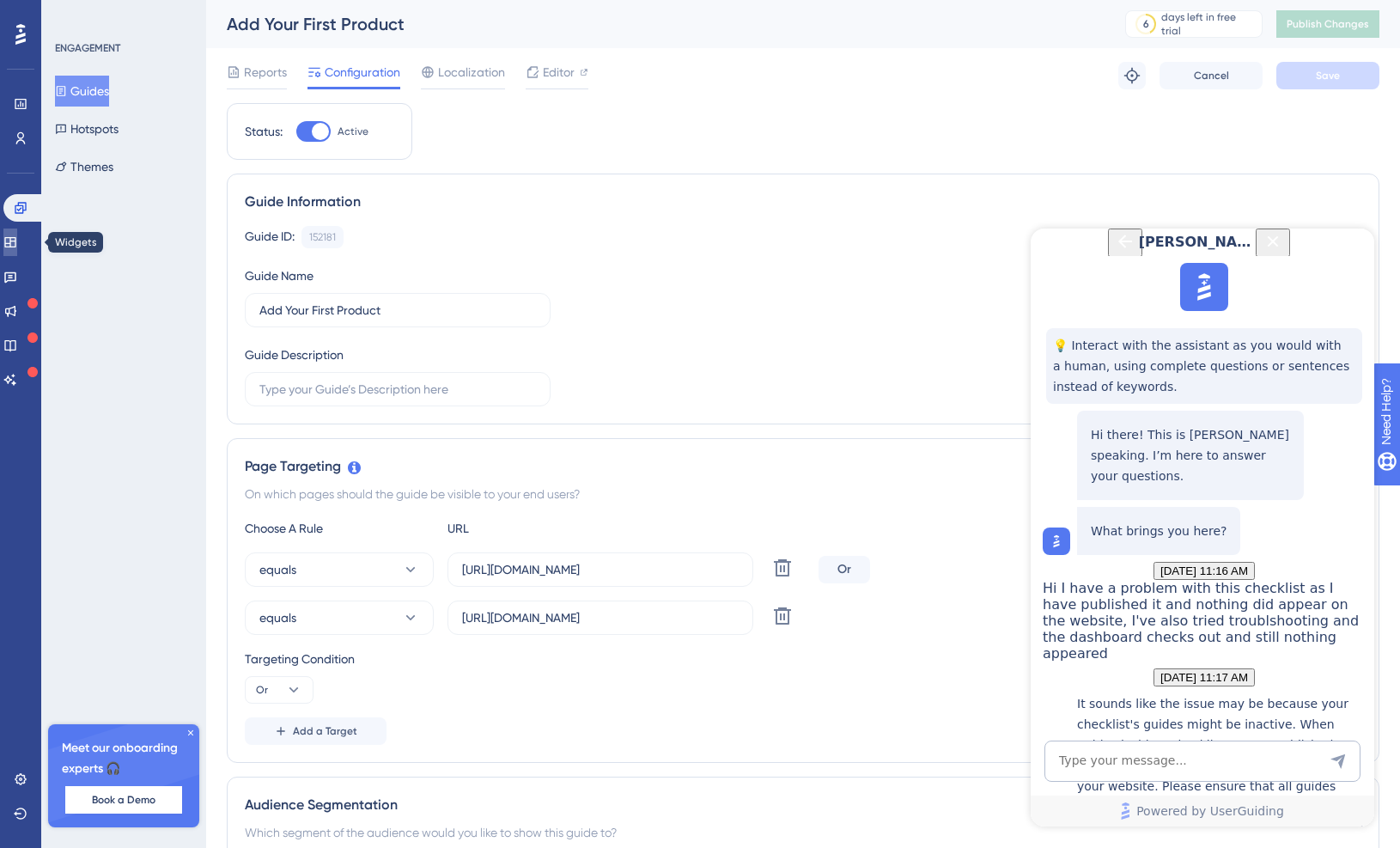
click at [17, 240] on link at bounding box center [10, 241] width 13 height 28
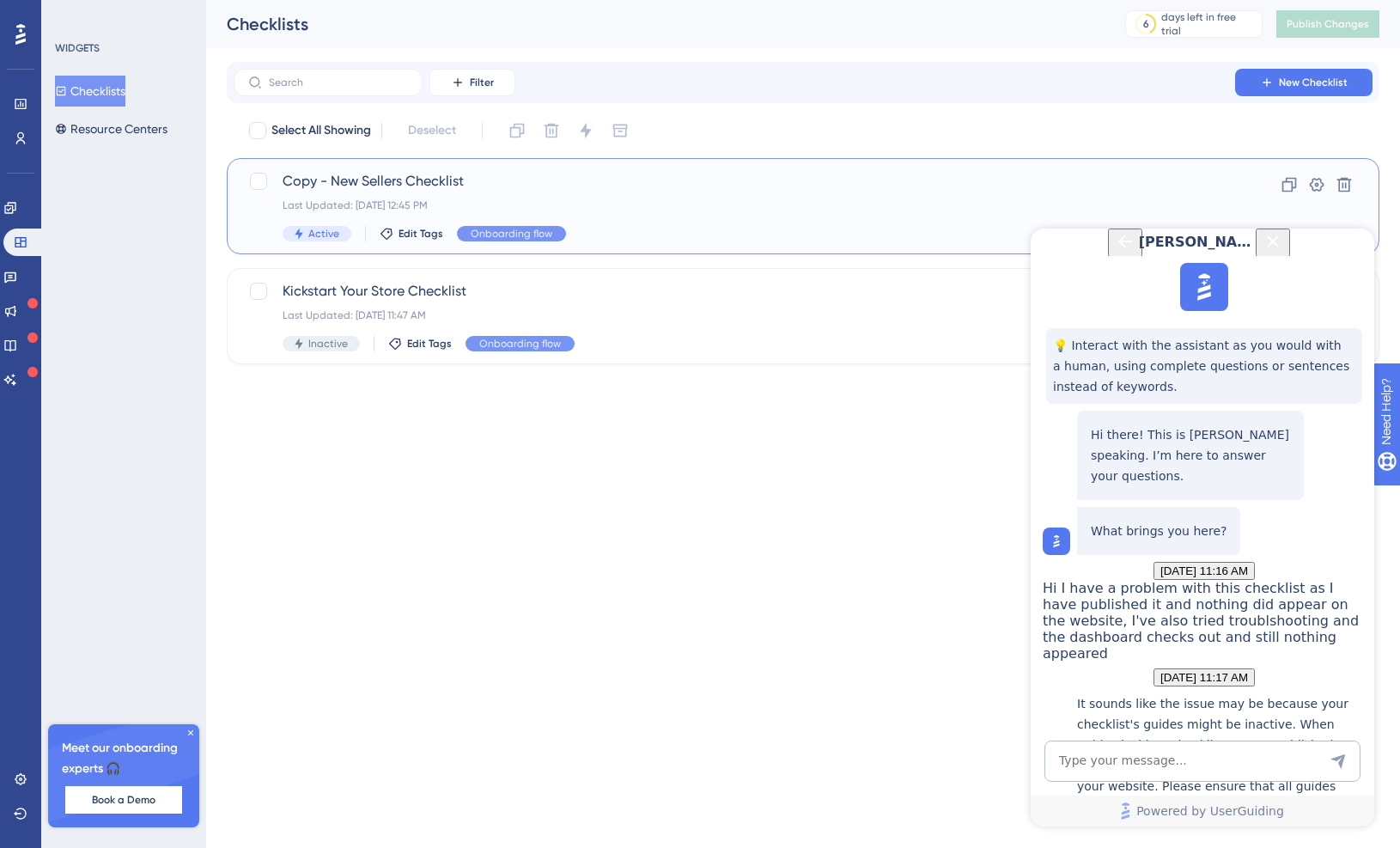
click at [554, 181] on span "Copy - New Sellers Checklist" at bounding box center [734, 182] width 904 height 21
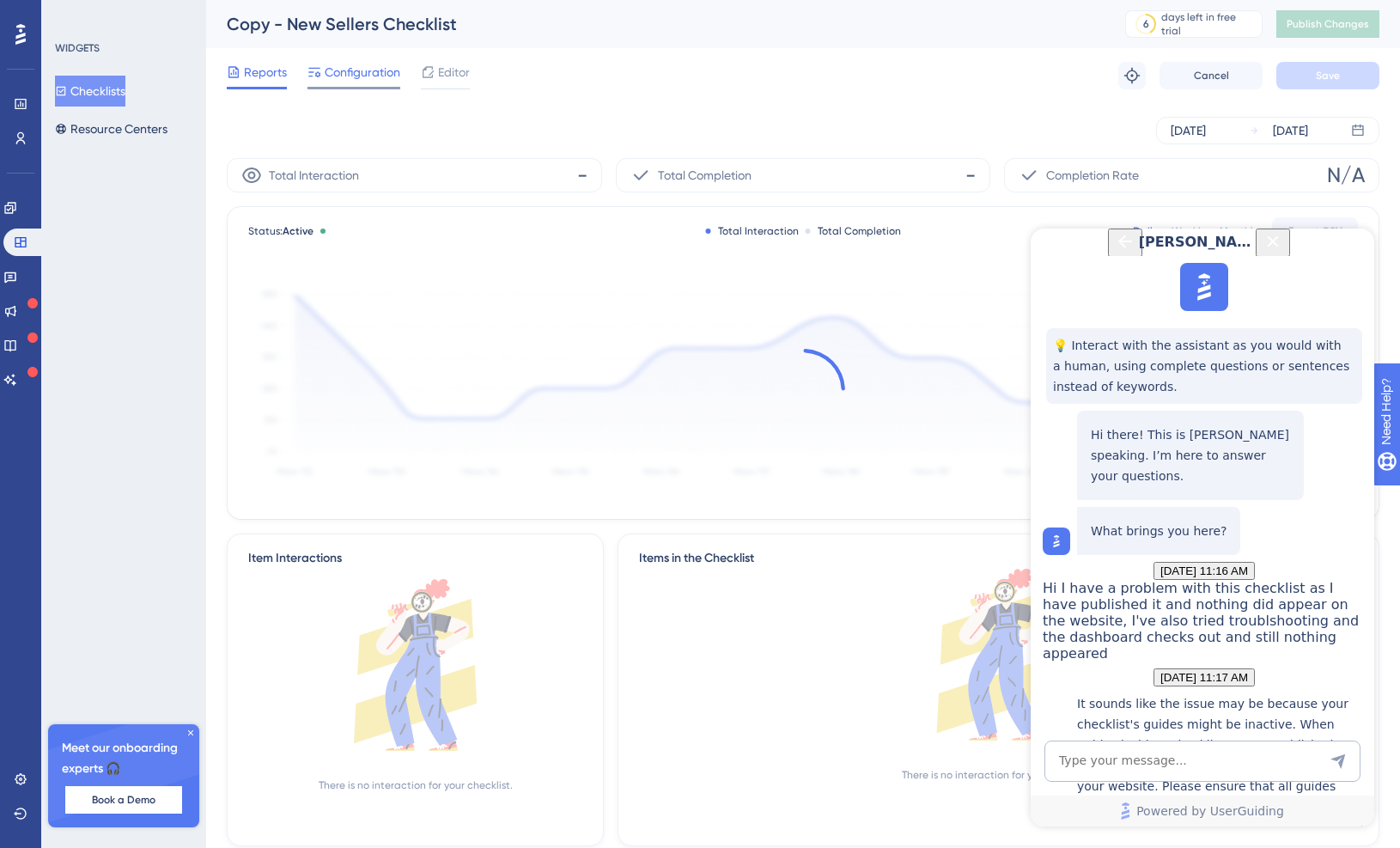
click at [336, 75] on span "Configuration" at bounding box center [363, 72] width 76 height 21
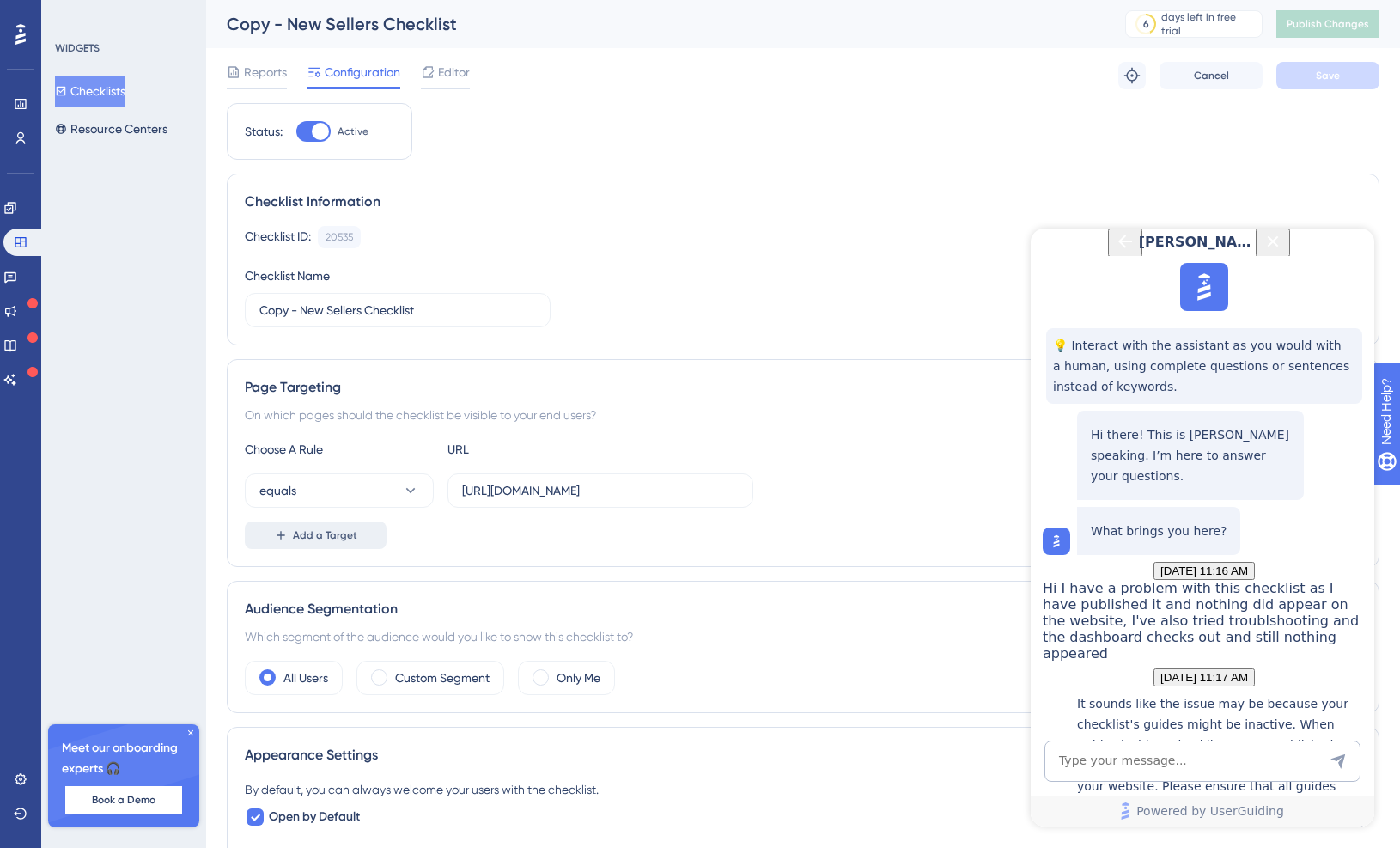
click at [334, 541] on span "Add a Target" at bounding box center [325, 535] width 65 height 13
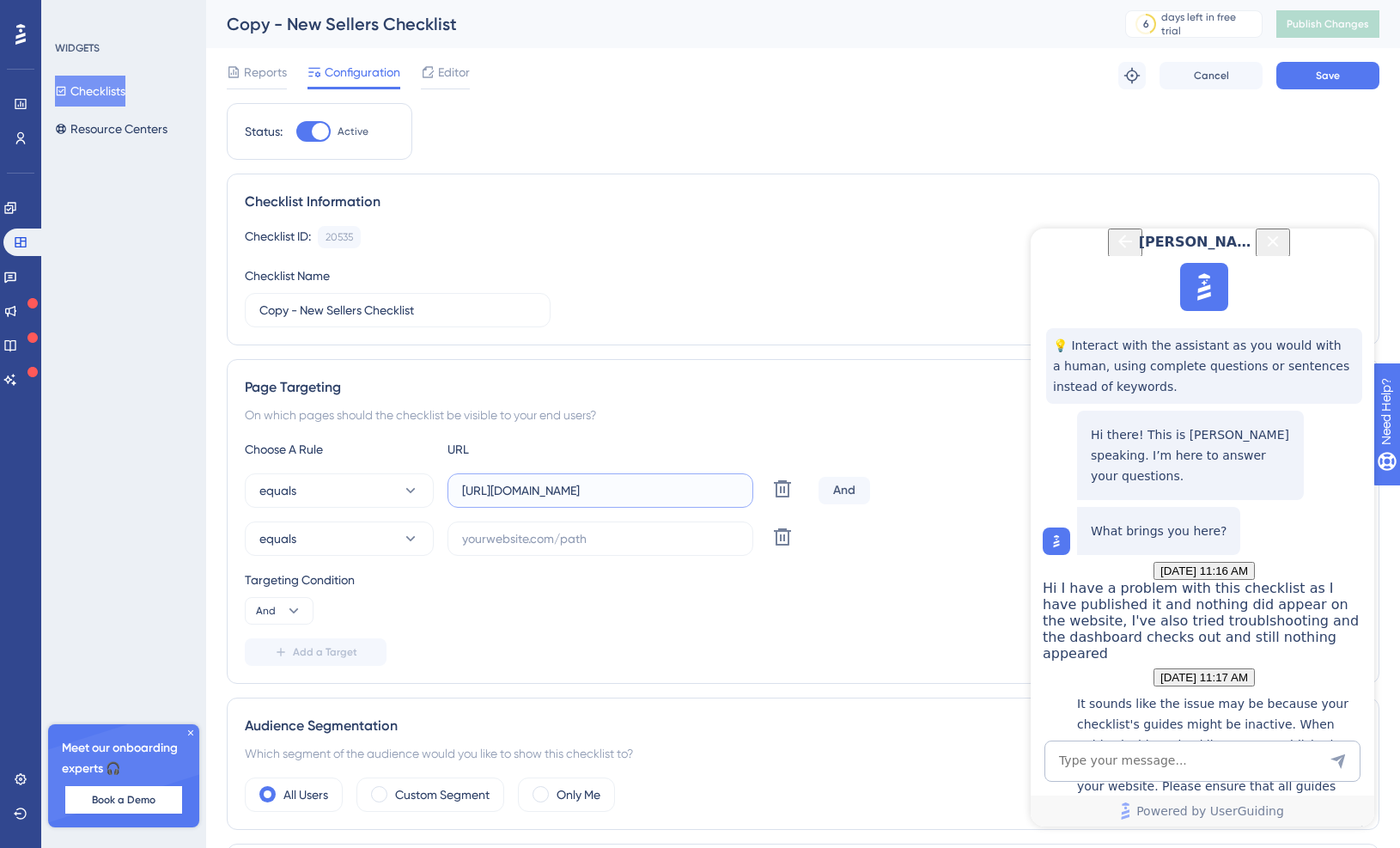
click at [673, 488] on input "[URL][DOMAIN_NAME]" at bounding box center [600, 491] width 277 height 19
click at [606, 552] on label at bounding box center [601, 539] width 306 height 34
click at [606, 549] on input "text" at bounding box center [600, 539] width 277 height 19
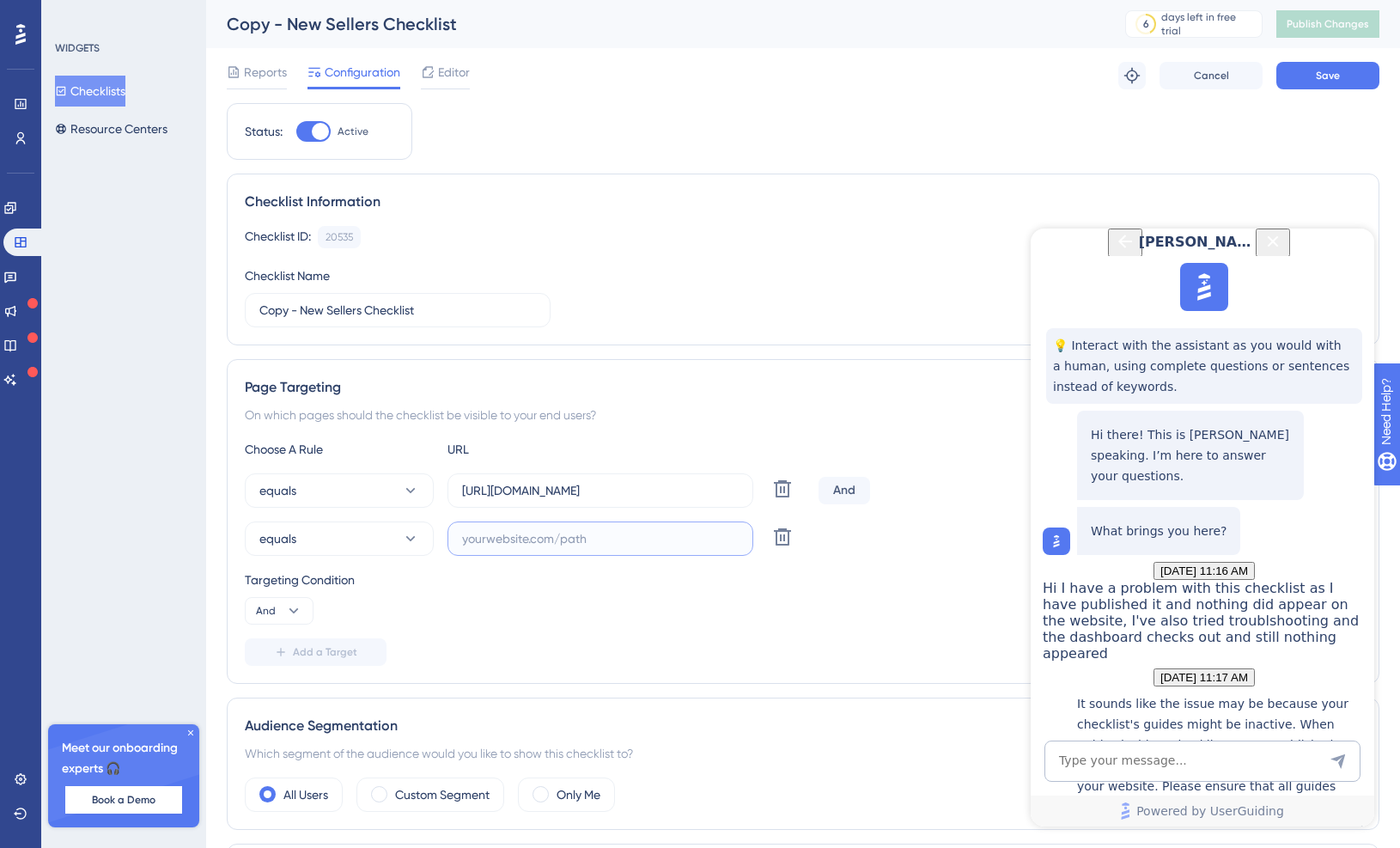
paste input "[URL][DOMAIN_NAME]"
type input "[URL][DOMAIN_NAME]"
click at [292, 605] on icon at bounding box center [294, 611] width 17 height 17
click at [280, 689] on div "Or Or" at bounding box center [279, 694] width 32 height 34
click at [1308, 69] on button "Save" at bounding box center [1328, 75] width 103 height 28
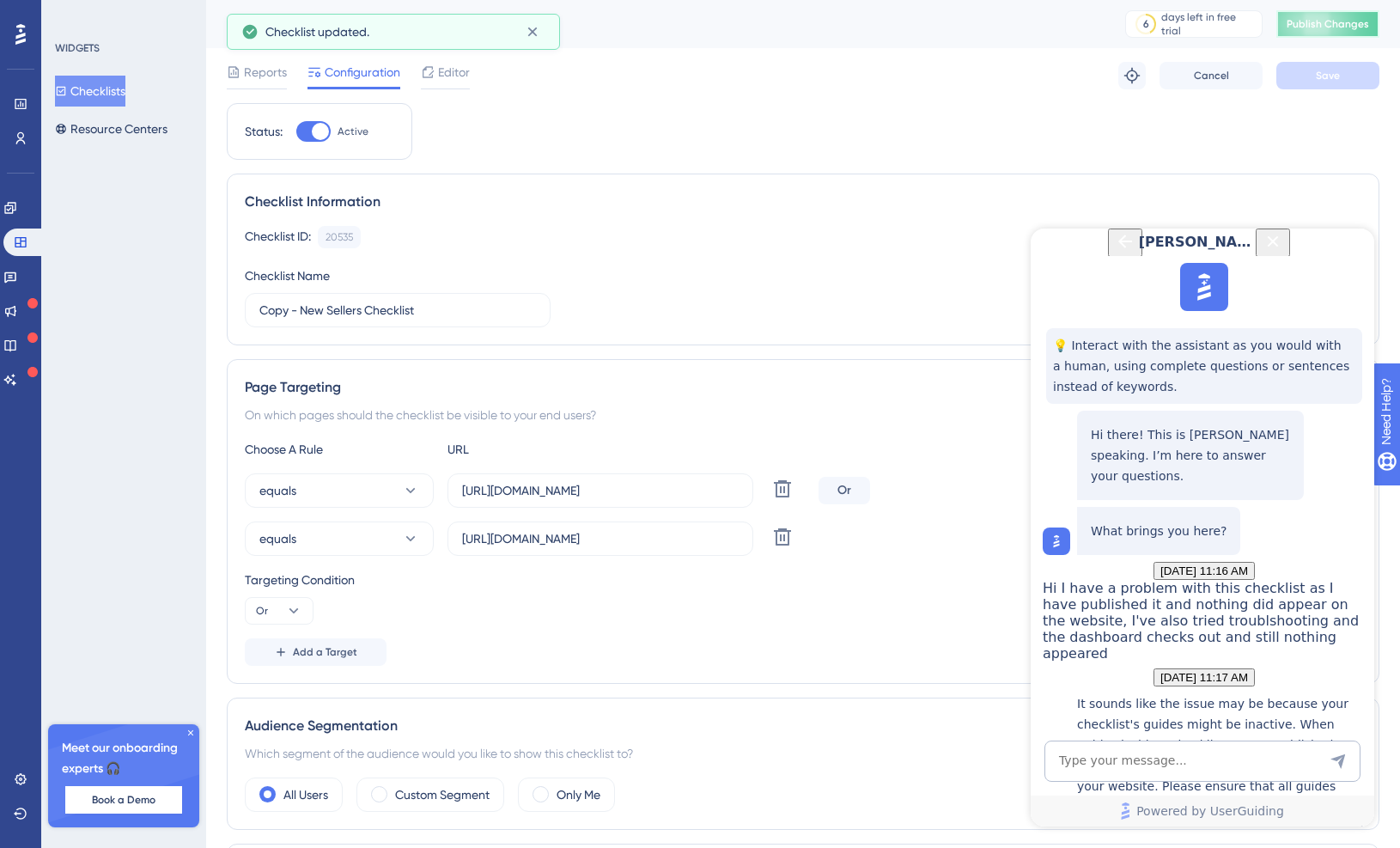
click at [1331, 25] on span "Publish Changes" at bounding box center [1328, 24] width 83 height 13
click at [451, 67] on span "Editor" at bounding box center [453, 72] width 31 height 21
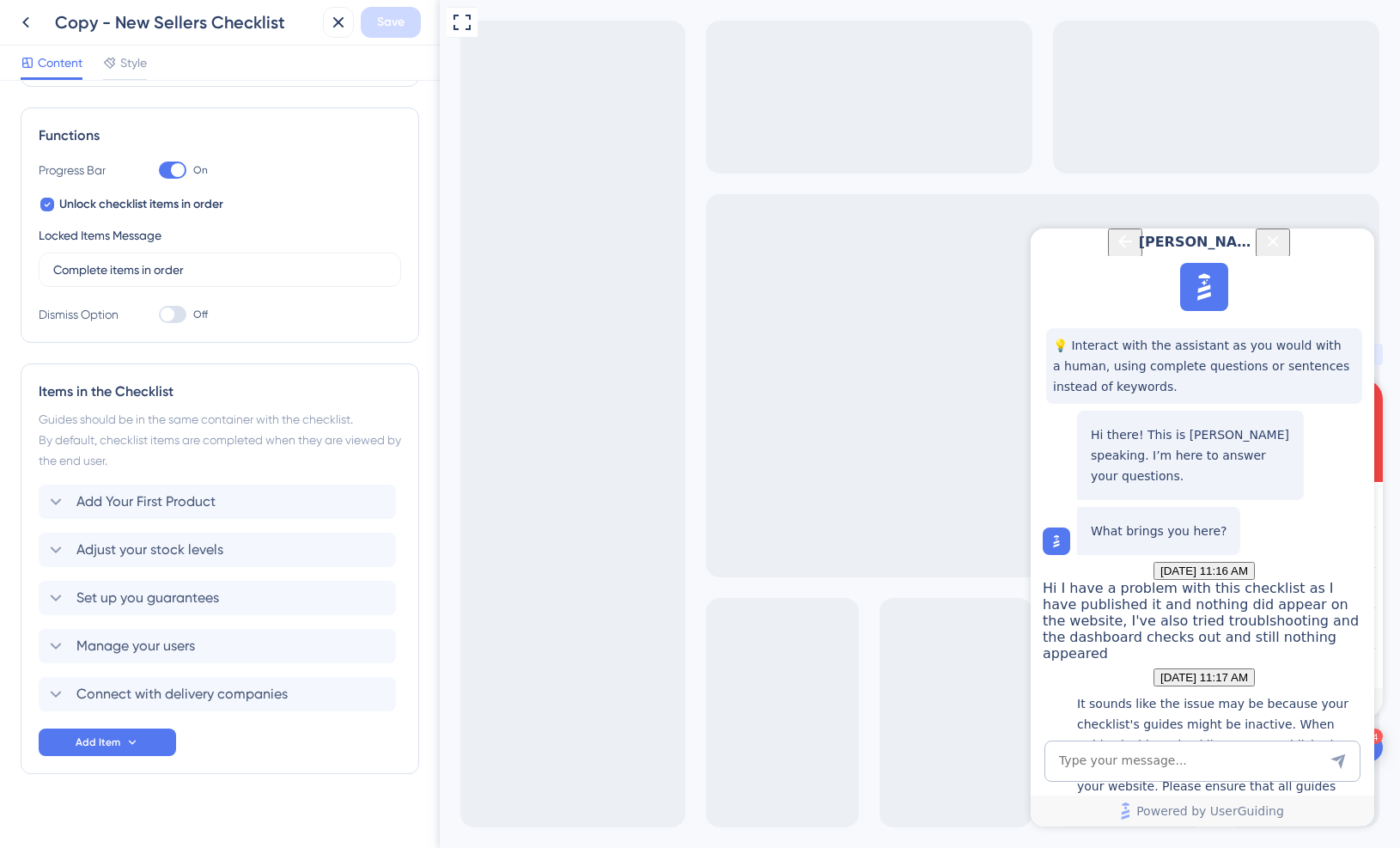
scroll to position [241, 0]
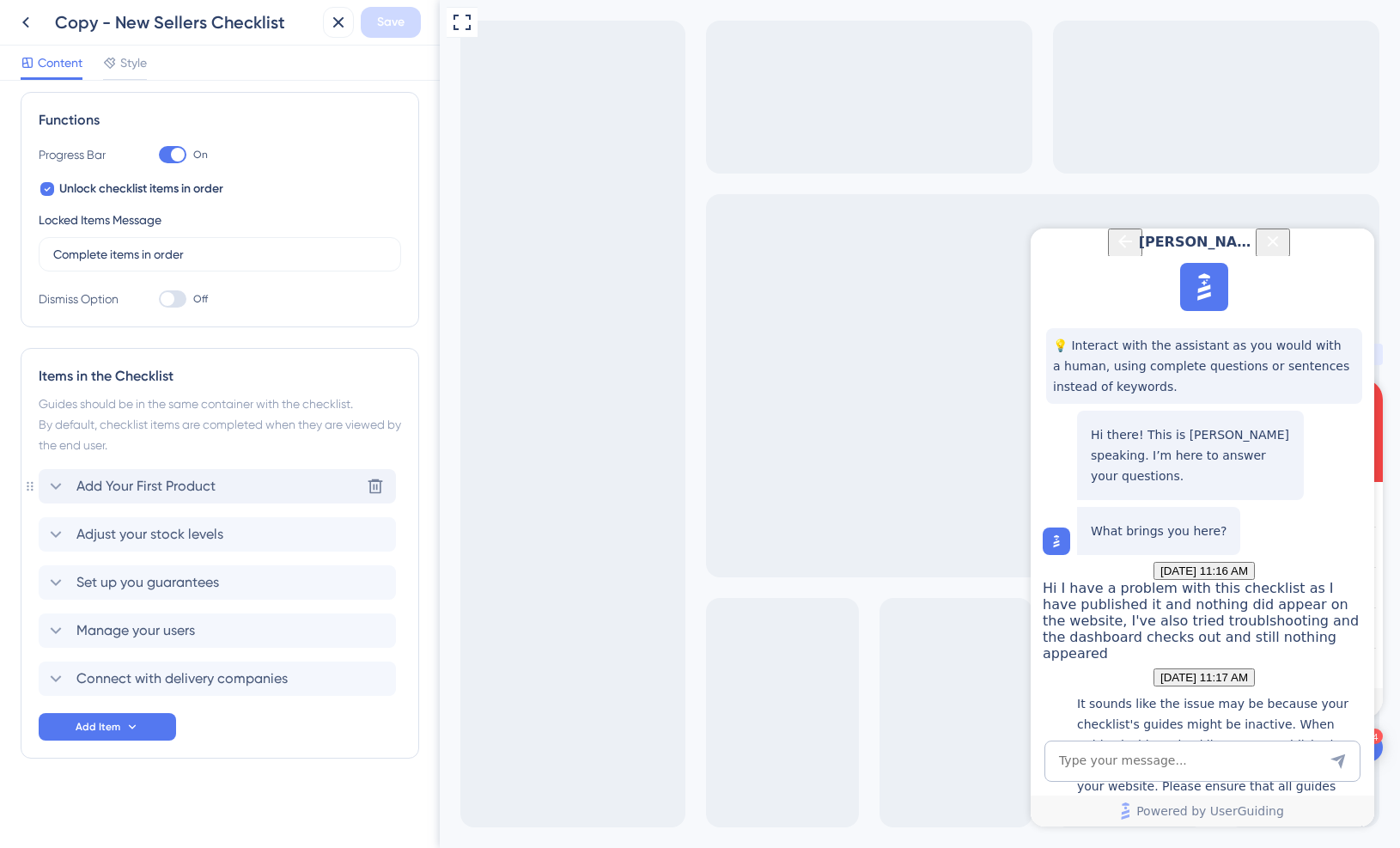
click at [175, 495] on span "Add Your First Product" at bounding box center [145, 487] width 139 height 21
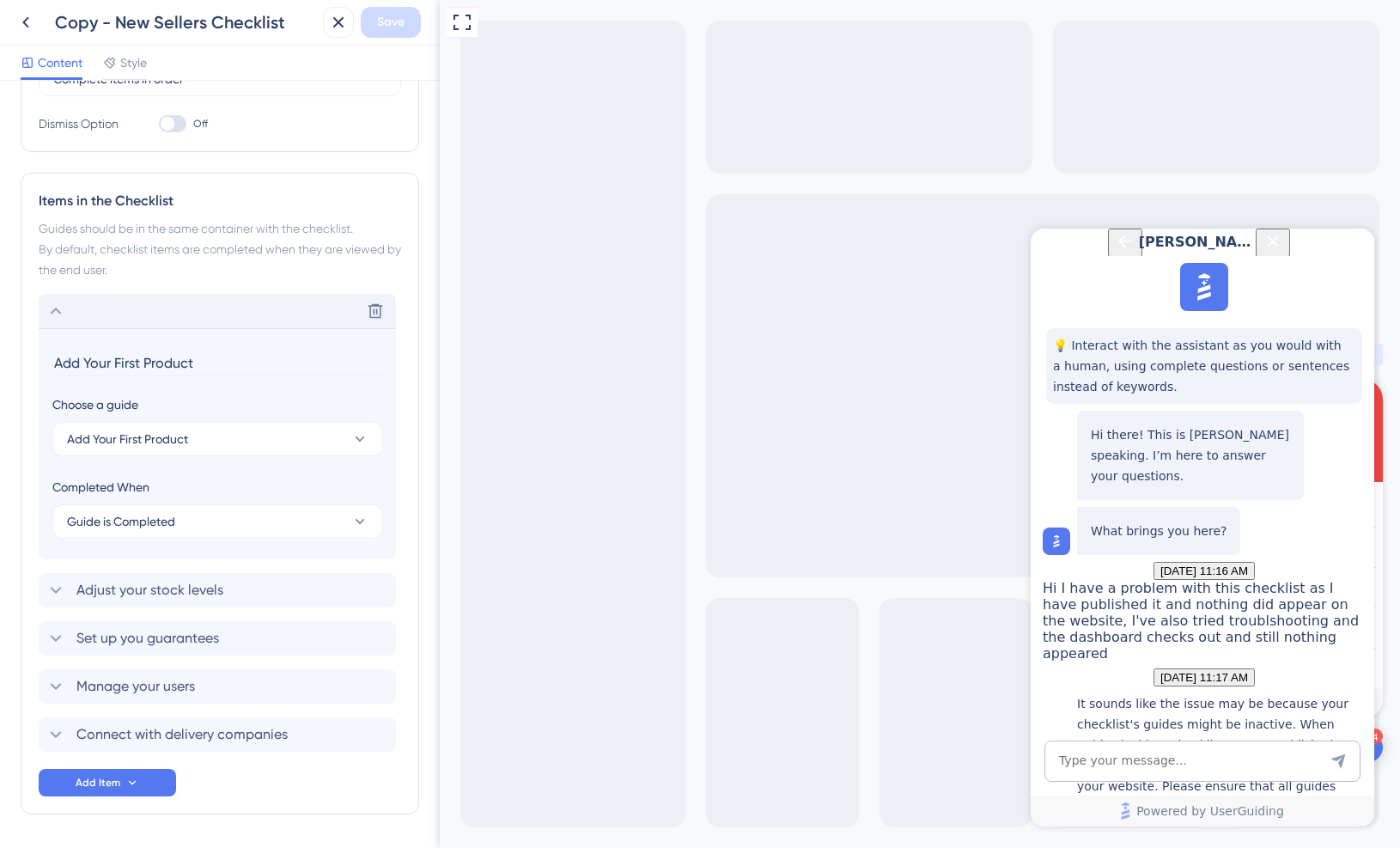
scroll to position [472, 0]
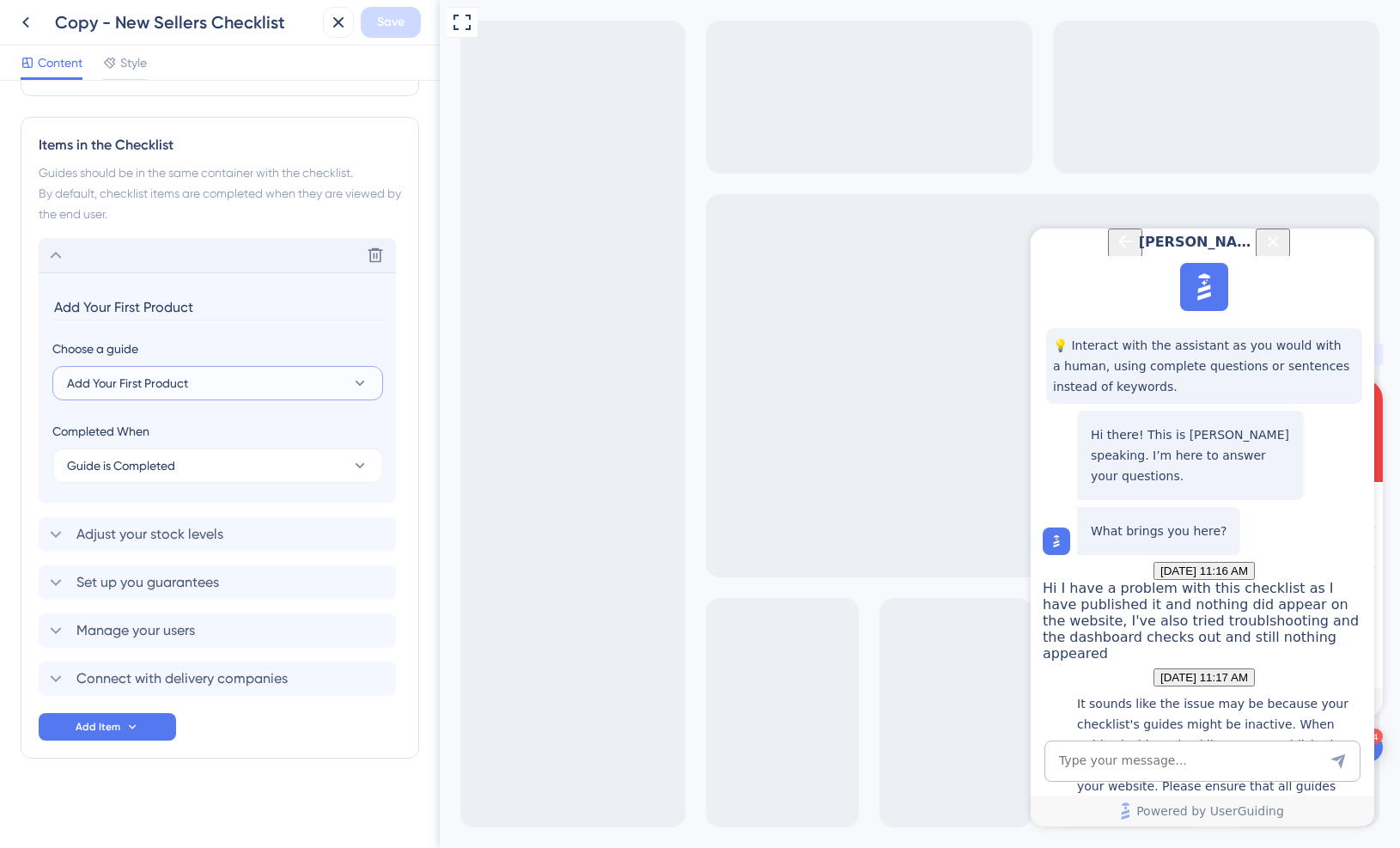
click at [257, 379] on button "Add Your First Product" at bounding box center [218, 383] width 331 height 34
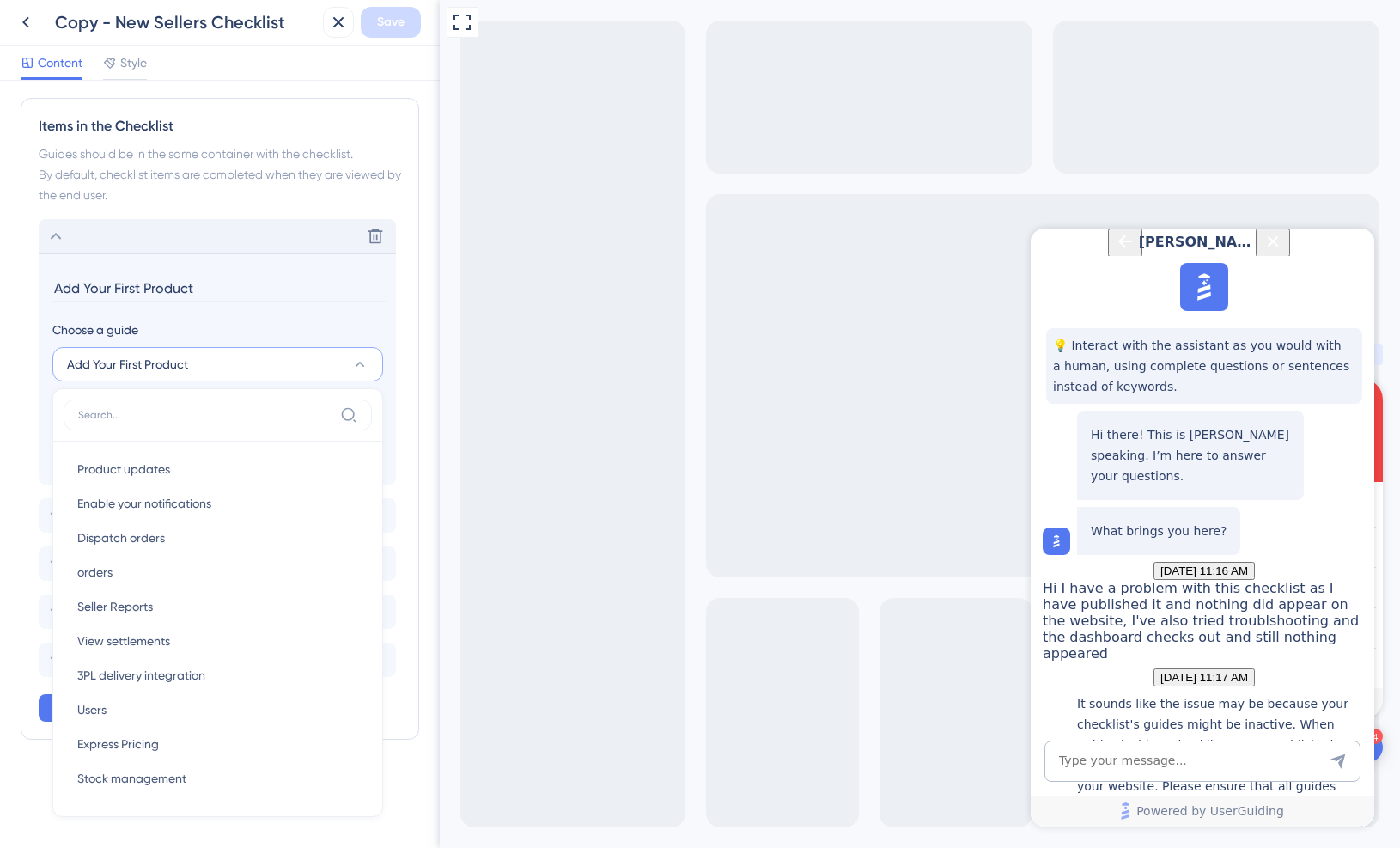
click at [285, 305] on section "Add Your First Product Choose a guide Add Your First Product Product updates Pr…" at bounding box center [218, 369] width 357 height 231
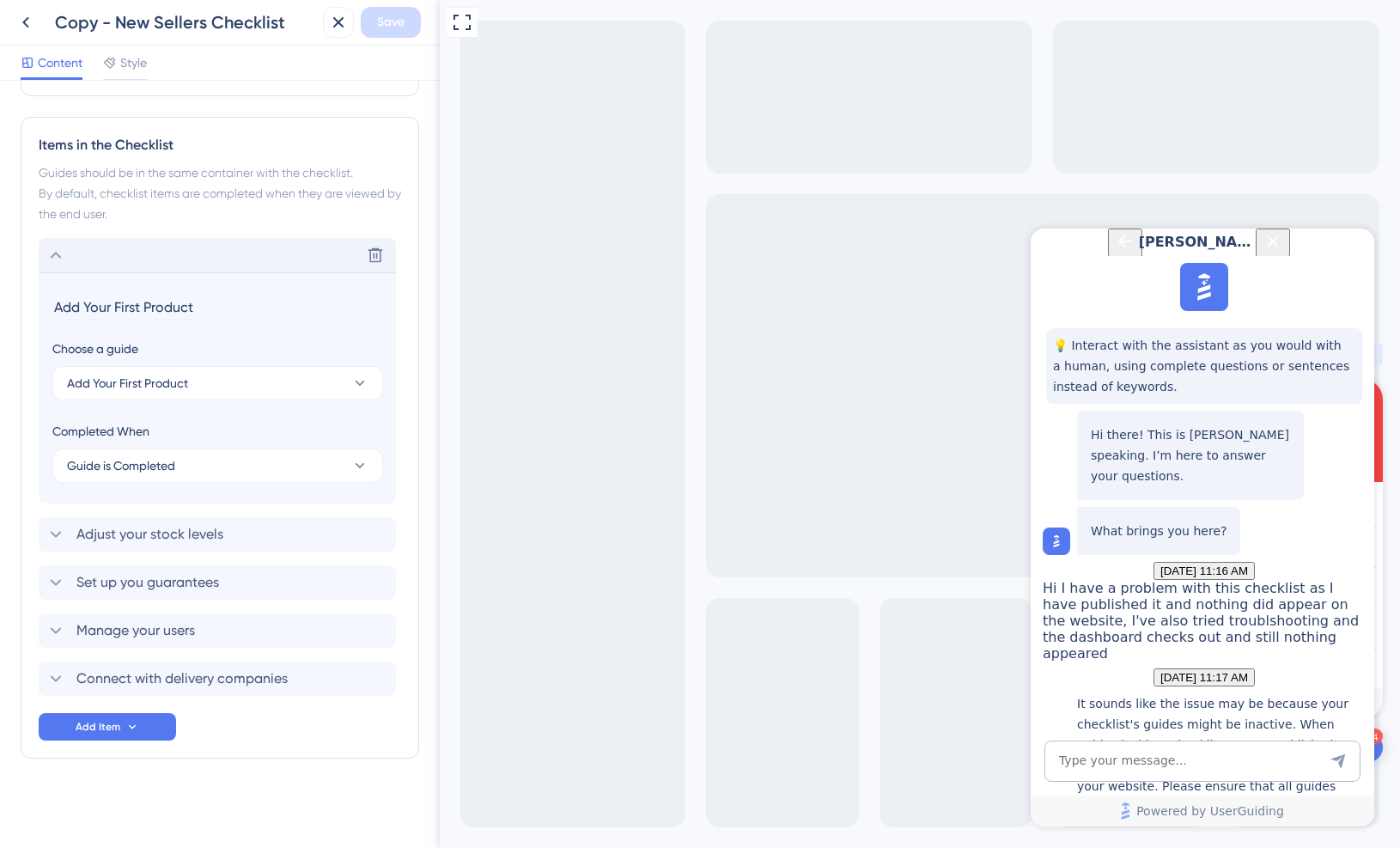
scroll to position [472, 0]
click at [224, 370] on button "Add Your First Product" at bounding box center [218, 383] width 331 height 34
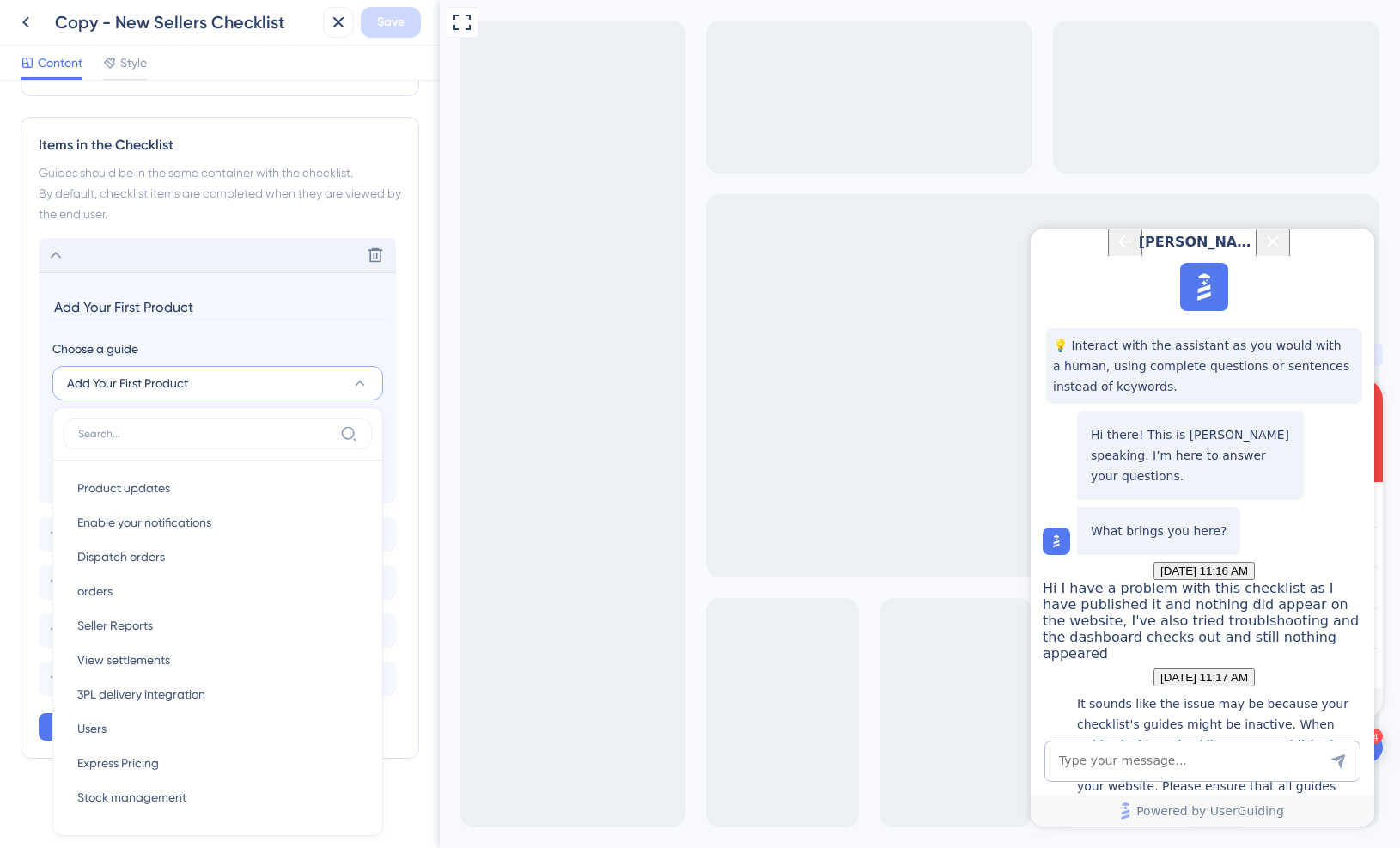
scroll to position [491, 0]
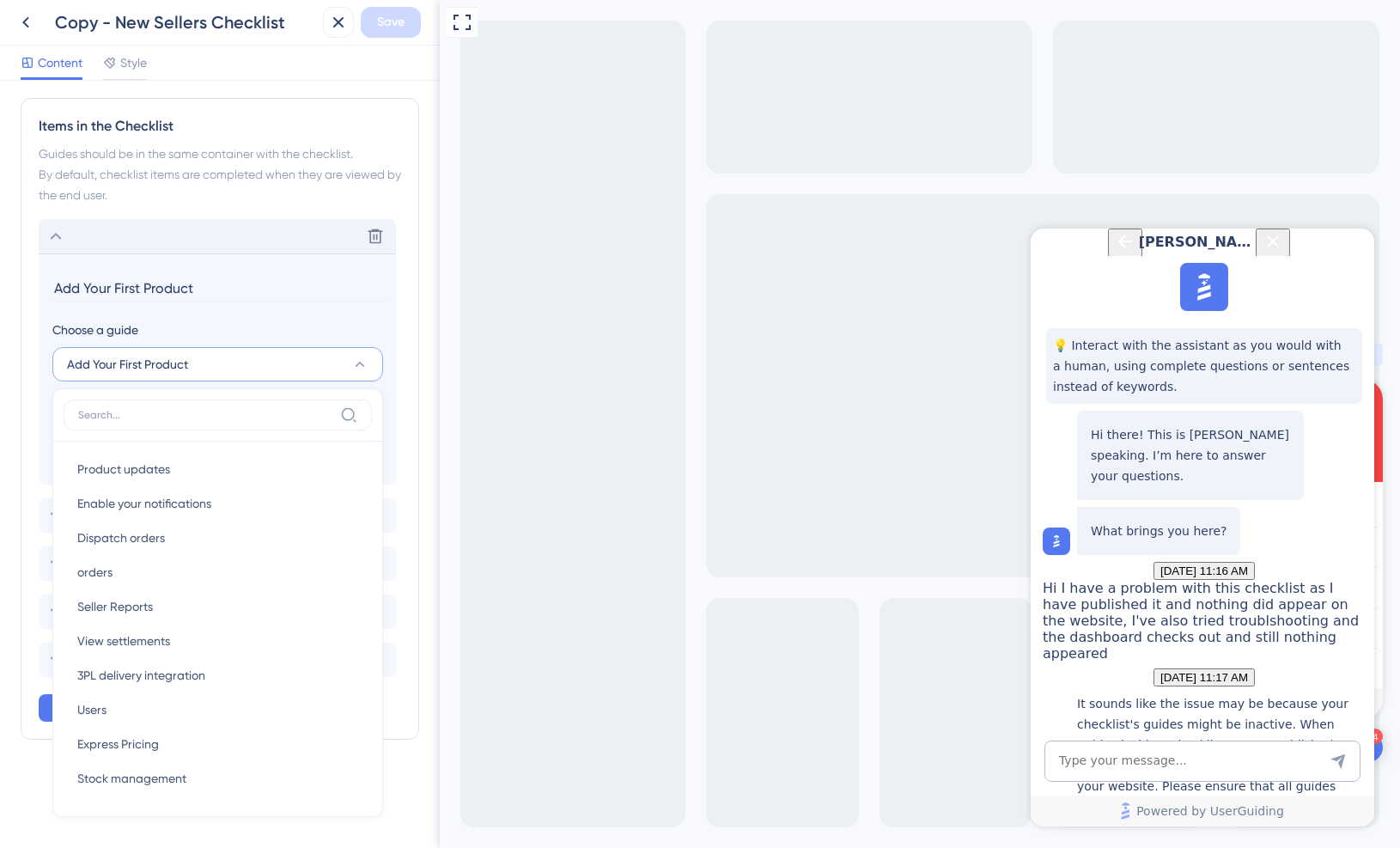
click at [300, 318] on section "Add Your First Product Choose a guide Add Your First Product Product updates Pr…" at bounding box center [218, 369] width 357 height 231
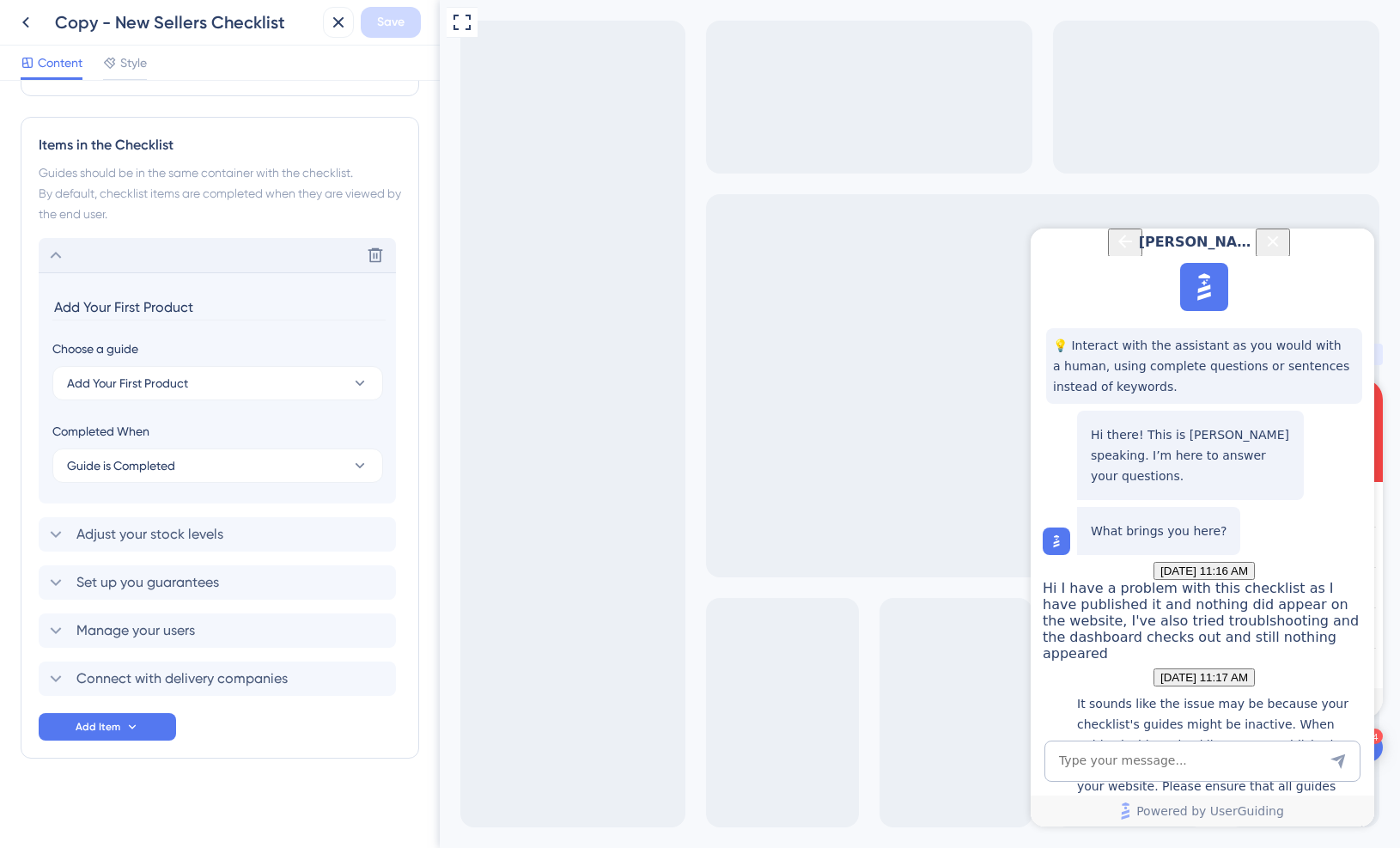
scroll to position [472, 0]
click at [242, 461] on button "Guide is Completed" at bounding box center [218, 466] width 331 height 34
click at [262, 421] on div "Completed When" at bounding box center [218, 432] width 331 height 21
click at [273, 379] on button "Add Your First Product" at bounding box center [218, 383] width 331 height 34
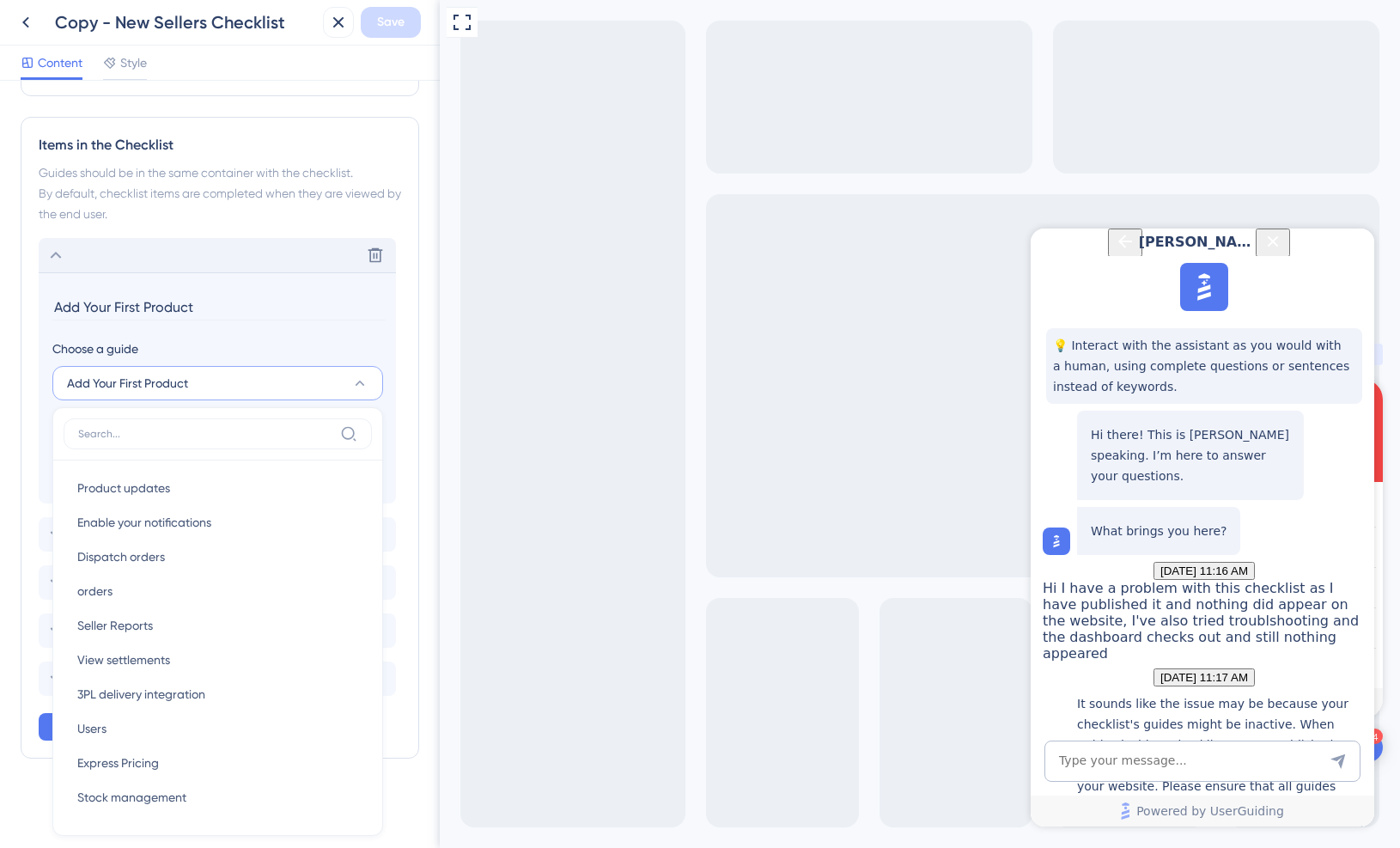
scroll to position [491, 0]
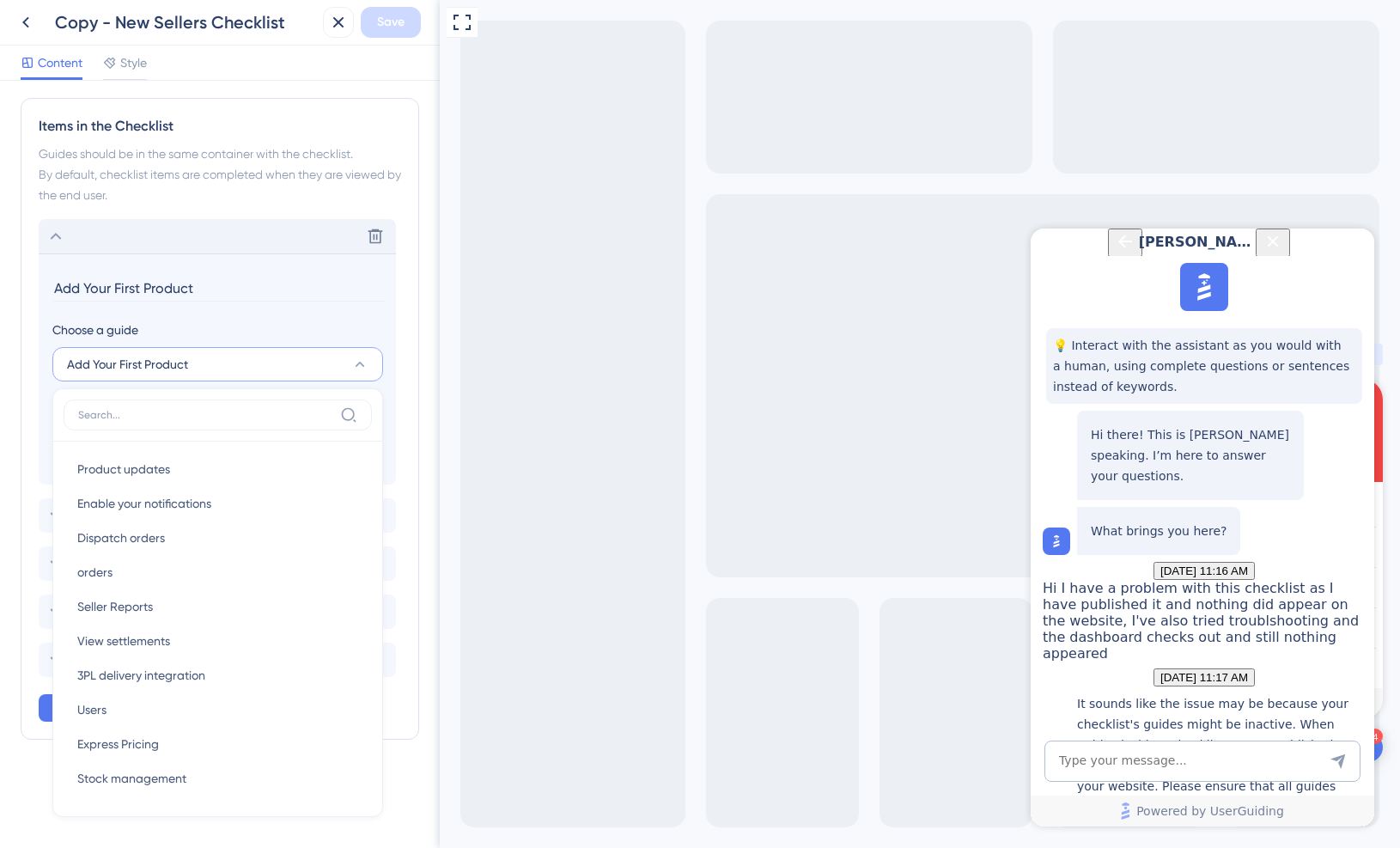
click at [282, 318] on section "Add Your First Product Choose a guide Add Your First Product Product updates Pr…" at bounding box center [218, 369] width 357 height 231
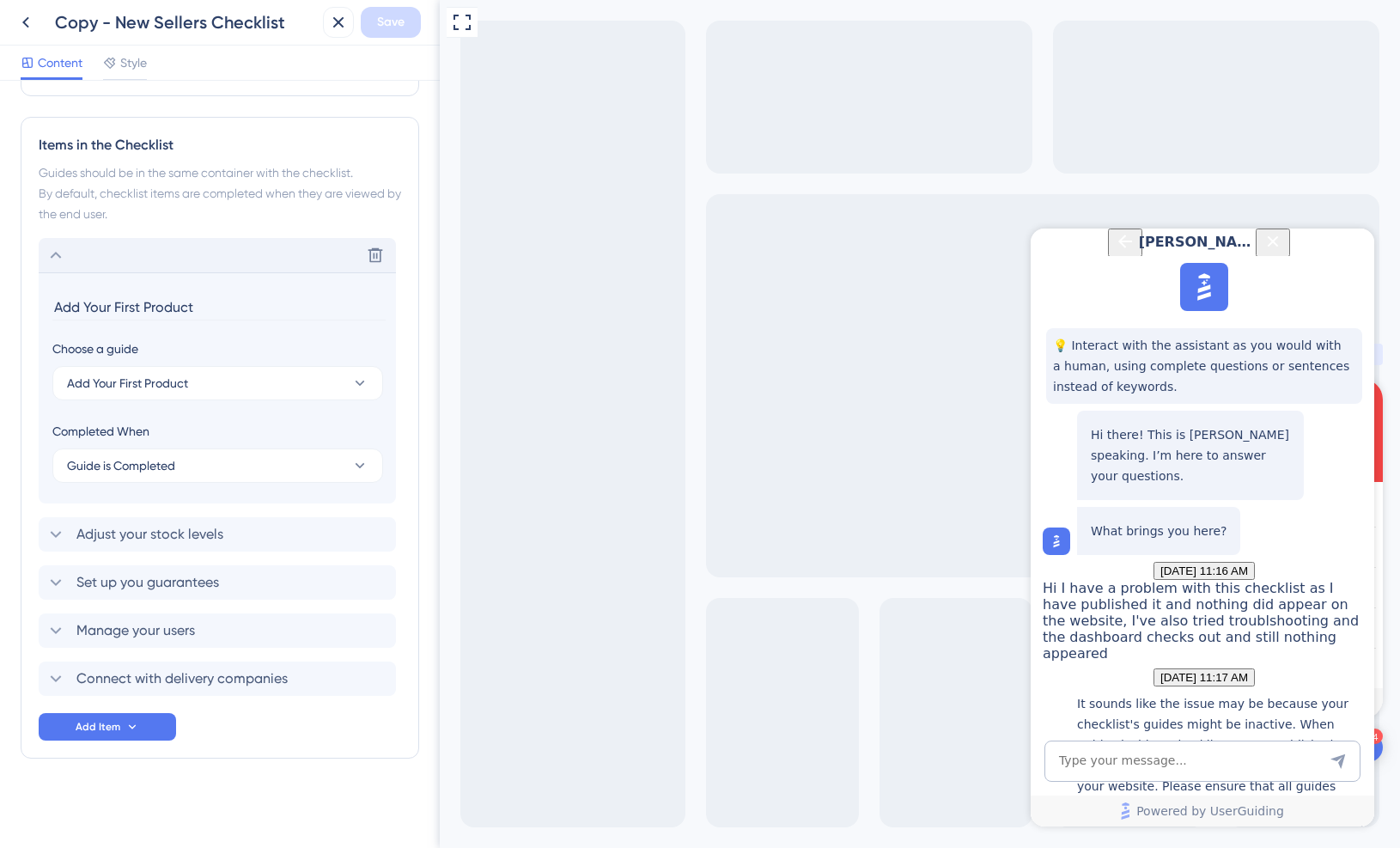
scroll to position [472, 0]
click at [1154, 253] on span "[PERSON_NAME]" at bounding box center [1199, 242] width 121 height 21
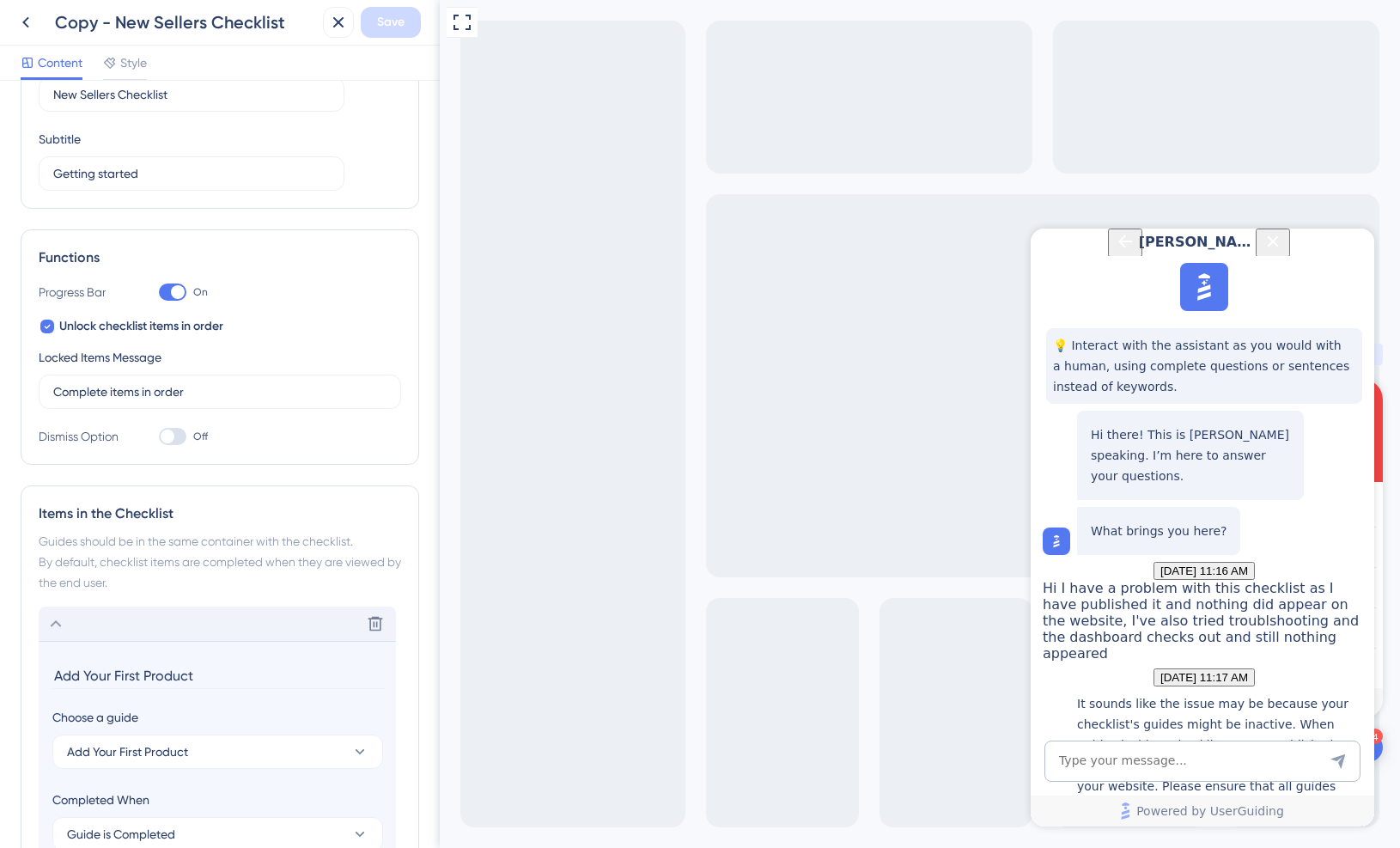
scroll to position [0, 0]
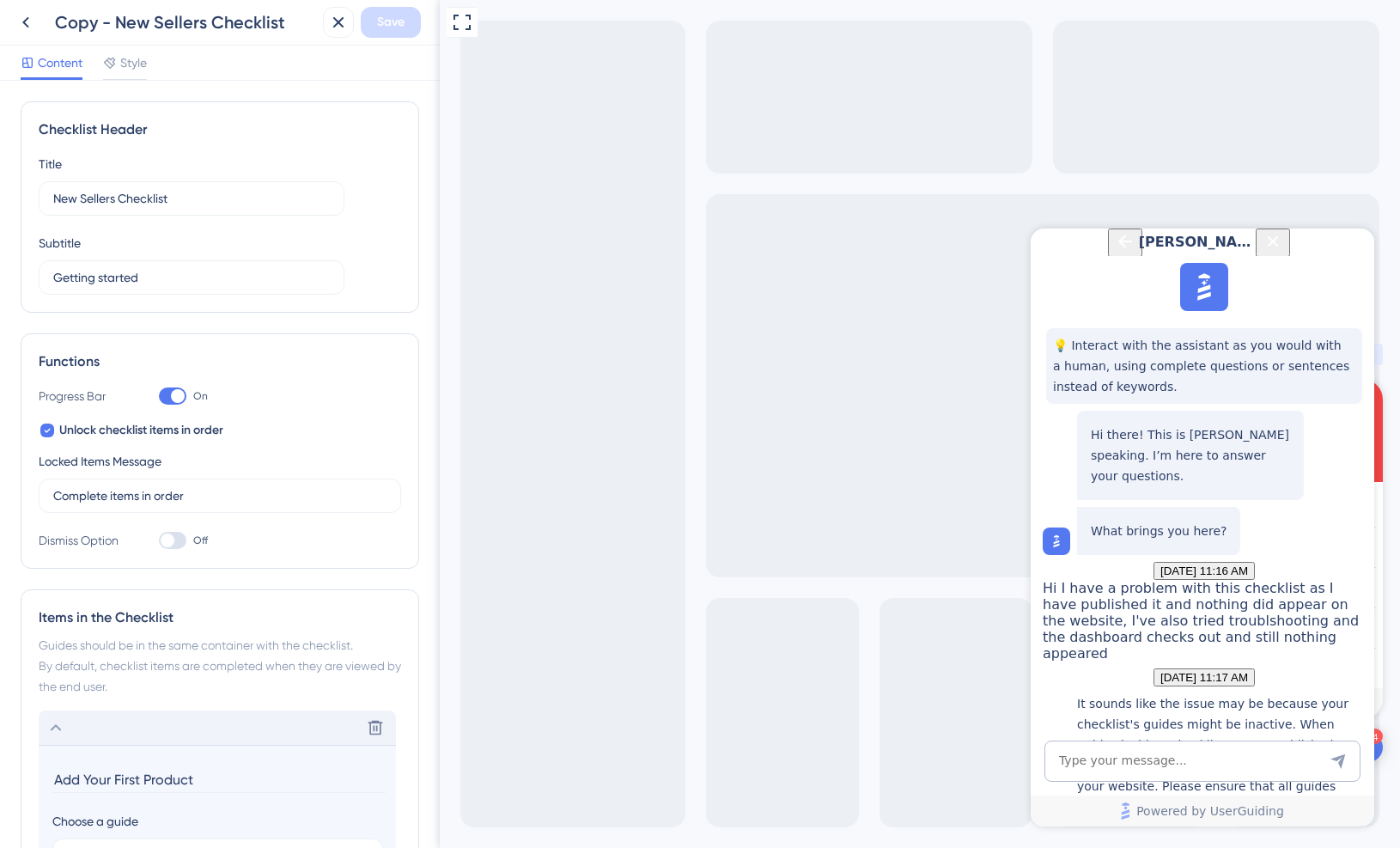
click at [53, 63] on span "Content" at bounding box center [60, 63] width 45 height 21
click at [125, 67] on span "Style" at bounding box center [134, 63] width 27 height 21
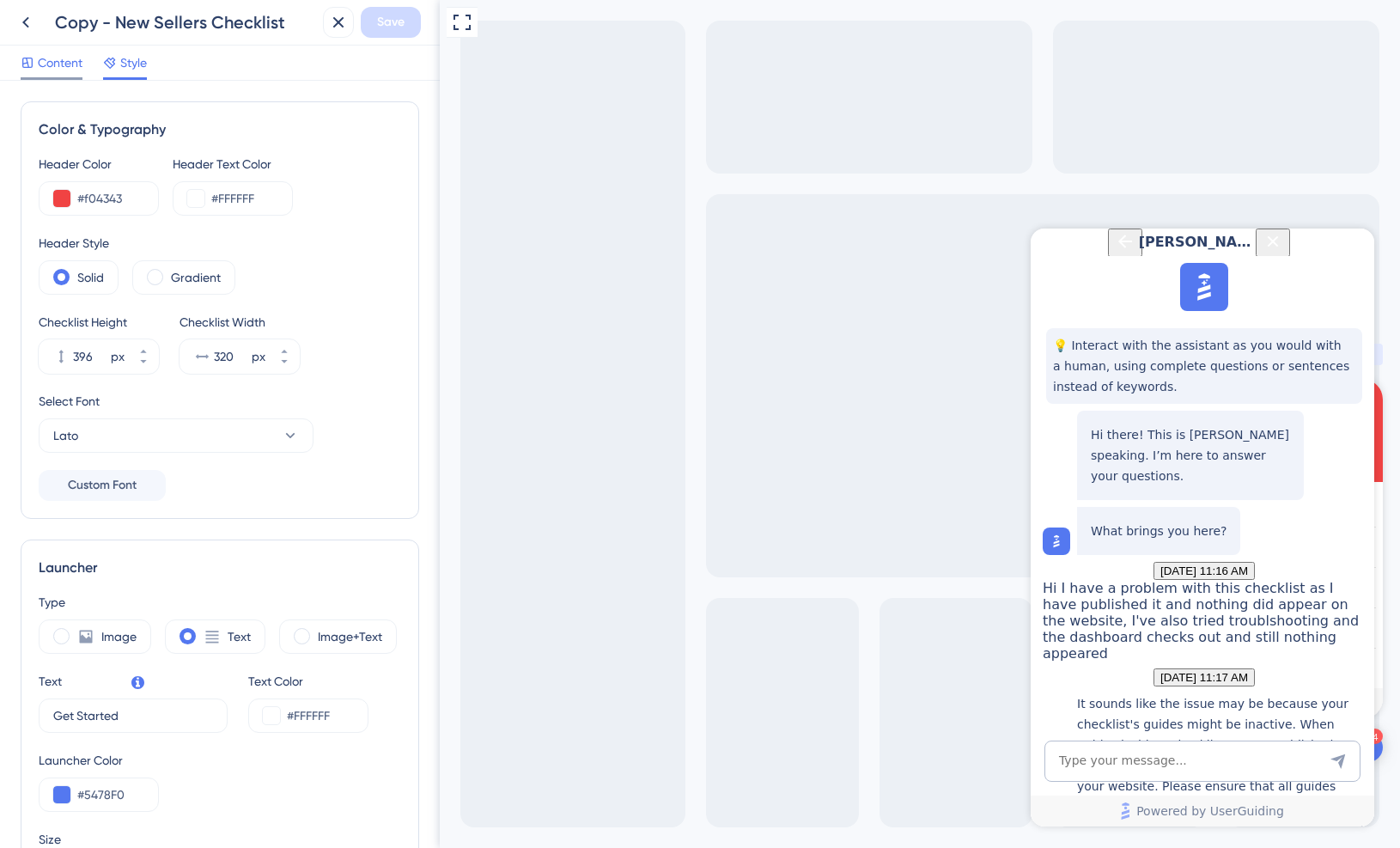
click at [67, 56] on span "Content" at bounding box center [60, 63] width 45 height 21
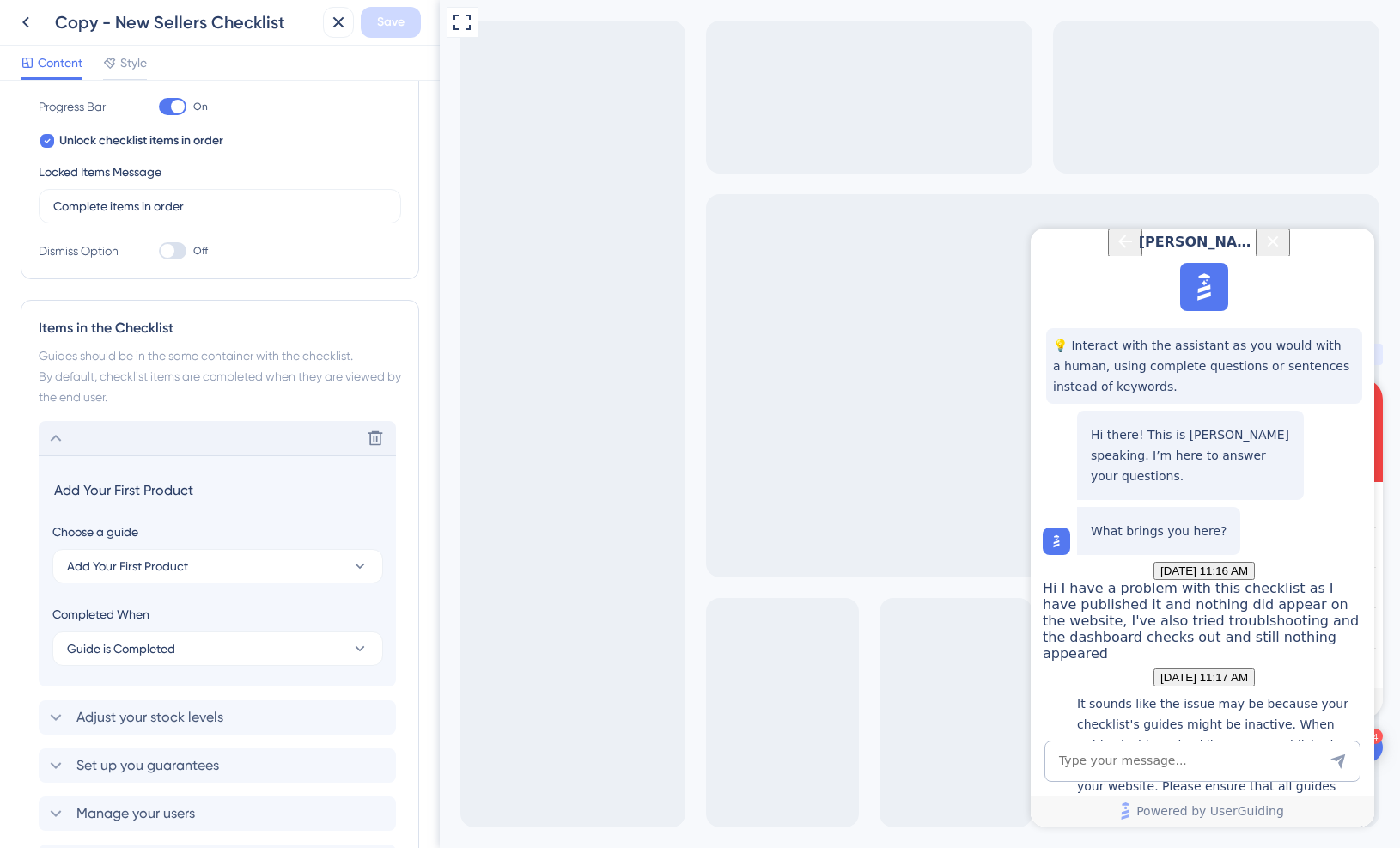
click at [129, 432] on div "Delete" at bounding box center [218, 438] width 357 height 34
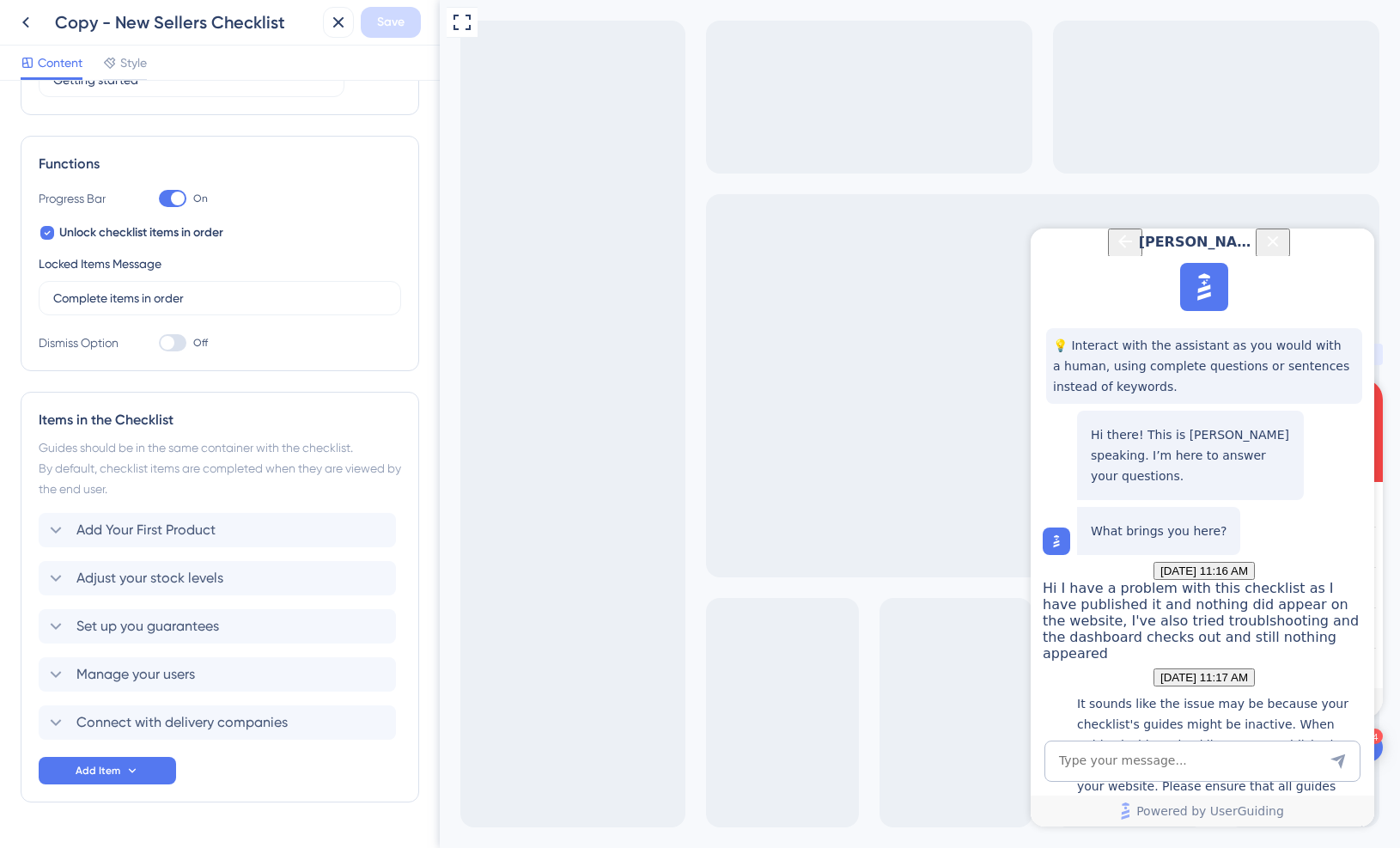
scroll to position [159, 0]
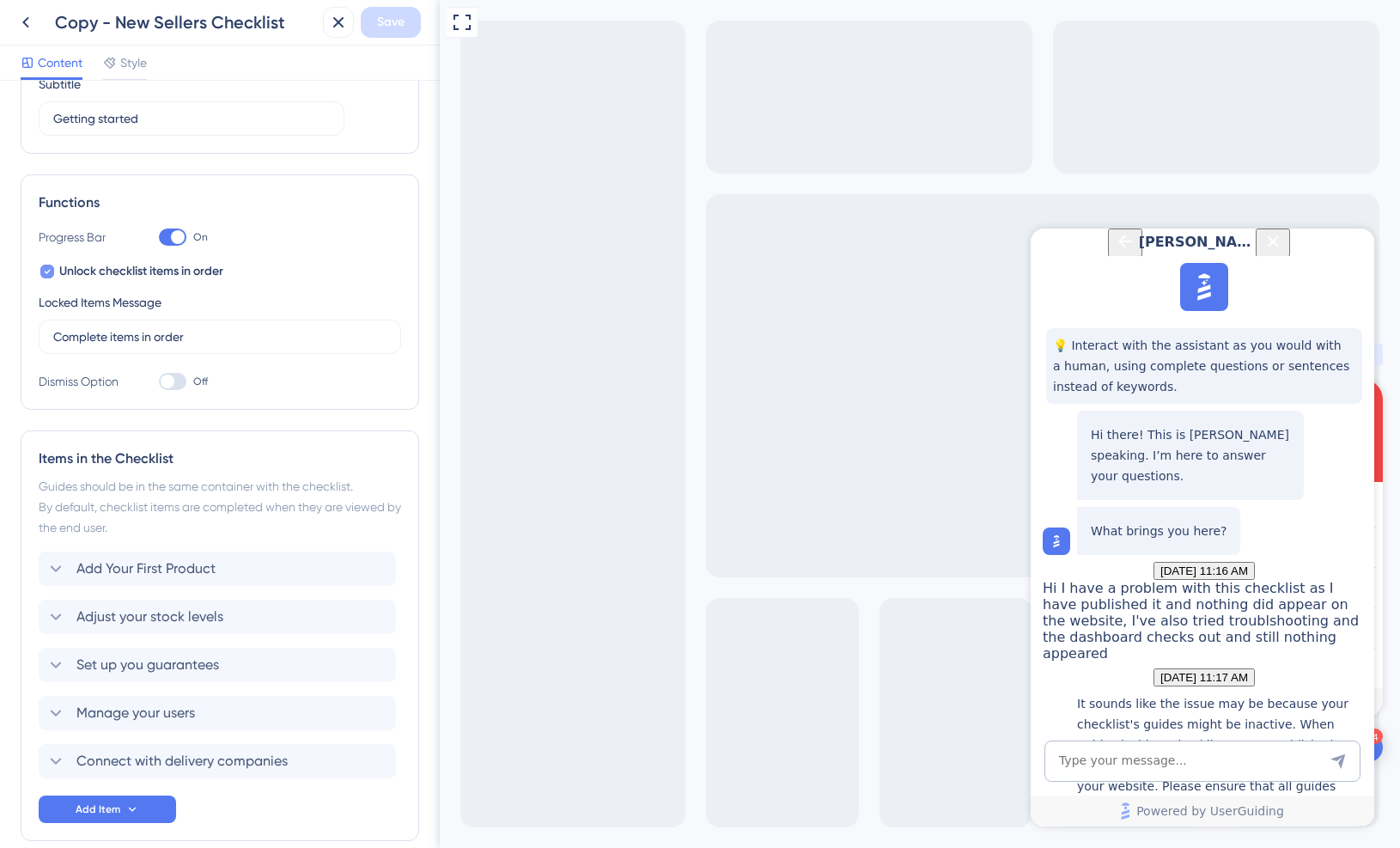
click at [198, 276] on span "Unlock checklist items in order" at bounding box center [141, 272] width 164 height 21
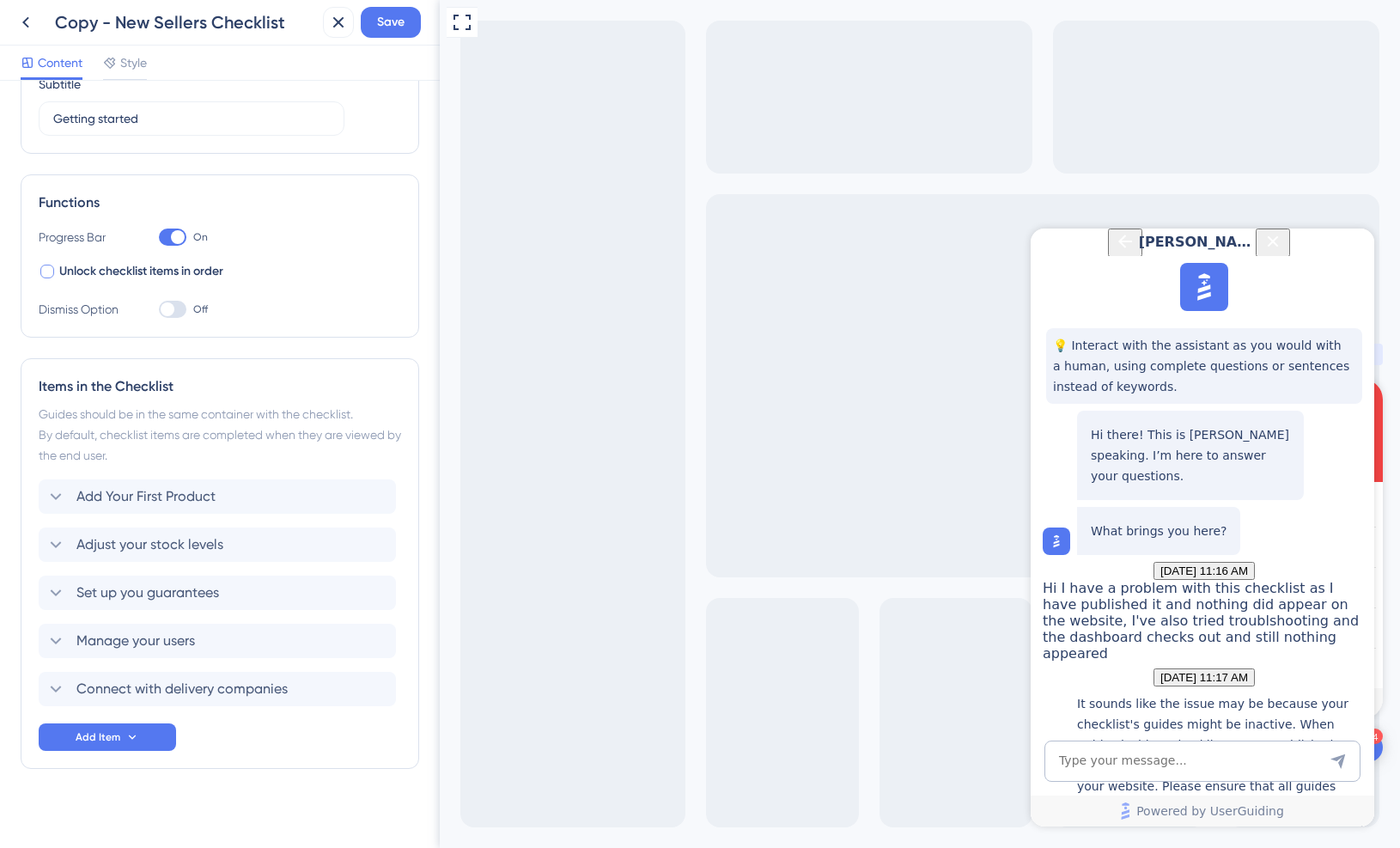
click at [194, 266] on span "Unlock checklist items in order" at bounding box center [141, 272] width 164 height 21
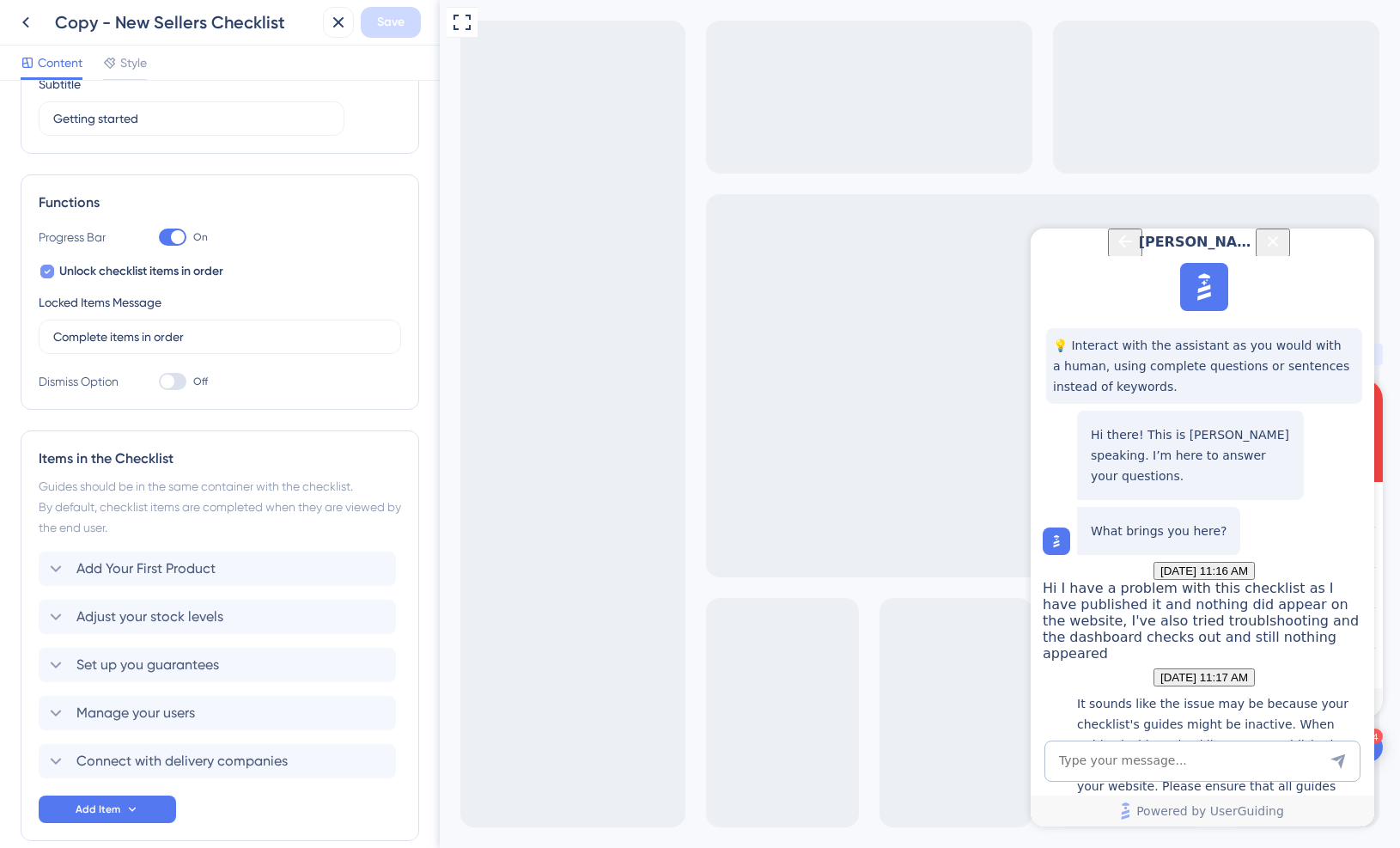
click at [191, 273] on span "Unlock checklist items in order" at bounding box center [141, 272] width 164 height 21
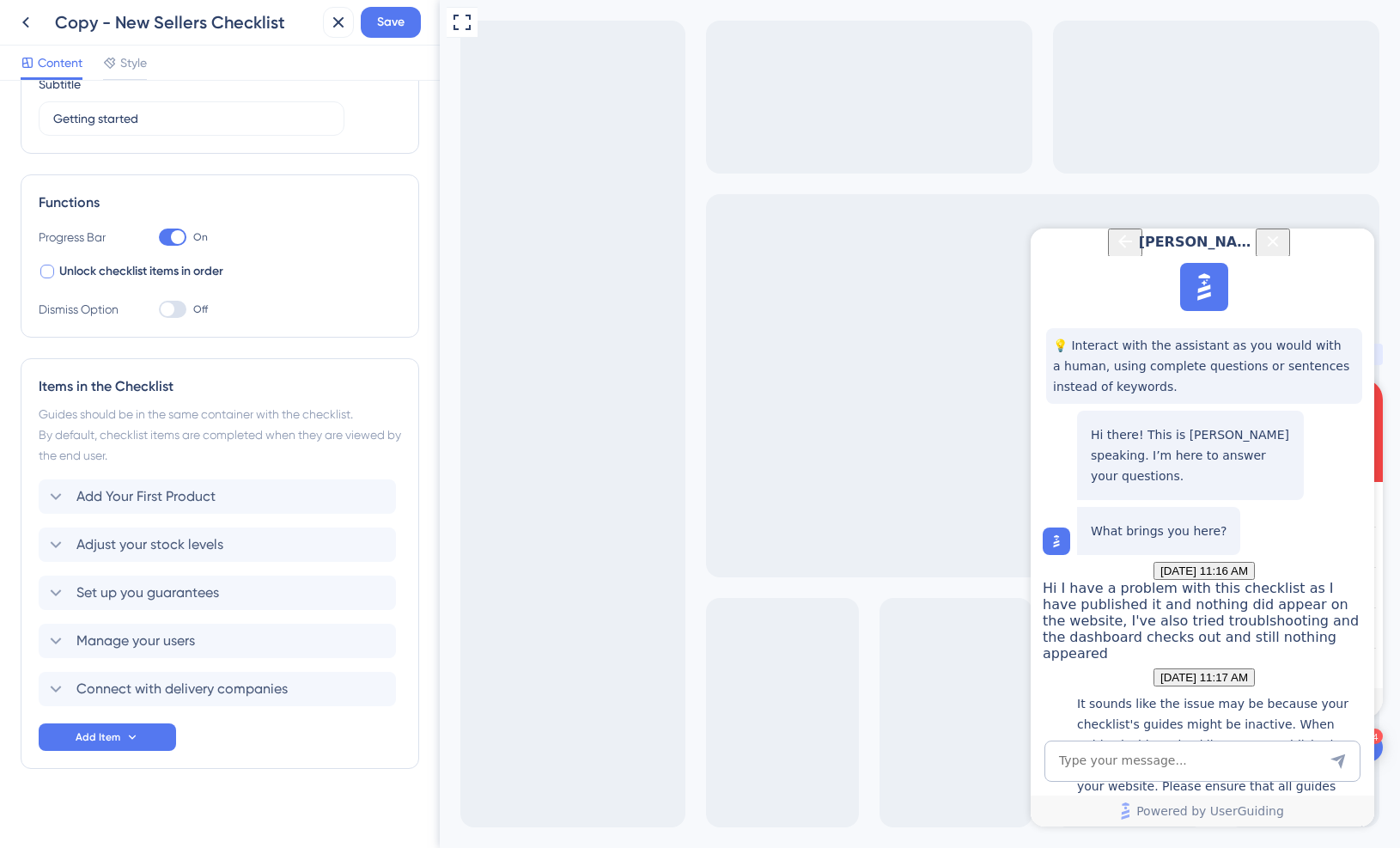
click at [191, 273] on span "Unlock checklist items in order" at bounding box center [141, 272] width 164 height 21
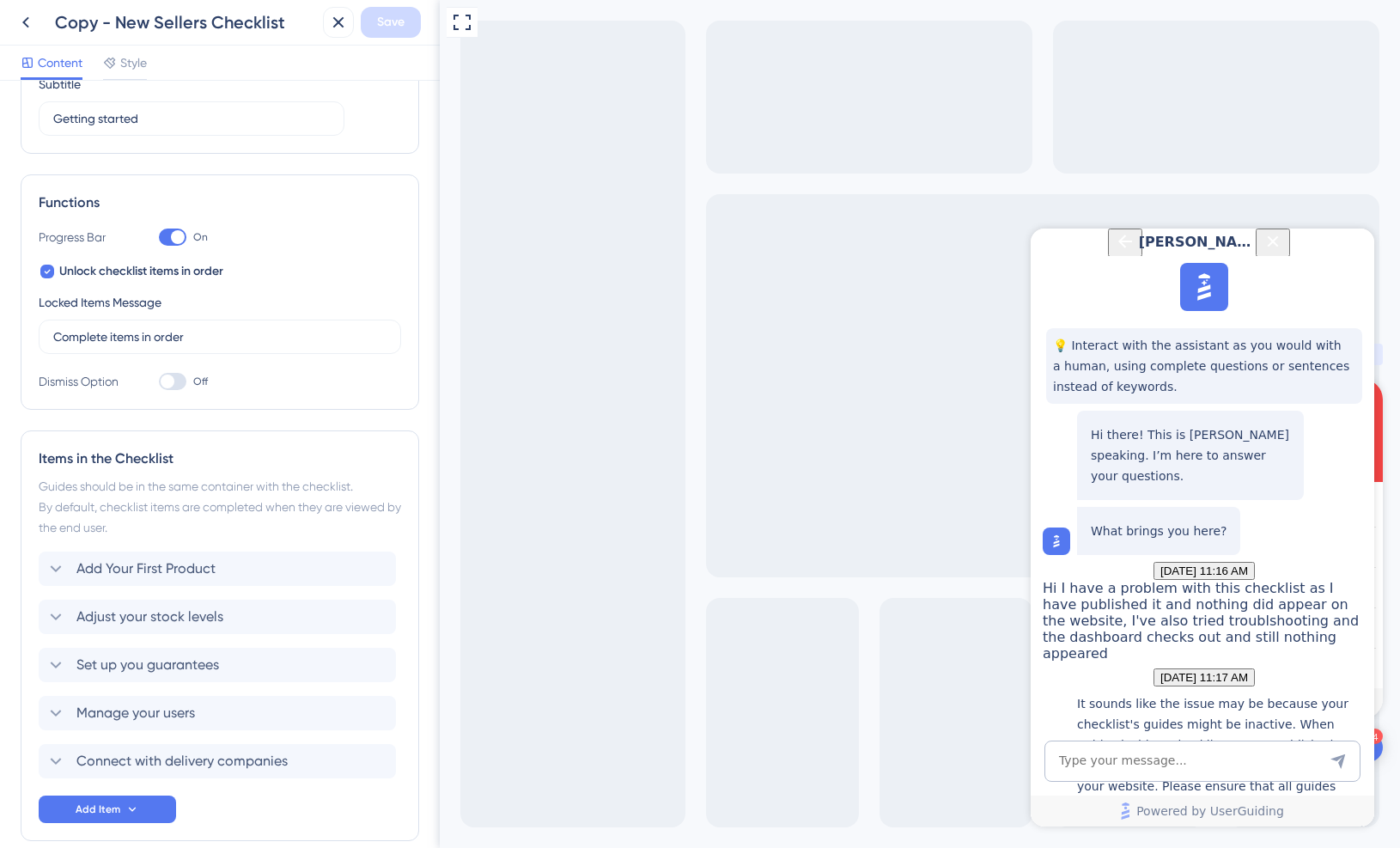
click at [1284, 252] on icon "Close Button" at bounding box center [1274, 241] width 21 height 21
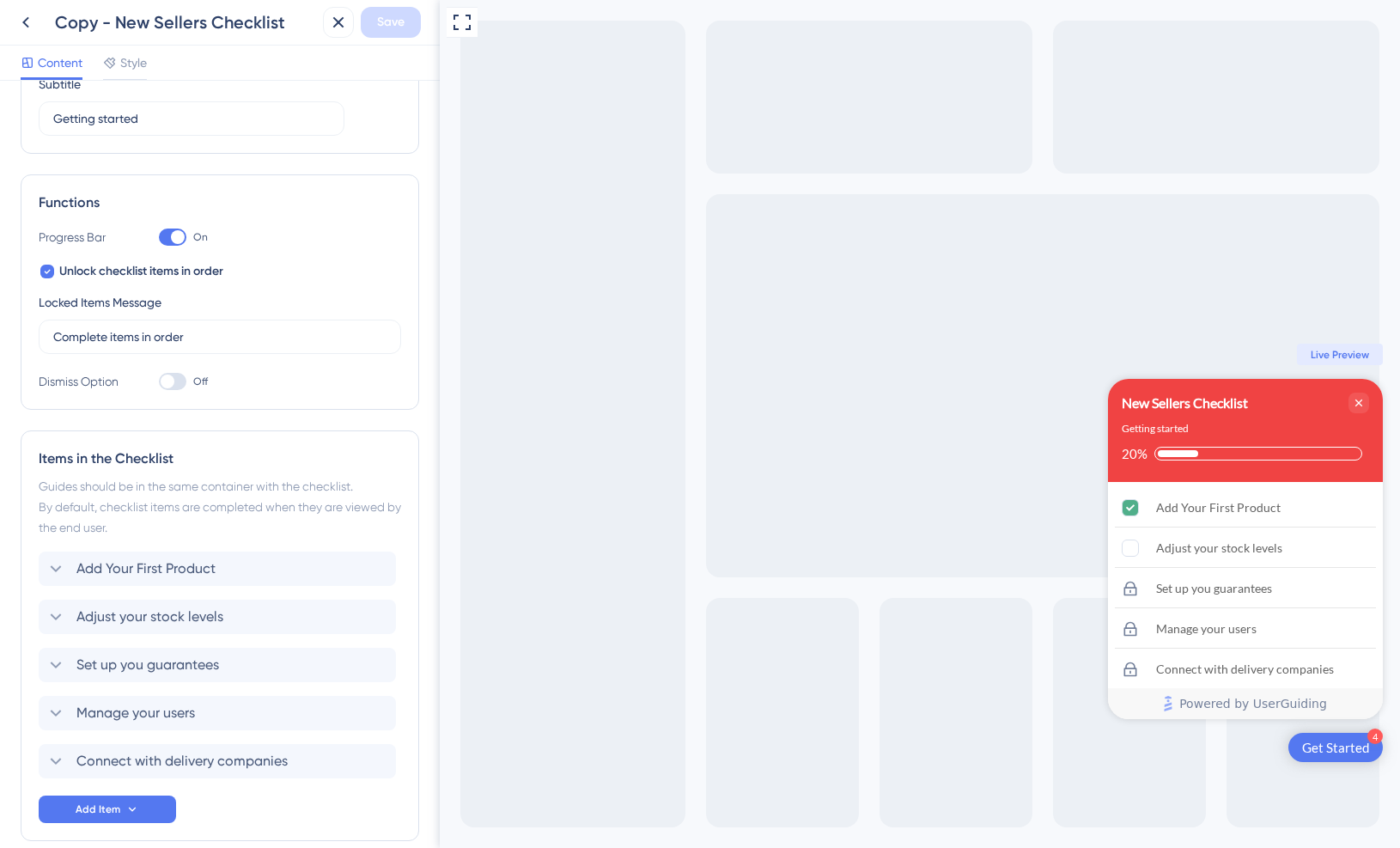
scroll to position [0, 0]
click at [109, 273] on span "Unlock checklist items in order" at bounding box center [141, 272] width 164 height 21
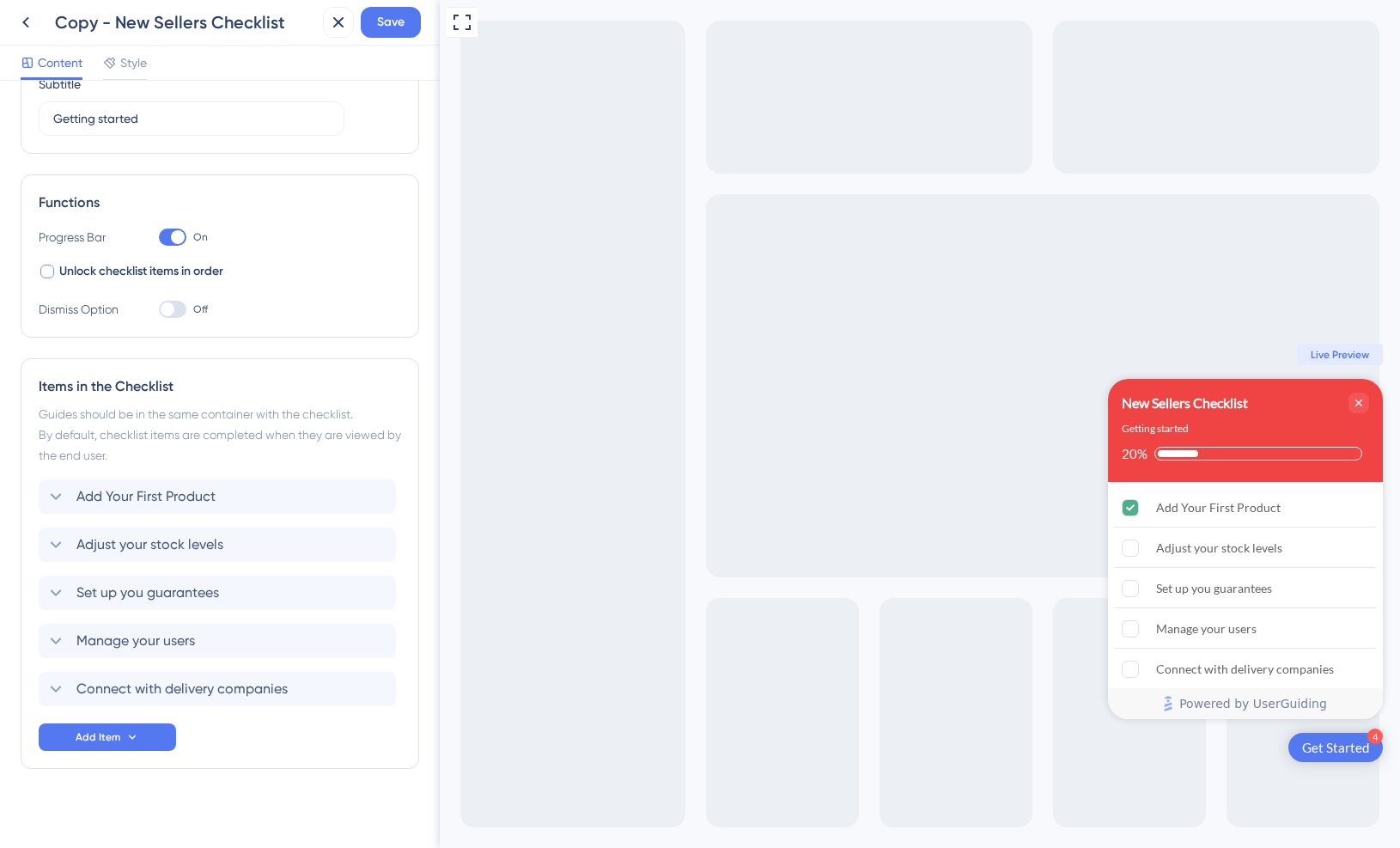
click at [109, 273] on span "Unlock checklist items in order" at bounding box center [141, 272] width 164 height 21
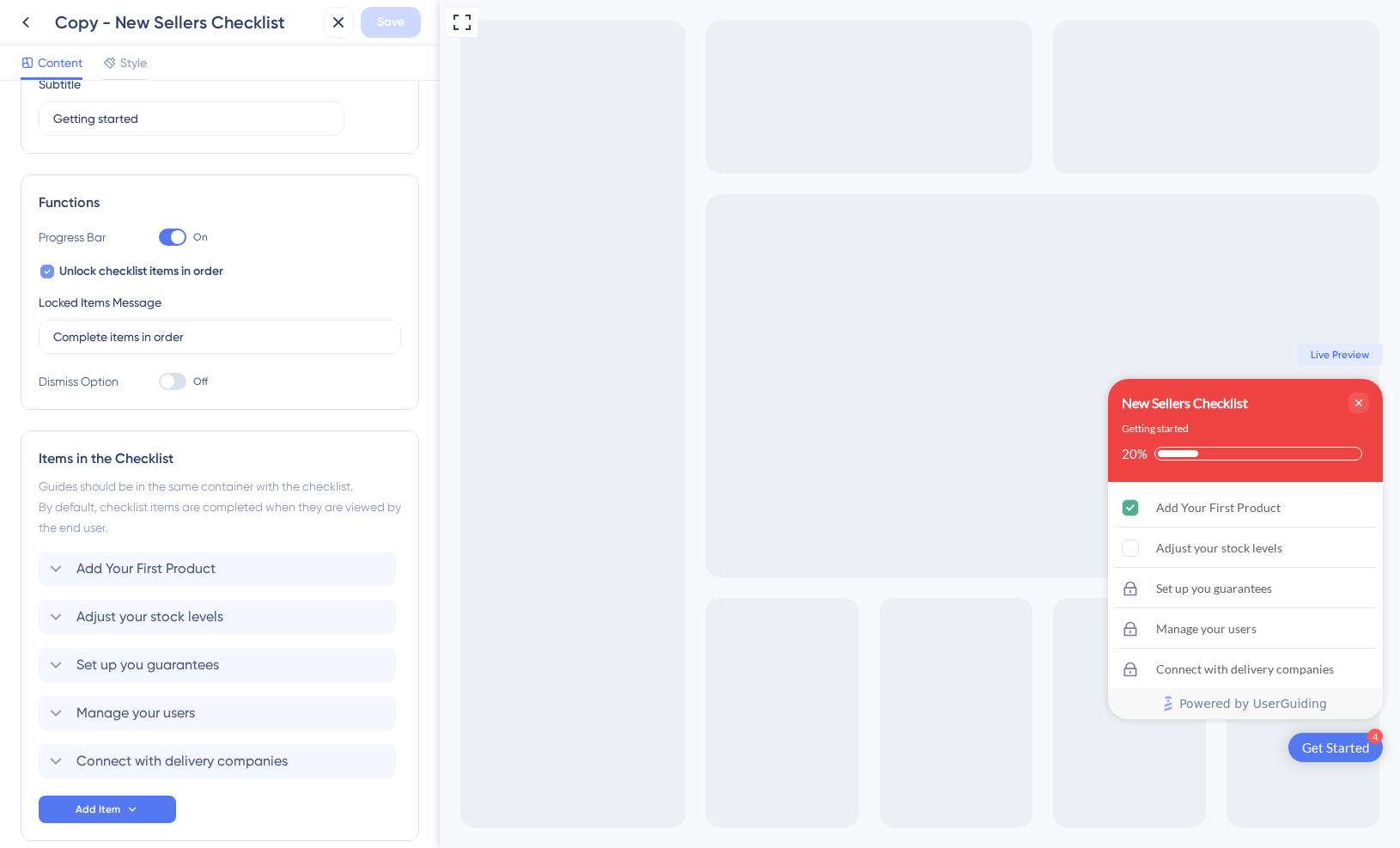
click at [109, 273] on span "Unlock checklist items in order" at bounding box center [141, 272] width 164 height 21
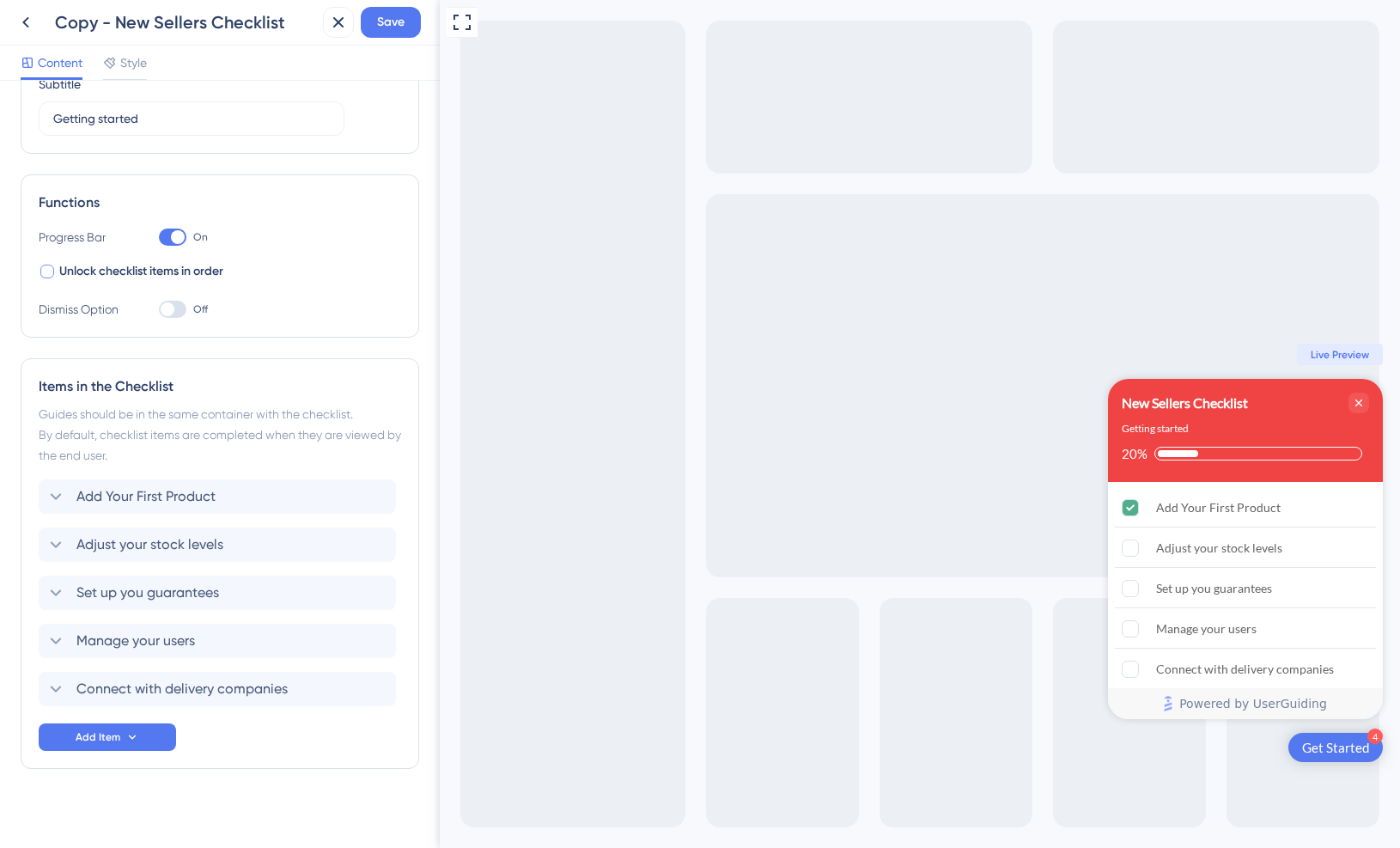
click at [109, 272] on span "Unlock checklist items in order" at bounding box center [141, 272] width 164 height 21
checkbox input "true"
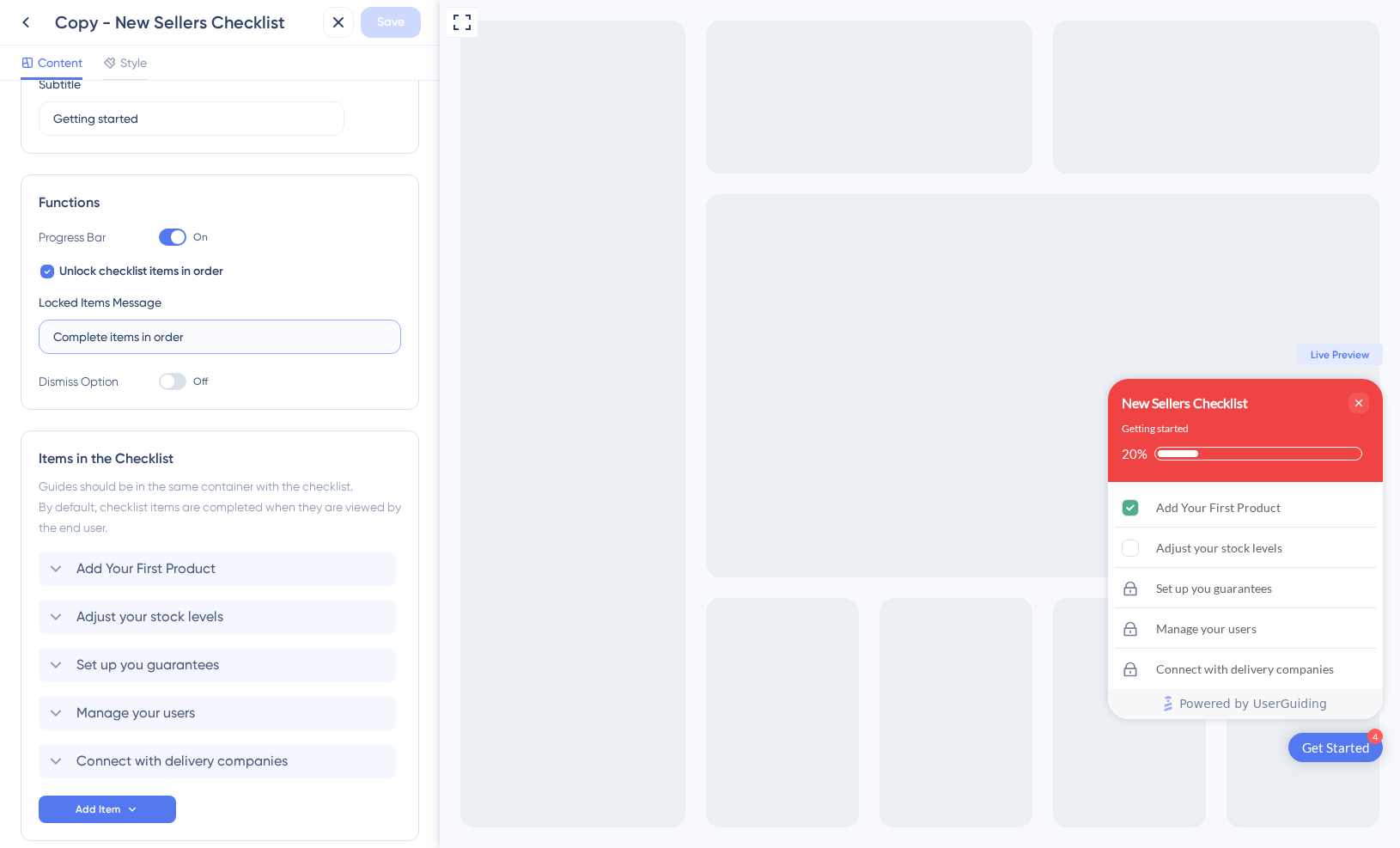
click at [201, 330] on input "Complete items in order" at bounding box center [220, 337] width 334 height 19
click at [201, 292] on div "Locked Items Message Complete items in order" at bounding box center [220, 322] width 362 height 62
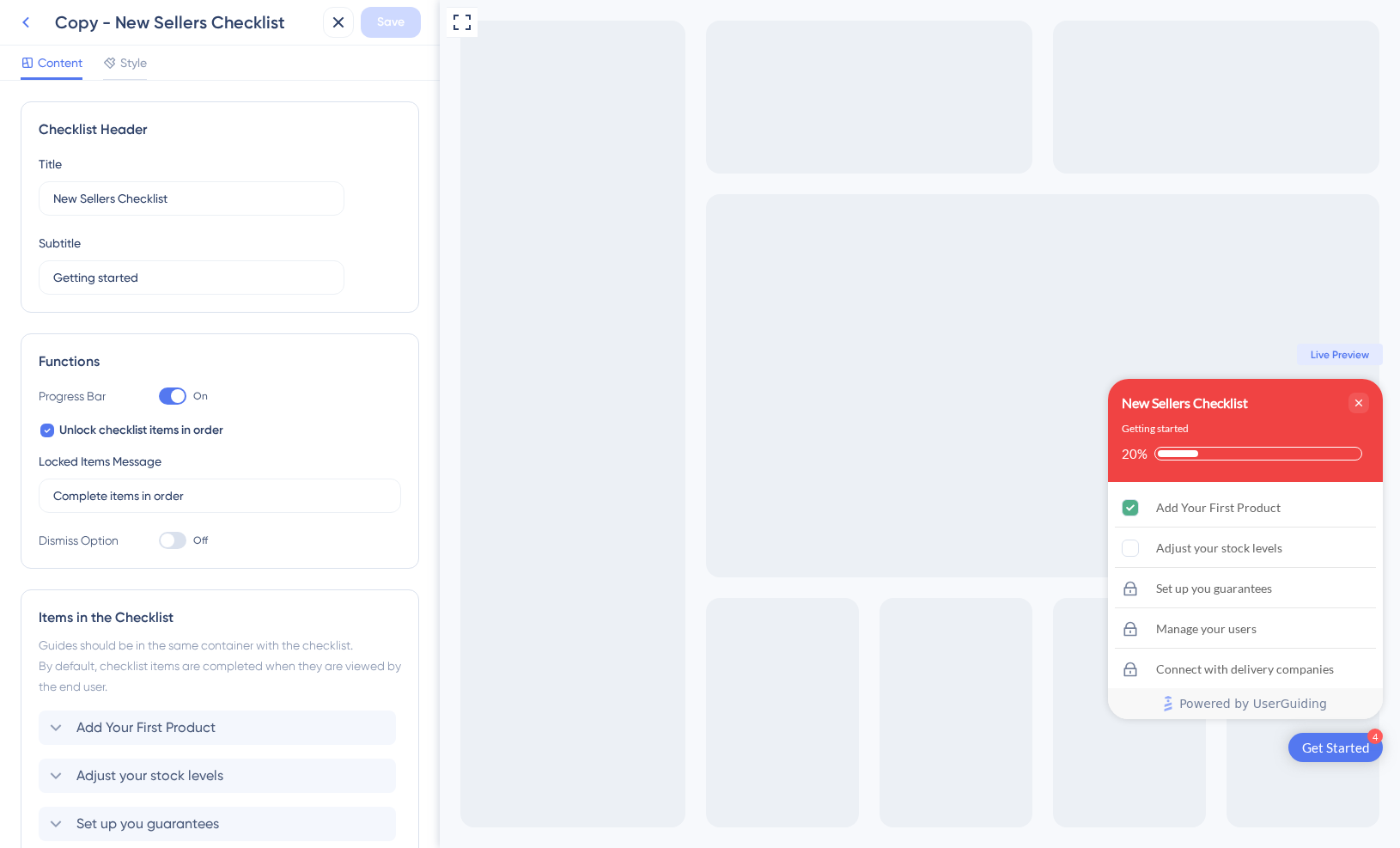
click at [39, 27] on button at bounding box center [26, 22] width 31 height 31
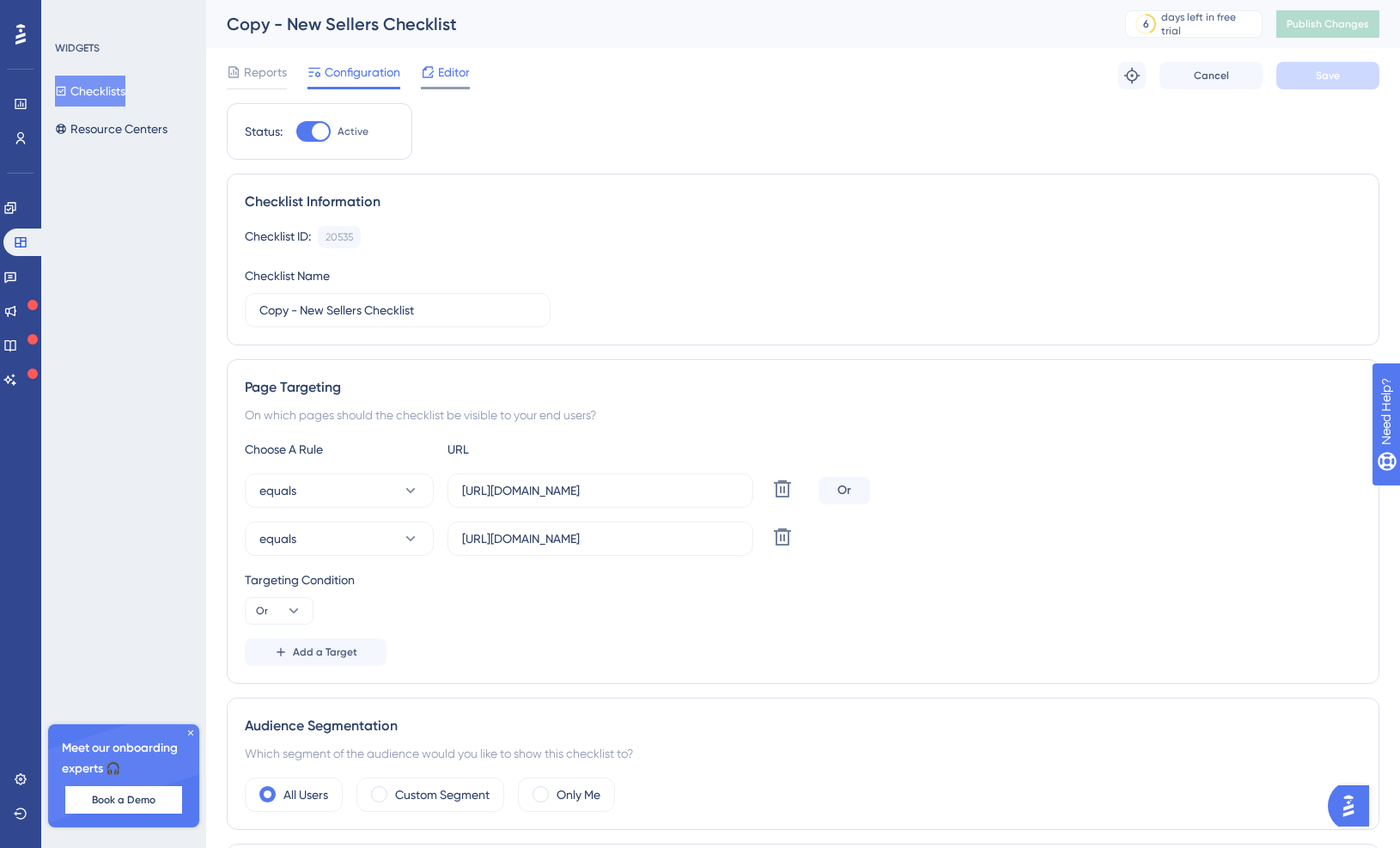
click at [451, 76] on span "Editor" at bounding box center [453, 72] width 31 height 21
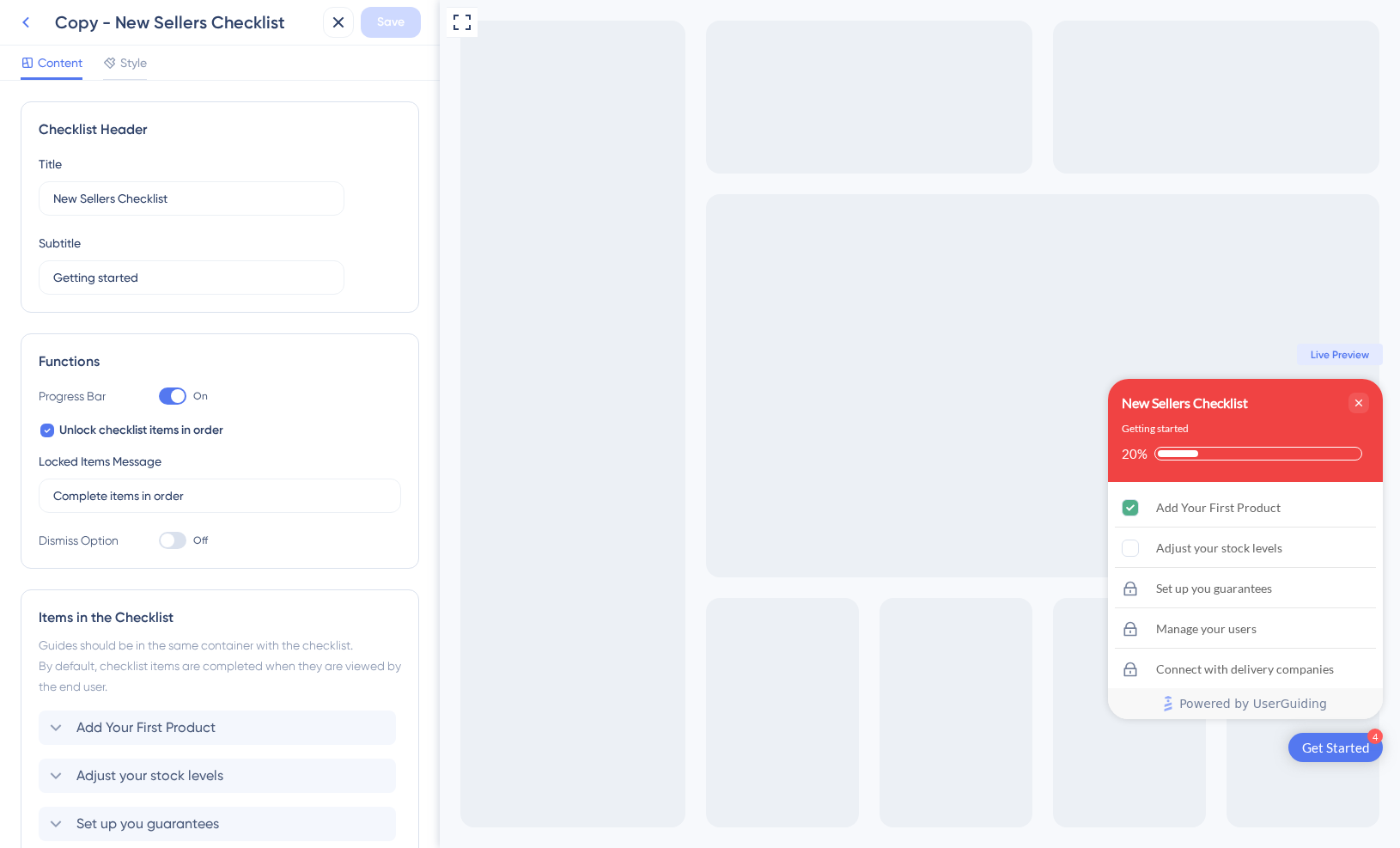
click at [36, 26] on button at bounding box center [26, 22] width 31 height 31
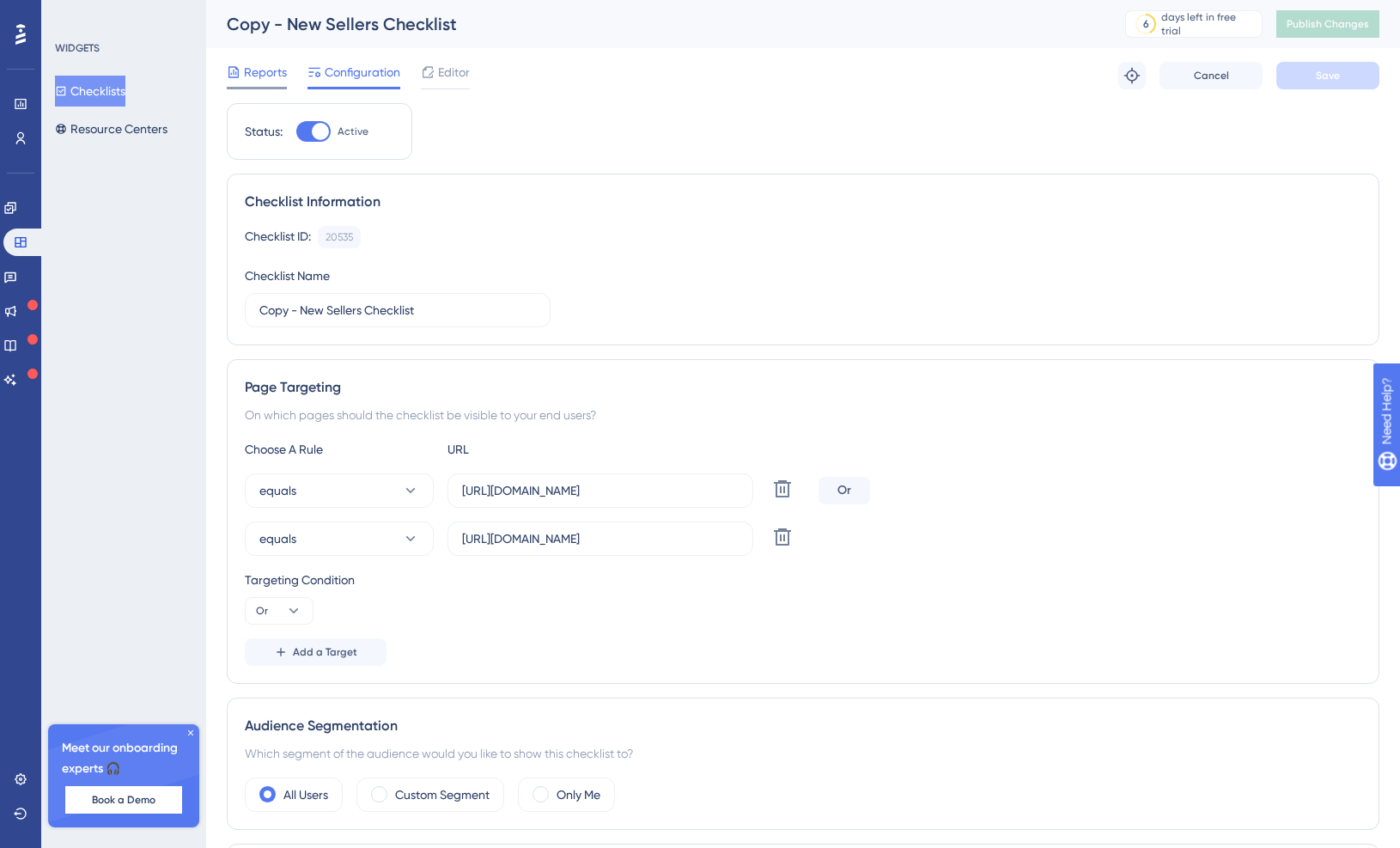
click at [256, 69] on span "Reports" at bounding box center [265, 72] width 43 height 21
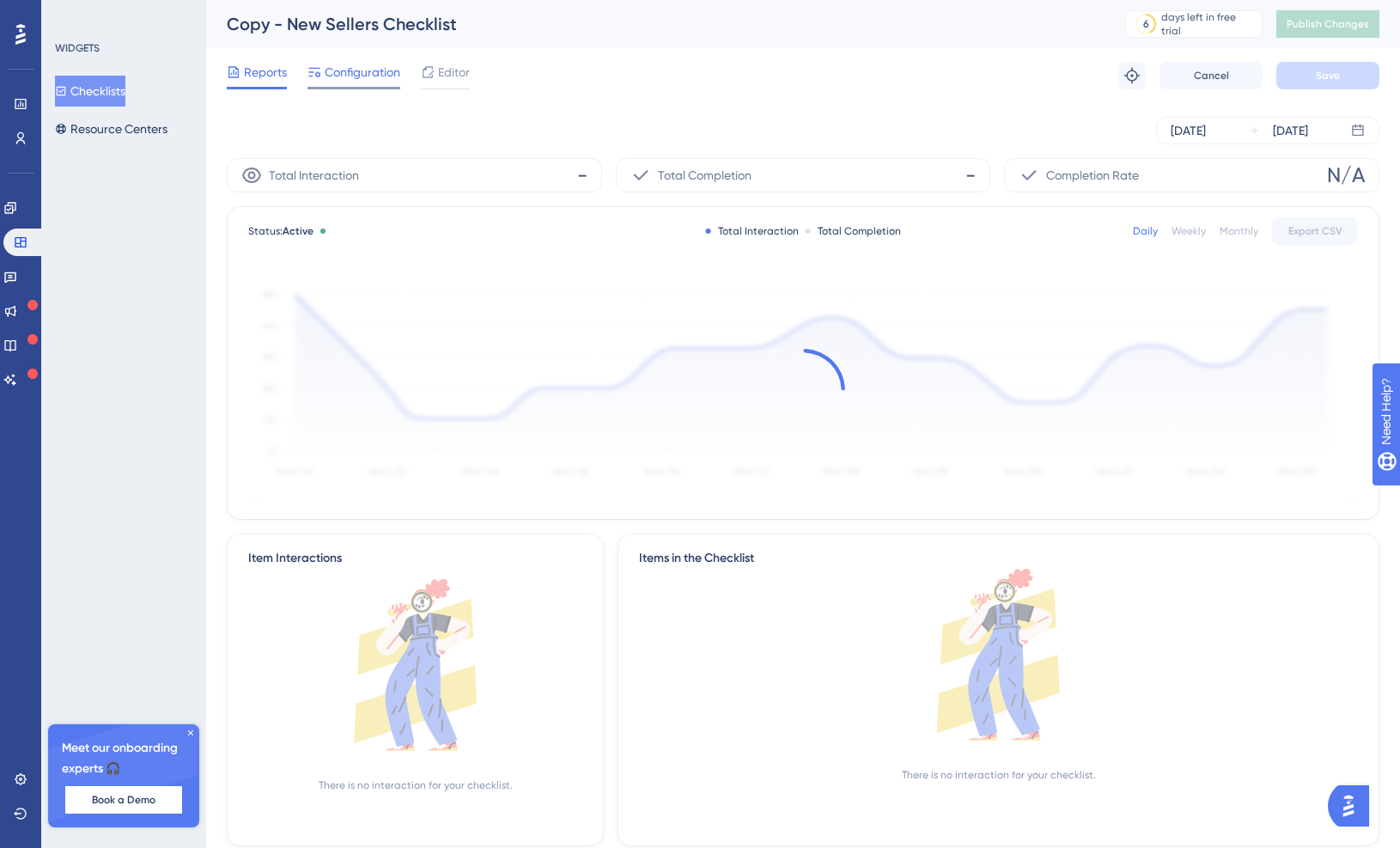
click at [346, 83] on div "Configuration" at bounding box center [355, 75] width 93 height 28
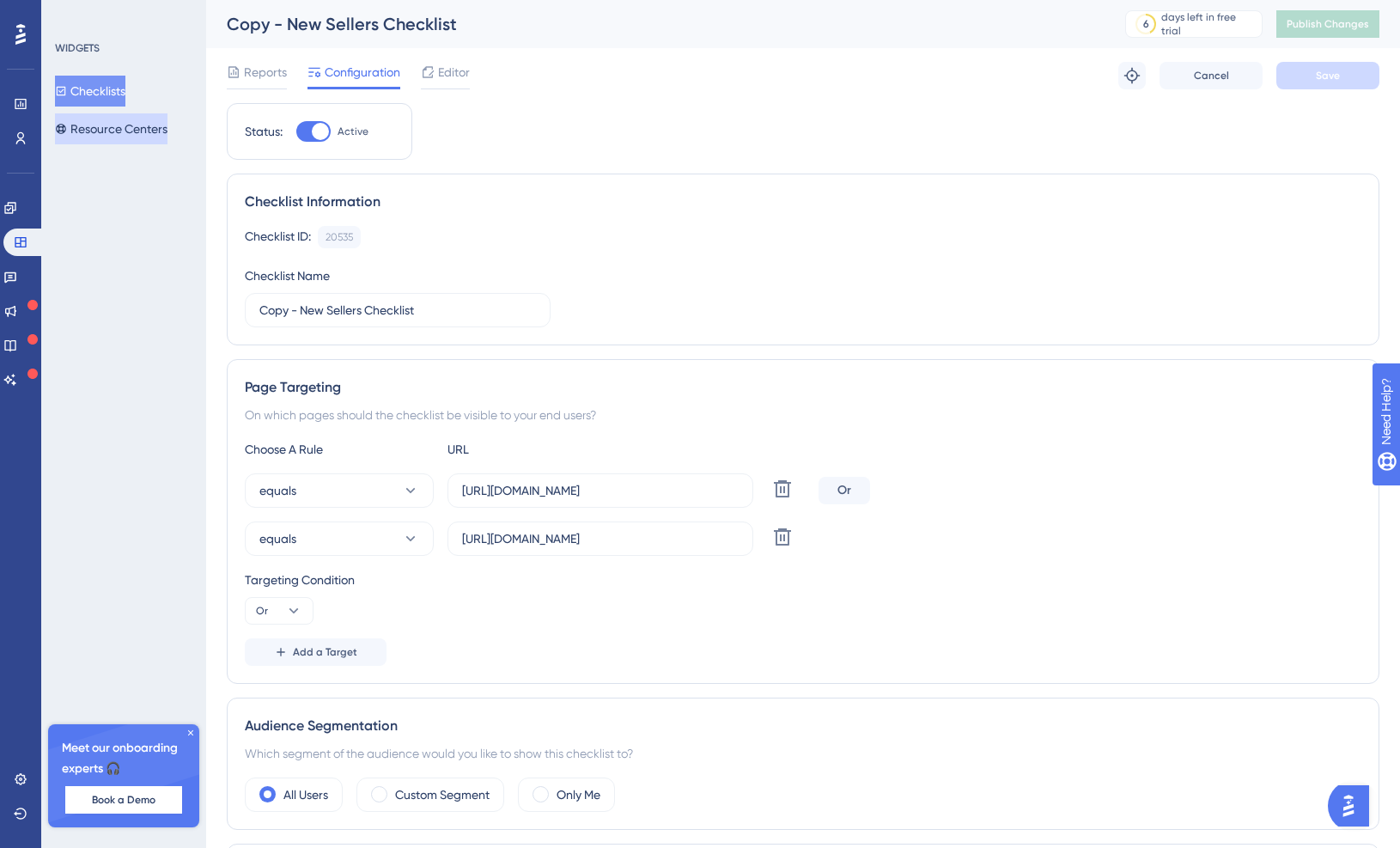
click at [83, 138] on button "Resource Centers" at bounding box center [111, 128] width 112 height 31
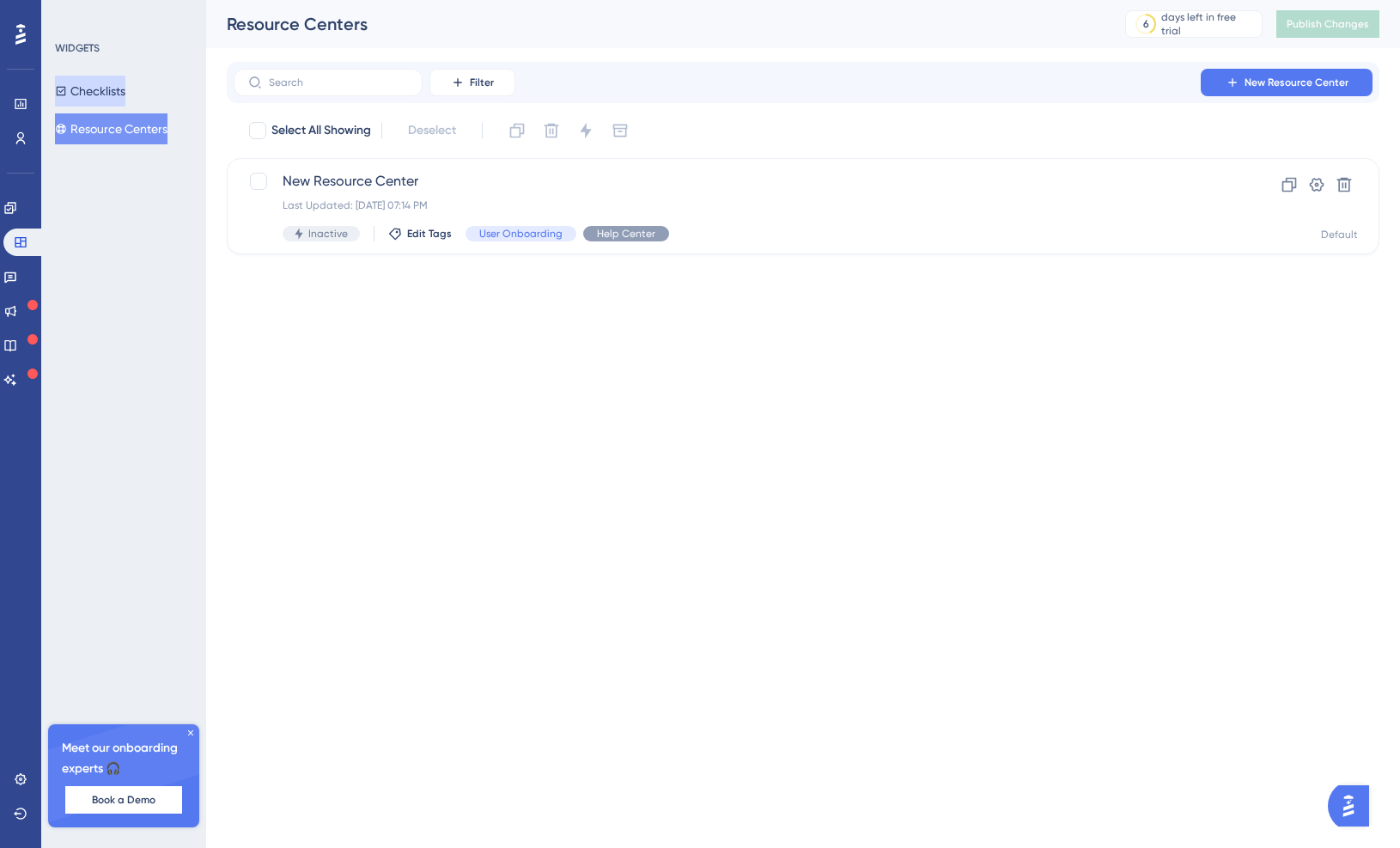
click at [113, 85] on button "Checklists" at bounding box center [90, 91] width 70 height 31
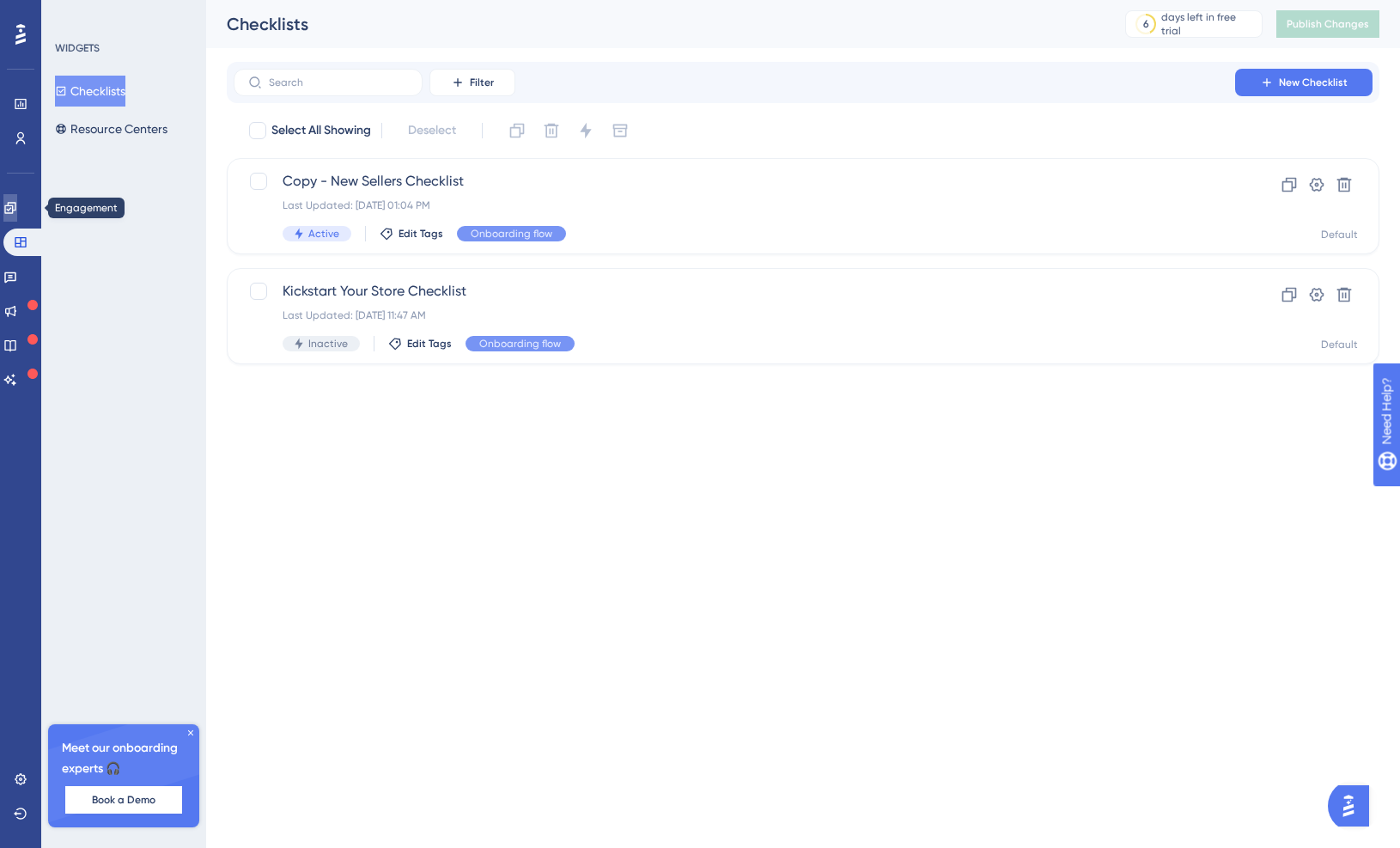
click at [17, 210] on icon at bounding box center [10, 208] width 13 height 13
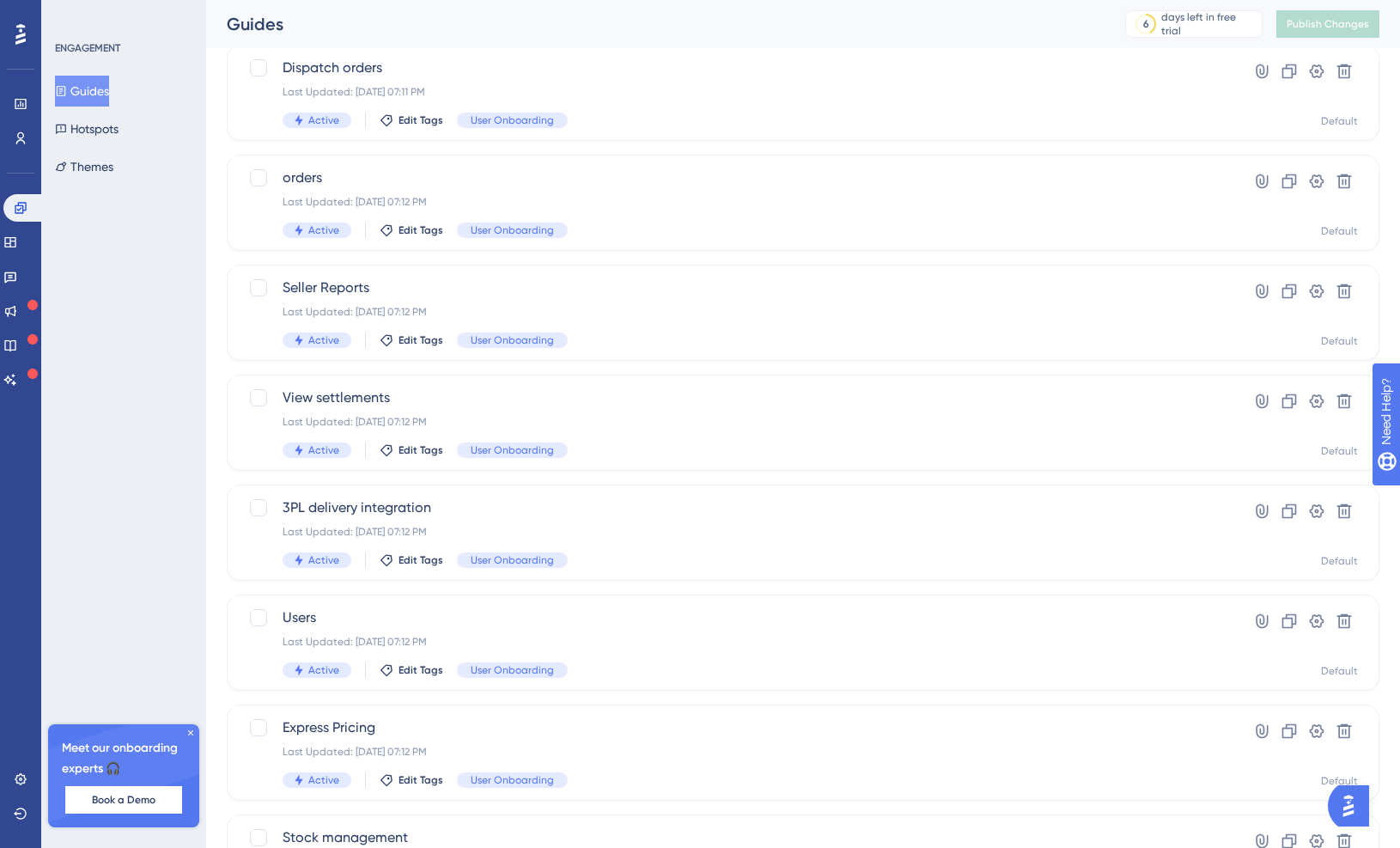
scroll to position [486, 0]
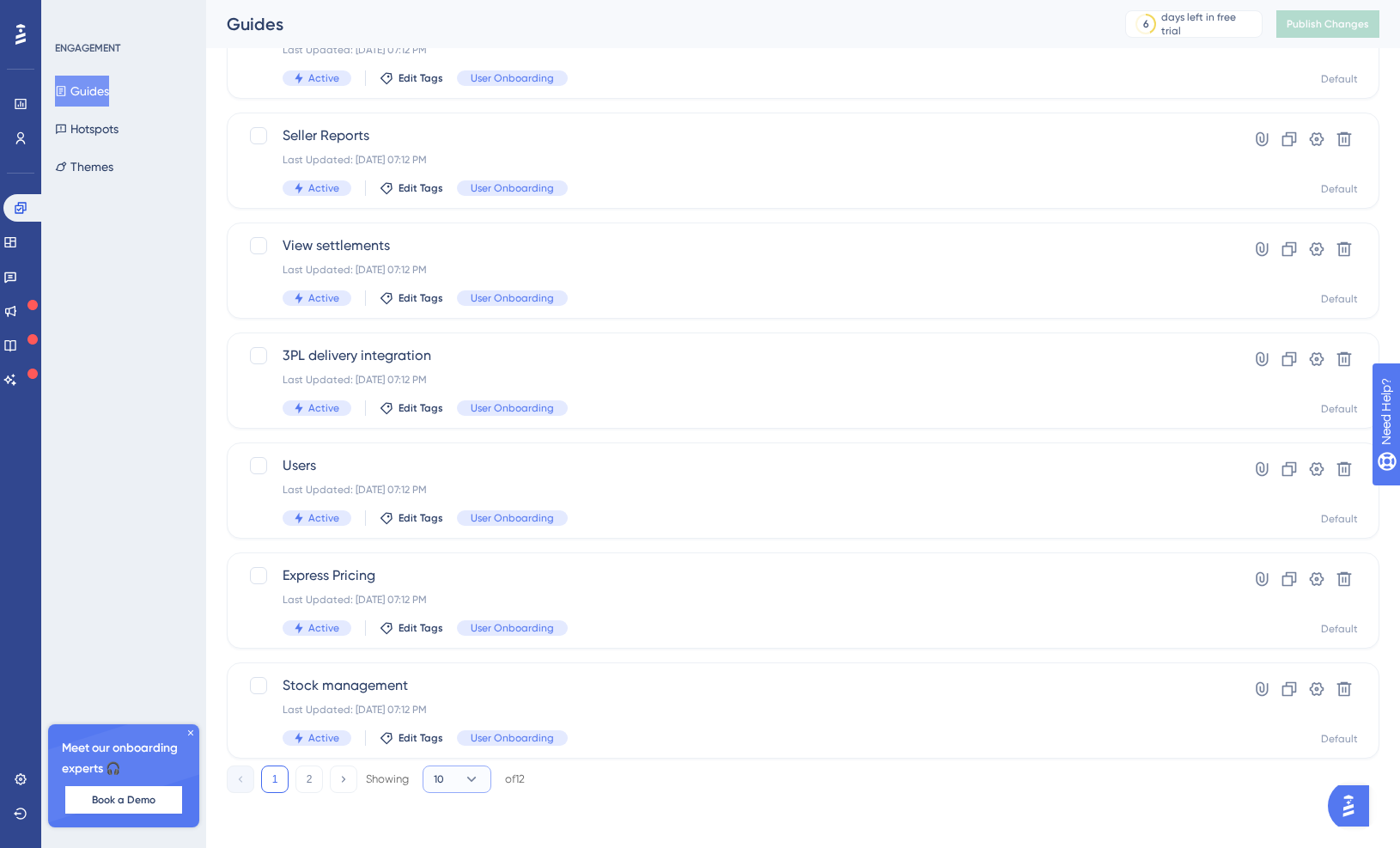
click at [462, 792] on button "10" at bounding box center [457, 779] width 68 height 28
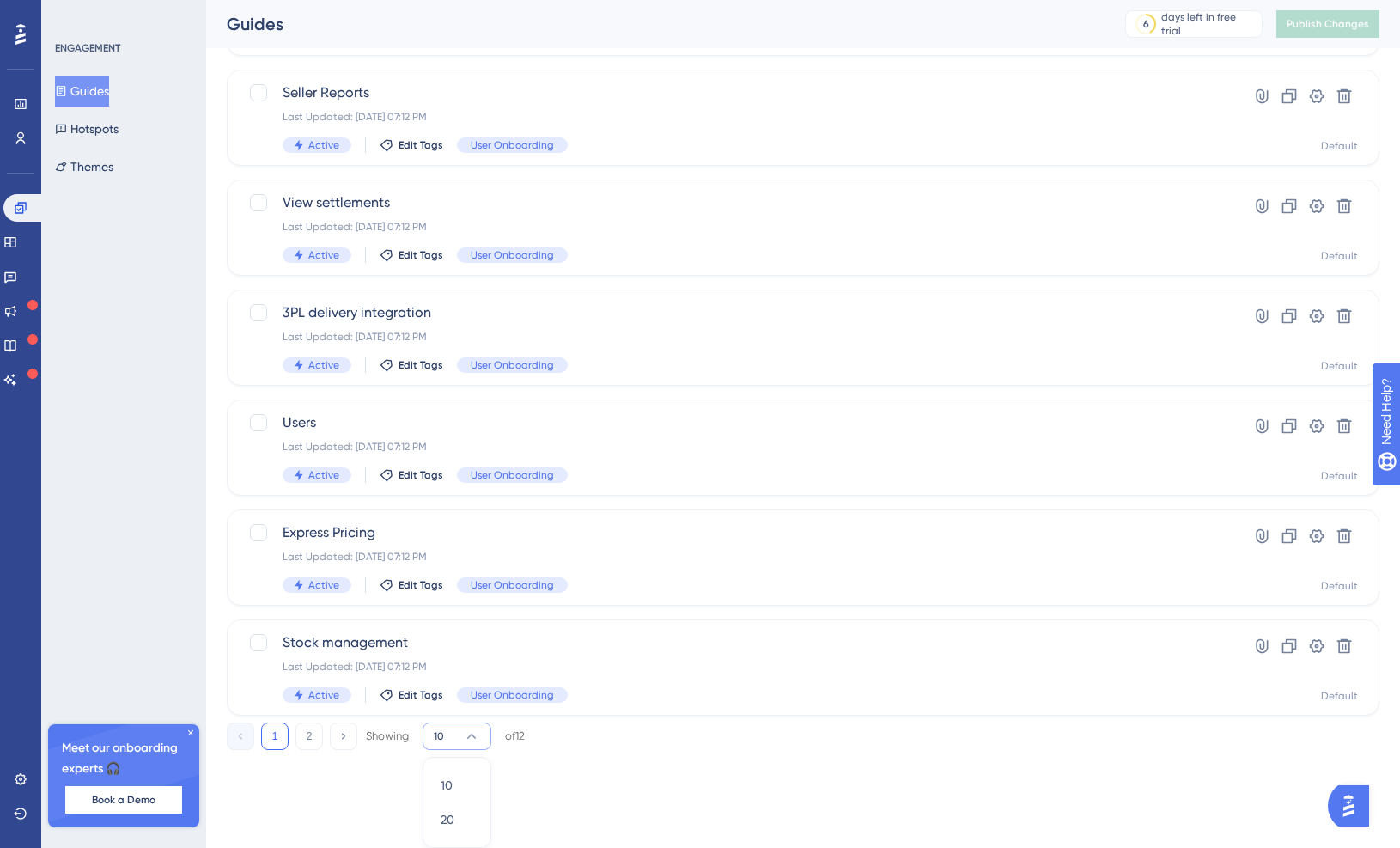
click at [604, 747] on div "1 2 Showing 10 10 10 20 20 of 12" at bounding box center [803, 733] width 1153 height 34
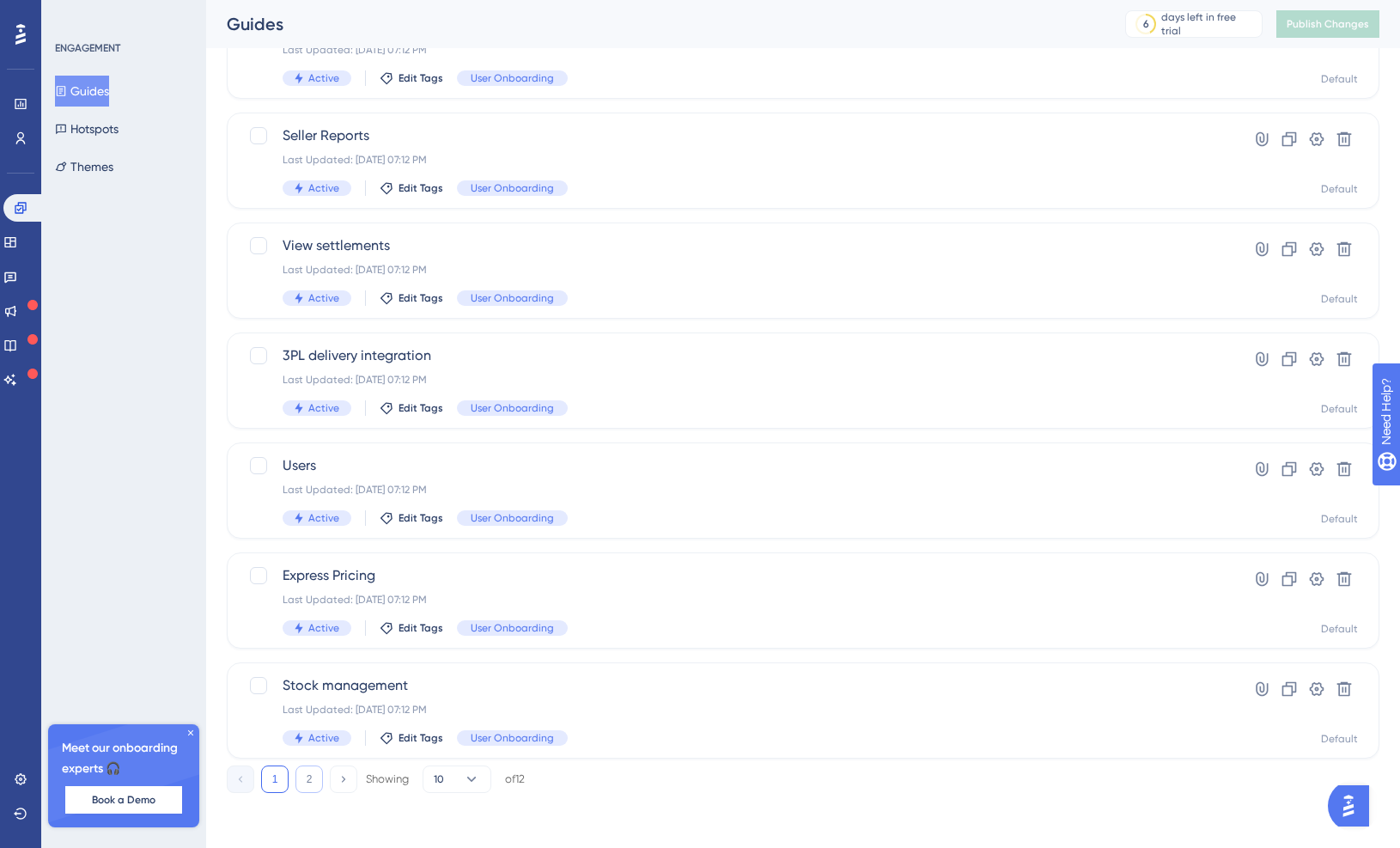
click at [309, 773] on button "2" at bounding box center [309, 779] width 28 height 28
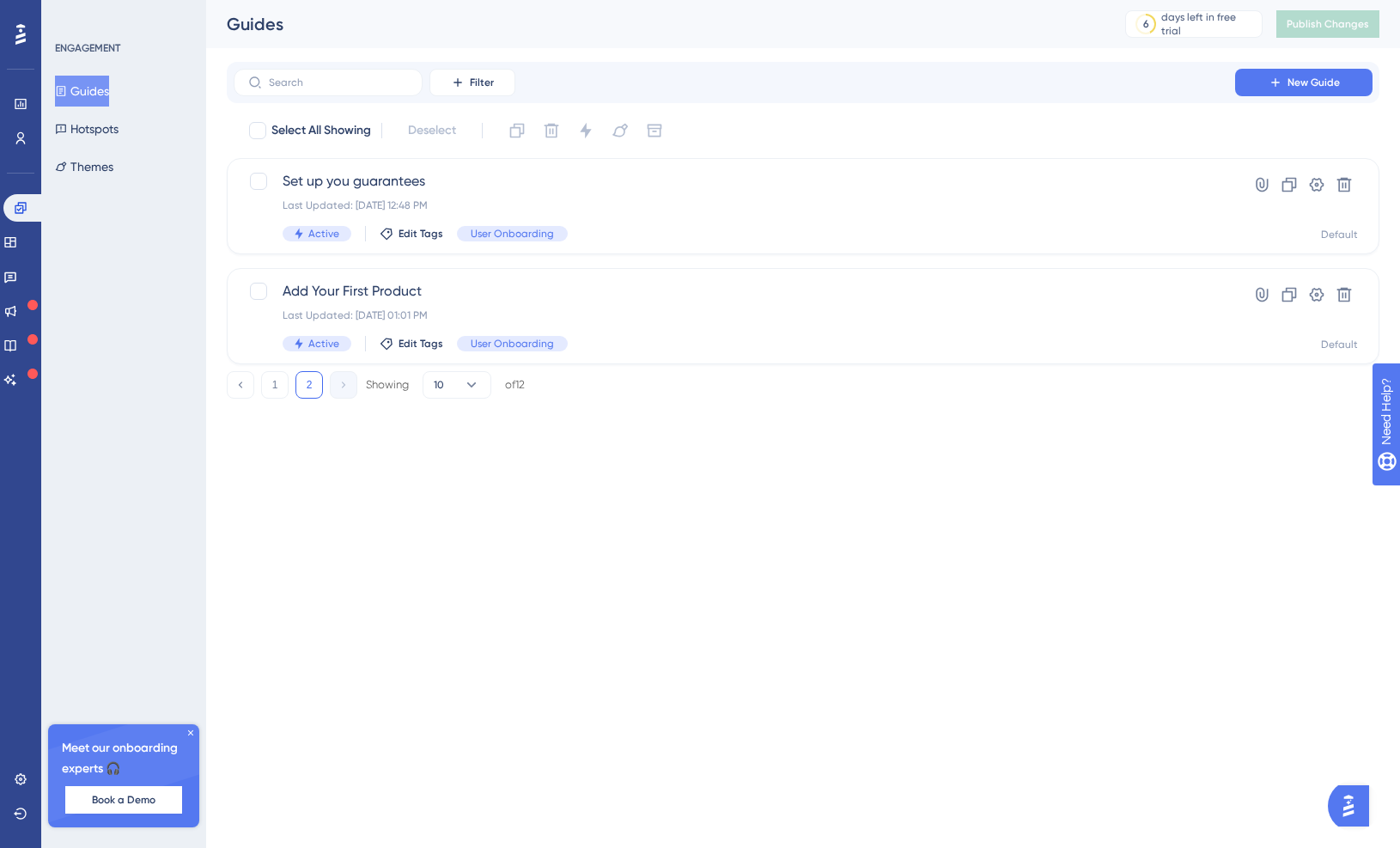
scroll to position [0, 0]
click at [1319, 299] on icon at bounding box center [1317, 295] width 14 height 13
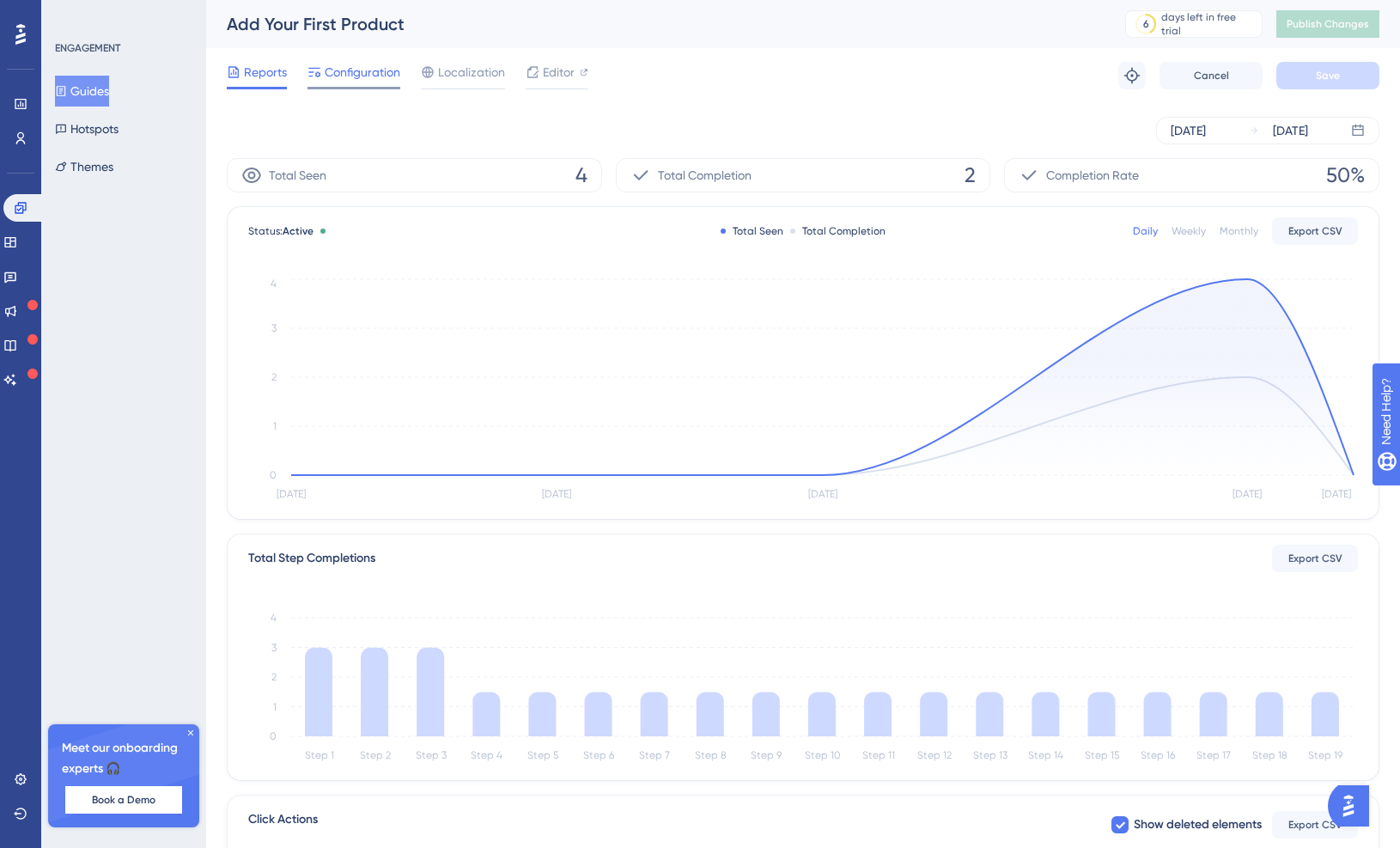
click at [352, 80] on span "Configuration" at bounding box center [363, 72] width 76 height 21
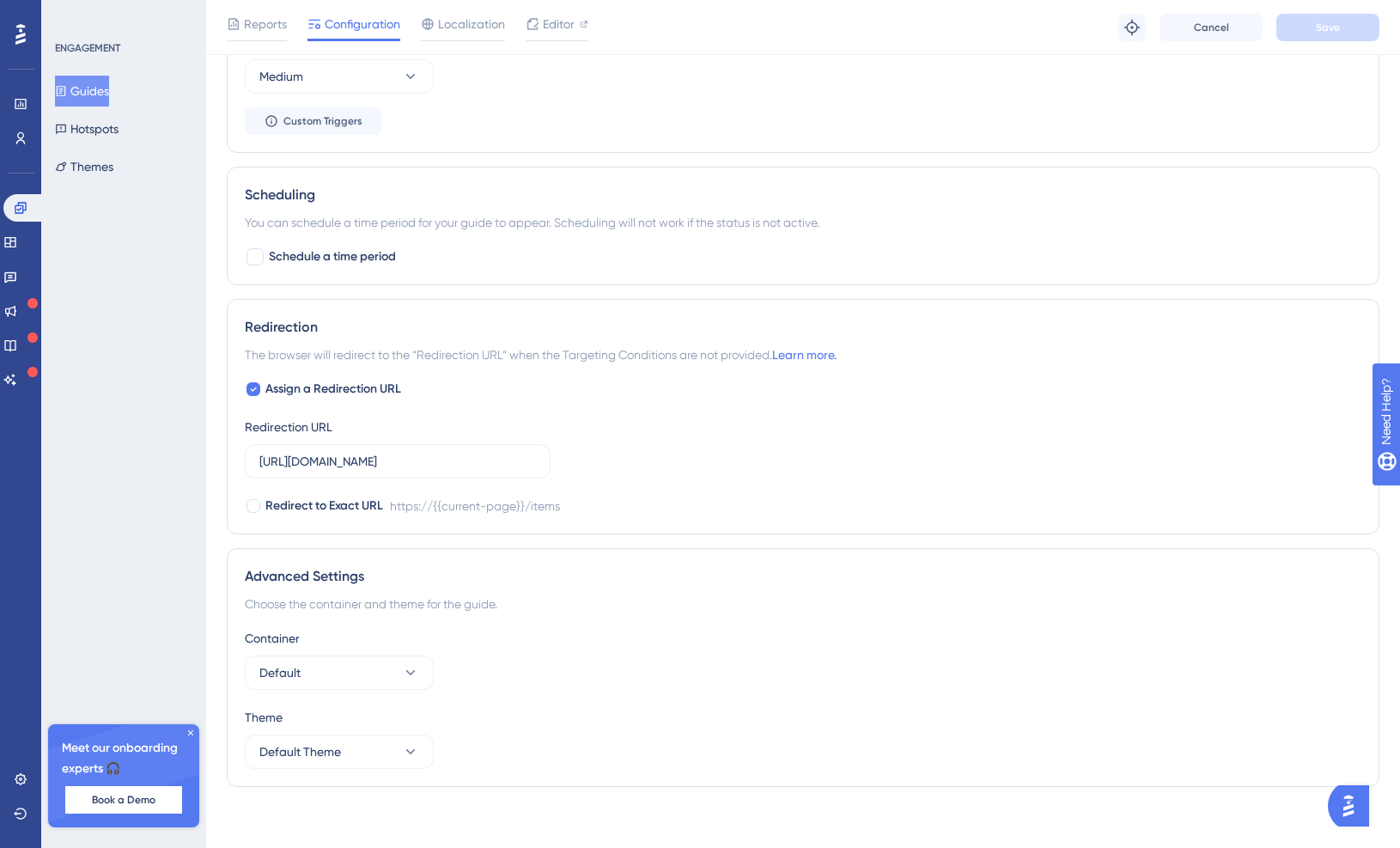
scroll to position [1099, 0]
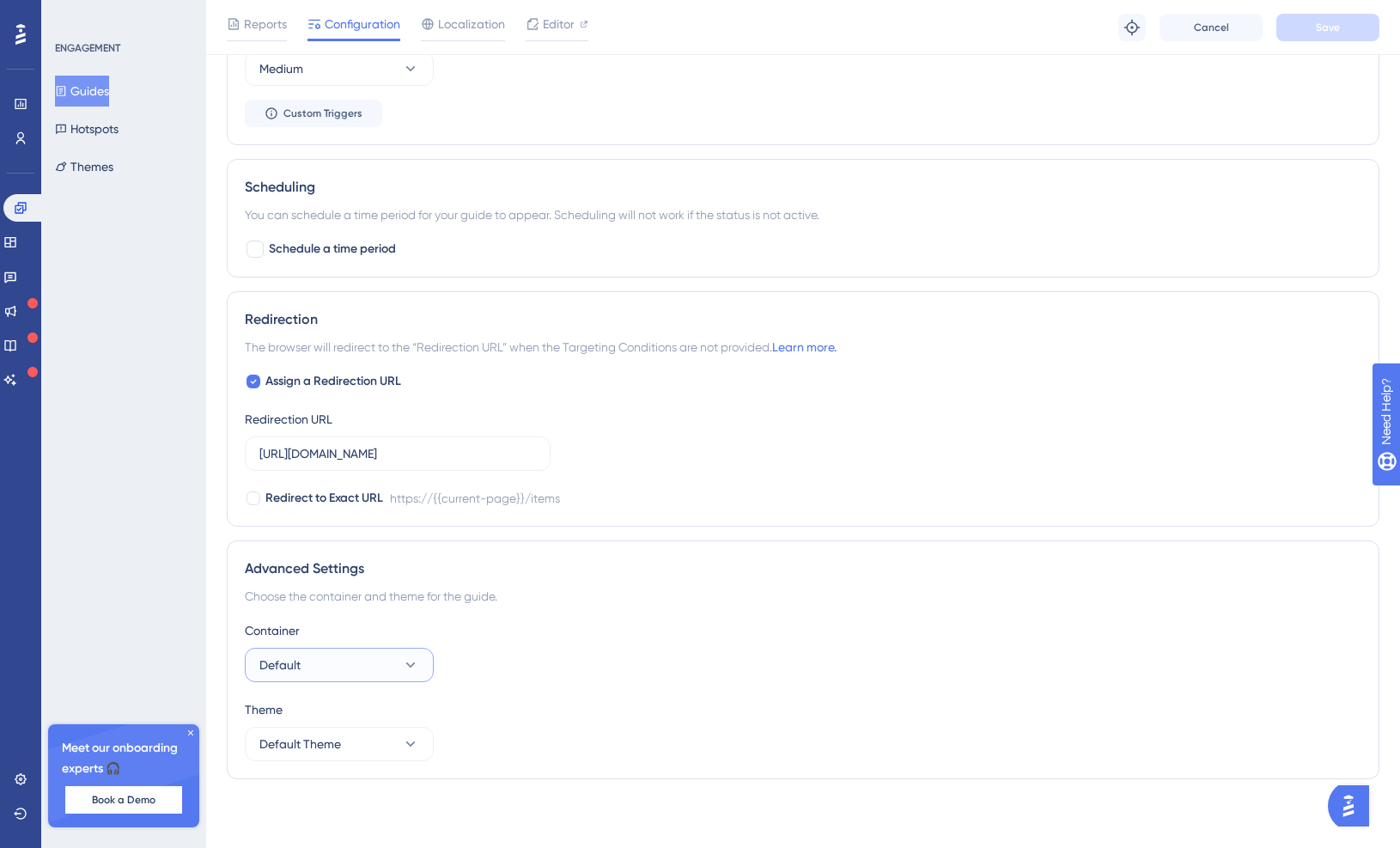
click at [364, 677] on button "Default" at bounding box center [339, 665] width 189 height 34
click at [479, 667] on div "Container Default Default Default" at bounding box center [803, 651] width 1117 height 62
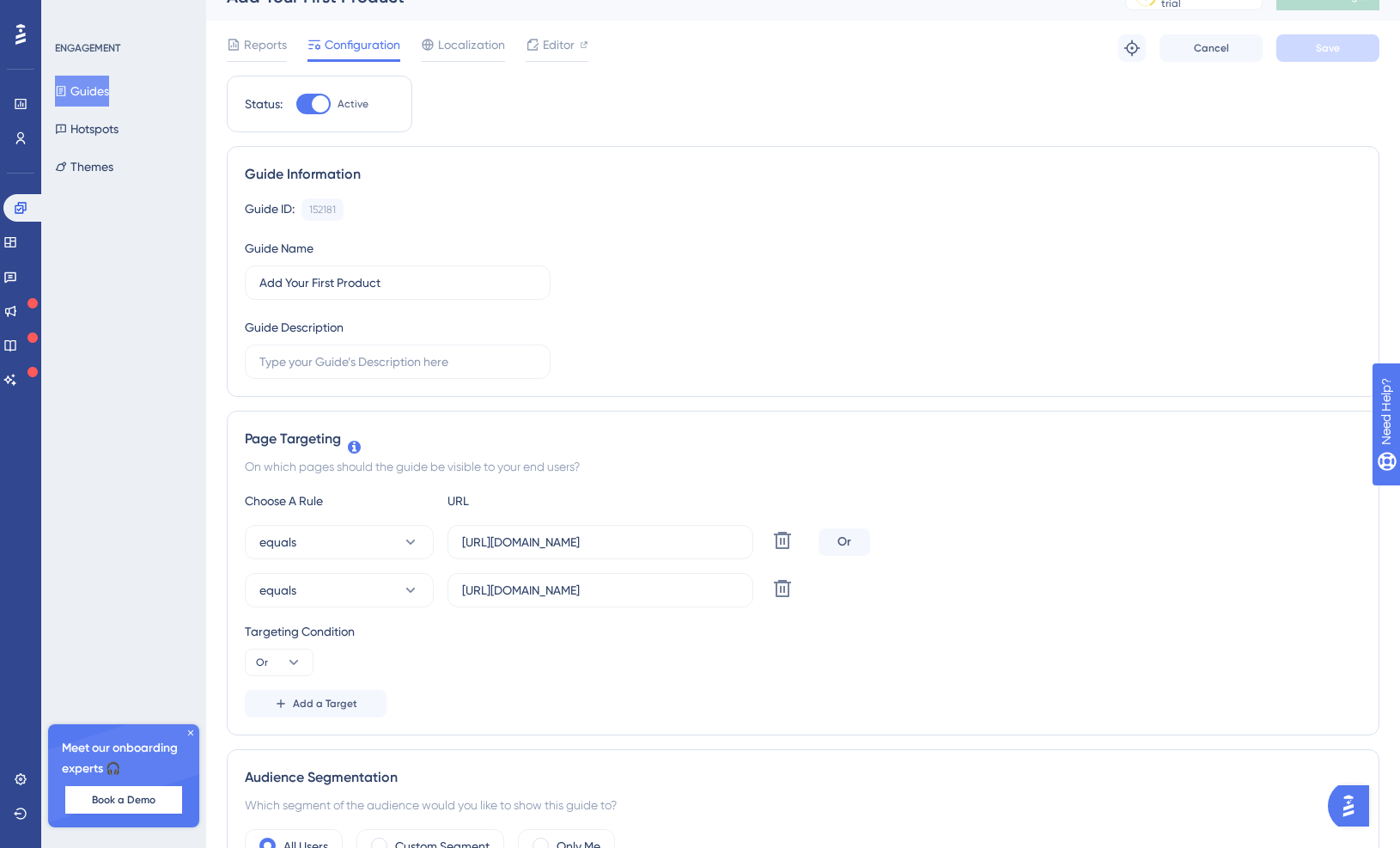
scroll to position [0, 0]
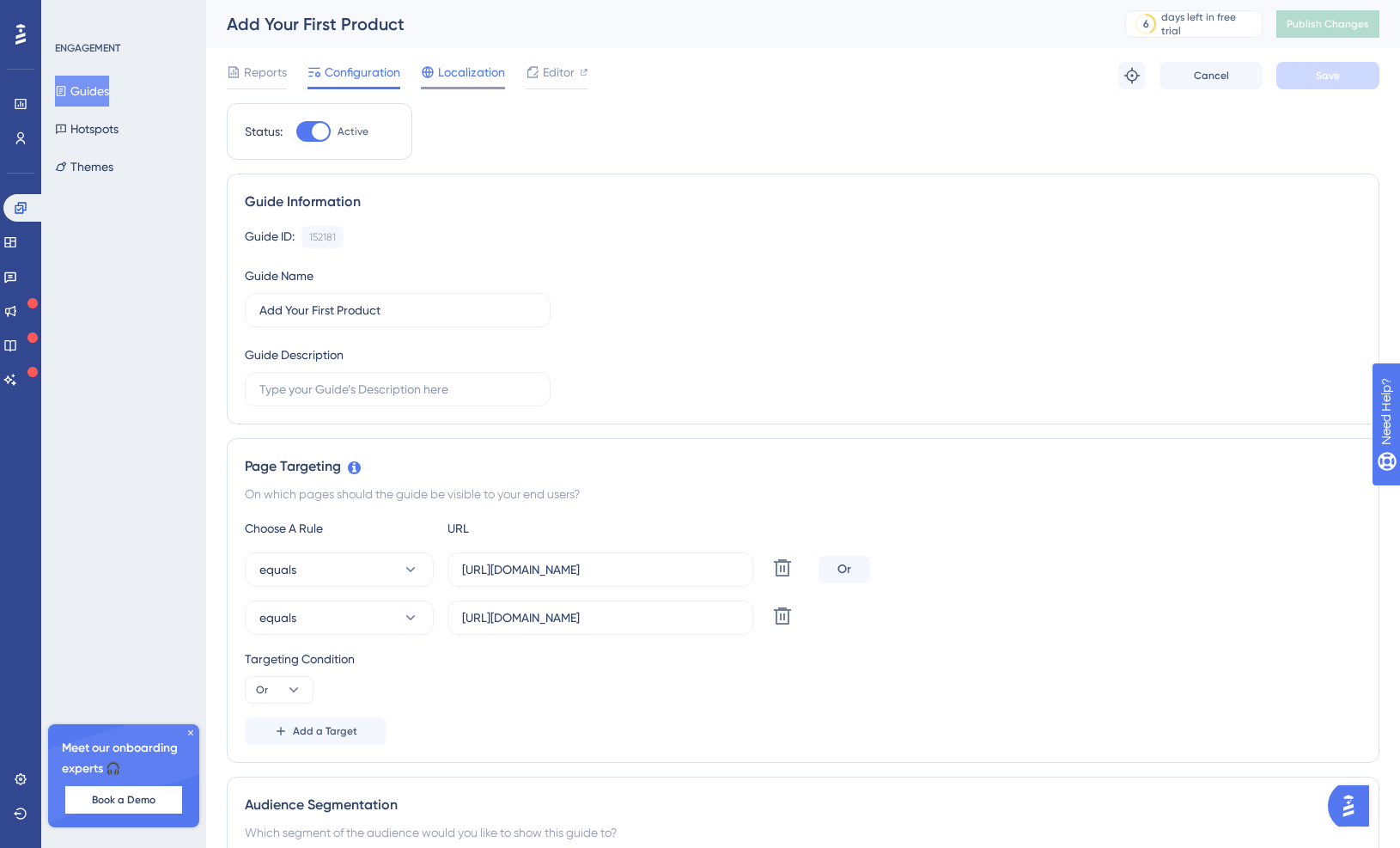
click at [449, 76] on span "Localization" at bounding box center [471, 72] width 67 height 21
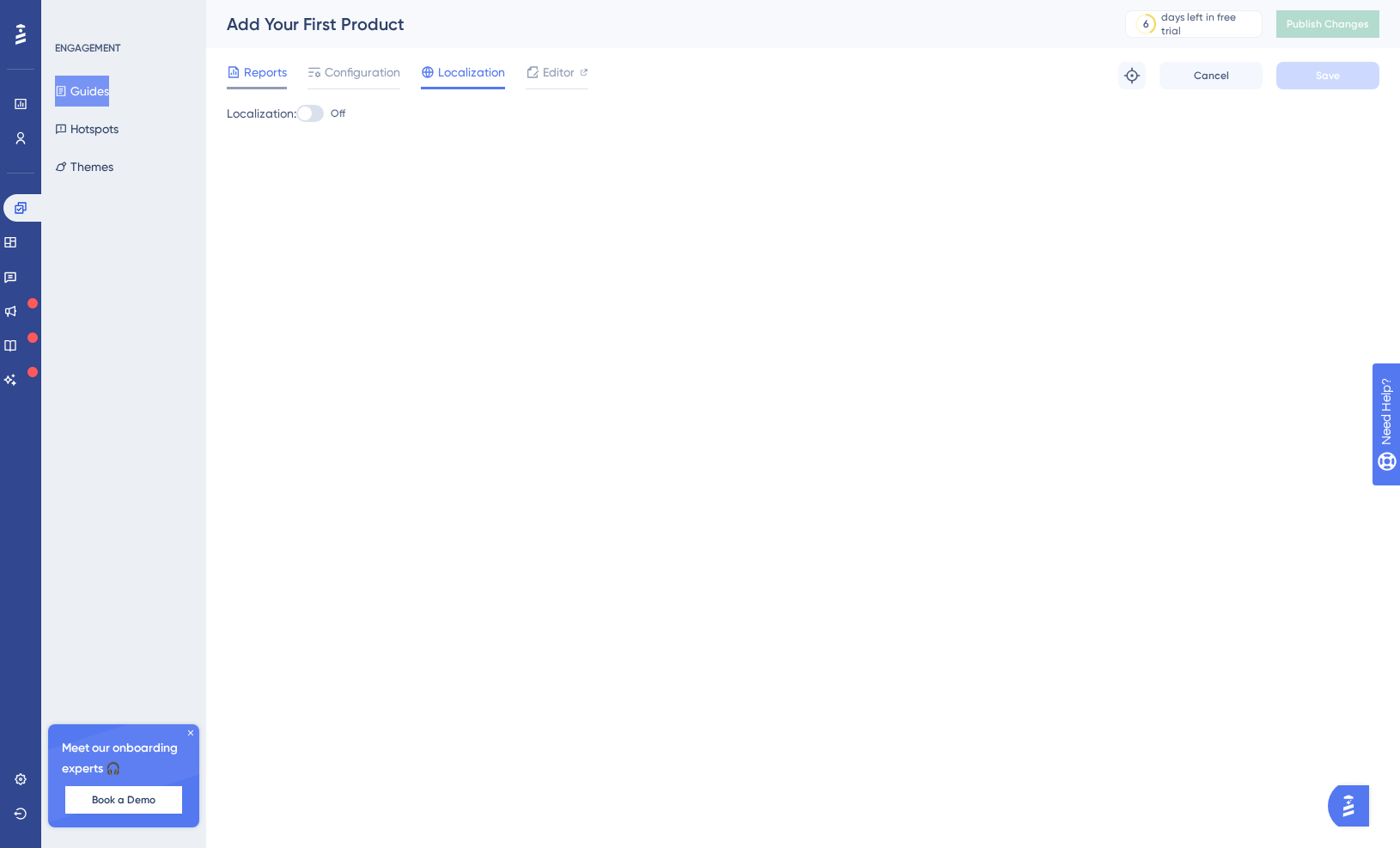
click at [242, 82] on div "Reports" at bounding box center [257, 72] width 60 height 21
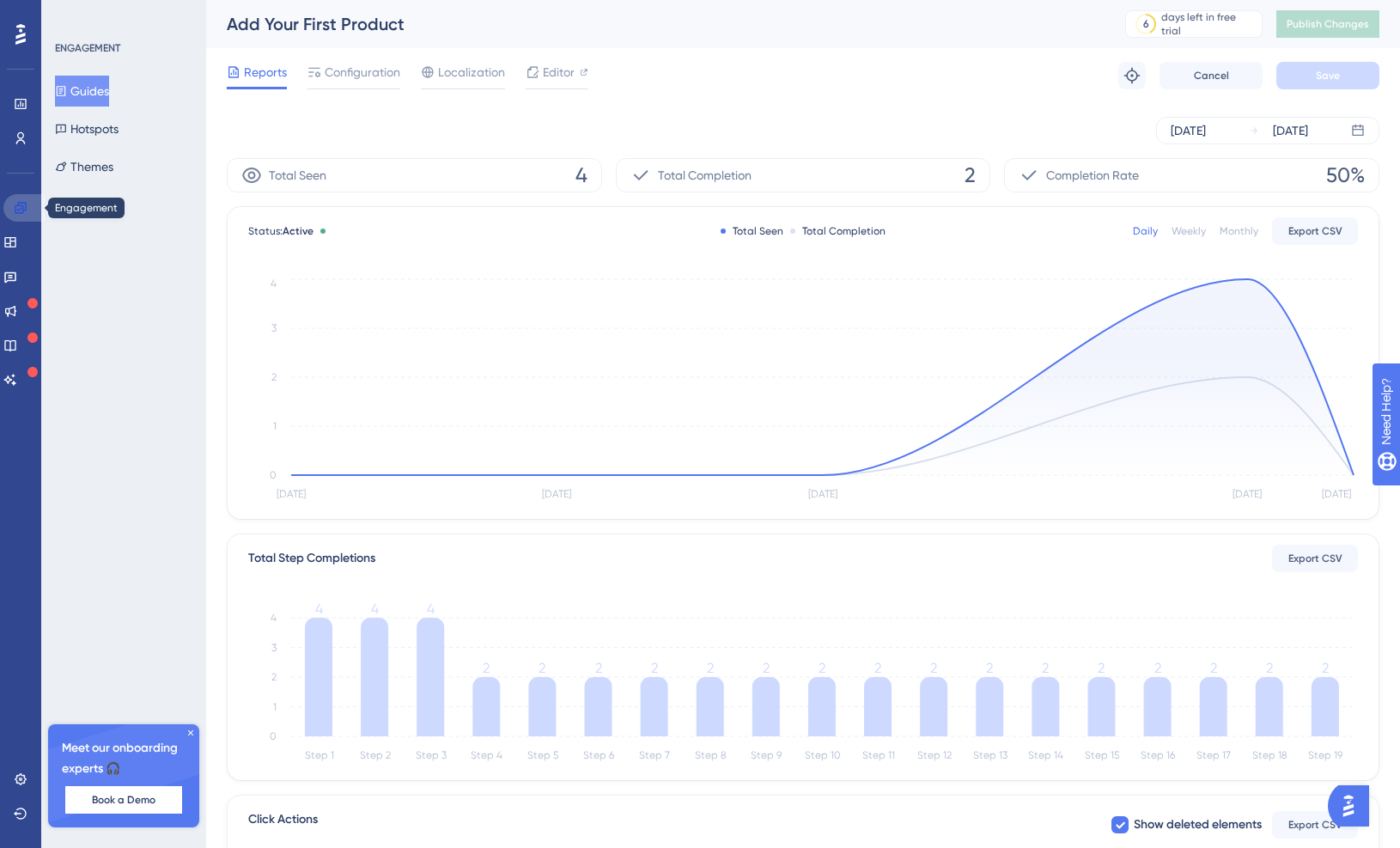
click at [29, 202] on link at bounding box center [24, 207] width 41 height 28
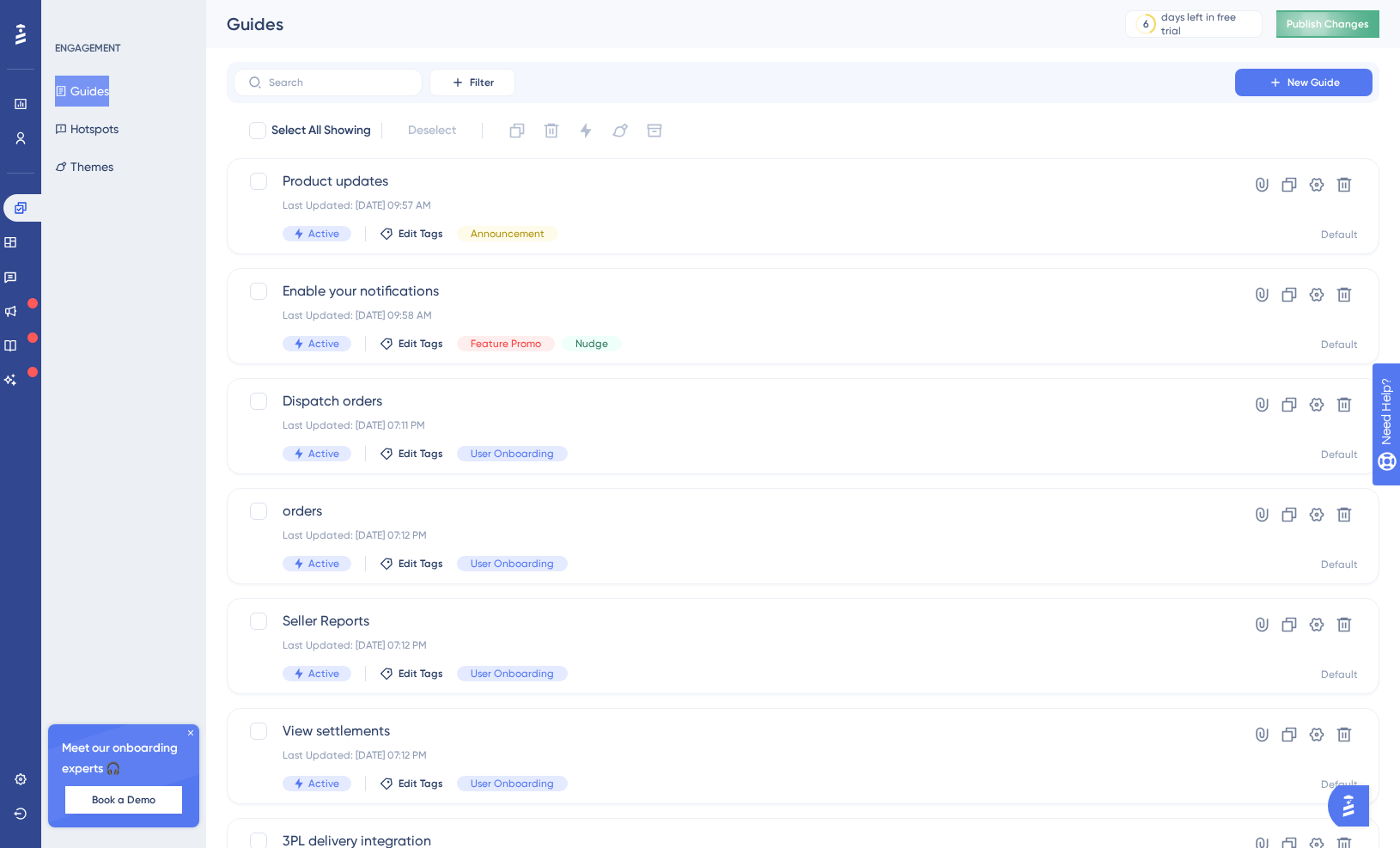
click at [1293, 34] on button "Publish Changes" at bounding box center [1328, 24] width 103 height 28
click at [1315, 29] on span "Publish Changes" at bounding box center [1328, 24] width 83 height 13
click at [17, 106] on icon at bounding box center [20, 104] width 13 height 13
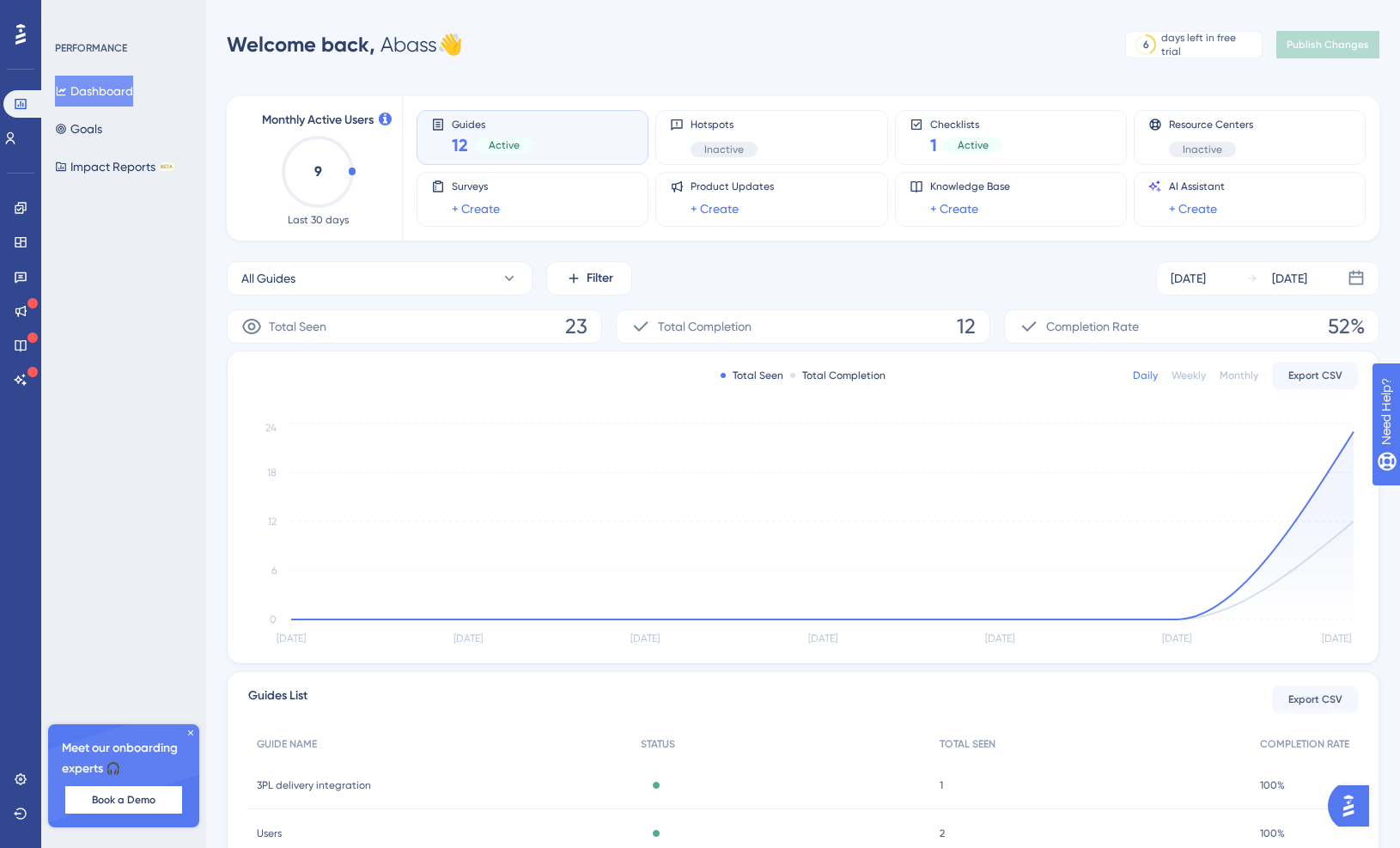
click at [713, 335] on span "Total Completion" at bounding box center [704, 327] width 94 height 21
click at [552, 331] on div "Total Seen 23" at bounding box center [414, 326] width 375 height 34
click at [23, 207] on icon at bounding box center [20, 208] width 13 height 13
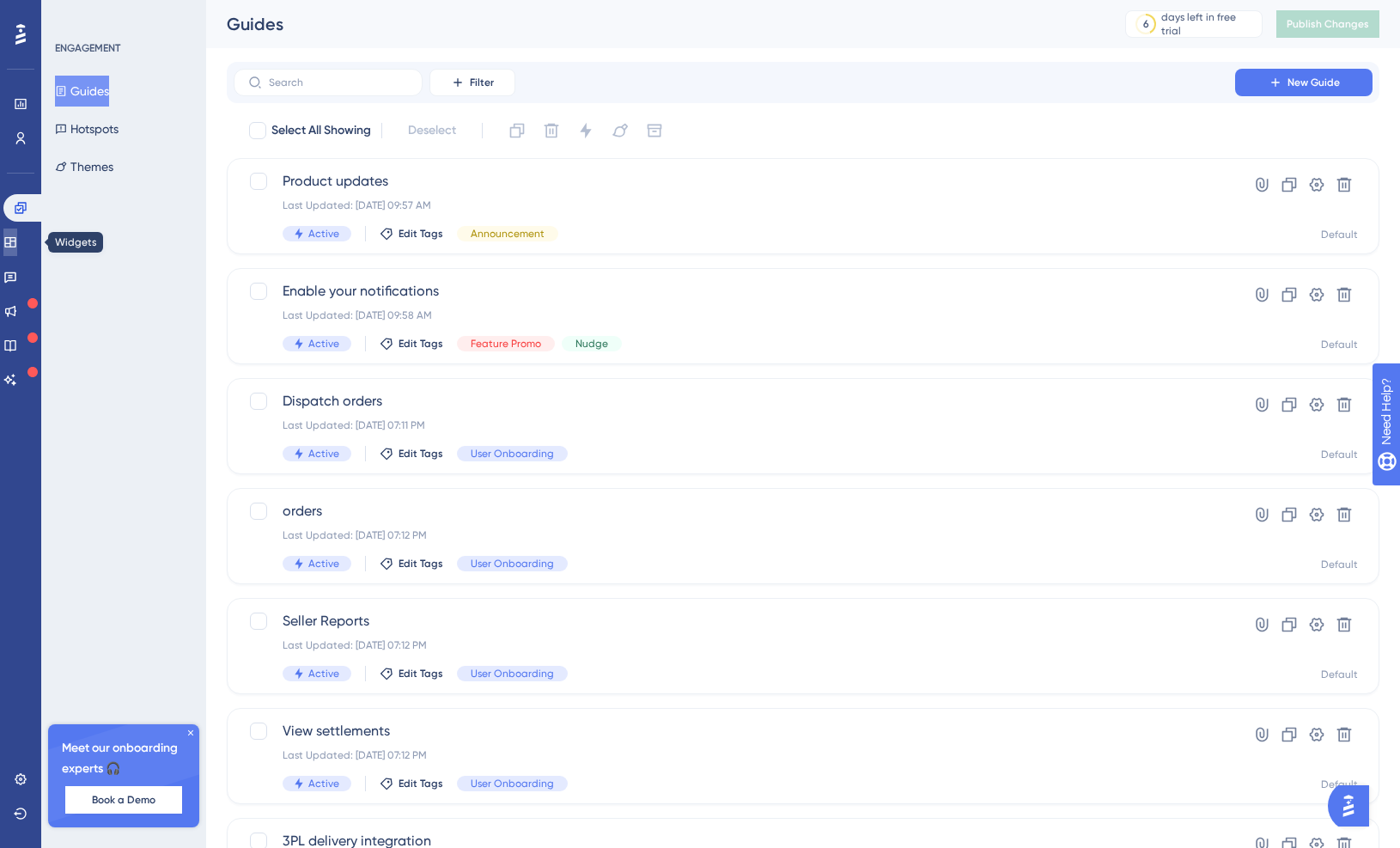
click at [17, 245] on link at bounding box center [10, 241] width 13 height 28
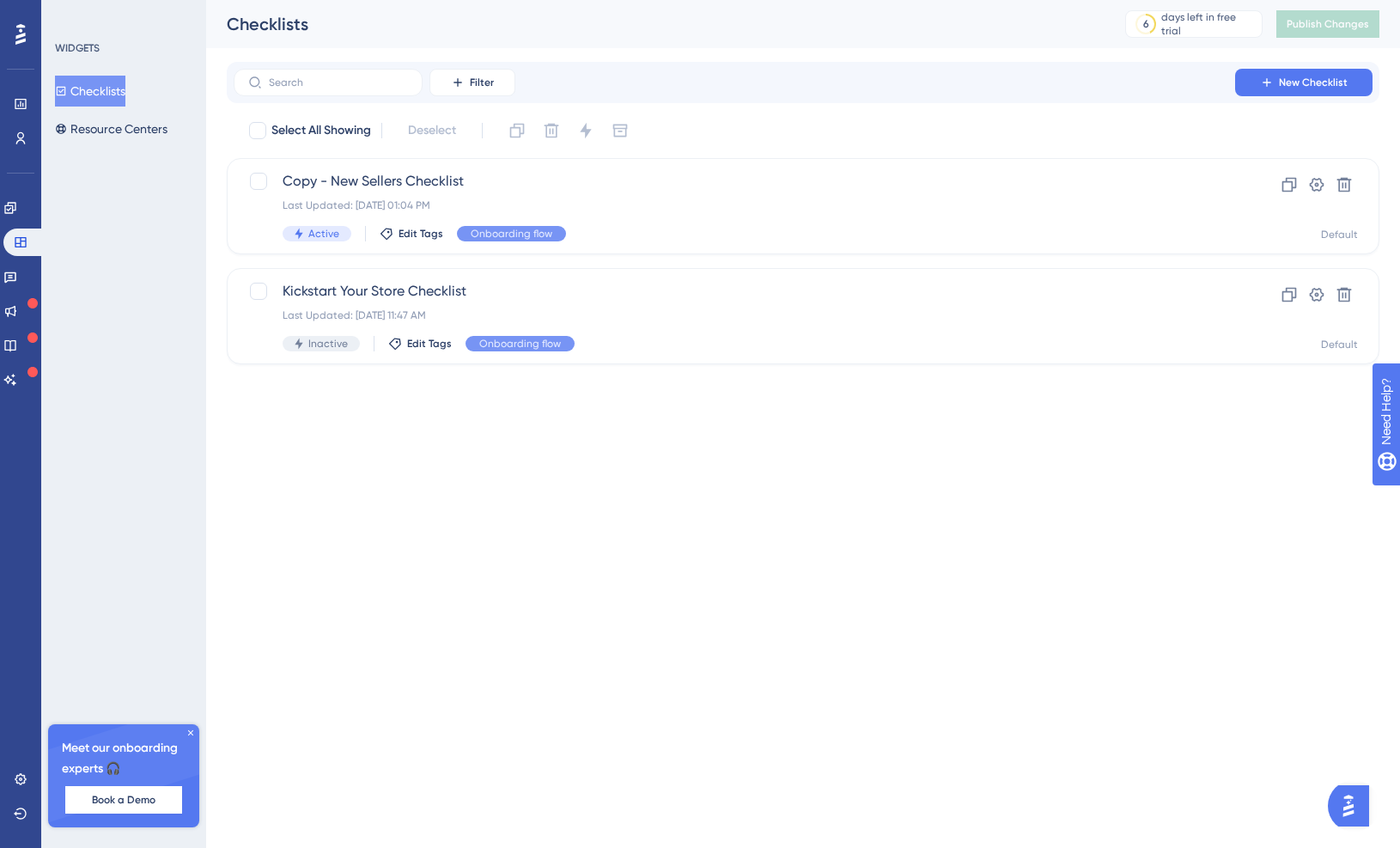
click at [125, 99] on button "Checklists" at bounding box center [90, 91] width 70 height 31
click at [799, 218] on div "Copy - New Sellers Checklist Last Updated: Sep 22 2025, 01:04 PM Active Edit Ta…" at bounding box center [734, 206] width 904 height 70
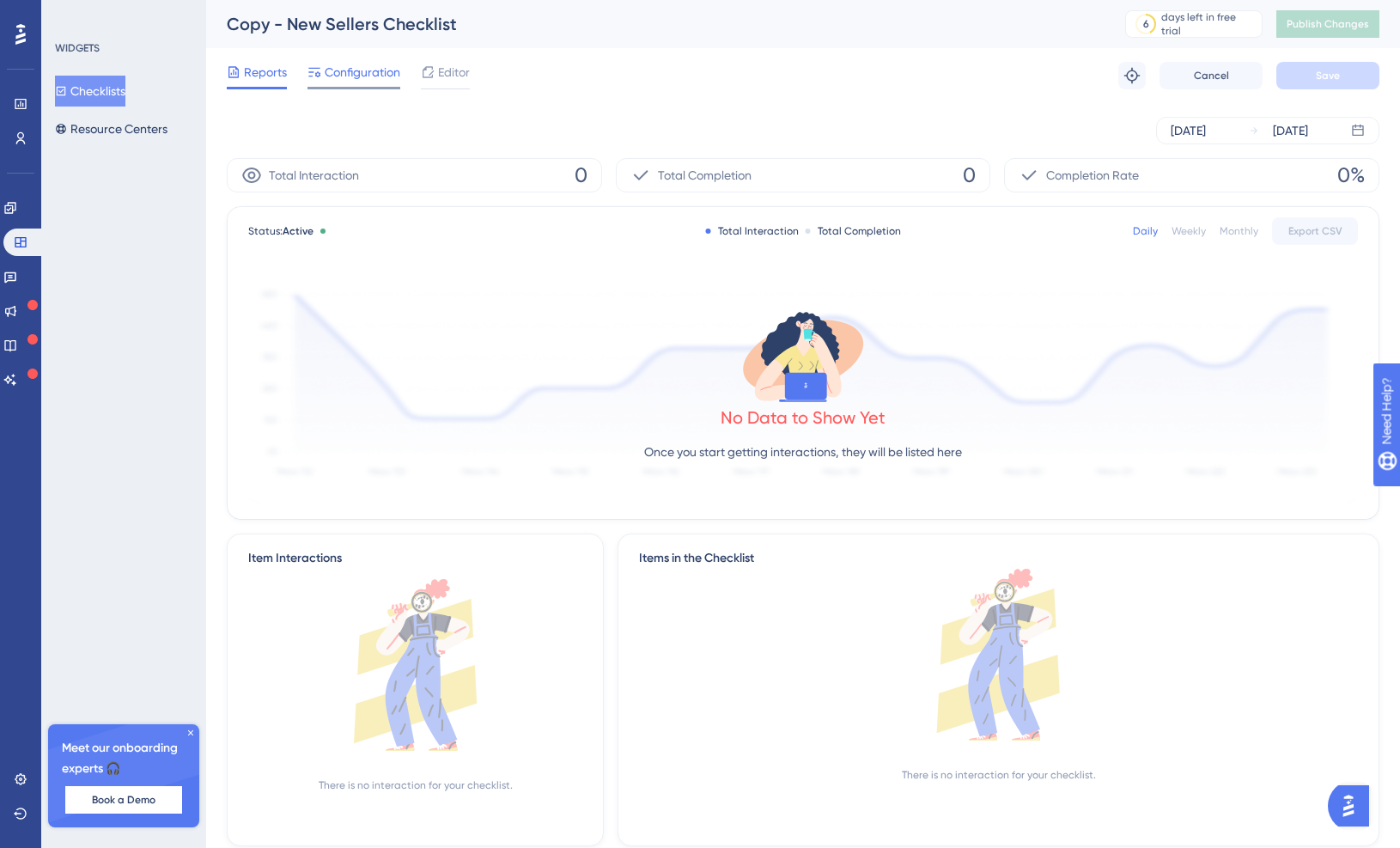
click at [356, 72] on span "Configuration" at bounding box center [363, 72] width 76 height 21
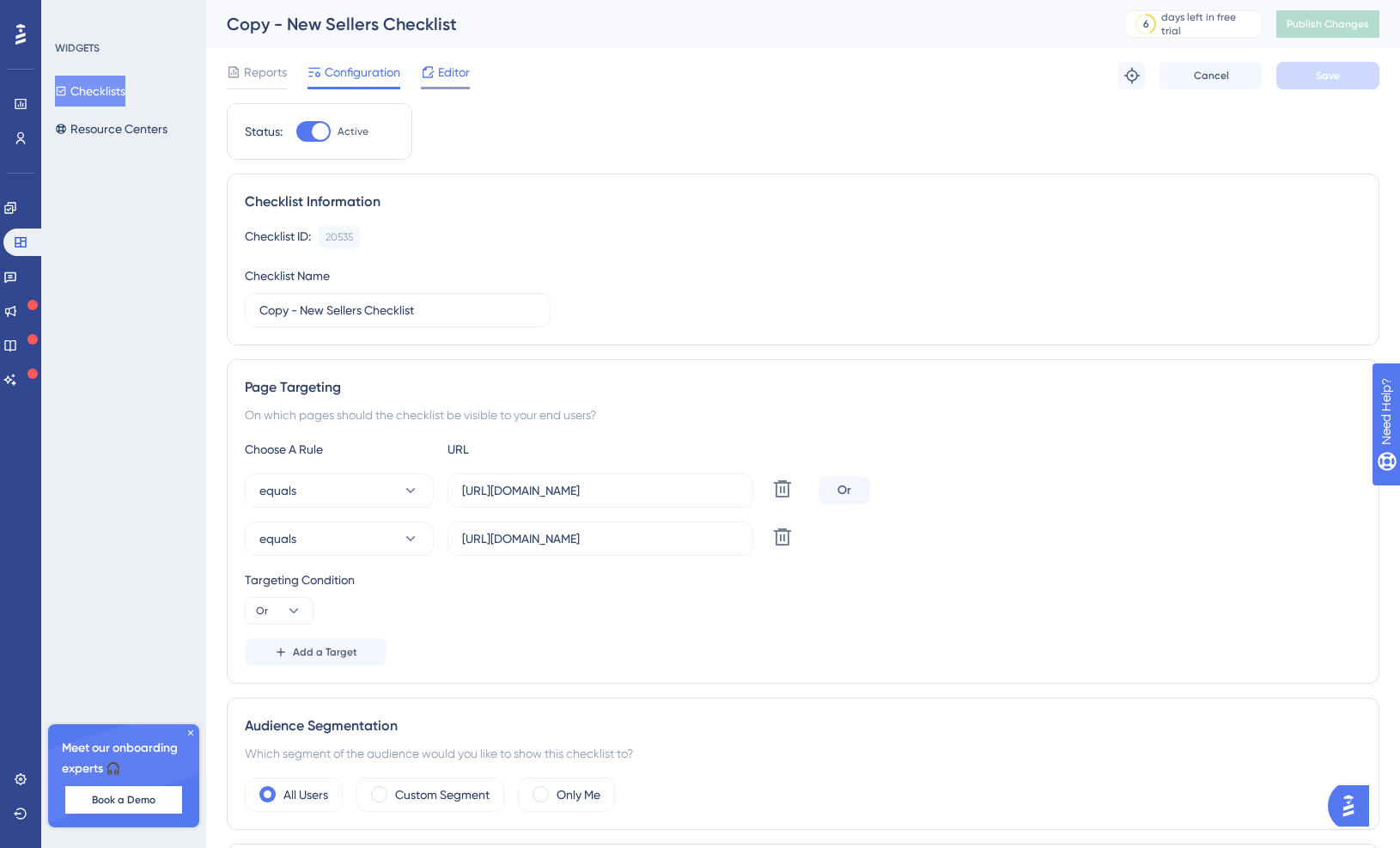
click at [443, 70] on span "Editor" at bounding box center [453, 72] width 31 height 21
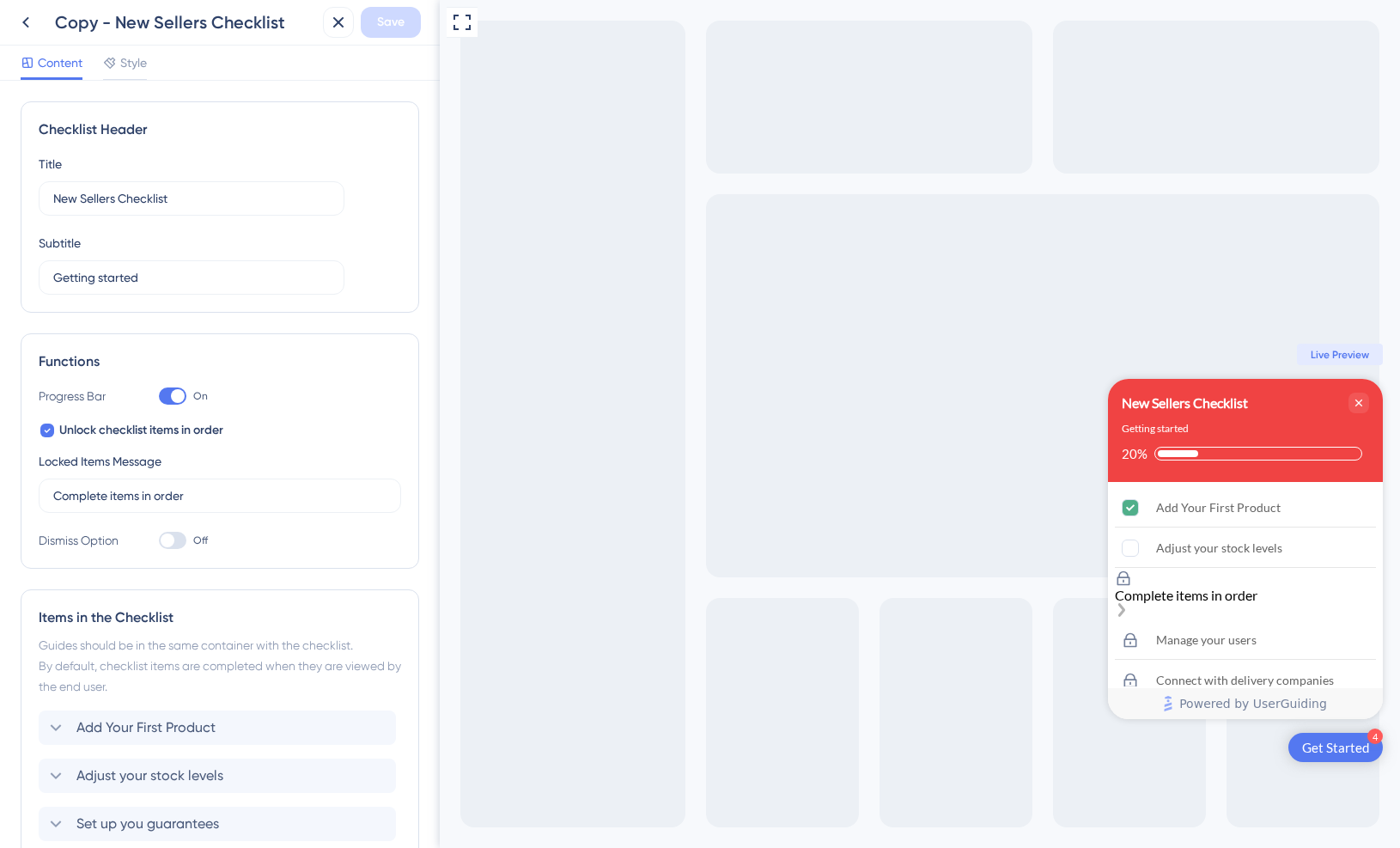
click at [1132, 587] on icon "Set up you guarantees is locked. Complete items in order" at bounding box center [1123, 578] width 17 height 17
click at [26, 23] on icon at bounding box center [26, 23] width 21 height 21
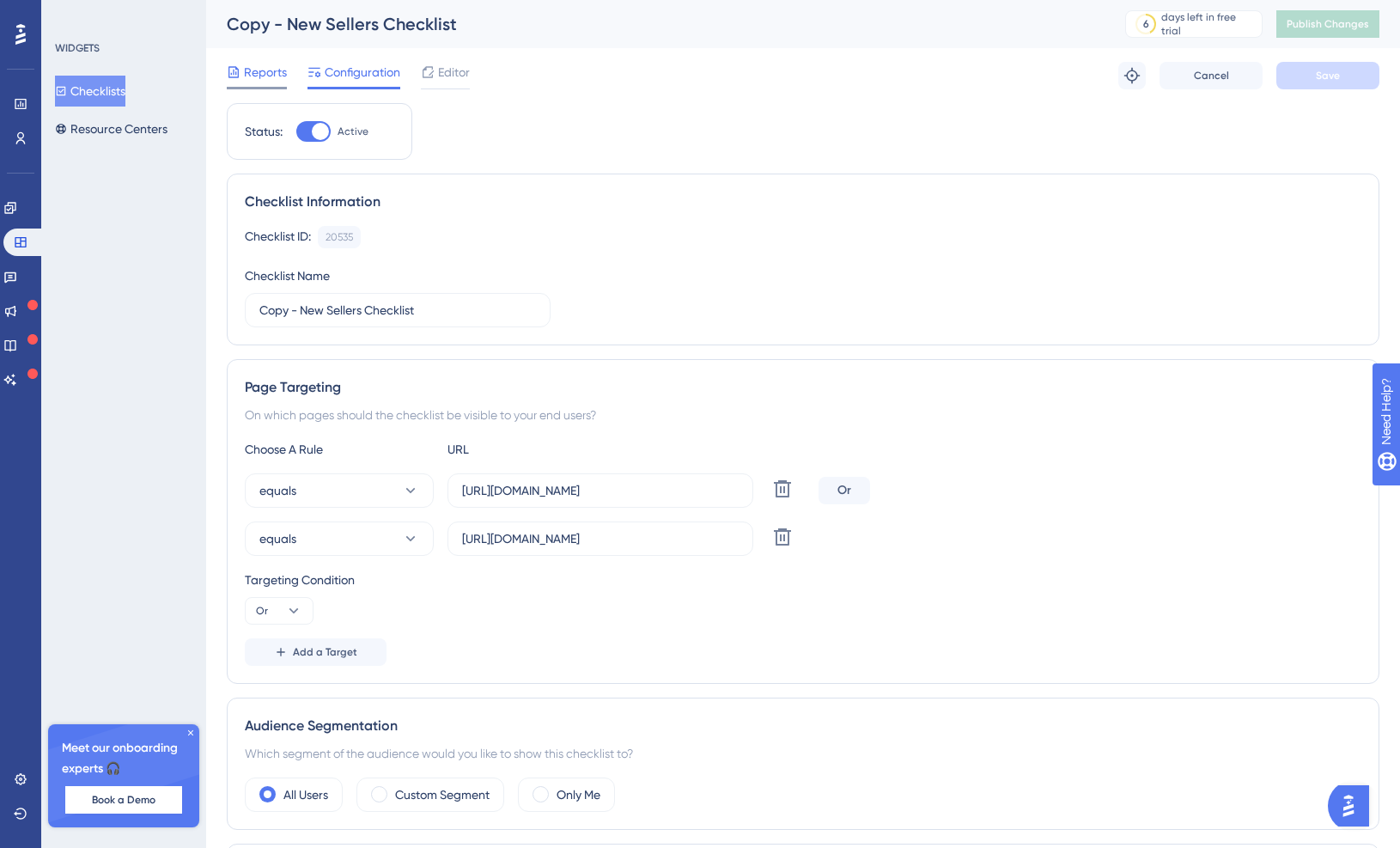
click at [259, 72] on span "Reports" at bounding box center [265, 72] width 43 height 21
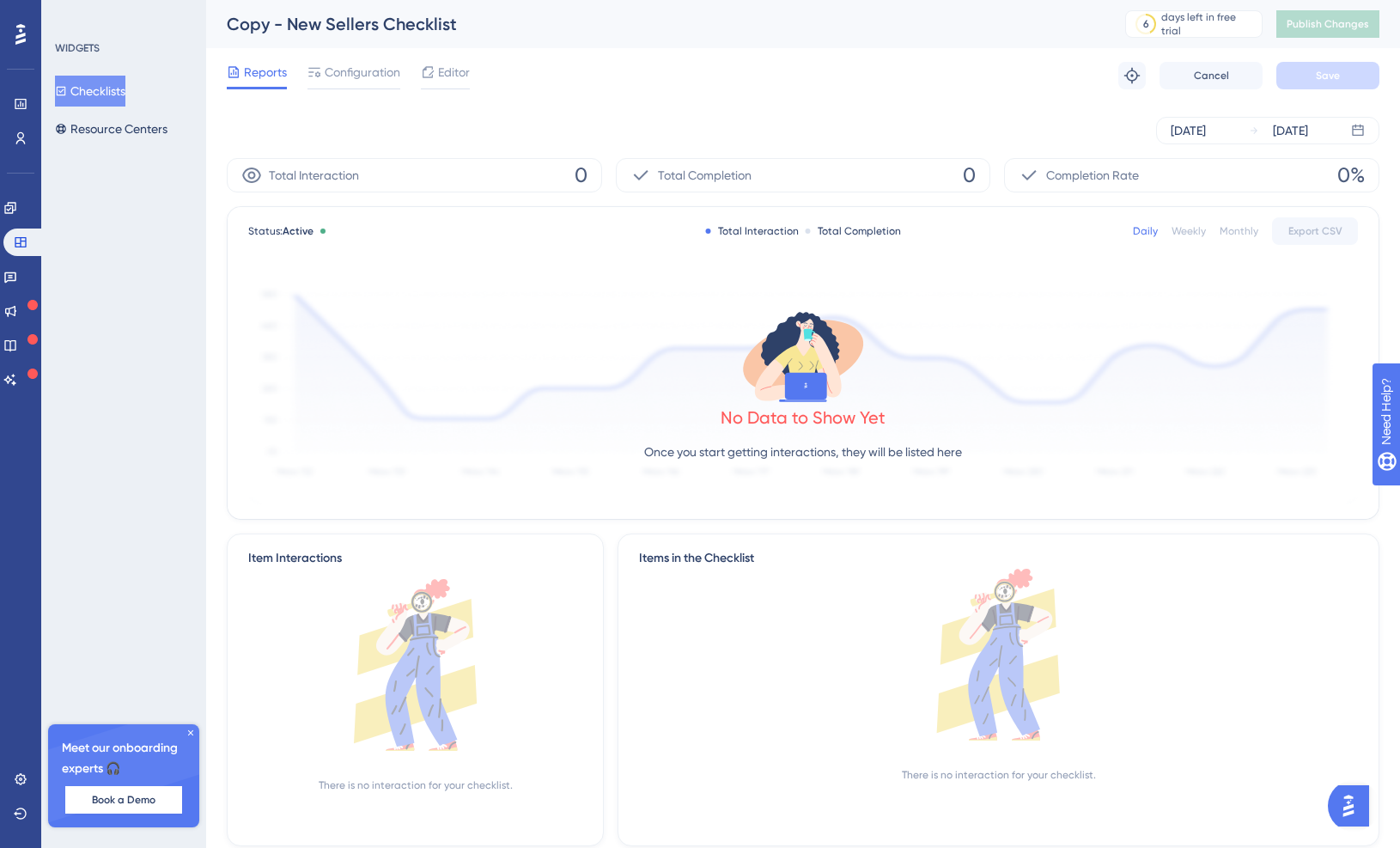
click at [774, 174] on div "Total Completion 0" at bounding box center [803, 175] width 375 height 34
click at [17, 214] on icon at bounding box center [10, 208] width 13 height 13
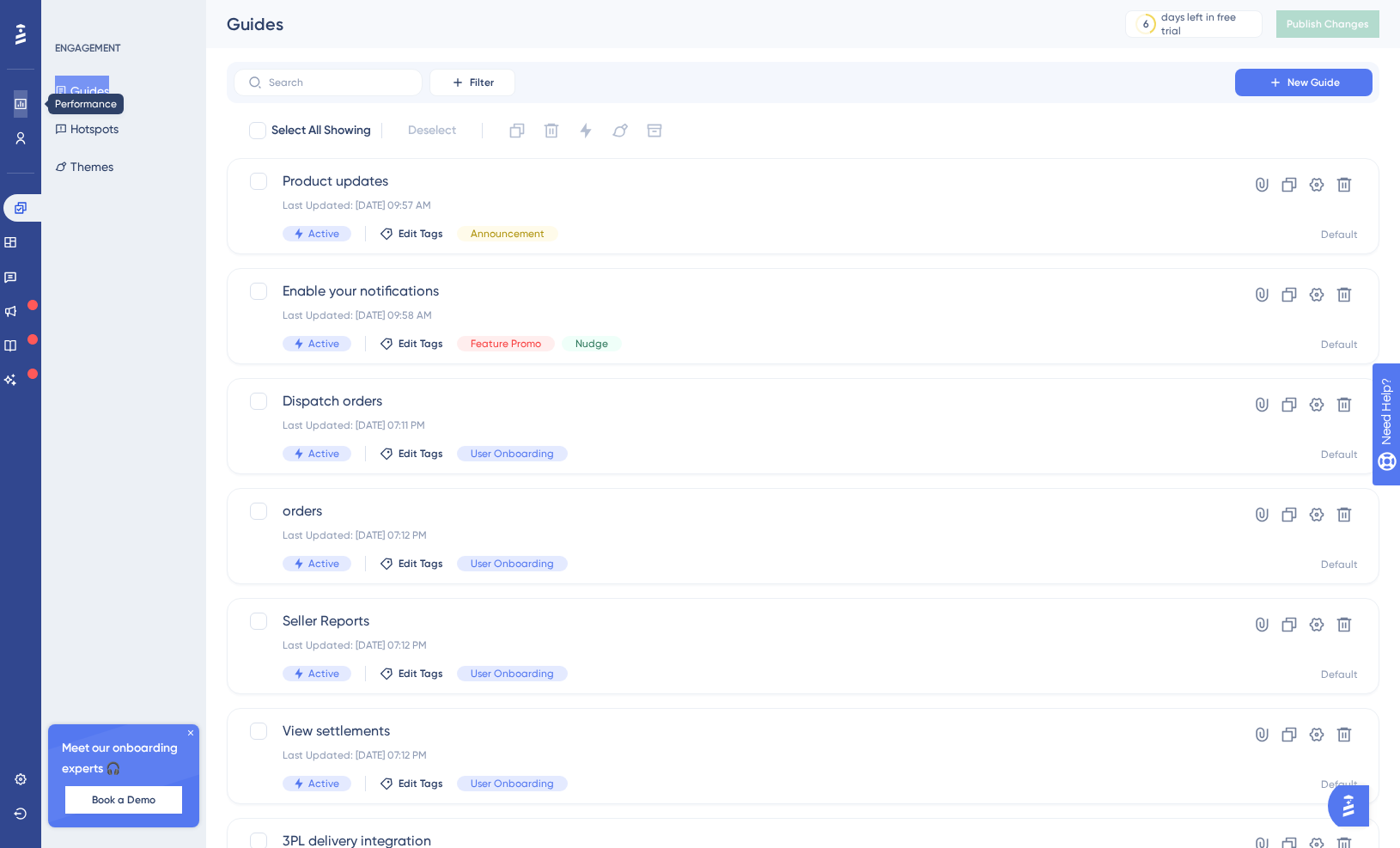
click at [23, 105] on icon at bounding box center [20, 104] width 13 height 13
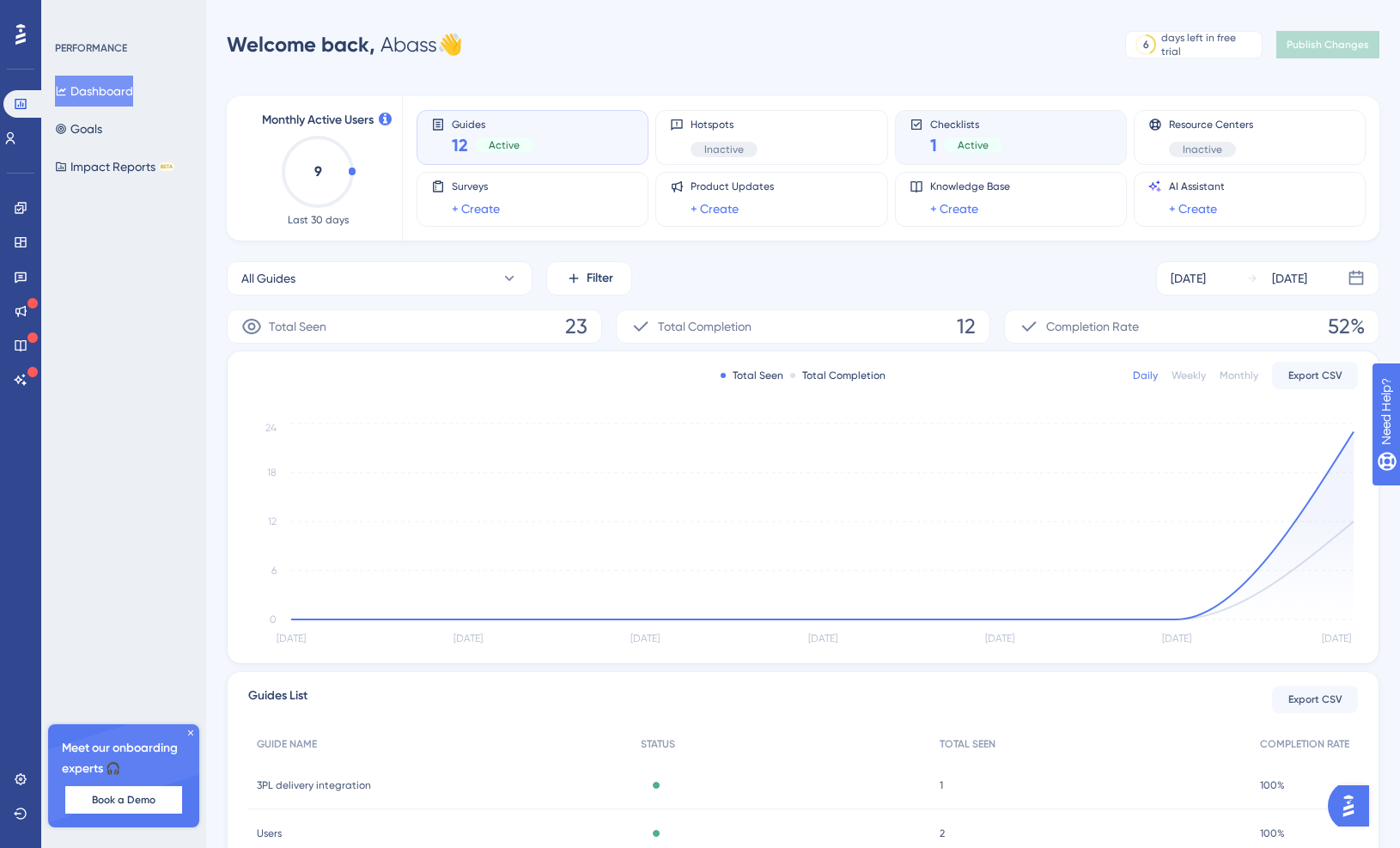
click at [973, 124] on span "Checklists" at bounding box center [967, 124] width 72 height 12
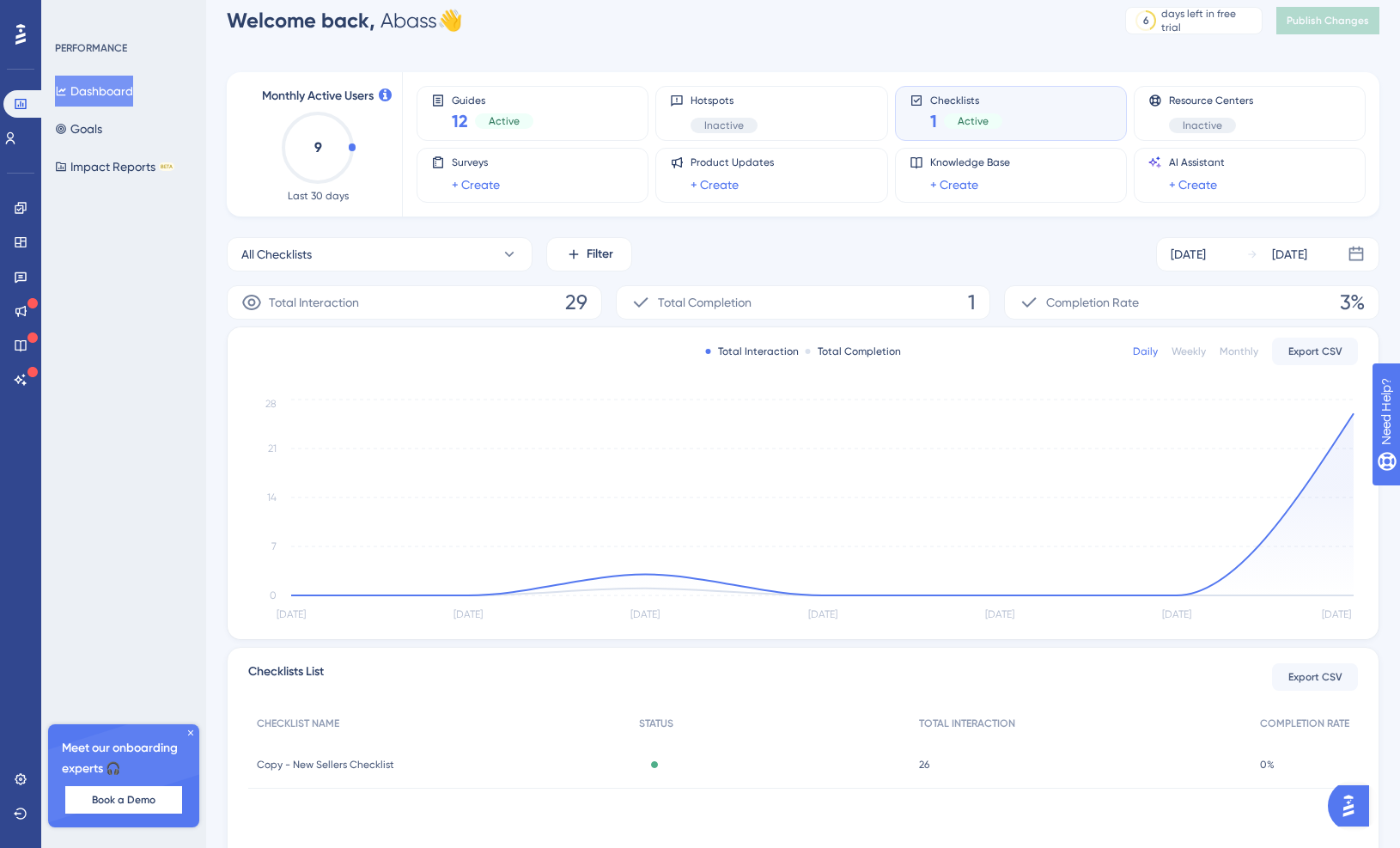
scroll to position [124, 0]
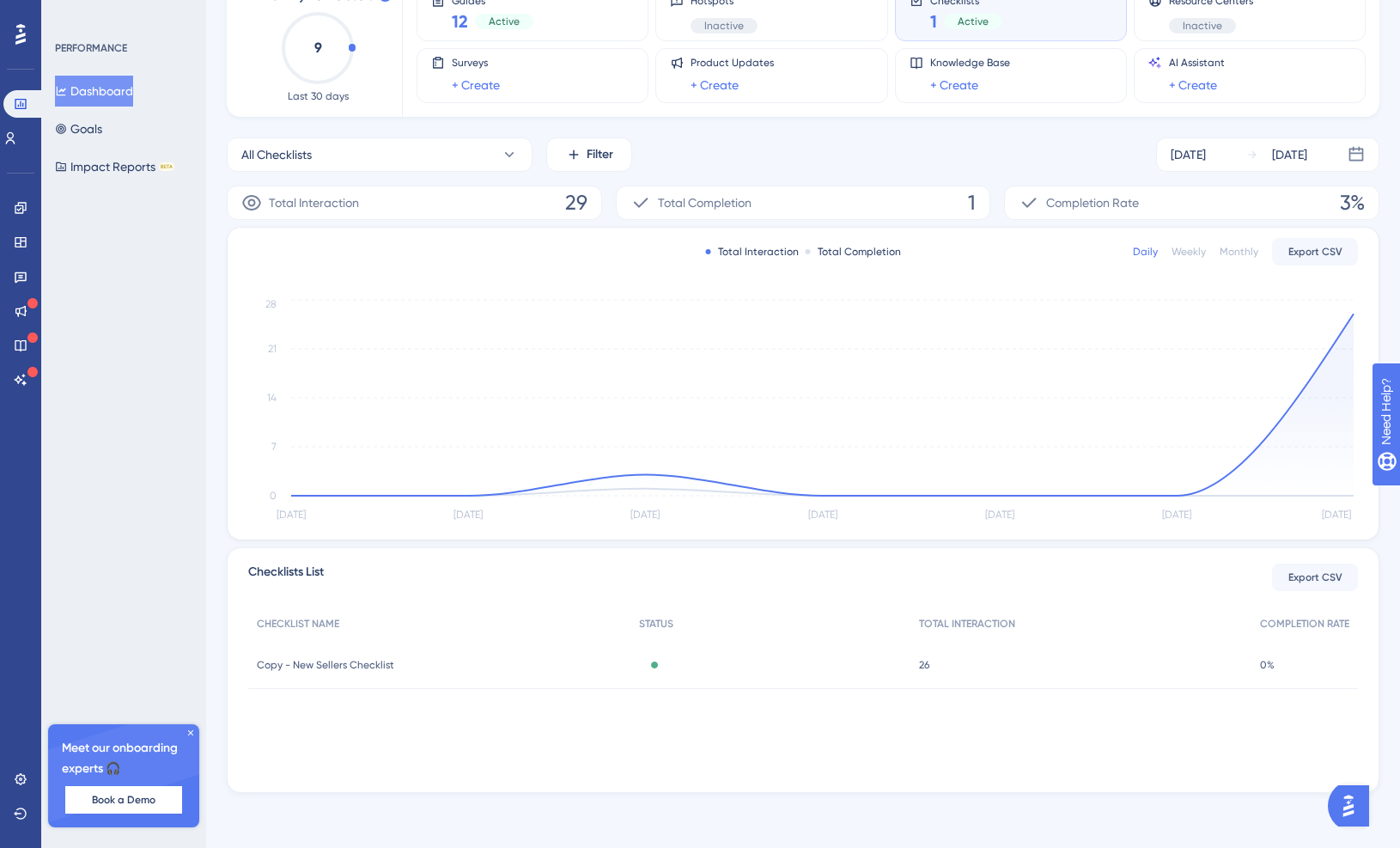
click at [370, 671] on div "Copy - New Sellers Checklist Copy - New Sellers Checklist" at bounding box center [439, 665] width 382 height 48
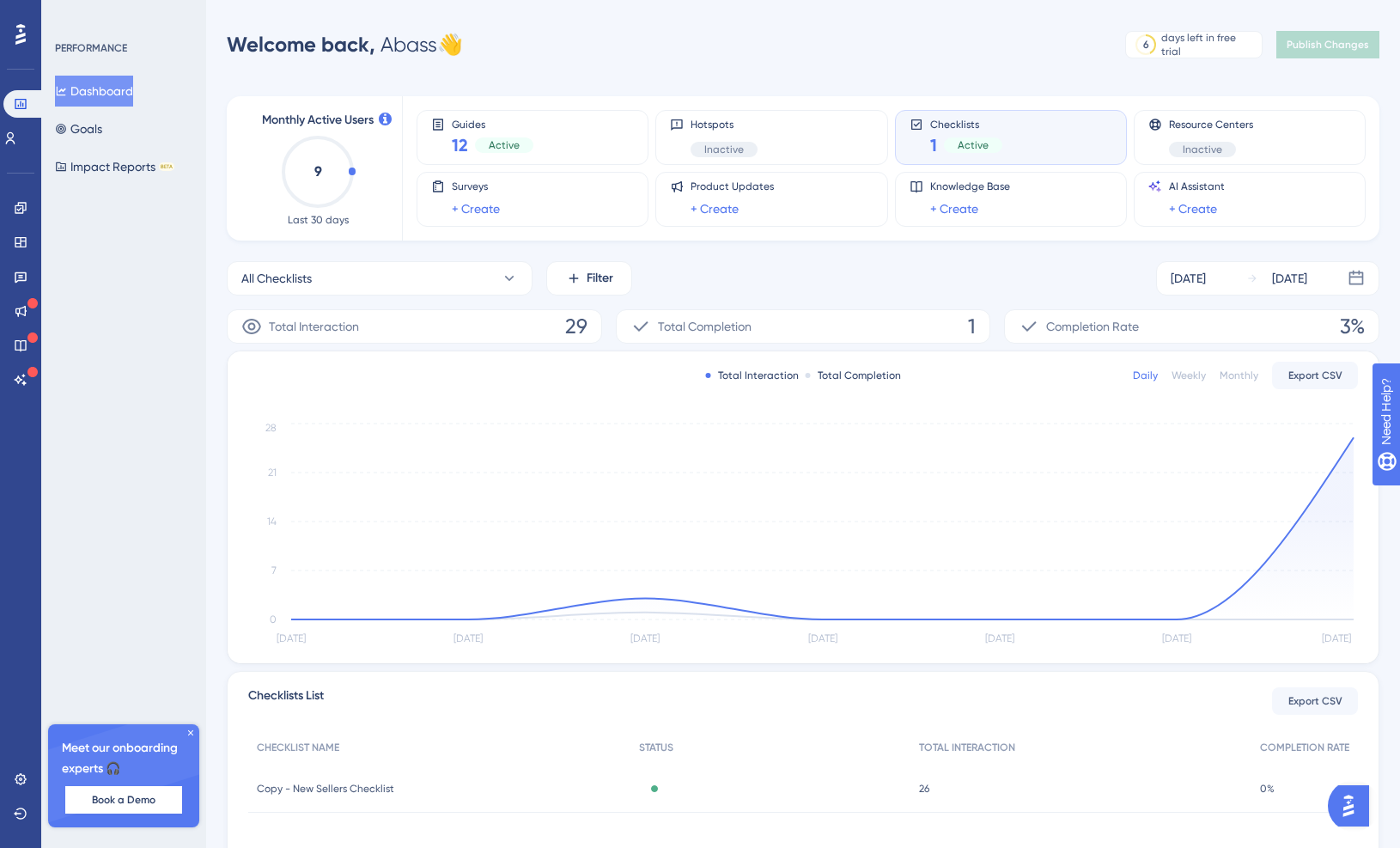
click at [904, 327] on div "Total Completion 1" at bounding box center [803, 326] width 375 height 34
click at [1197, 376] on div "Weekly" at bounding box center [1189, 376] width 34 height 13
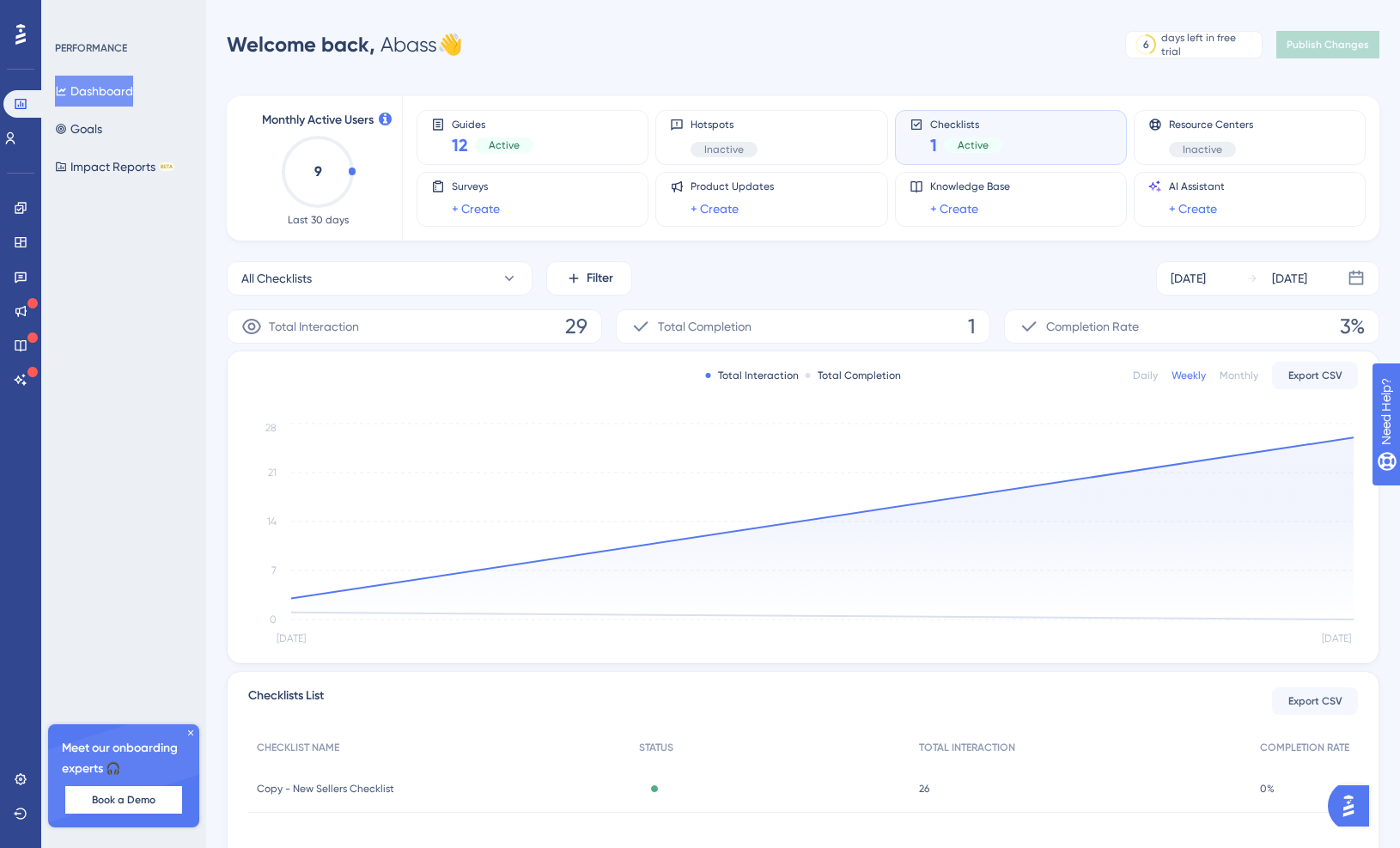
click at [1150, 376] on div "Daily" at bounding box center [1145, 376] width 25 height 13
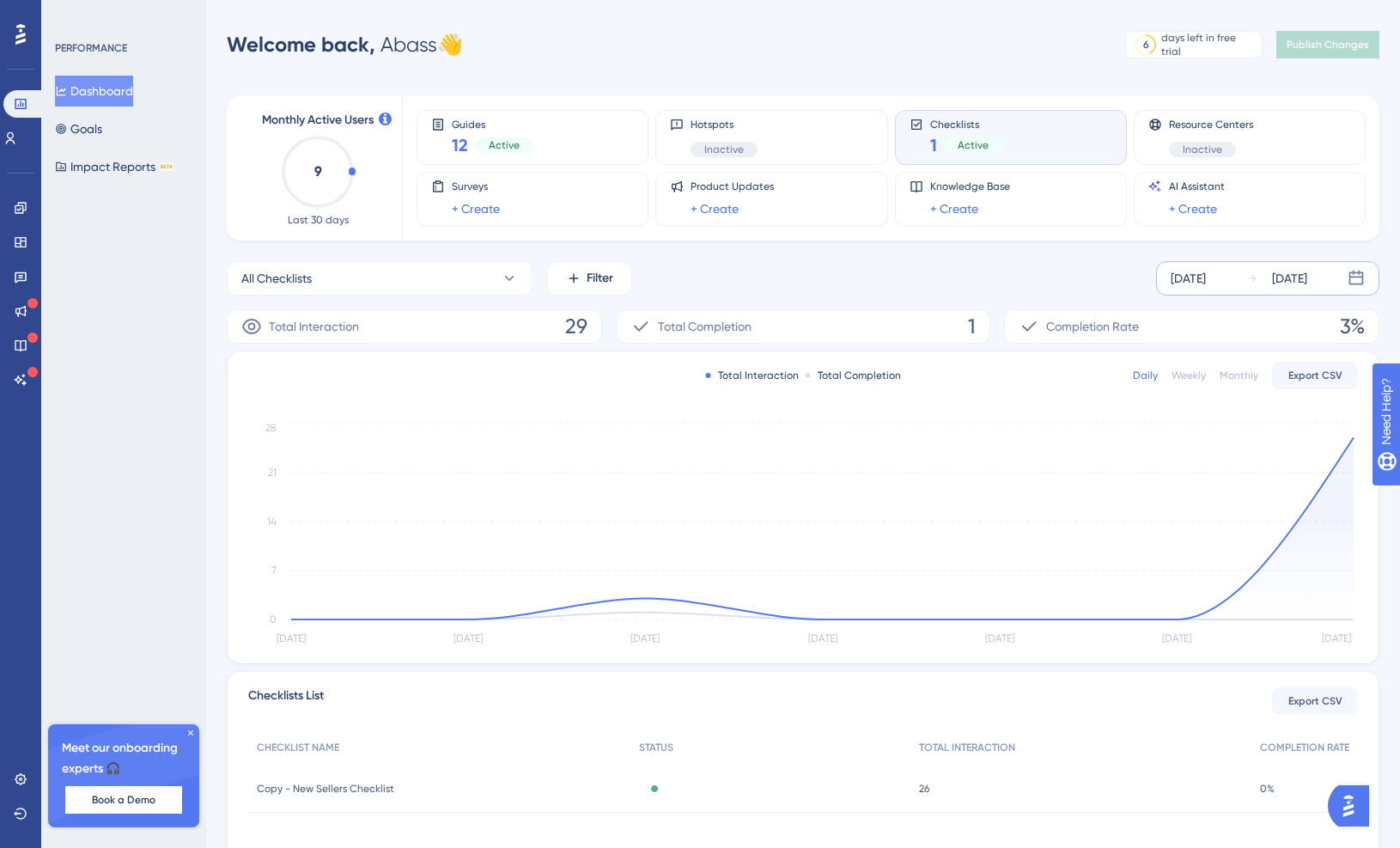
click at [1266, 279] on div "[DATE]" at bounding box center [1277, 279] width 61 height 21
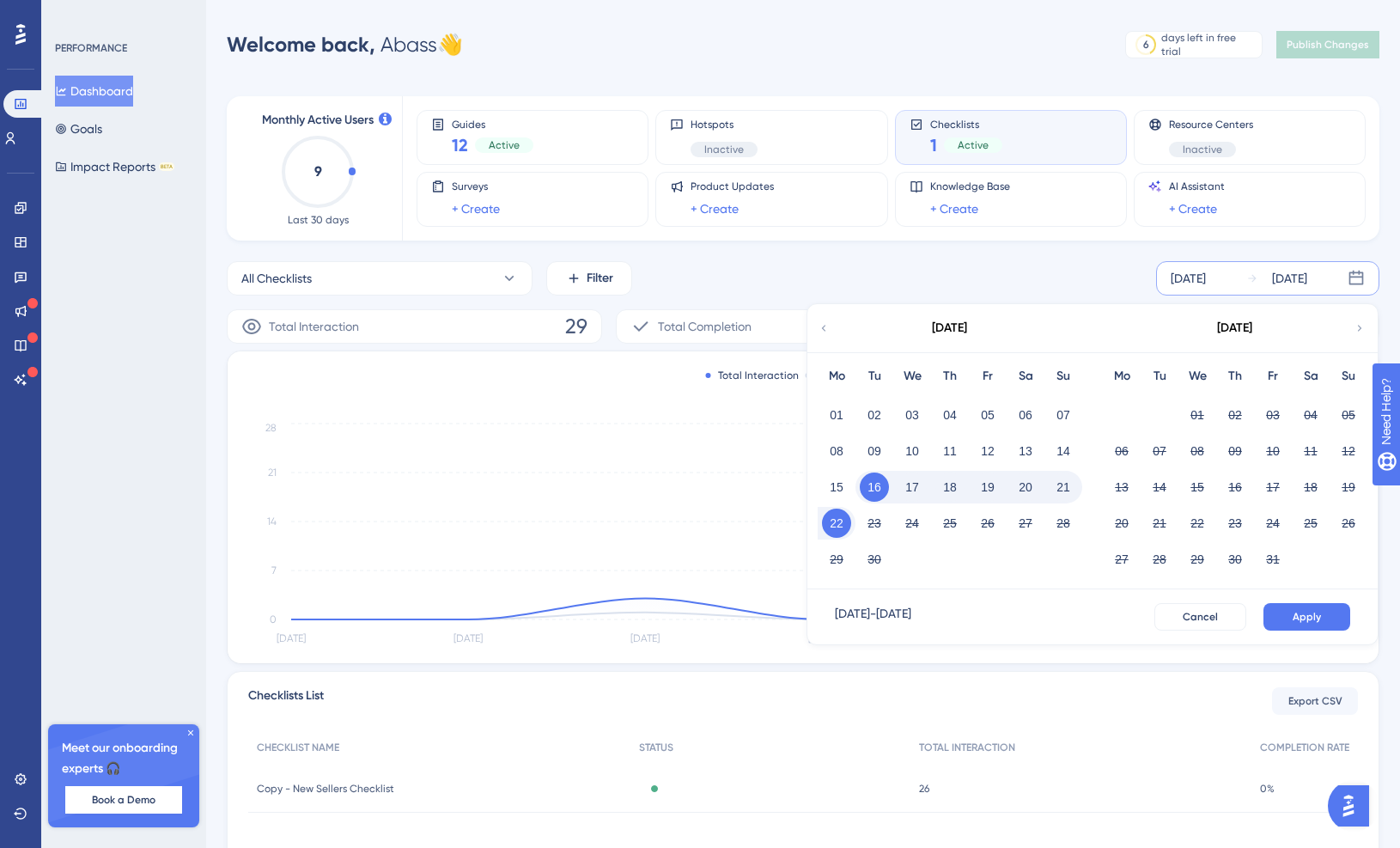
click at [837, 520] on button "22" at bounding box center [836, 523] width 29 height 29
click at [1328, 611] on button "Apply" at bounding box center [1307, 617] width 86 height 28
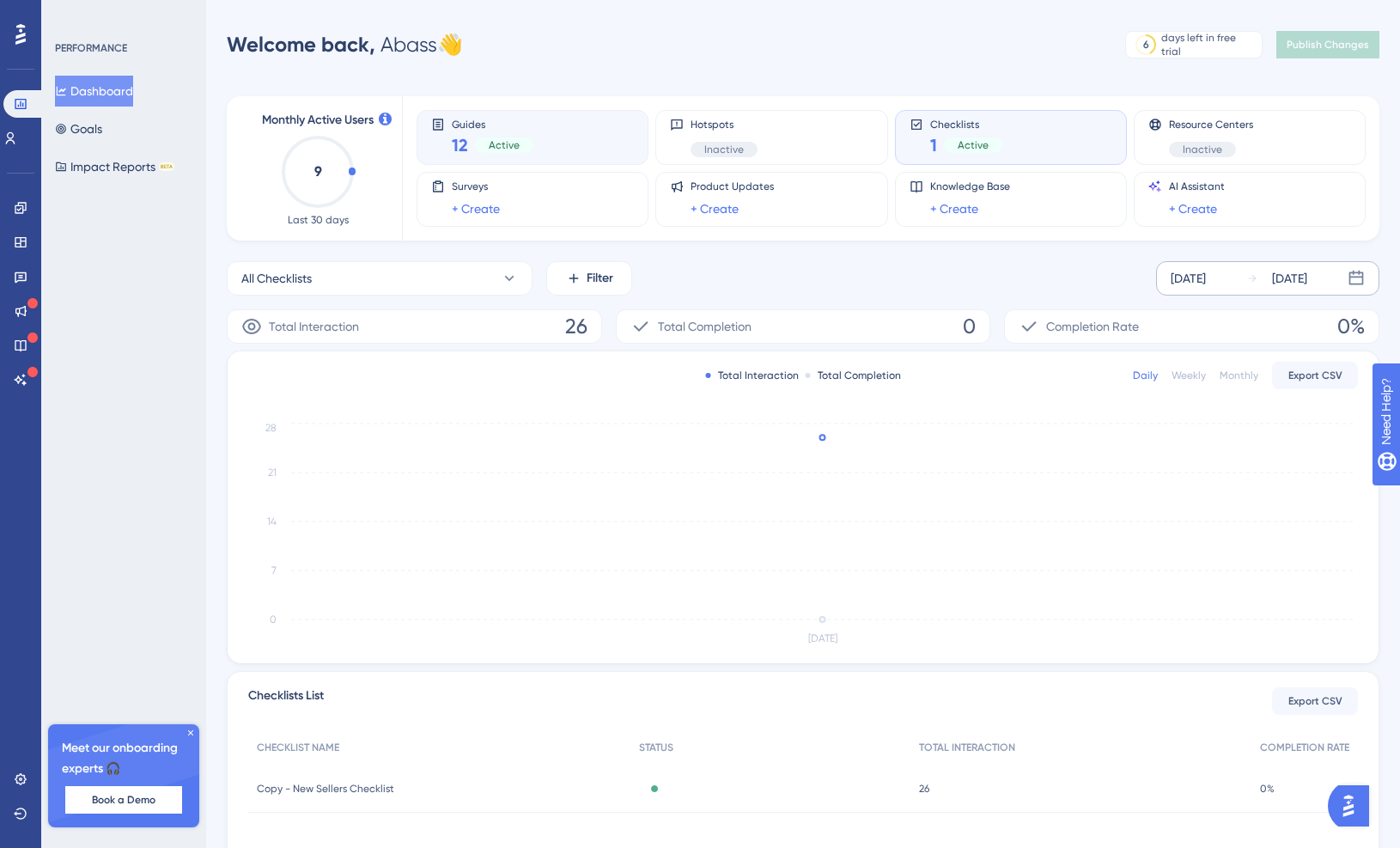
click at [564, 144] on div "Guides 12 Active" at bounding box center [532, 138] width 202 height 40
click at [558, 129] on div "Guides 12 Active" at bounding box center [532, 138] width 202 height 40
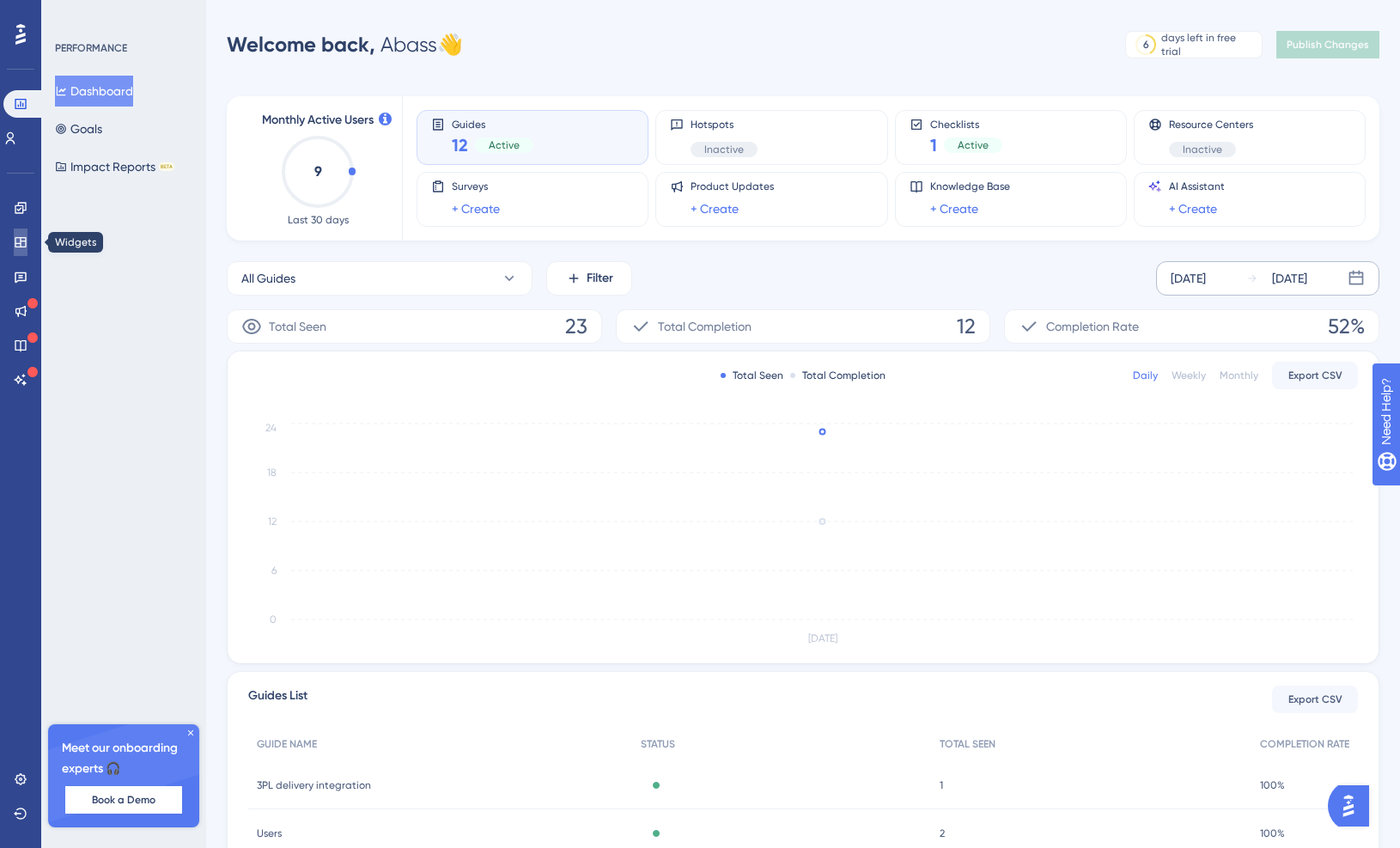
click at [23, 241] on icon at bounding box center [20, 242] width 13 height 13
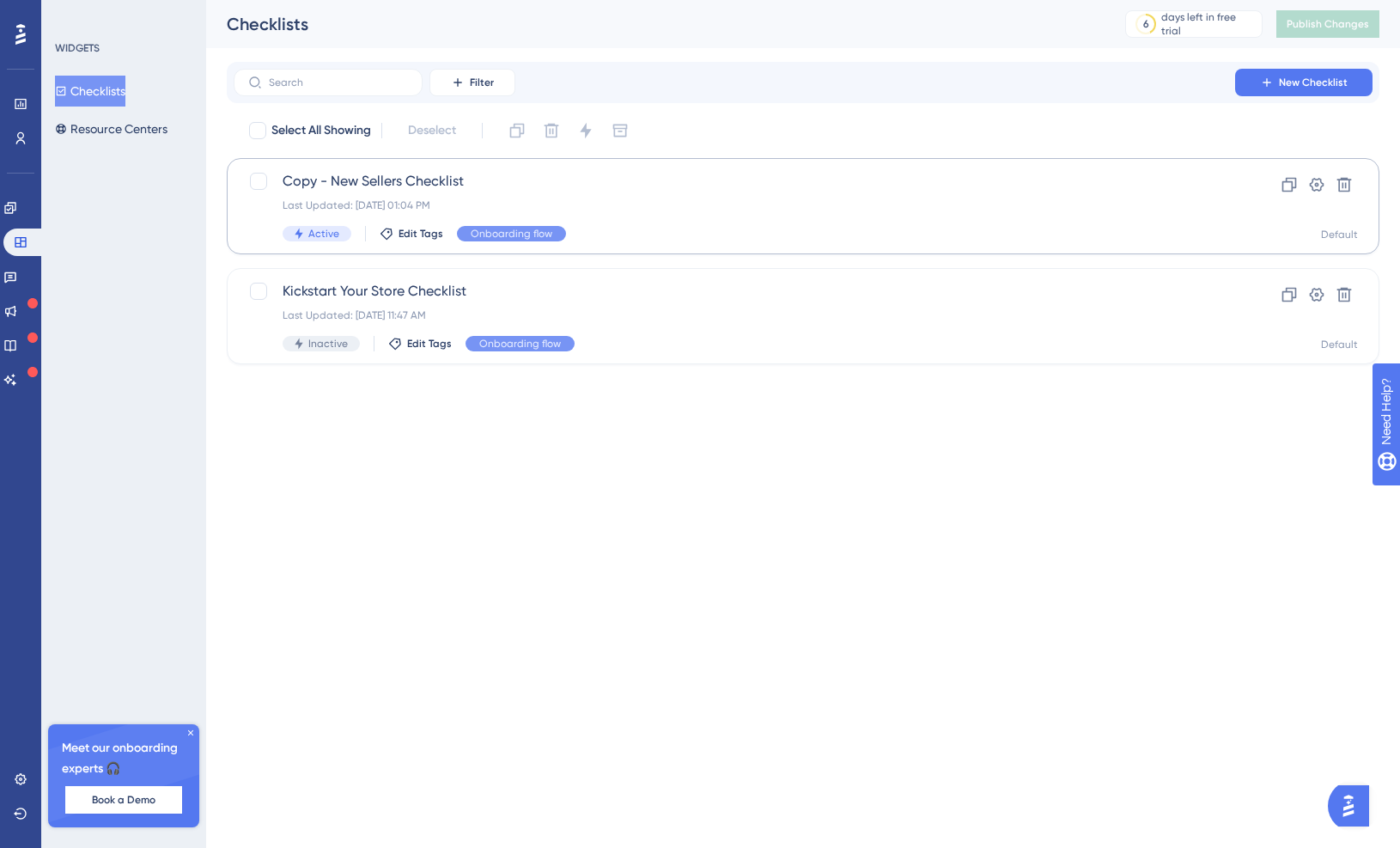
click at [488, 171] on span "Copy - New Sellers Checklist" at bounding box center [734, 182] width 904 height 21
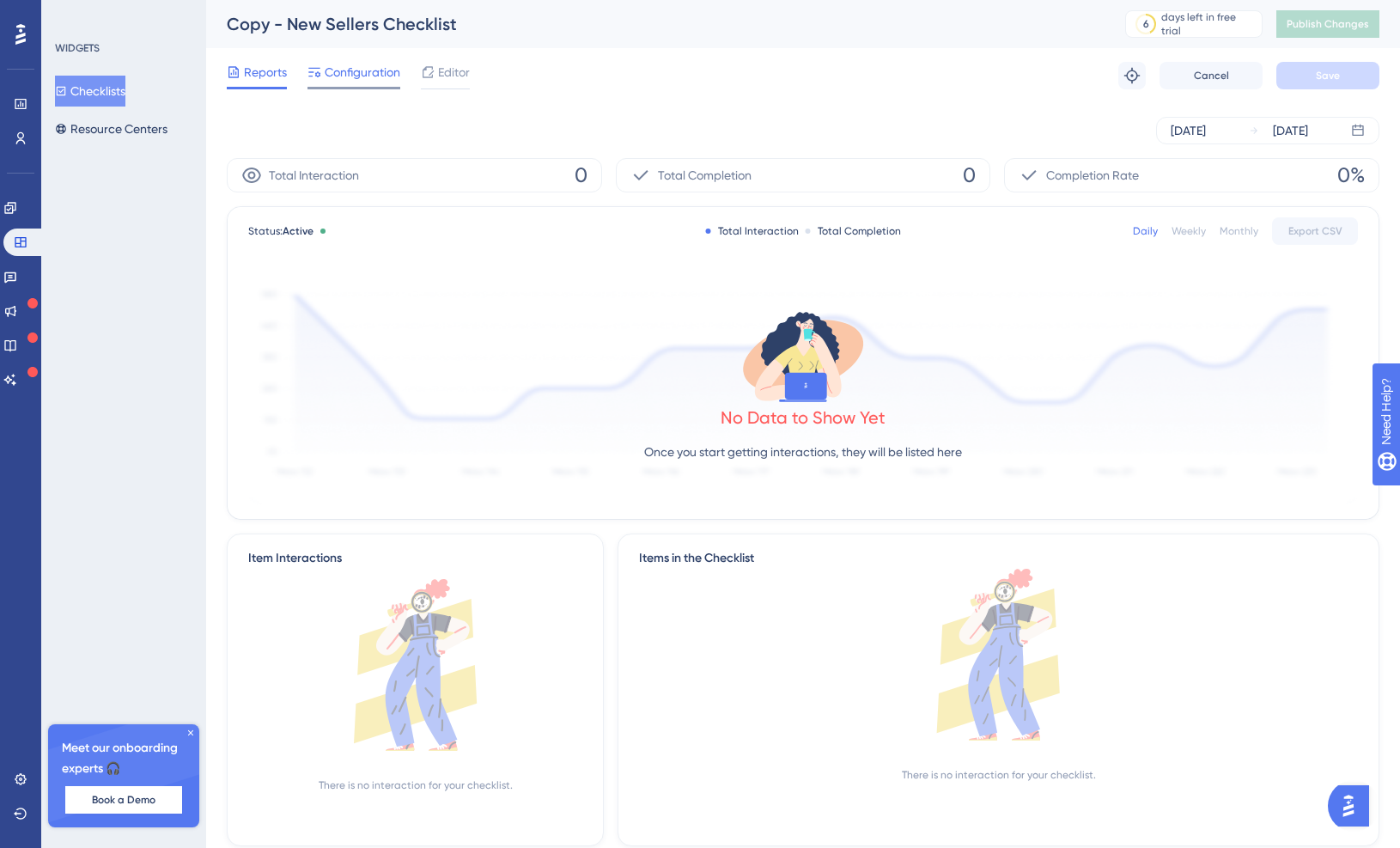
click at [364, 75] on span "Configuration" at bounding box center [363, 72] width 76 height 21
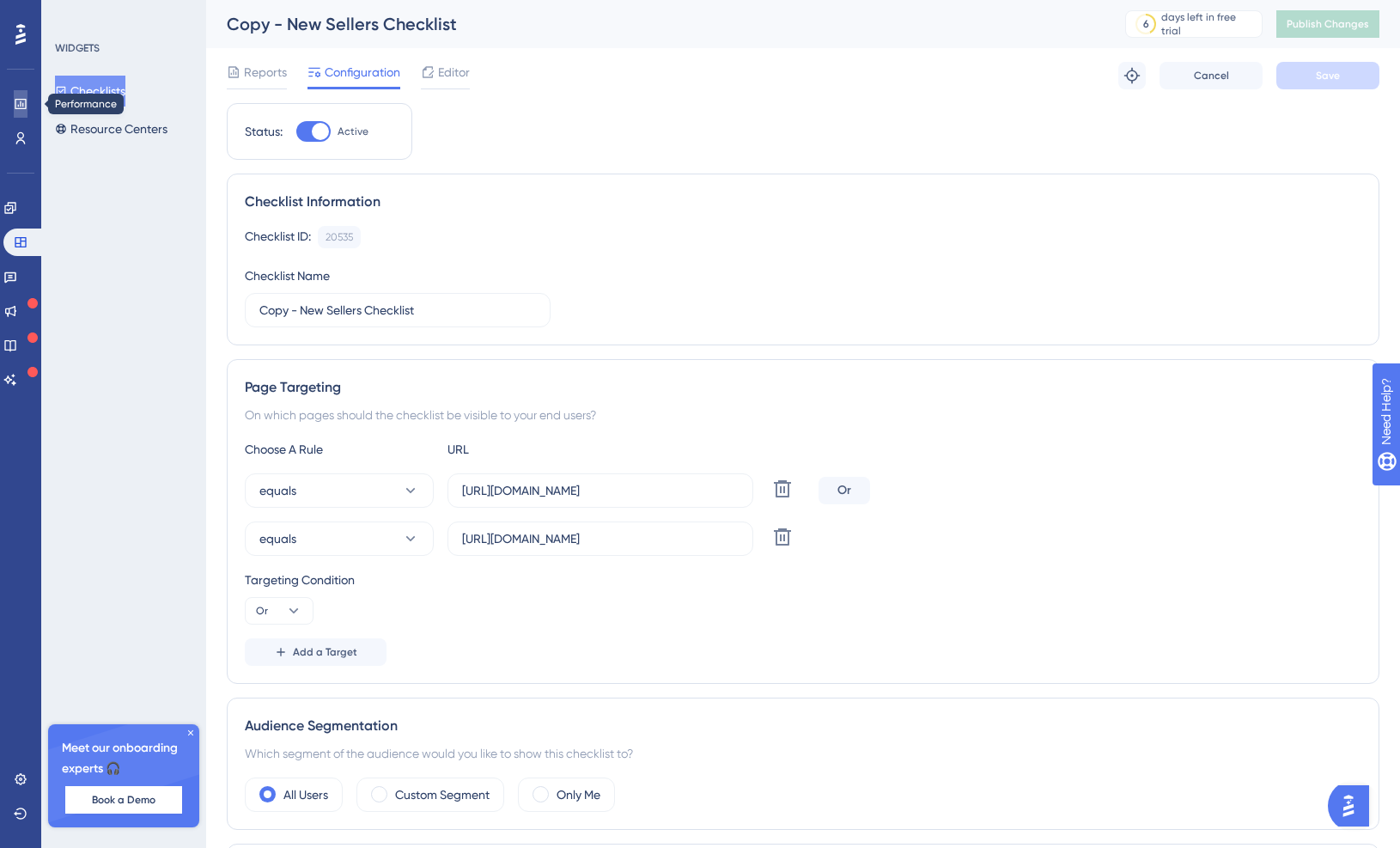
click at [13, 105] on icon at bounding box center [20, 104] width 13 height 13
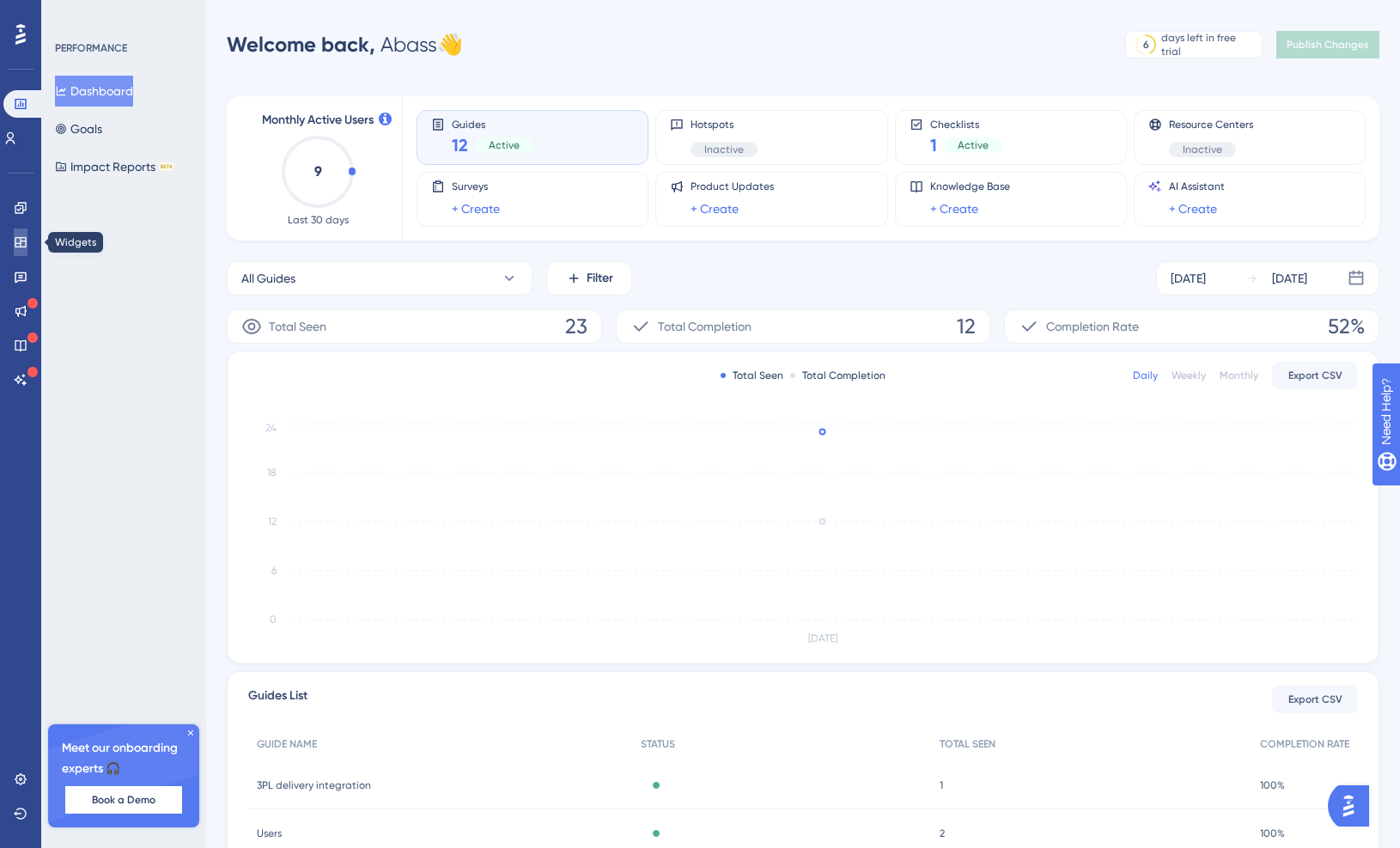
click at [24, 246] on icon at bounding box center [20, 241] width 11 height 10
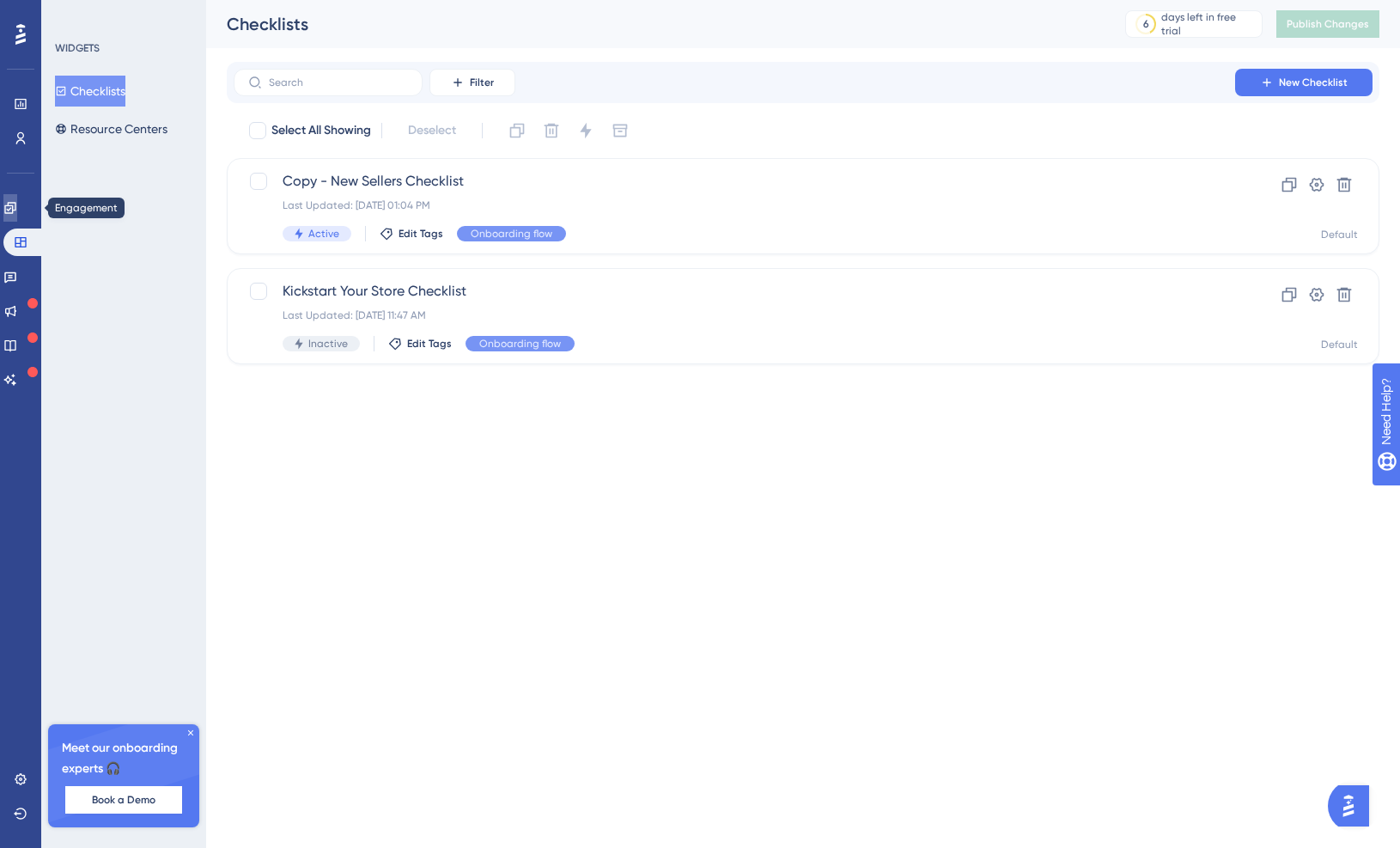
click at [15, 207] on icon at bounding box center [10, 207] width 11 height 11
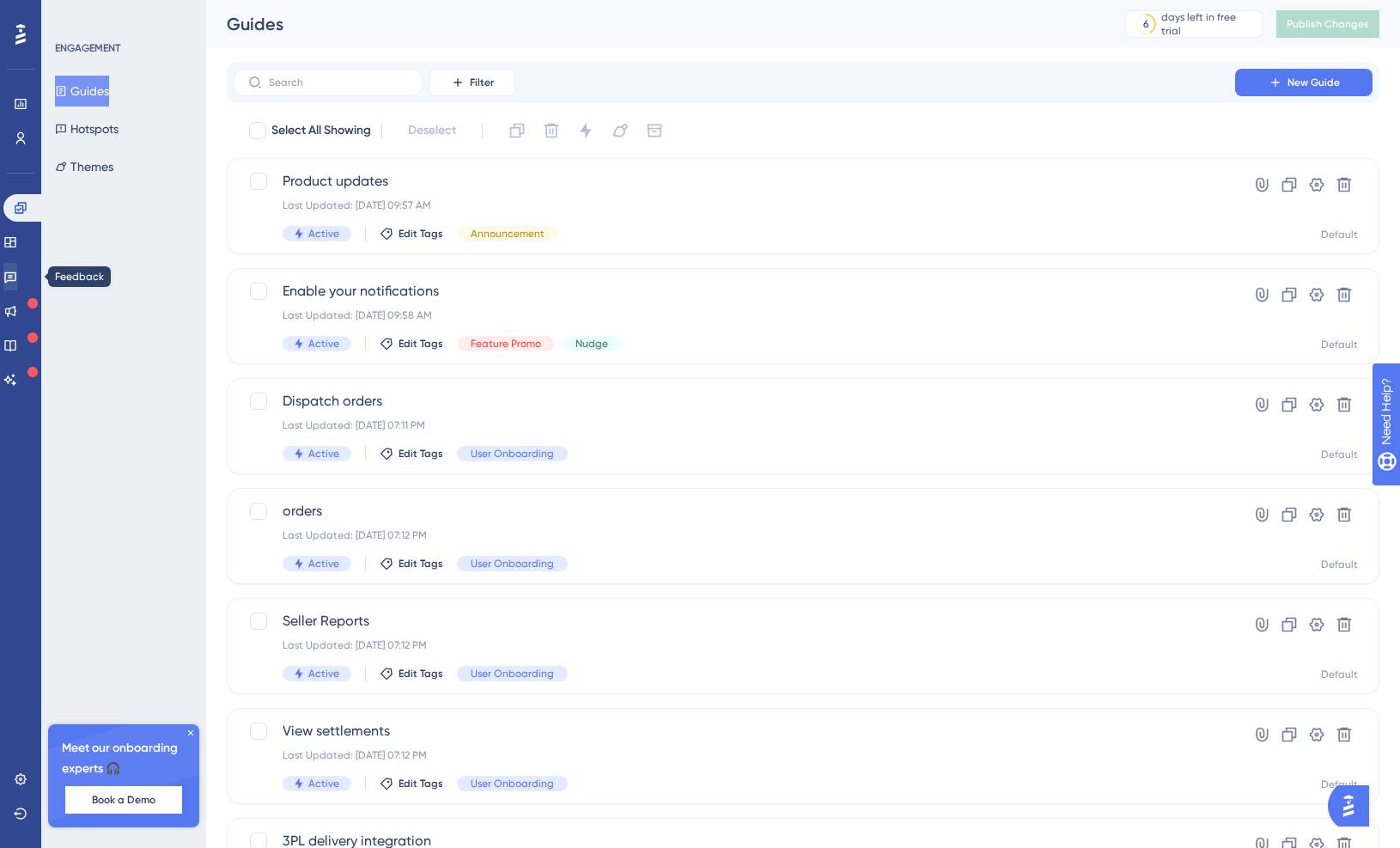
click at [17, 270] on icon at bounding box center [10, 277] width 13 height 13
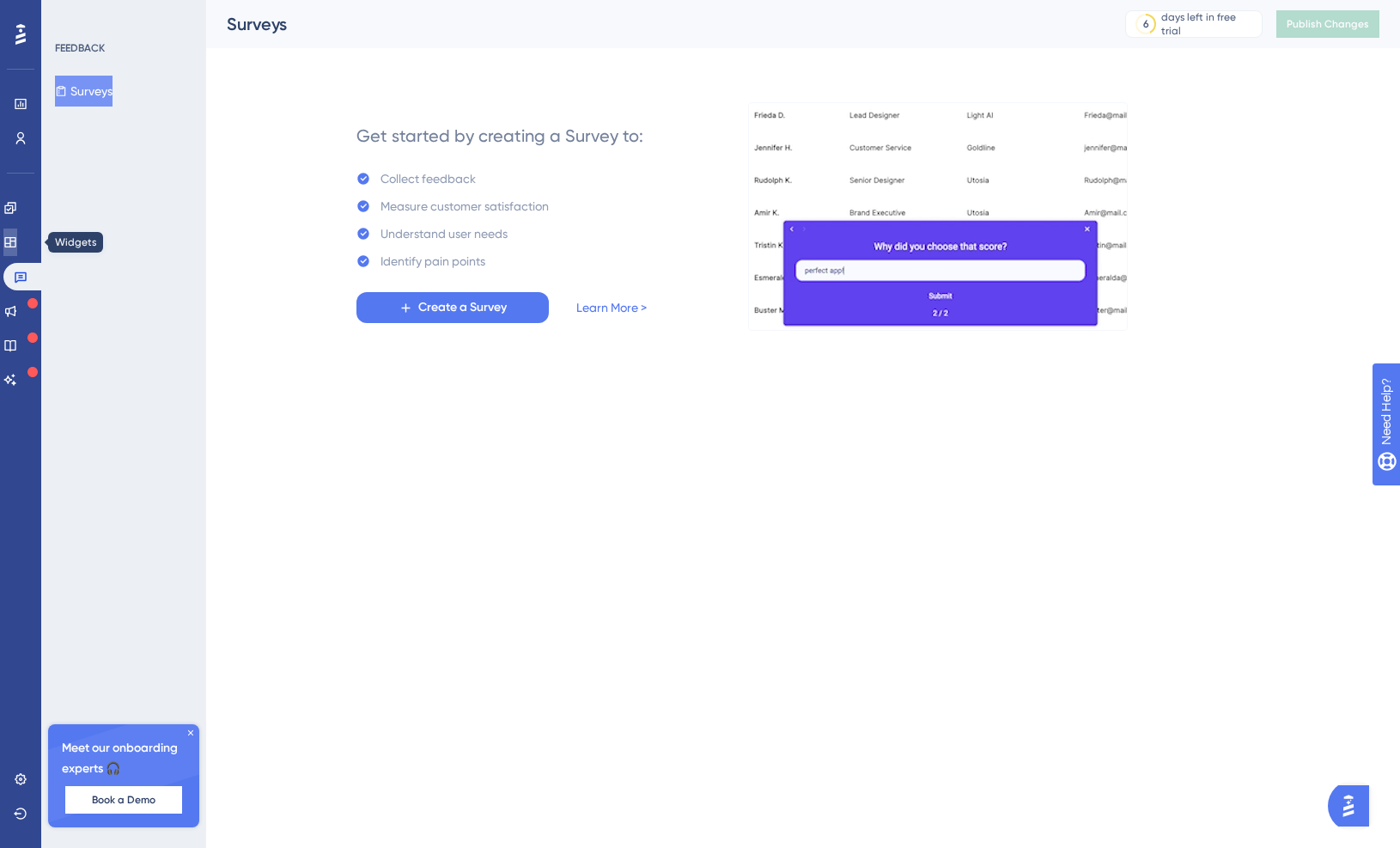
click at [17, 250] on link at bounding box center [10, 241] width 13 height 28
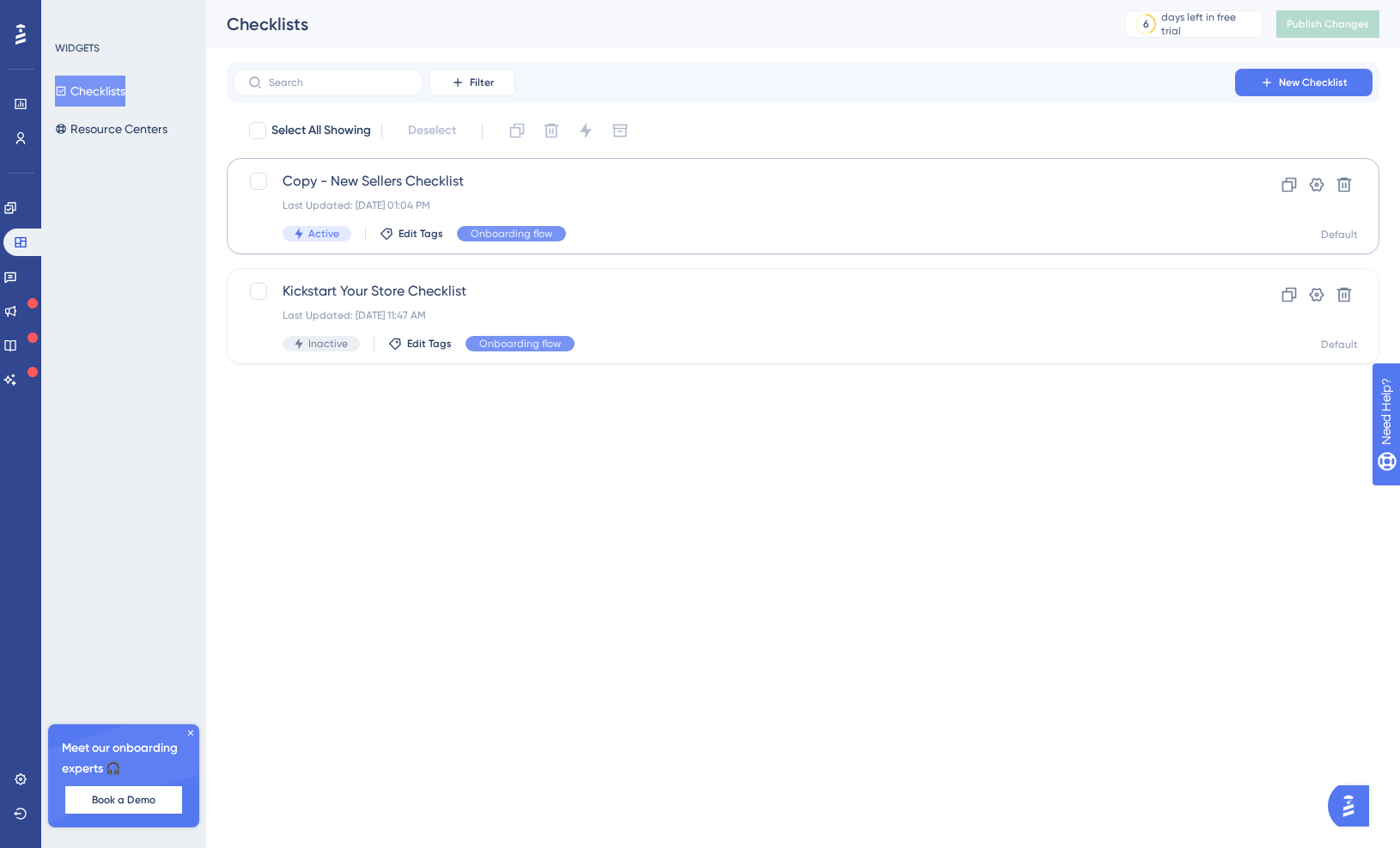
click at [587, 188] on span "Copy - New Sellers Checklist" at bounding box center [734, 182] width 904 height 21
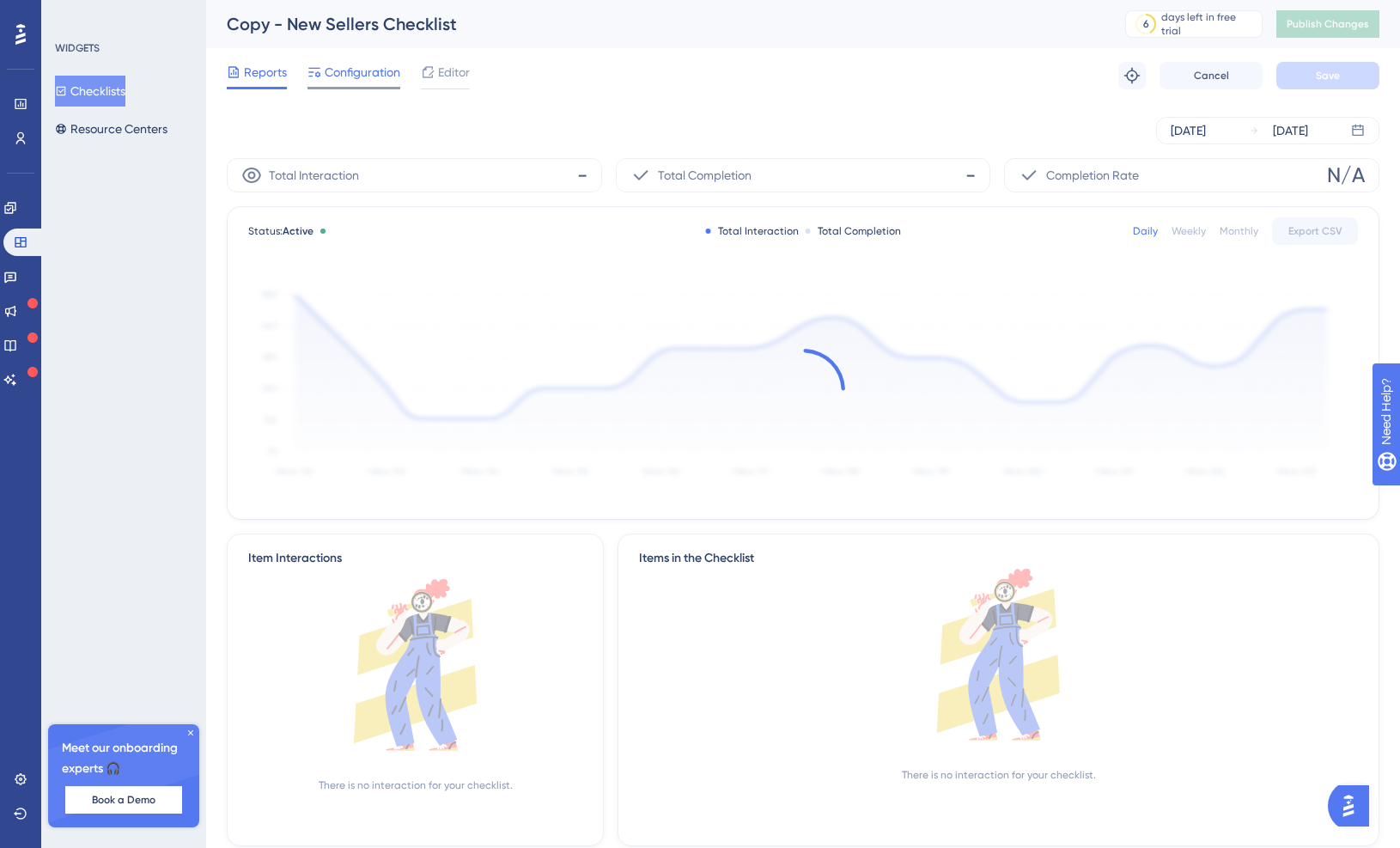
click at [358, 71] on span "Configuration" at bounding box center [363, 72] width 76 height 21
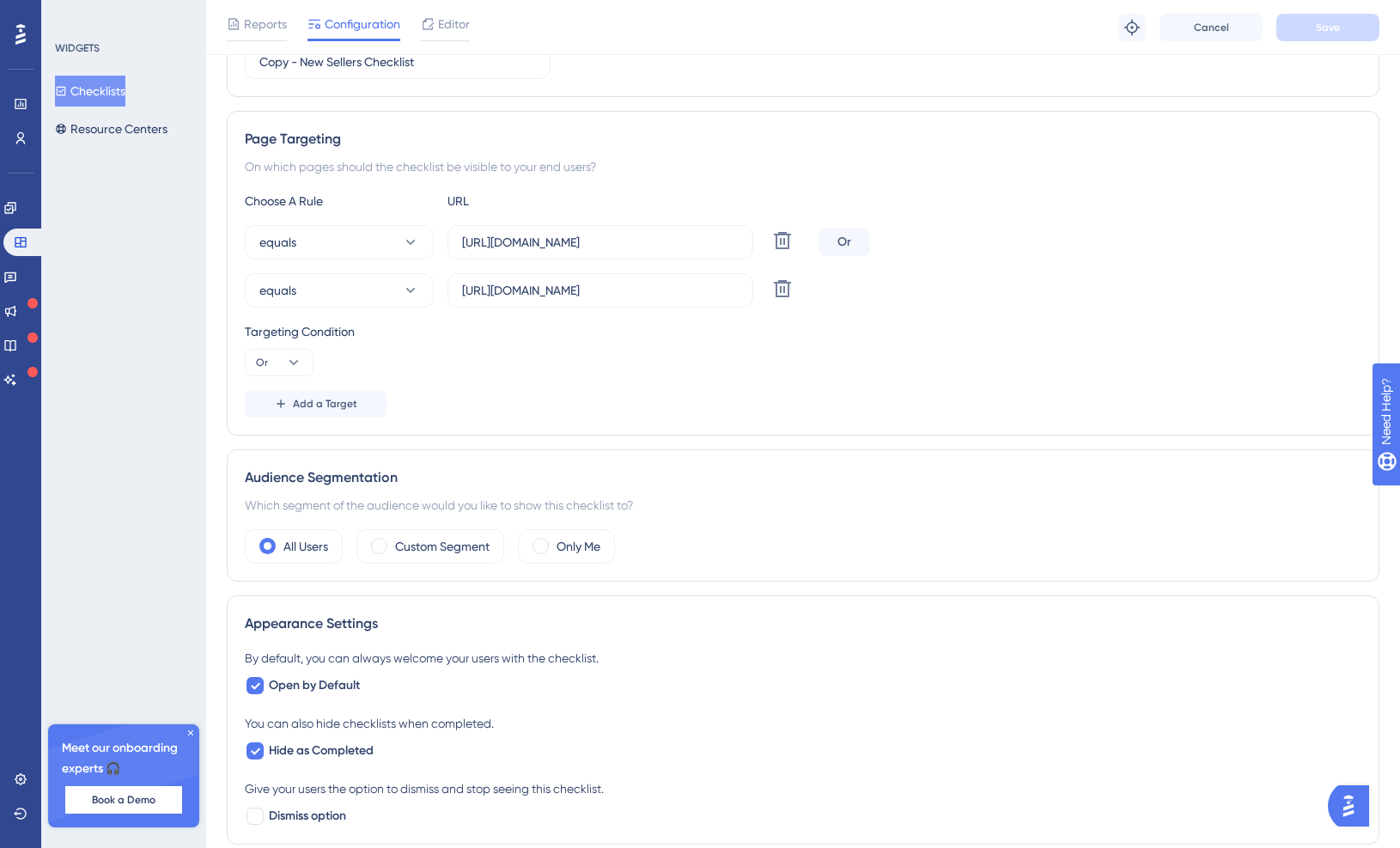
scroll to position [271, 0]
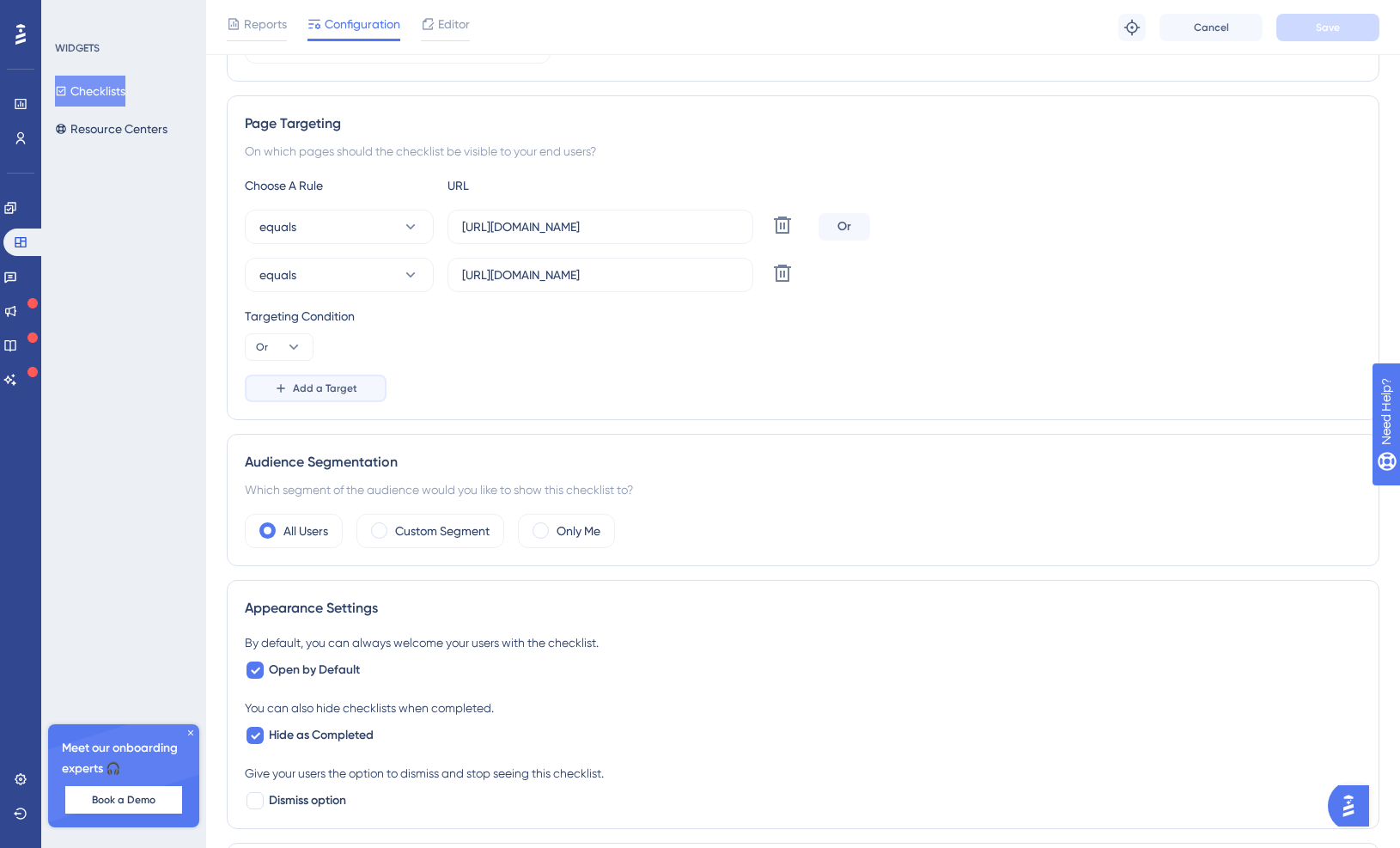
click at [337, 381] on span "Add a Target" at bounding box center [325, 388] width 65 height 13
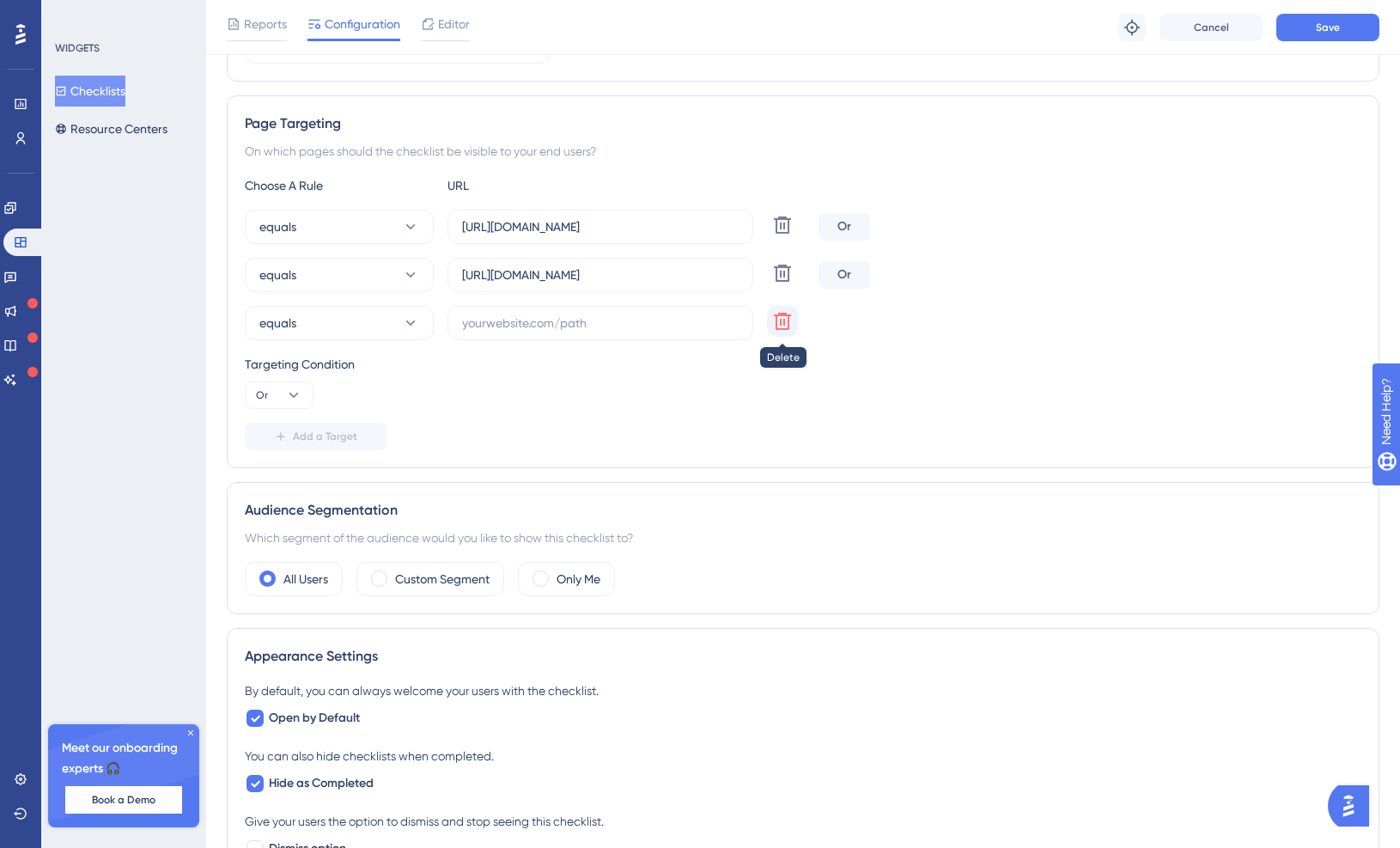
click at [783, 327] on icon at bounding box center [783, 321] width 21 height 21
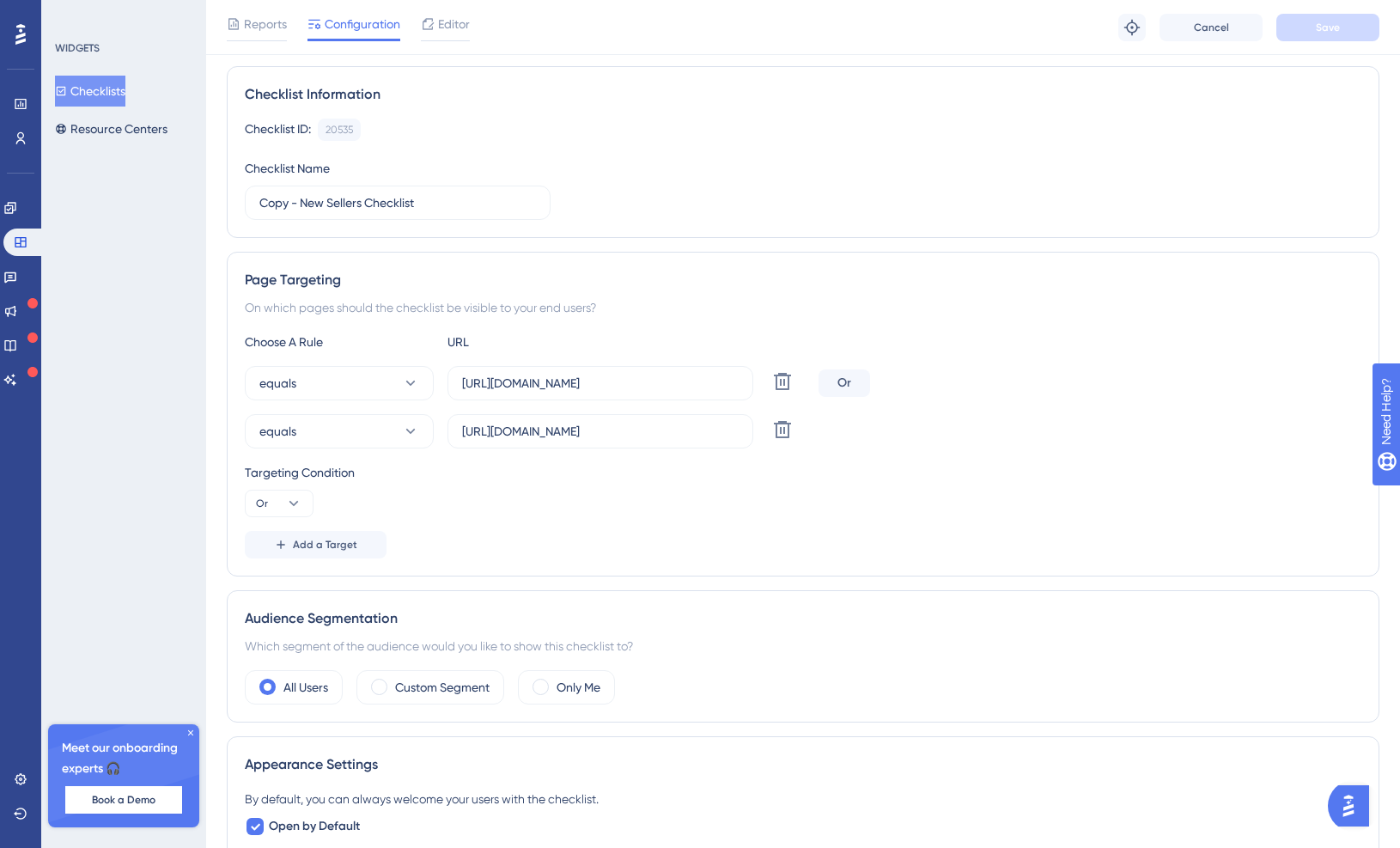
scroll to position [0, 0]
